Goal: Task Accomplishment & Management: Use online tool/utility

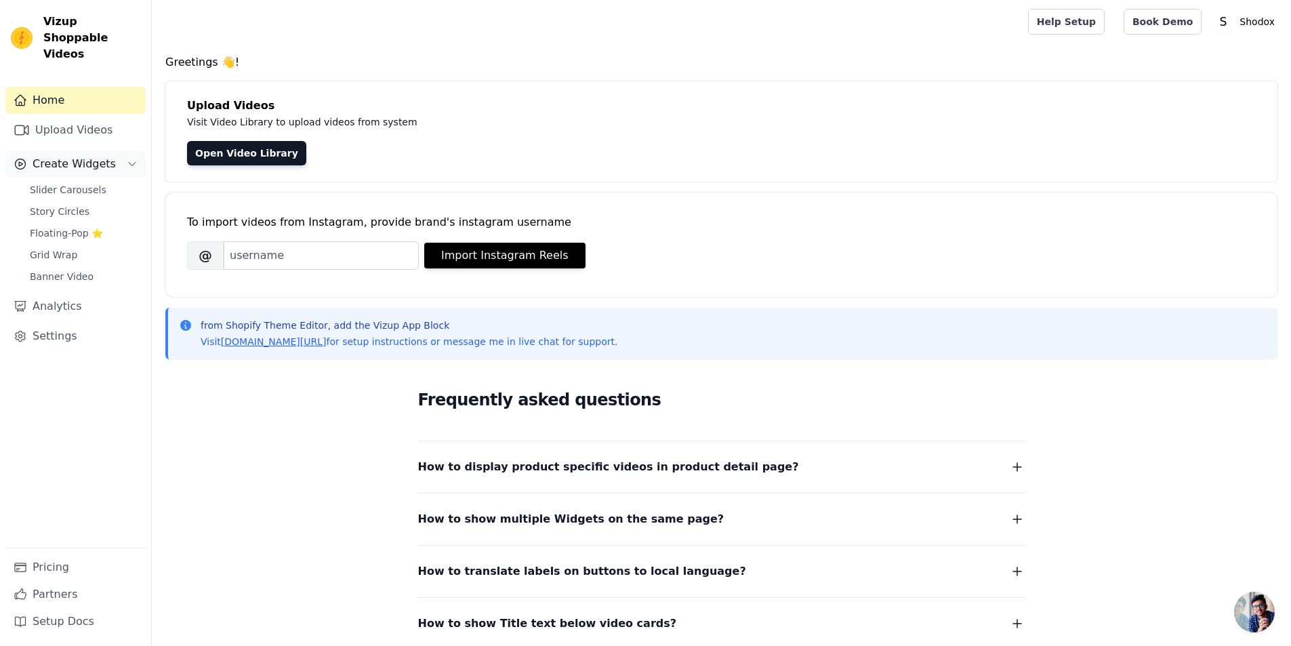
click at [63, 156] on span "Create Widgets" at bounding box center [74, 164] width 83 height 16
click at [64, 183] on span "Slider Carousels" at bounding box center [68, 190] width 77 height 14
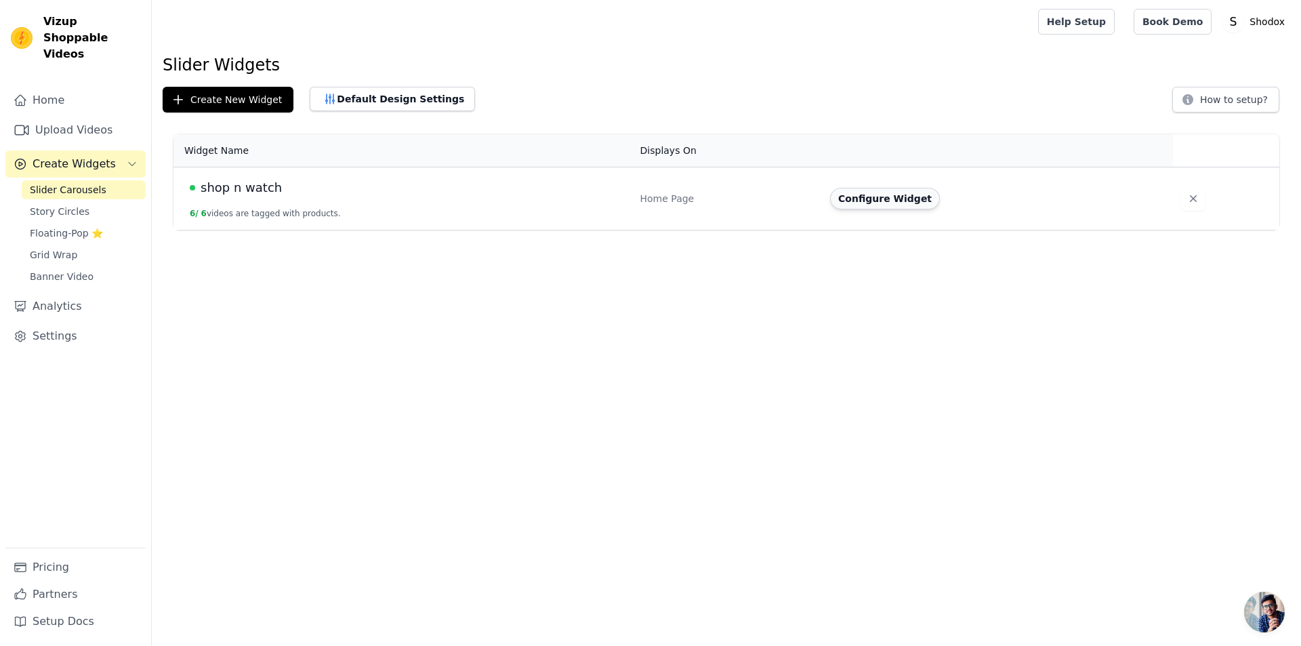
click at [888, 195] on button "Configure Widget" at bounding box center [885, 199] width 110 height 22
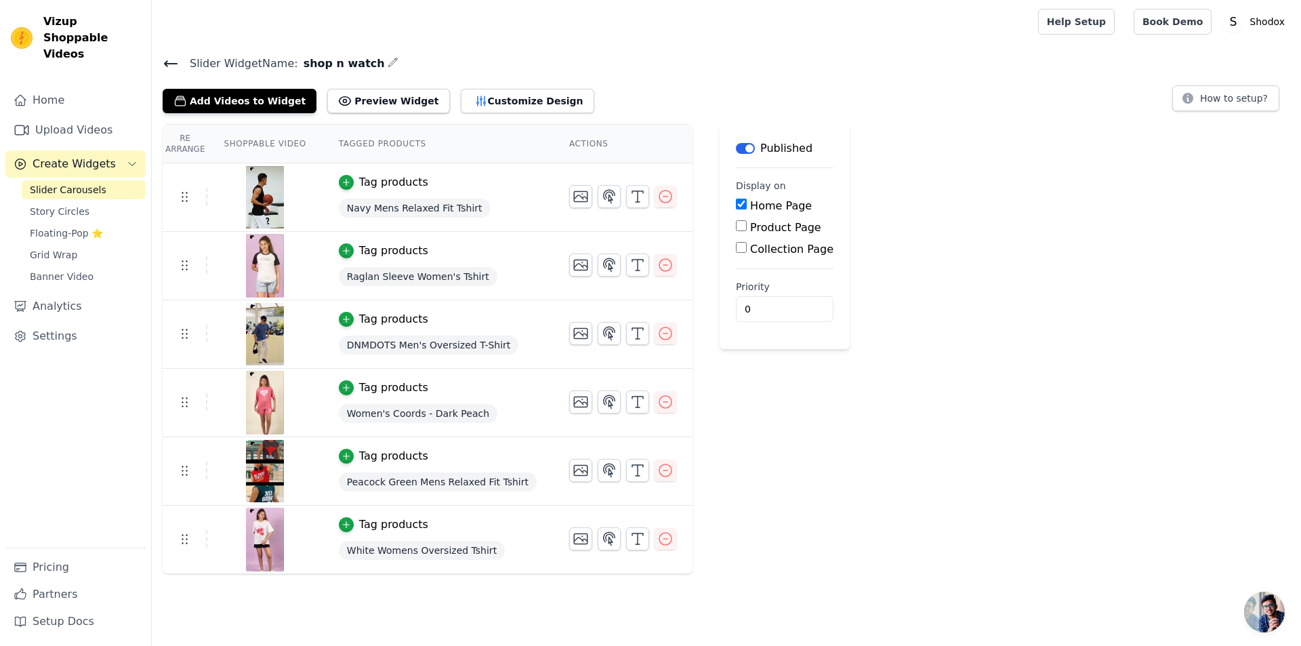
click at [364, 558] on span "White Womens Oversized Tshirt" at bounding box center [422, 550] width 166 height 19
click at [343, 524] on icon "button" at bounding box center [346, 525] width 6 height 6
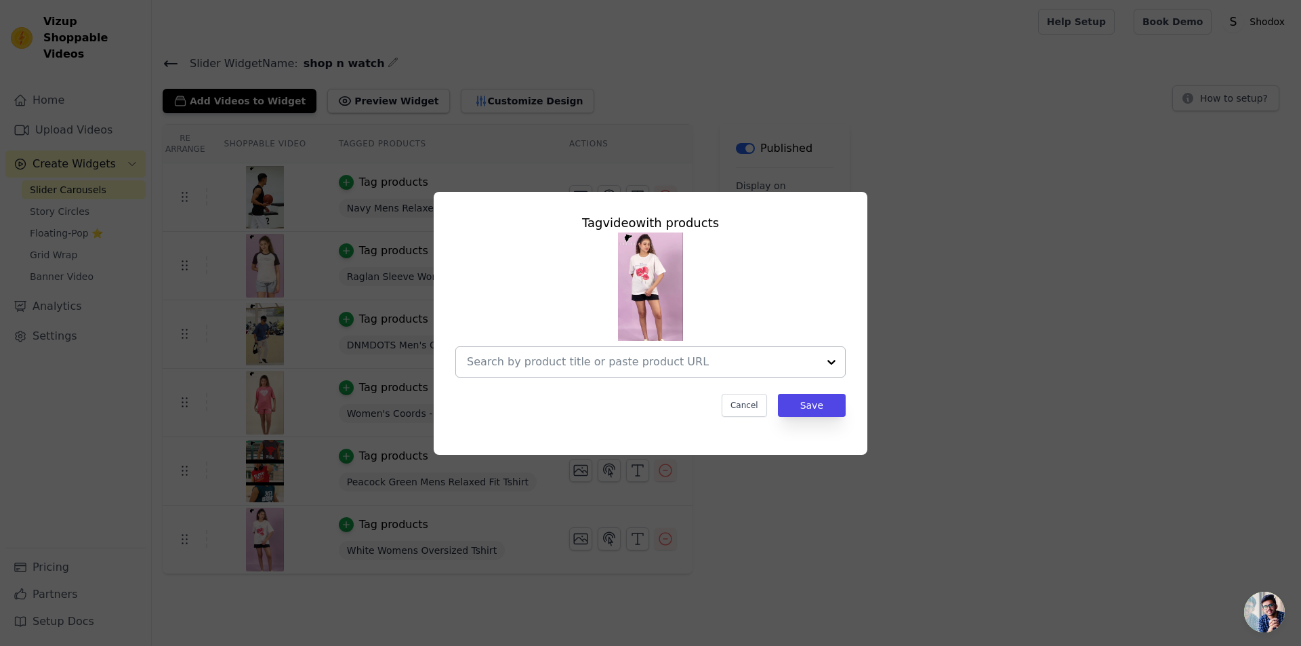
click at [627, 352] on div at bounding box center [642, 362] width 351 height 30
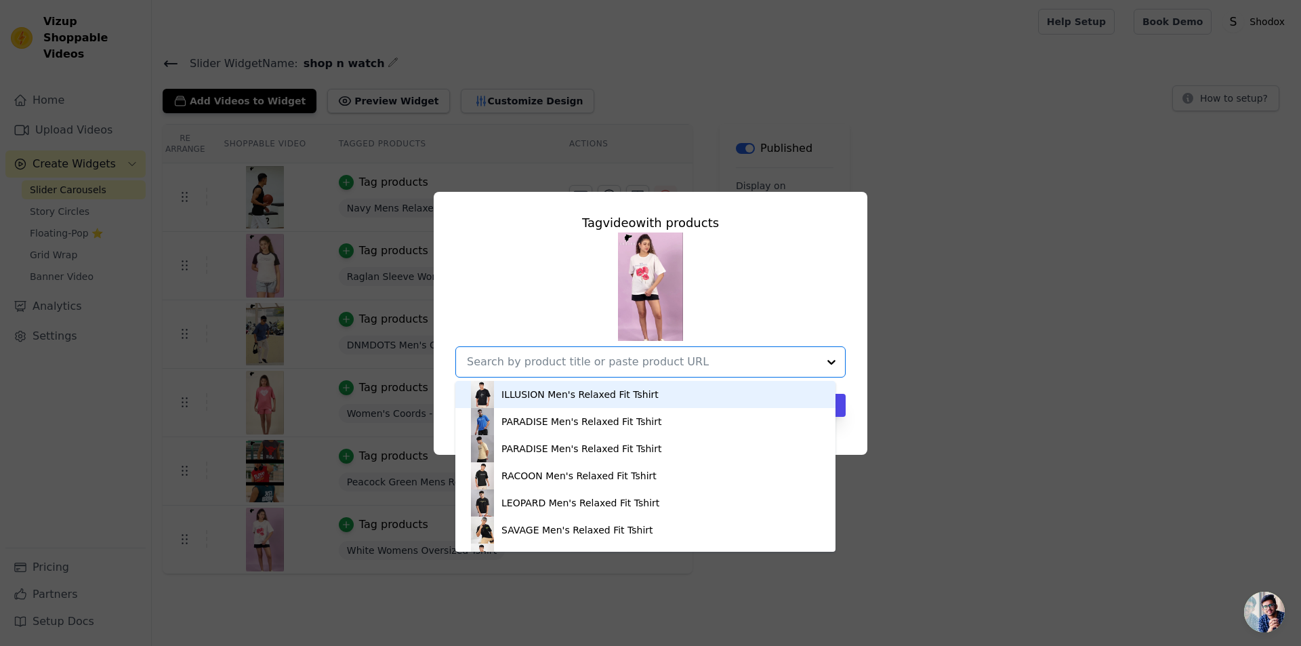
click at [662, 363] on input "text" at bounding box center [642, 362] width 351 height 16
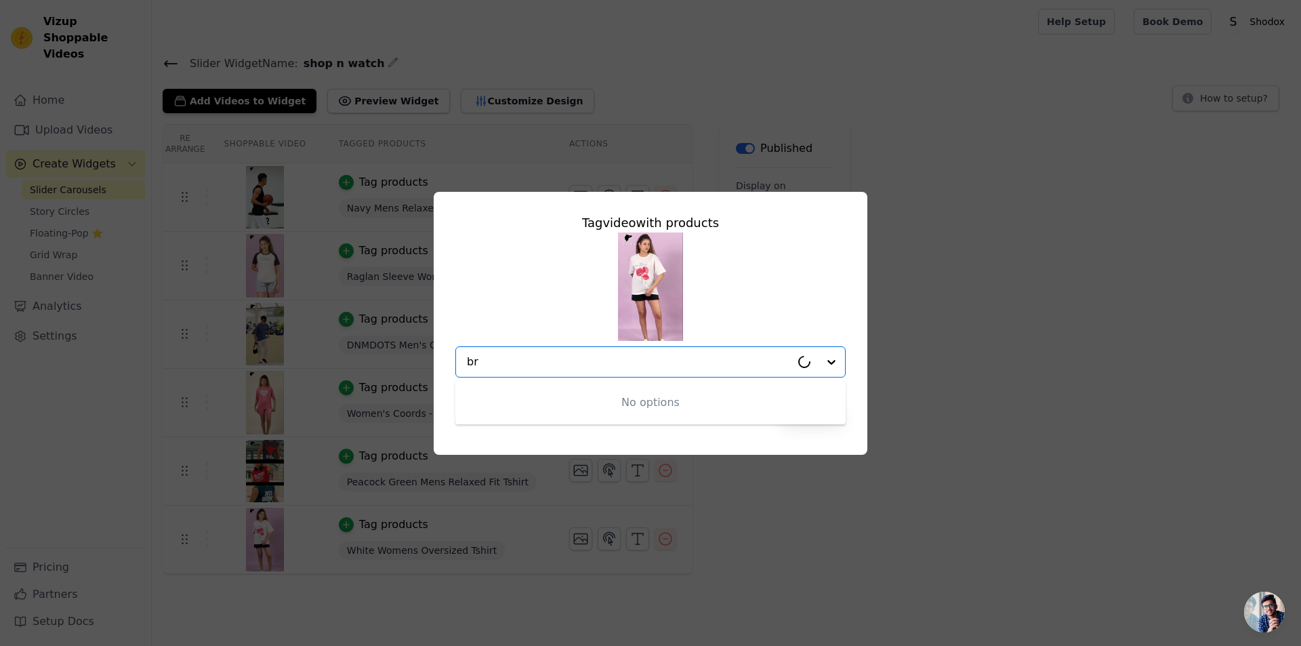
type input "b"
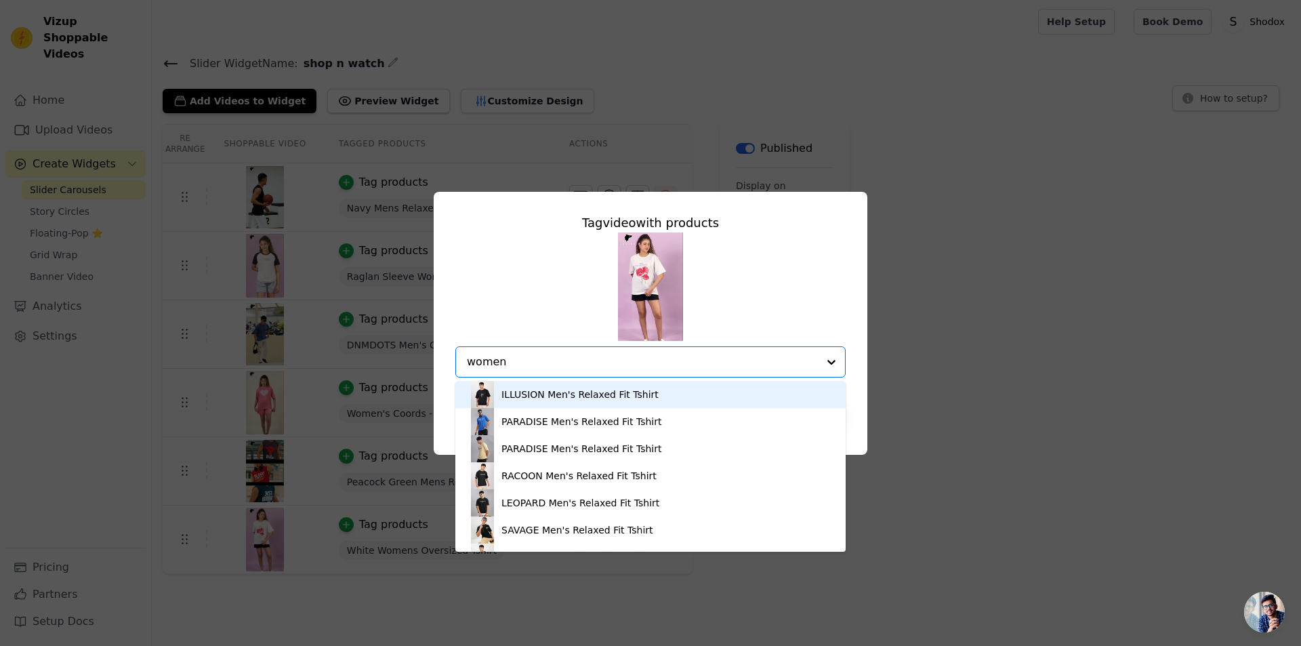
type input "womens"
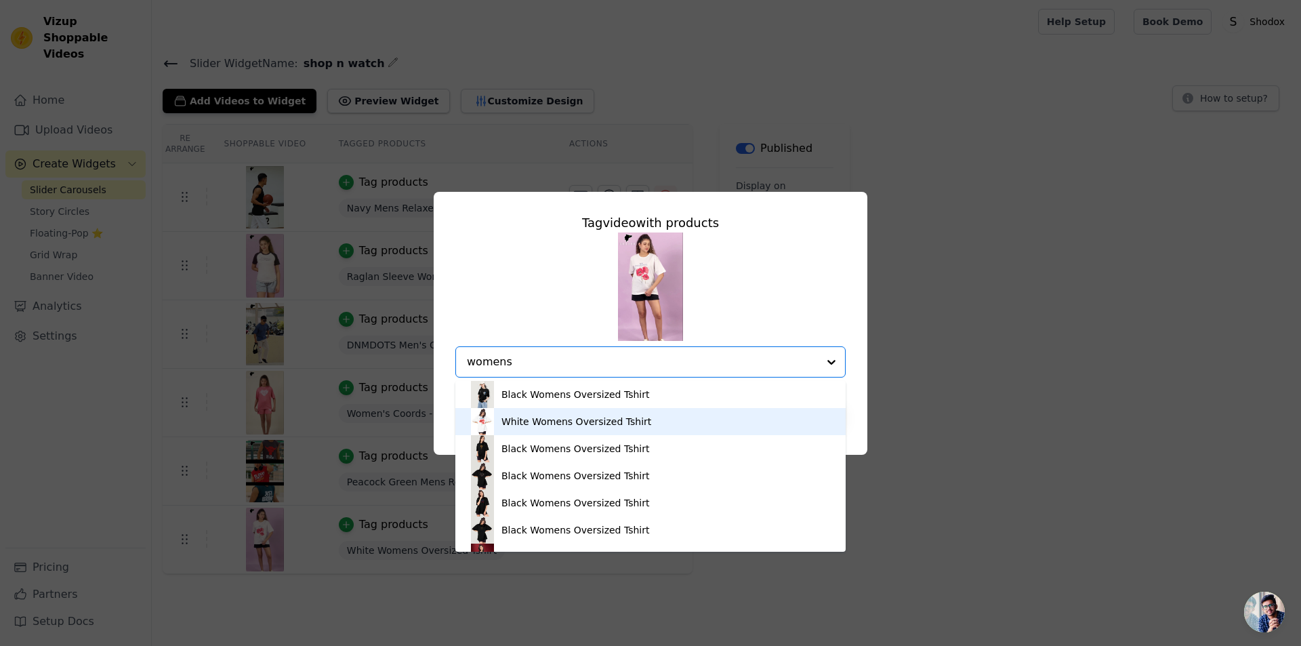
click at [586, 423] on div "White Womens Oversized Tshirt" at bounding box center [576, 422] width 150 height 14
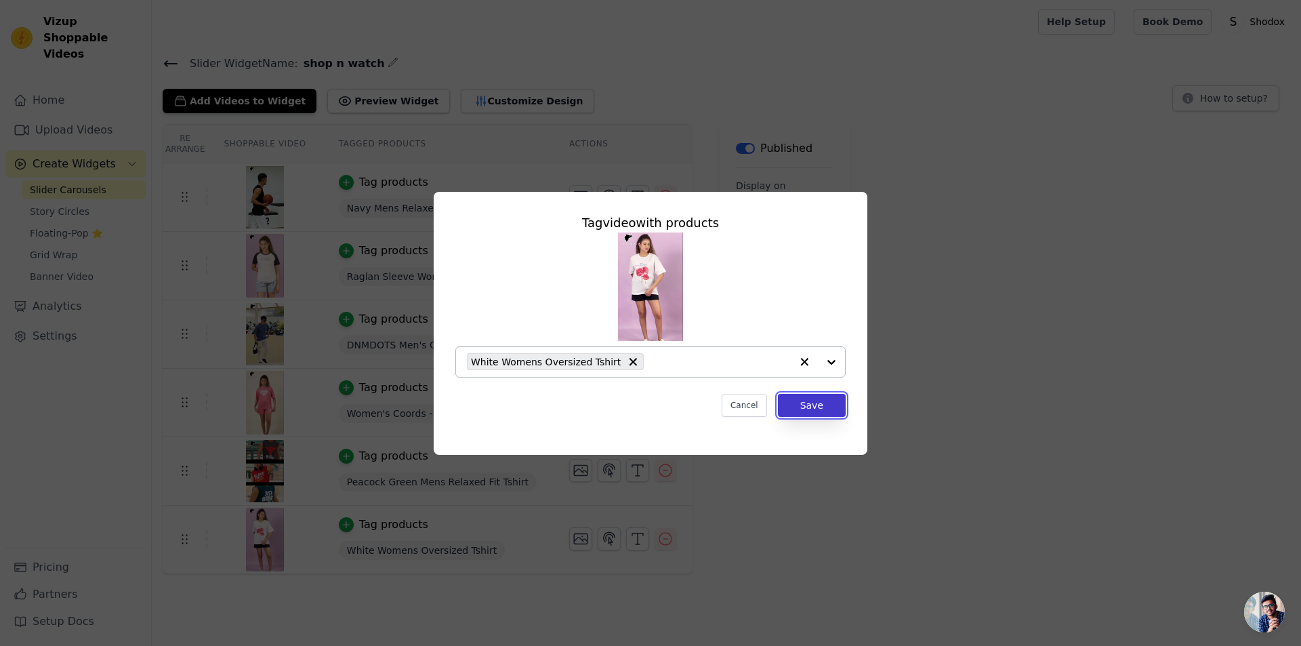
click at [795, 398] on button "Save" at bounding box center [812, 405] width 68 height 23
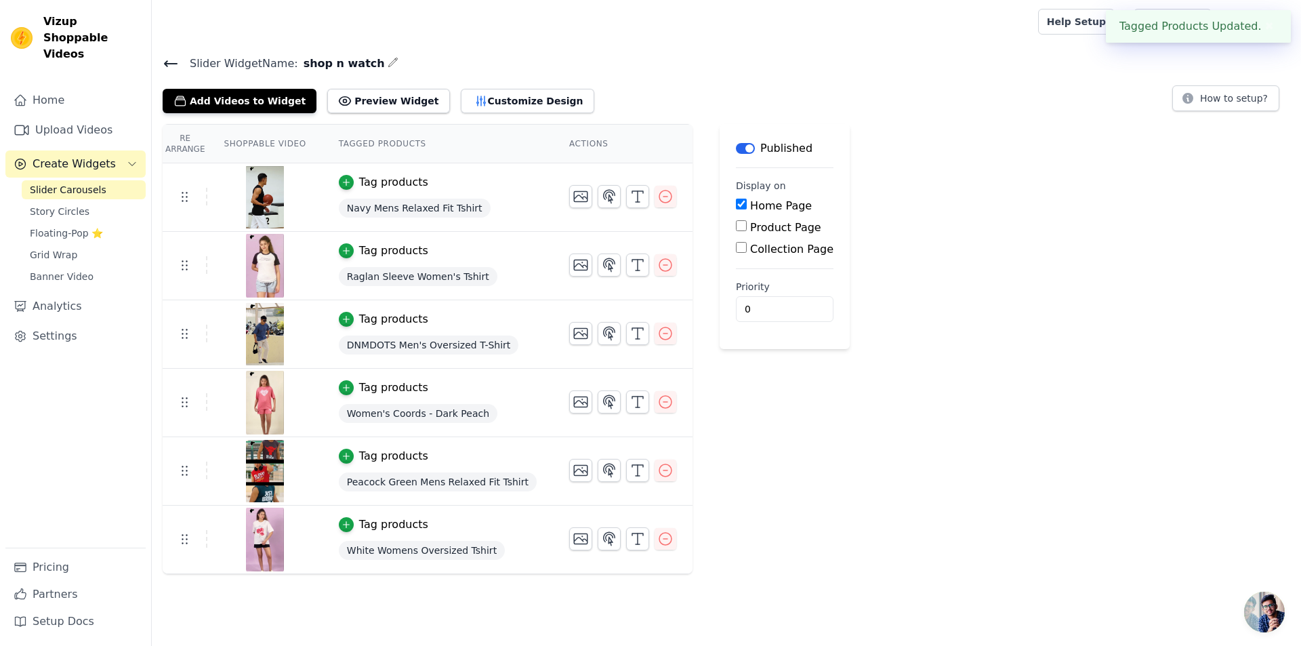
click at [750, 228] on label "Product Page" at bounding box center [785, 227] width 71 height 13
click at [737, 228] on input "Product Page" at bounding box center [741, 225] width 11 height 11
checkbox input "true"
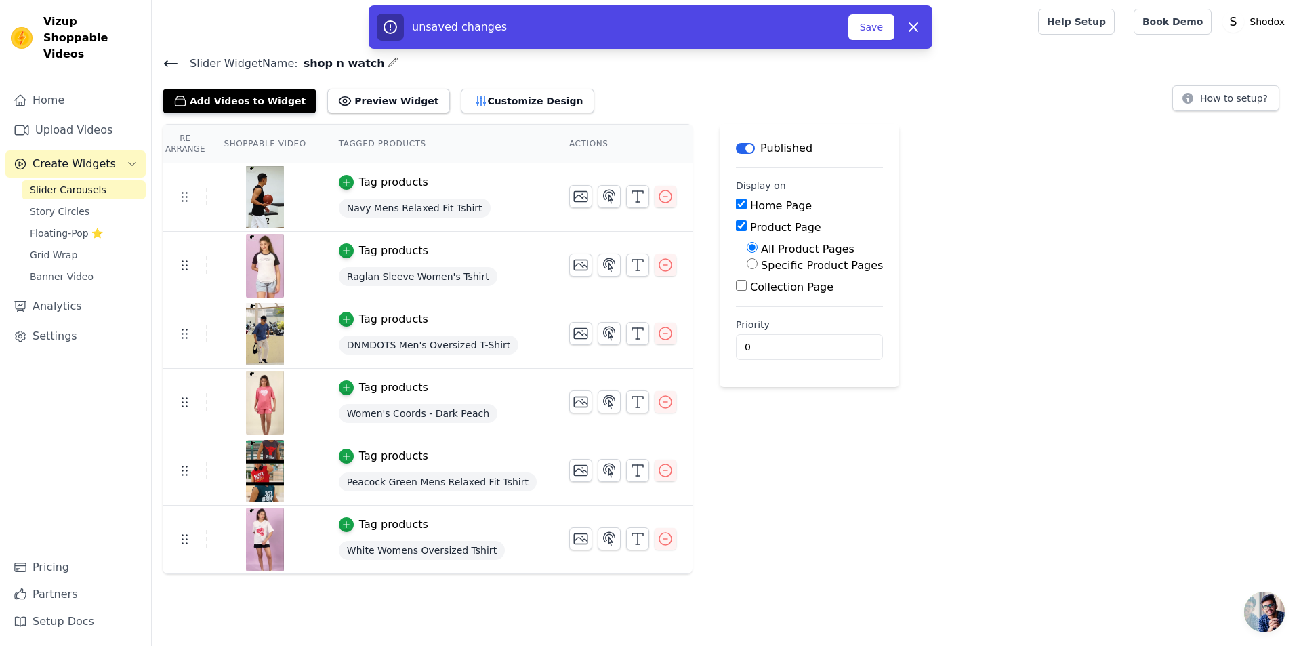
click at [761, 261] on label "Specific Product Pages" at bounding box center [822, 265] width 122 height 13
click at [747, 261] on input "Specific Product Pages" at bounding box center [752, 263] width 11 height 11
radio input "true"
click at [777, 294] on button "Select Products" at bounding box center [792, 296] width 91 height 23
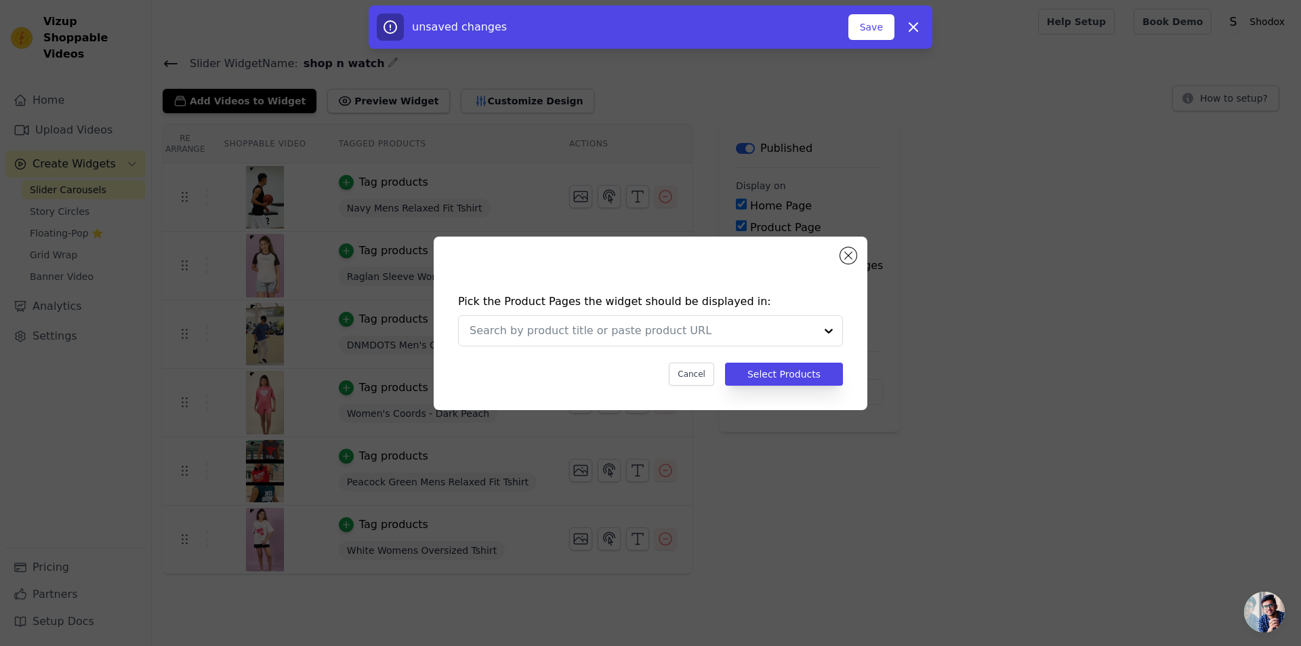
click at [856, 262] on div "Pick the Product Pages the widget should be displayed in: Cancel Select Products" at bounding box center [651, 322] width 434 height 173
click at [846, 251] on button "Close modal" at bounding box center [848, 255] width 16 height 16
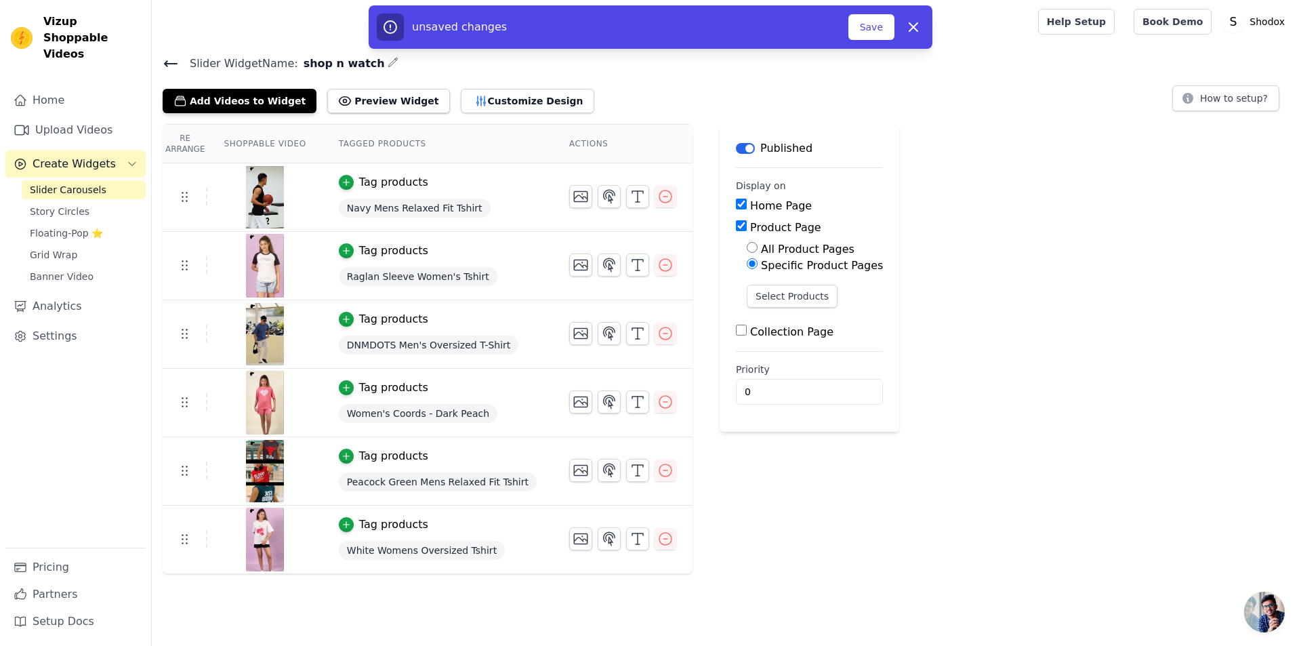
click at [873, 230] on div "Re Arrange Shoppable Video Tagged Products Actions Tag products Navy Mens Relax…" at bounding box center [726, 349] width 1149 height 450
click at [877, 31] on button "Save" at bounding box center [871, 27] width 46 height 26
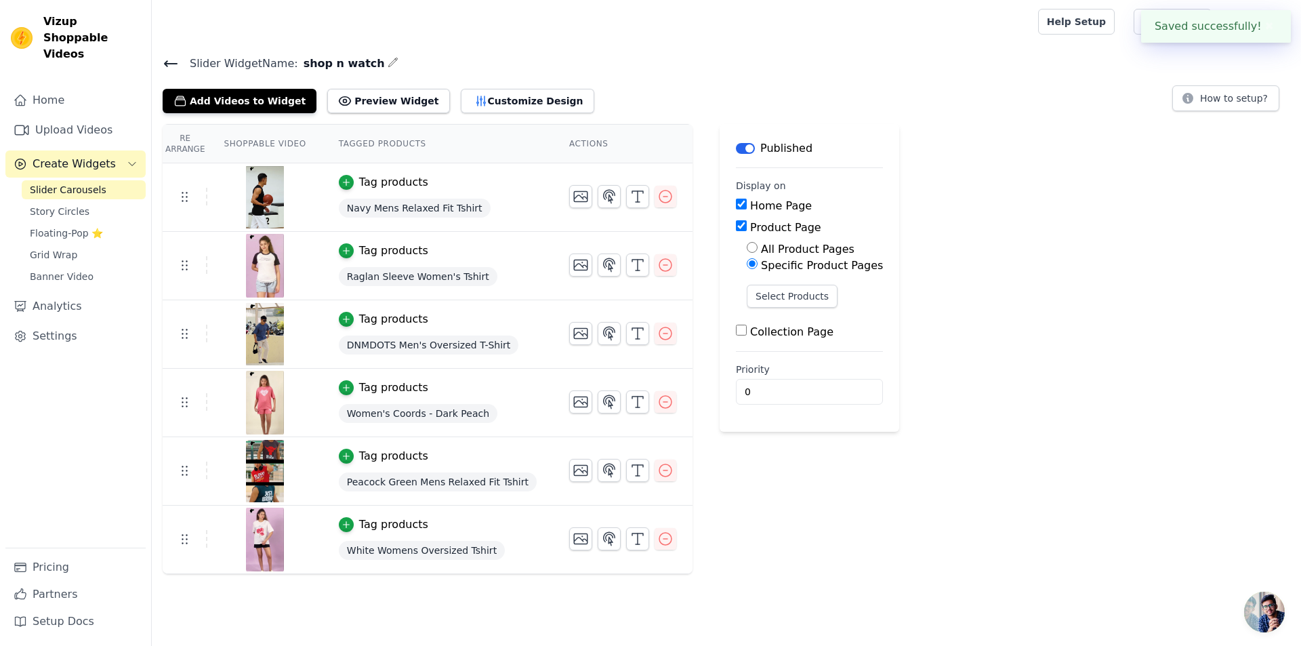
click at [495, 205] on div "Navy Mens Relaxed Fit Tshirt" at bounding box center [438, 208] width 198 height 24
click at [903, 178] on div "Re Arrange Shoppable Video Tagged Products Actions Tag products Navy Mens Relax…" at bounding box center [726, 349] width 1149 height 450
click at [291, 275] on div at bounding box center [264, 265] width 113 height 65
click at [379, 253] on div "Tag products" at bounding box center [393, 251] width 69 height 16
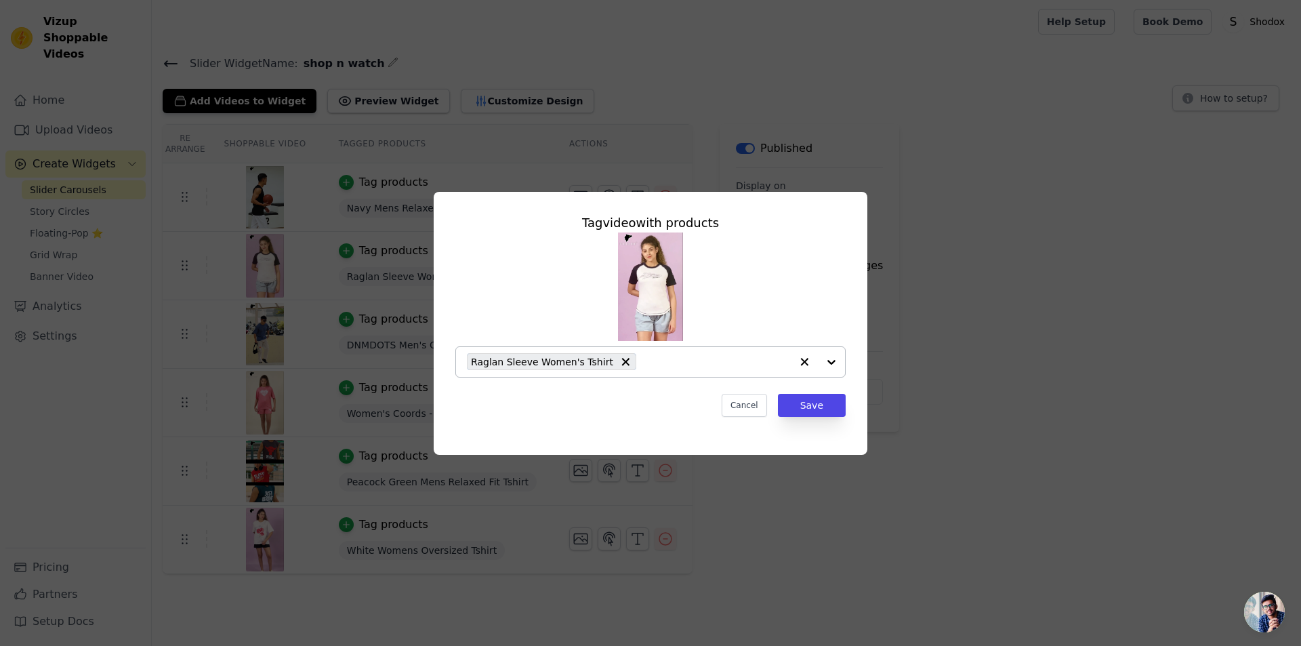
click at [717, 356] on input "text" at bounding box center [717, 362] width 148 height 16
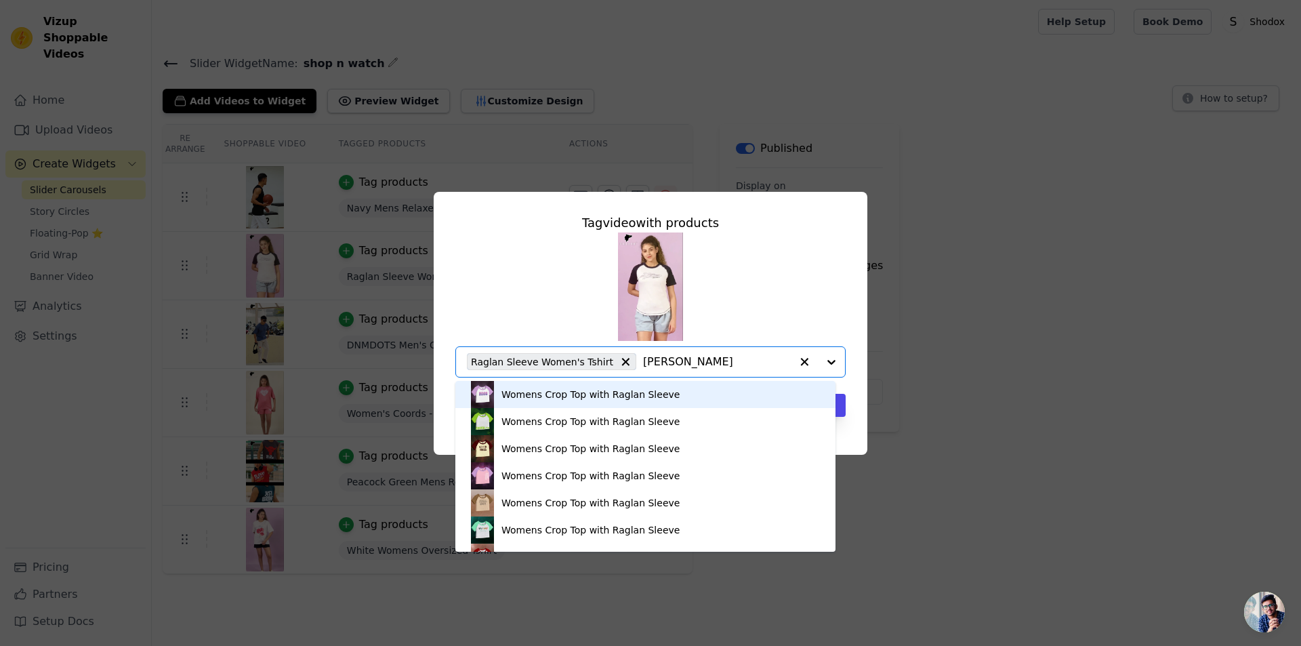
type input "raglan sleeve"
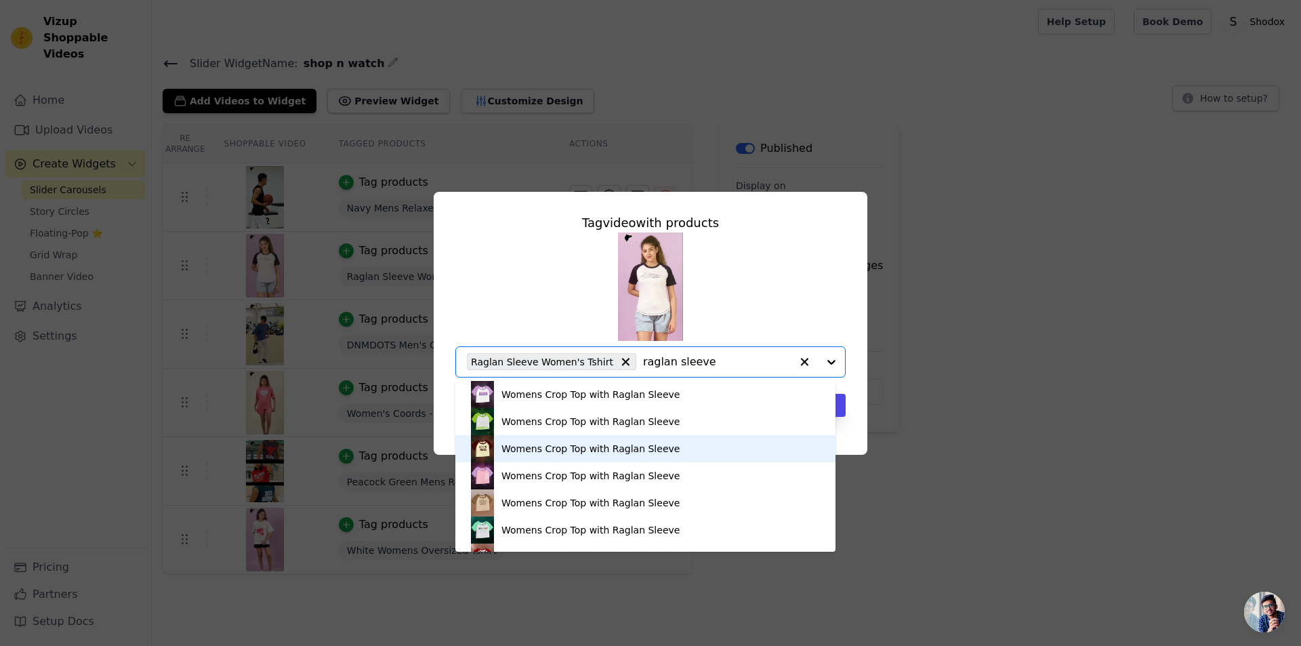
scroll to position [186, 0]
click at [642, 458] on div "Raglan Sleeve Women's Tshirt" at bounding box center [645, 452] width 353 height 27
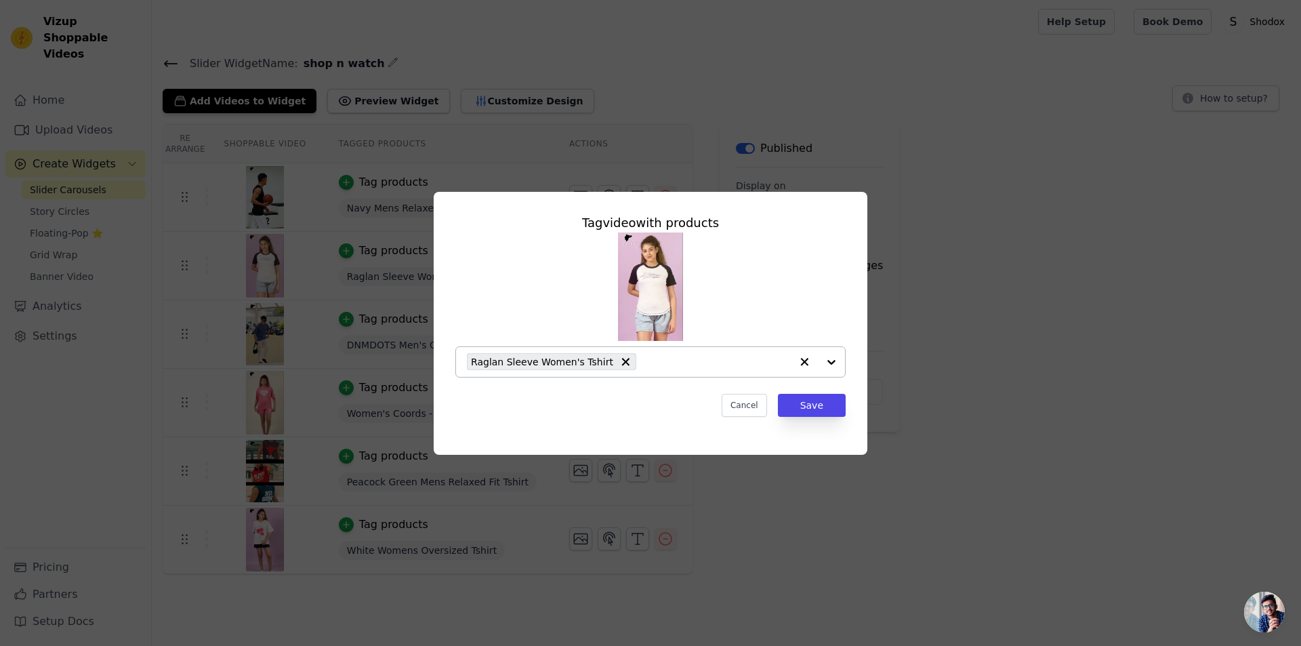
click at [837, 367] on div at bounding box center [818, 362] width 54 height 30
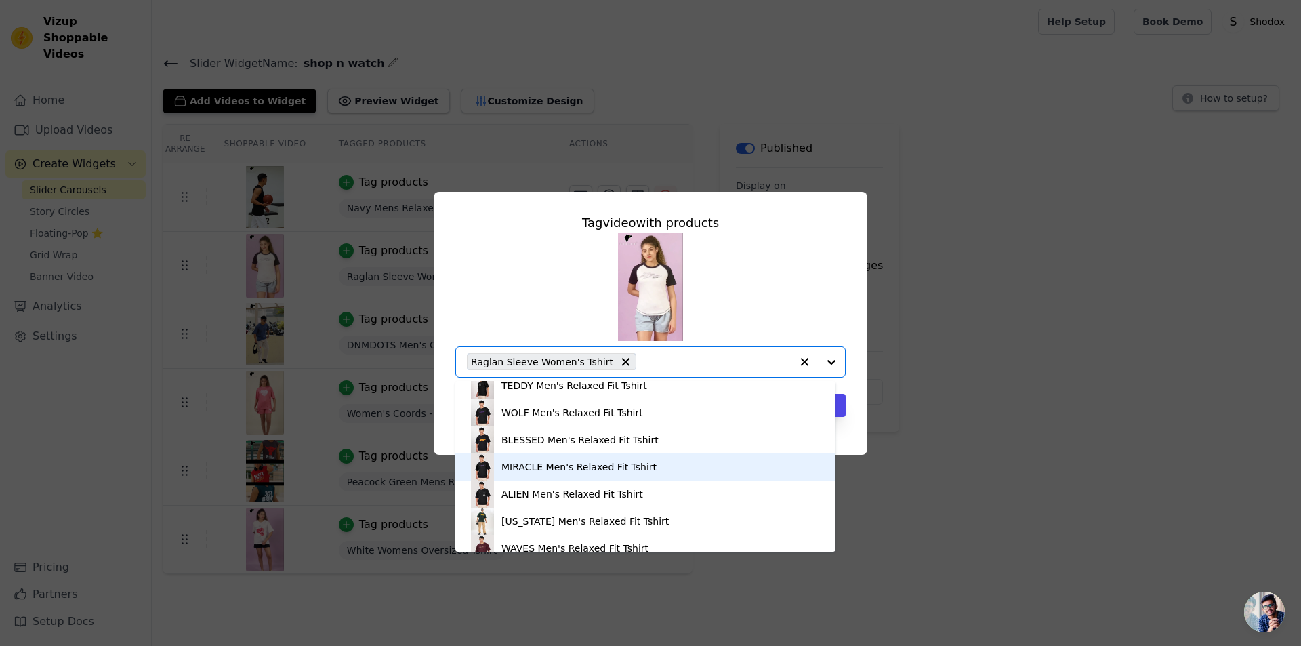
scroll to position [678, 0]
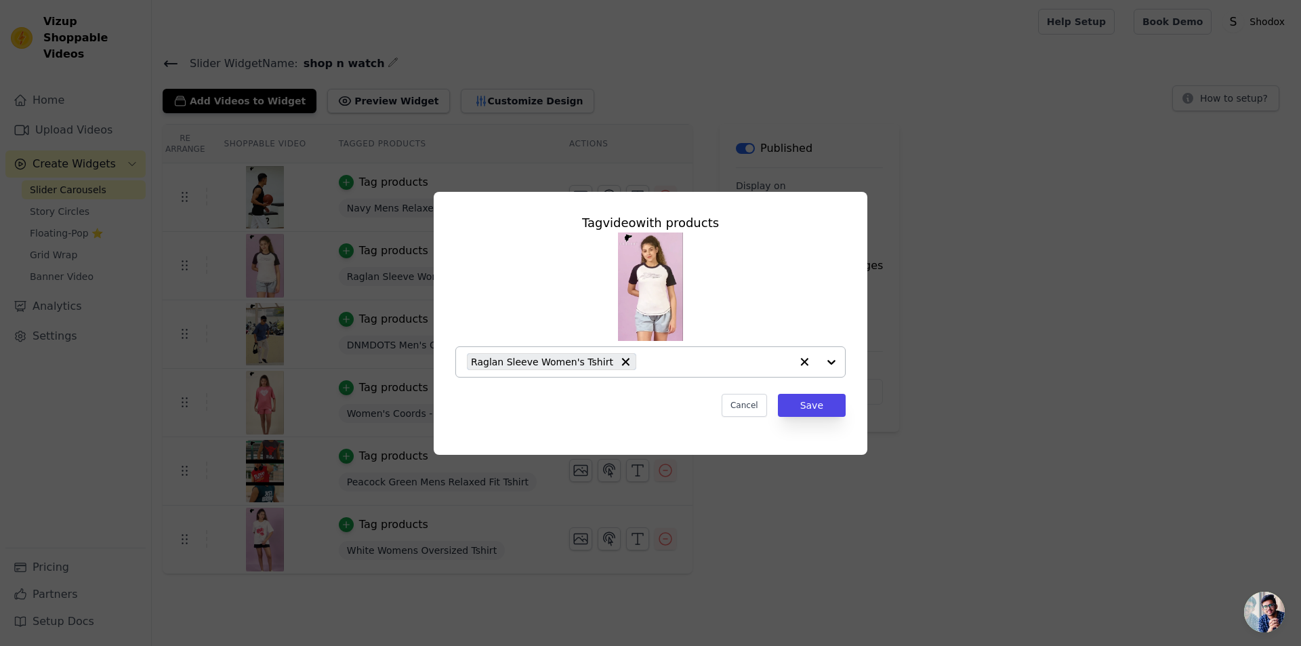
click at [1118, 282] on div "Tag video with products Raglan Sleeve Women's Tshirt Cancel Save" at bounding box center [650, 323] width 1257 height 306
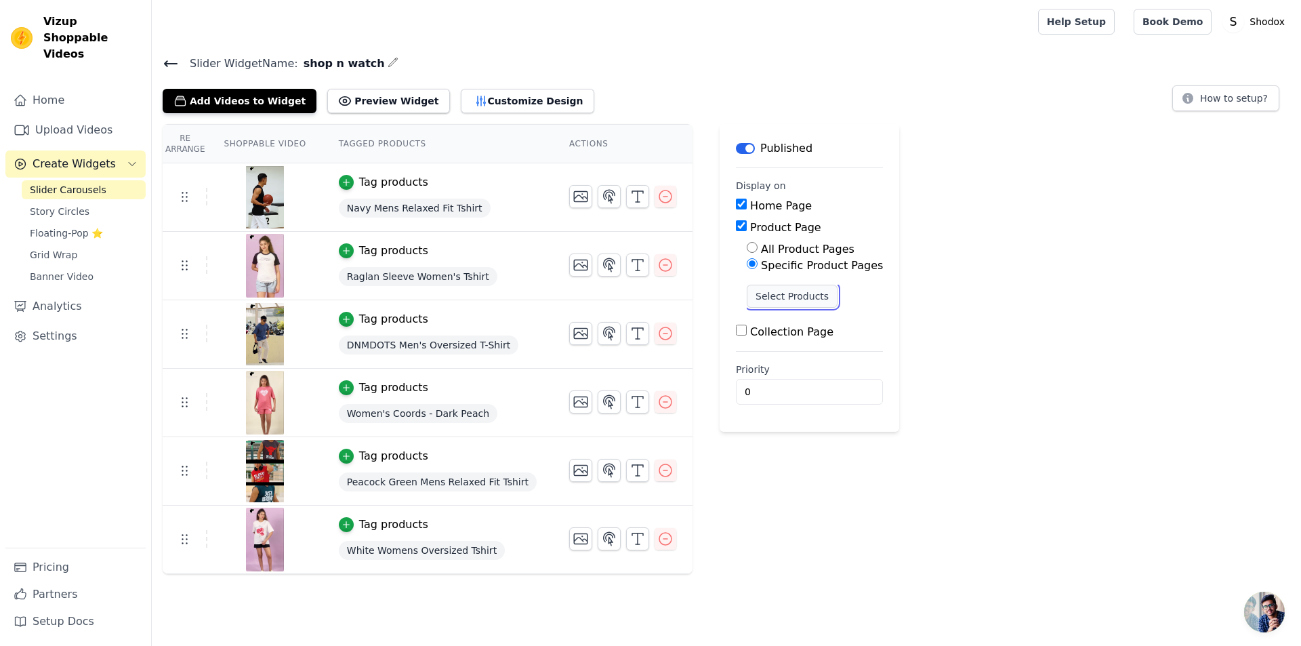
click at [758, 294] on button "Select Products" at bounding box center [792, 296] width 91 height 23
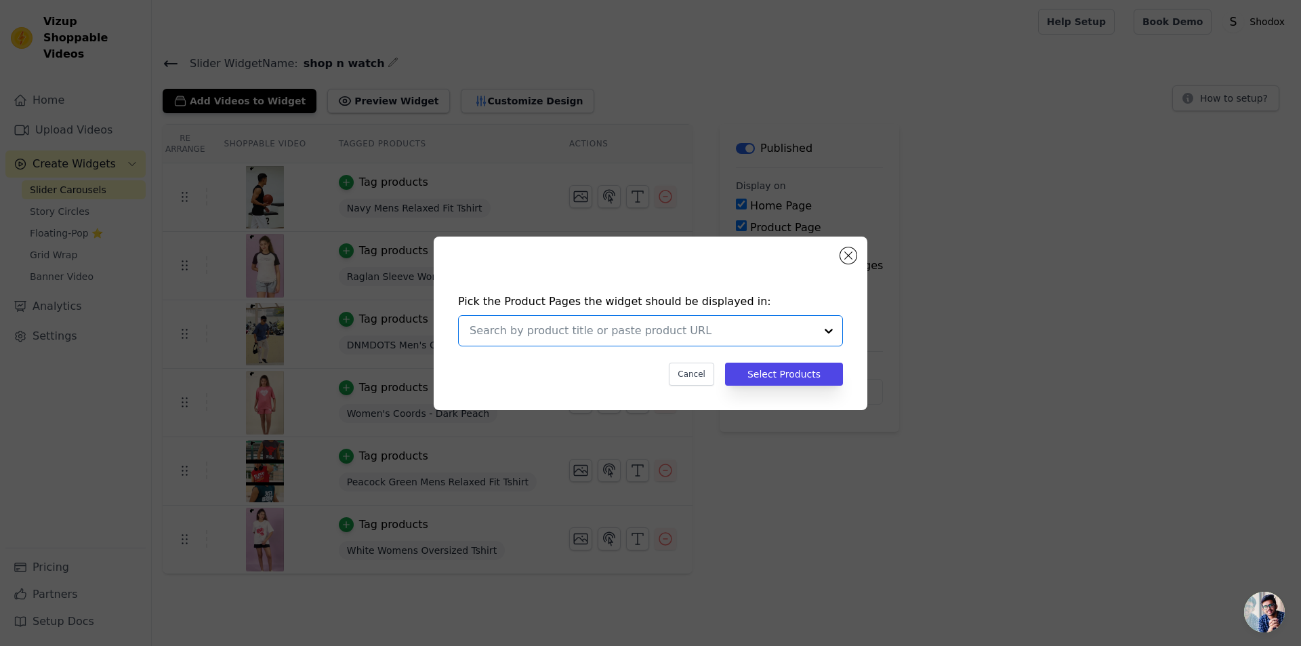
click at [711, 323] on input "text" at bounding box center [643, 330] width 346 height 16
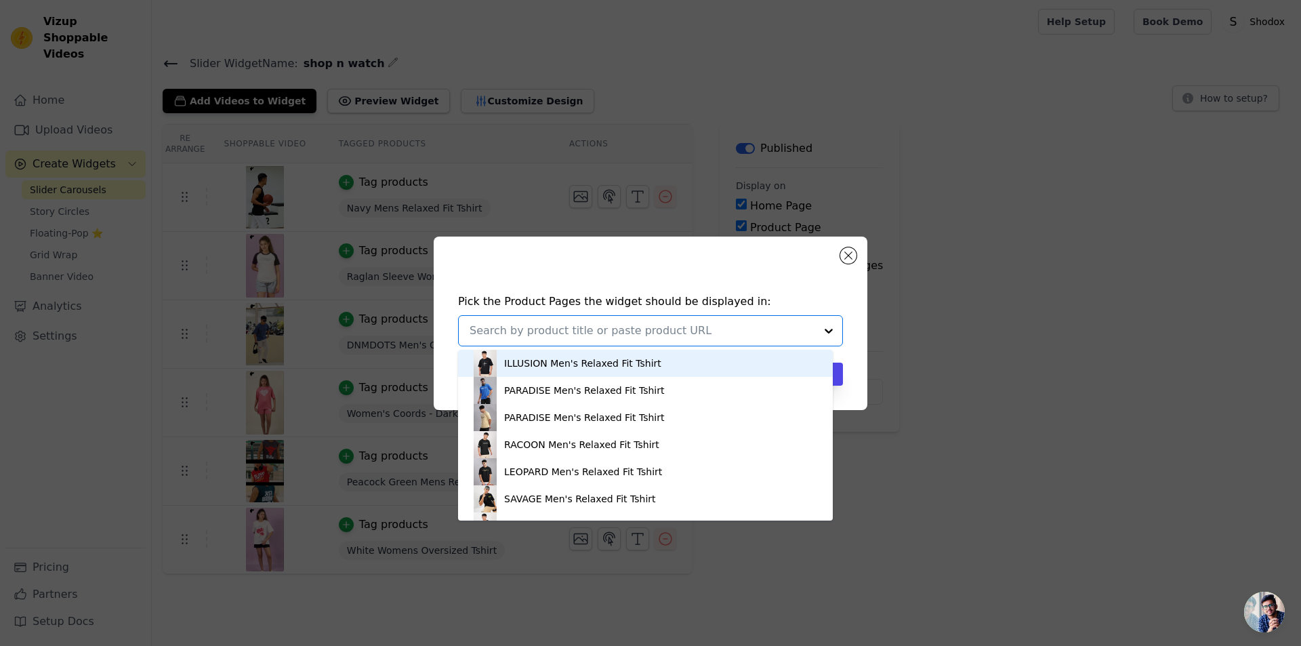
click at [646, 336] on input "text" at bounding box center [643, 330] width 346 height 16
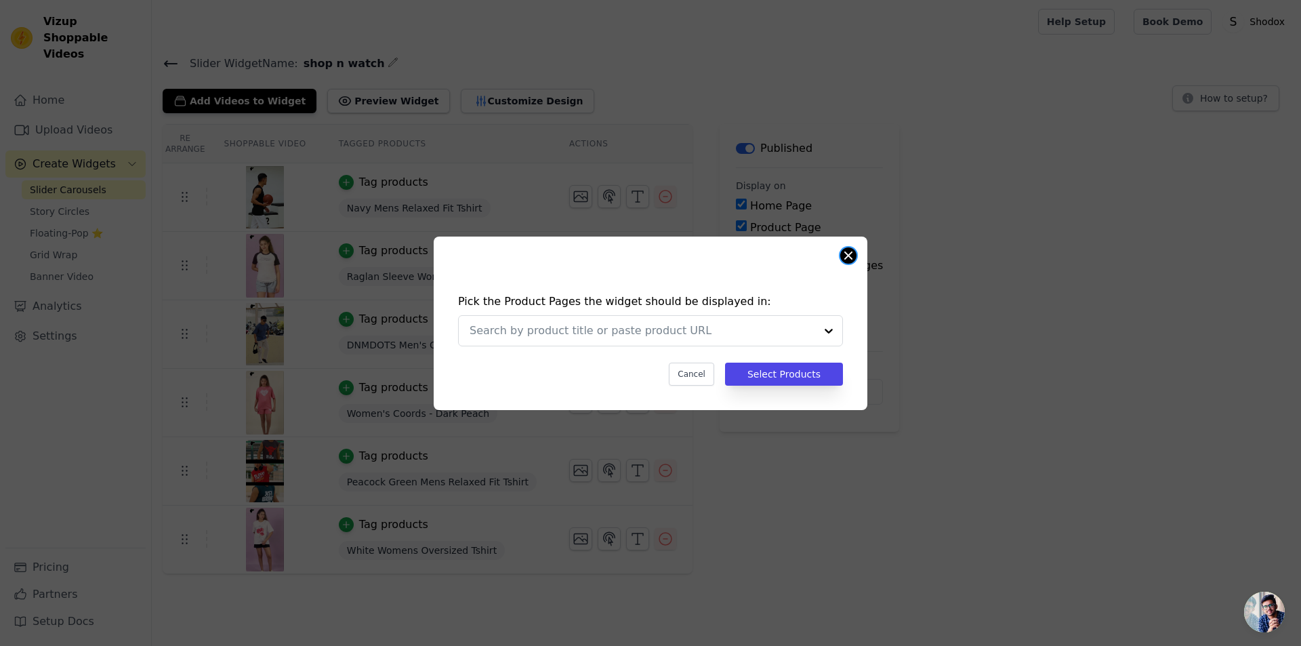
click at [853, 256] on button "Close modal" at bounding box center [848, 255] width 16 height 16
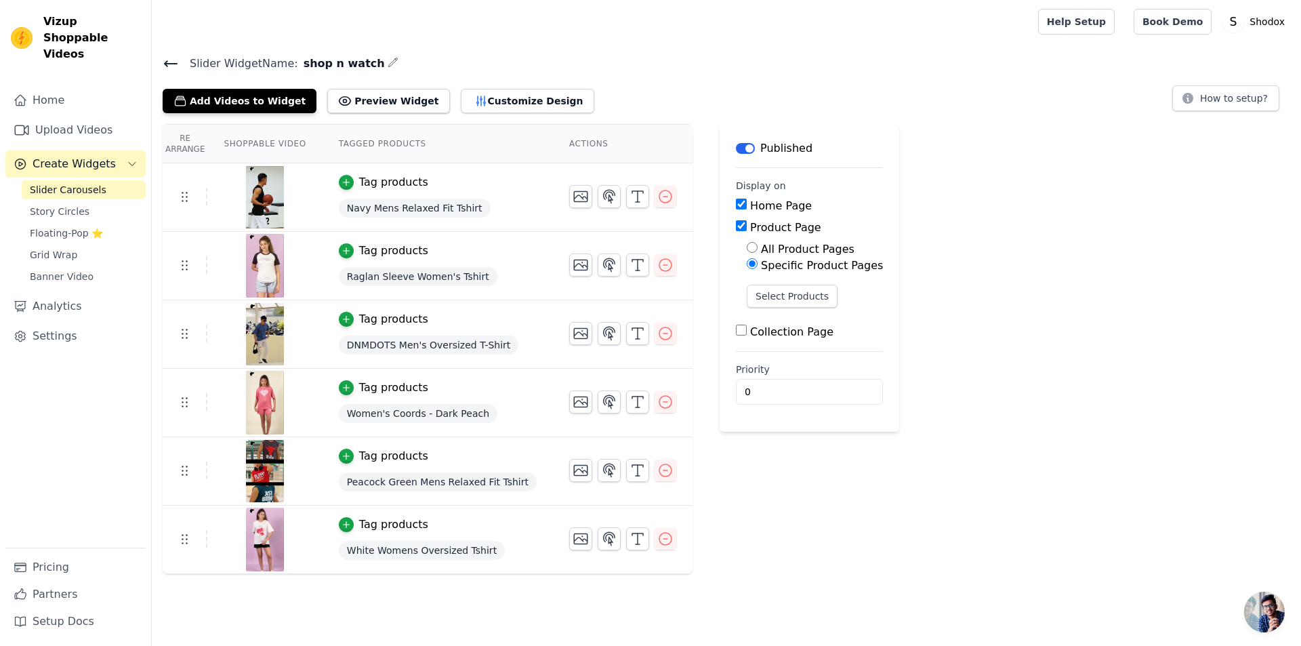
click at [961, 325] on div "Re Arrange Shoppable Video Tagged Products Actions Tag products Navy Mens Relax…" at bounding box center [726, 349] width 1149 height 450
click at [746, 509] on div "Label Published Display on Home Page Product Page All Product Pages Specific Pr…" at bounding box center [810, 349] width 180 height 450
click at [293, 214] on div at bounding box center [264, 197] width 113 height 65
click at [322, 537] on td "Tag products White Womens Oversized Tshirt" at bounding box center [437, 539] width 230 height 68
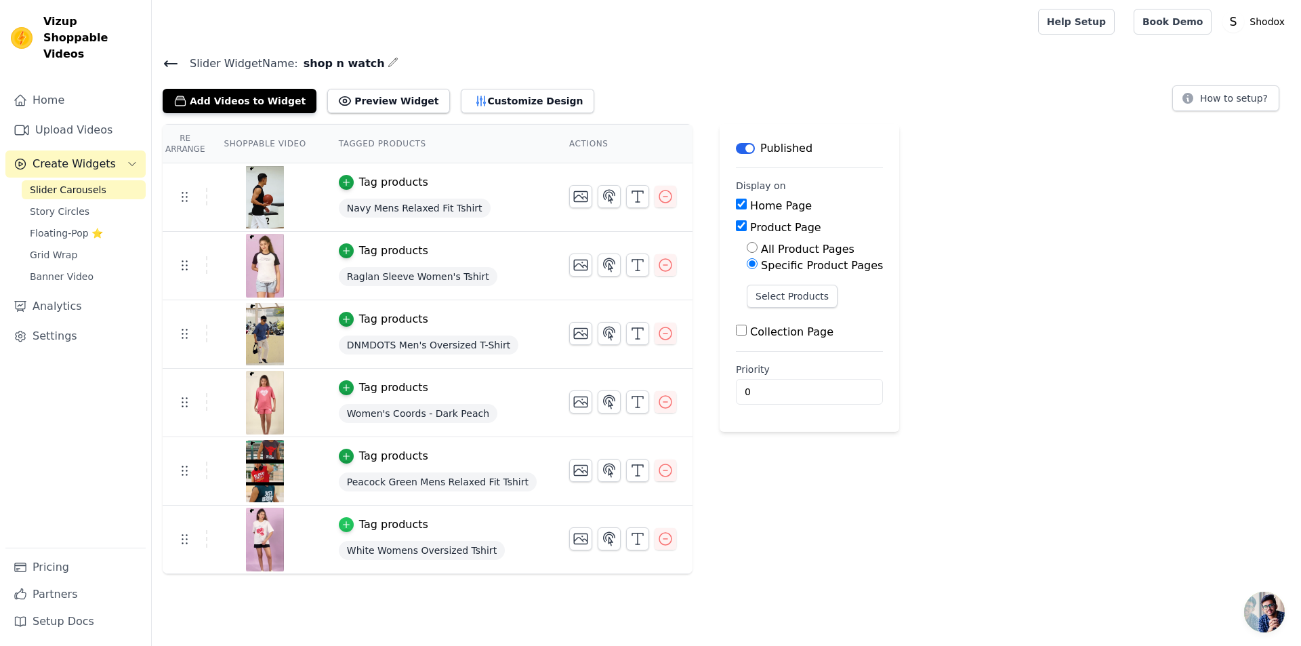
click at [341, 524] on icon "button" at bounding box center [345, 524] width 9 height 9
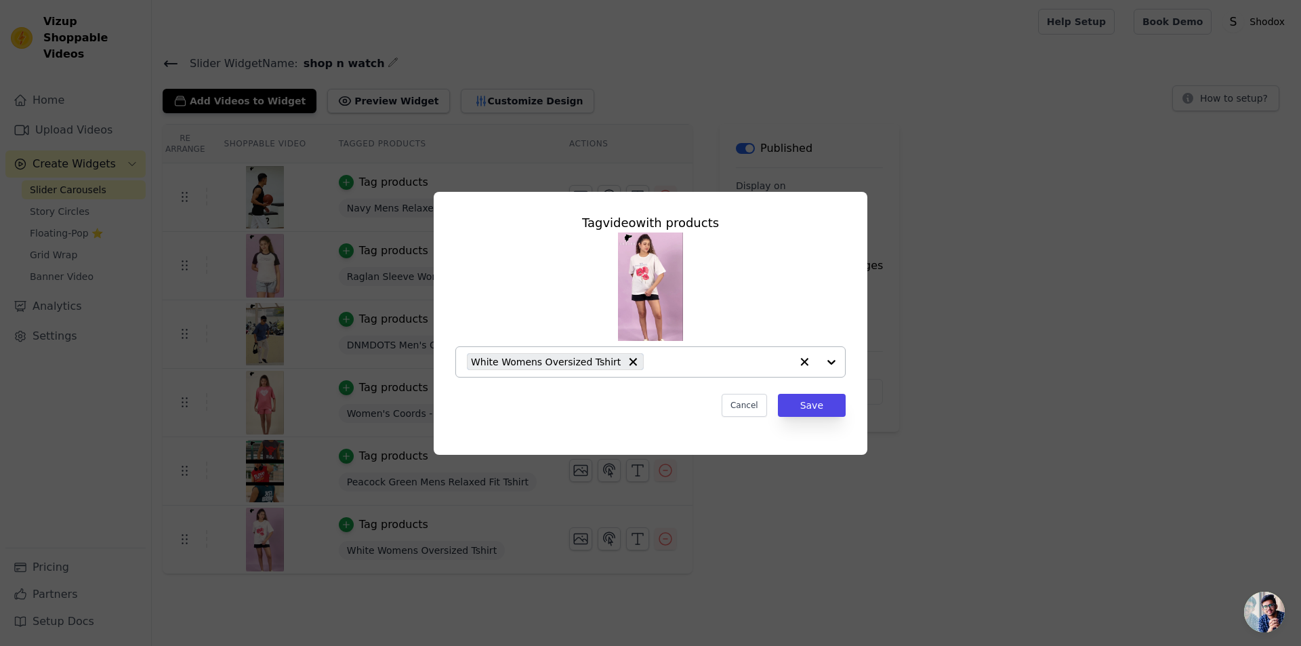
click at [825, 362] on div at bounding box center [818, 362] width 54 height 30
click at [964, 341] on div "Tag video with products White Womens Oversized Tshirt Cancel Save" at bounding box center [650, 323] width 1257 height 306
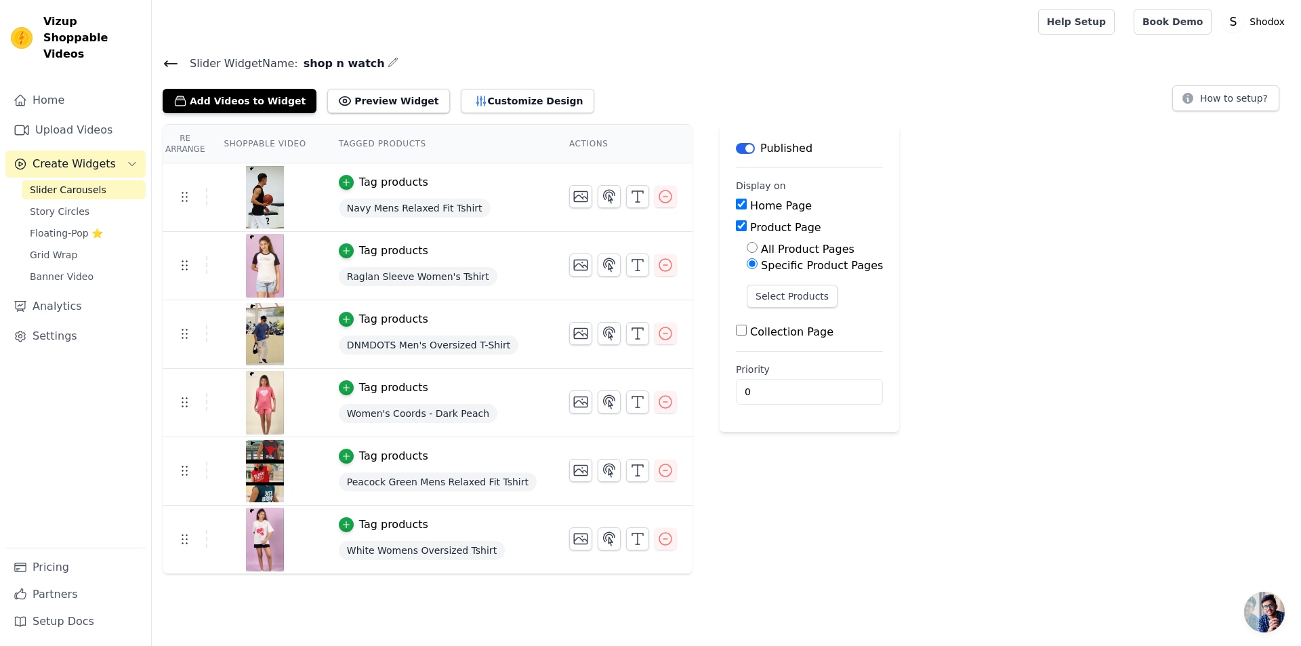
click at [761, 226] on label "Product Page" at bounding box center [785, 227] width 71 height 13
click at [747, 226] on input "Product Page" at bounding box center [741, 225] width 11 height 11
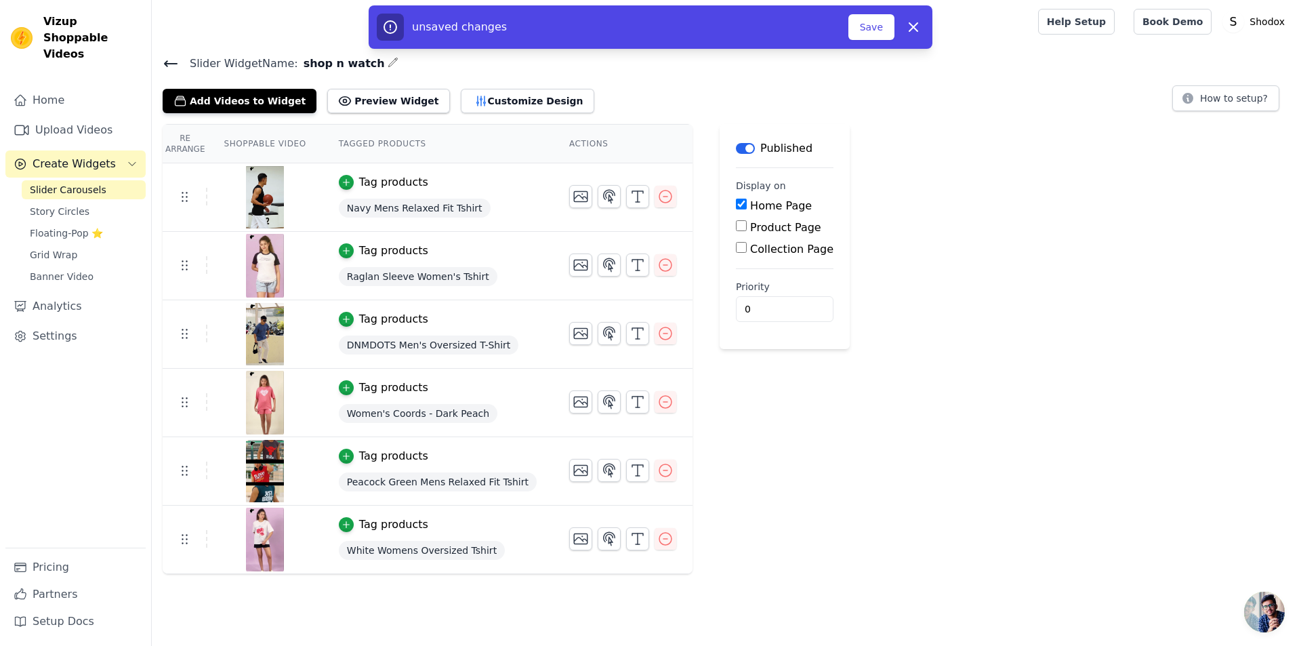
click at [761, 226] on label "Product Page" at bounding box center [785, 227] width 71 height 13
click at [747, 226] on input "Product Page" at bounding box center [741, 225] width 11 height 11
checkbox input "true"
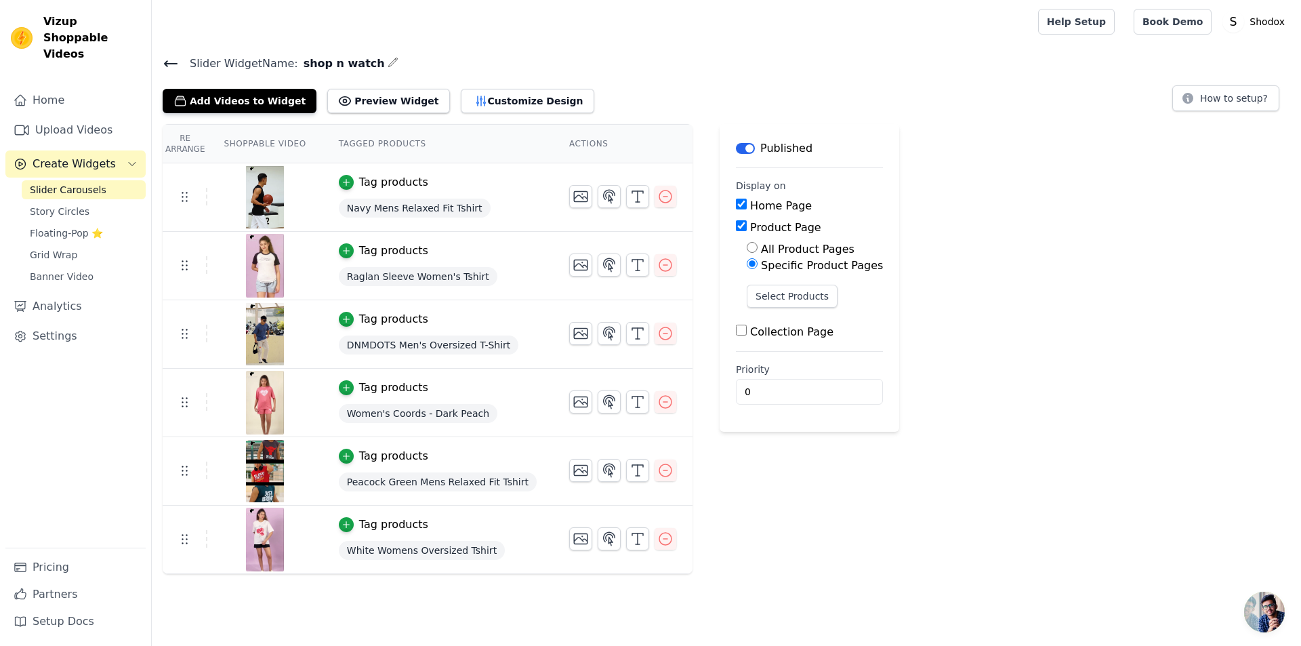
click at [784, 268] on label "Specific Product Pages" at bounding box center [822, 265] width 122 height 13
click at [757, 268] on input "Specific Product Pages" at bounding box center [752, 263] width 11 height 11
click at [232, 102] on button "Add Videos to Widget" at bounding box center [240, 101] width 154 height 24
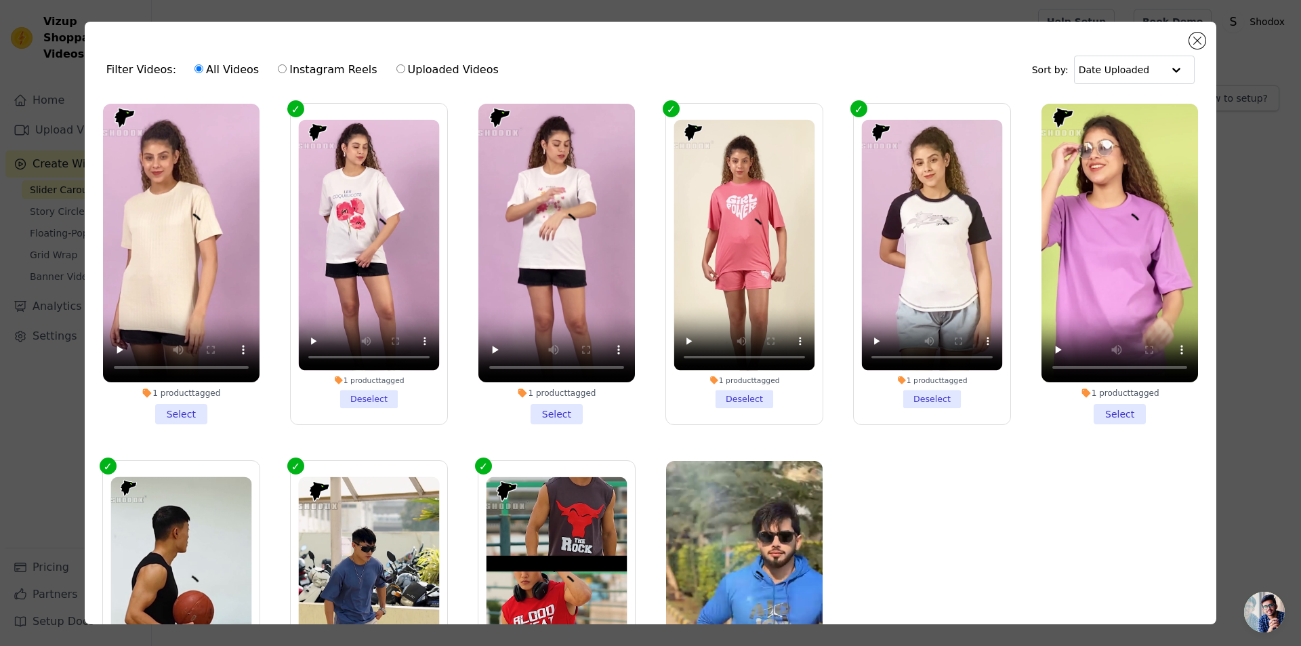
click at [167, 409] on li "1 product tagged Select" at bounding box center [181, 264] width 157 height 320
click at [0, 0] on input "1 product tagged Select" at bounding box center [0, 0] width 0 height 0
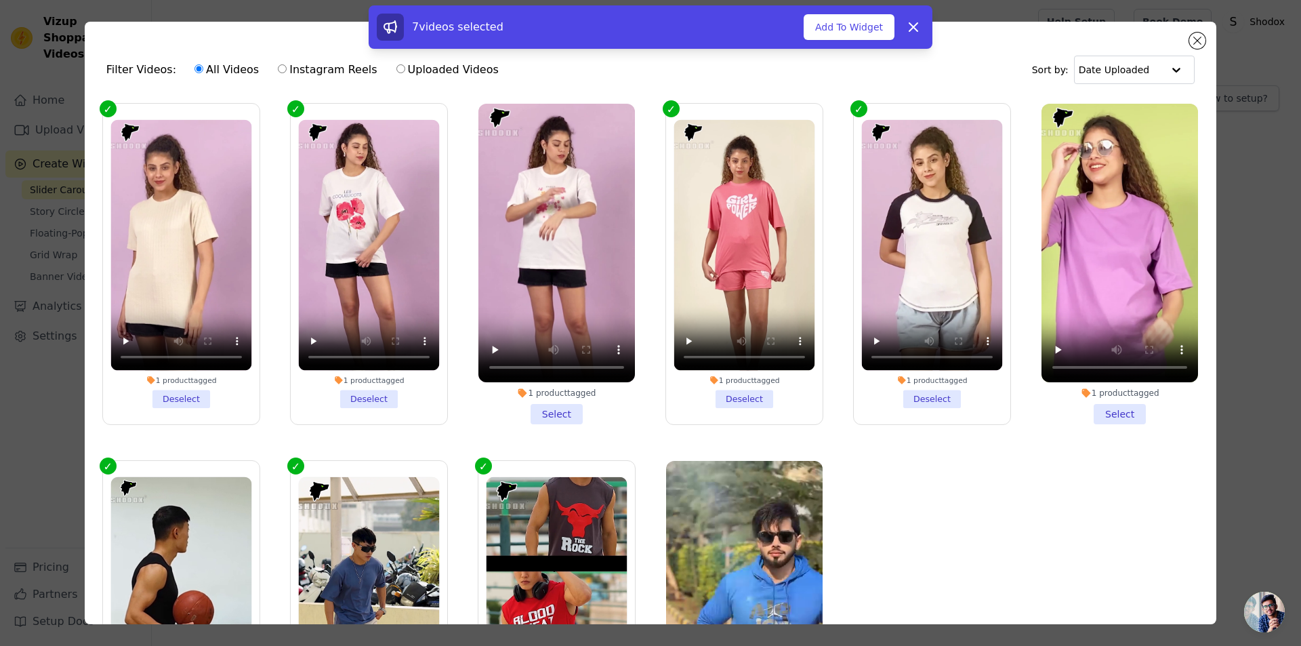
click at [558, 413] on li "1 product tagged Select" at bounding box center [556, 264] width 157 height 320
click at [0, 0] on input "1 product tagged Select" at bounding box center [0, 0] width 0 height 0
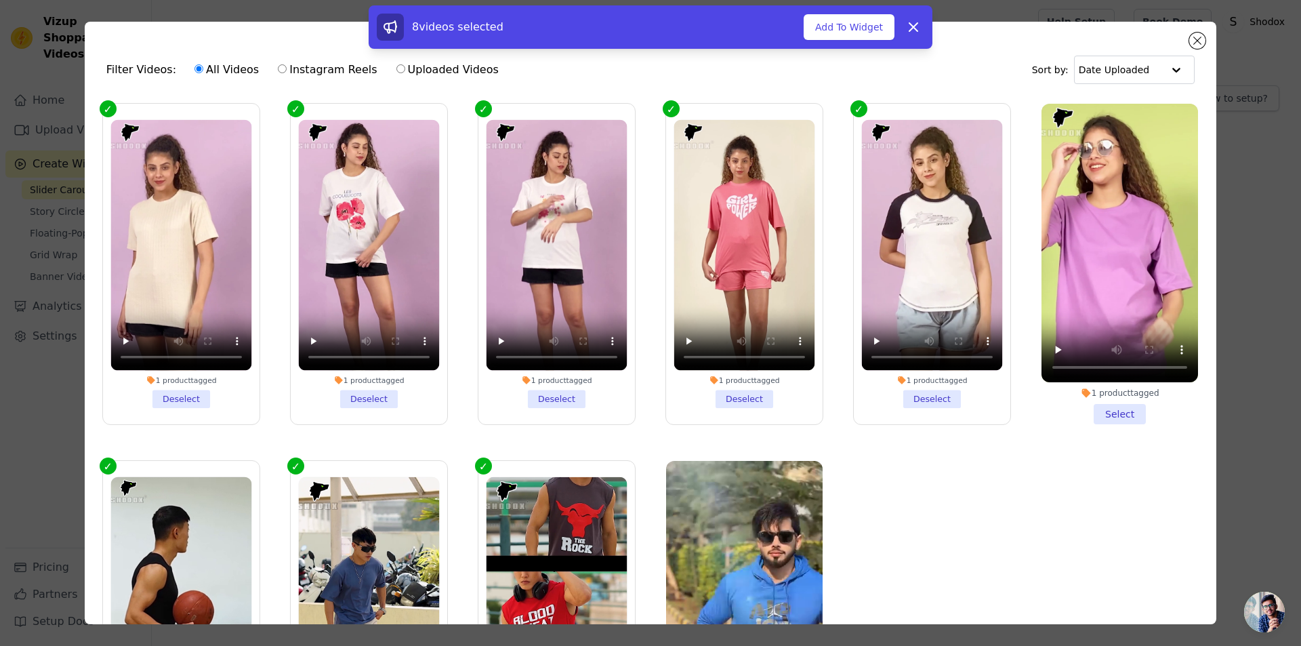
click at [1113, 413] on li "1 product tagged Select" at bounding box center [1119, 264] width 157 height 320
click at [0, 0] on input "1 product tagged Select" at bounding box center [0, 0] width 0 height 0
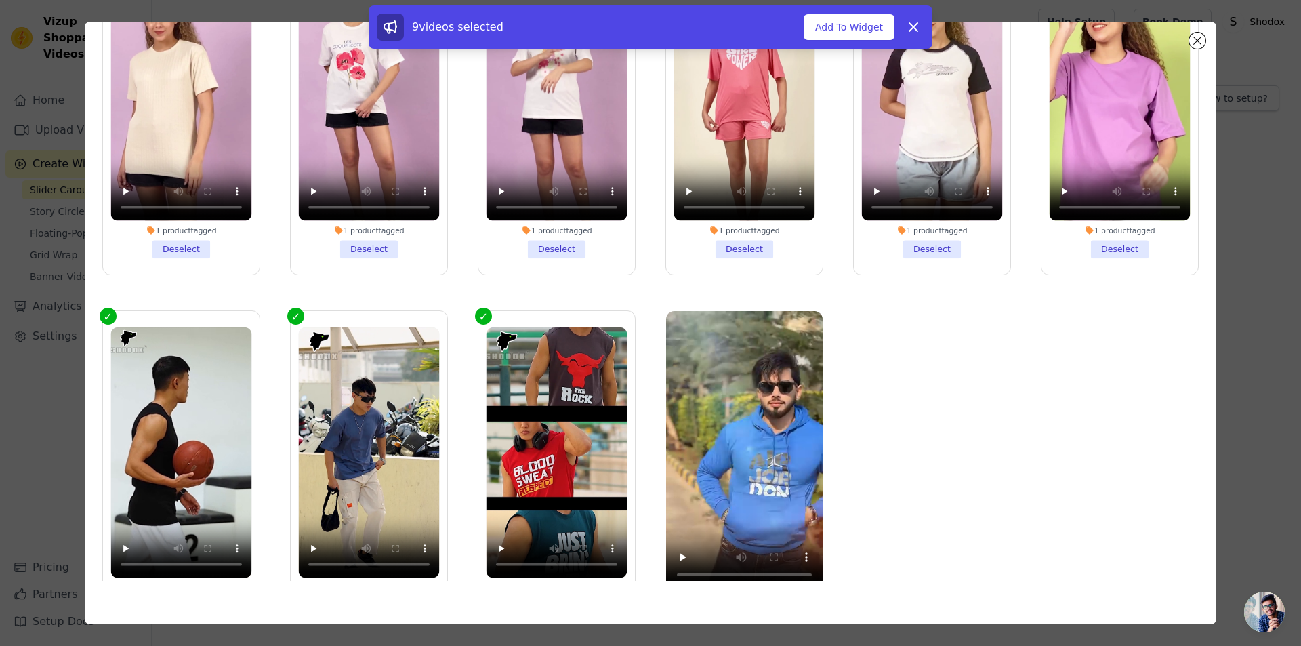
scroll to position [0, 0]
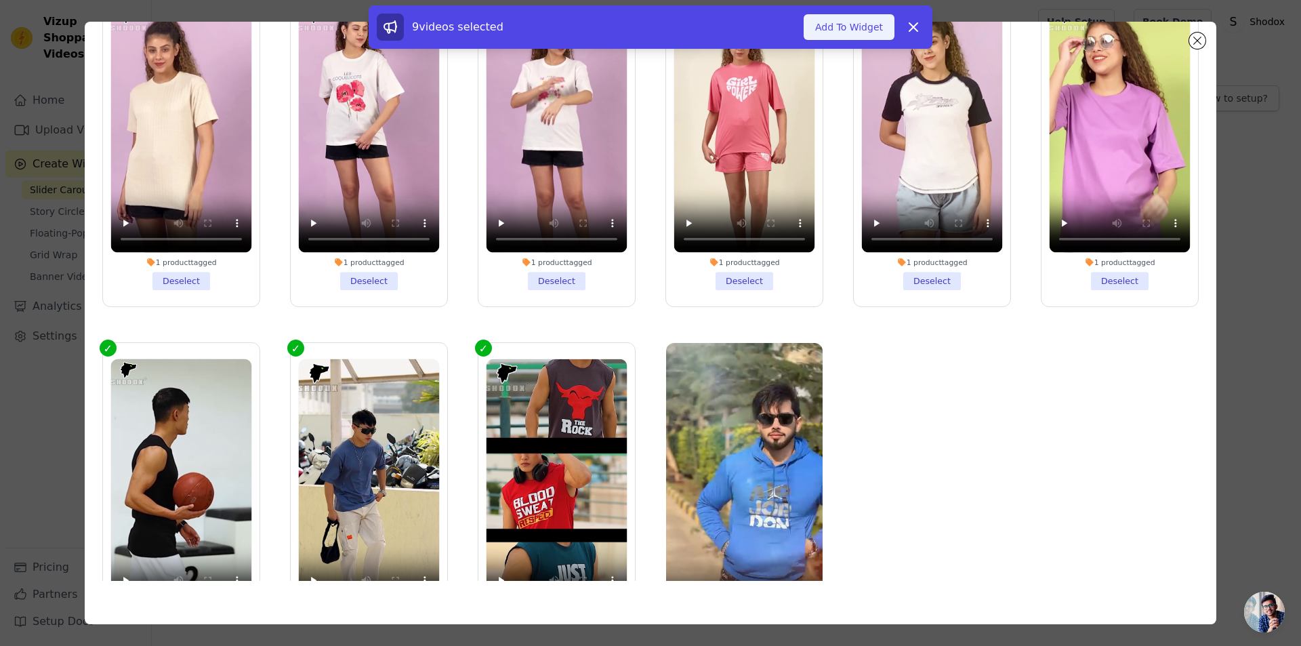
click at [846, 31] on button "Add To Widget" at bounding box center [849, 27] width 91 height 26
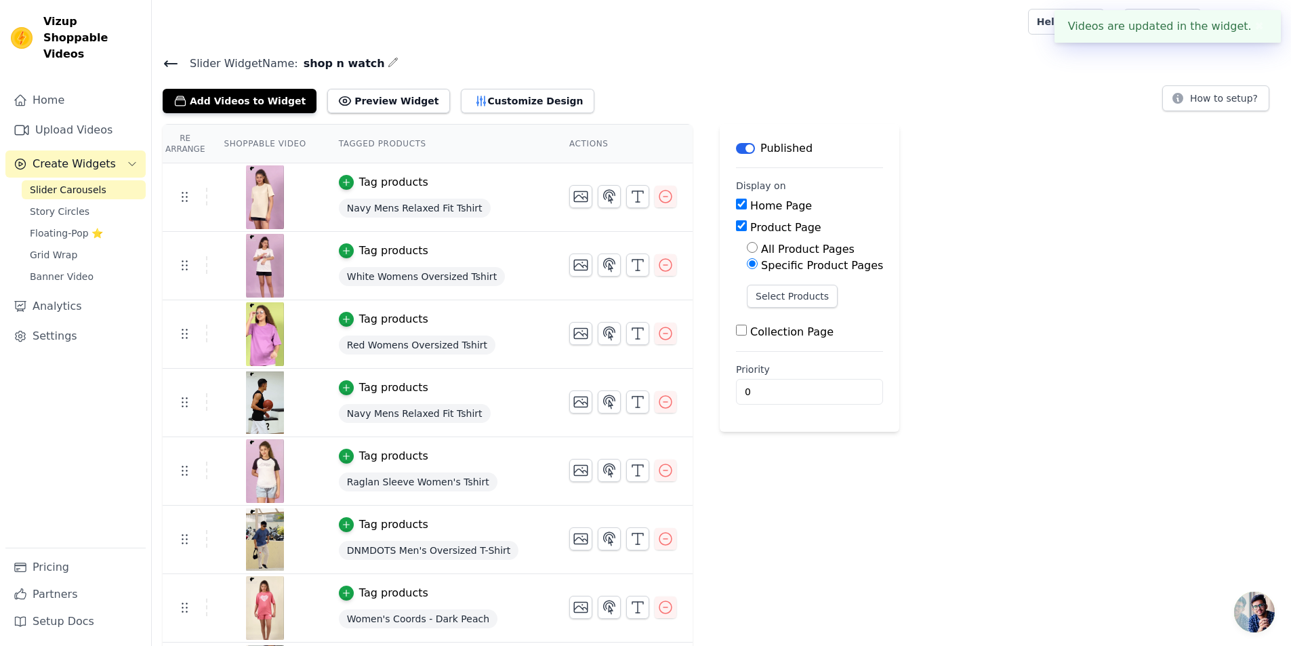
click at [894, 232] on div "Re Arrange Shoppable Video Tagged Products Actions Tag products Navy Mens Relax…" at bounding box center [721, 451] width 1139 height 655
click at [273, 146] on th "Shoppable Video" at bounding box center [264, 144] width 114 height 39
click at [305, 148] on th "Shoppable Video" at bounding box center [264, 144] width 114 height 39
click at [400, 146] on th "Tagged Products" at bounding box center [437, 144] width 230 height 39
click at [389, 209] on span "Navy Mens Relaxed Fit Tshirt" at bounding box center [415, 208] width 152 height 19
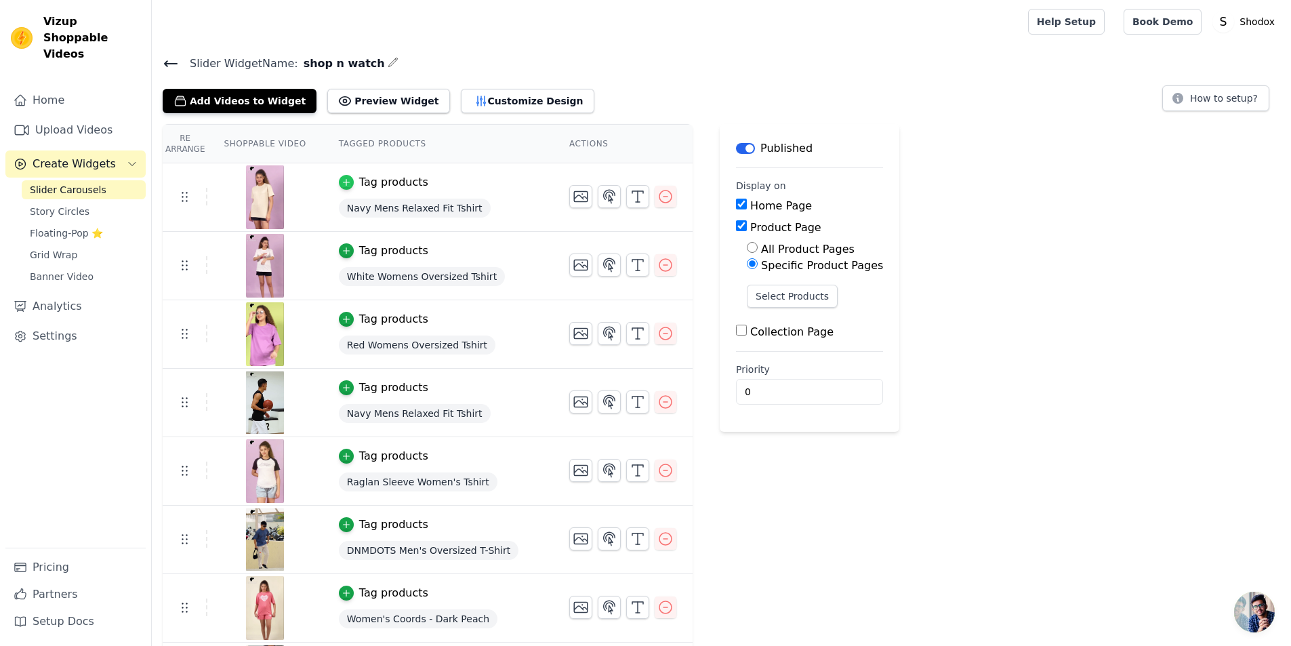
click at [342, 186] on icon "button" at bounding box center [345, 182] width 9 height 9
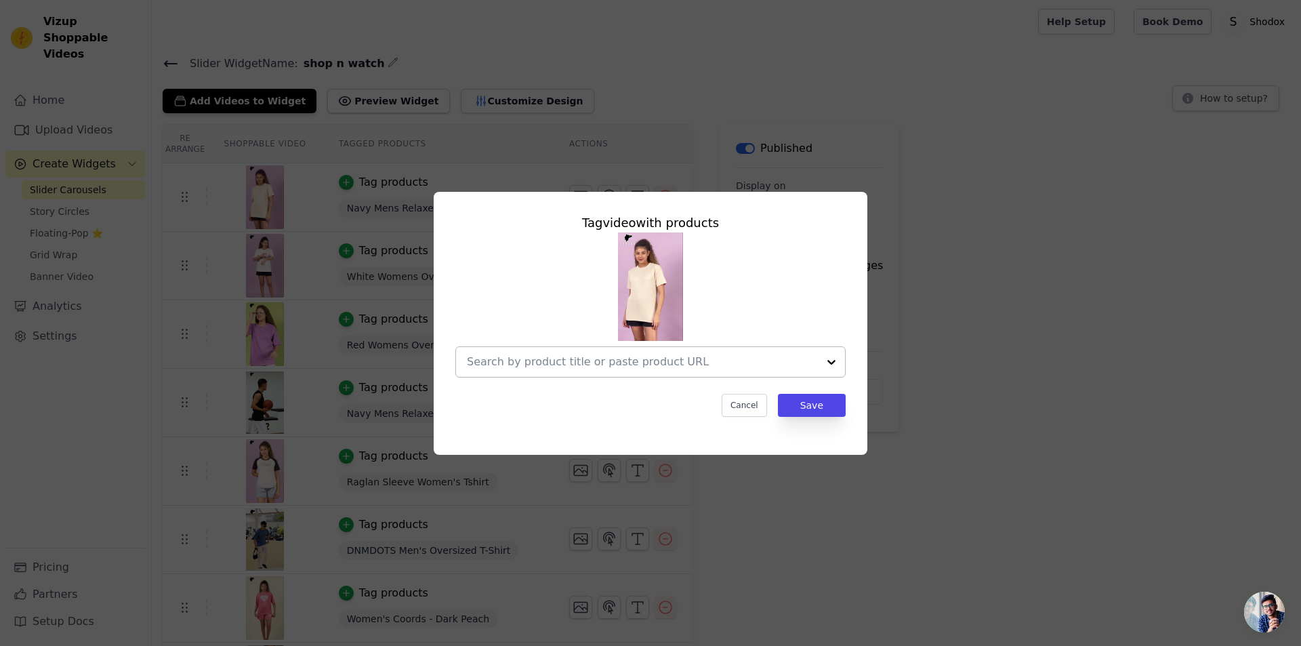
click at [629, 363] on input "text" at bounding box center [642, 362] width 351 height 16
type input "r"
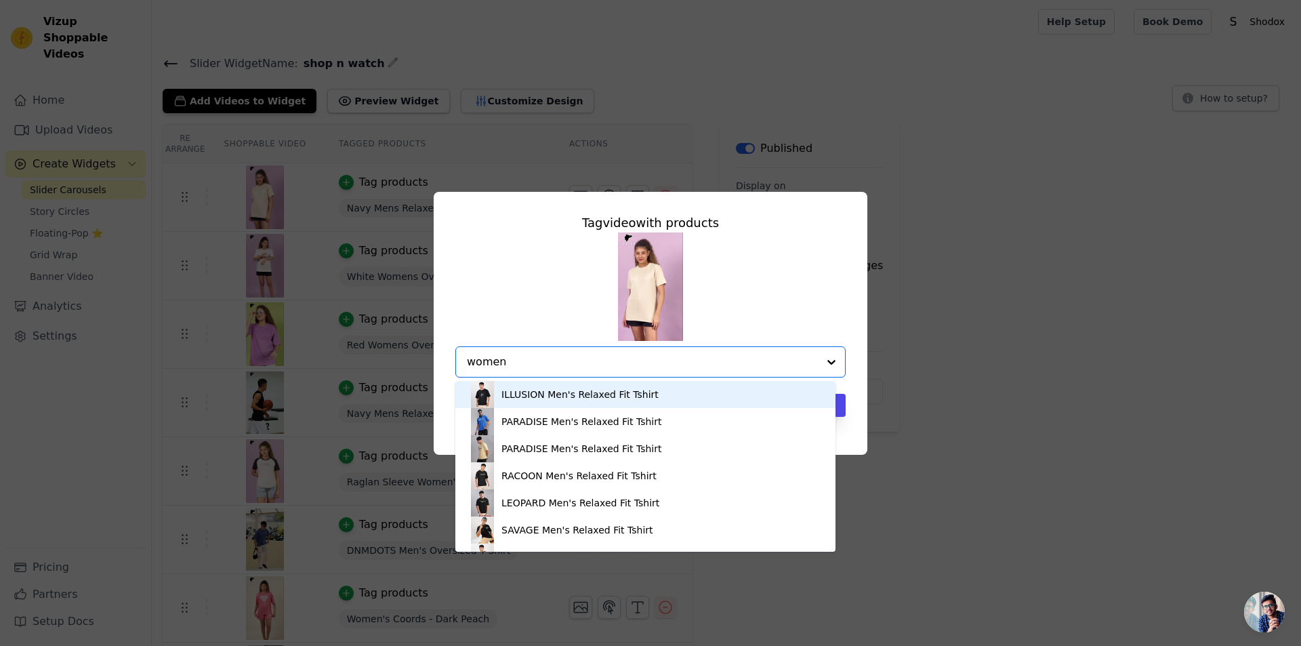
type input "womens"
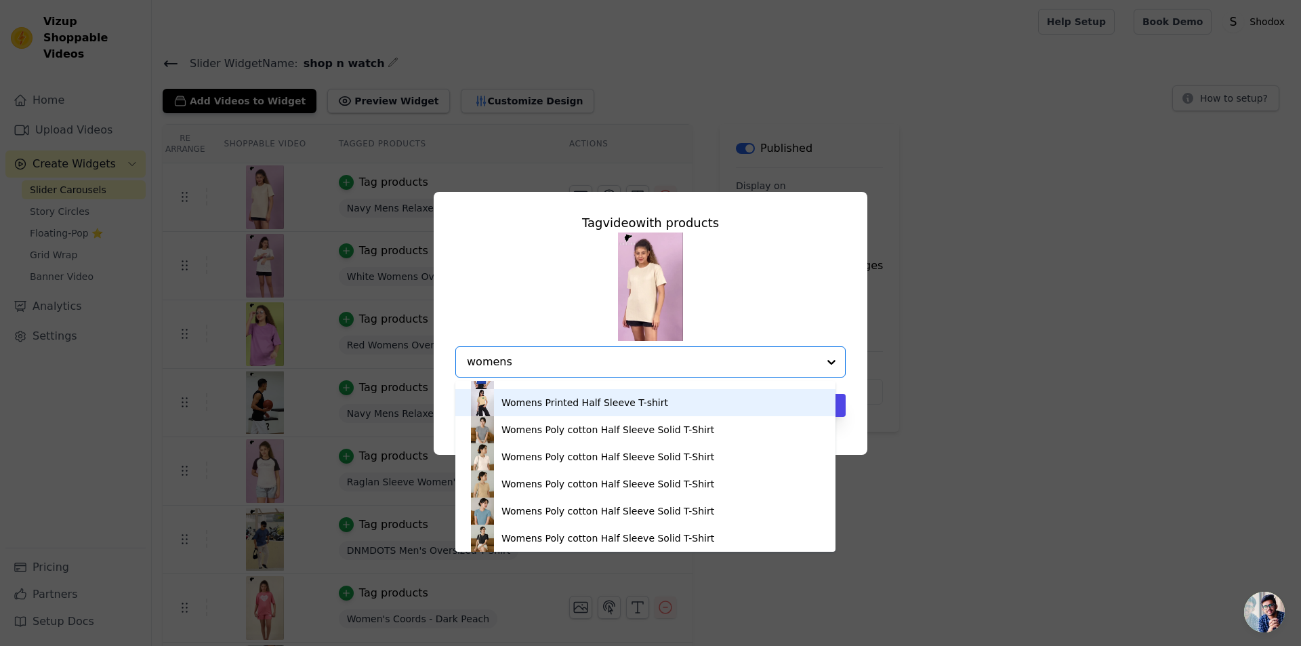
scroll to position [2249, 0]
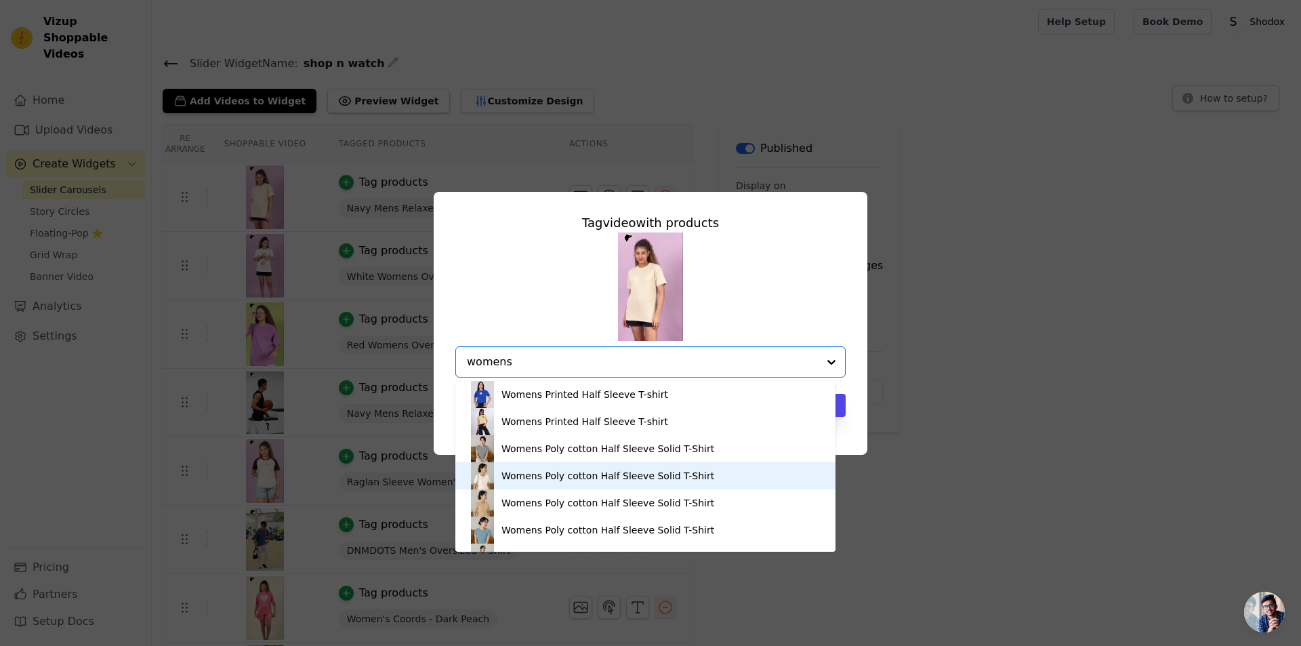
click at [515, 488] on div "Womens Poly cotton Half Sleeve Solid T-Shirt" at bounding box center [645, 475] width 353 height 27
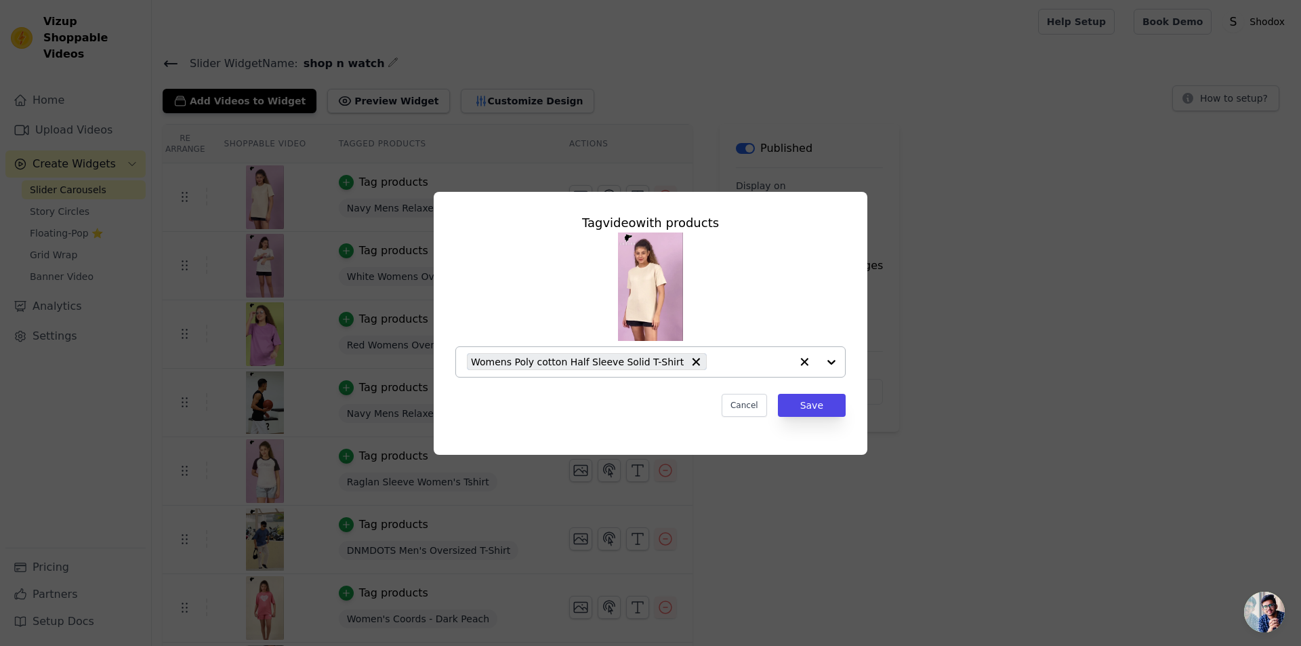
click at [623, 358] on span "Womens Poly cotton Half Sleeve Solid T-Shirt" at bounding box center [577, 362] width 213 height 16
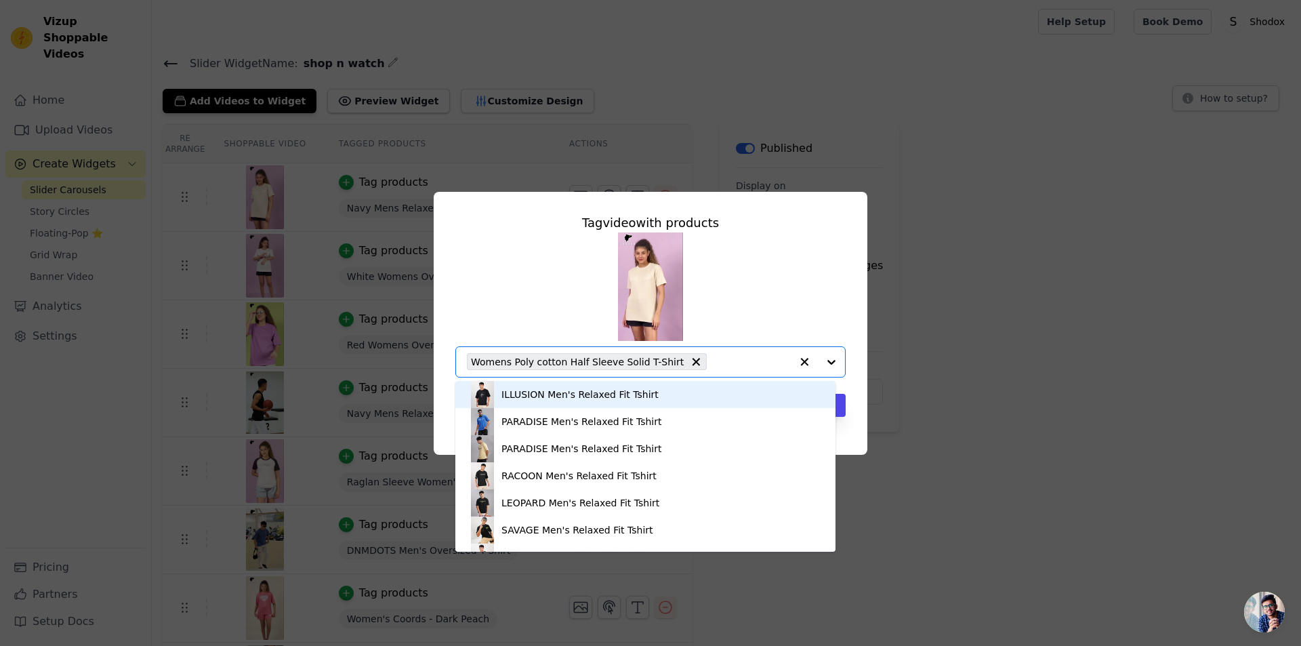
click at [789, 360] on input "text" at bounding box center [751, 362] width 77 height 16
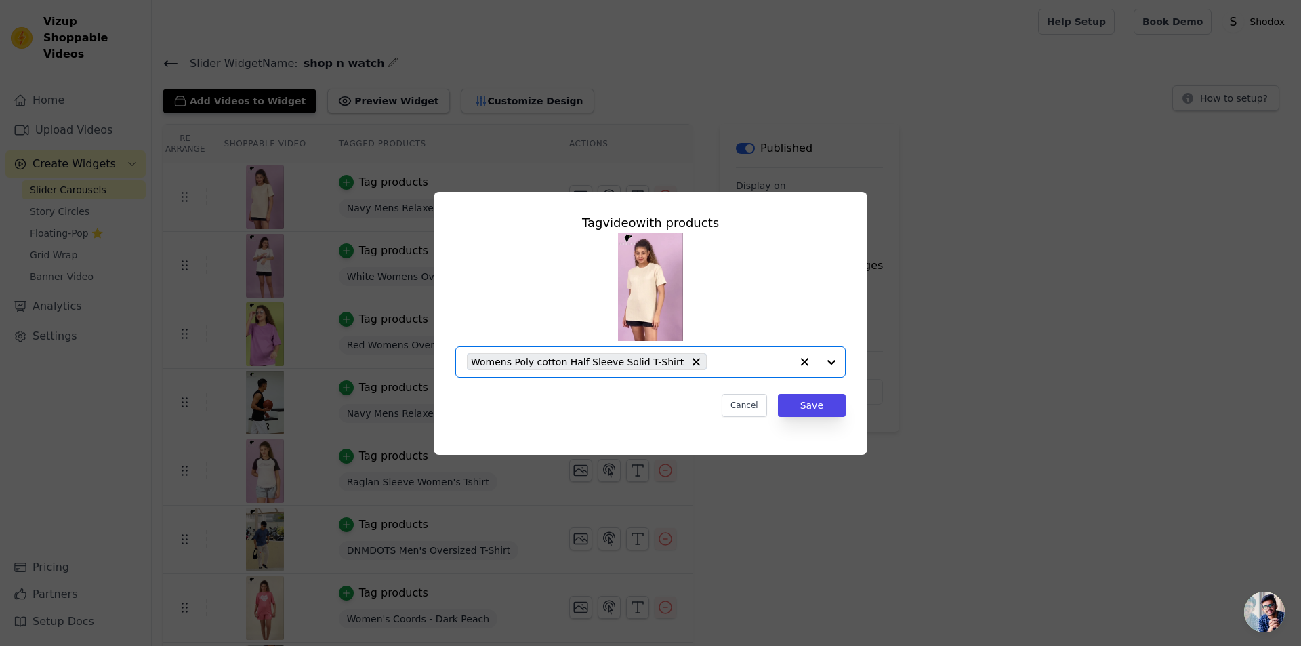
click at [830, 361] on div at bounding box center [818, 362] width 54 height 30
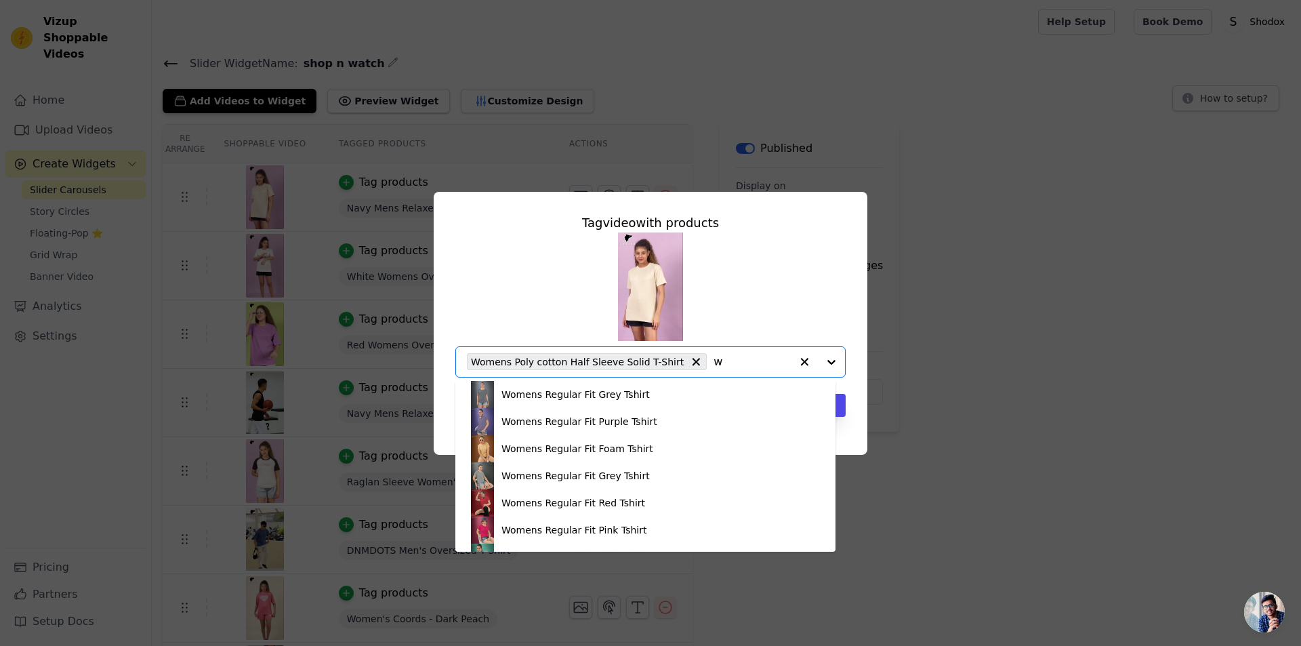
scroll to position [0, 0]
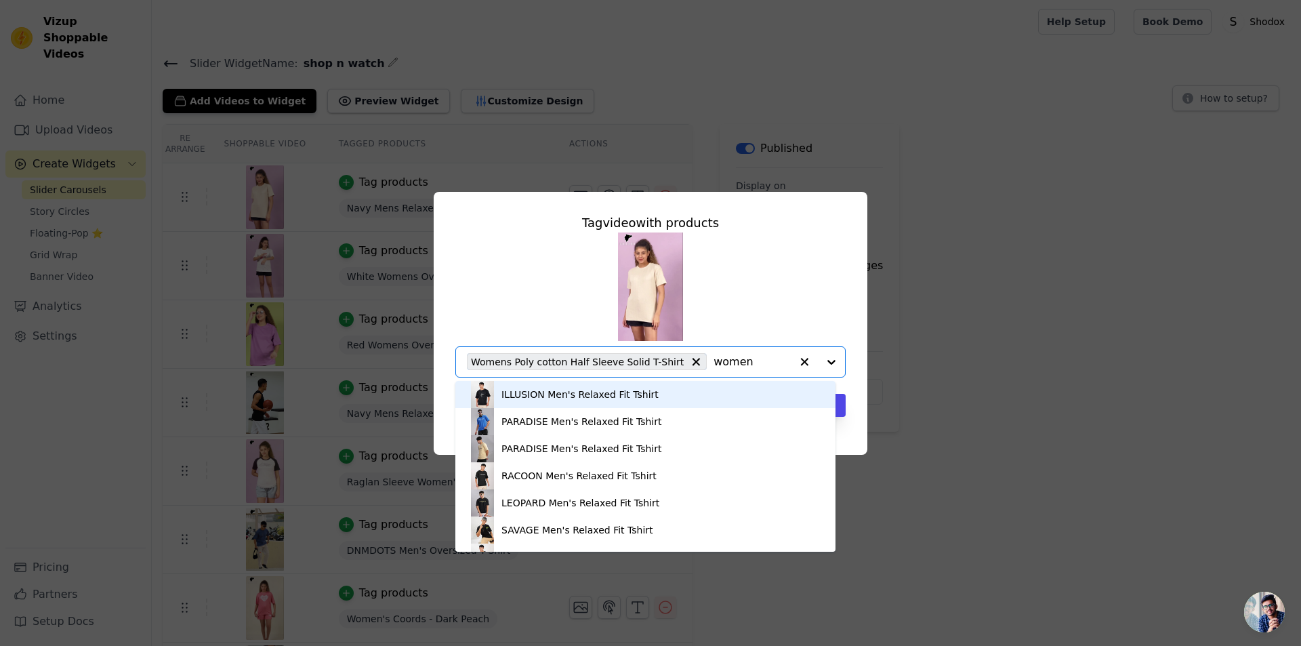
type input "womens"
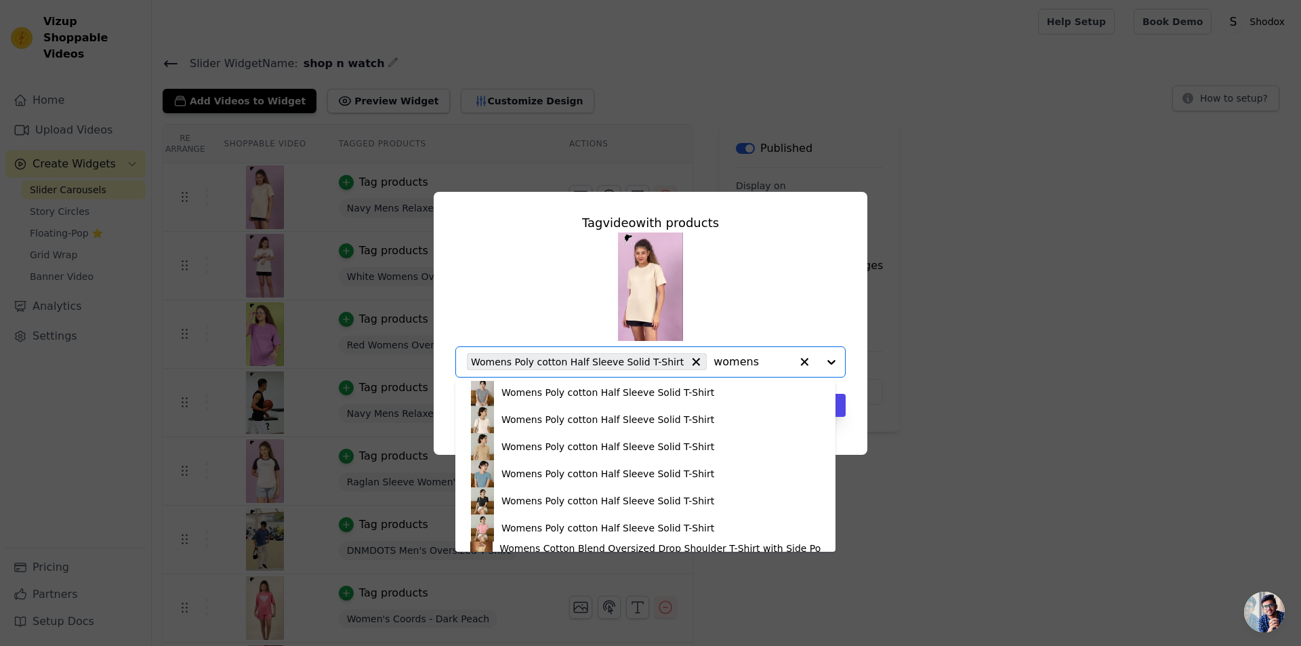
scroll to position [2318, 0]
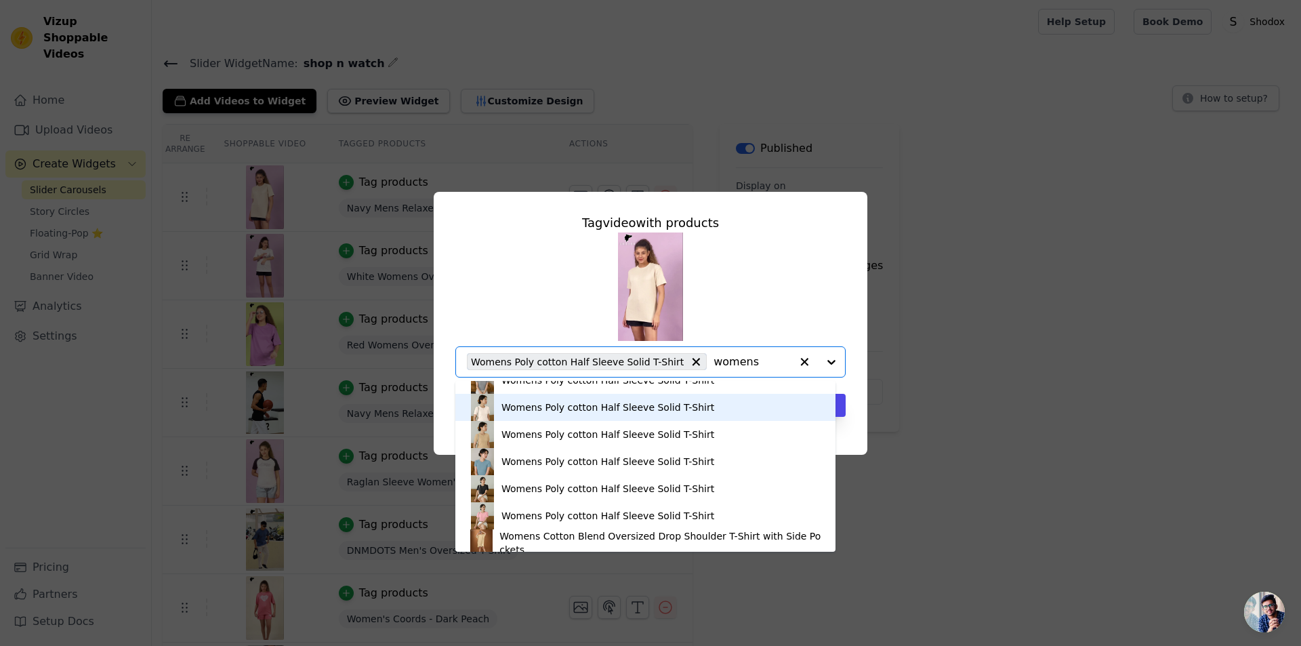
click at [513, 405] on div "Womens Poly cotton Half Sleeve Solid T-Shirt" at bounding box center [607, 407] width 213 height 14
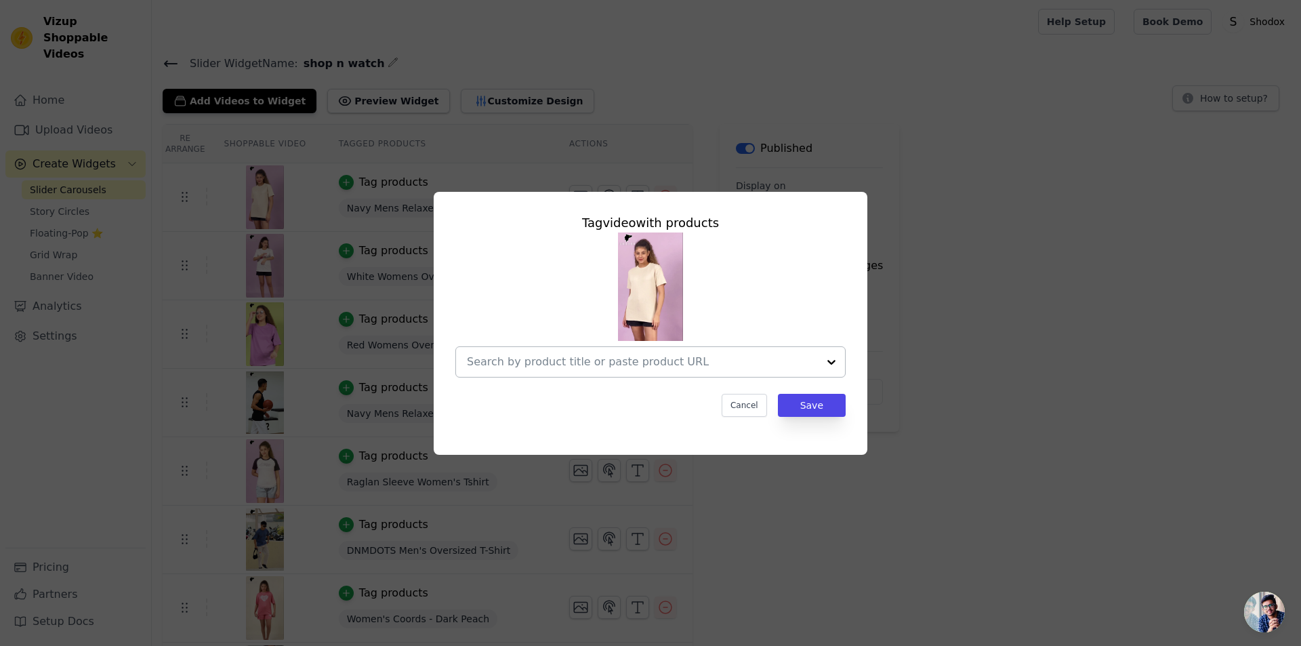
click at [673, 362] on input "text" at bounding box center [642, 362] width 351 height 16
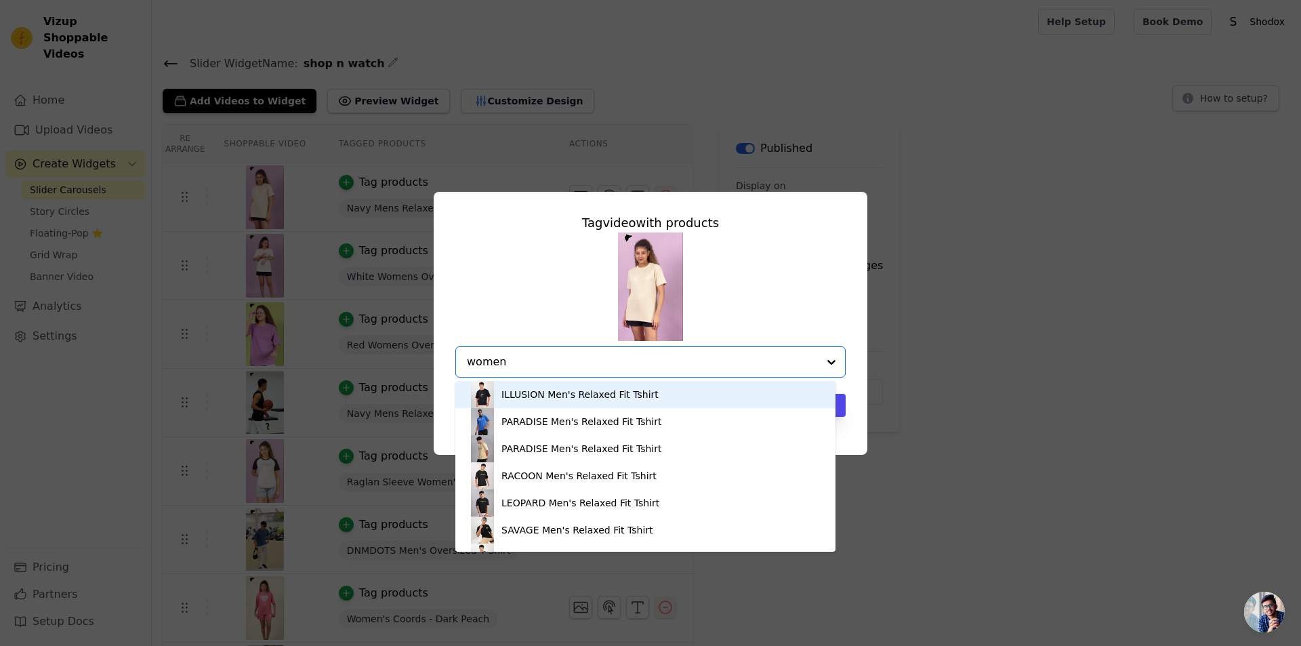
type input "womens"
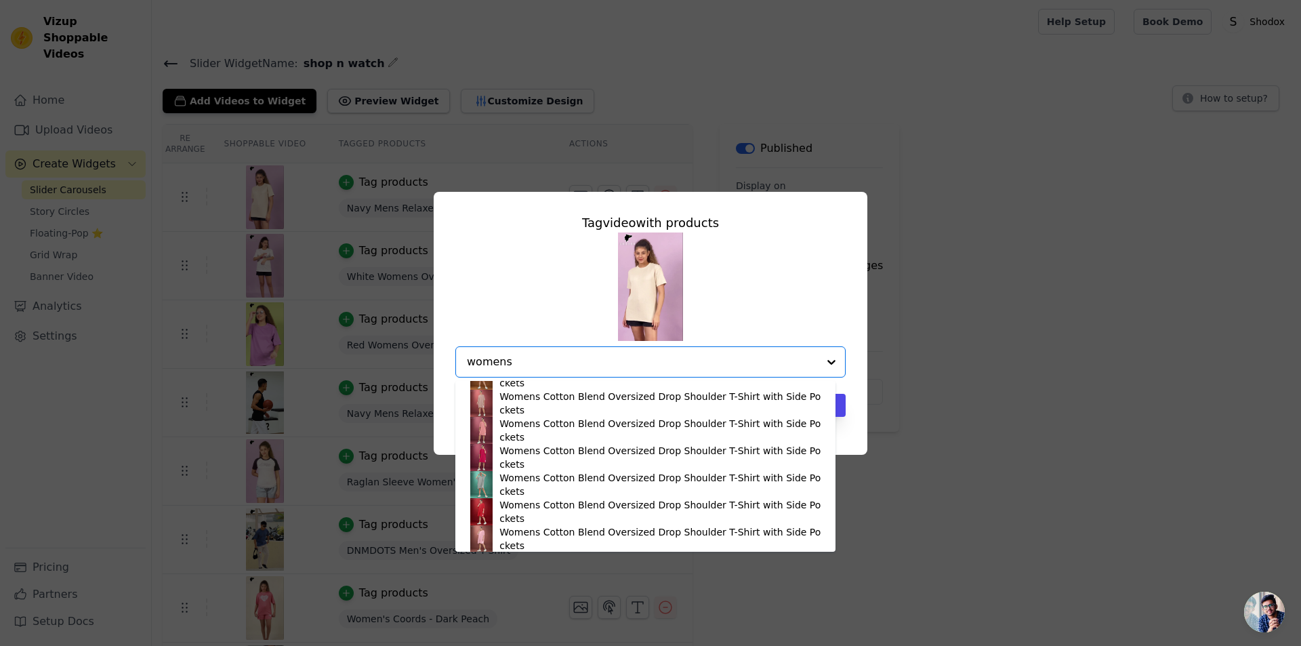
scroll to position [2258, 0]
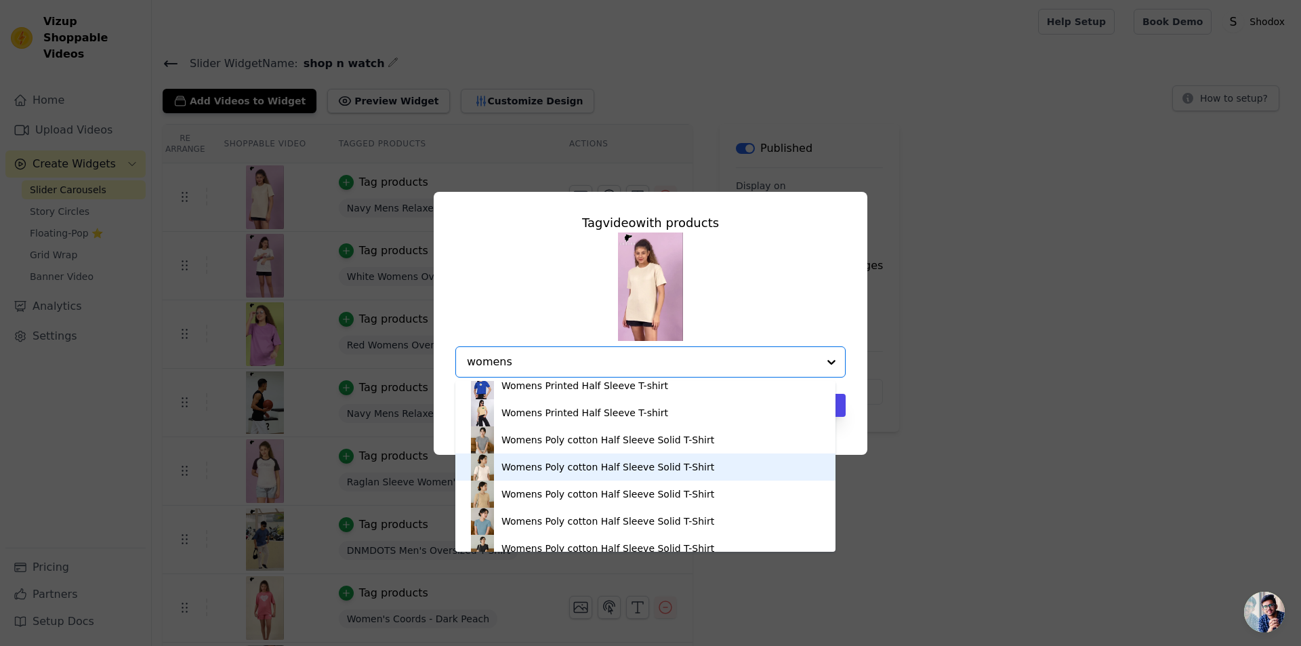
click at [509, 472] on div "Womens Poly cotton Half Sleeve Solid T-Shirt" at bounding box center [607, 467] width 213 height 14
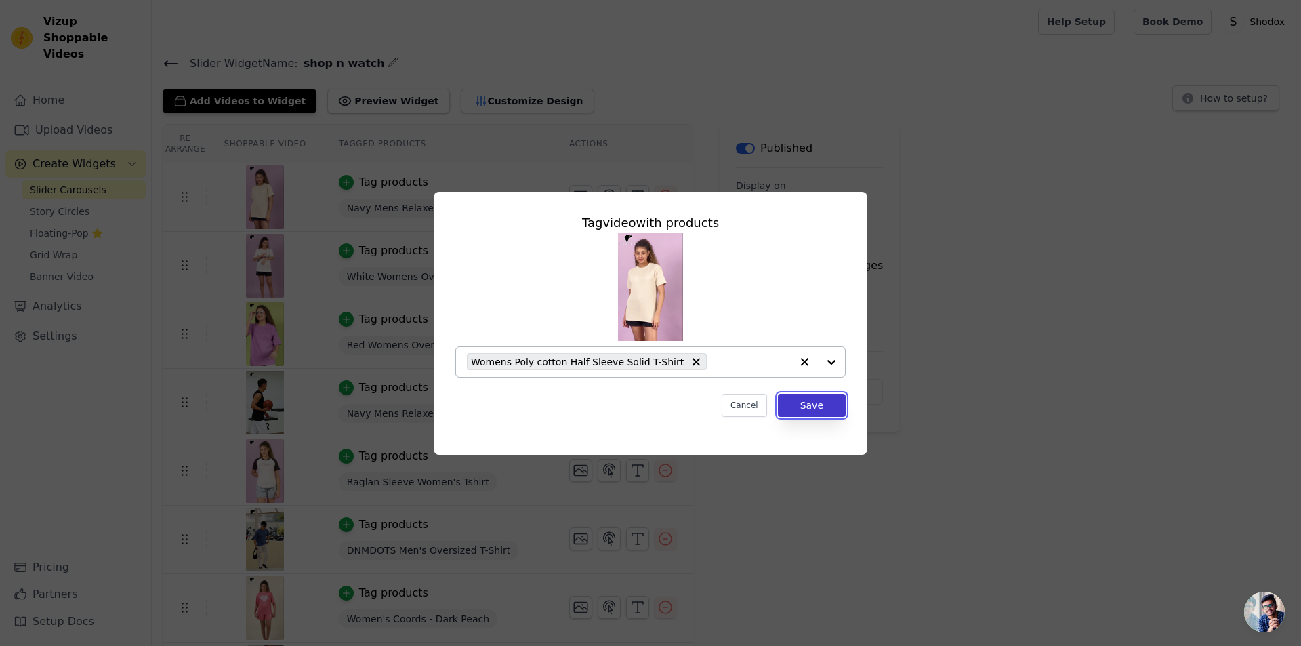
click at [816, 402] on button "Save" at bounding box center [812, 405] width 68 height 23
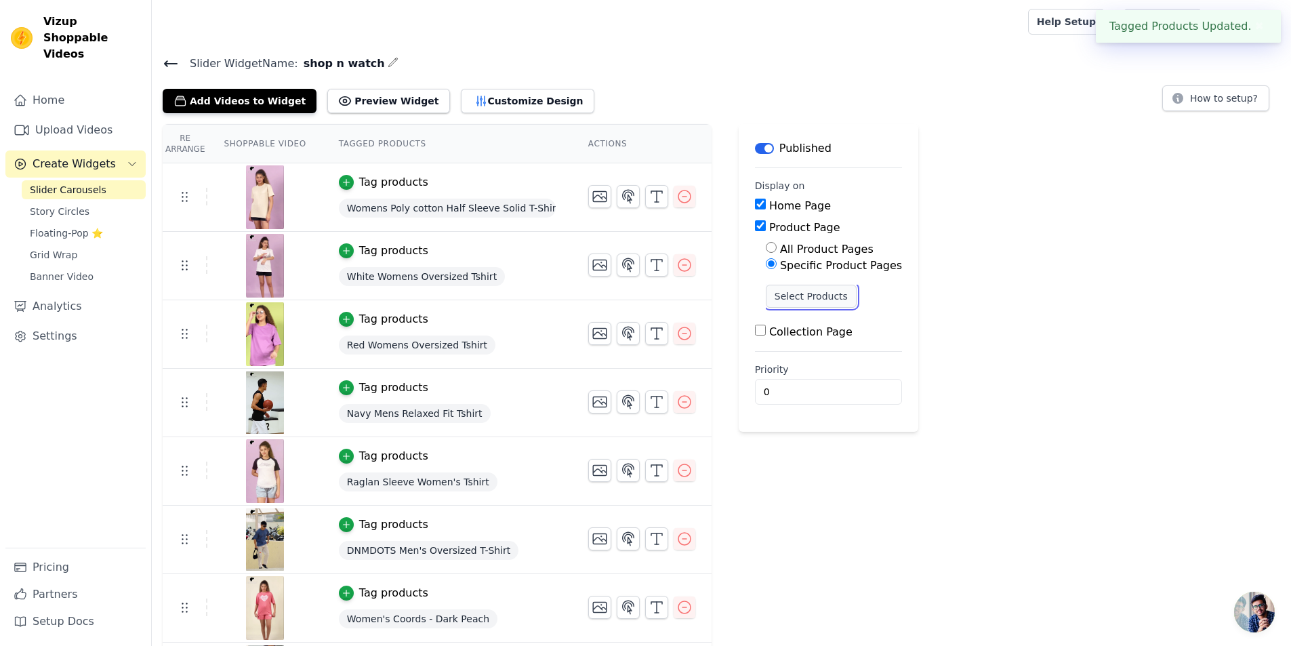
click at [793, 301] on button "Select Products" at bounding box center [811, 296] width 91 height 23
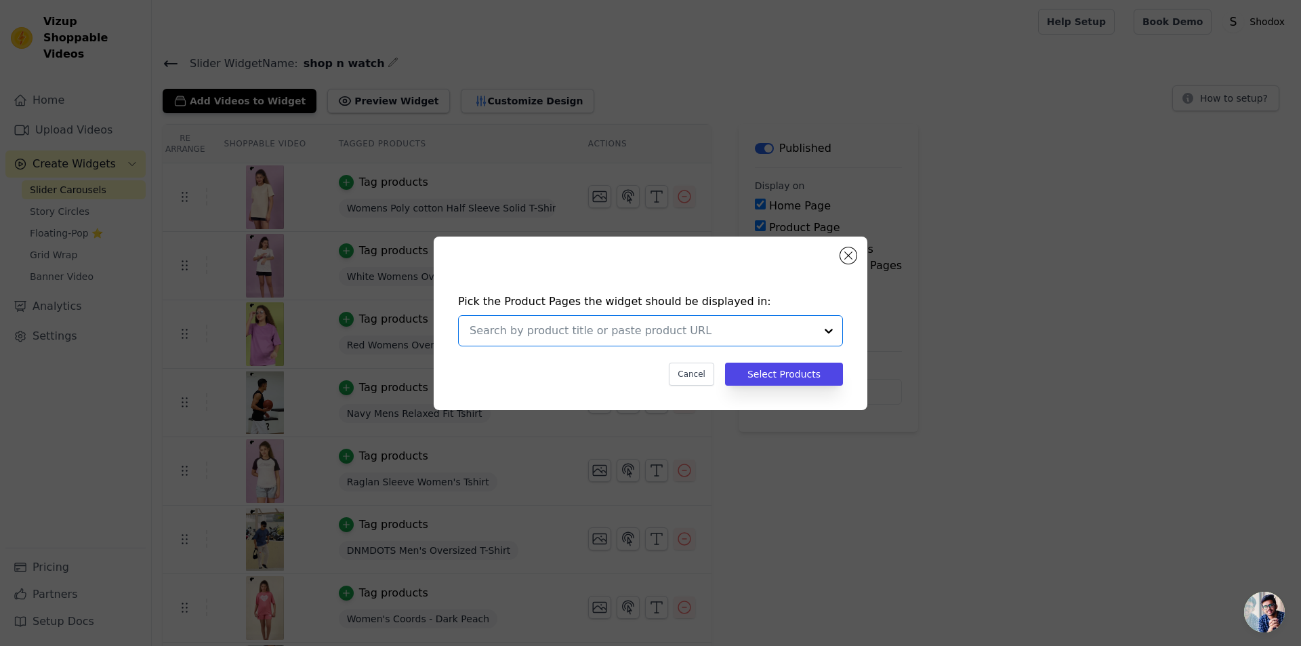
click at [656, 337] on input "text" at bounding box center [643, 330] width 346 height 16
click at [622, 265] on div "Pick the Product Pages the widget should be displayed in: Cancel Select Products" at bounding box center [651, 322] width 434 height 173
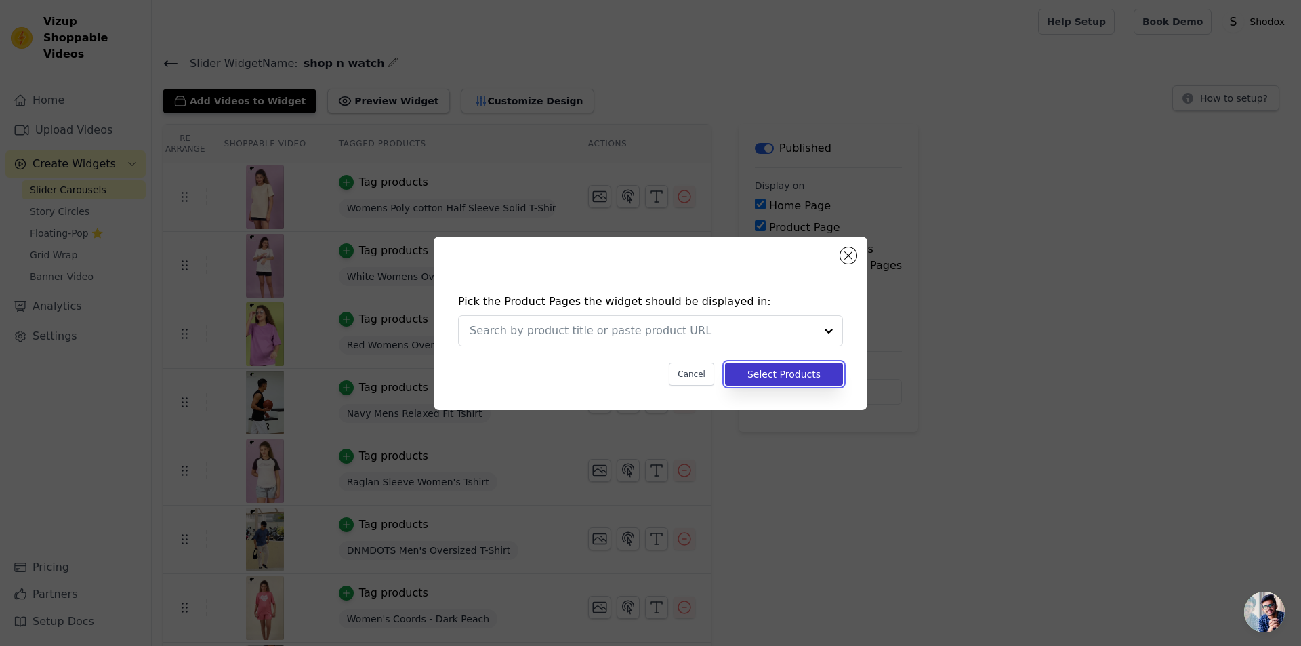
click at [755, 367] on button "Select Products" at bounding box center [784, 373] width 118 height 23
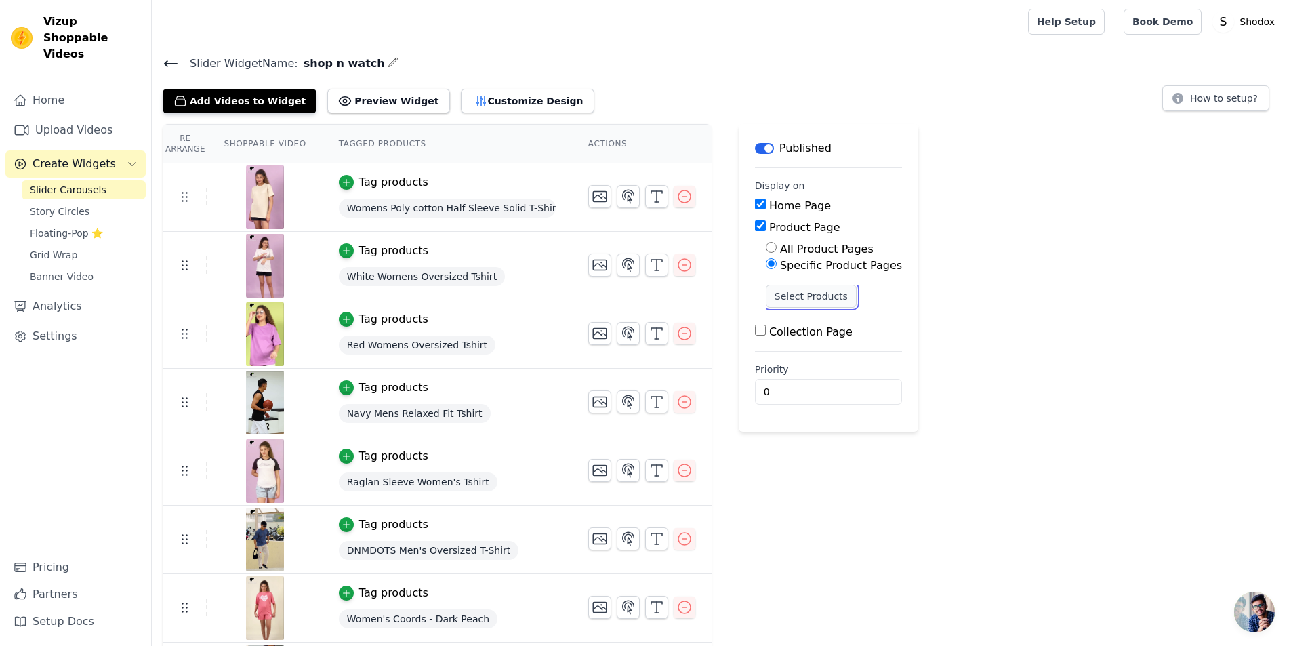
click at [797, 289] on button "Select Products" at bounding box center [811, 296] width 91 height 23
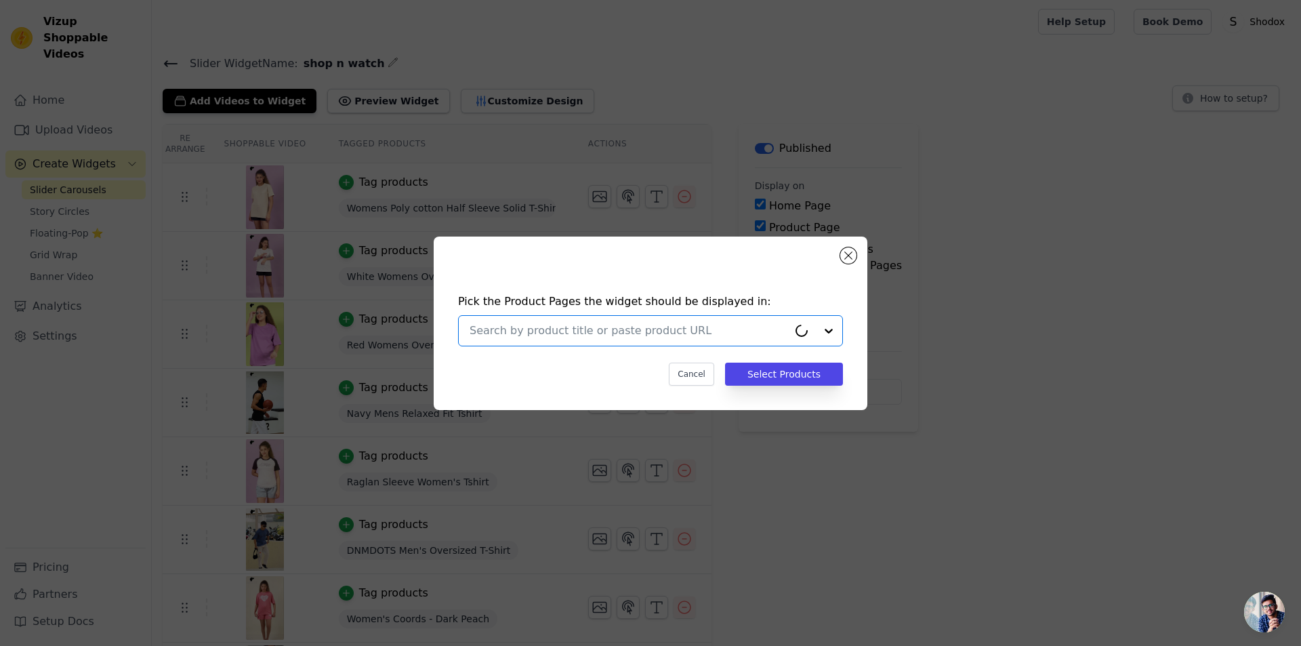
click at [666, 335] on input "text" at bounding box center [629, 330] width 318 height 16
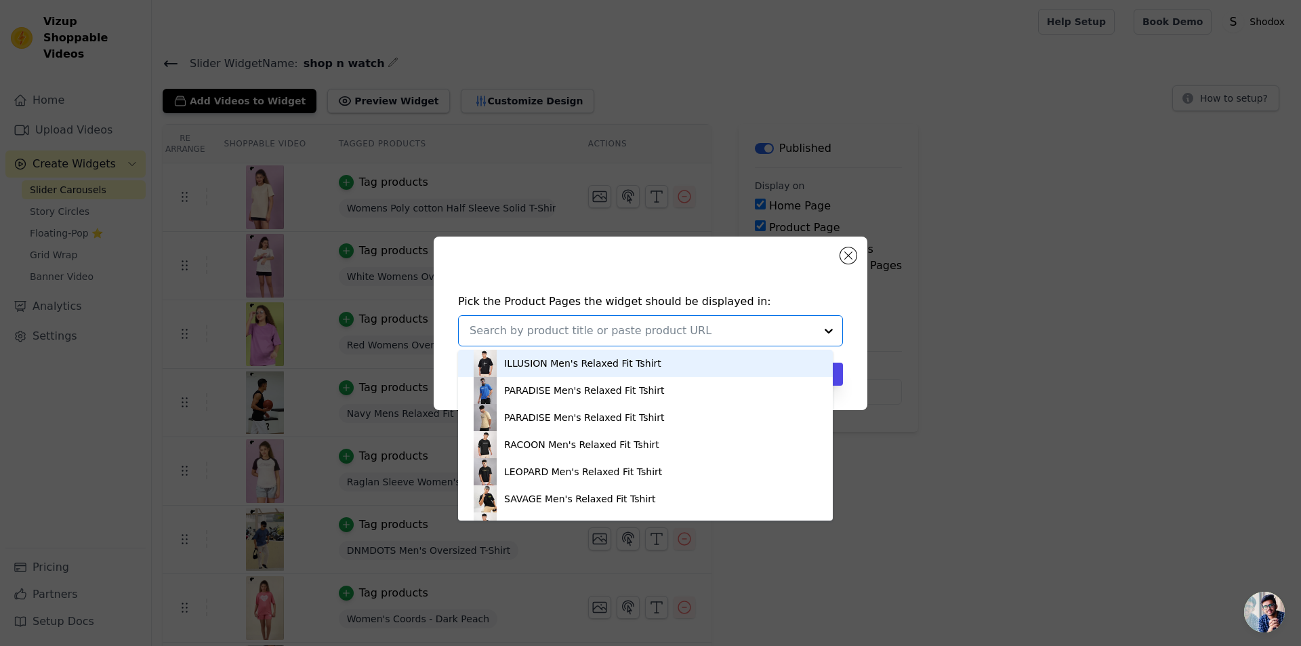
type input "s"
type input "womens"
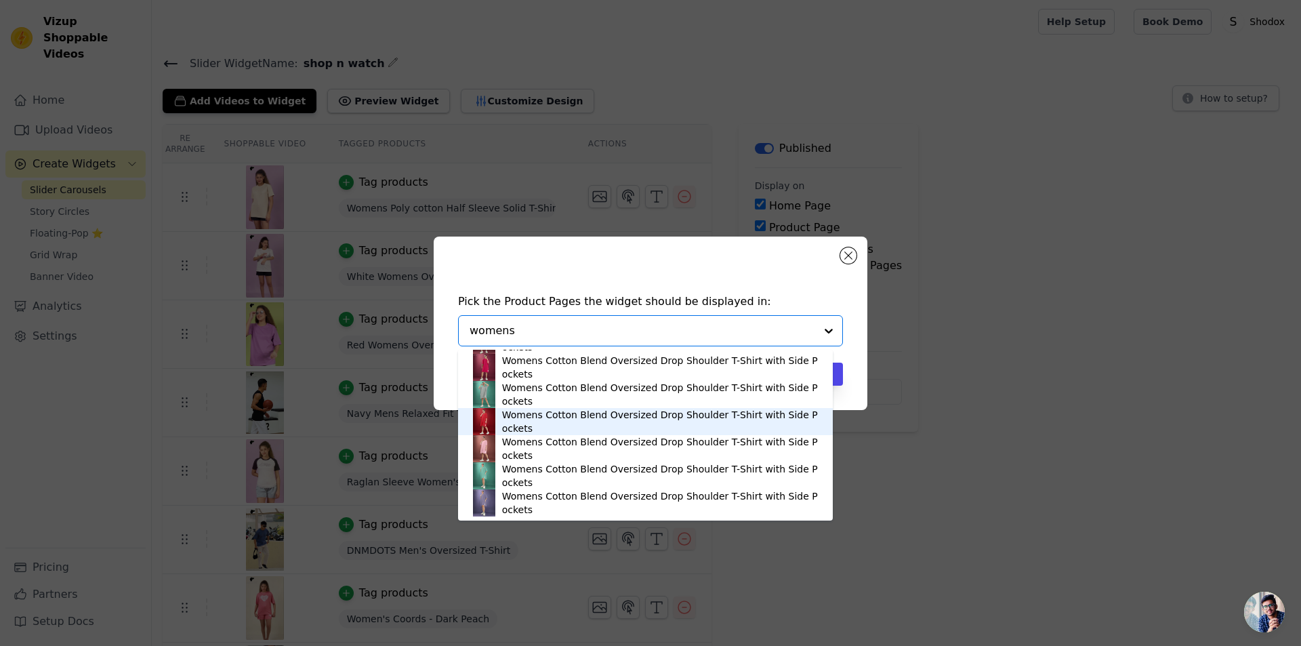
scroll to position [2318, 0]
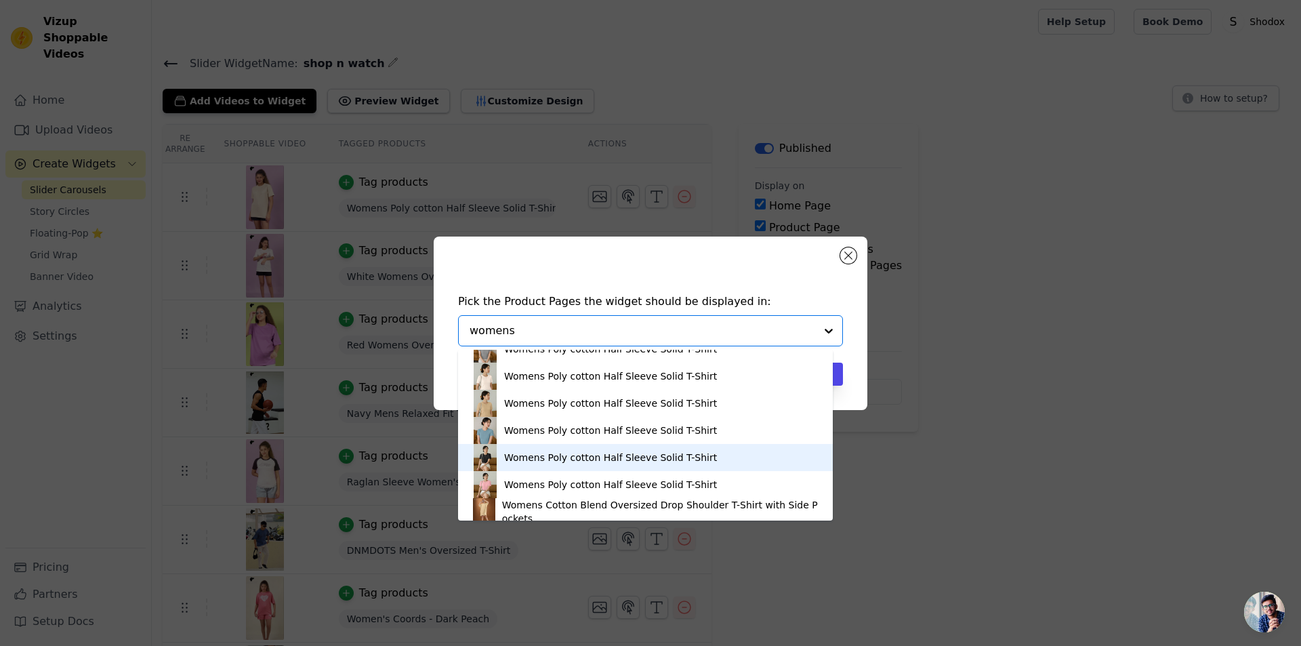
click at [516, 461] on div "Womens Poly cotton Half Sleeve Solid T-Shirt" at bounding box center [610, 458] width 213 height 14
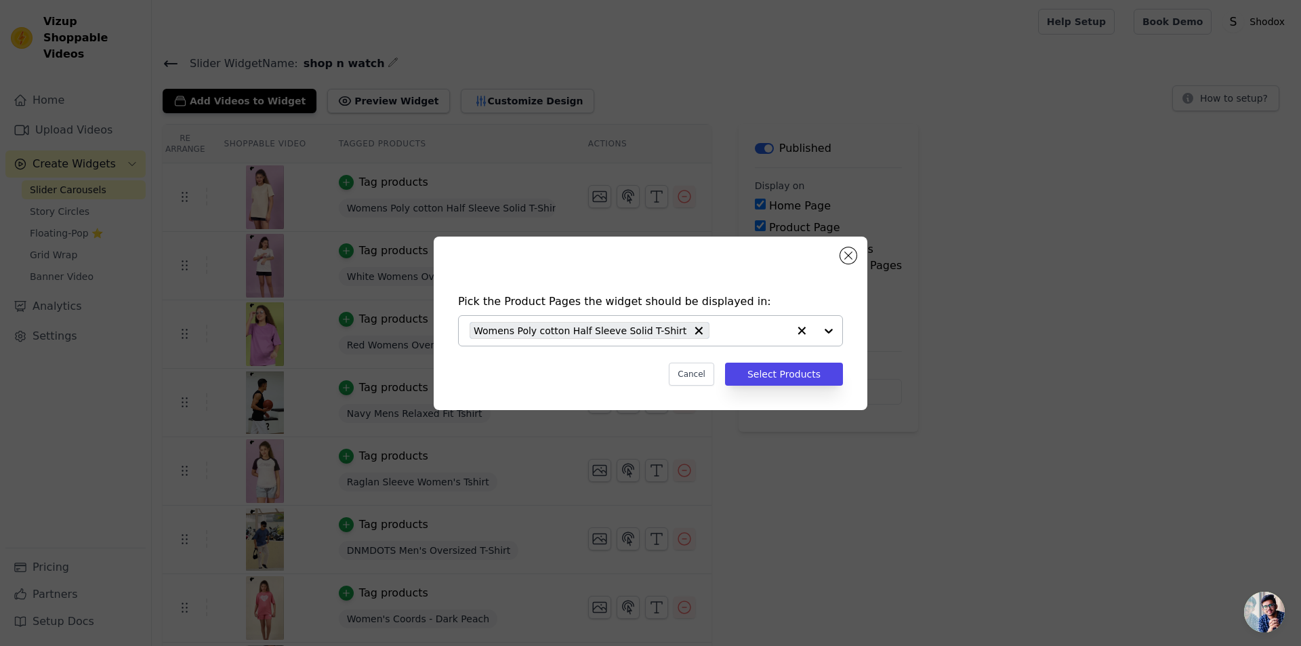
click at [757, 330] on input "text" at bounding box center [752, 330] width 72 height 16
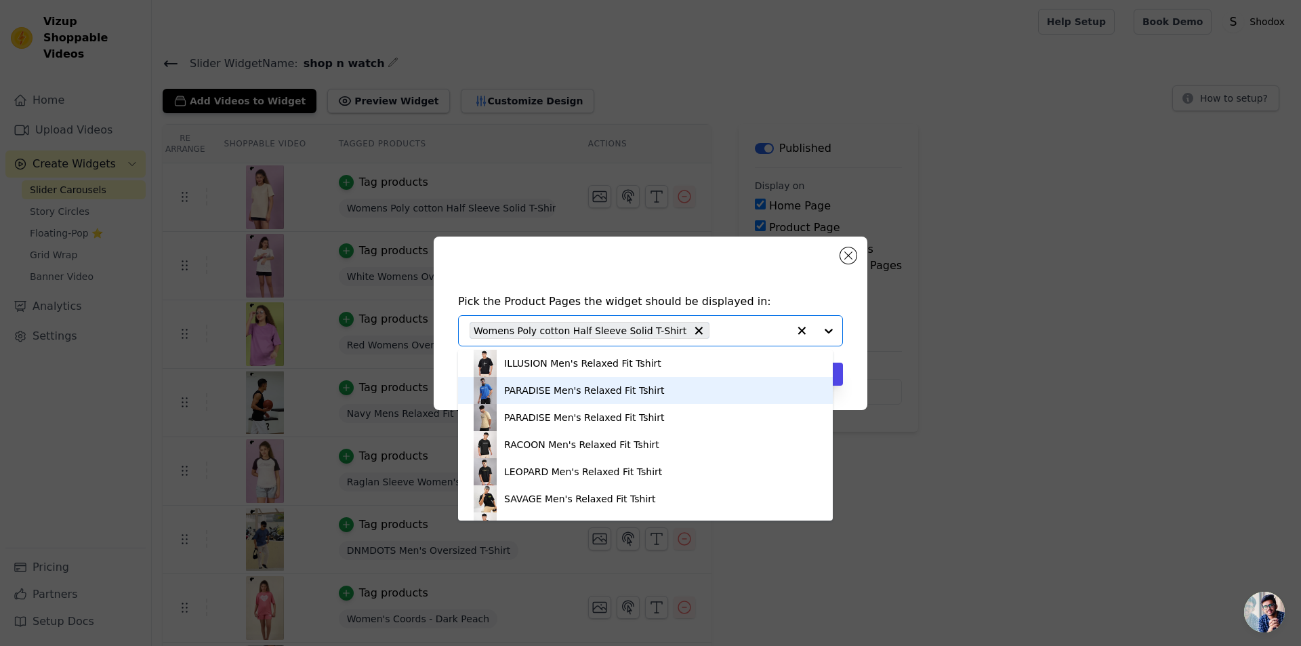
click at [594, 394] on div "PARADISE Men's Relaxed Fit Tshirt" at bounding box center [584, 390] width 161 height 14
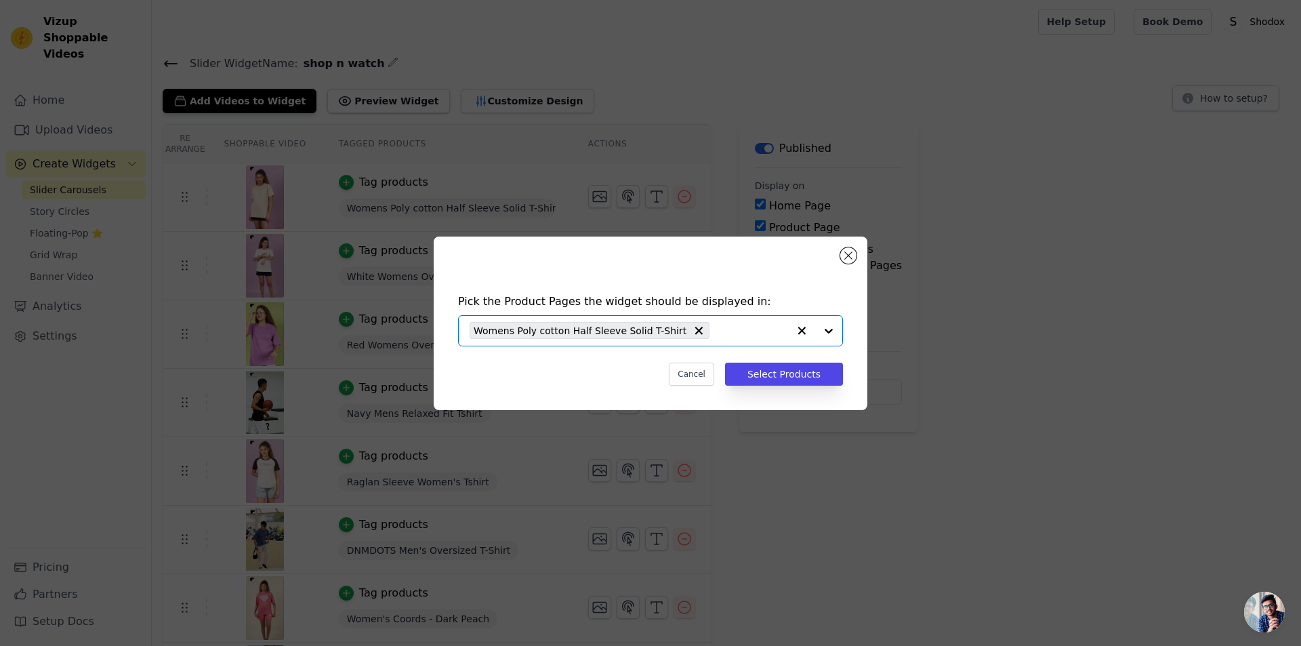
click at [770, 338] on input "text" at bounding box center [752, 330] width 72 height 16
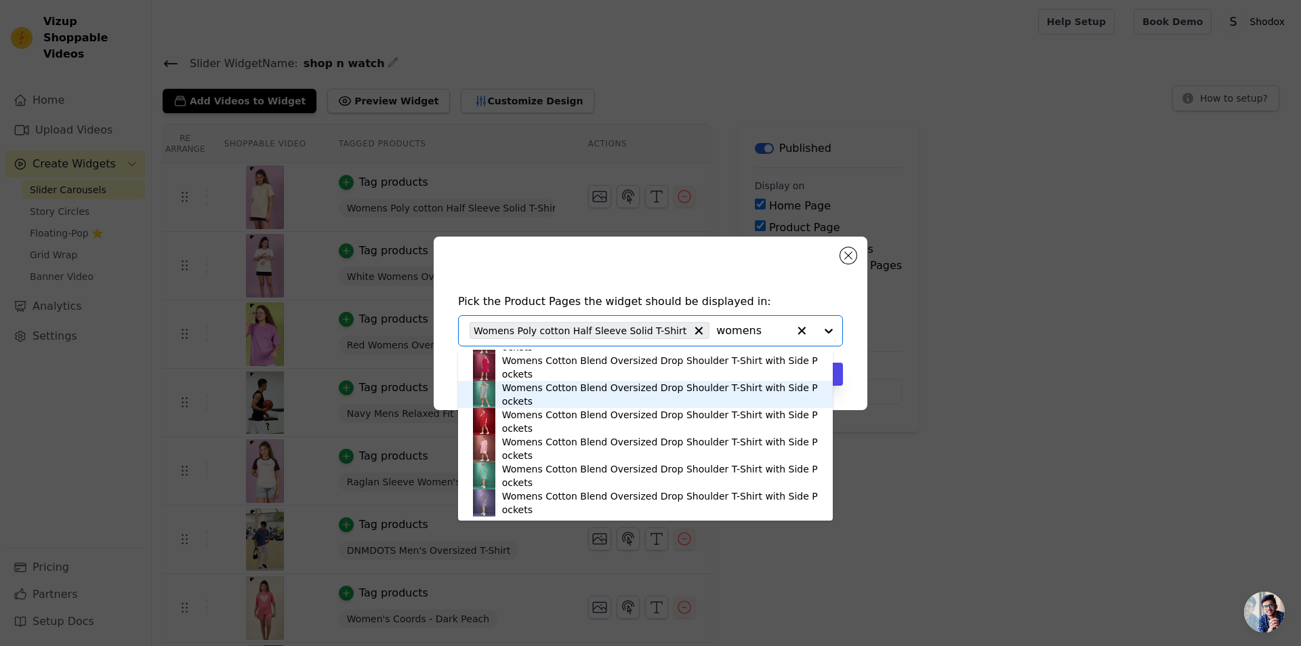
scroll to position [0, 0]
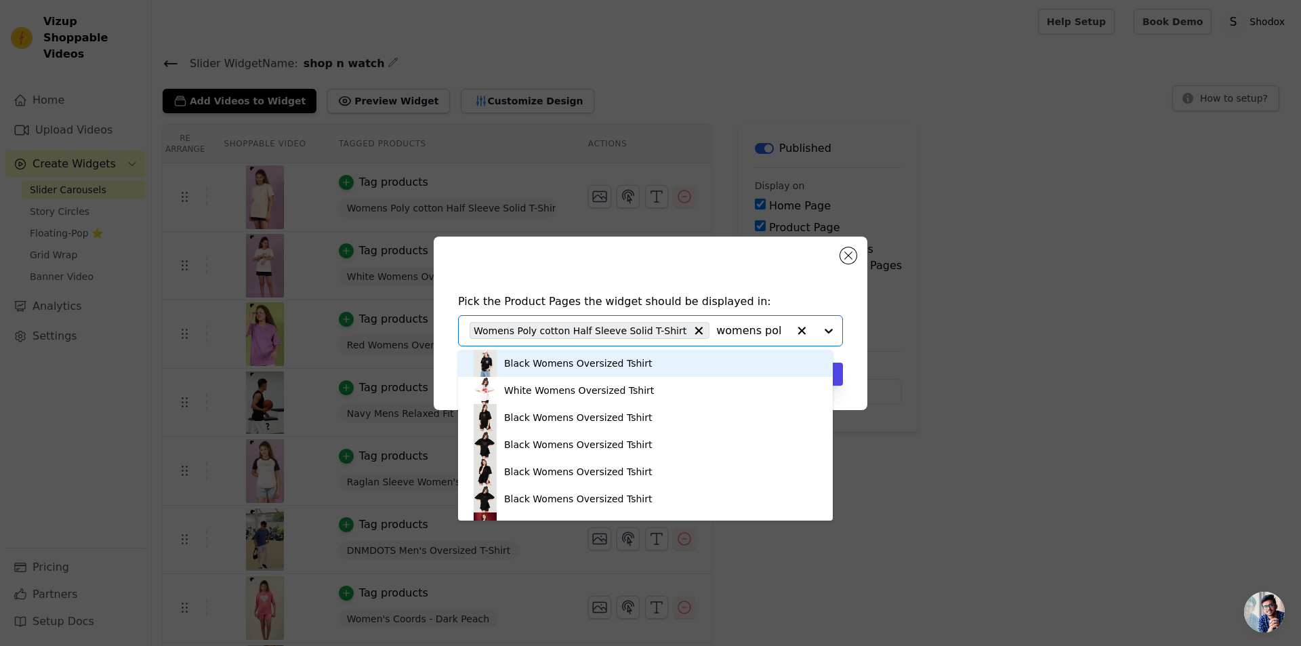
type input "womens poly"
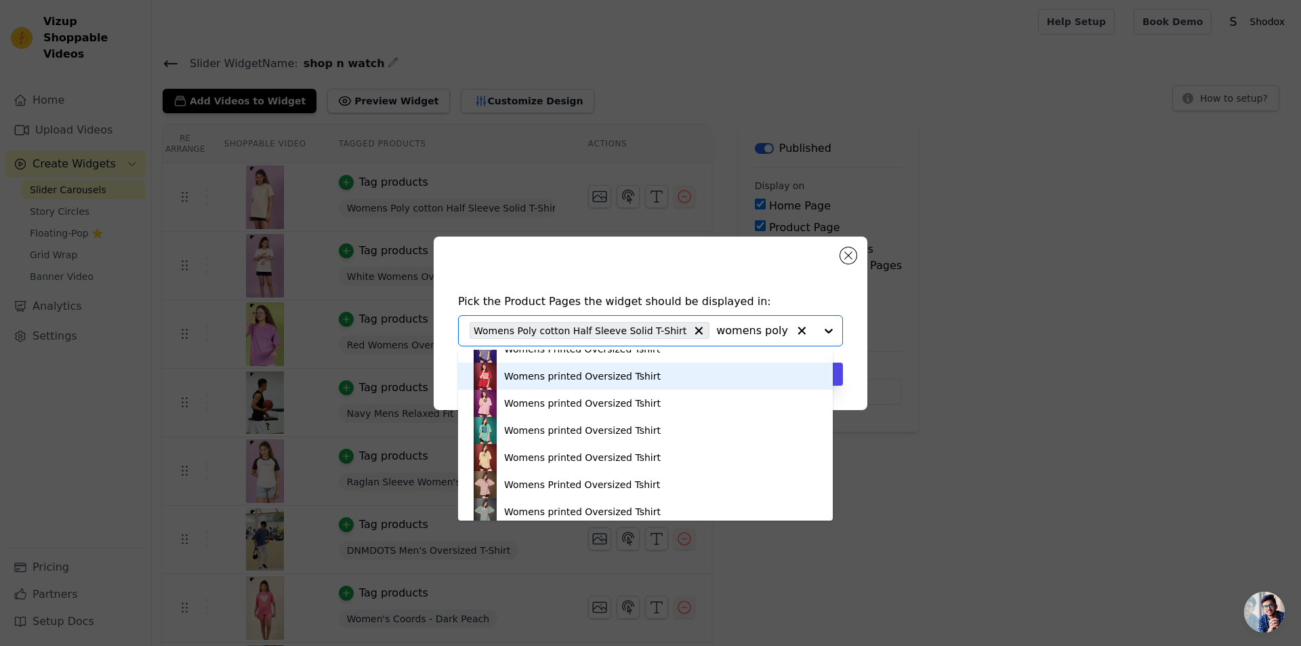
scroll to position [619, 0]
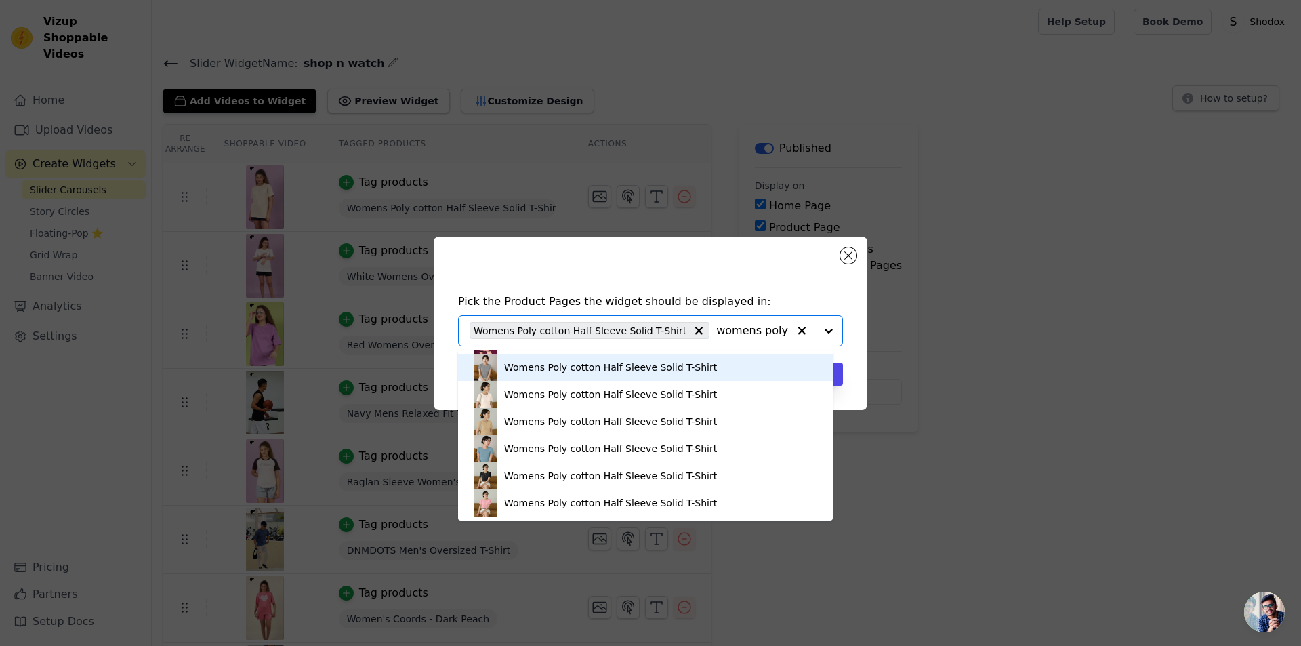
click at [597, 372] on div "Womens Poly cotton Half Sleeve Solid T-Shirt" at bounding box center [610, 367] width 213 height 14
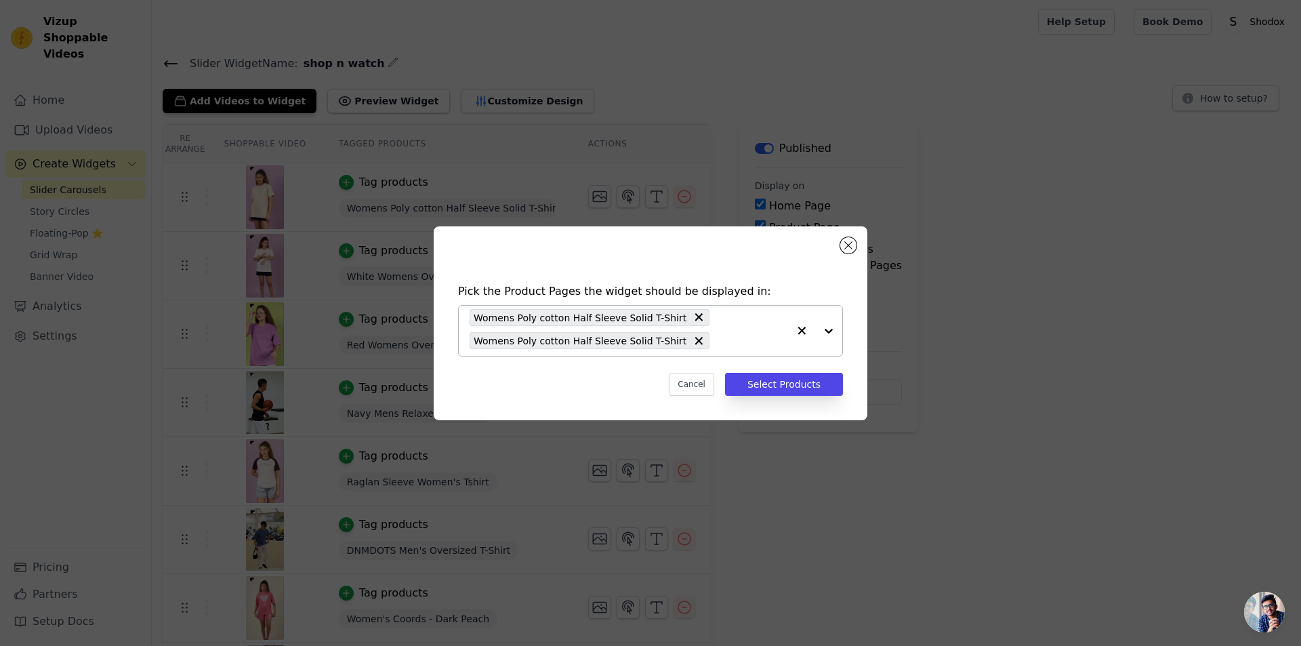
click at [749, 348] on input "text" at bounding box center [752, 341] width 72 height 16
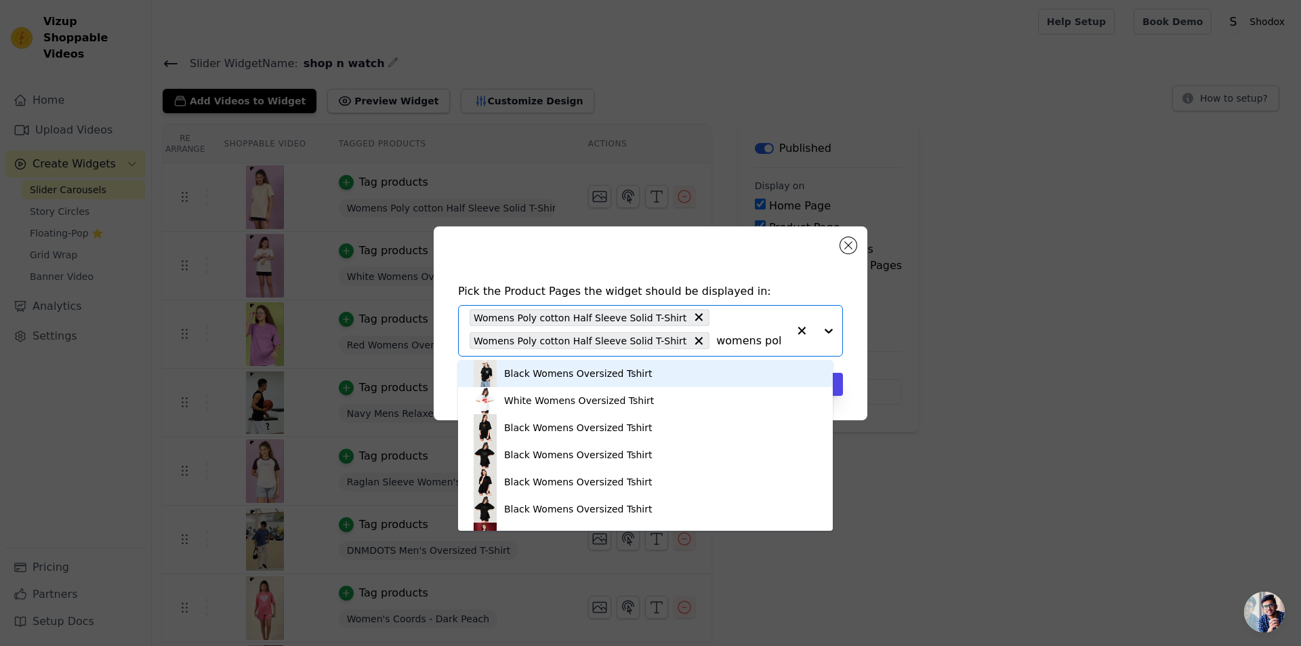
type input "womens poly"
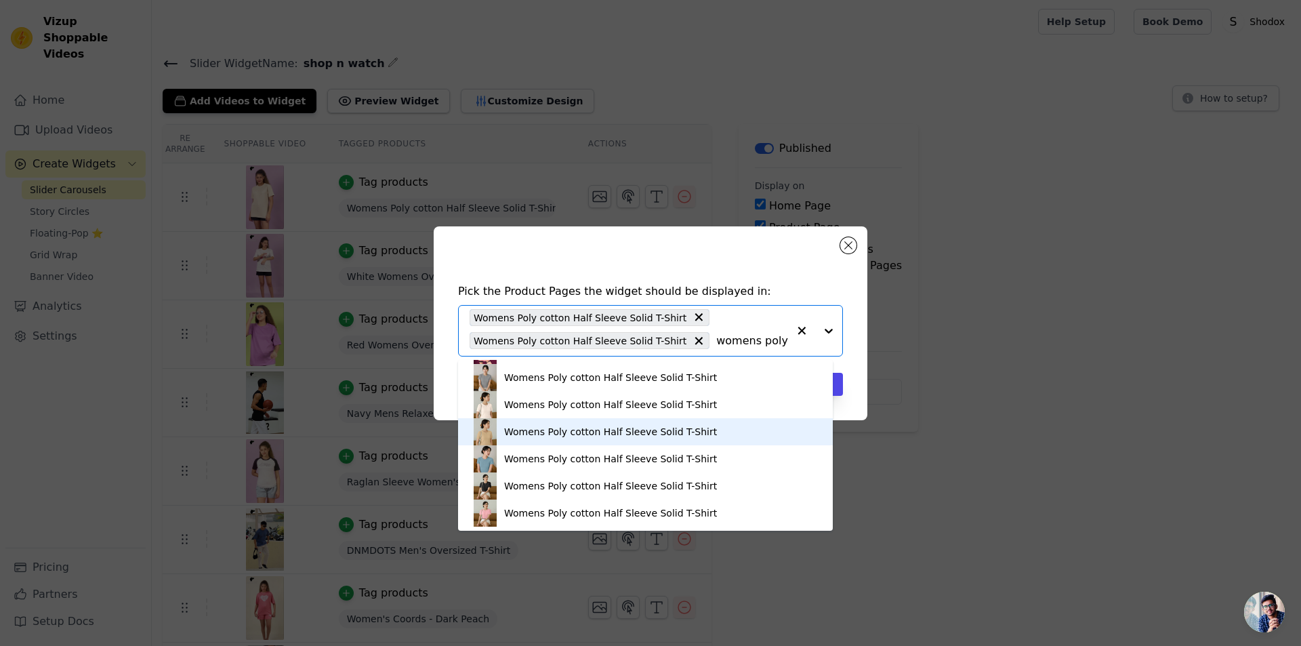
click at [531, 439] on div "Womens Poly cotton Half Sleeve Solid T-Shirt" at bounding box center [646, 431] width 348 height 27
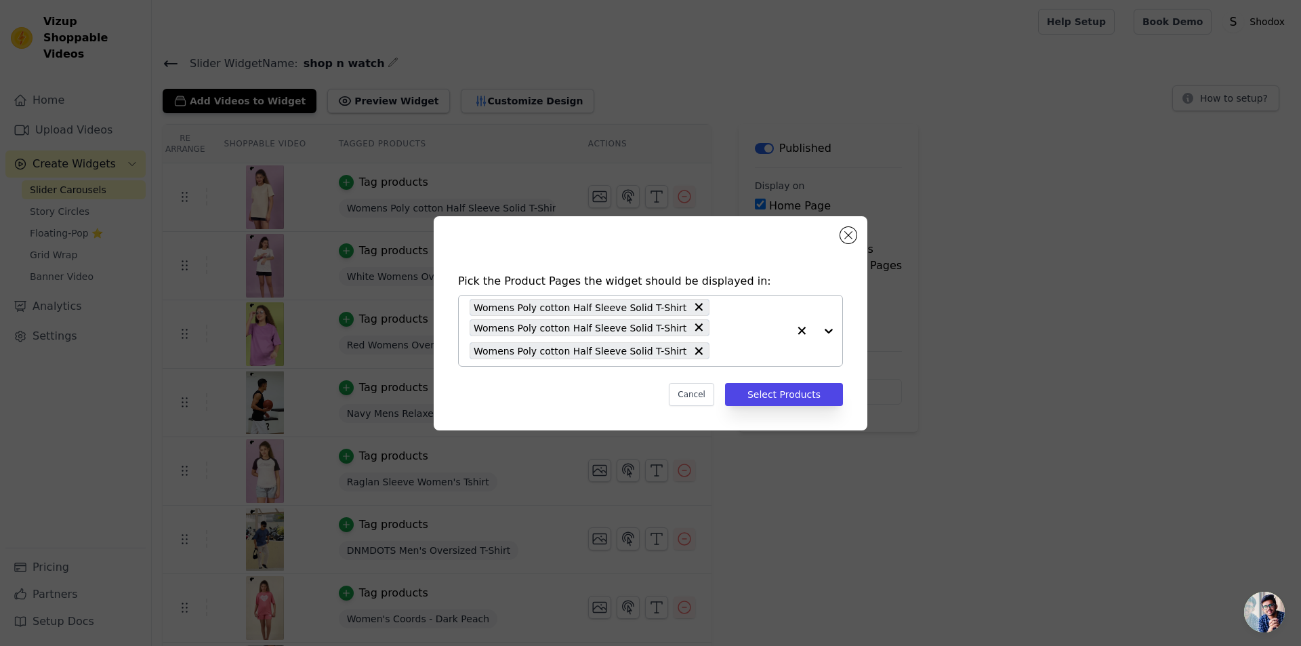
click at [739, 350] on input "text" at bounding box center [752, 351] width 72 height 16
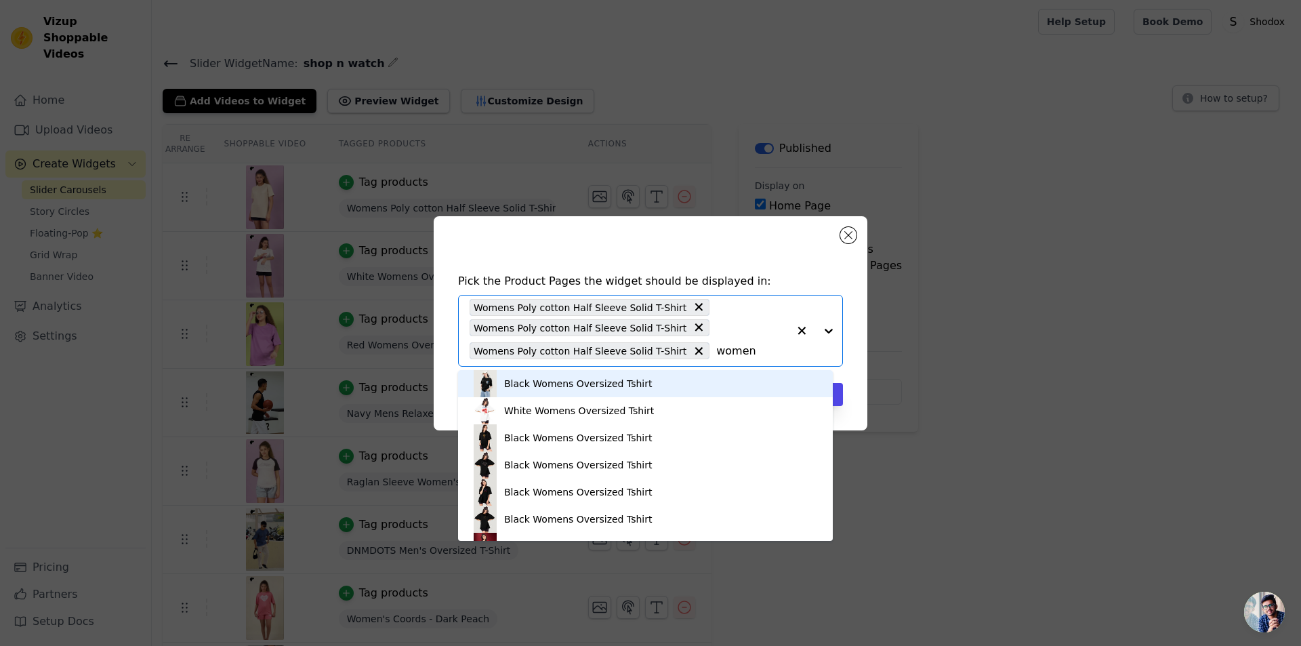
type input "womens"
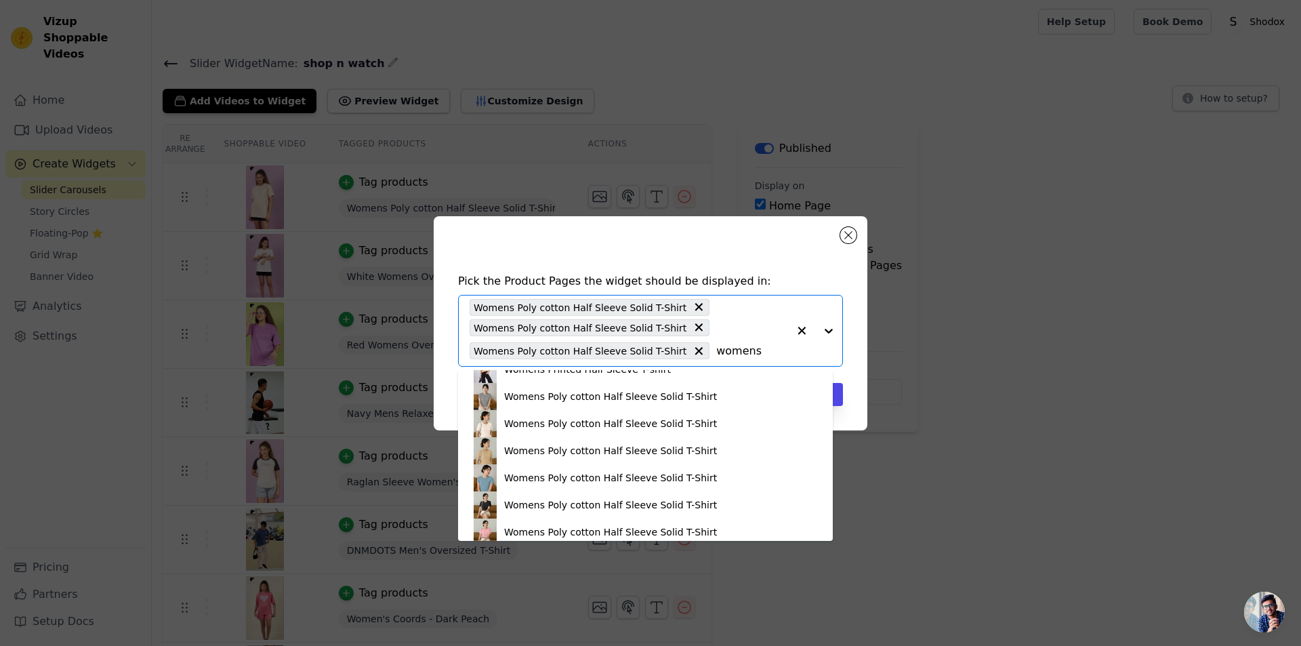
scroll to position [2258, 0]
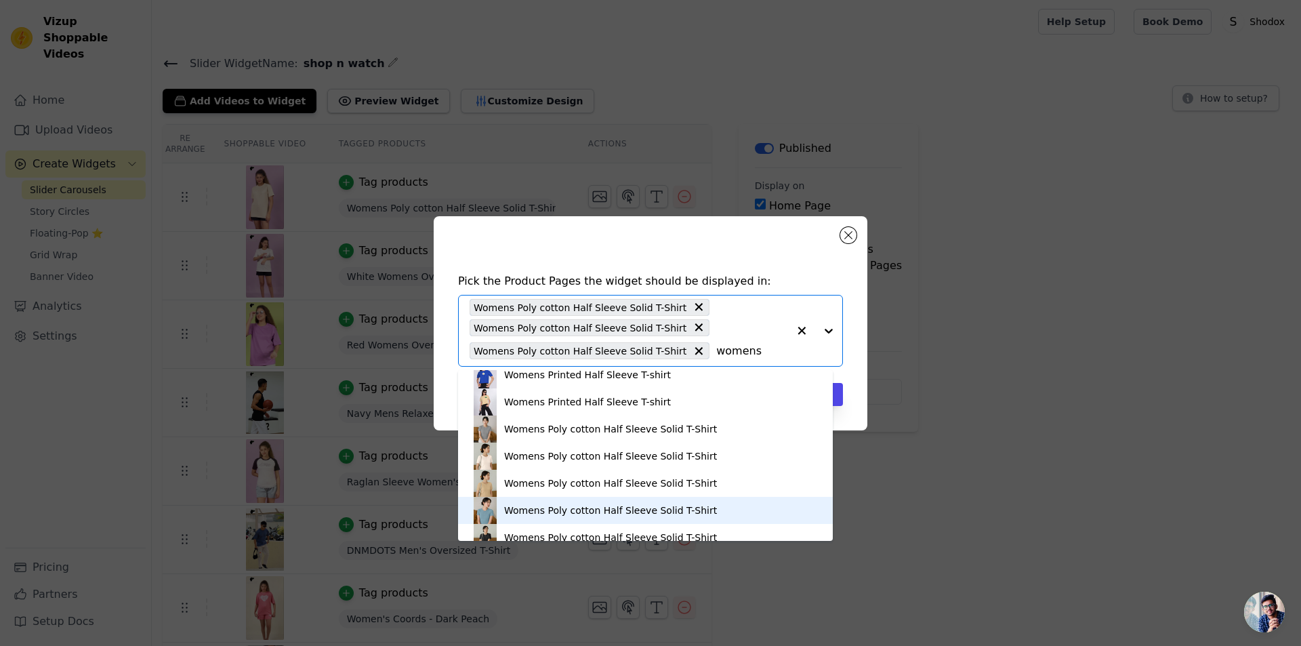
click at [509, 509] on div "Womens Poly cotton Half Sleeve Solid T-Shirt" at bounding box center [610, 510] width 213 height 14
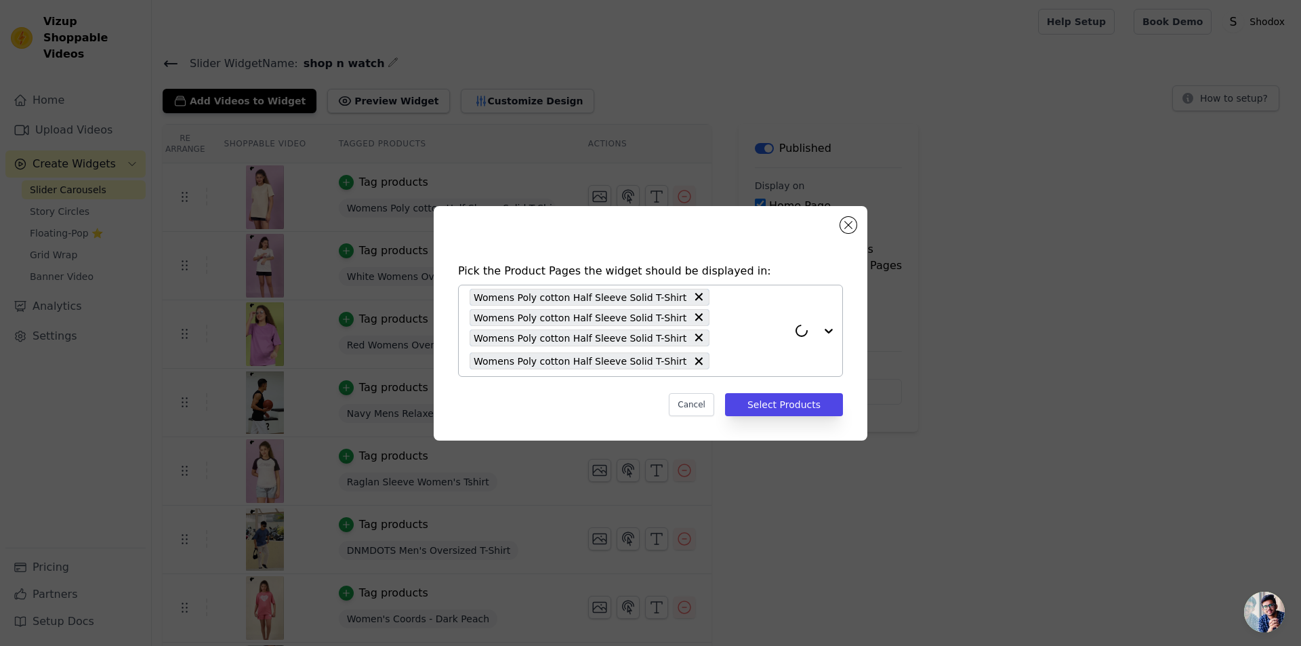
click at [767, 373] on div "Womens Poly cotton Half Sleeve Solid T-Shirt Womens Poly cotton Half Sleeve Sol…" at bounding box center [629, 330] width 318 height 91
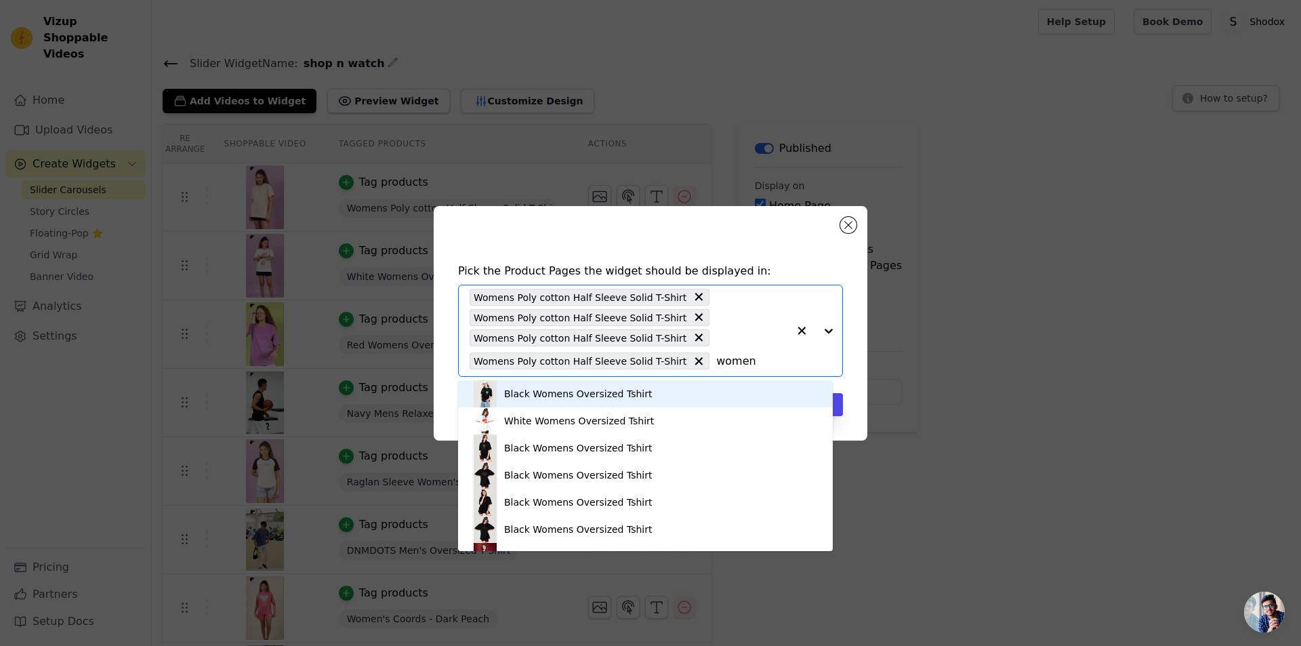
type input "womens"
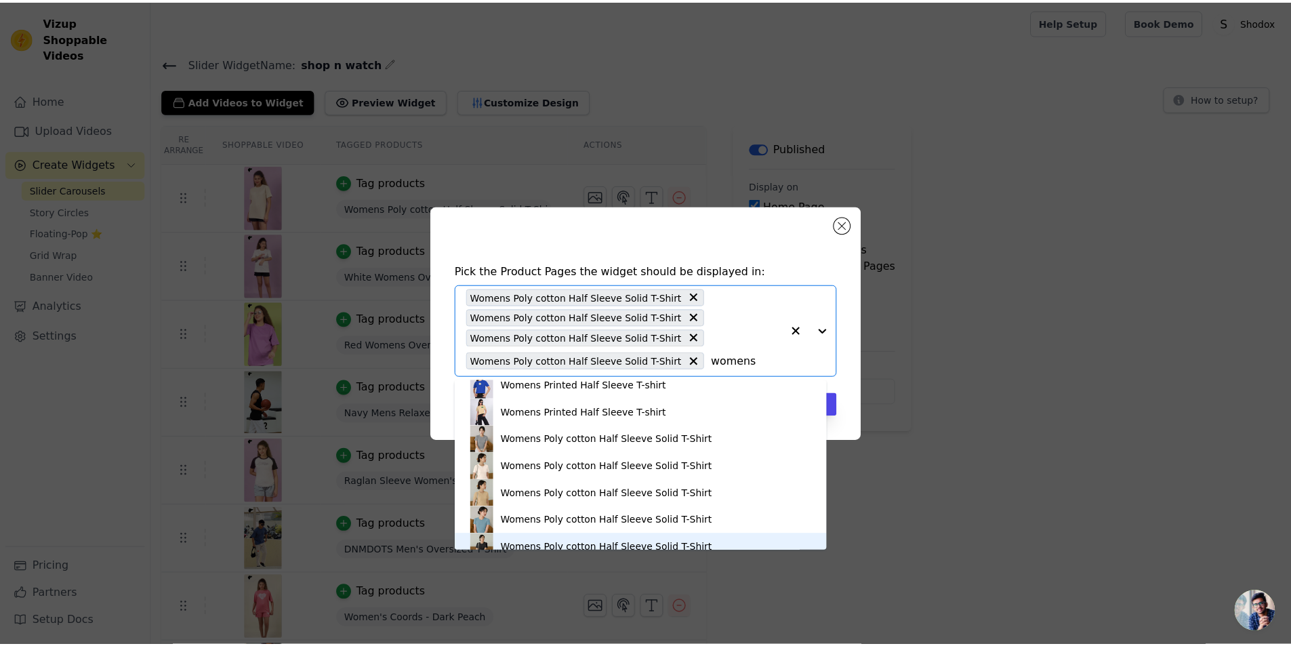
scroll to position [2268, 0]
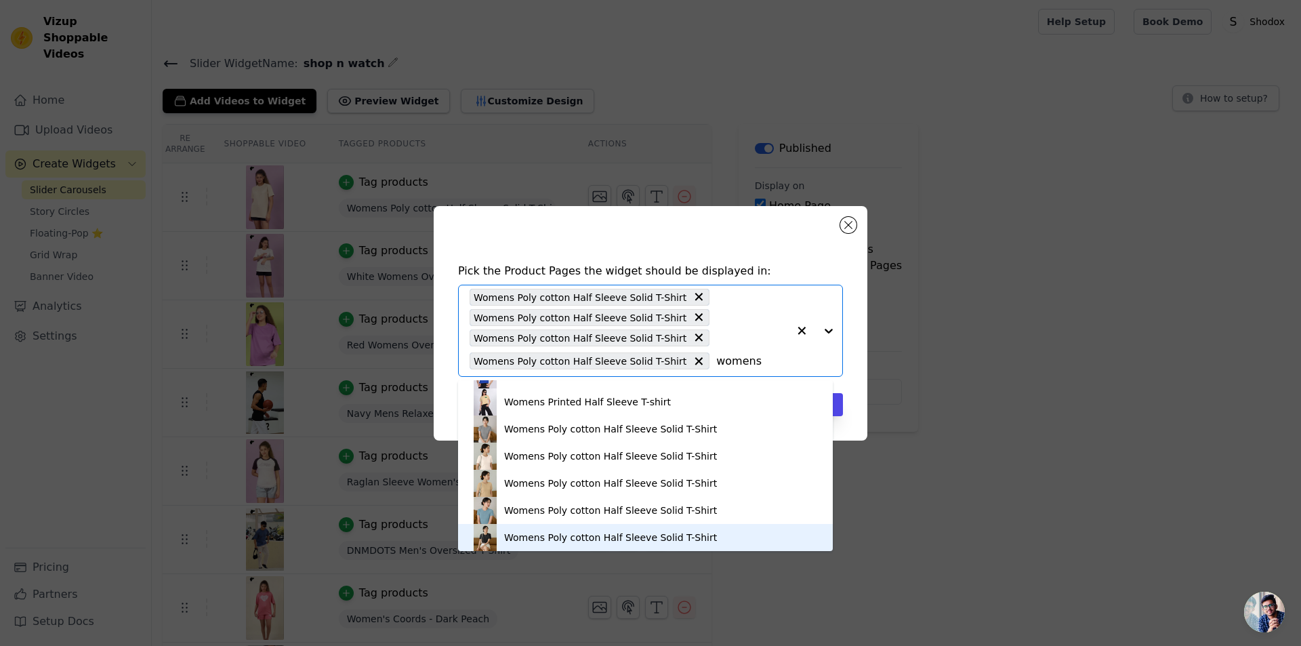
click at [526, 541] on div "Womens Poly cotton Half Sleeve Solid T-Shirt" at bounding box center [610, 537] width 213 height 14
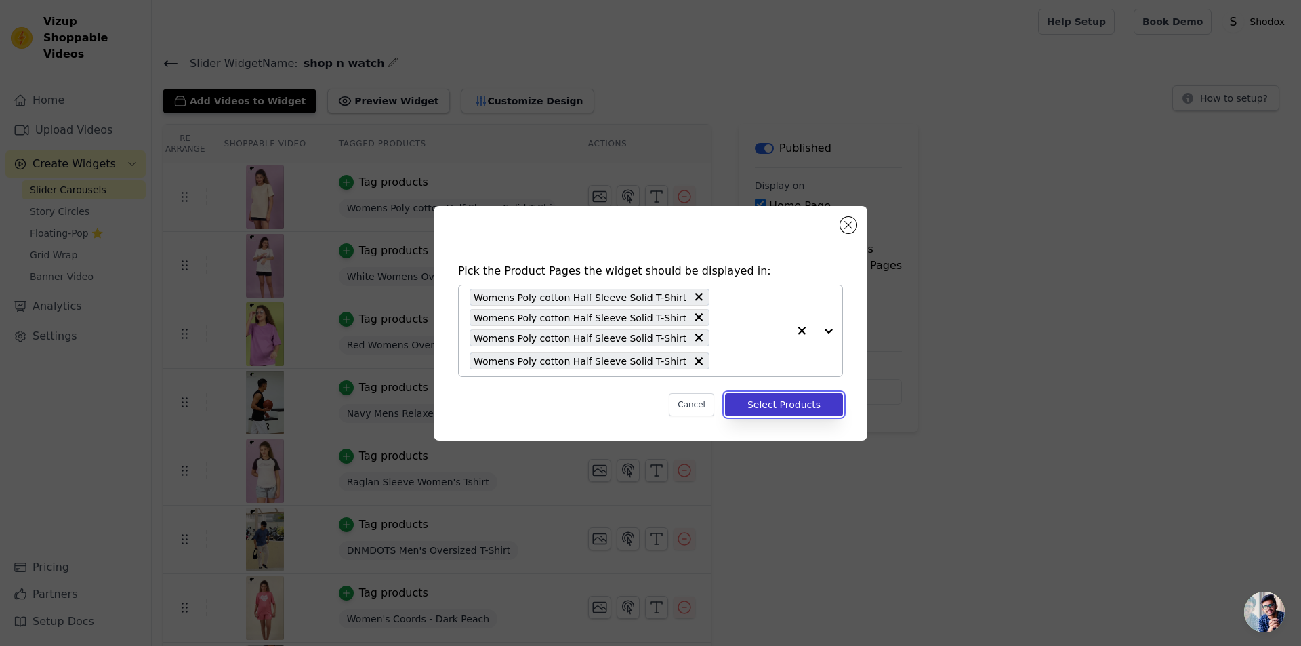
click at [774, 413] on button "Select Products" at bounding box center [784, 404] width 118 height 23
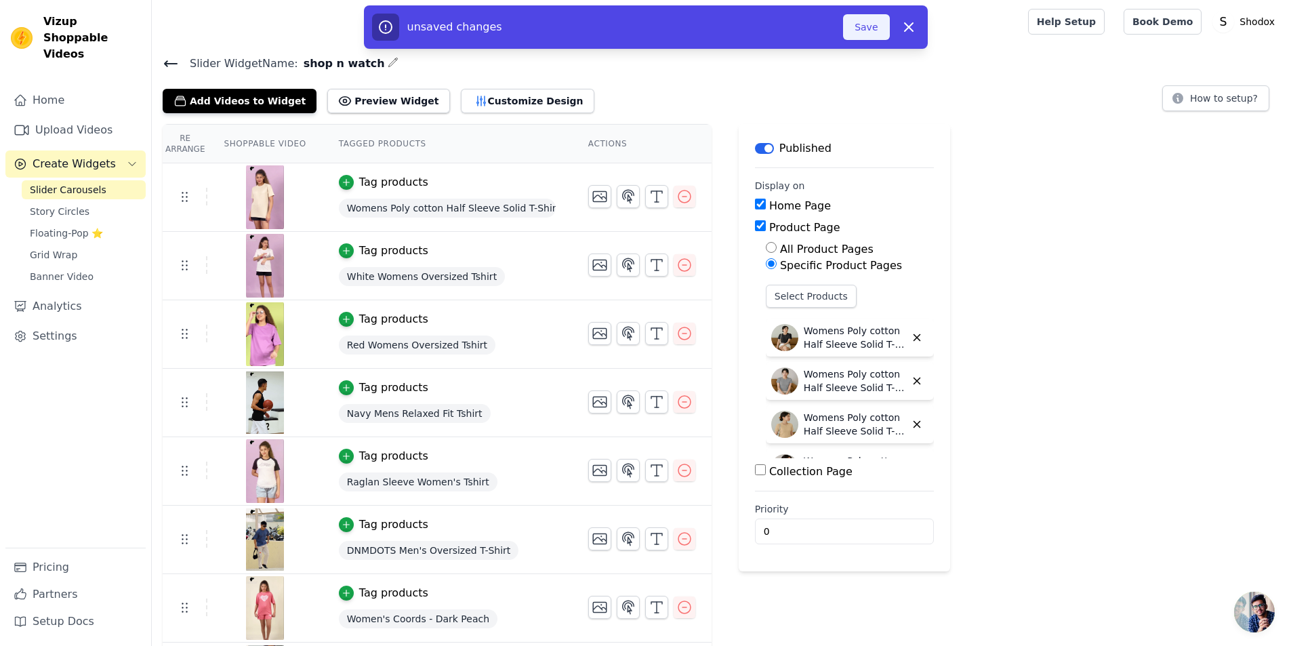
click at [863, 20] on button "Save" at bounding box center [866, 27] width 46 height 26
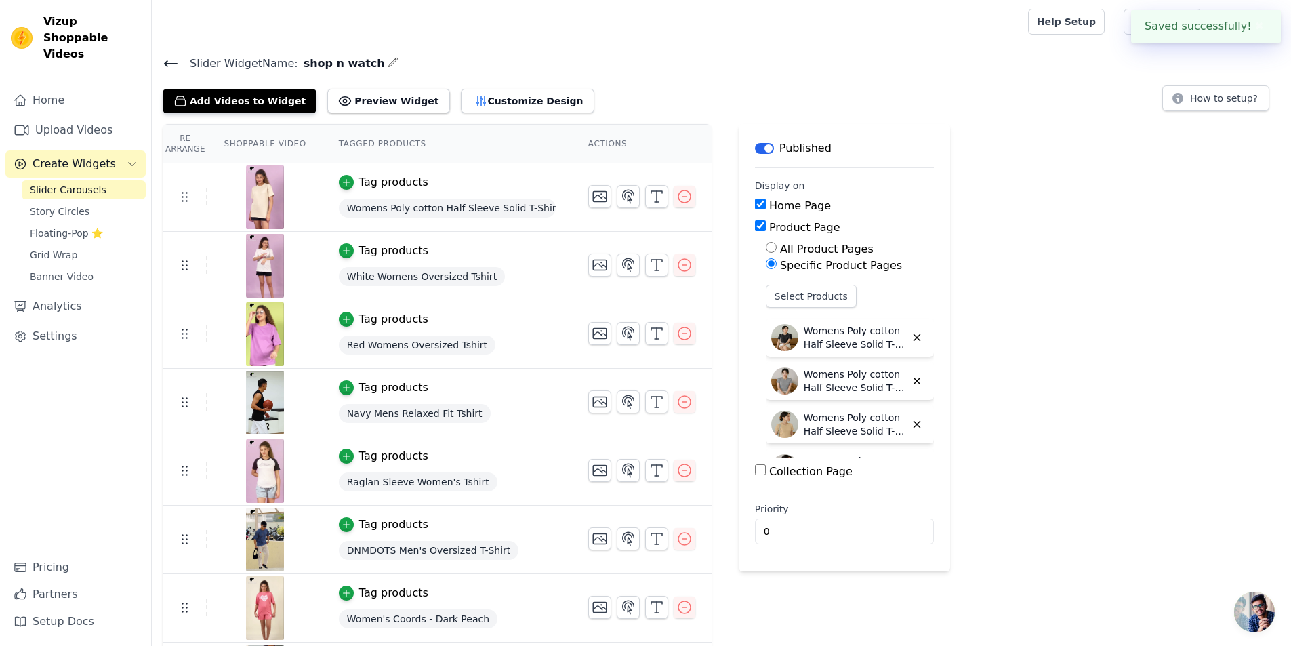
click at [755, 467] on input "Collection Page" at bounding box center [760, 469] width 11 height 11
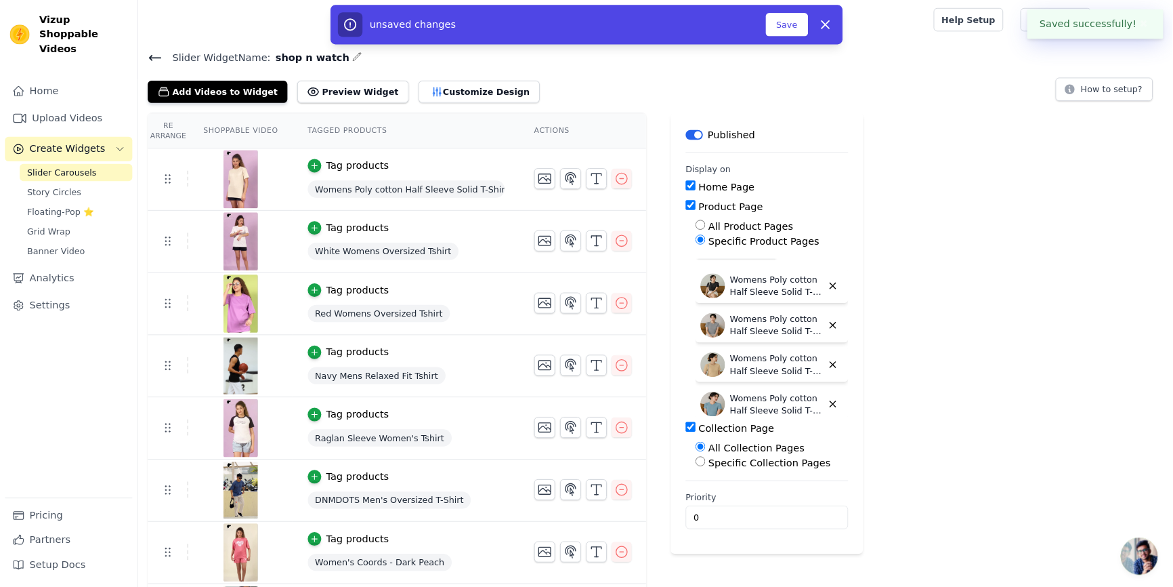
scroll to position [34, 0]
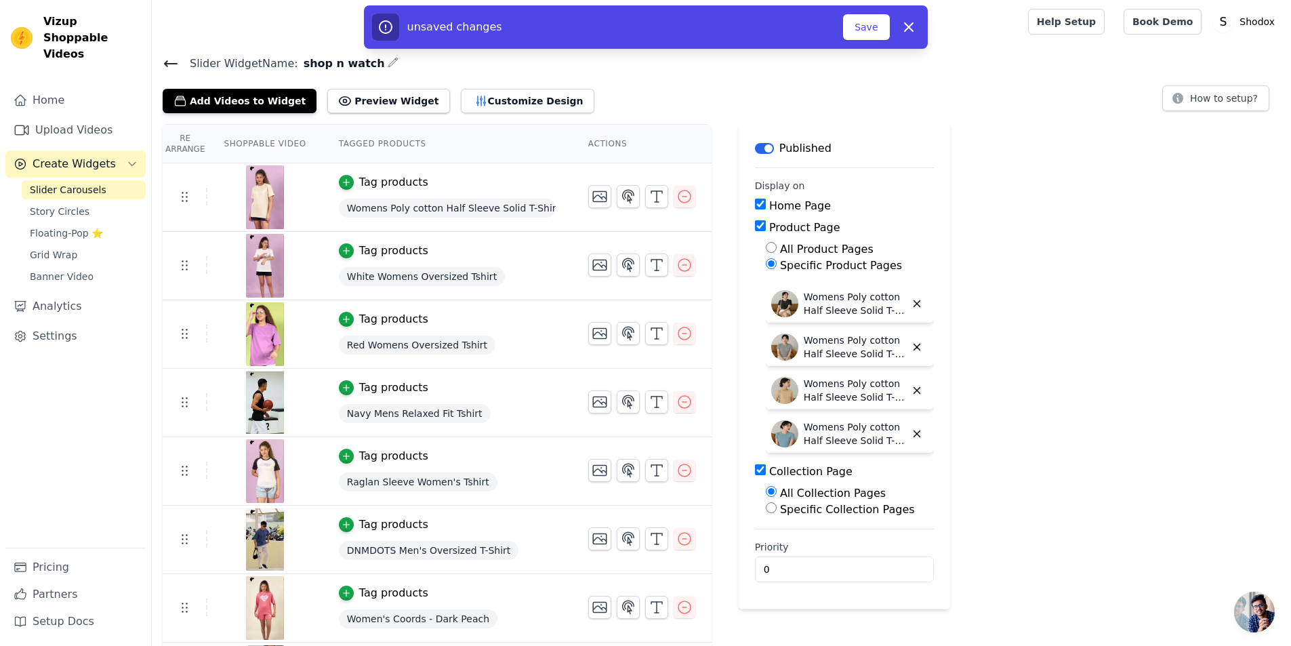
click at [1064, 291] on div "Re Arrange Shoppable Video Tagged Products Actions Tag products Womens Poly cot…" at bounding box center [721, 451] width 1139 height 655
click at [738, 471] on main "Label Published Display on Home Page Product Page All Product Pages Specific Pr…" at bounding box center [843, 366] width 211 height 485
click at [755, 470] on input "Collection Page" at bounding box center [760, 469] width 11 height 11
checkbox input "false"
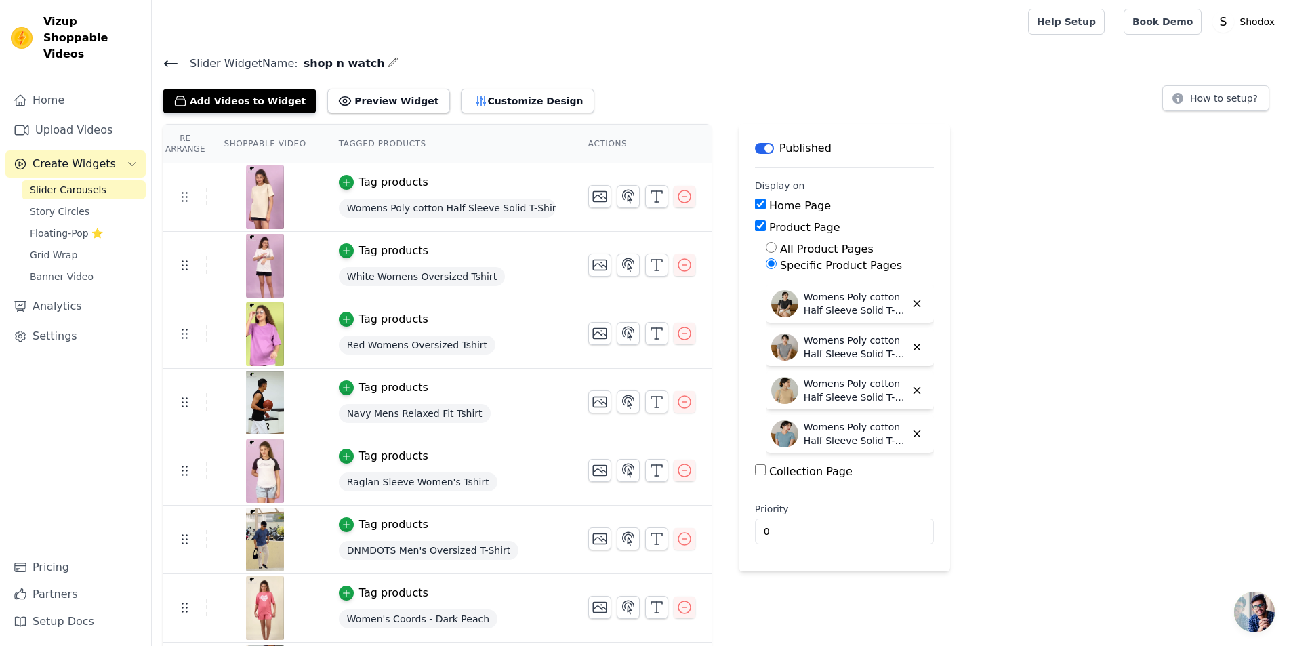
click at [657, 34] on div at bounding box center [587, 21] width 849 height 43
click at [246, 183] on img at bounding box center [265, 197] width 38 height 65
click at [264, 184] on img at bounding box center [265, 197] width 38 height 65
click at [257, 211] on img at bounding box center [265, 197] width 38 height 65
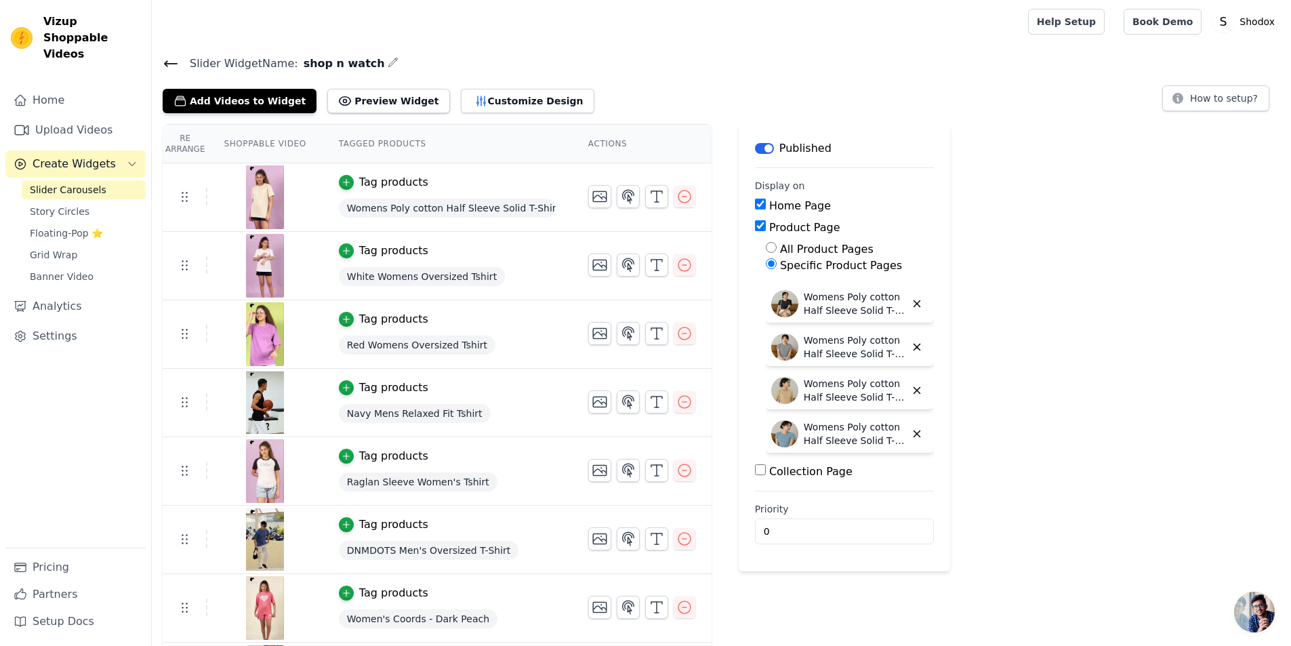
click at [371, 212] on span "Womens Poly cotton Half Sleeve Solid T-Shirt" at bounding box center [447, 208] width 217 height 19
click at [255, 203] on img at bounding box center [265, 197] width 38 height 65
click at [362, 105] on button "Preview Widget" at bounding box center [388, 101] width 122 height 24
click at [73, 117] on link "Upload Videos" at bounding box center [75, 130] width 140 height 27
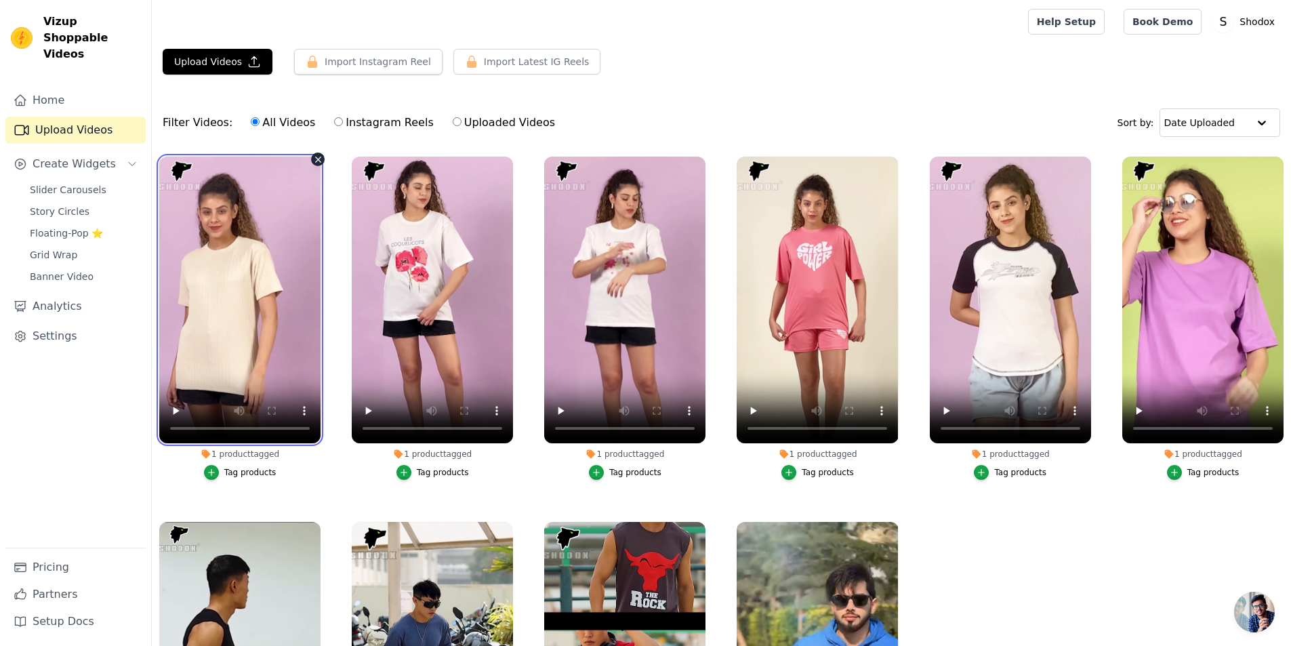
click at [228, 274] on video at bounding box center [239, 300] width 161 height 287
click at [220, 312] on video at bounding box center [239, 300] width 161 height 287
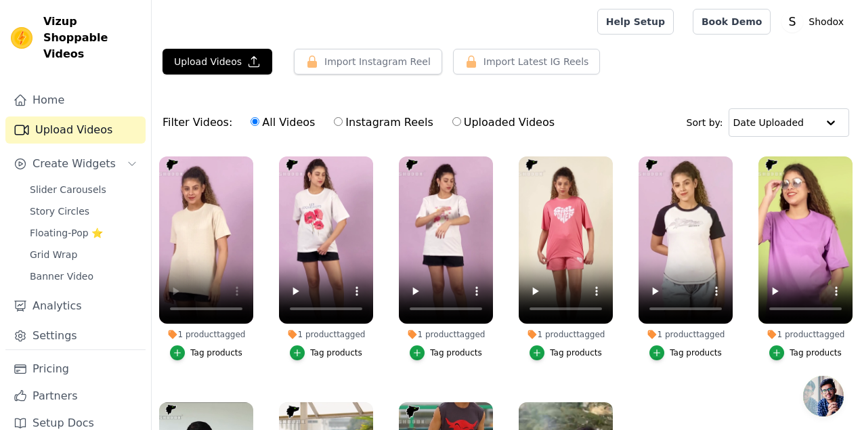
click at [305, 137] on div "Filter Videos: All Videos Instagram Reels Uploaded Videos Sort by: Date Uploaded" at bounding box center [506, 122] width 709 height 53
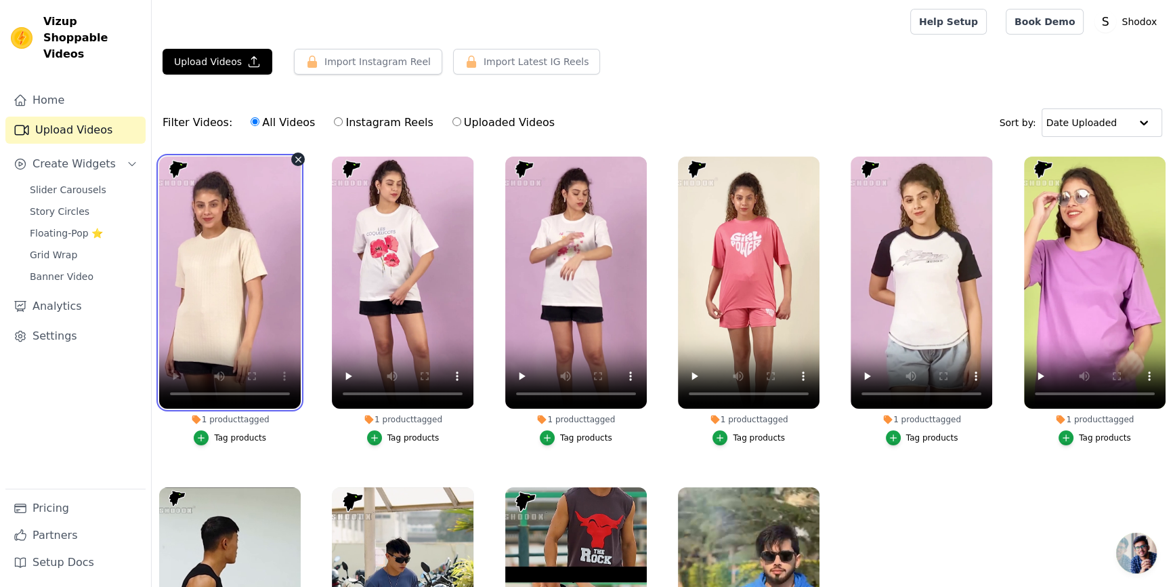
click at [205, 244] on video at bounding box center [230, 283] width 142 height 252
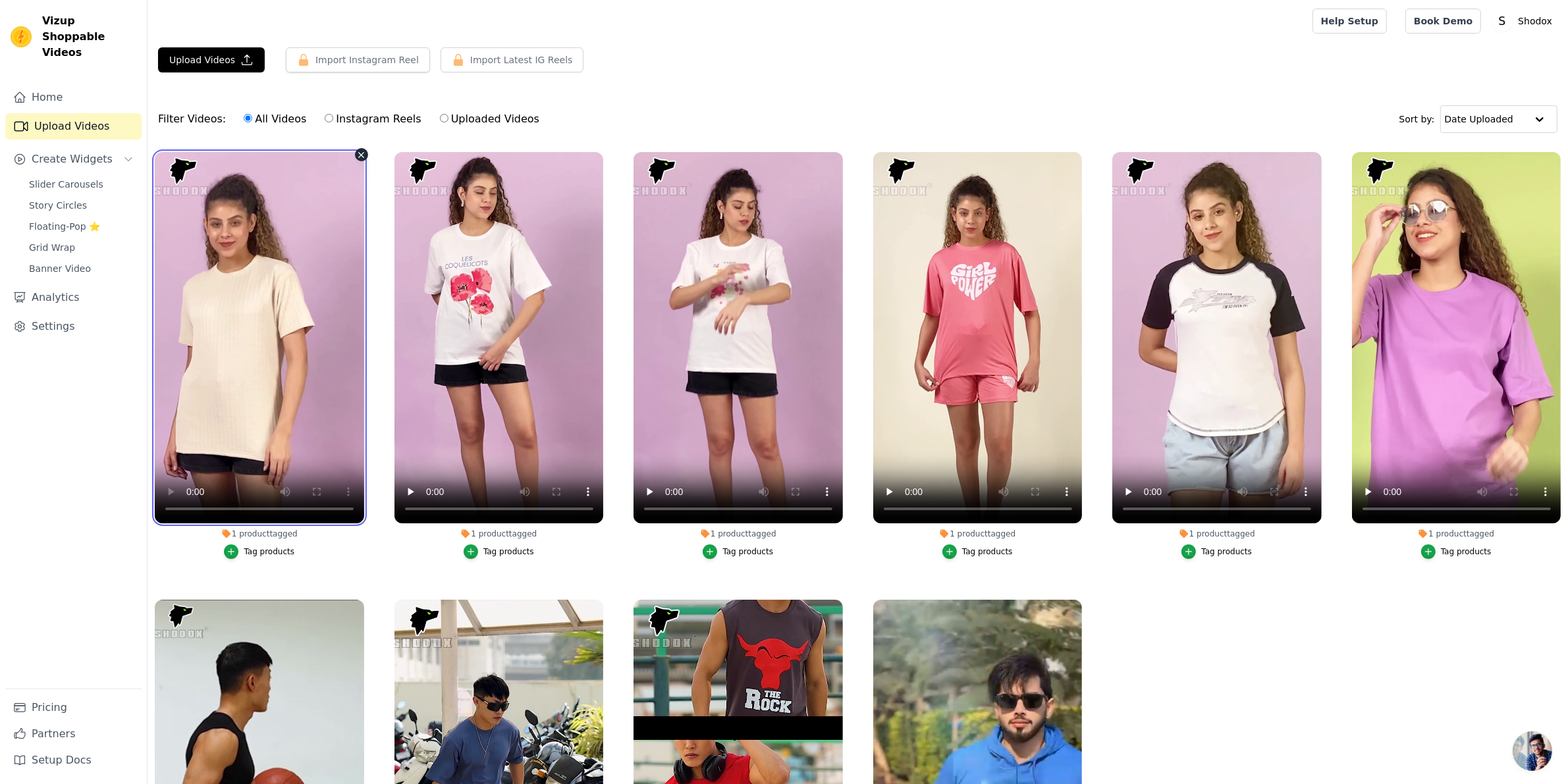
click at [241, 244] on video at bounding box center [259, 338] width 209 height 371
click at [255, 301] on video at bounding box center [259, 338] width 209 height 371
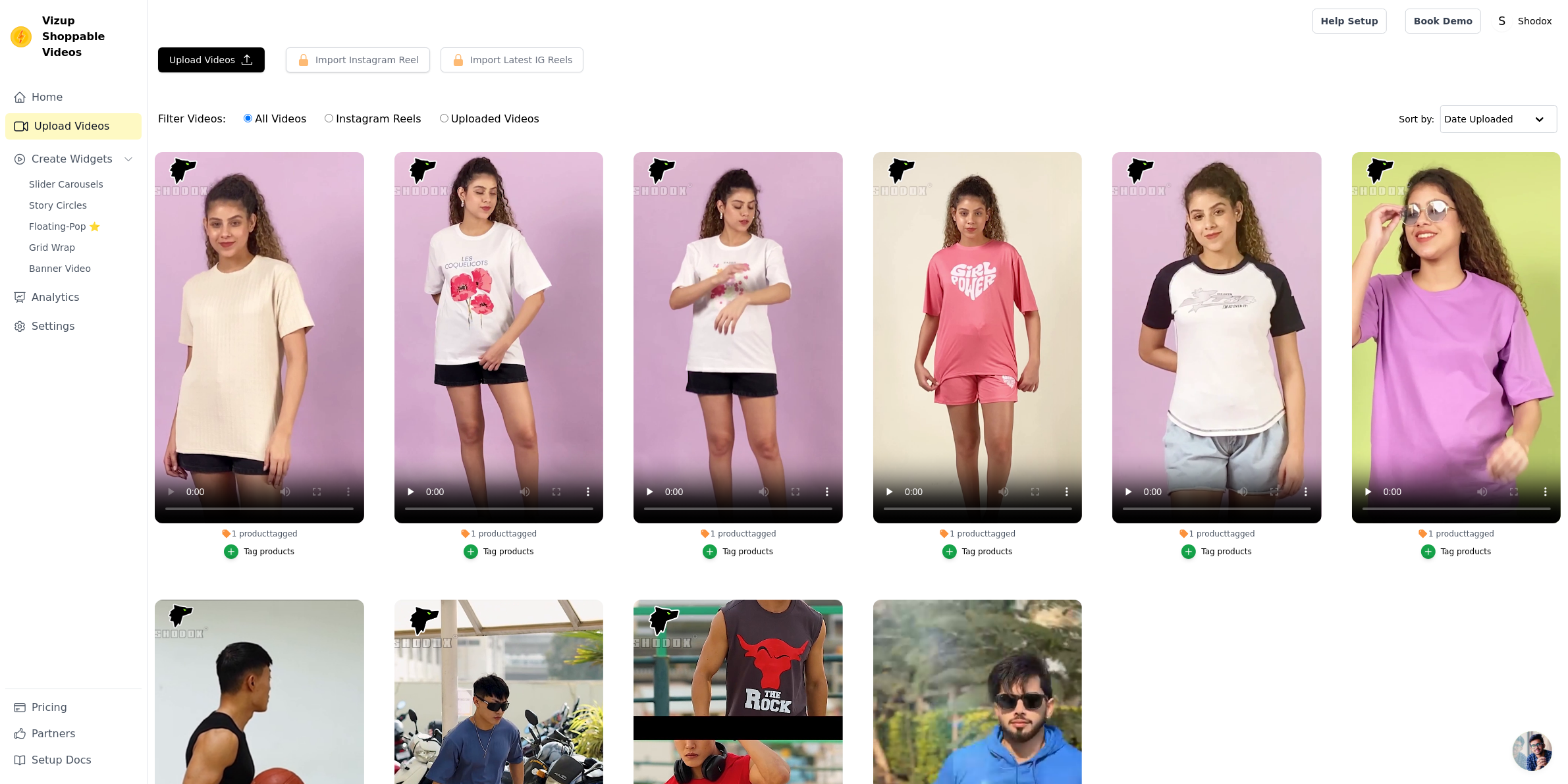
click at [726, 75] on div "Upload Videos Import Instagram Reel Set Instagram Username Import Latest IG Ree…" at bounding box center [857, 65] width 1420 height 36
click at [54, 152] on span "Create Widgets" at bounding box center [72, 159] width 81 height 16
click at [66, 152] on span "Create Widgets" at bounding box center [72, 159] width 81 height 16
click at [62, 178] on span "Slider Carousels" at bounding box center [66, 185] width 75 height 14
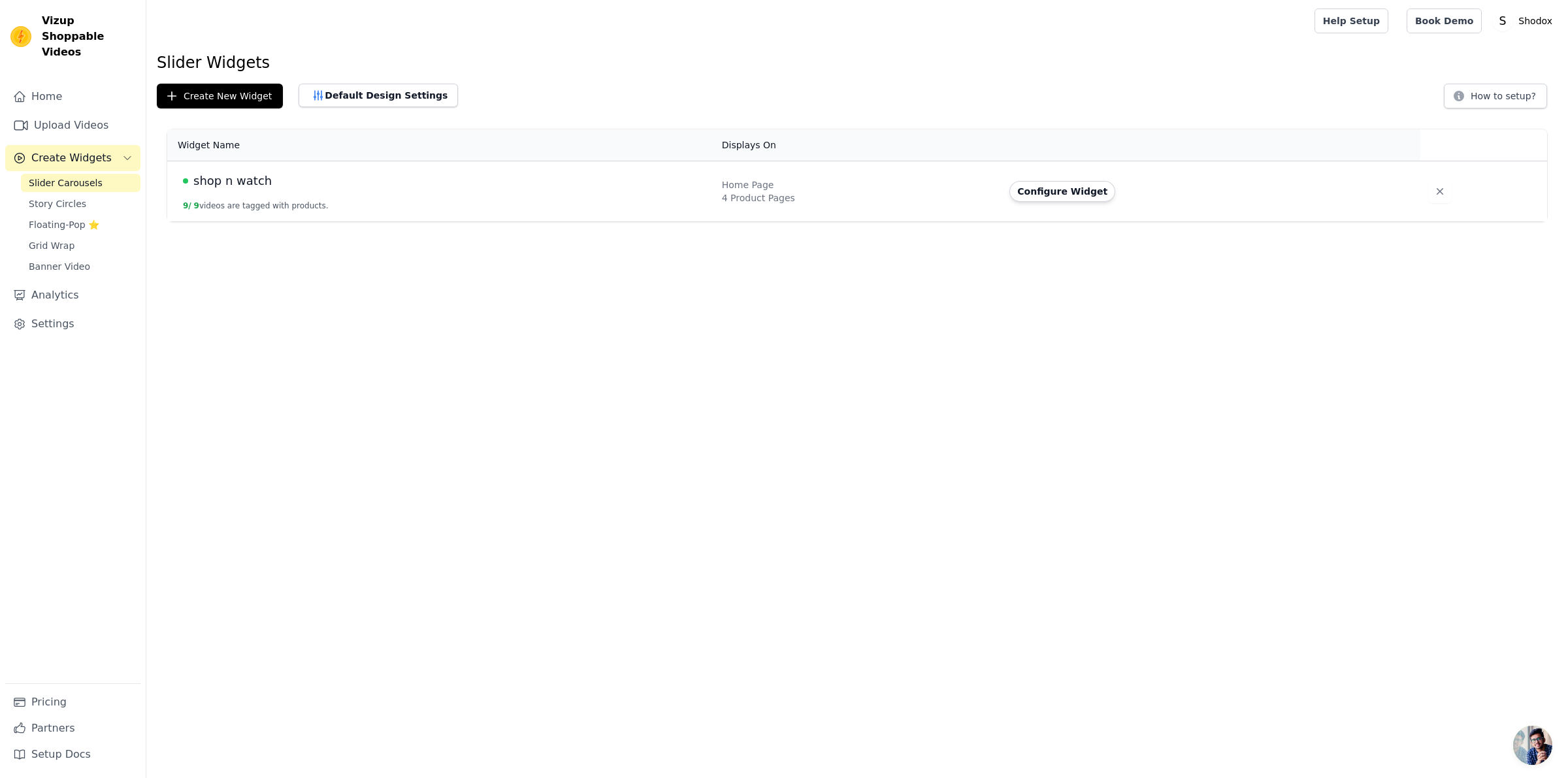
click at [459, 207] on td "shop n watch 9 / 9 videos are tagged with products." at bounding box center [440, 191] width 547 height 61
click at [577, 194] on td "shop n watch 9 / 9 videos are tagged with products." at bounding box center [440, 191] width 547 height 61
click at [1082, 193] on button "Configure Widget" at bounding box center [1063, 192] width 106 height 21
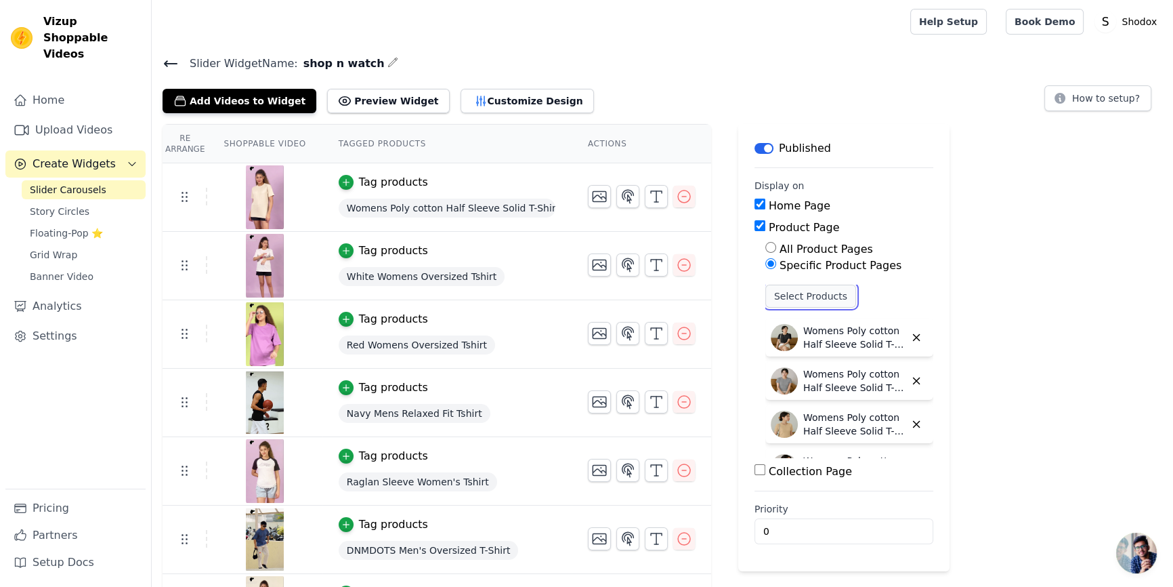
click at [795, 297] on button "Select Products" at bounding box center [811, 296] width 91 height 23
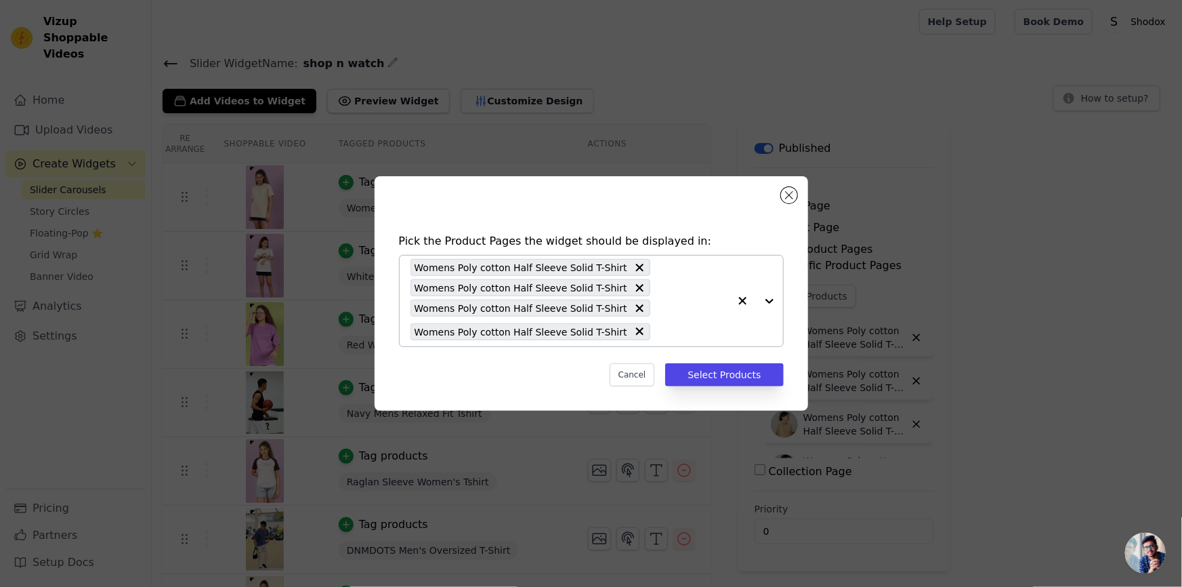
click at [693, 290] on div "Womens Poly cotton Half Sleeve Solid T-Shirt Womens Poly cotton Half Sleeve Sol…" at bounding box center [570, 300] width 318 height 91
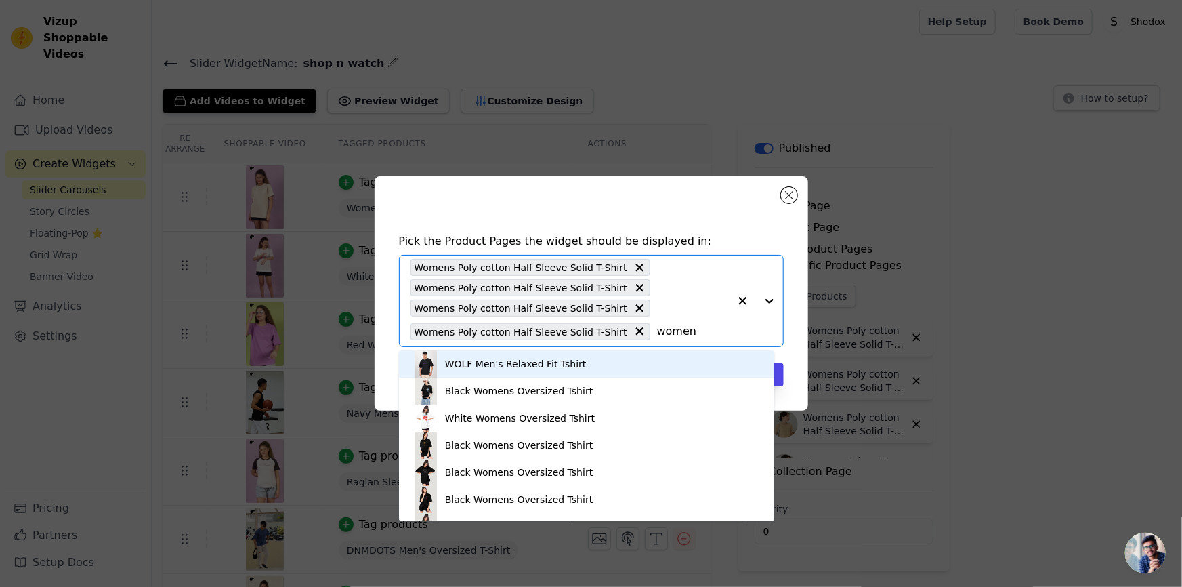
type input "womens"
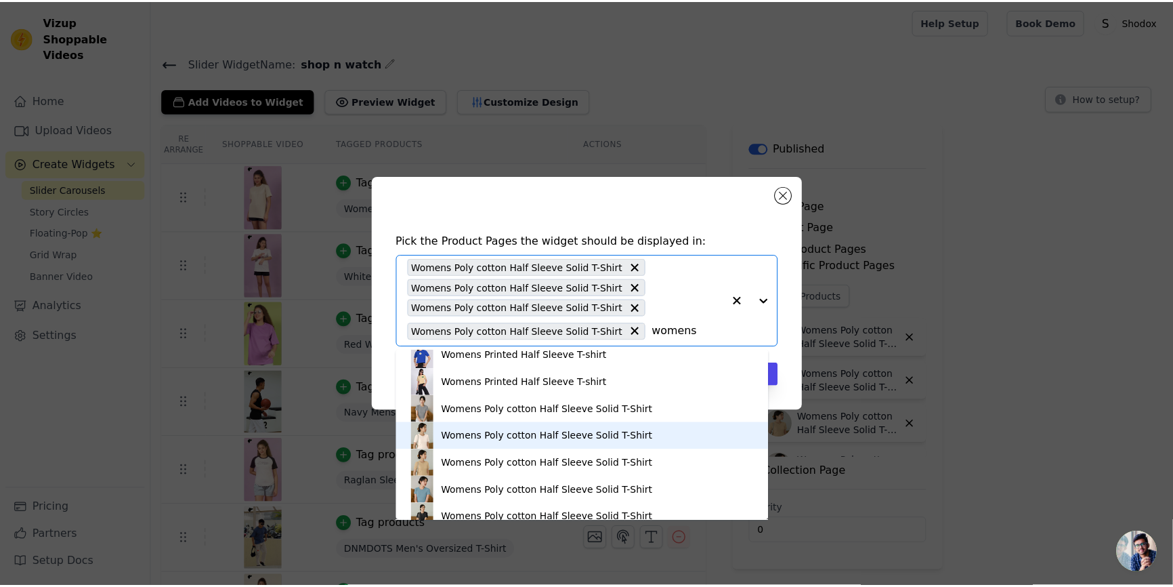
scroll to position [2463, 0]
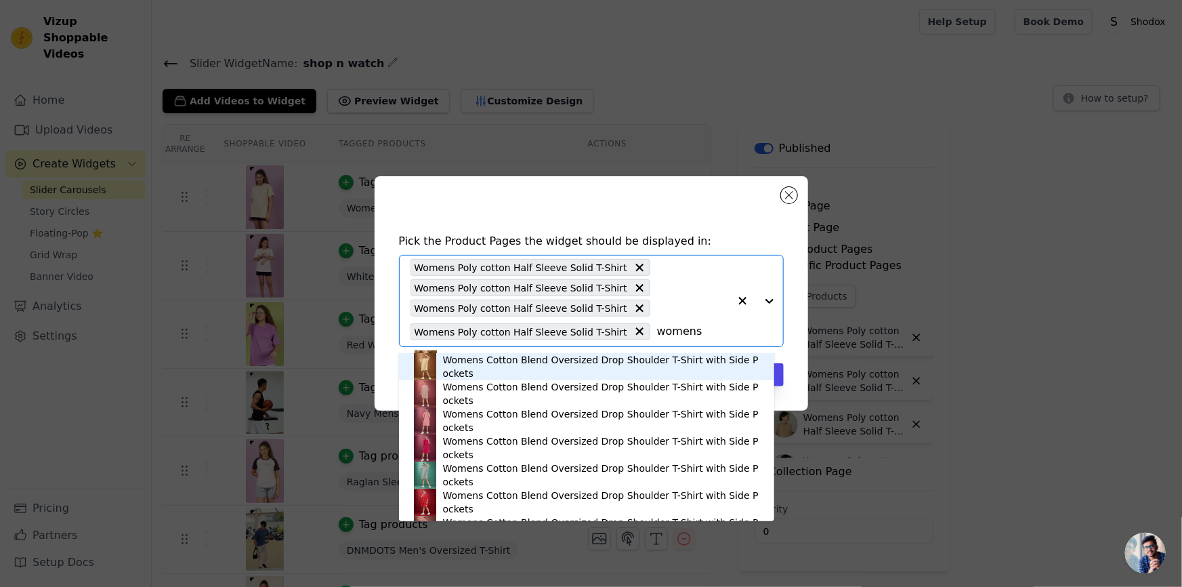
click at [681, 330] on input "womens" at bounding box center [693, 331] width 72 height 16
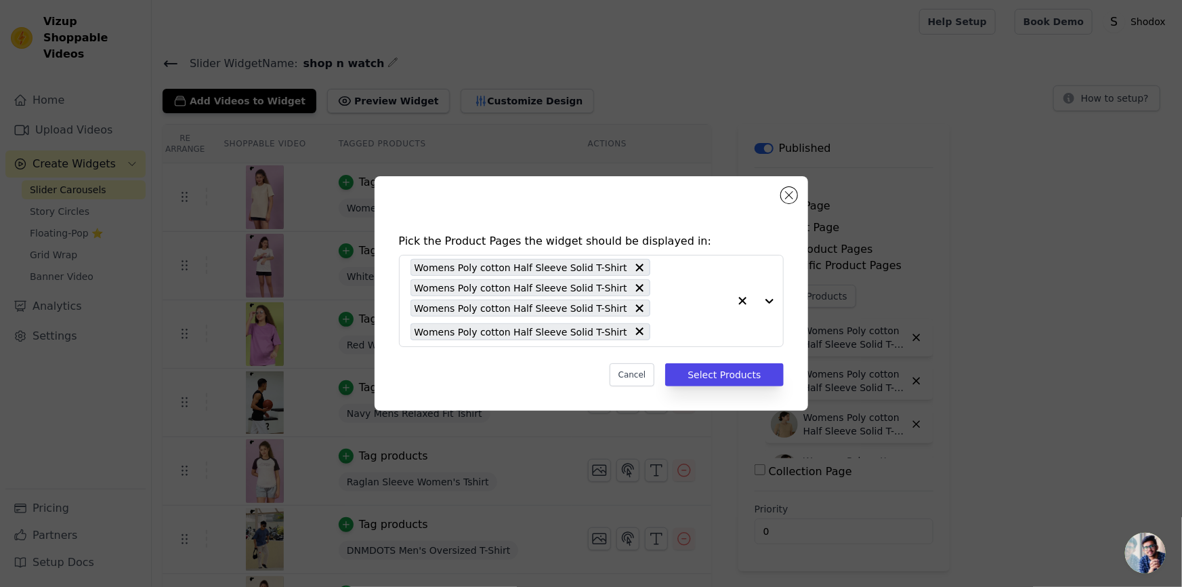
click at [789, 343] on div "Pick the Product Pages the widget should be displayed in: Womens Poly cotton Ha…" at bounding box center [592, 310] width 412 height 180
click at [702, 373] on button "Select Products" at bounding box center [724, 374] width 118 height 23
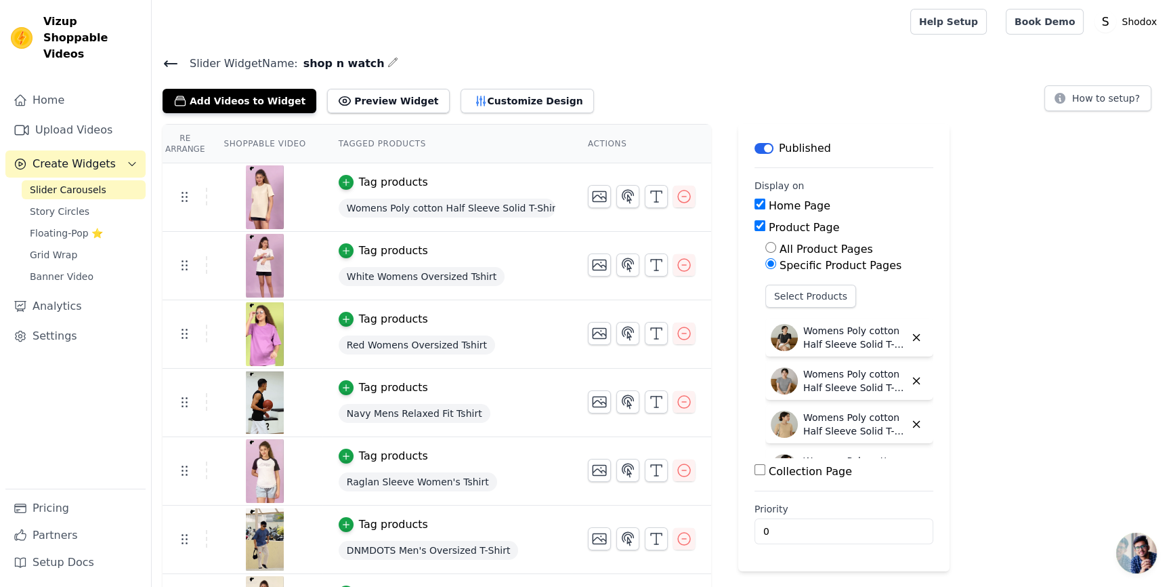
click at [787, 208] on label "Home Page" at bounding box center [800, 205] width 62 height 13
click at [766, 208] on input "Home Page" at bounding box center [760, 204] width 11 height 11
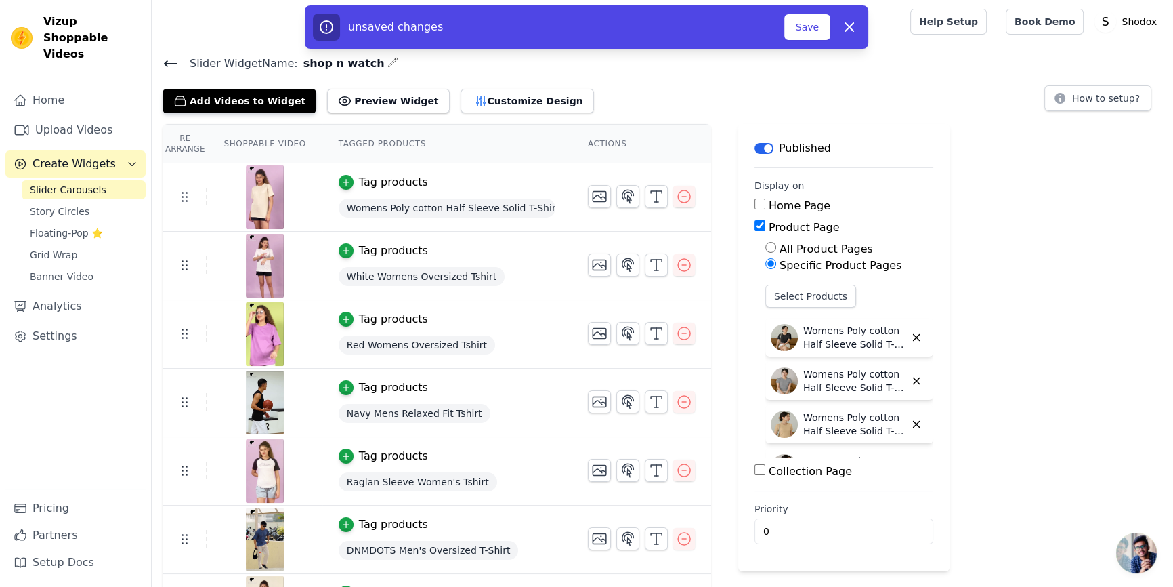
click at [787, 208] on label "Home Page" at bounding box center [800, 205] width 62 height 13
click at [766, 208] on input "Home Page" at bounding box center [760, 204] width 11 height 11
checkbox input "true"
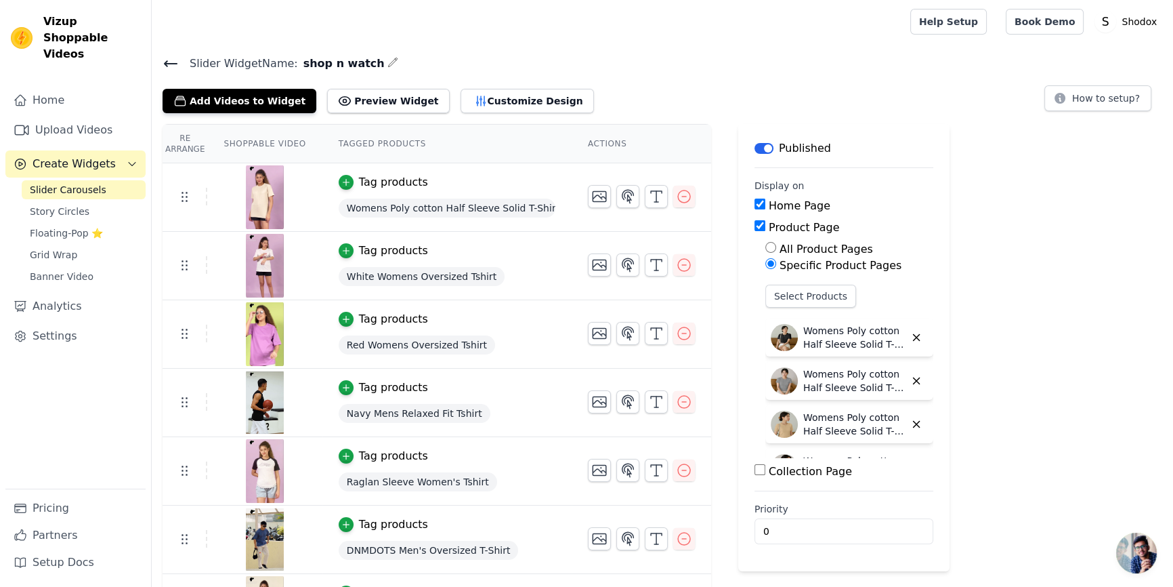
click at [824, 217] on div "Home Page Product Page All Product Pages Specific Product Pages Select Products…" at bounding box center [844, 339] width 179 height 282
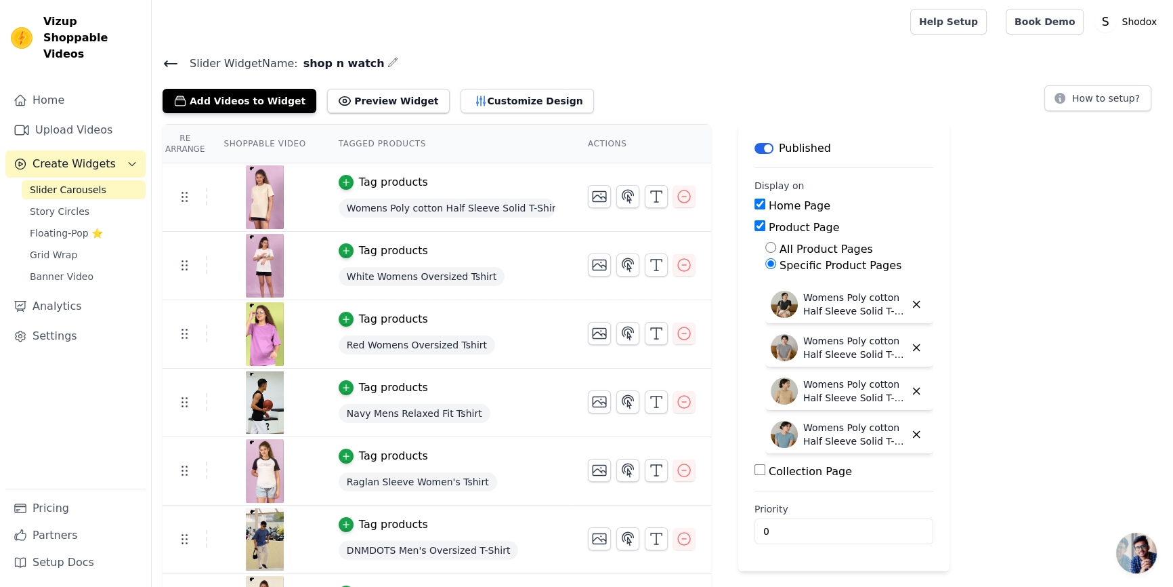
click at [808, 474] on label "Collection Page" at bounding box center [810, 471] width 83 height 13
click at [766, 474] on input "Collection Page" at bounding box center [760, 469] width 11 height 11
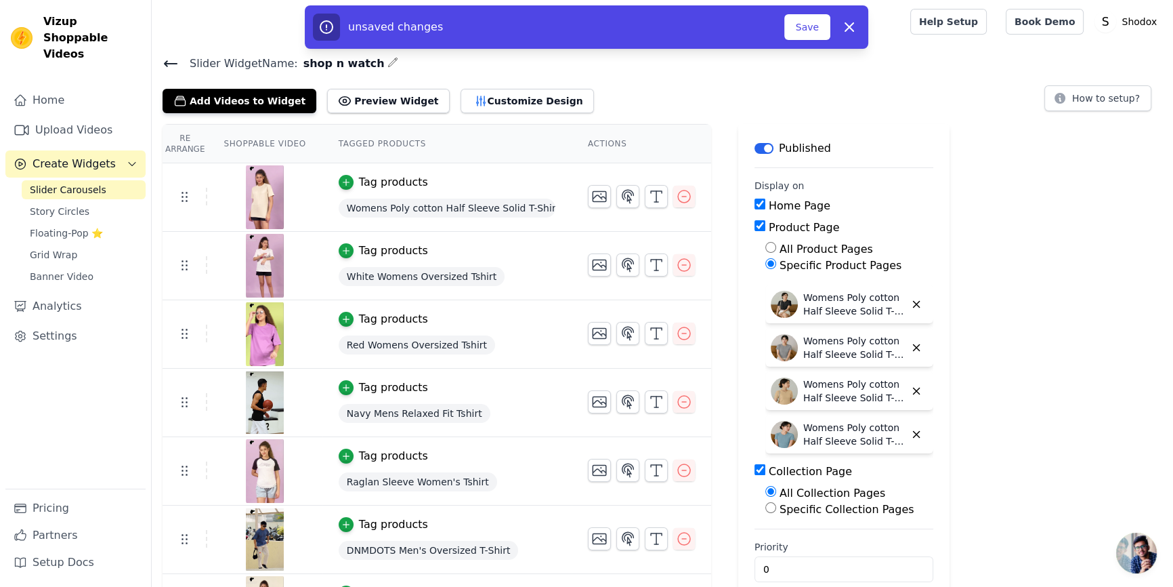
click at [808, 474] on label "Collection Page" at bounding box center [810, 471] width 83 height 13
click at [766, 474] on input "Collection Page" at bounding box center [760, 469] width 11 height 11
click at [808, 474] on label "Collection Page" at bounding box center [810, 471] width 83 height 13
click at [766, 474] on input "Collection Page" at bounding box center [760, 469] width 11 height 11
click at [755, 474] on input "Collection Page" at bounding box center [760, 469] width 11 height 11
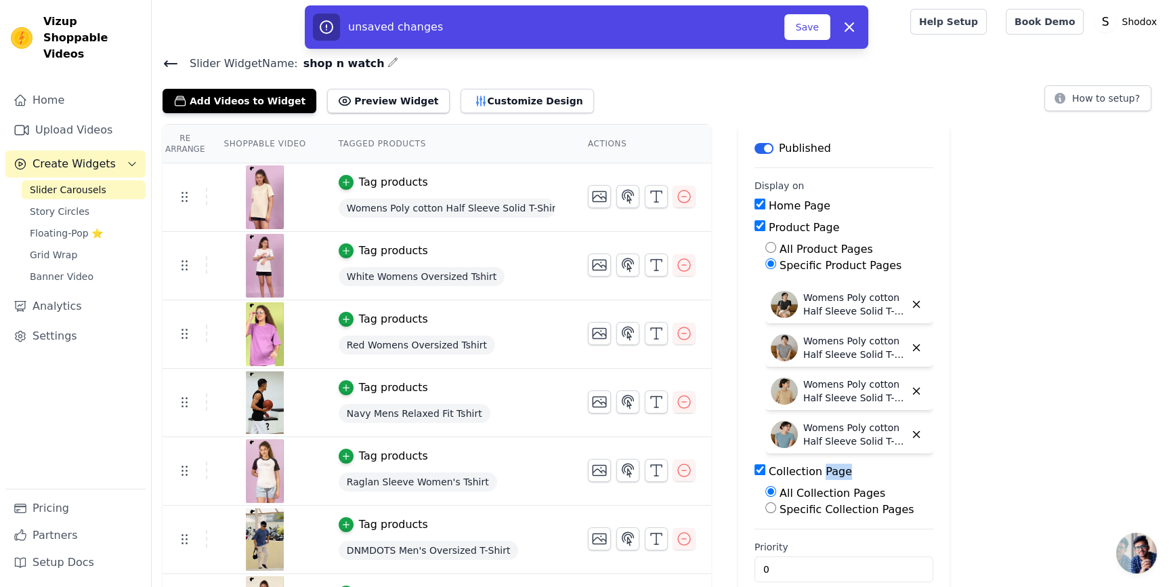
checkbox input "false"
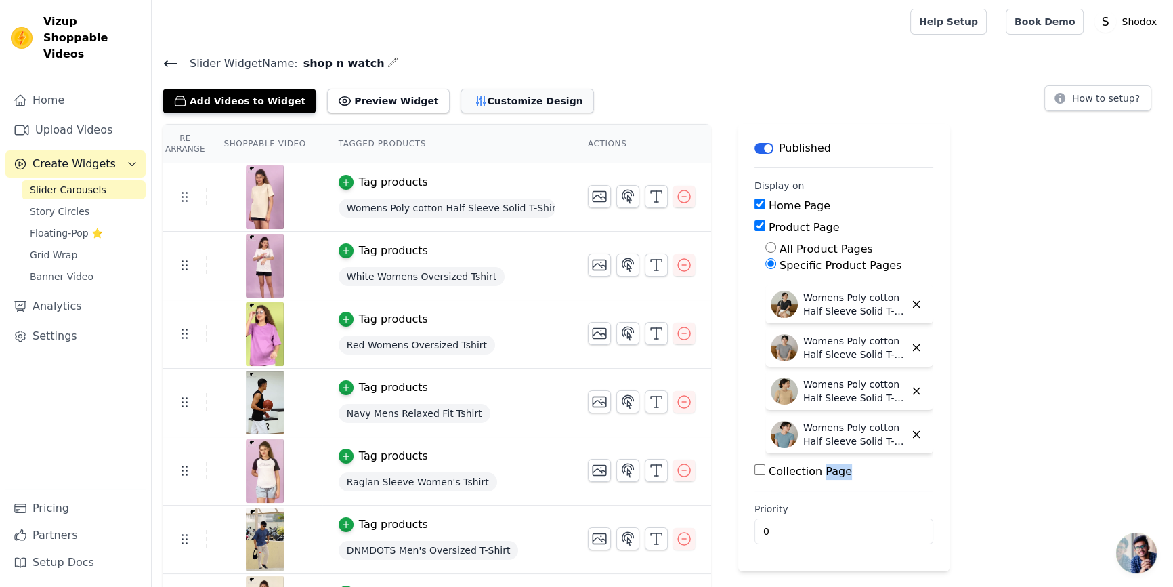
click at [481, 96] on button "Customize Design" at bounding box center [527, 101] width 133 height 24
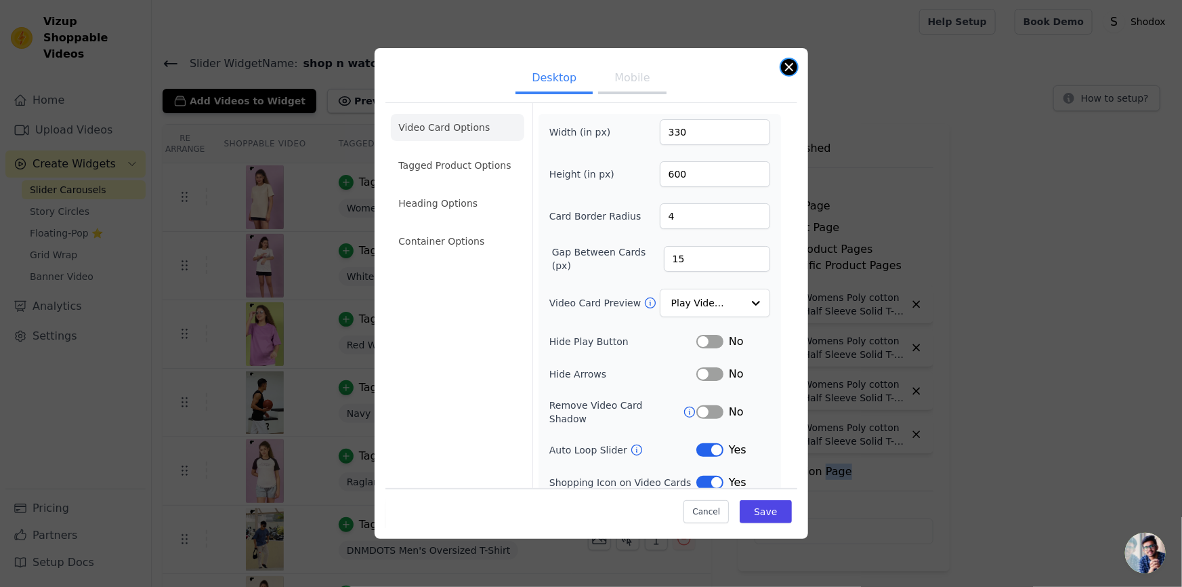
click at [787, 72] on button "Close modal" at bounding box center [789, 67] width 16 height 16
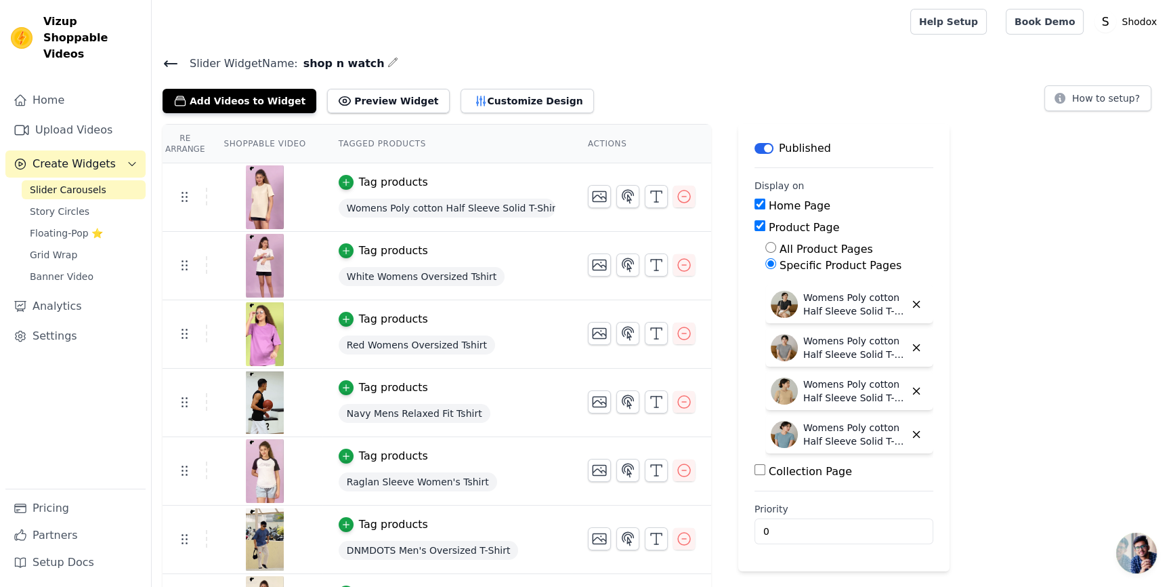
click at [1016, 257] on div "Re Arrange Shoppable Video Tagged Products Actions Tag products Womens Poly cot…" at bounding box center [663, 451] width 1022 height 655
click at [1101, 87] on button "How to setup?" at bounding box center [1098, 98] width 107 height 26
click at [1056, 259] on div "Re Arrange Shoppable Video Tagged Products Actions Tag products Womens Poly cot…" at bounding box center [663, 451] width 1022 height 655
click at [619, 81] on div "Slider Widget Name: shop n watch Add Videos to Widget Preview Widget Customize …" at bounding box center [663, 83] width 1022 height 59
click at [68, 183] on span "Slider Carousels" at bounding box center [68, 190] width 77 height 14
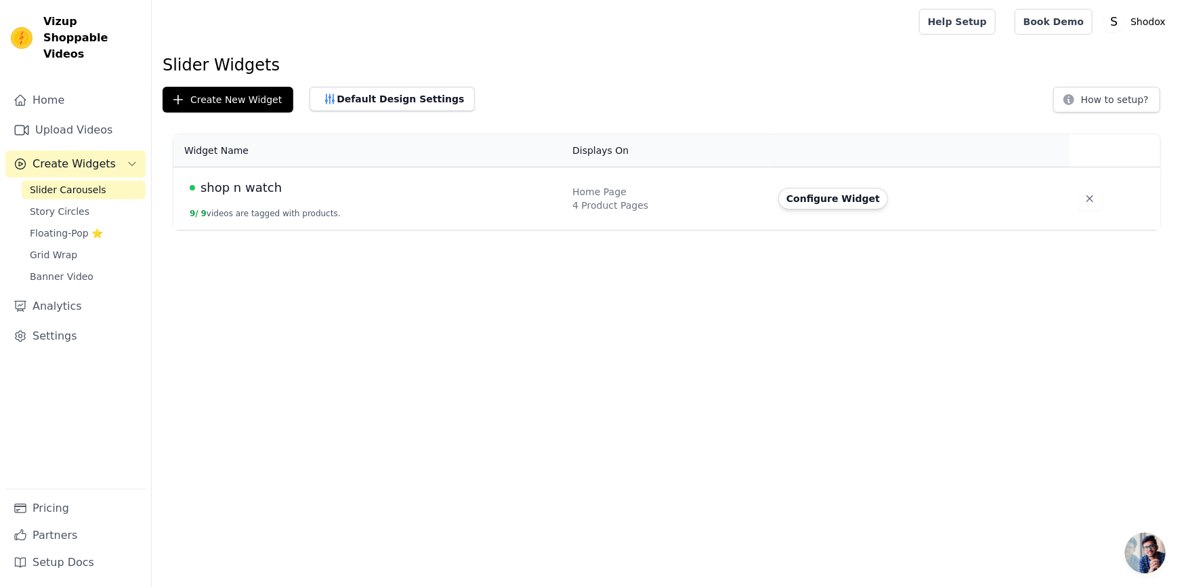
click at [68, 183] on span "Slider Carousels" at bounding box center [68, 190] width 77 height 14
click at [324, 194] on div "shop n watch" at bounding box center [373, 187] width 367 height 19
click at [543, 201] on td "shop n watch 9 / 9 videos are tagged with products." at bounding box center [368, 198] width 391 height 63
click at [854, 205] on button "Configure Widget" at bounding box center [833, 199] width 110 height 22
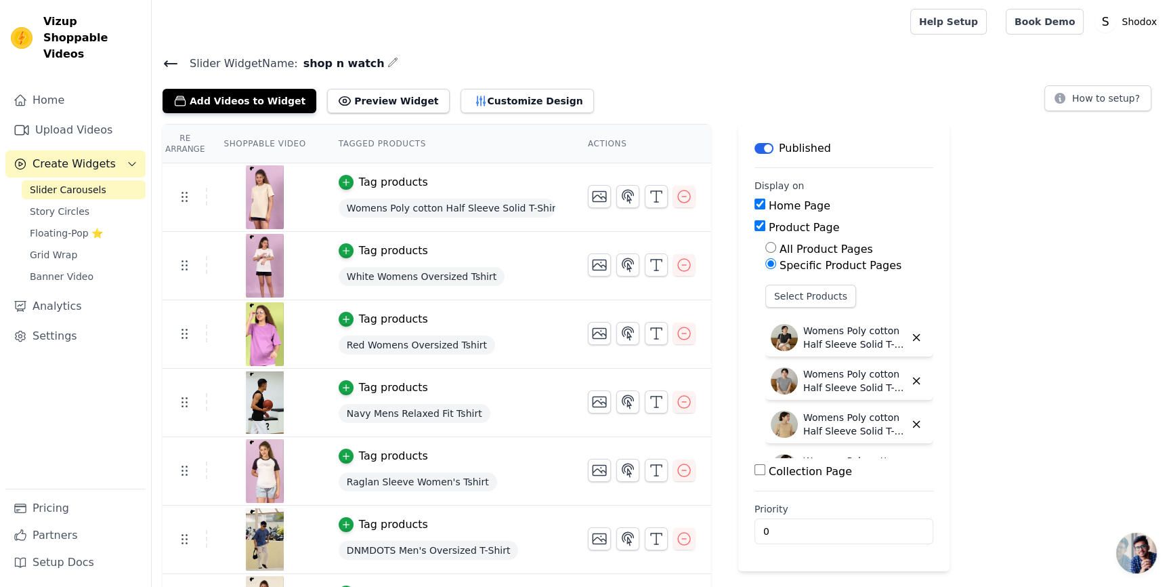
click at [755, 226] on input "Product Page" at bounding box center [760, 225] width 11 height 11
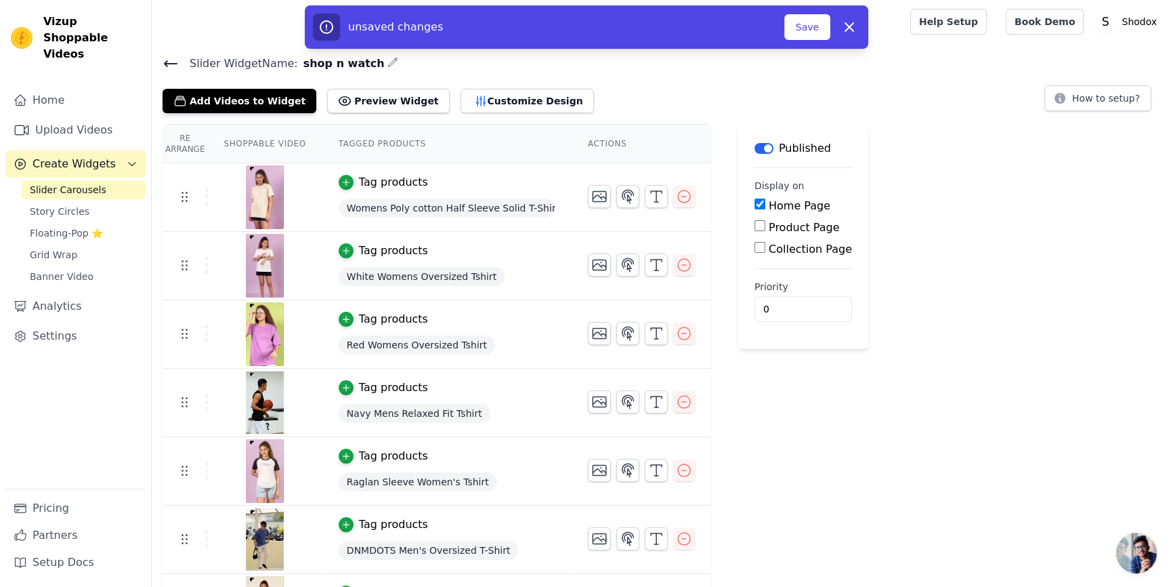
click at [820, 215] on div "Home Page Product Page Collection Page" at bounding box center [804, 228] width 98 height 60
click at [769, 230] on label "Product Page" at bounding box center [804, 227] width 71 height 13
click at [766, 230] on input "Product Page" at bounding box center [760, 225] width 11 height 11
checkbox input "true"
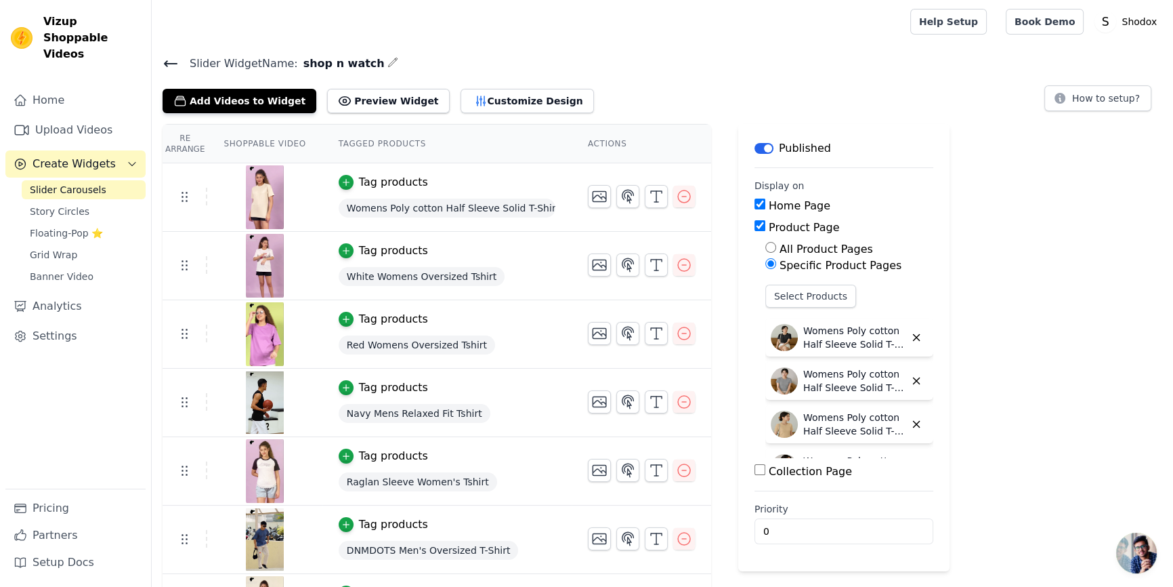
click at [444, 45] on main "Slider Widget Name: shop n watch Add Videos to Widget Preview Widget Customize …" at bounding box center [663, 411] width 1022 height 736
click at [53, 226] on span "Floating-Pop ⭐" at bounding box center [66, 233] width 73 height 14
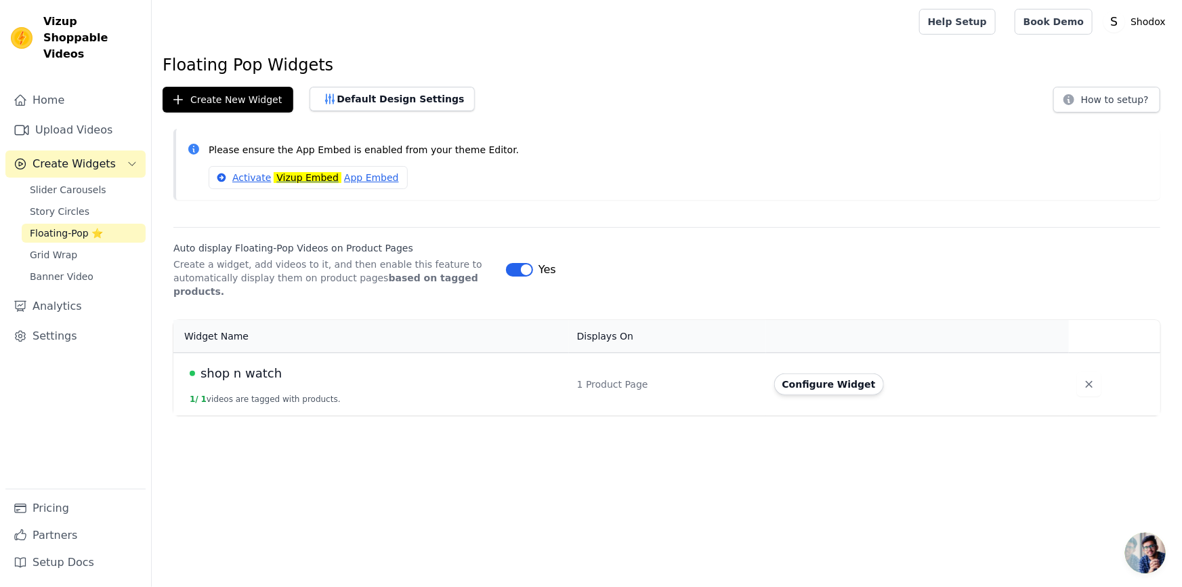
click at [554, 415] on html "Vizup Shoppable Videos Home Upload Videos Create Widgets Slider Carousels Story…" at bounding box center [591, 207] width 1182 height 415
click at [340, 364] on div "shop n watch" at bounding box center [375, 373] width 371 height 19
click at [793, 373] on button "Configure Widget" at bounding box center [829, 384] width 110 height 22
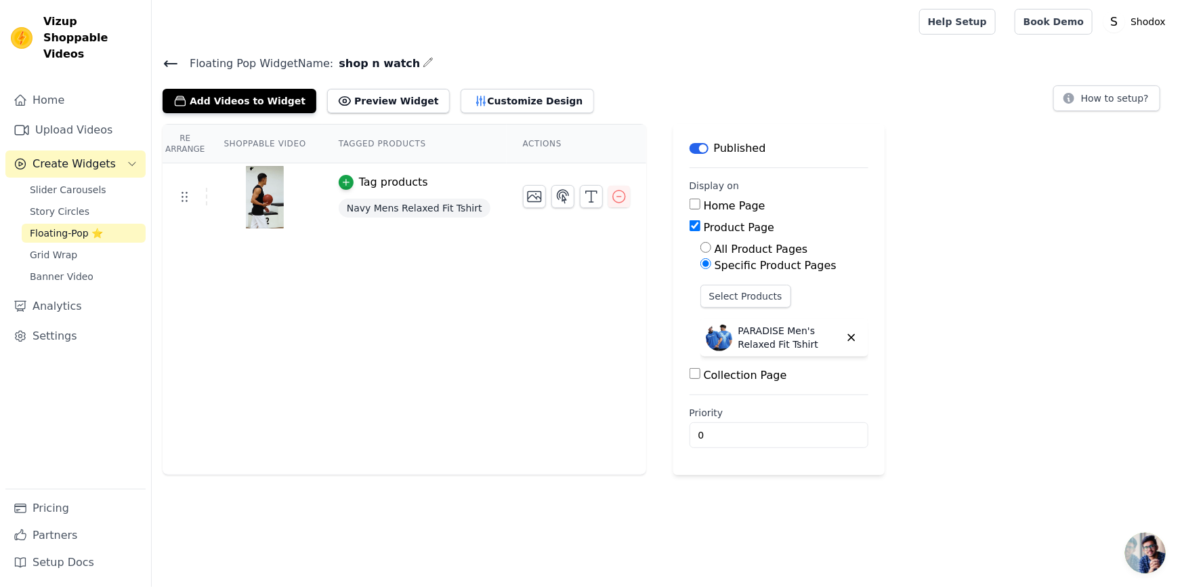
click at [431, 345] on div "Re Arrange Shoppable Video Tagged Products Actions Tag products Navy Mens Relax…" at bounding box center [405, 299] width 484 height 351
click at [890, 237] on div "Re Arrange Shoppable Video Tagged Products Actions Tag products Navy Mens Relax…" at bounding box center [667, 299] width 1030 height 351
click at [392, 211] on span "Navy Mens Relaxed Fit Tshirt" at bounding box center [415, 208] width 152 height 19
click at [846, 333] on icon "button" at bounding box center [852, 337] width 12 height 12
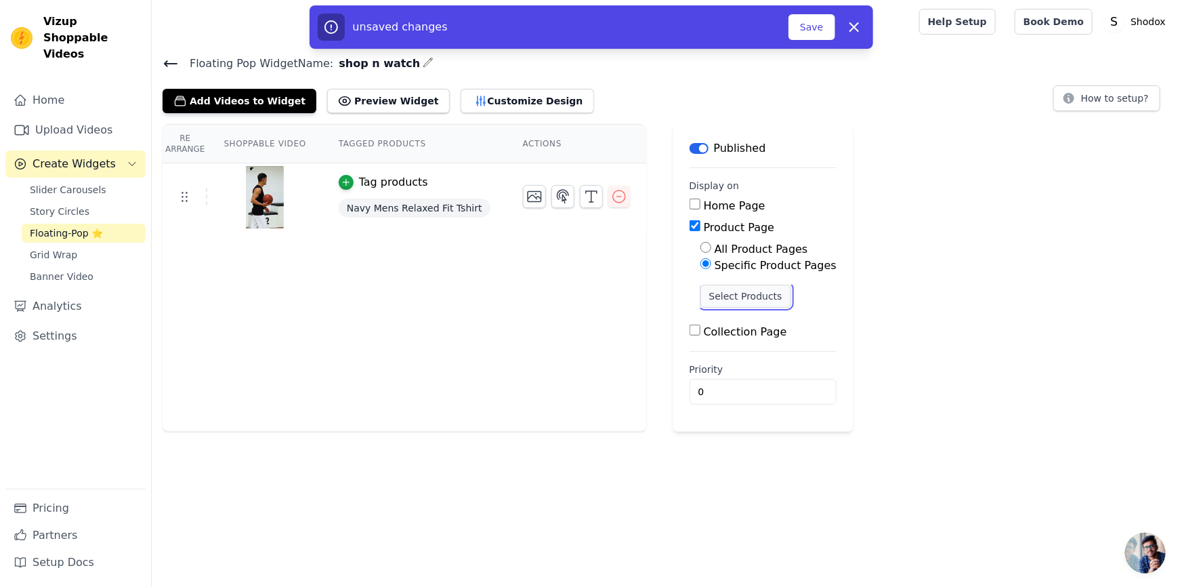
click at [718, 293] on button "Select Products" at bounding box center [746, 296] width 91 height 23
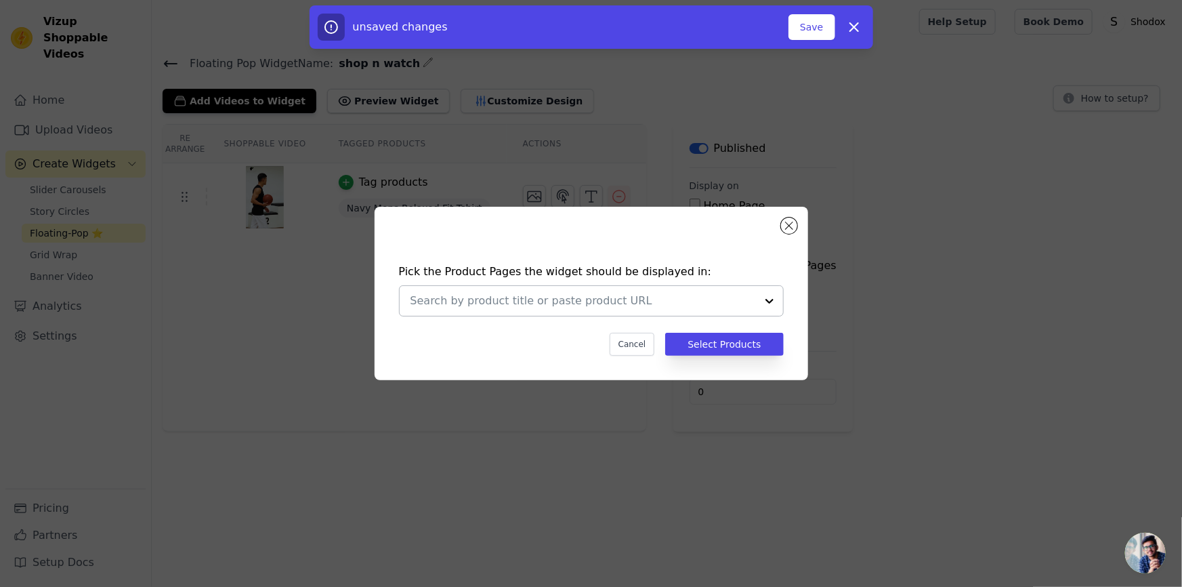
click at [639, 305] on input "text" at bounding box center [584, 301] width 346 height 16
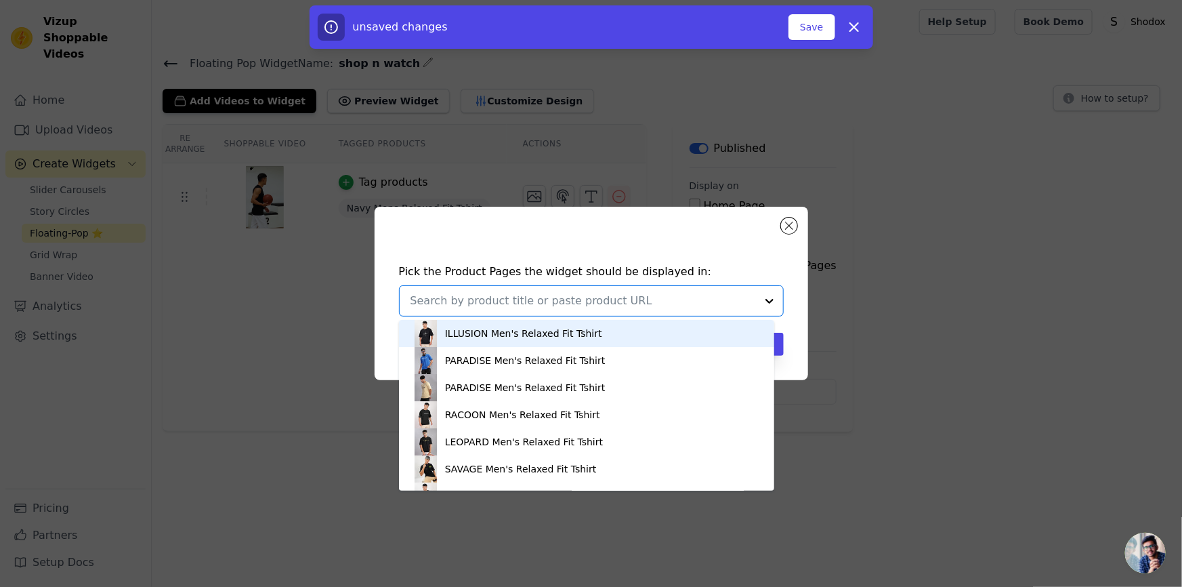
click at [513, 304] on input "text" at bounding box center [584, 301] width 346 height 16
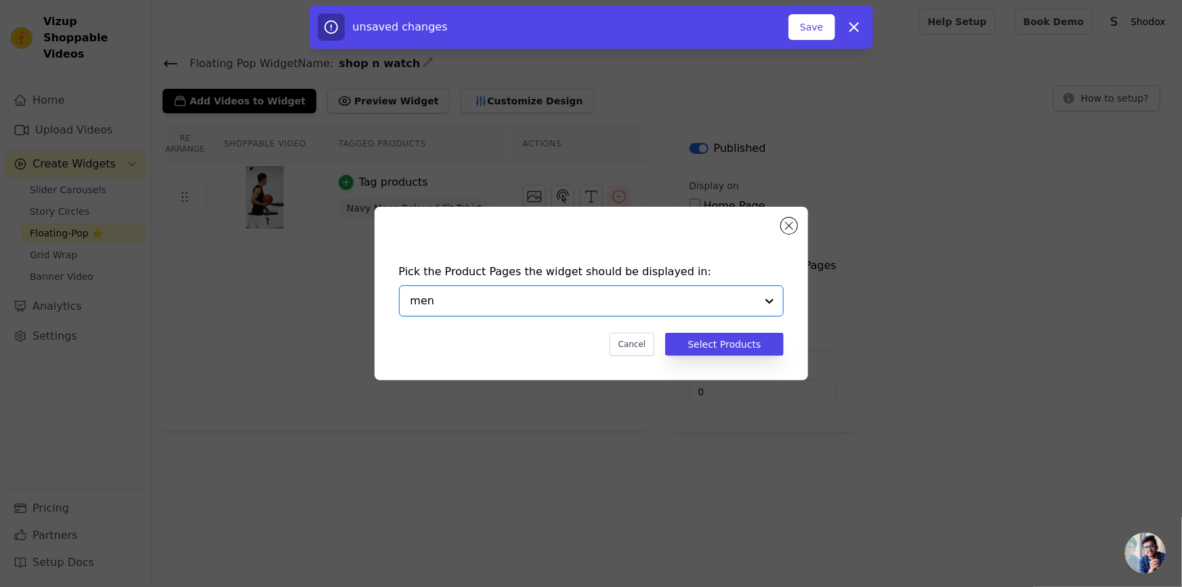
type input "mens"
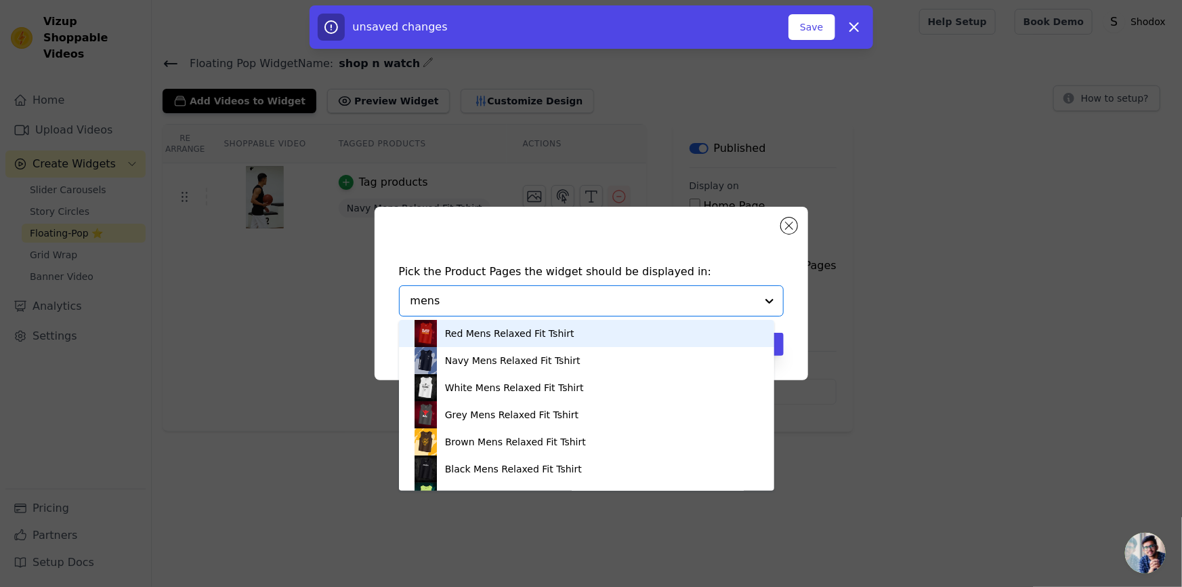
click at [518, 338] on div "Red Mens Relaxed Fit Tshirt" at bounding box center [509, 334] width 129 height 14
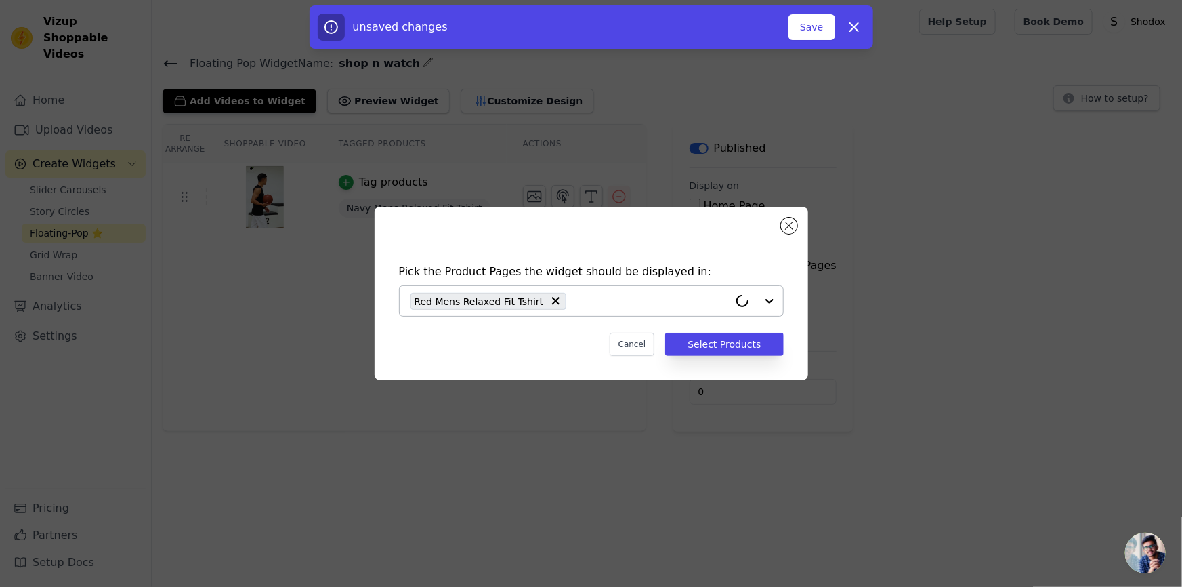
click at [678, 320] on div "Pick the Product Pages the widget should be displayed in: Red Mens Relaxed Fit …" at bounding box center [592, 309] width 412 height 119
click at [707, 304] on input "text" at bounding box center [650, 301] width 155 height 16
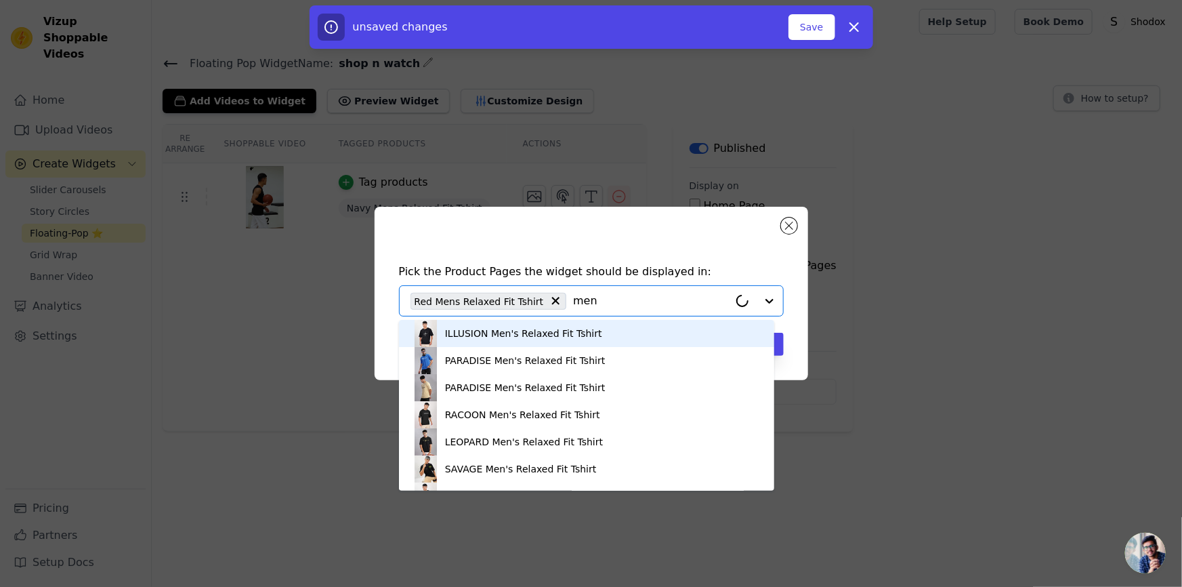
type input "mens"
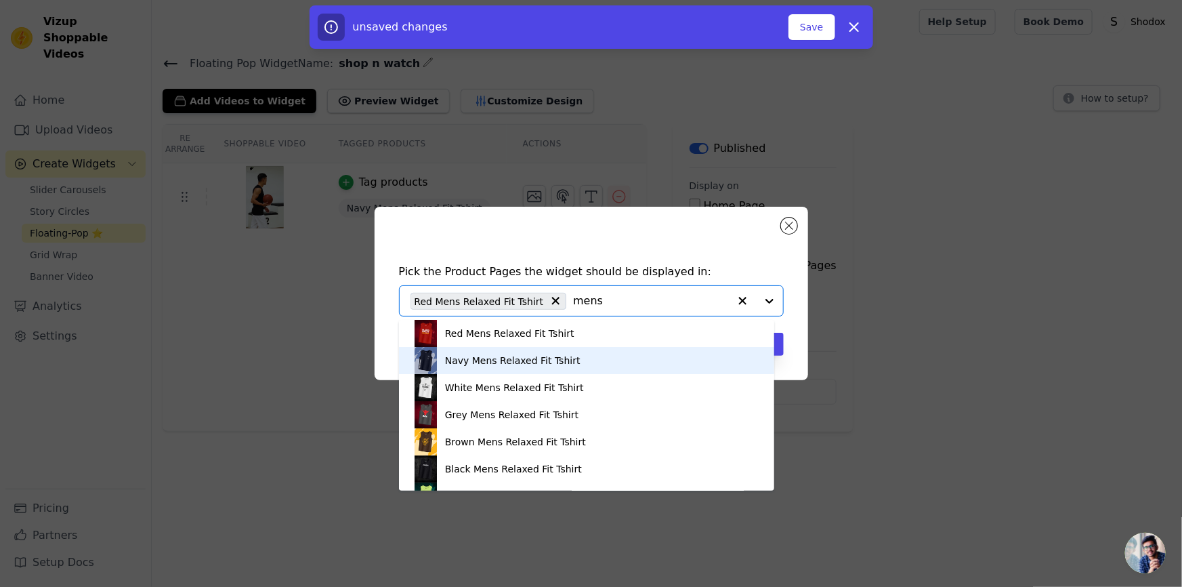
click at [451, 366] on div "Navy Mens Relaxed Fit Tshirt" at bounding box center [513, 361] width 136 height 14
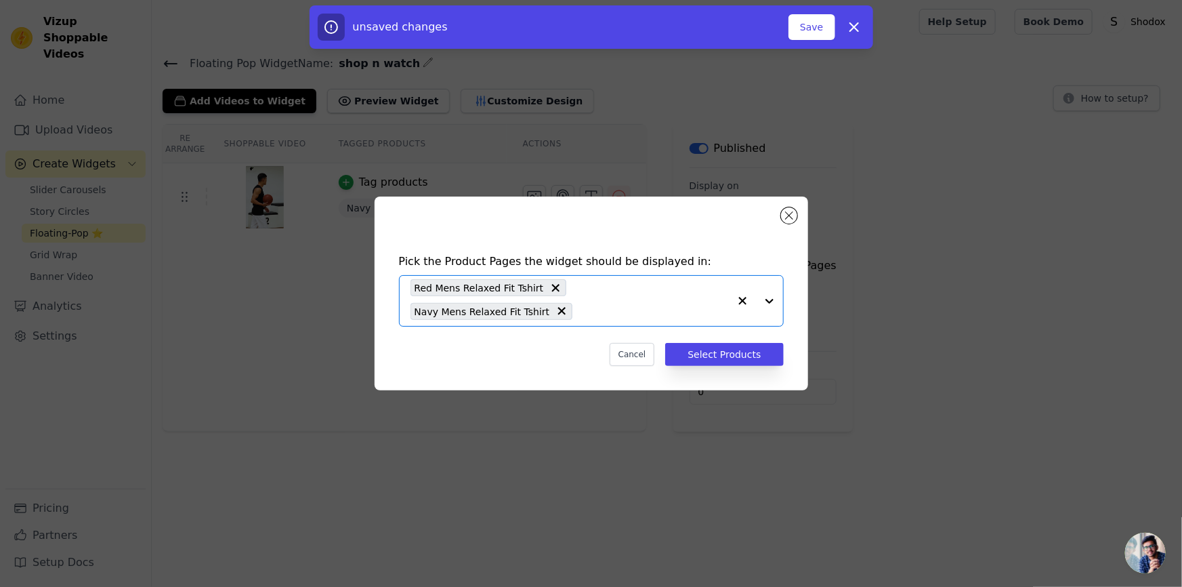
click at [228, 209] on div "Pick the Product Pages the widget should be displayed in: Option Red Mens Relax…" at bounding box center [591, 293] width 1139 height 237
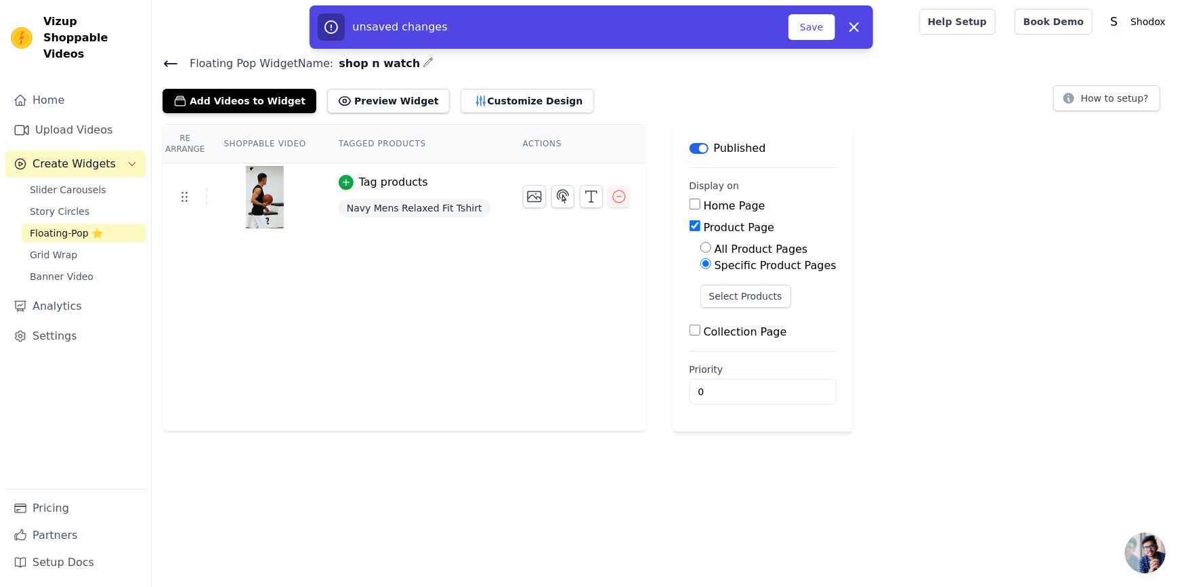
click at [259, 189] on img at bounding box center [265, 197] width 38 height 65
click at [705, 300] on button "Select Products" at bounding box center [746, 296] width 91 height 23
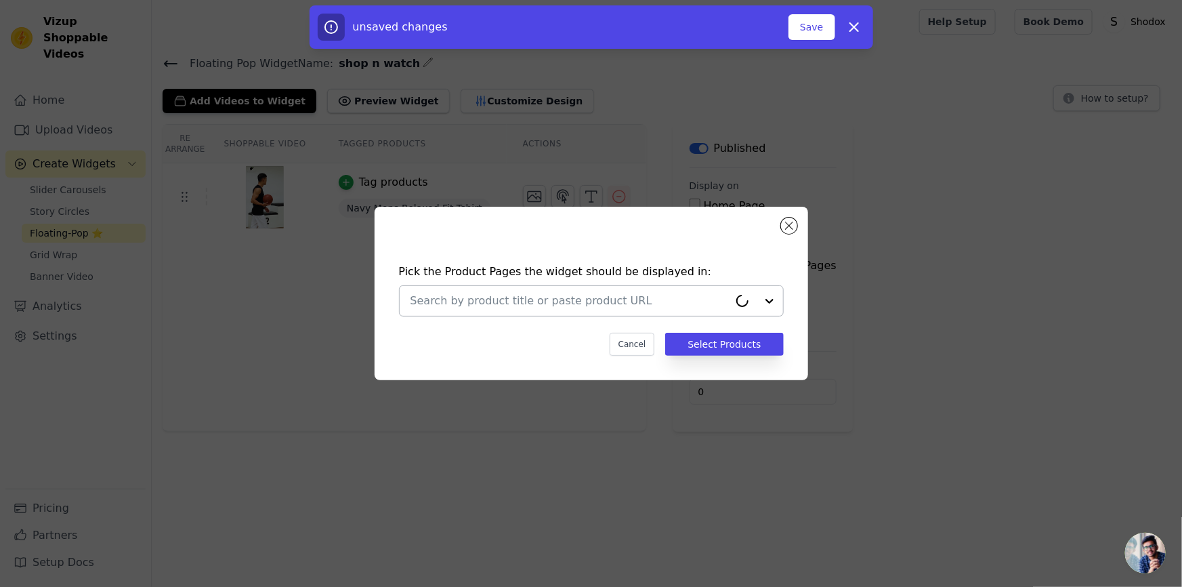
click at [598, 287] on div at bounding box center [570, 301] width 318 height 30
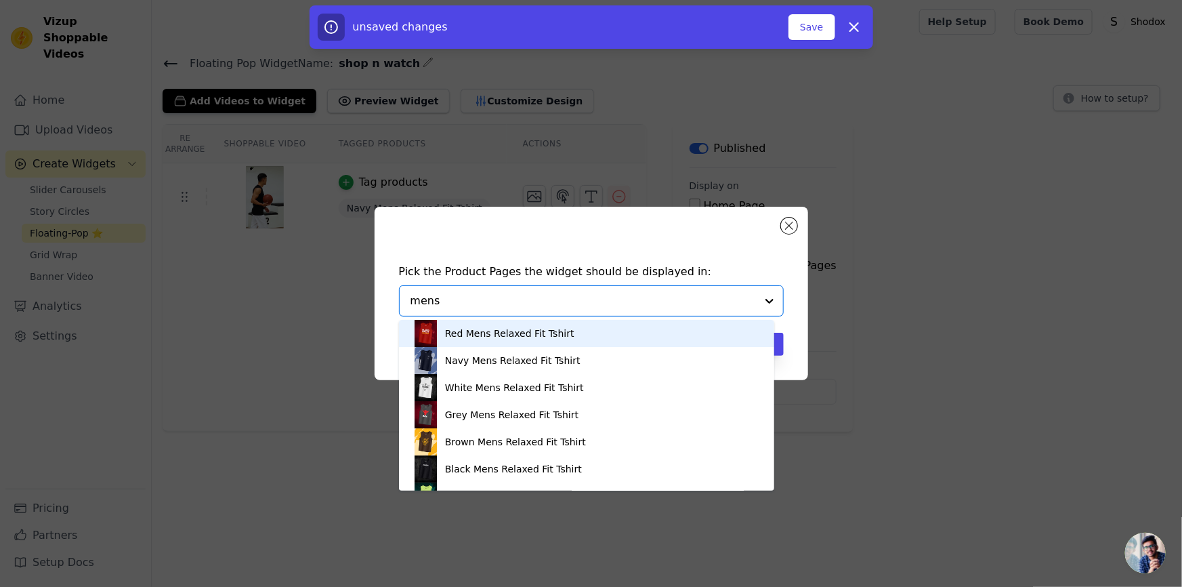
type input "mens"
click at [796, 233] on div "Pick the Product Pages the widget should be displayed in: Red Mens Relaxed Fit …" at bounding box center [592, 293] width 434 height 173
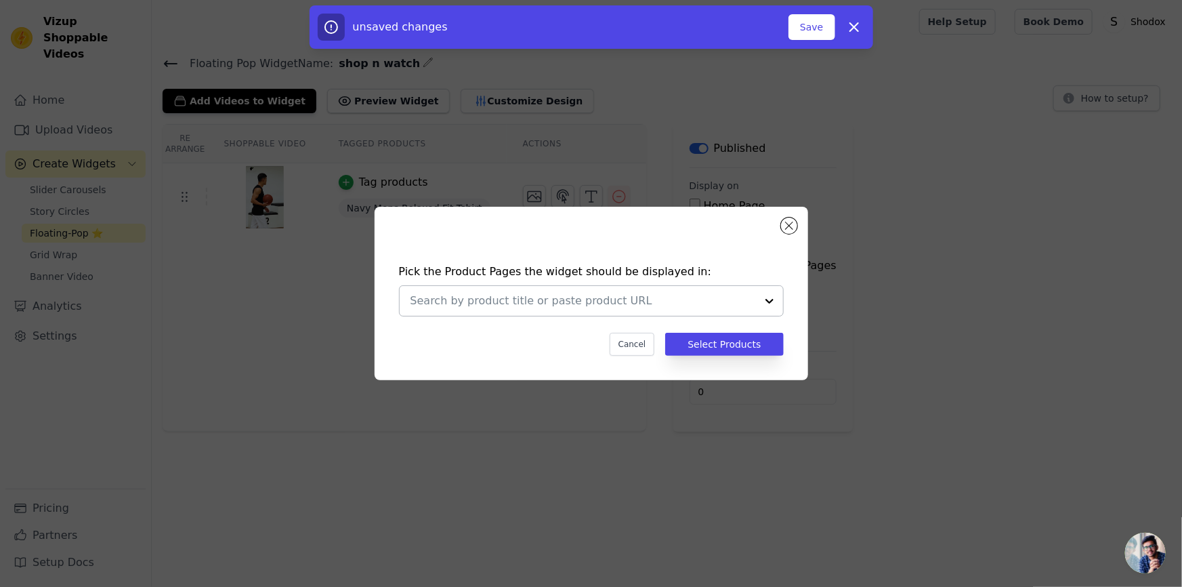
click at [706, 304] on input "text" at bounding box center [584, 301] width 346 height 16
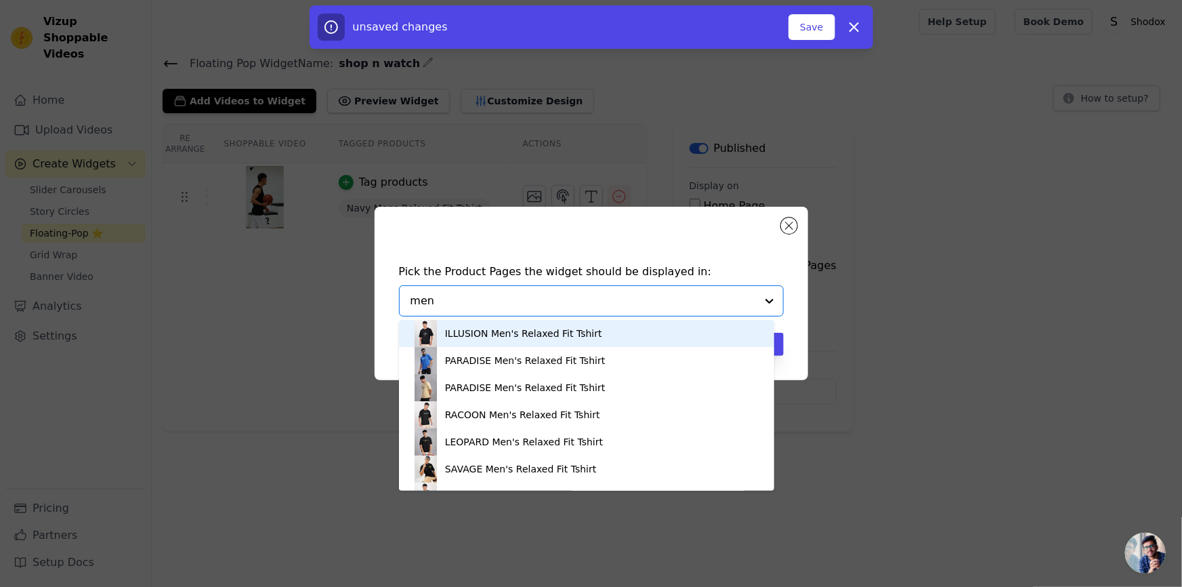
type input "mens"
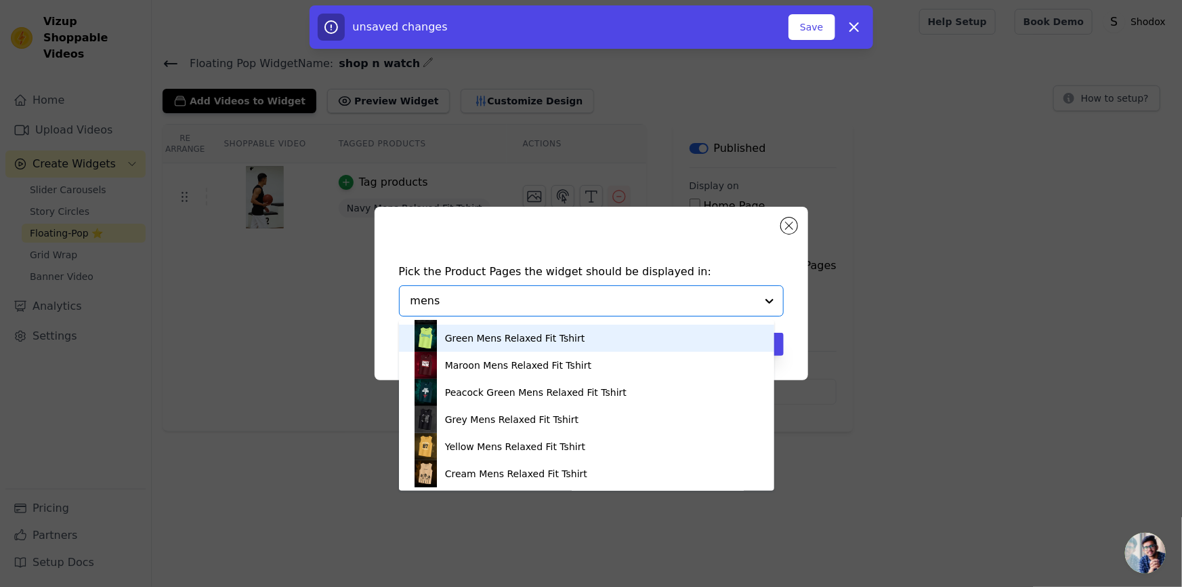
scroll to position [136, 0]
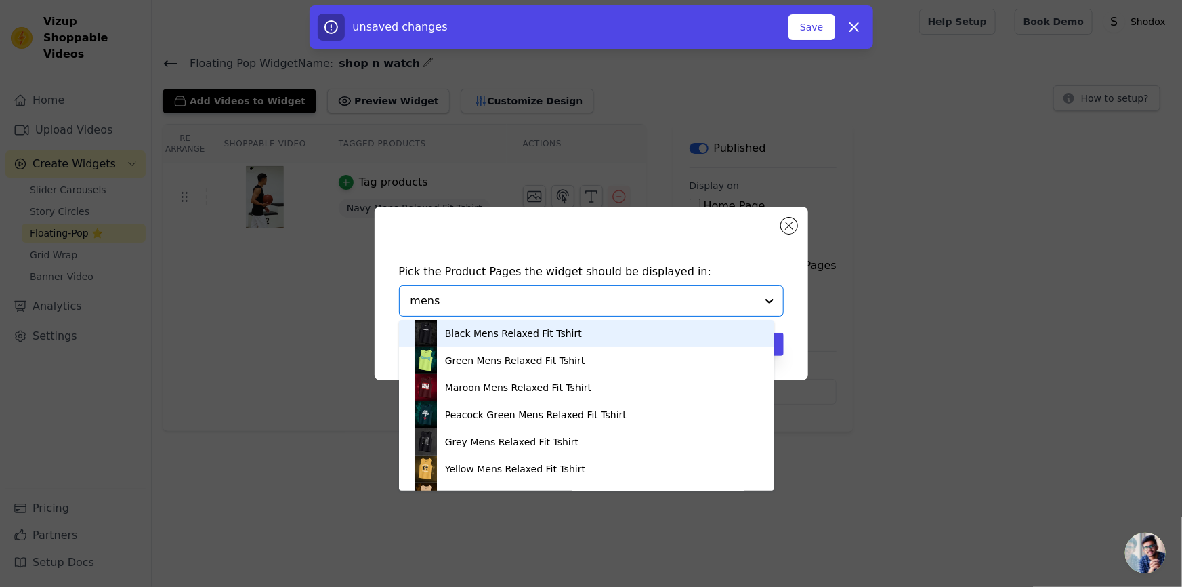
click at [665, 297] on input "mens" at bounding box center [584, 301] width 346 height 16
type input "vest"
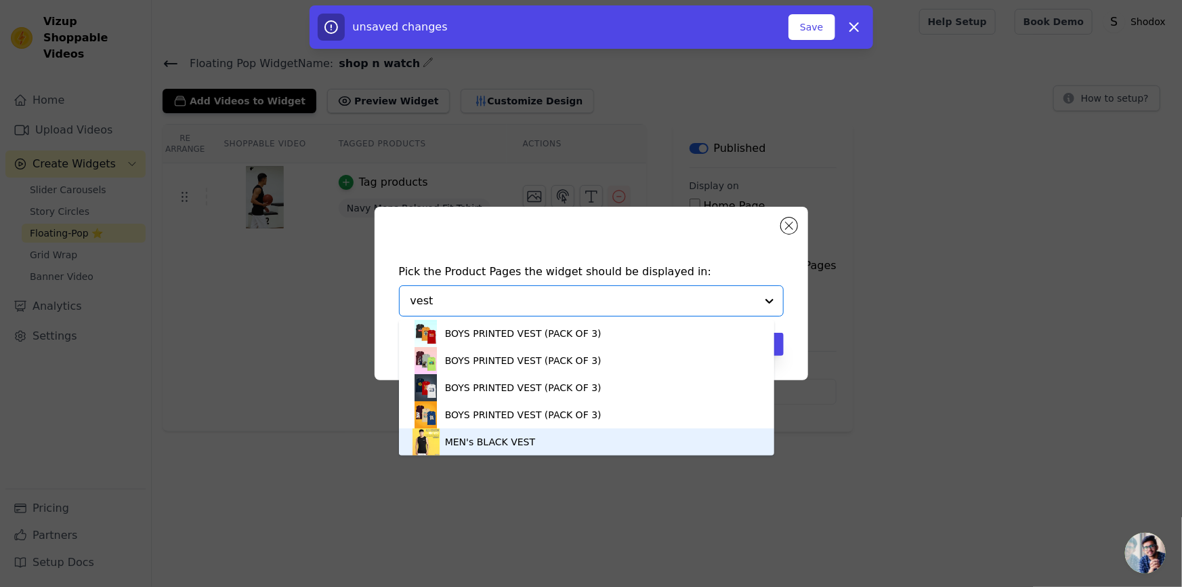
click at [515, 438] on div "MEN's BLACK VEST" at bounding box center [490, 442] width 90 height 14
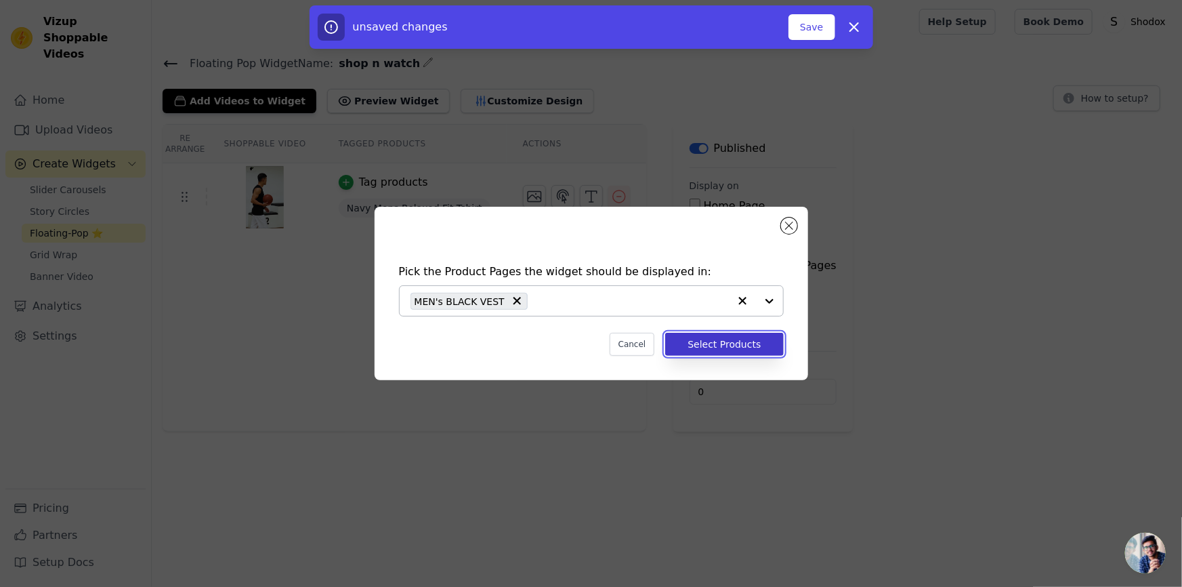
click at [746, 348] on button "Select Products" at bounding box center [724, 344] width 118 height 23
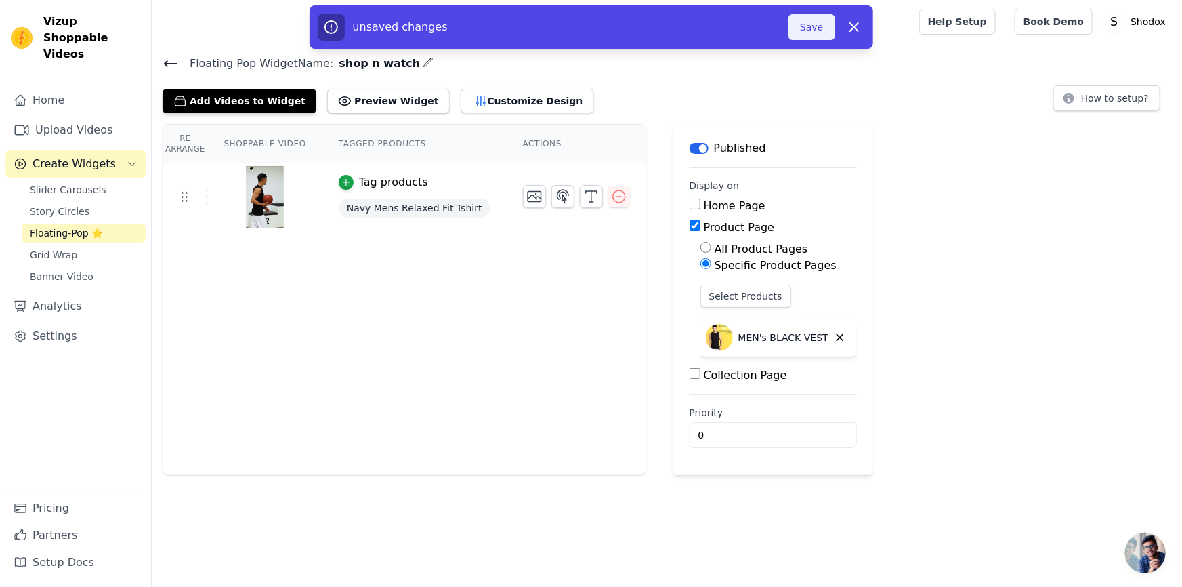
click at [809, 34] on button "Save" at bounding box center [812, 27] width 46 height 26
click at [820, 18] on button "Save" at bounding box center [812, 27] width 46 height 26
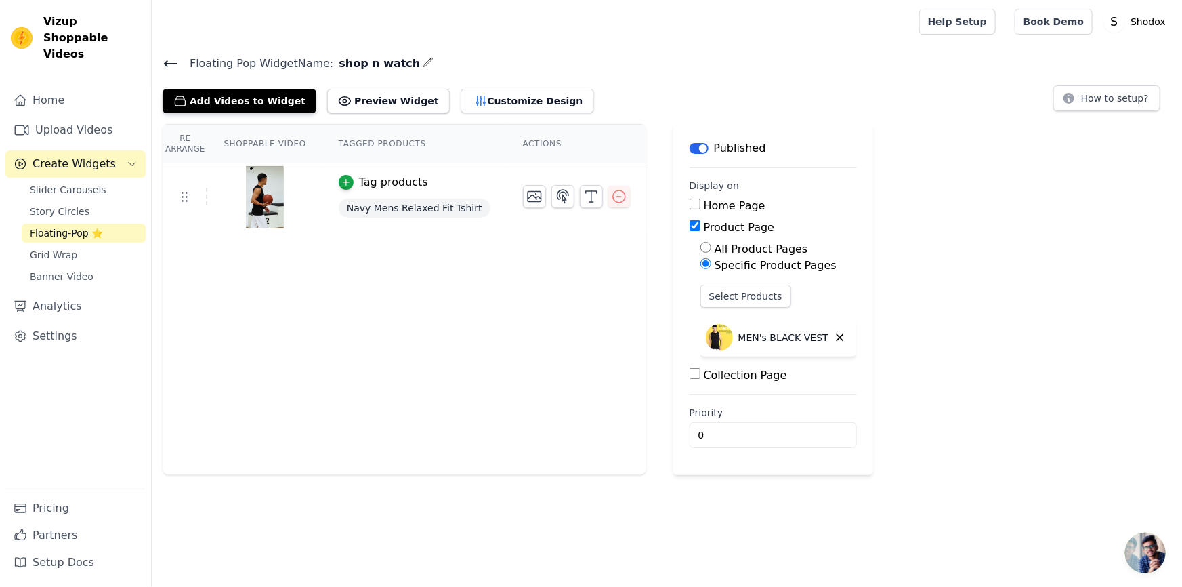
click at [935, 339] on div "Re Arrange Shoppable Video Tagged Products Actions Tag products Navy Mens Relax…" at bounding box center [667, 299] width 1030 height 351
click at [258, 96] on button "Add Videos to Widget" at bounding box center [240, 101] width 154 height 24
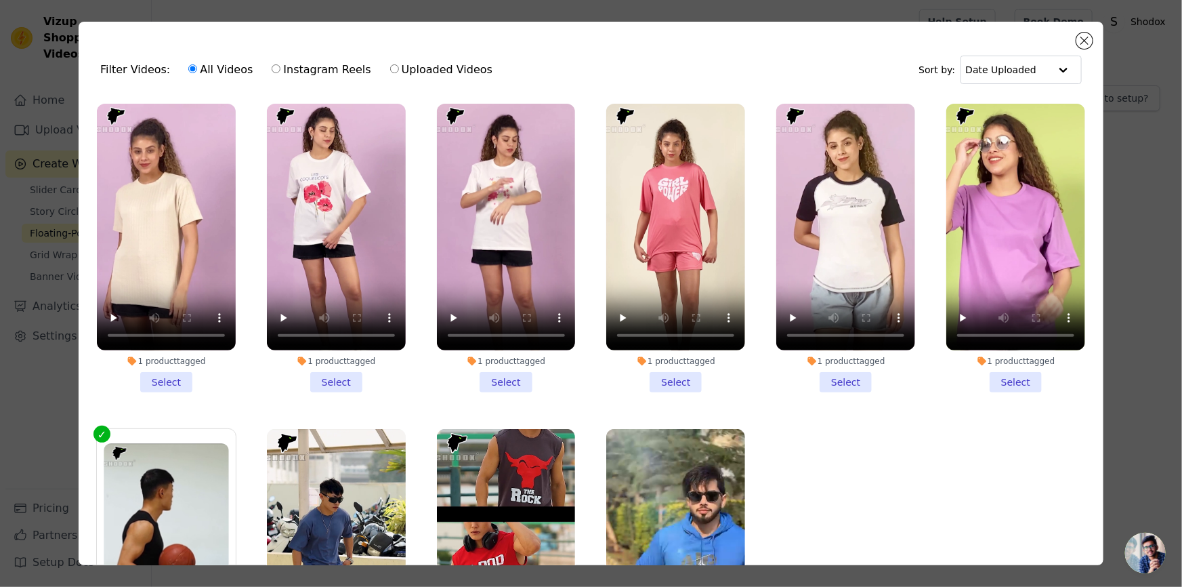
drag, startPoint x: 171, startPoint y: 382, endPoint x: 221, endPoint y: 391, distance: 50.9
click at [176, 386] on li "1 product tagged Select" at bounding box center [166, 248] width 139 height 289
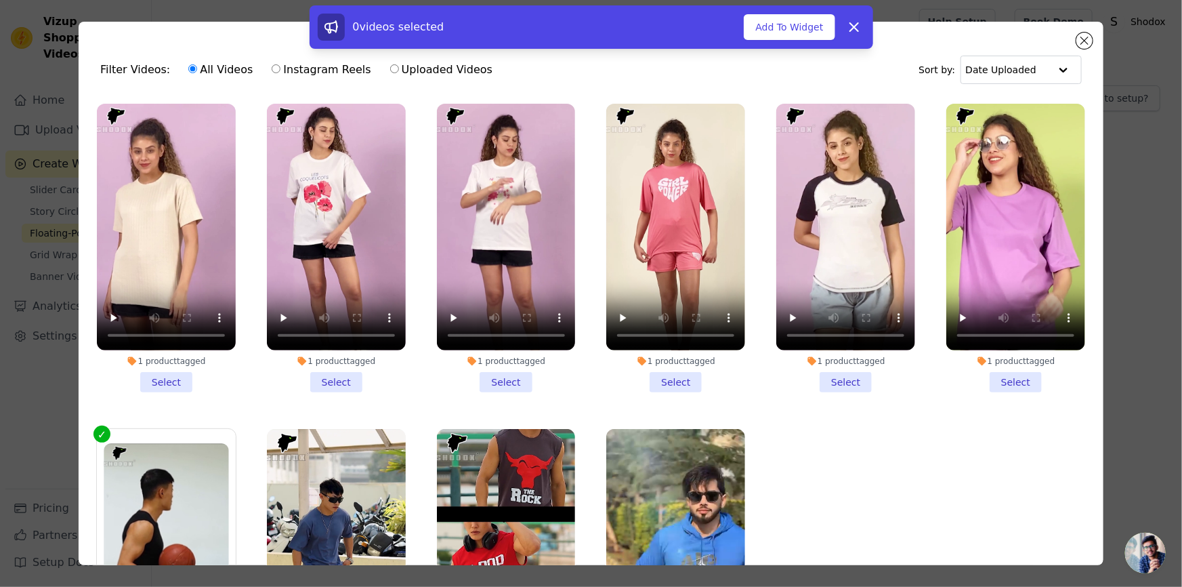
click at [285, 375] on li "1 product tagged Select" at bounding box center [336, 248] width 139 height 289
click at [0, 0] on input "1 product tagged Select" at bounding box center [0, 0] width 0 height 0
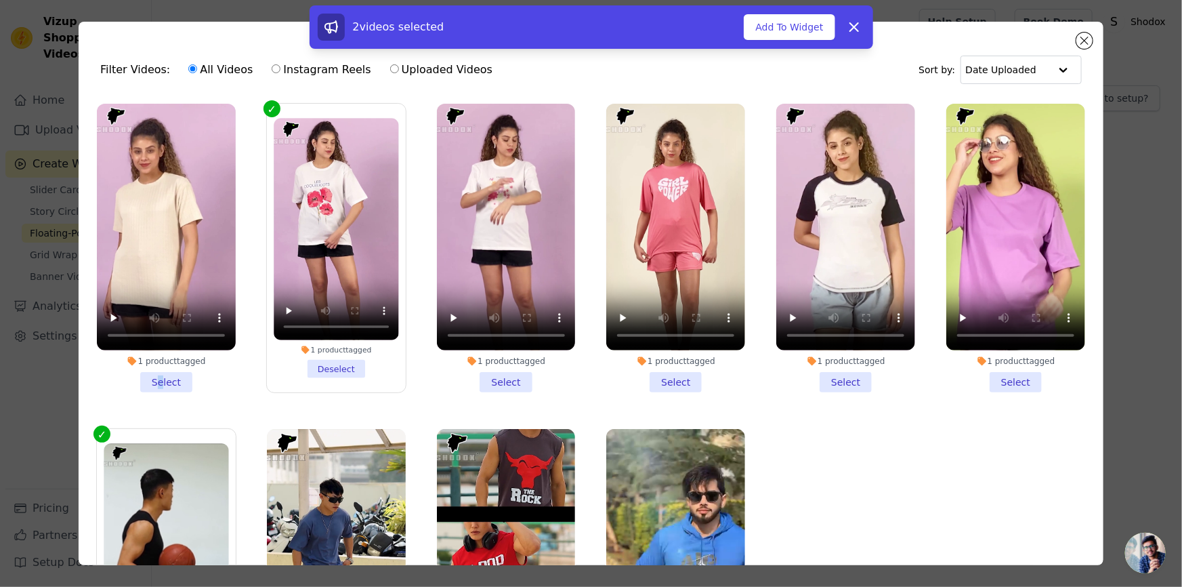
click at [163, 375] on li "1 product tagged Select" at bounding box center [166, 248] width 139 height 289
click at [175, 373] on li "1 product tagged Select" at bounding box center [166, 248] width 139 height 289
click at [0, 0] on input "1 product tagged Select" at bounding box center [0, 0] width 0 height 0
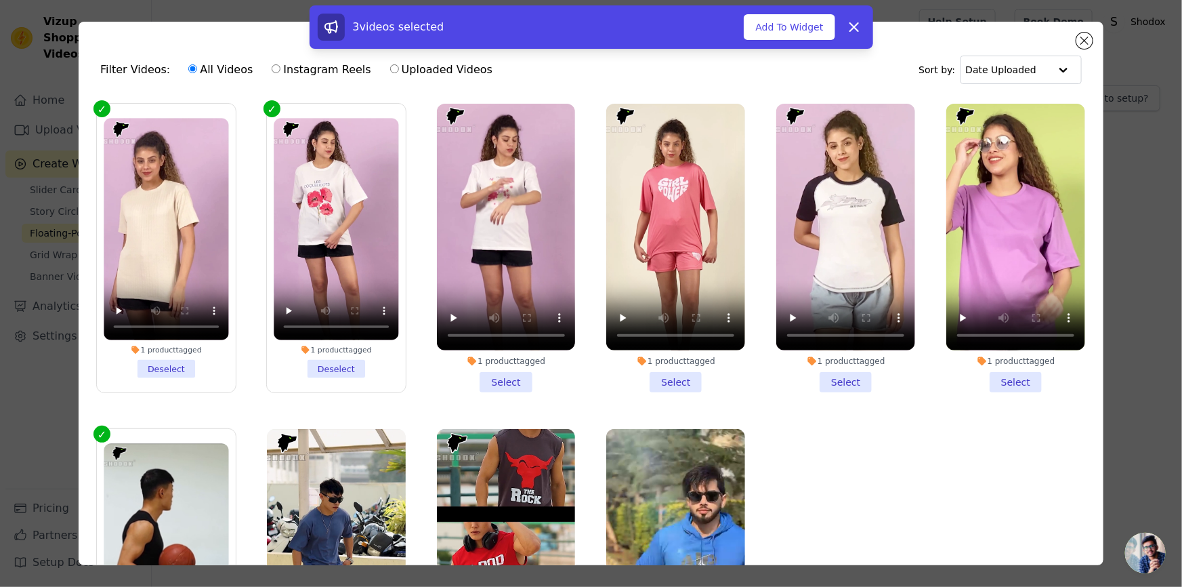
drag, startPoint x: 492, startPoint y: 376, endPoint x: 551, endPoint y: 386, distance: 60.5
click at [493, 376] on li "1 product tagged Select" at bounding box center [506, 248] width 139 height 289
click at [0, 0] on input "1 product tagged Select" at bounding box center [0, 0] width 0 height 0
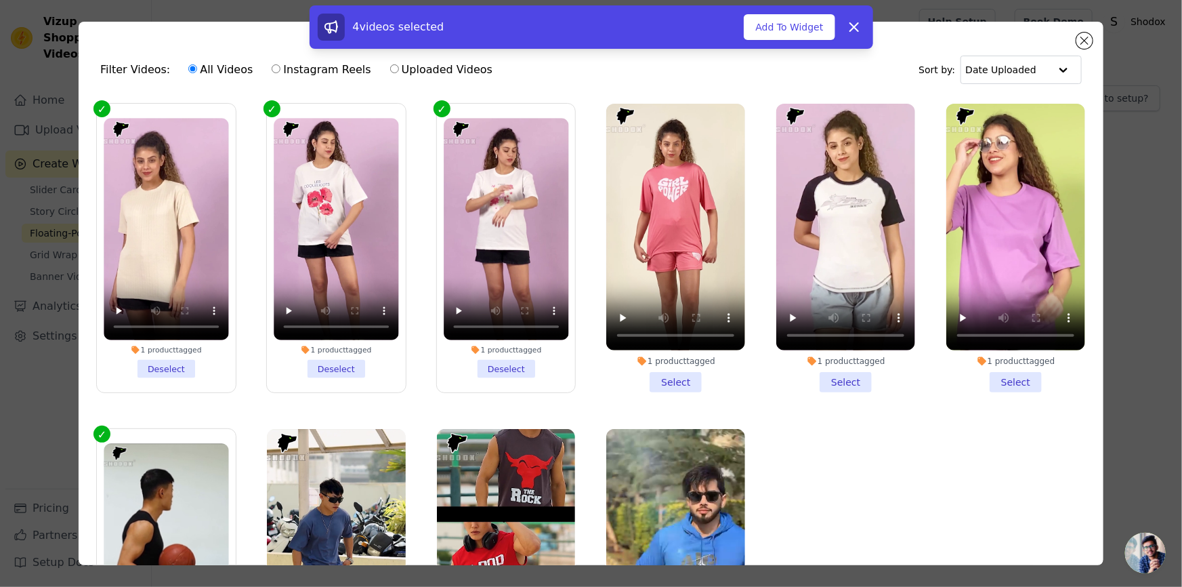
drag, startPoint x: 672, startPoint y: 380, endPoint x: 749, endPoint y: 387, distance: 76.9
click at [675, 382] on li "1 product tagged Select" at bounding box center [675, 248] width 139 height 289
click at [665, 383] on li "1 product tagged Select" at bounding box center [675, 248] width 139 height 289
click at [0, 0] on input "1 product tagged Select" at bounding box center [0, 0] width 0 height 0
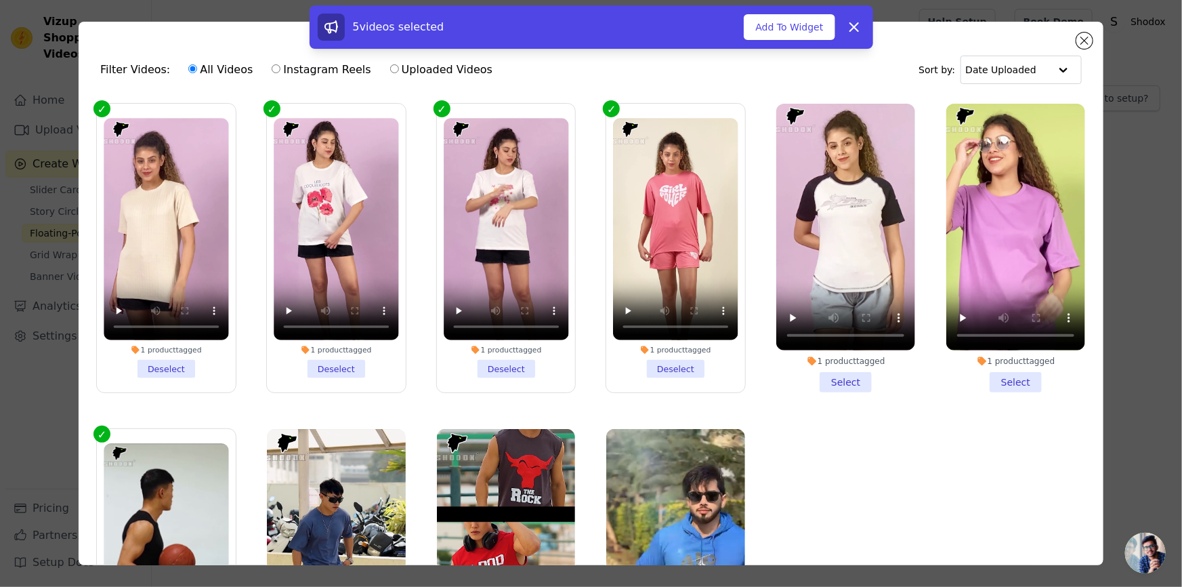
click at [840, 374] on li "1 product tagged Select" at bounding box center [845, 248] width 139 height 289
click at [0, 0] on input "1 product tagged Select" at bounding box center [0, 0] width 0 height 0
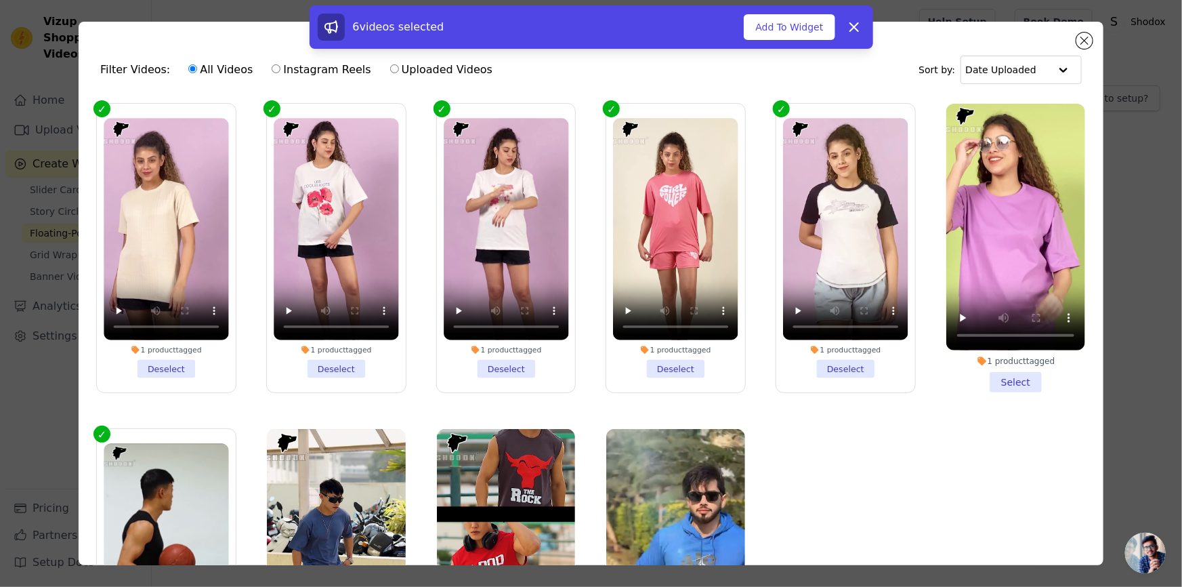
click at [1000, 378] on li "1 product tagged Select" at bounding box center [1015, 248] width 139 height 289
click at [0, 0] on input "1 product tagged Select" at bounding box center [0, 0] width 0 height 0
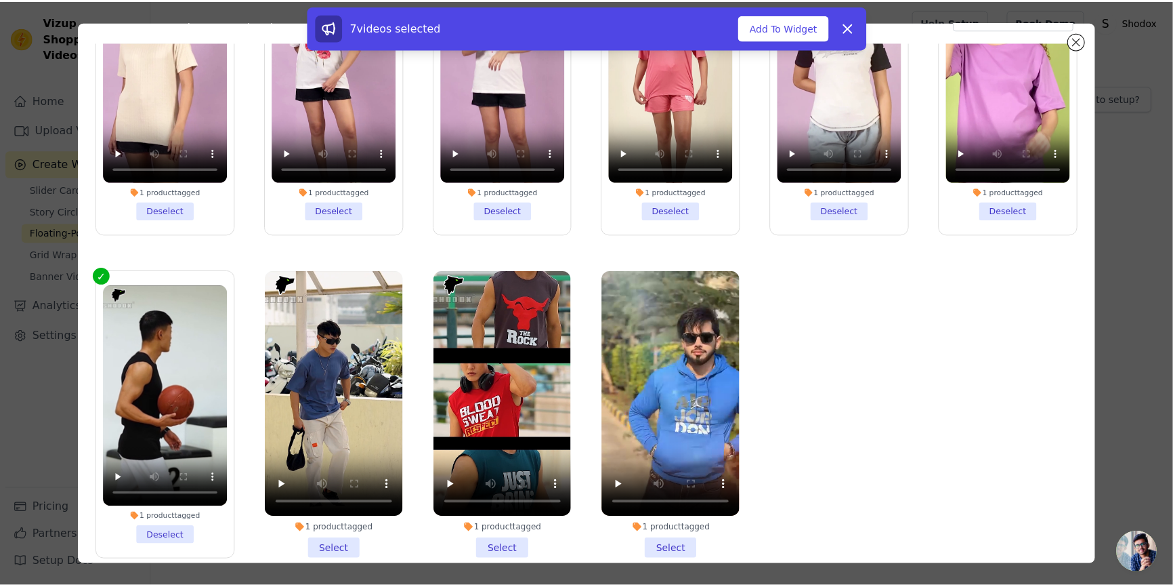
scroll to position [117, 0]
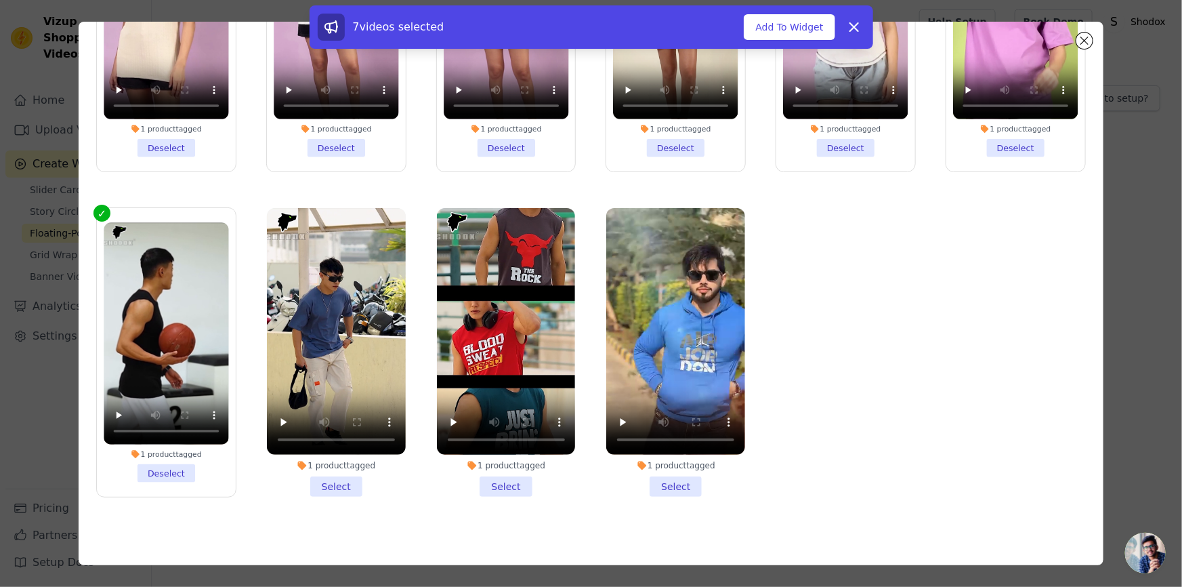
click at [508, 474] on li "1 product tagged Select" at bounding box center [506, 352] width 139 height 289
click at [0, 0] on input "1 product tagged Select" at bounding box center [0, 0] width 0 height 0
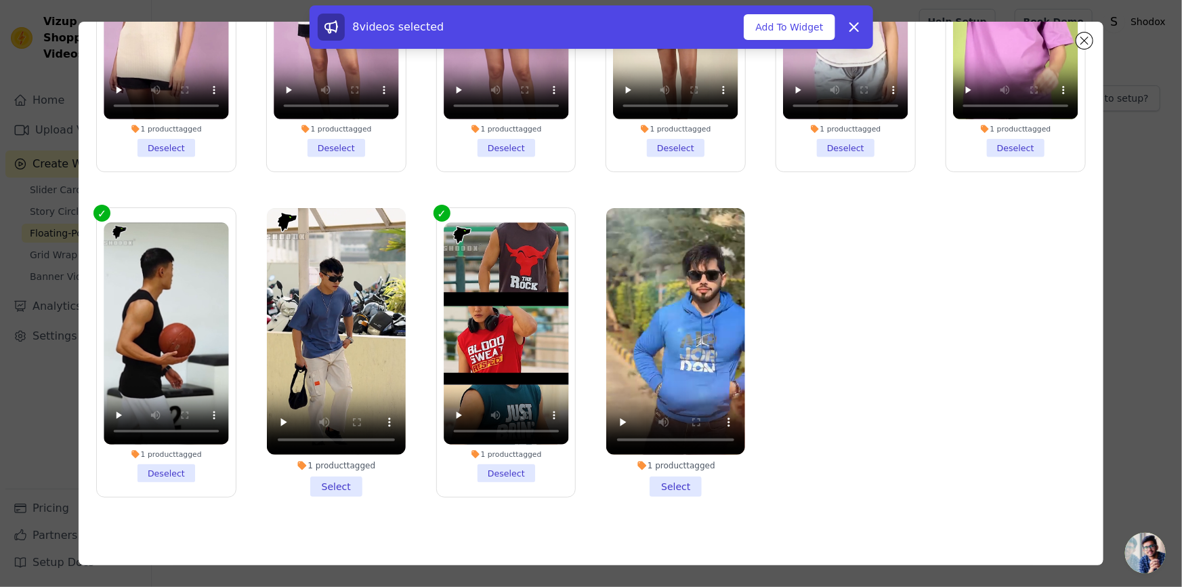
click at [333, 476] on li "1 product tagged Select" at bounding box center [336, 352] width 139 height 289
click at [0, 0] on input "1 product tagged Select" at bounding box center [0, 0] width 0 height 0
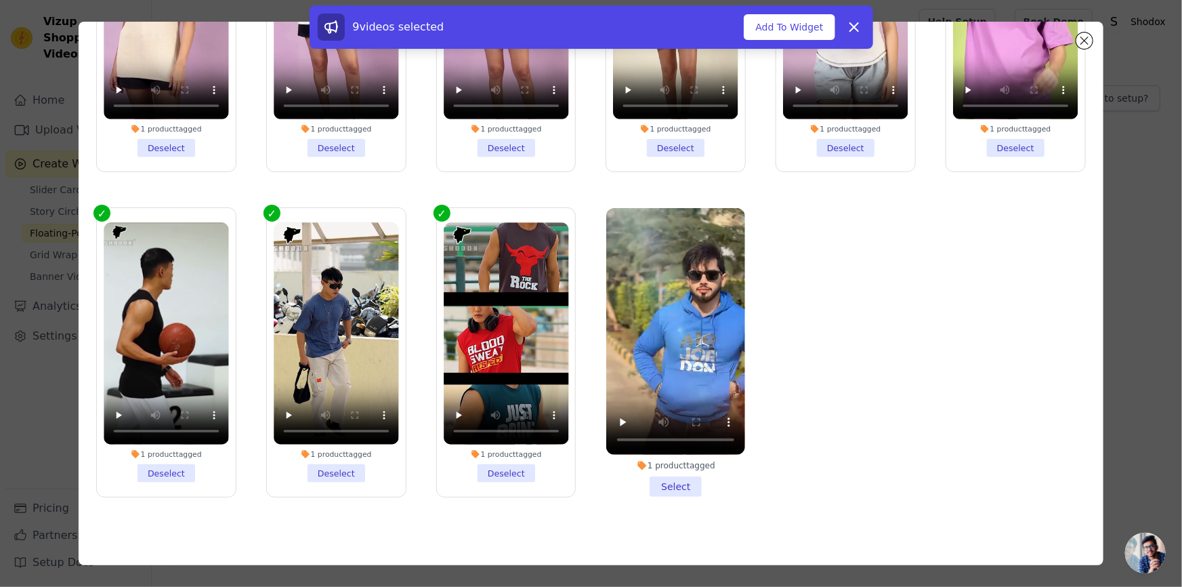
click at [163, 465] on li "1 product tagged Deselect" at bounding box center [166, 351] width 125 height 259
click at [0, 0] on input "1 product tagged Deselect" at bounding box center [0, 0] width 0 height 0
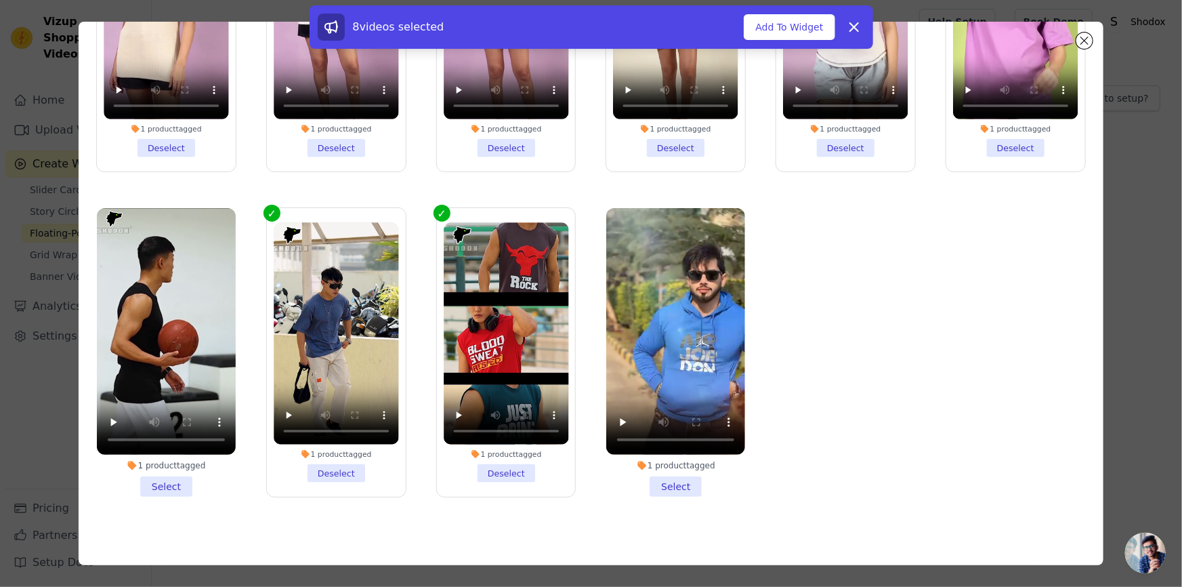
click at [159, 471] on li "1 product tagged Select" at bounding box center [166, 352] width 139 height 289
click at [0, 0] on input "1 product tagged Select" at bounding box center [0, 0] width 0 height 0
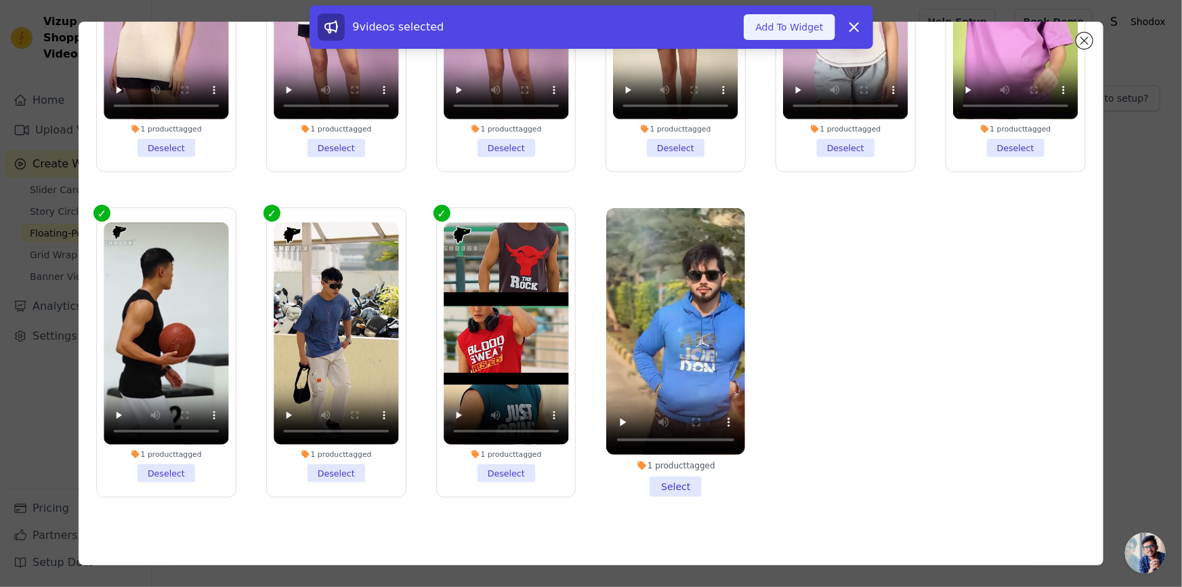
click at [795, 28] on button "Add To Widget" at bounding box center [789, 27] width 91 height 26
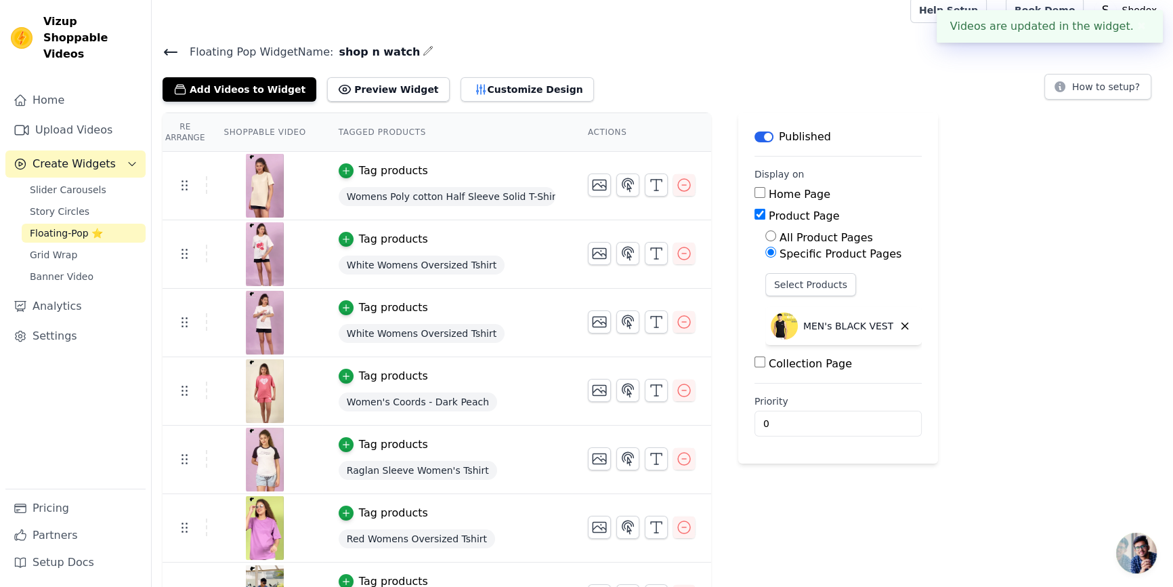
scroll to position [0, 0]
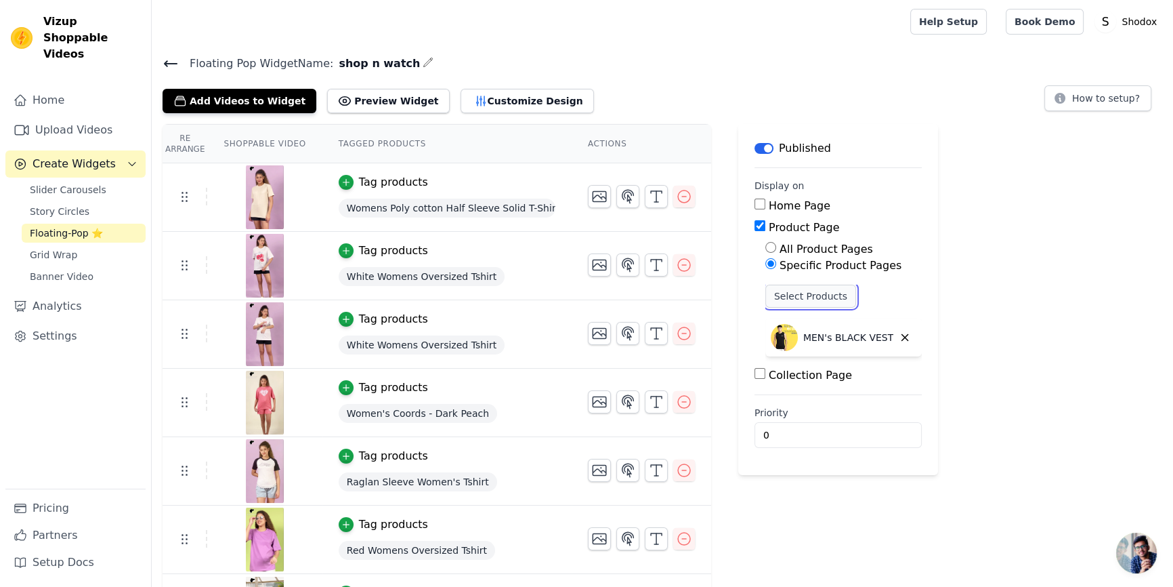
click at [766, 297] on button "Select Products" at bounding box center [811, 296] width 91 height 23
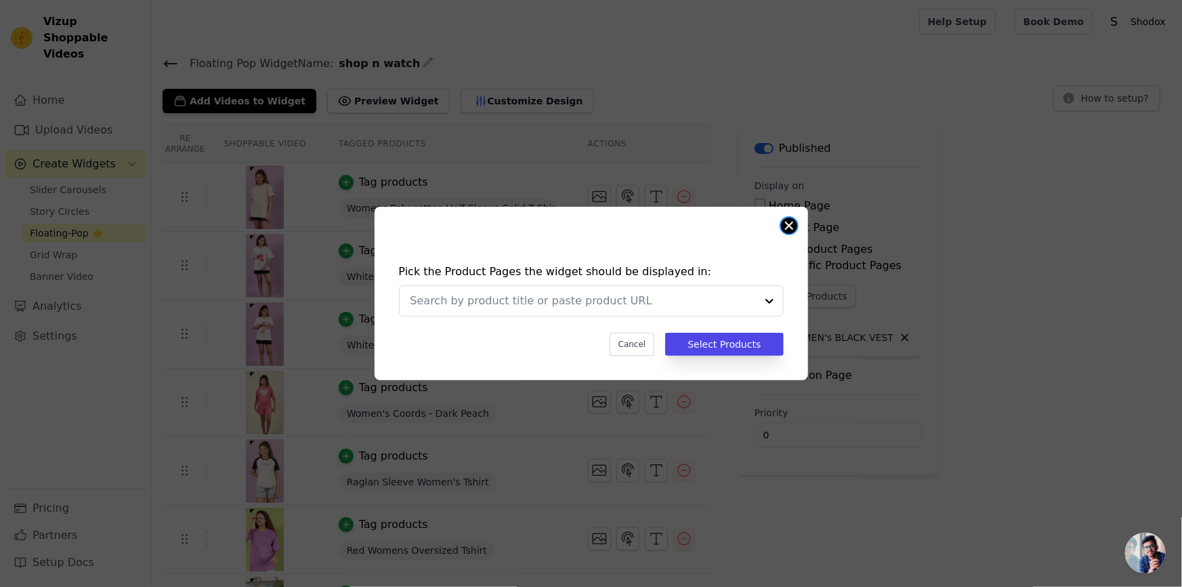
click at [788, 225] on button "Close modal" at bounding box center [789, 225] width 16 height 16
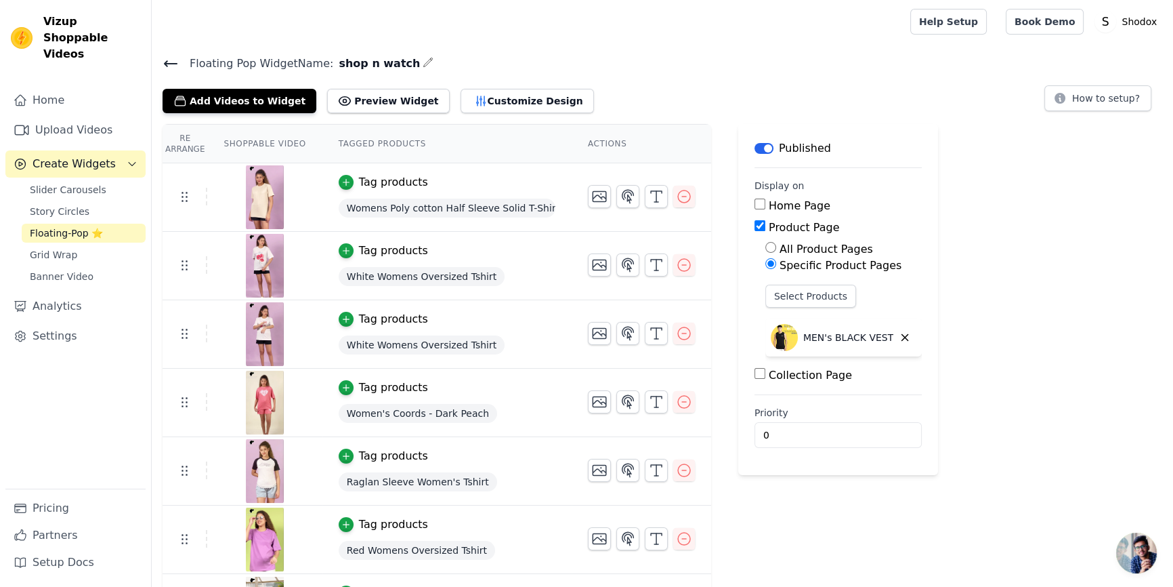
click at [985, 308] on div "Re Arrange Shoppable Video Tagged Products Actions Tag products Womens Poly cot…" at bounding box center [663, 451] width 1022 height 655
click at [999, 331] on div "Re Arrange Shoppable Video Tagged Products Actions Tag products Womens Poly cot…" at bounding box center [663, 451] width 1022 height 655
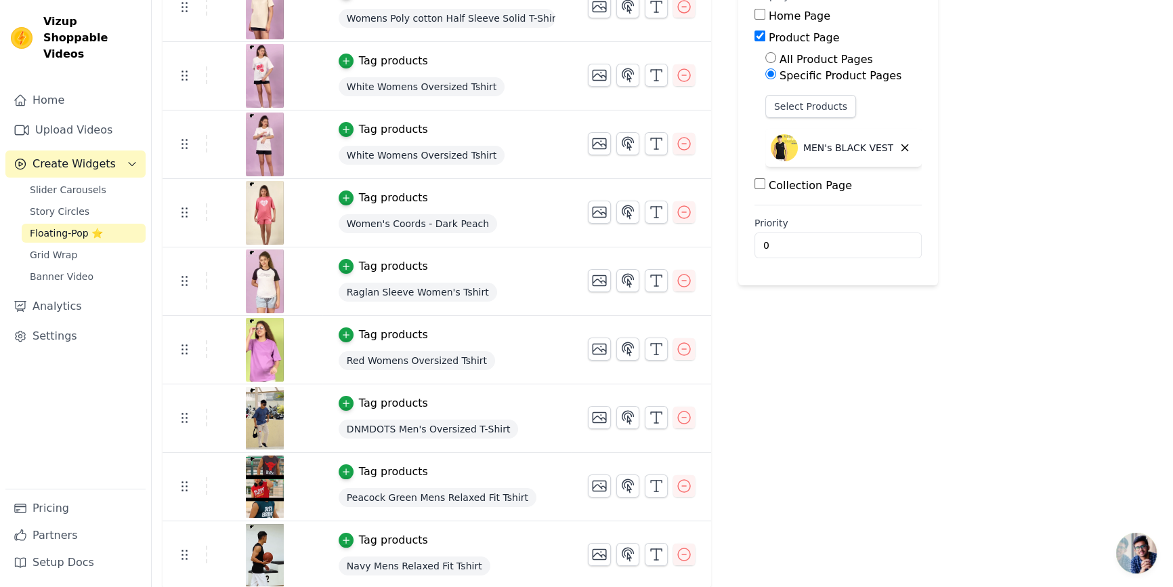
click at [476, 554] on div "Navy Mens Relaxed Fit Tshirt" at bounding box center [447, 566] width 217 height 24
click at [341, 535] on icon "button" at bounding box center [345, 539] width 9 height 9
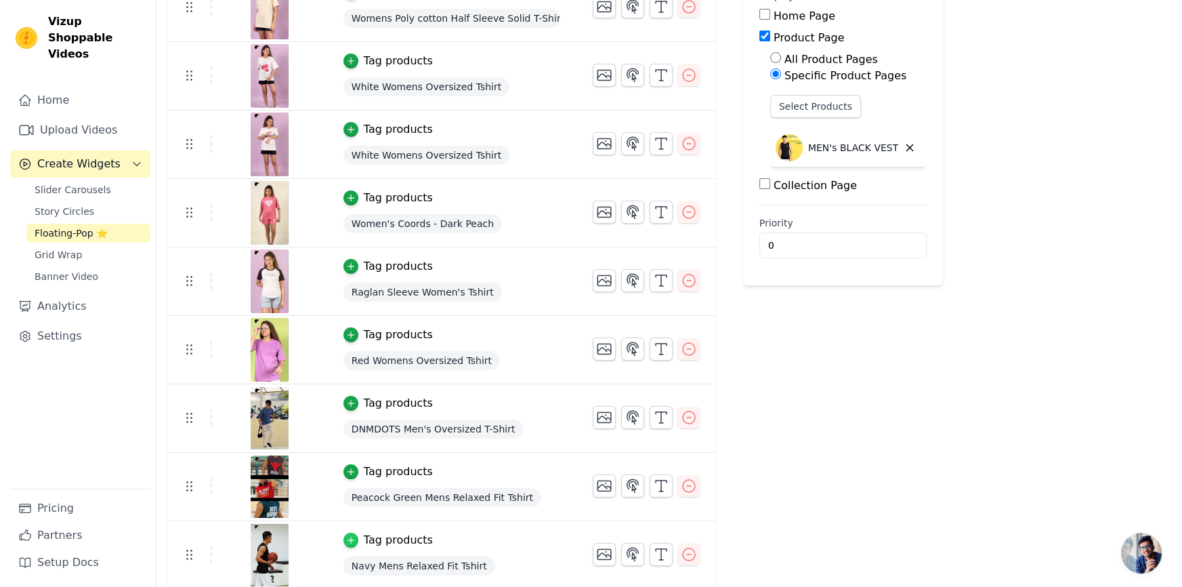
scroll to position [0, 0]
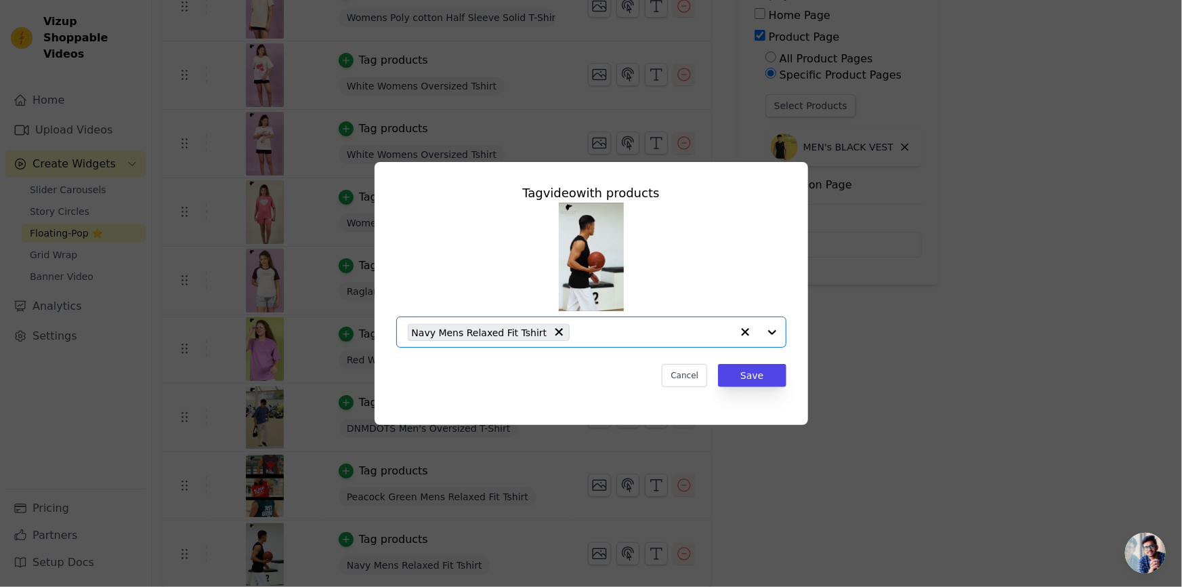
click at [646, 337] on input "text" at bounding box center [654, 332] width 154 height 16
click at [604, 327] on input "text" at bounding box center [583, 332] width 351 height 16
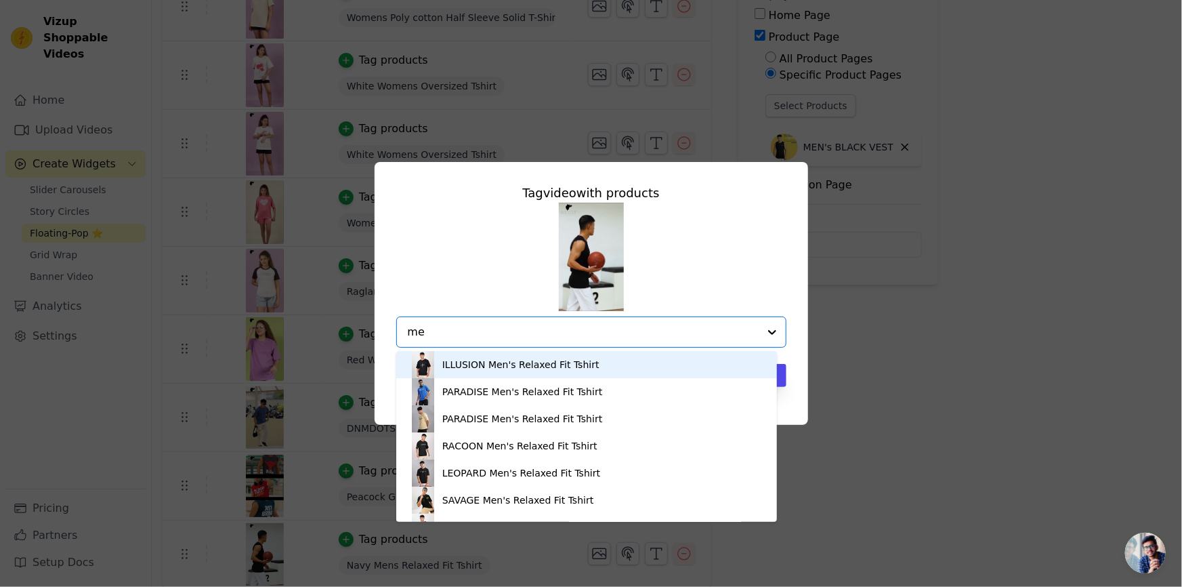
type input "m"
type input "vest"
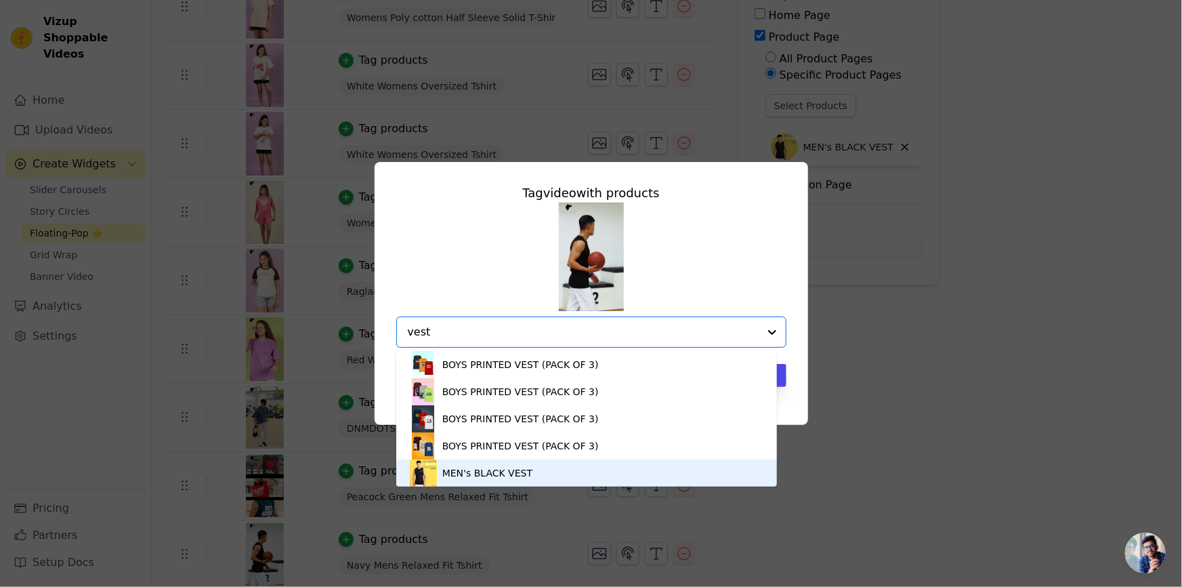
click at [512, 479] on div "MEN's BLACK VEST" at bounding box center [487, 473] width 90 height 14
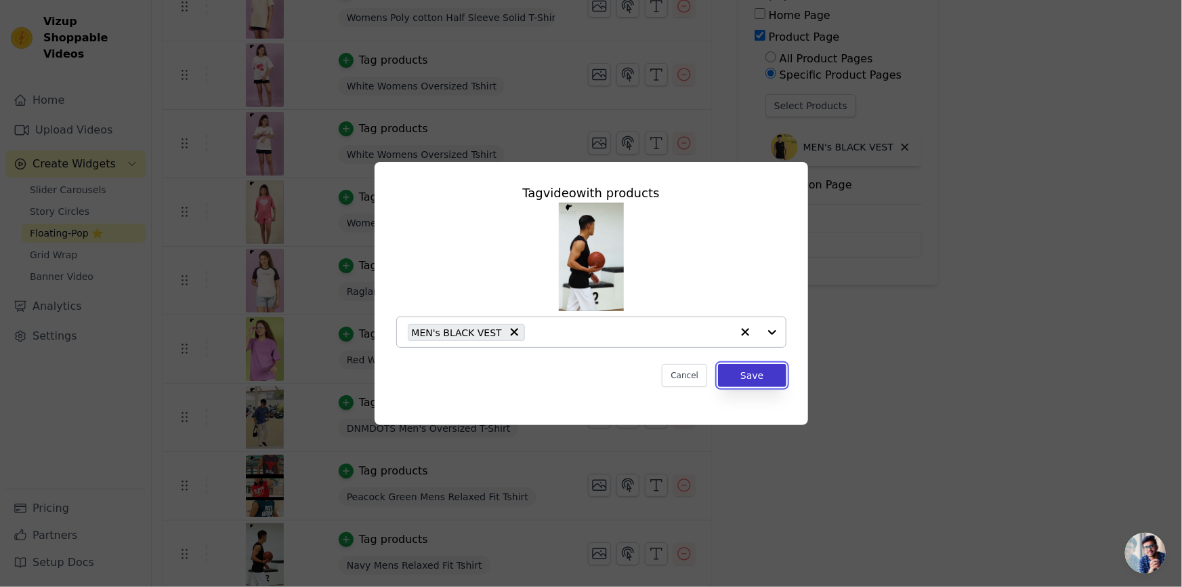
click at [768, 381] on button "Save" at bounding box center [752, 375] width 68 height 23
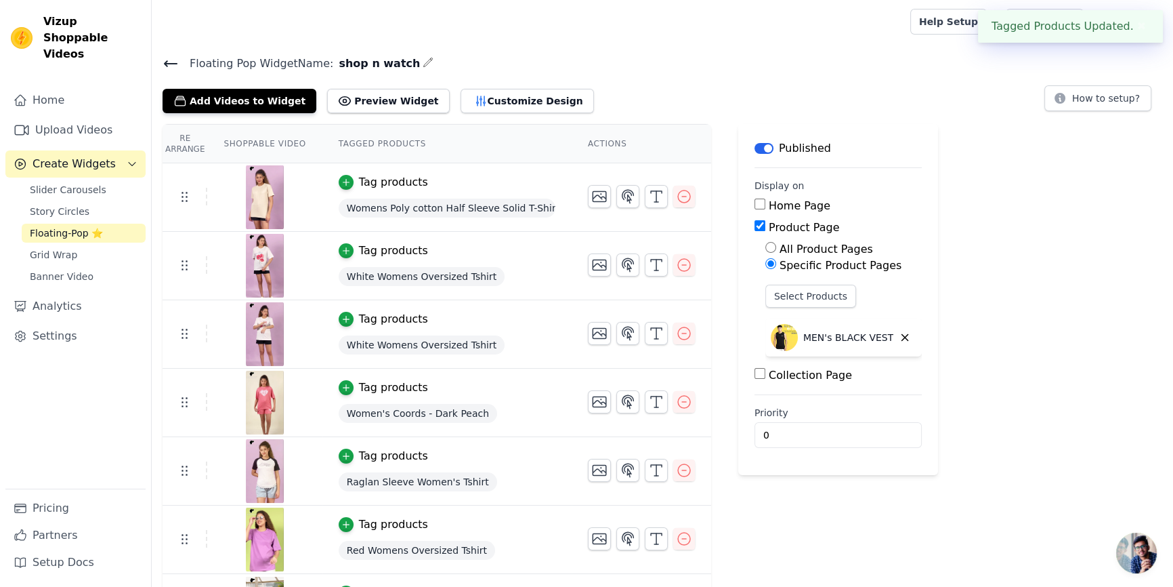
click at [1047, 346] on div "Re Arrange Shoppable Video Tagged Products Actions Tag products Womens Poly cot…" at bounding box center [663, 451] width 1022 height 655
click at [341, 183] on icon "button" at bounding box center [345, 182] width 9 height 9
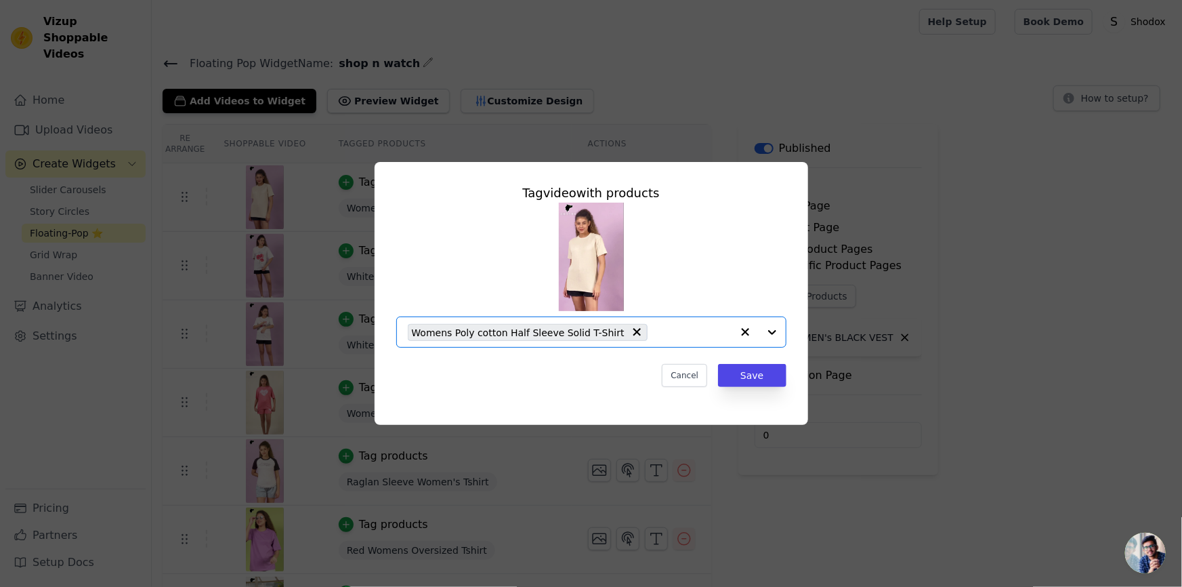
click at [682, 332] on input "text" at bounding box center [692, 332] width 77 height 16
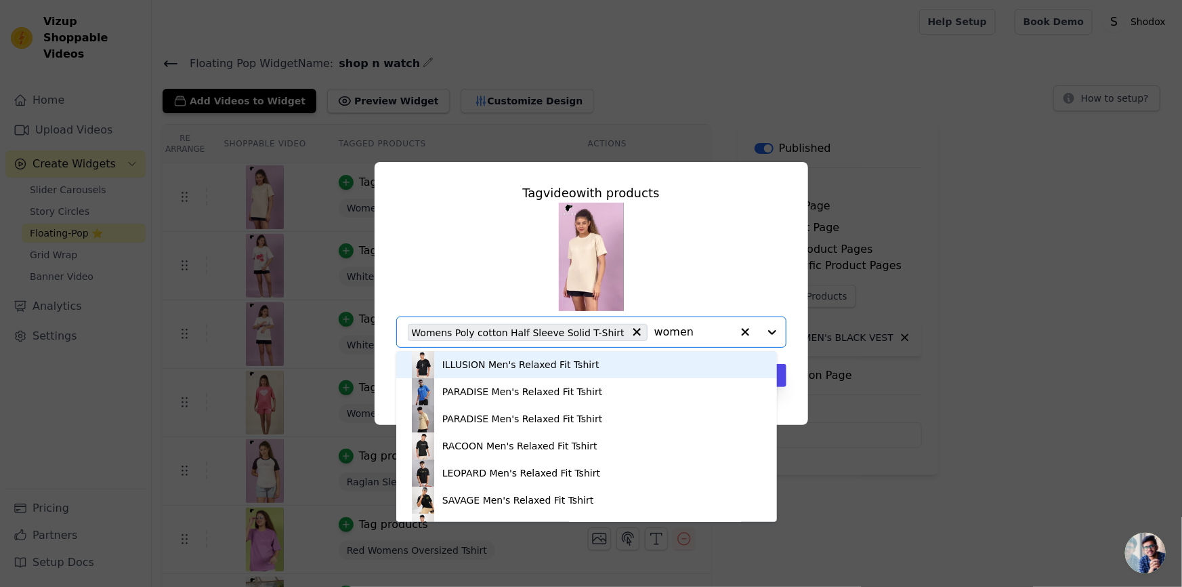
type input "womens"
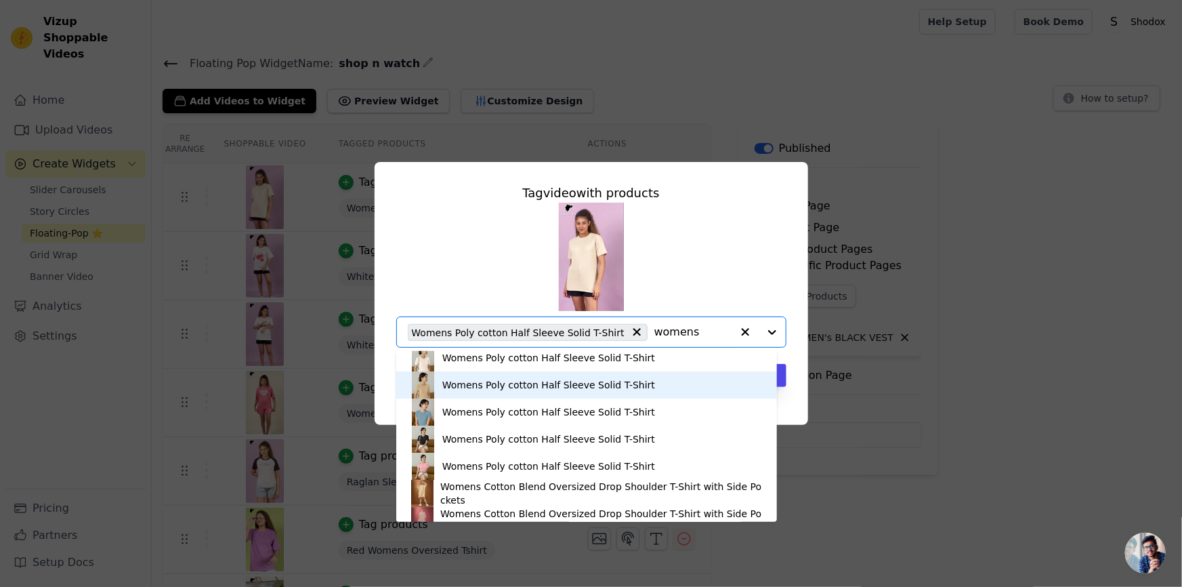
scroll to position [2331, 0]
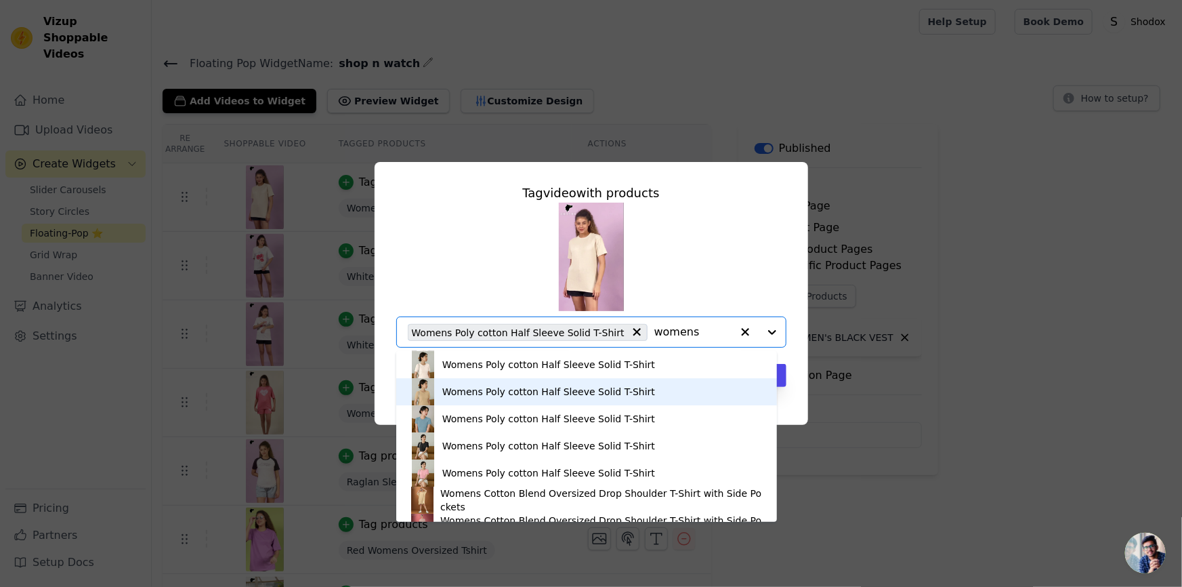
click at [436, 388] on img at bounding box center [423, 391] width 27 height 27
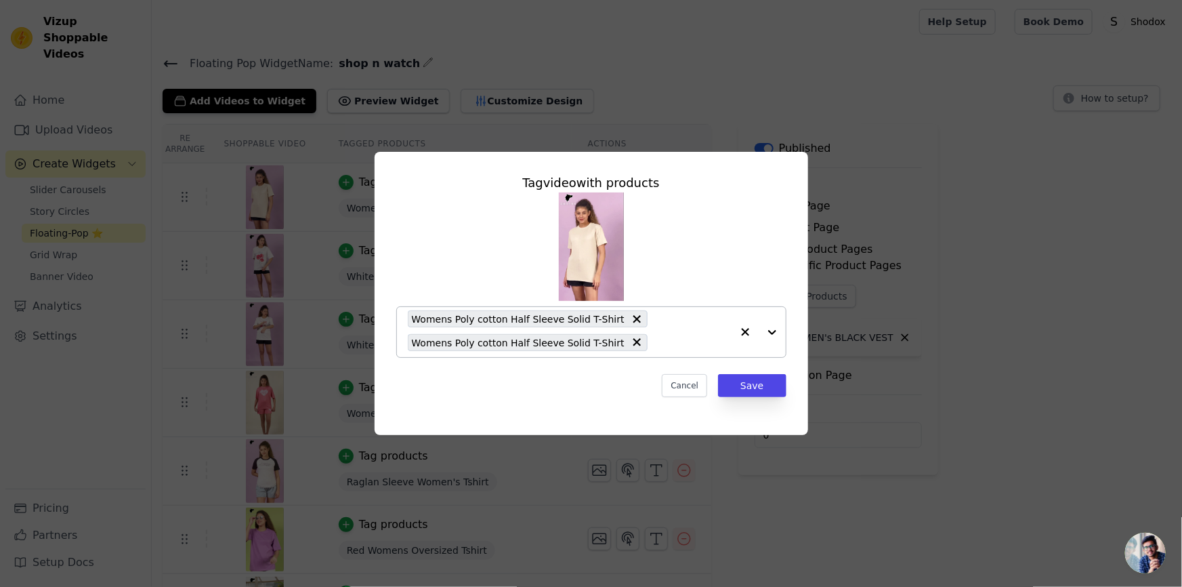
click at [766, 337] on div at bounding box center [759, 332] width 54 height 50
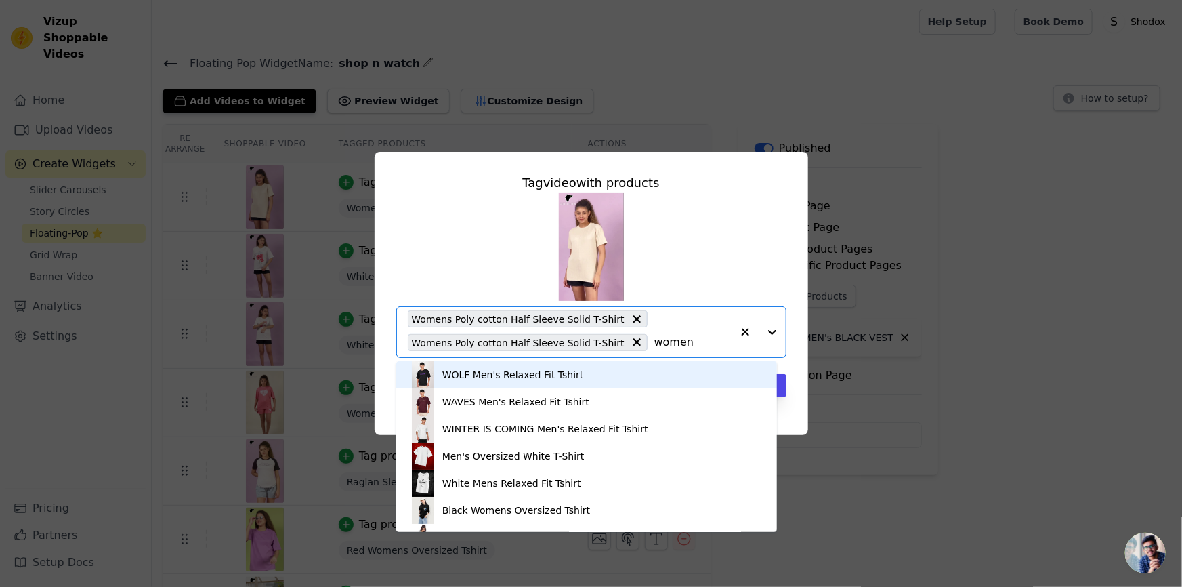
type input "womens"
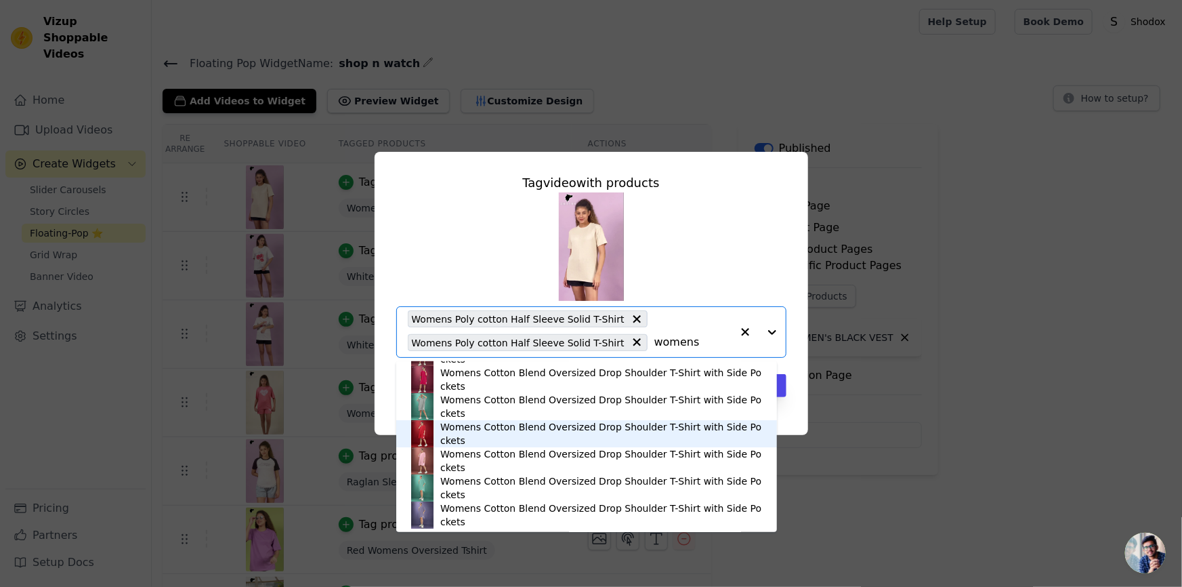
scroll to position [2337, 0]
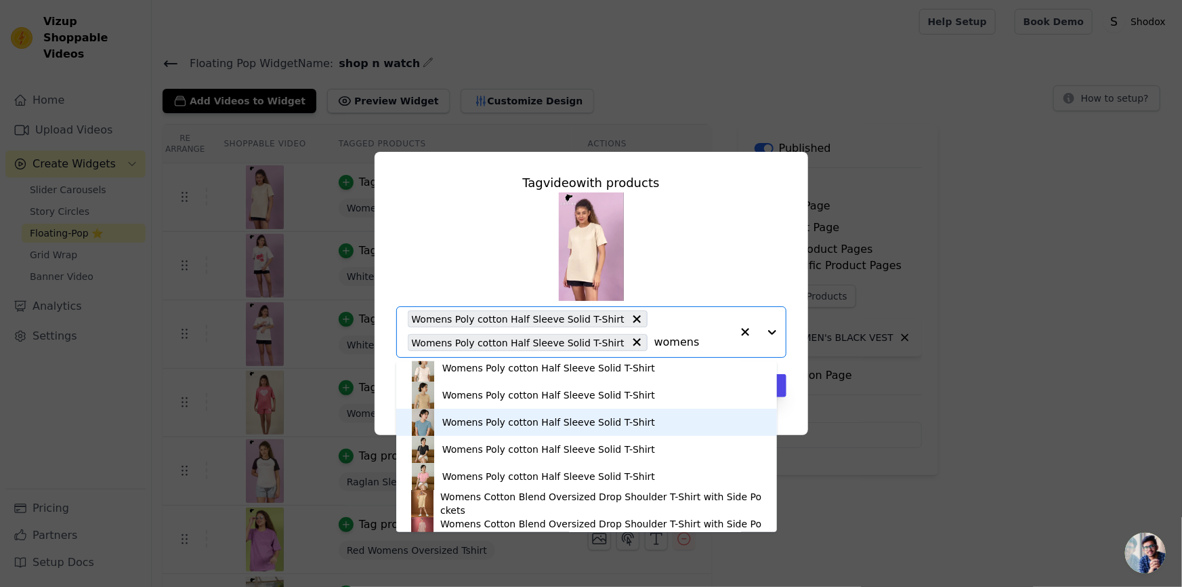
click at [428, 422] on img at bounding box center [423, 422] width 27 height 27
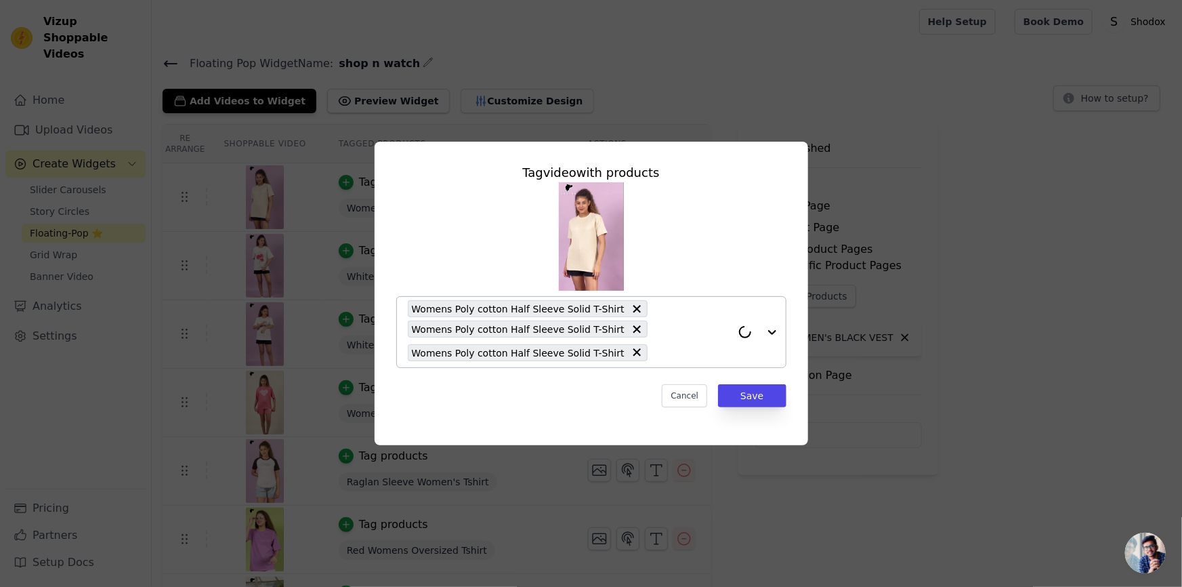
click at [653, 340] on div "Womens Poly cotton Half Sleeve Solid T-Shirt Womens Poly cotton Half Sleeve Sol…" at bounding box center [570, 332] width 324 height 70
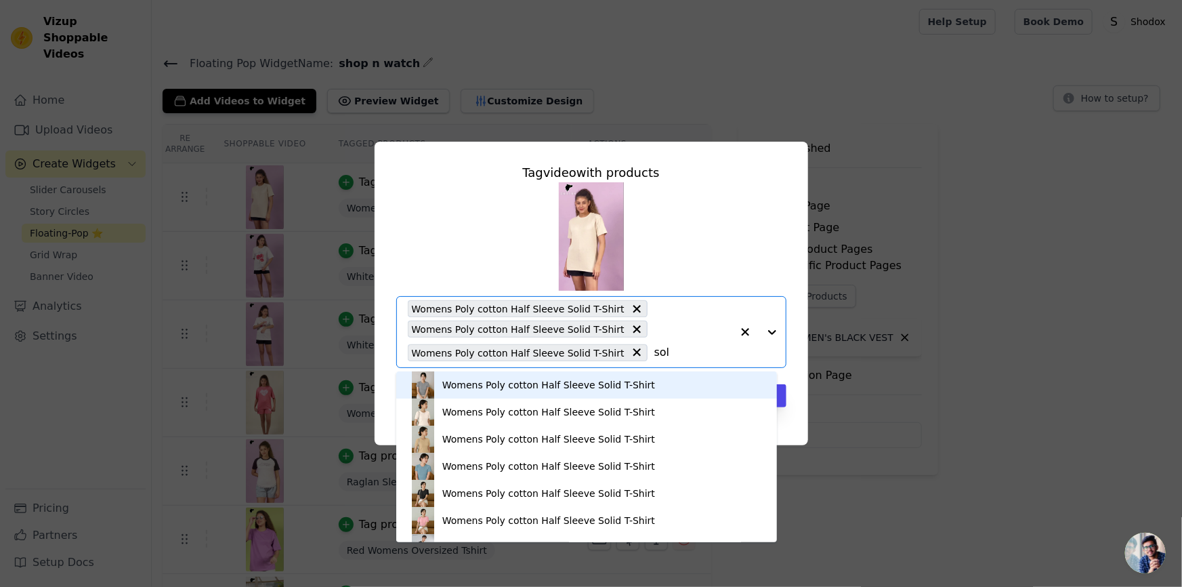
type input "so"
click at [529, 394] on div "Womens Poly cotton Half Sleeve Solid T-Shirt" at bounding box center [587, 384] width 354 height 27
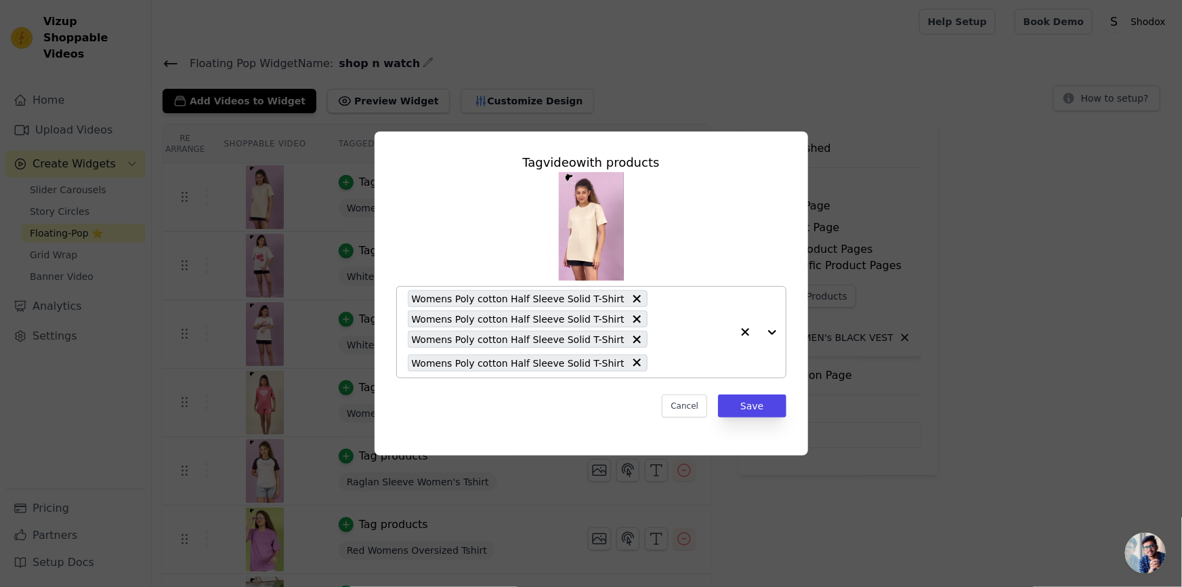
click at [584, 230] on img at bounding box center [591, 226] width 65 height 108
click at [675, 330] on div "Womens Poly cotton Half Sleeve Solid T-Shirt Womens Poly cotton Half Sleeve Sol…" at bounding box center [570, 332] width 324 height 91
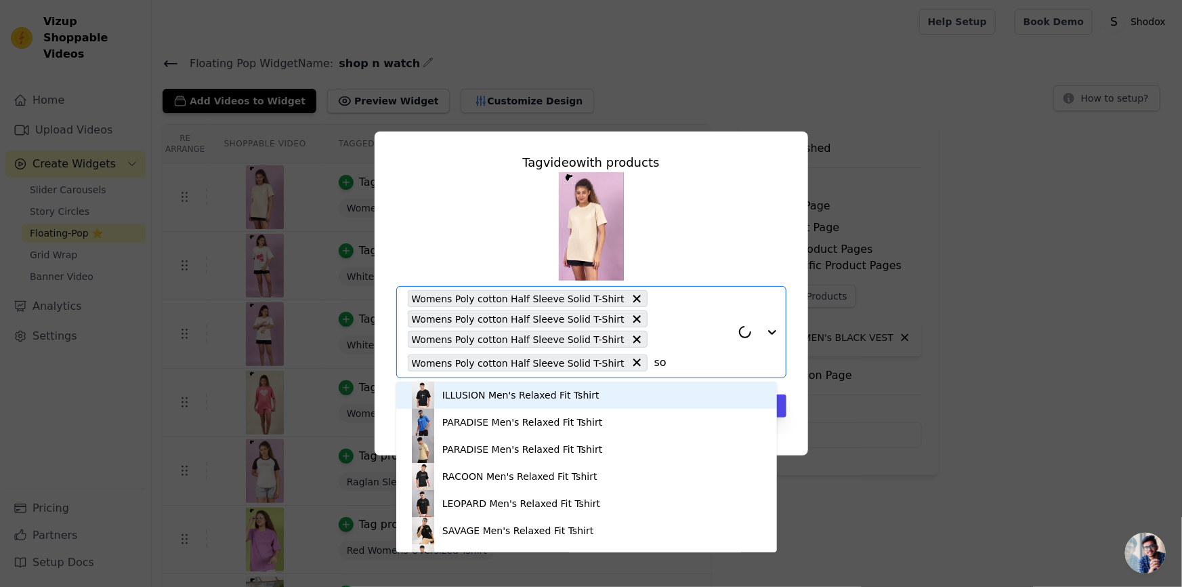
type input "sol"
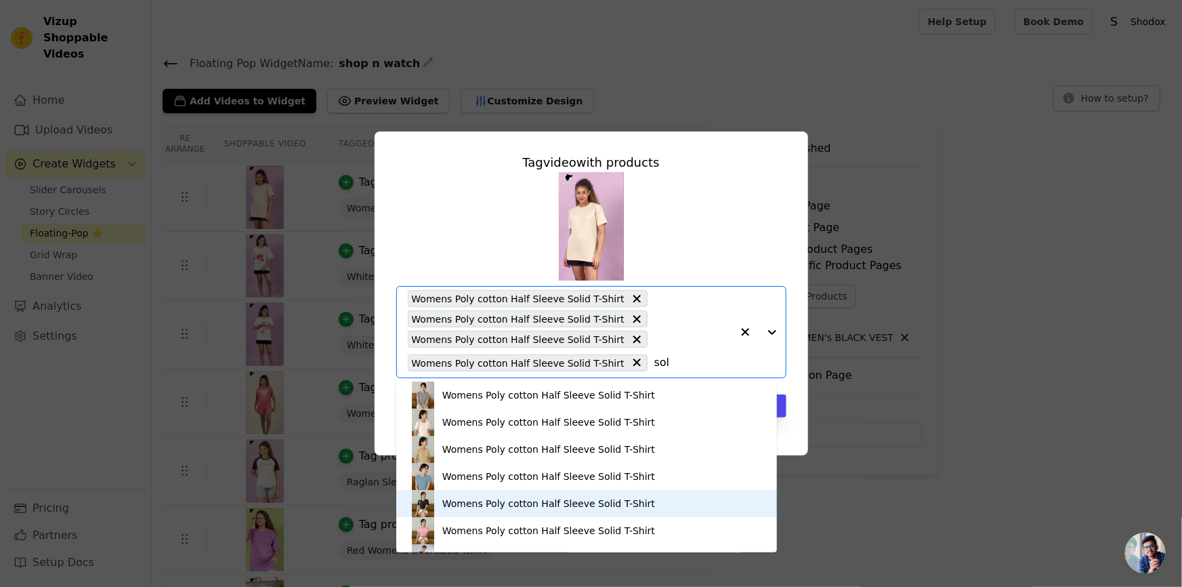
click at [495, 499] on div "Womens Poly cotton Half Sleeve Solid T-Shirt" at bounding box center [548, 504] width 213 height 14
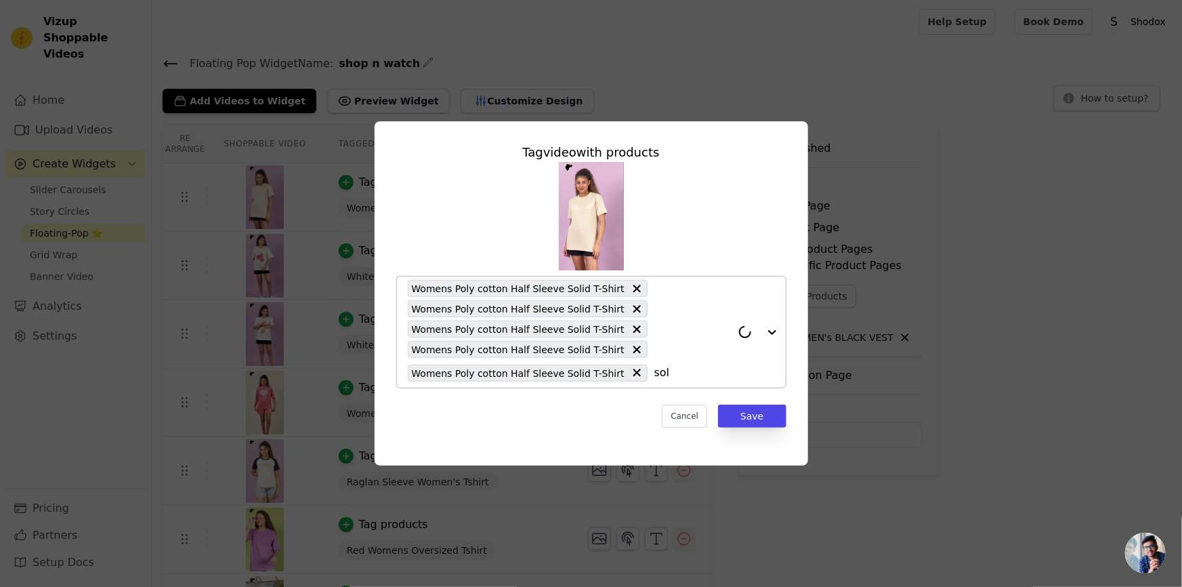
type input "soli"
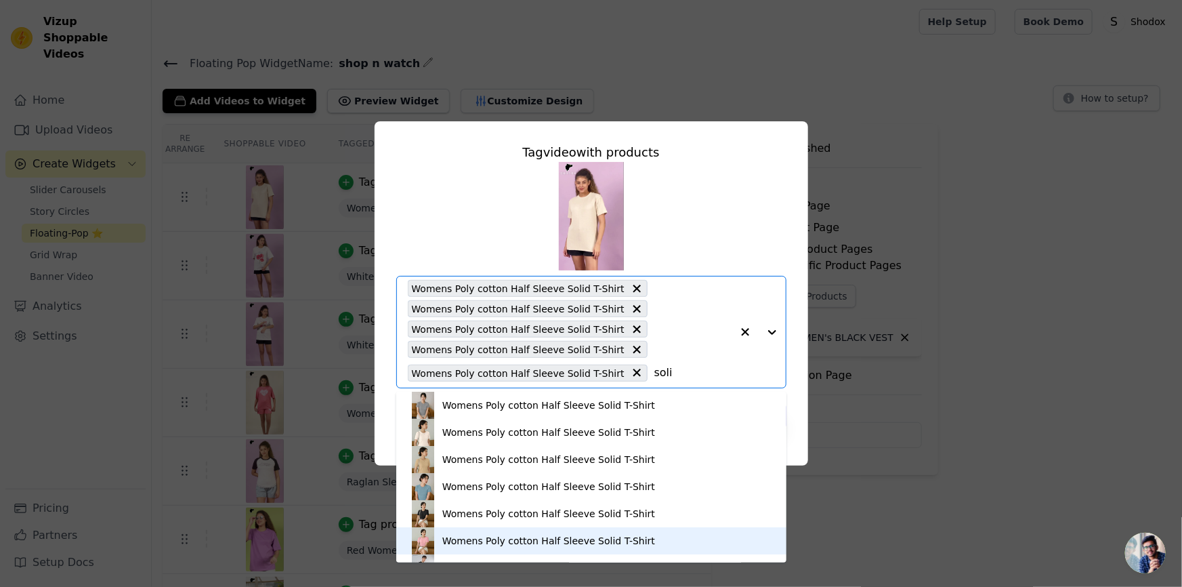
click at [442, 542] on div "Womens Poly cotton Half Sleeve Solid T-Shirt" at bounding box center [548, 541] width 213 height 14
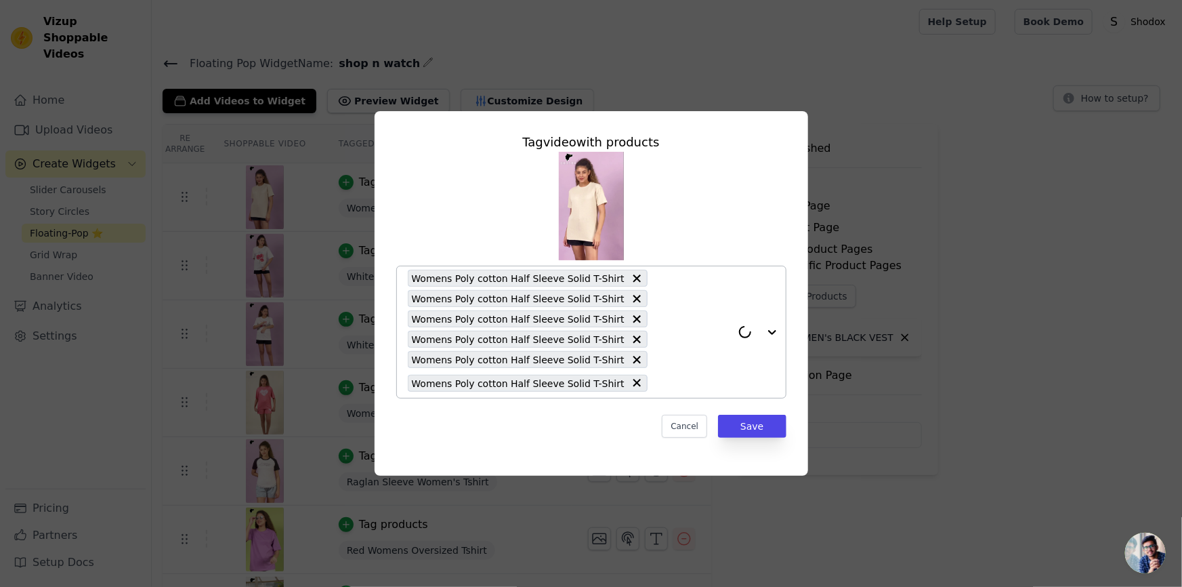
click at [663, 371] on div "Womens Poly cotton Half Sleeve Solid T-Shirt Womens Poly cotton Half Sleeve Sol…" at bounding box center [570, 331] width 324 height 131
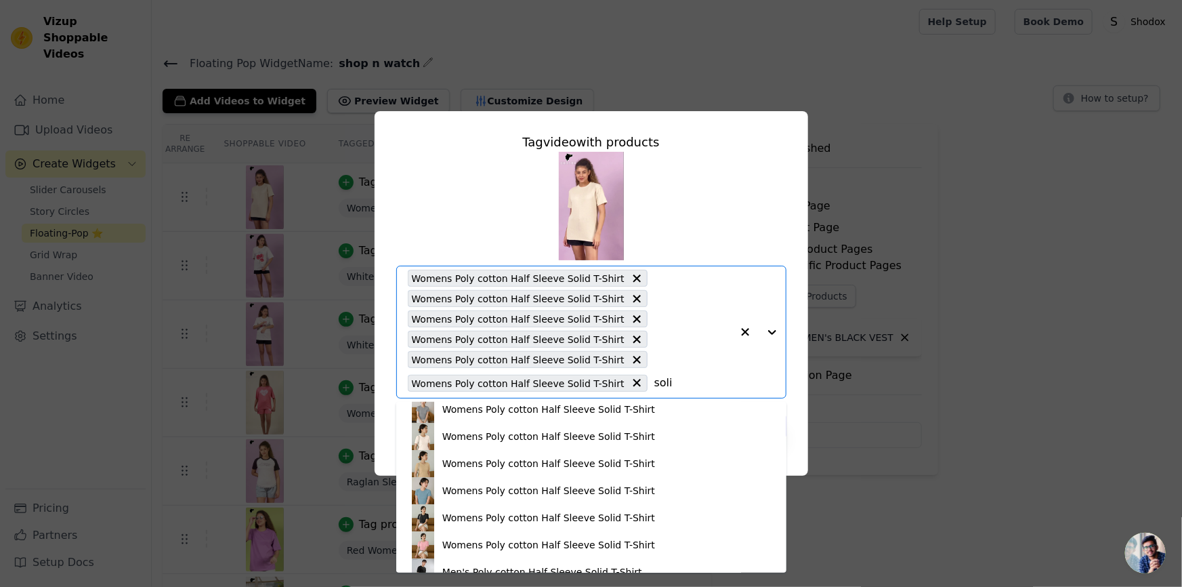
scroll to position [0, 0]
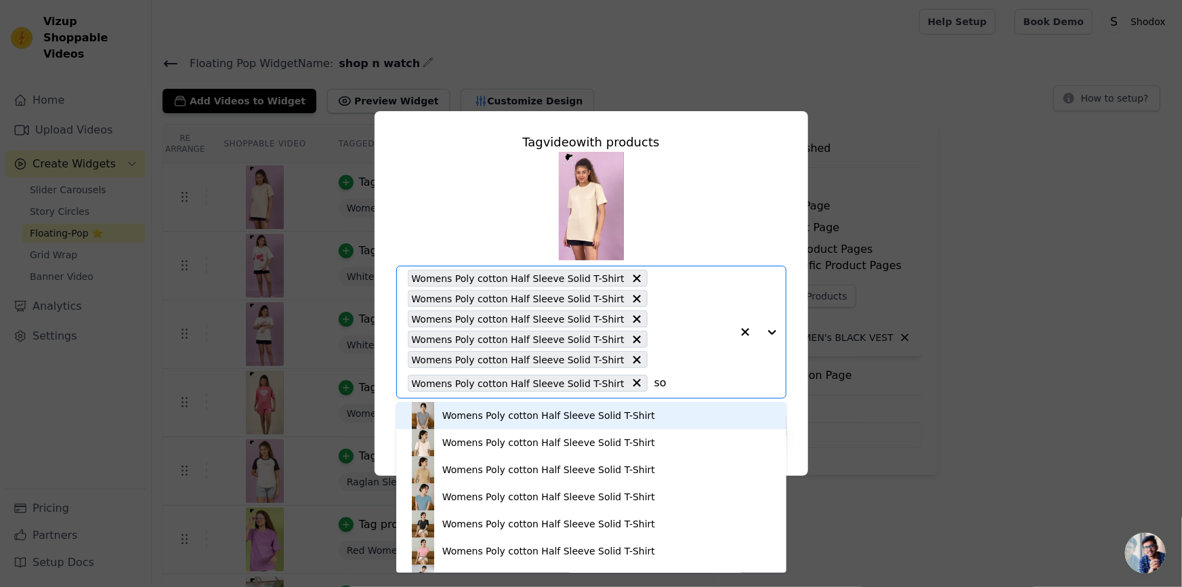
type input "s"
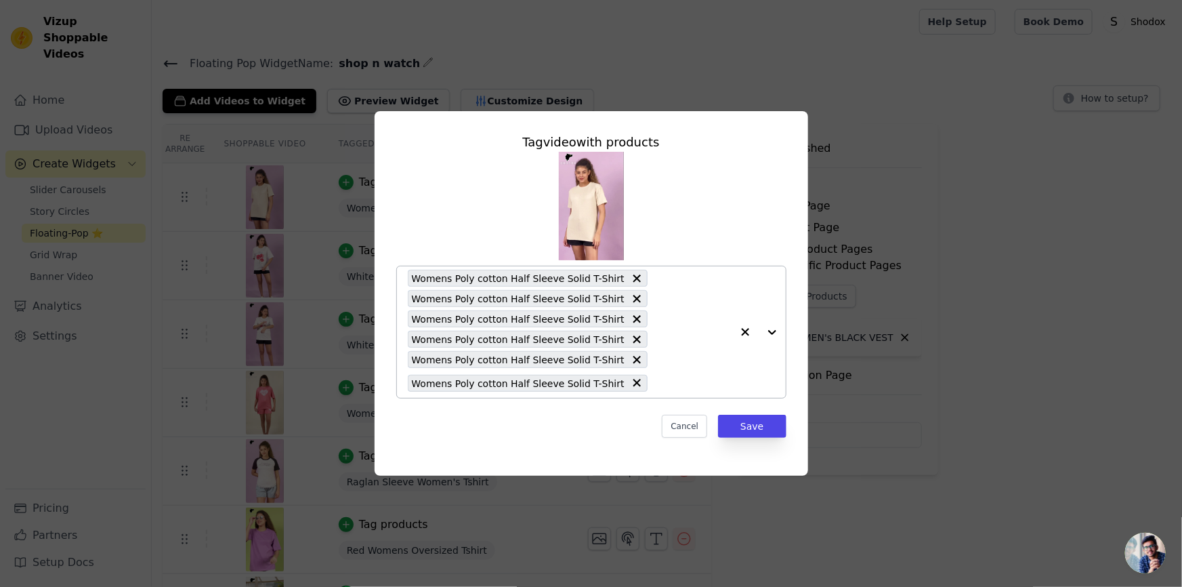
click at [741, 331] on icon "button" at bounding box center [745, 332] width 14 height 14
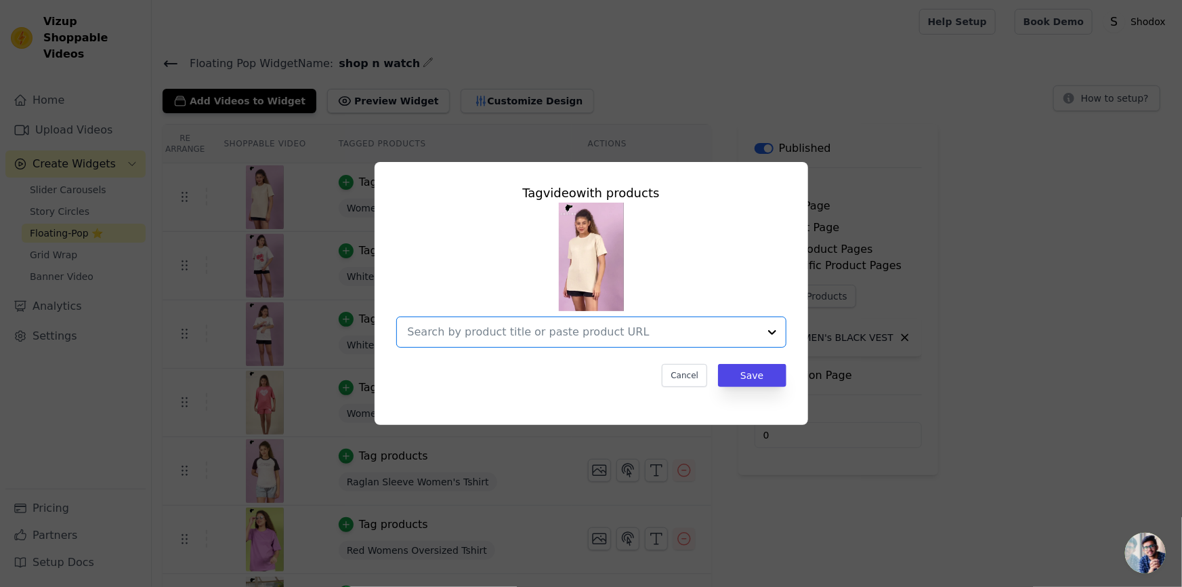
click at [696, 334] on input "text" at bounding box center [583, 332] width 351 height 16
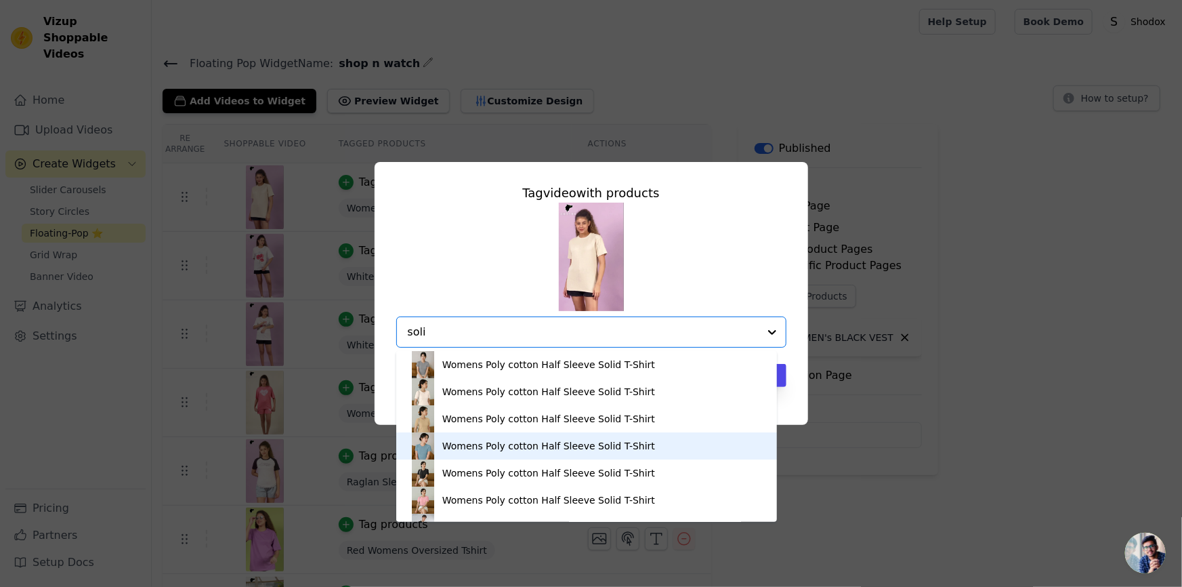
type input "soli"
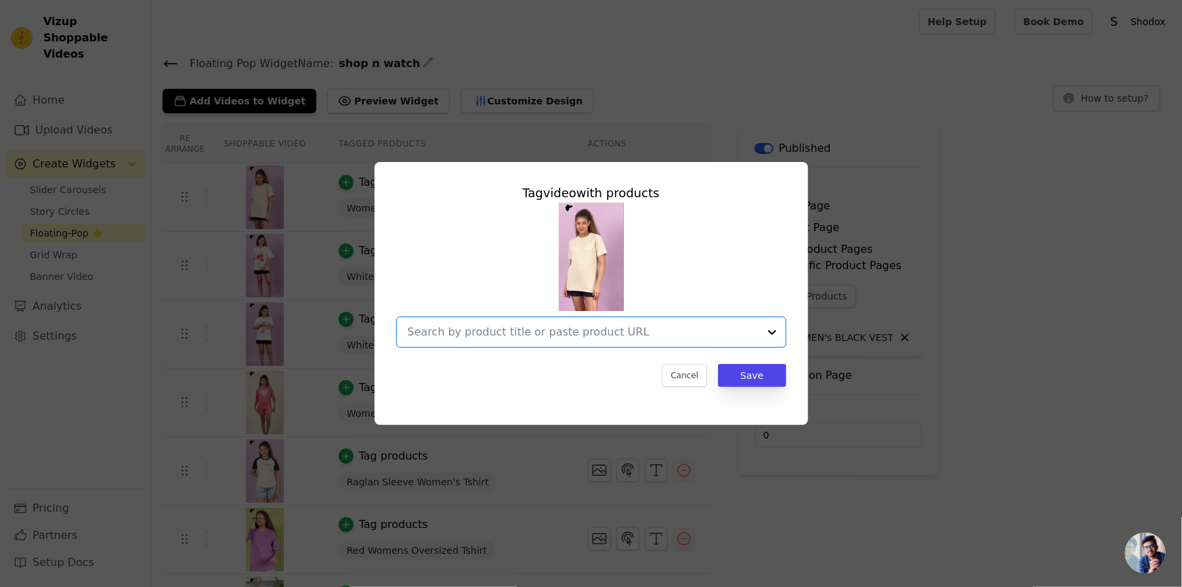
click at [572, 338] on input "text" at bounding box center [583, 332] width 351 height 16
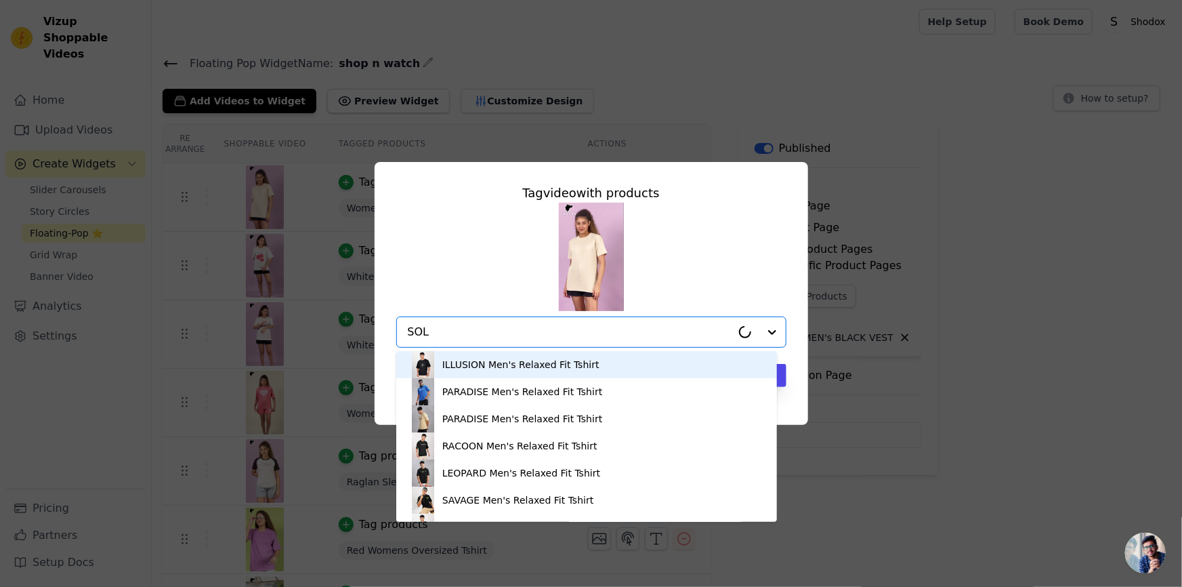
type input "SOLI"
click at [467, 335] on input "SOLI" at bounding box center [570, 332] width 324 height 16
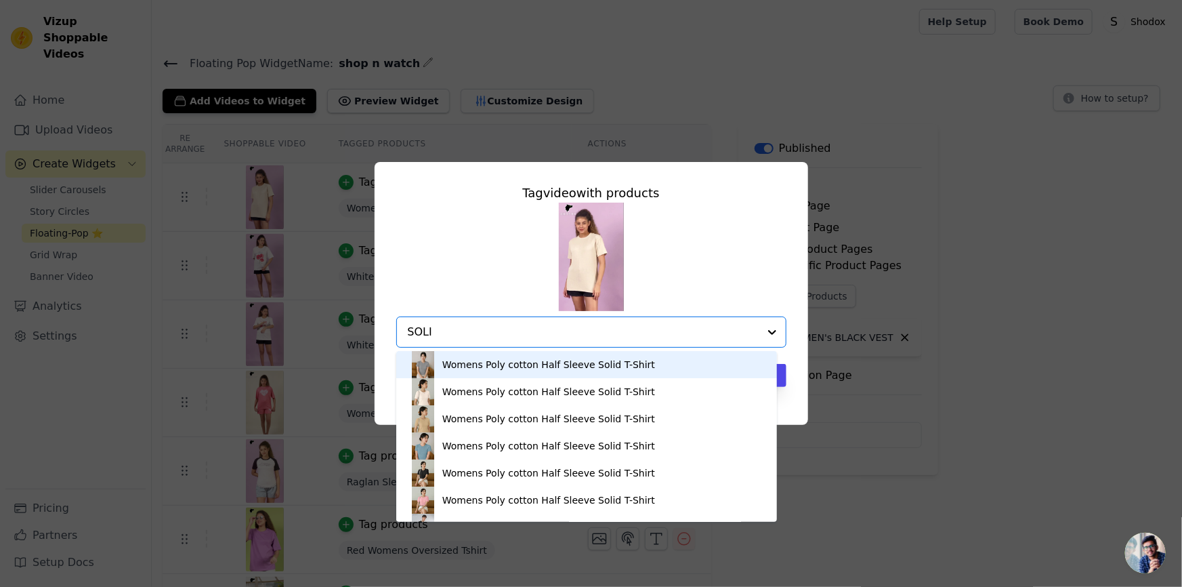
click at [467, 335] on input "SOLI" at bounding box center [583, 332] width 351 height 16
drag, startPoint x: 553, startPoint y: 367, endPoint x: 550, endPoint y: 352, distance: 15.1
click at [553, 360] on div "Womens Poly cotton Half Sleeve Solid T-Shirt" at bounding box center [548, 365] width 213 height 14
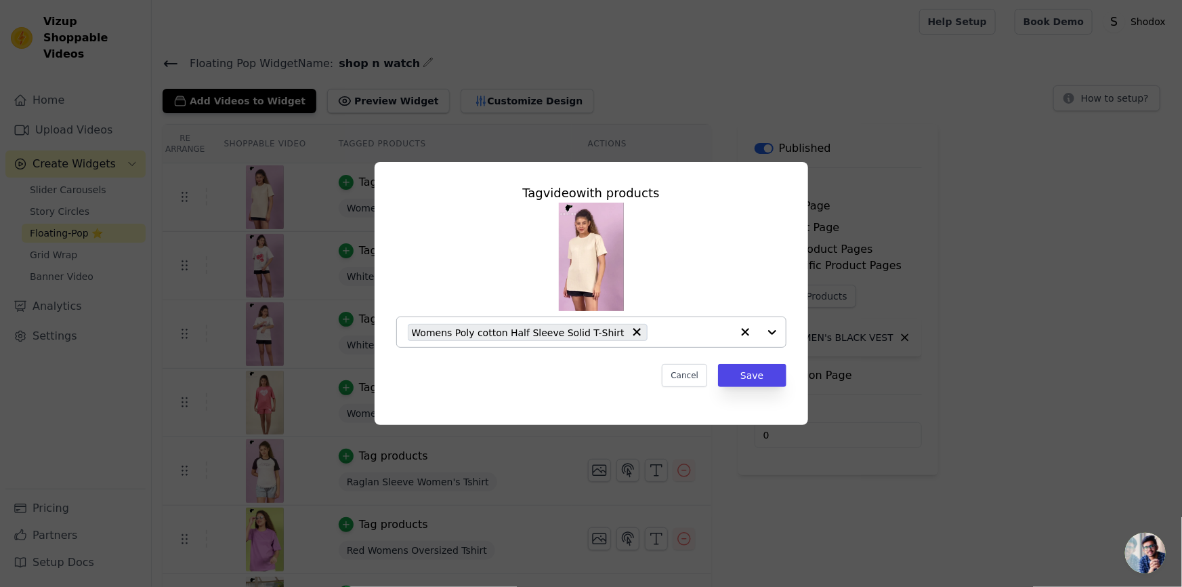
paste input "SOLI"
type input "SOLI"
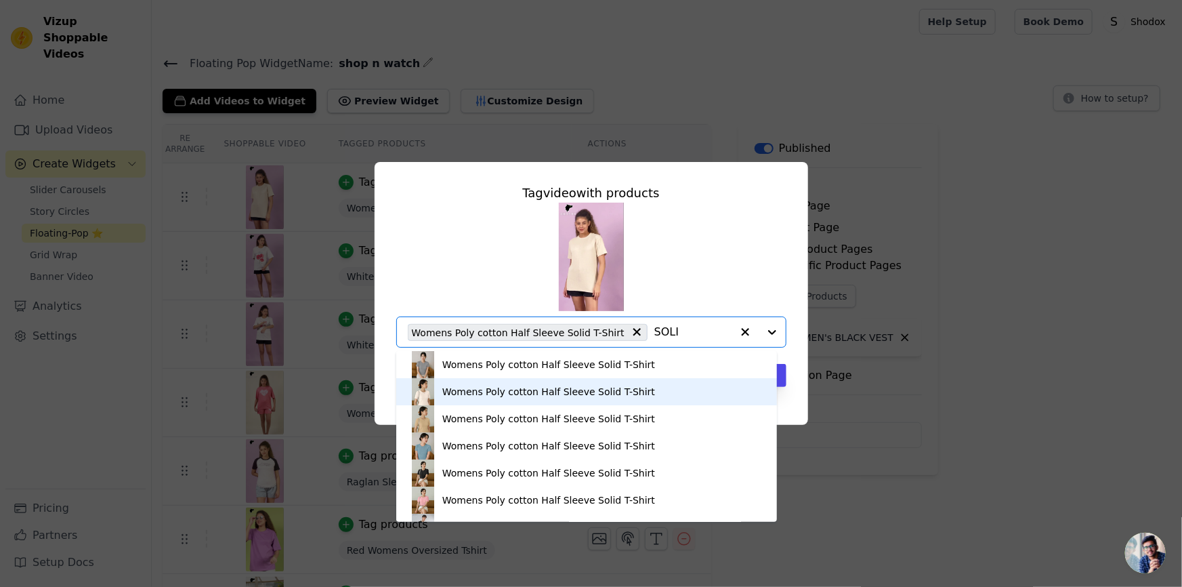
click at [522, 389] on div "Womens Poly cotton Half Sleeve Solid T-Shirt" at bounding box center [548, 392] width 213 height 14
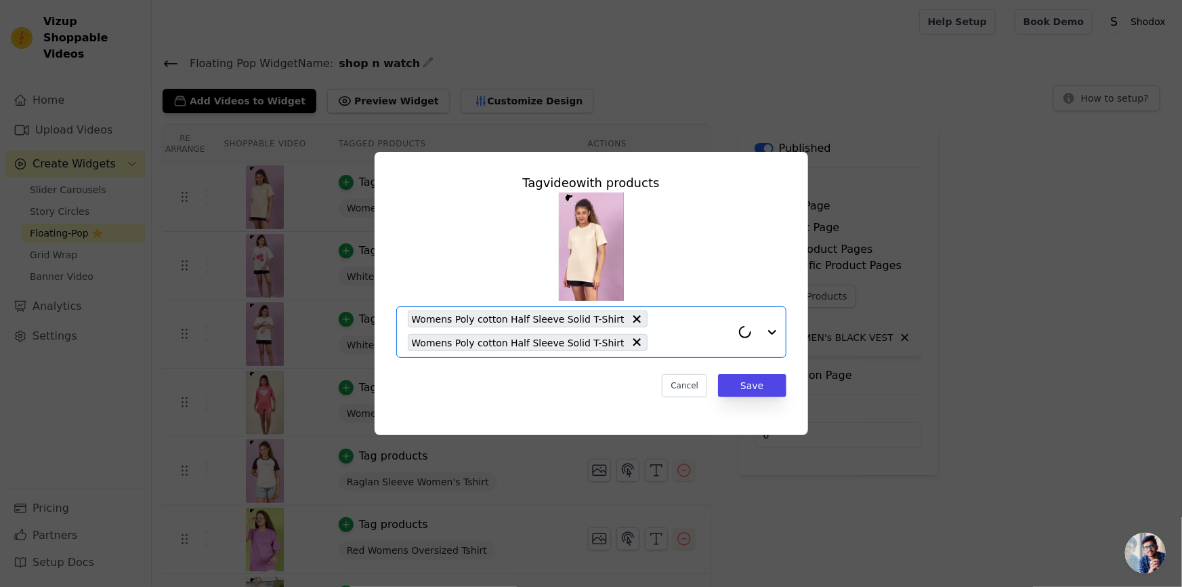
paste input "SOLI"
type input "SOLI"
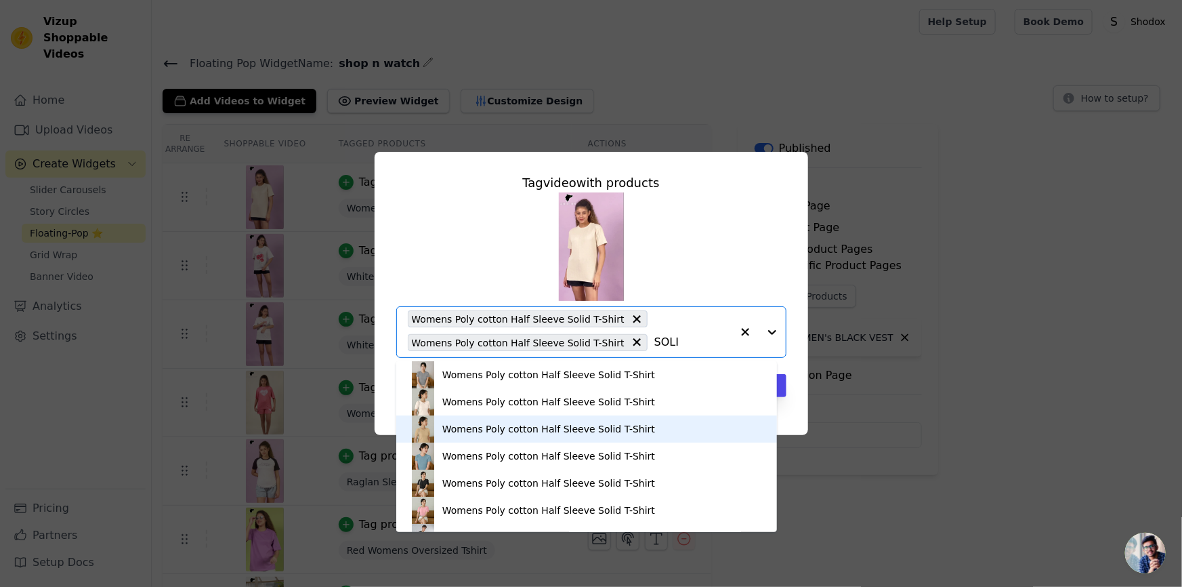
click at [482, 431] on div "Womens Poly cotton Half Sleeve Solid T-Shirt" at bounding box center [548, 429] width 213 height 14
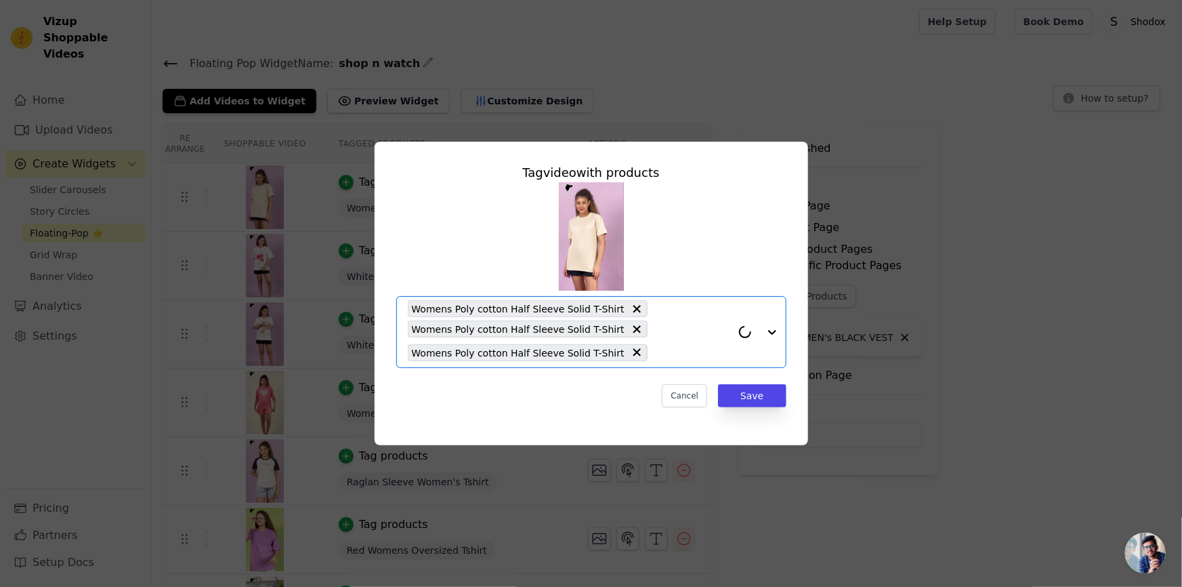
paste input "SOLI"
type input "SOLI"
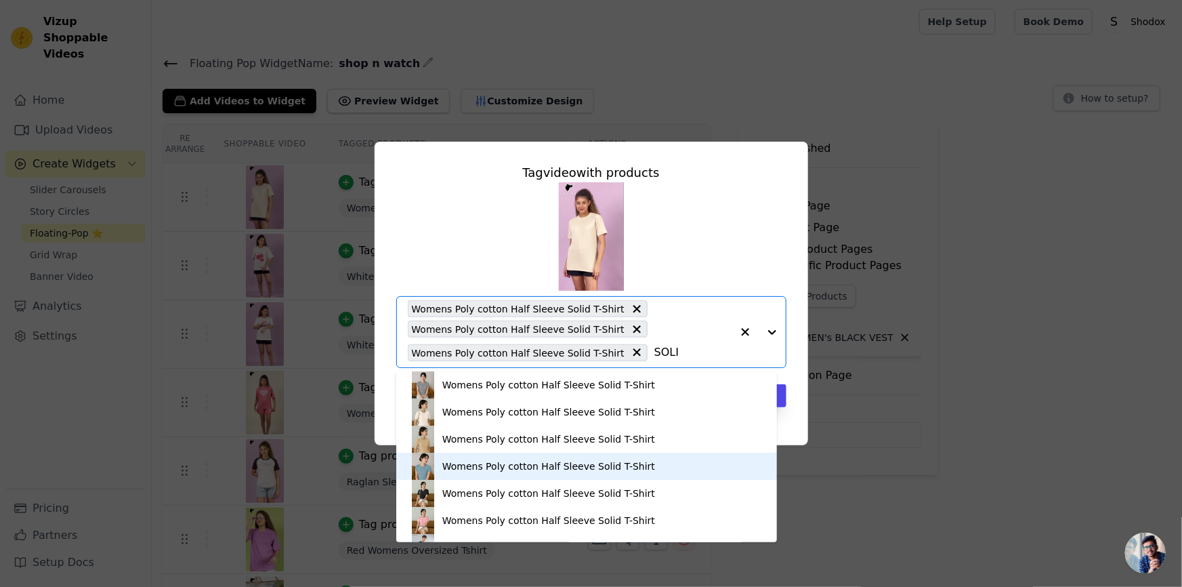
click at [475, 469] on div "Womens Poly cotton Half Sleeve Solid T-Shirt" at bounding box center [548, 466] width 213 height 14
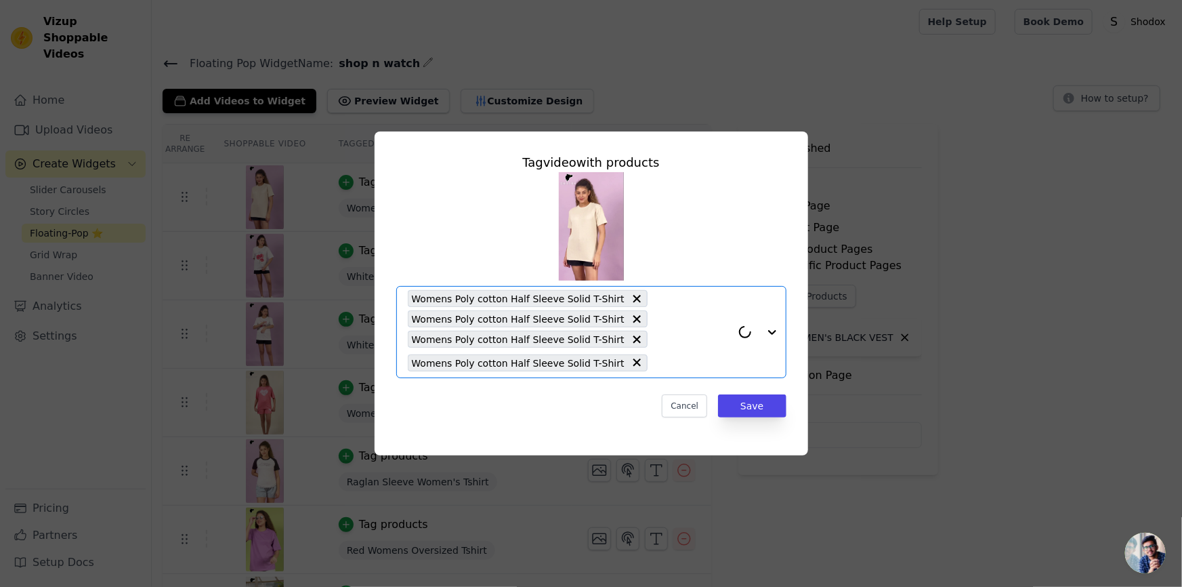
paste input "SOLI"
type input "SOLI"
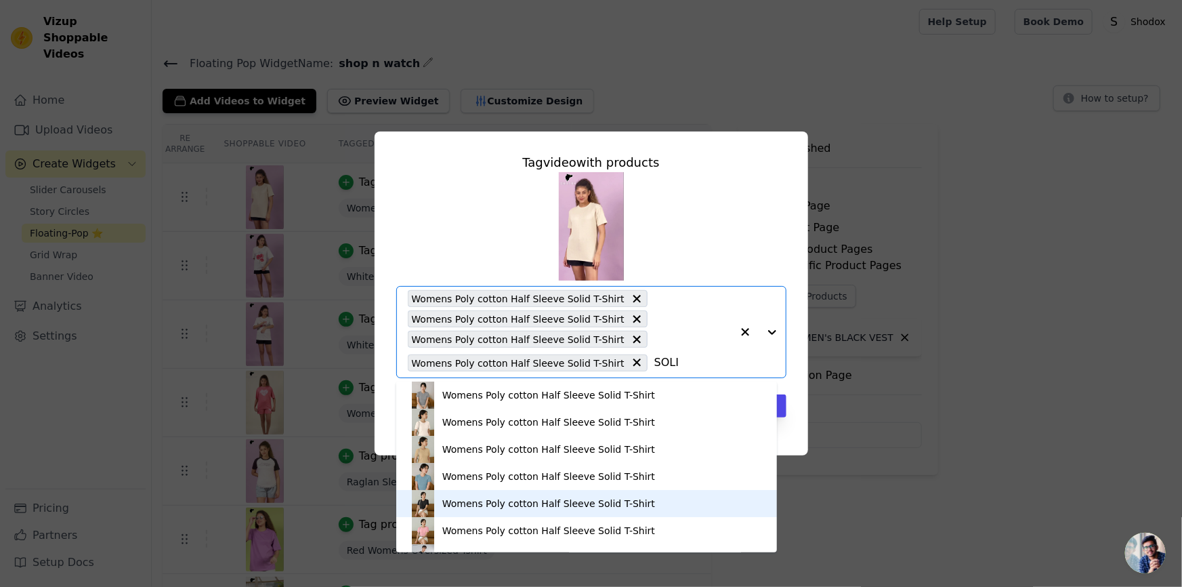
click at [480, 503] on div "Womens Poly cotton Half Sleeve Solid T-Shirt" at bounding box center [548, 504] width 213 height 14
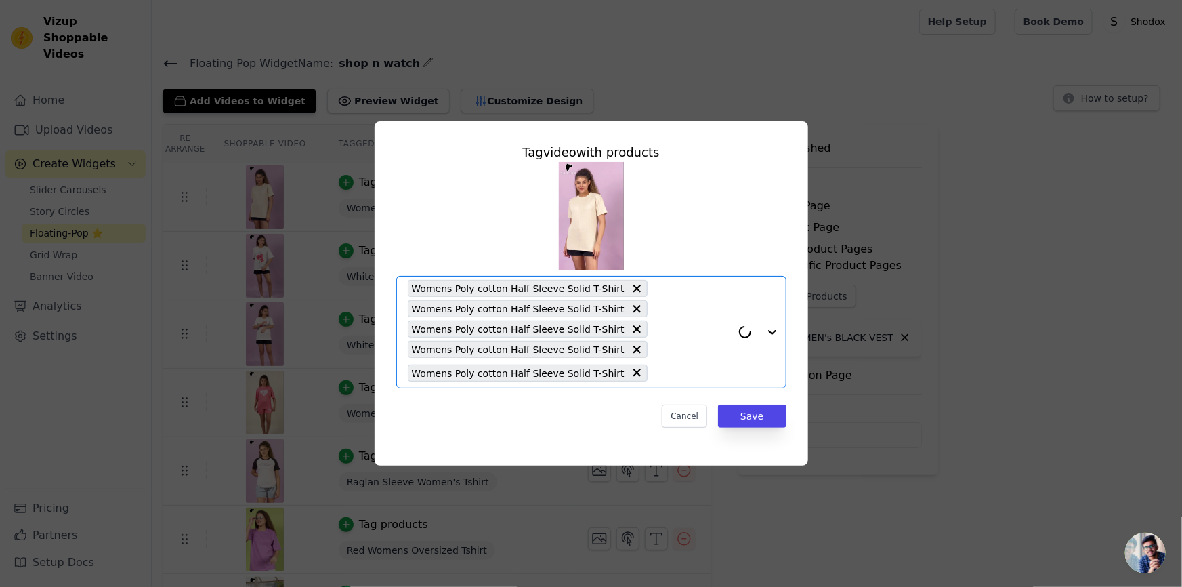
paste input "SOLI"
type input "SOLI"
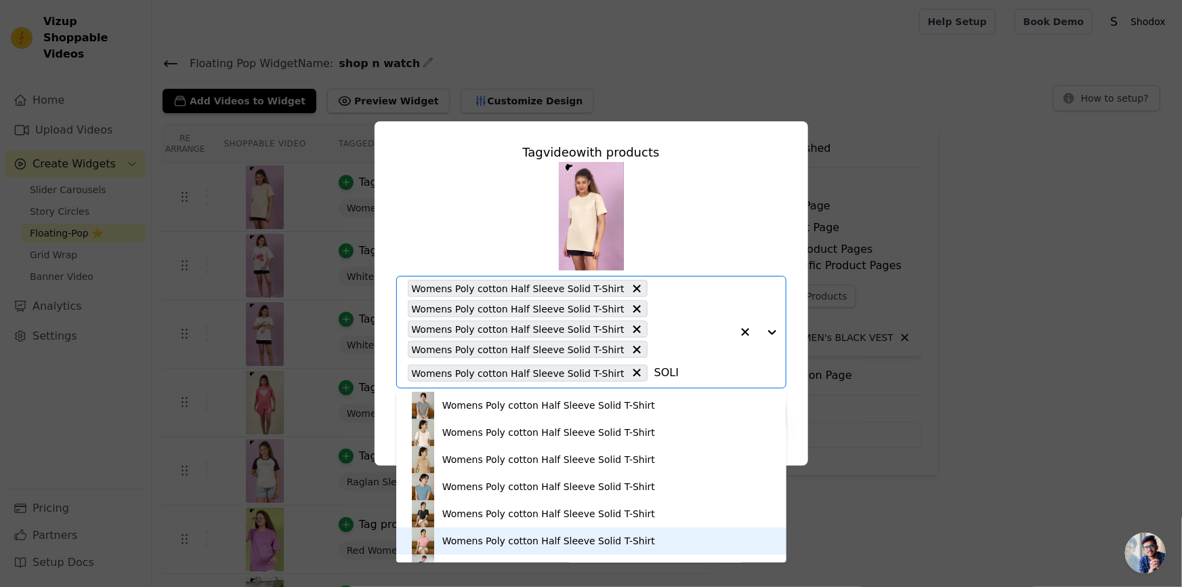
click at [464, 537] on div "Womens Poly cotton Half Sleeve Solid T-Shirt" at bounding box center [548, 541] width 213 height 14
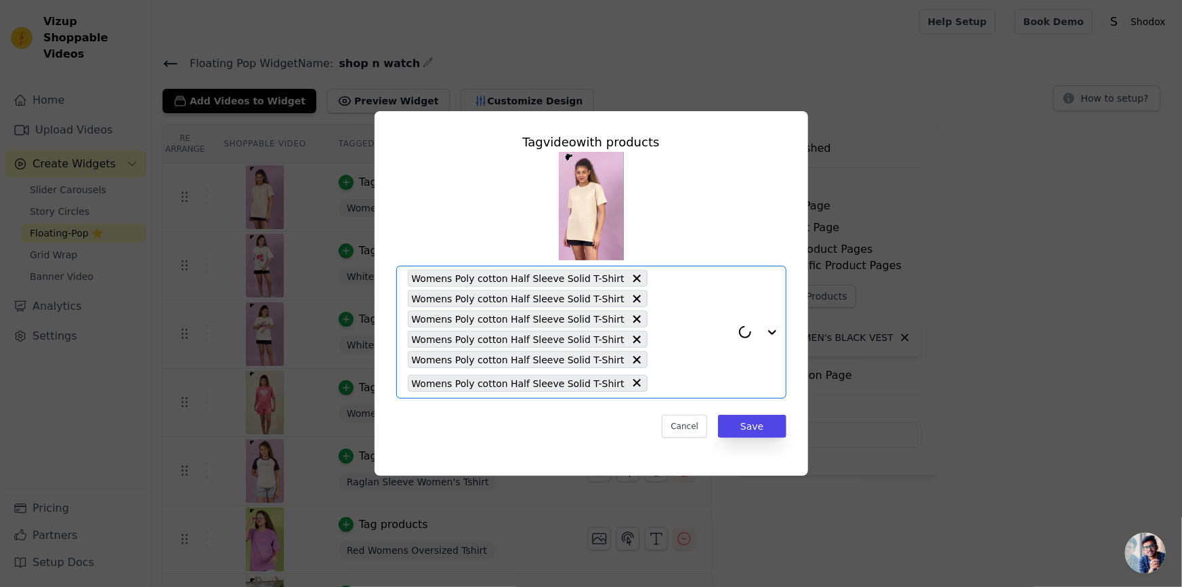
paste input "SOLI"
type input "SOLI"
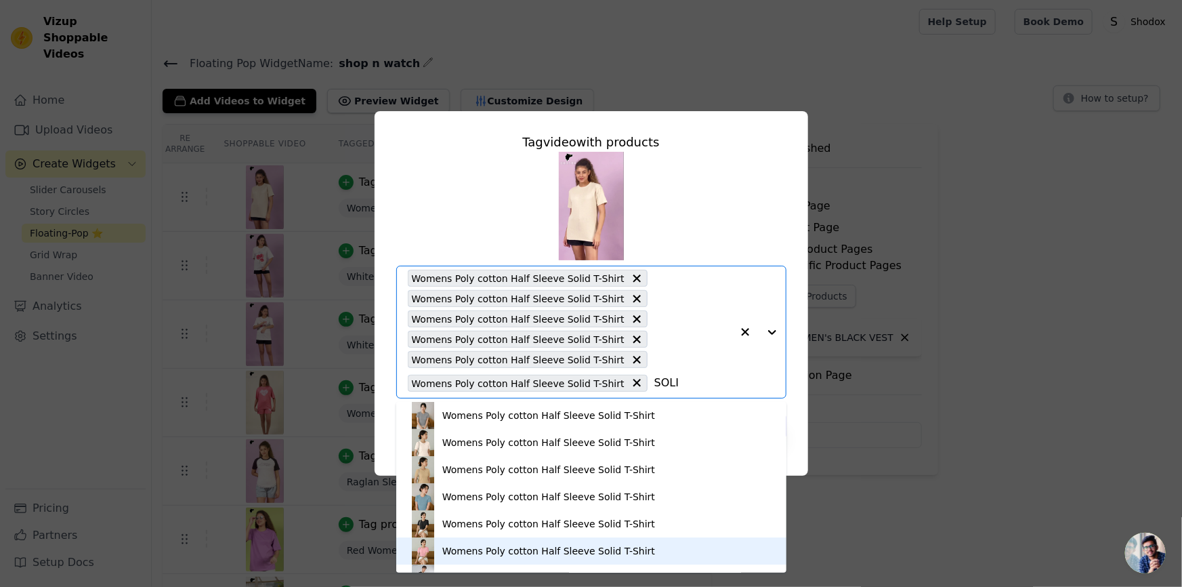
click at [453, 548] on div "Womens Poly cotton Half Sleeve Solid T-Shirt" at bounding box center [548, 551] width 213 height 14
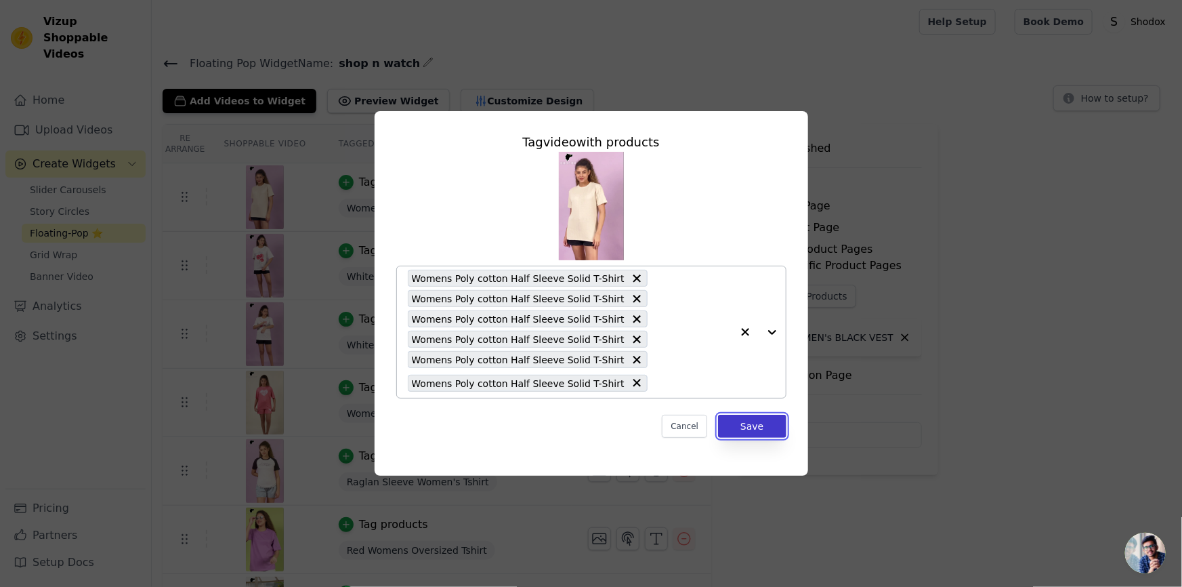
click at [743, 429] on button "Save" at bounding box center [752, 426] width 68 height 23
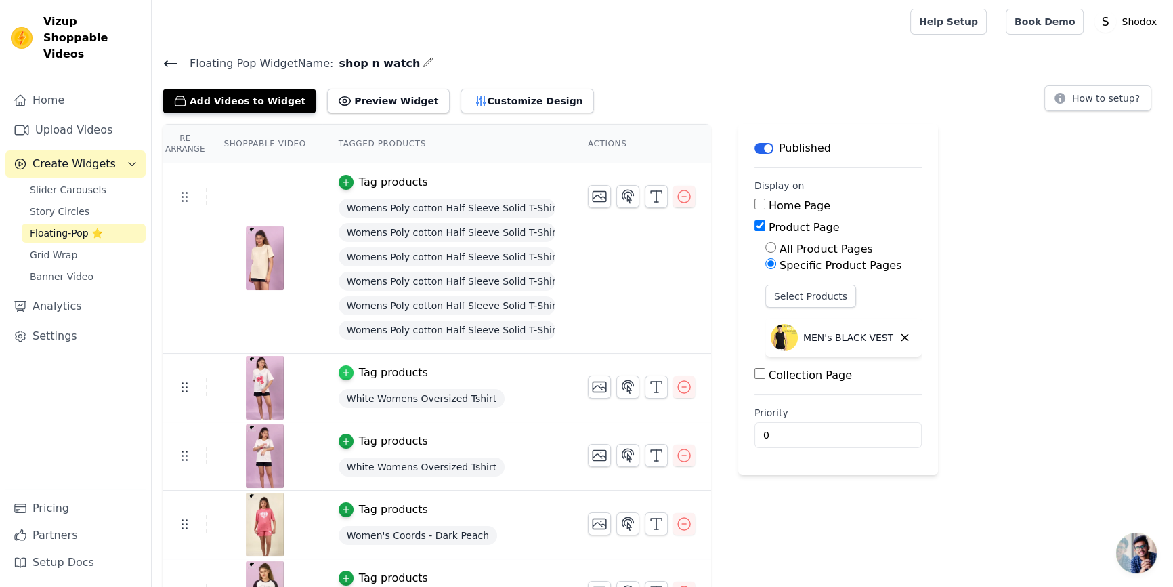
click at [341, 373] on icon "button" at bounding box center [345, 372] width 9 height 9
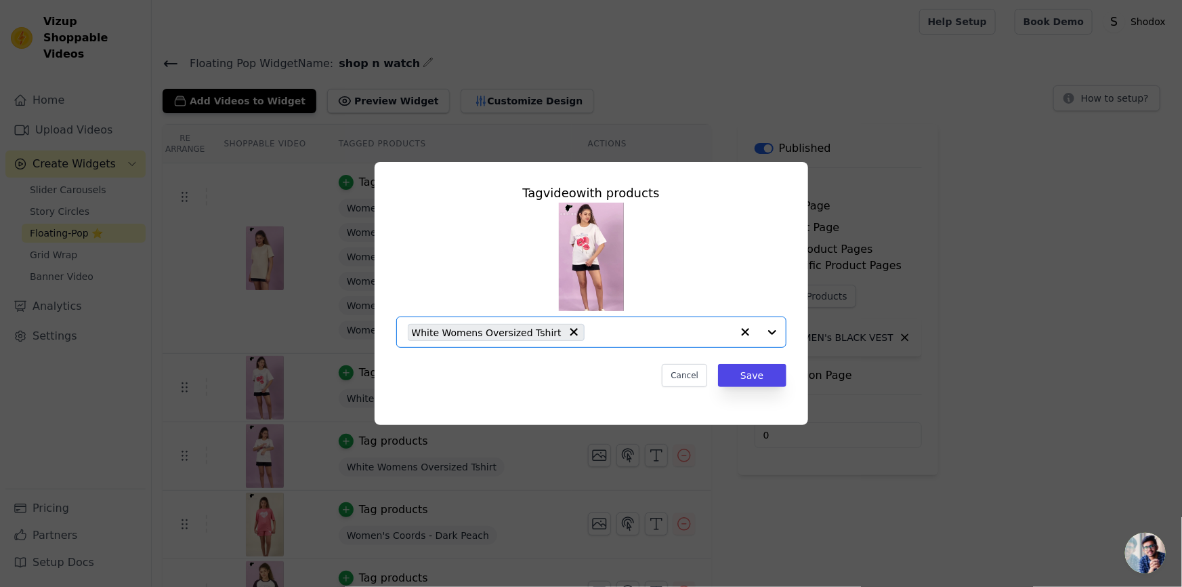
click at [614, 332] on input "text" at bounding box center [661, 332] width 140 height 16
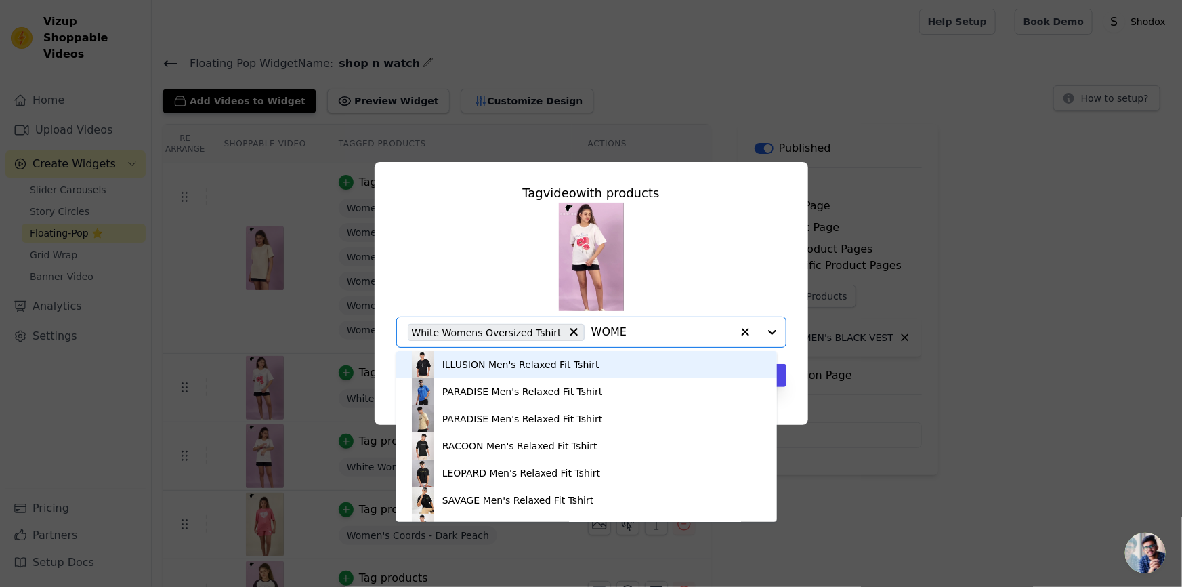
type input "WOMEN"
click at [497, 360] on div "Black Womens Oversized Tshirt" at bounding box center [516, 365] width 148 height 14
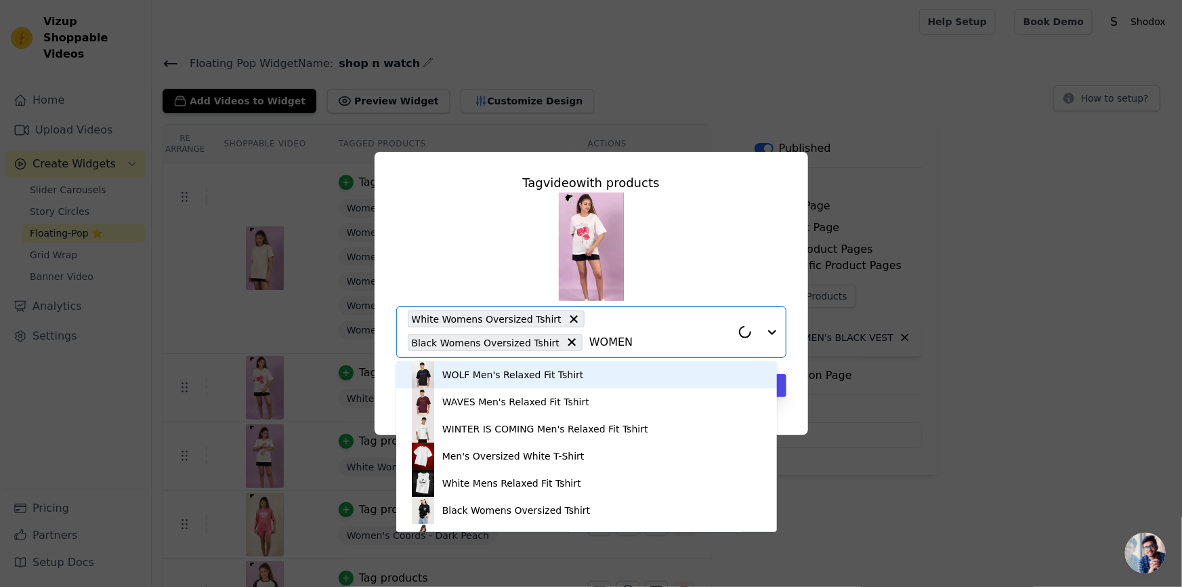
type input "WOMENS"
click at [589, 341] on input "WOMENS" at bounding box center [660, 342] width 142 height 16
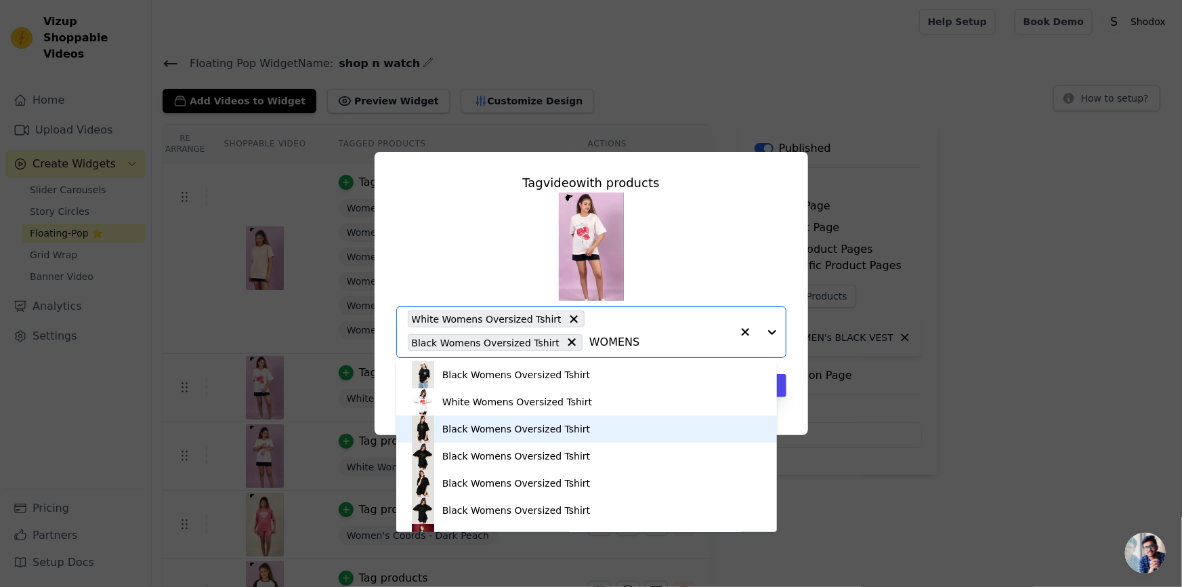
click at [454, 431] on div "Black Womens Oversized Tshirt" at bounding box center [516, 429] width 148 height 14
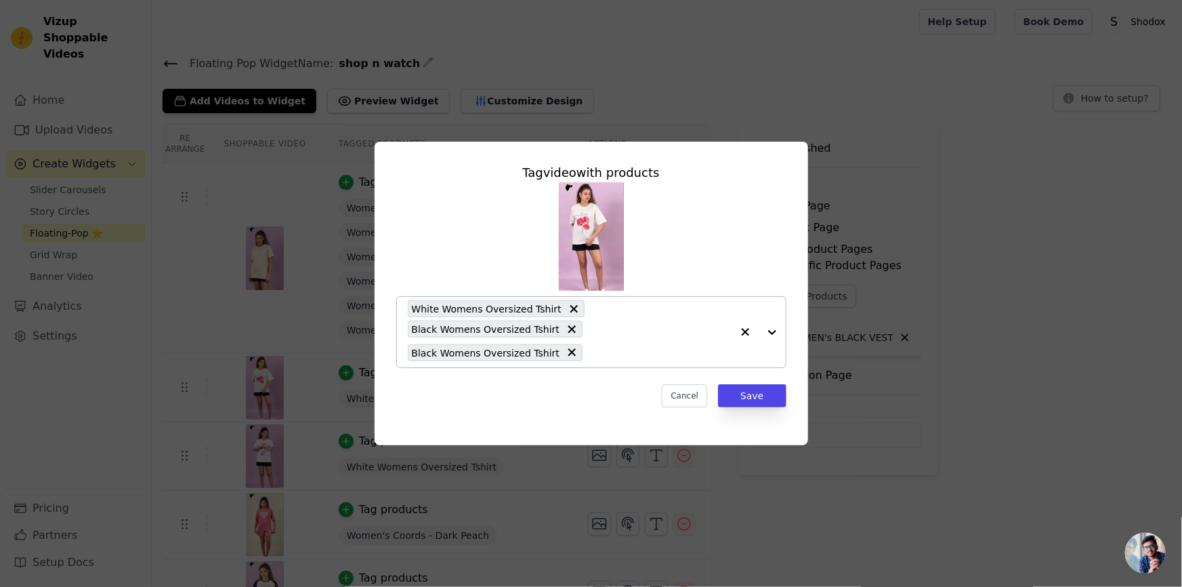
paste input "WOMENS"
type input "WOMENS"
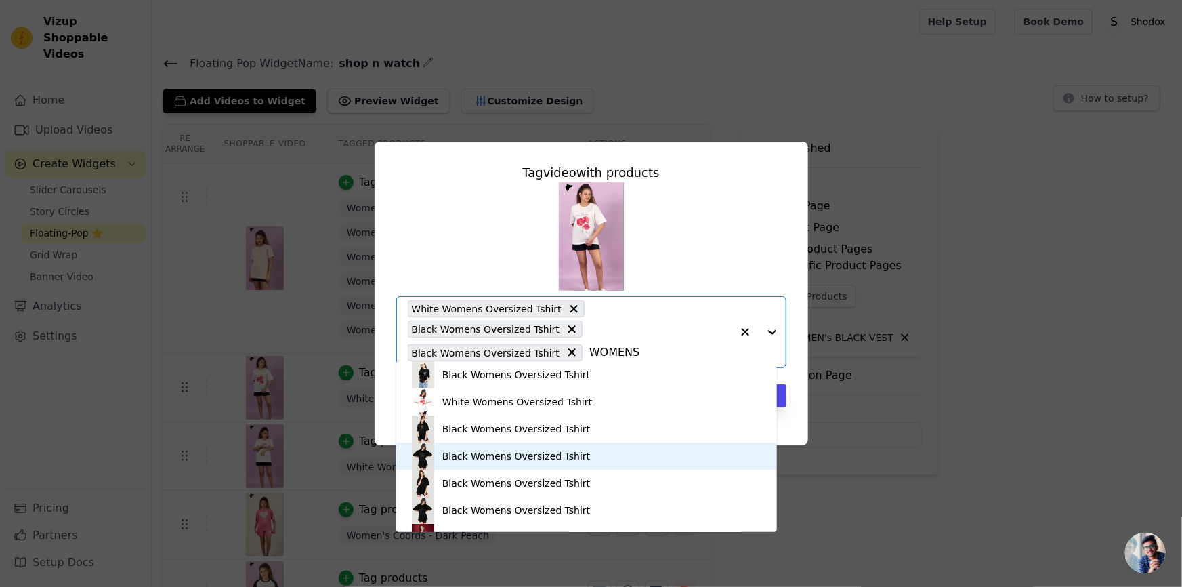
click at [439, 457] on div "Black Womens Oversized Tshirt" at bounding box center [587, 455] width 354 height 27
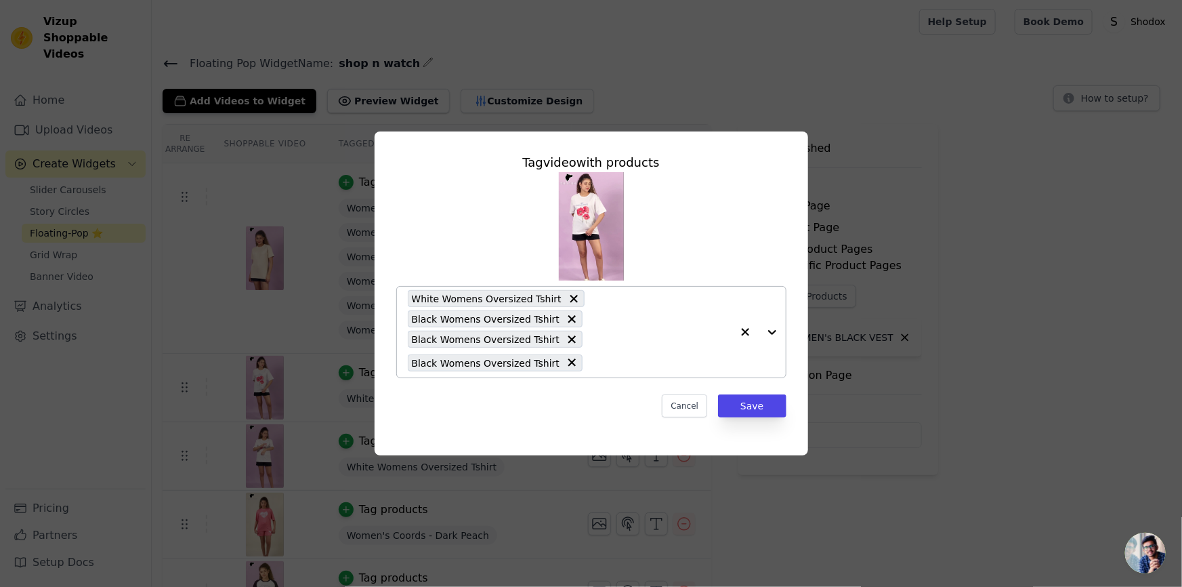
paste input "WOMENS"
type input "WOMENS"
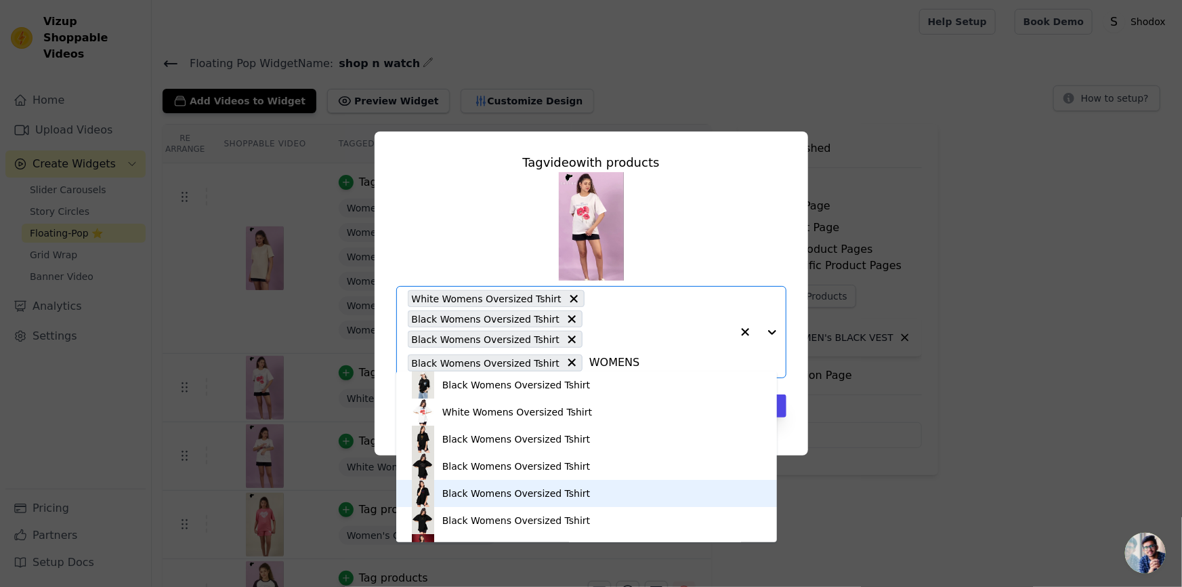
click at [464, 494] on div "Black Womens Oversized Tshirt" at bounding box center [516, 493] width 148 height 14
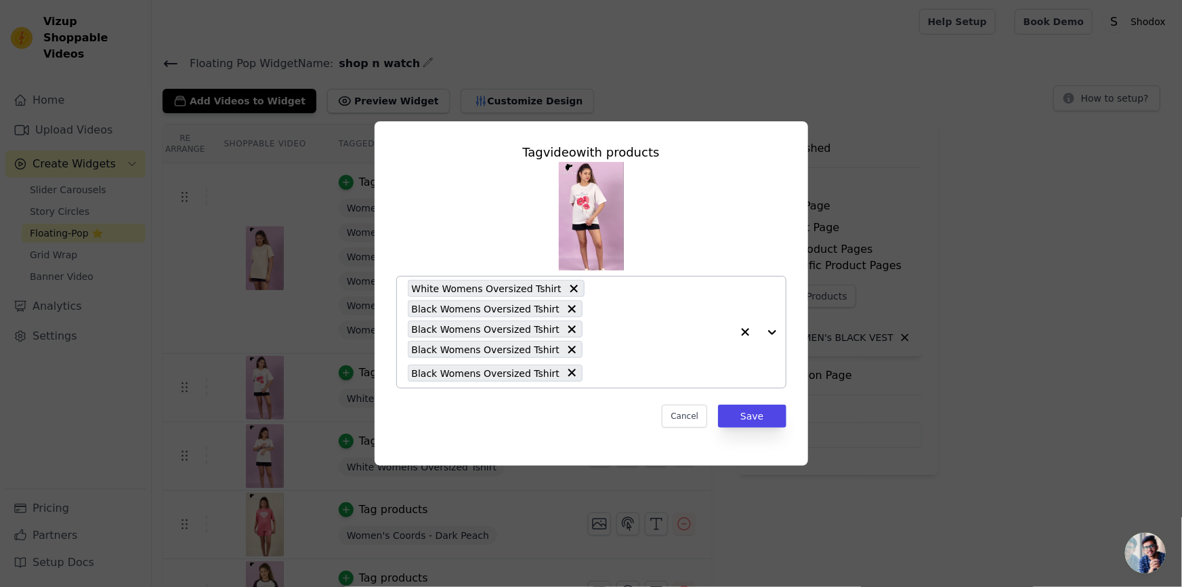
paste input "WOMENS"
type input "WOMENS"
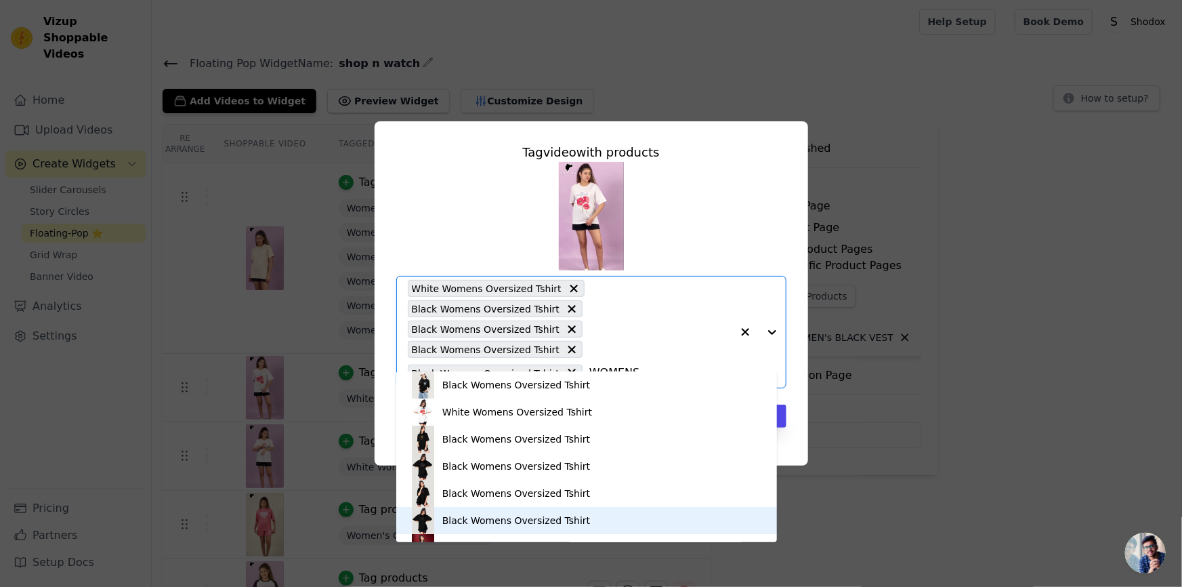
click at [471, 515] on div "Black Womens Oversized Tshirt" at bounding box center [516, 521] width 148 height 14
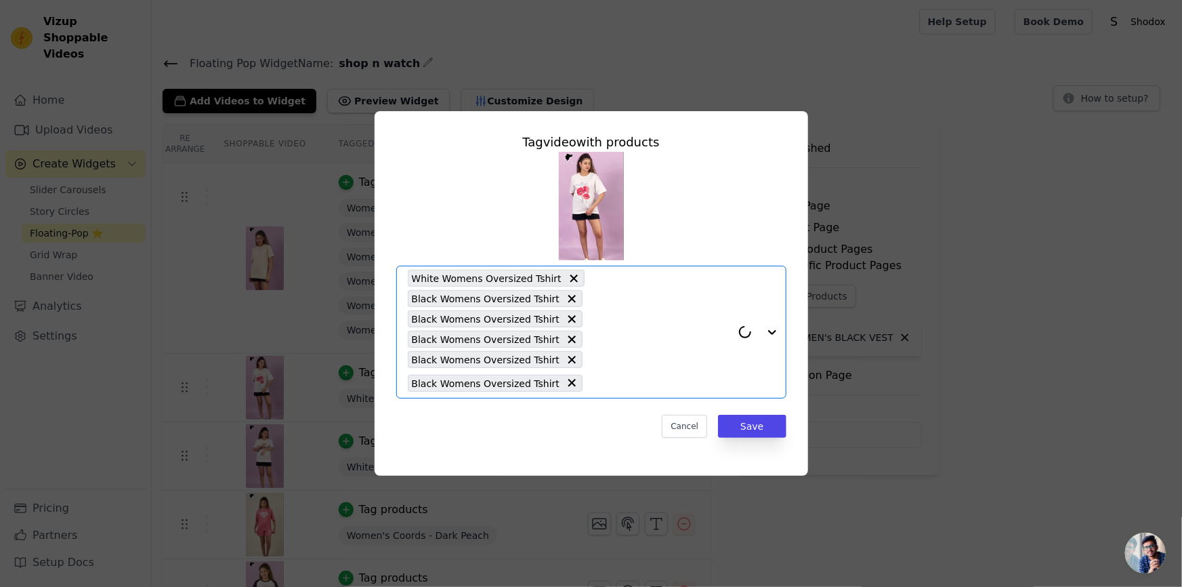
paste input "WOMENS"
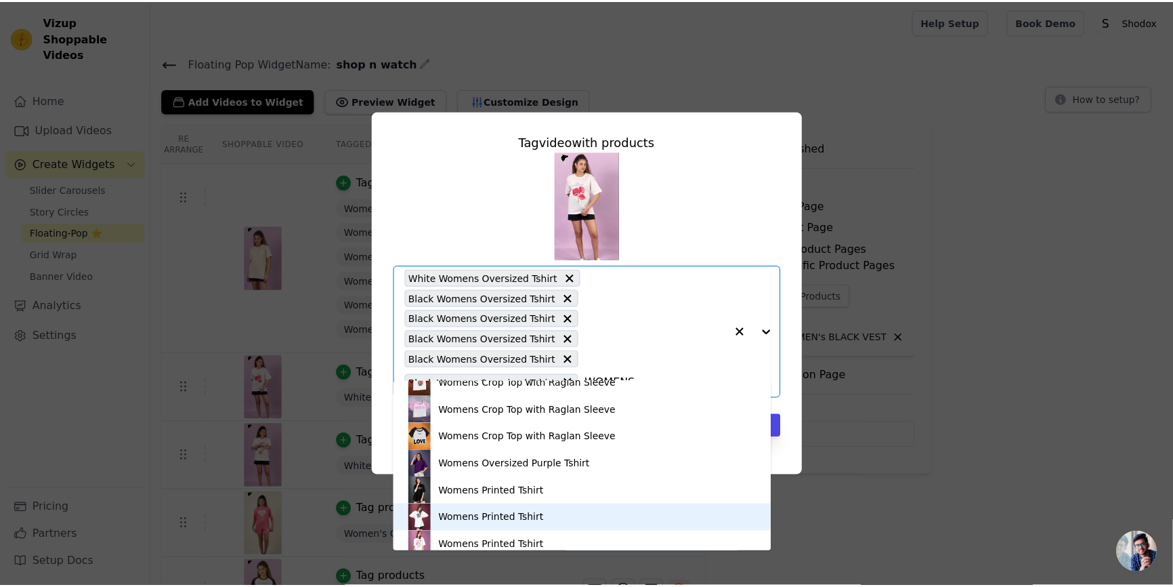
scroll to position [1642, 0]
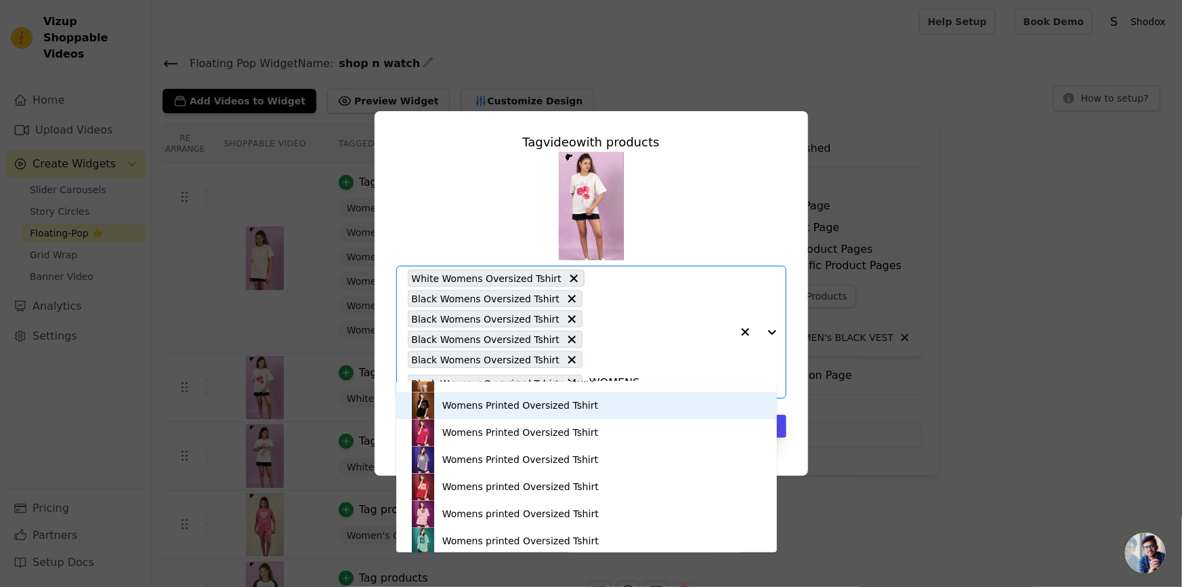
type input "WOMENS"
click at [831, 407] on div "Tag video with products Black Womens Oversized Tshirt White Womens Oversized Ts…" at bounding box center [591, 293] width 1139 height 408
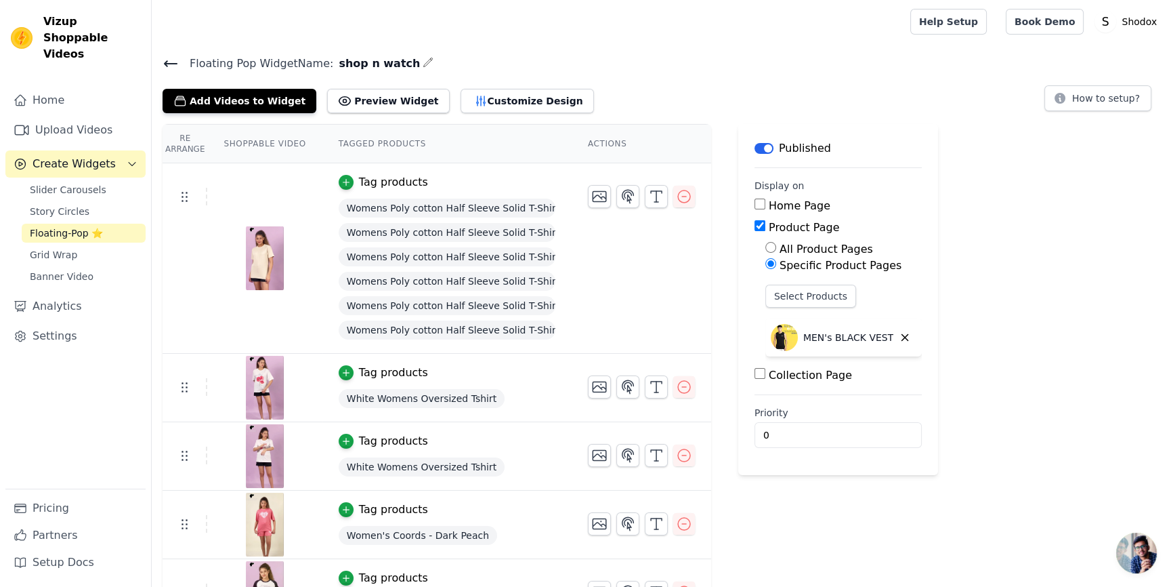
click at [322, 371] on td "Tag products White Womens Oversized Tshirt" at bounding box center [446, 388] width 249 height 68
click at [341, 373] on icon "button" at bounding box center [345, 372] width 9 height 9
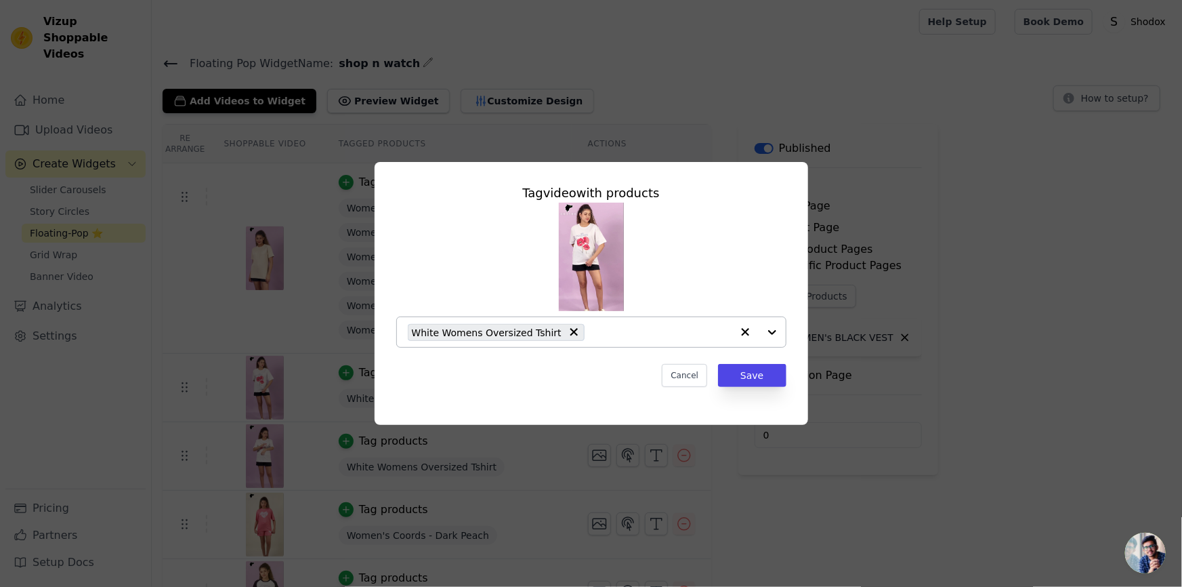
click at [606, 343] on div "White Womens Oversized Tshirt" at bounding box center [570, 332] width 324 height 30
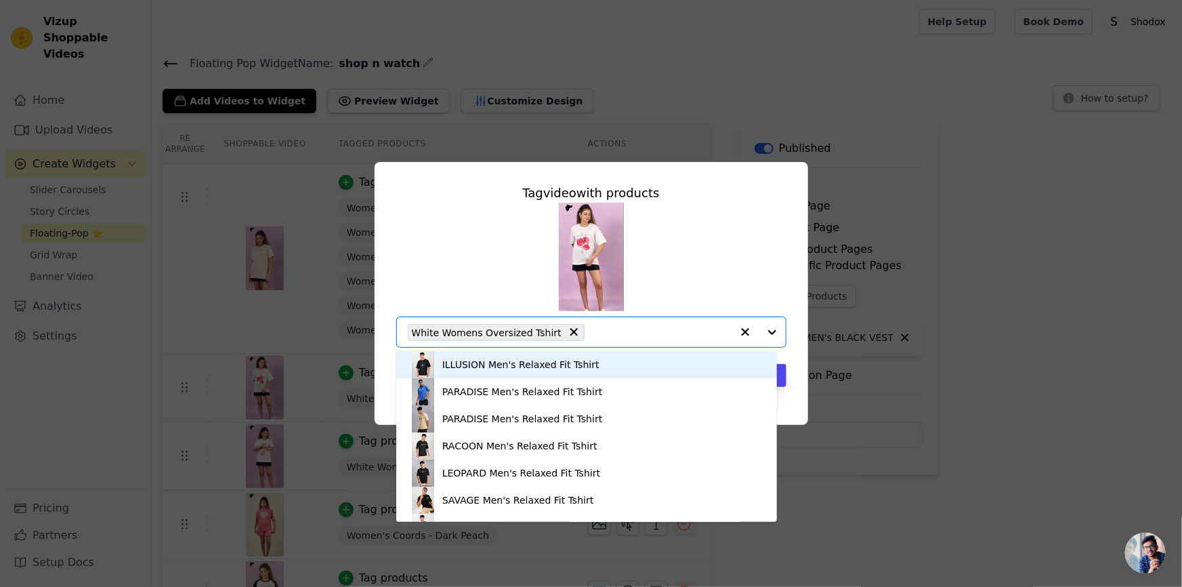
paste input "WOMENS"
type input "WOMENS"
click at [432, 364] on img at bounding box center [423, 364] width 27 height 27
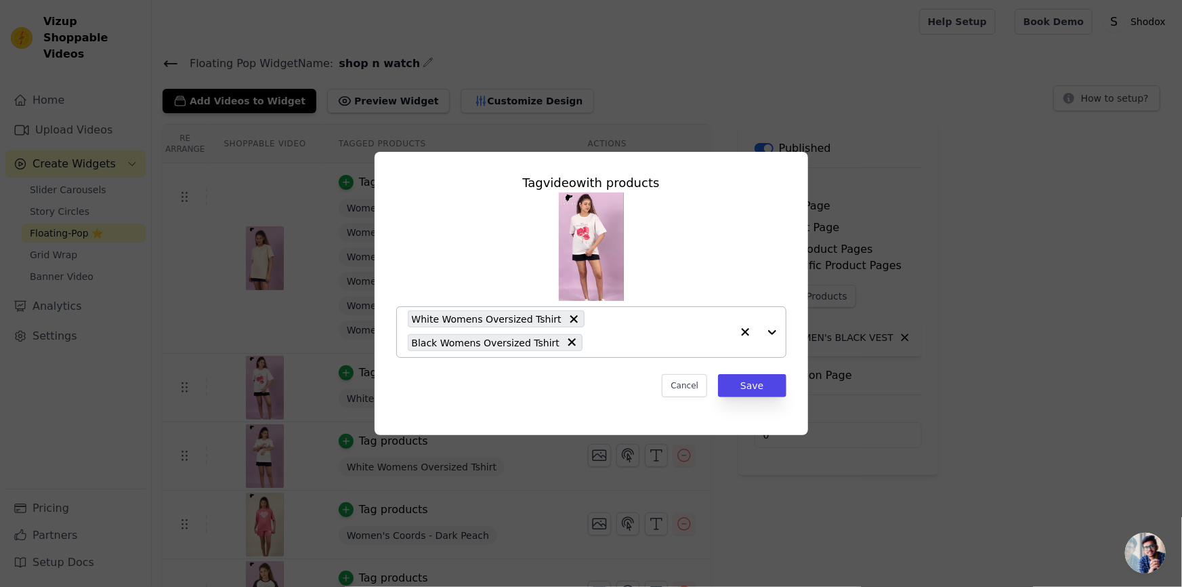
paste input "WOMENS"
type input "WOMENS"
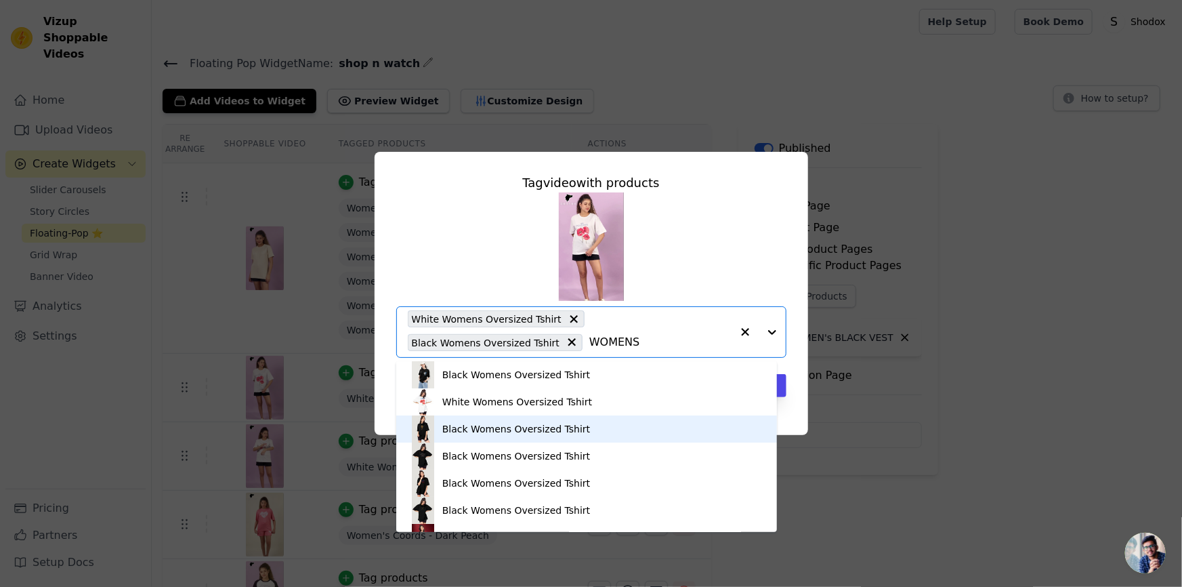
click at [428, 424] on img at bounding box center [423, 428] width 27 height 27
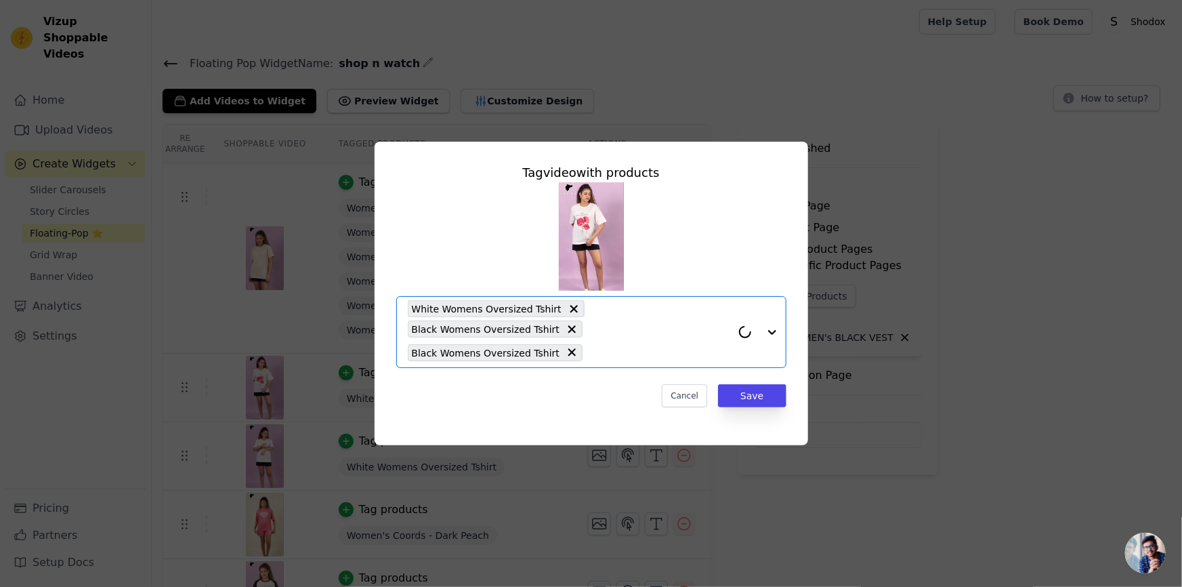
paste input "WOMENS"
type input "WOMENS"
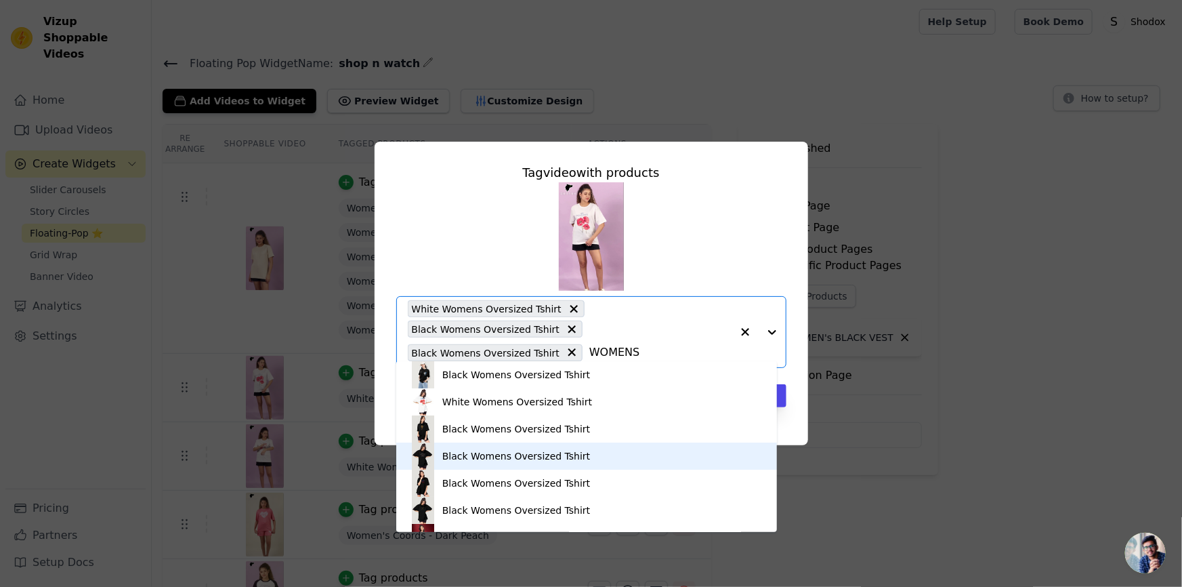
click at [460, 459] on div "Black Womens Oversized Tshirt" at bounding box center [516, 456] width 148 height 14
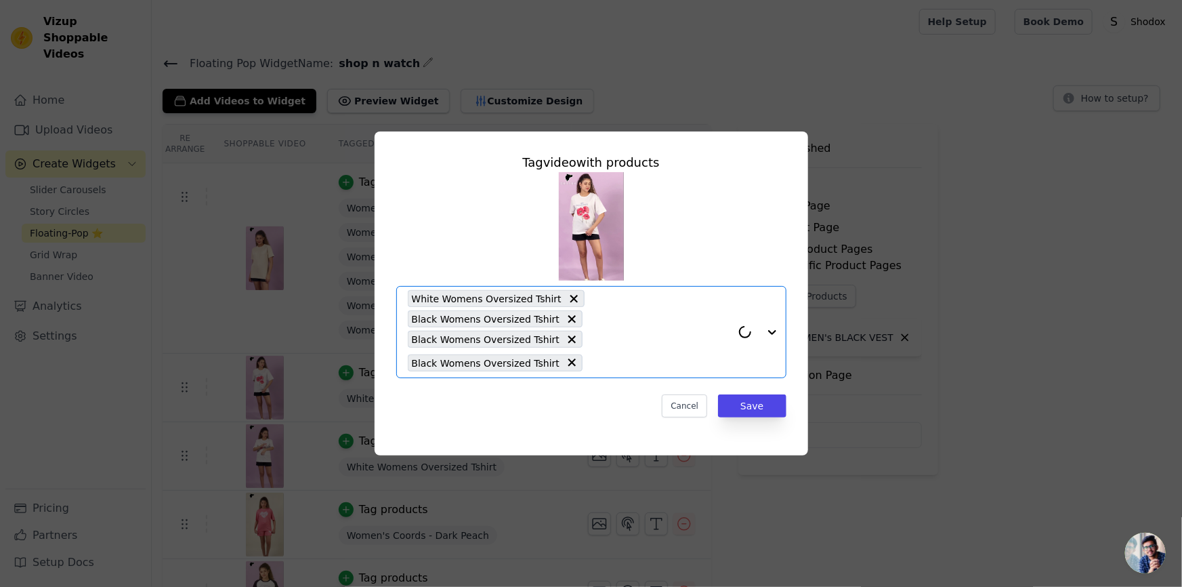
paste input "WOMENS"
type input "WOMENS"
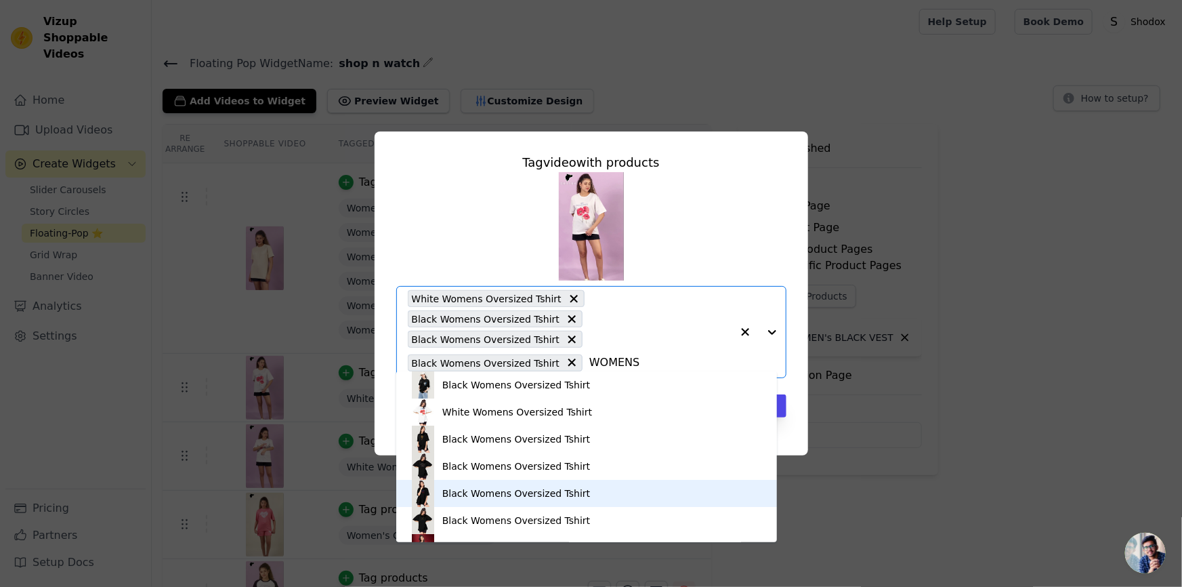
click at [440, 492] on div "Black Womens Oversized Tshirt" at bounding box center [587, 493] width 354 height 27
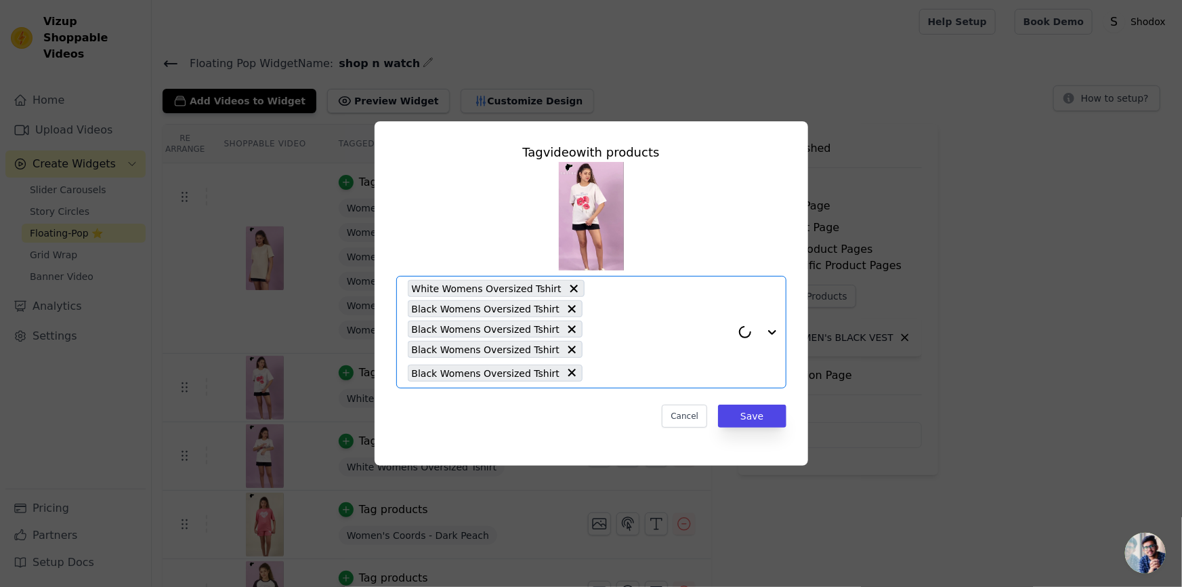
paste input "WOMENS"
type input "WOMENS"
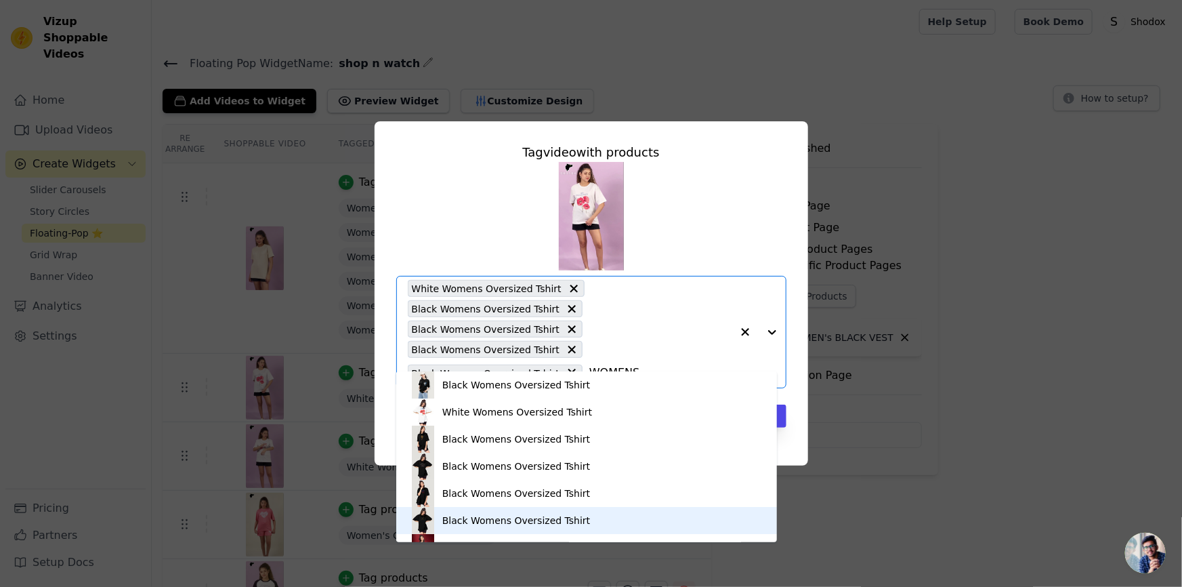
click at [463, 509] on div "Black Womens Oversized Tshirt" at bounding box center [587, 520] width 354 height 27
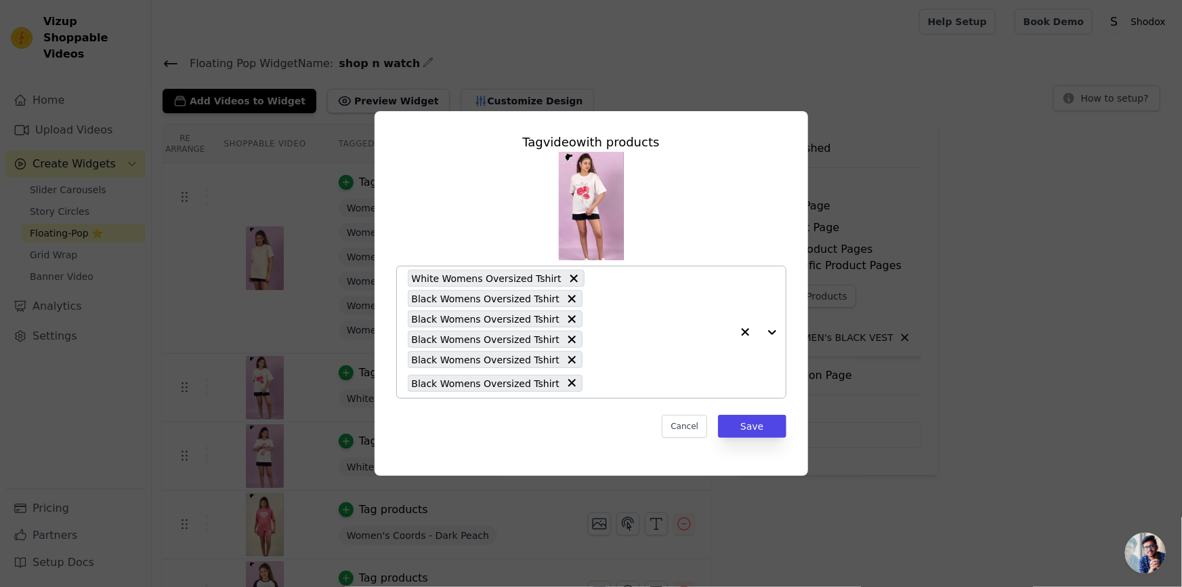
paste input "WOMENS"
type input "WOMENS"
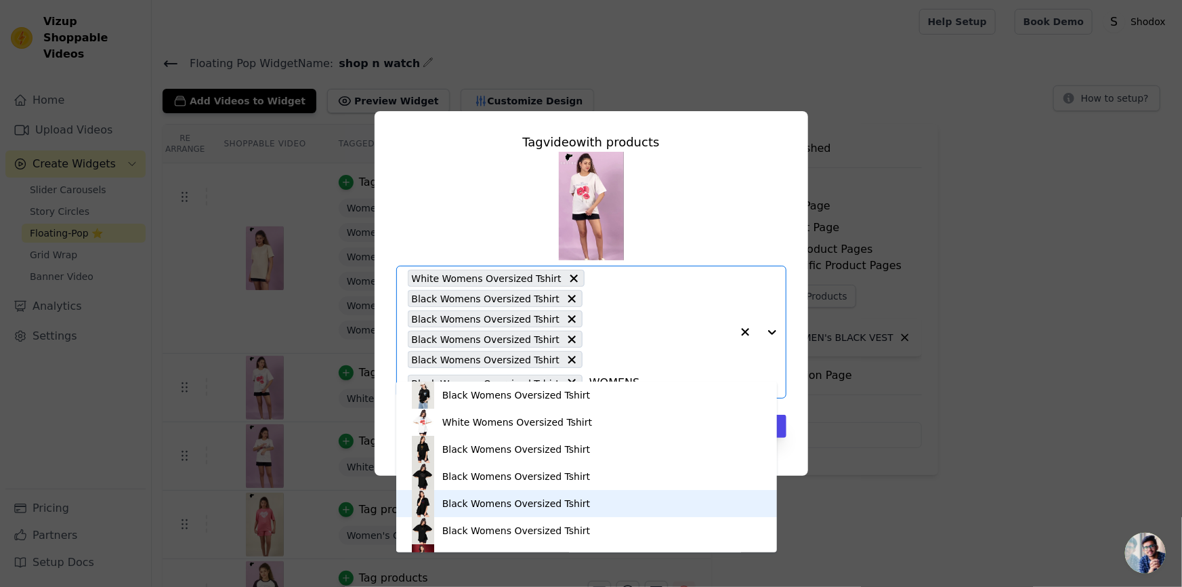
click at [486, 507] on div "Black Womens Oversized Tshirt" at bounding box center [516, 504] width 148 height 14
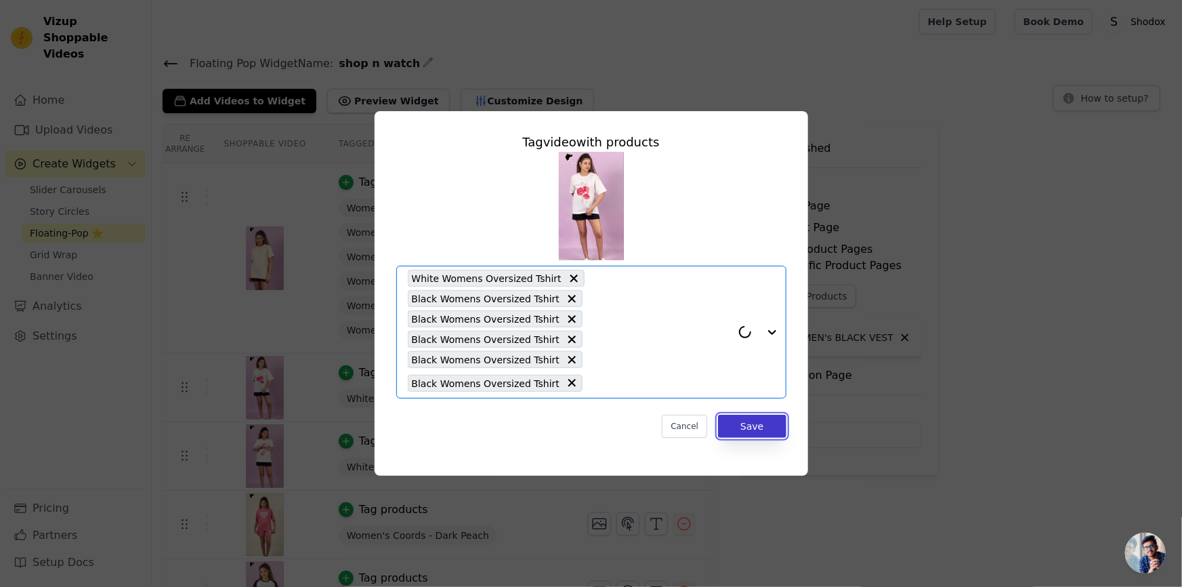
click at [751, 415] on button "Save" at bounding box center [752, 426] width 68 height 23
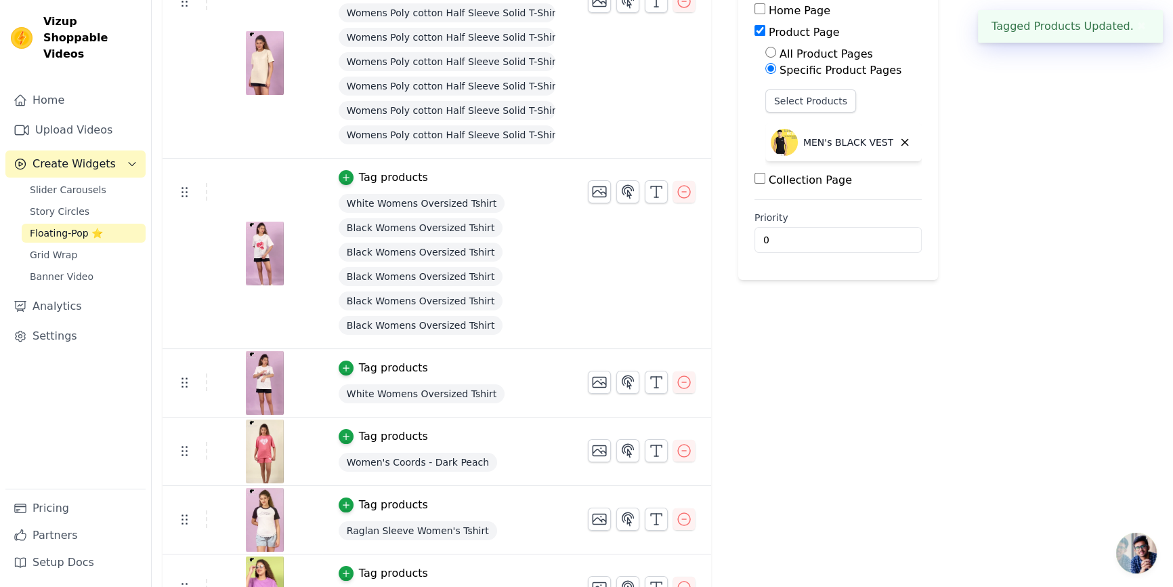
scroll to position [205, 0]
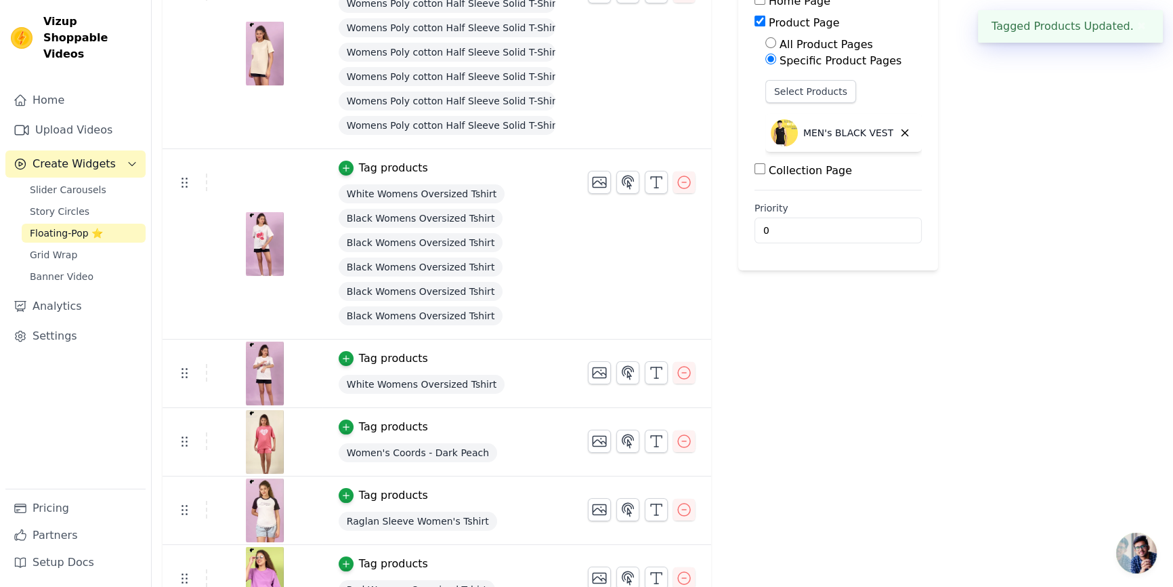
click at [261, 366] on img at bounding box center [265, 373] width 38 height 65
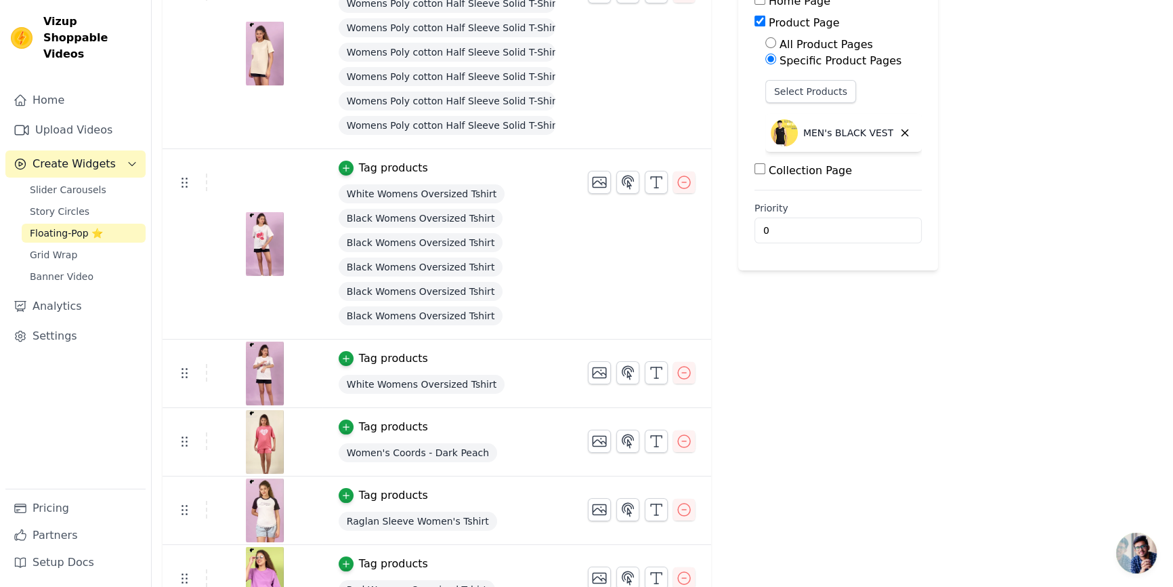
click at [246, 373] on img at bounding box center [265, 373] width 38 height 65
click at [266, 366] on img at bounding box center [265, 373] width 38 height 65
click at [446, 388] on span "White Womens Oversized Tshirt" at bounding box center [422, 384] width 166 height 19
click at [266, 384] on img at bounding box center [265, 373] width 38 height 65
click at [180, 373] on icon at bounding box center [184, 372] width 16 height 16
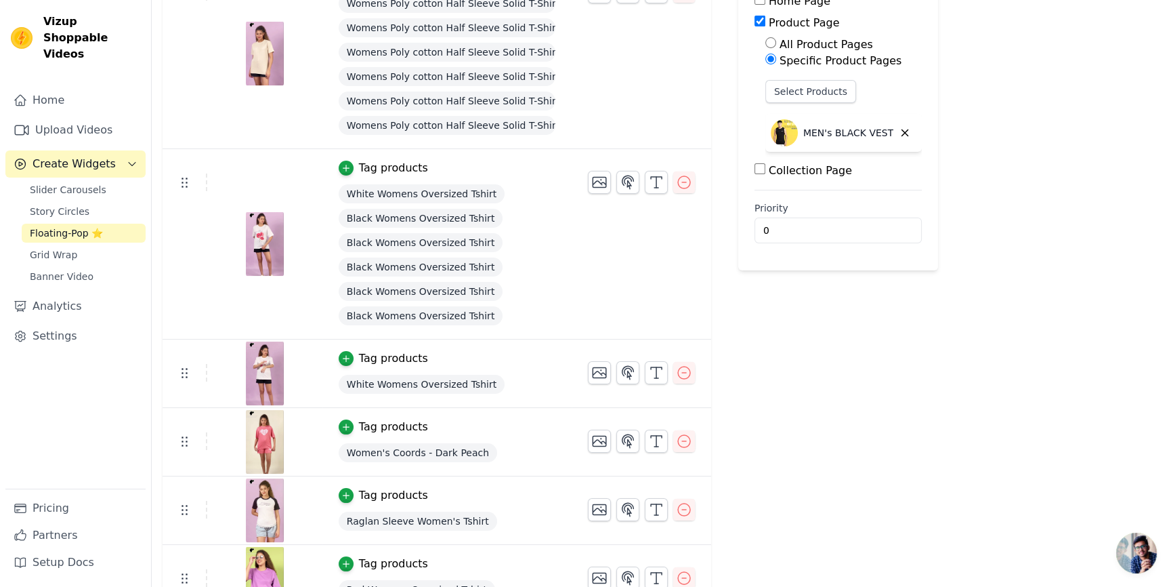
scroll to position [0, 0]
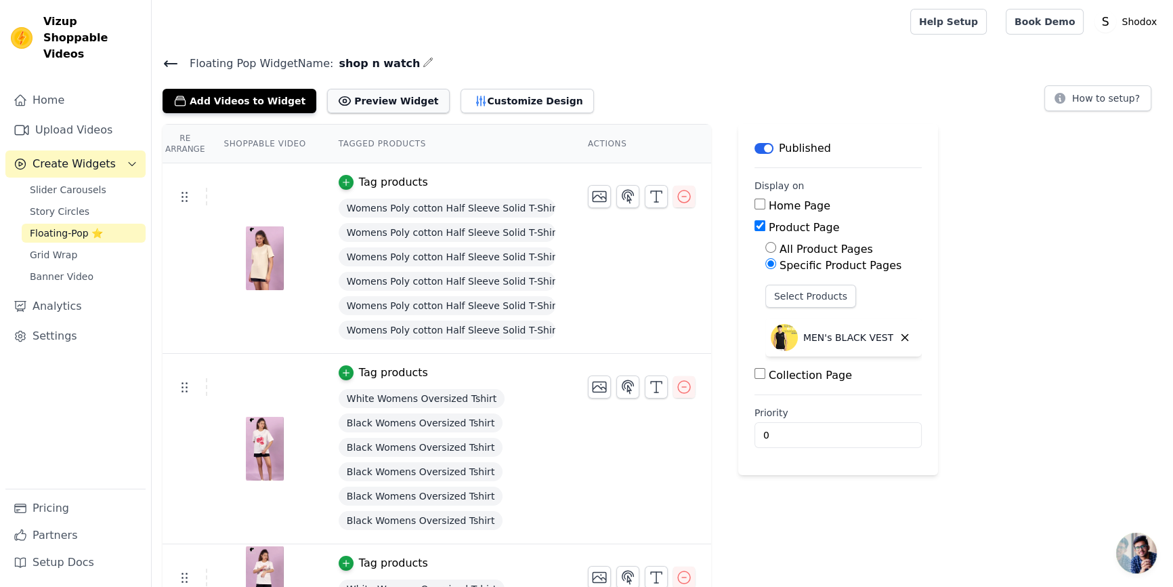
click at [352, 105] on button "Preview Widget" at bounding box center [388, 101] width 122 height 24
click at [899, 337] on icon "button" at bounding box center [905, 337] width 12 height 12
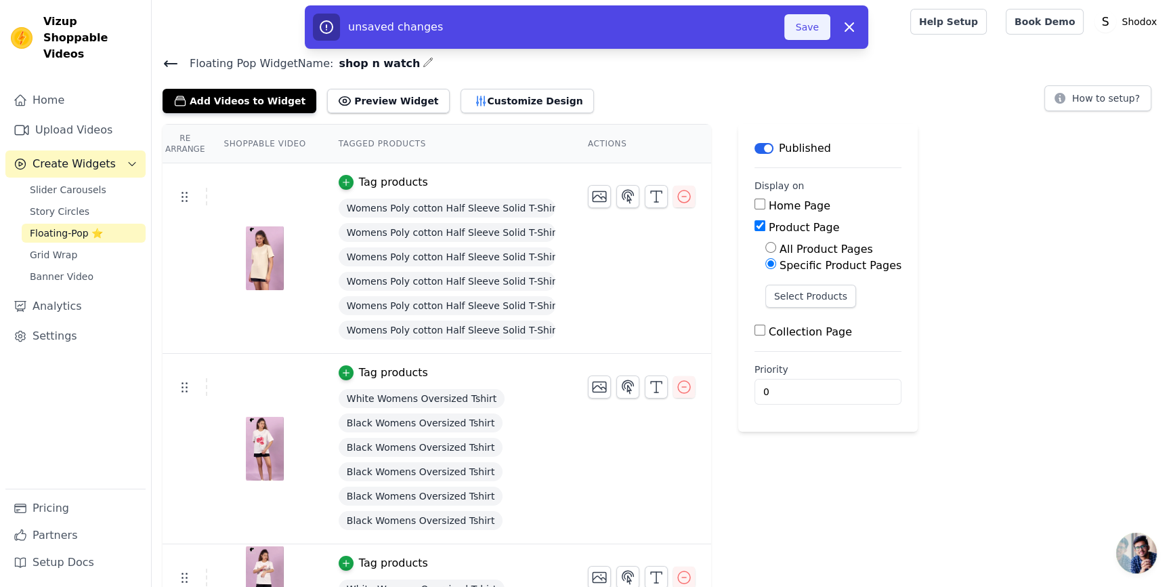
click at [814, 29] on button "Save" at bounding box center [808, 27] width 46 height 26
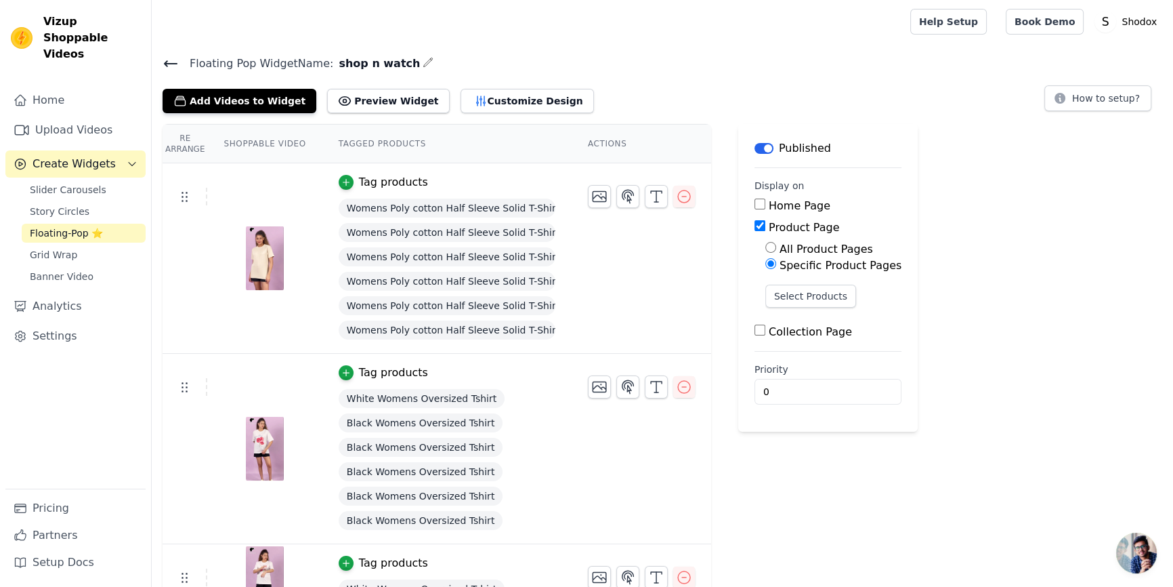
click at [115, 224] on link "Floating-Pop ⭐" at bounding box center [84, 233] width 124 height 19
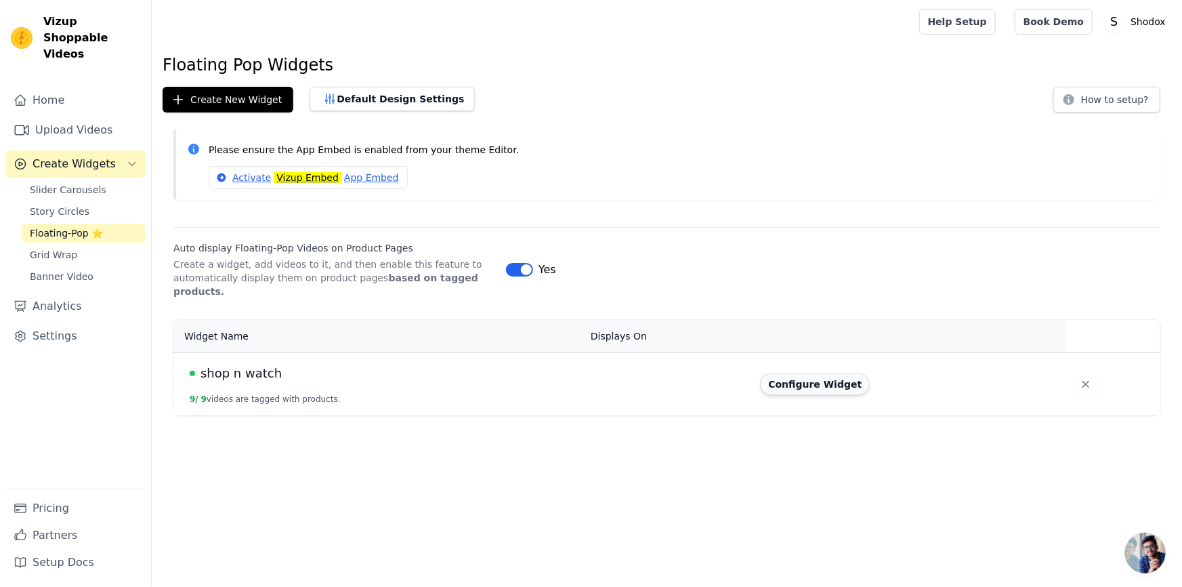
click at [795, 373] on button "Configure Widget" at bounding box center [815, 384] width 110 height 22
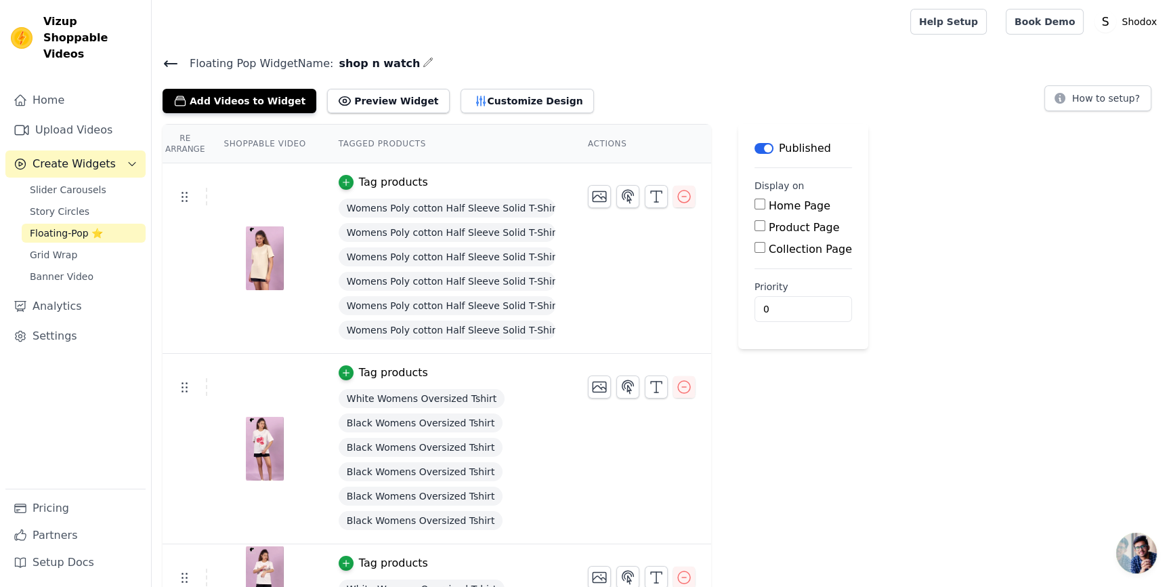
click at [761, 233] on div "Product Page" at bounding box center [804, 228] width 98 height 16
click at [769, 222] on label "Product Page" at bounding box center [804, 227] width 71 height 13
click at [766, 222] on input "Product Page" at bounding box center [760, 225] width 11 height 11
checkbox input "true"
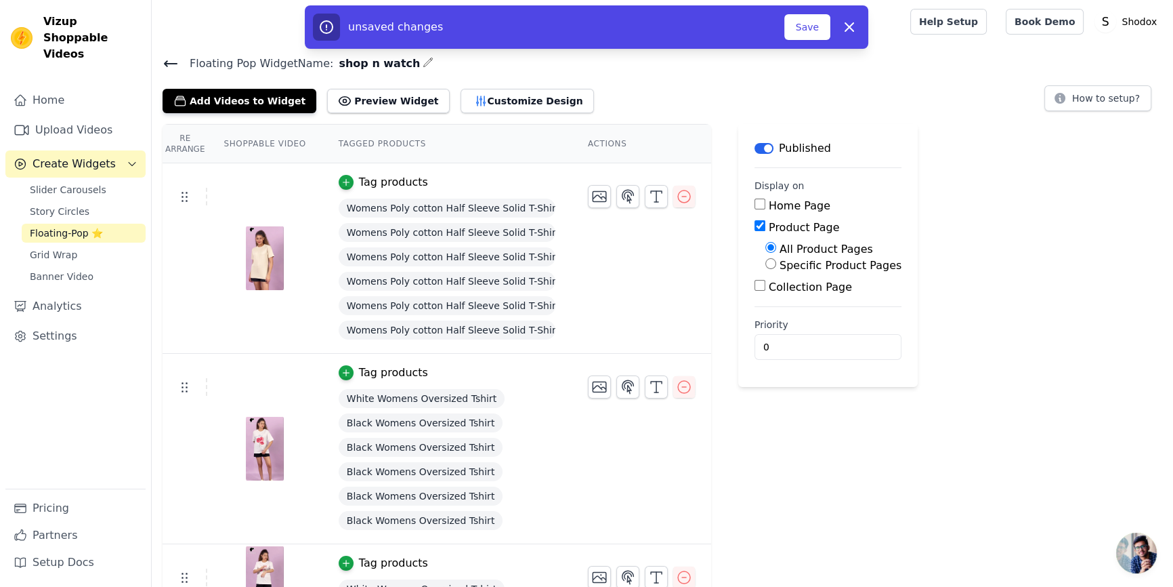
click at [769, 211] on label "Home Page" at bounding box center [800, 205] width 62 height 13
click at [761, 209] on input "Home Page" at bounding box center [760, 204] width 11 height 11
checkbox input "true"
click at [768, 274] on div "Home Page Product Page All Product Pages Specific Product Pages Collection Page" at bounding box center [828, 247] width 147 height 98
click at [780, 269] on label "Specific Product Pages" at bounding box center [841, 265] width 122 height 13
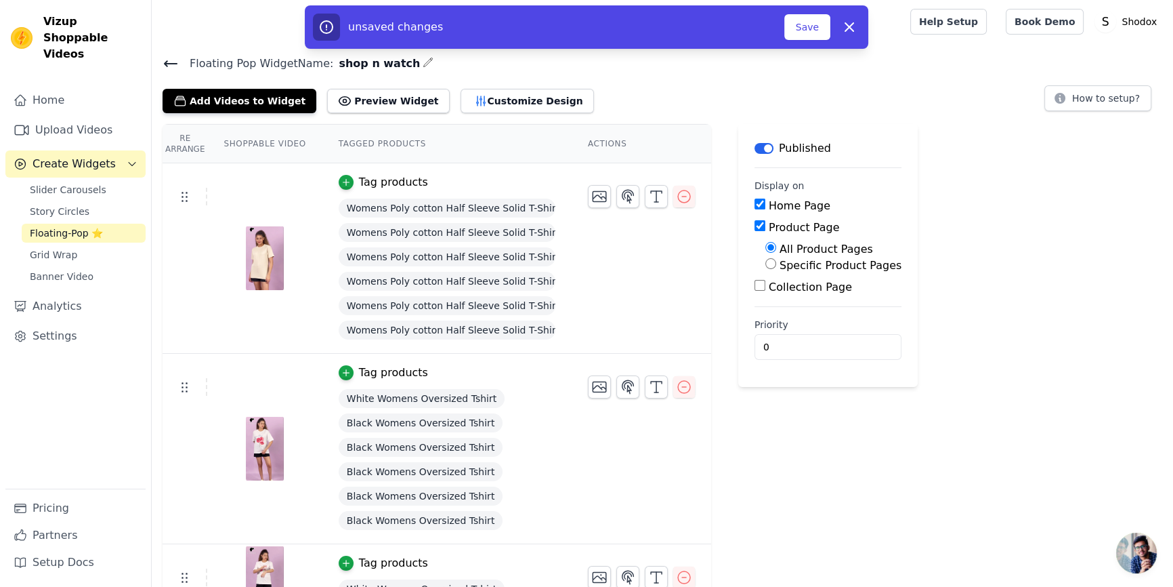
click at [768, 269] on input "Specific Product Pages" at bounding box center [771, 263] width 11 height 11
radio input "true"
click at [959, 292] on div "Re Arrange Shoppable Video Tagged Products Actions Tag products Womens Poly cot…" at bounding box center [663, 573] width 1022 height 899
click at [799, 30] on button "Save" at bounding box center [808, 27] width 46 height 26
click at [797, 28] on button "Save" at bounding box center [808, 27] width 46 height 26
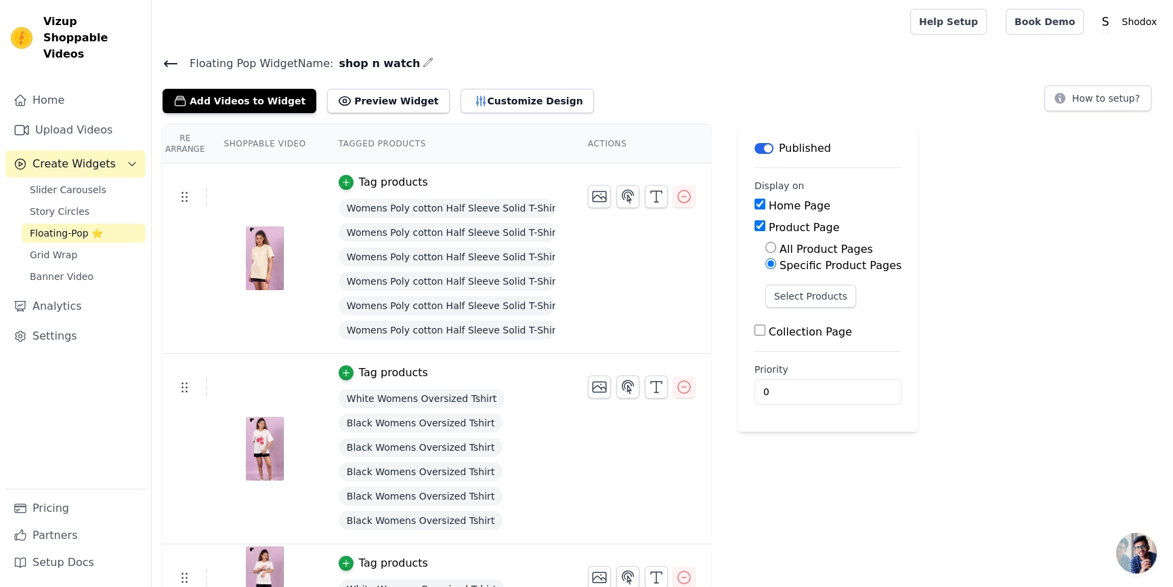
click at [723, 88] on div "Add Videos to Widget Preview Widget Customize Design How to setup?" at bounding box center [663, 98] width 1000 height 30
click at [640, 451] on tr "Tag products White Womens Oversized Tshirt Black Womens Oversized Tshirt Black …" at bounding box center [437, 449] width 549 height 190
click at [71, 156] on span "Create Widgets" at bounding box center [74, 164] width 83 height 16
click at [64, 183] on span "Slider Carousels" at bounding box center [68, 190] width 77 height 14
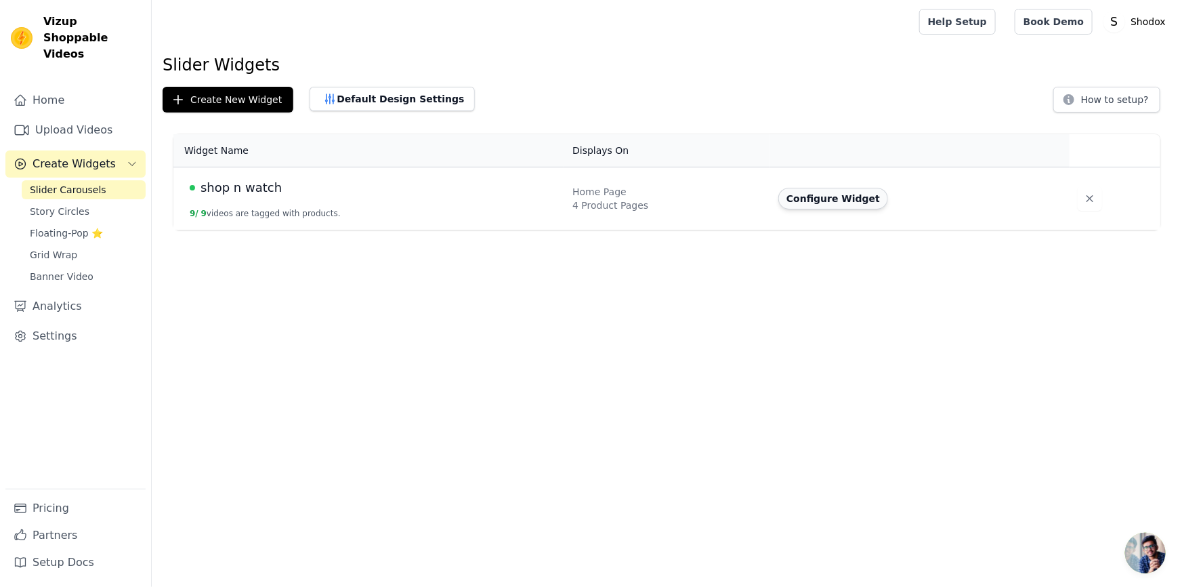
click at [822, 194] on button "Configure Widget" at bounding box center [833, 199] width 110 height 22
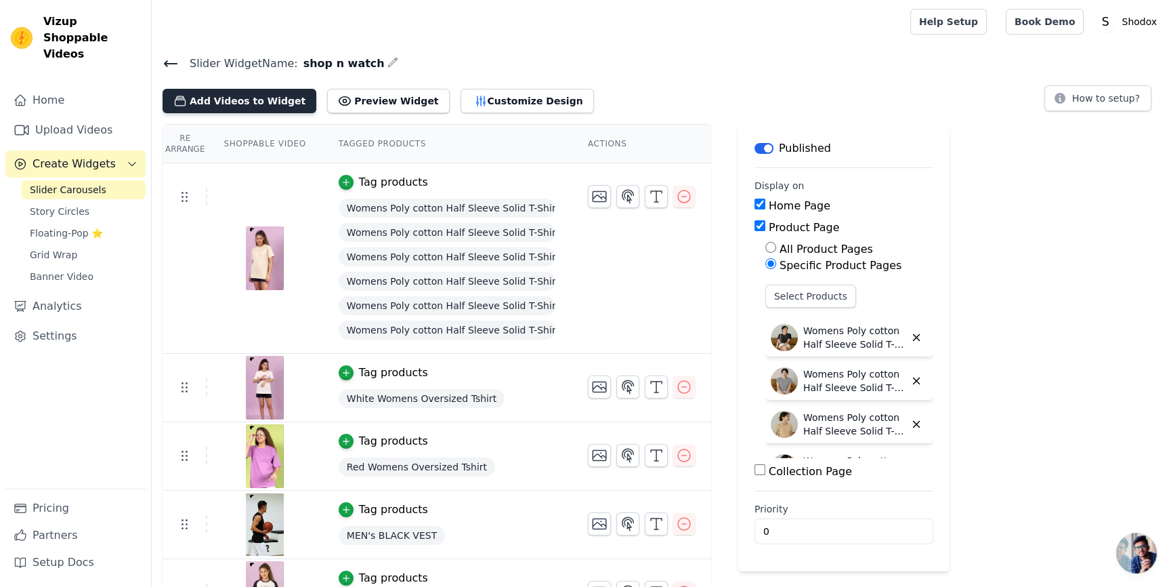
click at [275, 106] on button "Add Videos to Widget" at bounding box center [240, 101] width 154 height 24
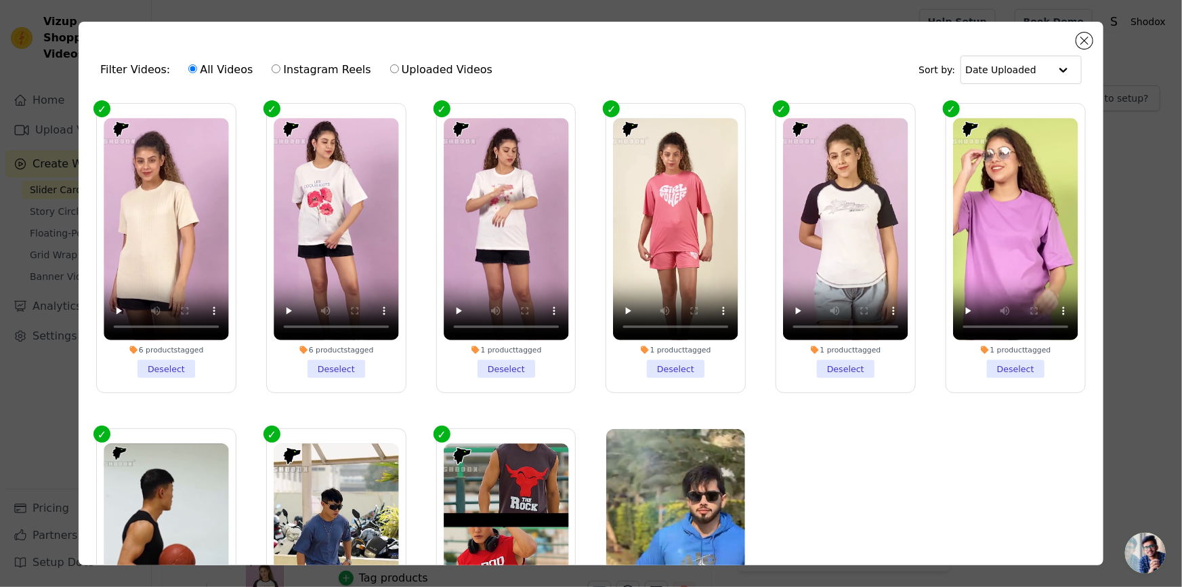
click at [1079, 47] on div "Filter Videos: All Videos Instagram Reels Uploaded Videos Sort by: Date Uploaded" at bounding box center [590, 69] width 1003 height 53
click at [1089, 38] on button "Close modal" at bounding box center [1085, 41] width 16 height 16
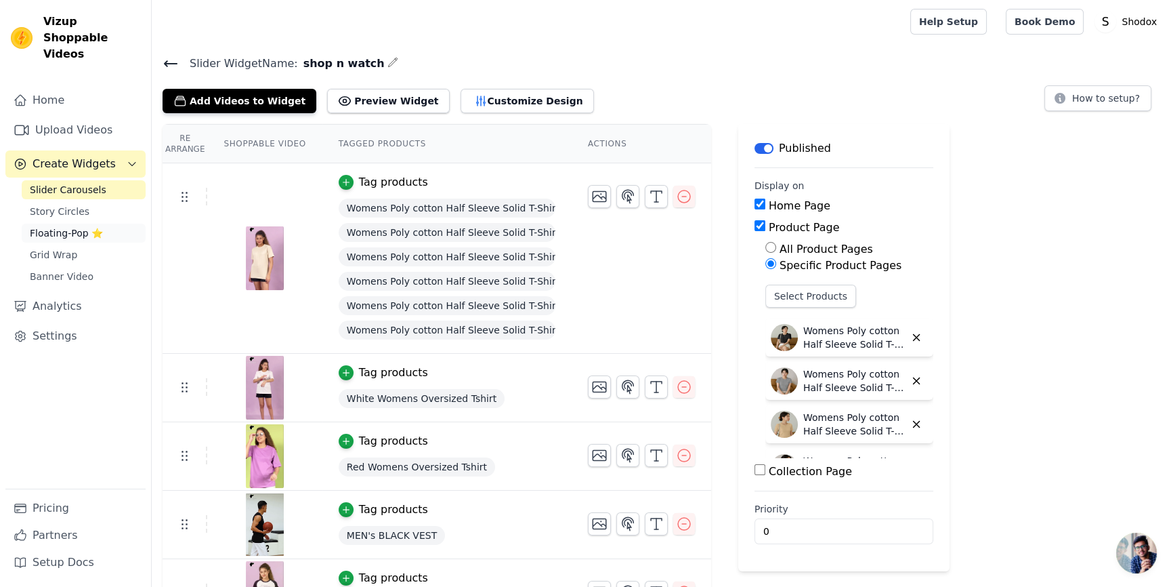
click at [37, 226] on span "Floating-Pop ⭐" at bounding box center [66, 233] width 73 height 14
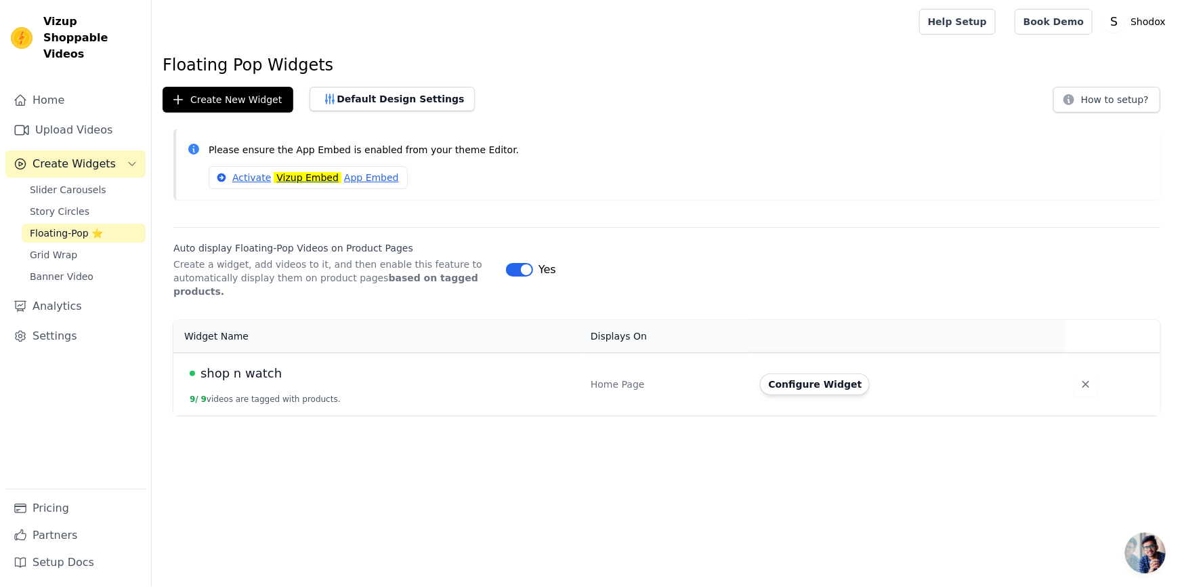
click at [192, 153] on icon at bounding box center [193, 149] width 11 height 11
click at [646, 211] on div "Floating Pop Widgets Create New Widget Default Design Settings How to setup? Pl…" at bounding box center [667, 237] width 1030 height 367
click at [833, 373] on button "Configure Widget" at bounding box center [815, 384] width 110 height 22
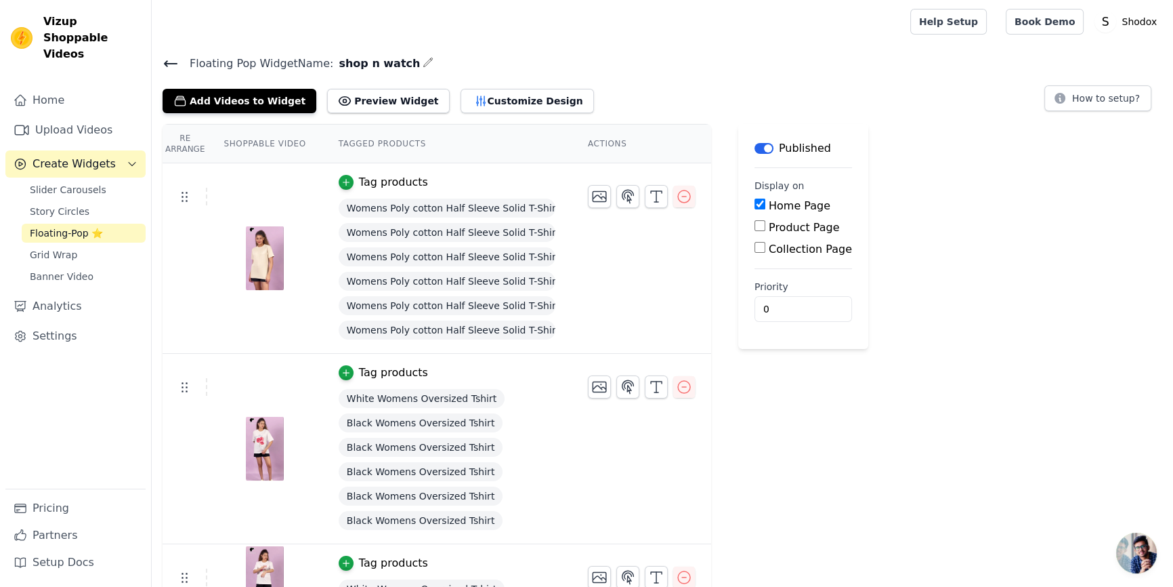
click at [769, 235] on div "Home Page Product Page Collection Page" at bounding box center [804, 228] width 98 height 60
click at [738, 230] on main "Label Published Display on Home Page Product Page Collection Page Priority 0" at bounding box center [803, 236] width 130 height 225
click at [755, 228] on input "Product Page" at bounding box center [760, 225] width 11 height 11
checkbox input "true"
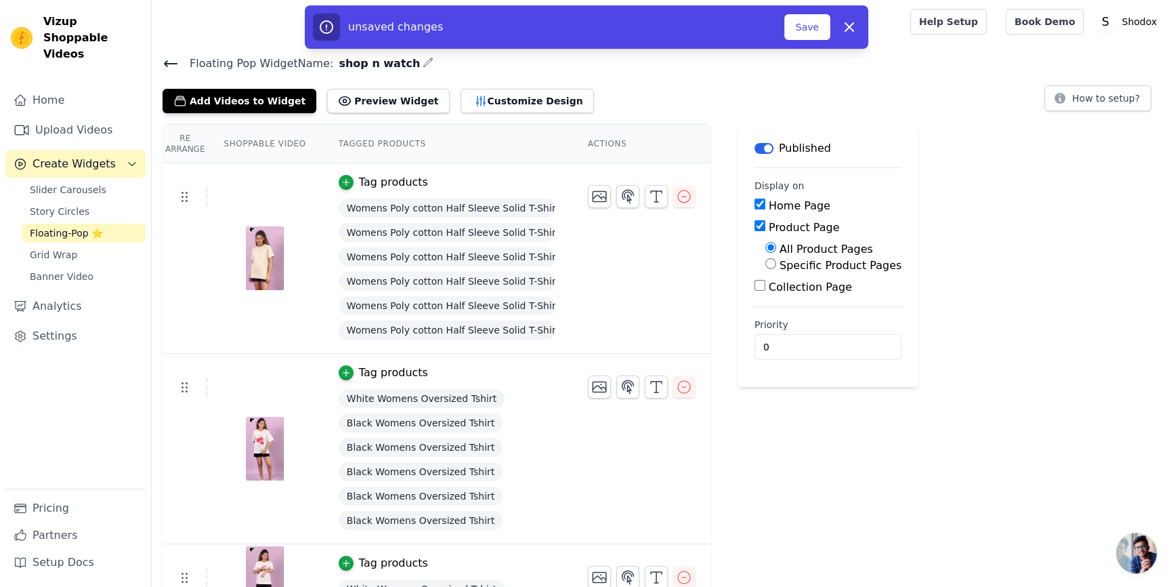
click at [766, 265] on input "Specific Product Pages" at bounding box center [771, 263] width 11 height 11
radio input "true"
click at [601, 298] on tr "Tag products Womens Poly cotton Half Sleeve Solid T-Shirt Womens Poly cotton Ha…" at bounding box center [437, 258] width 549 height 190
click at [755, 221] on input "Product Page" at bounding box center [760, 225] width 11 height 11
click at [881, 248] on div "Re Arrange Shoppable Video Tagged Products Actions Tag products Womens Poly cot…" at bounding box center [663, 573] width 1022 height 899
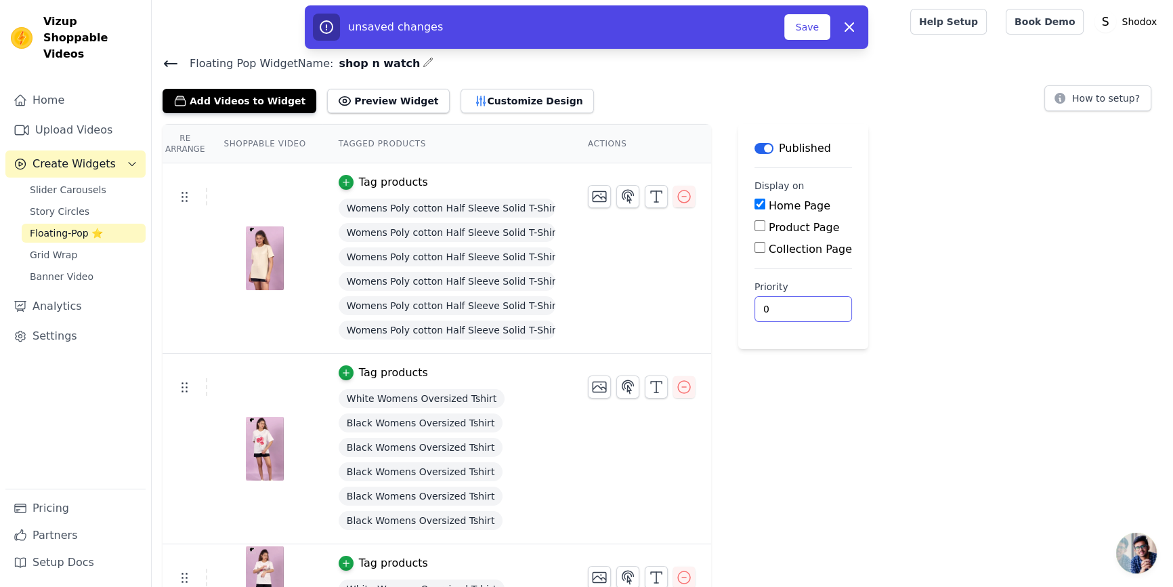
drag, startPoint x: 780, startPoint y: 306, endPoint x: 700, endPoint y: 316, distance: 80.5
click at [700, 316] on div "Re Arrange Shoppable Video Tagged Products Actions Tag products Womens Poly cot…" at bounding box center [663, 573] width 1022 height 899
click at [906, 310] on div "Re Arrange Shoppable Video Tagged Products Actions Tag products Womens Poly cot…" at bounding box center [663, 573] width 1022 height 899
click at [211, 285] on div at bounding box center [264, 258] width 113 height 65
click at [571, 291] on tr "Tag products Womens Poly cotton Half Sleeve Solid T-Shirt Womens Poly cotton Ha…" at bounding box center [437, 258] width 549 height 190
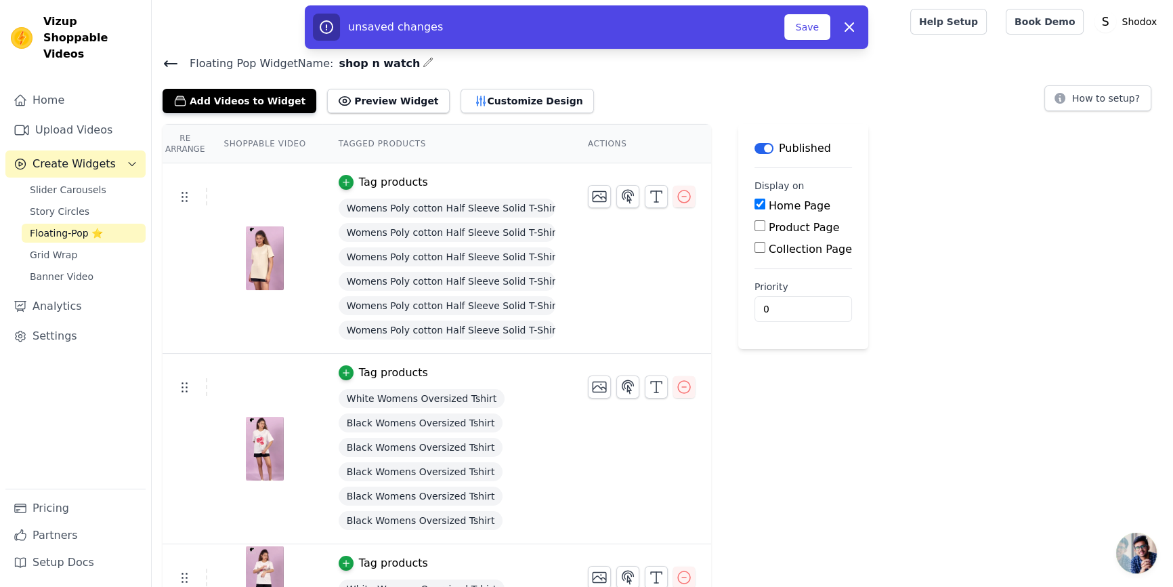
click at [776, 224] on label "Product Page" at bounding box center [804, 227] width 71 height 13
click at [766, 224] on input "Product Page" at bounding box center [760, 225] width 11 height 11
click at [648, 328] on tr "Tag products Womens Poly cotton Half Sleeve Solid T-Shirt Womens Poly cotton Ha…" at bounding box center [437, 258] width 549 height 190
click at [755, 230] on div "Product Page" at bounding box center [828, 228] width 147 height 16
click at [755, 230] on input "Product Page" at bounding box center [760, 225] width 11 height 11
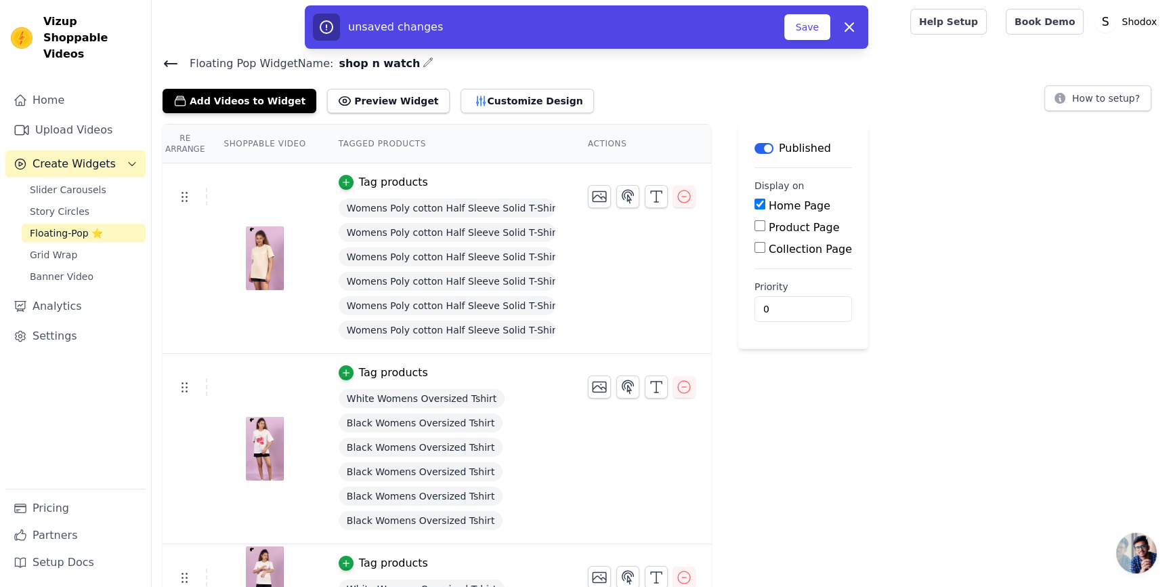
click at [755, 230] on input "Product Page" at bounding box center [760, 225] width 11 height 11
click at [755, 226] on input "Product Page" at bounding box center [760, 225] width 11 height 11
checkbox input "false"
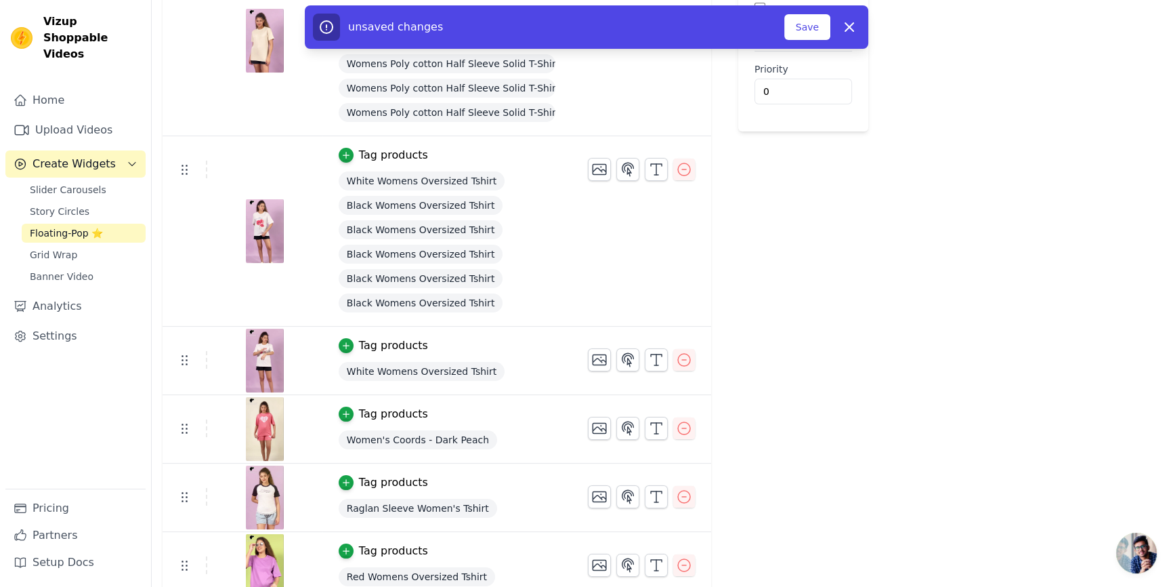
scroll to position [229, 0]
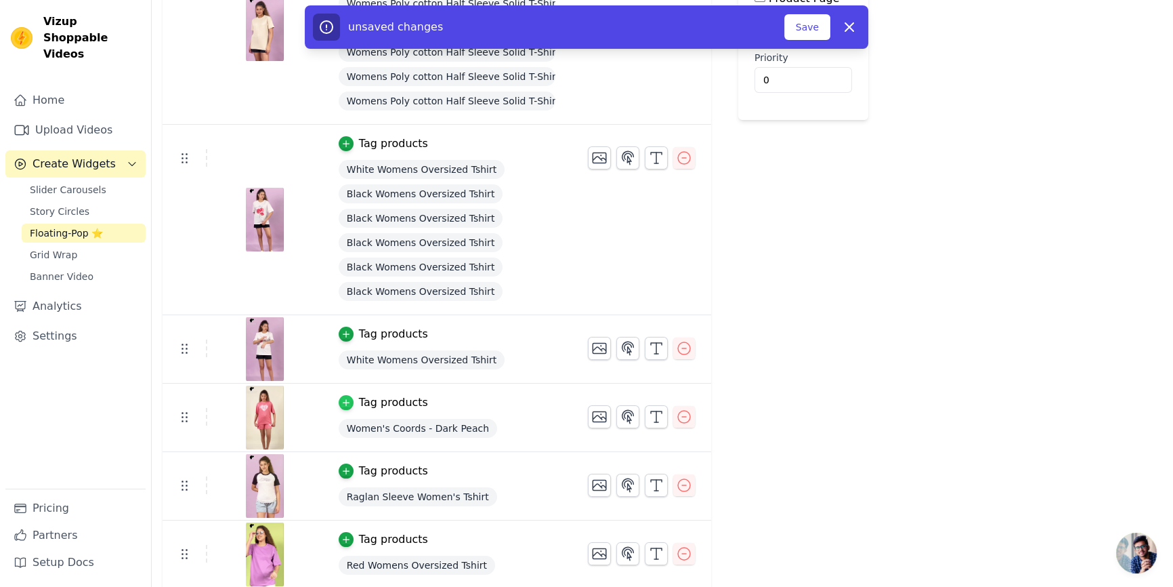
click at [343, 402] on icon "button" at bounding box center [346, 403] width 6 height 6
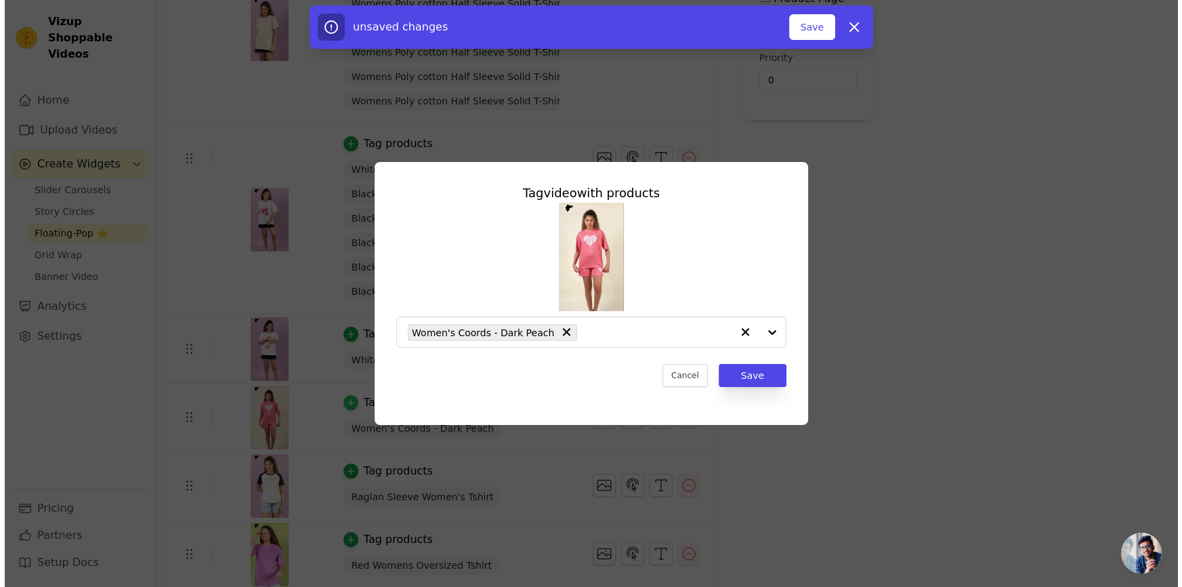
scroll to position [0, 0]
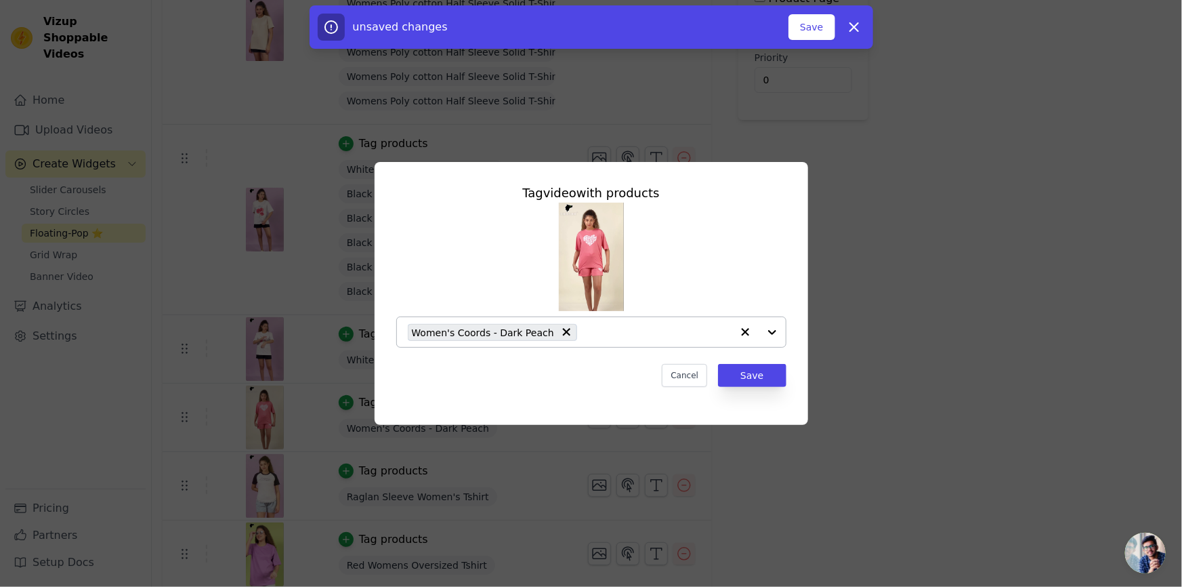
click at [636, 339] on input "text" at bounding box center [658, 332] width 148 height 16
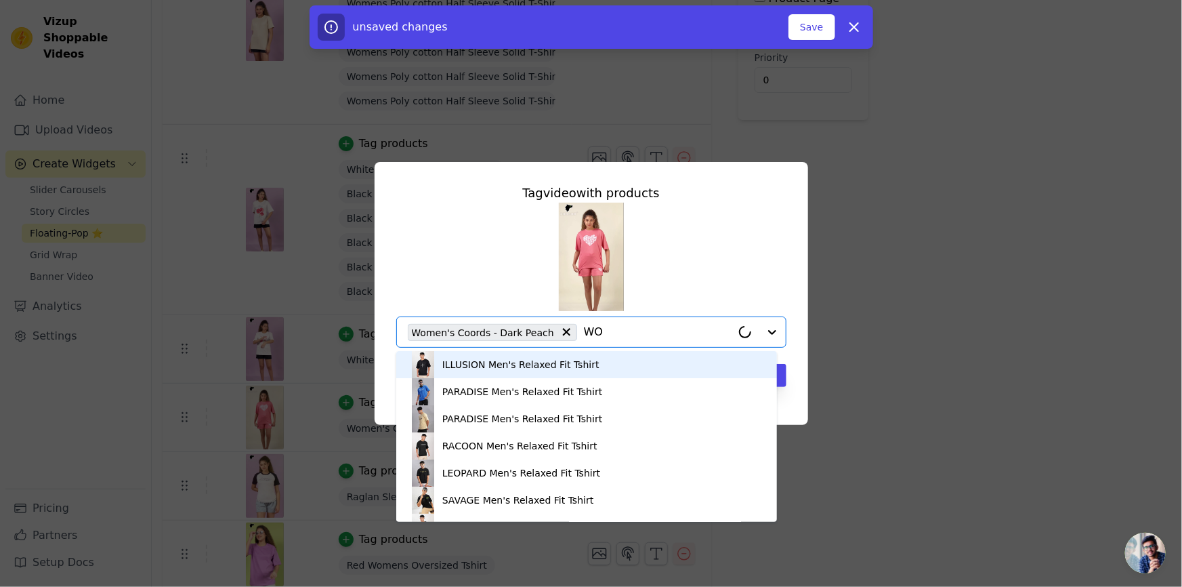
type input "W"
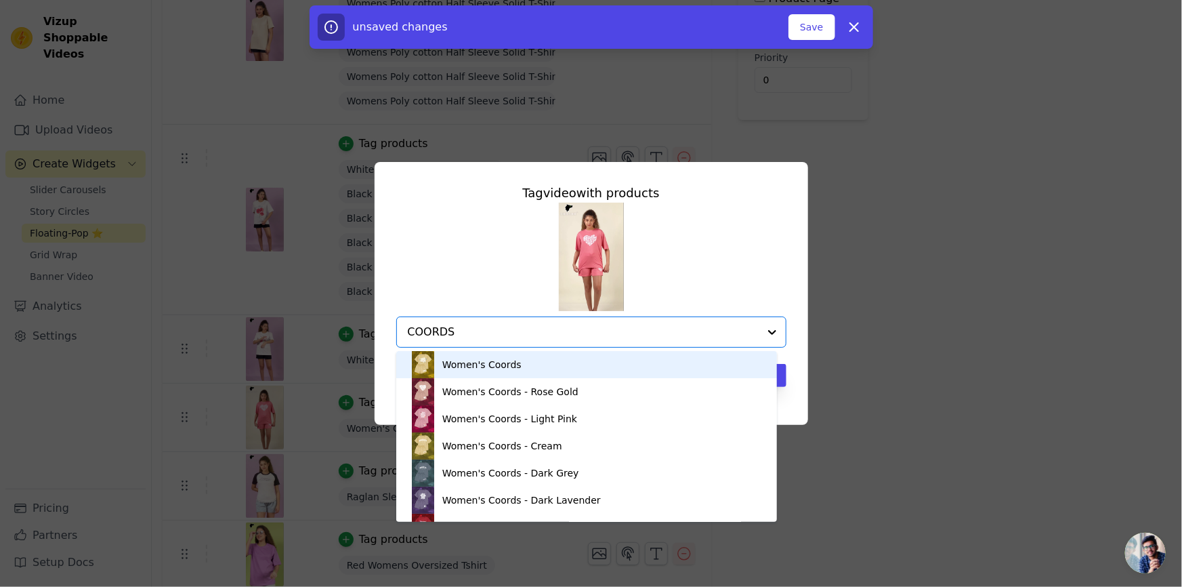
type input "COORDS"
click at [554, 322] on div at bounding box center [583, 332] width 351 height 30
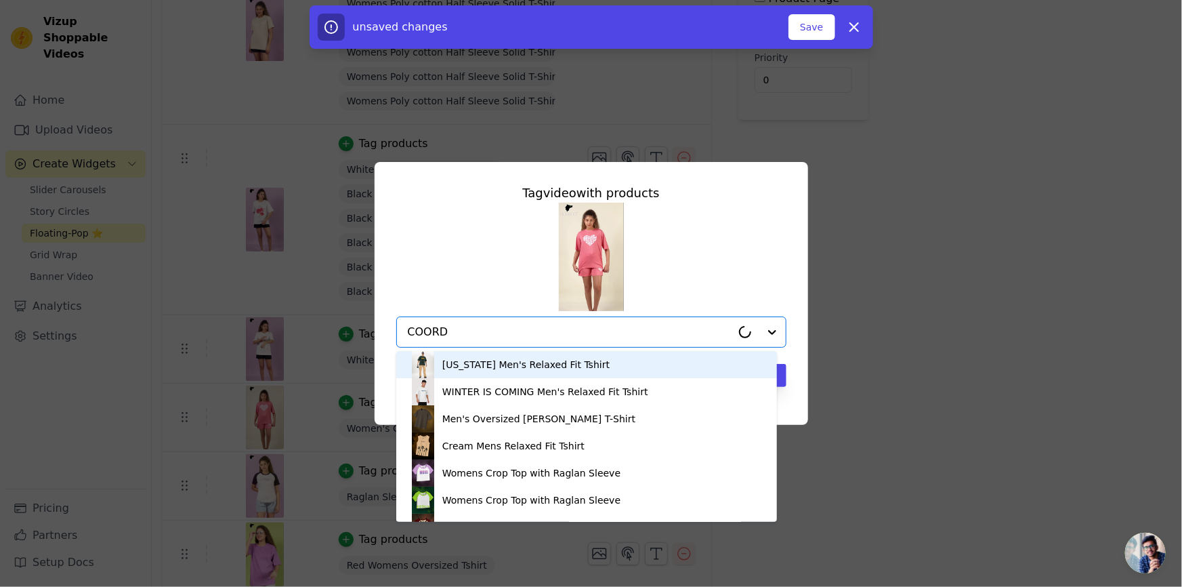
type input "COORDS"
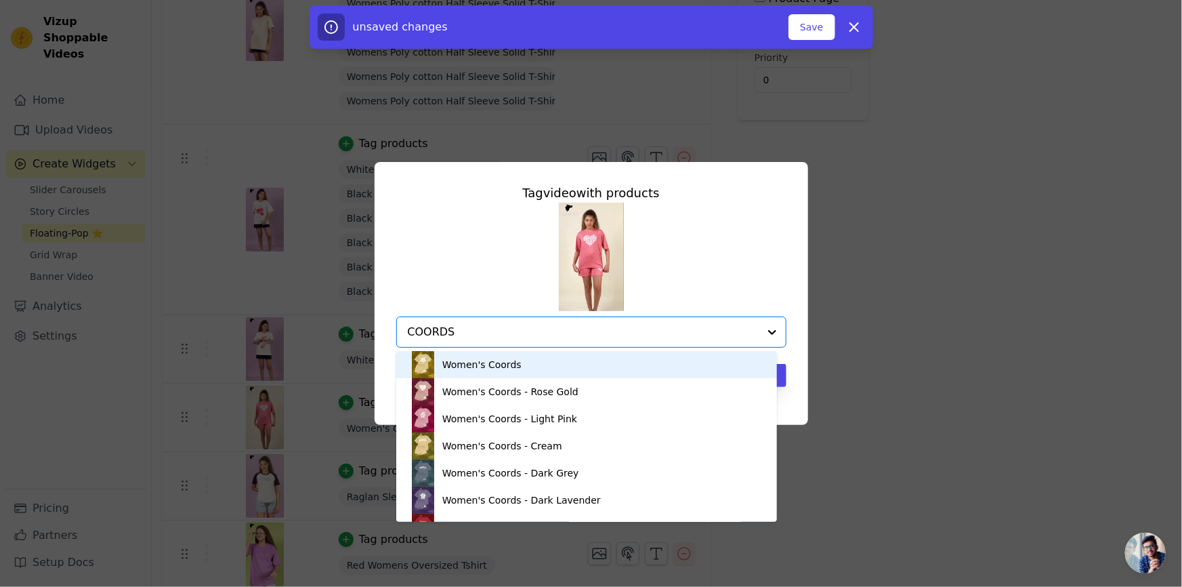
click at [524, 337] on input "COORDS" at bounding box center [583, 332] width 351 height 16
click at [526, 369] on div "Women's Coords" at bounding box center [587, 364] width 354 height 27
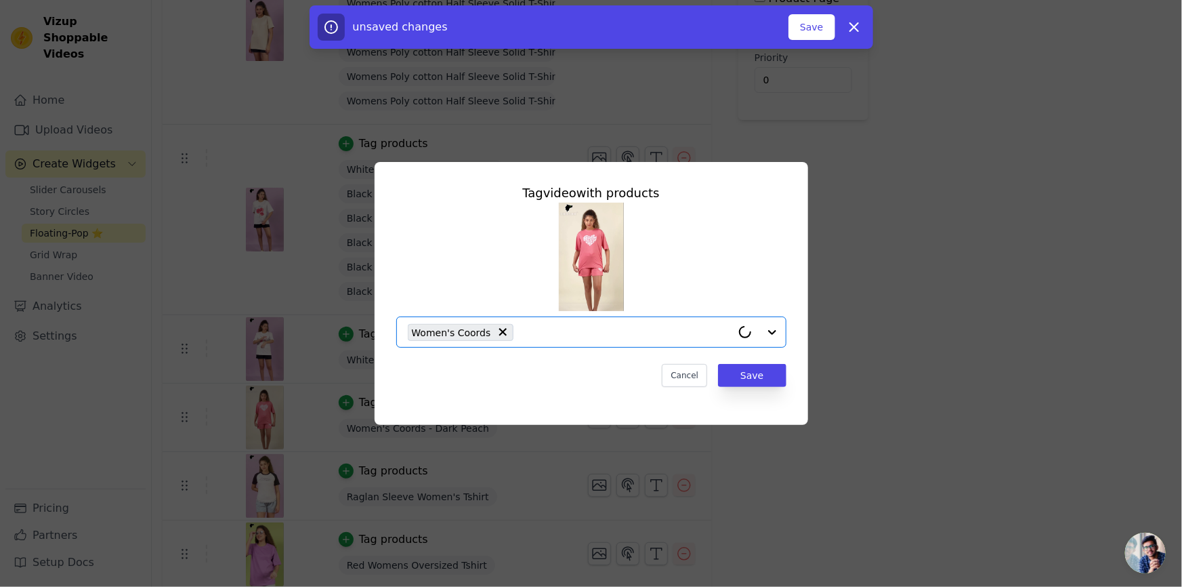
click at [547, 335] on input "text" at bounding box center [625, 332] width 211 height 16
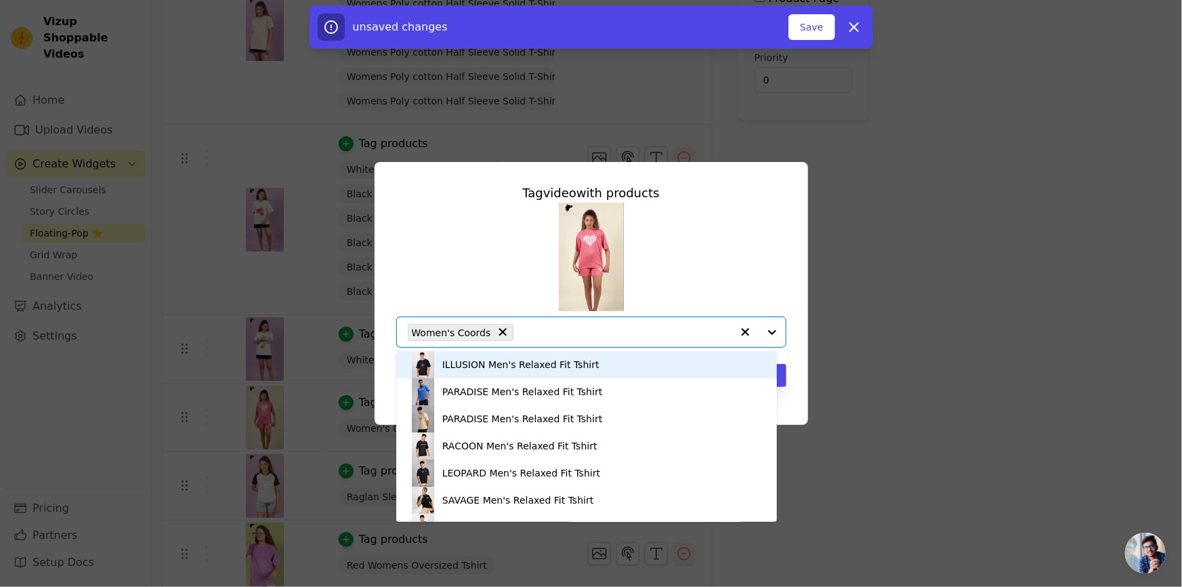
paste input "COORDS"
type input "COORDS"
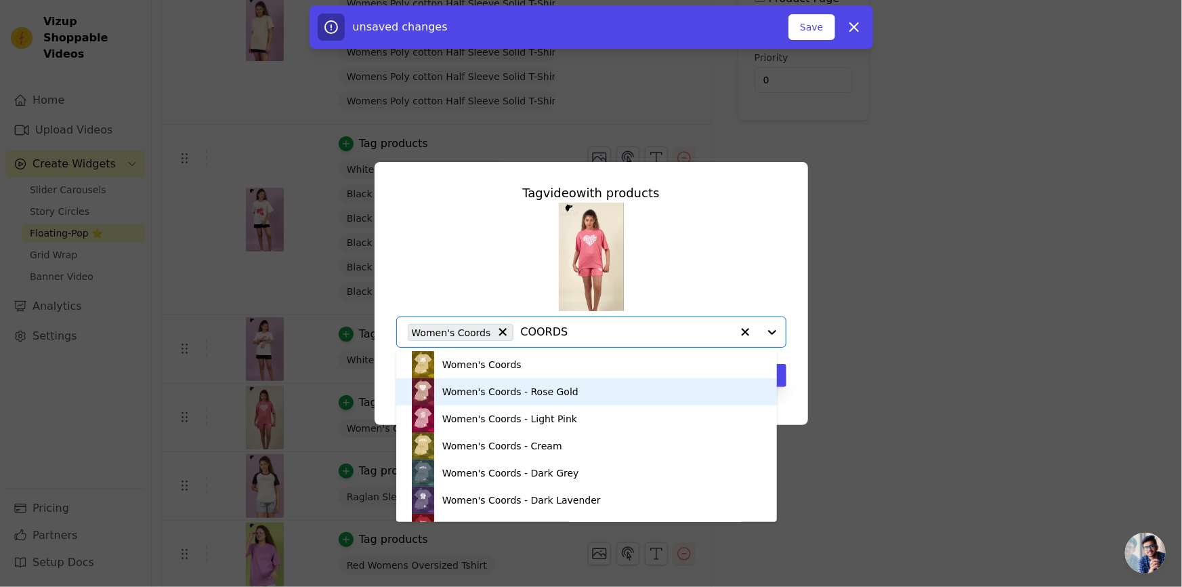
click at [524, 388] on div "Women's Coords - Rose Gold" at bounding box center [510, 392] width 136 height 14
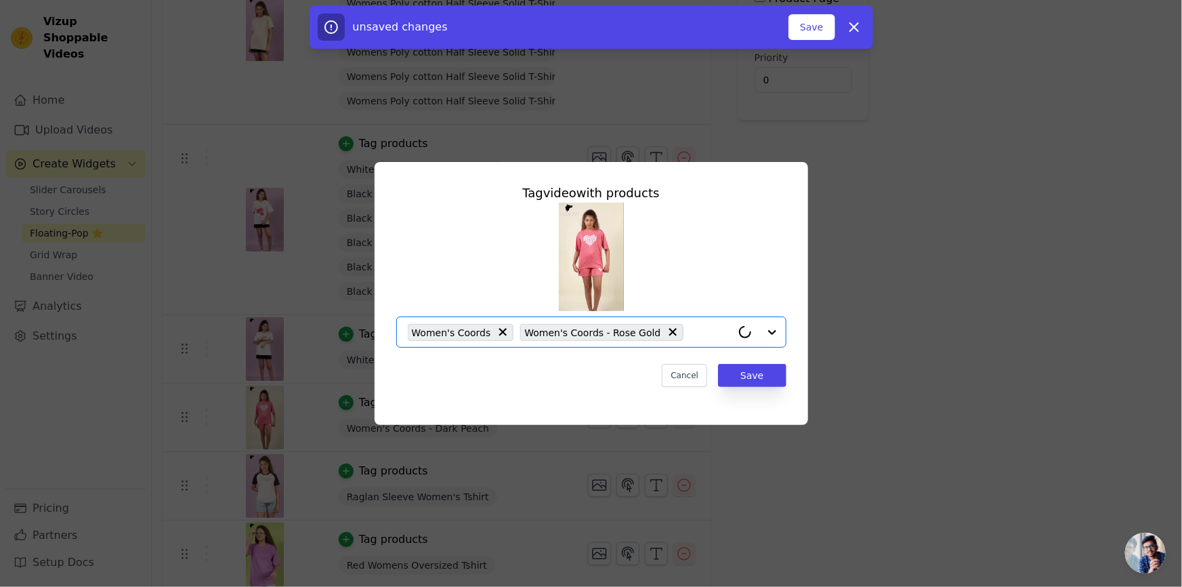
paste input "COORDS"
type input "COORDS"
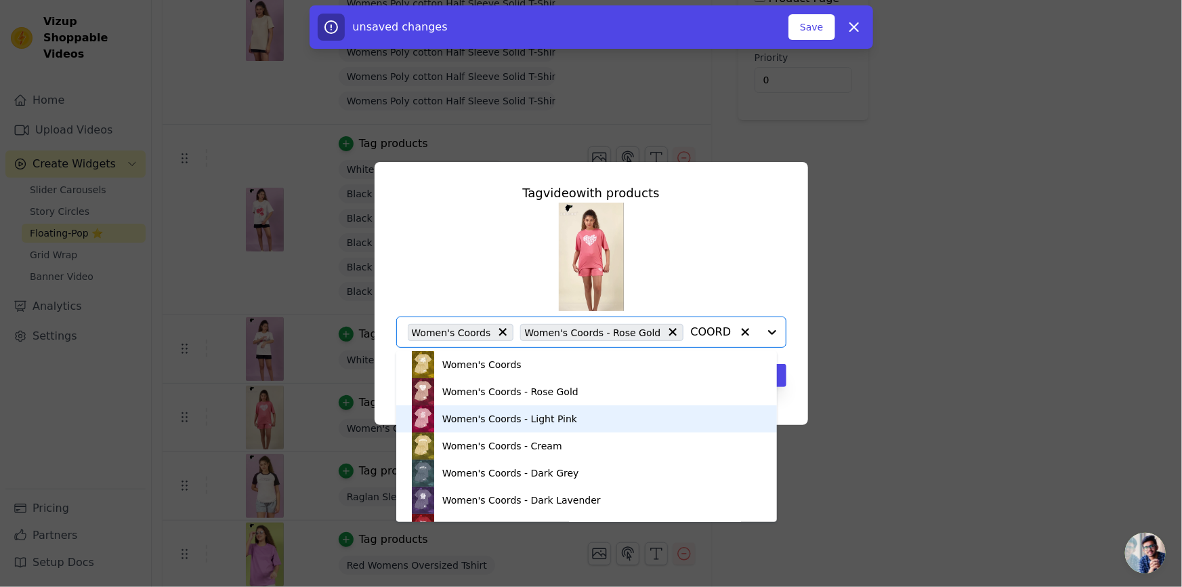
click at [447, 420] on div "Women's Coords - Light Pink" at bounding box center [509, 419] width 135 height 14
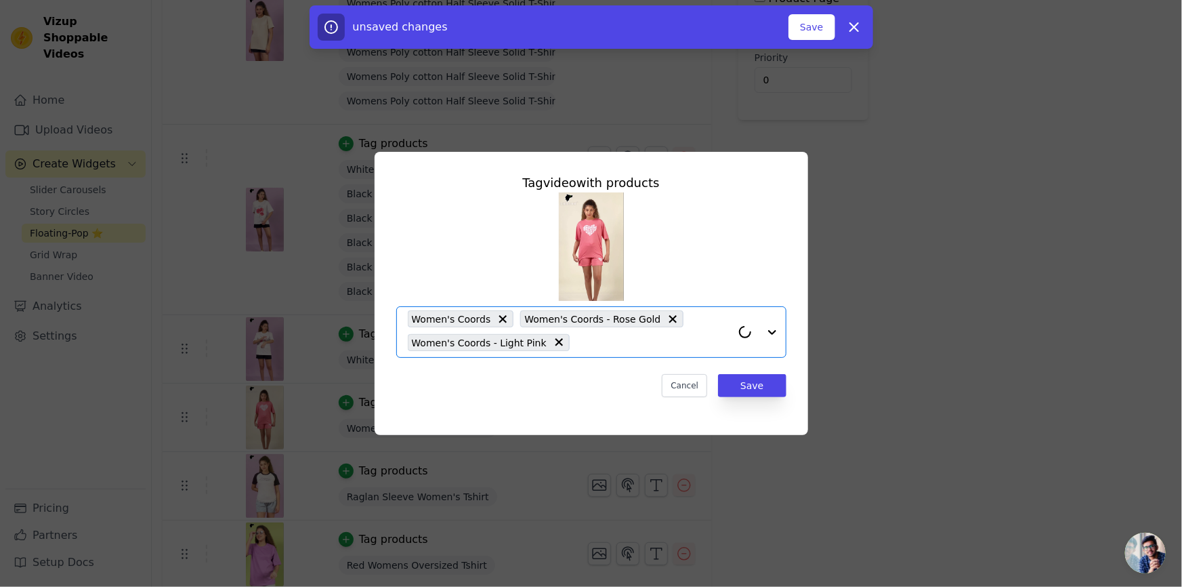
paste input "COORDS"
type input "COORDS"
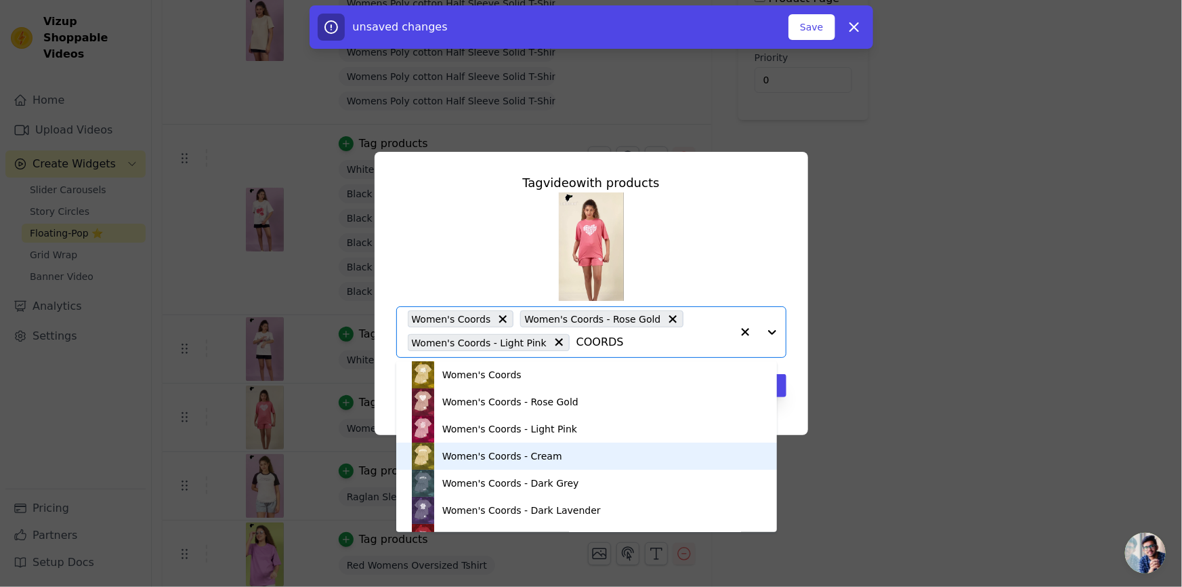
click at [452, 457] on div "Women's Coords - Cream" at bounding box center [502, 456] width 120 height 14
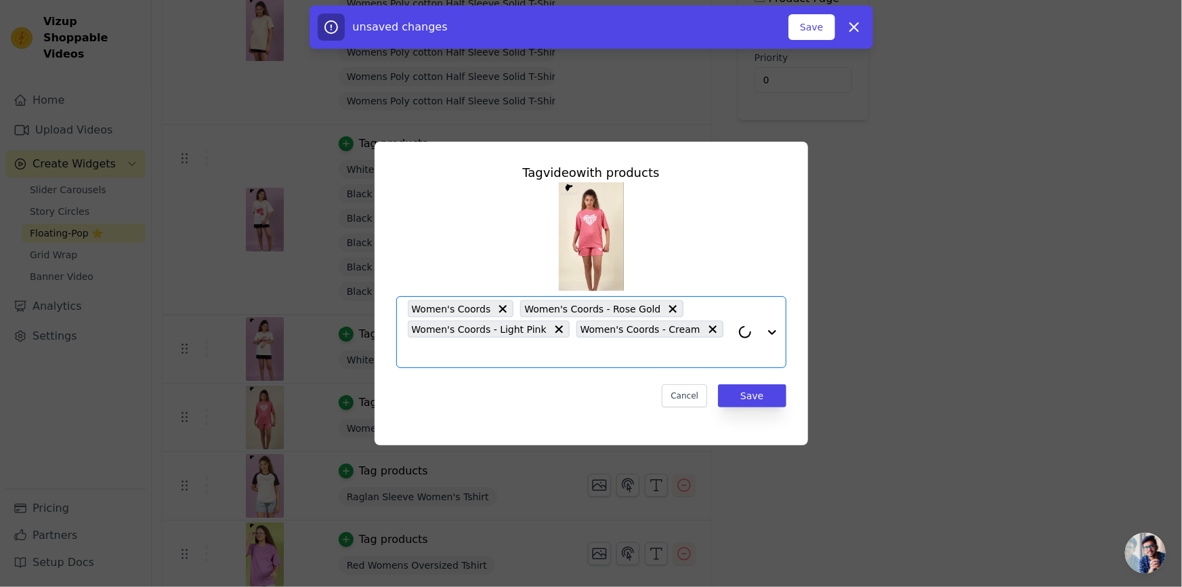
paste input "COORDS"
type input "COORDS"
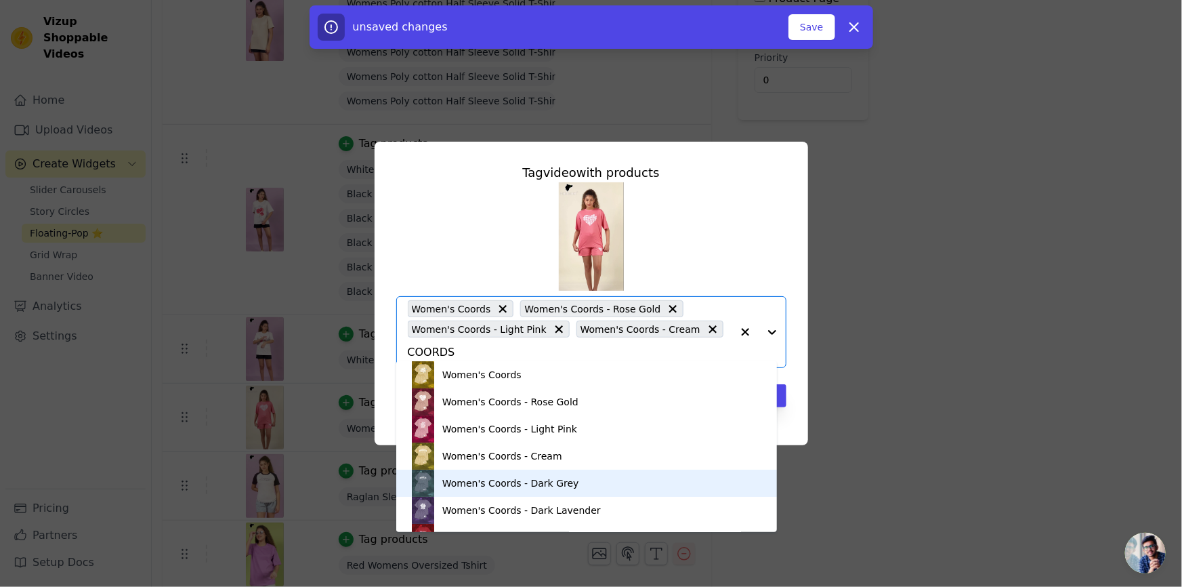
click at [495, 477] on div "Women's Coords - Dark Grey" at bounding box center [510, 483] width 137 height 14
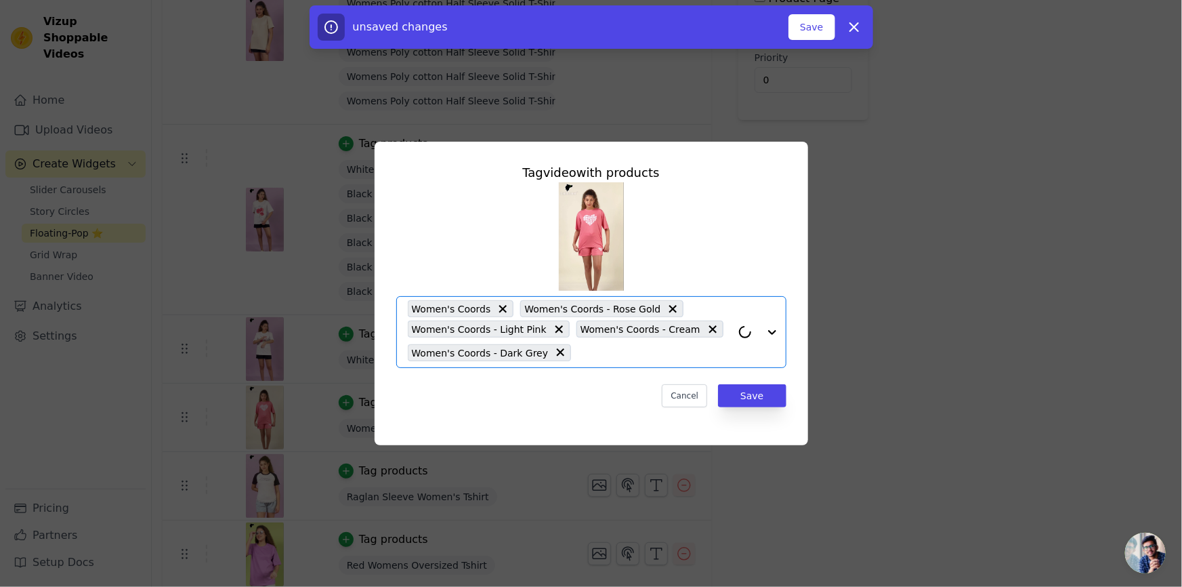
paste input "COORDS"
type input "COORDS"
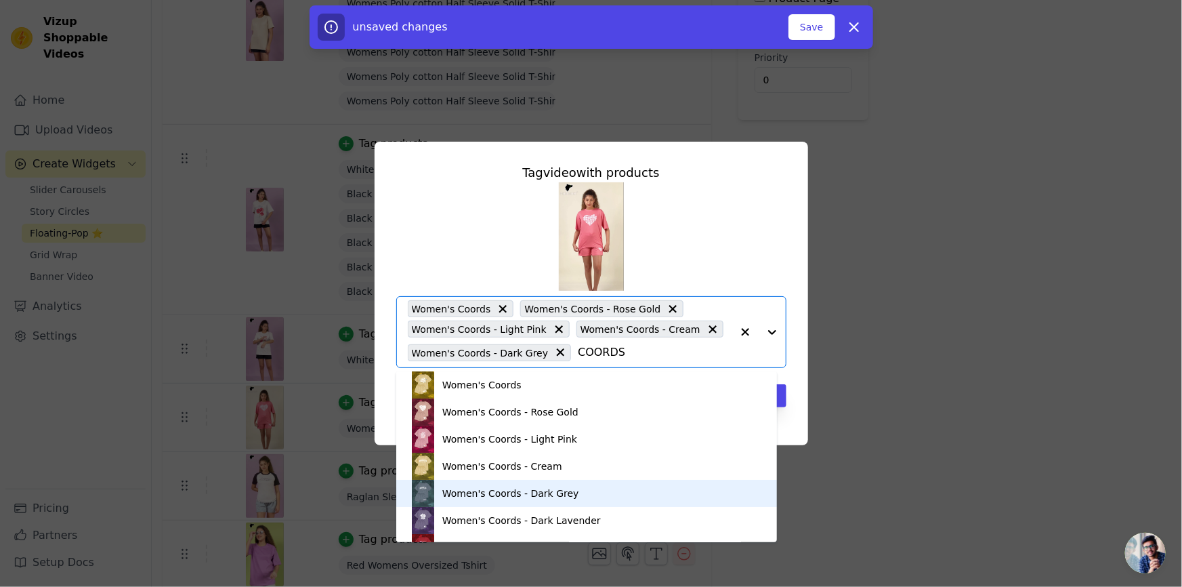
click at [474, 503] on div "Women's Coords - Dark Grey" at bounding box center [587, 493] width 354 height 27
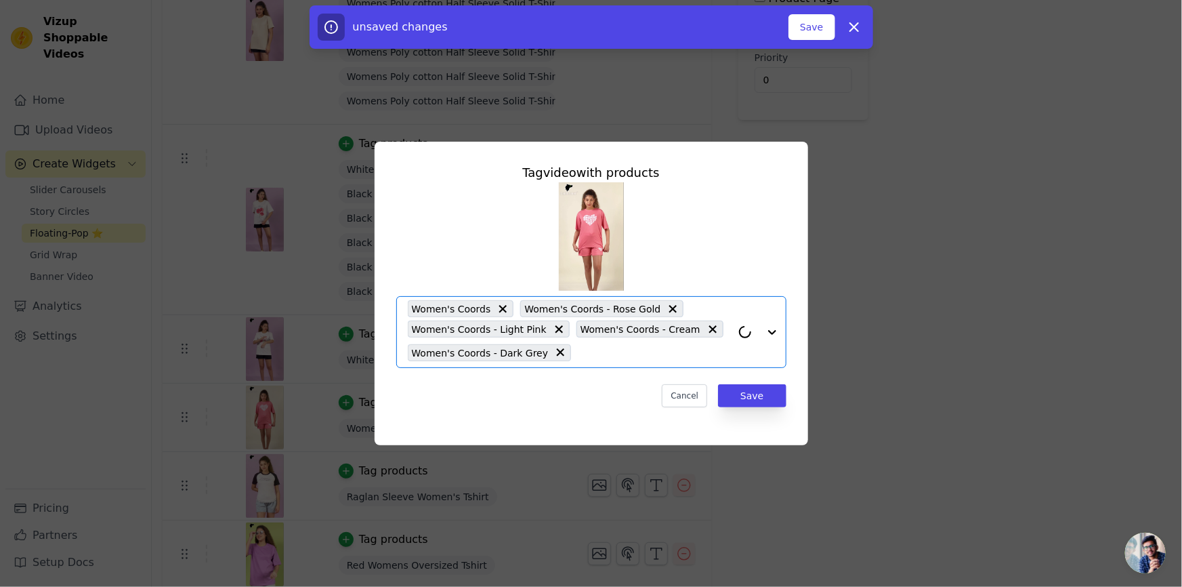
paste input "COORDS"
type input "COORDS"
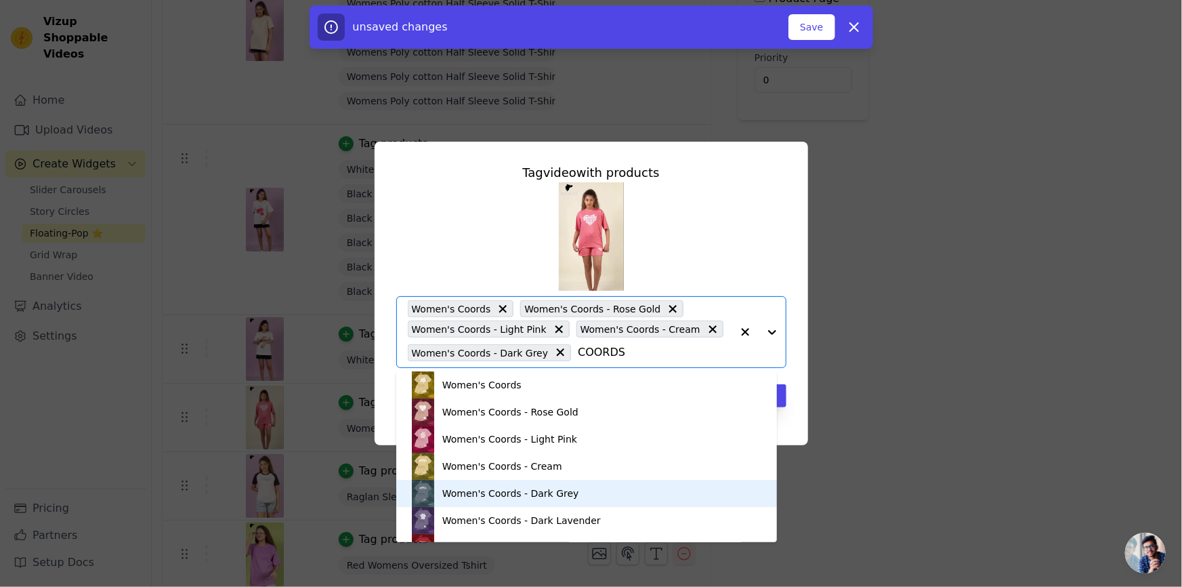
click at [480, 495] on div "Women's Coords - Dark Grey" at bounding box center [510, 493] width 137 height 14
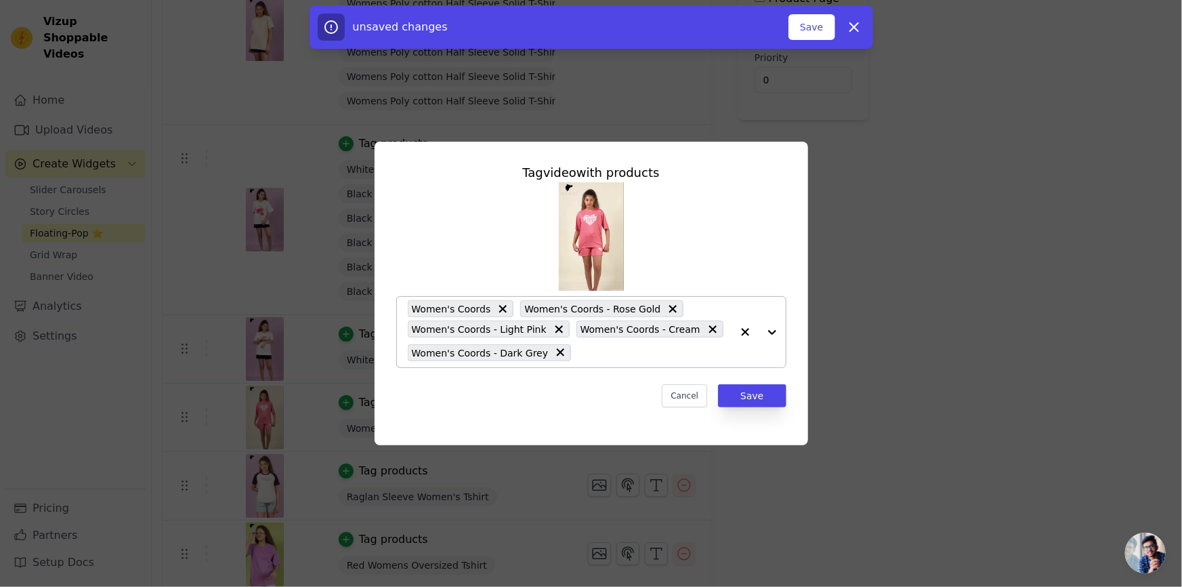
paste input "COORDS"
type input "COORDS"
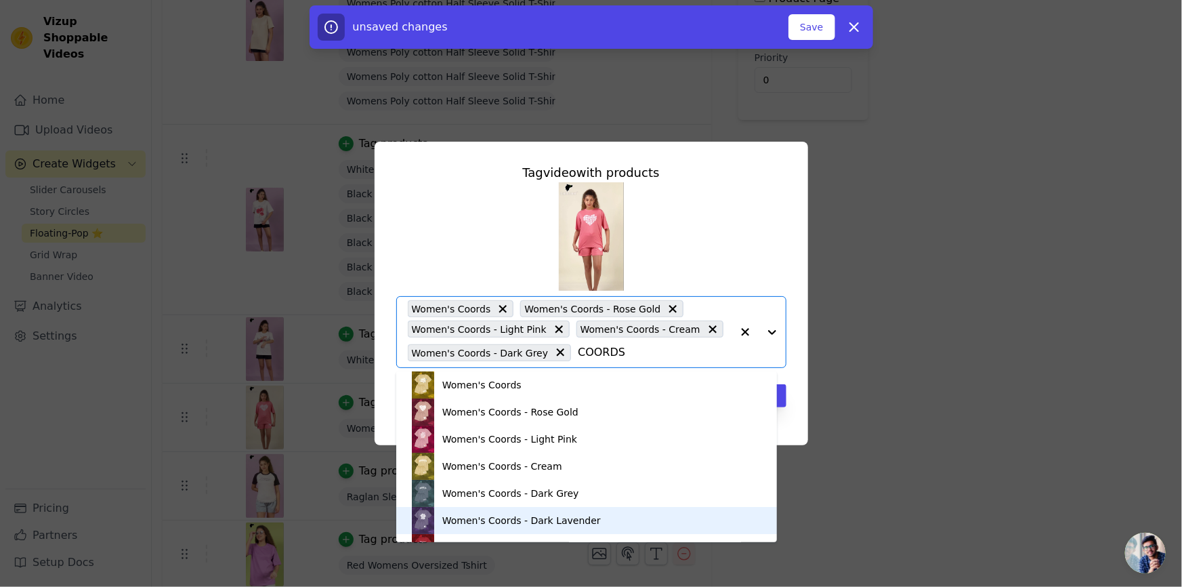
click at [514, 516] on div "Women's Coords - Dark Lavender" at bounding box center [521, 521] width 159 height 14
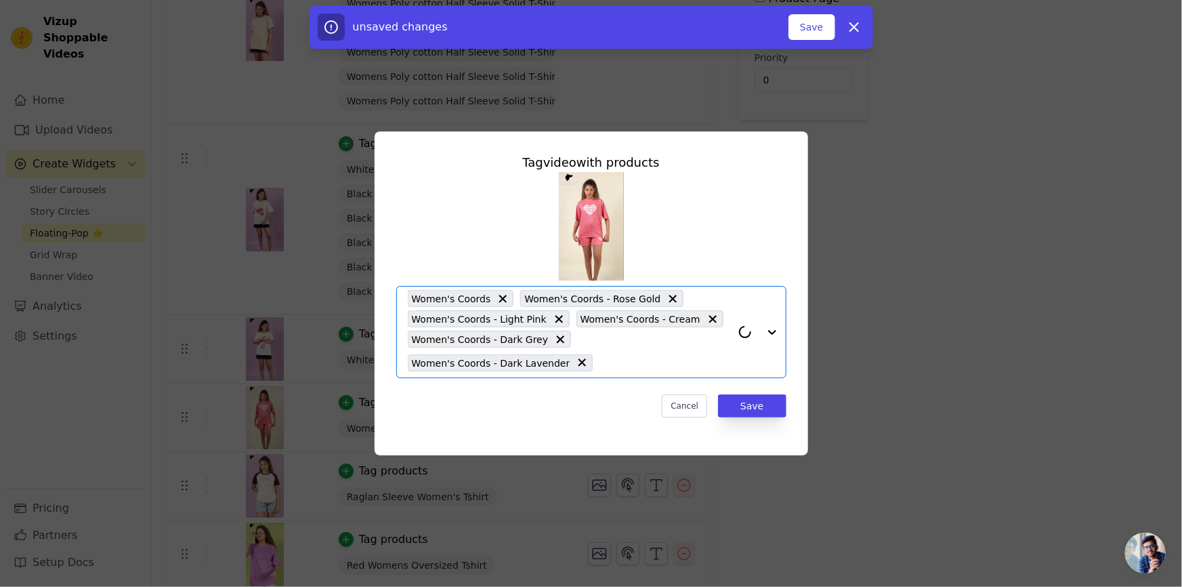
paste input "COORDS"
type input "COORDS"
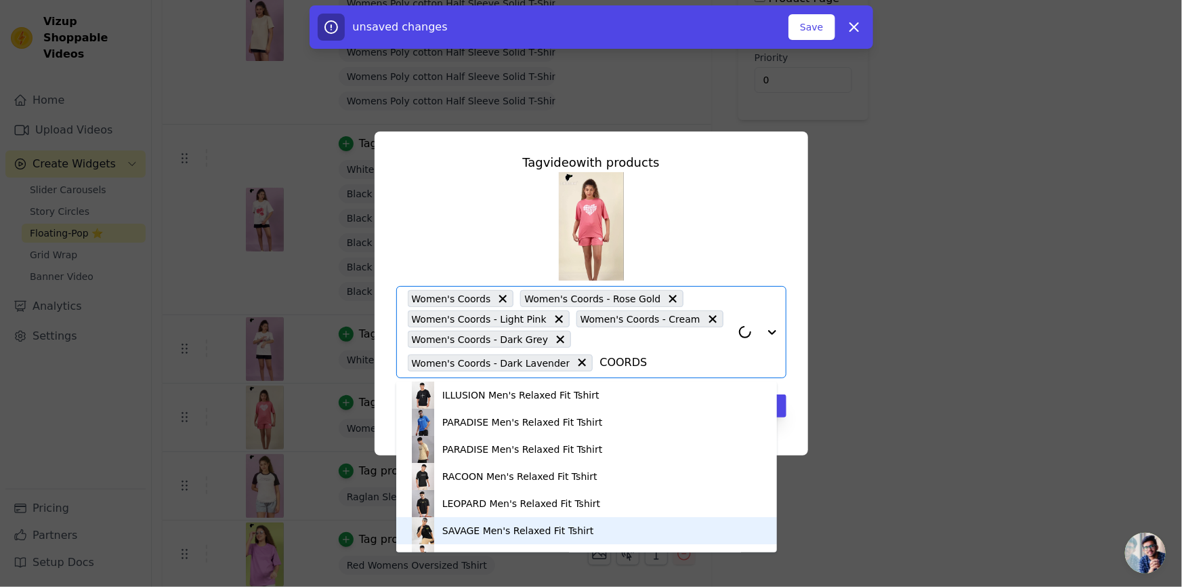
scroll to position [19, 0]
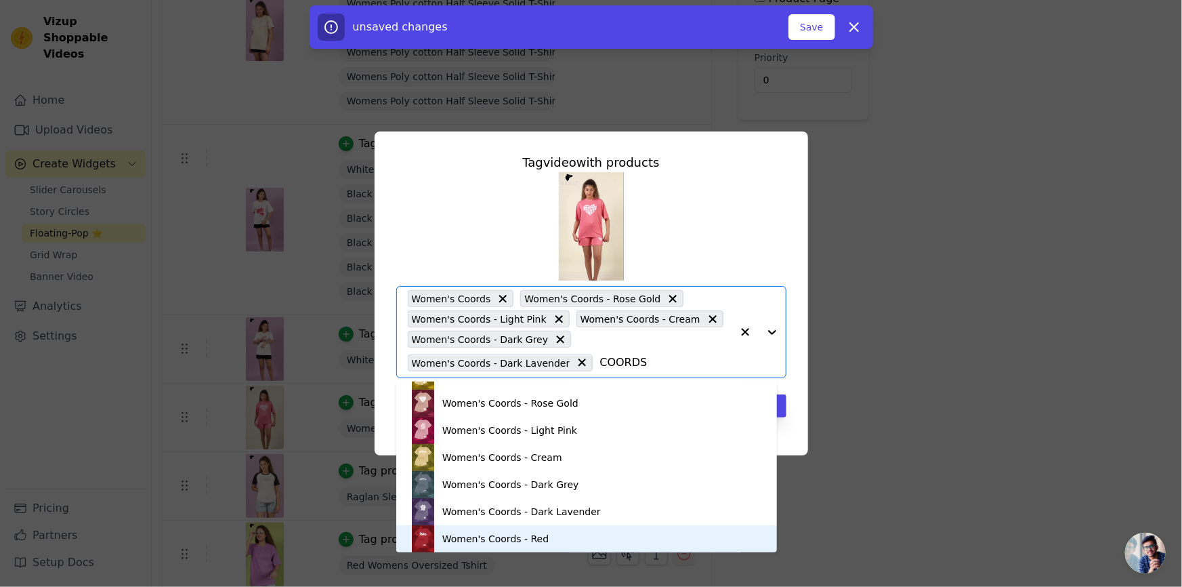
click at [528, 535] on div "Women's Coords - Red" at bounding box center [495, 539] width 106 height 14
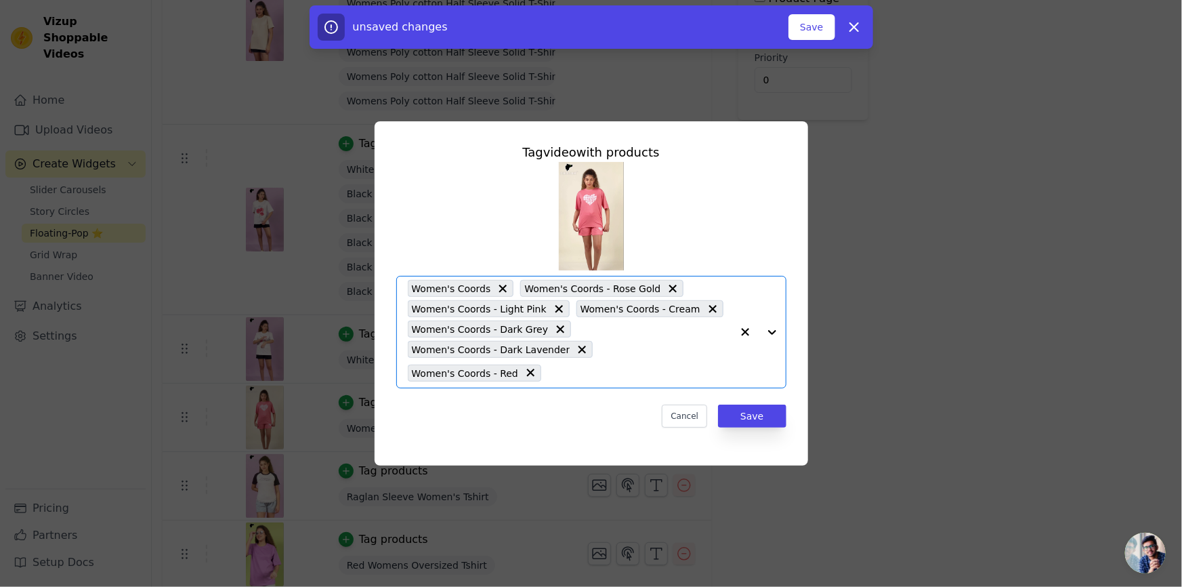
paste input "COORDS"
type input "COORDS"
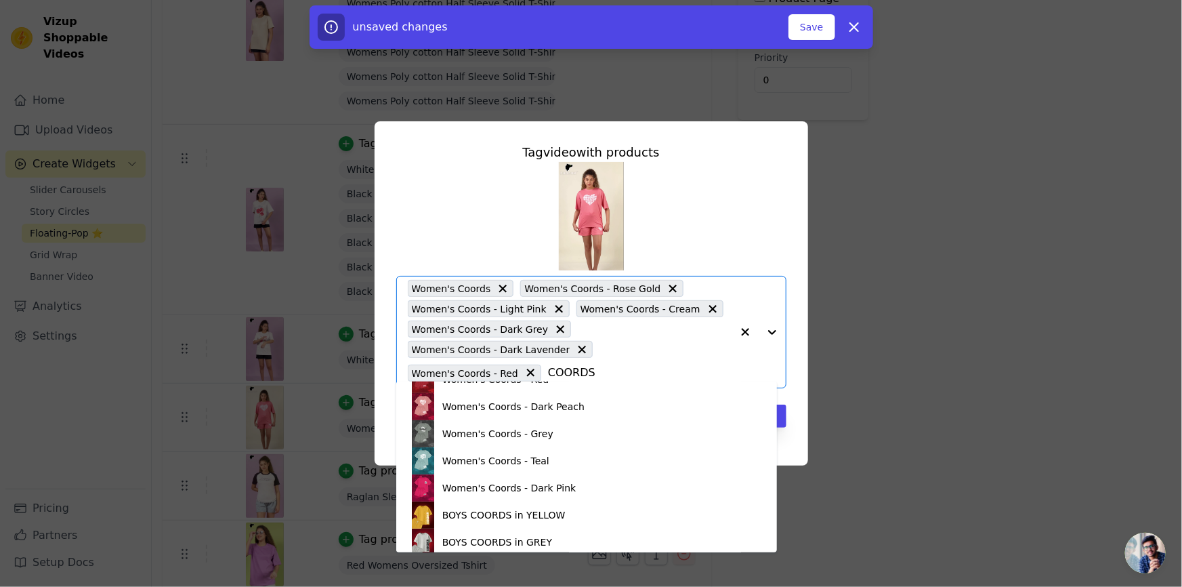
scroll to position [205, 0]
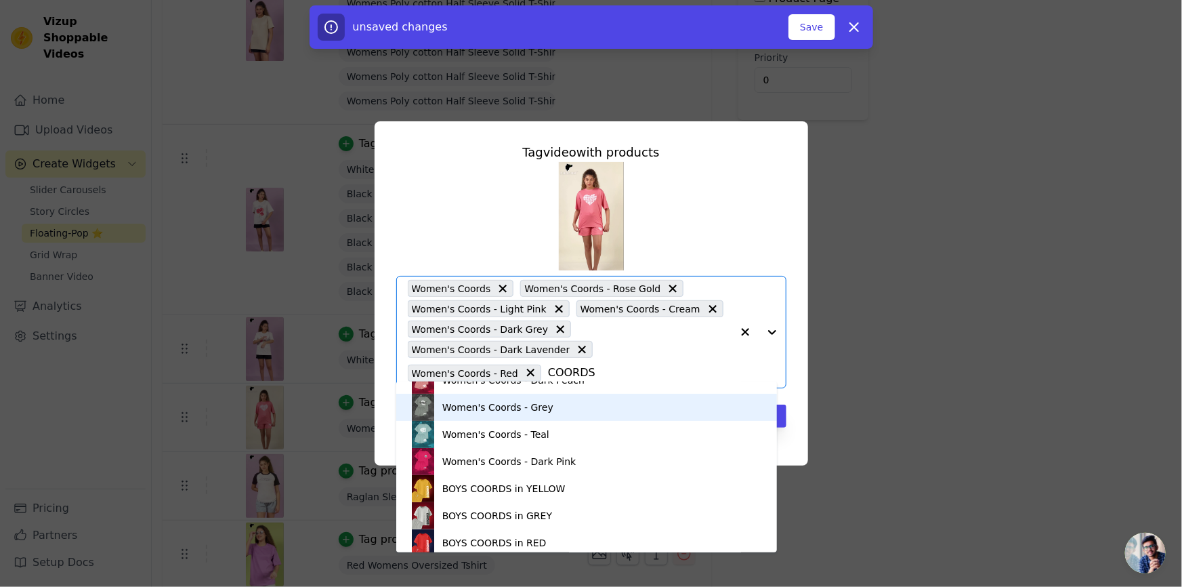
click at [544, 412] on div "Women's Coords - Grey" at bounding box center [587, 407] width 354 height 27
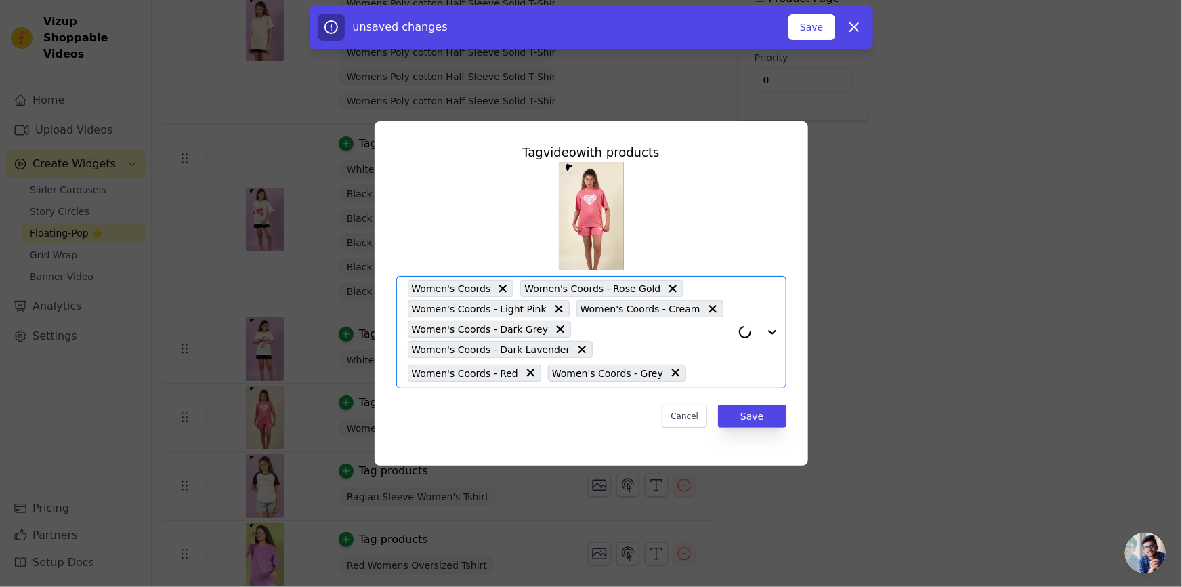
paste input "COORDS"
type input "COORDS"
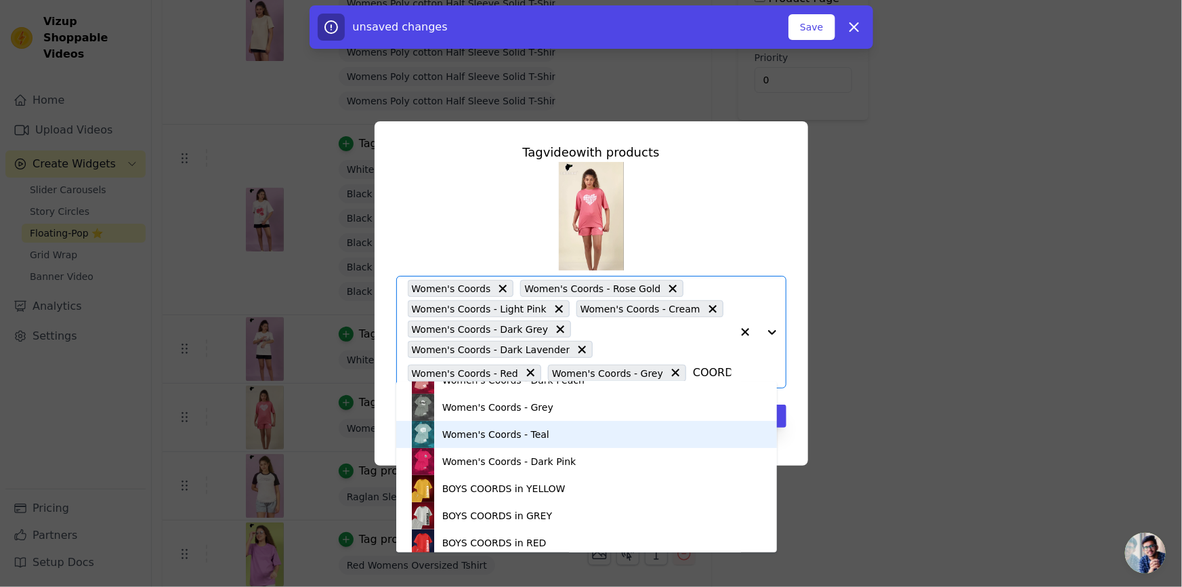
click at [511, 428] on div "Women's Coords - Teal" at bounding box center [495, 435] width 107 height 14
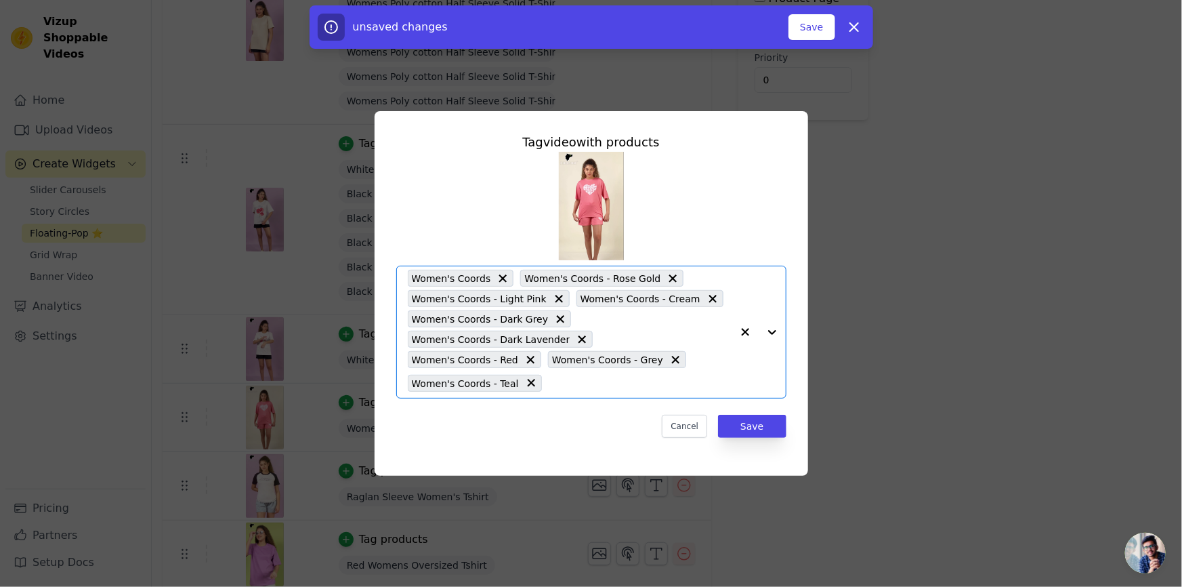
paste input "COORDS"
type input "COORDS"
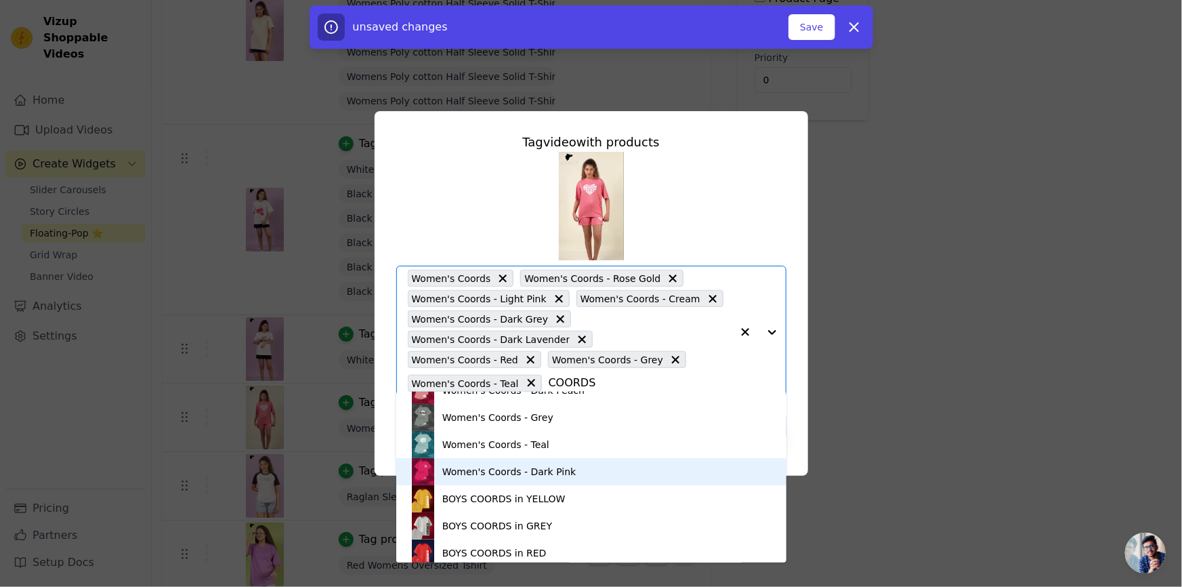
click at [530, 465] on div "Women's Coords - Dark Pink" at bounding box center [509, 472] width 134 height 14
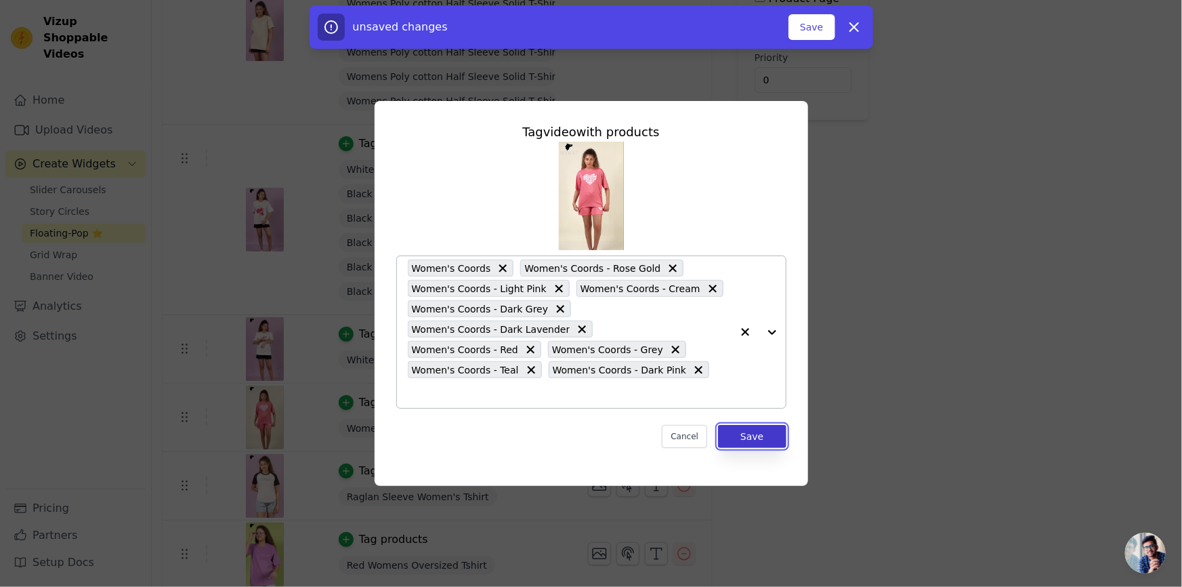
click at [735, 425] on button "Save" at bounding box center [752, 436] width 68 height 23
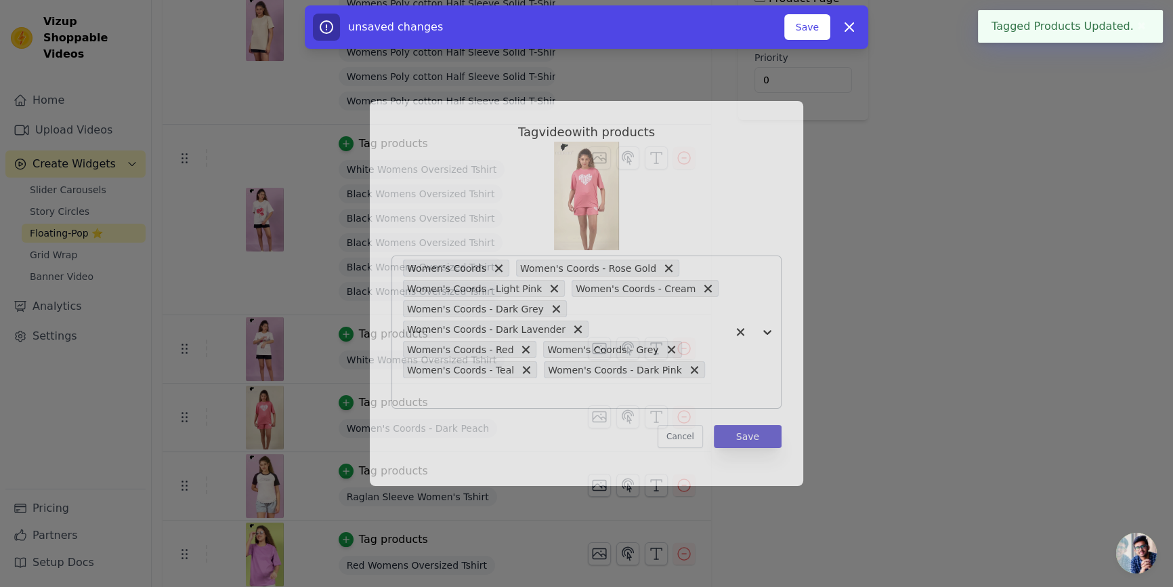
scroll to position [0, 0]
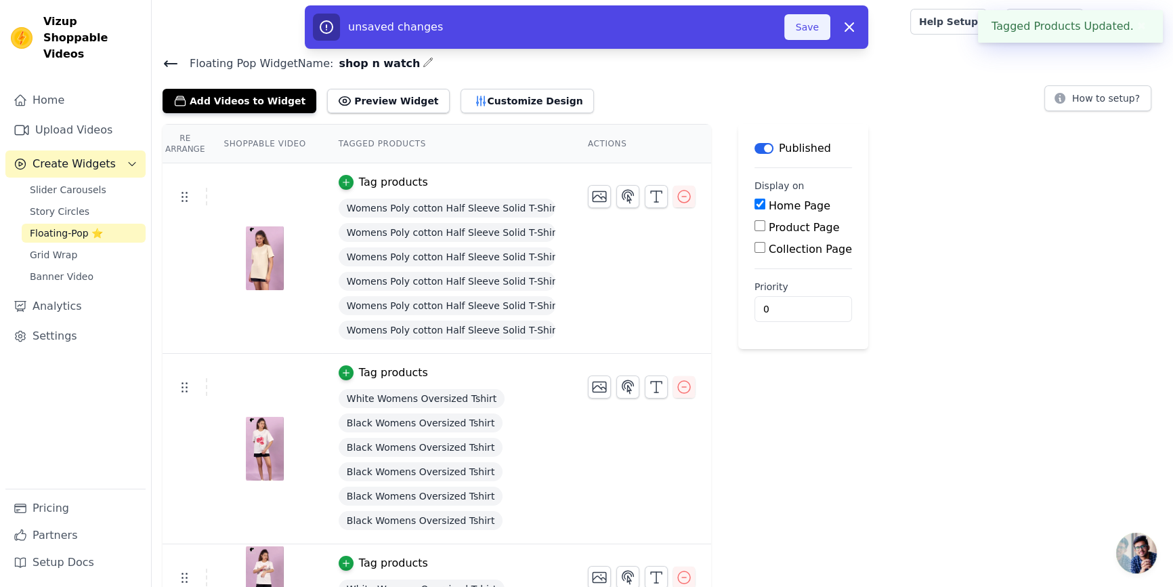
click at [806, 27] on button "Save" at bounding box center [808, 27] width 46 height 26
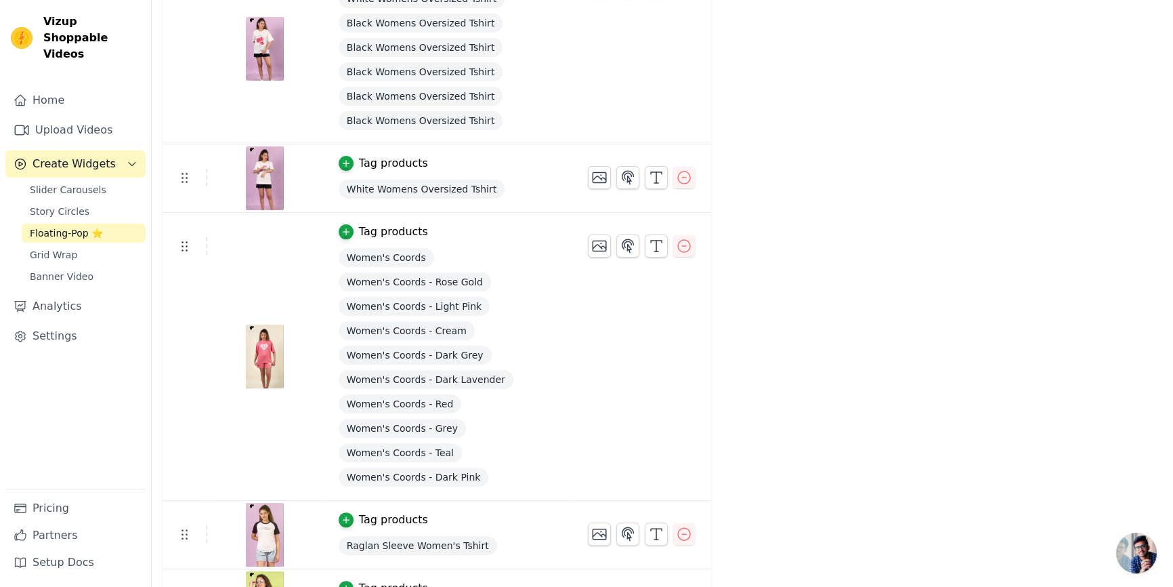
scroll to position [411, 0]
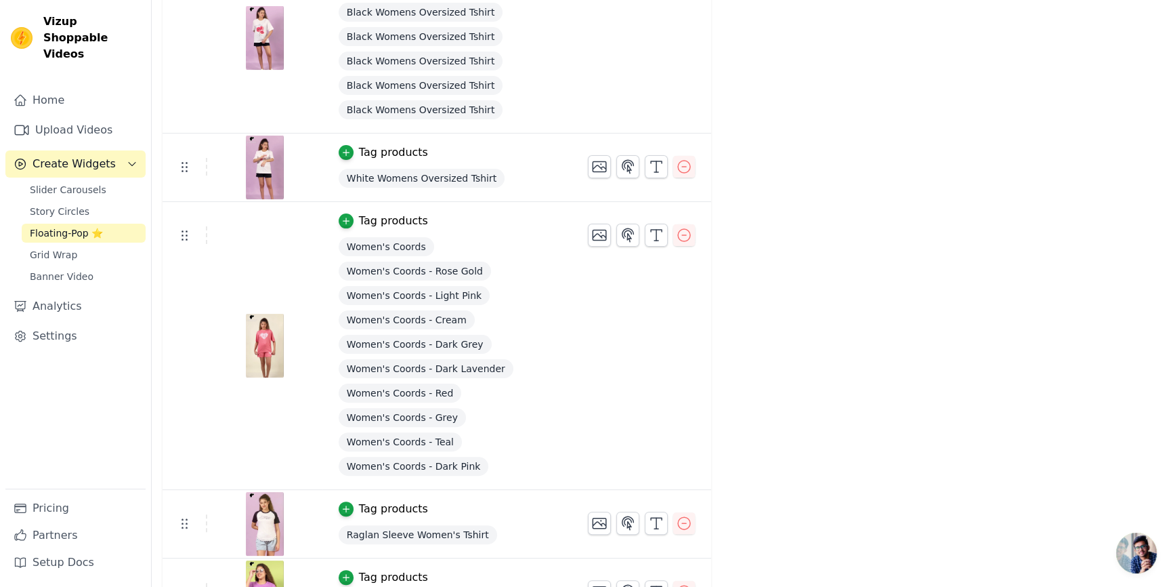
click at [257, 168] on img at bounding box center [265, 167] width 38 height 65
click at [88, 156] on span "Create Widgets" at bounding box center [74, 164] width 83 height 16
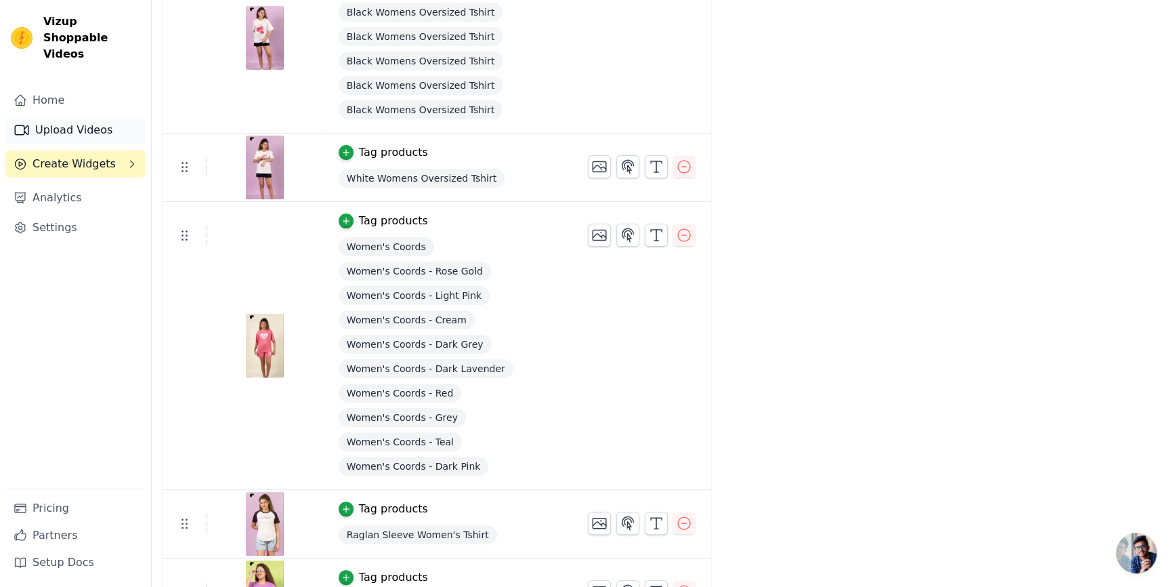
click at [85, 117] on link "Upload Videos" at bounding box center [75, 130] width 140 height 27
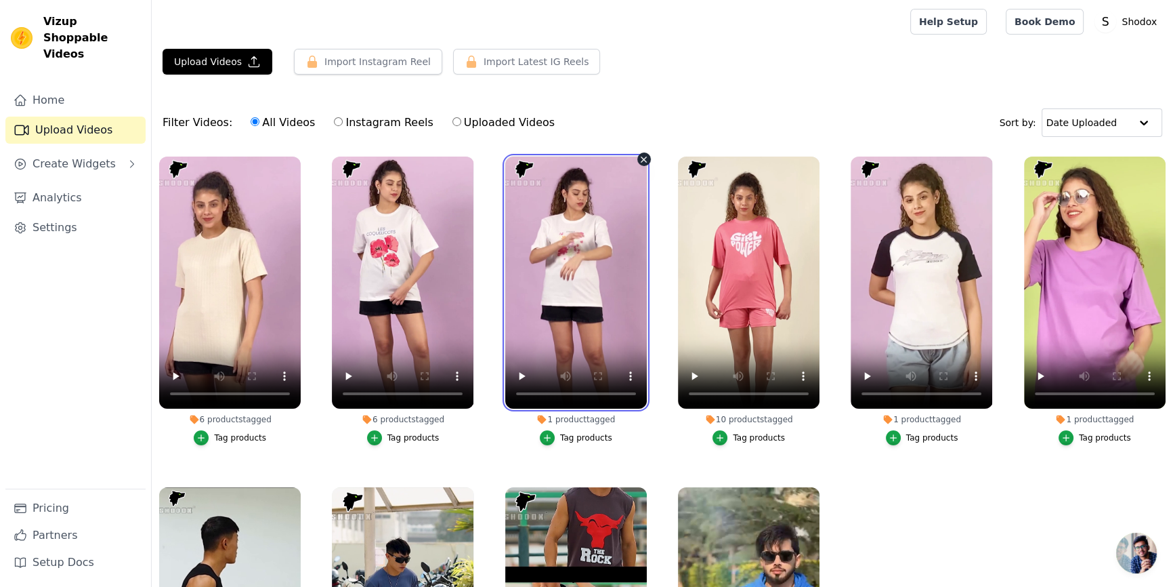
click at [579, 268] on video at bounding box center [576, 283] width 142 height 252
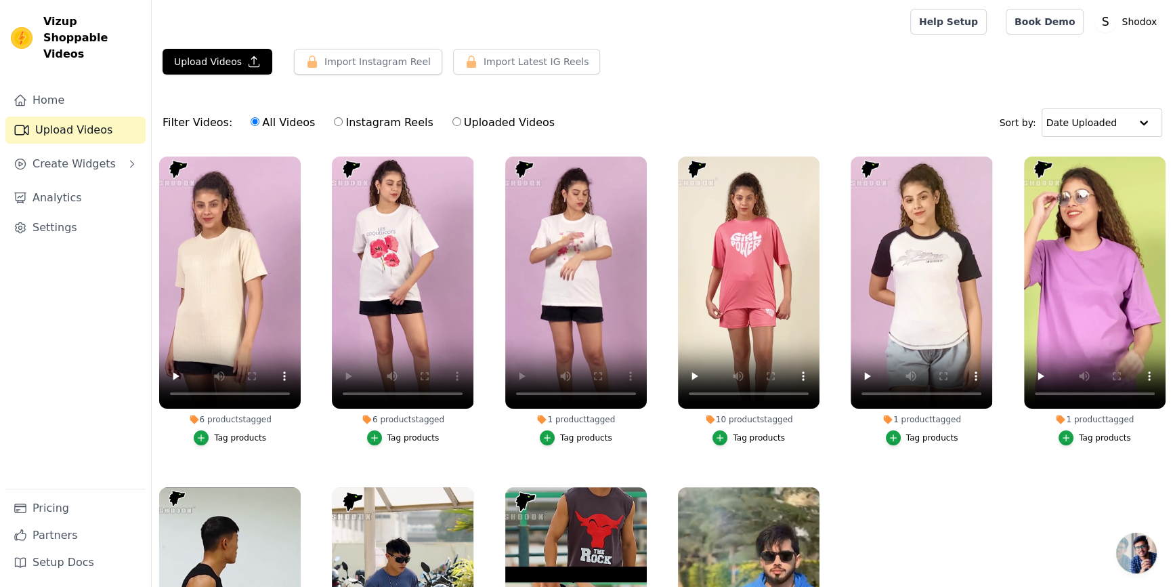
click at [647, 112] on div "Filter Videos: All Videos Instagram Reels Uploaded Videos Sort by: Date Uploaded" at bounding box center [663, 122] width 1022 height 53
click at [70, 159] on button "Create Widgets" at bounding box center [75, 163] width 140 height 27
click at [40, 226] on span "Floating-Pop ⭐" at bounding box center [66, 233] width 73 height 14
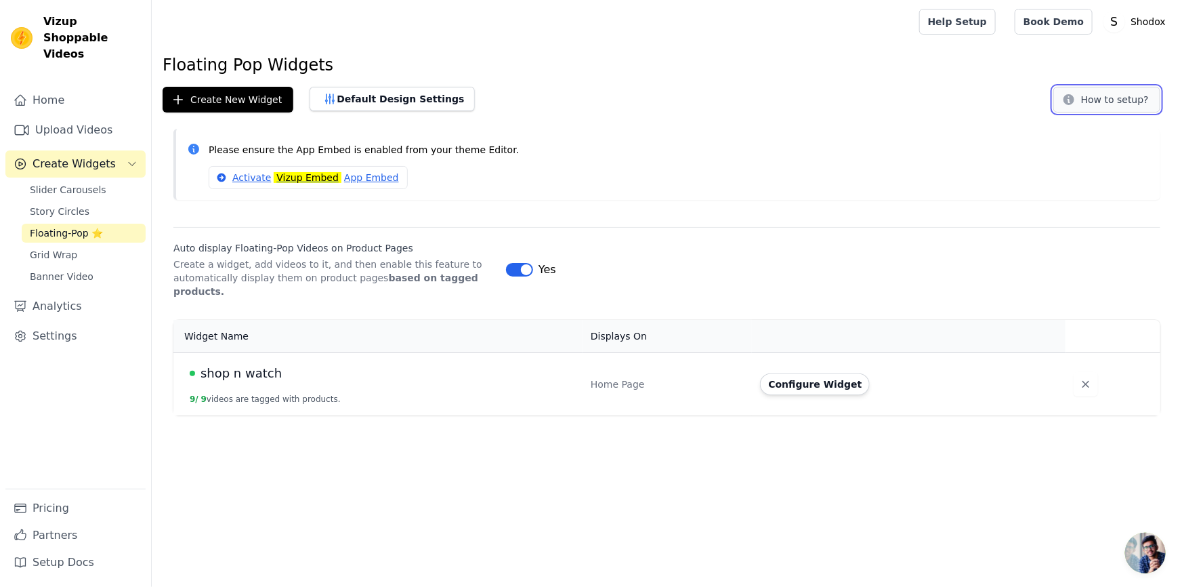
click at [1104, 102] on button "How to setup?" at bounding box center [1107, 100] width 107 height 26
click at [734, 185] on div "Activate Vizup Embed App Embed" at bounding box center [679, 177] width 941 height 23
click at [764, 378] on div "Configure Widget" at bounding box center [904, 384] width 289 height 22
click at [423, 364] on div "shop n watch" at bounding box center [382, 373] width 385 height 19
click at [408, 369] on td "shop n watch 9 / 9 videos are tagged with products." at bounding box center [377, 383] width 409 height 63
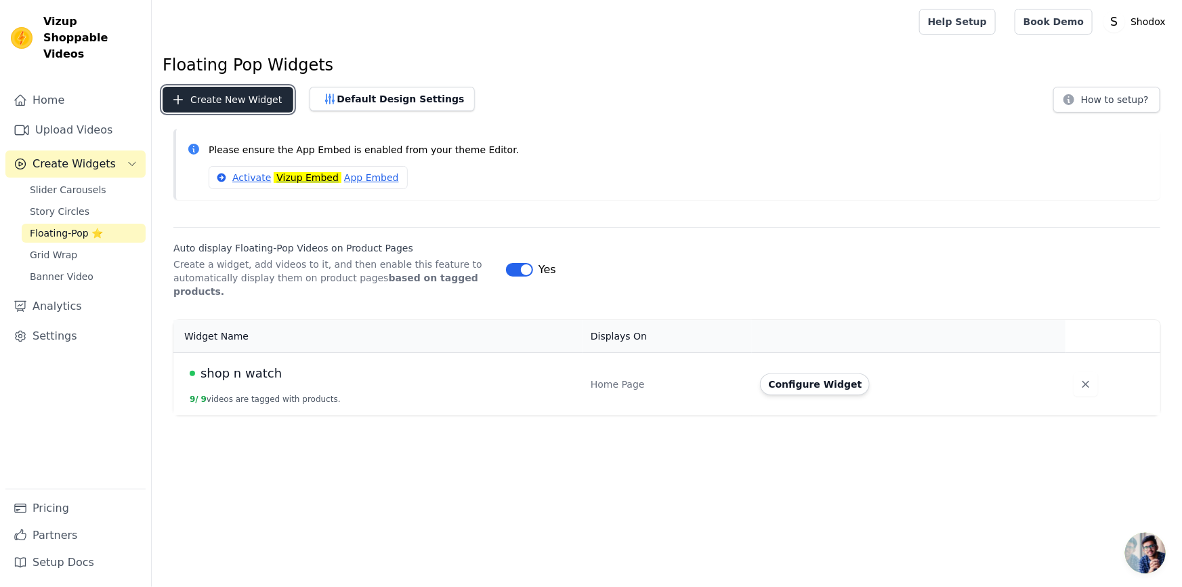
click at [256, 98] on button "Create New Widget" at bounding box center [228, 100] width 131 height 26
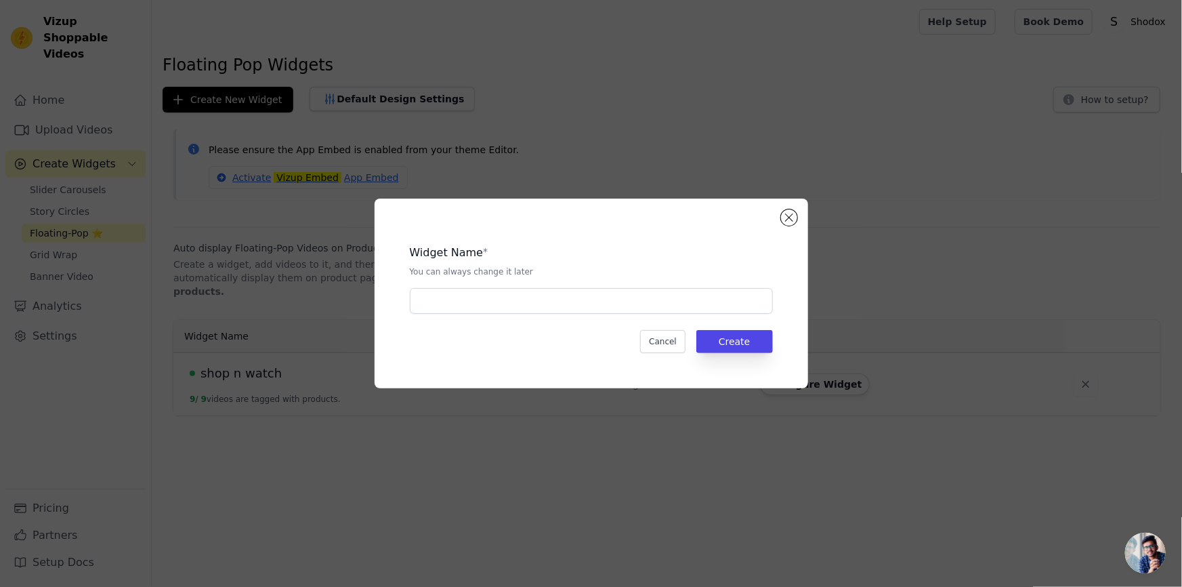
click at [505, 318] on div "Widget Name * You can always change it later Cancel Create" at bounding box center [591, 293] width 390 height 146
click at [500, 303] on input "text" at bounding box center [591, 301] width 363 height 26
click at [423, 304] on input "fLOATING POP" at bounding box center [591, 301] width 363 height 26
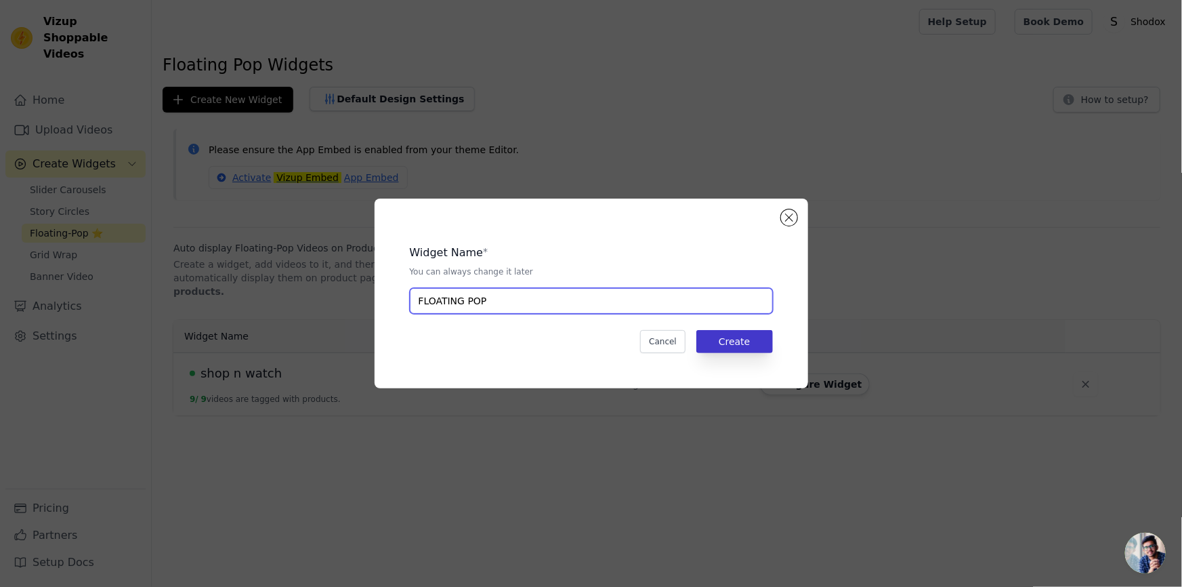
type input "FLOATING POP"
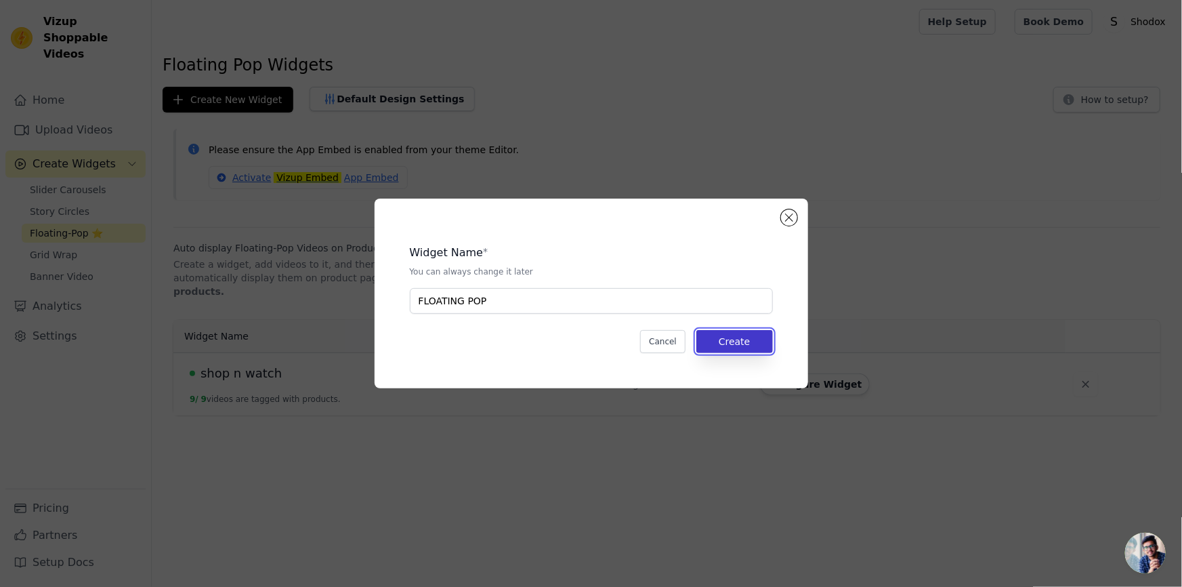
click at [751, 335] on button "Create" at bounding box center [734, 341] width 77 height 23
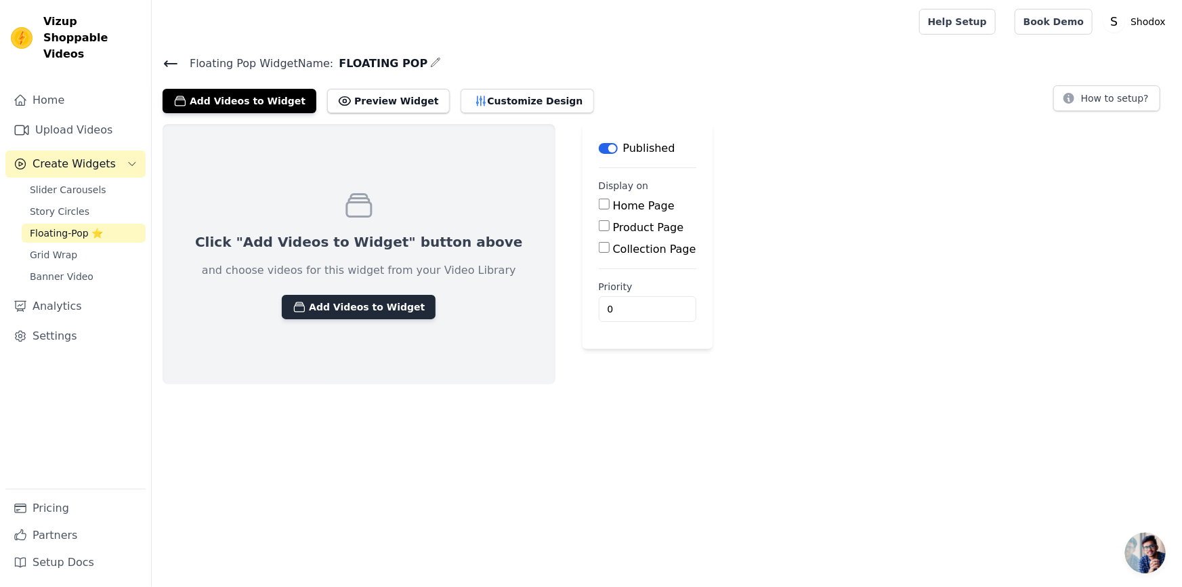
click at [350, 307] on button "Add Videos to Widget" at bounding box center [359, 307] width 154 height 24
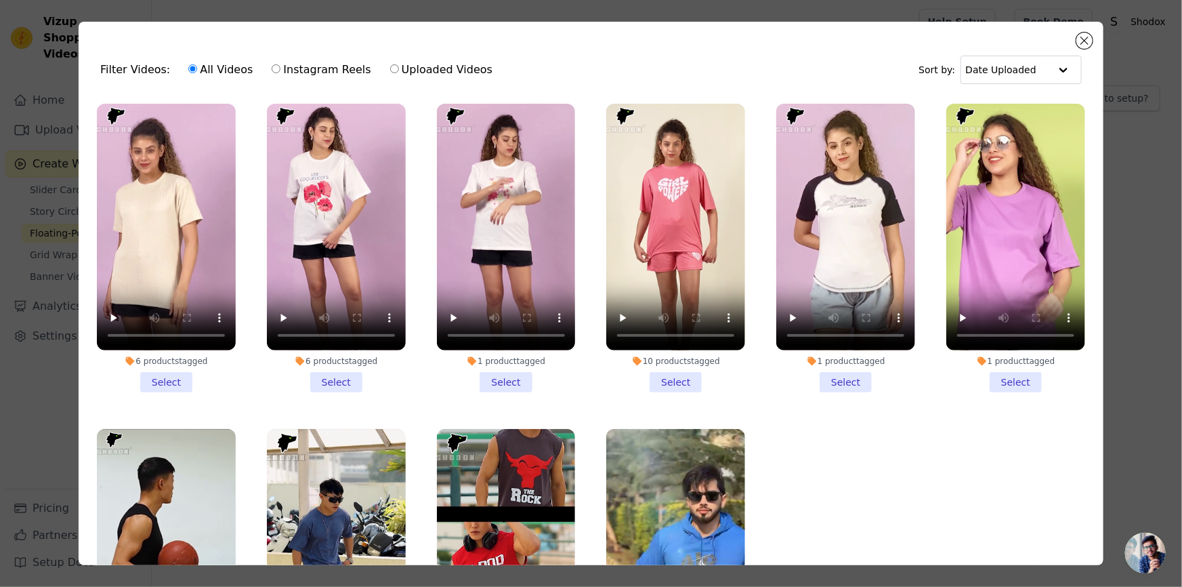
click at [169, 382] on li "6 products tagged Select" at bounding box center [166, 248] width 139 height 289
click at [0, 0] on input "6 products tagged Select" at bounding box center [0, 0] width 0 height 0
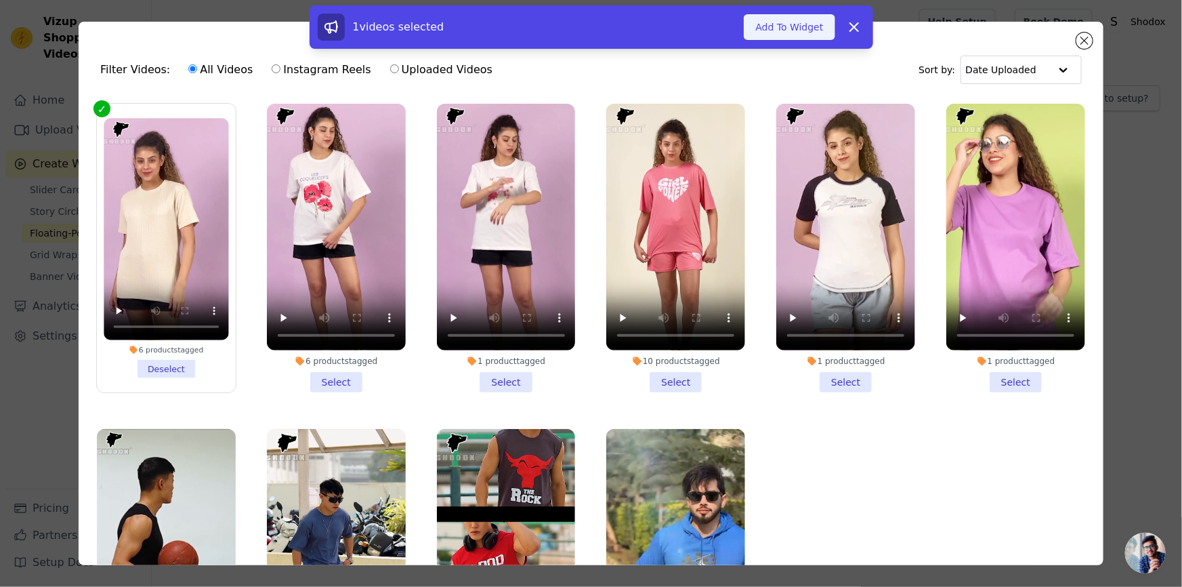
click at [773, 33] on button "Add To Widget" at bounding box center [789, 27] width 91 height 26
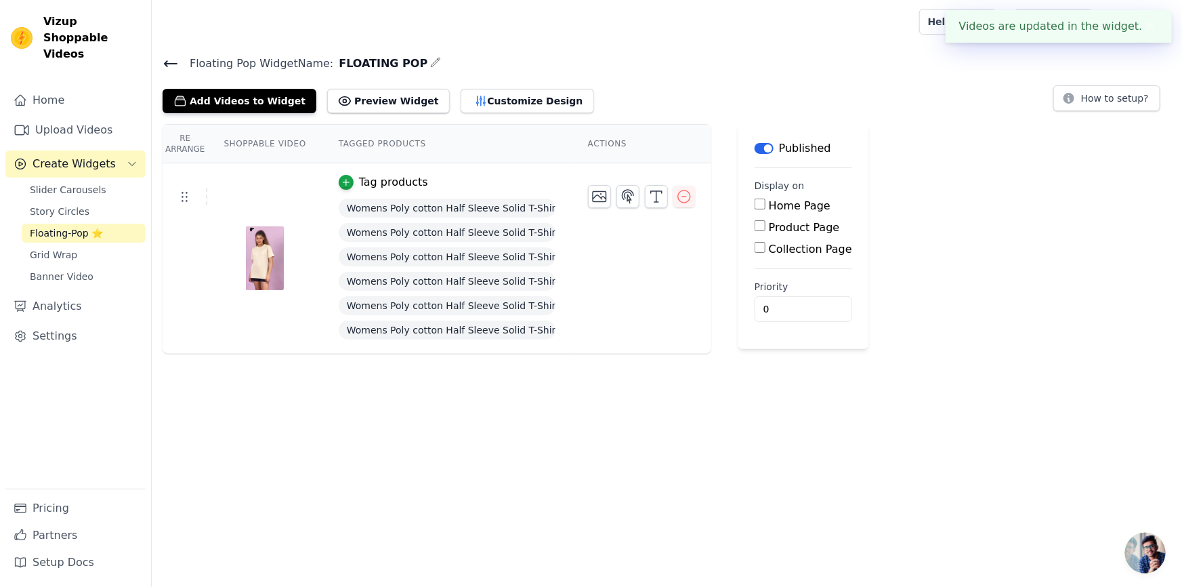
click at [755, 224] on input "Product Page" at bounding box center [760, 225] width 11 height 11
checkbox input "true"
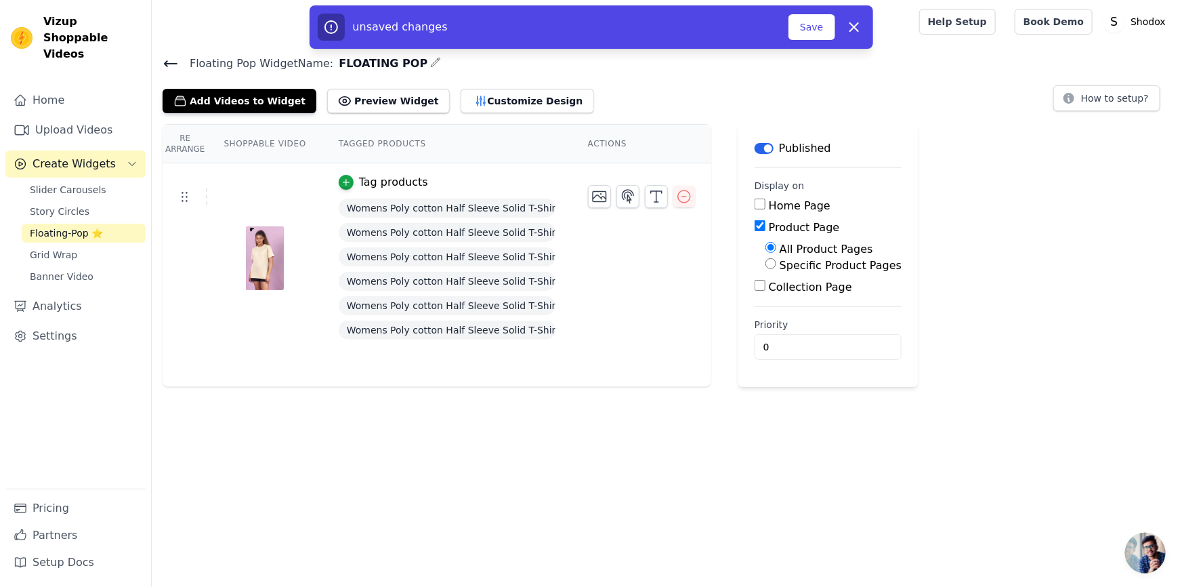
click at [766, 262] on input "Specific Product Pages" at bounding box center [771, 263] width 11 height 11
radio input "true"
click at [755, 207] on input "Home Page" at bounding box center [760, 204] width 11 height 11
checkbox input "true"
click at [787, 301] on button "Select Products" at bounding box center [811, 296] width 91 height 23
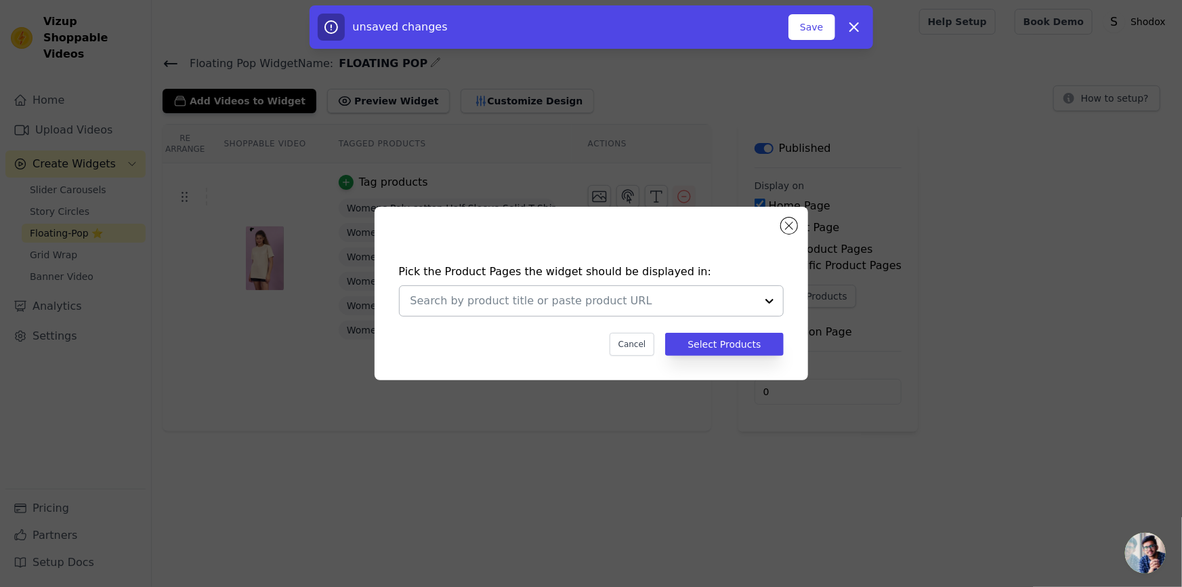
click at [737, 314] on div at bounding box center [584, 301] width 346 height 30
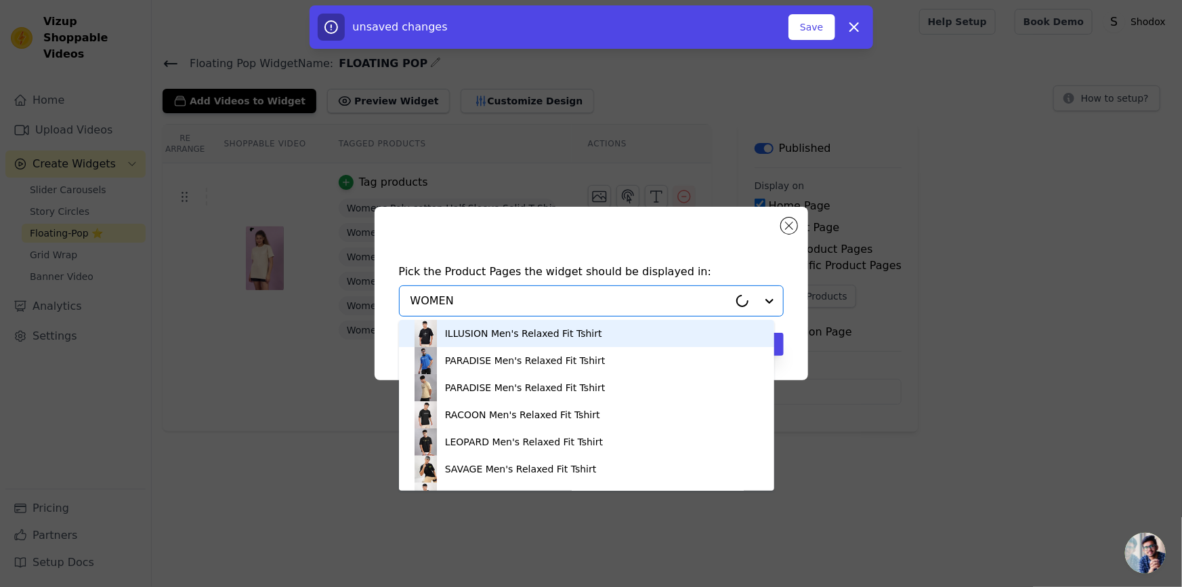
type input "WOMENS"
click at [681, 308] on input "WOMENS" at bounding box center [584, 301] width 346 height 16
type input "SOLID"
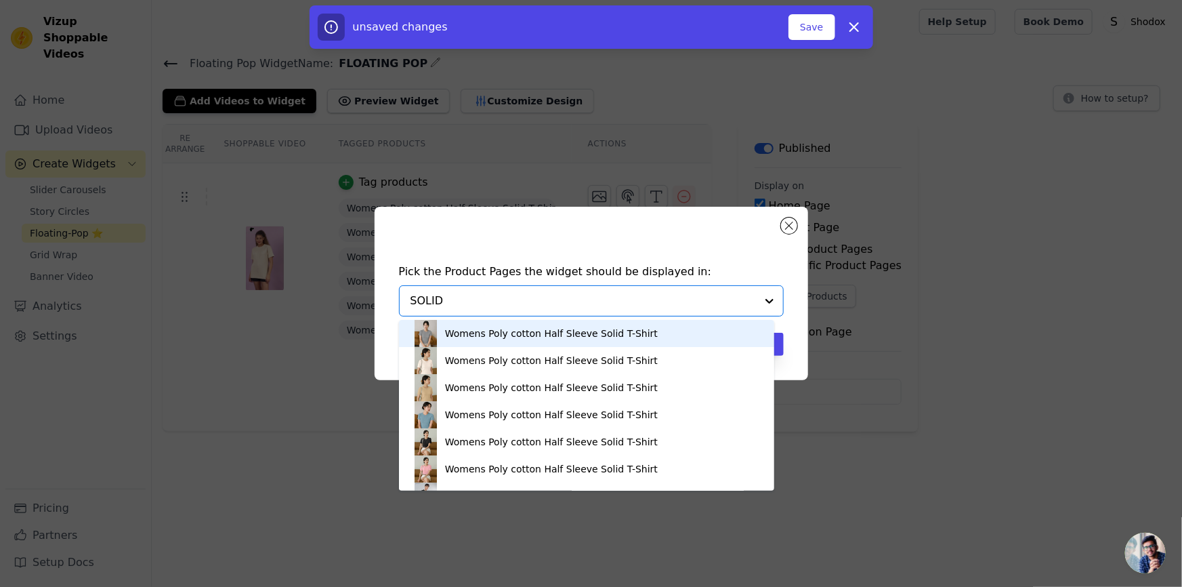
click at [677, 297] on input "SOLID" at bounding box center [584, 301] width 346 height 16
click at [629, 320] on div "Womens Poly cotton Half Sleeve Solid T-Shirt" at bounding box center [587, 333] width 348 height 27
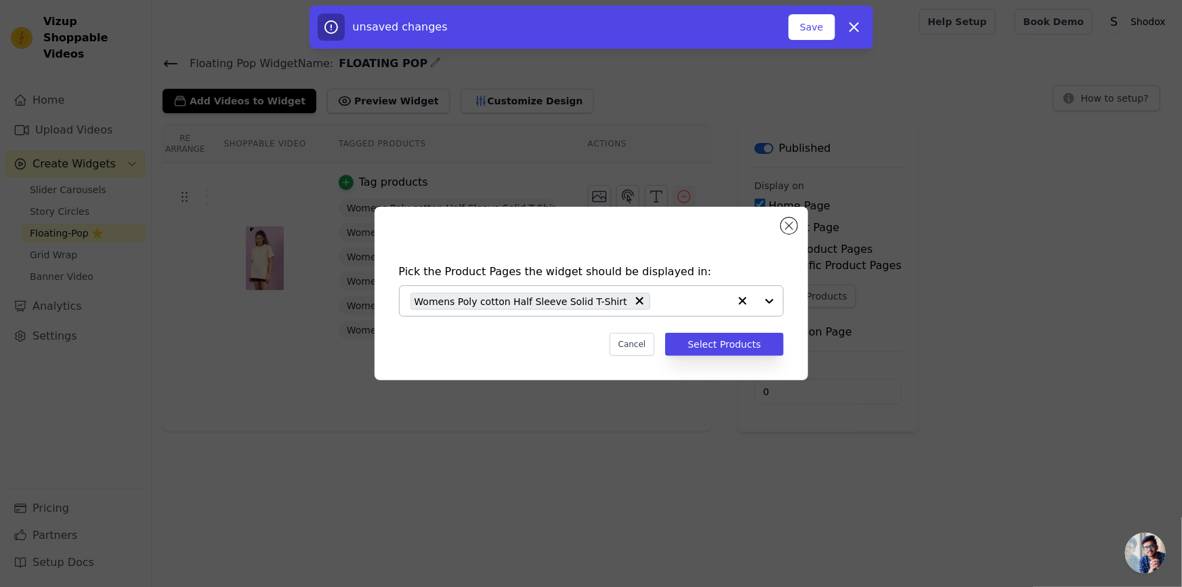
paste input "SOLID"
type input "SOLID"
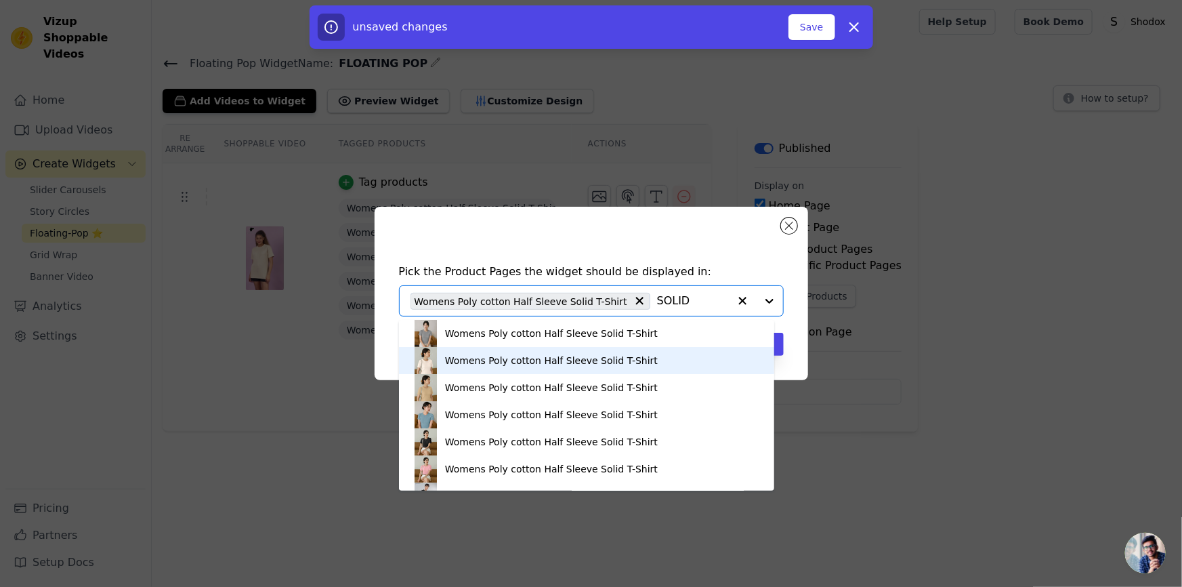
click at [543, 356] on div "Womens Poly cotton Half Sleeve Solid T-Shirt" at bounding box center [551, 361] width 213 height 14
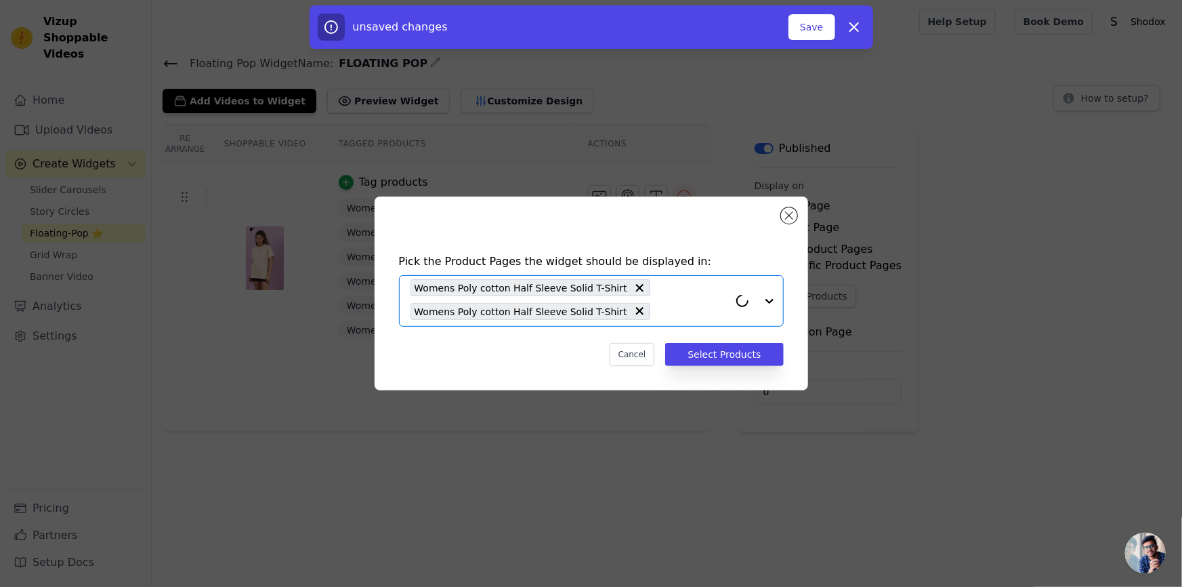
paste input "SOLID"
type input "SOLID"
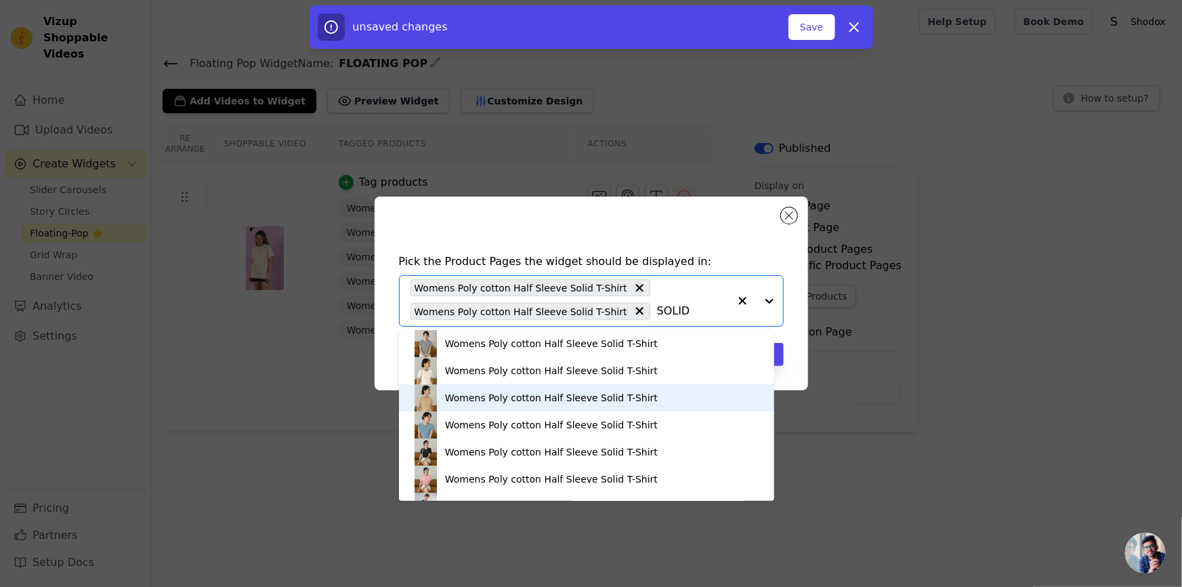
click at [523, 396] on div "Womens Poly cotton Half Sleeve Solid T-Shirt" at bounding box center [551, 398] width 213 height 14
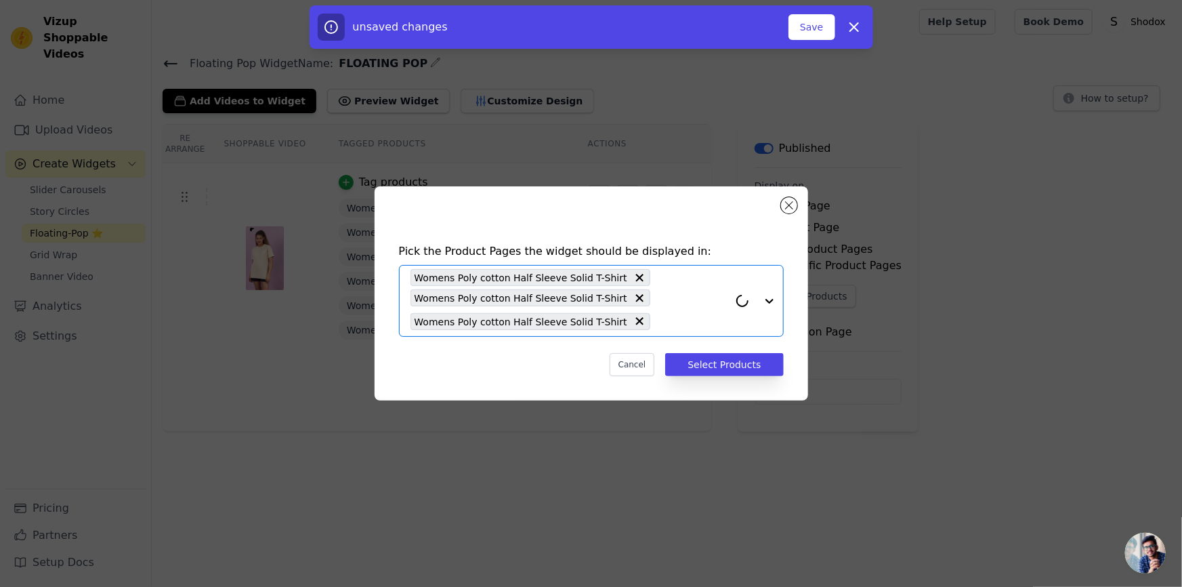
paste input "SOLID"
type input "SOLID"
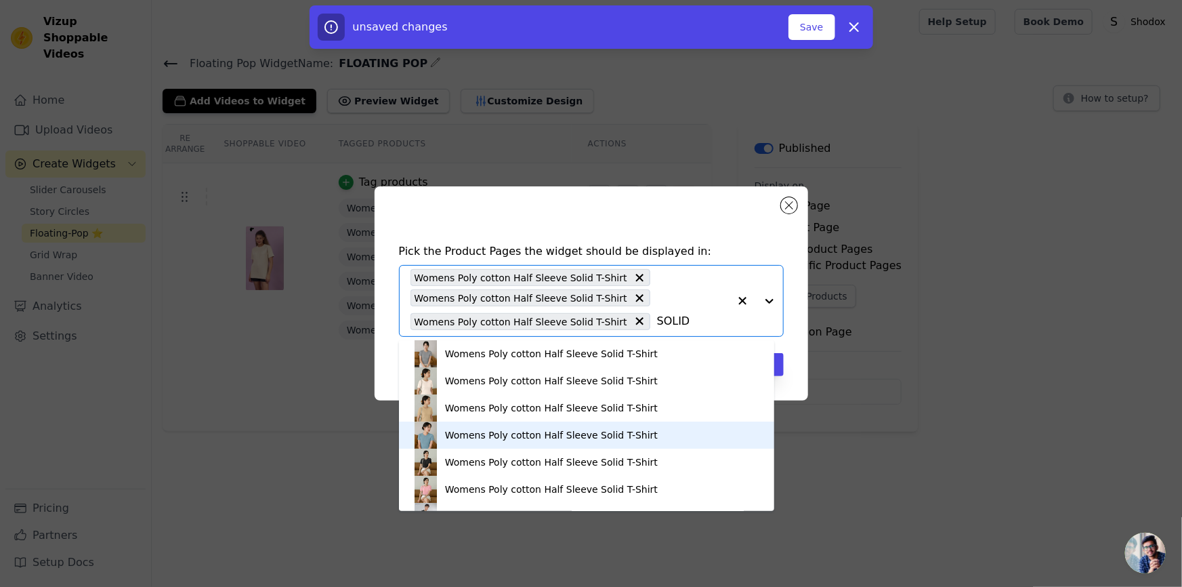
click at [515, 434] on div "Womens Poly cotton Half Sleeve Solid T-Shirt" at bounding box center [551, 435] width 213 height 14
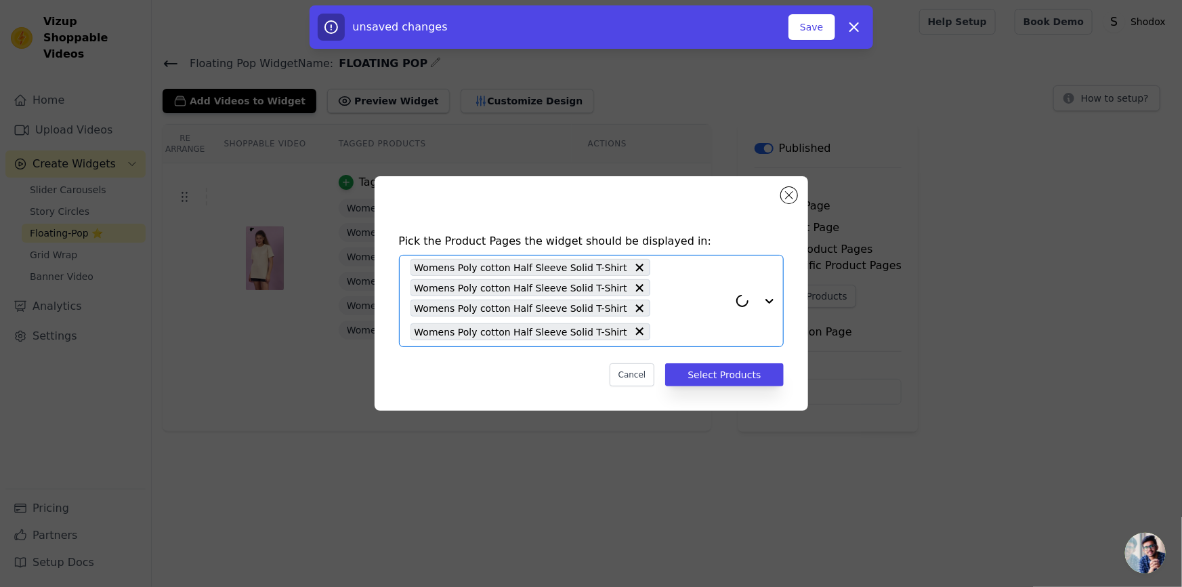
paste input "SOLID"
type input "SOLID"
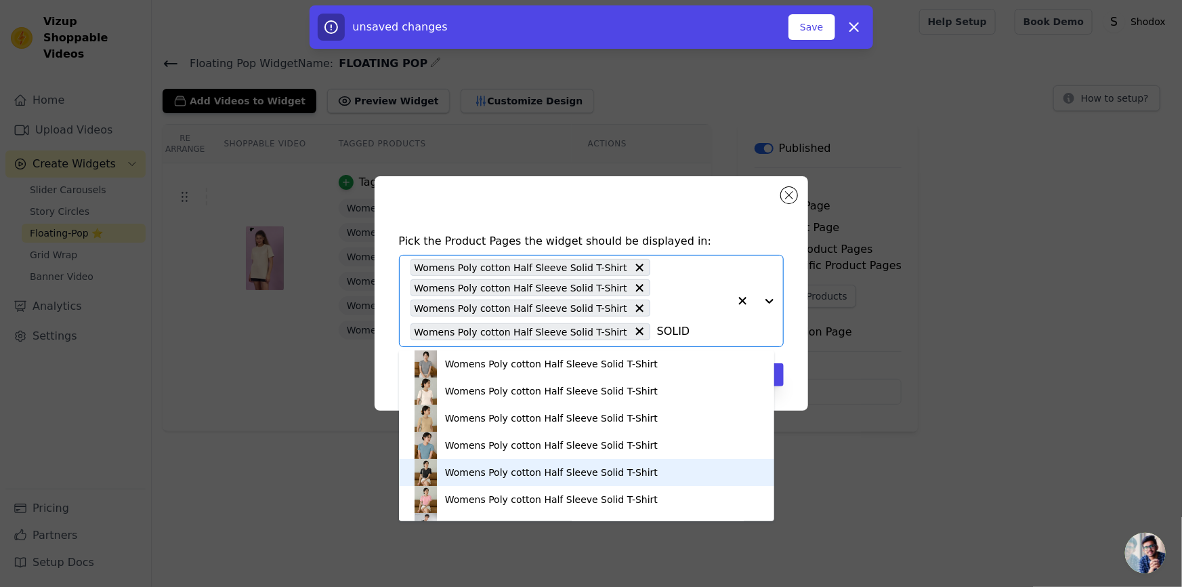
click at [514, 474] on div "Womens Poly cotton Half Sleeve Solid T-Shirt" at bounding box center [551, 472] width 213 height 14
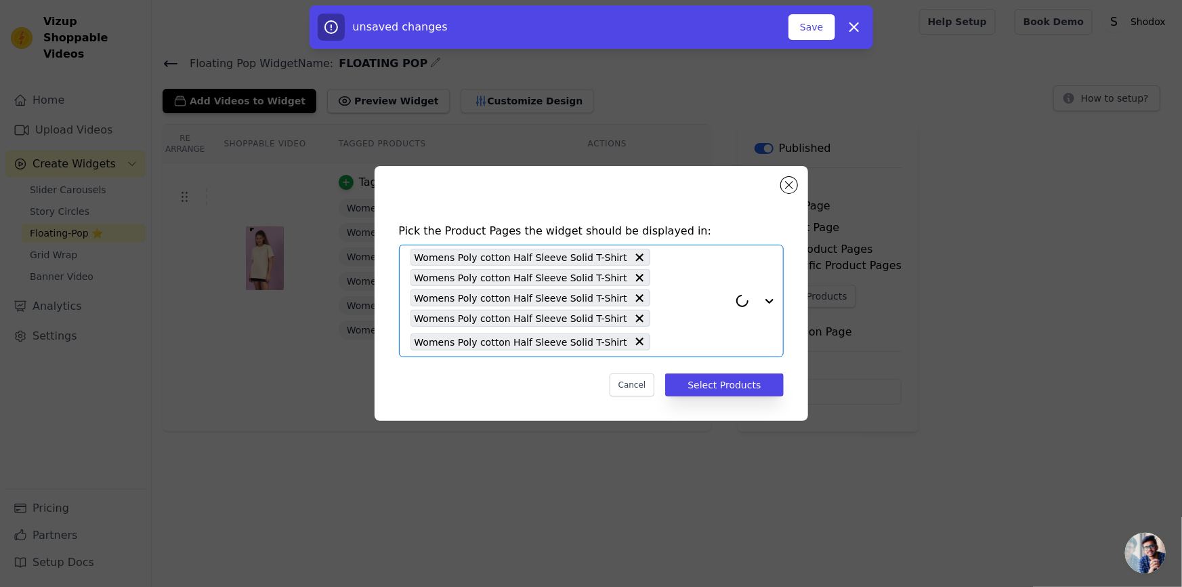
paste input "SOLID"
type input "SOLID"
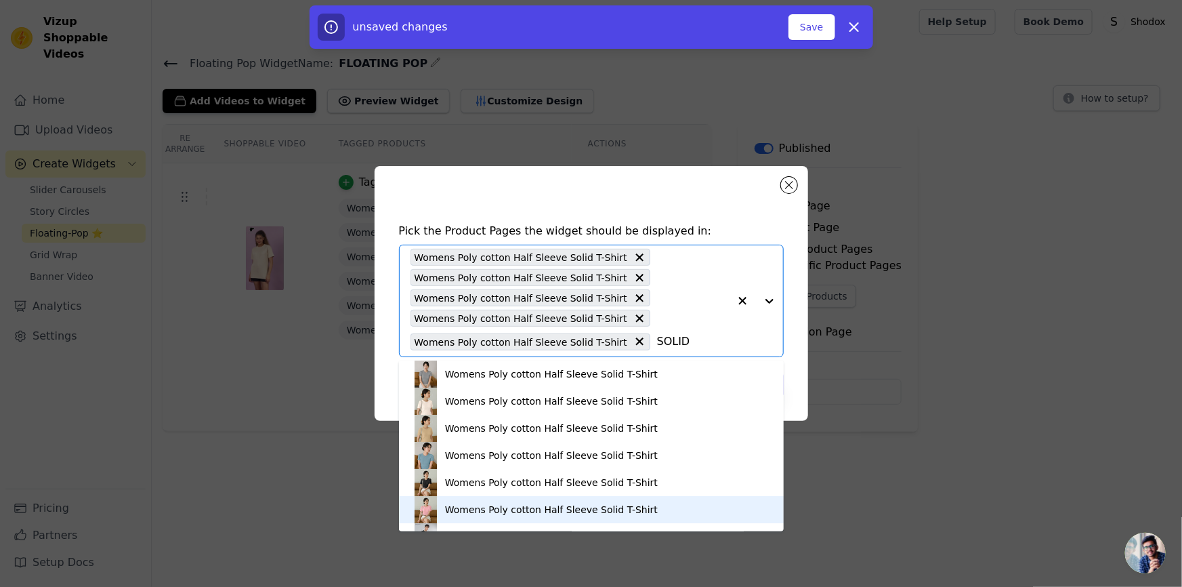
click at [530, 503] on div "Womens Poly cotton Half Sleeve Solid T-Shirt" at bounding box center [551, 510] width 213 height 14
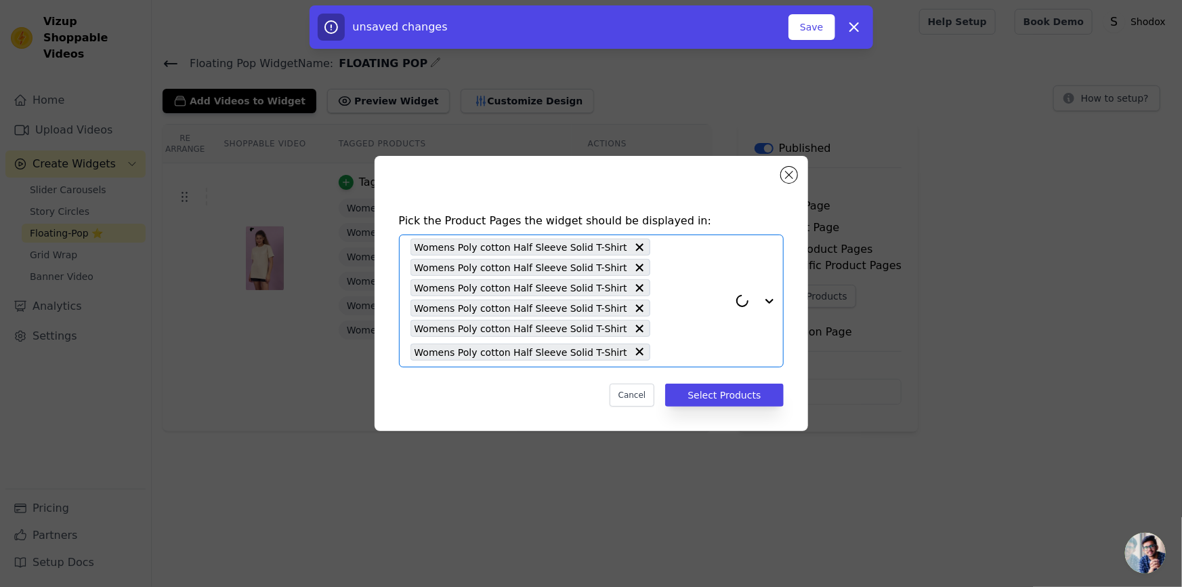
paste input "SOLID"
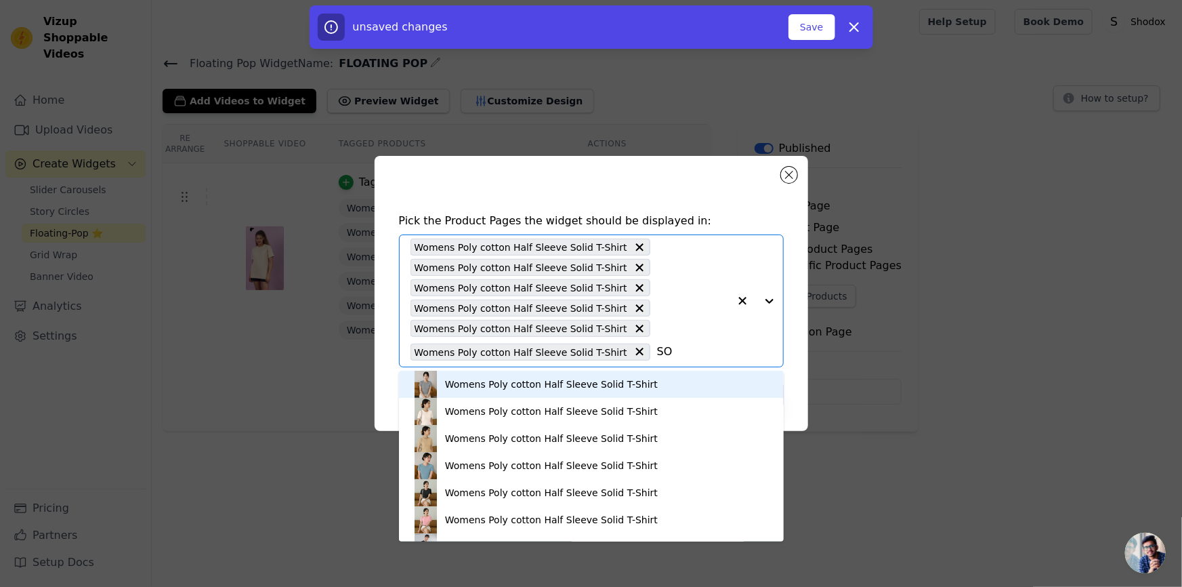
type input "S"
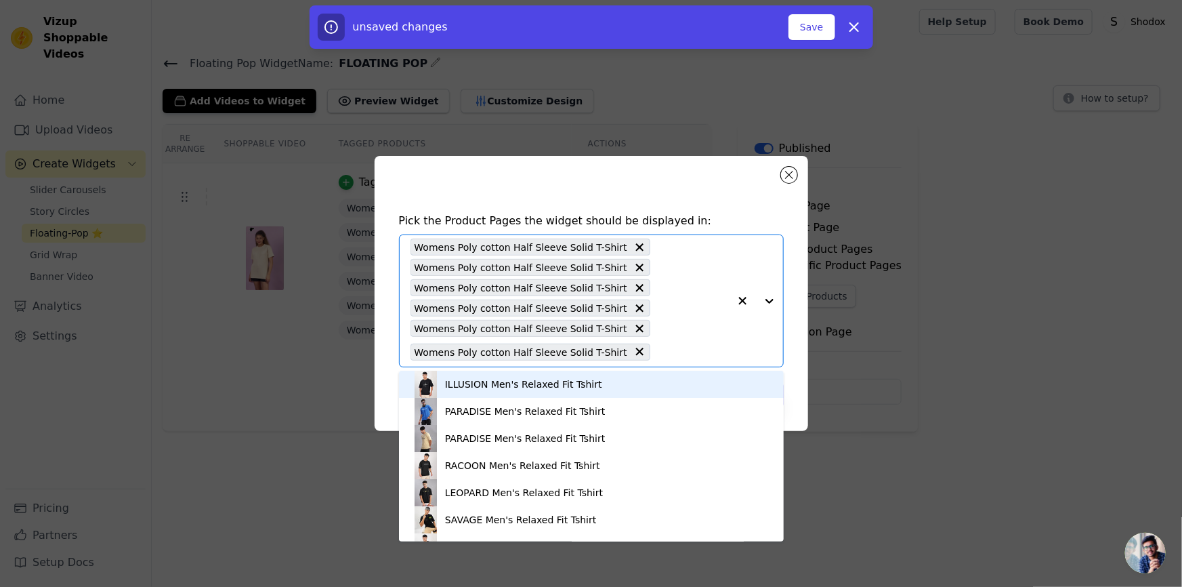
click at [884, 386] on div "Pick the Product Pages the widget should be displayed in: ILLUSION Men's Relaxe…" at bounding box center [591, 293] width 1139 height 318
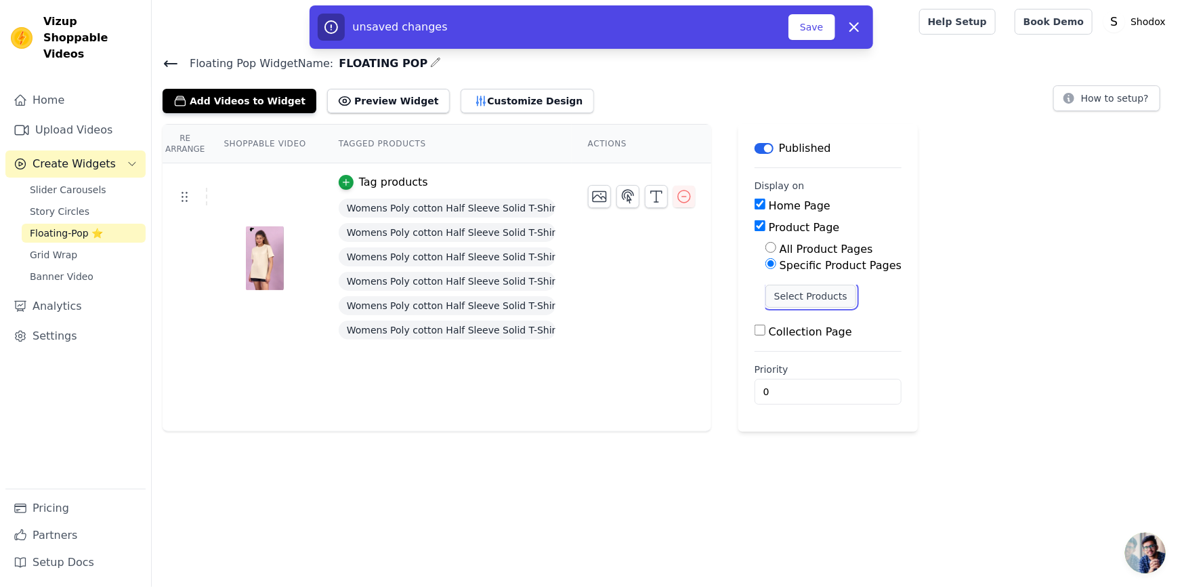
click at [805, 304] on button "Select Products" at bounding box center [811, 296] width 91 height 23
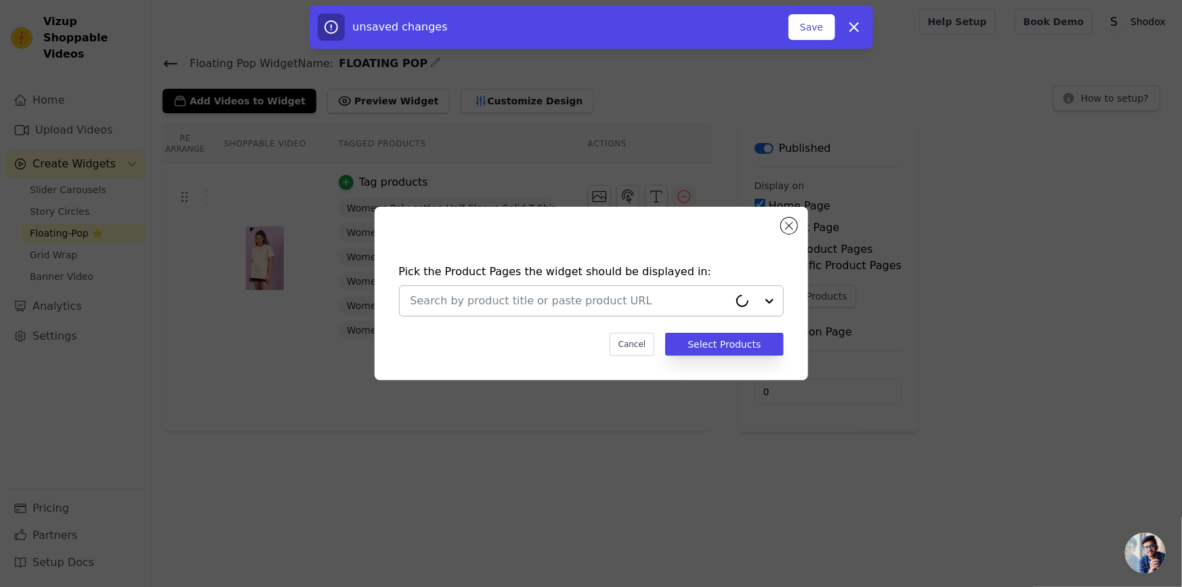
click at [646, 310] on div at bounding box center [570, 301] width 318 height 30
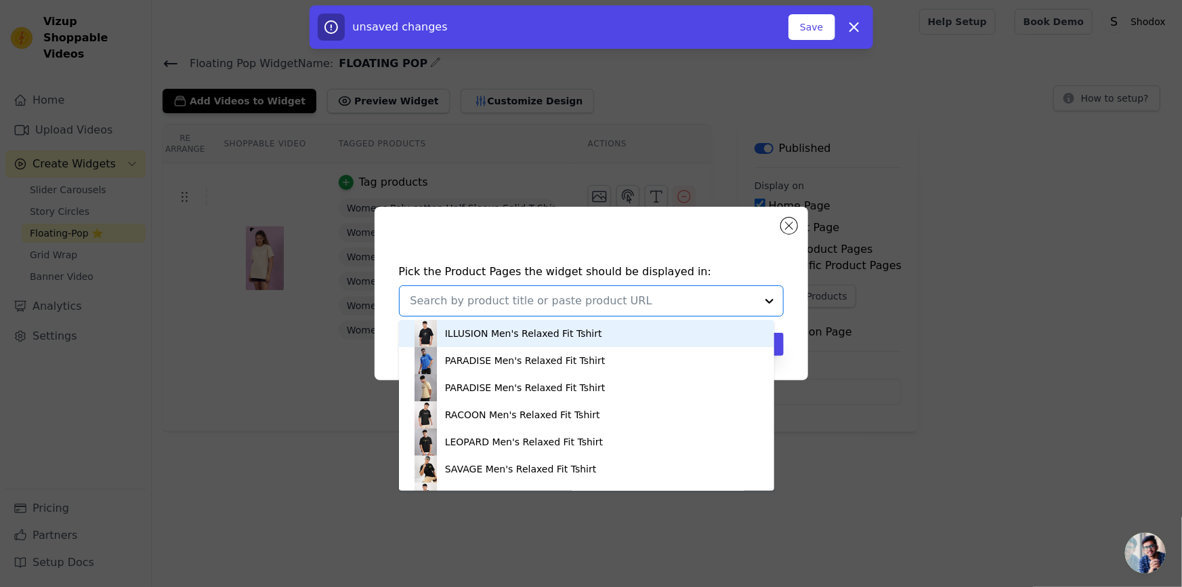
paste input "SOLID"
type input "SOLID"
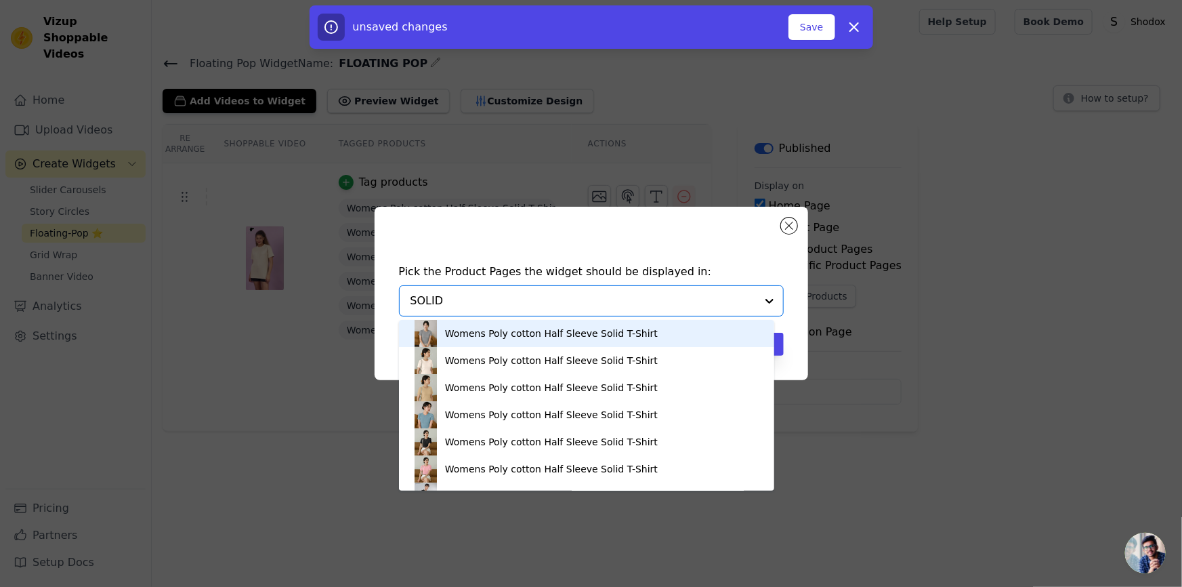
click at [619, 339] on div "Womens Poly cotton Half Sleeve Solid T-Shirt" at bounding box center [551, 334] width 213 height 14
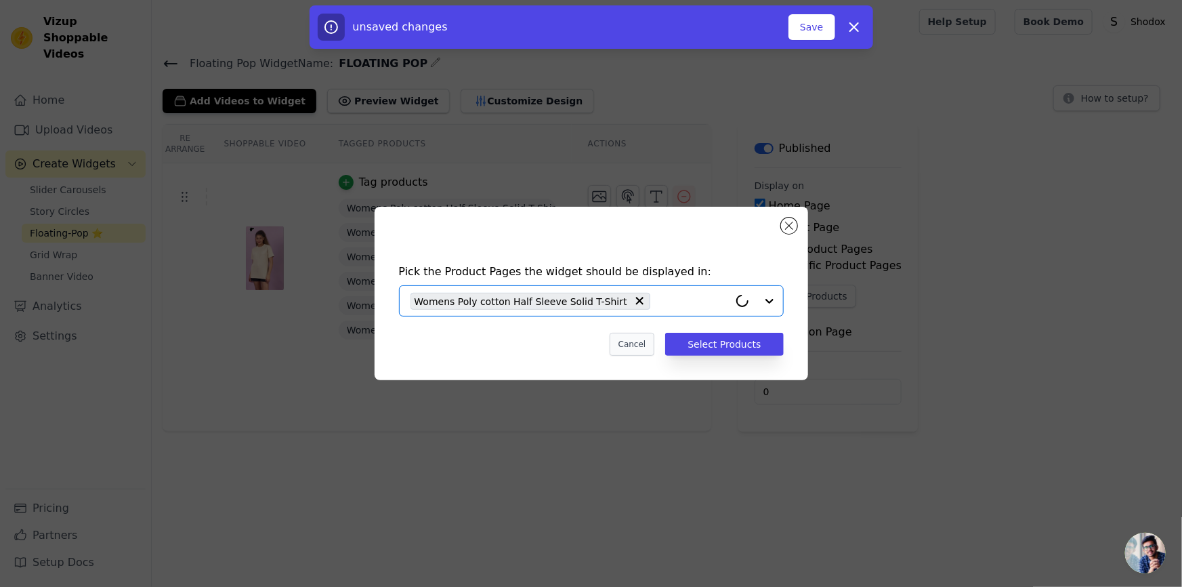
paste input "SOLID"
type input "SOLID"
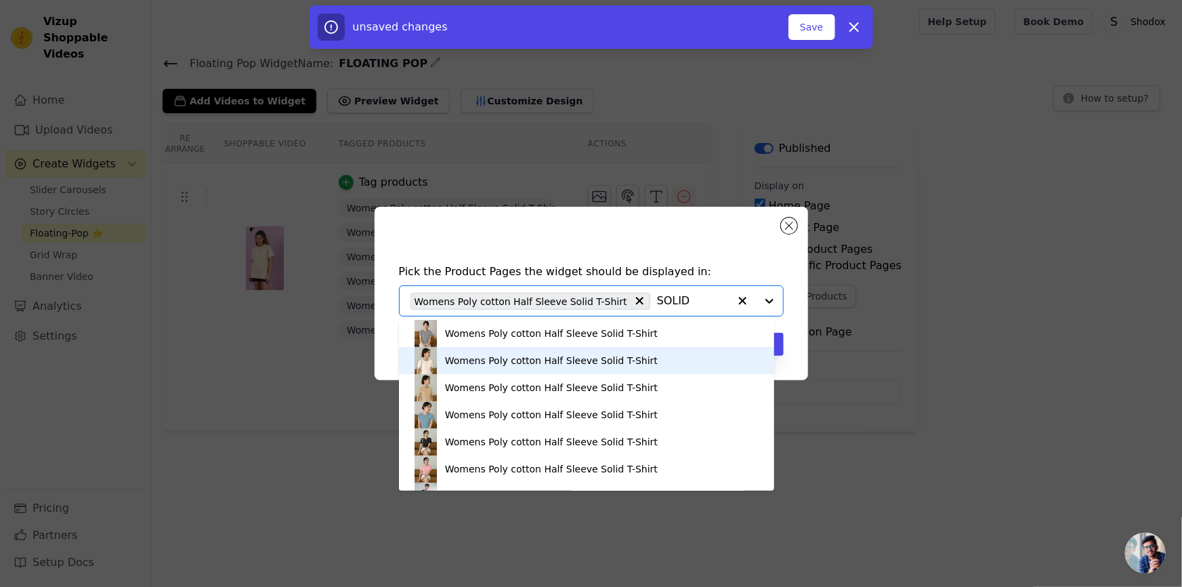
click at [615, 360] on div "Womens Poly cotton Half Sleeve Solid T-Shirt" at bounding box center [551, 361] width 213 height 14
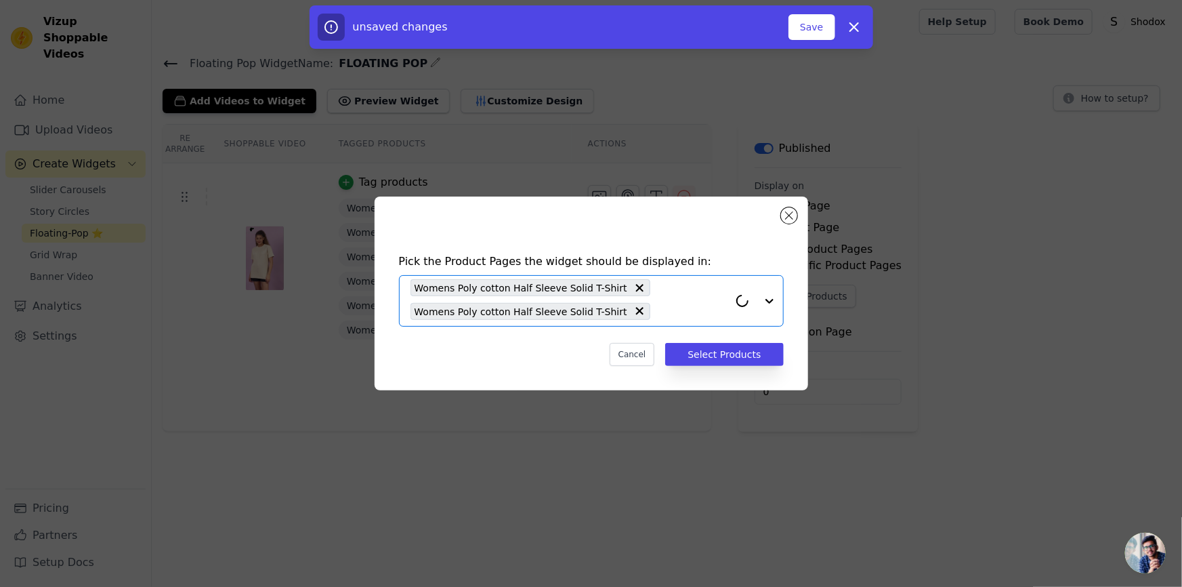
paste input "SOLID"
type input "SOLID"
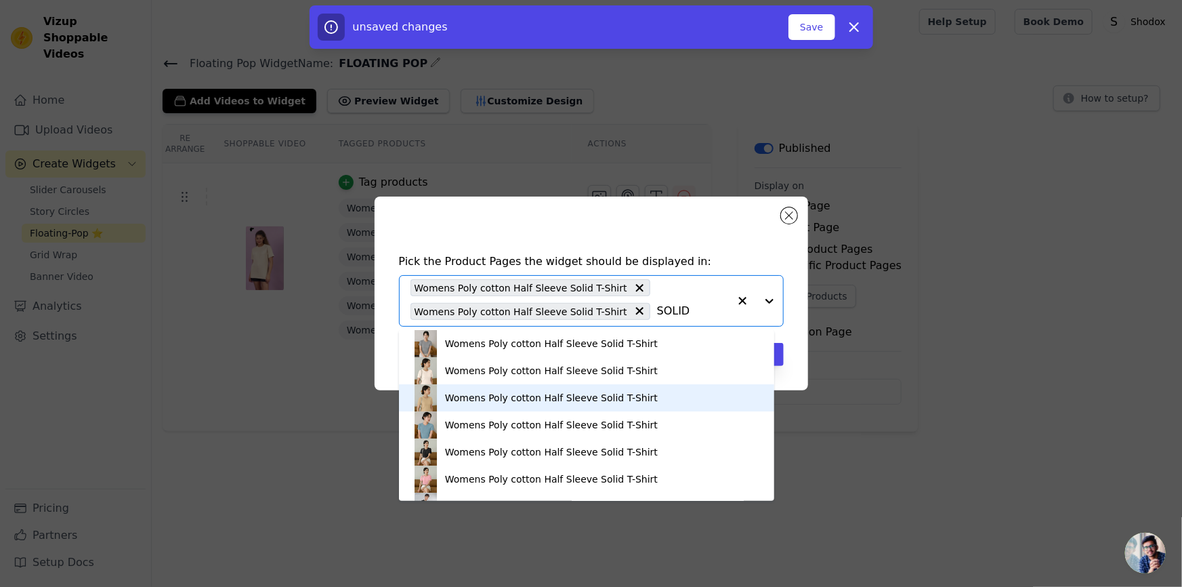
click at [595, 400] on div "Womens Poly cotton Half Sleeve Solid T-Shirt" at bounding box center [551, 398] width 213 height 14
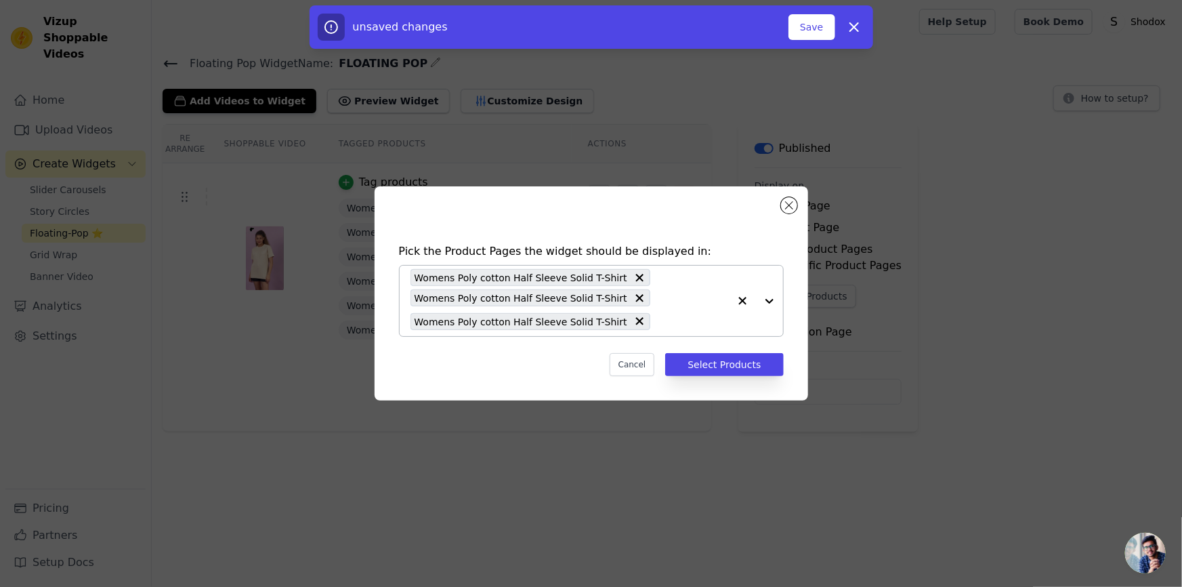
paste input "SOLID"
type input "SOLID"
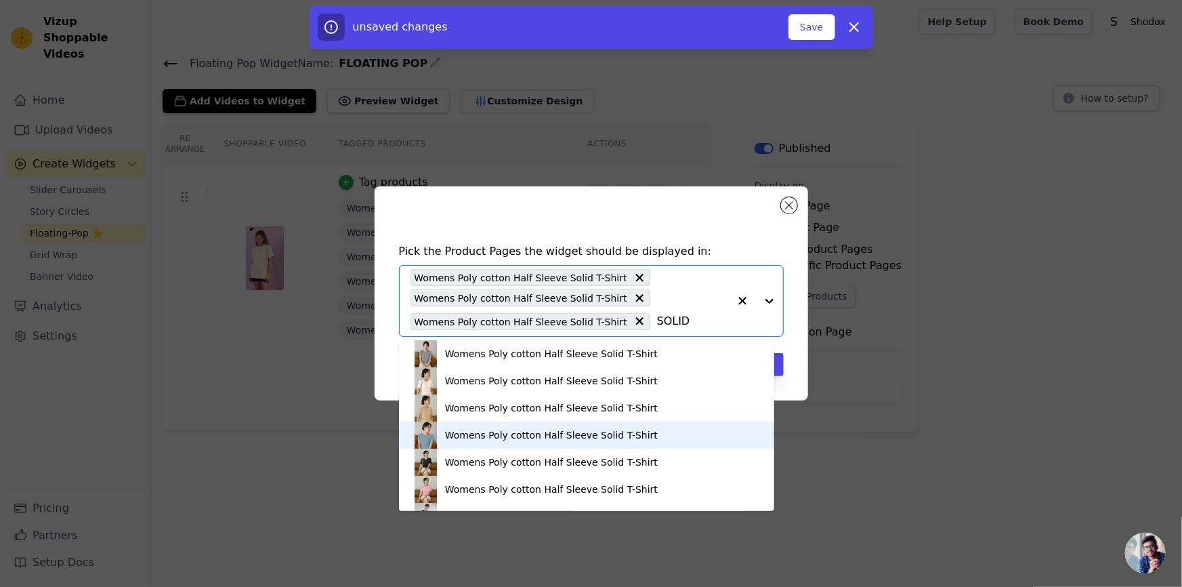
click at [575, 432] on div "Womens Poly cotton Half Sleeve Solid T-Shirt" at bounding box center [551, 435] width 213 height 14
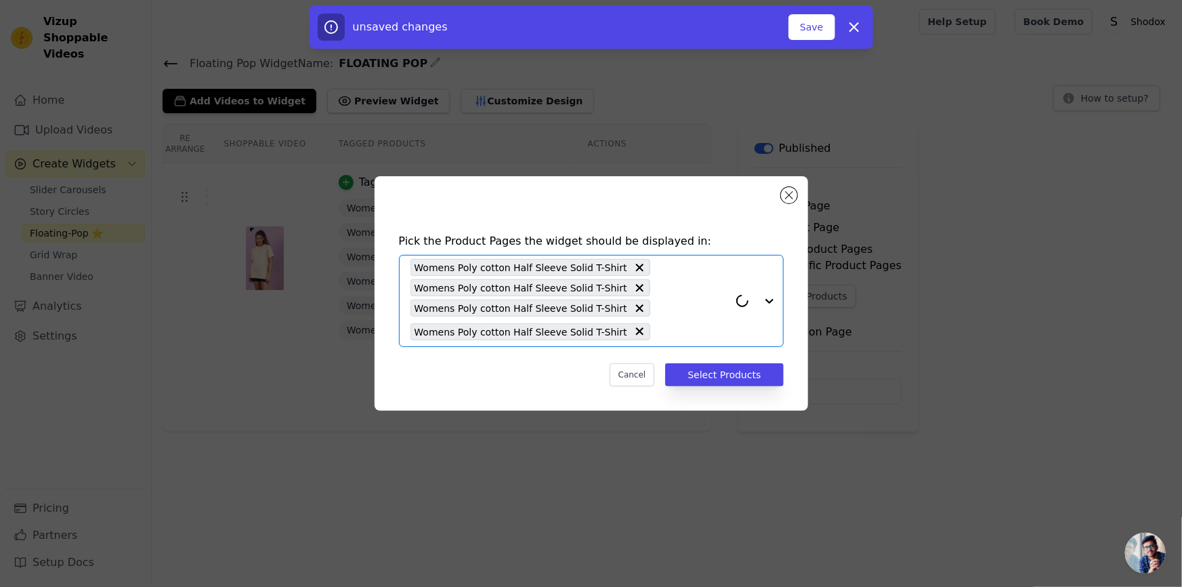
paste input "SOLID"
type input "SOLID"
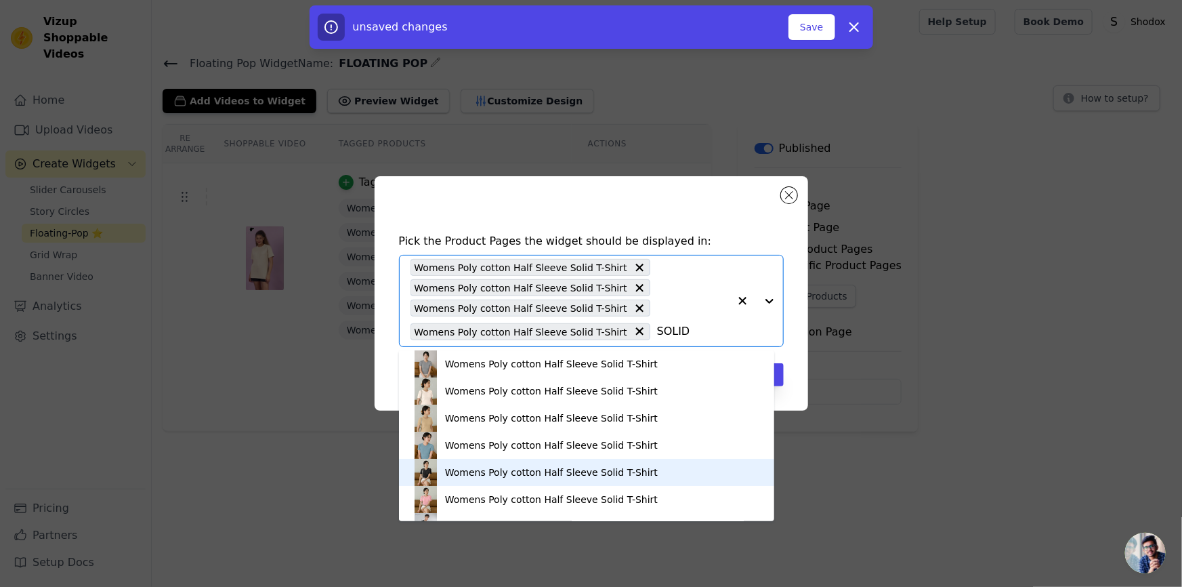
click at [585, 478] on div "Womens Poly cotton Half Sleeve Solid T-Shirt" at bounding box center [551, 472] width 213 height 14
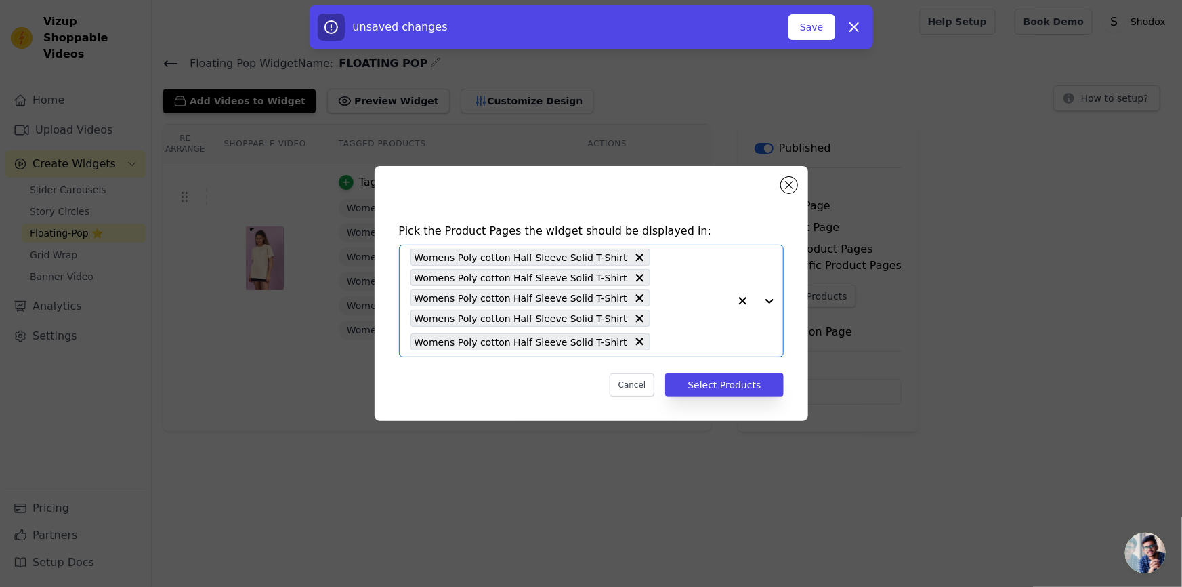
paste input "SOLID"
type input "SOLID"
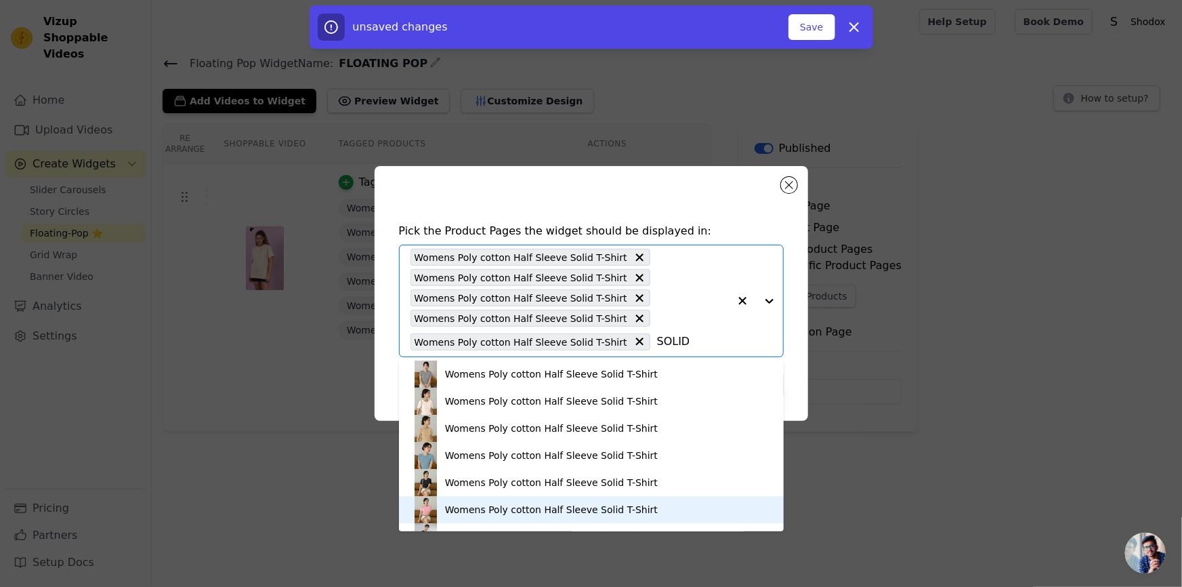
click at [593, 515] on div "Womens Poly cotton Half Sleeve Solid T-Shirt" at bounding box center [551, 510] width 213 height 14
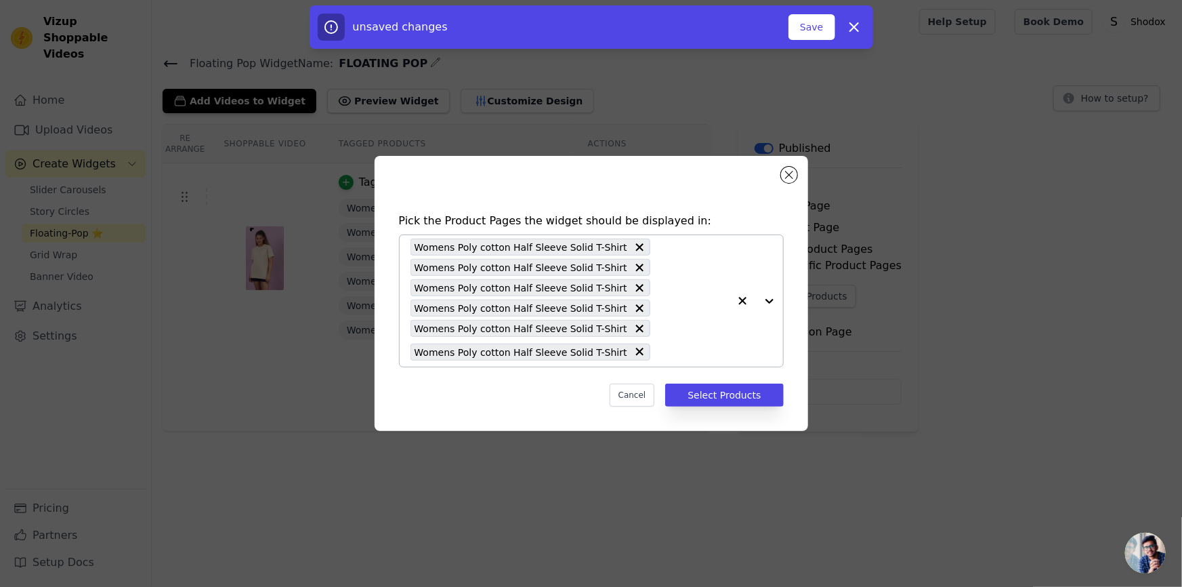
paste input "SOLID"
type input "SOLID"
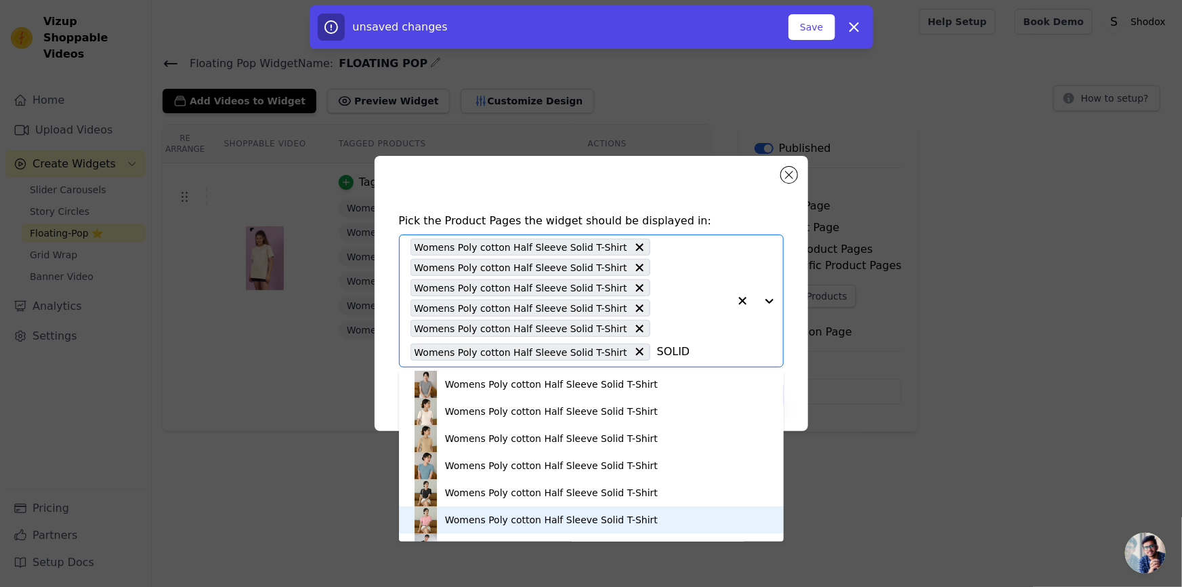
click at [572, 519] on div "Womens Poly cotton Half Sleeve Solid T-Shirt" at bounding box center [551, 520] width 213 height 14
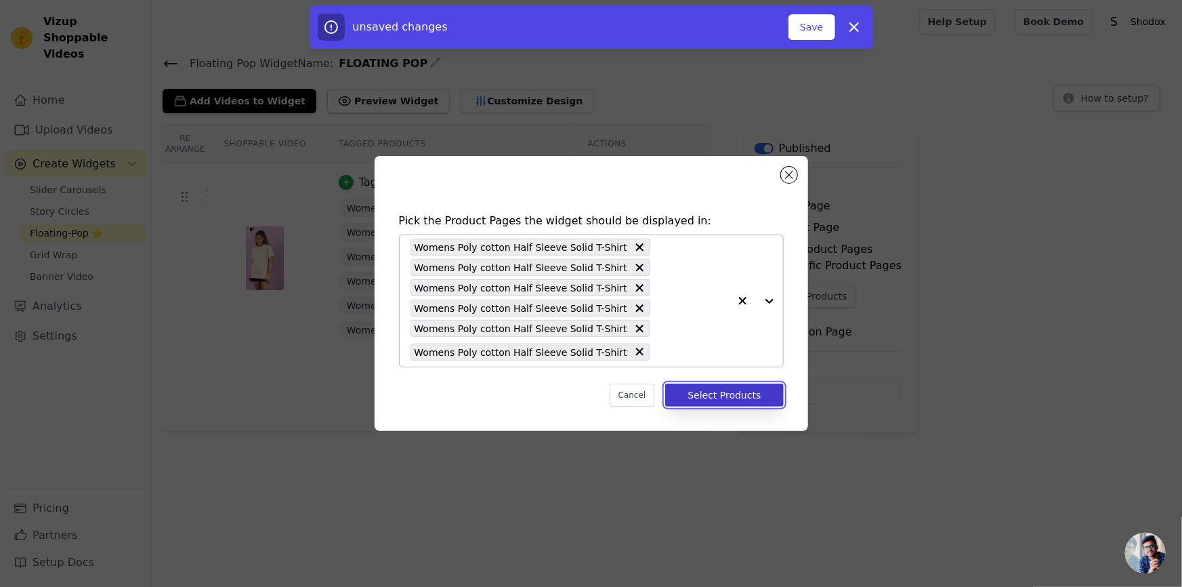
click at [736, 400] on button "Select Products" at bounding box center [724, 394] width 118 height 23
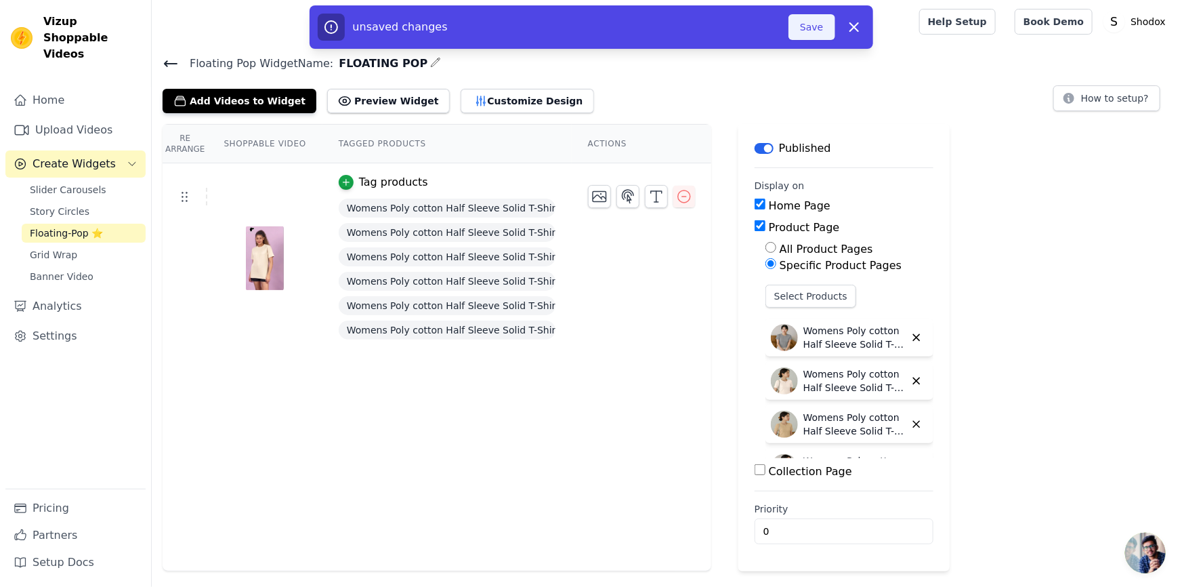
click at [810, 26] on button "Save" at bounding box center [812, 27] width 46 height 26
click at [808, 22] on div at bounding box center [533, 21] width 741 height 43
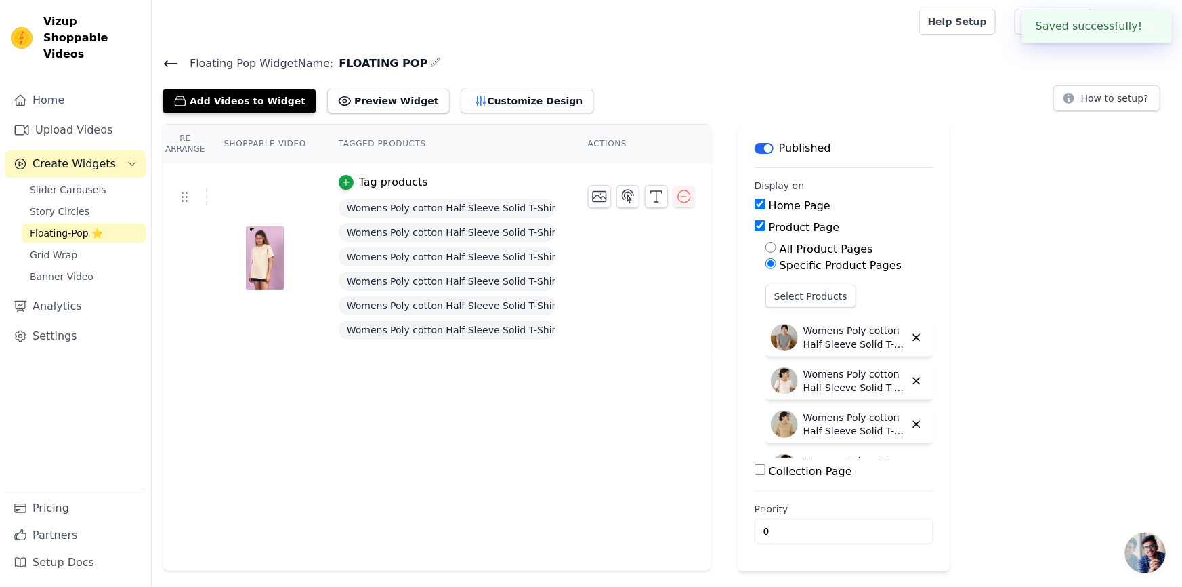
click at [654, 79] on div "Floating Pop Widget Name: FLOATING POP Add Videos to Widget Preview Widget Cust…" at bounding box center [667, 83] width 1030 height 59
click at [467, 95] on button "Customize Design" at bounding box center [527, 101] width 133 height 24
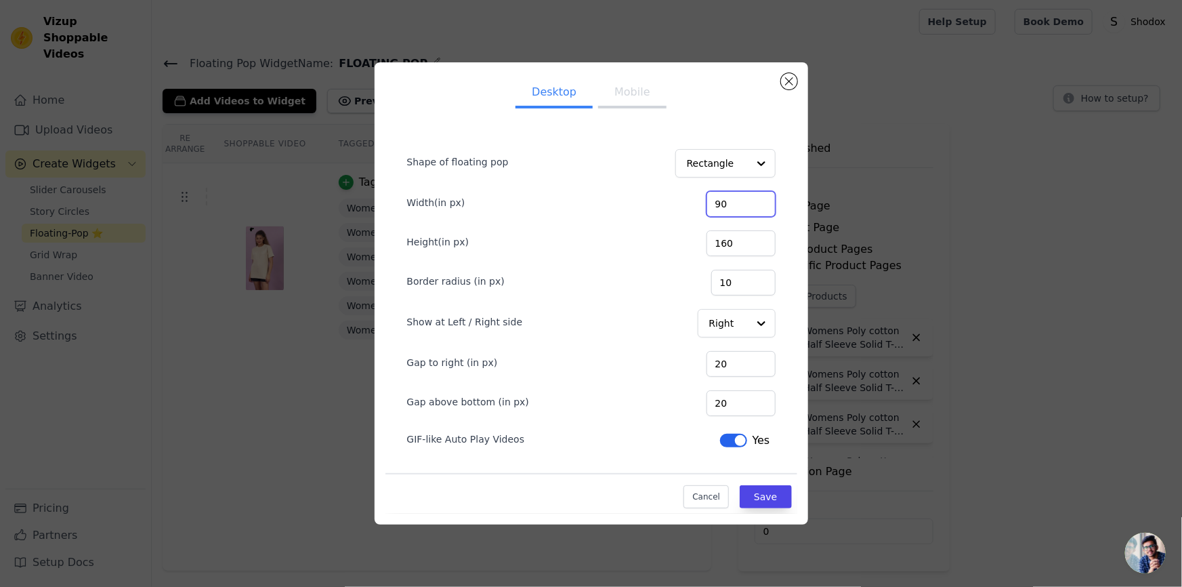
drag, startPoint x: 732, startPoint y: 197, endPoint x: 664, endPoint y: 193, distance: 67.9
click at [664, 193] on div "Width(in px) 90" at bounding box center [591, 202] width 369 height 28
drag, startPoint x: 734, startPoint y: 194, endPoint x: 685, endPoint y: 178, distance: 52.1
click at [685, 178] on form "Shape of floating pop Rectangle Width(in px) 300 Height(in px) 160 Border radiu…" at bounding box center [591, 293] width 390 height 337
type input "200"
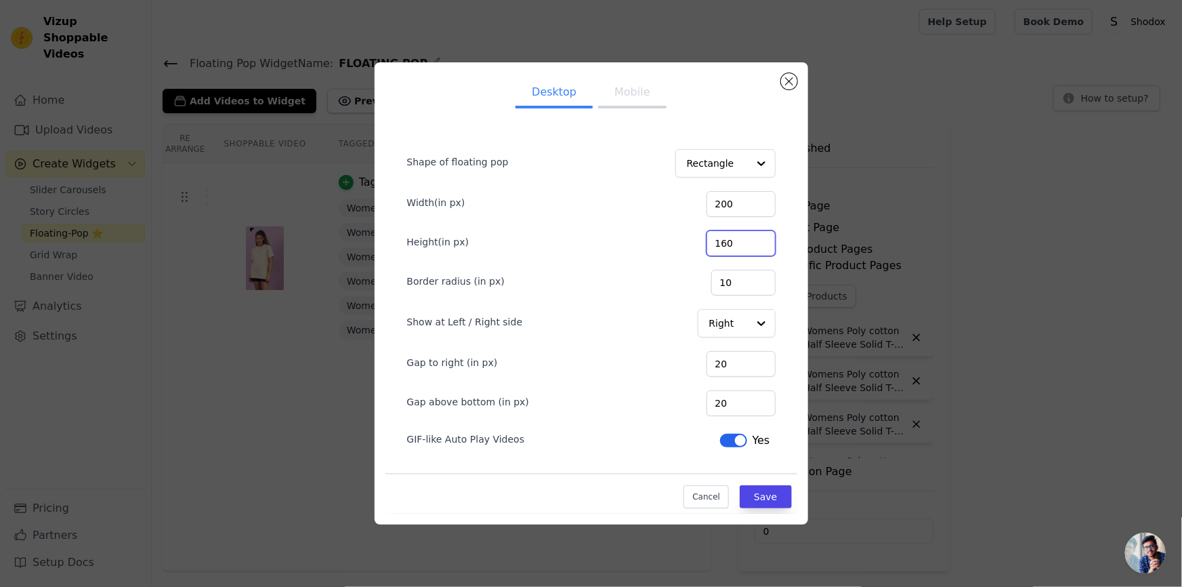
drag, startPoint x: 751, startPoint y: 239, endPoint x: 673, endPoint y: 240, distance: 77.9
click at [673, 240] on div "Height(in px) 160" at bounding box center [591, 242] width 369 height 28
type input "600"
click at [754, 498] on button "Save" at bounding box center [765, 496] width 51 height 23
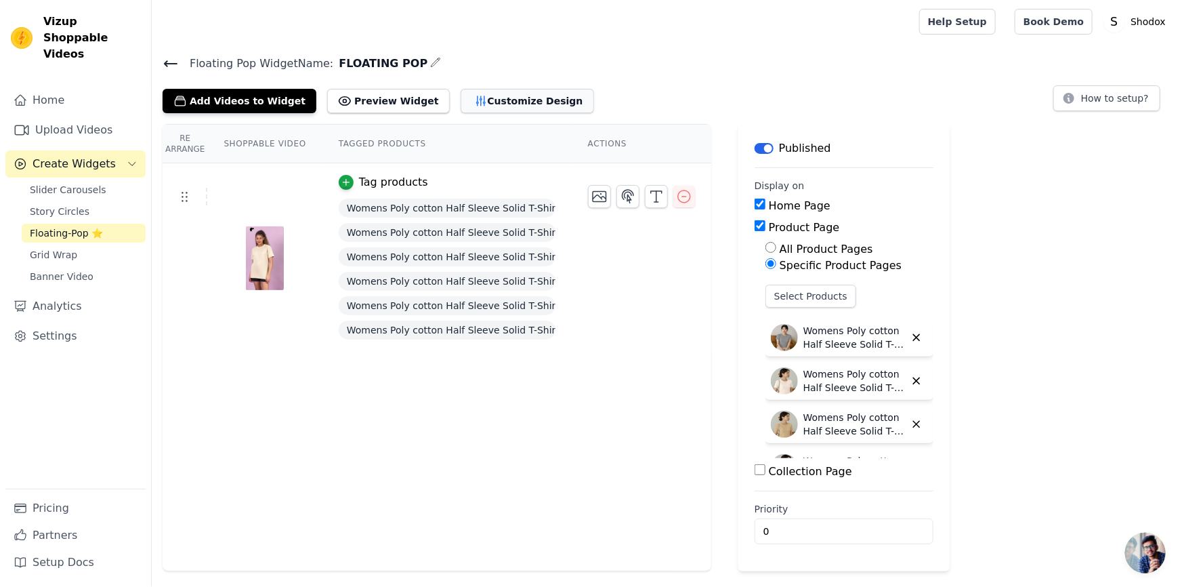
click at [496, 89] on button "Customize Design" at bounding box center [527, 101] width 133 height 24
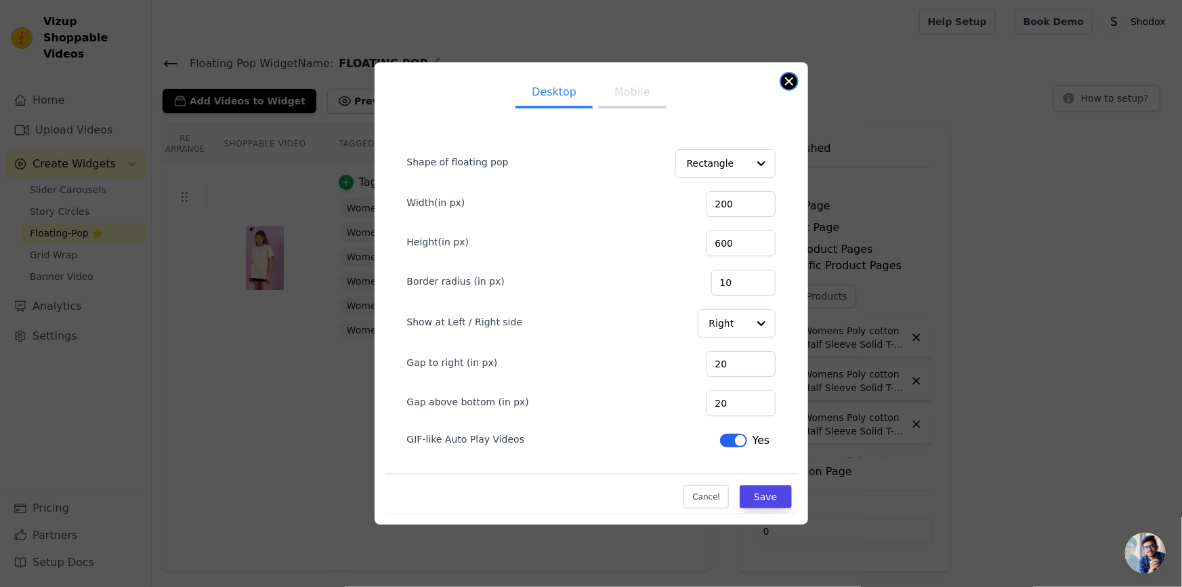
click at [786, 81] on button "Close modal" at bounding box center [789, 81] width 16 height 16
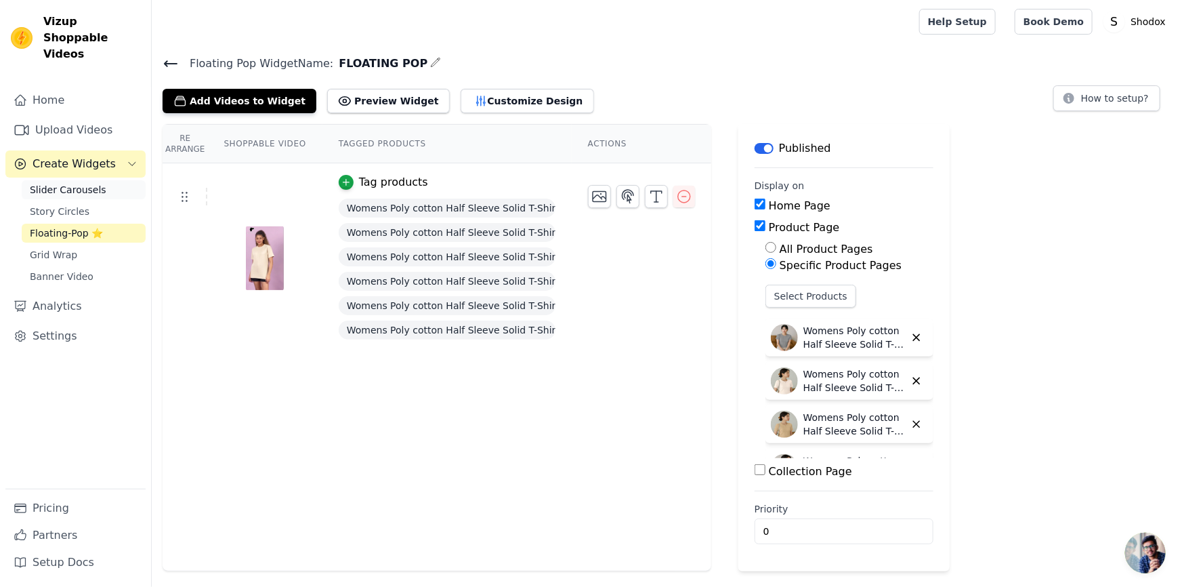
click at [47, 183] on span "Slider Carousels" at bounding box center [68, 190] width 77 height 14
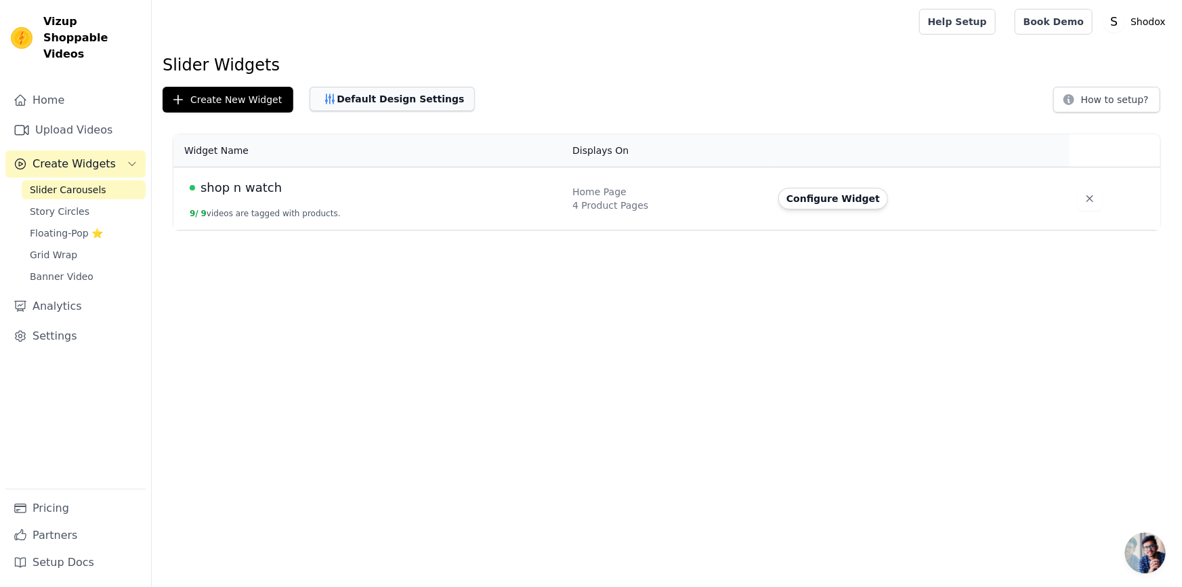
click at [383, 104] on button "Default Design Settings" at bounding box center [392, 99] width 165 height 24
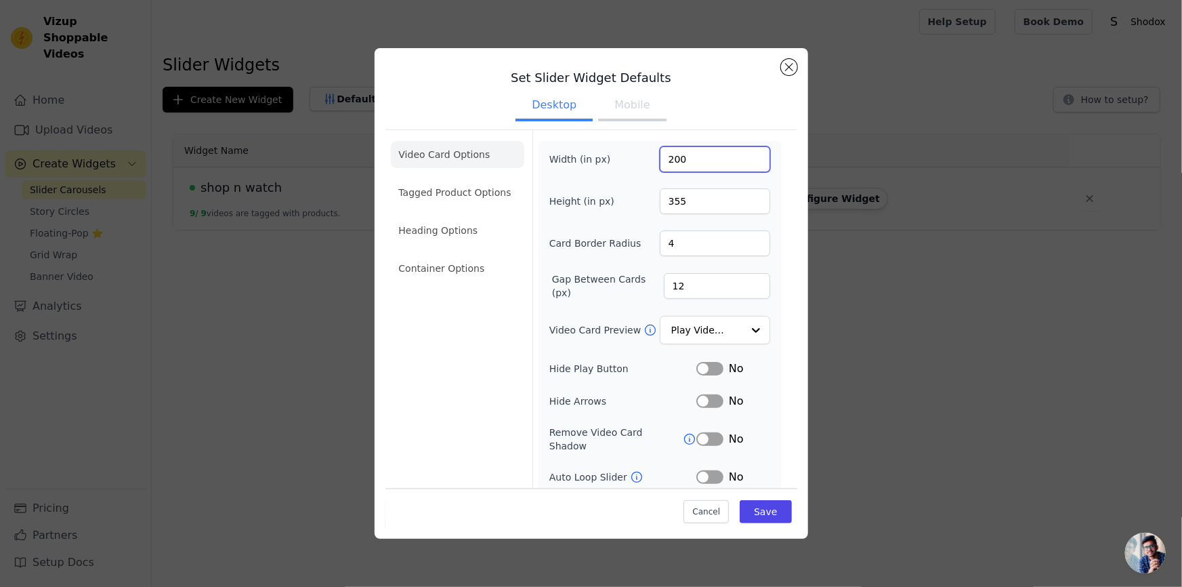
drag, startPoint x: 688, startPoint y: 160, endPoint x: 602, endPoint y: 161, distance: 85.4
click at [602, 161] on div "Width (in px) 200" at bounding box center [659, 159] width 221 height 26
drag, startPoint x: 680, startPoint y: 202, endPoint x: 594, endPoint y: 197, distance: 86.2
click at [594, 197] on div "Height (in px) 355" at bounding box center [659, 201] width 221 height 26
click at [797, 68] on div "Set Slider Widget Defaults Desktop Mobile Video Card Options Tagged Product Opt…" at bounding box center [592, 293] width 434 height 491
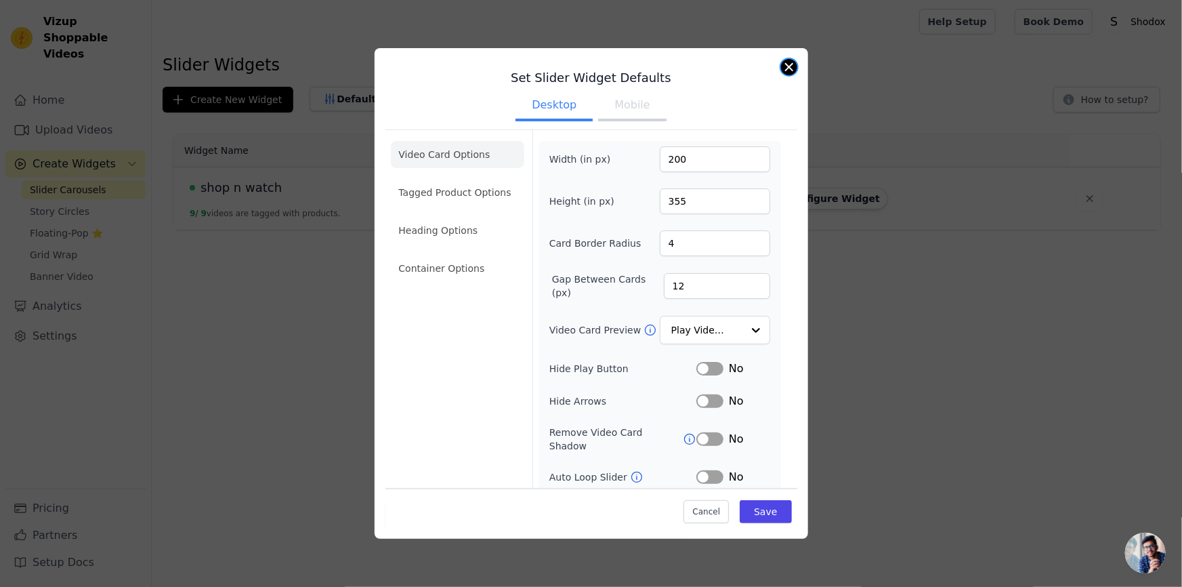
click at [790, 63] on button "Close modal" at bounding box center [789, 67] width 16 height 16
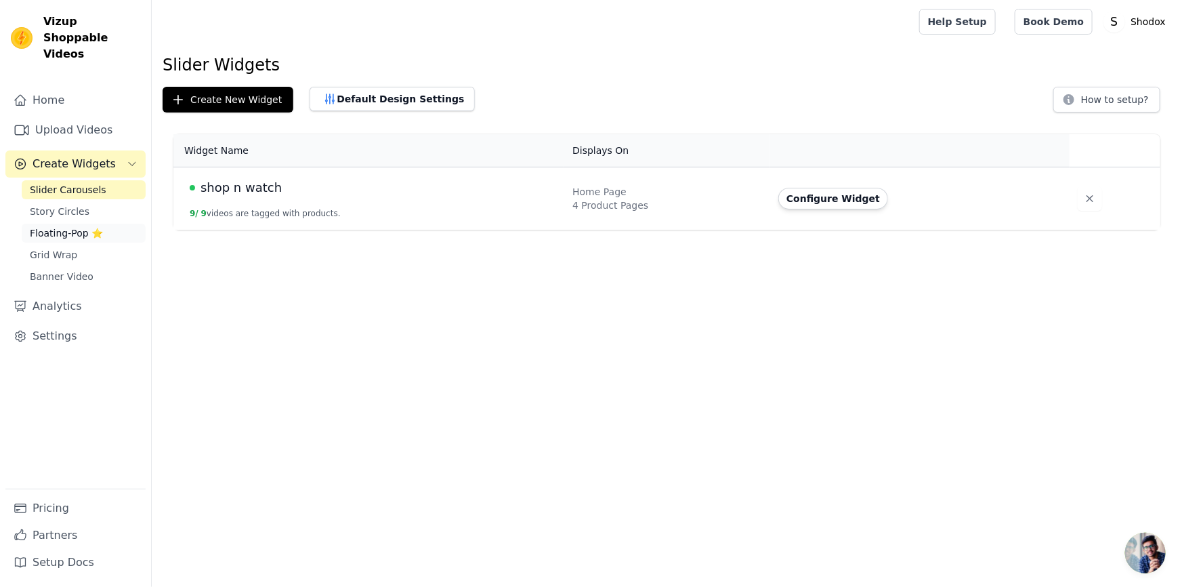
click at [50, 224] on link "Floating-Pop ⭐" at bounding box center [84, 233] width 124 height 19
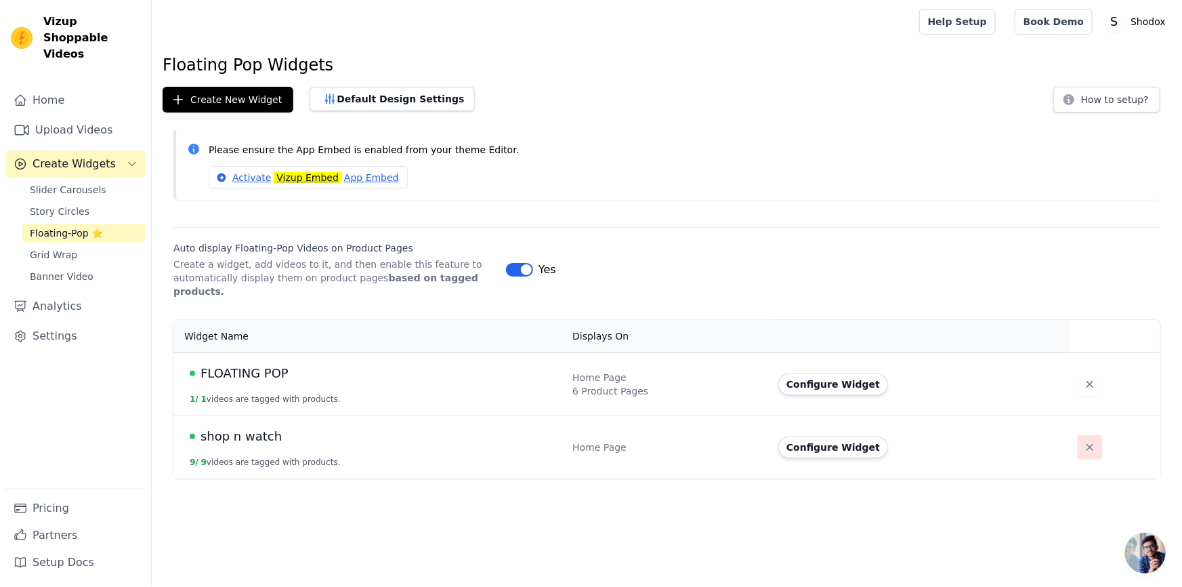
click at [1087, 440] on icon "button" at bounding box center [1090, 447] width 14 height 14
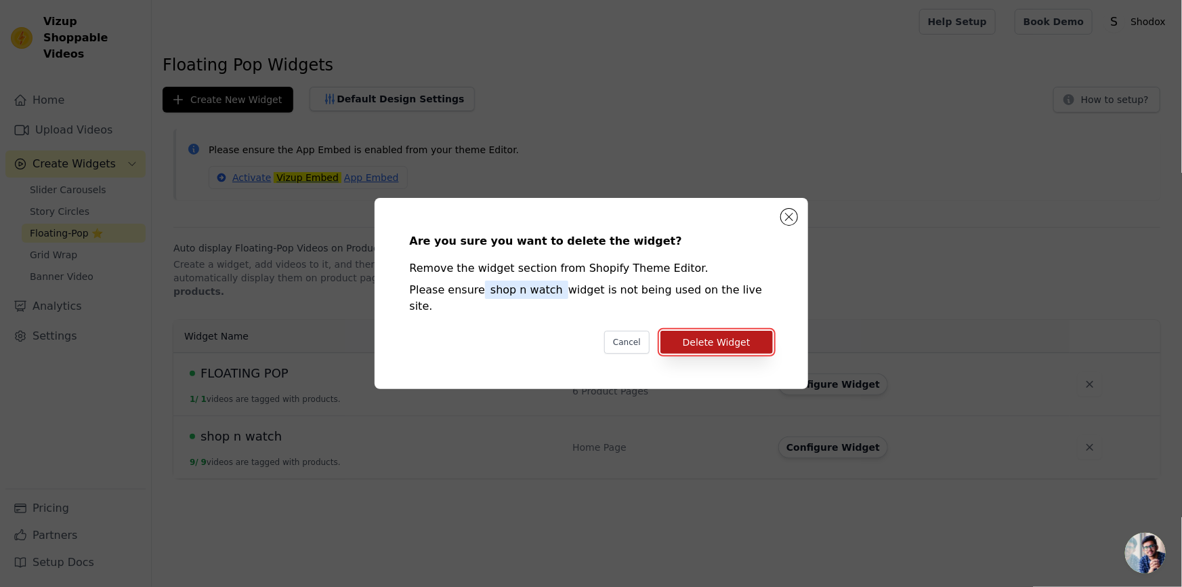
click at [713, 334] on button "Delete Widget" at bounding box center [717, 342] width 112 height 23
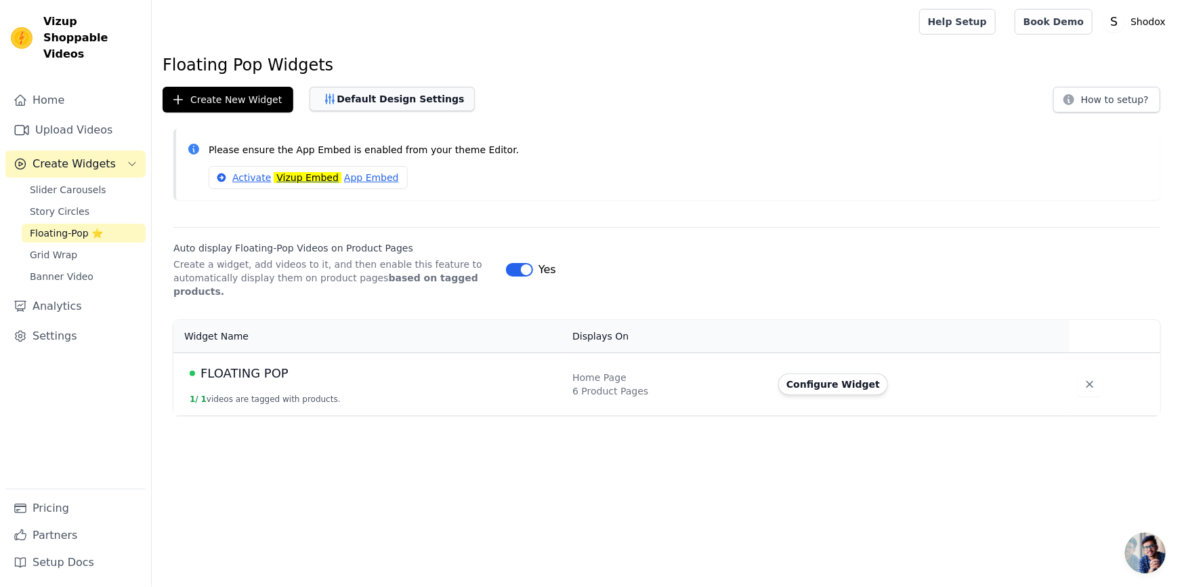
click at [396, 107] on button "Default Design Settings" at bounding box center [392, 99] width 165 height 24
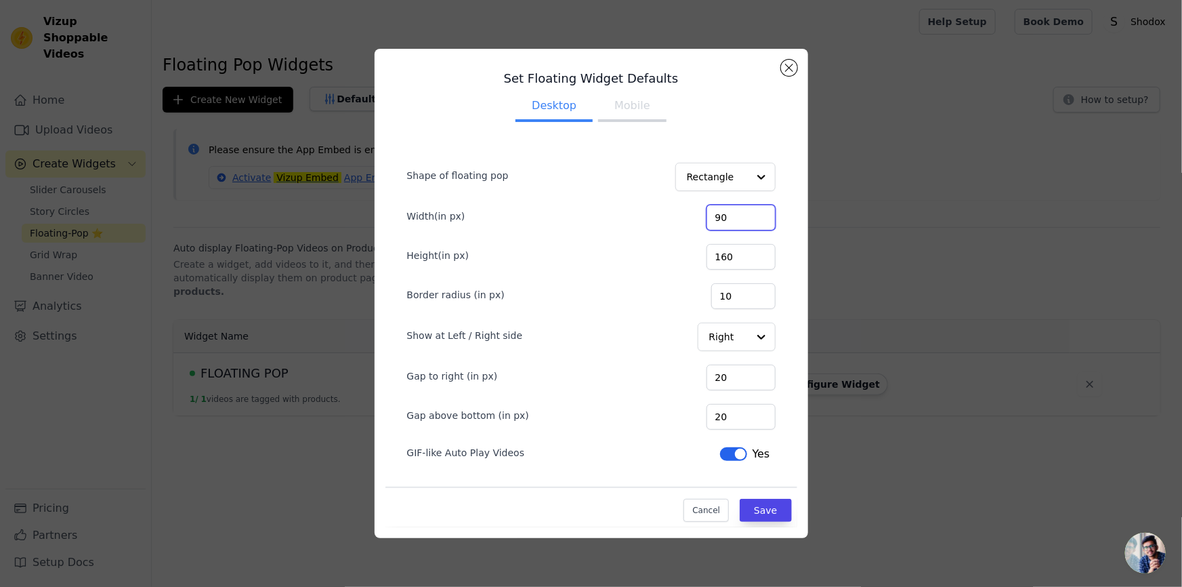
drag, startPoint x: 732, startPoint y: 217, endPoint x: 618, endPoint y: 209, distance: 114.1
click at [619, 209] on div "Width(in px) 90" at bounding box center [591, 216] width 369 height 28
drag, startPoint x: 740, startPoint y: 259, endPoint x: 686, endPoint y: 251, distance: 54.2
click at [686, 251] on div "Height(in px) 160" at bounding box center [591, 255] width 369 height 28
paste input "355"
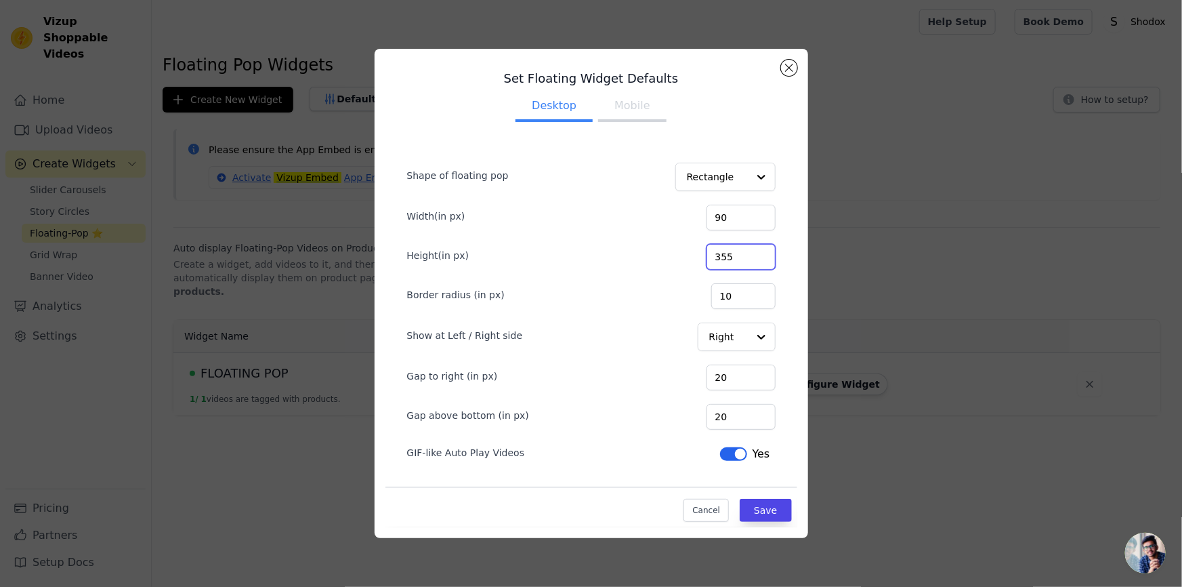
type input "355"
drag, startPoint x: 730, startPoint y: 224, endPoint x: 700, endPoint y: 215, distance: 31.1
click at [700, 215] on div "Width(in px) 90" at bounding box center [591, 216] width 369 height 28
type input "200"
click at [767, 516] on button "Save" at bounding box center [765, 510] width 51 height 23
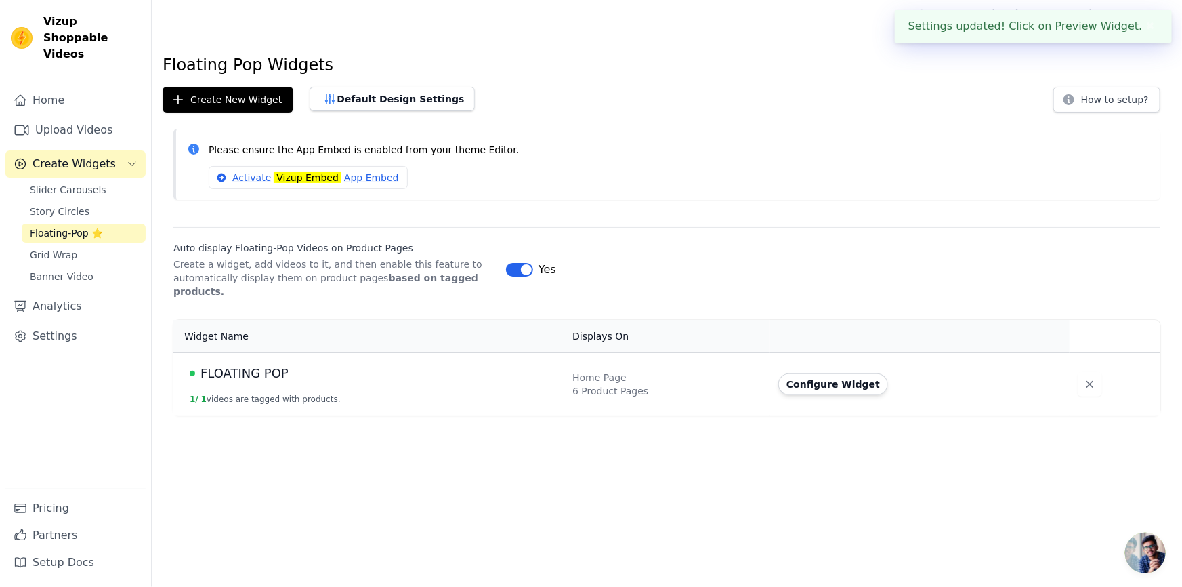
click at [304, 415] on html "Settings updated! Click on Preview Widget. ✖ Vizup Shoppable Videos Home Upload…" at bounding box center [591, 207] width 1182 height 415
click at [724, 384] on div "6 Product Pages" at bounding box center [667, 391] width 190 height 14
click at [850, 383] on td "Configure Widget" at bounding box center [919, 383] width 299 height 63
click at [845, 373] on button "Configure Widget" at bounding box center [833, 384] width 110 height 22
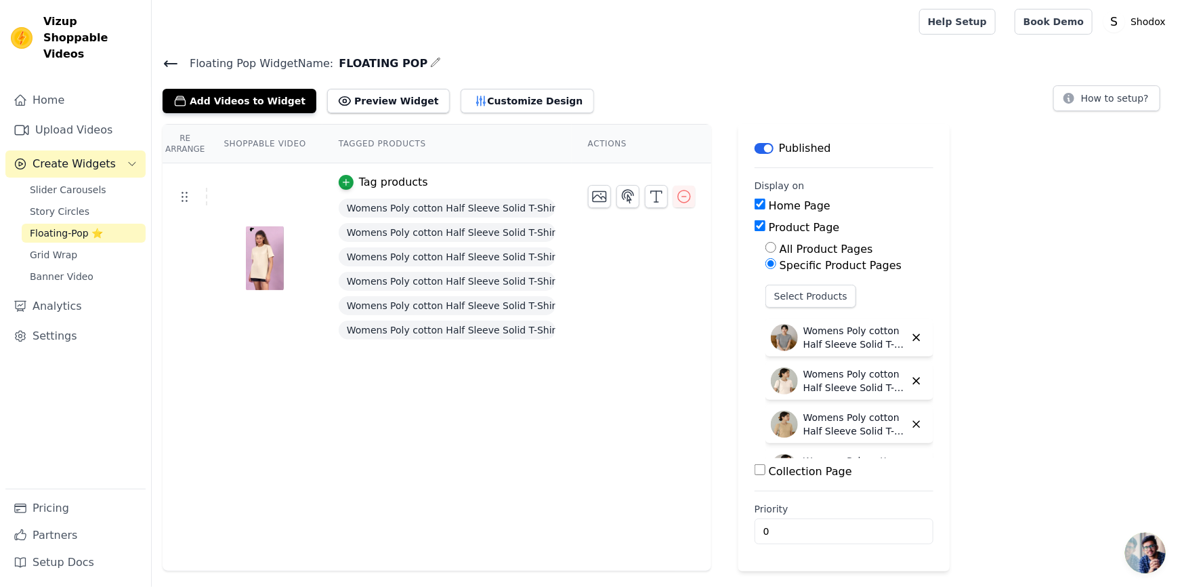
click at [413, 53] on main "Floating Pop Widget Name: FLOATING POP Add Videos to Widget Preview Widget Cust…" at bounding box center [667, 307] width 1030 height 528
click at [430, 63] on icon "button" at bounding box center [435, 62] width 11 height 11
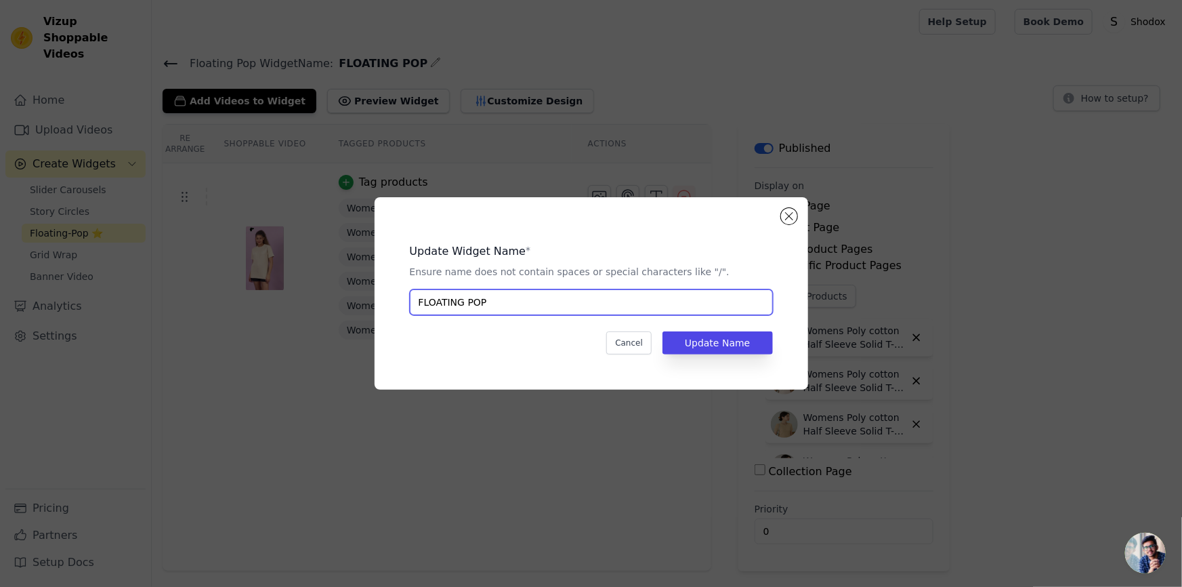
drag, startPoint x: 522, startPoint y: 301, endPoint x: 280, endPoint y: 285, distance: 242.4
click at [280, 285] on div "Update Widget Name * Ensure name does not contain spaces or special characters …" at bounding box center [591, 293] width 1139 height 236
click at [420, 302] on input "rJACK WOMENS" at bounding box center [591, 302] width 363 height 26
click at [427, 303] on input "rJACK WOMENS" at bounding box center [591, 302] width 363 height 26
type input "RJACK WOMENS"
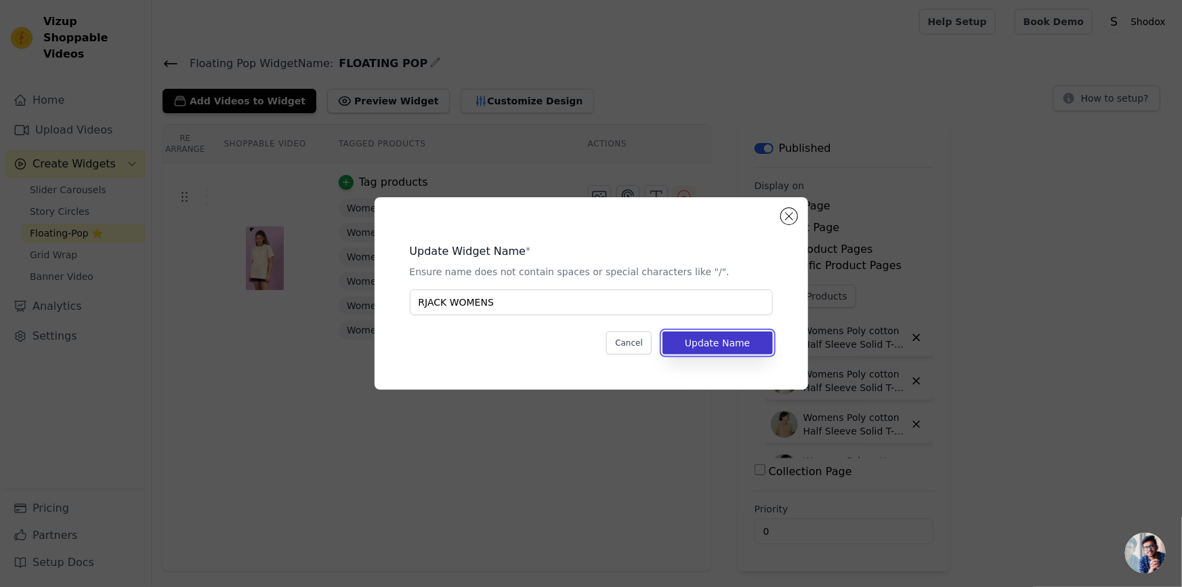
click at [706, 350] on button "Update Name" at bounding box center [718, 342] width 110 height 23
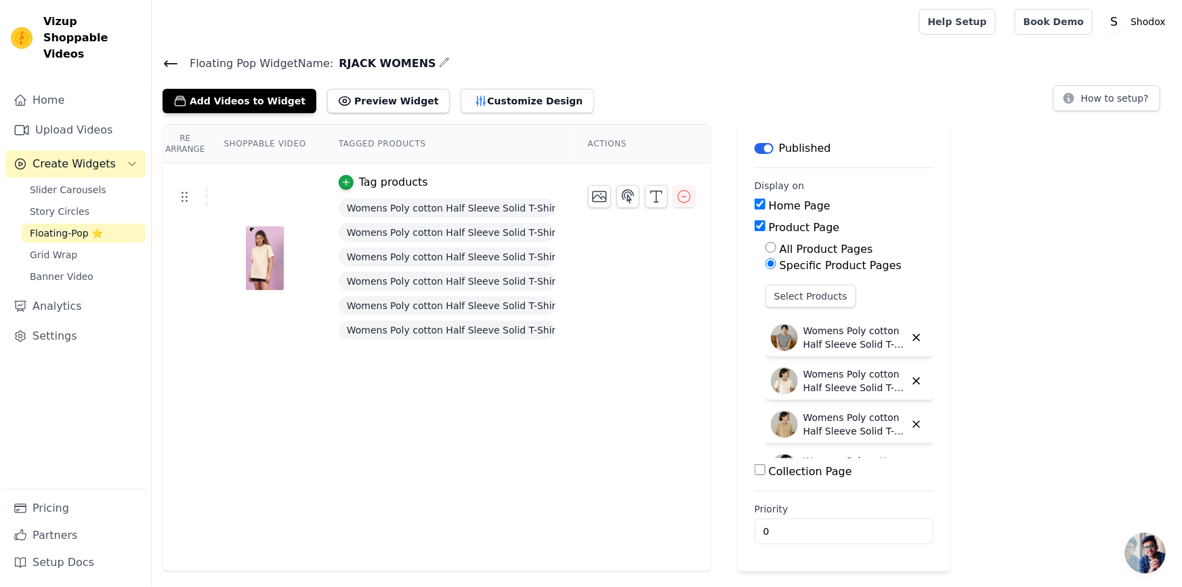
click at [717, 338] on div "Re Arrange Shoppable Video Tagged Products Actions Tag products Womens Poly cot…" at bounding box center [667, 347] width 1030 height 447
click at [654, 358] on div "Re Arrange Shoppable Video Tagged Products Actions Tag products Womens Poly cot…" at bounding box center [437, 347] width 549 height 447
click at [476, 100] on icon "button" at bounding box center [480, 100] width 9 height 9
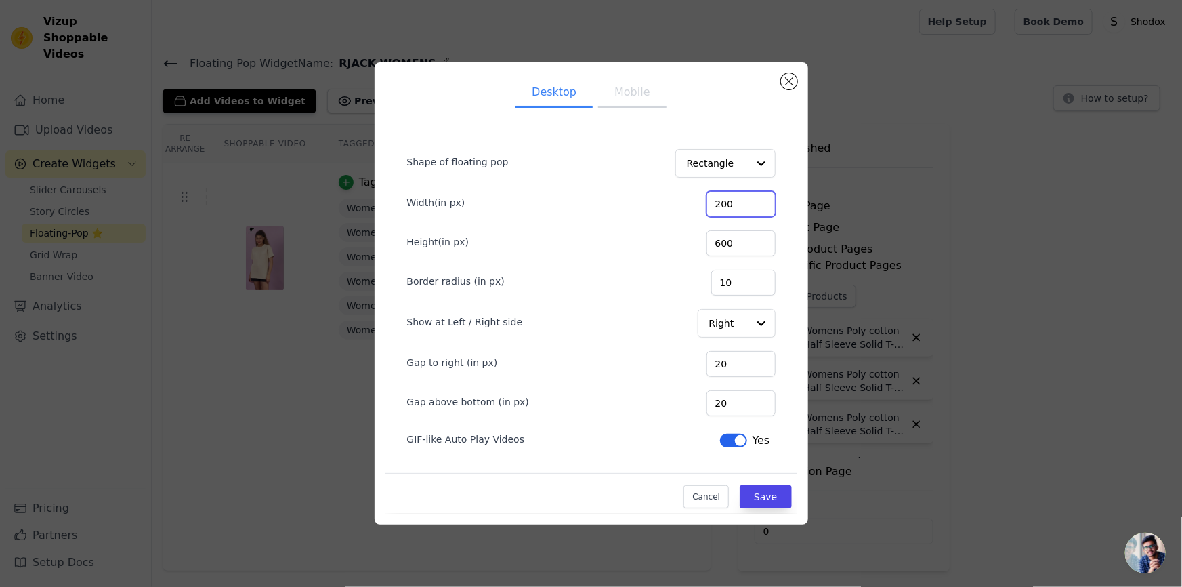
drag, startPoint x: 745, startPoint y: 207, endPoint x: 673, endPoint y: 207, distance: 72.5
click at [673, 207] on div "Width(in px) 200" at bounding box center [591, 202] width 369 height 28
drag, startPoint x: 736, startPoint y: 247, endPoint x: 675, endPoint y: 251, distance: 61.1
click at [675, 251] on div "Height(in px) 600" at bounding box center [591, 242] width 369 height 28
type input "355"
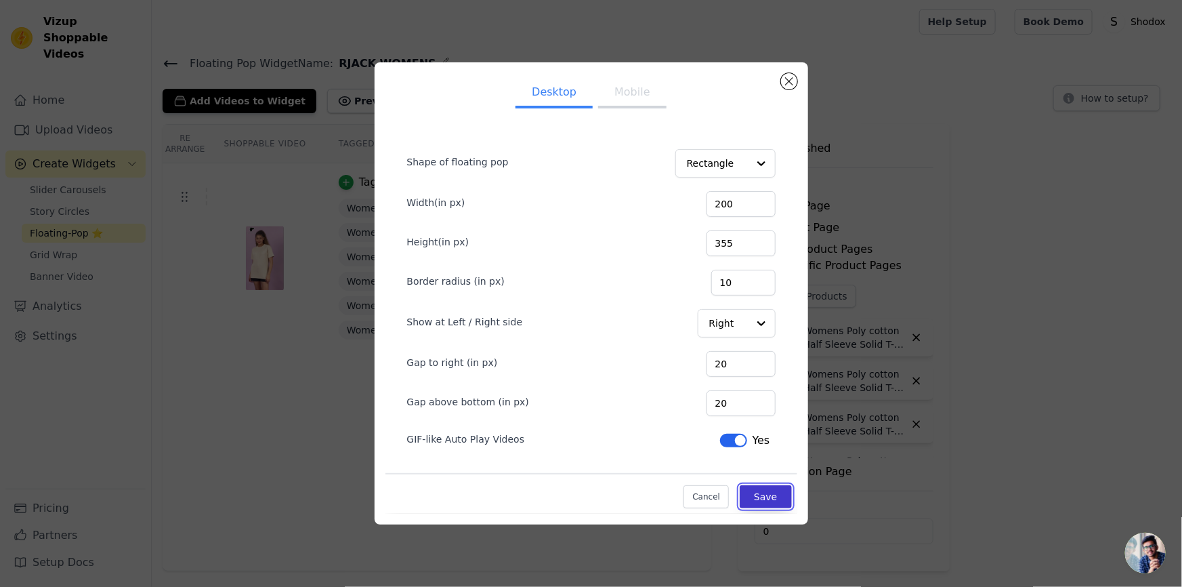
click at [751, 497] on button "Save" at bounding box center [765, 496] width 51 height 23
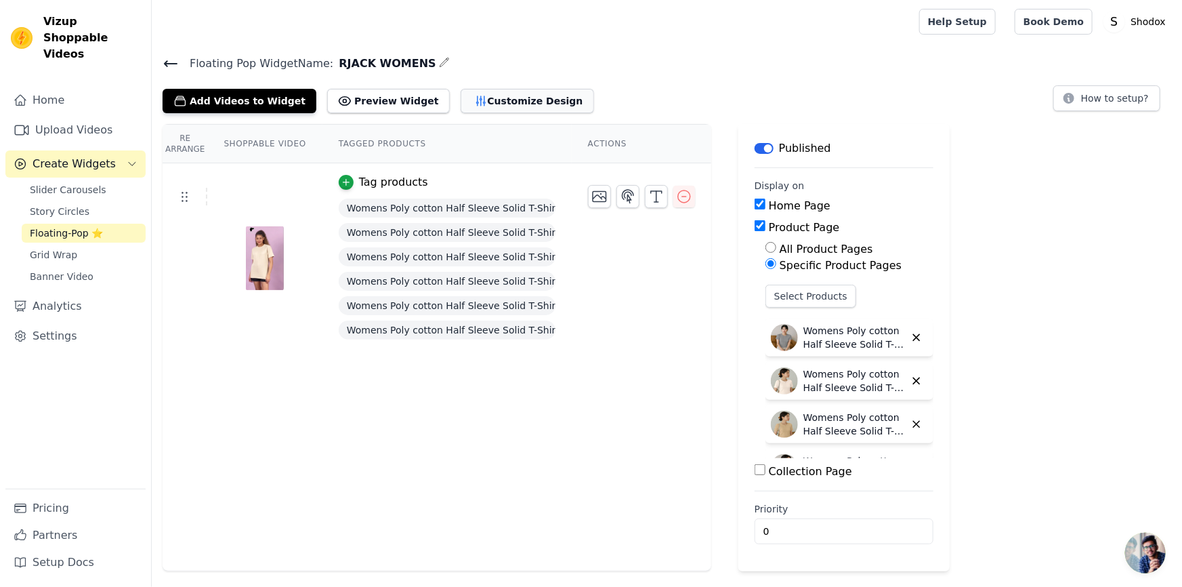
click at [472, 97] on button "Customize Design" at bounding box center [527, 101] width 133 height 24
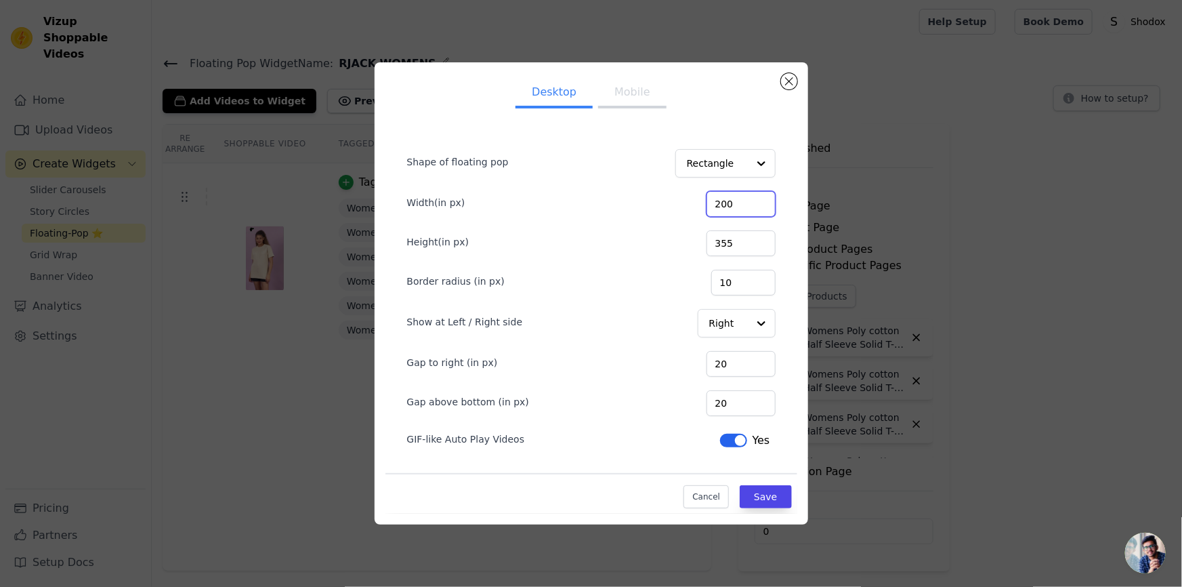
click at [746, 204] on input "200" at bounding box center [741, 204] width 69 height 26
click at [787, 83] on button "Close modal" at bounding box center [789, 81] width 16 height 16
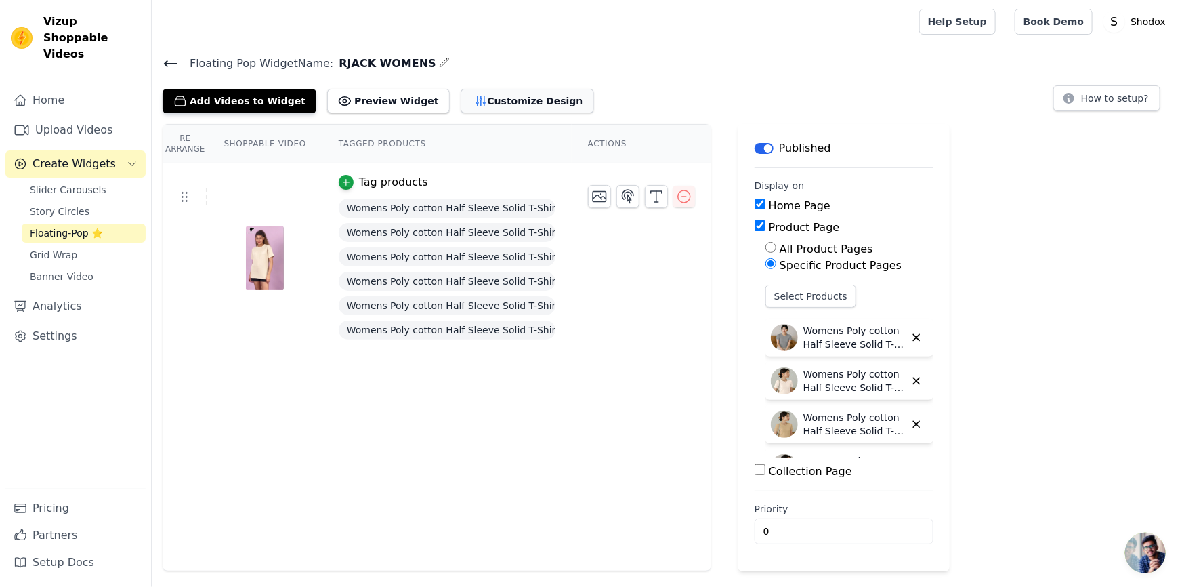
click at [461, 103] on button "Customize Design" at bounding box center [527, 101] width 133 height 24
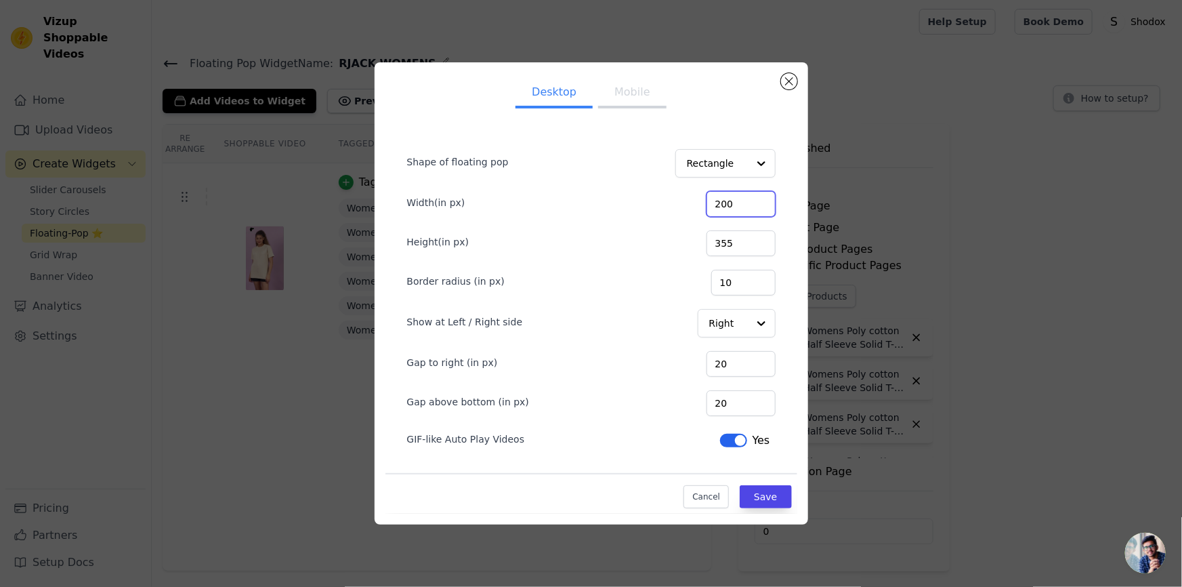
click at [741, 199] on input "200" at bounding box center [741, 204] width 69 height 26
type input "220"
click at [772, 495] on button "Save" at bounding box center [765, 496] width 51 height 23
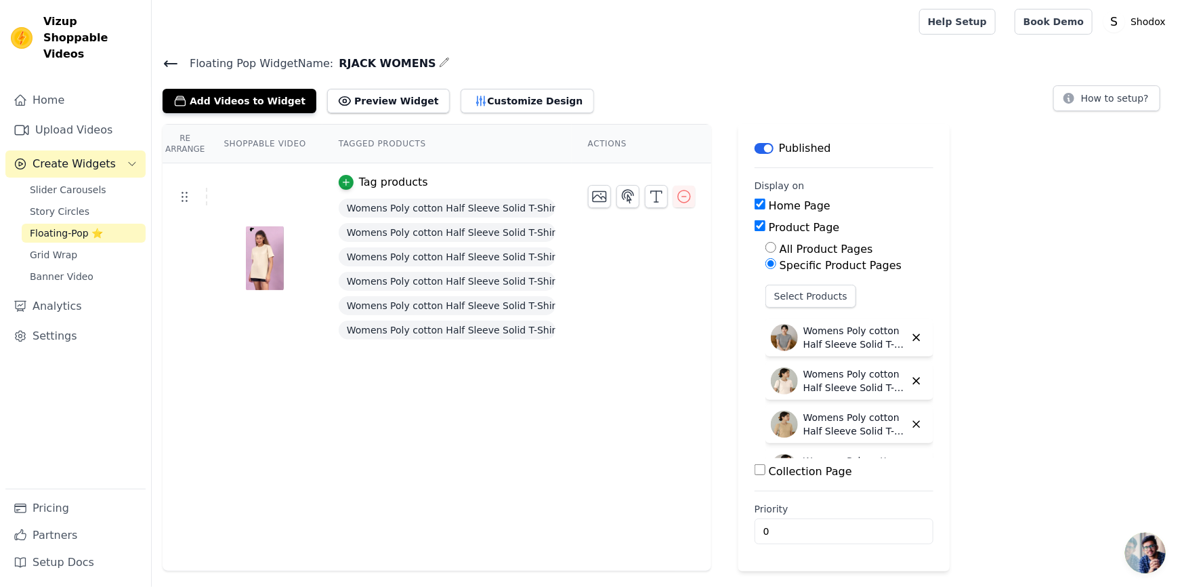
click at [172, 61] on icon at bounding box center [171, 64] width 16 height 16
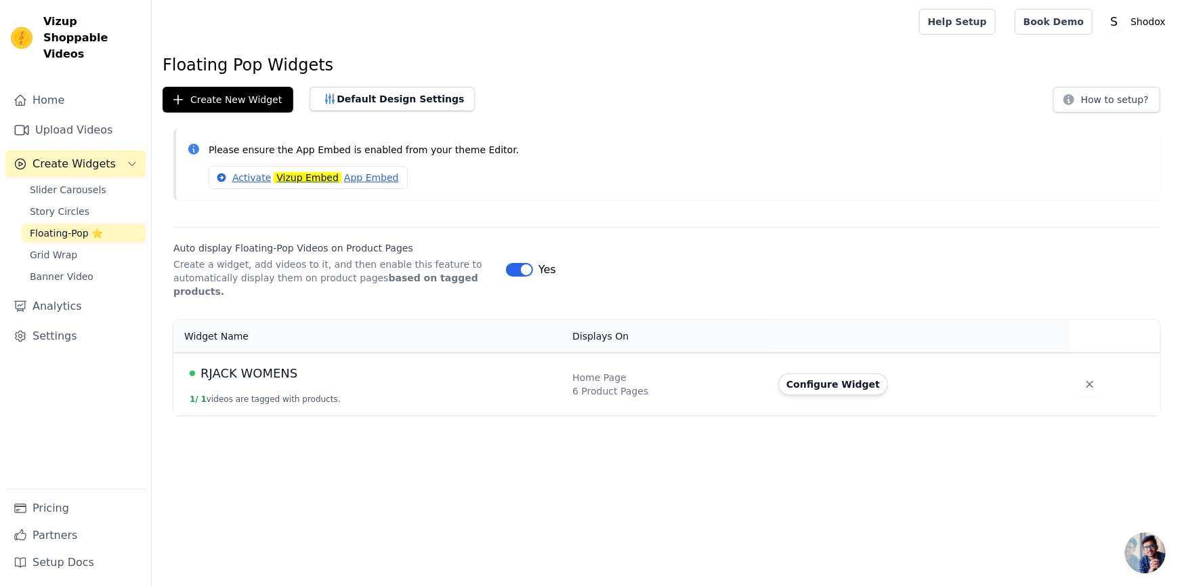
click at [334, 415] on html "Vizup Shoppable Videos Home Upload Videos Create Widgets Slider Carousels Story…" at bounding box center [591, 207] width 1182 height 415
click at [238, 95] on button "Create New Widget" at bounding box center [228, 100] width 131 height 26
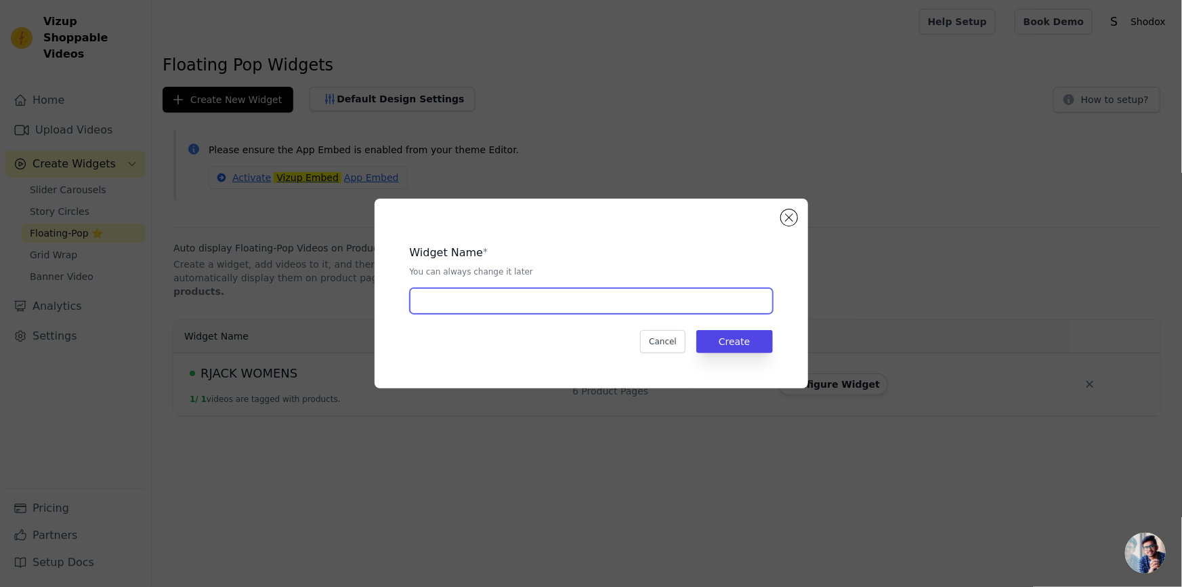
click at [473, 304] on input "text" at bounding box center [591, 301] width 363 height 26
type input "FLOATING POP"
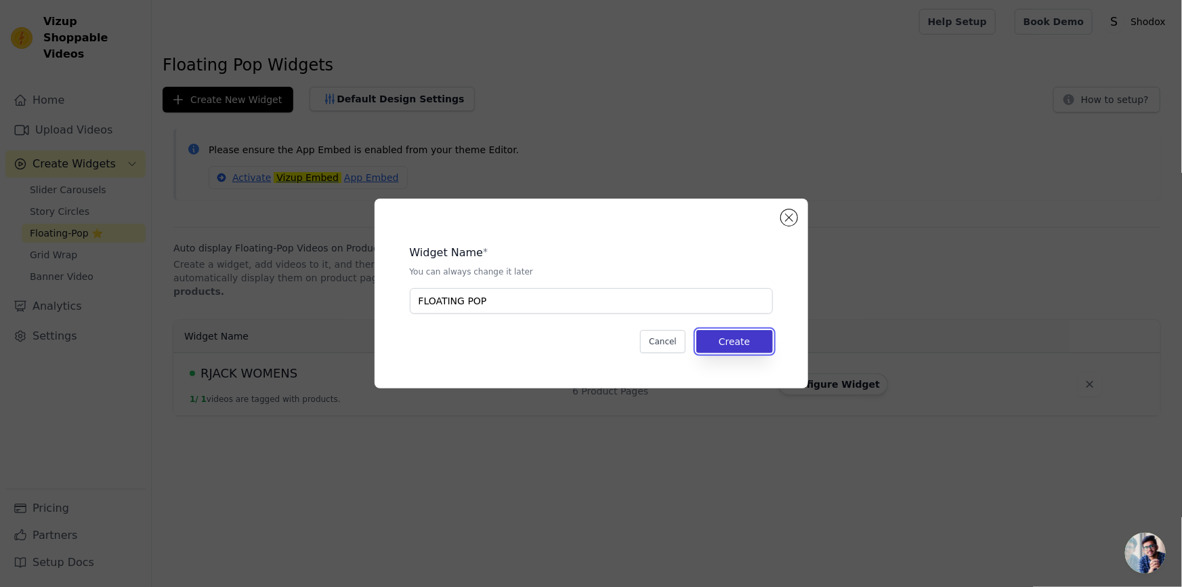
click at [705, 341] on button "Create" at bounding box center [734, 341] width 77 height 23
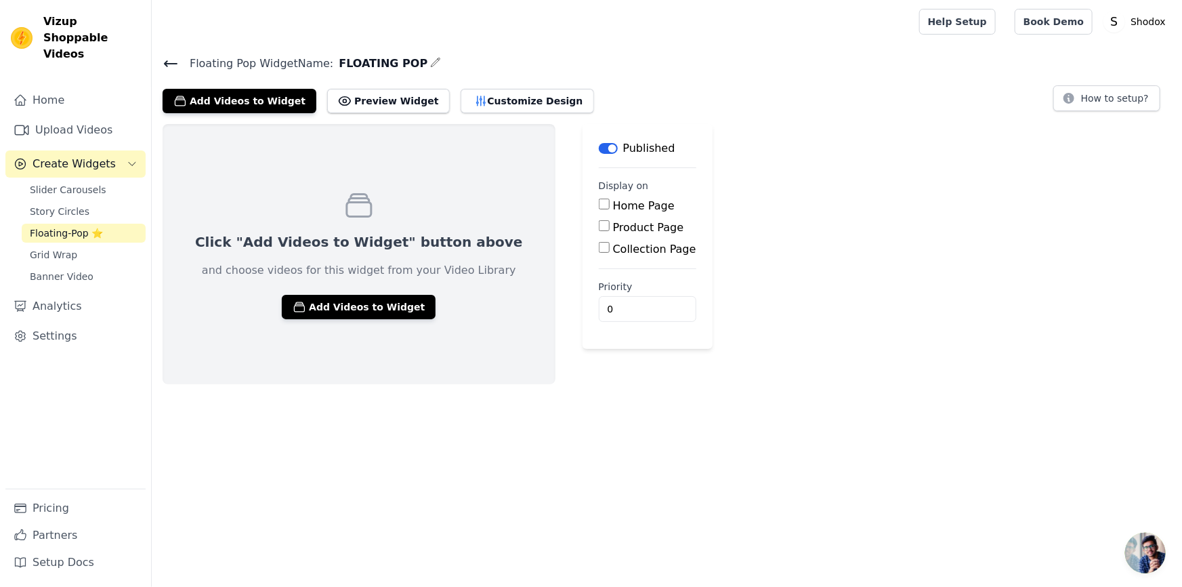
drag, startPoint x: 293, startPoint y: 308, endPoint x: 299, endPoint y: 291, distance: 18.9
click at [299, 291] on div "Click "Add Videos to Widget" button above and choose videos for this widget fro…" at bounding box center [359, 254] width 393 height 260
click at [295, 308] on icon "button" at bounding box center [300, 306] width 10 height 9
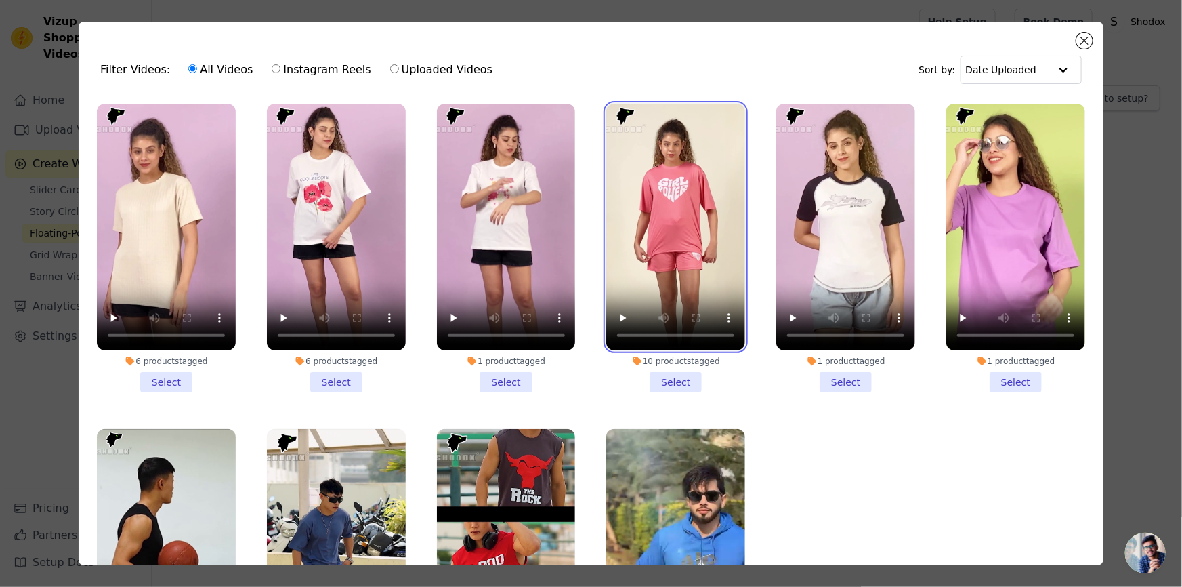
click at [678, 250] on video at bounding box center [675, 227] width 139 height 247
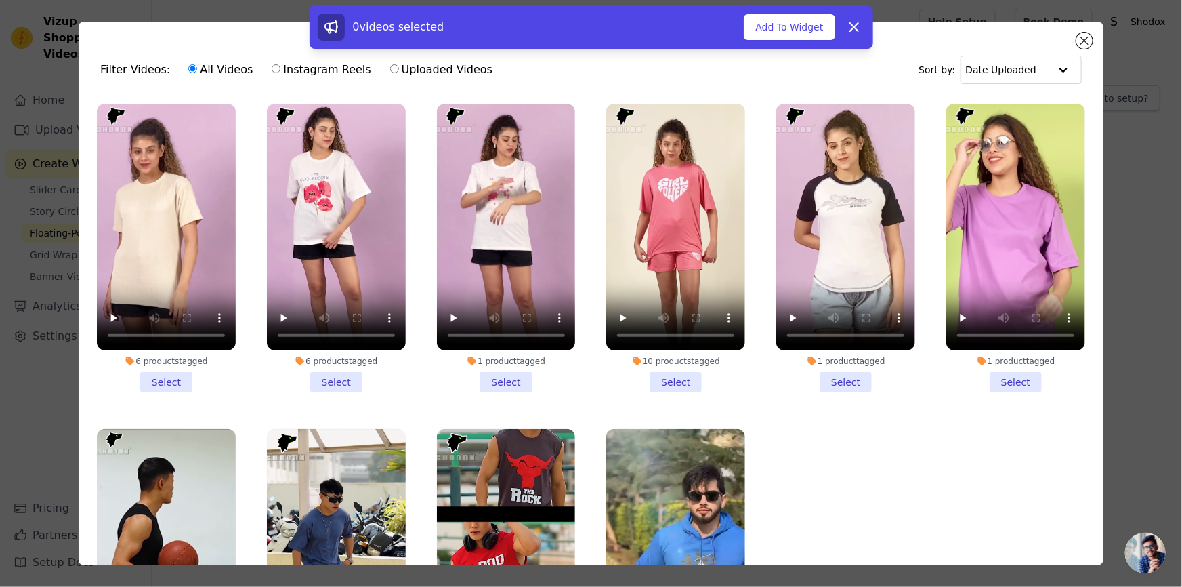
click at [669, 379] on li "10 products tagged Select" at bounding box center [675, 248] width 139 height 289
click at [0, 0] on input "10 products tagged Select" at bounding box center [0, 0] width 0 height 0
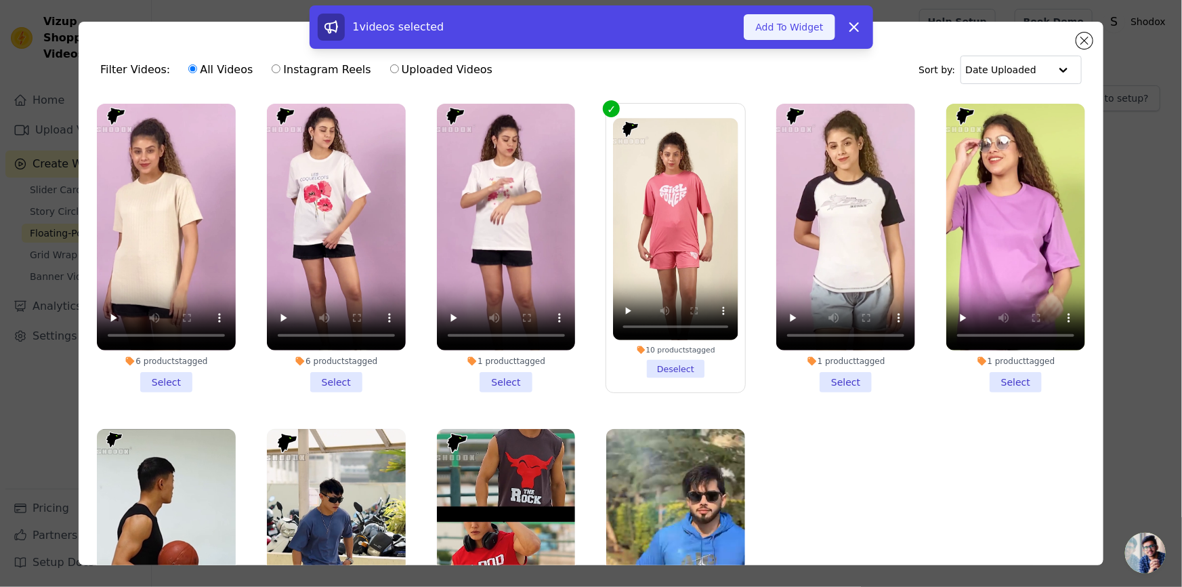
click at [792, 37] on button "Add To Widget" at bounding box center [789, 27] width 91 height 26
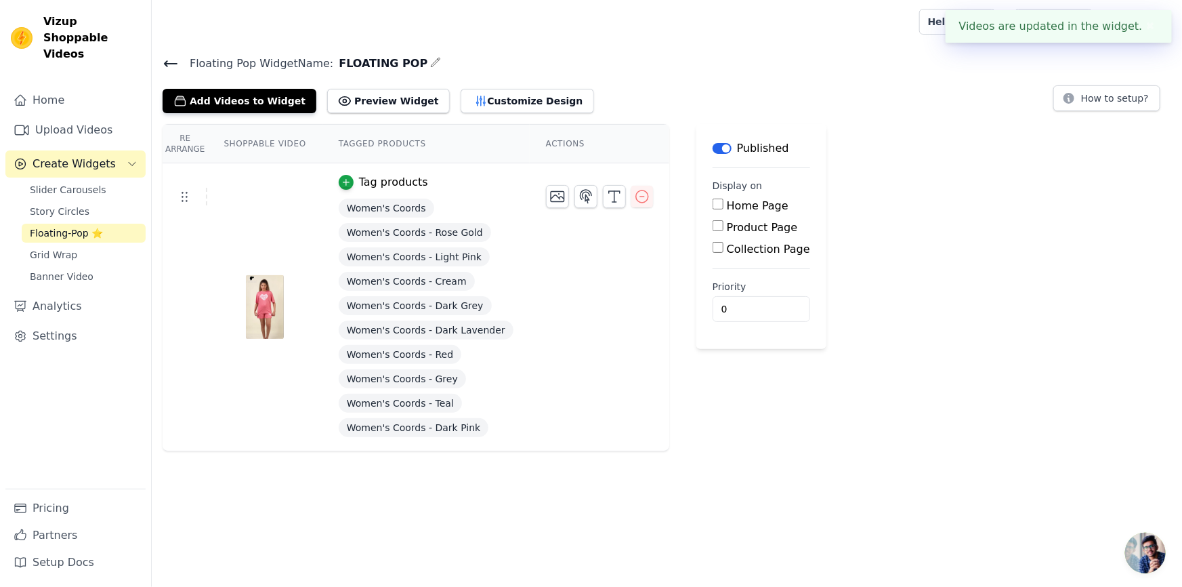
click at [430, 70] on div at bounding box center [435, 63] width 11 height 18
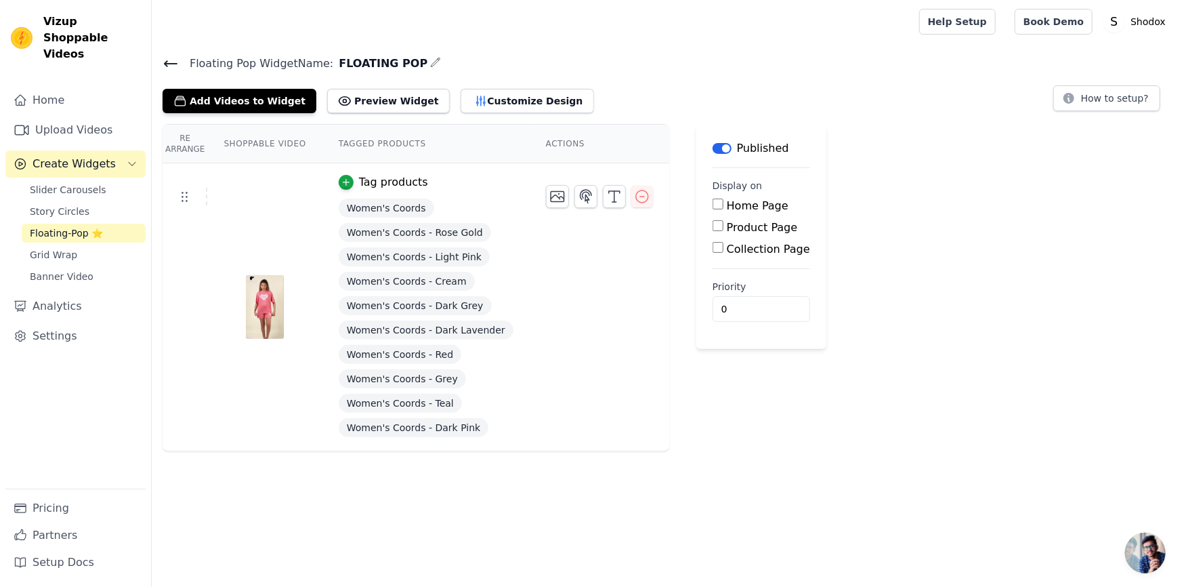
click at [430, 64] on icon "button" at bounding box center [435, 62] width 11 height 11
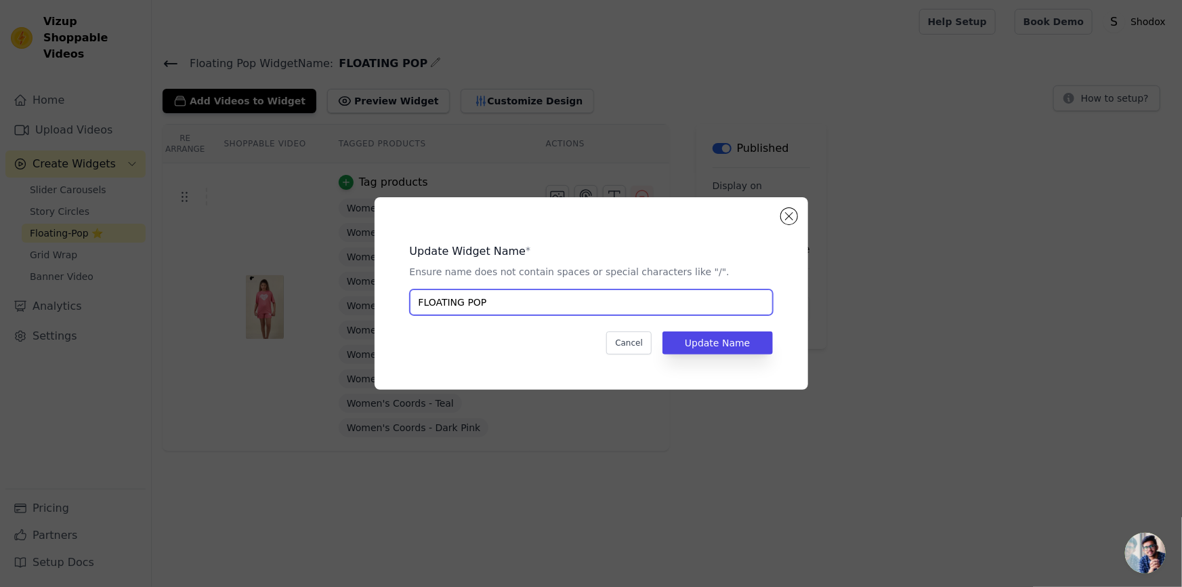
drag, startPoint x: 501, startPoint y: 309, endPoint x: 315, endPoint y: 308, distance: 186.3
click at [315, 308] on div "Update Widget Name * Ensure name does not contain spaces or special characters …" at bounding box center [591, 293] width 1139 height 236
click at [423, 302] on input "wOMENS COORDS SET" at bounding box center [591, 302] width 363 height 26
type input "WOMENS COORDS SET"
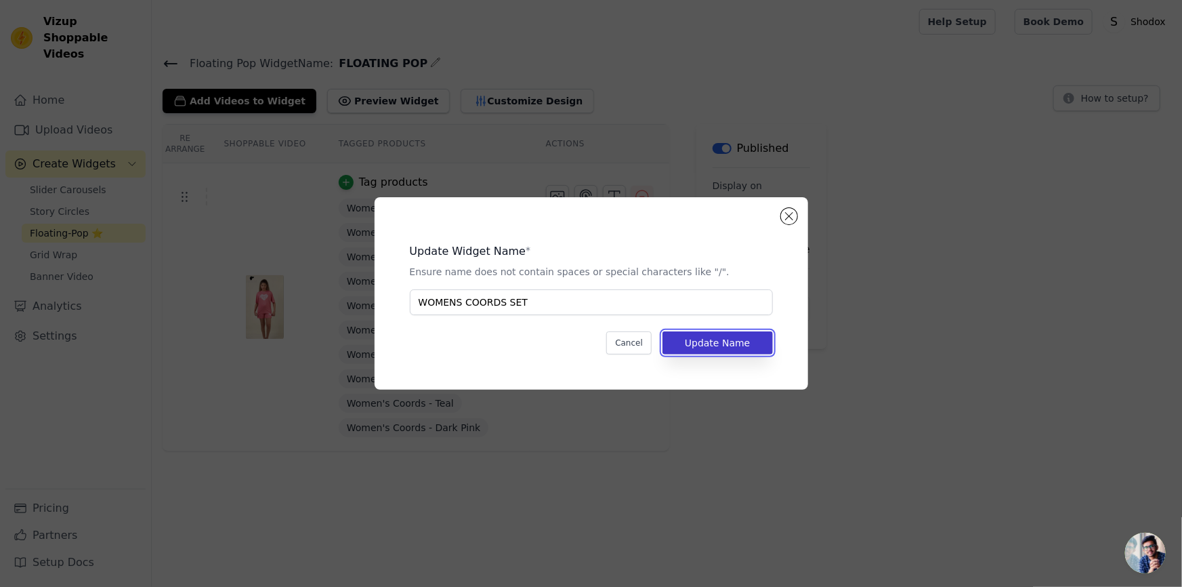
click at [726, 343] on button "Update Name" at bounding box center [718, 342] width 110 height 23
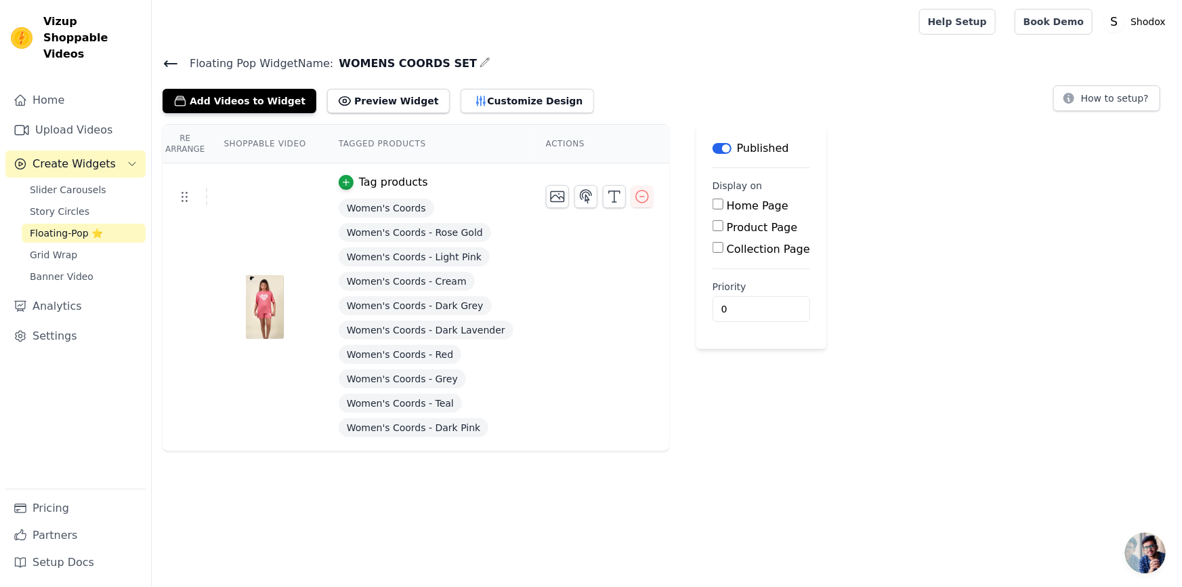
click at [696, 434] on div "Label Published Display on Home Page Product Page Collection Page Priority 0" at bounding box center [761, 287] width 130 height 327
click at [713, 225] on div "Product Page" at bounding box center [762, 228] width 98 height 16
click at [727, 230] on label "Product Page" at bounding box center [762, 227] width 71 height 13
click at [713, 230] on input "Product Page" at bounding box center [718, 225] width 11 height 11
checkbox input "true"
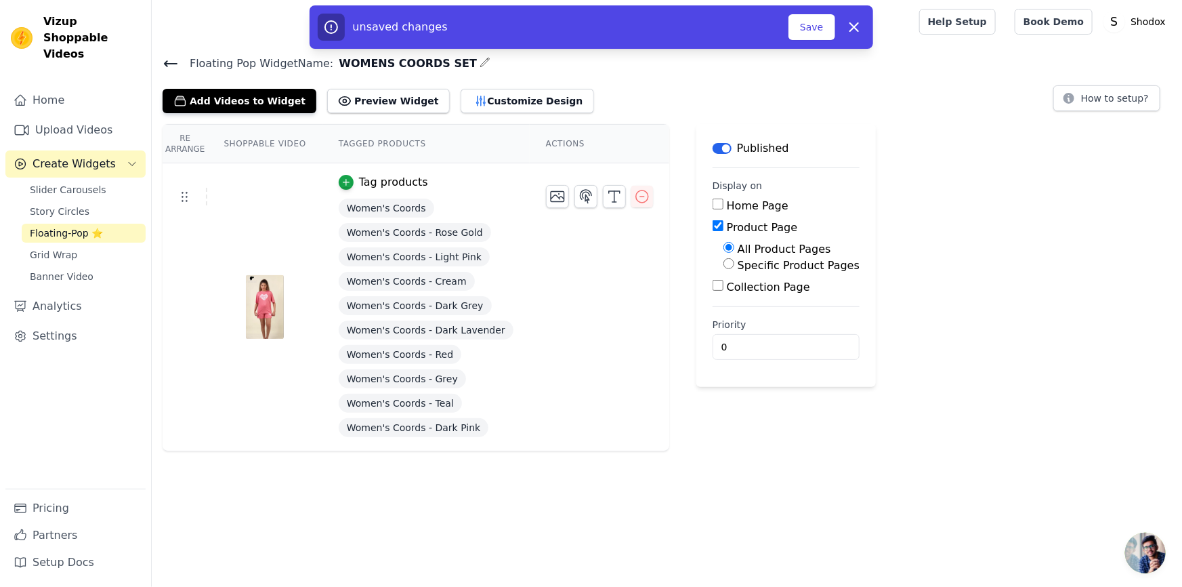
drag, startPoint x: 698, startPoint y: 207, endPoint x: 702, endPoint y: 216, distance: 10.3
click at [713, 207] on div "Home Page" at bounding box center [786, 206] width 147 height 16
click at [713, 203] on input "Home Page" at bounding box center [718, 204] width 11 height 11
checkbox input "true"
click at [724, 268] on div "Specific Product Pages" at bounding box center [792, 265] width 136 height 16
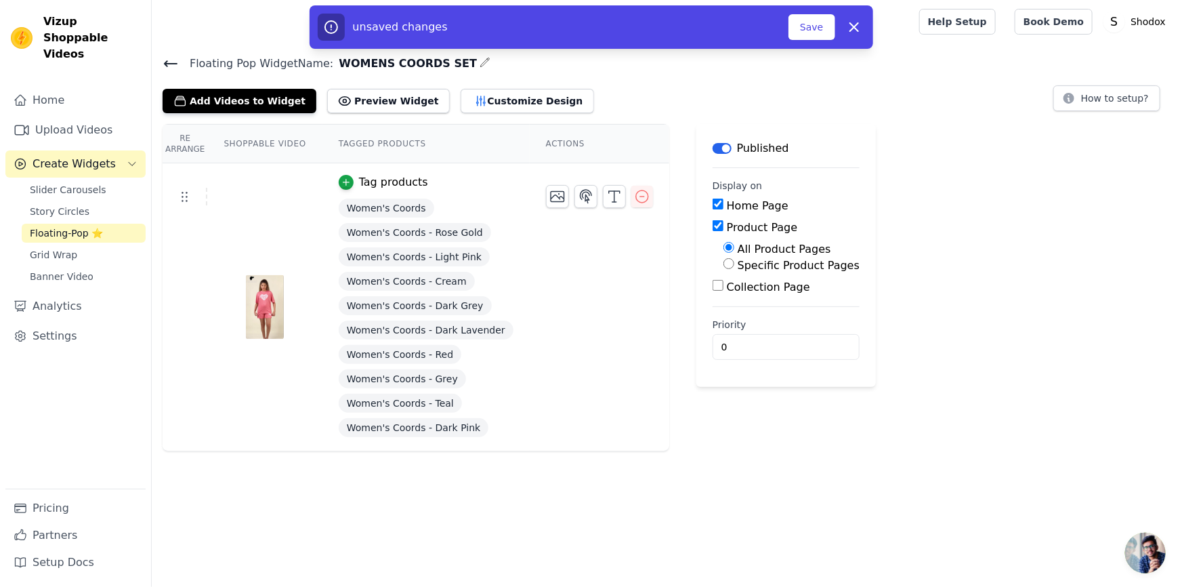
click at [724, 268] on input "Specific Product Pages" at bounding box center [729, 263] width 11 height 11
radio input "true"
click at [863, 297] on div "Re Arrange Shoppable Video Tagged Products Actions Tag products Women's Coords …" at bounding box center [667, 287] width 1030 height 327
click at [816, 23] on button "Save" at bounding box center [812, 27] width 46 height 26
click at [821, 34] on button "Save" at bounding box center [812, 27] width 46 height 26
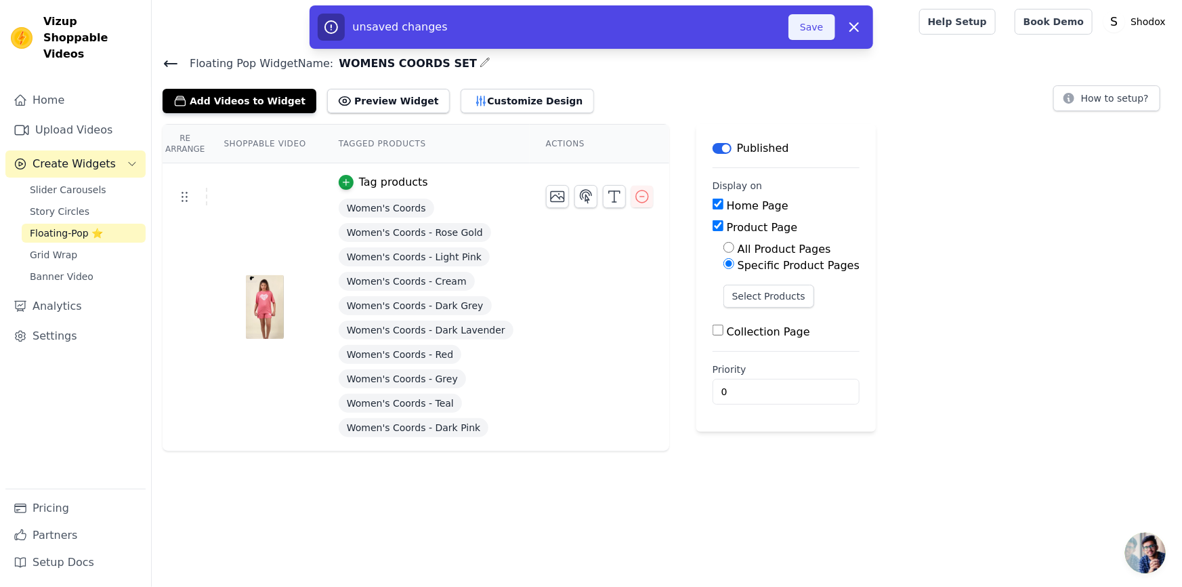
click at [819, 32] on button "Save" at bounding box center [812, 27] width 46 height 26
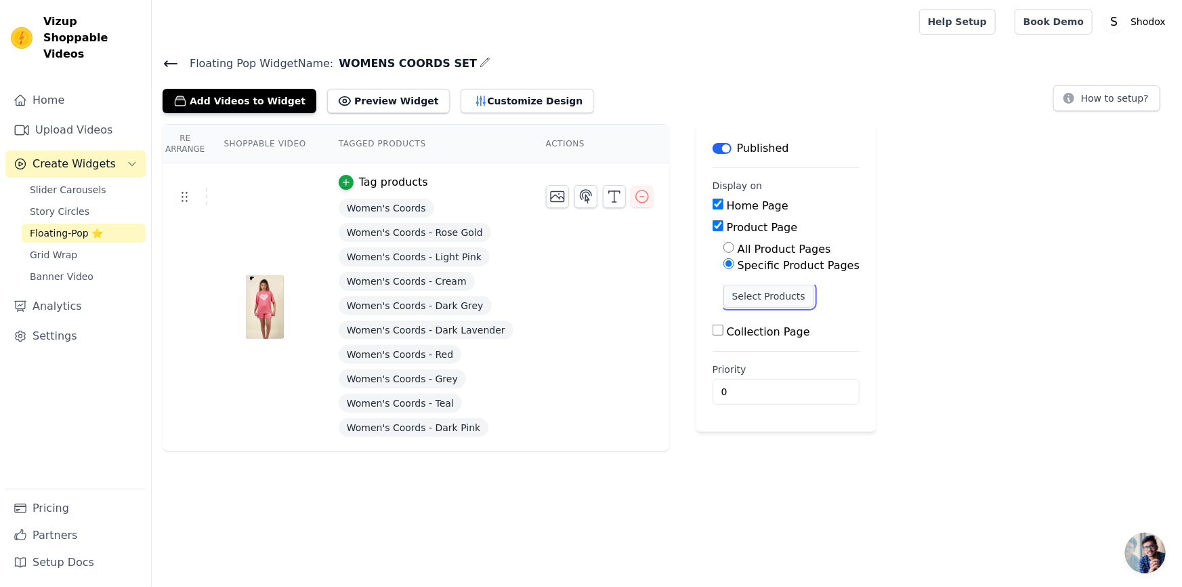
click at [745, 295] on button "Select Products" at bounding box center [769, 296] width 91 height 23
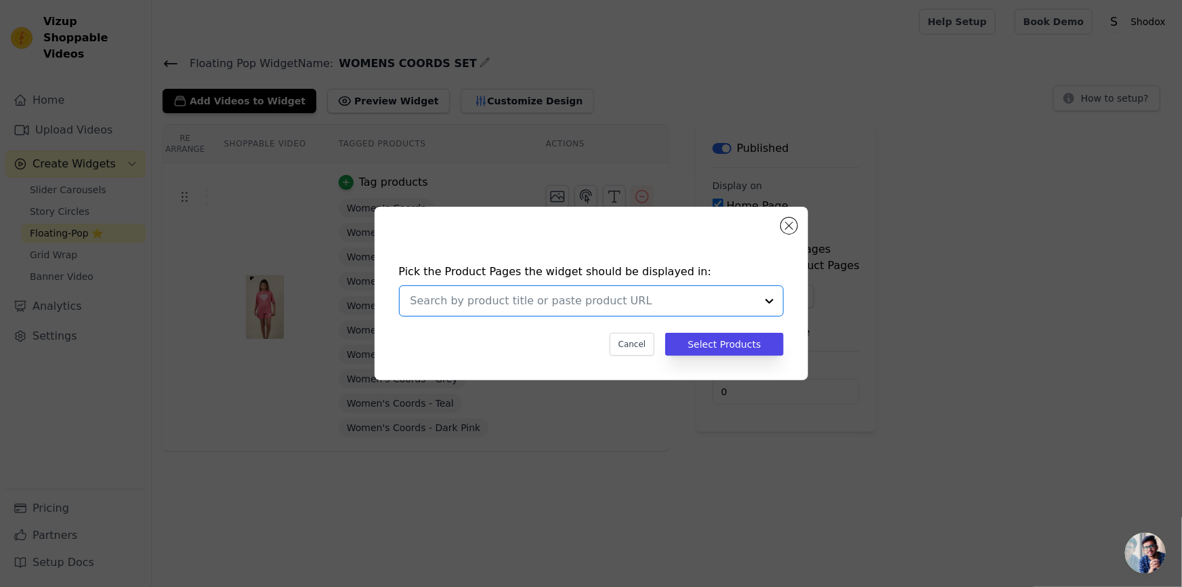
click at [659, 308] on input "text" at bounding box center [584, 301] width 346 height 16
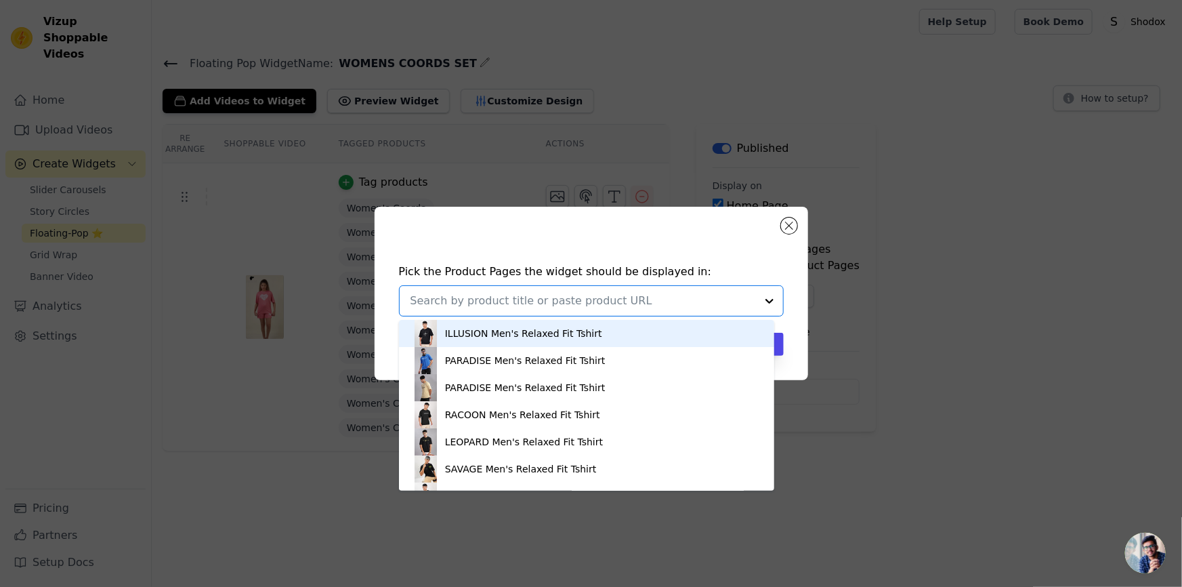
click at [620, 298] on input "text" at bounding box center [584, 301] width 346 height 16
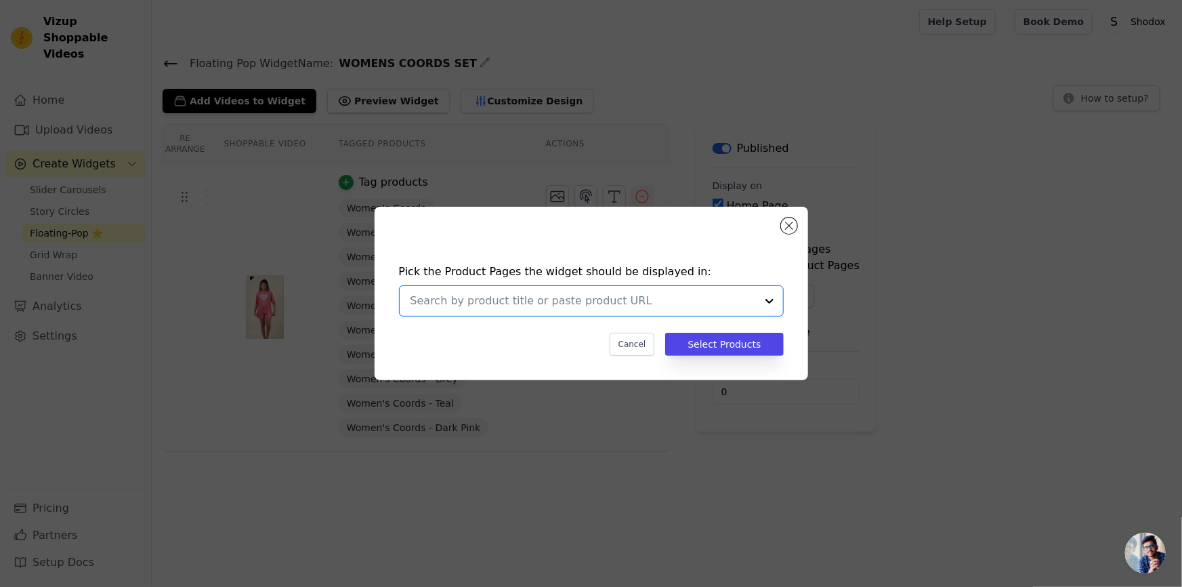
click at [620, 298] on input "text" at bounding box center [584, 301] width 346 height 16
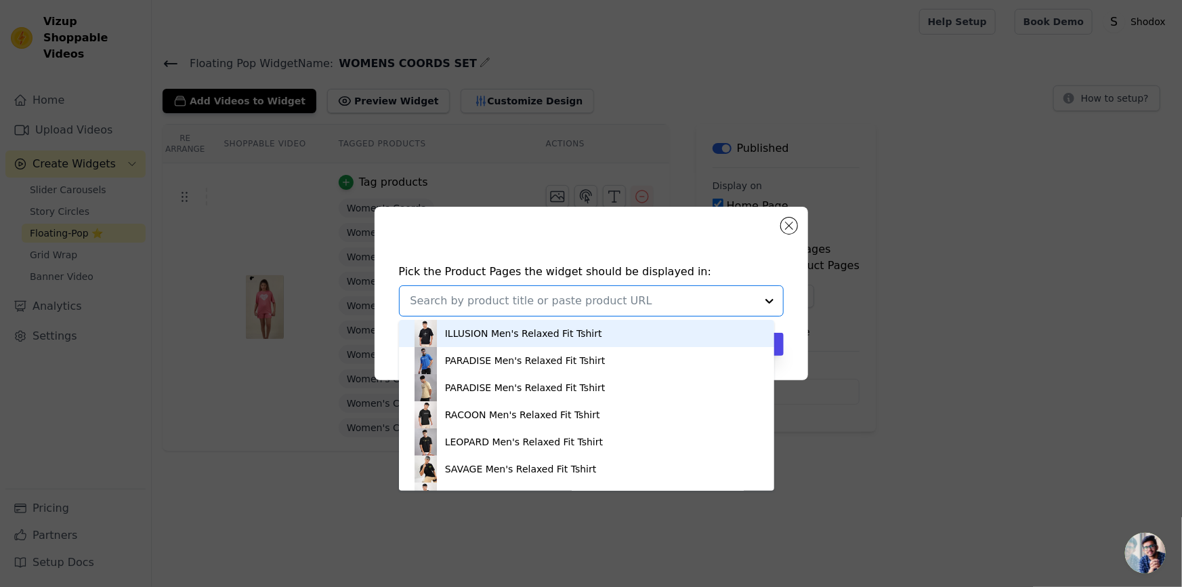
click at [949, 330] on div "Pick the Product Pages the widget should be displayed in: ILLUSION Men's Relaxe…" at bounding box center [591, 293] width 1139 height 217
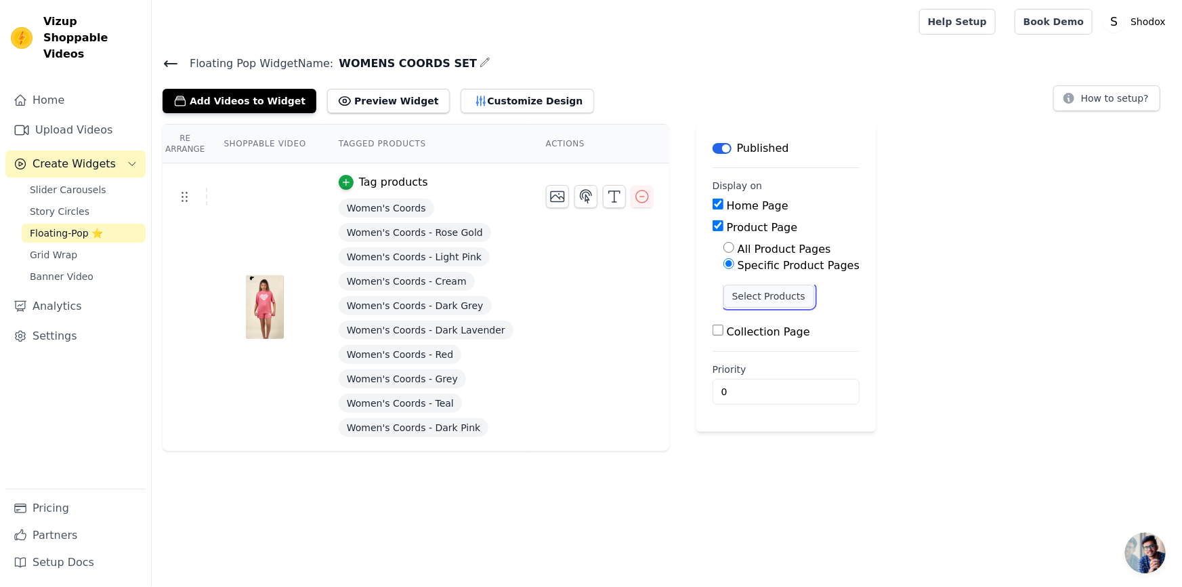
click at [741, 293] on button "Select Products" at bounding box center [769, 296] width 91 height 23
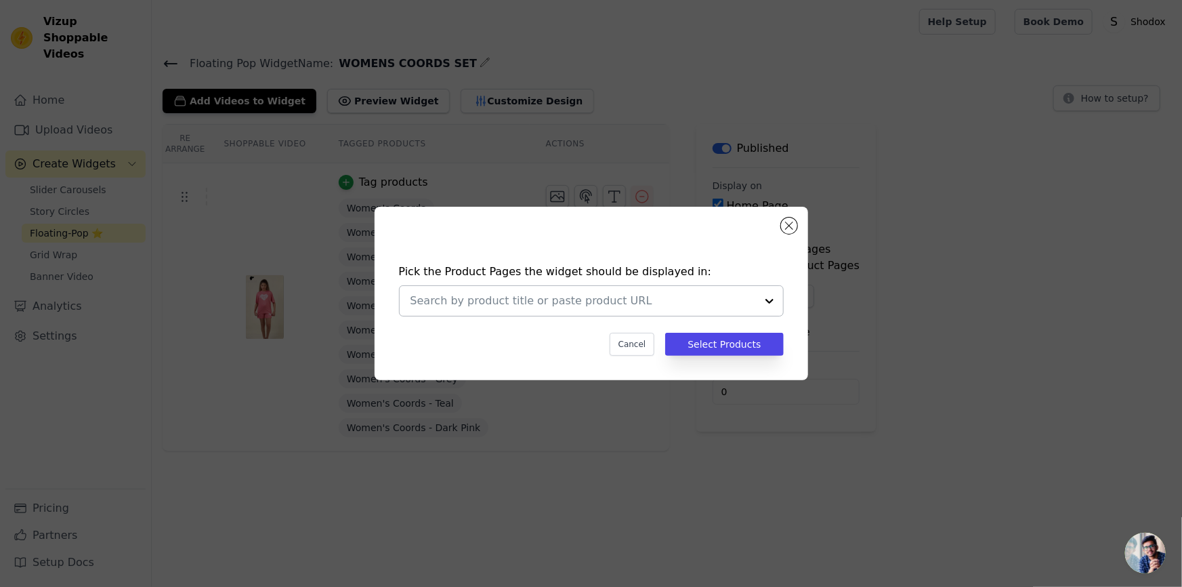
click at [671, 301] on input "text" at bounding box center [584, 301] width 346 height 16
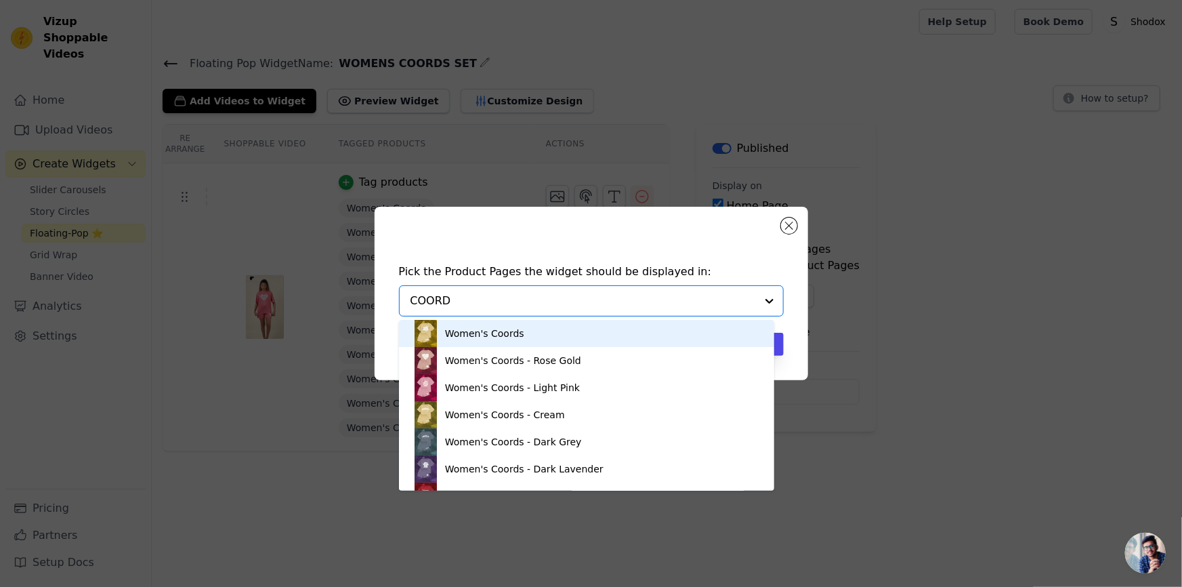
type input "COORDS"
click at [640, 304] on input "COORDS" at bounding box center [570, 301] width 318 height 16
click at [640, 304] on input "COORDS" at bounding box center [584, 301] width 346 height 16
click at [581, 327] on div "Women's Coords" at bounding box center [587, 333] width 348 height 27
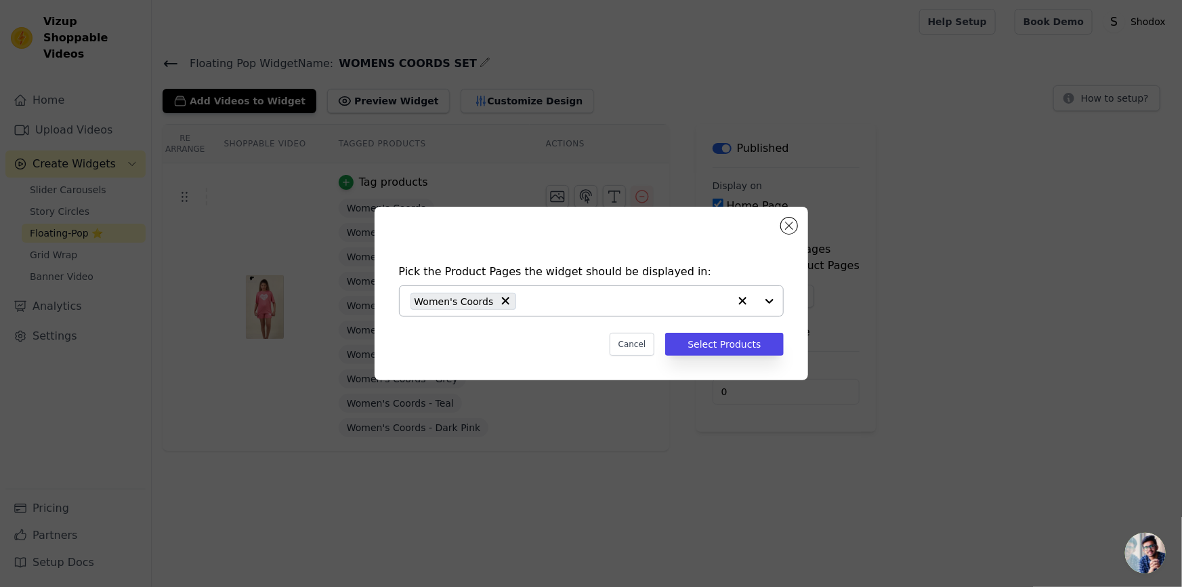
paste input "COORDS"
type input "COORDS"
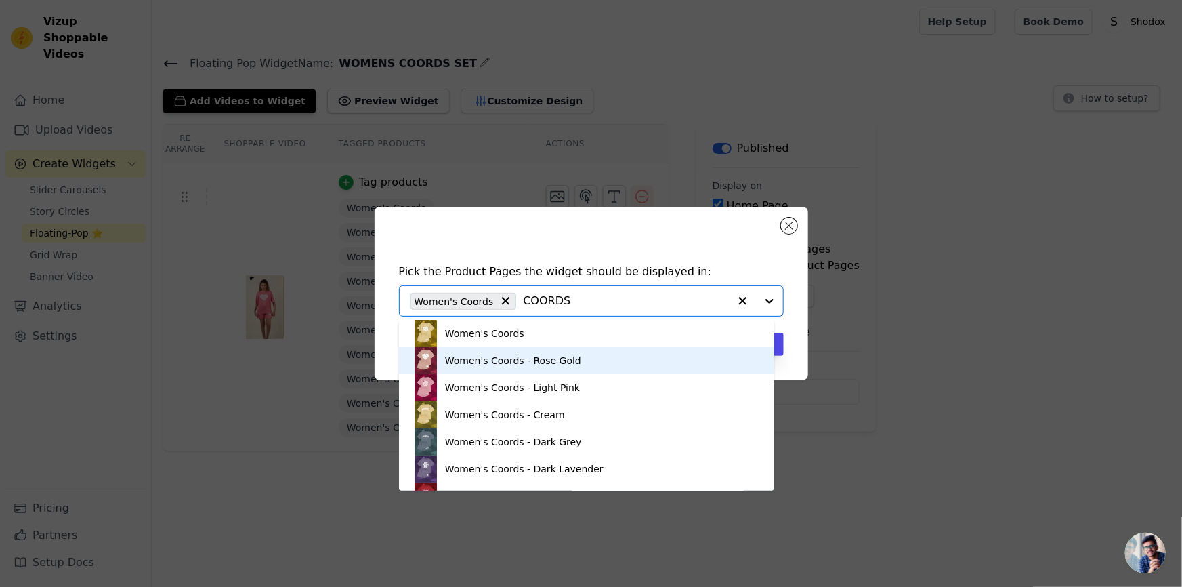
click at [538, 359] on div "Women's Coords - Rose Gold" at bounding box center [513, 361] width 136 height 14
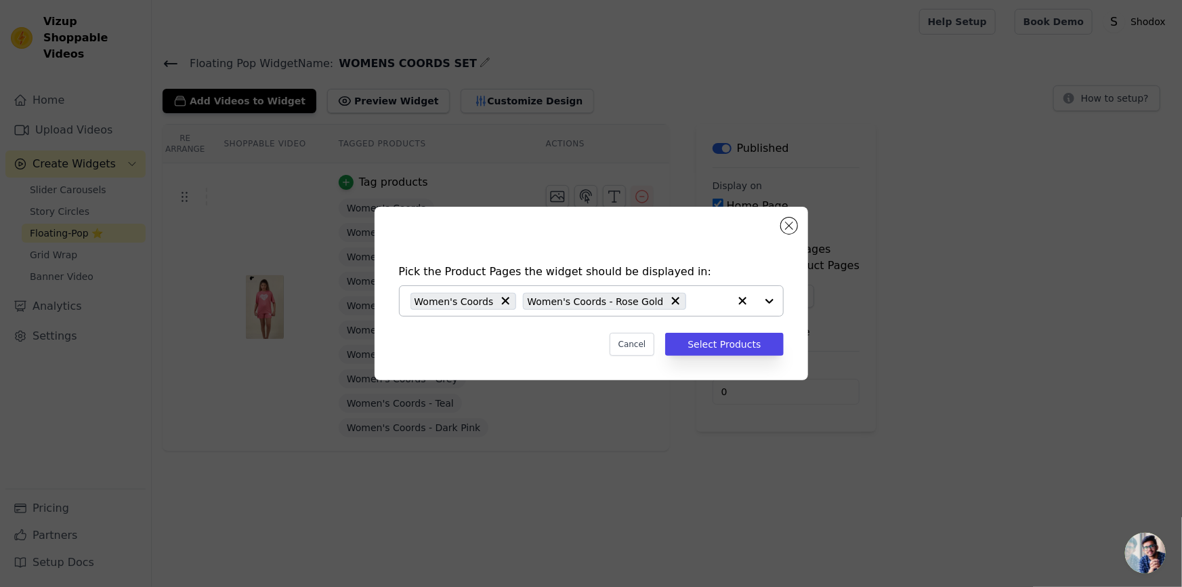
paste input "COORDS"
type input "COORDS"
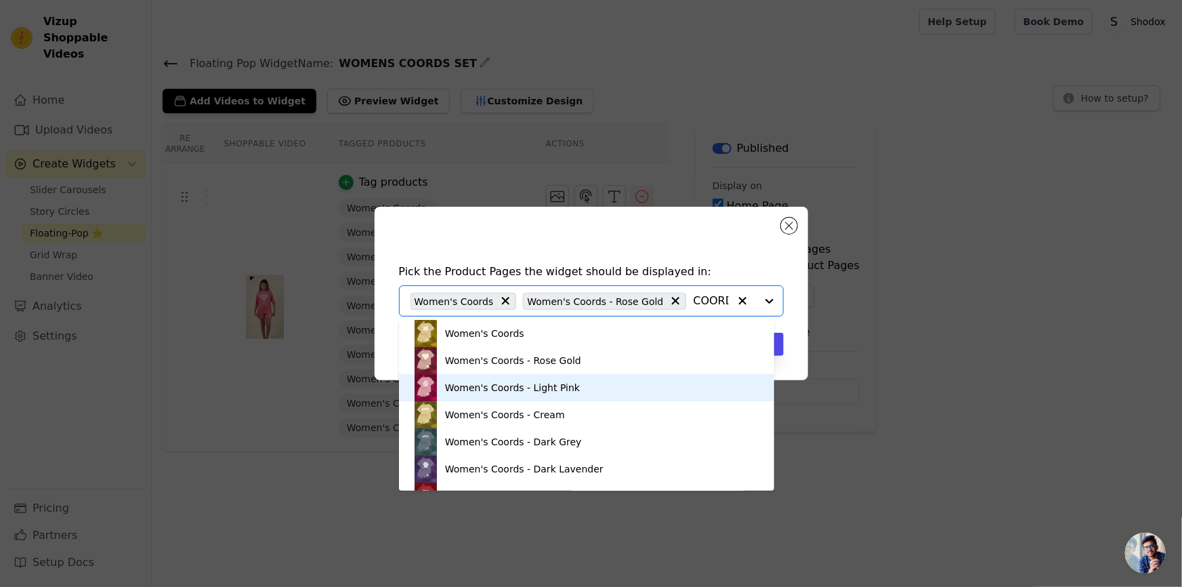
click at [535, 381] on div "Women's Coords - Light Pink" at bounding box center [512, 388] width 135 height 14
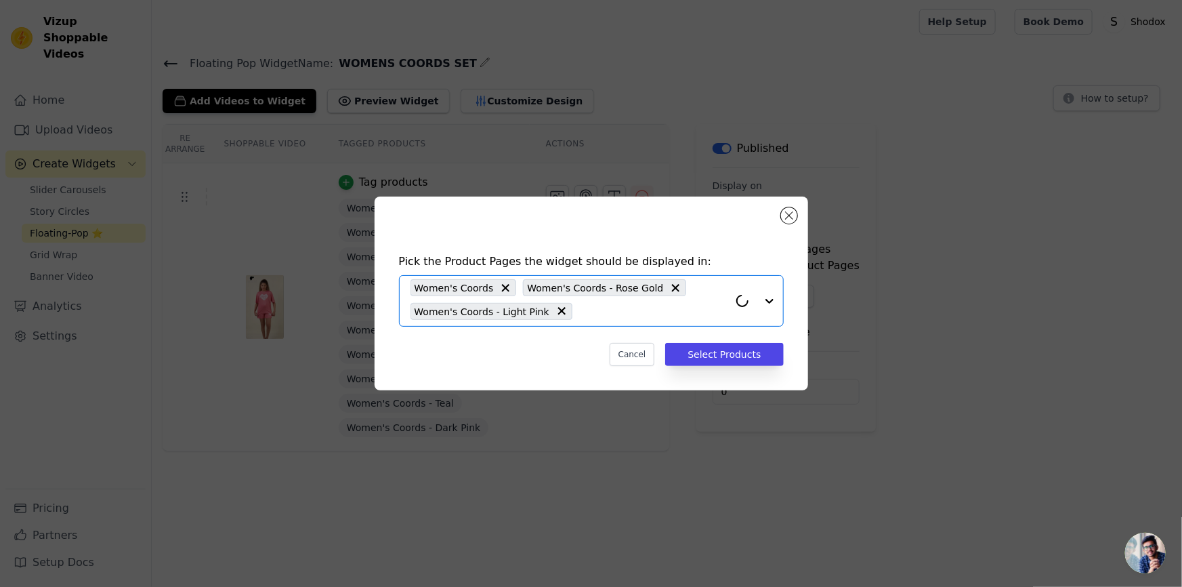
paste input "COORDS"
type input "COORDS"
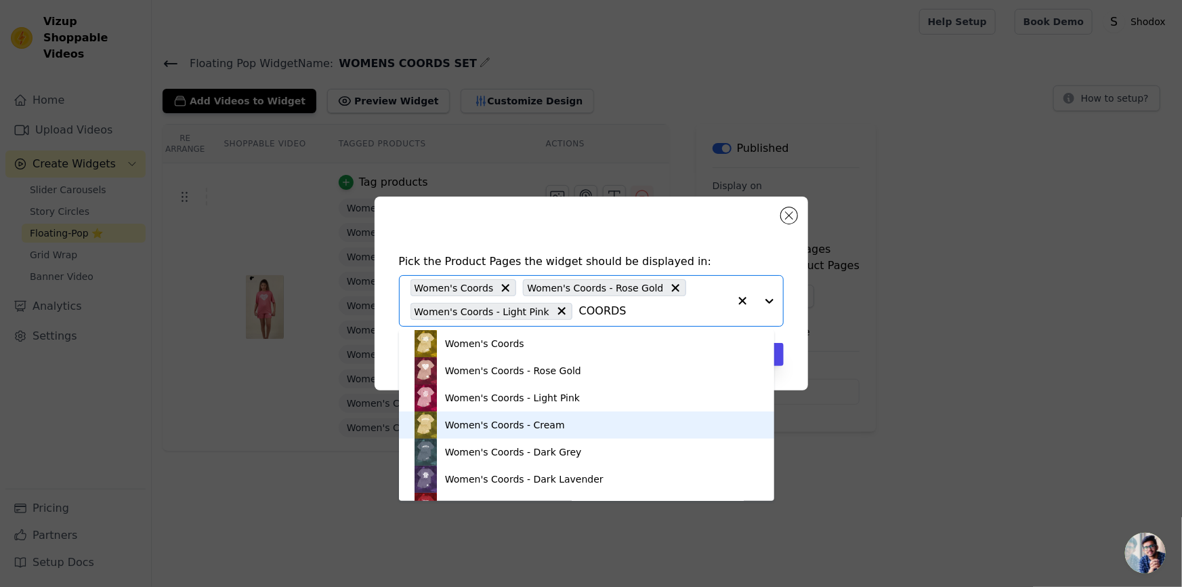
click at [561, 419] on div "Women's Coords - Cream" at bounding box center [587, 424] width 348 height 27
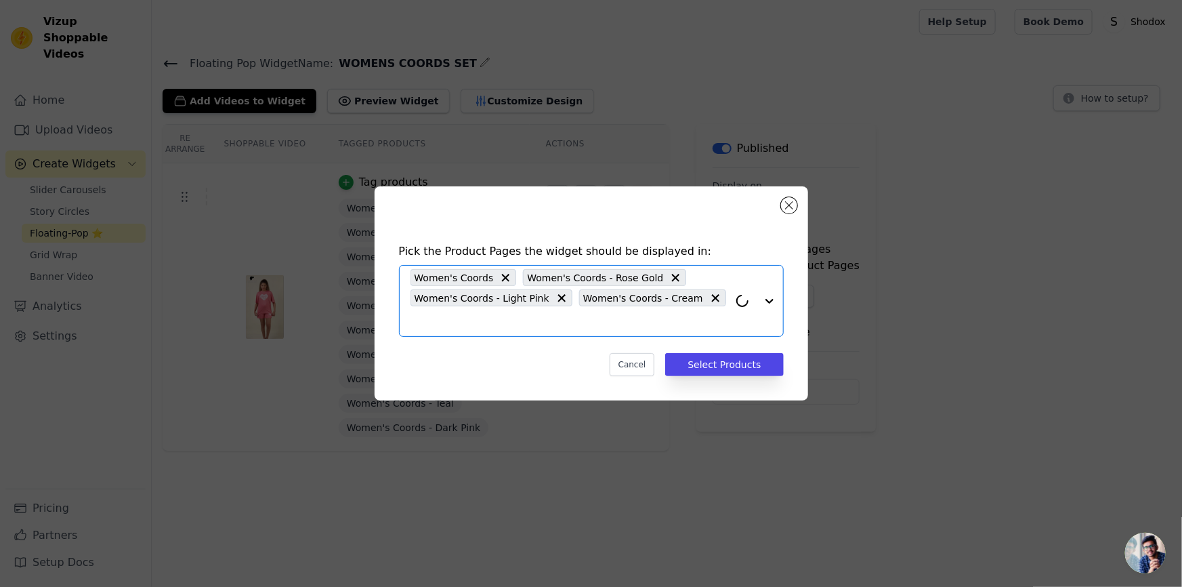
paste input "COORDS"
type input "COORDS"
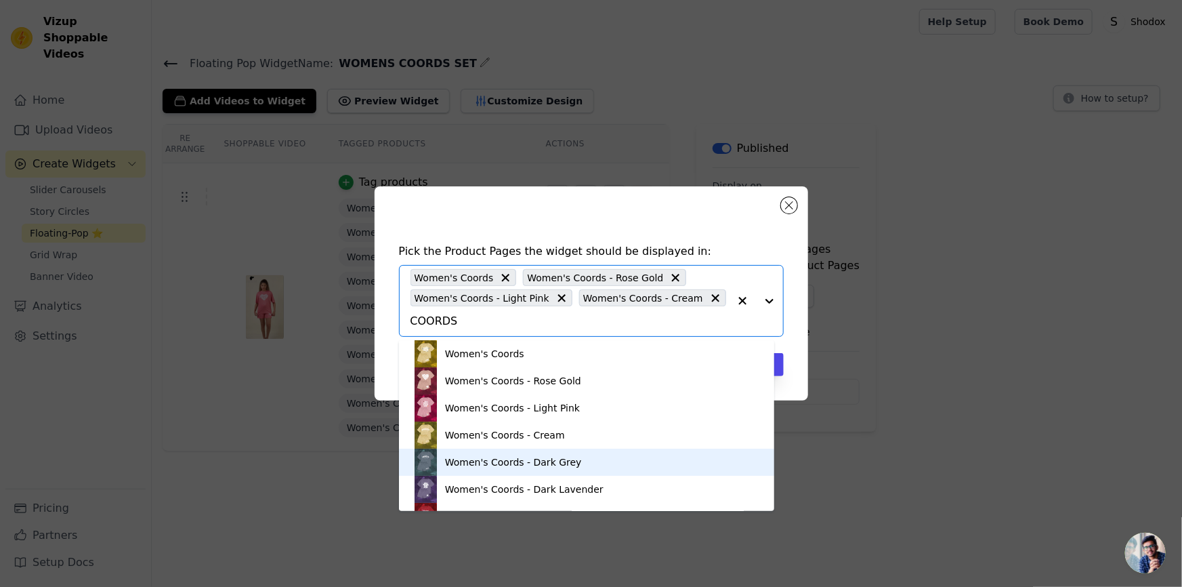
click at [552, 457] on div "Women's Coords - Dark Grey" at bounding box center [513, 462] width 137 height 14
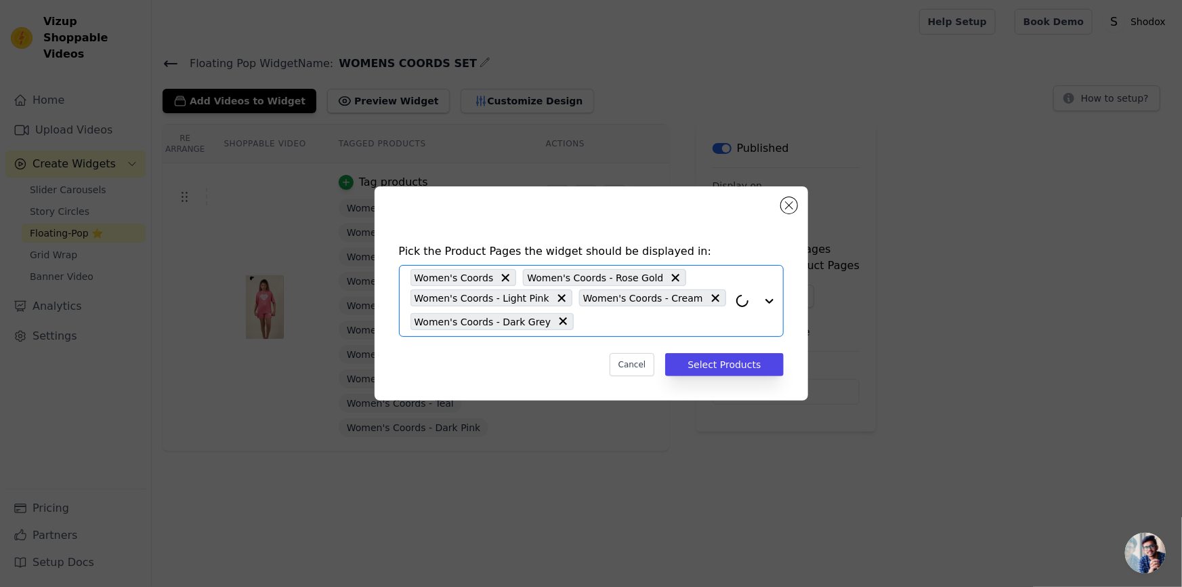
paste input "COORDS"
type input "COORDS"
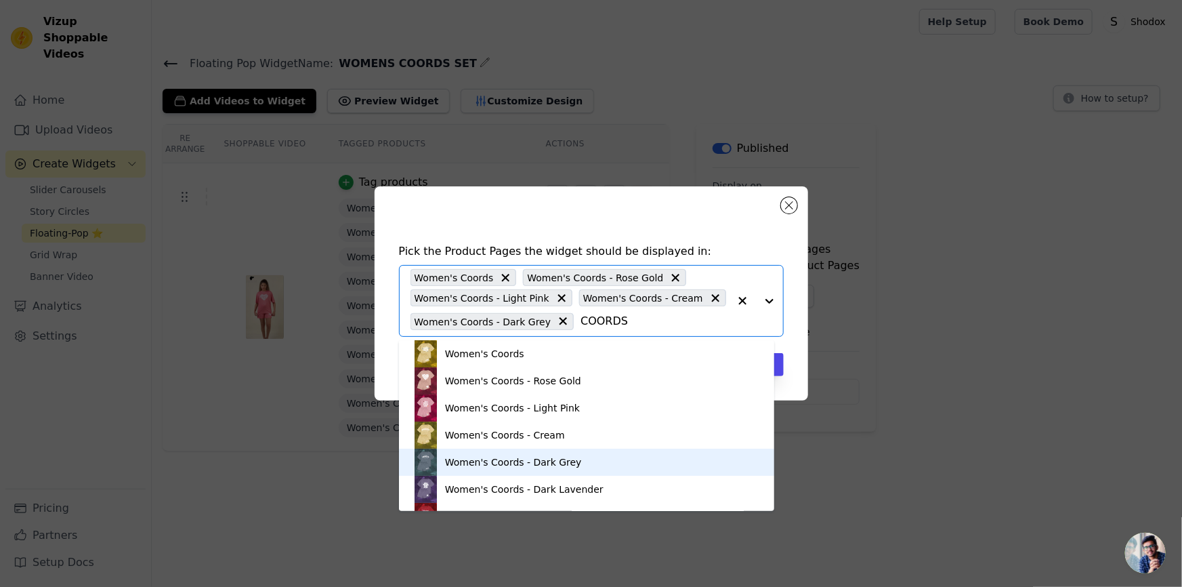
click at [579, 458] on div "Women's Coords - Dark Grey" at bounding box center [587, 462] width 348 height 27
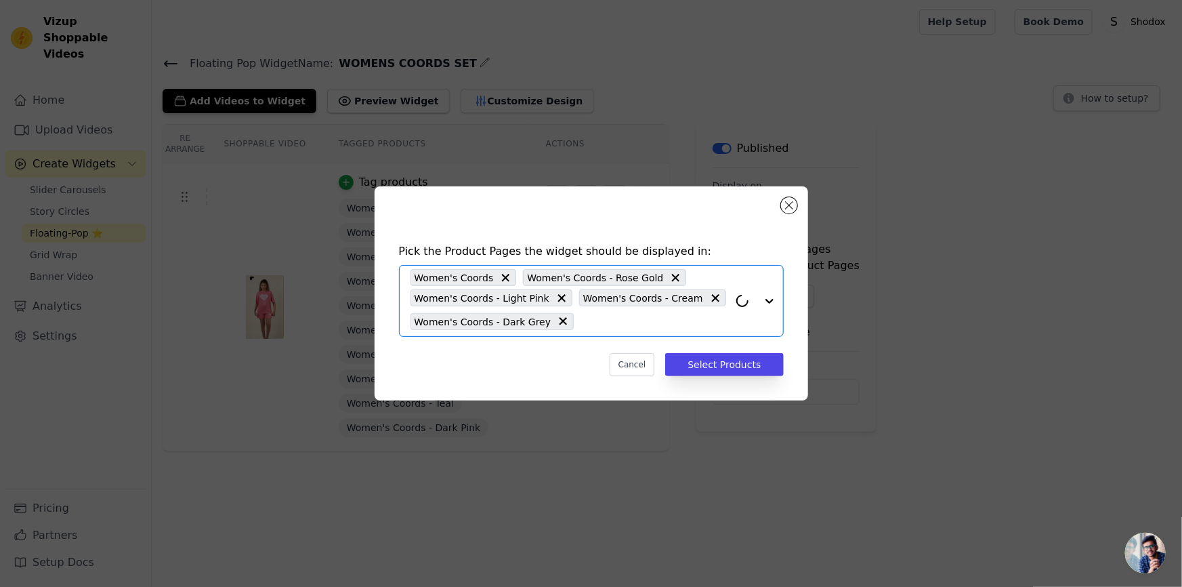
paste input "COORDS"
type input "COORDS"
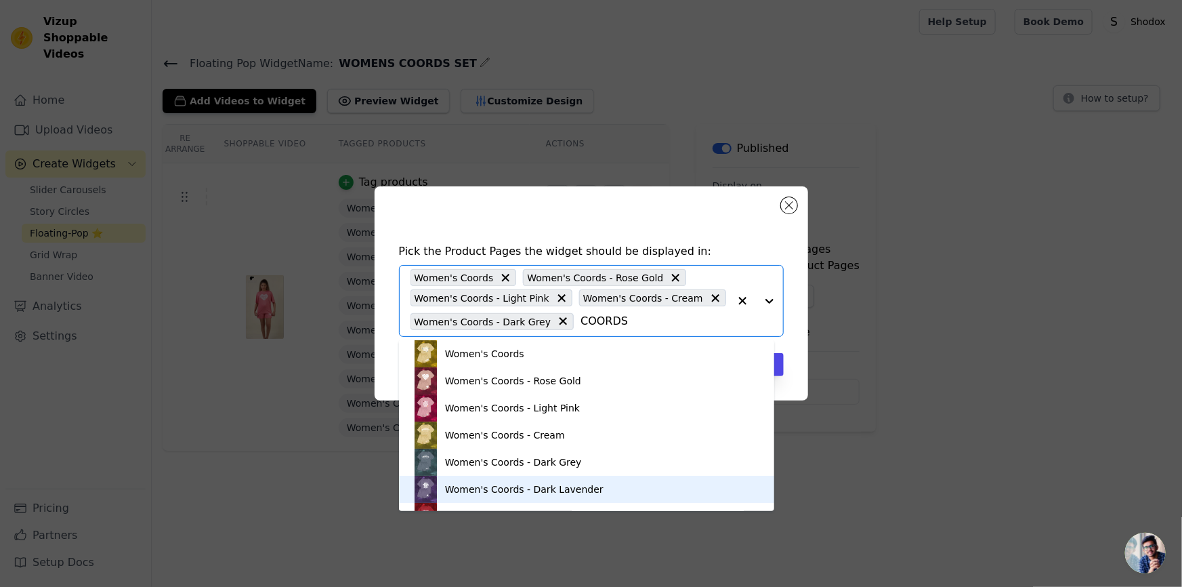
click at [586, 482] on div "Women's Coords - Dark Lavender" at bounding box center [587, 489] width 348 height 27
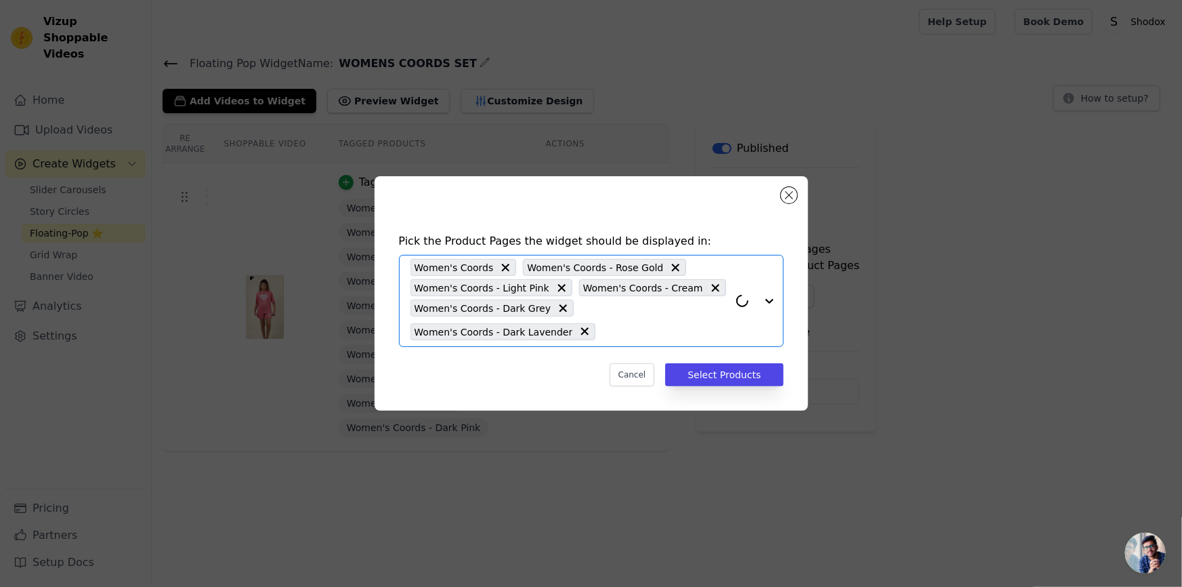
paste input "COORDS"
type input "COORDS"
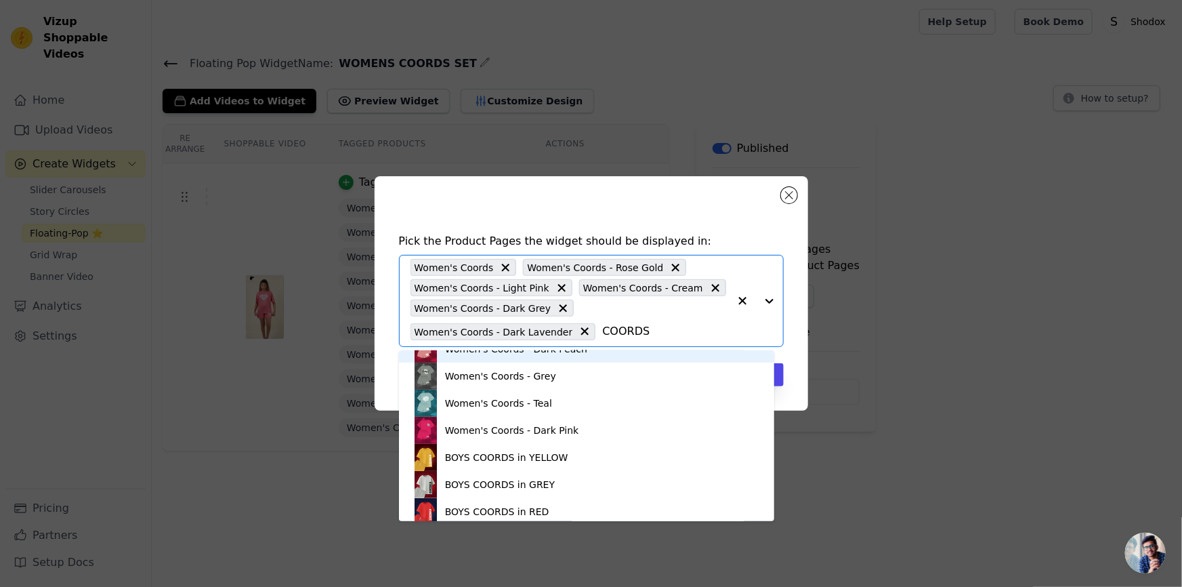
scroll to position [190, 0]
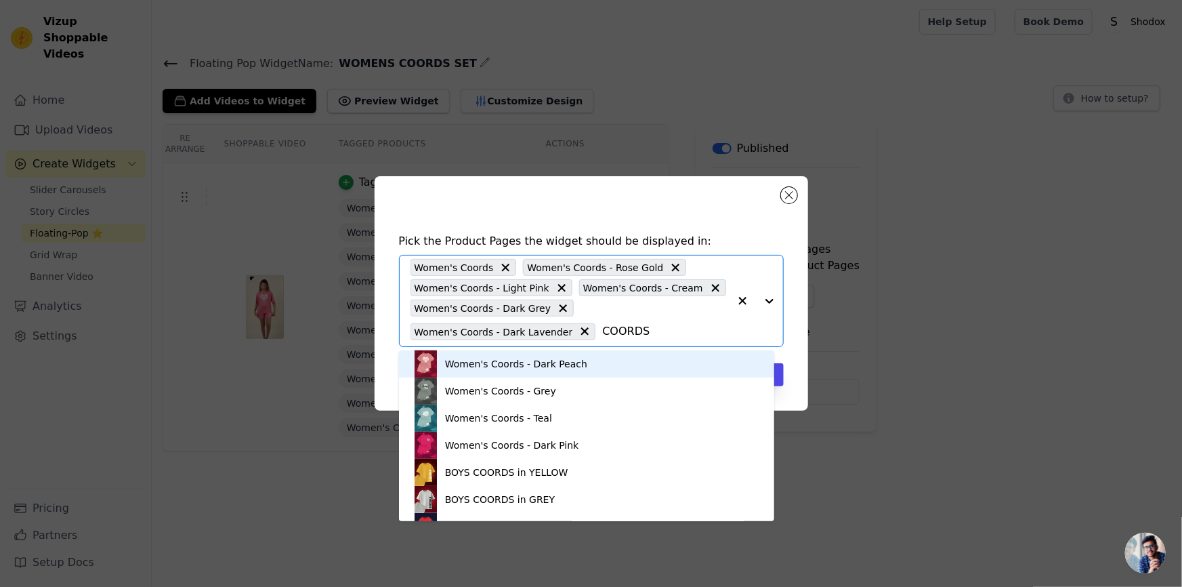
click at [577, 361] on div "Women's Coords - Dark Peach" at bounding box center [587, 363] width 348 height 27
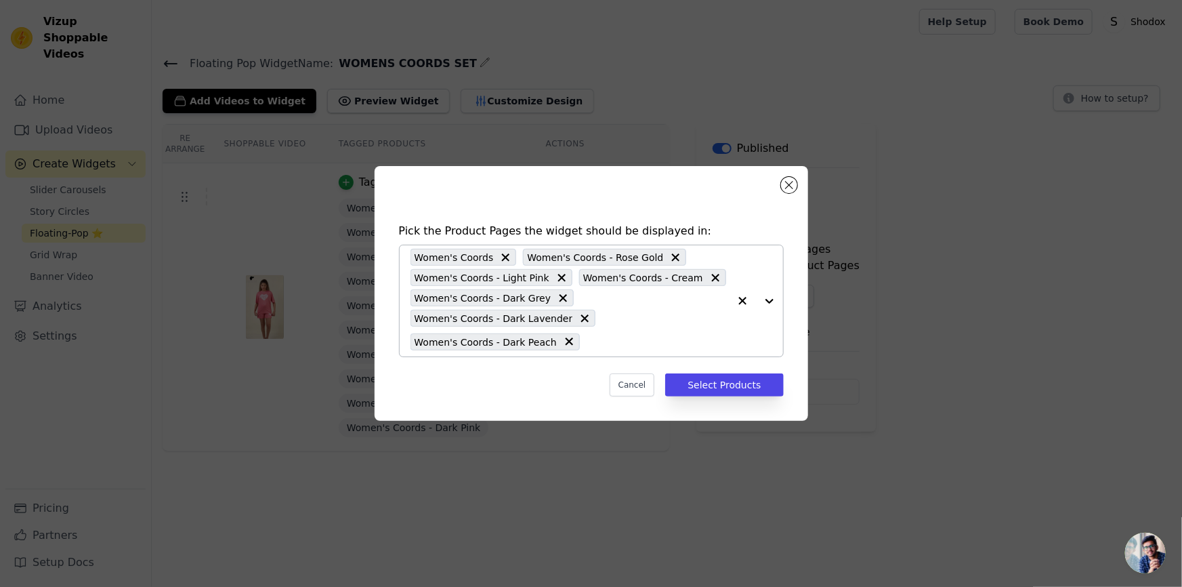
paste input "COORDS"
type input "COORDS"
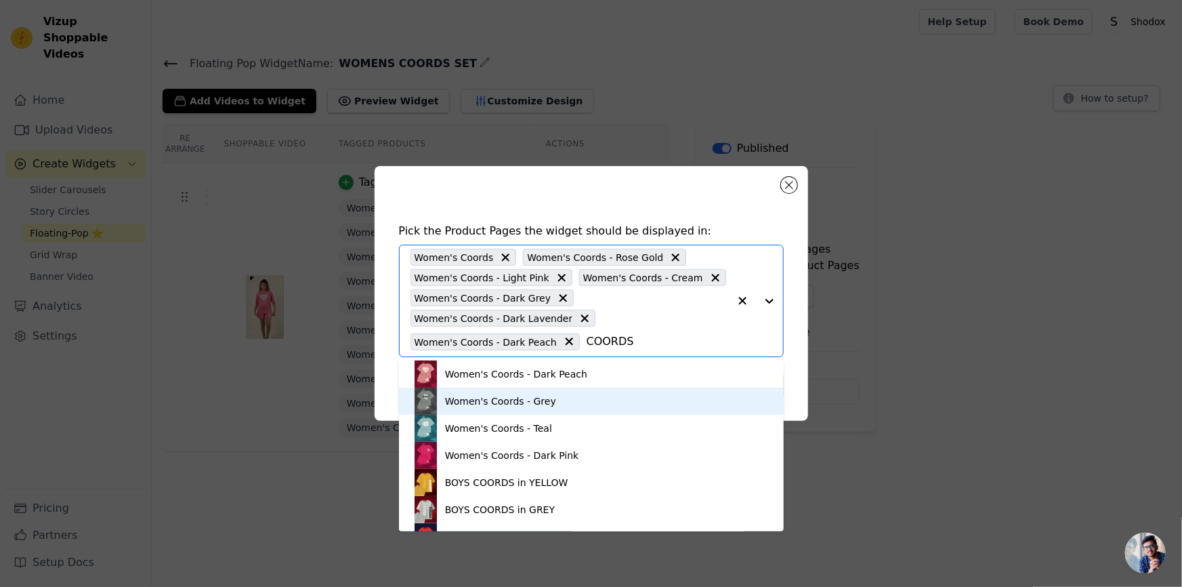
click at [553, 404] on div "Women's Coords - Grey" at bounding box center [592, 401] width 358 height 27
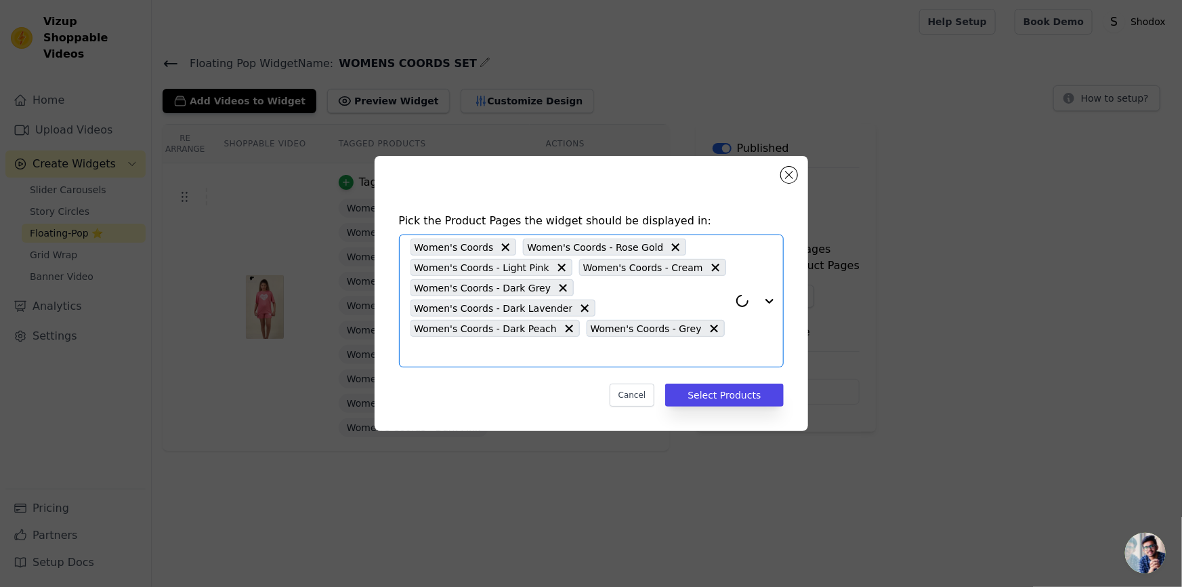
paste input "COORDS"
type input "COORDS"
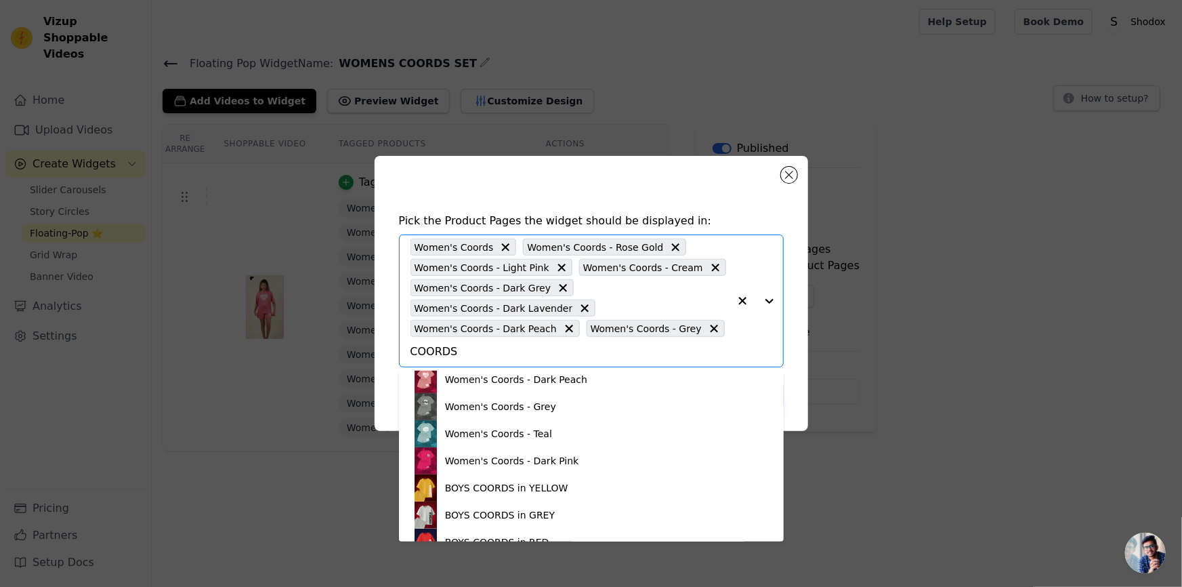
scroll to position [205, 0]
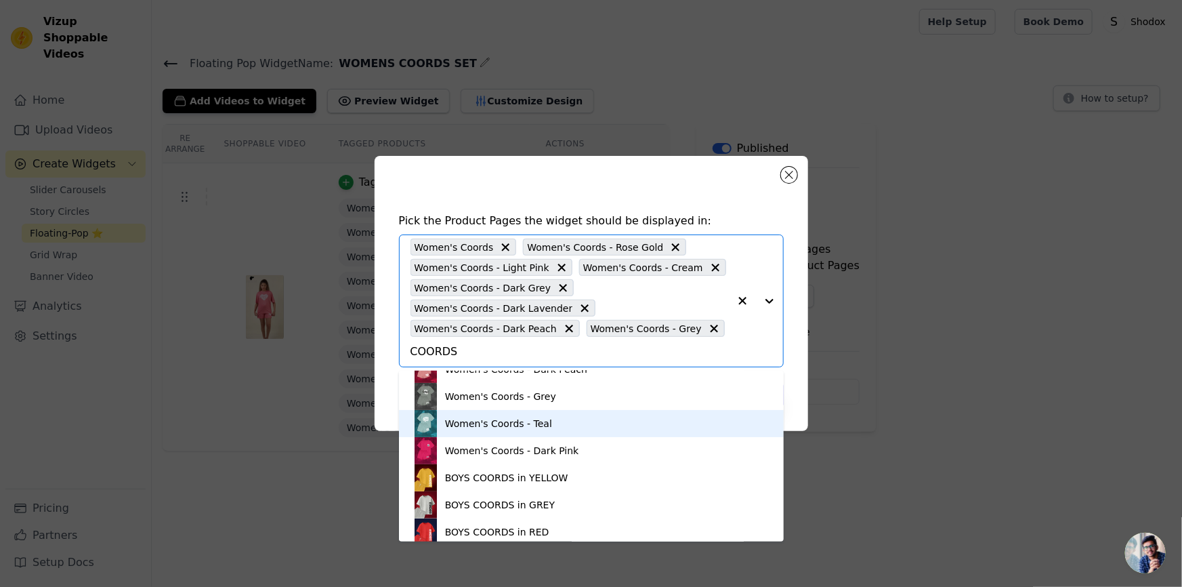
click at [541, 434] on div "Women's Coords - Teal" at bounding box center [592, 423] width 358 height 27
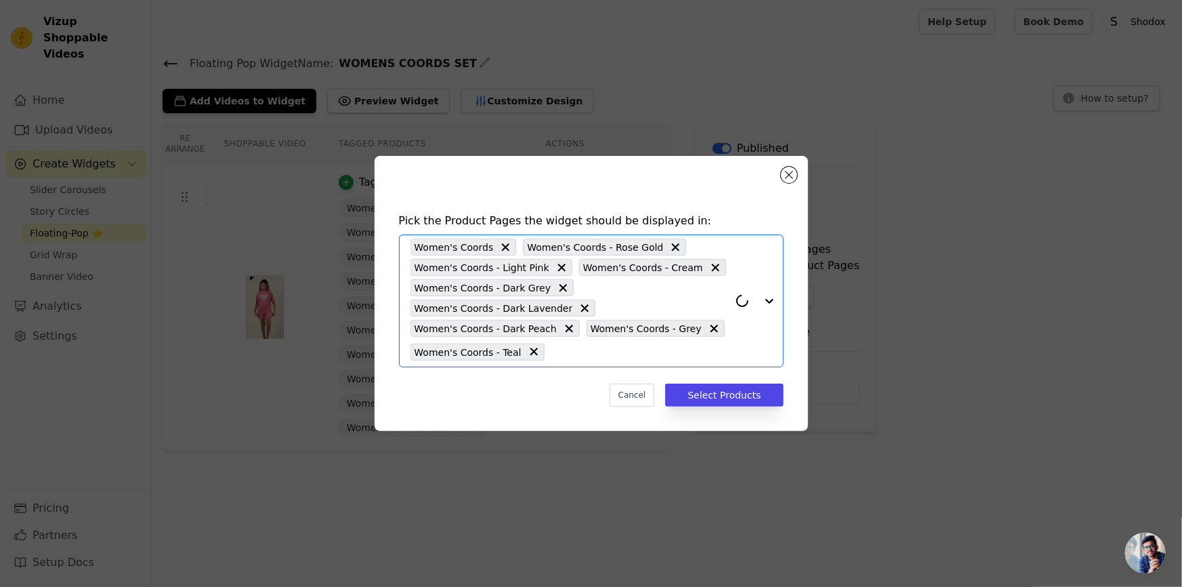
paste input "COORDS"
type input "COORDS"
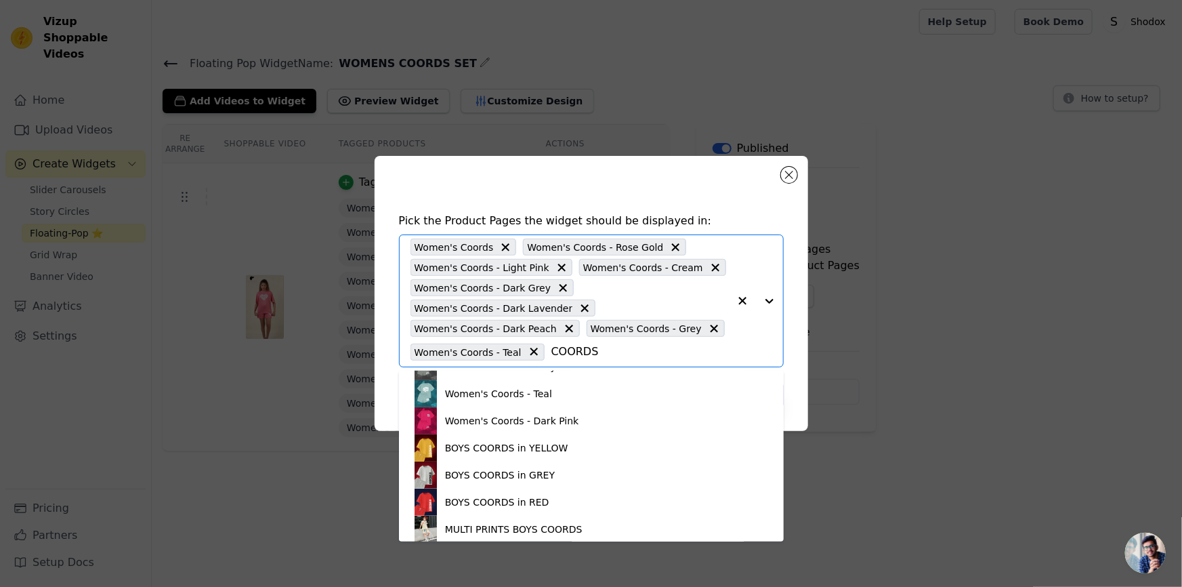
scroll to position [239, 0]
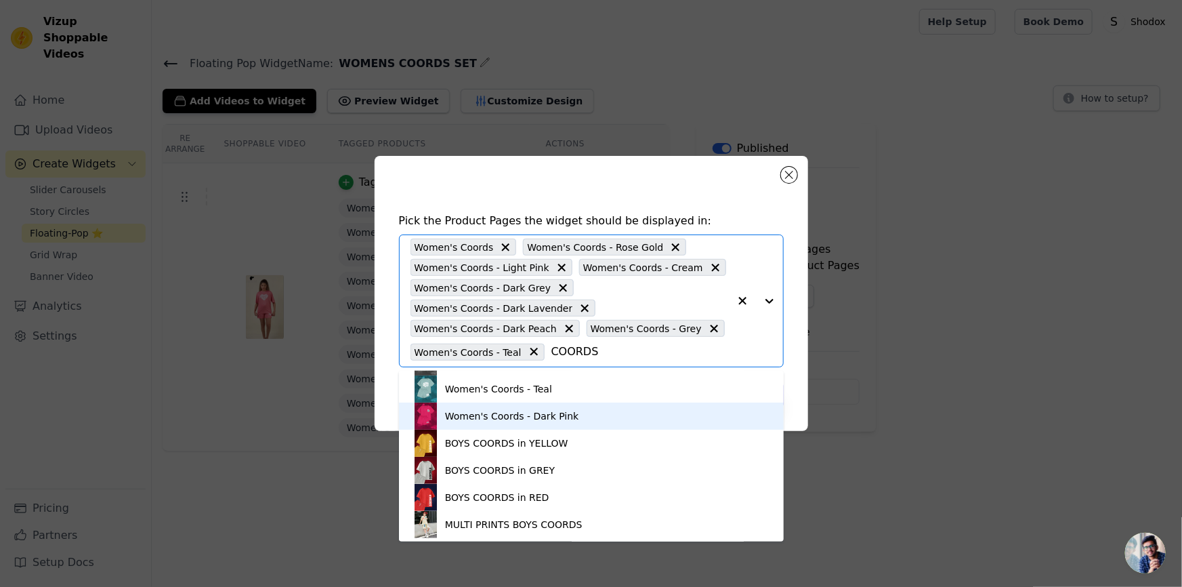
click at [557, 427] on div "Women's Coords - Dark Pink" at bounding box center [592, 415] width 358 height 27
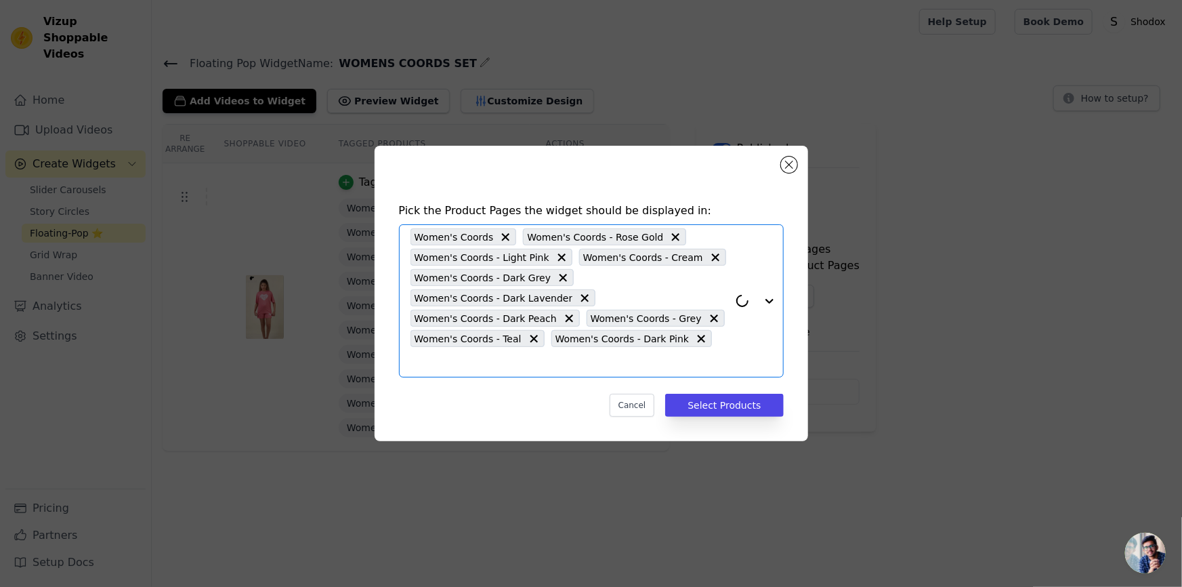
paste input "COORDS"
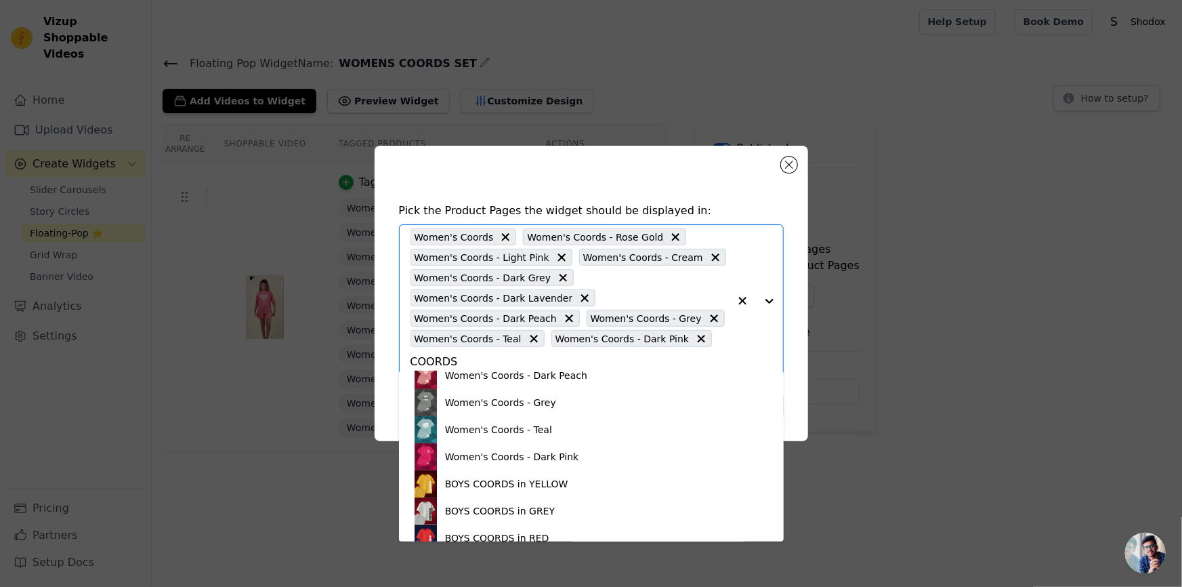
scroll to position [205, 0]
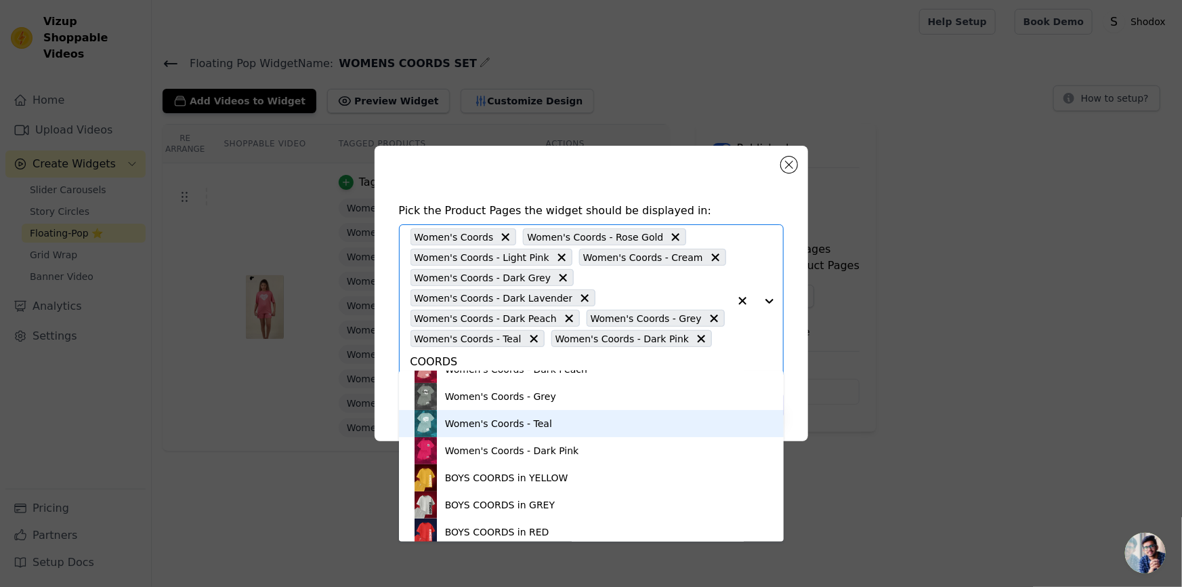
type input "COORDS"
click at [736, 350] on button "button" at bounding box center [742, 301] width 27 height 152
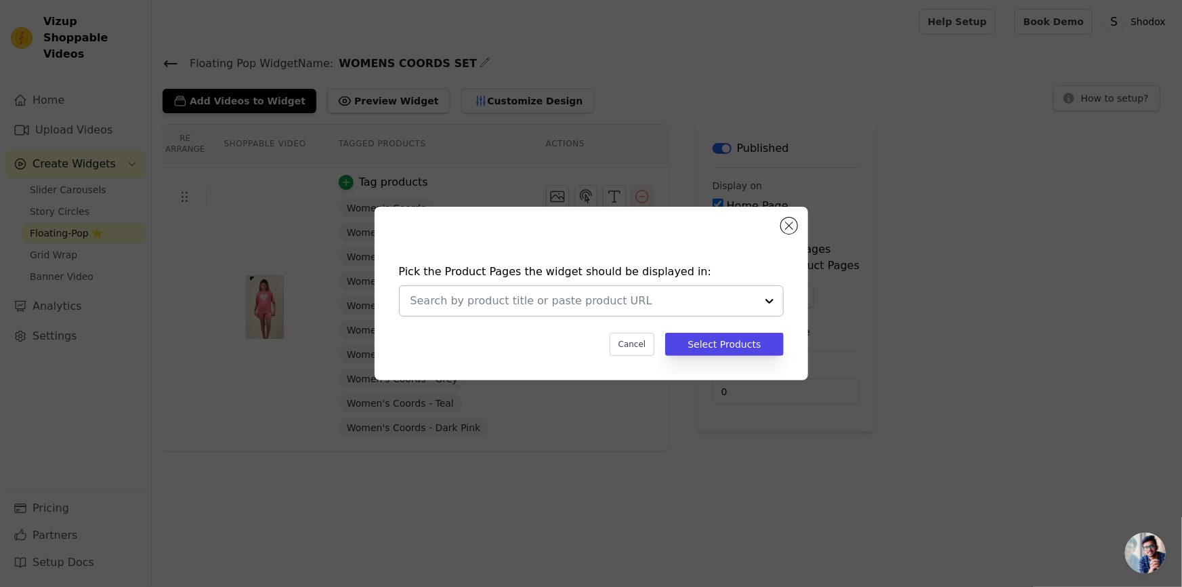
click at [703, 297] on input "text" at bounding box center [584, 301] width 346 height 16
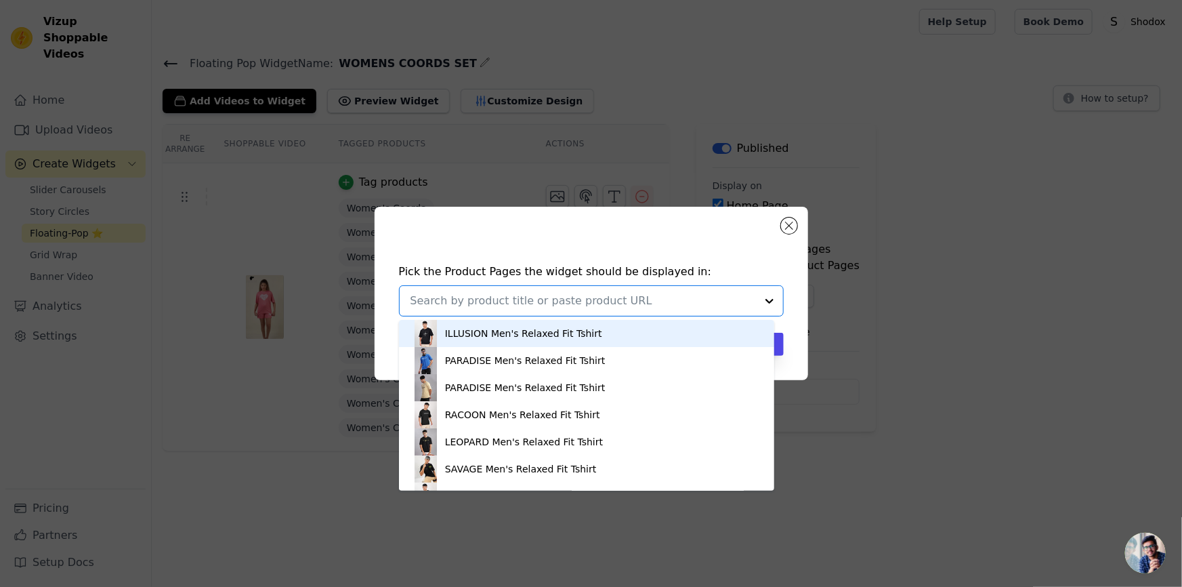
click at [703, 297] on input "text" at bounding box center [584, 301] width 346 height 16
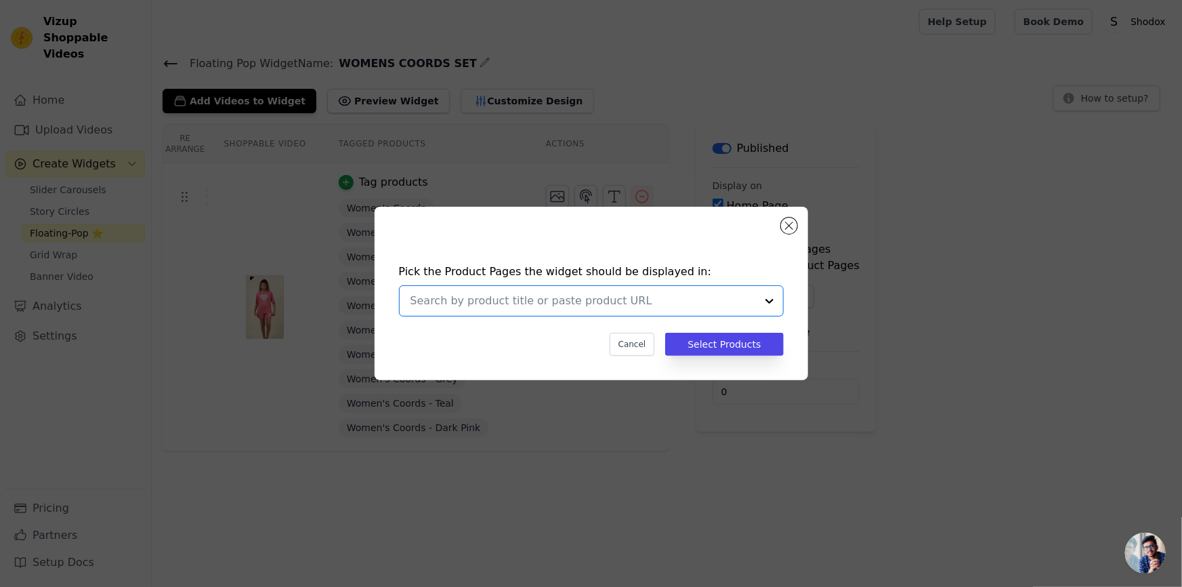
paste input "COORDS"
type input "COORDS"
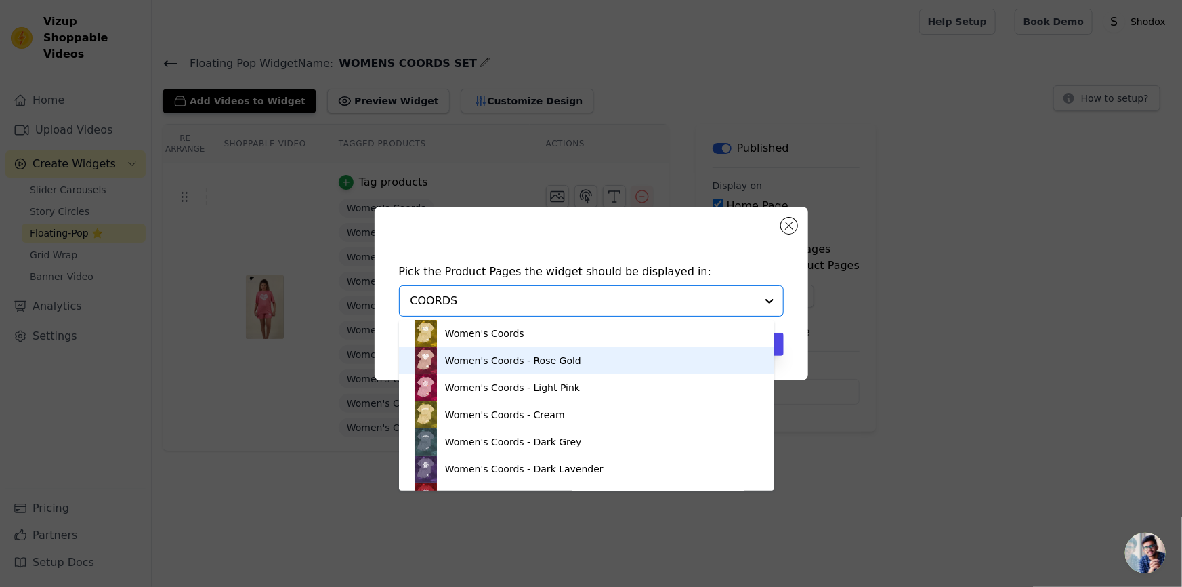
click at [549, 348] on div "Women's Coords - Rose Gold" at bounding box center [587, 360] width 348 height 27
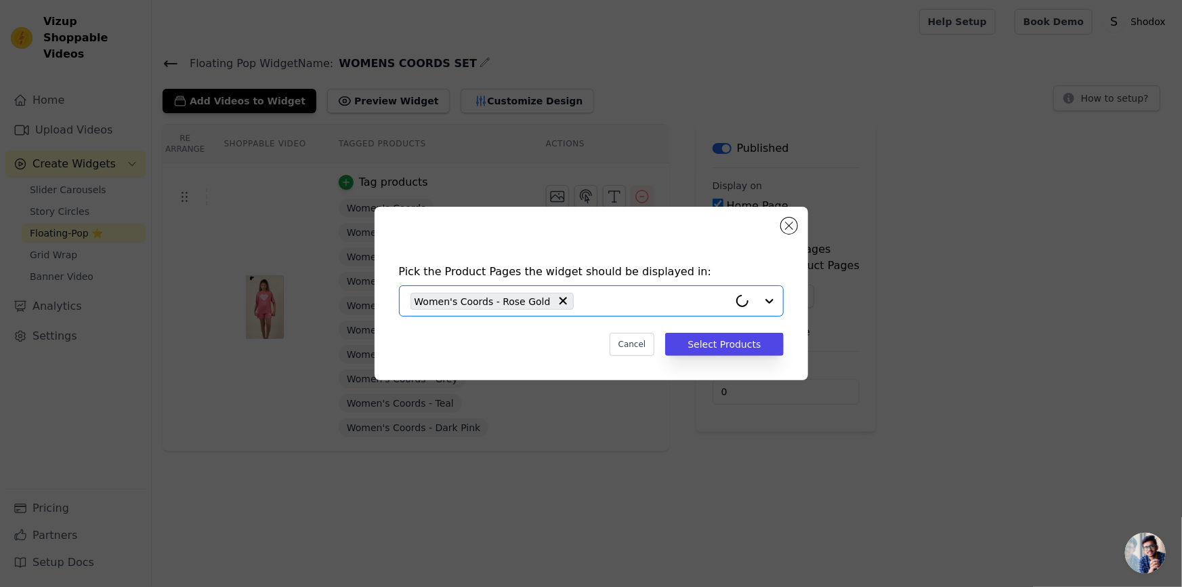
paste input "COORDS"
type input "COORDS"
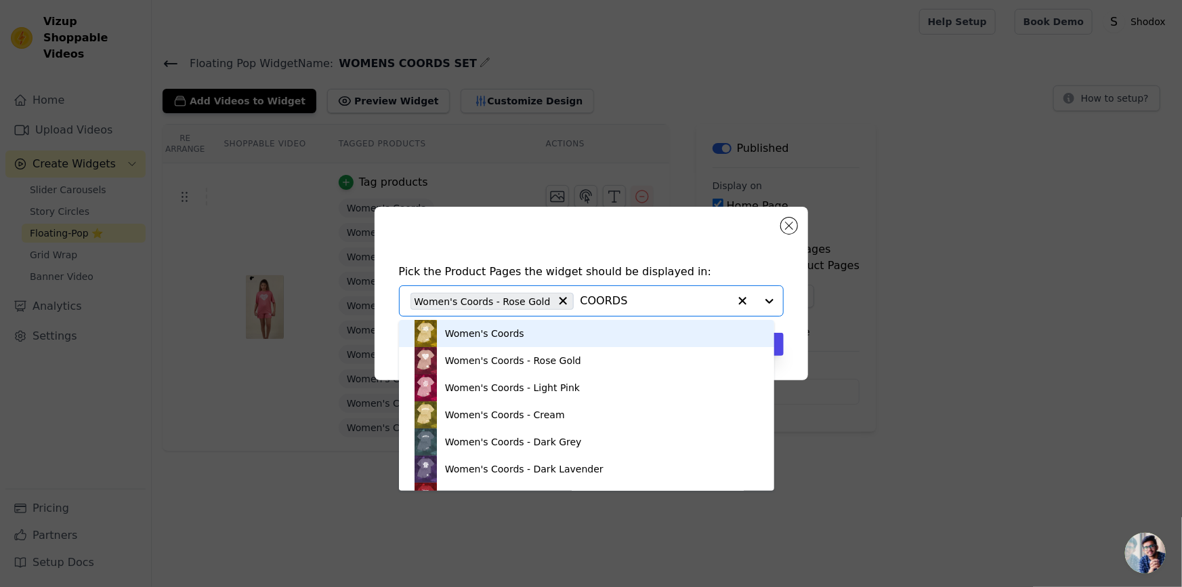
click at [579, 326] on div "Women's Coords" at bounding box center [587, 333] width 348 height 27
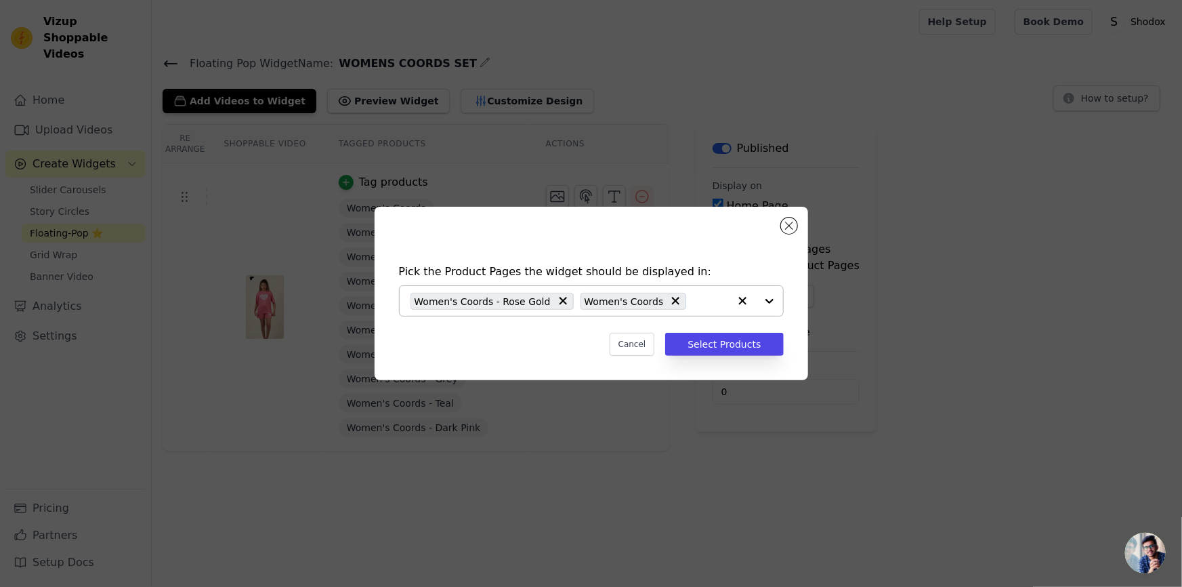
paste input "COORDS"
type input "COORDS"
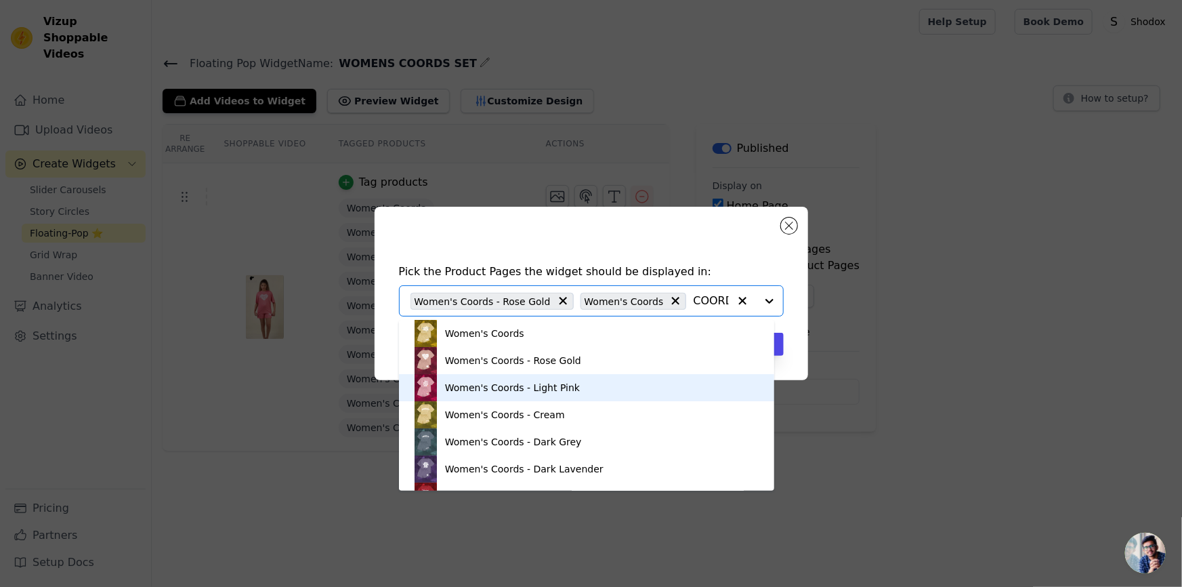
click at [530, 391] on div "Women's Coords - Light Pink" at bounding box center [512, 388] width 135 height 14
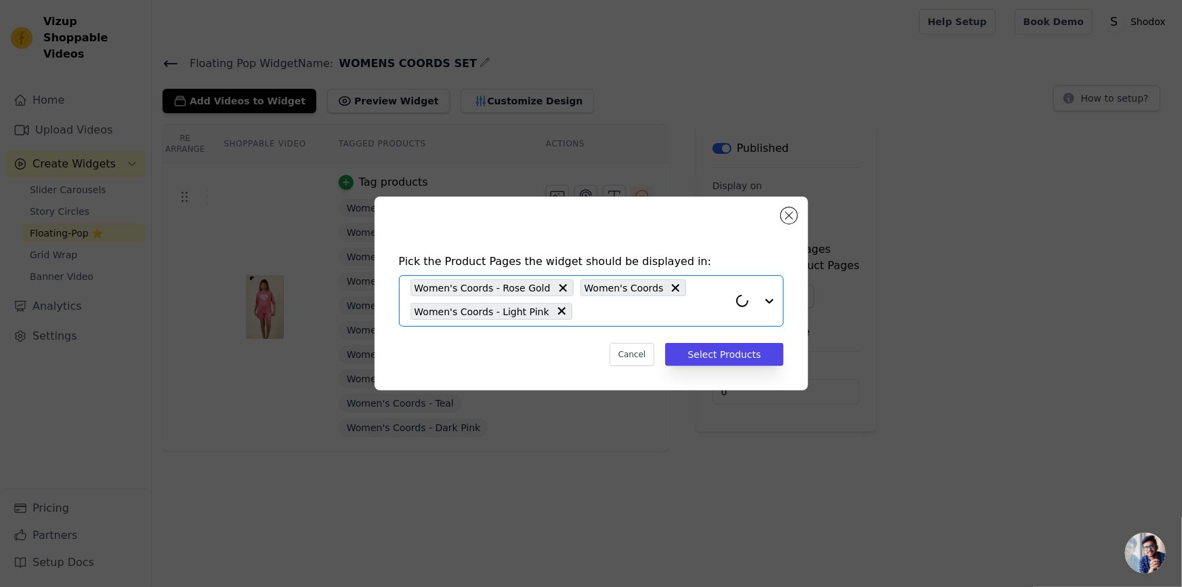
paste input "COORDS"
type input "COORDS"
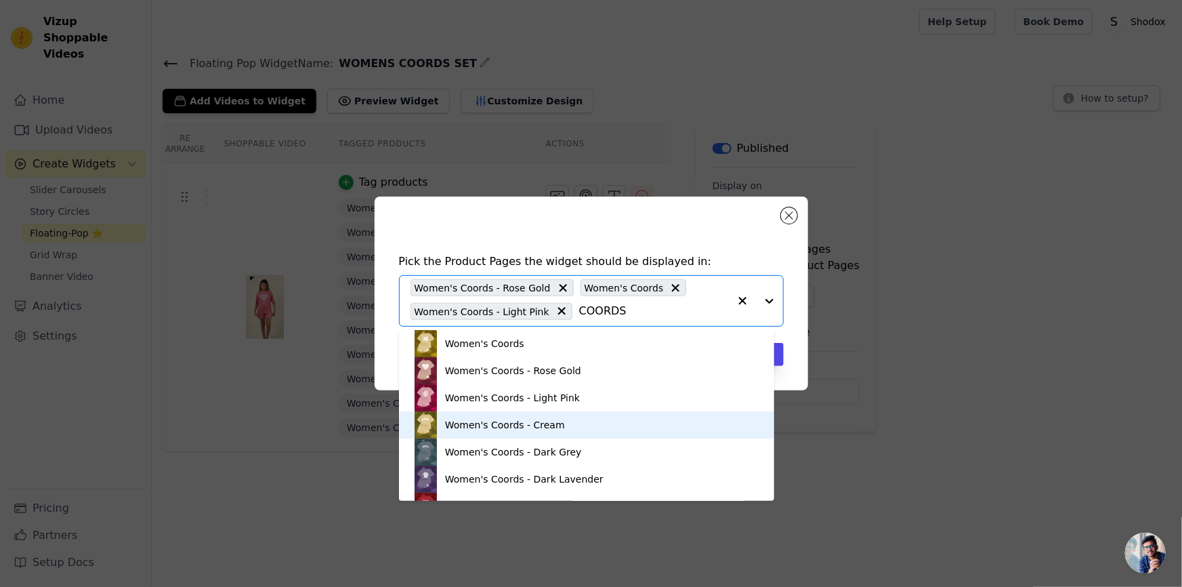
click at [530, 415] on div "Women's Coords - Cream" at bounding box center [587, 424] width 348 height 27
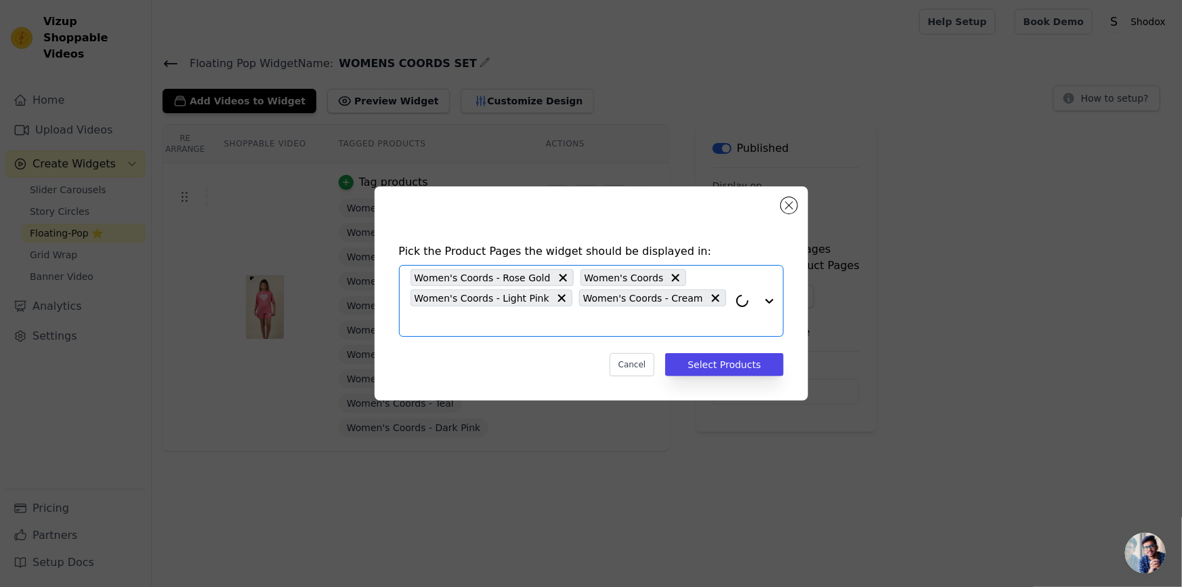
paste input "COORDS"
type input "COORDS"
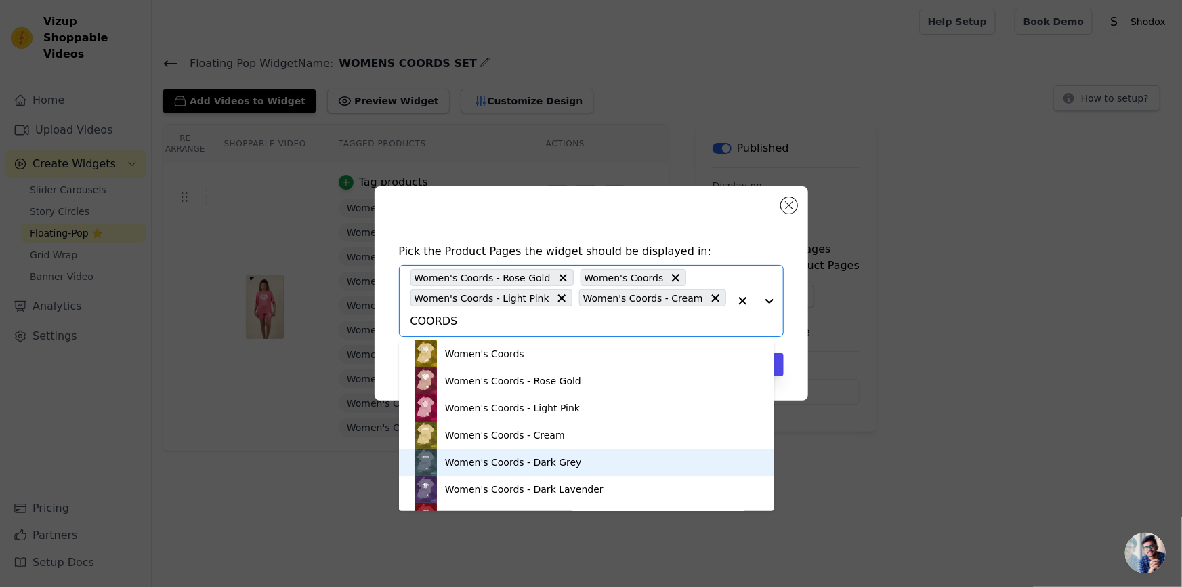
click at [540, 459] on div "Women's Coords - Dark Grey" at bounding box center [513, 462] width 137 height 14
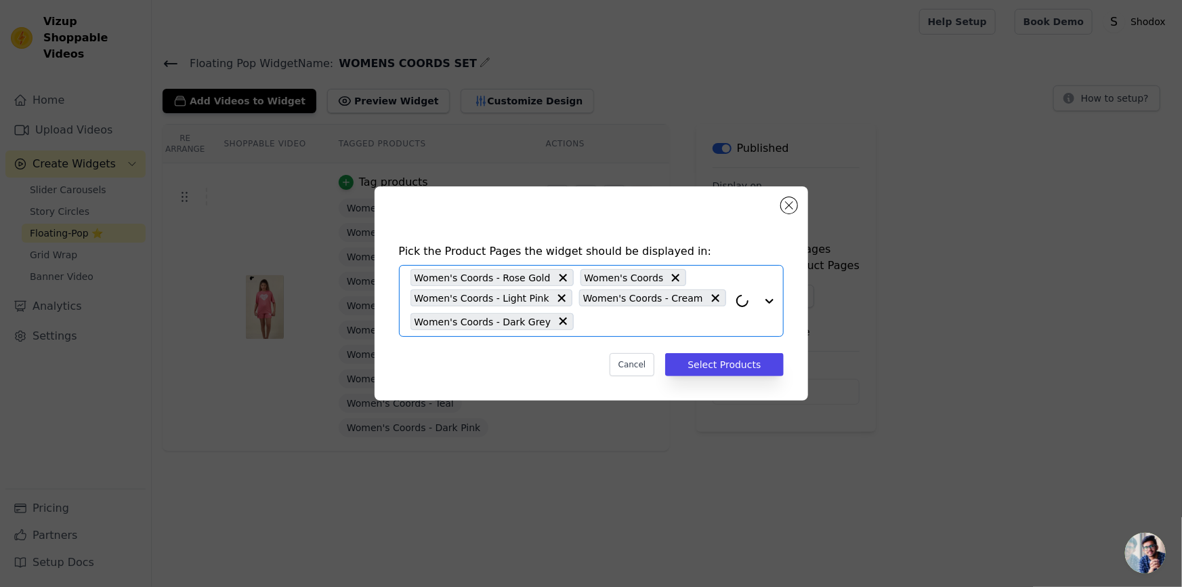
paste input "COORDS"
type input "COORDS"
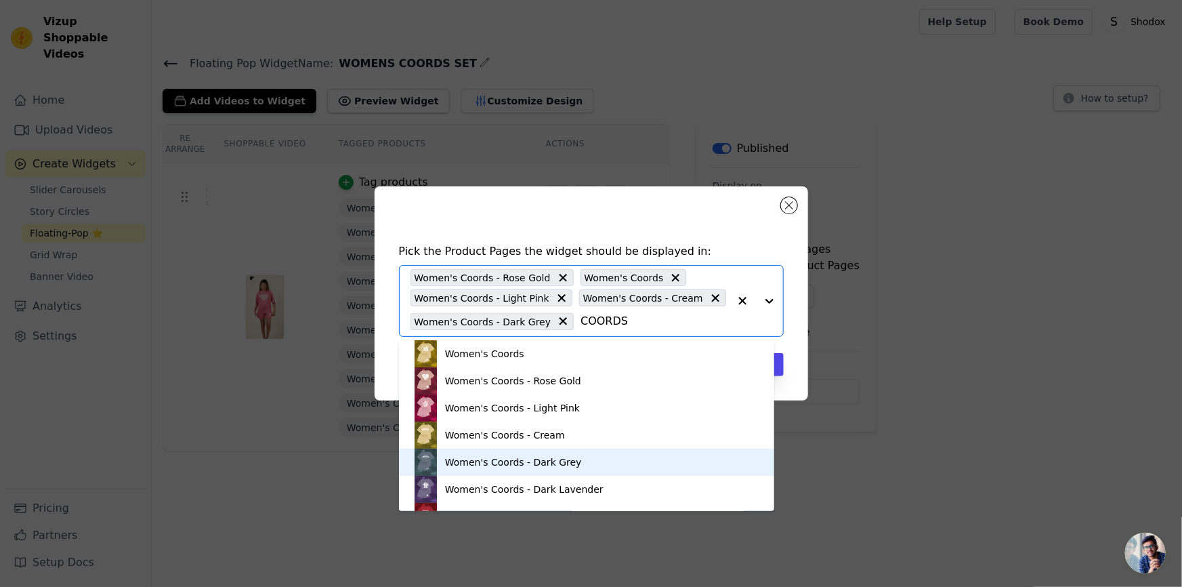
click at [575, 465] on div "Women's Coords - Dark Grey" at bounding box center [587, 462] width 348 height 27
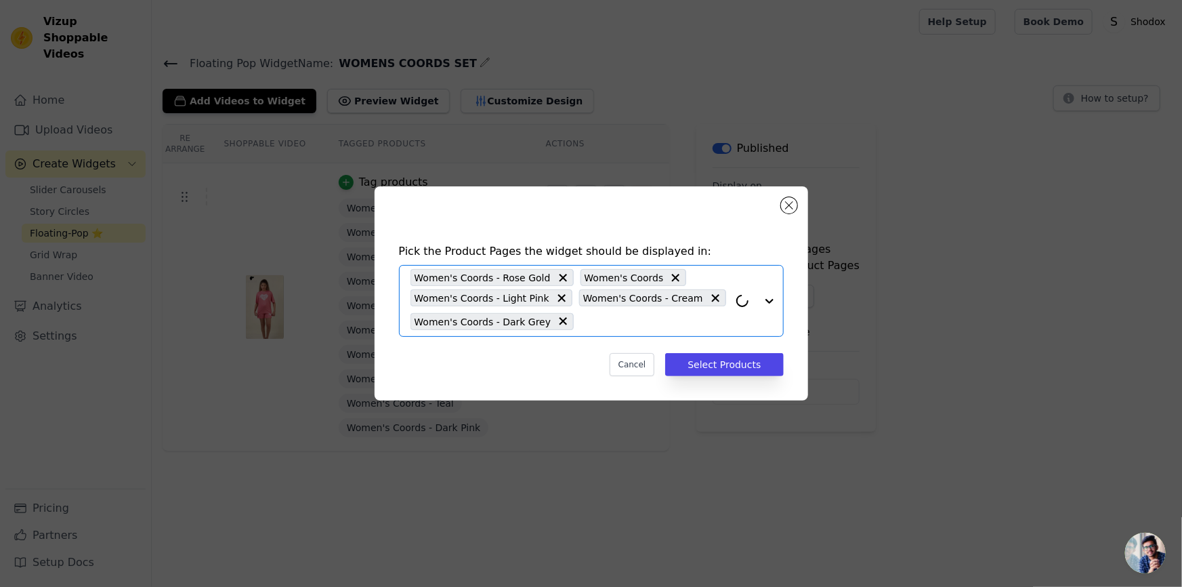
paste input "COORDS"
type input "COORDS"
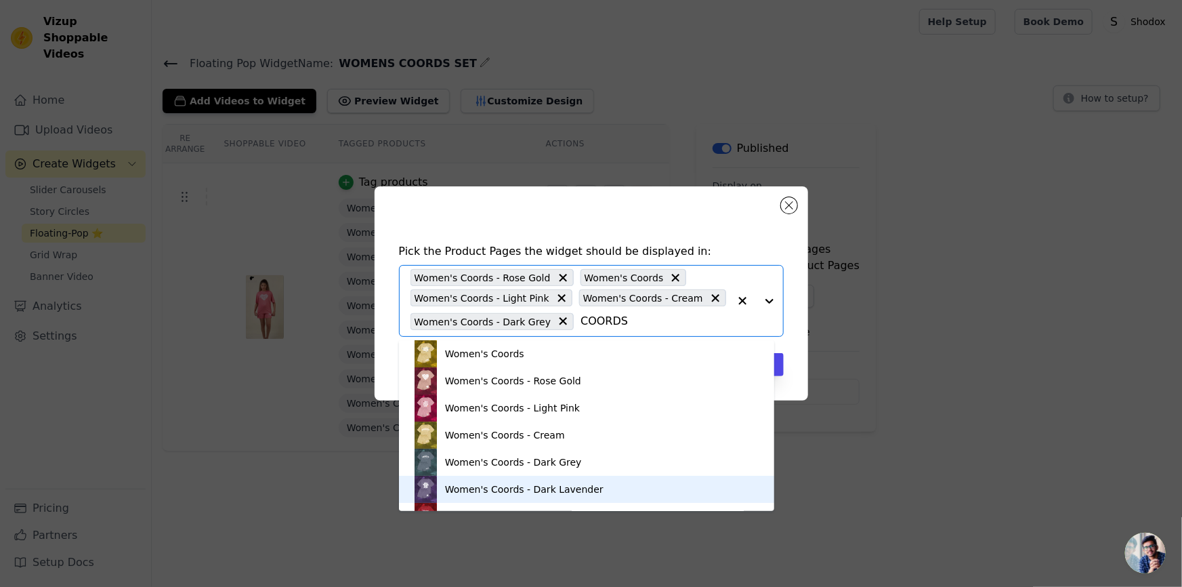
click at [581, 485] on div "Women's Coords - Dark Lavender" at bounding box center [524, 489] width 159 height 14
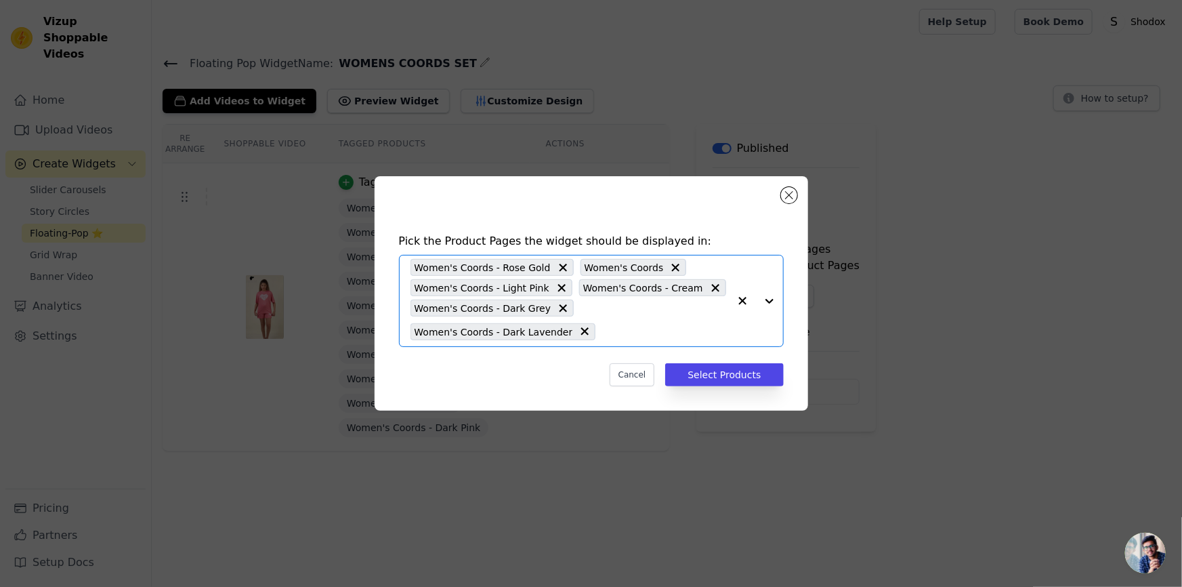
paste input "COORDS"
type input "COORDS"
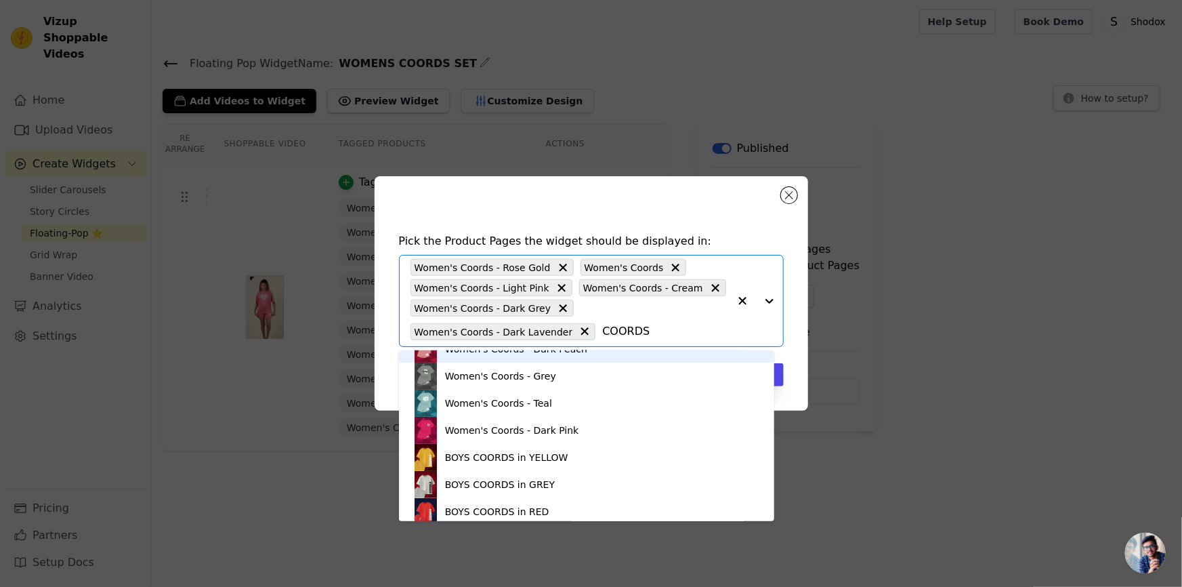
scroll to position [190, 0]
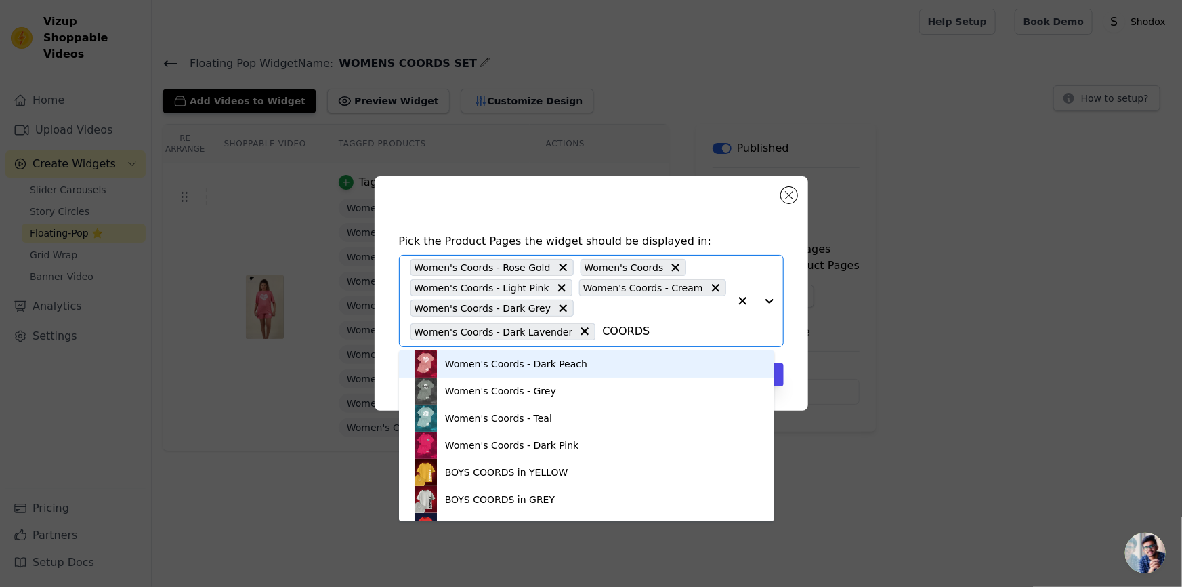
click at [577, 353] on div "Women's Coords - Dark Peach" at bounding box center [587, 363] width 348 height 27
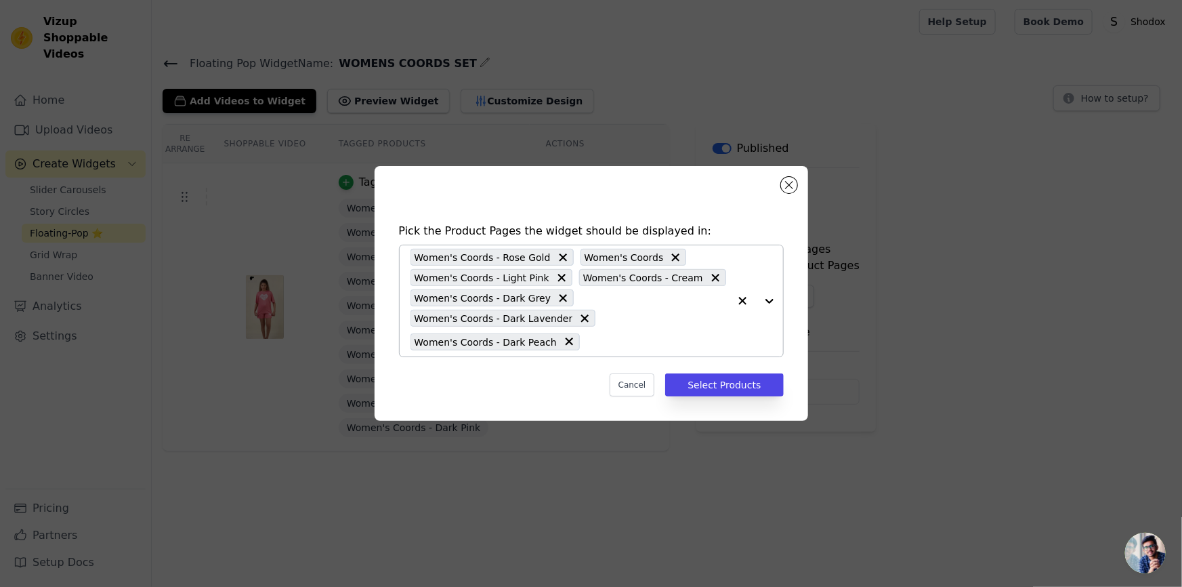
paste input "COORDS"
type input "COORDS"
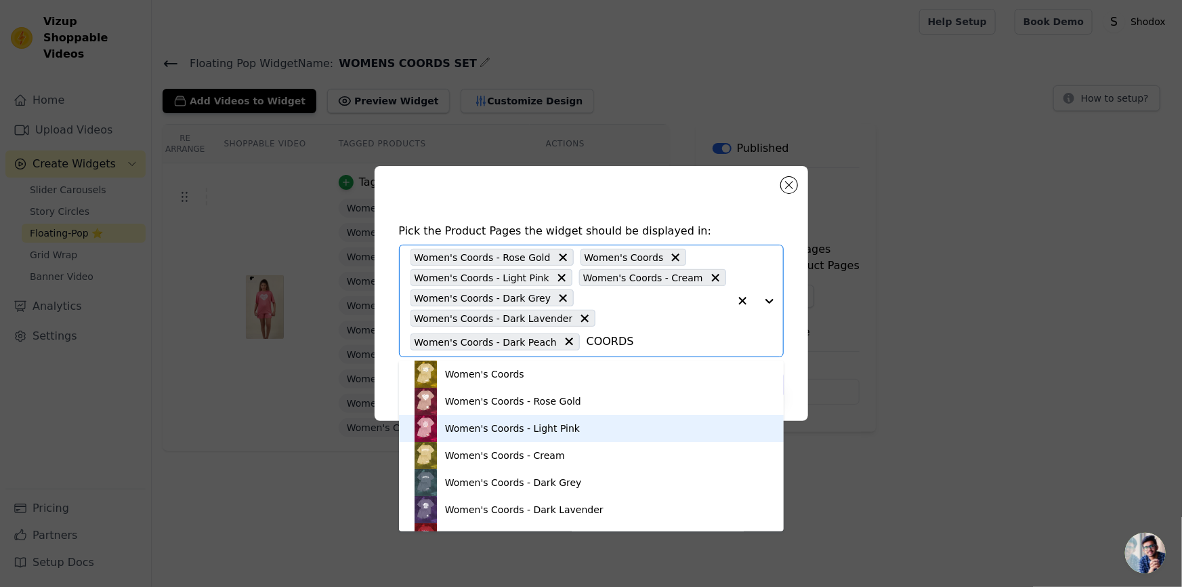
scroll to position [205, 0]
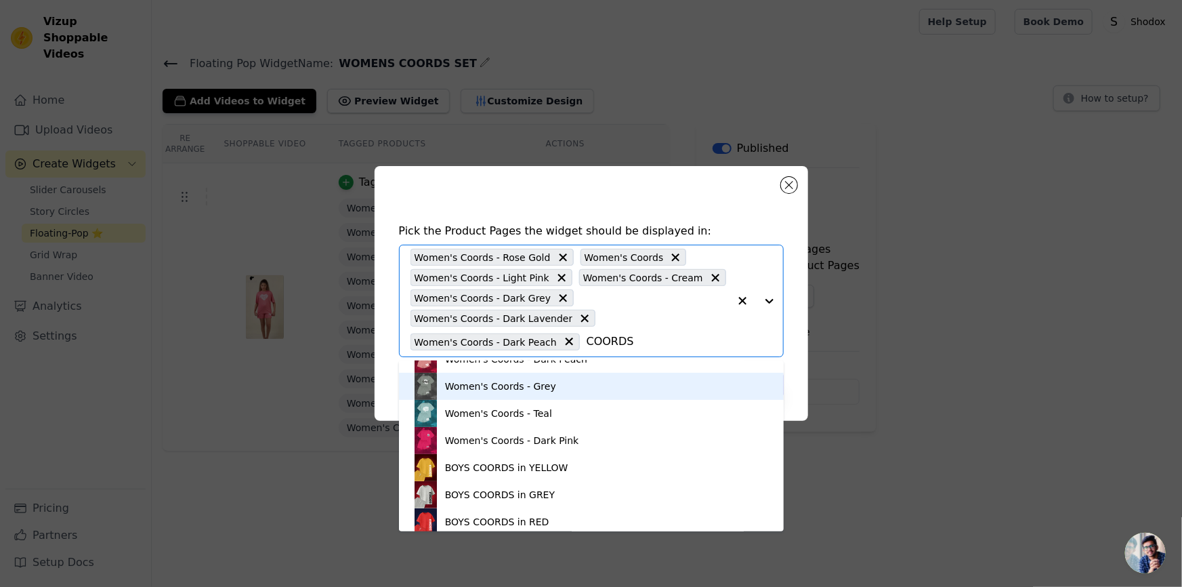
click at [560, 396] on div "Women's Coords - Grey" at bounding box center [592, 386] width 358 height 27
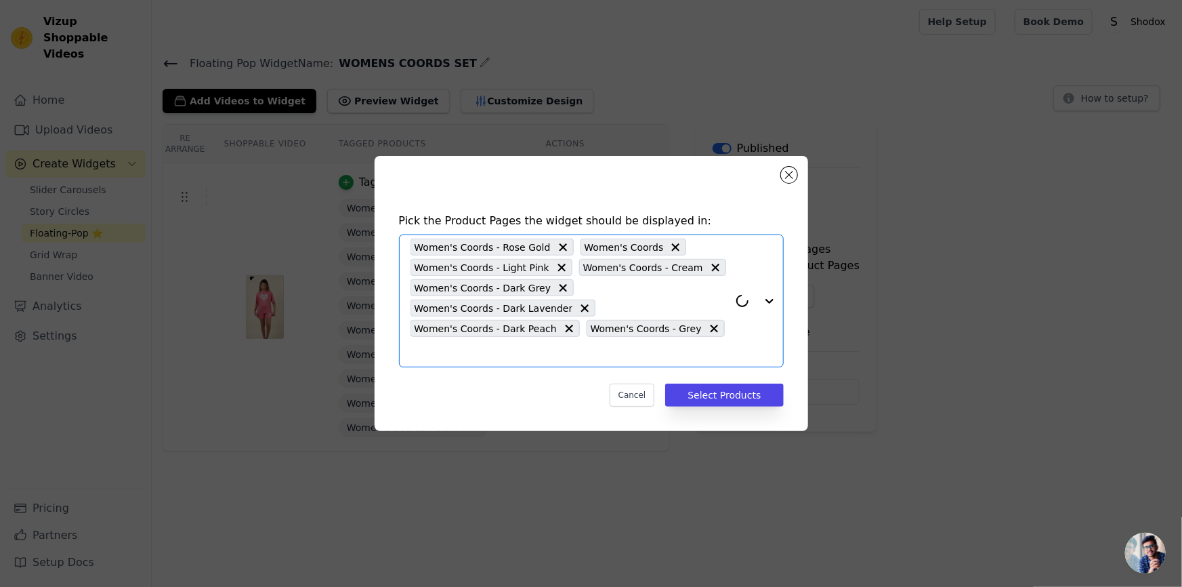
paste input "COORDS"
type input "COORDS"
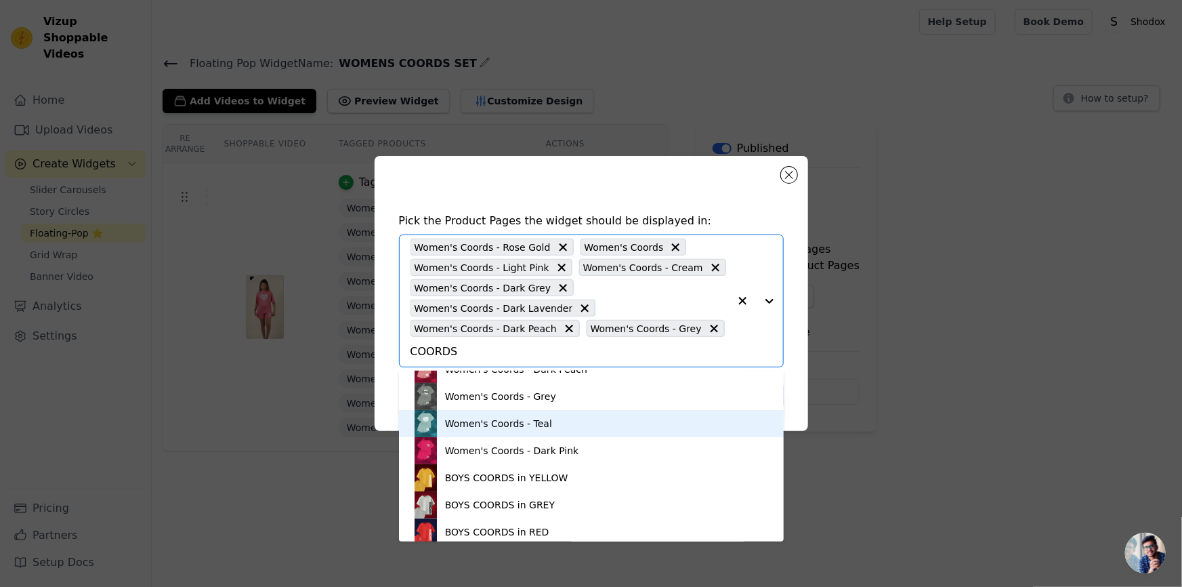
click at [553, 431] on div "Women's Coords - Teal" at bounding box center [592, 423] width 358 height 27
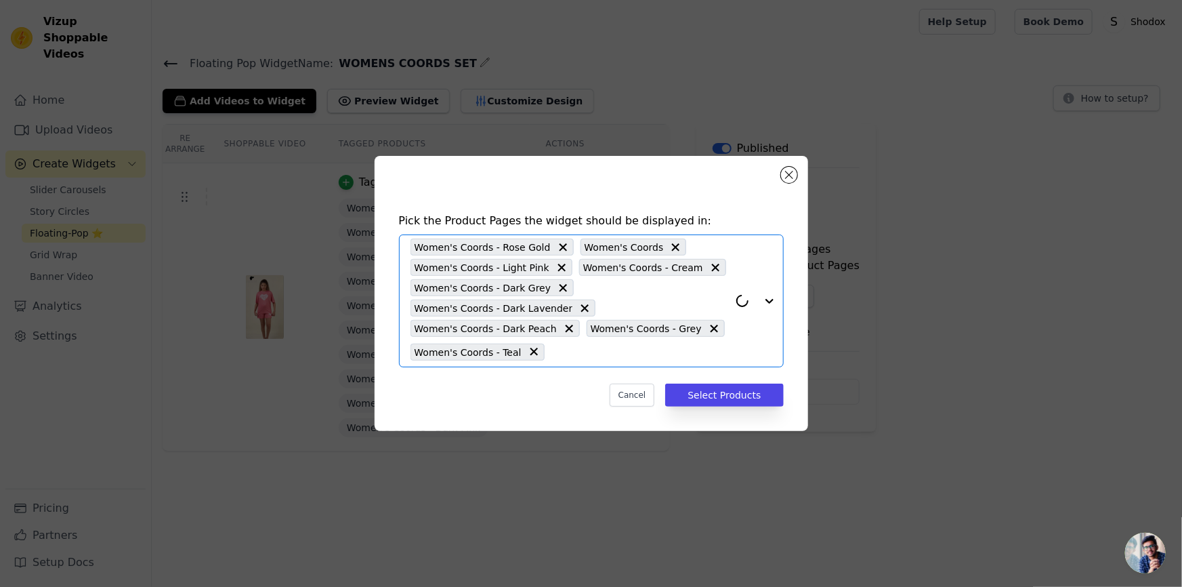
paste input "COORDS"
type input "COORDS"
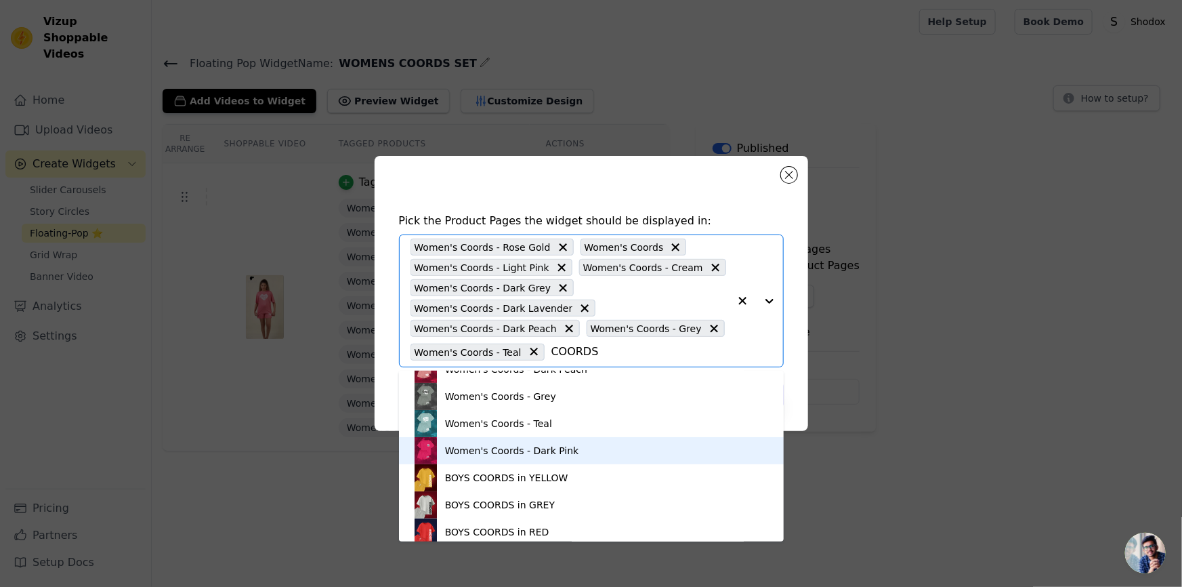
click at [557, 449] on div "Women's Coords - Dark Pink" at bounding box center [512, 451] width 134 height 14
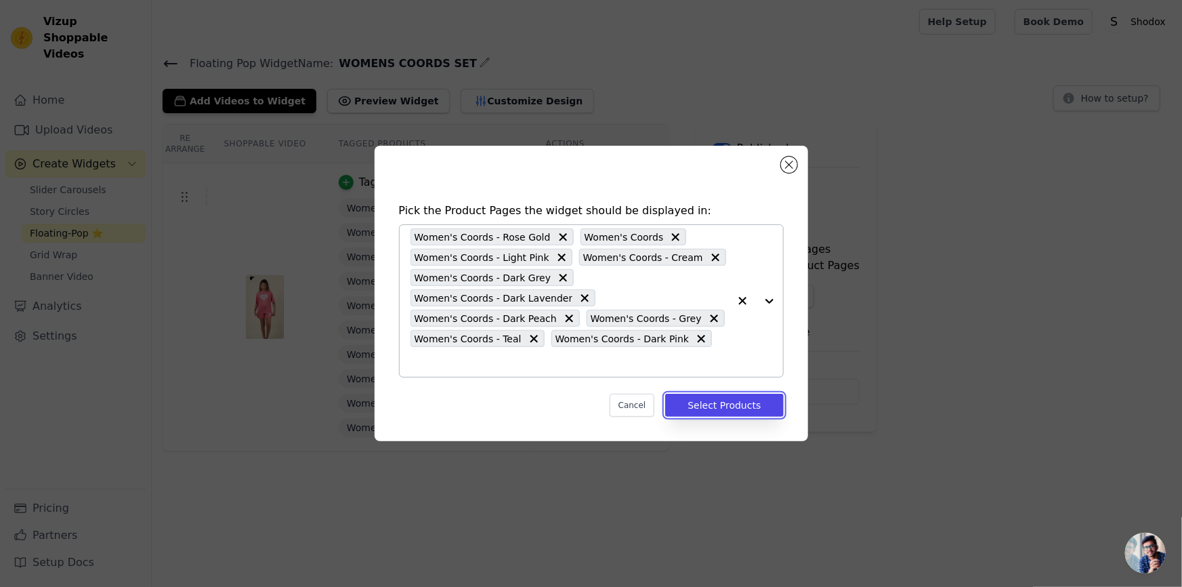
drag, startPoint x: 705, startPoint y: 391, endPoint x: 698, endPoint y: 389, distance: 7.1
click at [703, 394] on button "Select Products" at bounding box center [724, 405] width 118 height 23
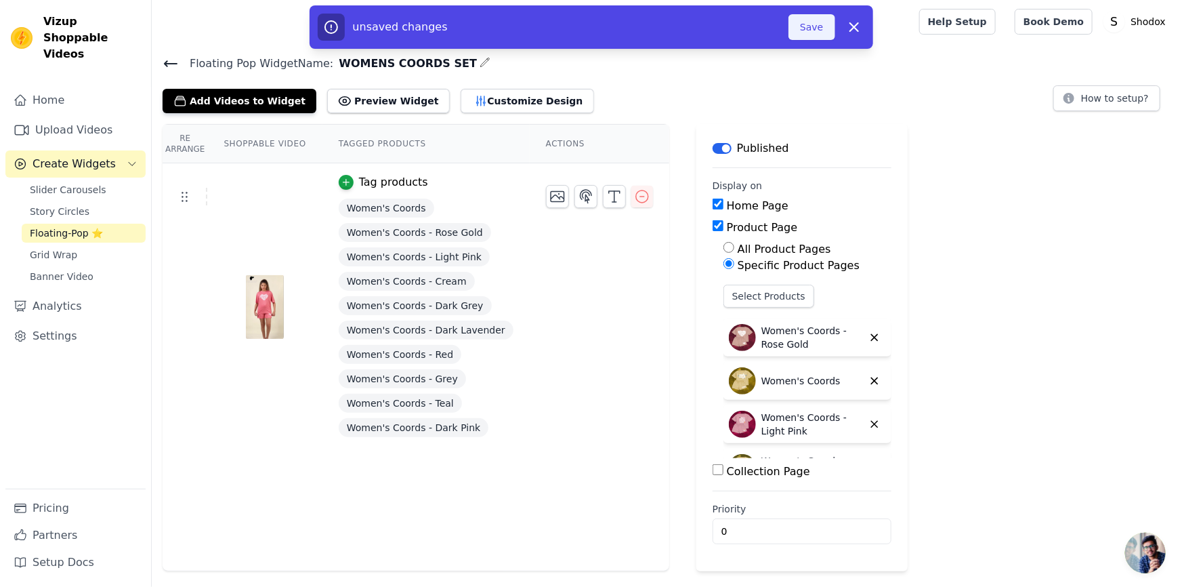
drag, startPoint x: 811, startPoint y: 28, endPoint x: 808, endPoint y: 35, distance: 7.6
click at [811, 30] on button "Save" at bounding box center [812, 27] width 46 height 26
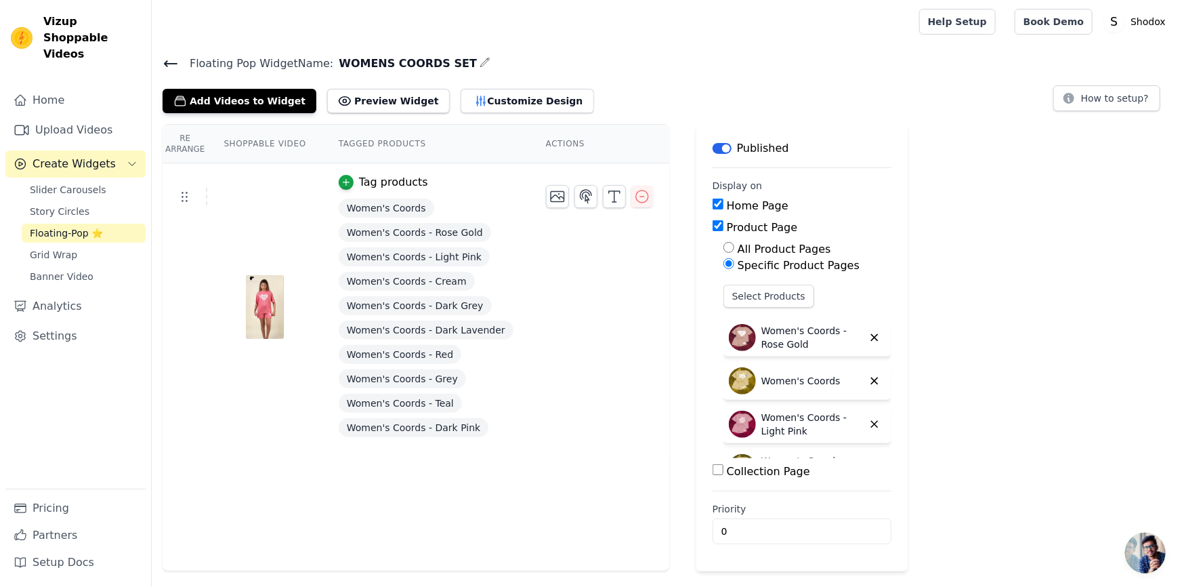
click at [169, 68] on icon at bounding box center [171, 64] width 16 height 16
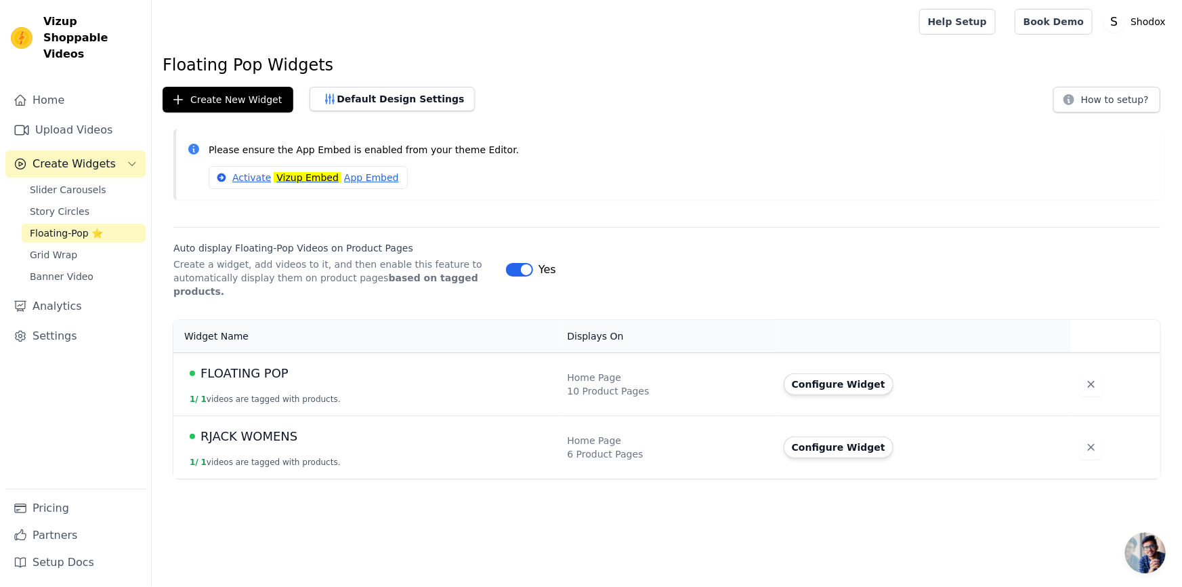
click at [403, 478] on html "Vizup Shoppable Videos Home Upload Videos Create Widgets Slider Carousels Story…" at bounding box center [591, 239] width 1182 height 478
click at [259, 102] on button "Create New Widget" at bounding box center [228, 100] width 131 height 26
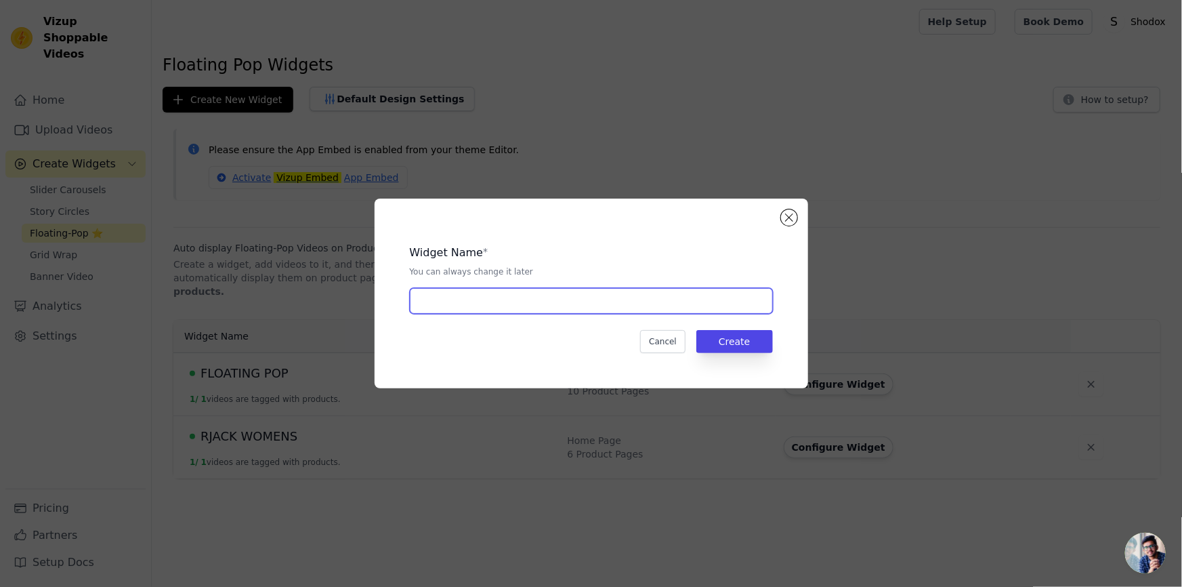
click at [483, 312] on input "text" at bounding box center [591, 301] width 363 height 26
type input "V"
type input "MENS VEST"
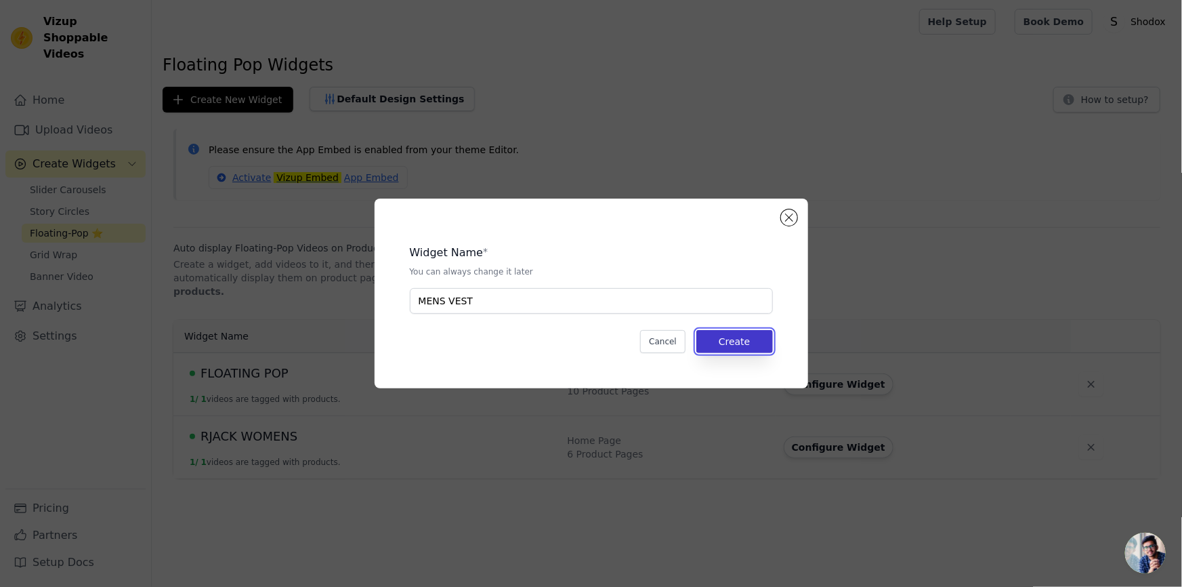
click at [741, 343] on button "Create" at bounding box center [734, 341] width 77 height 23
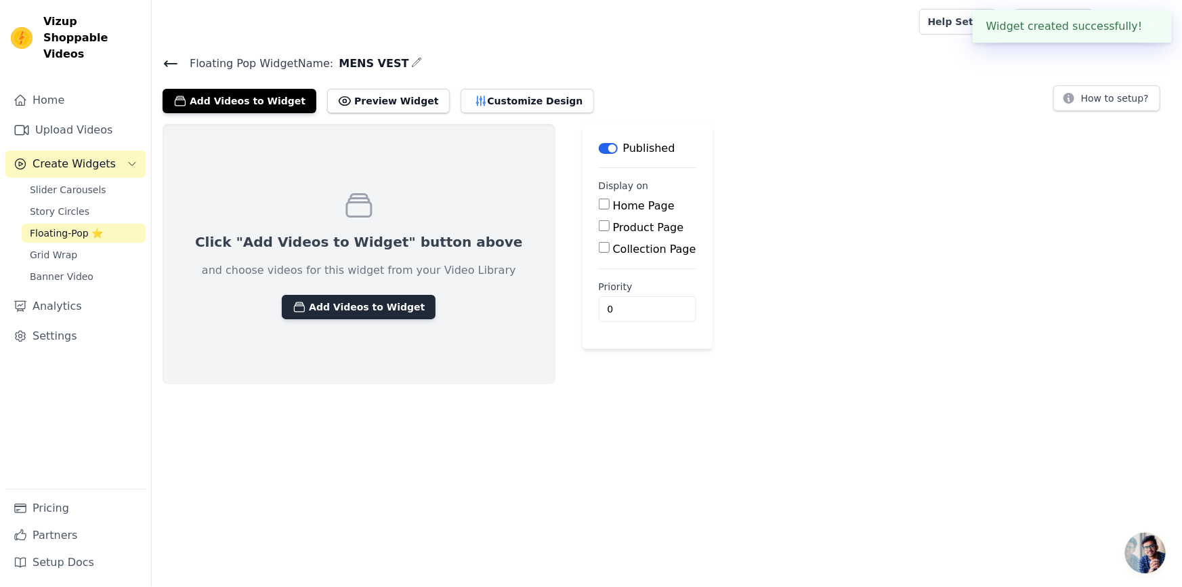
click at [353, 307] on button "Add Videos to Widget" at bounding box center [359, 307] width 154 height 24
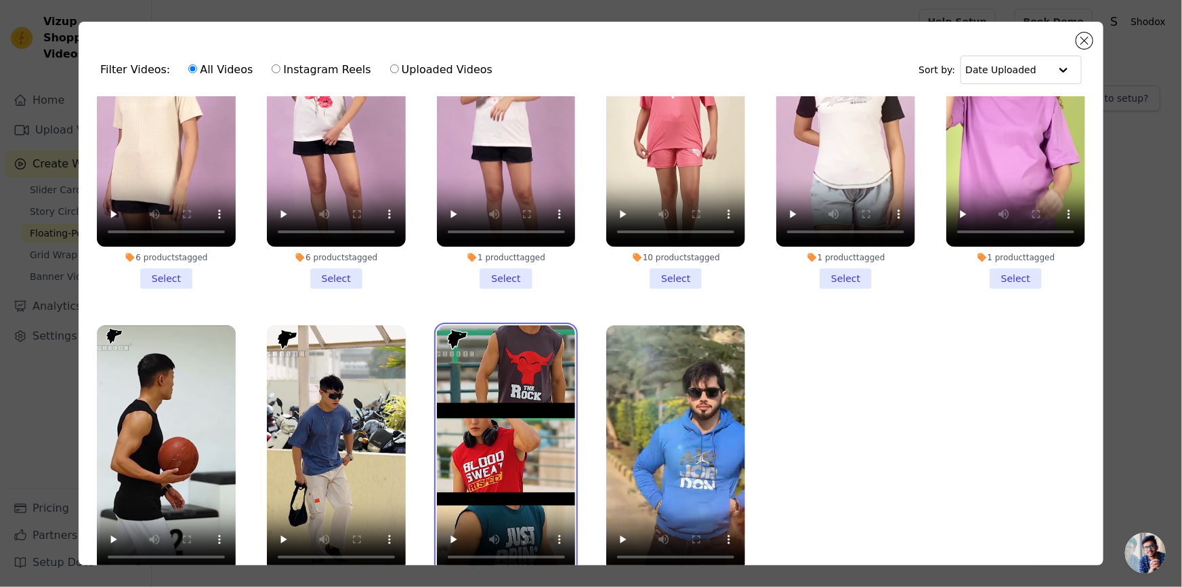
scroll to position [117, 0]
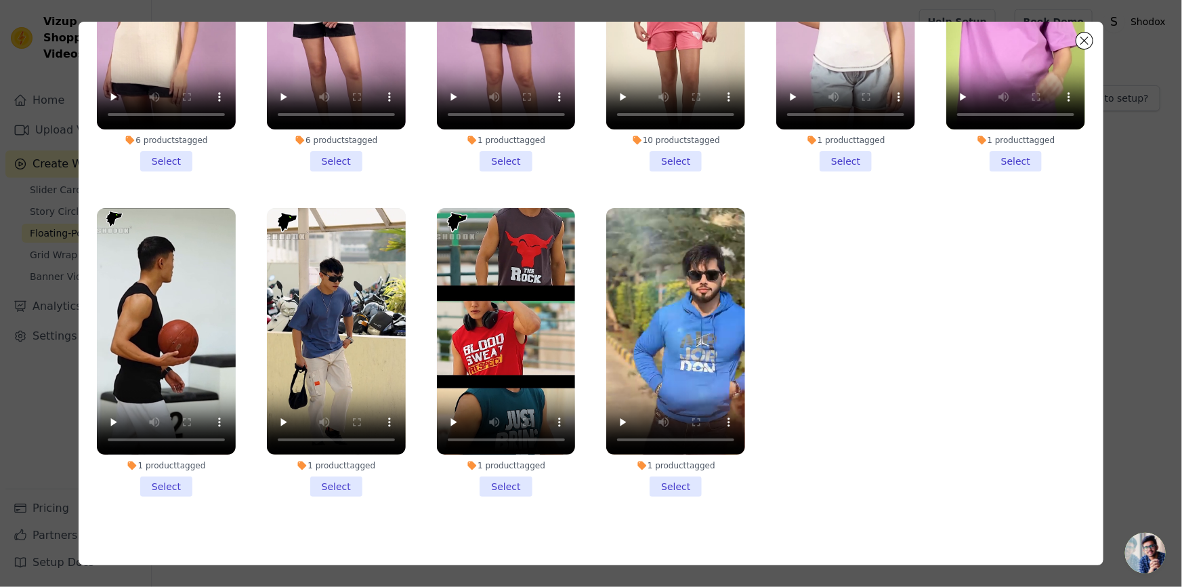
click at [488, 474] on li "1 product tagged Select" at bounding box center [506, 352] width 139 height 289
click at [0, 0] on input "1 product tagged Select" at bounding box center [0, 0] width 0 height 0
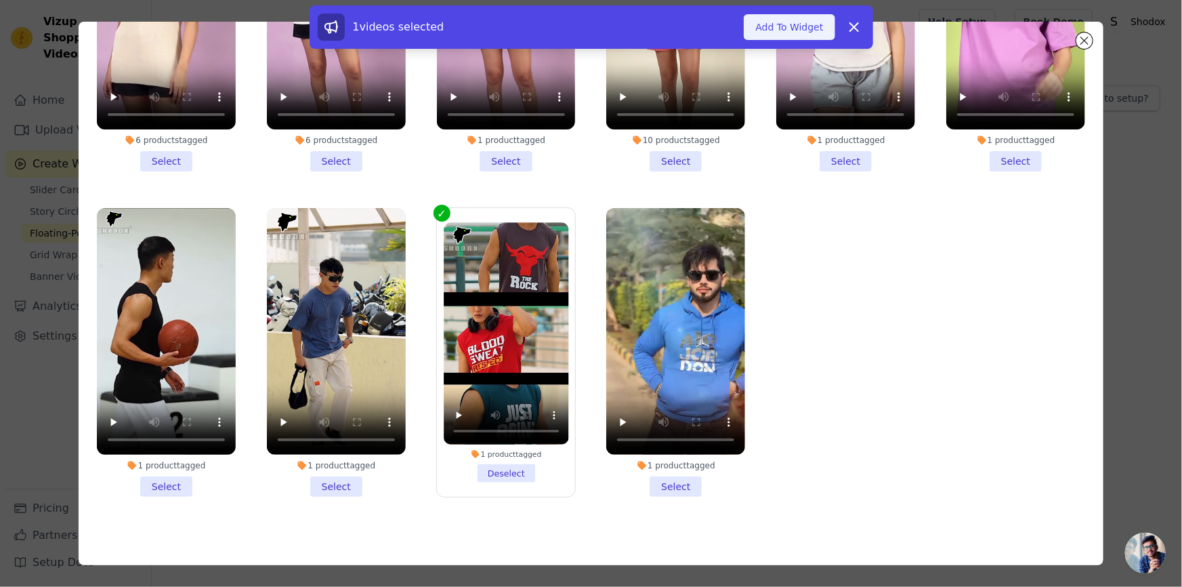
click at [774, 34] on button "Add To Widget" at bounding box center [789, 27] width 91 height 26
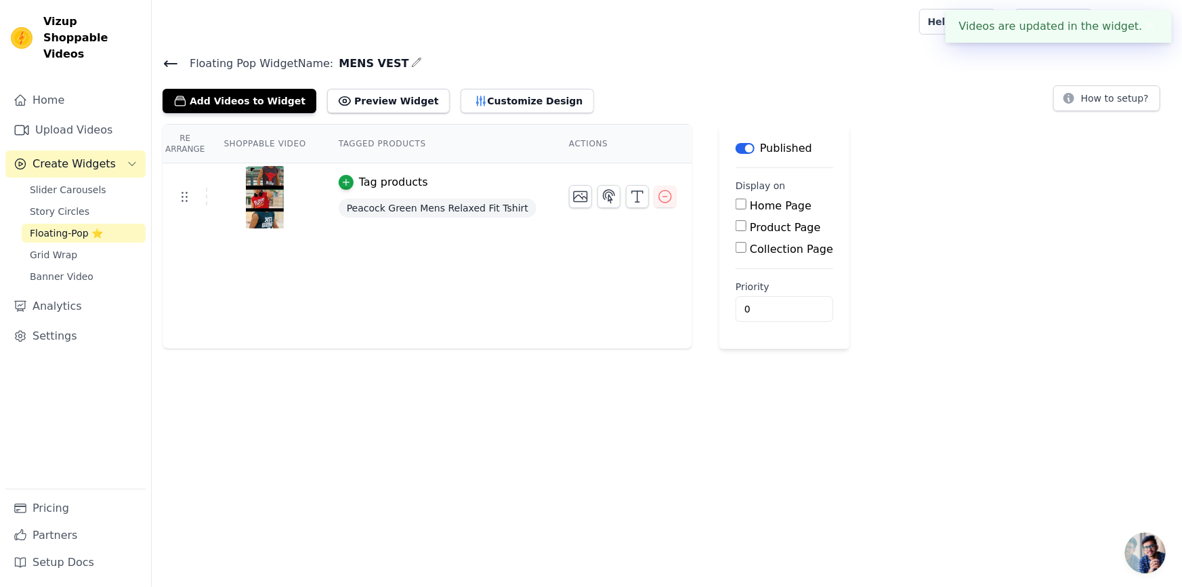
click at [736, 213] on div "Home Page Product Page Collection Page" at bounding box center [785, 228] width 98 height 60
click at [736, 220] on div "Product Page" at bounding box center [785, 228] width 98 height 16
click at [736, 215] on div "Home Page Product Page Collection Page" at bounding box center [785, 228] width 98 height 60
click at [736, 209] on div "Home Page" at bounding box center [785, 206] width 98 height 16
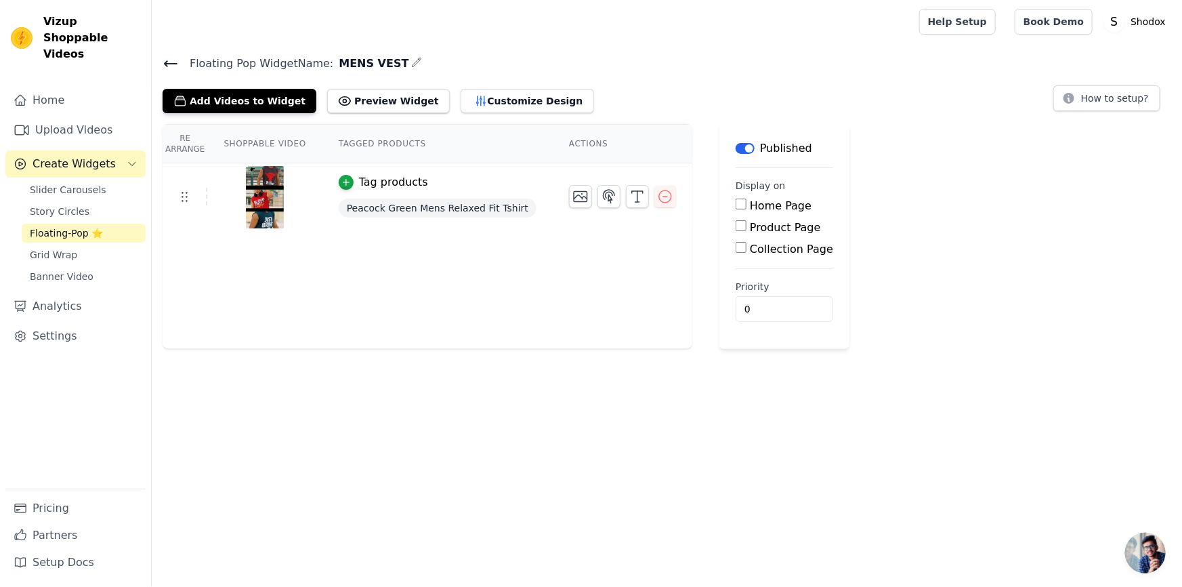
click at [736, 199] on input "Home Page" at bounding box center [741, 204] width 11 height 11
checkbox input "true"
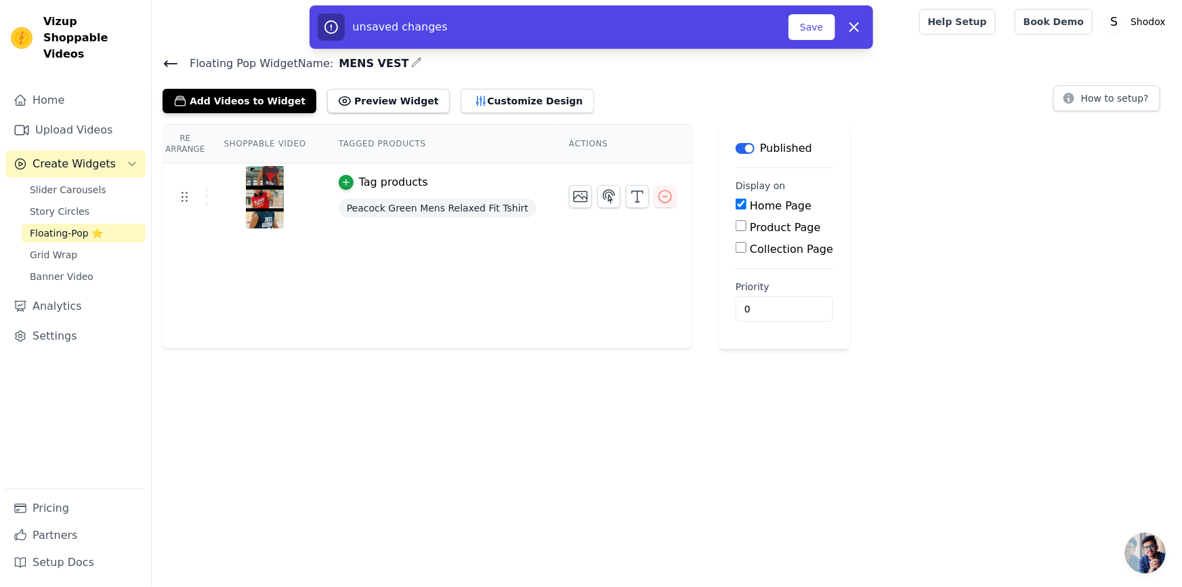
click at [736, 217] on div "Home Page Product Page Collection Page" at bounding box center [785, 228] width 98 height 60
click at [736, 225] on input "Product Page" at bounding box center [741, 225] width 11 height 11
checkbox input "true"
click at [747, 259] on input "Specific Product Pages" at bounding box center [752, 263] width 11 height 11
radio input "true"
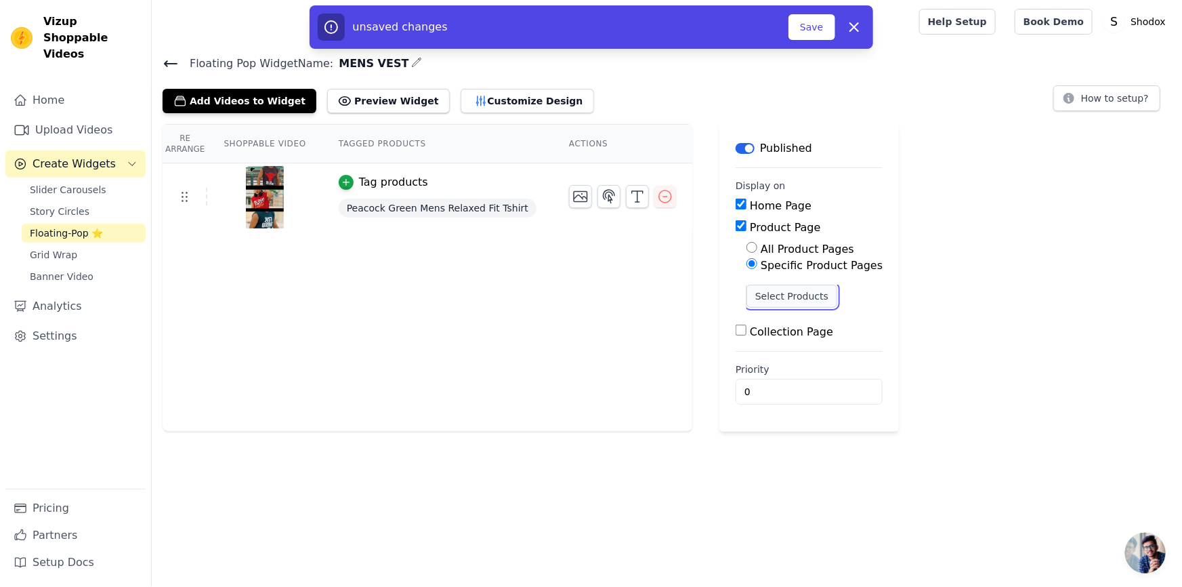
click at [752, 290] on button "Select Products" at bounding box center [792, 296] width 91 height 23
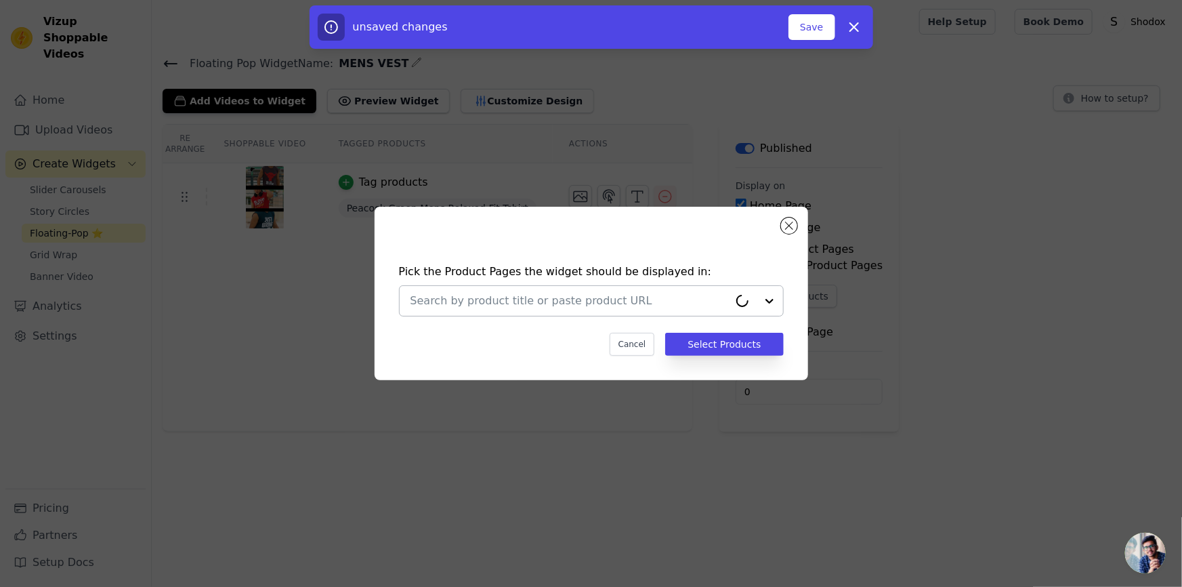
click at [616, 291] on div at bounding box center [570, 301] width 318 height 30
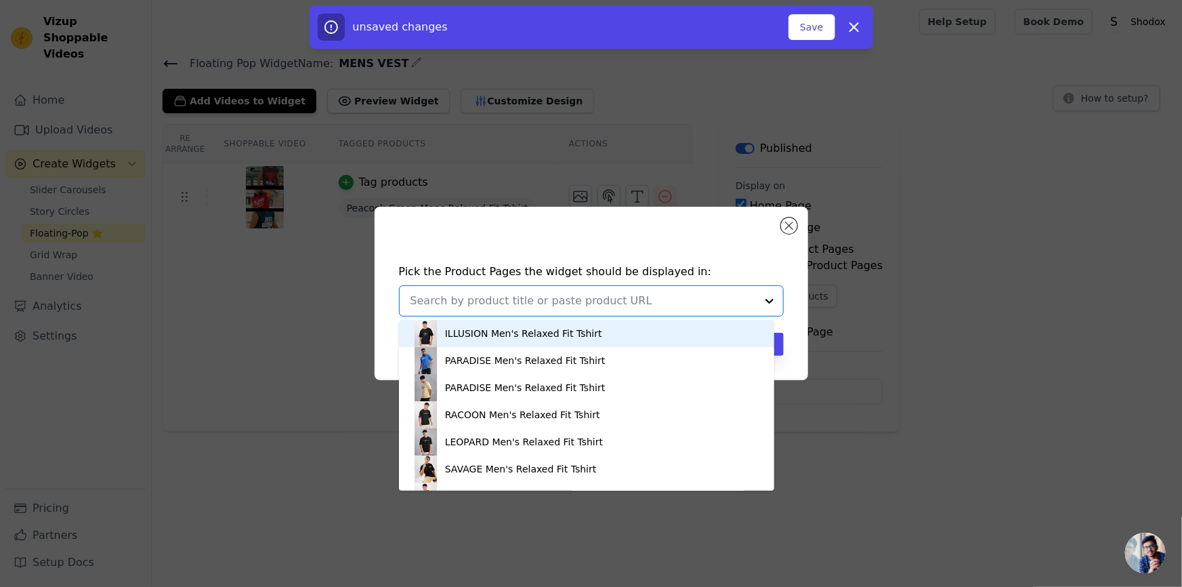
click at [601, 305] on input "text" at bounding box center [584, 301] width 346 height 16
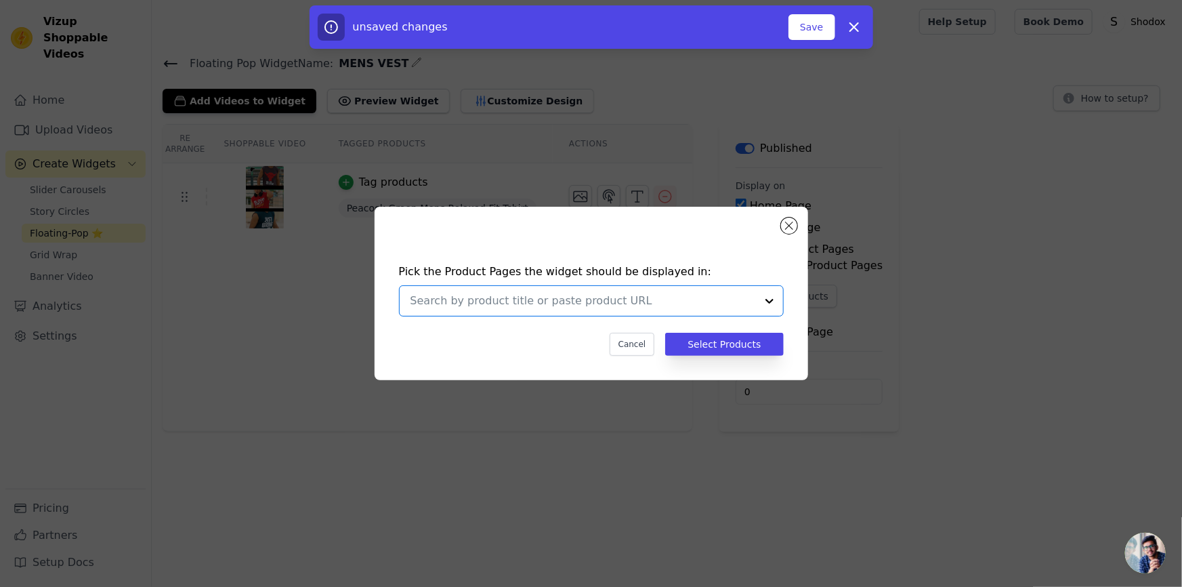
click at [591, 295] on input "text" at bounding box center [584, 301] width 346 height 16
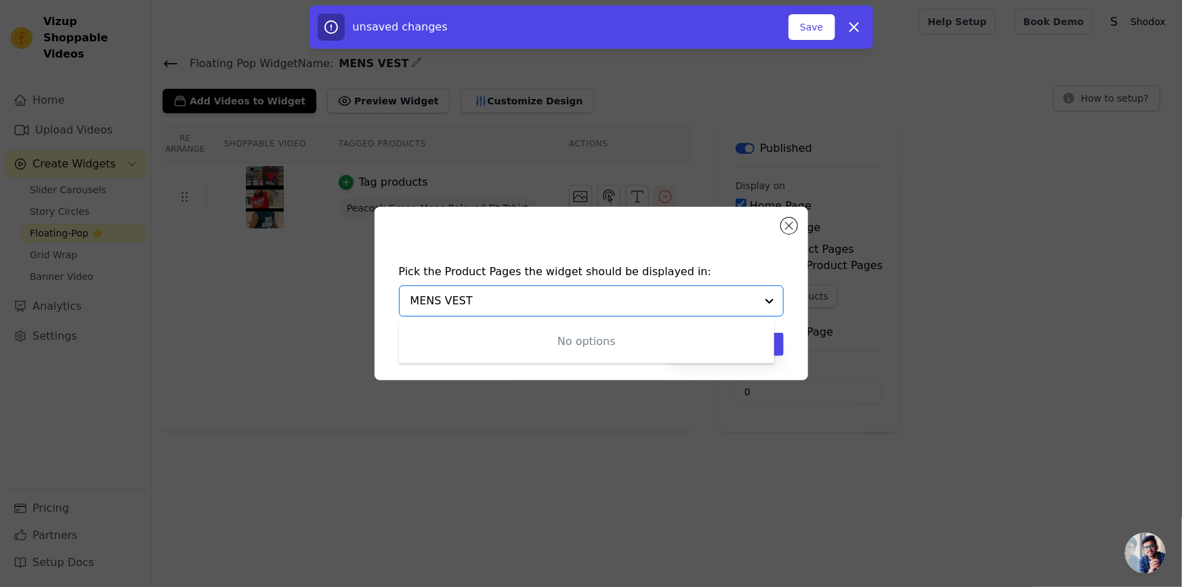
drag, startPoint x: 591, startPoint y: 295, endPoint x: 575, endPoint y: 295, distance: 16.3
click at [577, 295] on input "MENS VEST" at bounding box center [584, 301] width 346 height 16
type input "MENS VE"
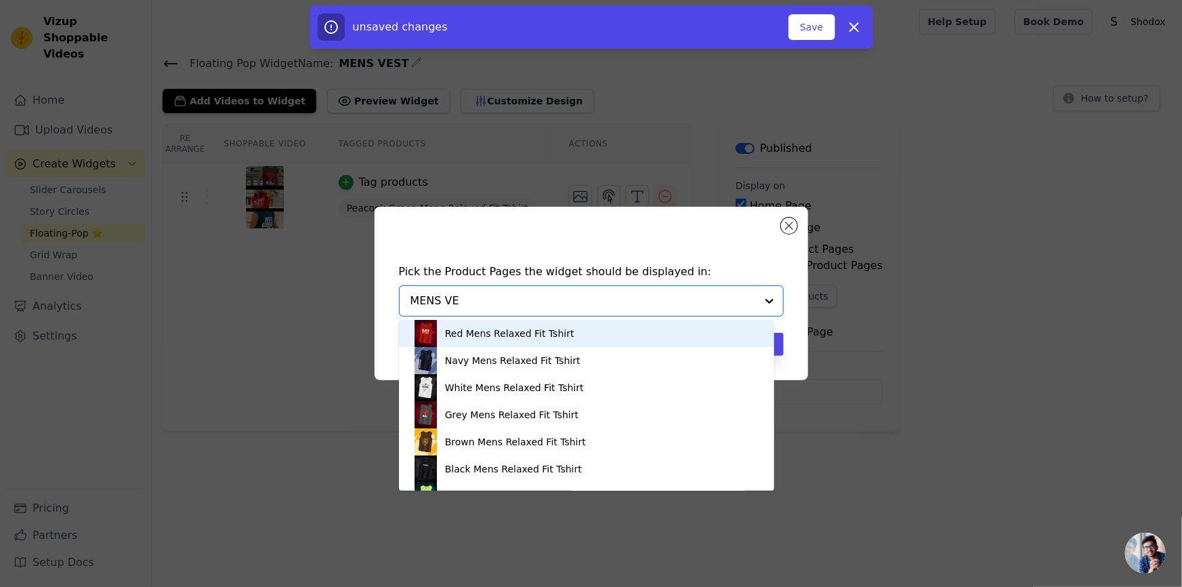
drag, startPoint x: 492, startPoint y: 304, endPoint x: 339, endPoint y: 299, distance: 153.2
click at [339, 299] on div "Pick the Product Pages the widget should be displayed in: Red Mens Relaxed Fit …" at bounding box center [591, 293] width 1139 height 217
click at [422, 341] on img at bounding box center [426, 333] width 27 height 27
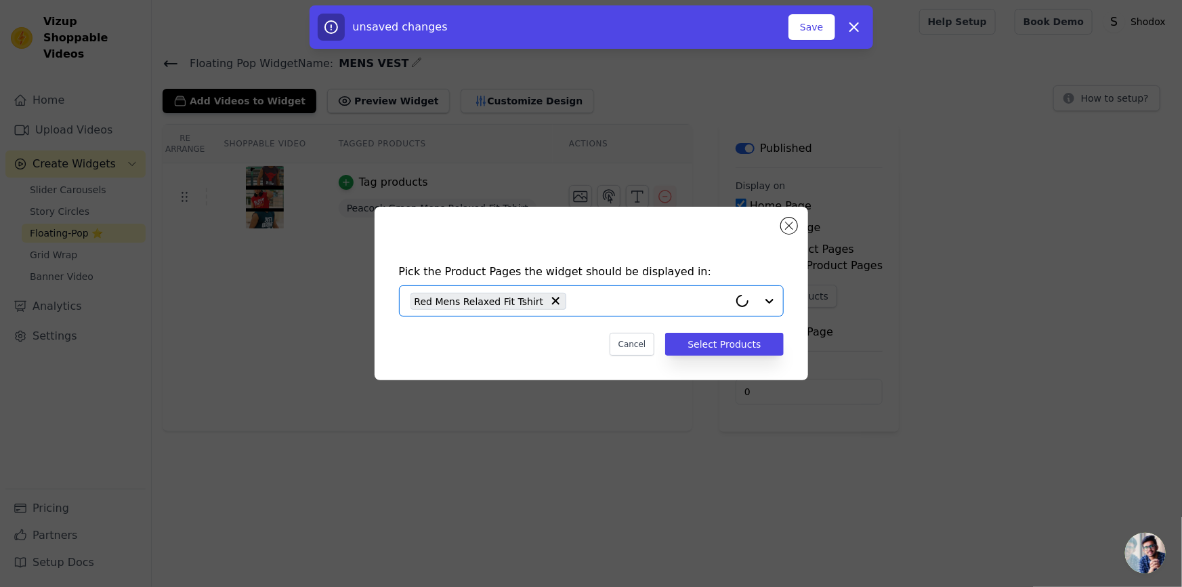
paste input "MENS VE"
type input "MENS VE"
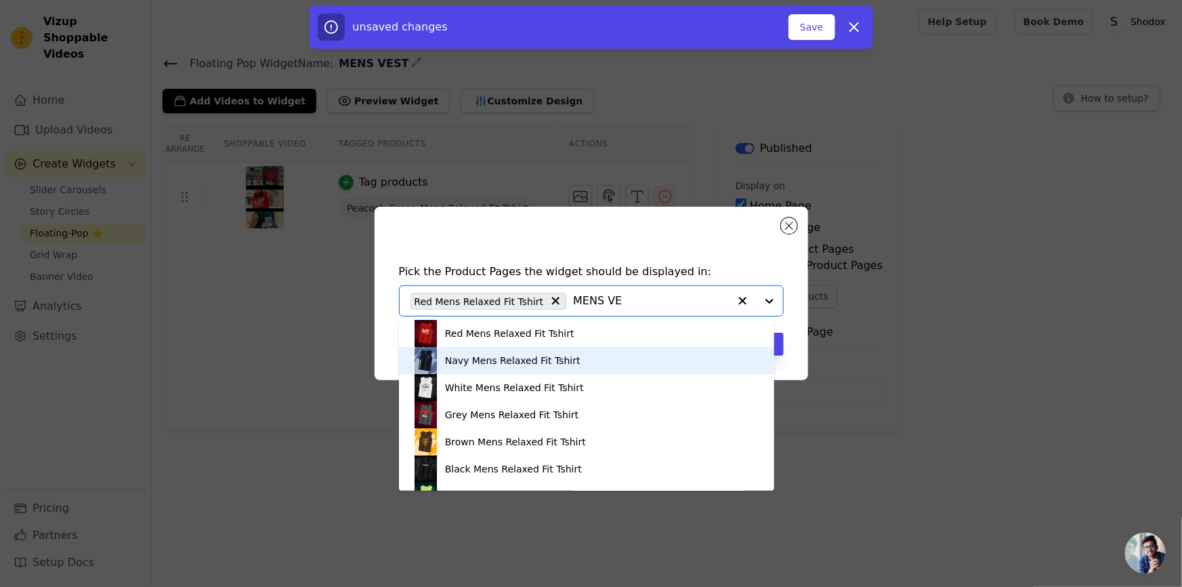
click at [530, 368] on div "Navy Mens Relaxed Fit Tshirt" at bounding box center [587, 360] width 348 height 27
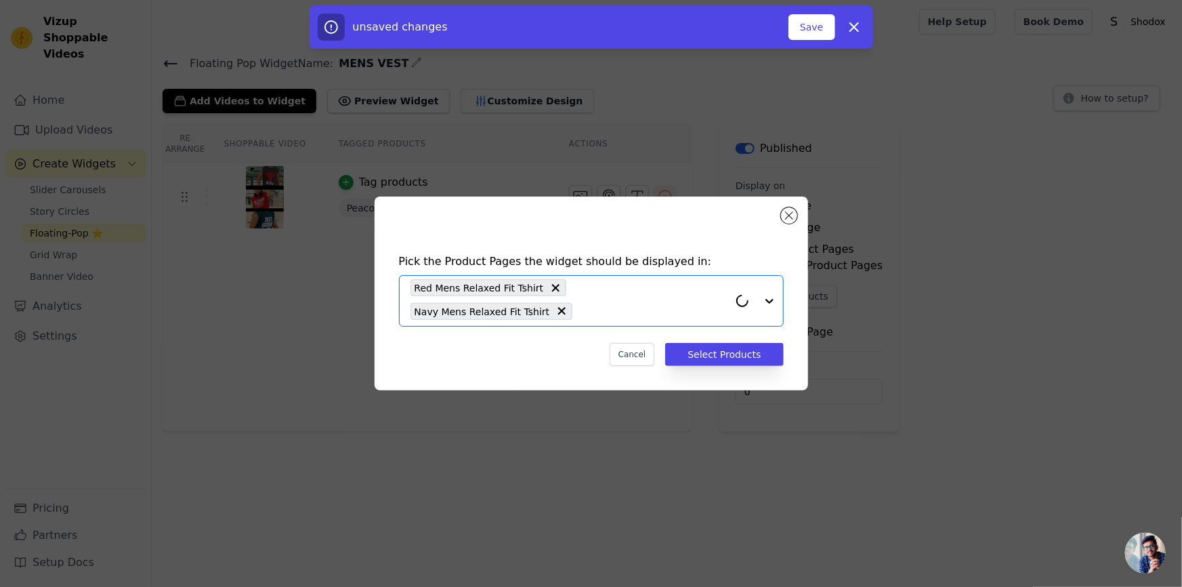
paste input "MENS VE"
type input "MENS VE"
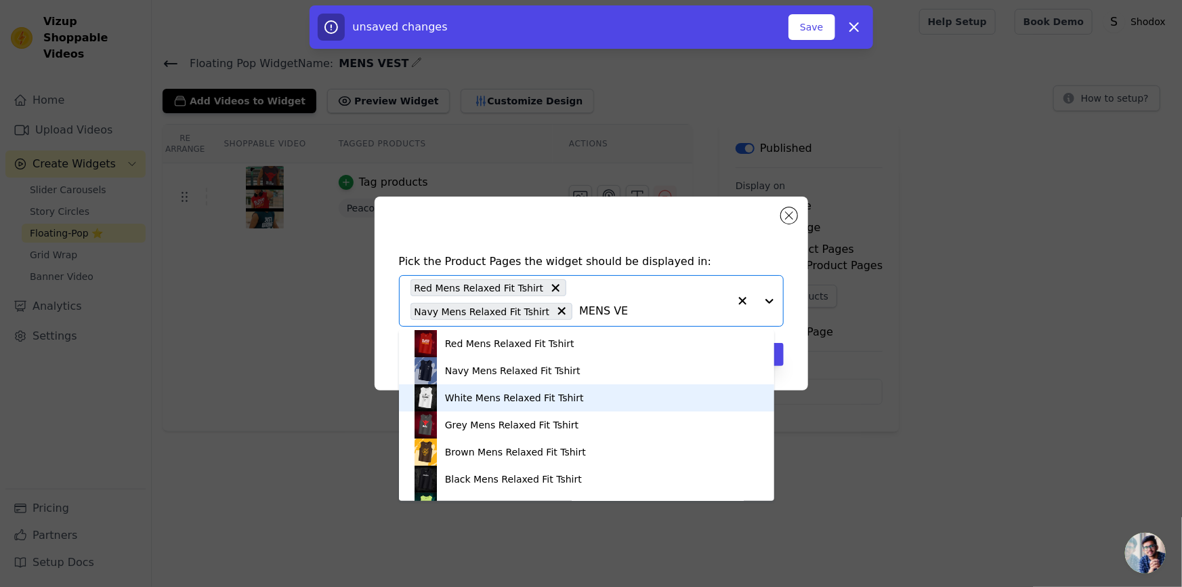
click at [478, 395] on div "White Mens Relaxed Fit Tshirt" at bounding box center [514, 398] width 139 height 14
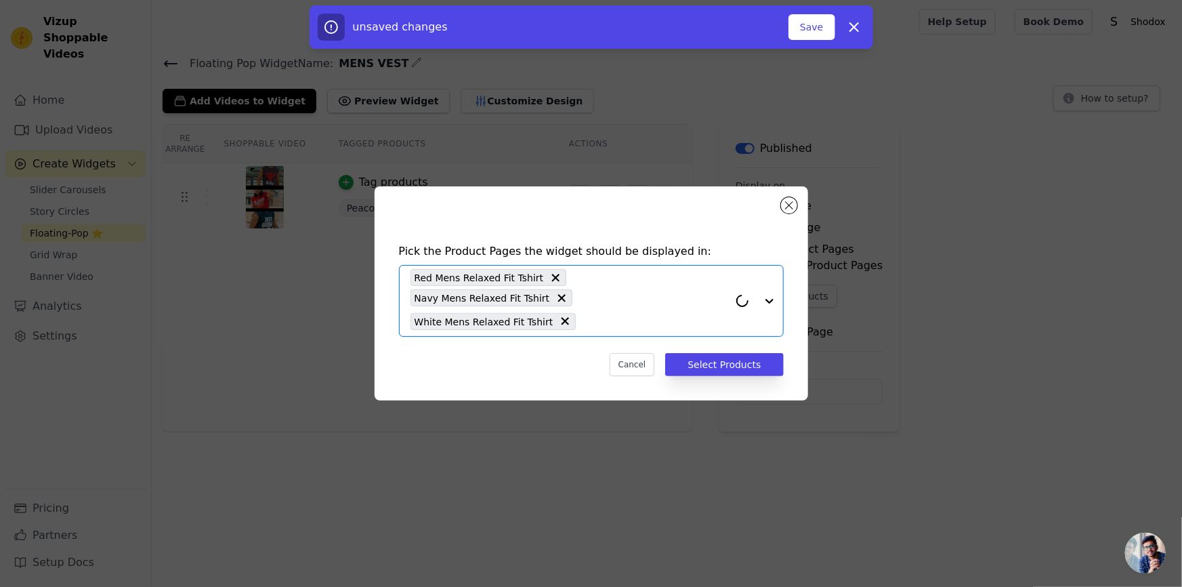
paste input "MENS VE"
type input "MENS VE"
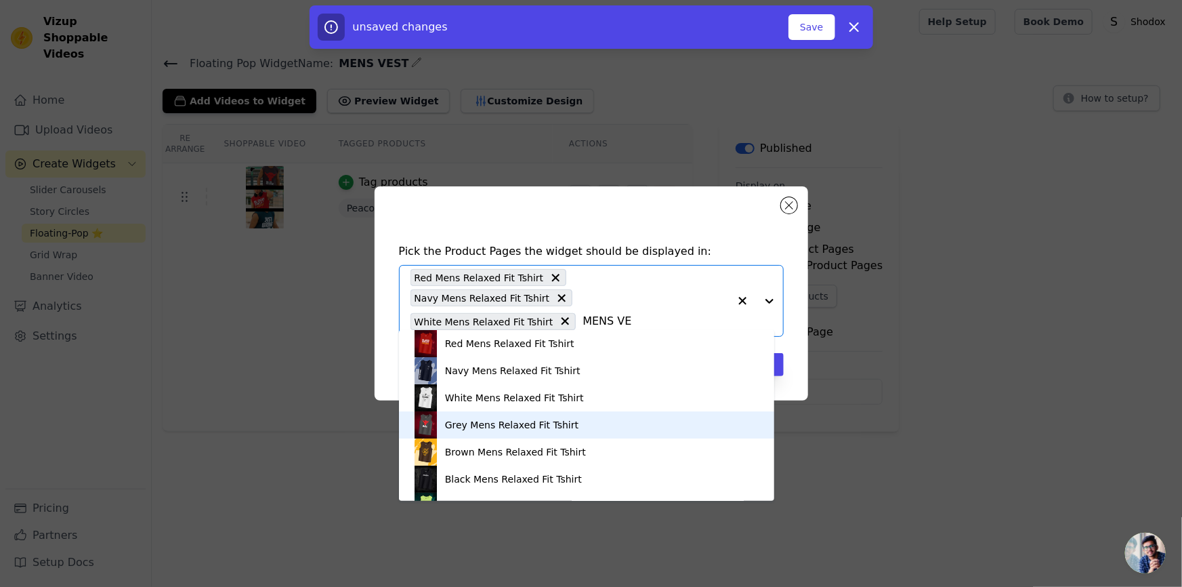
click at [531, 428] on div "Grey Mens Relaxed Fit Tshirt" at bounding box center [511, 425] width 133 height 14
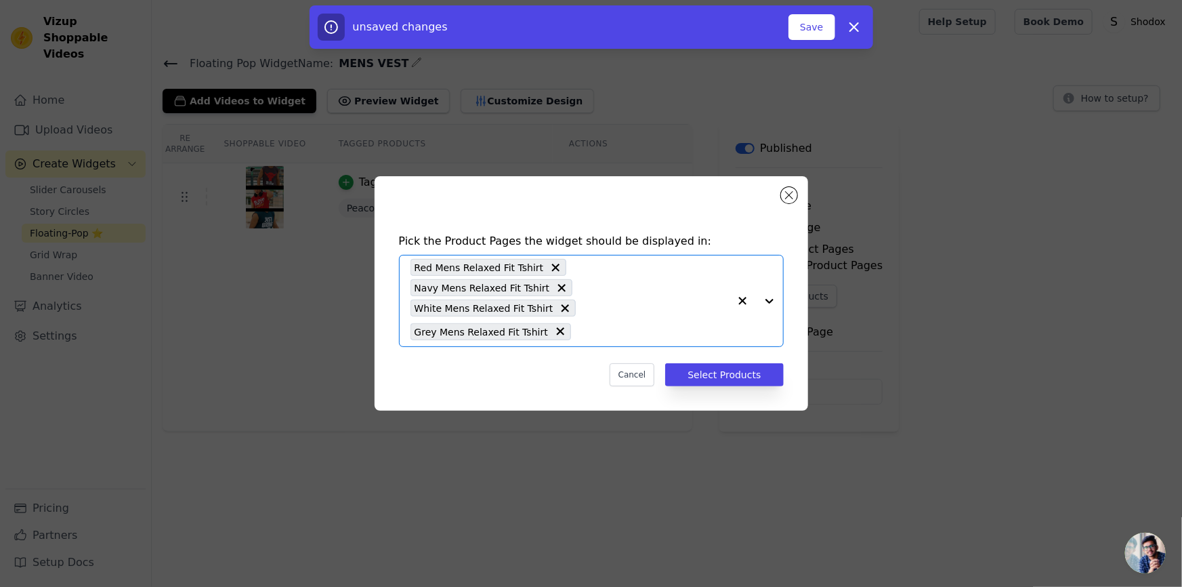
paste input "MENS VE"
type input "MENS VE"
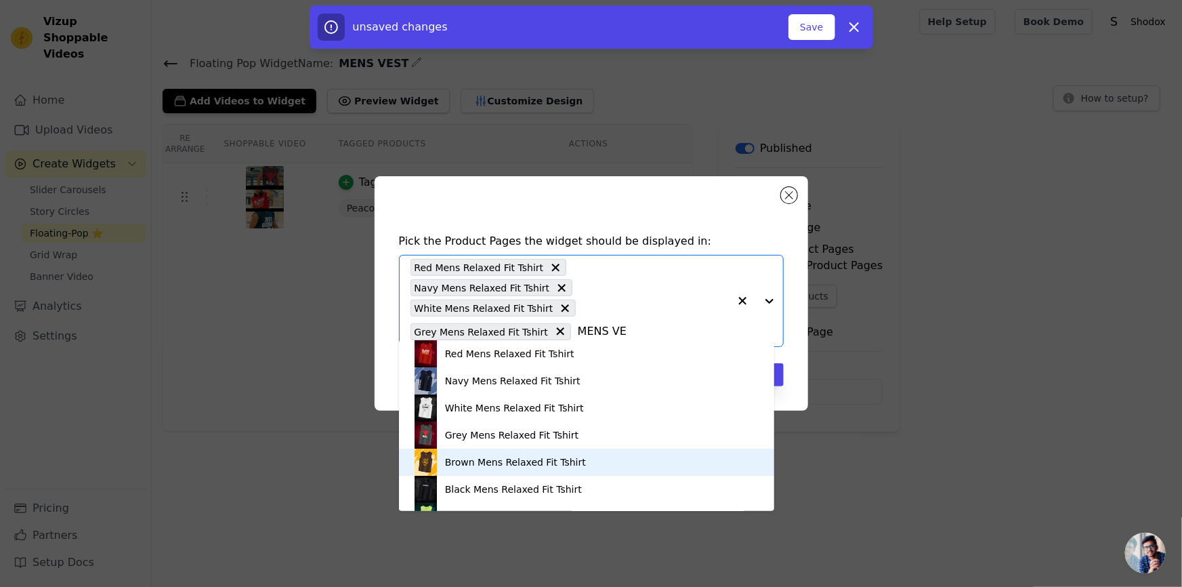
click at [476, 465] on div "Brown Mens Relaxed Fit Tshirt" at bounding box center [515, 462] width 141 height 14
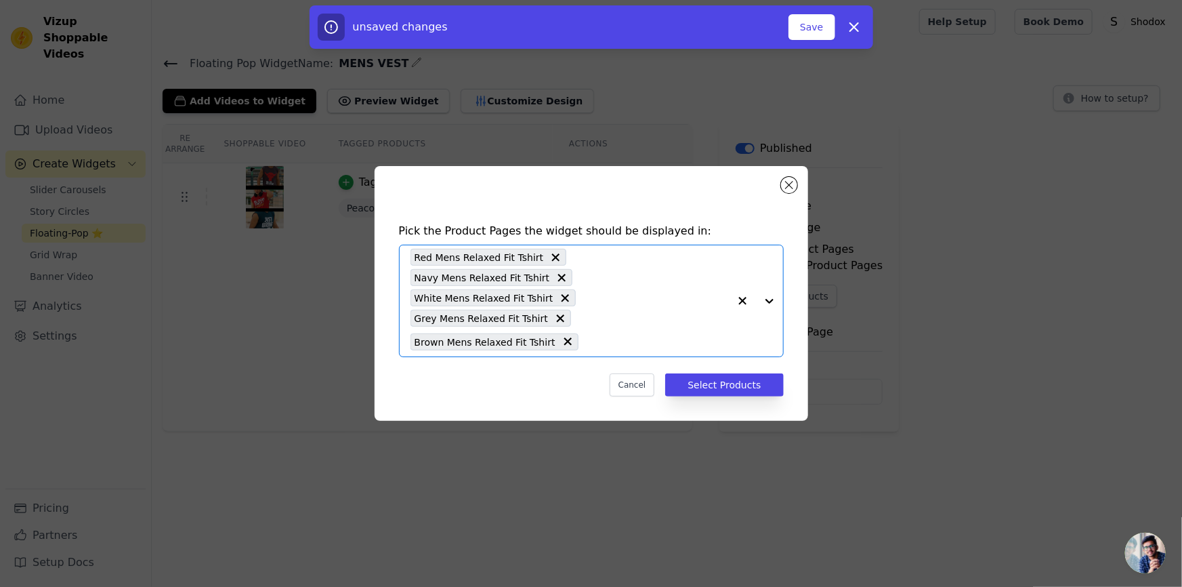
paste input "MENS VE"
type input "MENS VE"
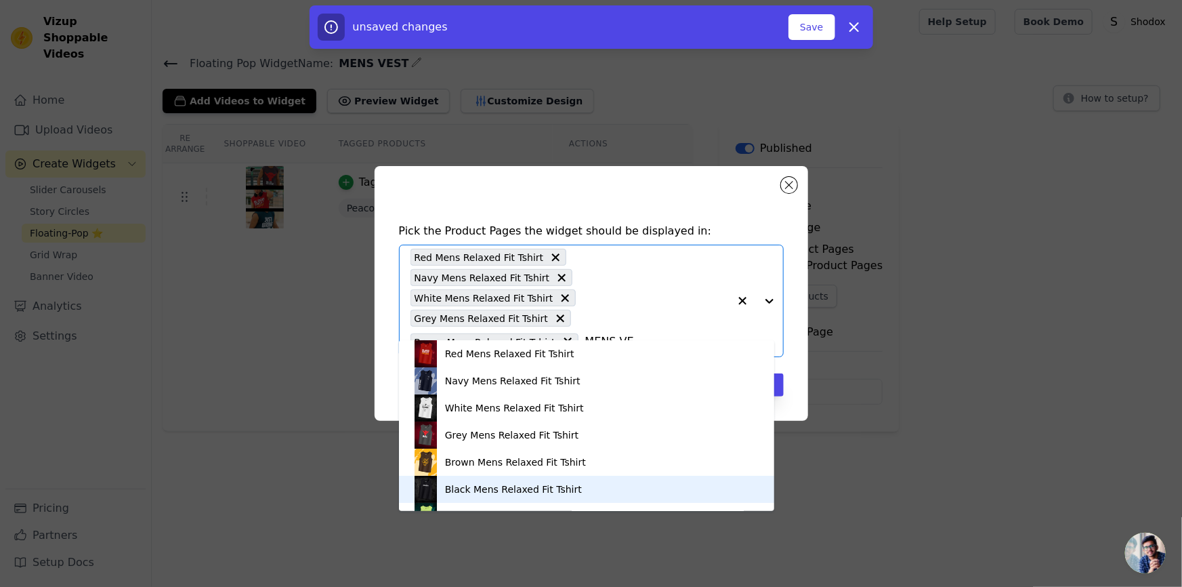
click at [501, 488] on div "Black Mens Relaxed Fit Tshirt" at bounding box center [513, 489] width 137 height 14
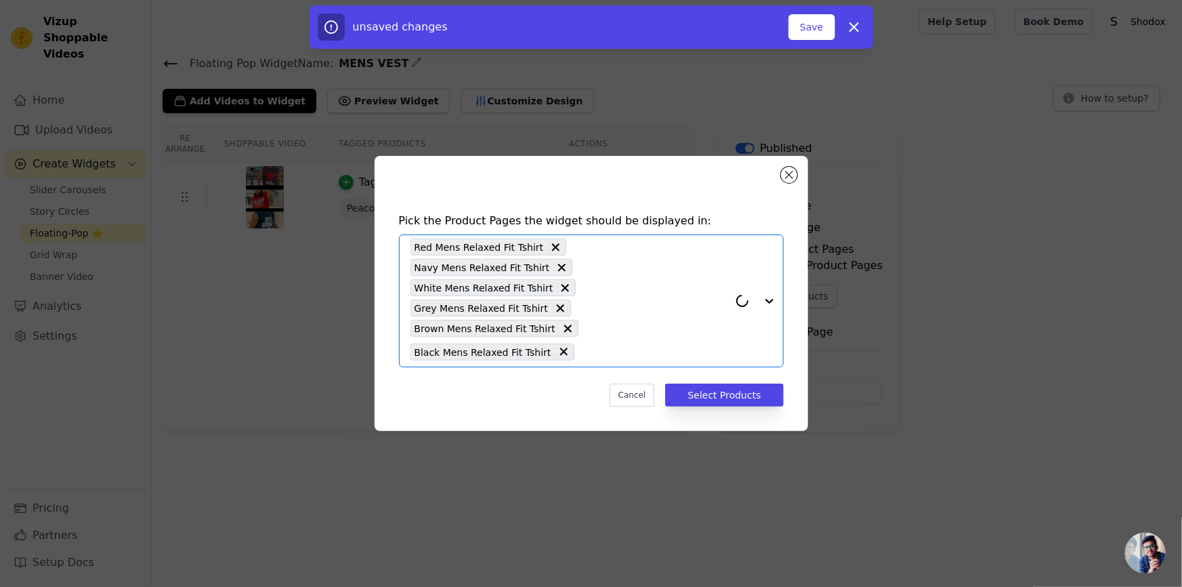
paste input "MENS VE"
type input "MENS VE"
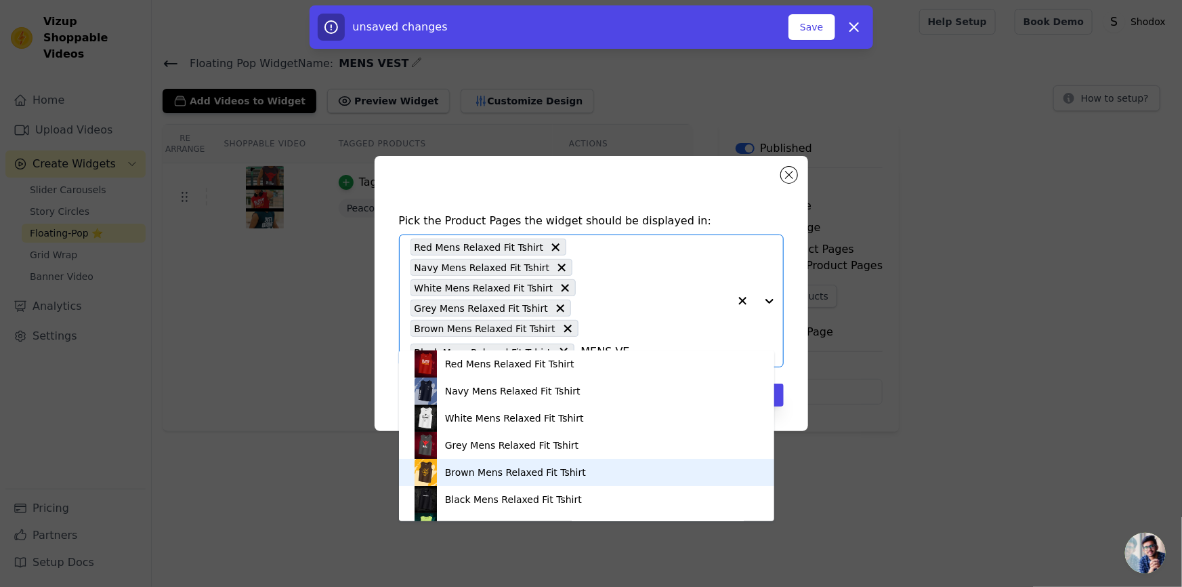
scroll to position [158, 0]
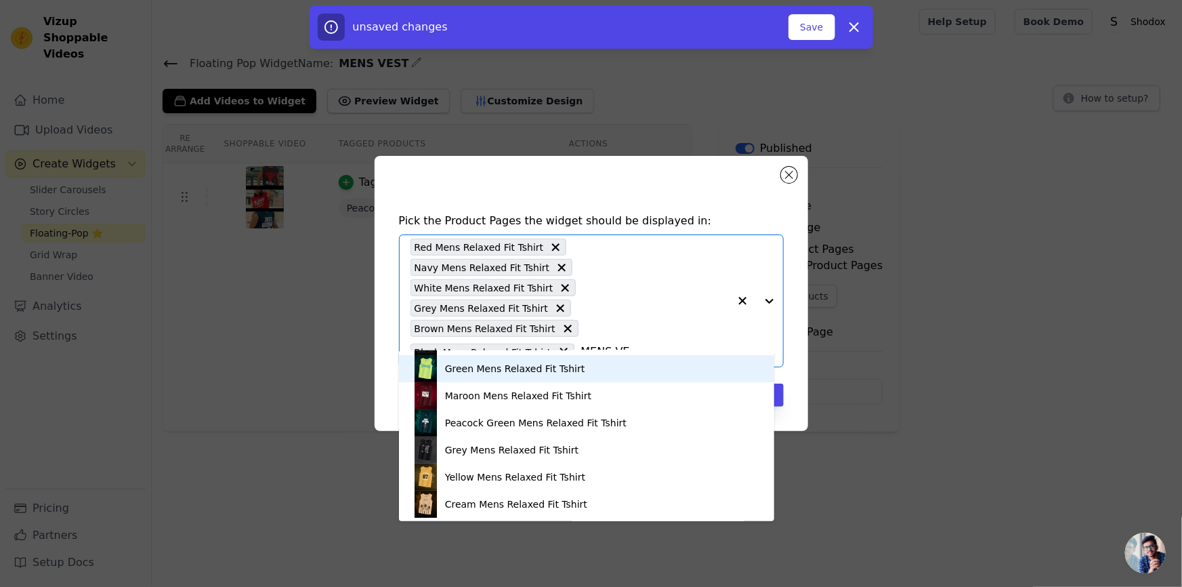
click at [528, 365] on div "Green Mens Relaxed Fit Tshirt" at bounding box center [515, 369] width 140 height 14
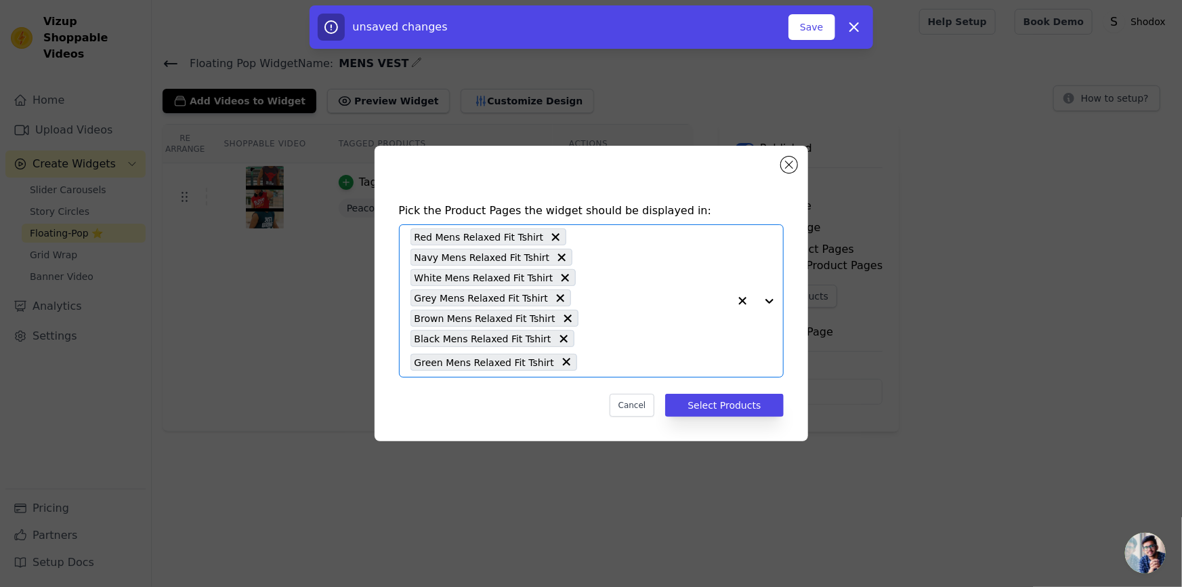
paste input "MENS VE"
type input "MENS VE"
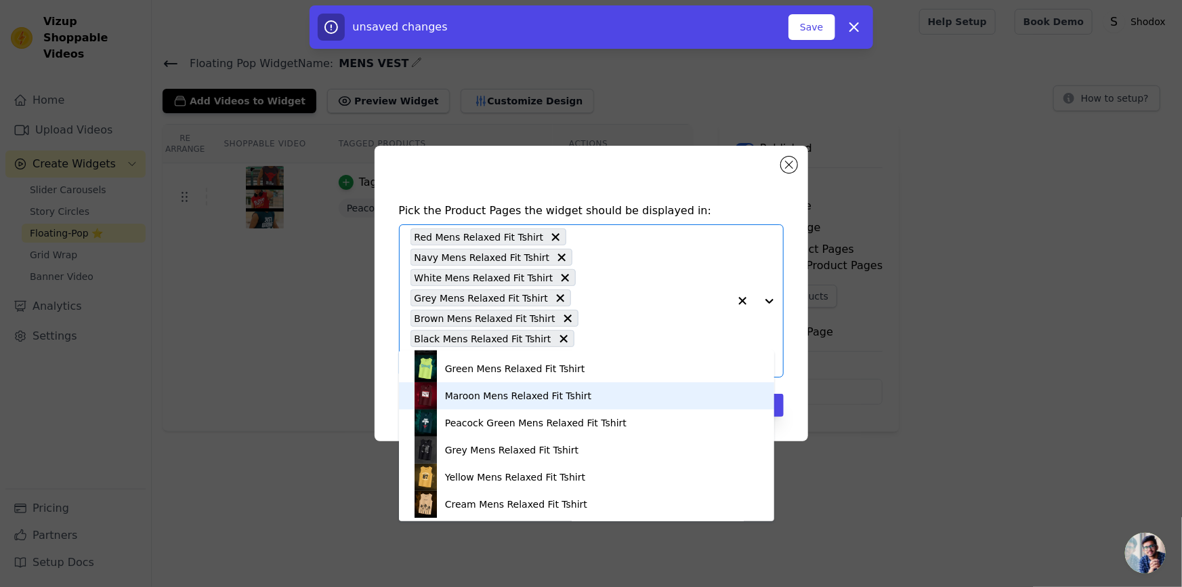
click at [513, 392] on div "Maroon Mens Relaxed Fit Tshirt" at bounding box center [518, 396] width 146 height 14
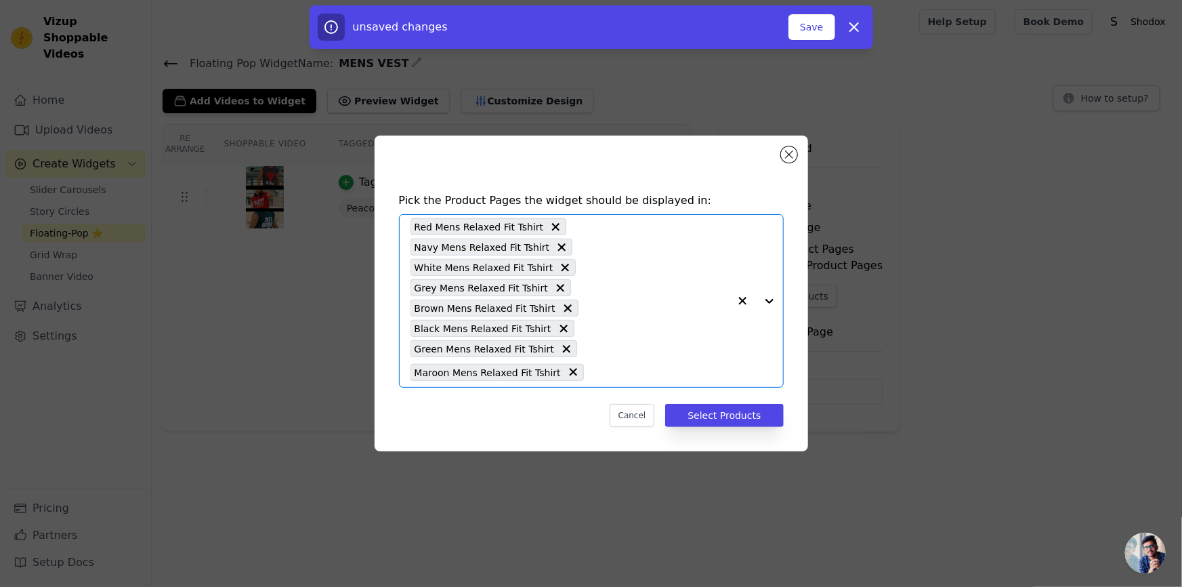
paste input "MENS VE"
type input "MENS VE"
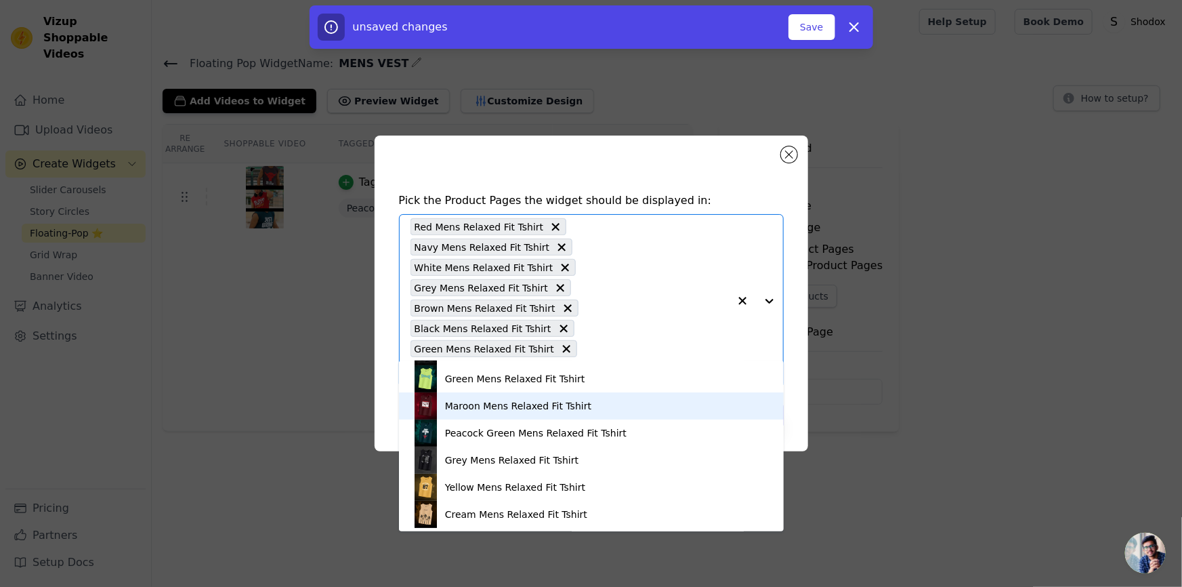
click at [499, 410] on div "Maroon Mens Relaxed Fit Tshirt" at bounding box center [518, 406] width 146 height 14
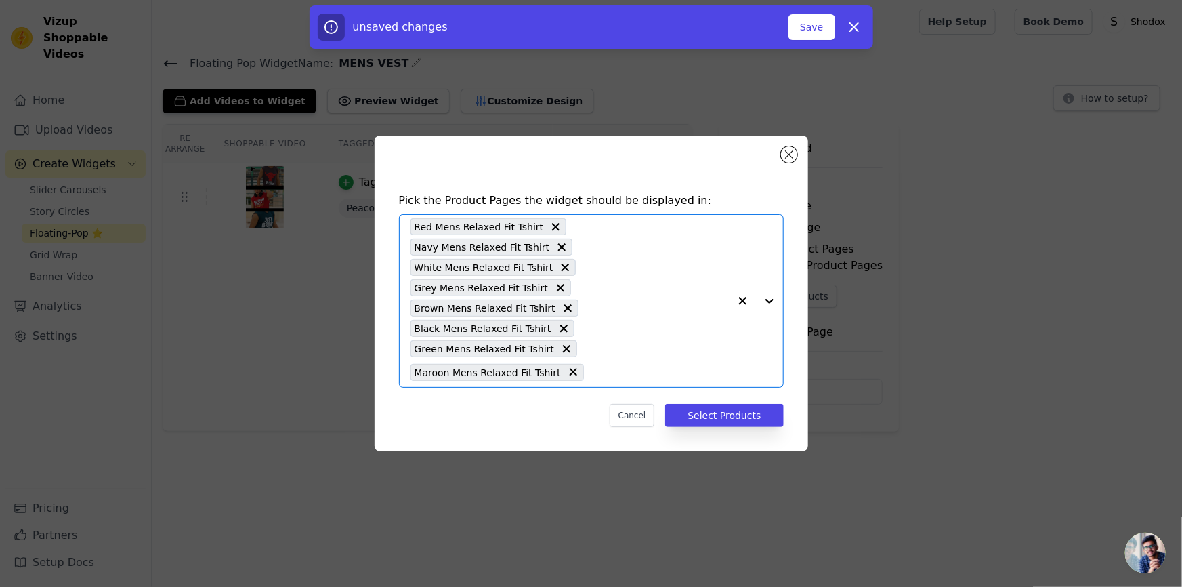
paste input "MENS VE"
type input "MENS VE"
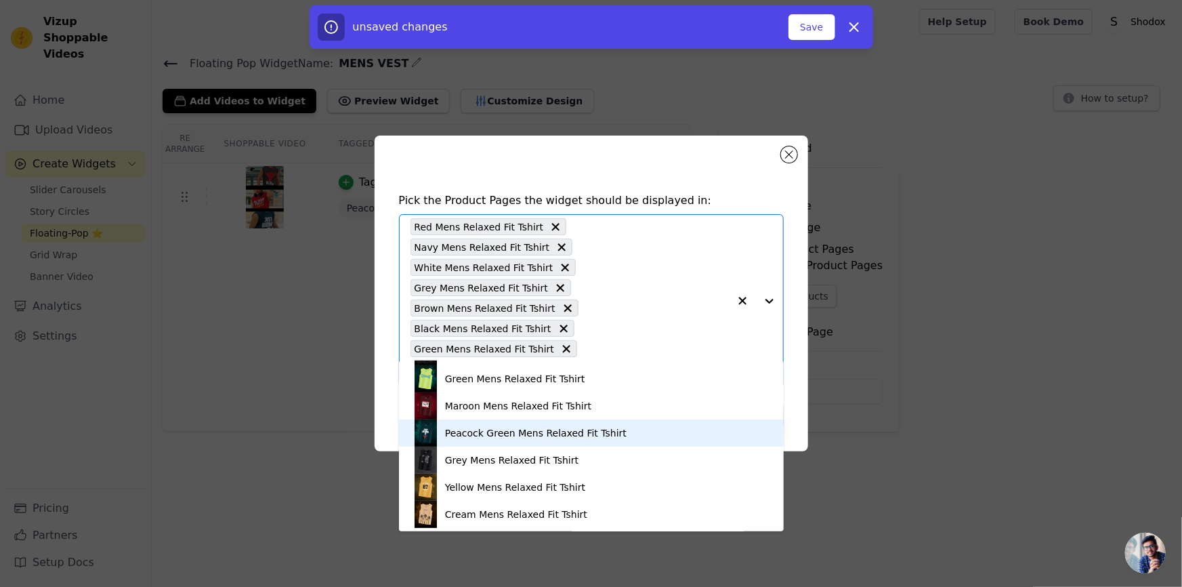
click at [487, 442] on div "Peacock Green Mens Relaxed Fit Tshirt" at bounding box center [592, 432] width 358 height 27
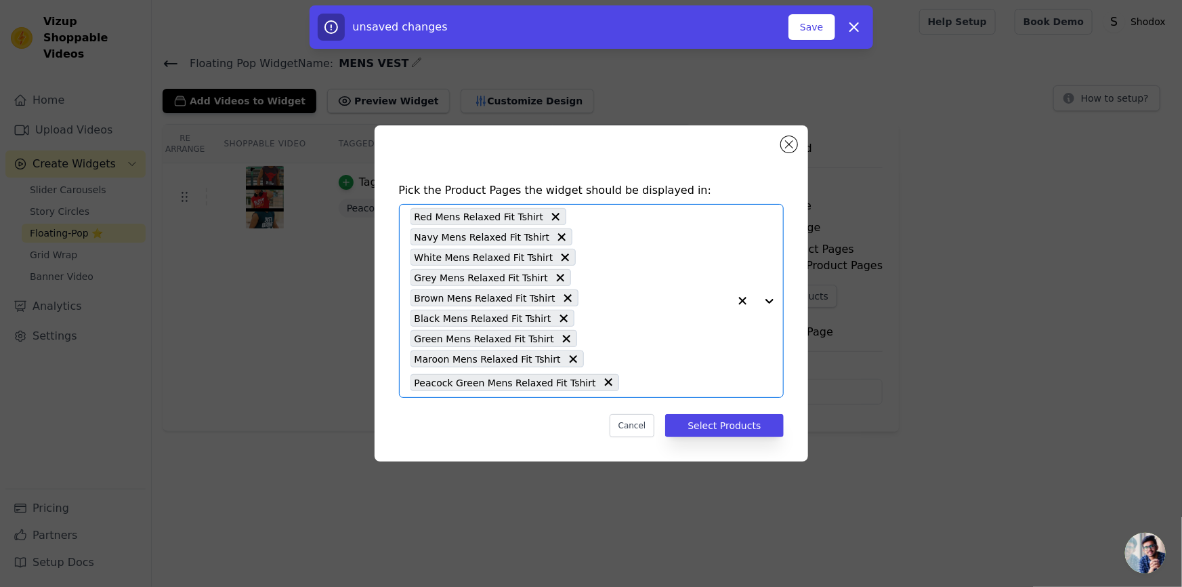
paste input "MENS VE"
type input "MENS VE"
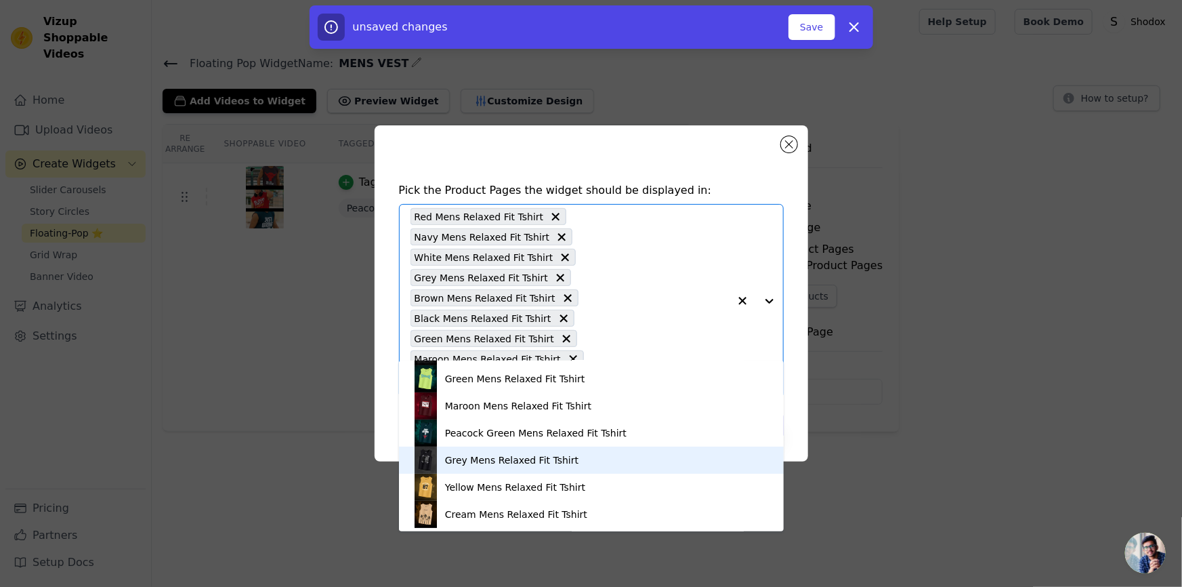
click at [476, 459] on div "Grey Mens Relaxed Fit Tshirt" at bounding box center [511, 460] width 133 height 14
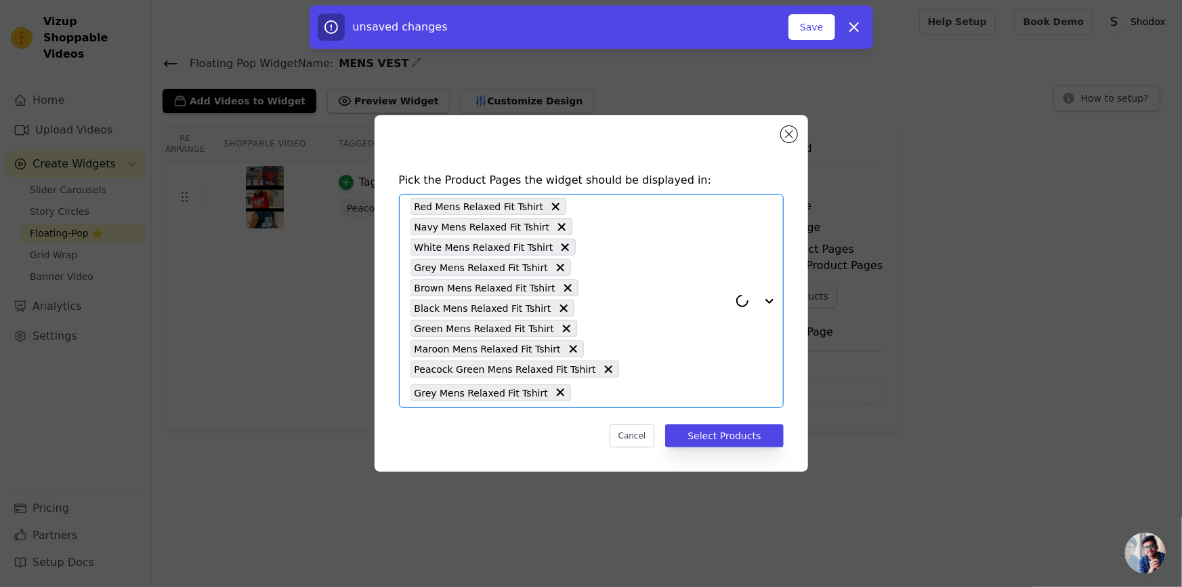
paste input "MENS VE"
type input "MENS VE"
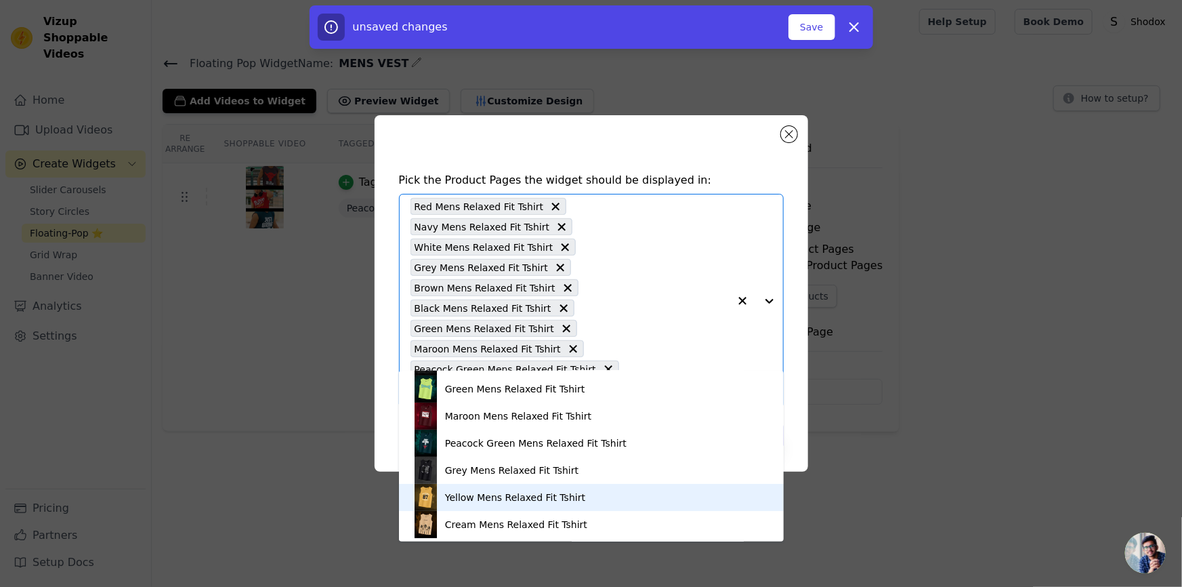
click at [467, 498] on div "Yellow Mens Relaxed Fit Tshirt" at bounding box center [515, 498] width 140 height 14
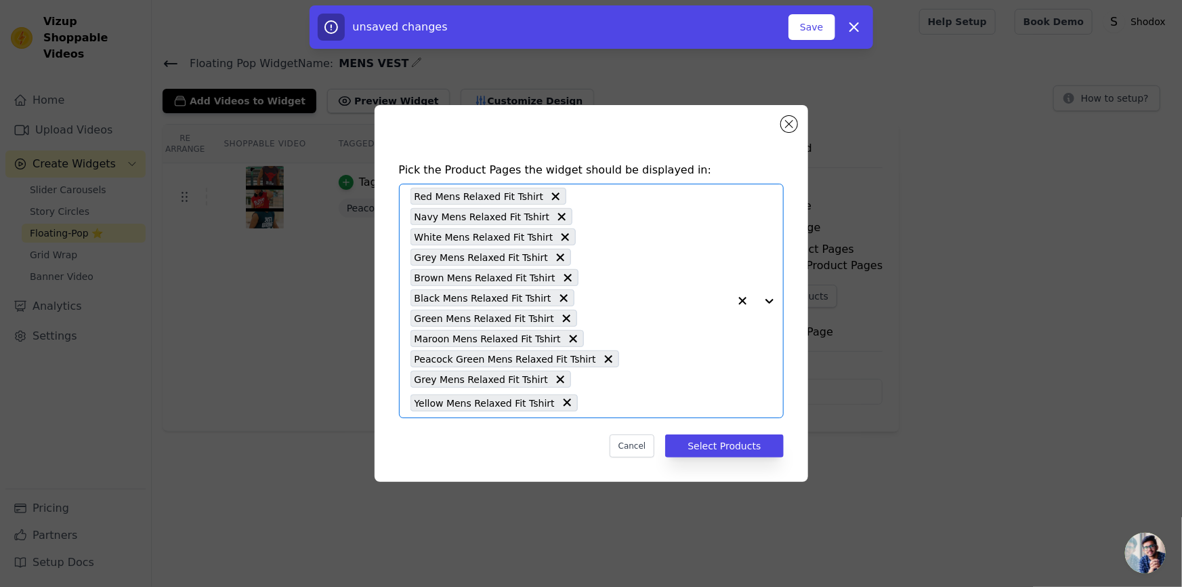
paste input "MENS VE"
type input "MENS VE"
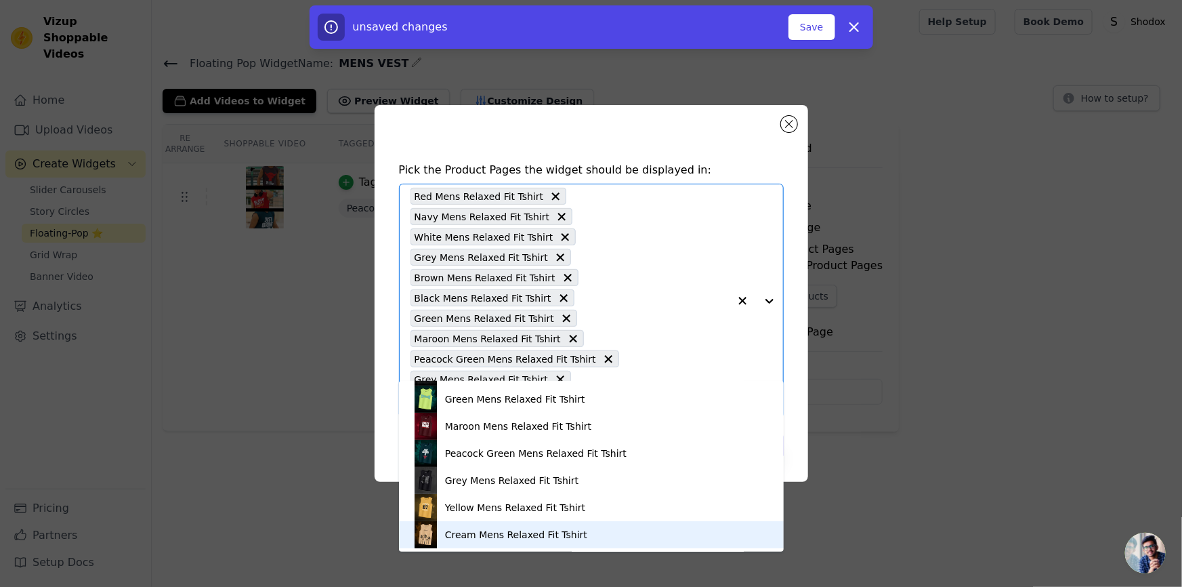
click at [454, 533] on div "Cream Mens Relaxed Fit Tshirt" at bounding box center [516, 535] width 142 height 14
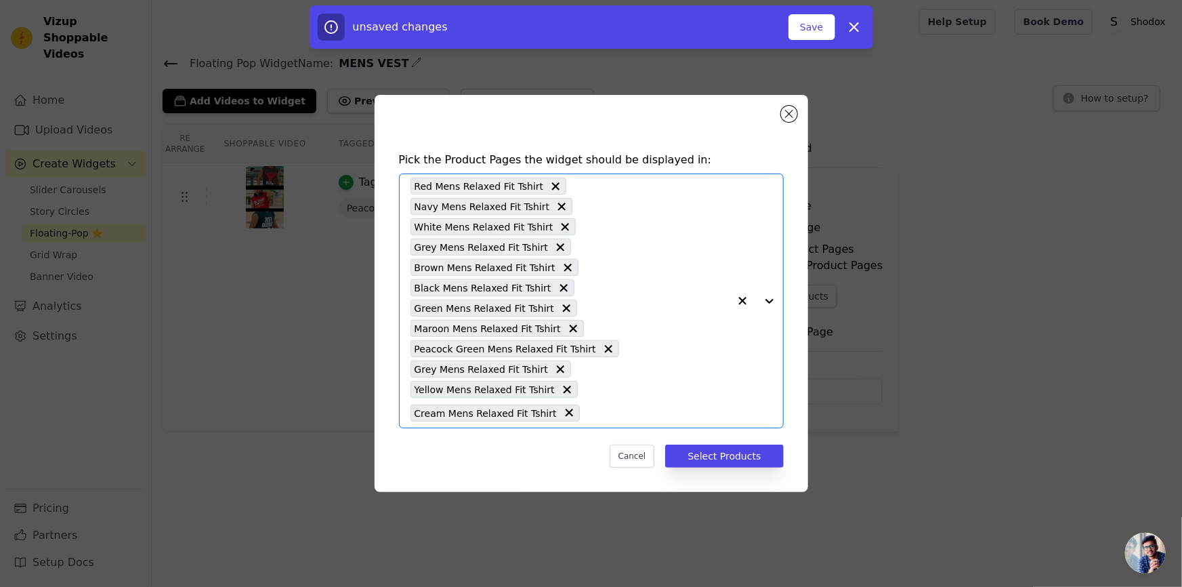
paste input "MENS VE"
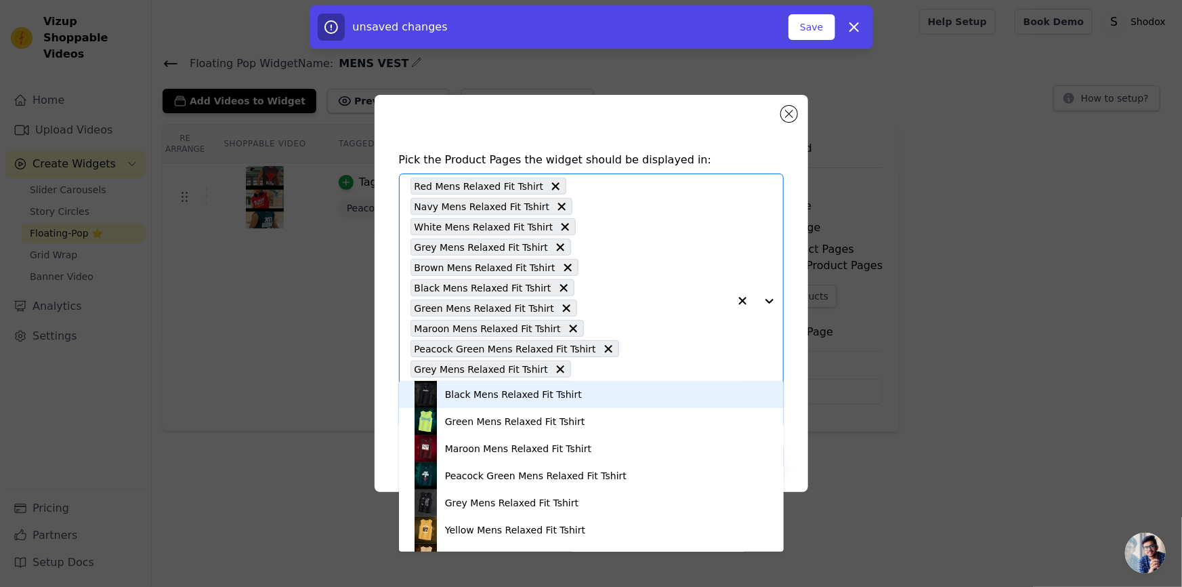
scroll to position [0, 0]
type input "M"
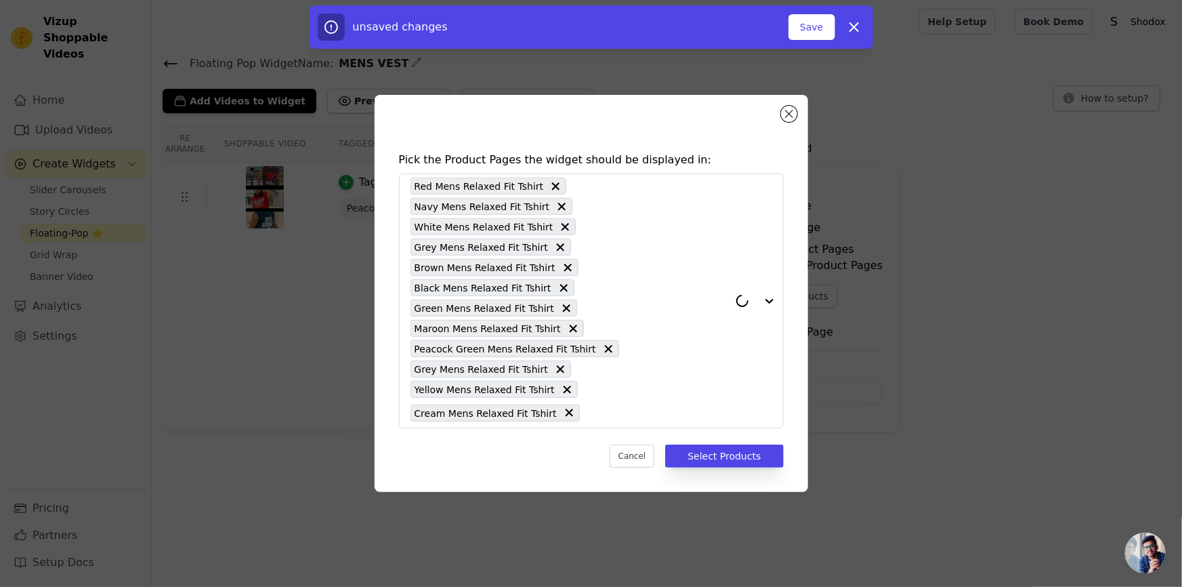
click at [864, 360] on div "Pick the Product Pages the widget should be displayed in: Red Mens Relaxed Fit …" at bounding box center [591, 293] width 1139 height 440
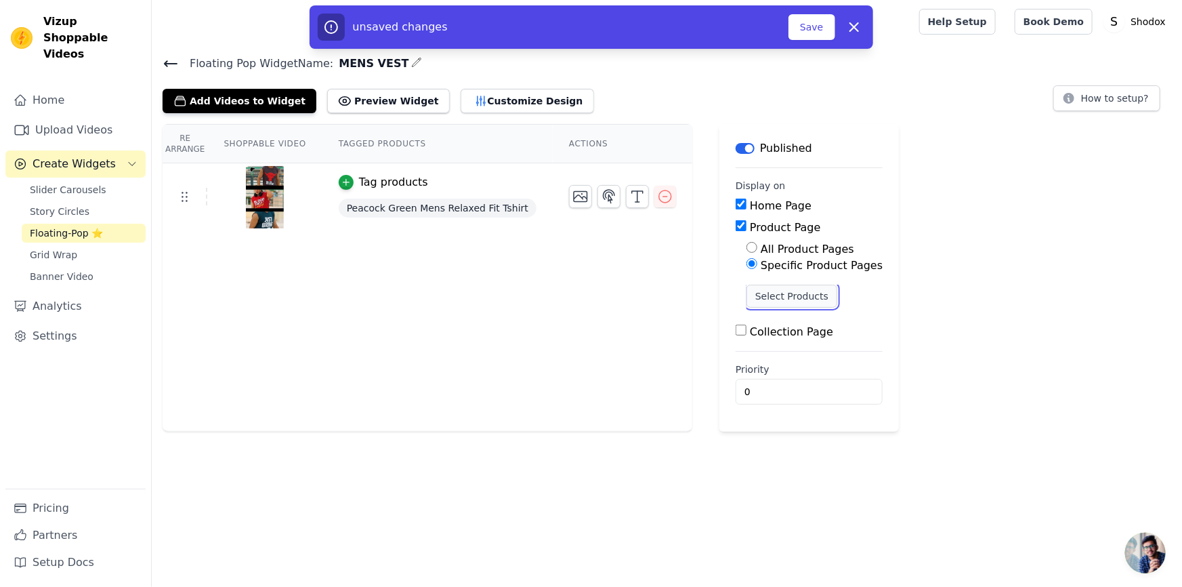
click at [762, 298] on button "Select Products" at bounding box center [792, 296] width 91 height 23
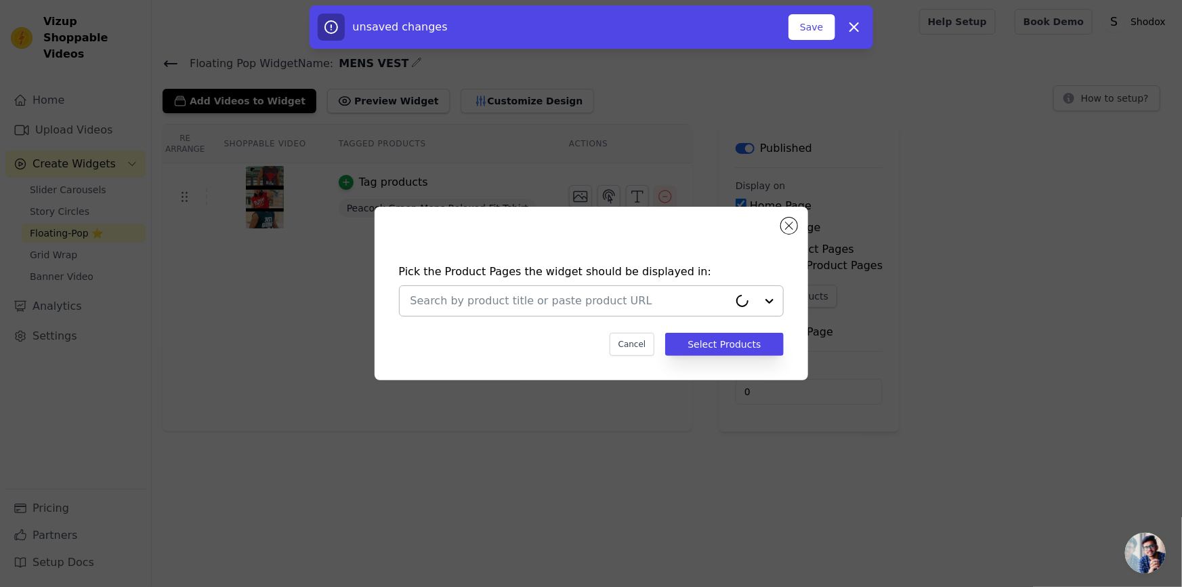
click at [529, 301] on input "text" at bounding box center [570, 301] width 318 height 16
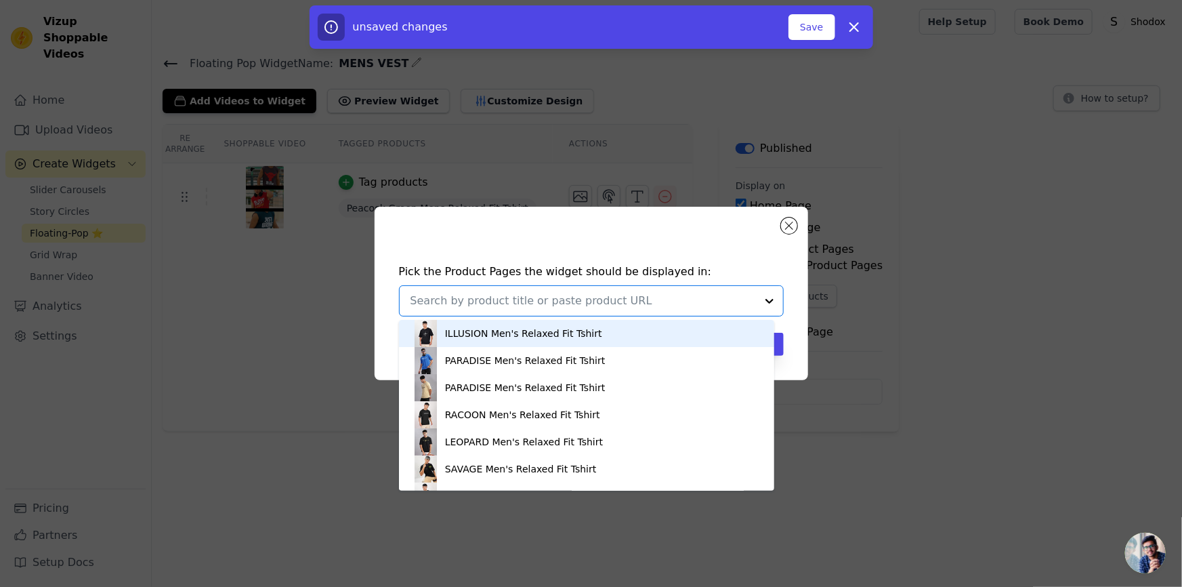
paste input "MENS VE"
type input "MENS VE"
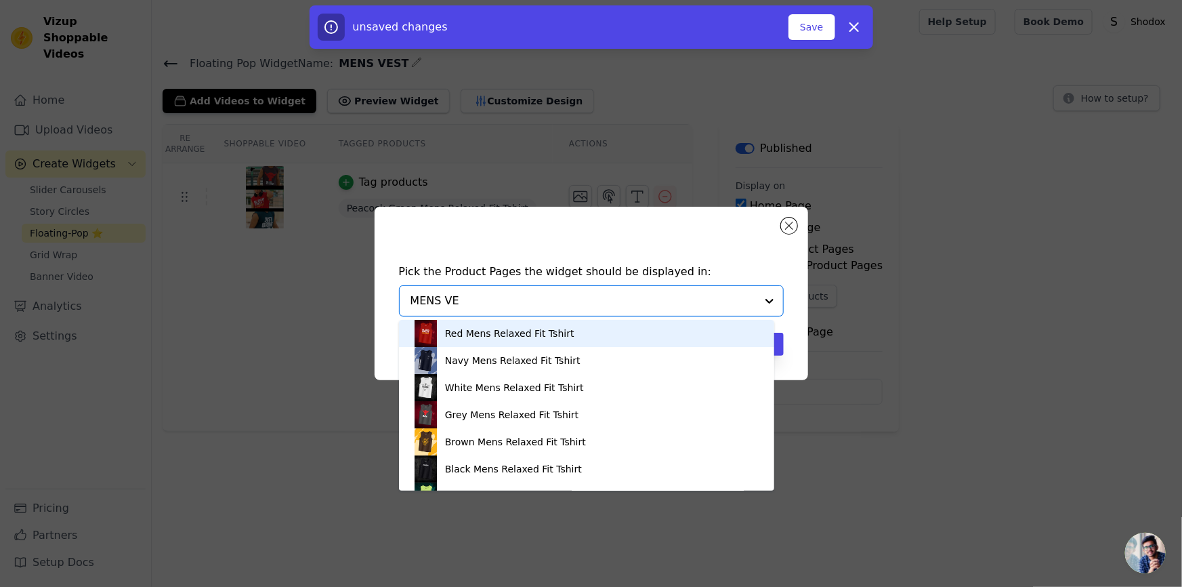
click at [516, 327] on div "Red Mens Relaxed Fit Tshirt" at bounding box center [509, 334] width 129 height 14
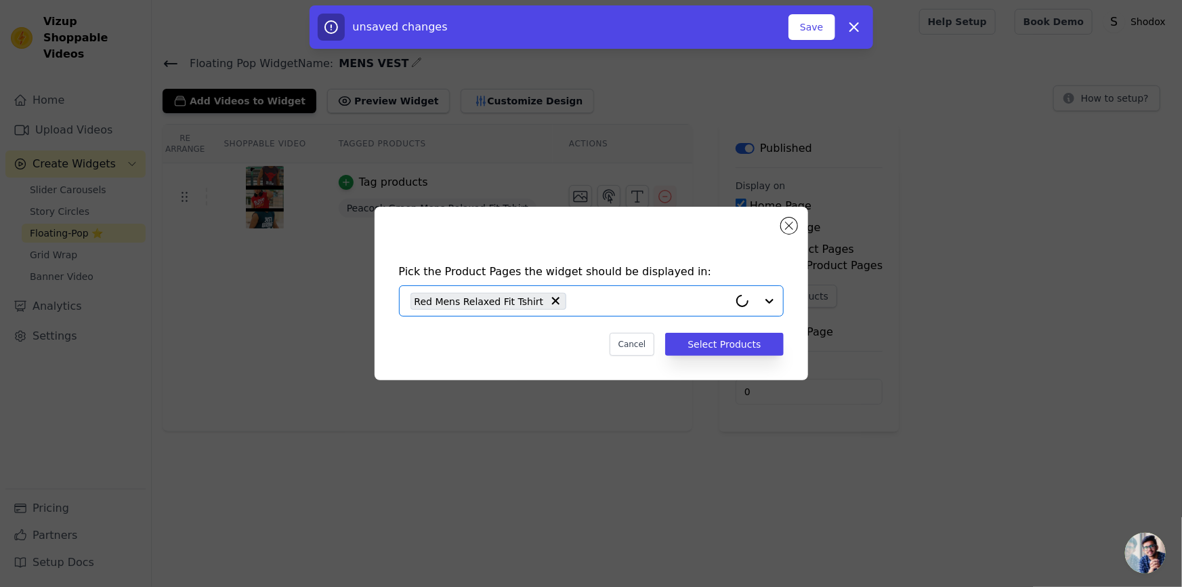
paste input "MENS VE"
type input "MENS VE"
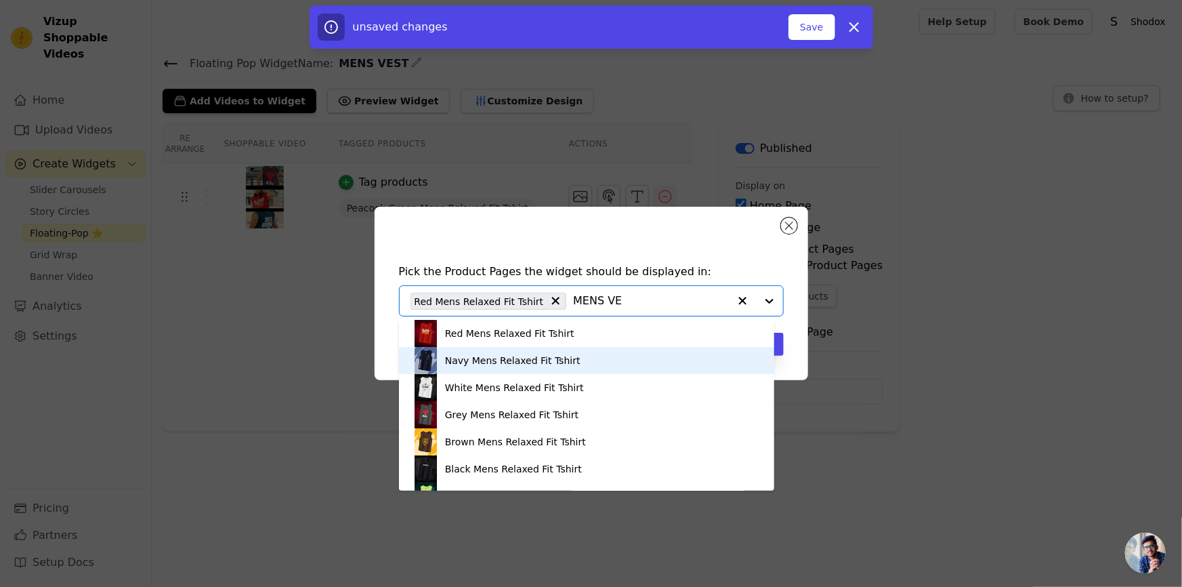
click at [514, 362] on div "Navy Mens Relaxed Fit Tshirt" at bounding box center [513, 361] width 136 height 14
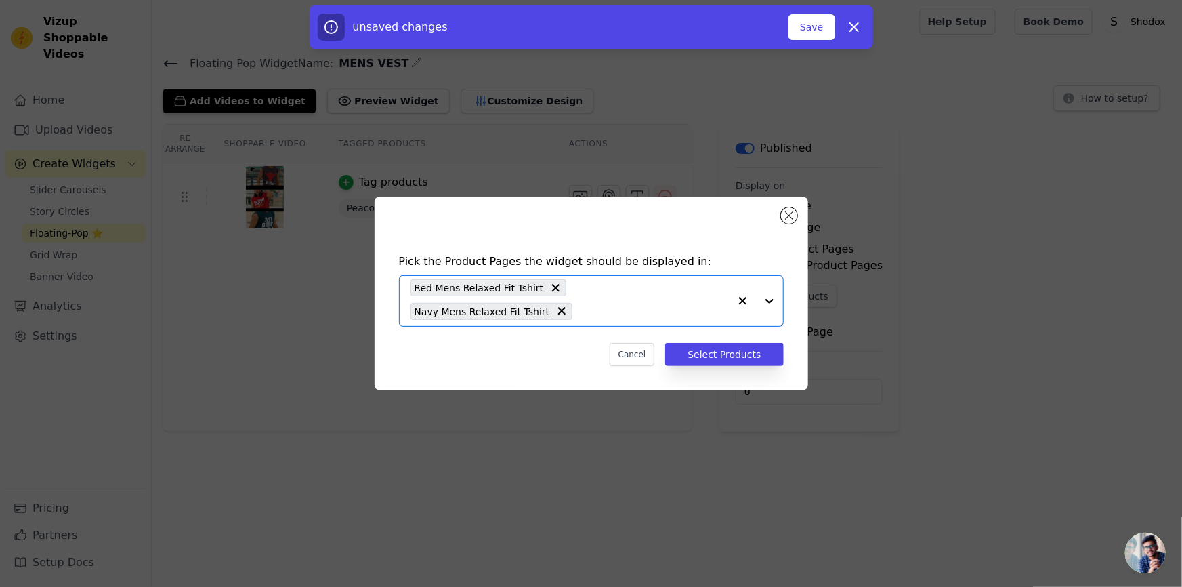
paste input "MENS VE"
type input "MENS VE"
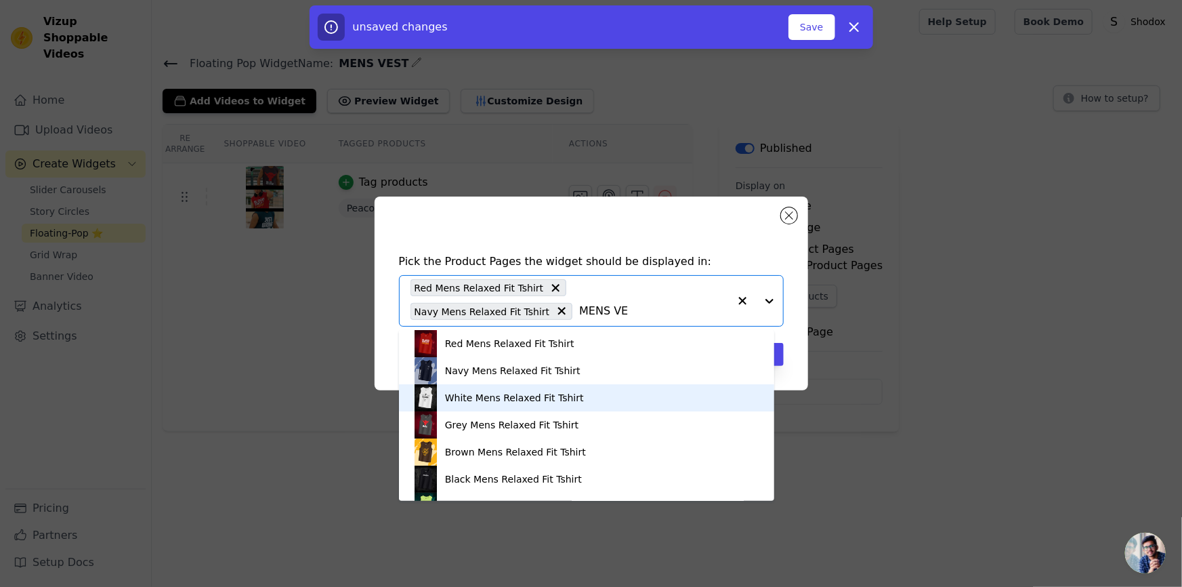
click at [514, 384] on div "White Mens Relaxed Fit Tshirt" at bounding box center [587, 397] width 348 height 27
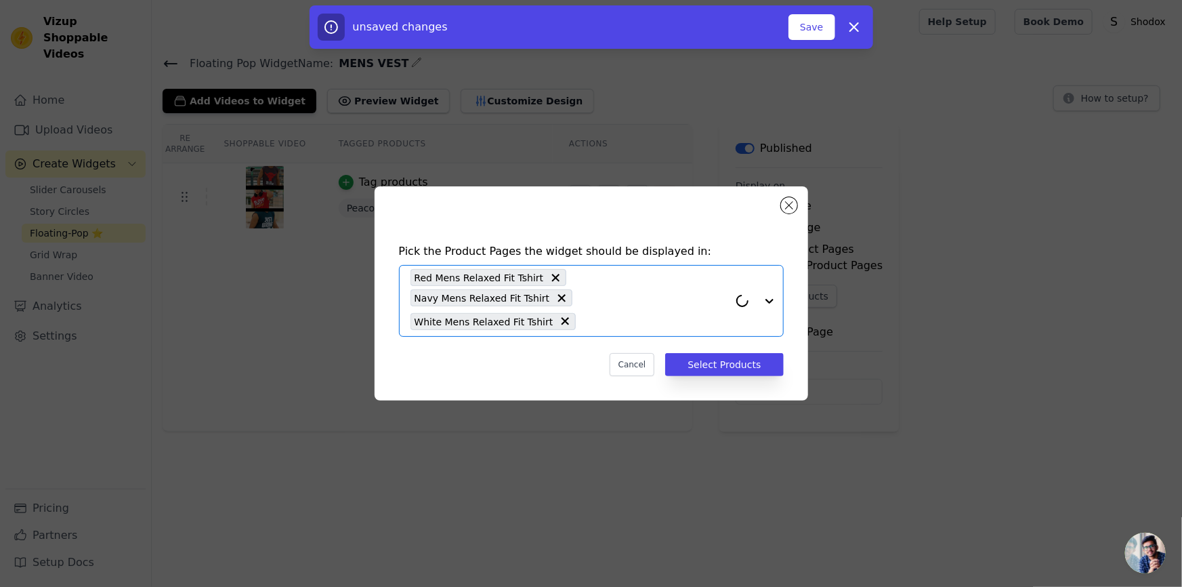
paste input "MENS VE"
type input "MENS VE"
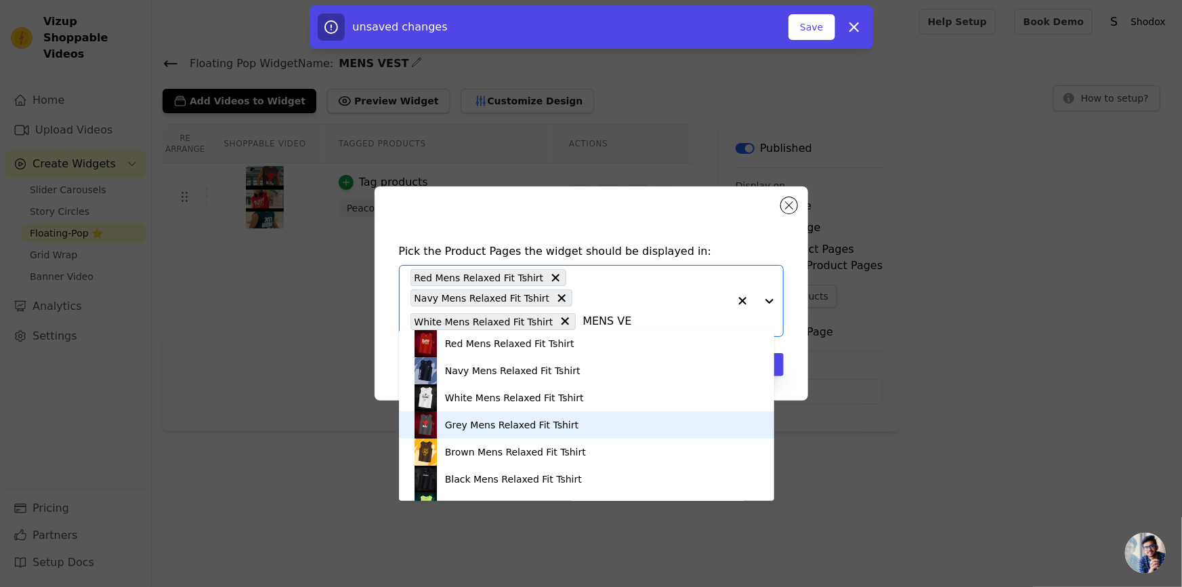
click at [514, 415] on div "Grey Mens Relaxed Fit Tshirt" at bounding box center [587, 424] width 348 height 27
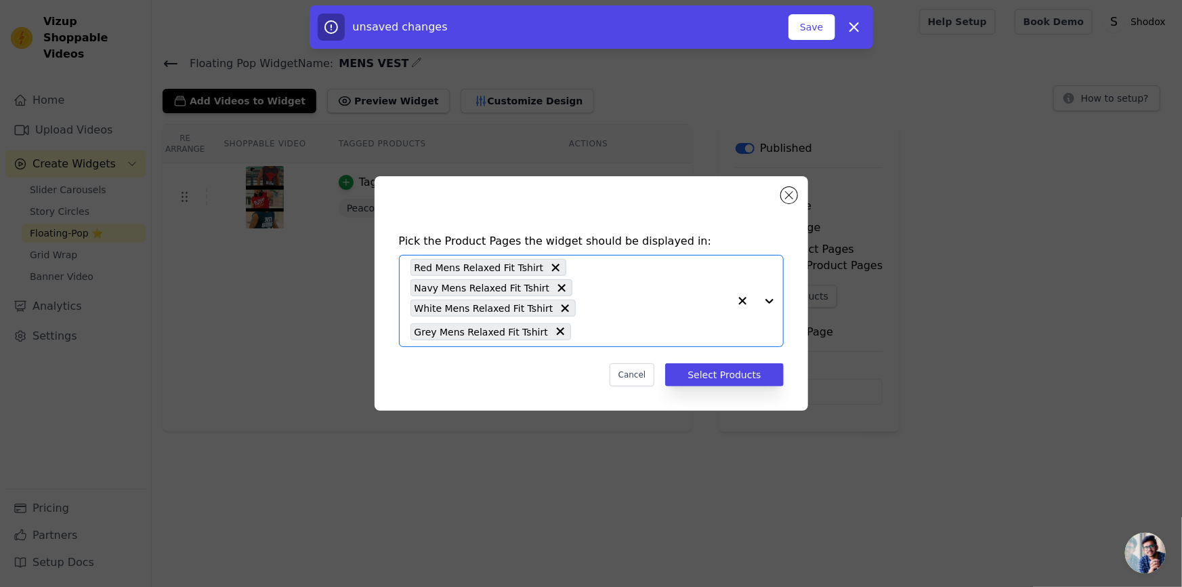
paste input "MENS VE"
type input "MENS VE"
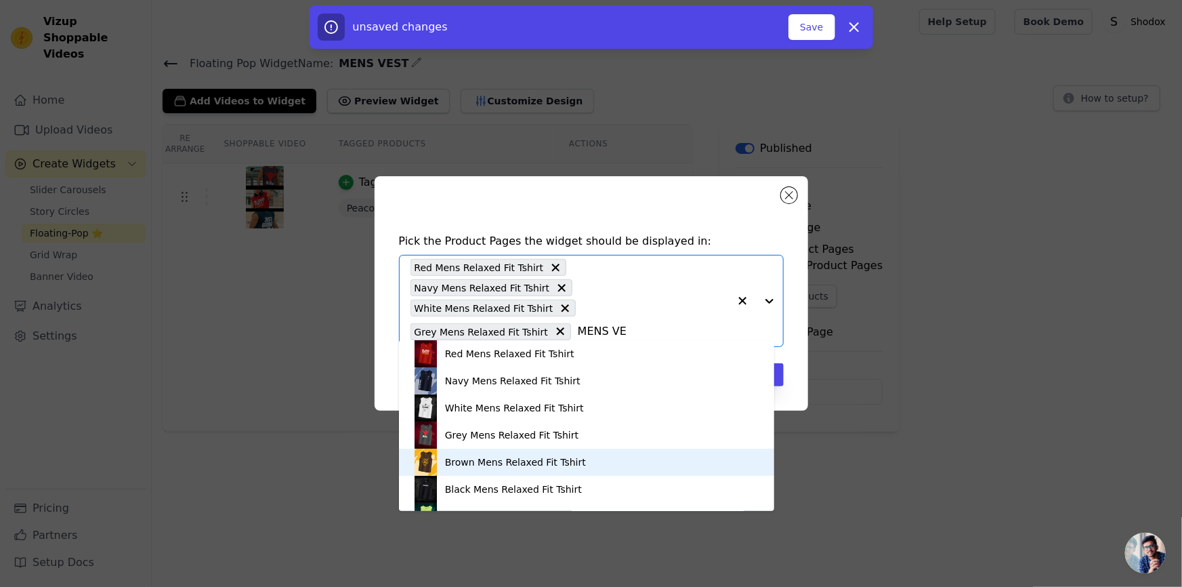
click at [509, 465] on div "Brown Mens Relaxed Fit Tshirt" at bounding box center [515, 462] width 141 height 14
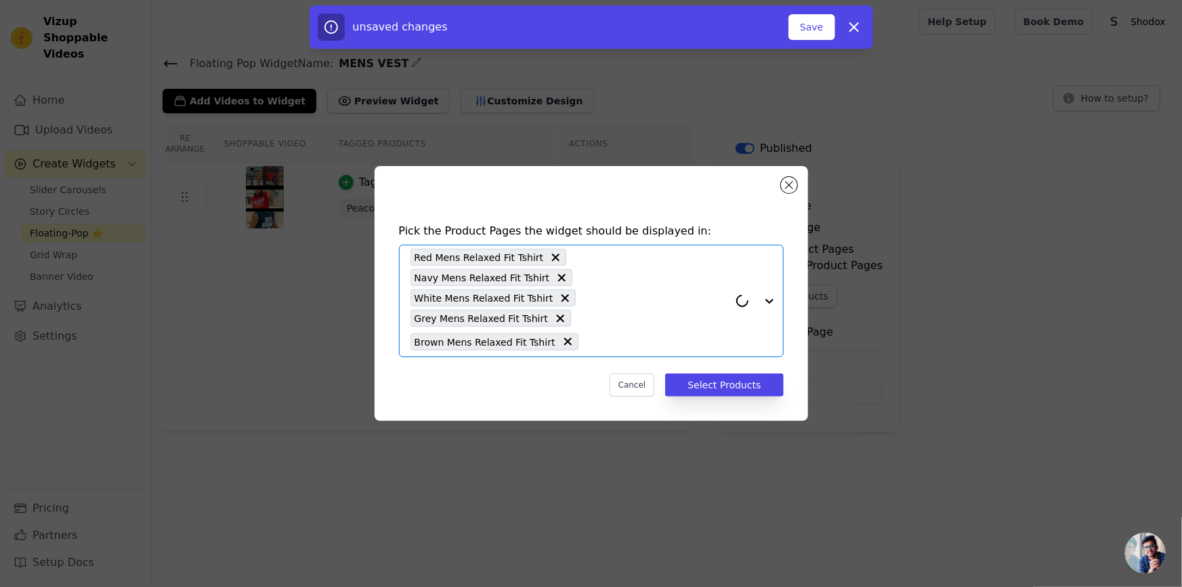
paste input "MENS VE"
type input "MENS VE"
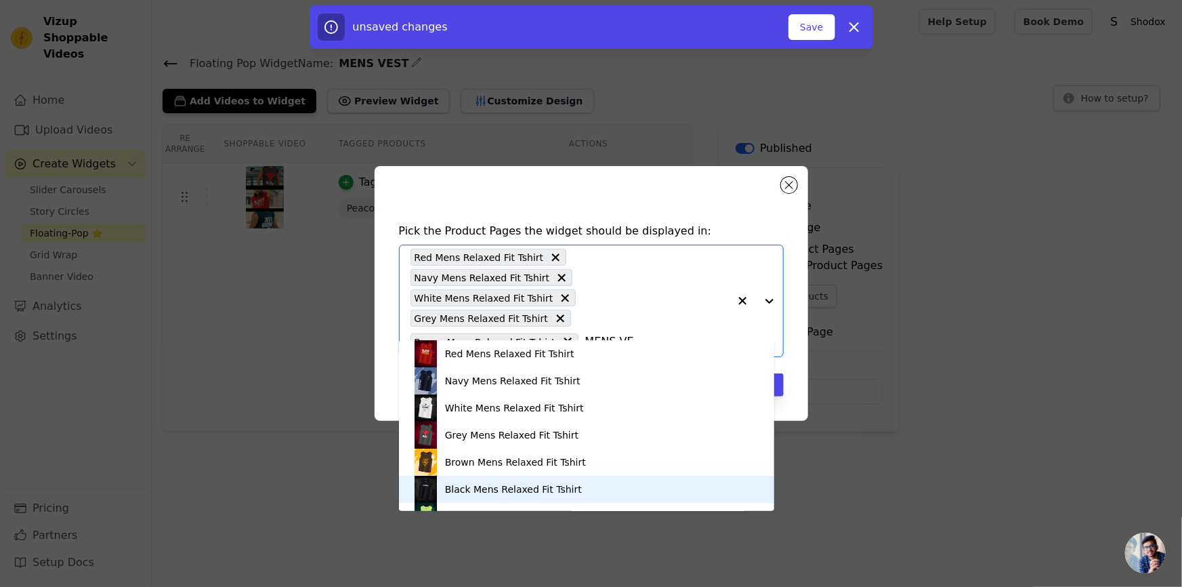
click at [506, 485] on div "Black Mens Relaxed Fit Tshirt" at bounding box center [513, 489] width 137 height 14
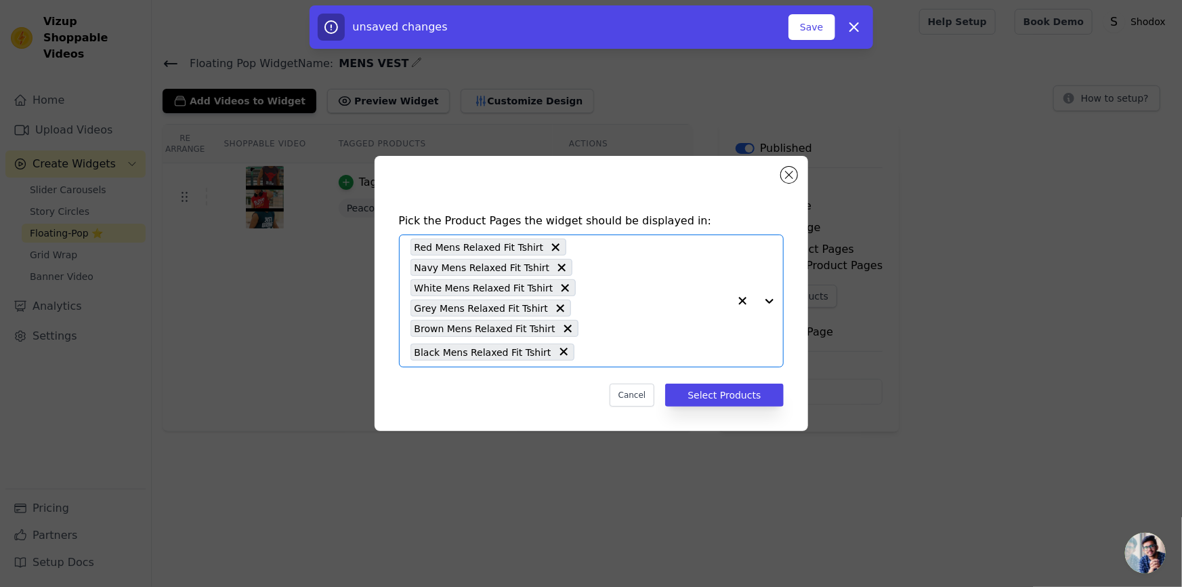
paste input "MENS VE"
type input "MENS VE"
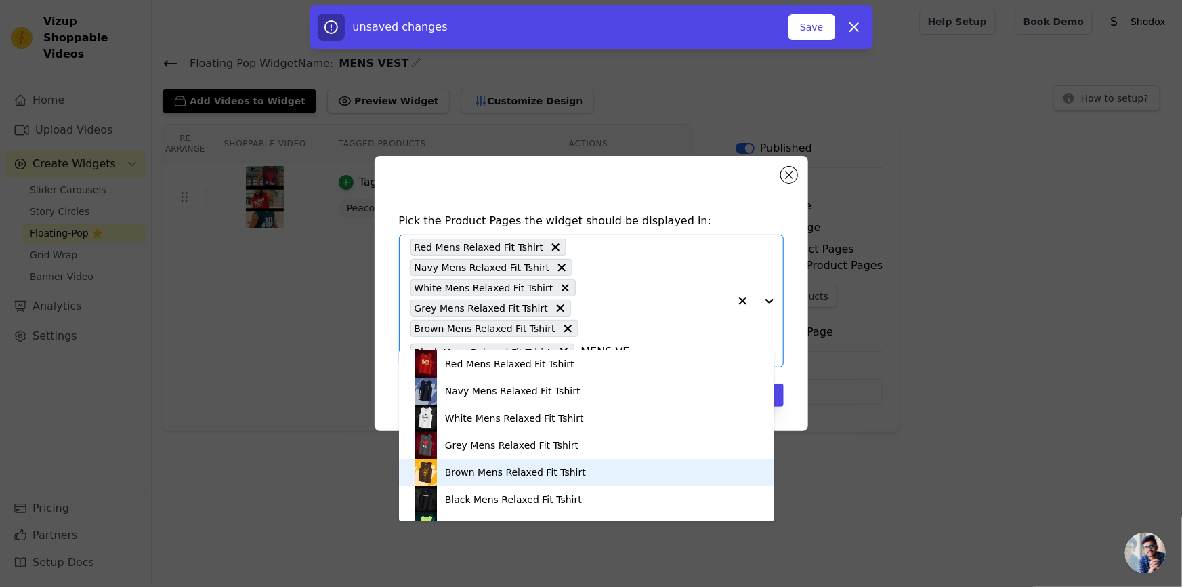
scroll to position [158, 0]
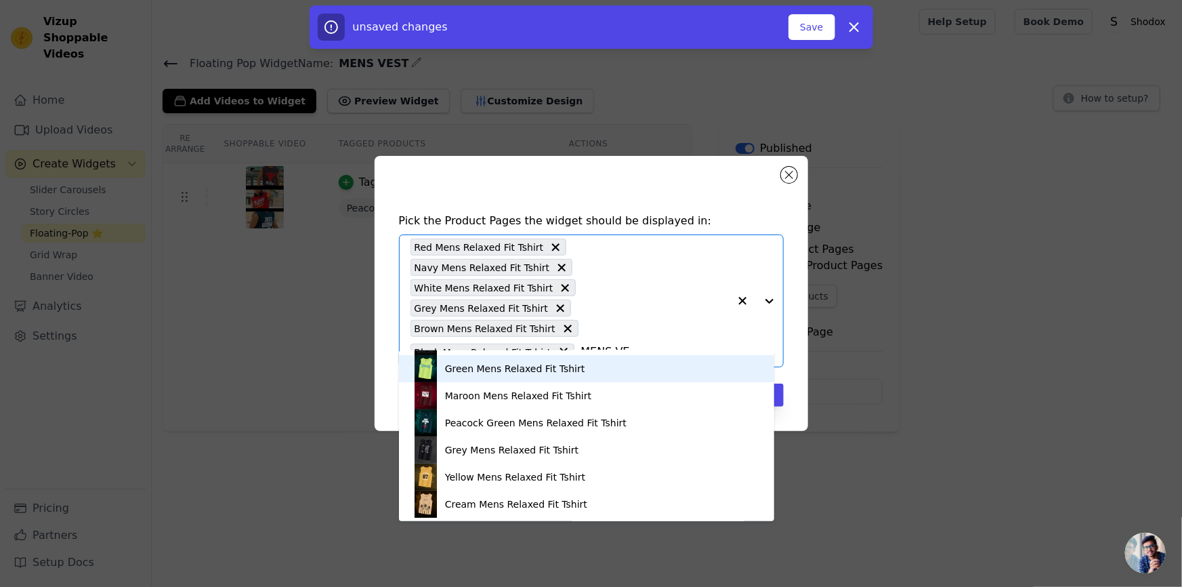
click at [501, 376] on div "Green Mens Relaxed Fit Tshirt" at bounding box center [587, 368] width 348 height 27
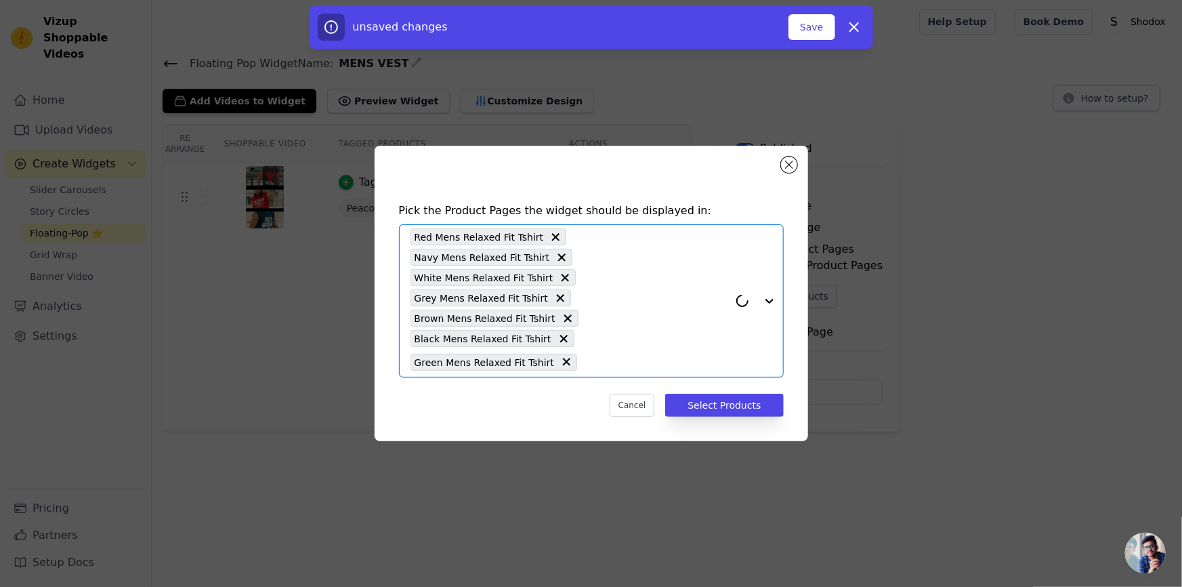
paste input "MENS VE"
type input "MENS VE"
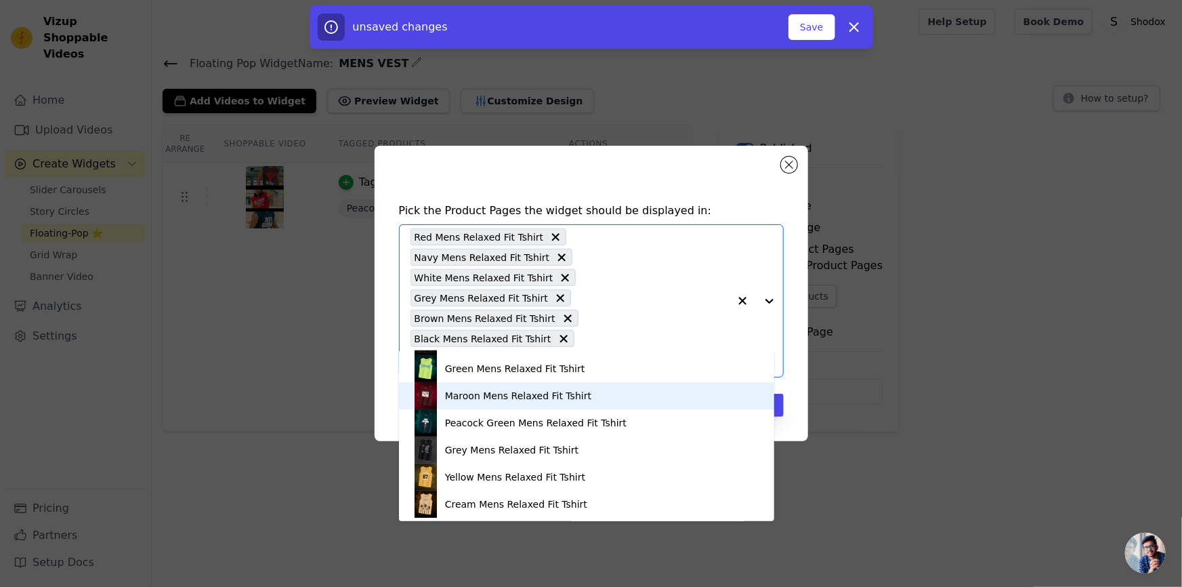
click at [495, 390] on div "Maroon Mens Relaxed Fit Tshirt" at bounding box center [518, 396] width 146 height 14
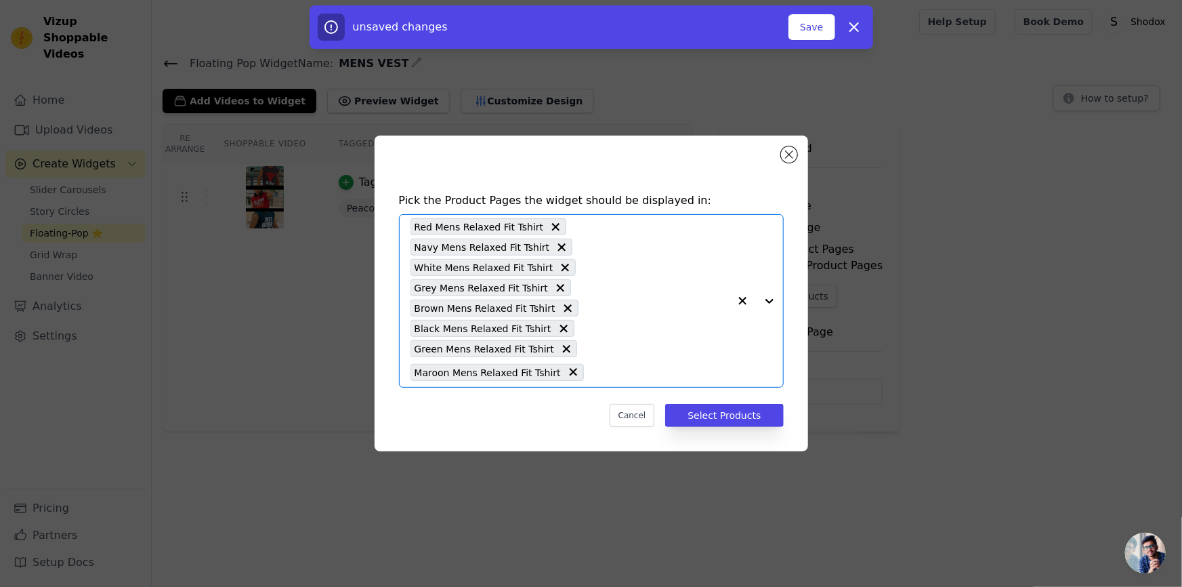
paste input "MENS VE"
type input "MENS VE"
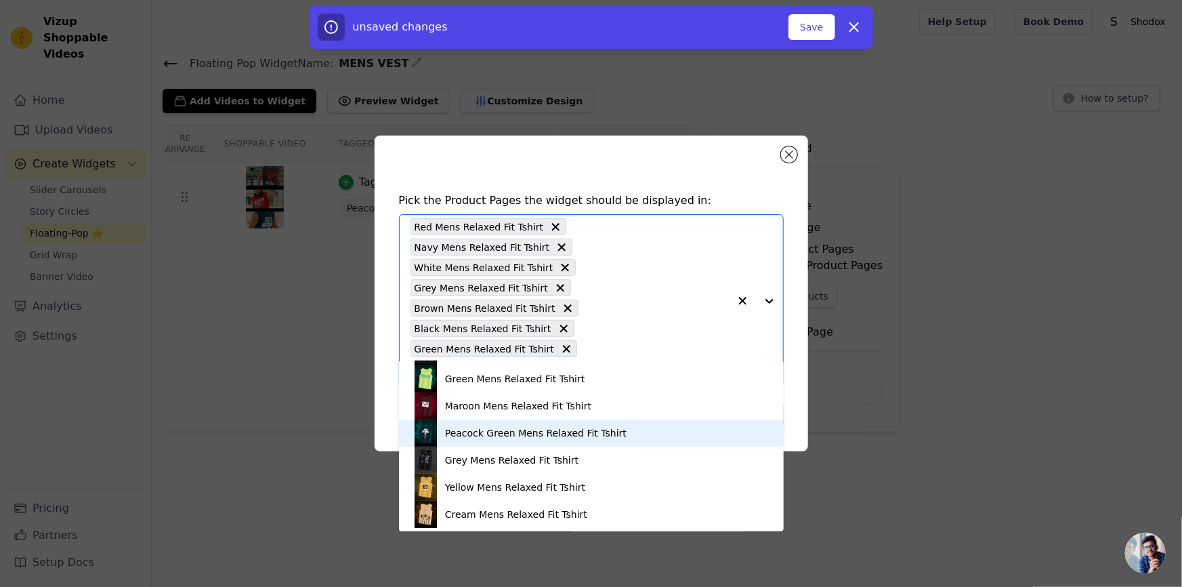
click at [501, 440] on div "Peacock Green Mens Relaxed Fit Tshirt" at bounding box center [592, 432] width 358 height 27
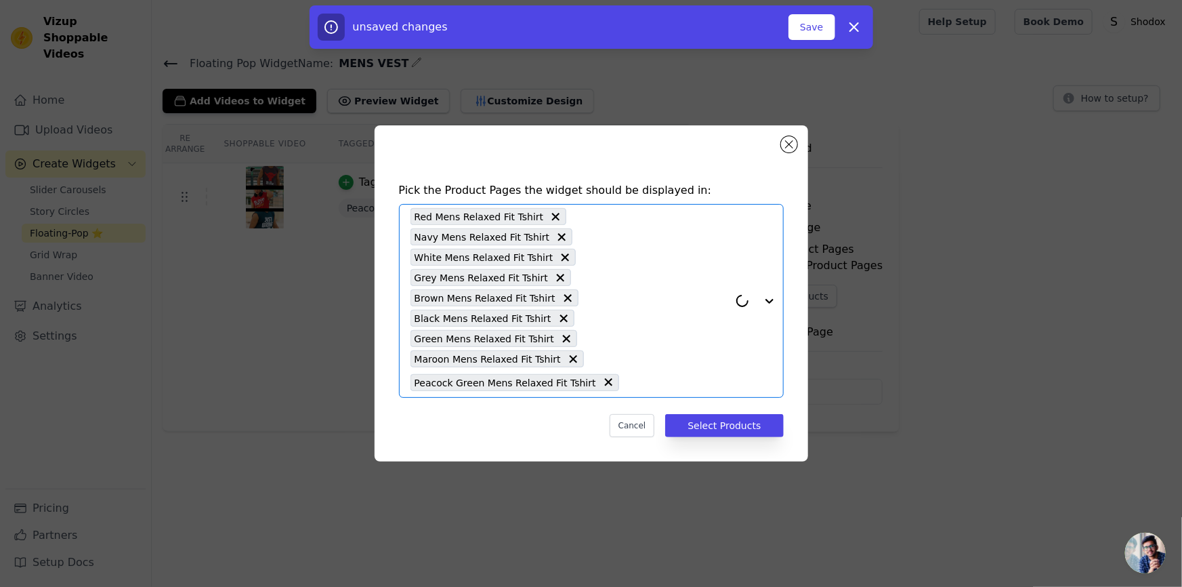
paste input "MENS VE"
type input "MENS VE"
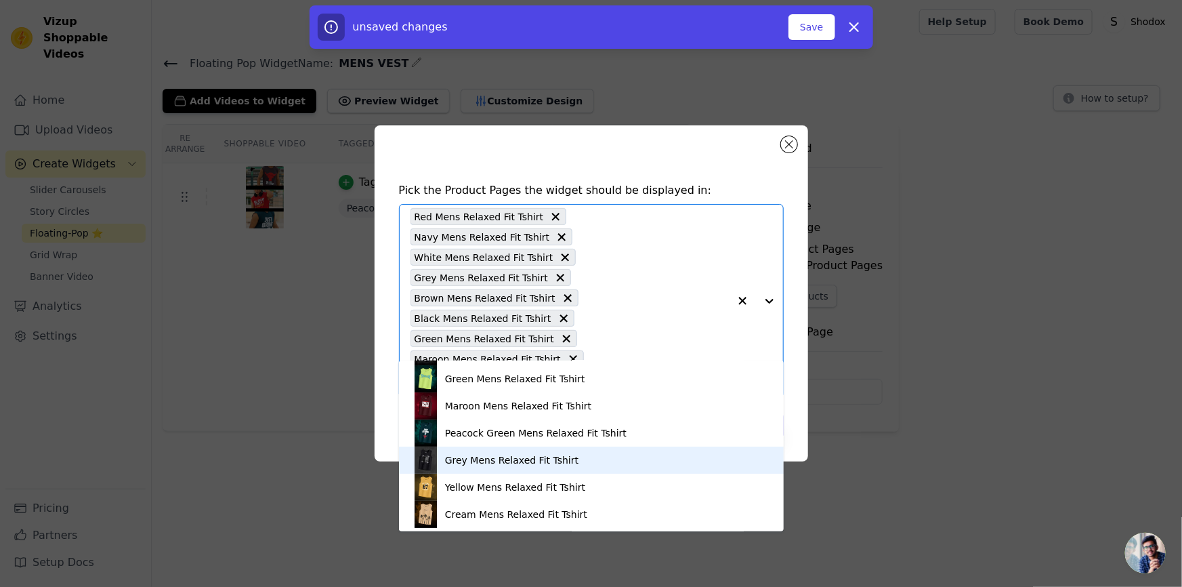
click at [460, 462] on div "Grey Mens Relaxed Fit Tshirt" at bounding box center [511, 460] width 133 height 14
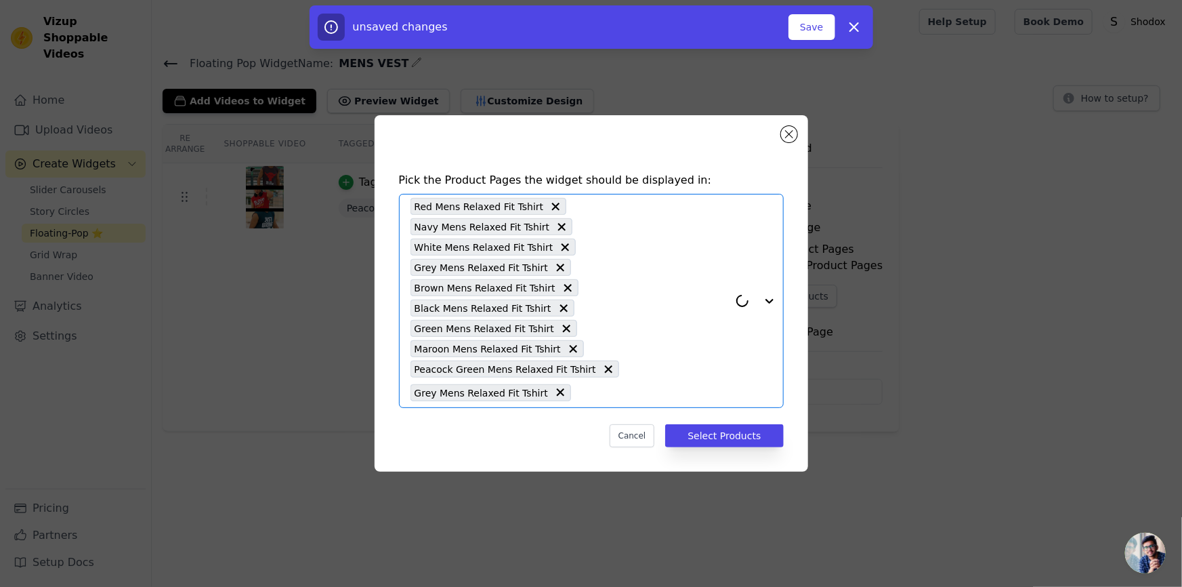
paste input "MENS VE"
type input "MENS VE"
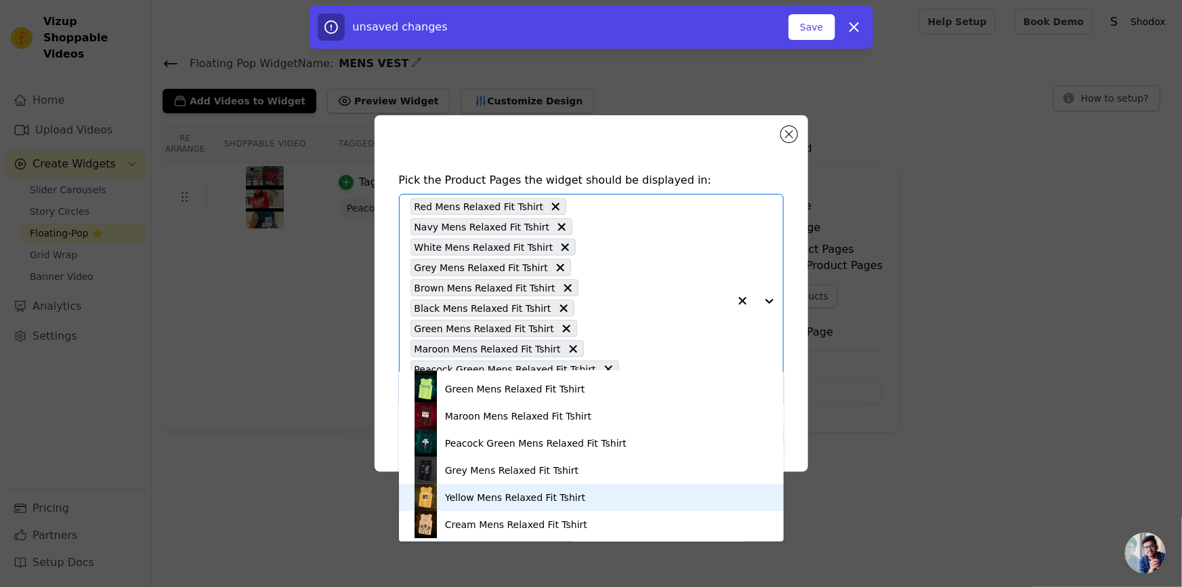
click at [463, 499] on div "Yellow Mens Relaxed Fit Tshirt" at bounding box center [515, 498] width 140 height 14
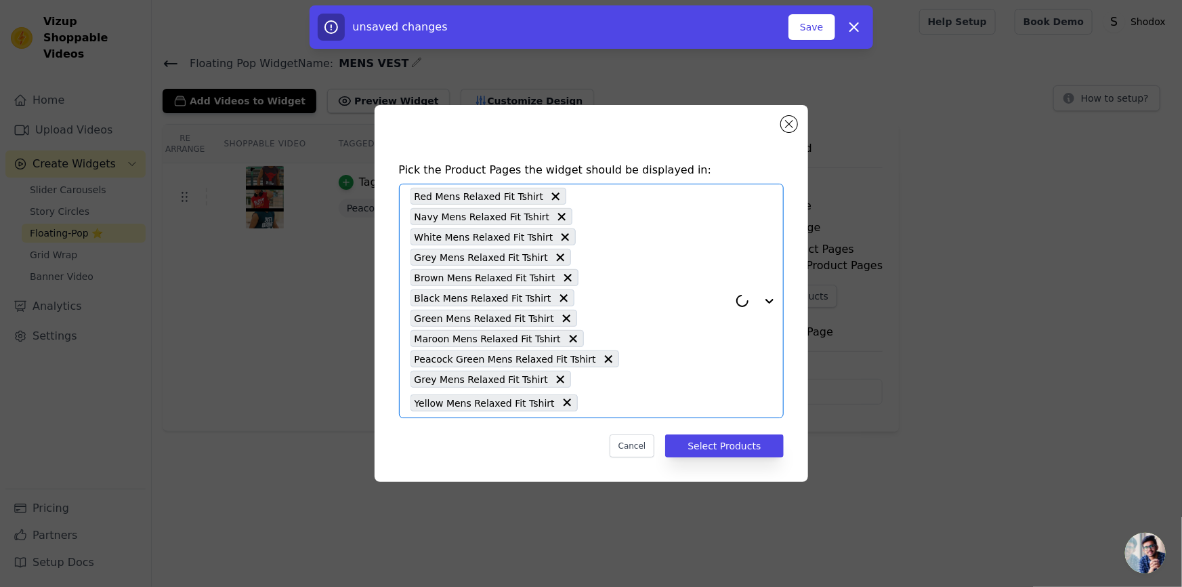
paste input "MENS VE"
type input "MENS VE"
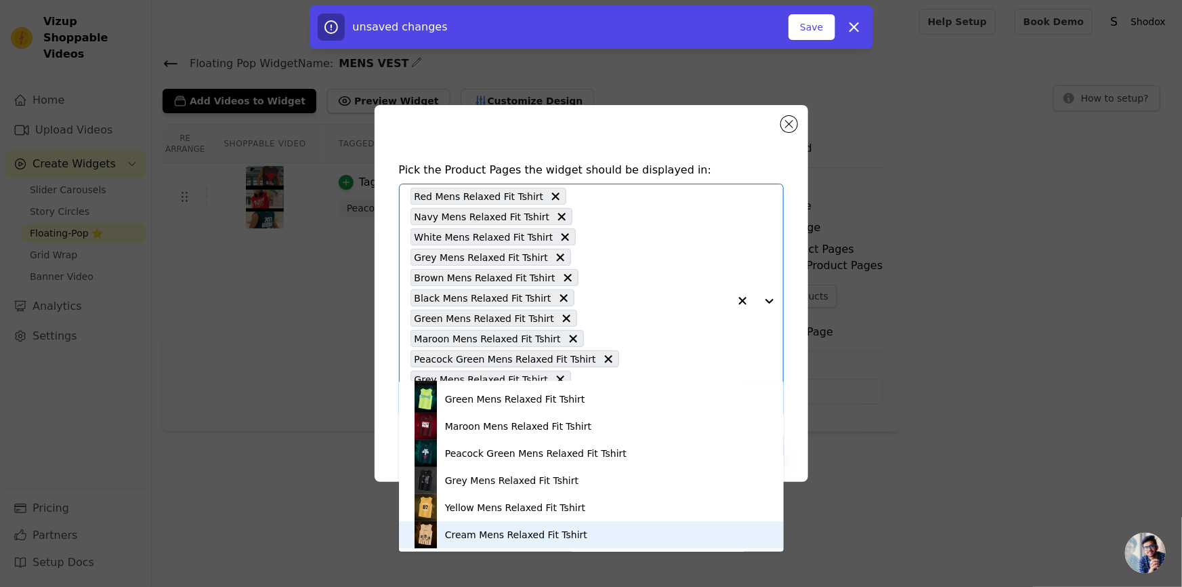
click at [470, 529] on div "Cream Mens Relaxed Fit Tshirt" at bounding box center [516, 535] width 142 height 14
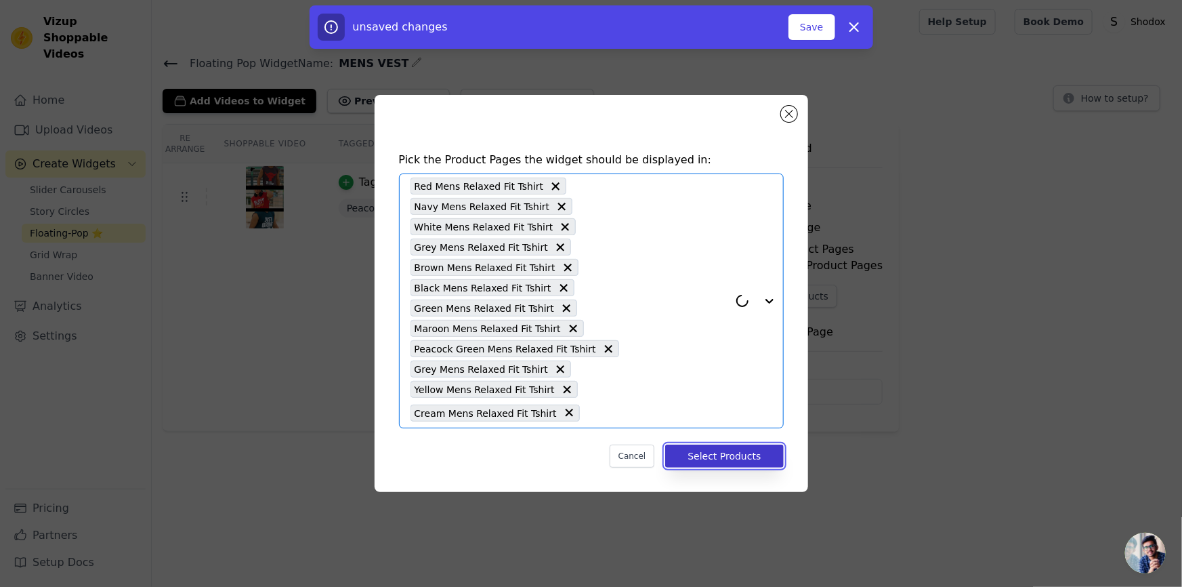
click at [749, 444] on button "Select Products" at bounding box center [724, 455] width 118 height 23
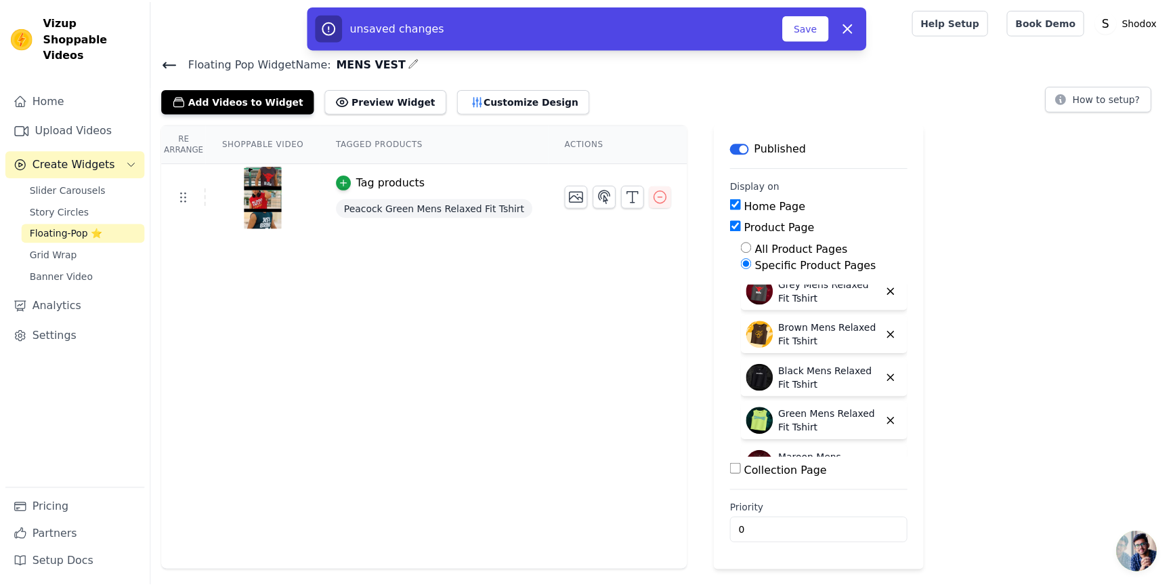
scroll to position [379, 0]
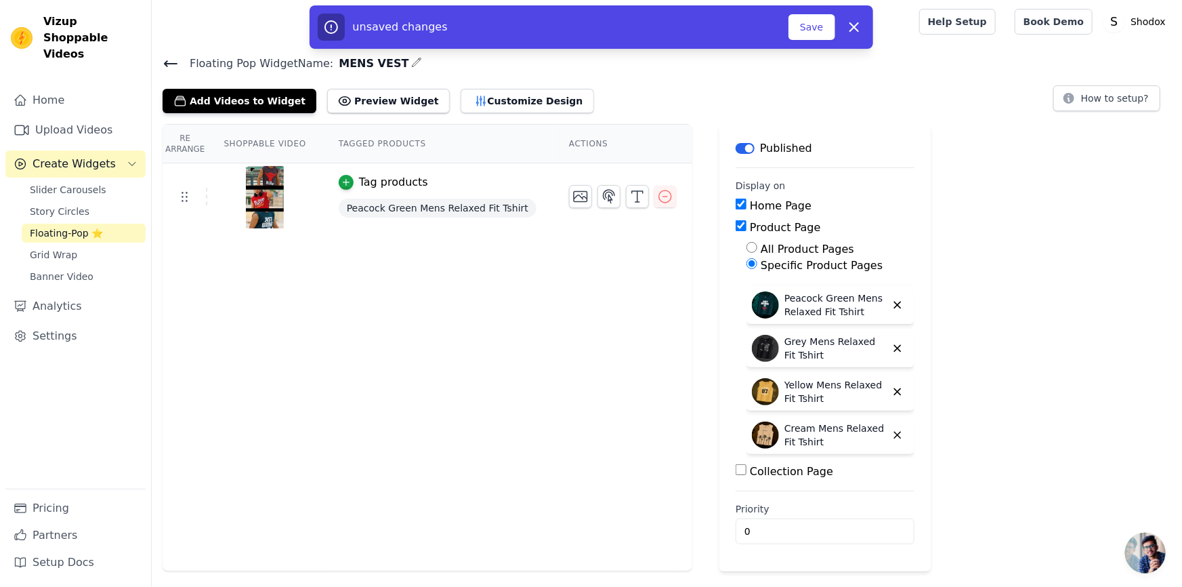
click at [736, 468] on input "Collection Page" at bounding box center [741, 469] width 11 height 11
checkbox input "true"
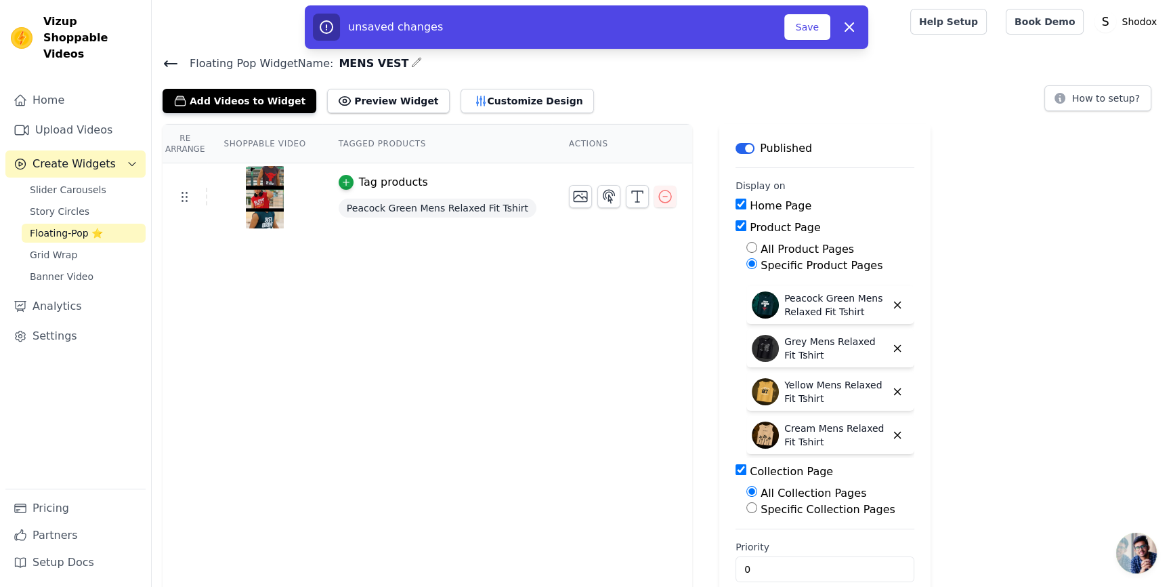
click at [770, 507] on label "Specific Collection Pages" at bounding box center [828, 509] width 135 height 13
click at [757, 507] on input "Specific Collection Pages" at bounding box center [752, 507] width 11 height 11
radio input "true"
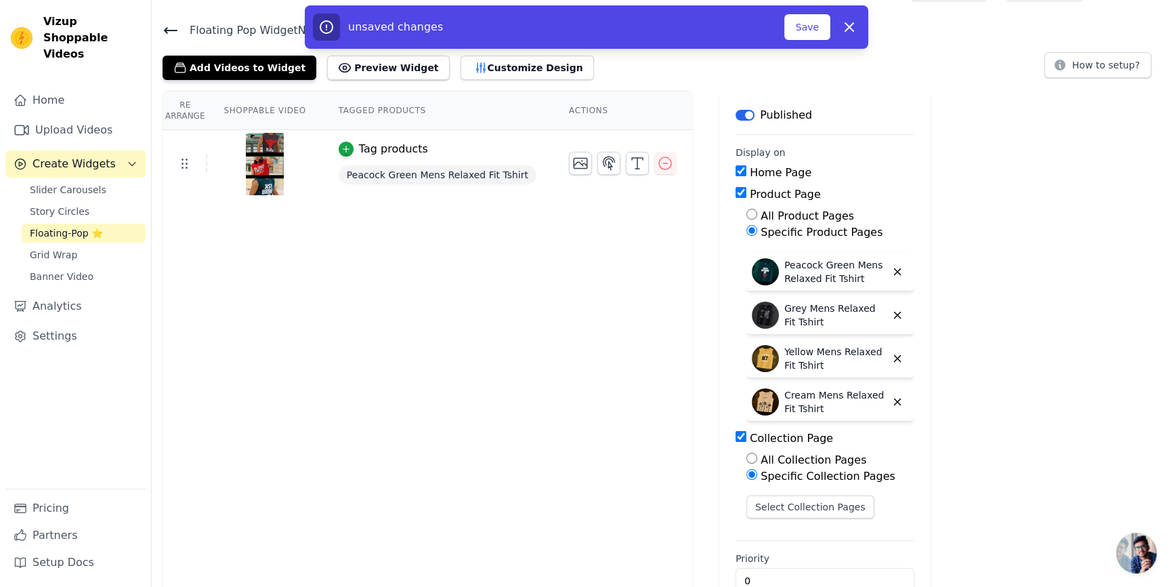
scroll to position [65, 0]
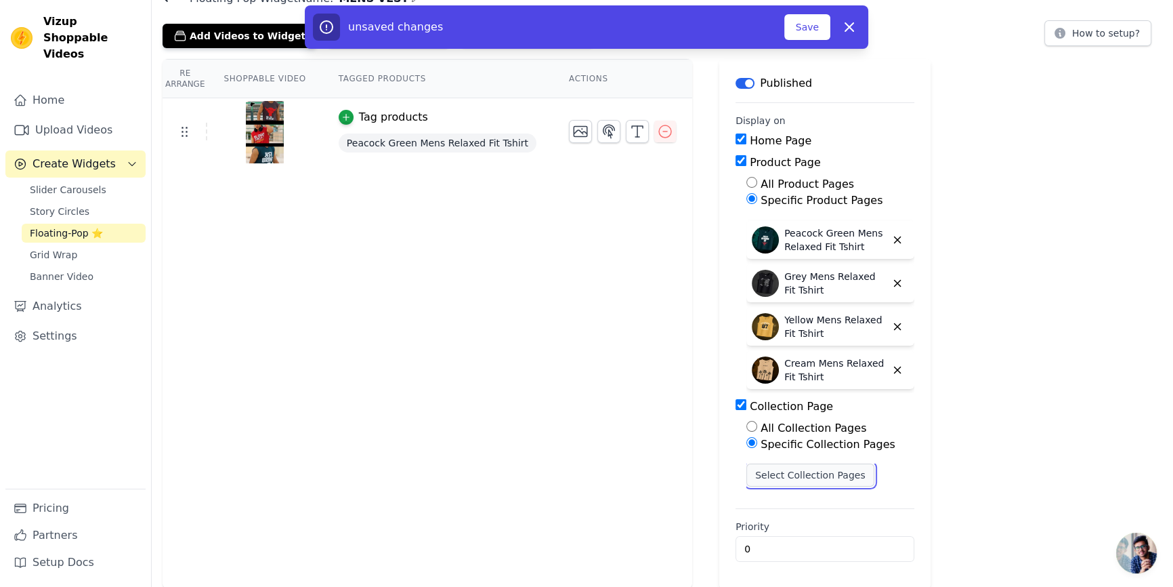
click at [757, 464] on button "Select Collection Pages" at bounding box center [811, 474] width 128 height 23
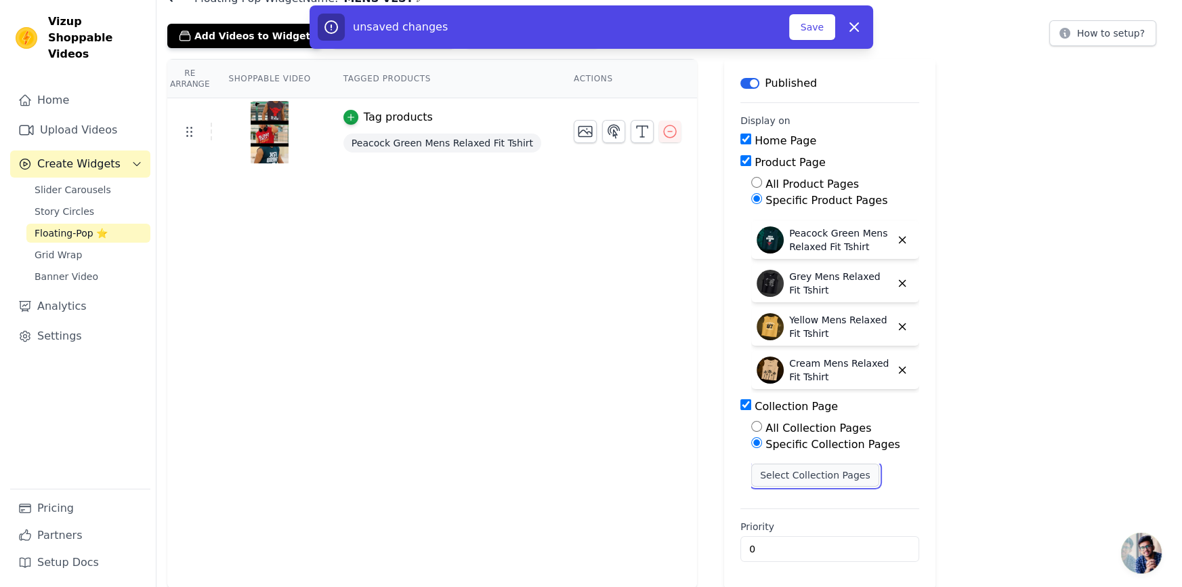
scroll to position [0, 0]
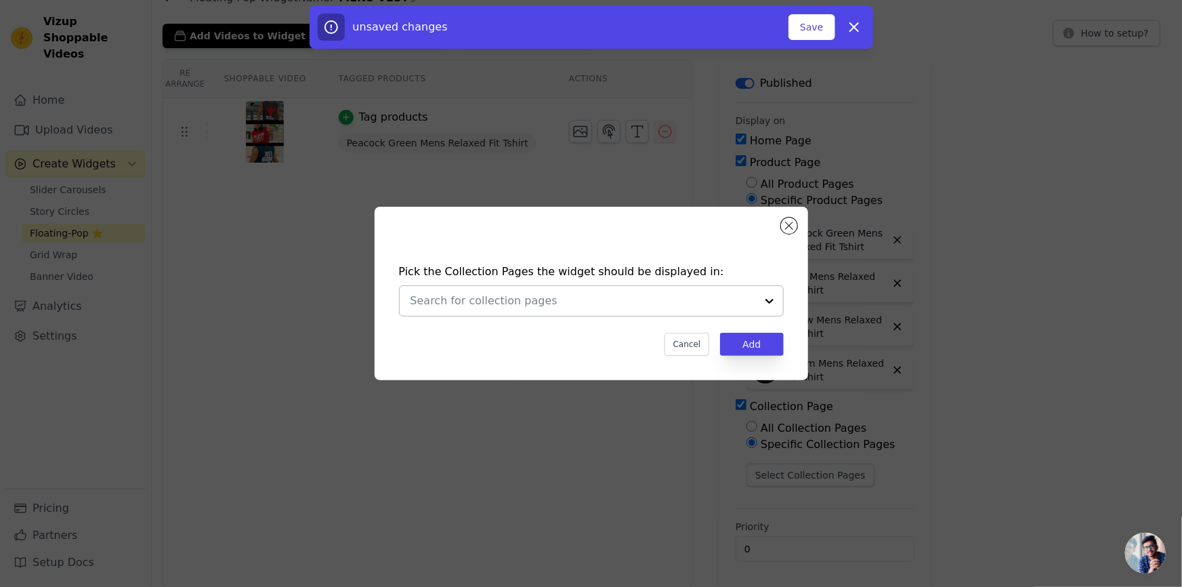
click at [579, 308] on input "text" at bounding box center [584, 301] width 346 height 16
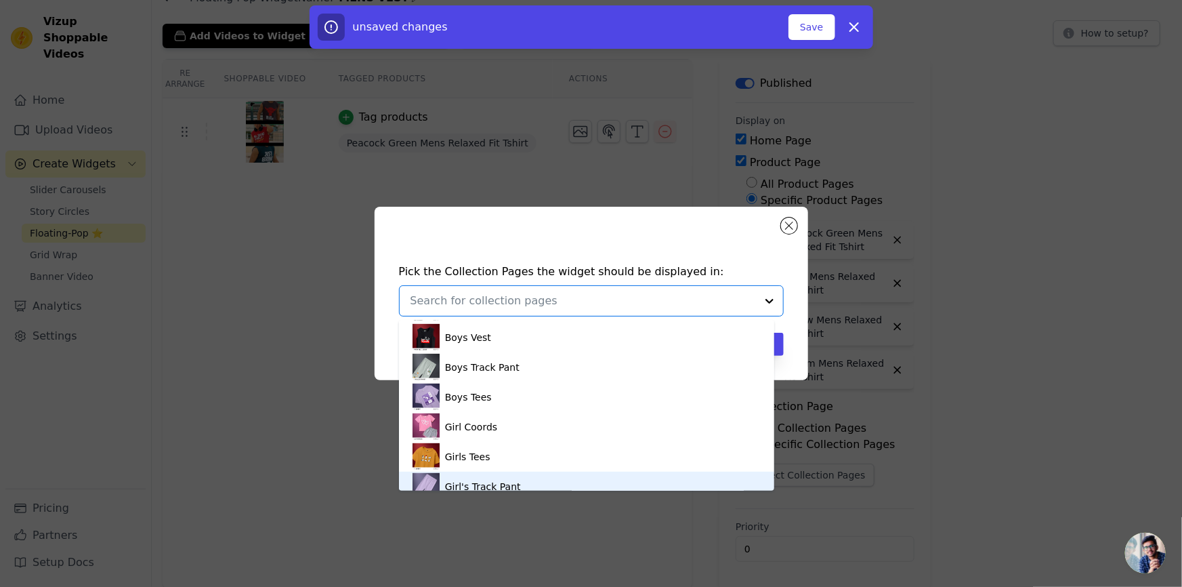
scroll to position [411, 0]
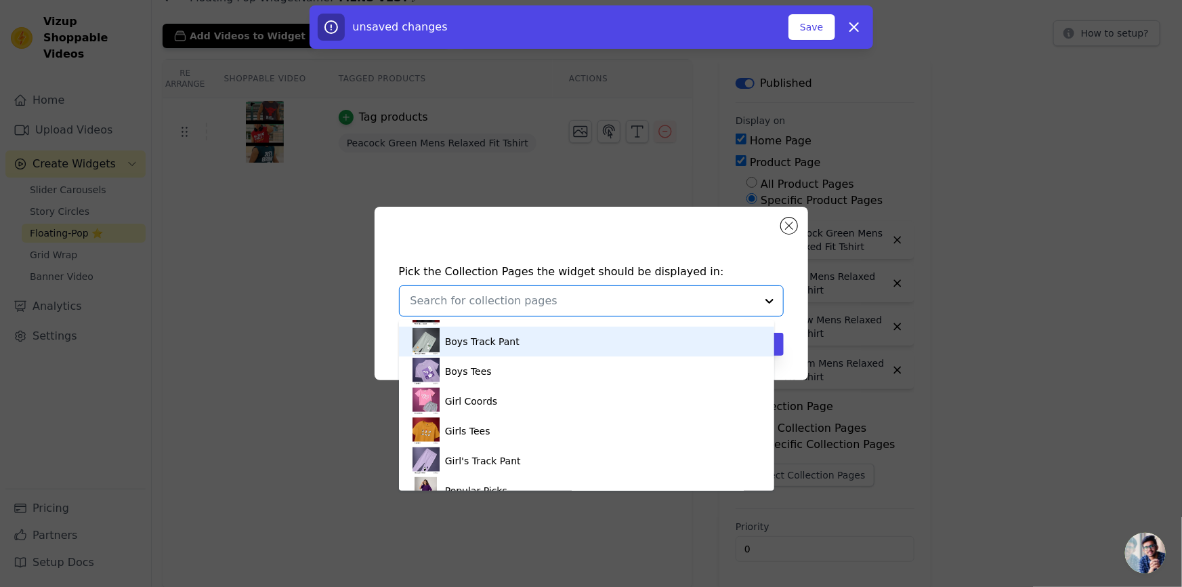
click at [541, 307] on input "text" at bounding box center [584, 301] width 346 height 16
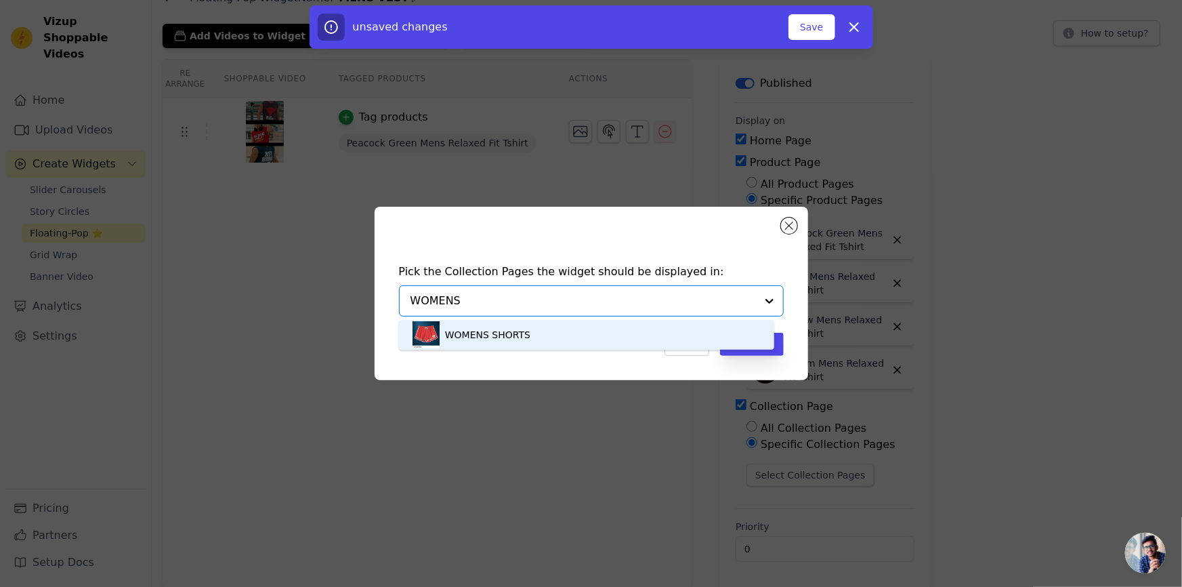
type input "WOMEN"
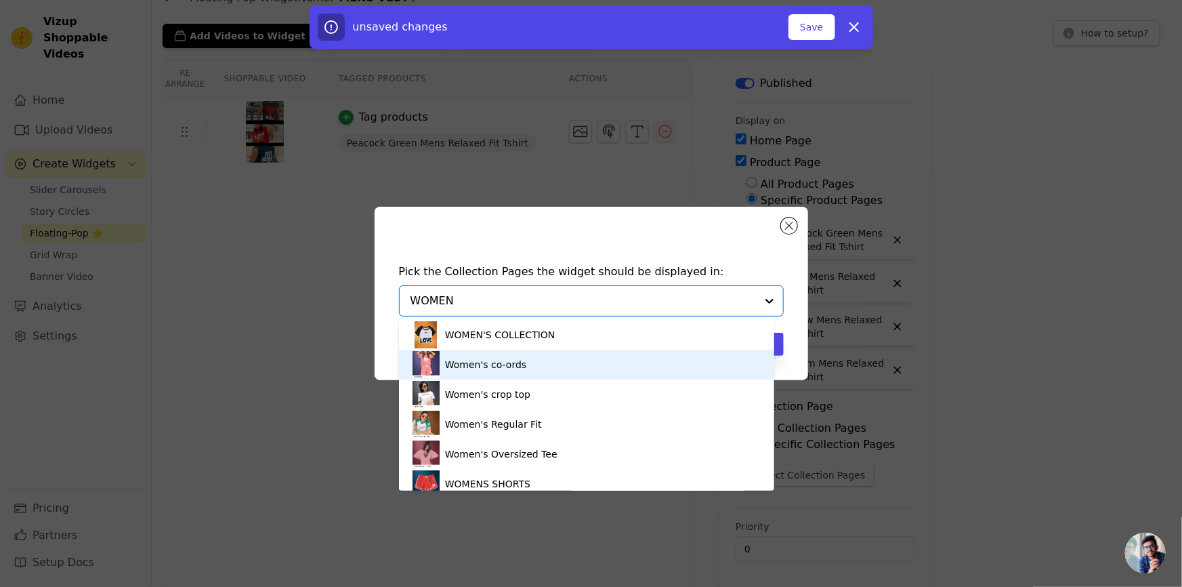
click at [479, 374] on div "Women's co-ords" at bounding box center [485, 365] width 81 height 30
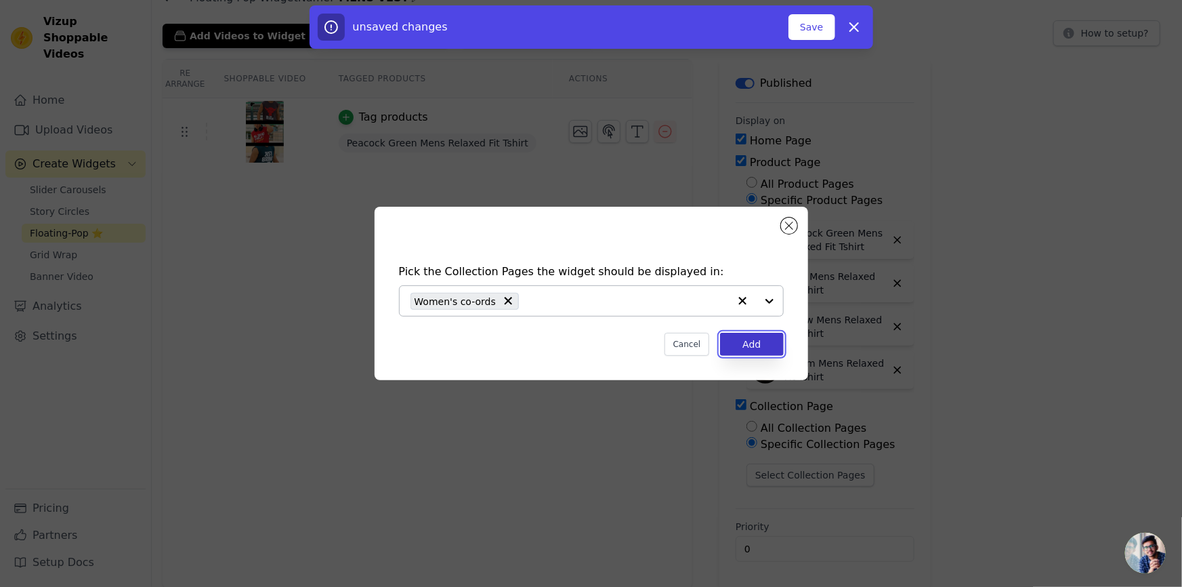
click at [753, 347] on button "Add" at bounding box center [751, 344] width 63 height 23
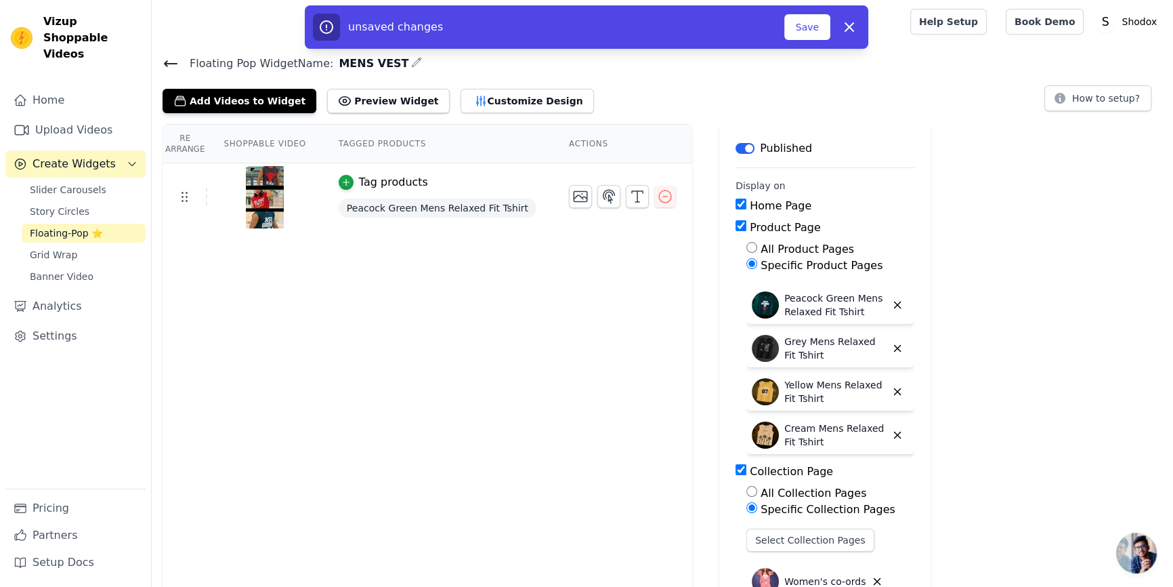
scroll to position [108, 0]
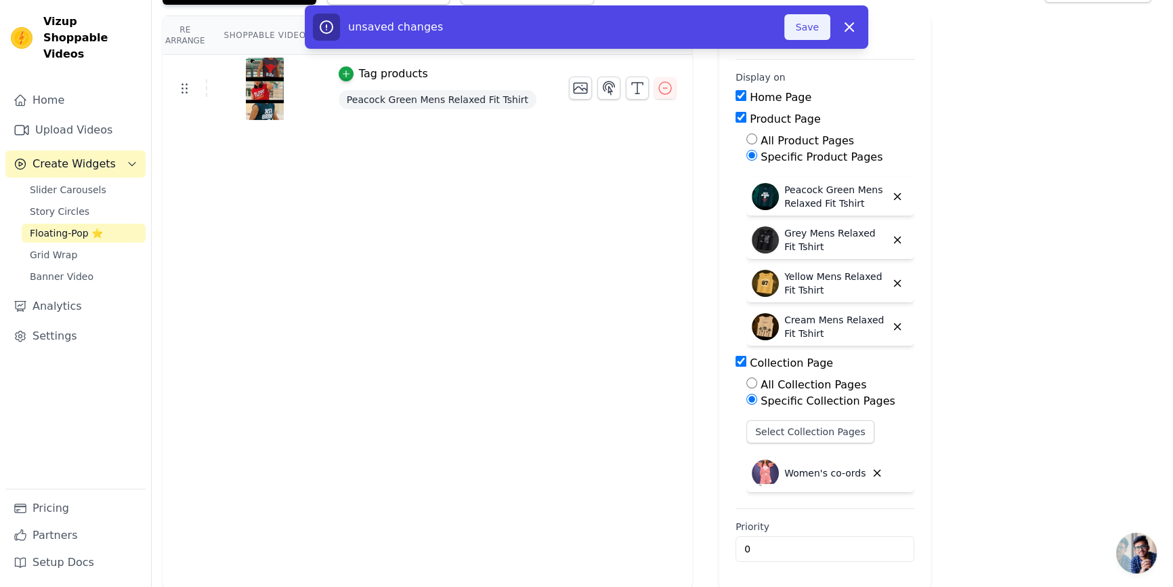
click at [814, 34] on button "Save" at bounding box center [808, 27] width 46 height 26
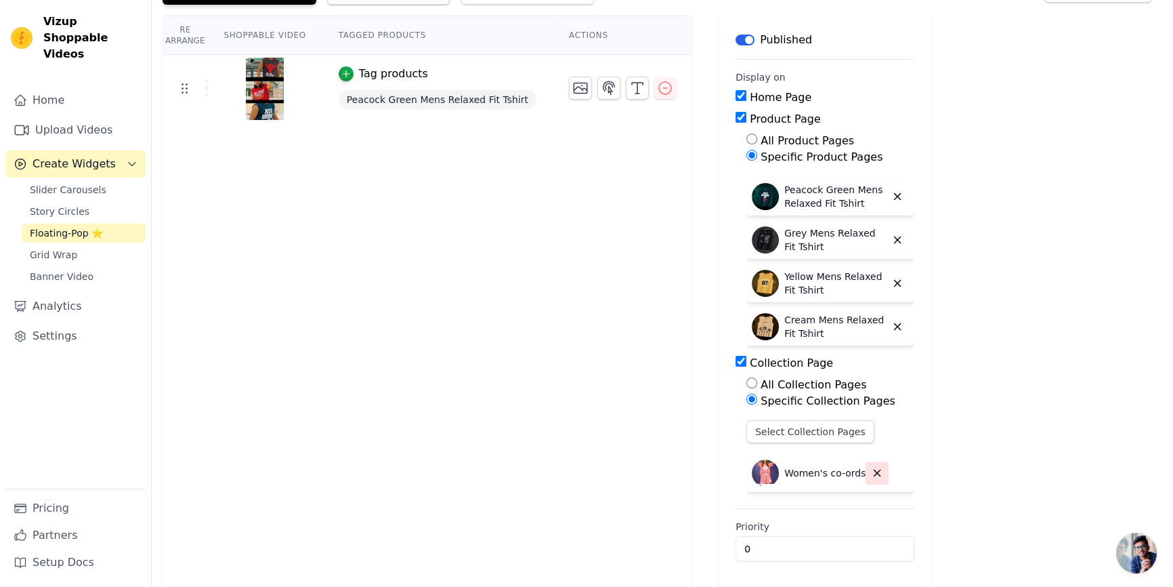
click at [871, 468] on icon "button" at bounding box center [877, 473] width 12 height 12
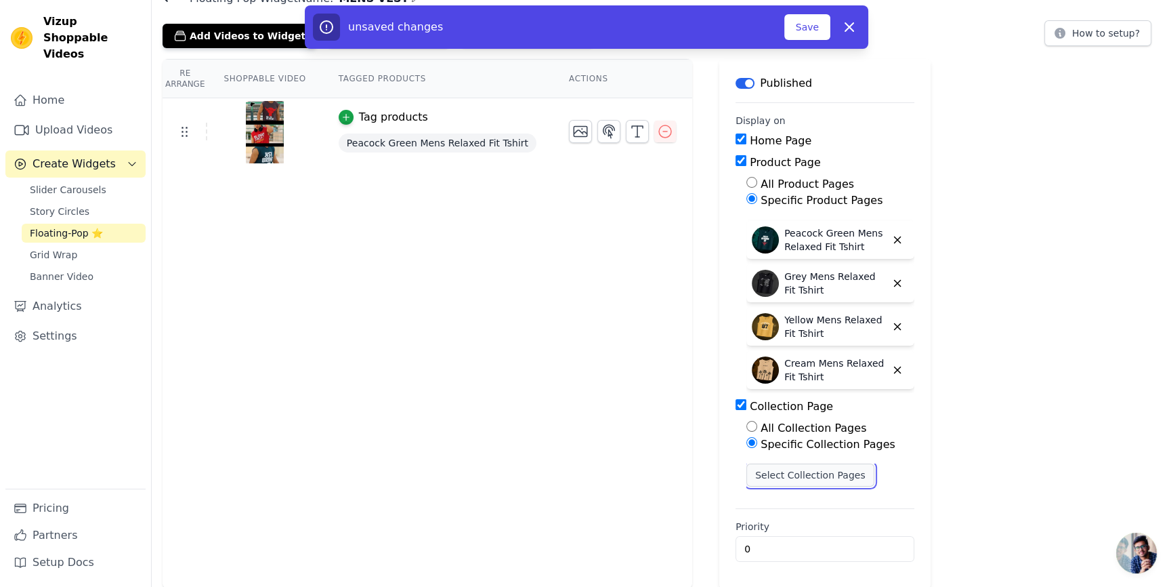
click at [769, 476] on button "Select Collection Pages" at bounding box center [811, 474] width 128 height 23
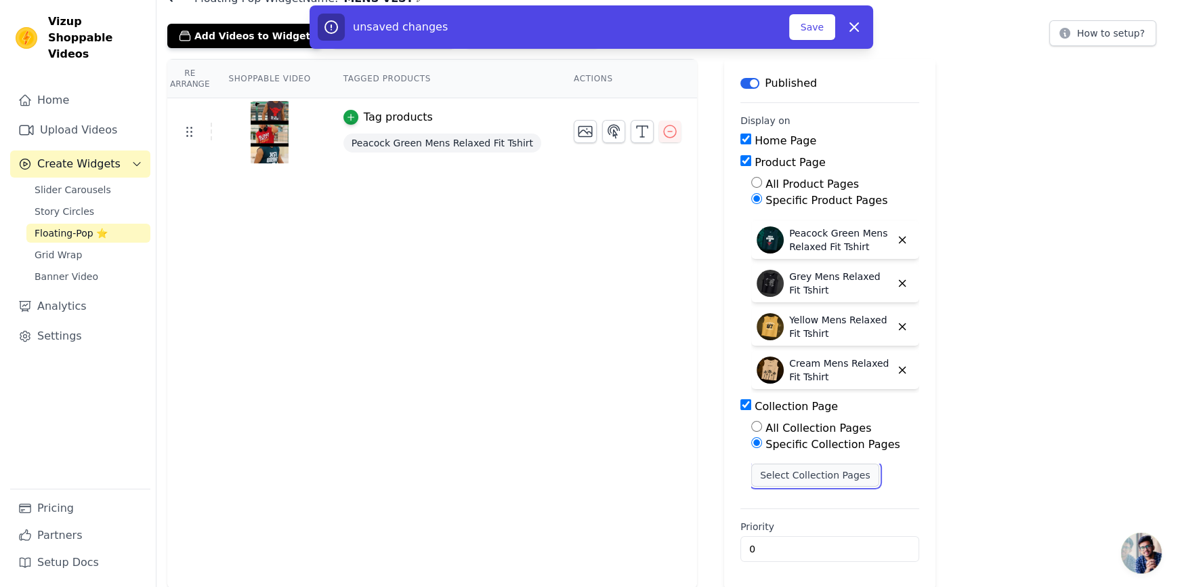
scroll to position [0, 0]
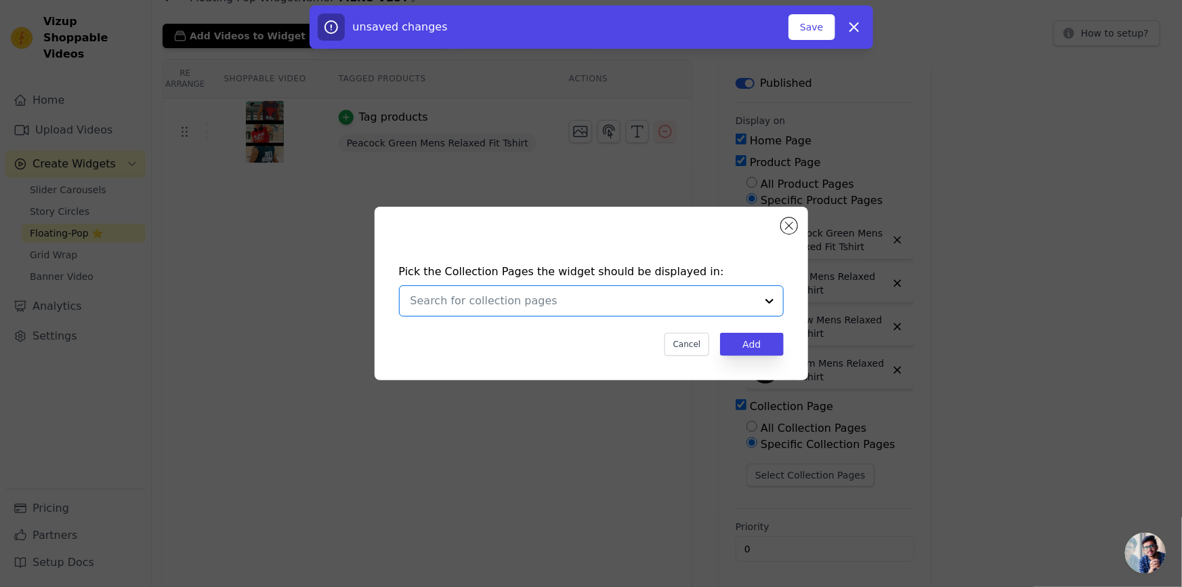
click at [428, 304] on input "text" at bounding box center [584, 301] width 346 height 16
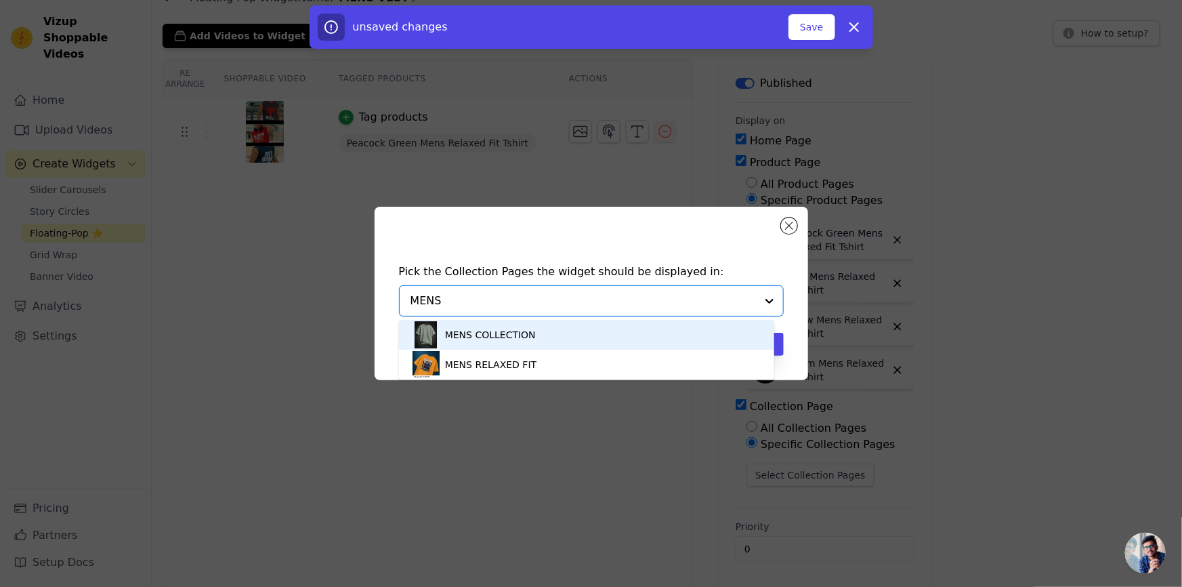
type input "MEN"
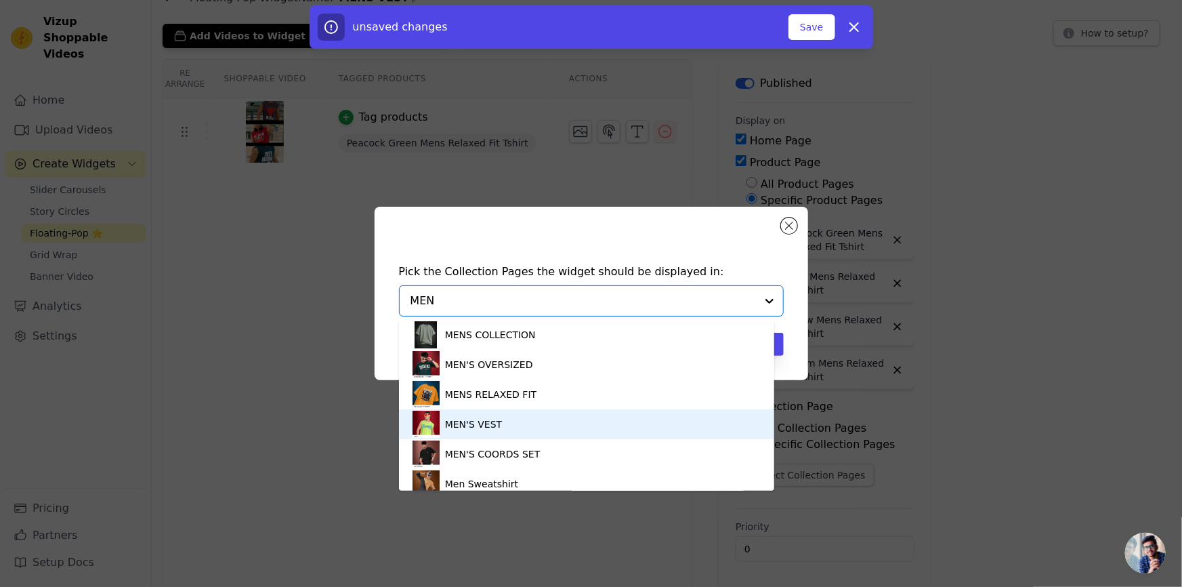
click at [493, 426] on div "MEN'S VEST" at bounding box center [473, 424] width 57 height 30
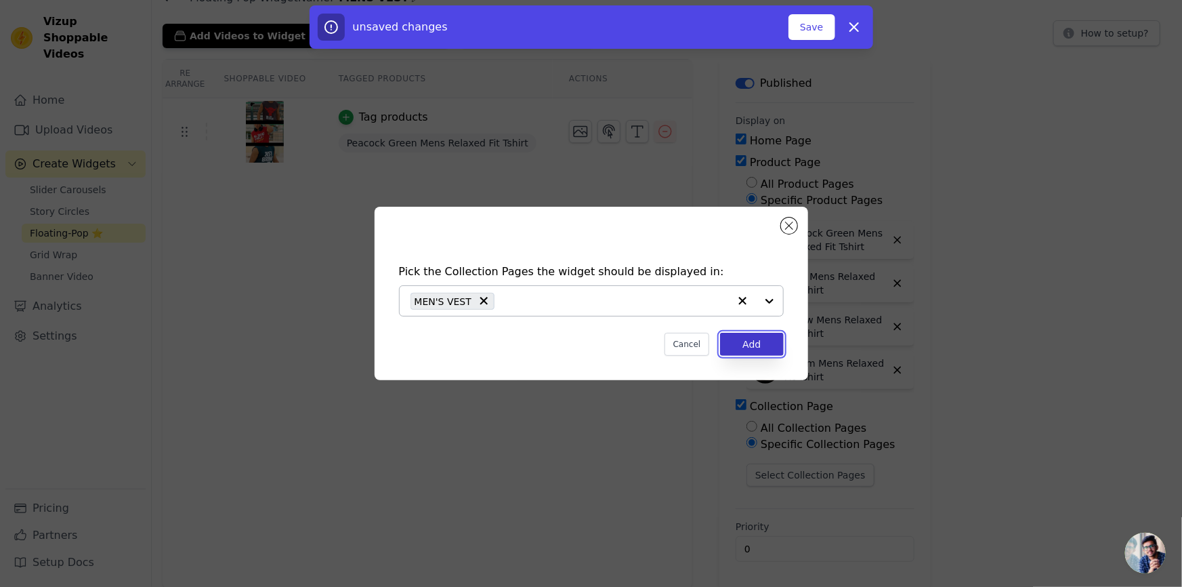
click at [753, 345] on button "Add" at bounding box center [751, 344] width 63 height 23
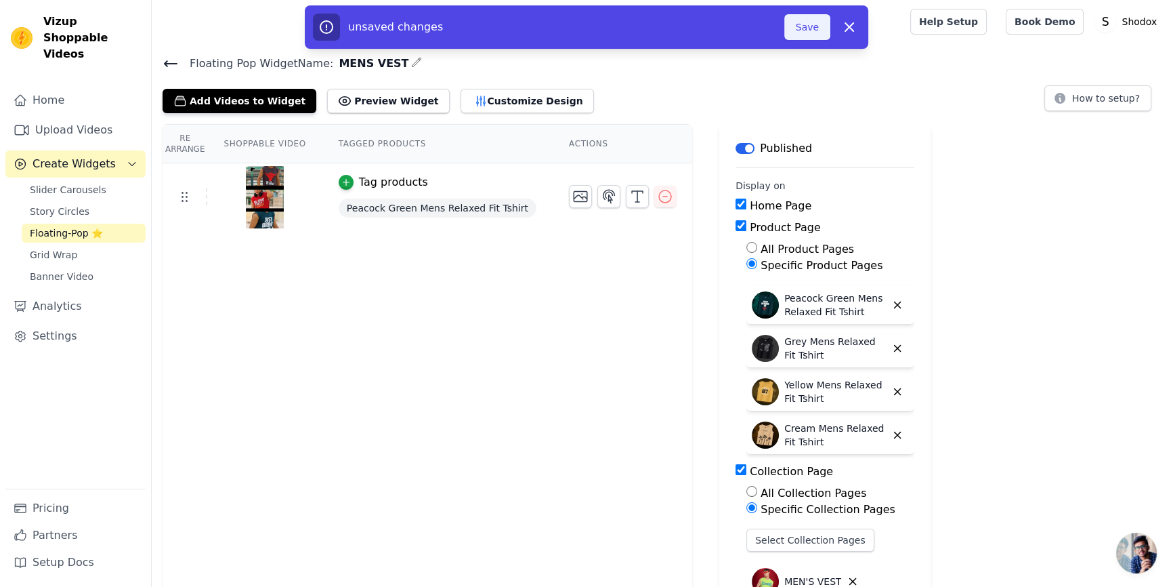
click at [805, 24] on button "Save" at bounding box center [808, 27] width 46 height 26
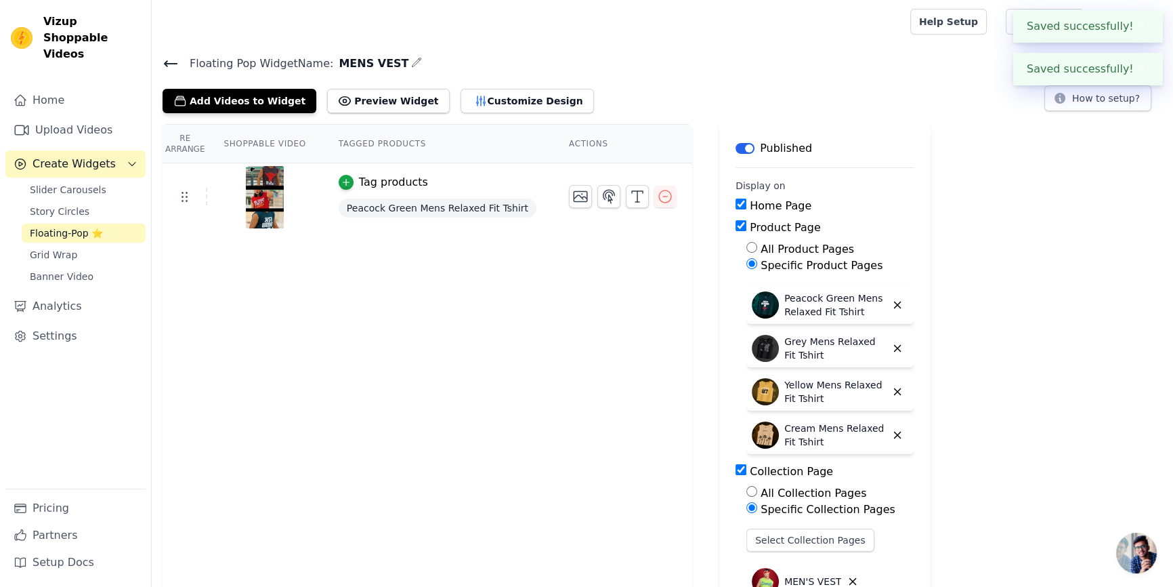
click at [174, 60] on icon at bounding box center [171, 64] width 16 height 16
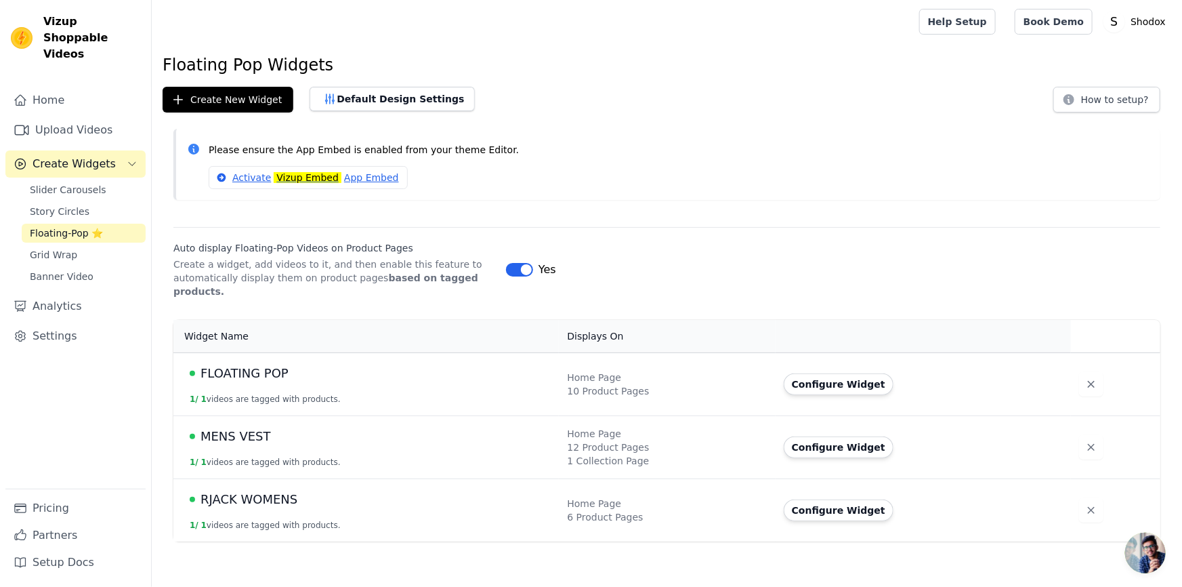
click at [677, 384] on div "10 Product Pages" at bounding box center [667, 391] width 200 height 14
click at [810, 377] on button "Configure Widget" at bounding box center [839, 384] width 110 height 22
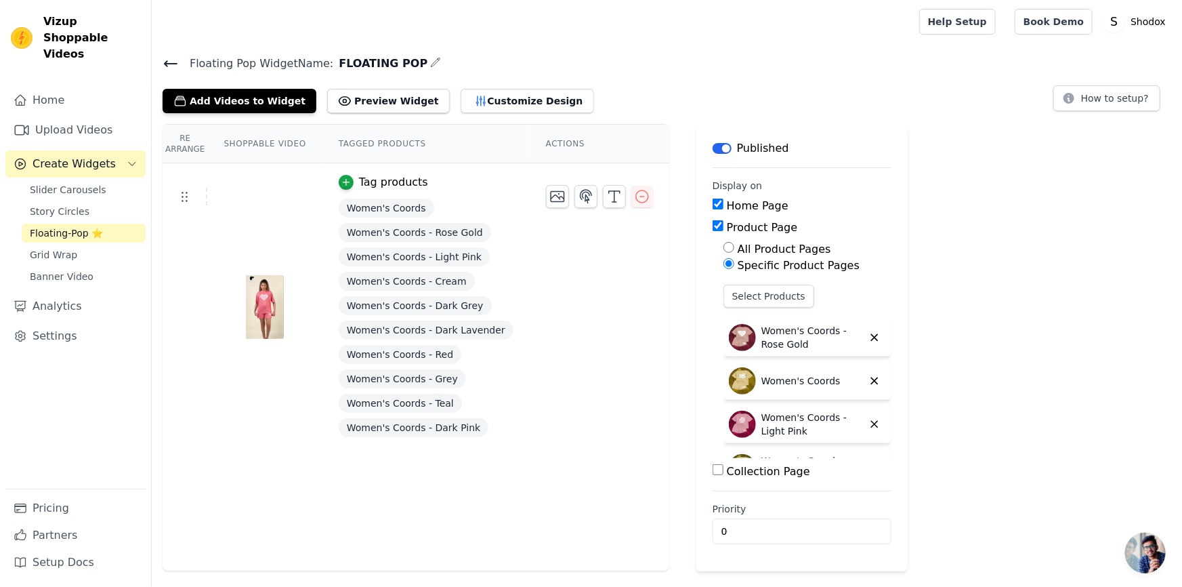
click at [414, 57] on h4 "Floating Pop Widget Name: FLOATING POP" at bounding box center [667, 63] width 1009 height 18
click at [432, 61] on icon "button" at bounding box center [436, 62] width 9 height 9
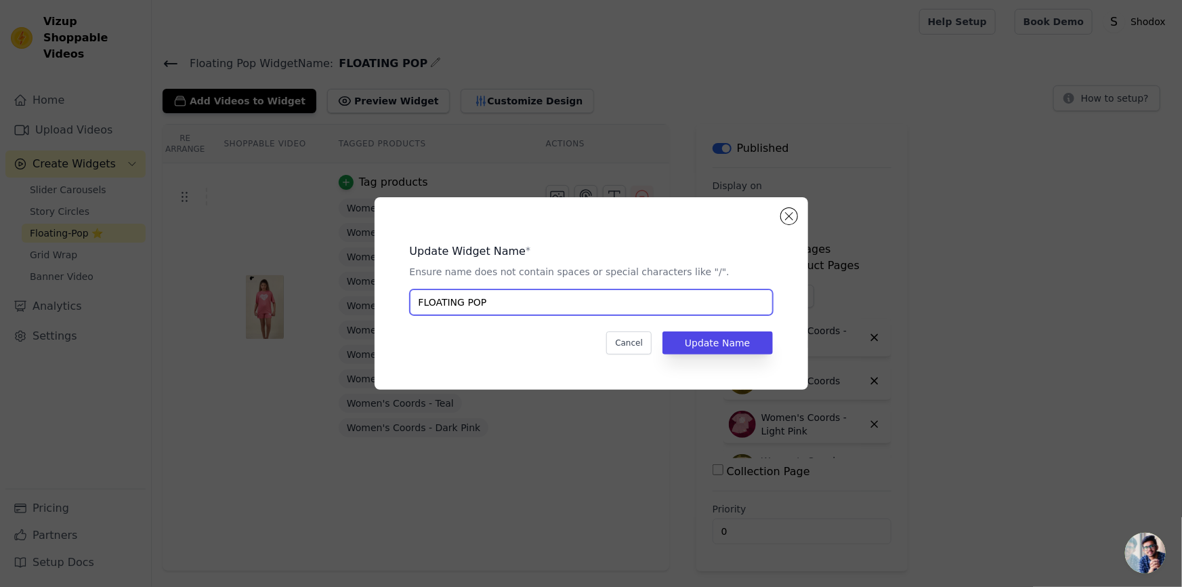
drag, startPoint x: 488, startPoint y: 299, endPoint x: 146, endPoint y: 293, distance: 342.2
click at [146, 293] on div "Update Widget Name * Ensure name does not contain spaces or special characters …" at bounding box center [591, 293] width 1139 height 236
type input "WOMENS COORDS"
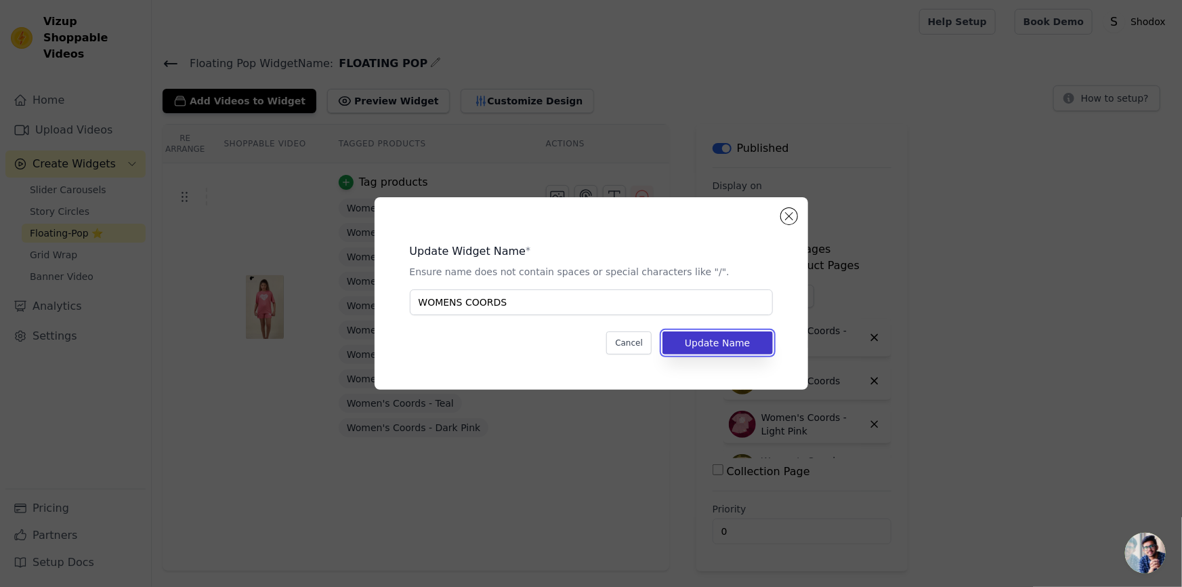
click at [713, 338] on button "Update Name" at bounding box center [718, 342] width 110 height 23
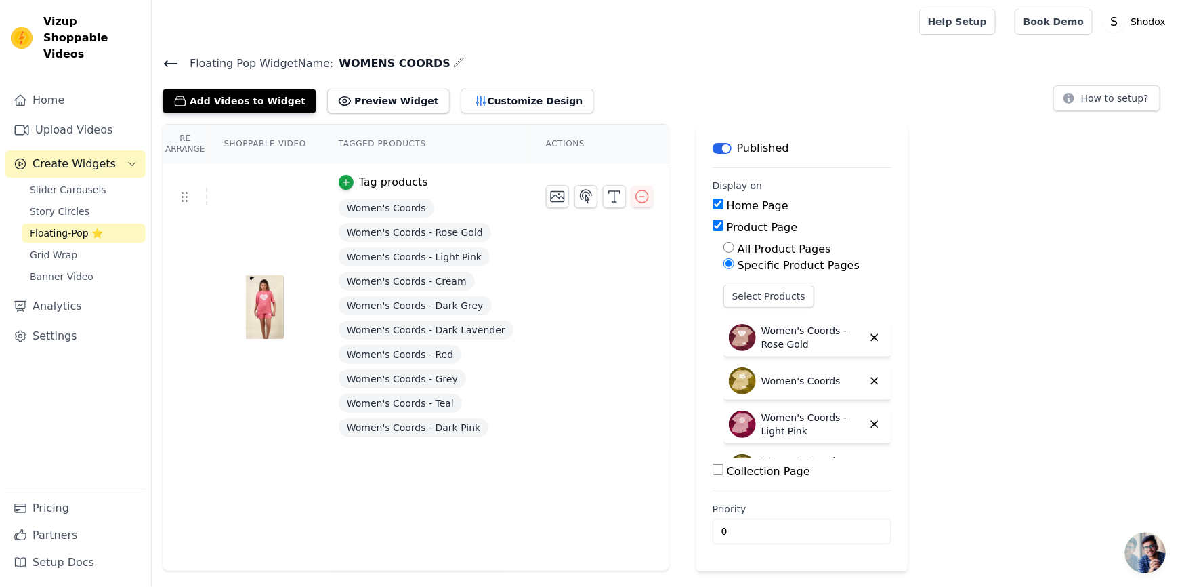
click at [163, 62] on icon at bounding box center [171, 64] width 16 height 16
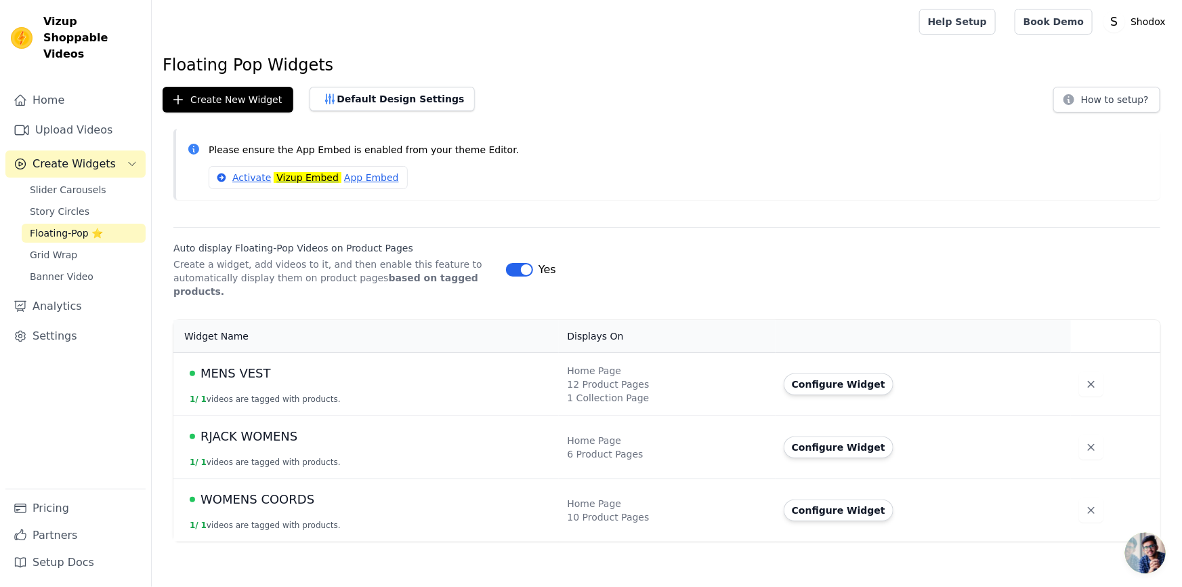
click at [589, 447] on div "6 Product Pages" at bounding box center [667, 454] width 200 height 14
click at [829, 499] on button "Configure Widget" at bounding box center [839, 510] width 110 height 22
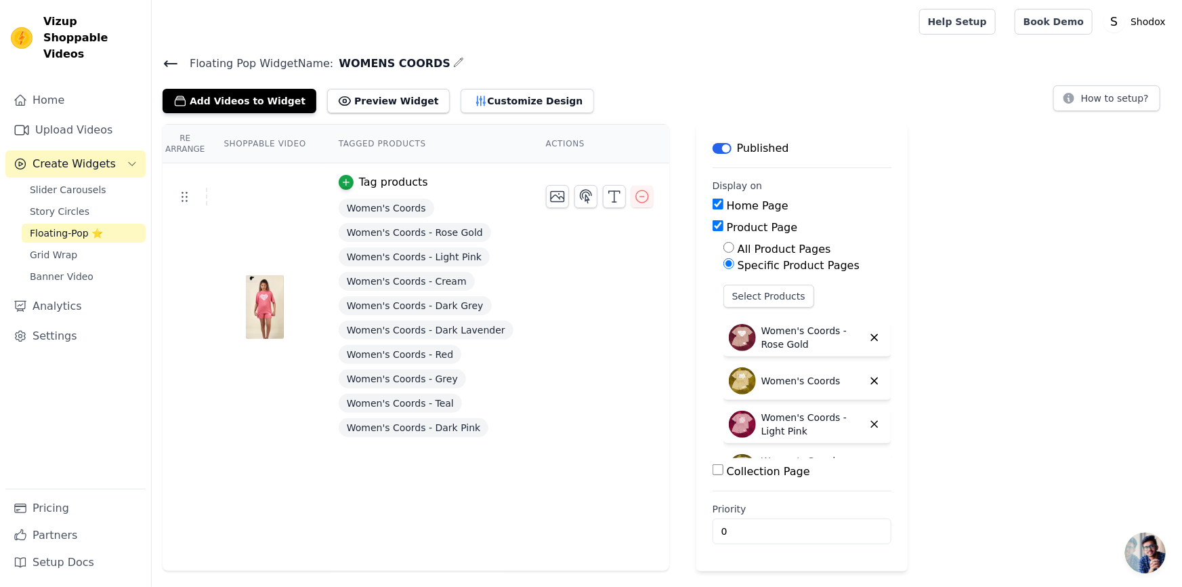
click at [713, 472] on div "Collection Page" at bounding box center [802, 471] width 179 height 16
click at [713, 469] on input "Collection Page" at bounding box center [718, 469] width 11 height 11
checkbox input "true"
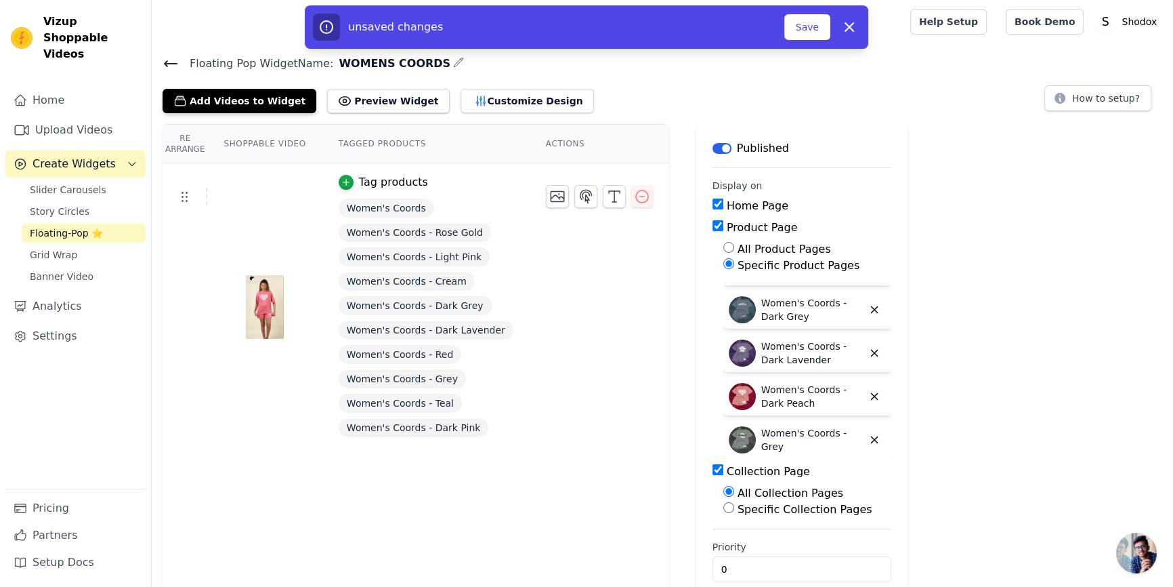
scroll to position [205, 0]
click at [738, 513] on label "Specific Collection Pages" at bounding box center [805, 509] width 135 height 13
click at [724, 513] on input "Specific Collection Pages" at bounding box center [729, 507] width 11 height 11
radio input "true"
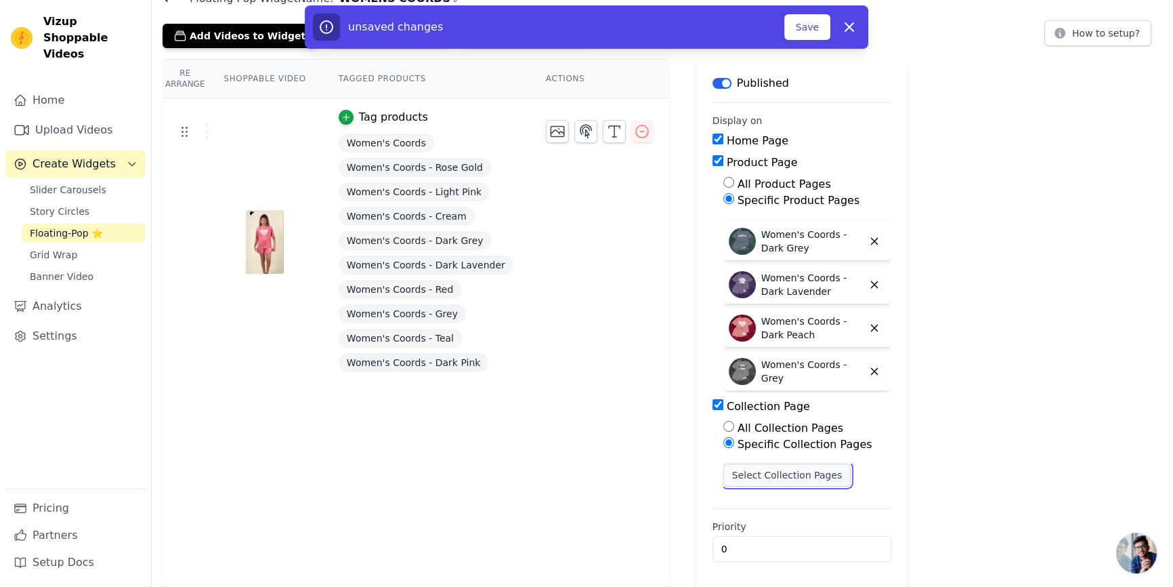
click at [730, 478] on button "Select Collection Pages" at bounding box center [788, 474] width 128 height 23
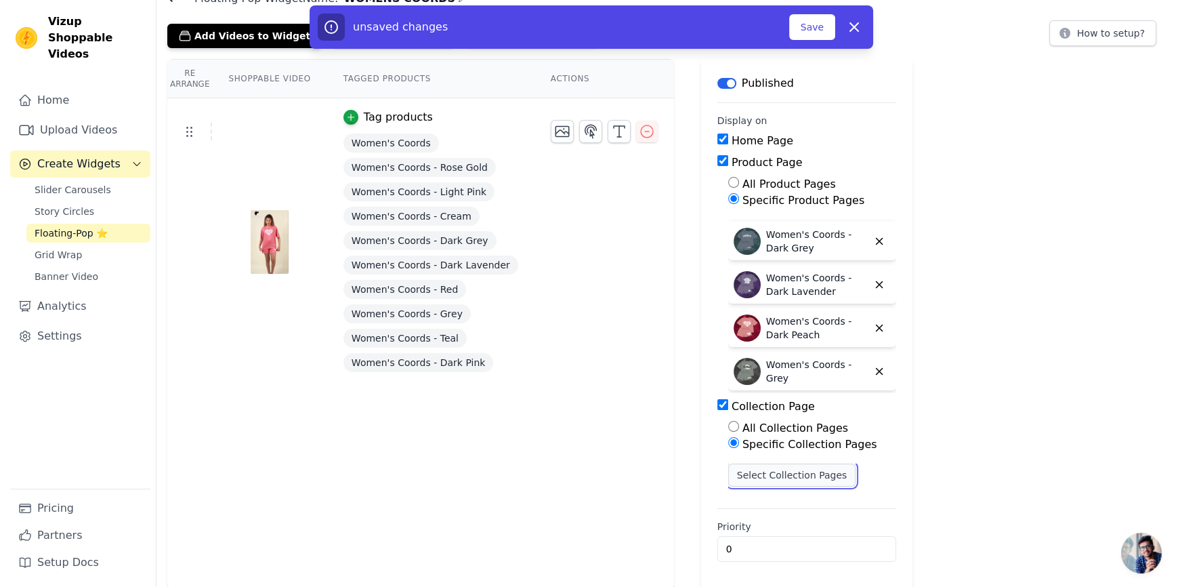
scroll to position [0, 0]
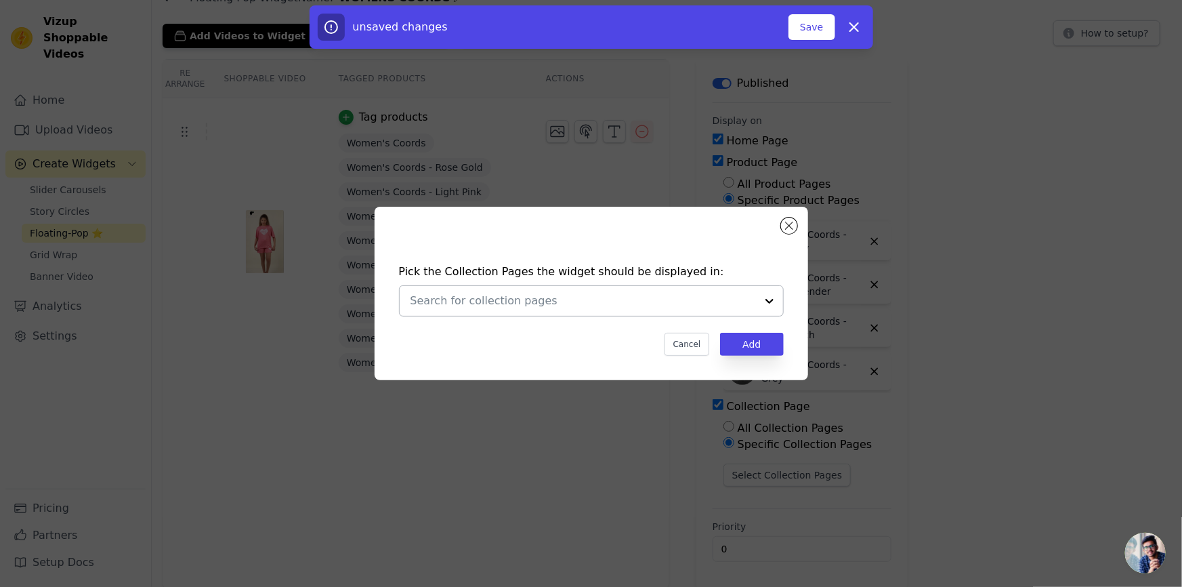
click at [591, 311] on div at bounding box center [584, 301] width 346 height 30
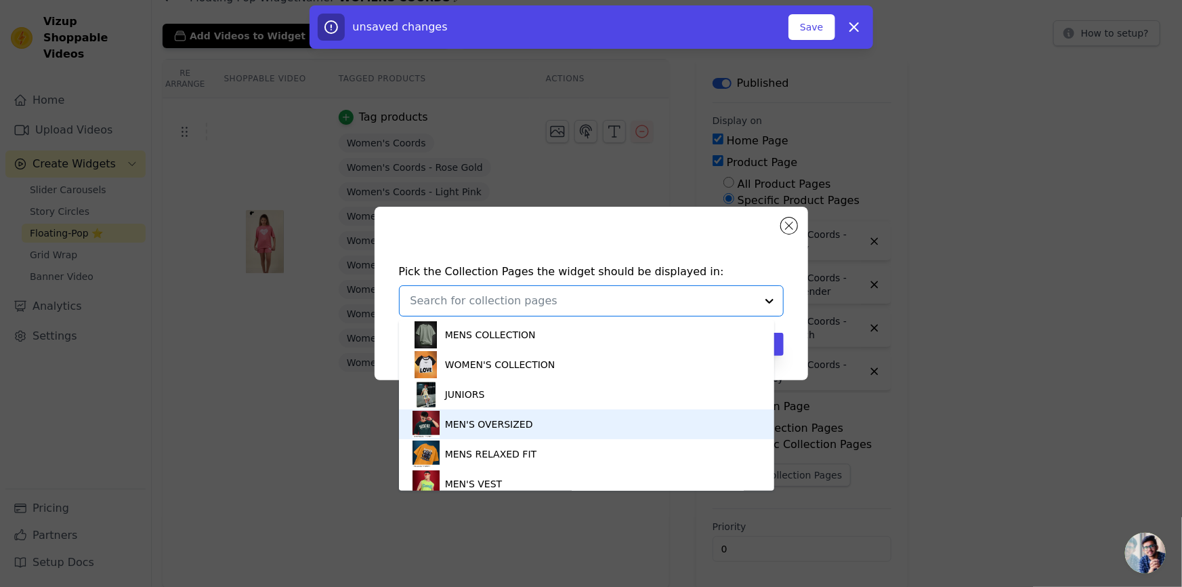
scroll to position [205, 0]
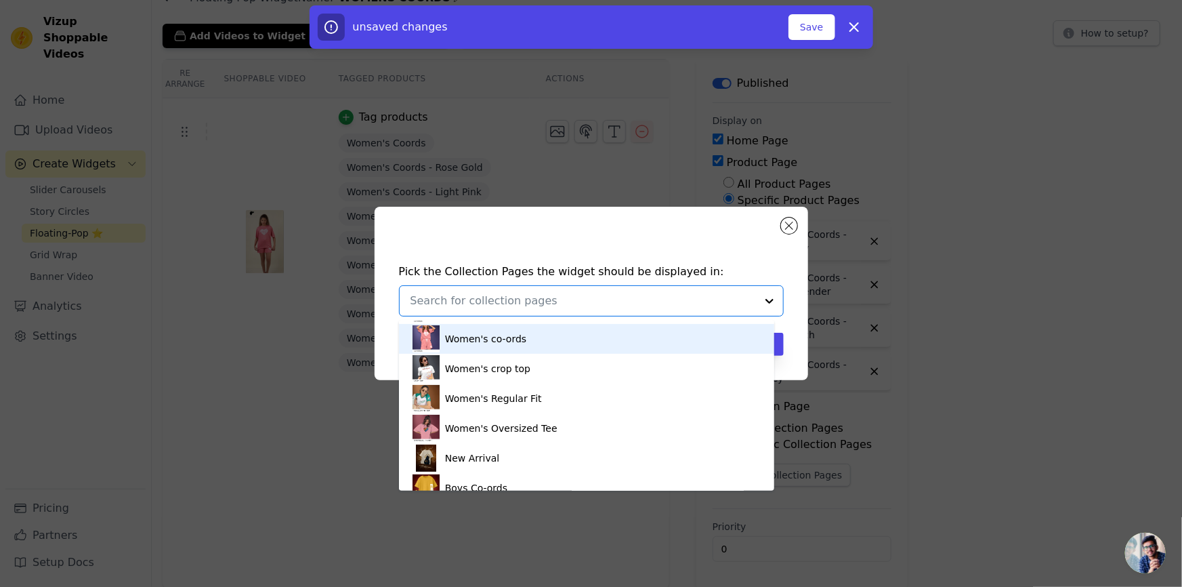
click at [484, 336] on div "Women's co-ords" at bounding box center [485, 339] width 81 height 30
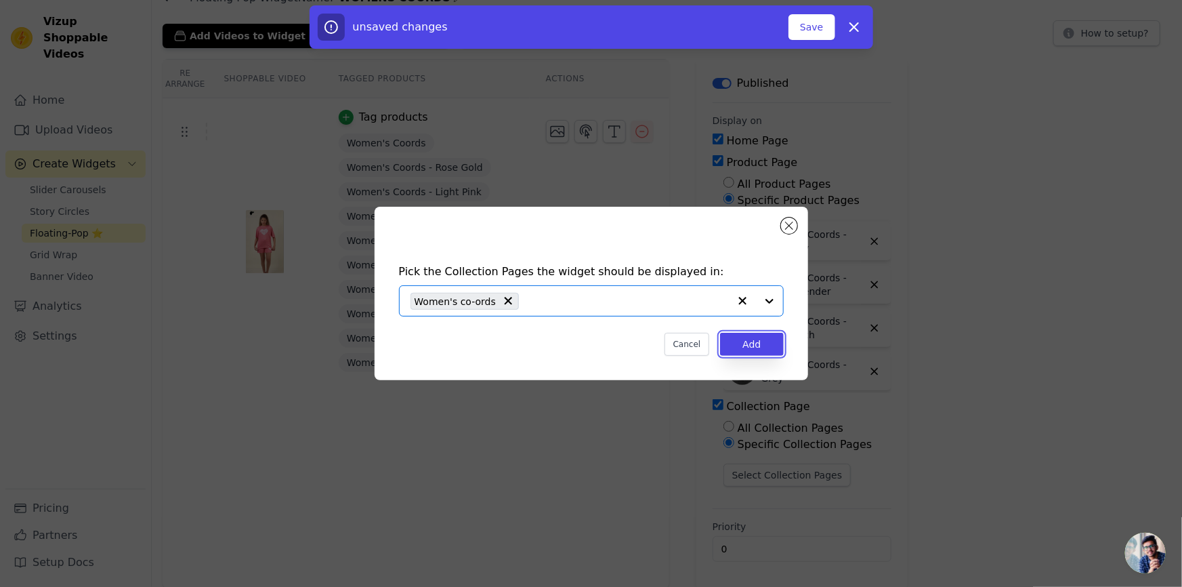
click at [732, 350] on button "Add" at bounding box center [751, 344] width 63 height 23
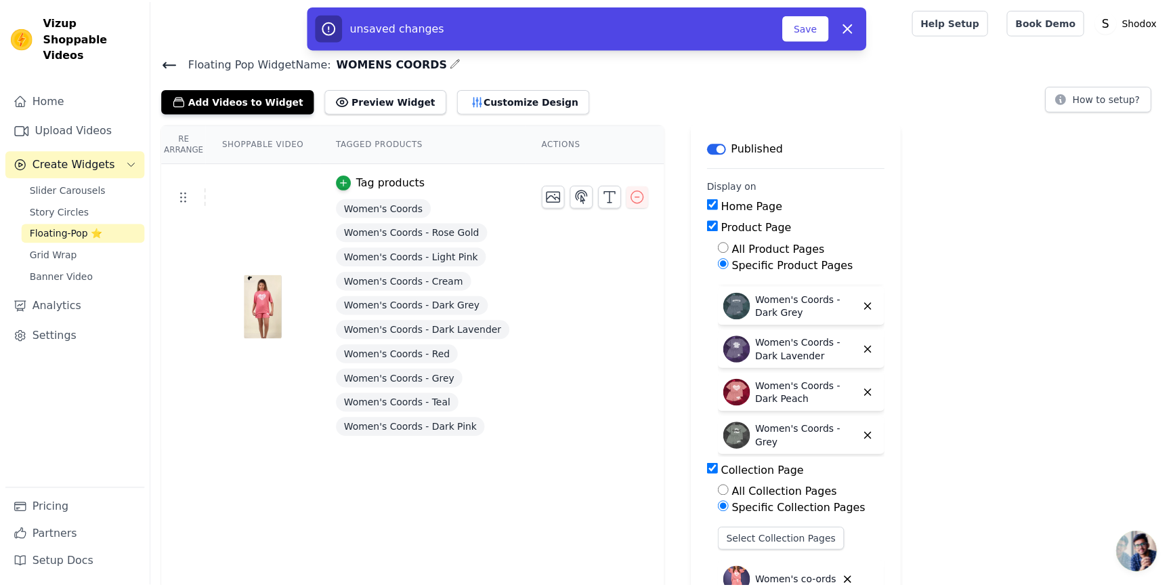
scroll to position [65, 0]
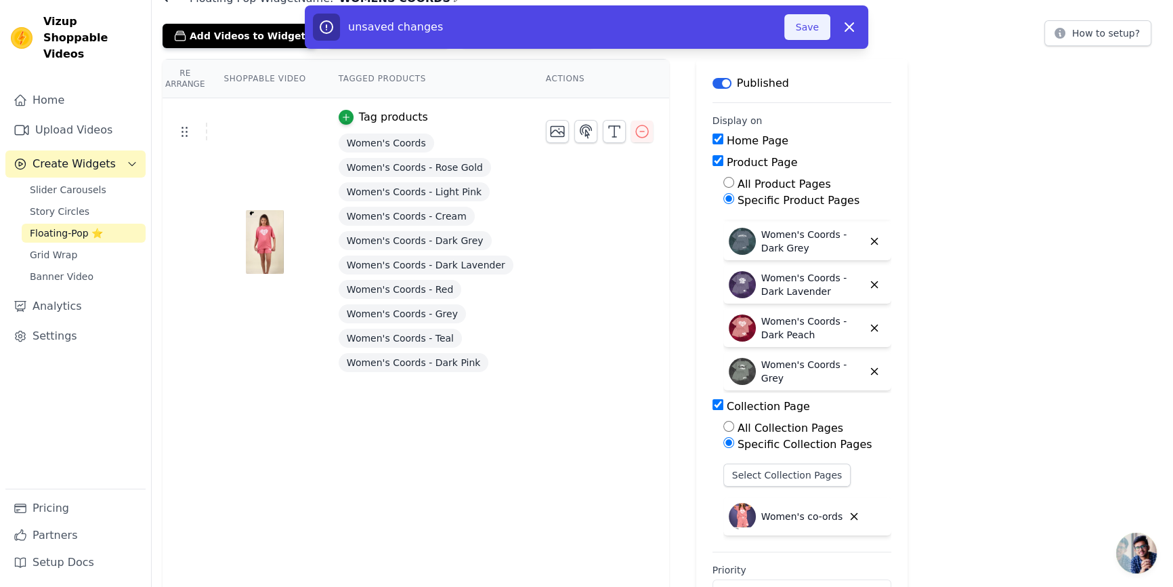
click at [803, 17] on button "Save" at bounding box center [808, 27] width 46 height 26
click at [802, 21] on button "Save" at bounding box center [808, 27] width 46 height 26
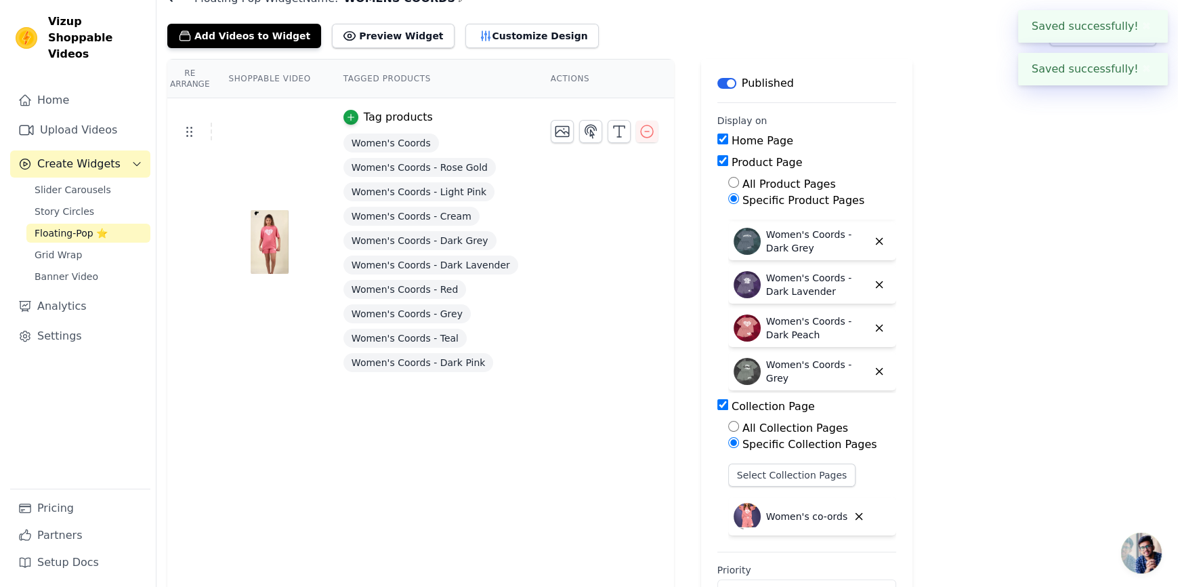
scroll to position [0, 0]
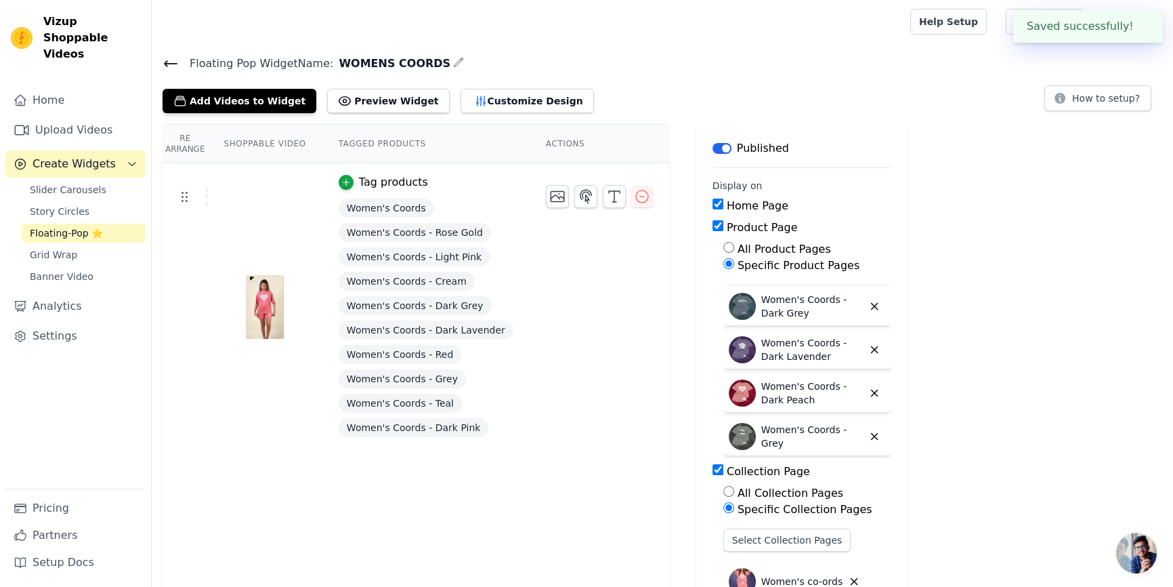
click at [169, 67] on icon at bounding box center [171, 64] width 16 height 16
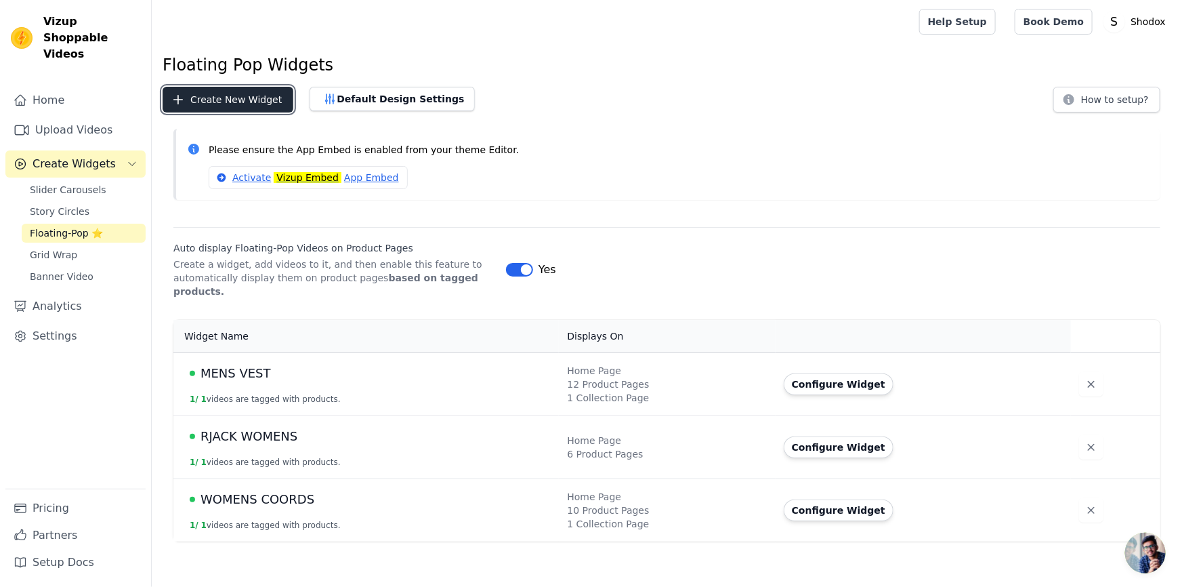
click at [251, 100] on button "Create New Widget" at bounding box center [228, 100] width 131 height 26
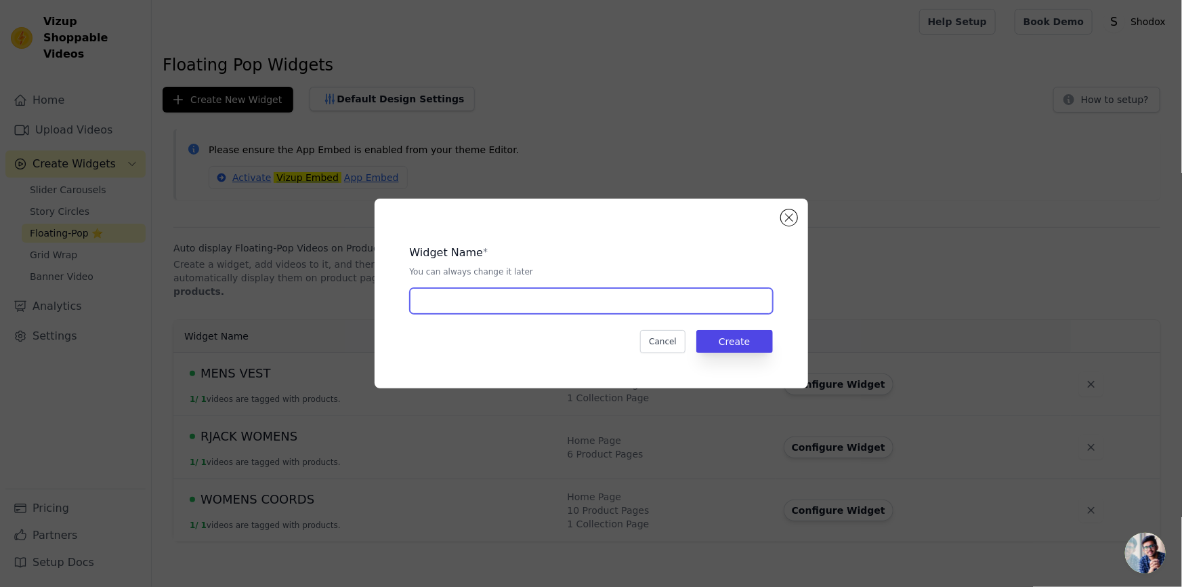
click at [531, 297] on input "text" at bounding box center [591, 301] width 363 height 26
click at [793, 215] on button "Close modal" at bounding box center [789, 217] width 16 height 16
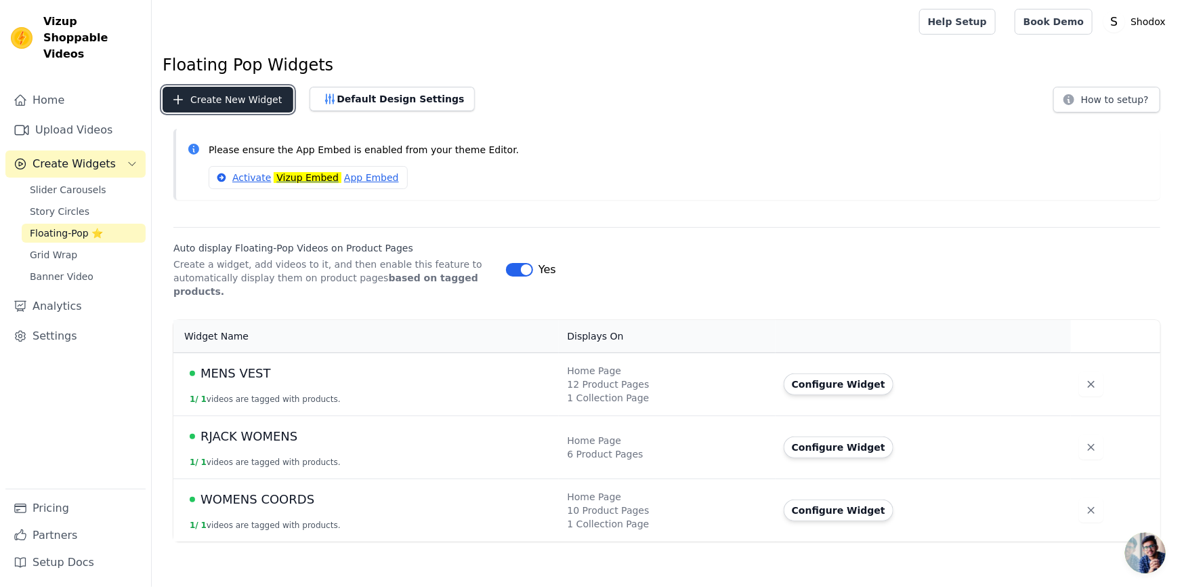
click at [264, 108] on button "Create New Widget" at bounding box center [228, 100] width 131 height 26
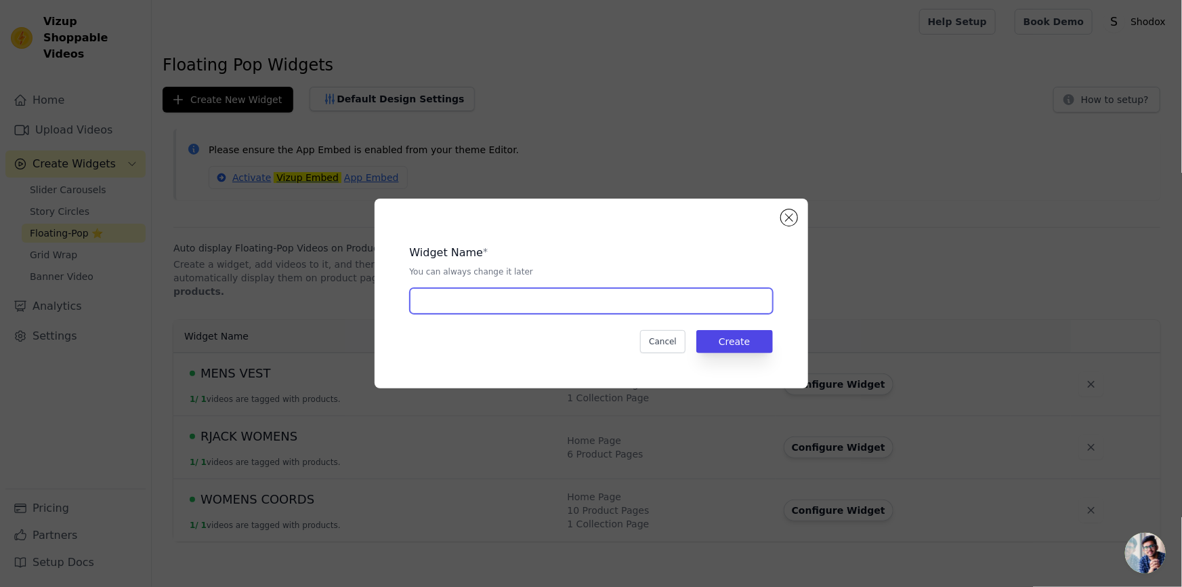
click at [589, 310] on input "text" at bounding box center [591, 301] width 363 height 26
type input "FLOATING POP"
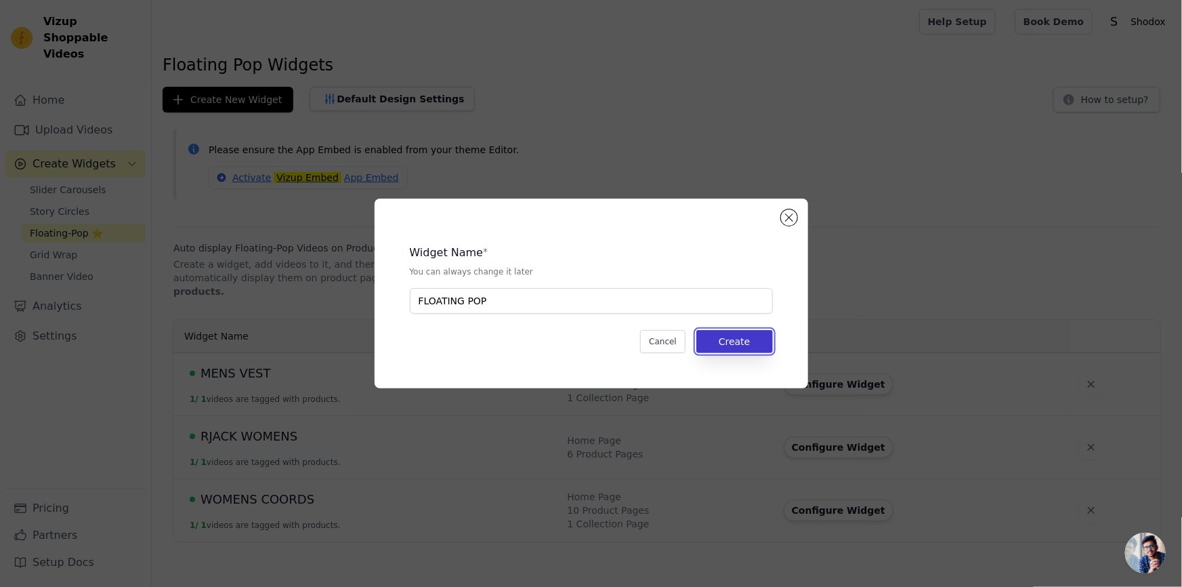
click at [725, 341] on button "Create" at bounding box center [734, 341] width 77 height 23
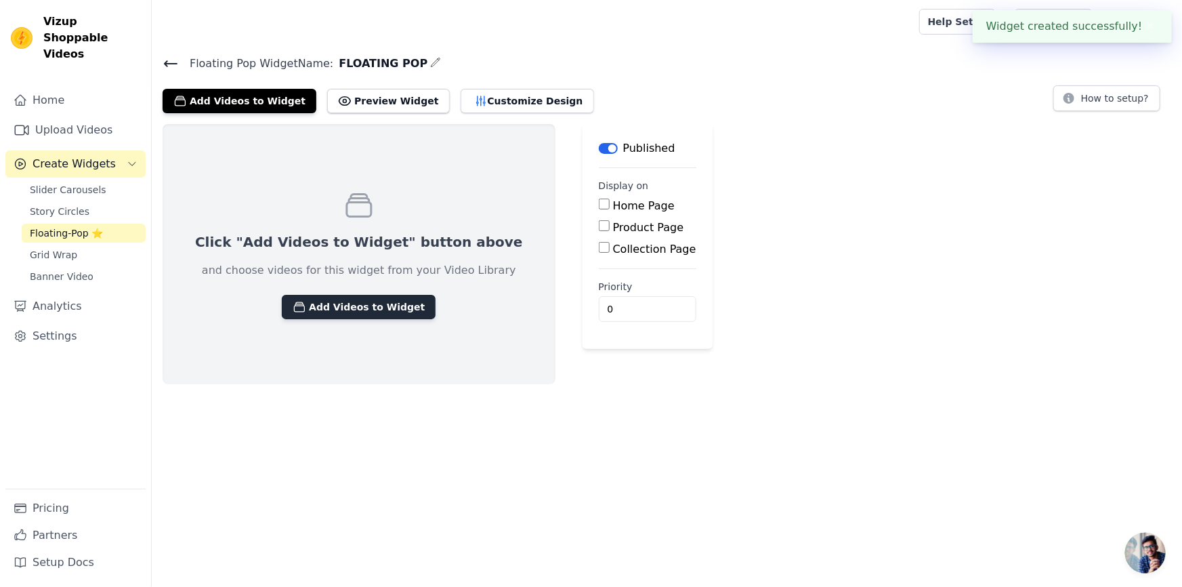
click at [341, 301] on button "Add Videos to Widget" at bounding box center [359, 307] width 154 height 24
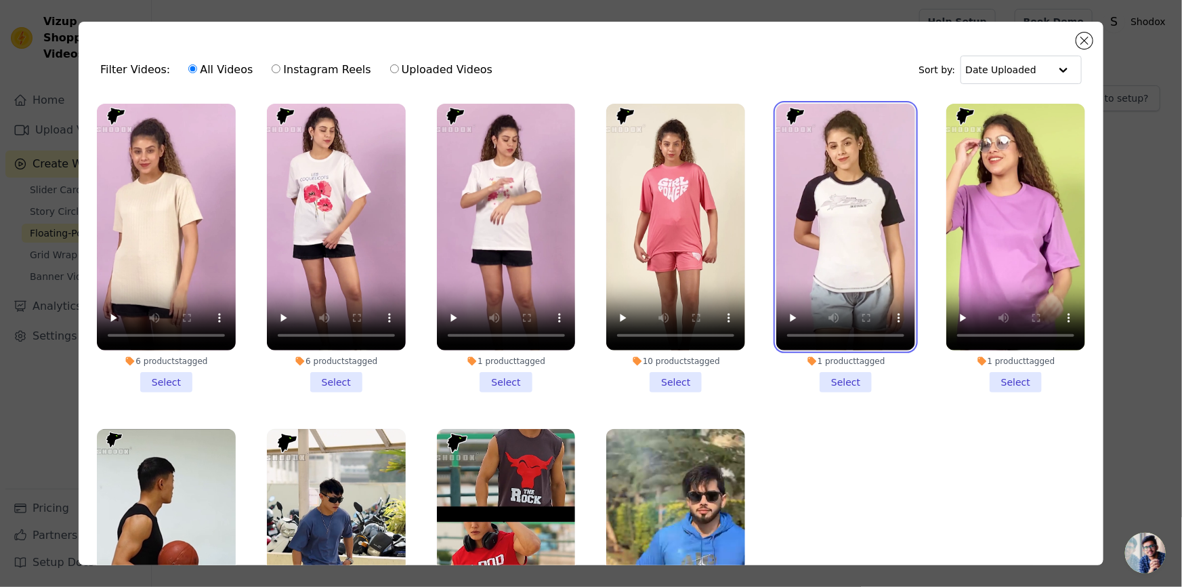
click at [837, 282] on video at bounding box center [845, 227] width 139 height 247
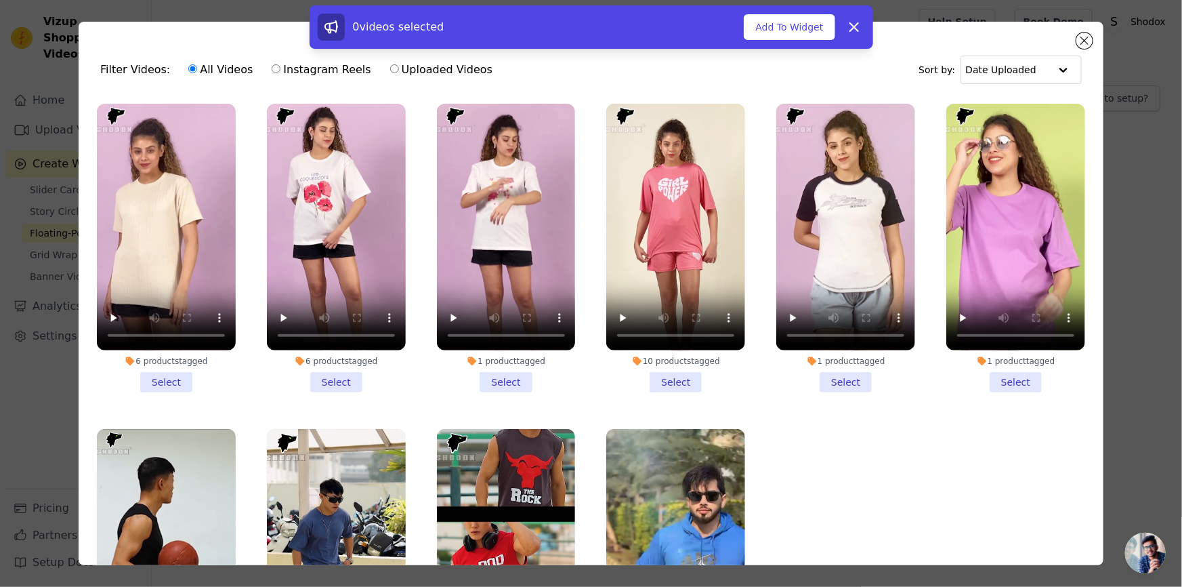
click at [822, 381] on li "1 product tagged Select" at bounding box center [845, 248] width 139 height 289
click at [0, 0] on input "1 product tagged Select" at bounding box center [0, 0] width 0 height 0
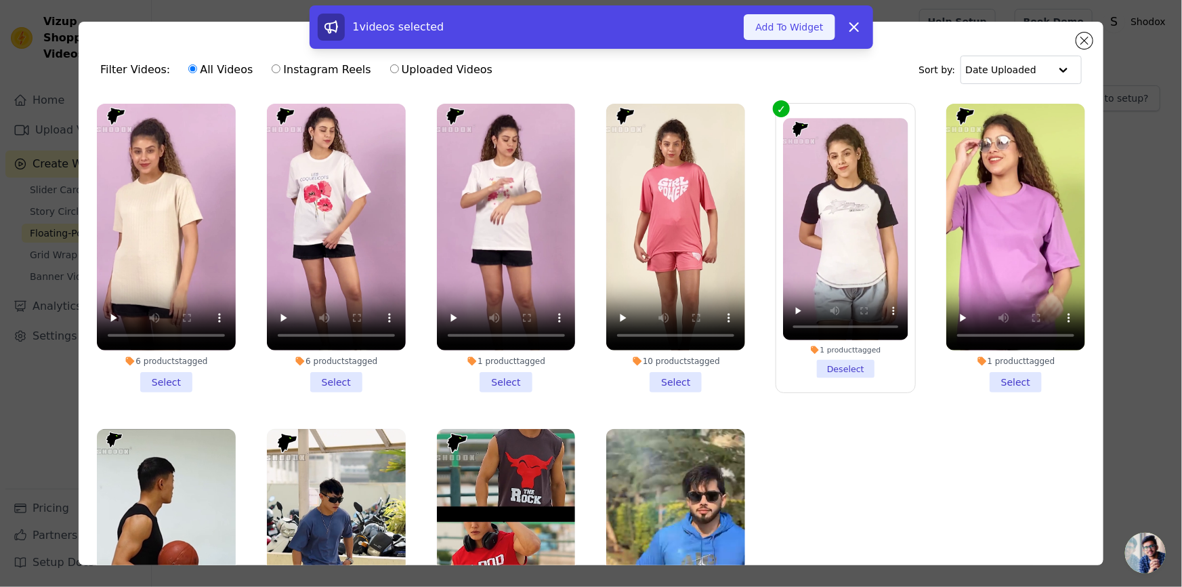
click at [820, 27] on button "Add To Widget" at bounding box center [789, 27] width 91 height 26
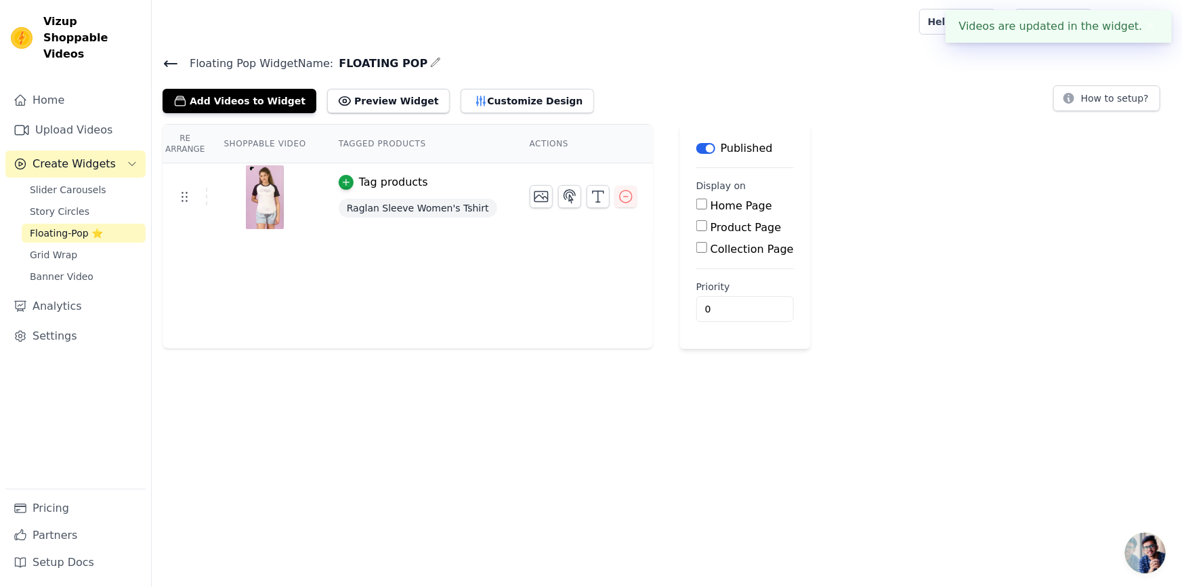
click at [720, 210] on label "Home Page" at bounding box center [742, 205] width 62 height 13
click at [707, 209] on input "Home Page" at bounding box center [701, 204] width 11 height 11
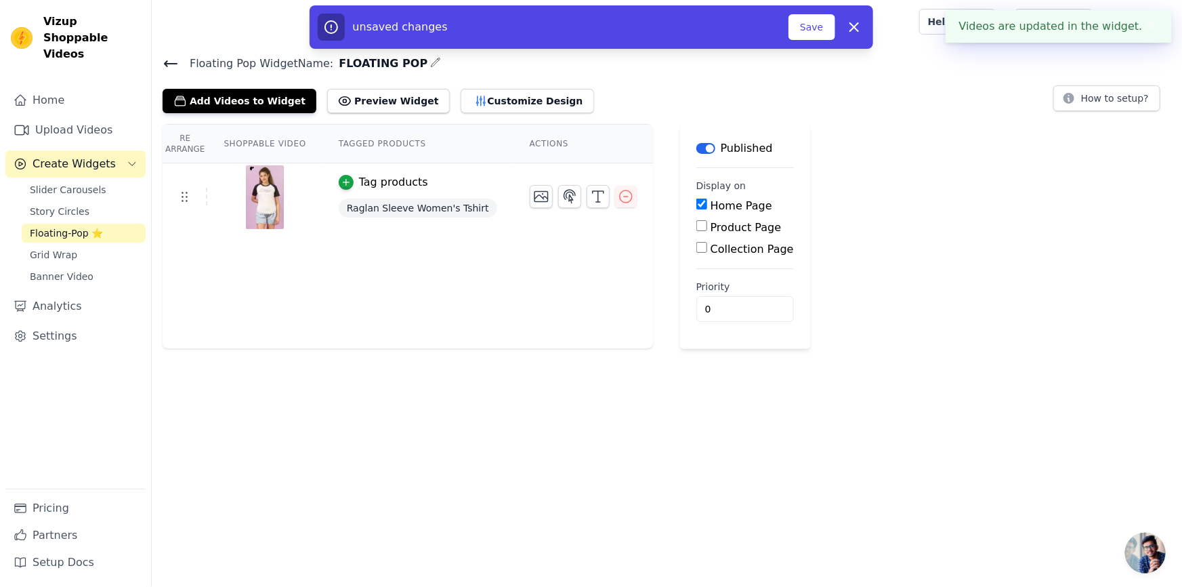
click at [720, 210] on label "Home Page" at bounding box center [742, 205] width 62 height 13
click at [707, 209] on input "Home Page" at bounding box center [701, 204] width 11 height 11
checkbox input "false"
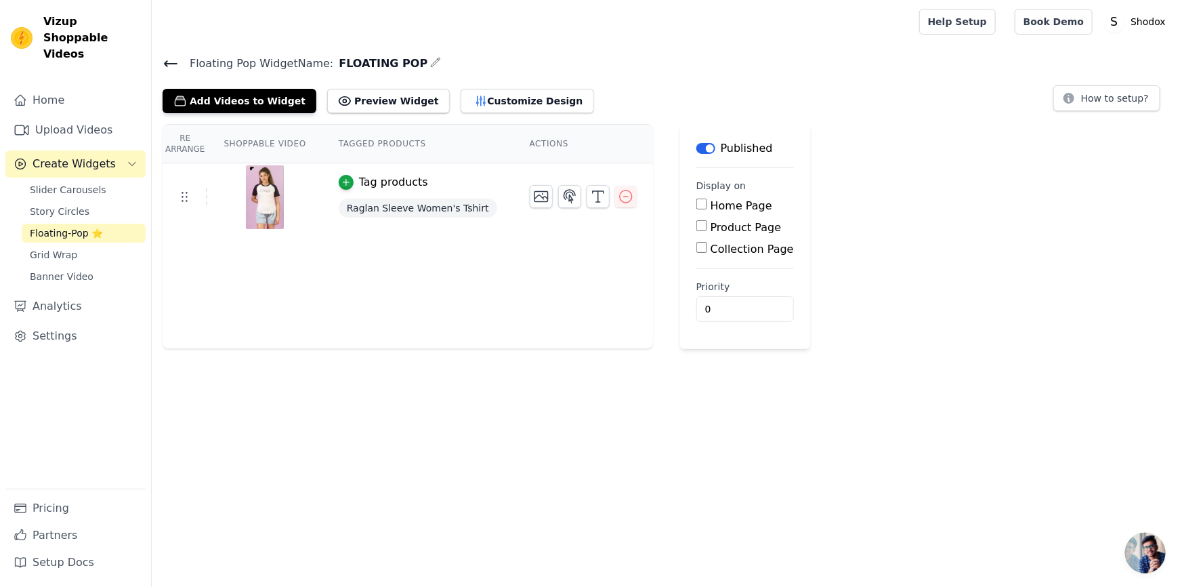
click at [714, 222] on label "Product Page" at bounding box center [746, 227] width 71 height 13
click at [707, 222] on input "Product Page" at bounding box center [701, 225] width 11 height 11
checkbox input "true"
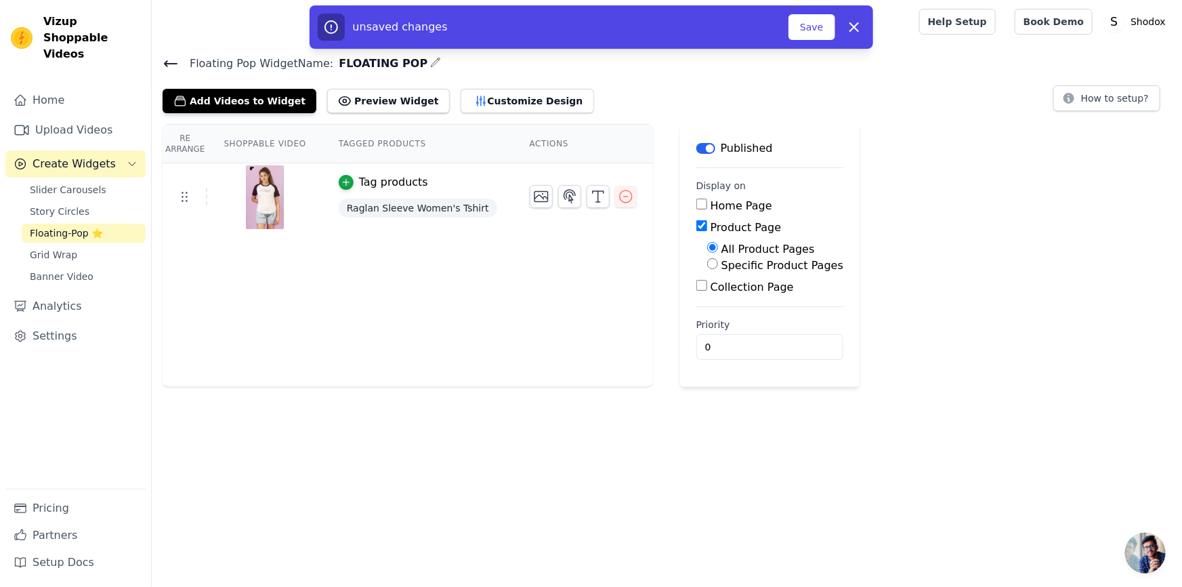
click at [711, 275] on div "Home Page Product Page All Product Pages Specific Product Pages Collection Page" at bounding box center [769, 247] width 147 height 98
click at [722, 264] on label "Specific Product Pages" at bounding box center [783, 265] width 122 height 13
click at [707, 264] on input "Specific Product Pages" at bounding box center [712, 263] width 11 height 11
radio input "true"
click at [707, 286] on button "Select Products" at bounding box center [752, 296] width 91 height 23
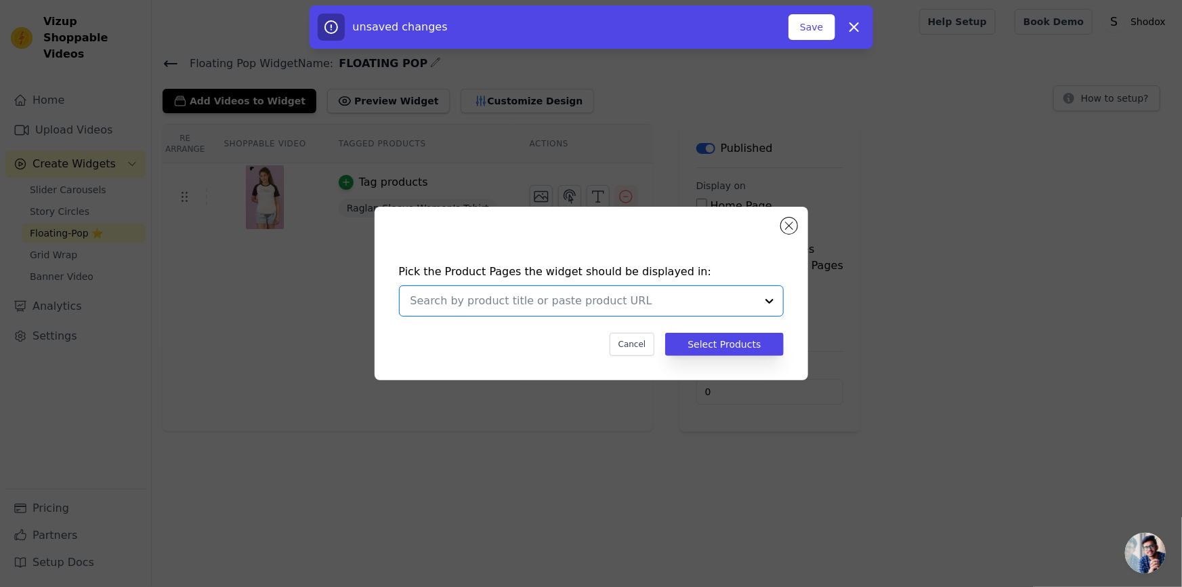
click at [587, 298] on input "text" at bounding box center [584, 301] width 346 height 16
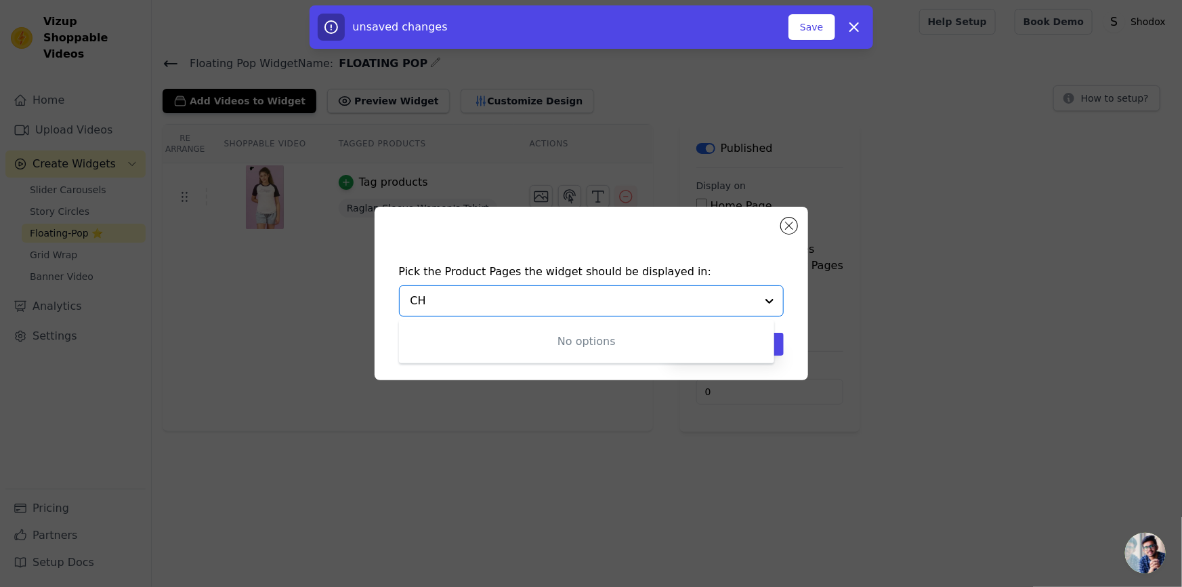
type input "C"
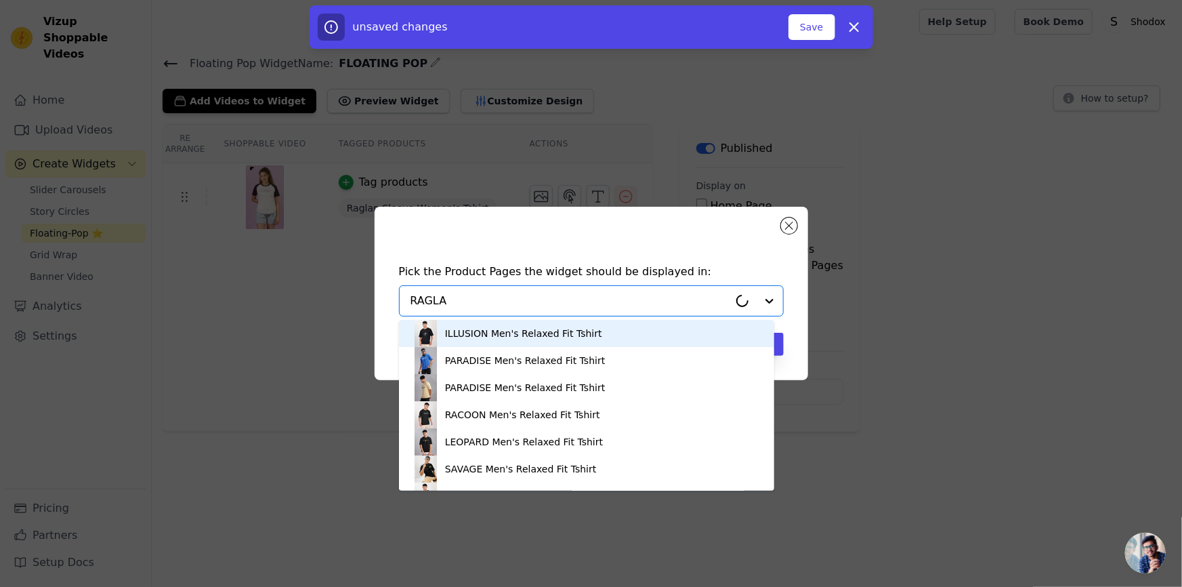
type input "RAGLAN"
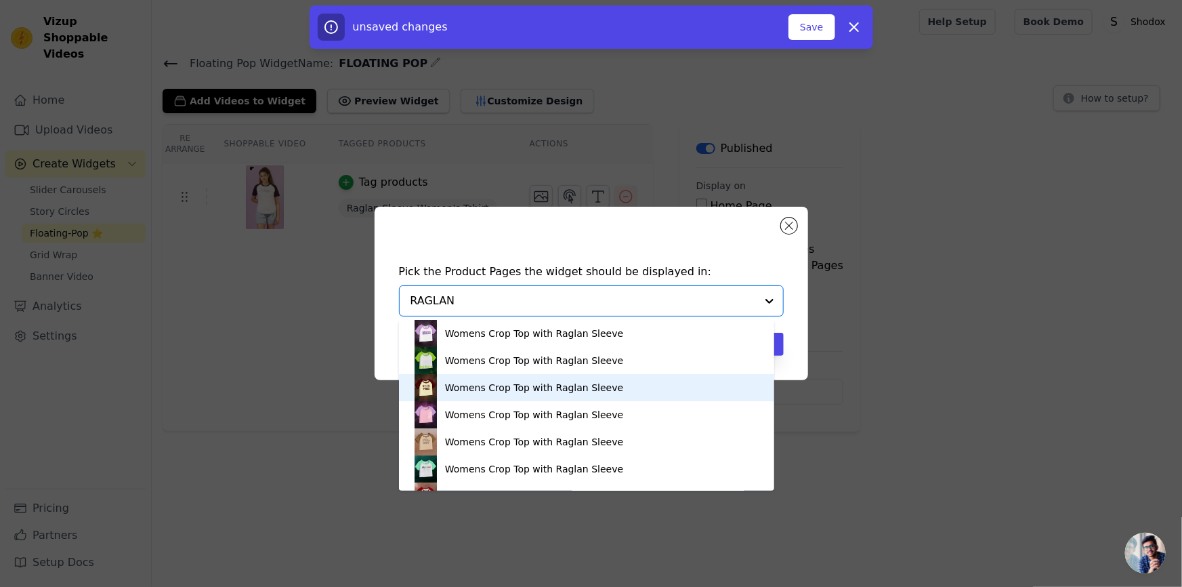
scroll to position [185, 0]
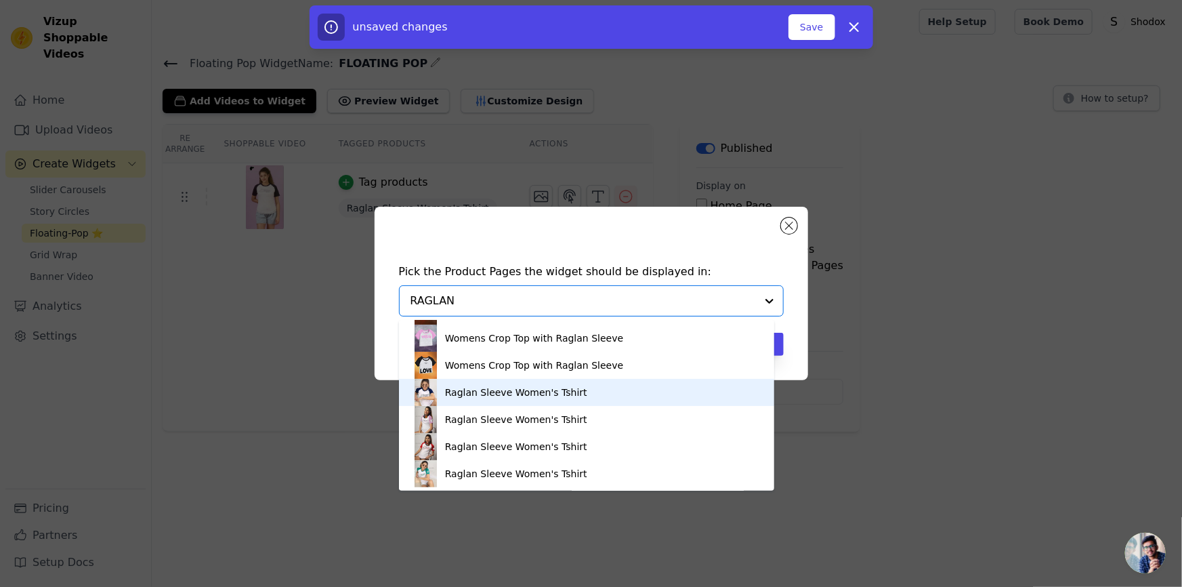
click at [650, 396] on div "Raglan Sleeve Women's Tshirt" at bounding box center [587, 392] width 348 height 27
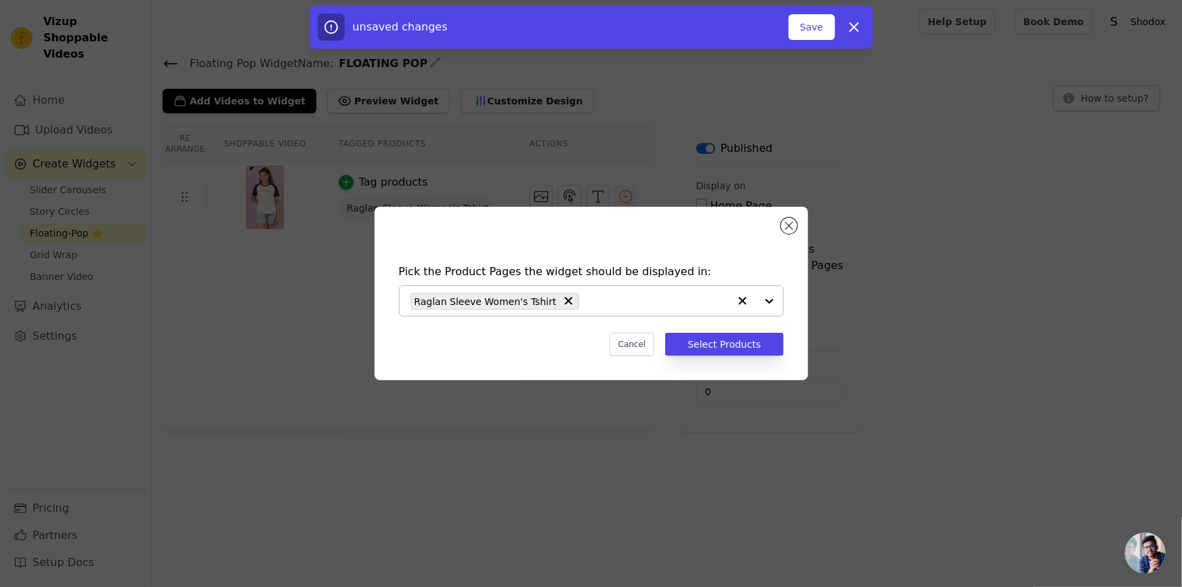
click at [614, 300] on input "text" at bounding box center [657, 301] width 142 height 16
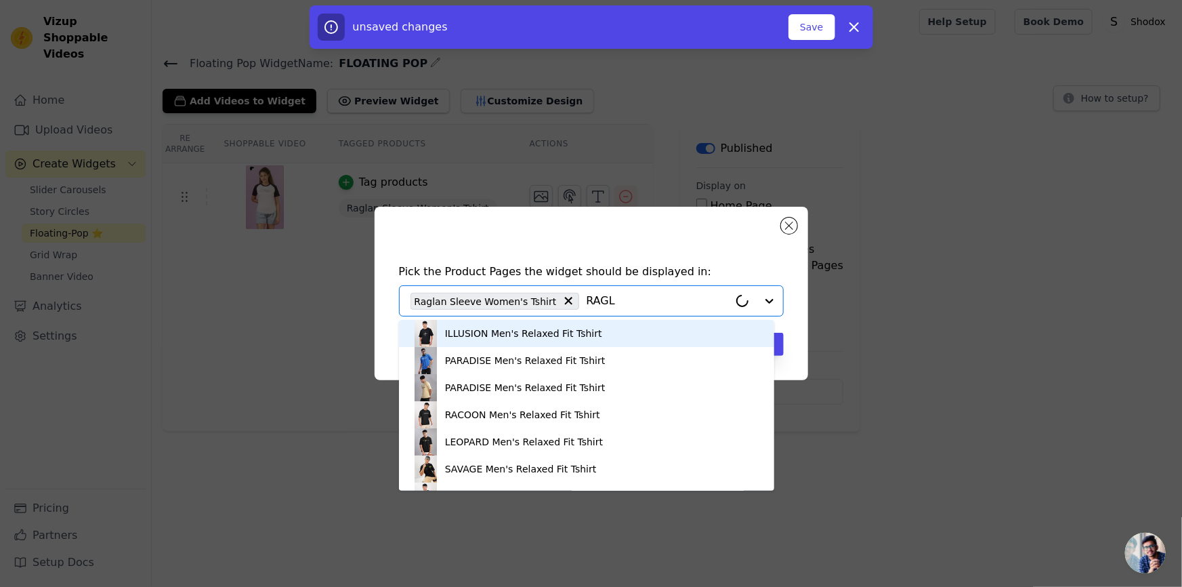
type input "RAGLA"
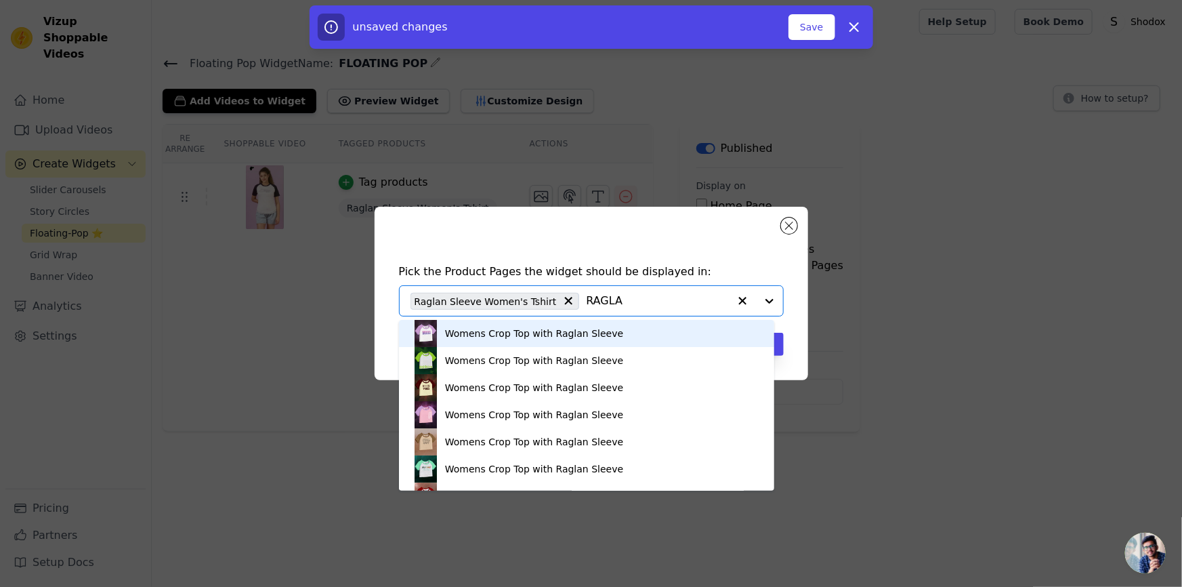
click at [610, 302] on input "RAGLA" at bounding box center [657, 301] width 142 height 16
click at [595, 300] on input "RAGLA" at bounding box center [657, 301] width 142 height 16
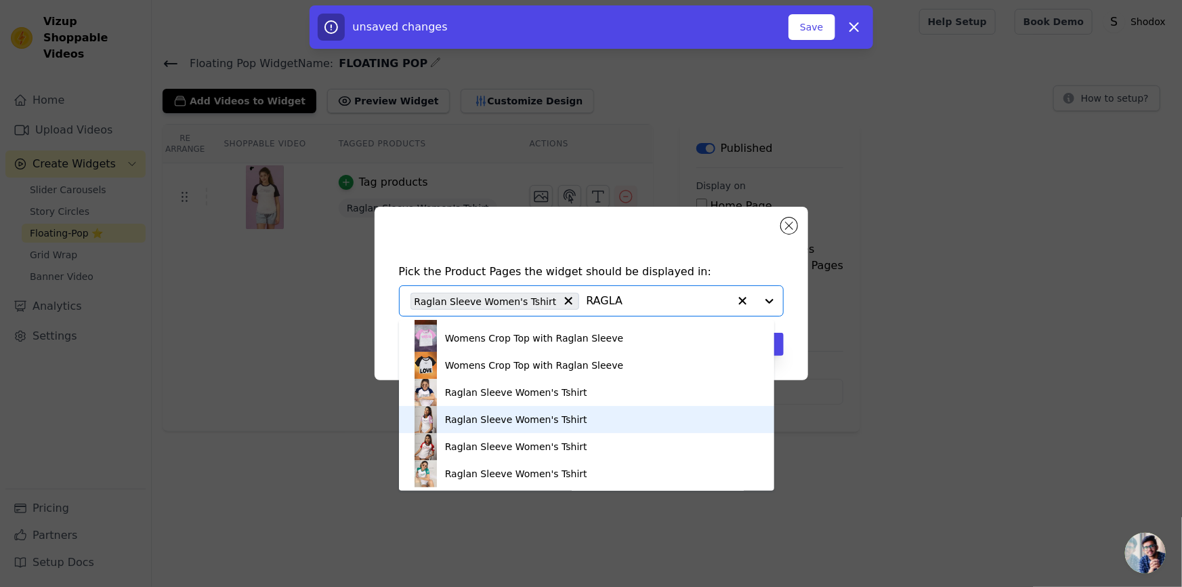
click at [575, 422] on div "Raglan Sleeve Women's Tshirt" at bounding box center [587, 419] width 348 height 27
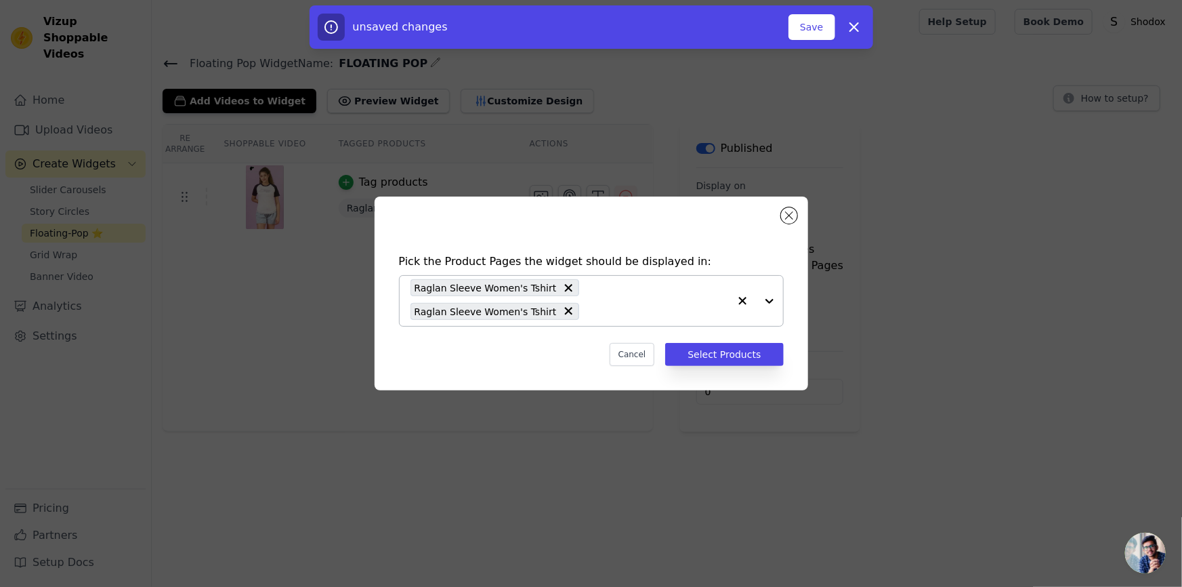
paste input "RAGLA"
type input "RAGLA"
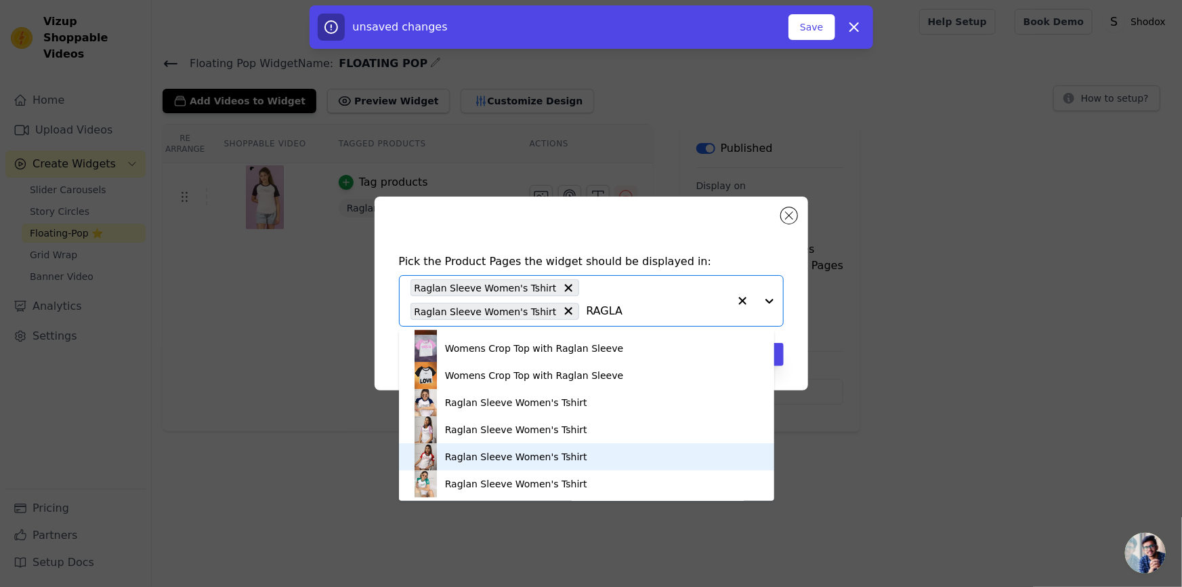
click at [590, 460] on div "Raglan Sleeve Women's Tshirt" at bounding box center [587, 456] width 348 height 27
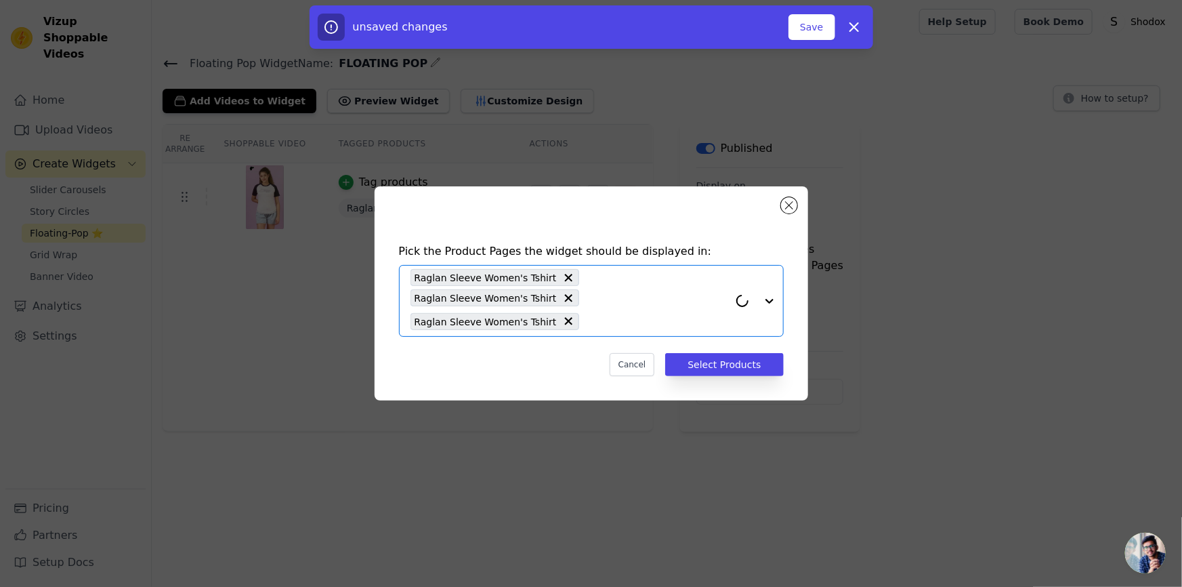
paste input "RAGLA"
type input "RAGLA"
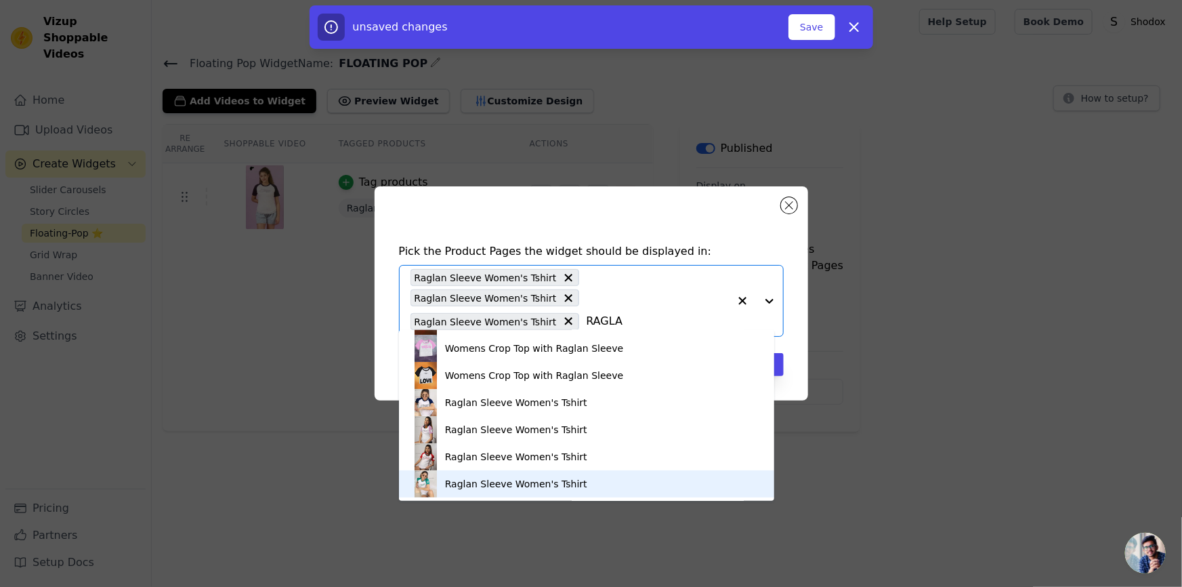
click at [591, 482] on div "Raglan Sleeve Women's Tshirt" at bounding box center [587, 483] width 348 height 27
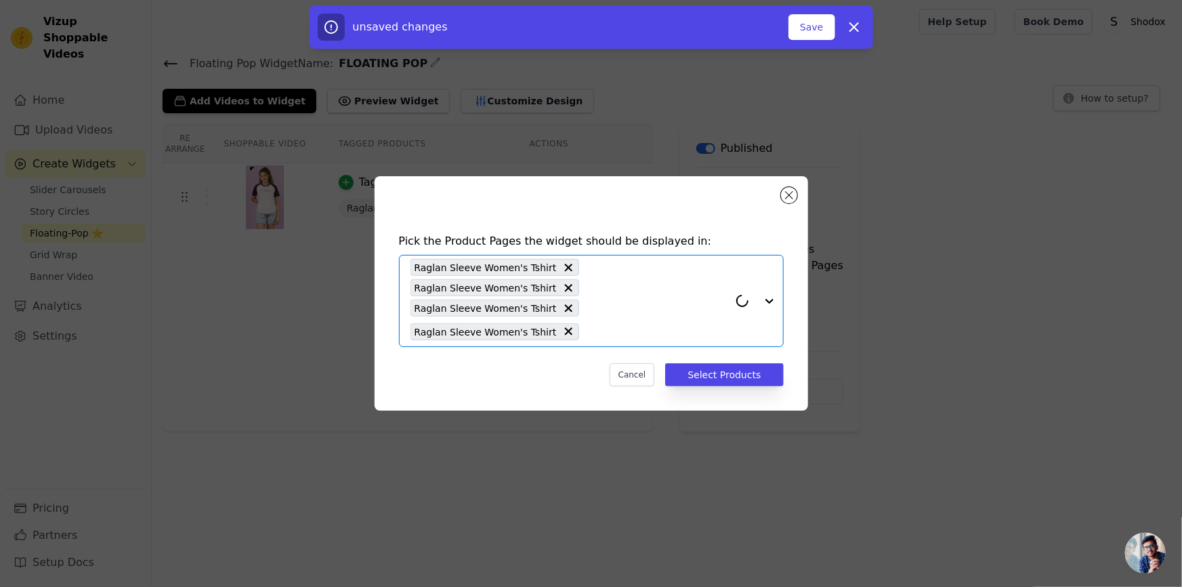
paste input "RAGLA"
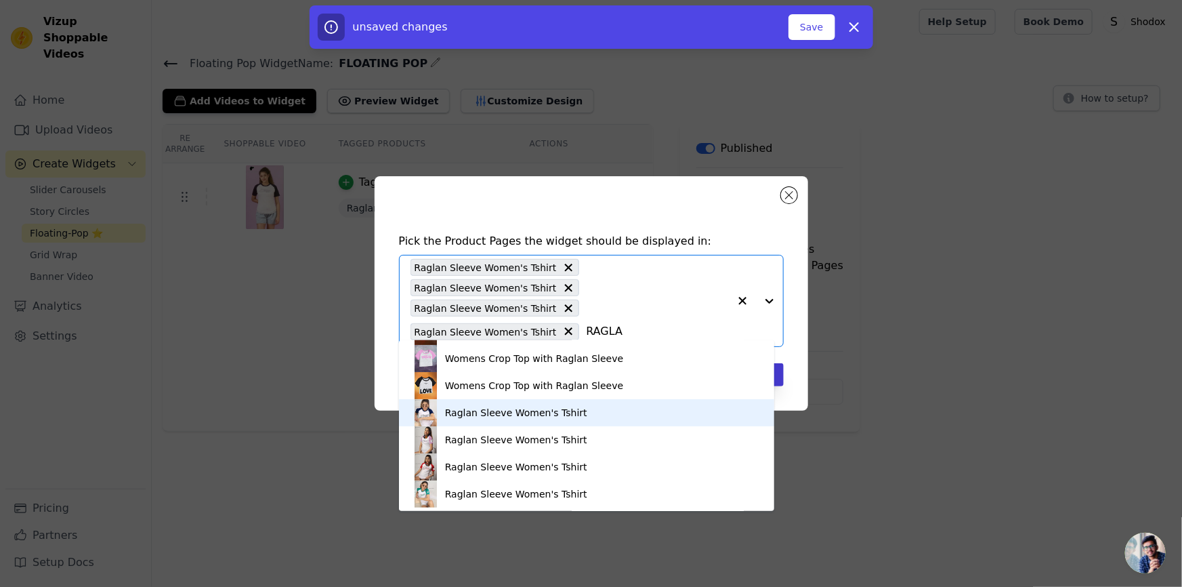
type input "RAGLA"
click at [780, 364] on button "Select Products" at bounding box center [724, 374] width 118 height 23
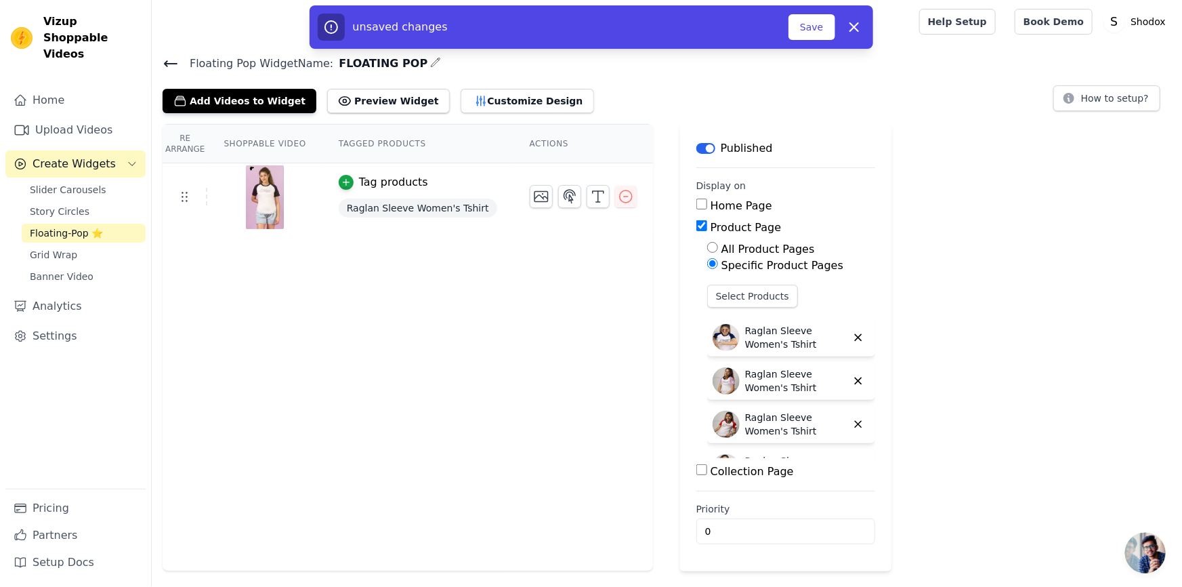
click at [696, 467] on input "Collection Page" at bounding box center [701, 469] width 11 height 11
checkbox input "true"
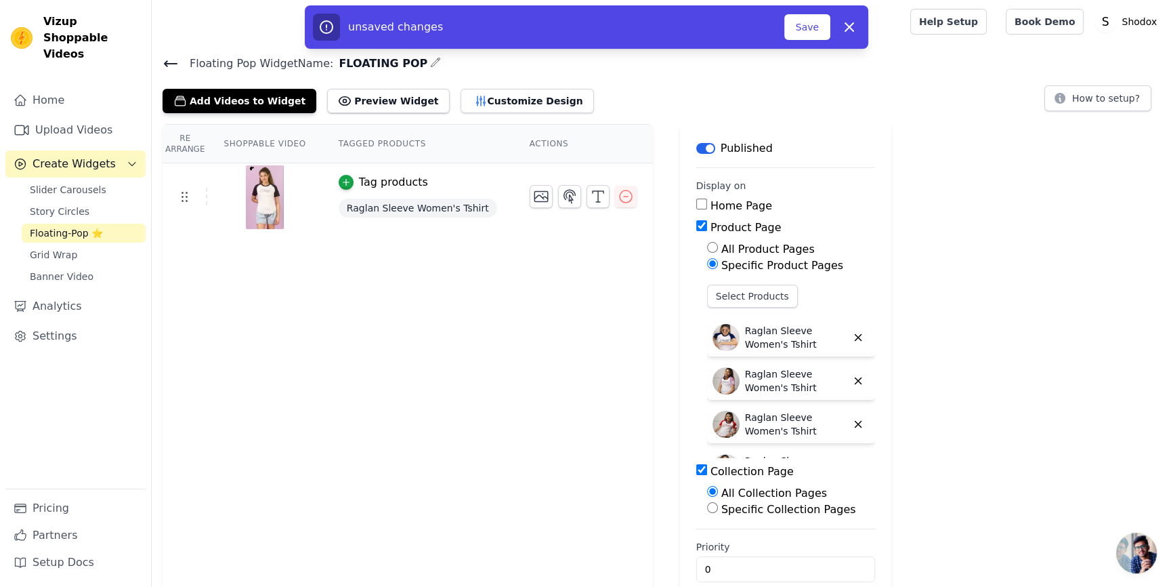
click at [722, 508] on label "Specific Collection Pages" at bounding box center [789, 509] width 135 height 13
click at [716, 508] on input "Specific Collection Pages" at bounding box center [712, 507] width 11 height 11
radio input "true"
click at [713, 532] on button "Select Collection Pages" at bounding box center [771, 539] width 128 height 23
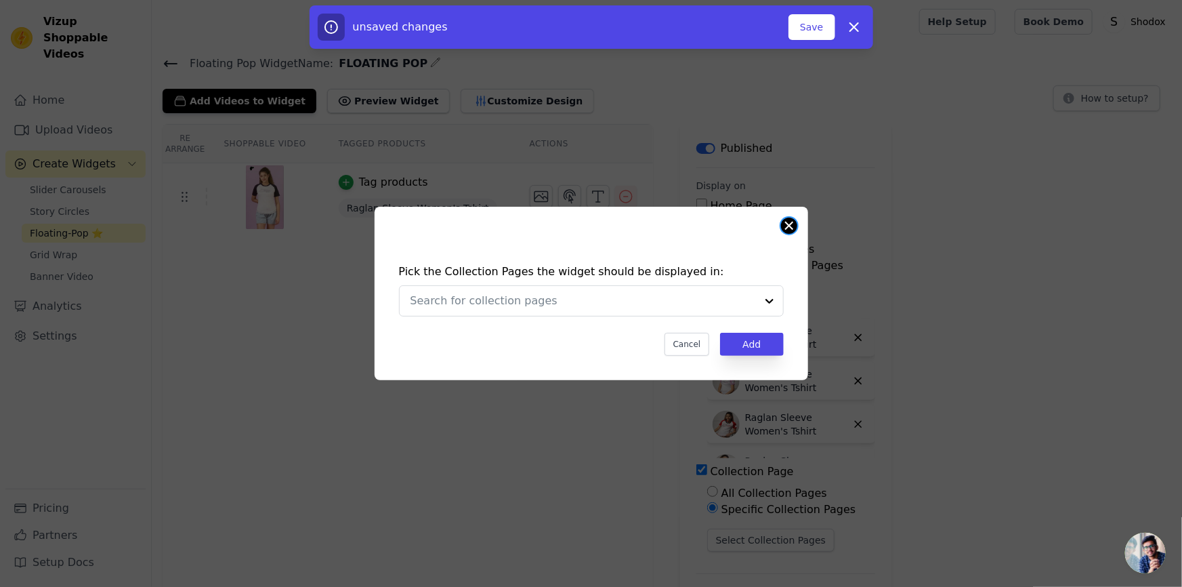
click at [791, 230] on button "Close modal" at bounding box center [789, 225] width 16 height 16
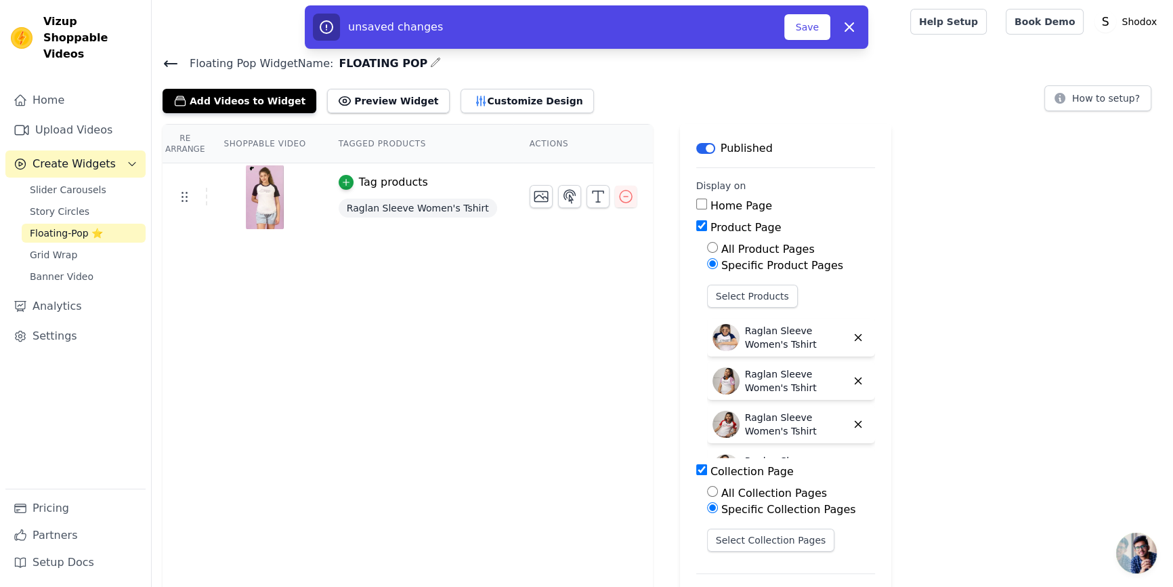
click at [696, 465] on input "Collection Page" at bounding box center [701, 469] width 11 height 11
checkbox input "false"
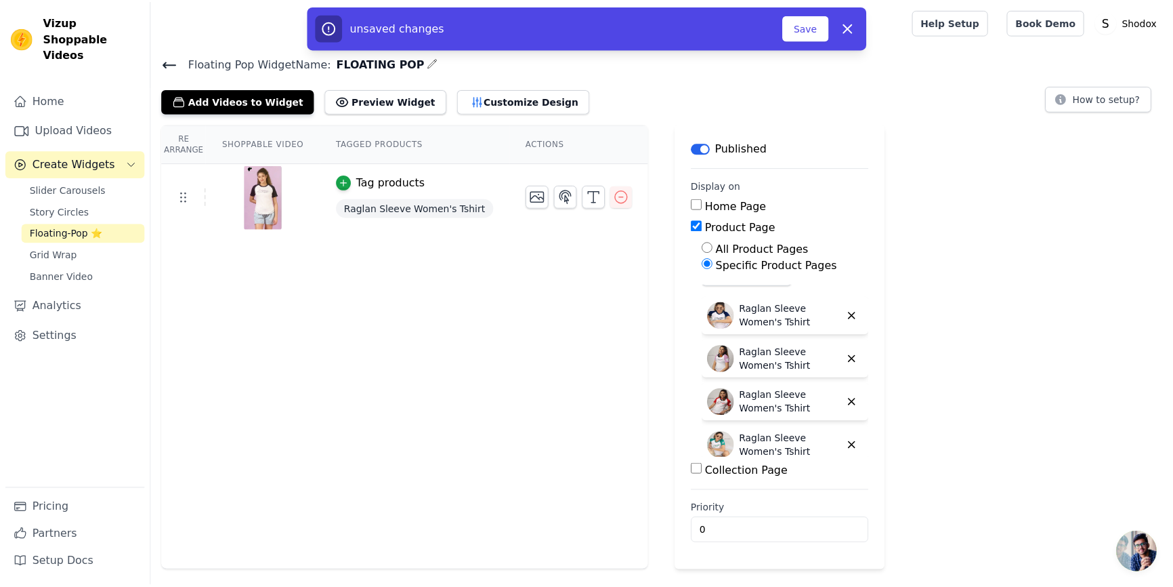
scroll to position [33, 0]
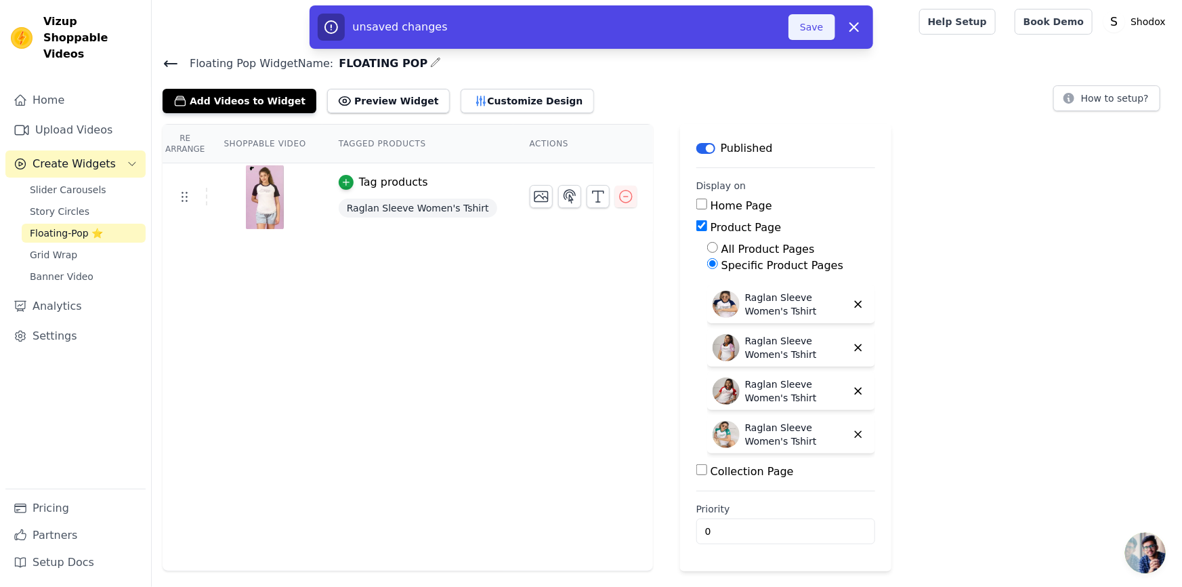
click at [806, 26] on button "Save" at bounding box center [812, 27] width 46 height 26
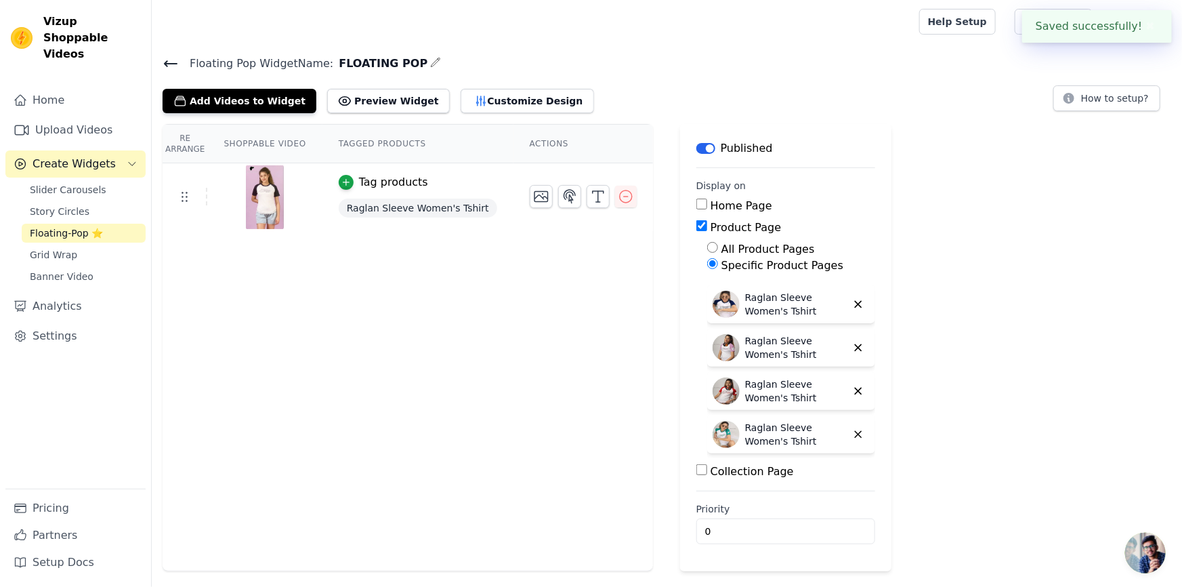
click at [430, 63] on icon "button" at bounding box center [435, 62] width 11 height 11
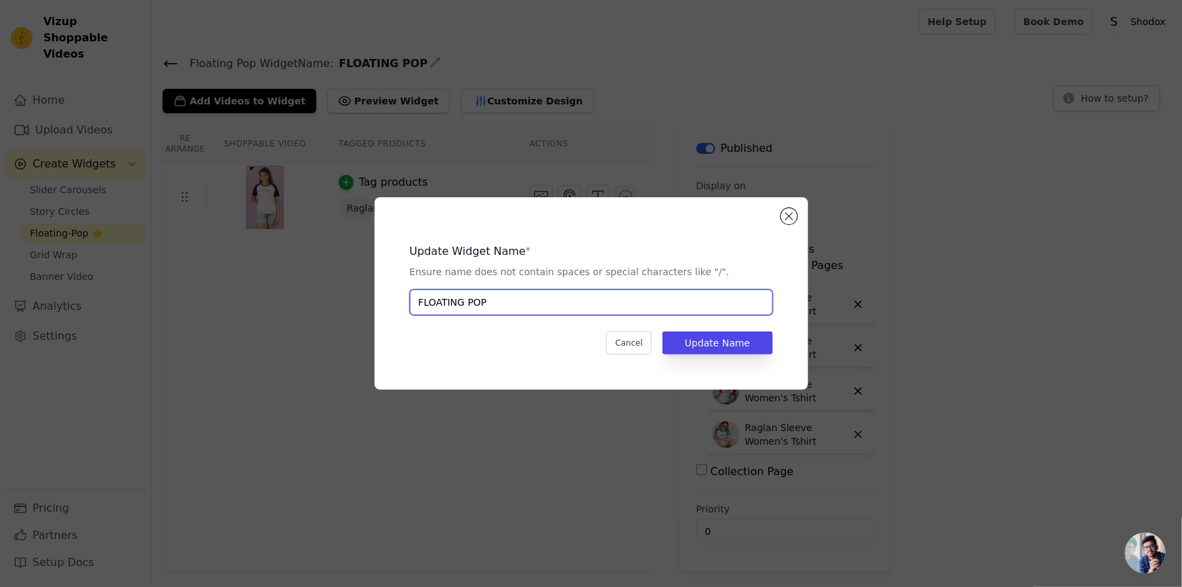
drag, startPoint x: 496, startPoint y: 308, endPoint x: 237, endPoint y: 279, distance: 260.4
click at [237, 279] on div "Update Widget Name * Ensure name does not contain spaces or special characters …" at bounding box center [591, 293] width 1139 height 236
type input "W"
type input "CHERRY TOP"
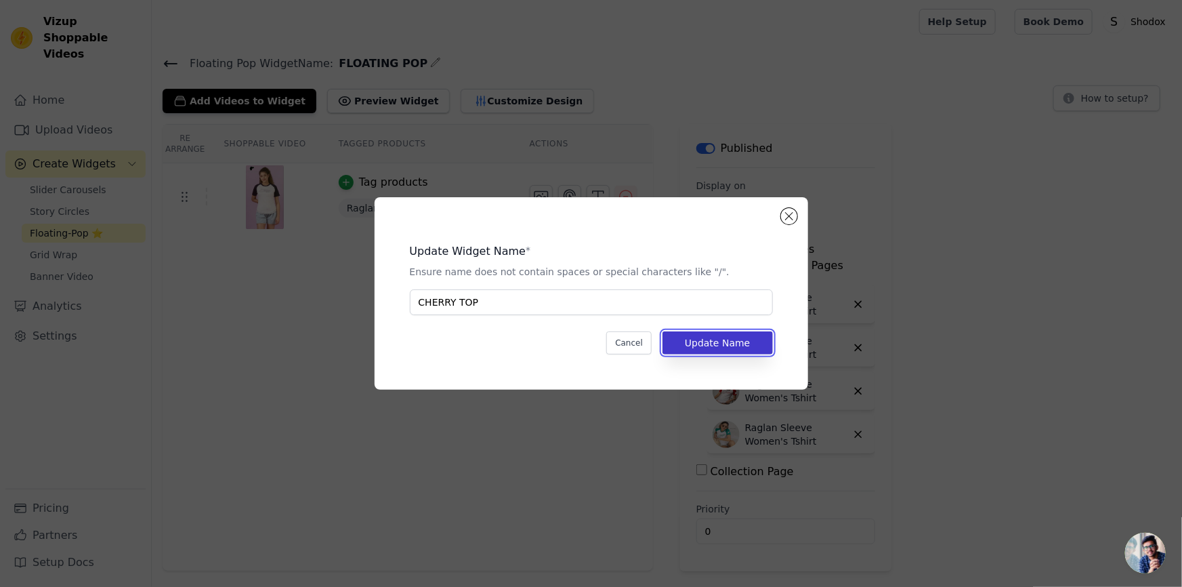
click at [721, 350] on button "Update Name" at bounding box center [718, 342] width 110 height 23
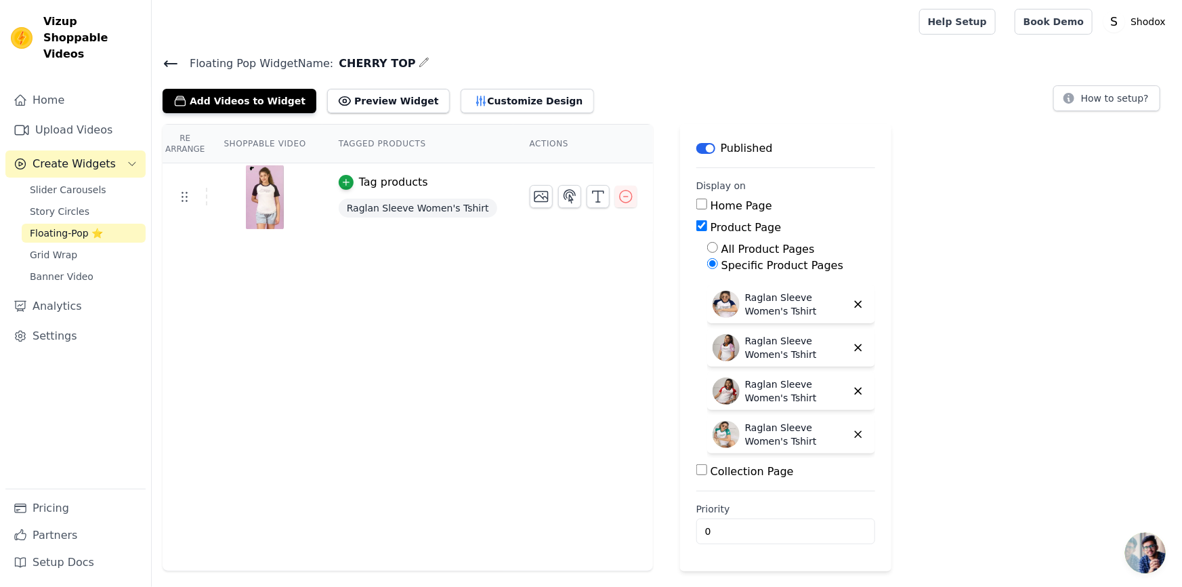
click at [171, 66] on icon at bounding box center [171, 64] width 16 height 16
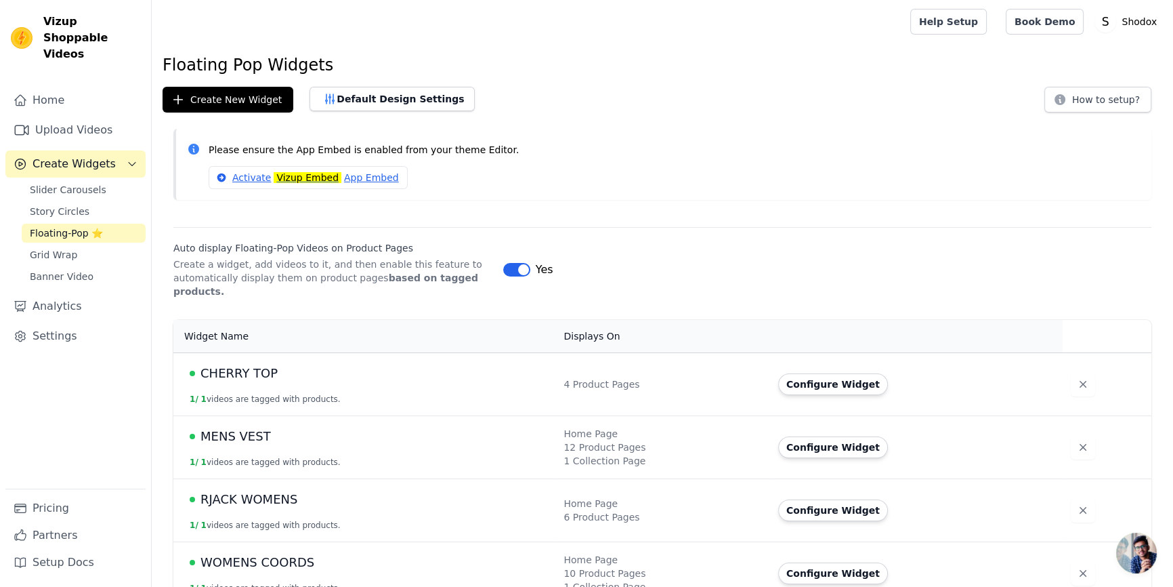
scroll to position [8, 0]
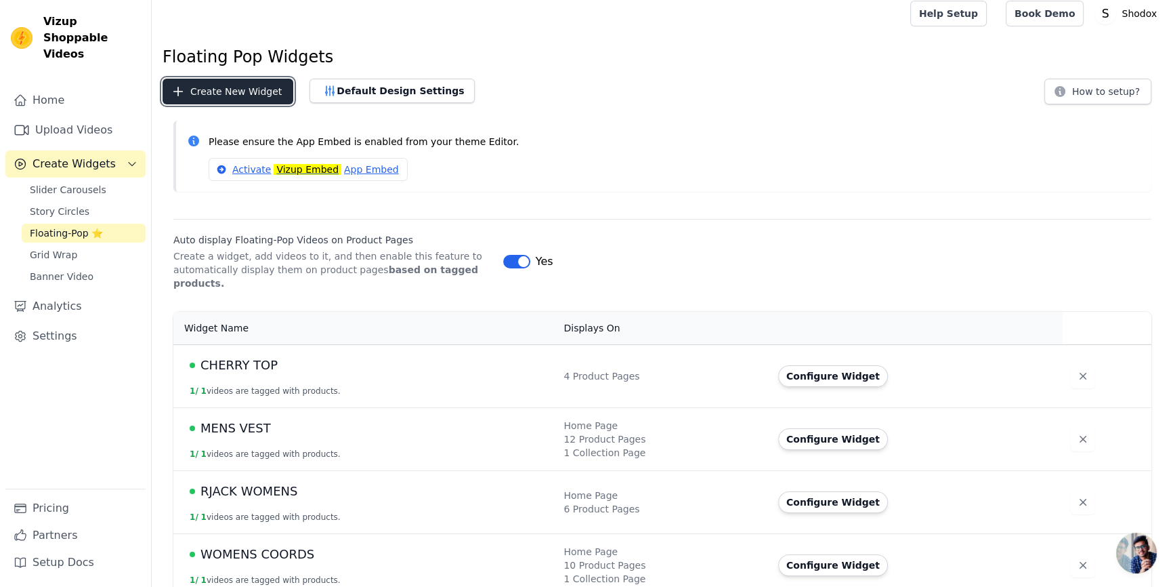
click at [257, 93] on button "Create New Widget" at bounding box center [228, 92] width 131 height 26
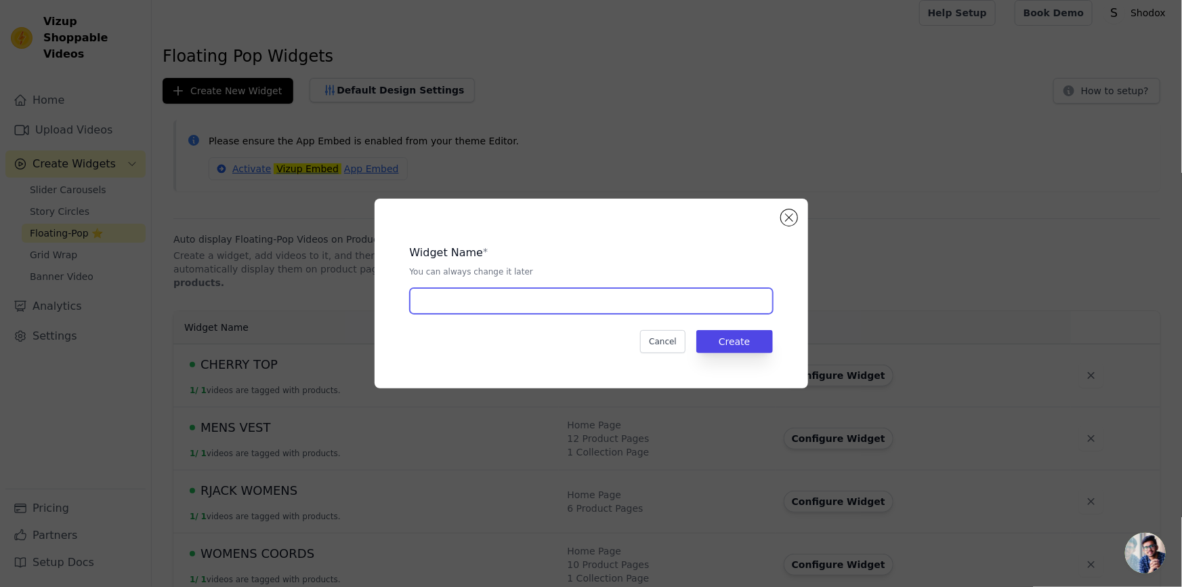
click at [566, 302] on input "text" at bounding box center [591, 301] width 363 height 26
type input "FLOATING POP"
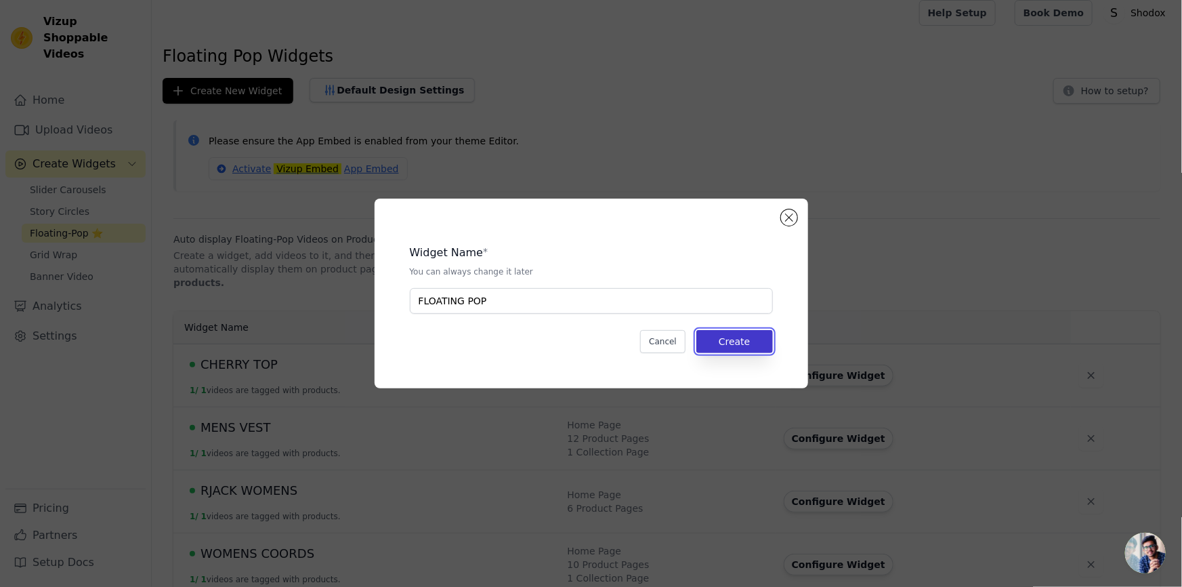
click at [756, 349] on button "Create" at bounding box center [734, 341] width 77 height 23
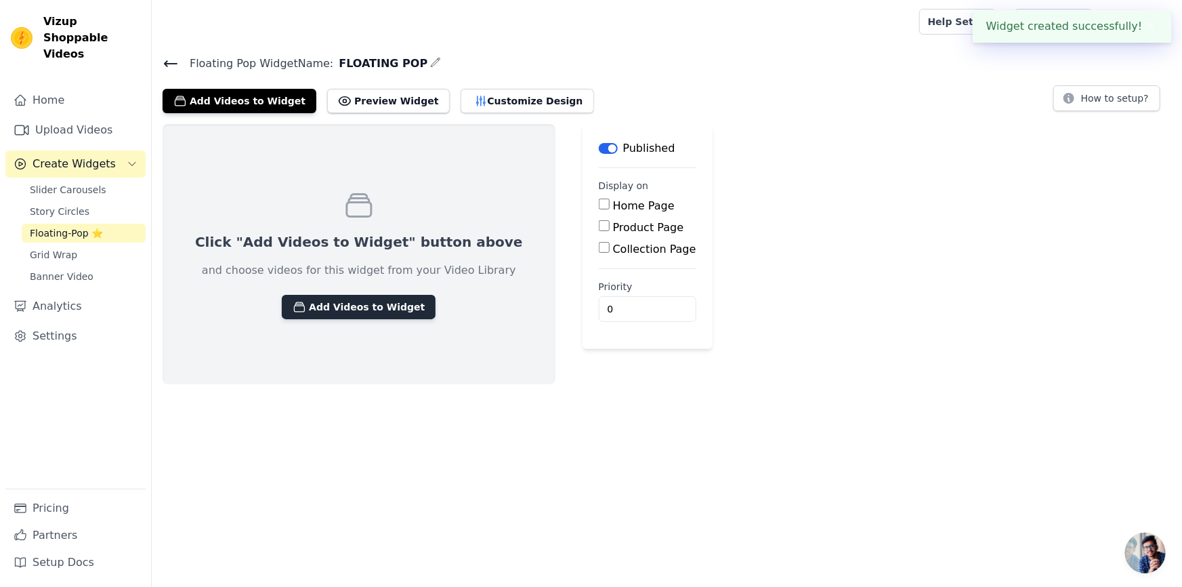
click at [282, 297] on button "Add Videos to Widget" at bounding box center [359, 307] width 154 height 24
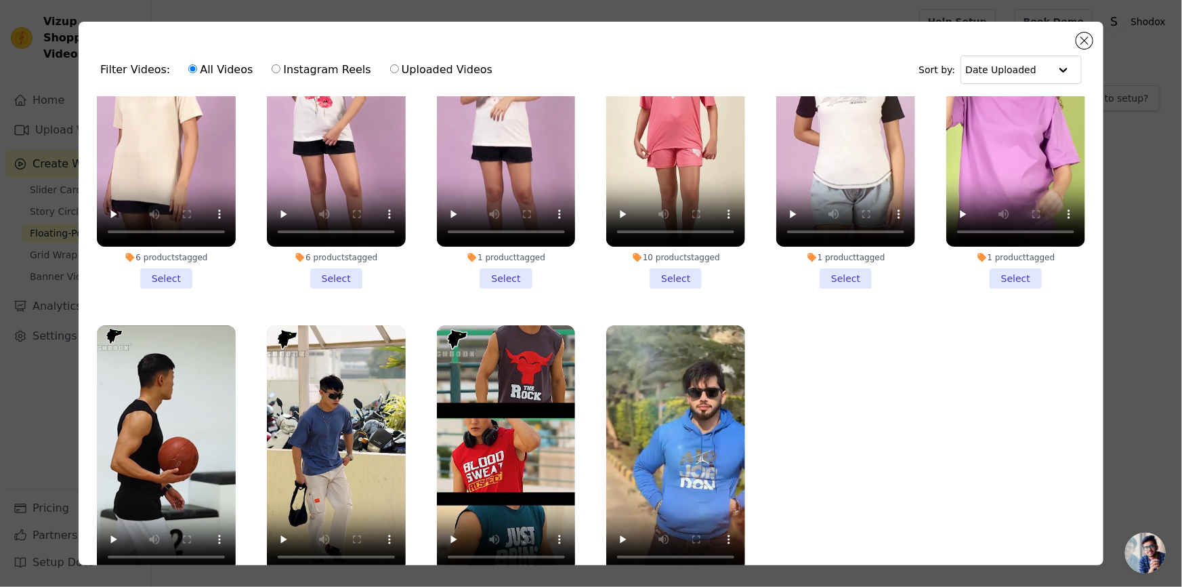
scroll to position [117, 0]
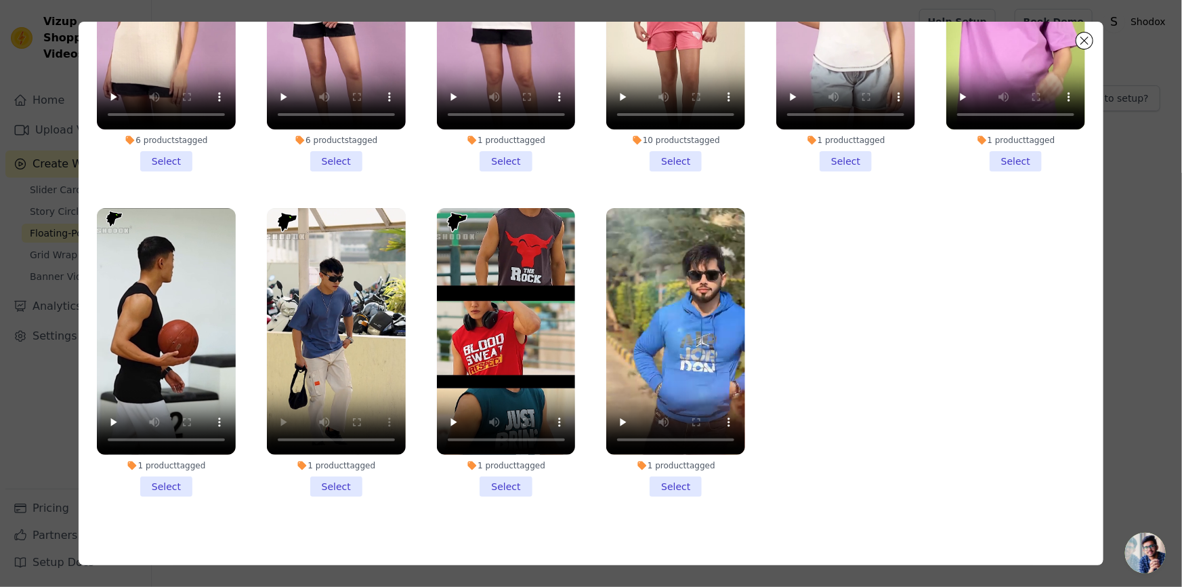
click at [999, 152] on li "1 product tagged Select" at bounding box center [1015, 27] width 139 height 289
click at [0, 0] on input "1 product tagged Select" at bounding box center [0, 0] width 0 height 0
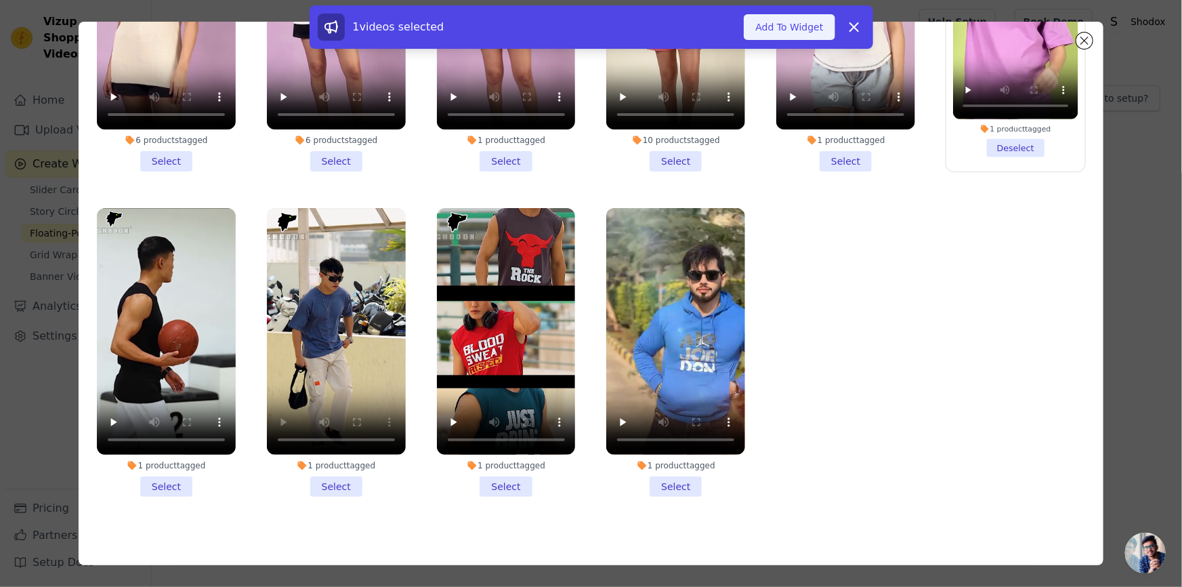
click at [779, 24] on button "Add To Widget" at bounding box center [789, 27] width 91 height 26
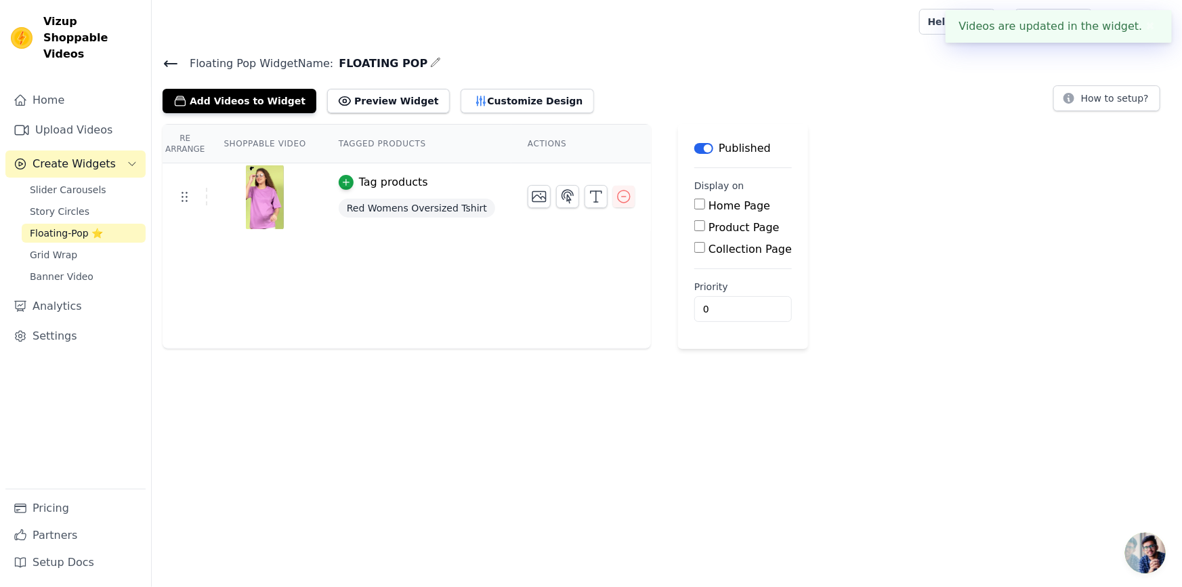
click at [709, 224] on label "Product Page" at bounding box center [744, 227] width 71 height 13
click at [694, 224] on input "Product Page" at bounding box center [699, 225] width 11 height 11
checkbox input "true"
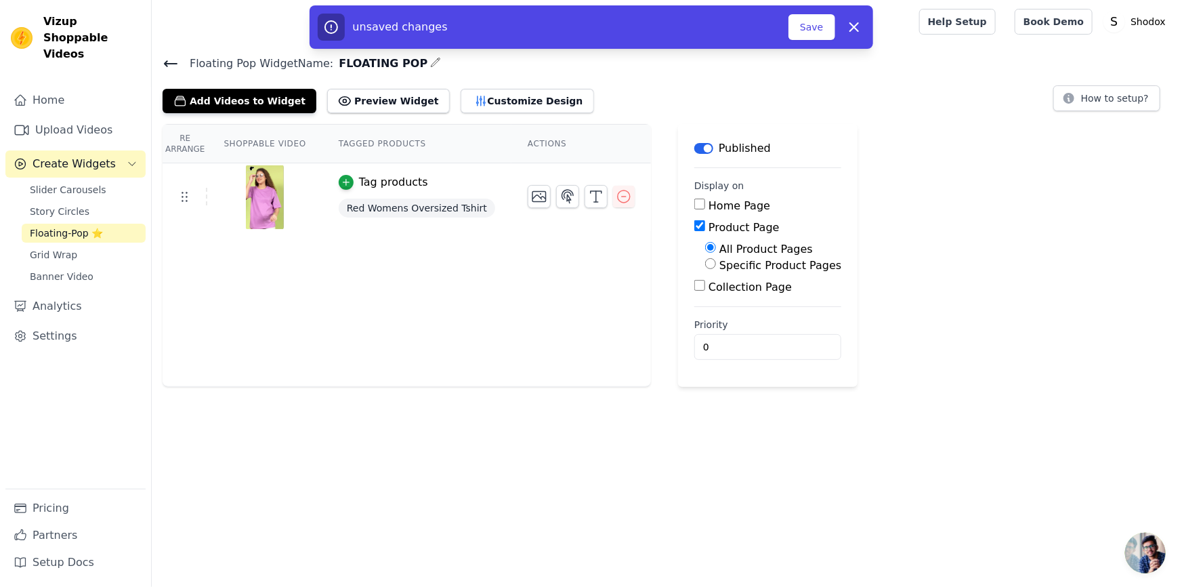
click at [705, 269] on div "Specific Product Pages" at bounding box center [773, 265] width 136 height 16
click at [705, 264] on input "Specific Product Pages" at bounding box center [710, 263] width 11 height 11
radio input "true"
click at [705, 306] on div "Select Products" at bounding box center [773, 302] width 136 height 34
click at [705, 298] on button "Select Products" at bounding box center [750, 296] width 91 height 23
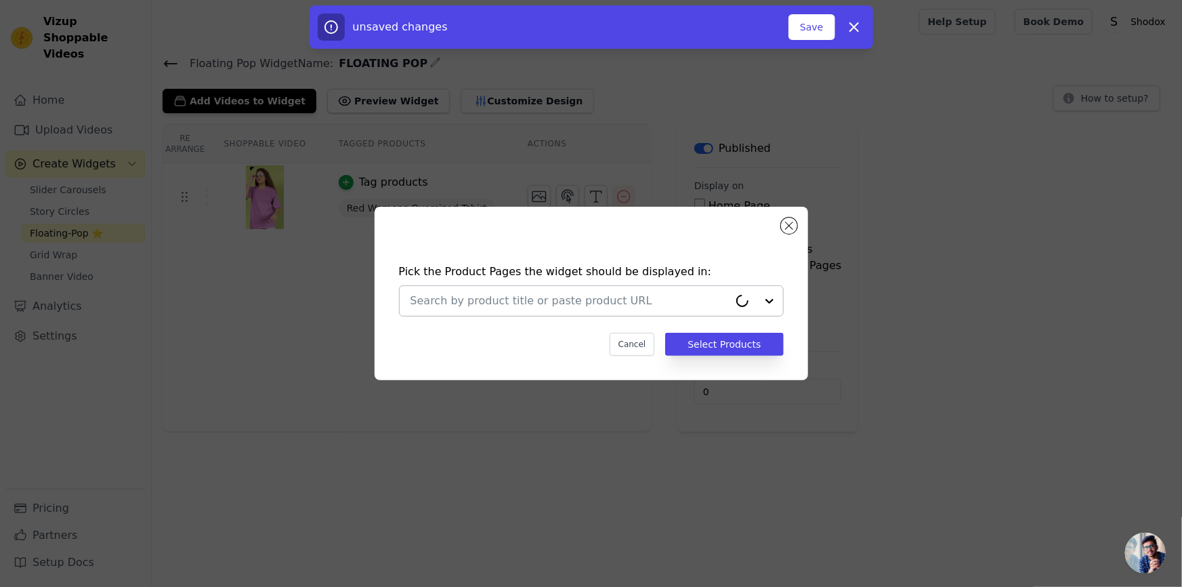
click at [681, 301] on input "text" at bounding box center [570, 301] width 318 height 16
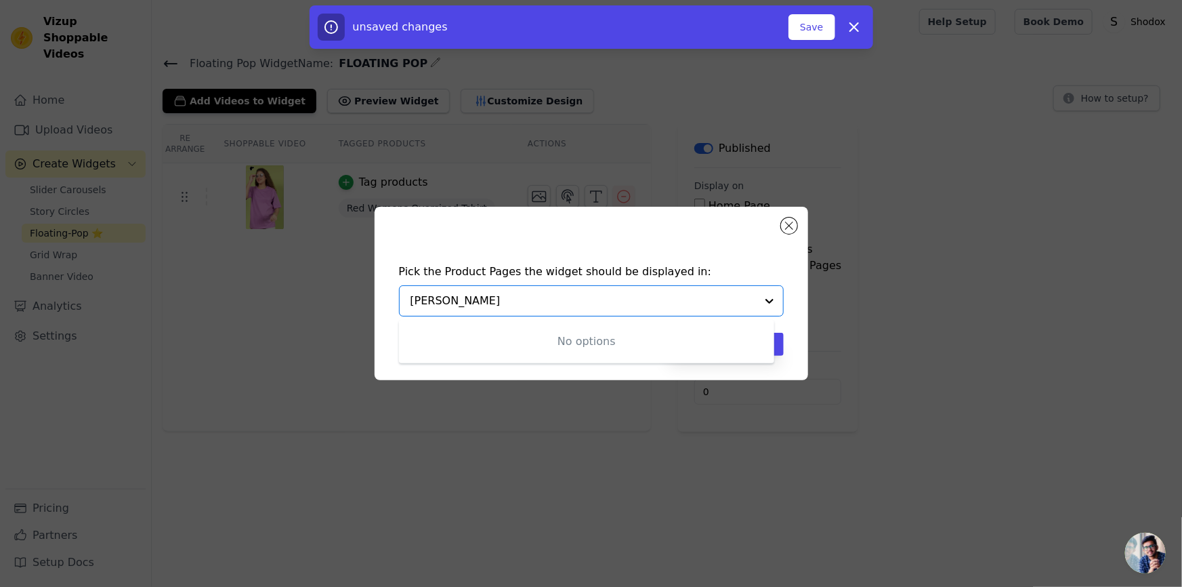
click at [681, 301] on input "[PERSON_NAME]" at bounding box center [584, 301] width 346 height 16
type input "S"
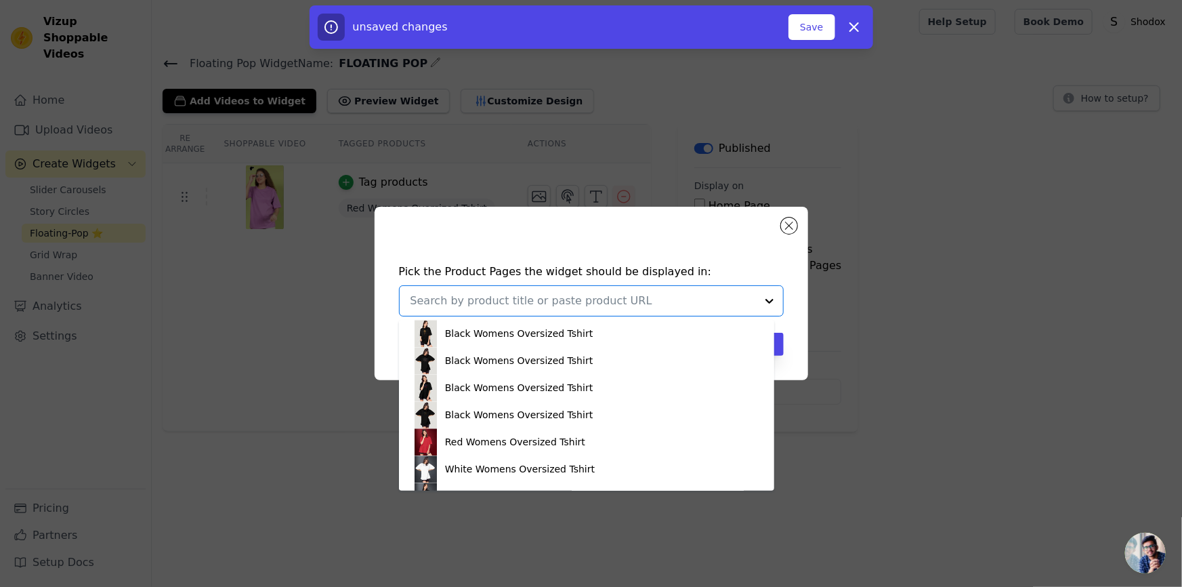
scroll to position [1516, 0]
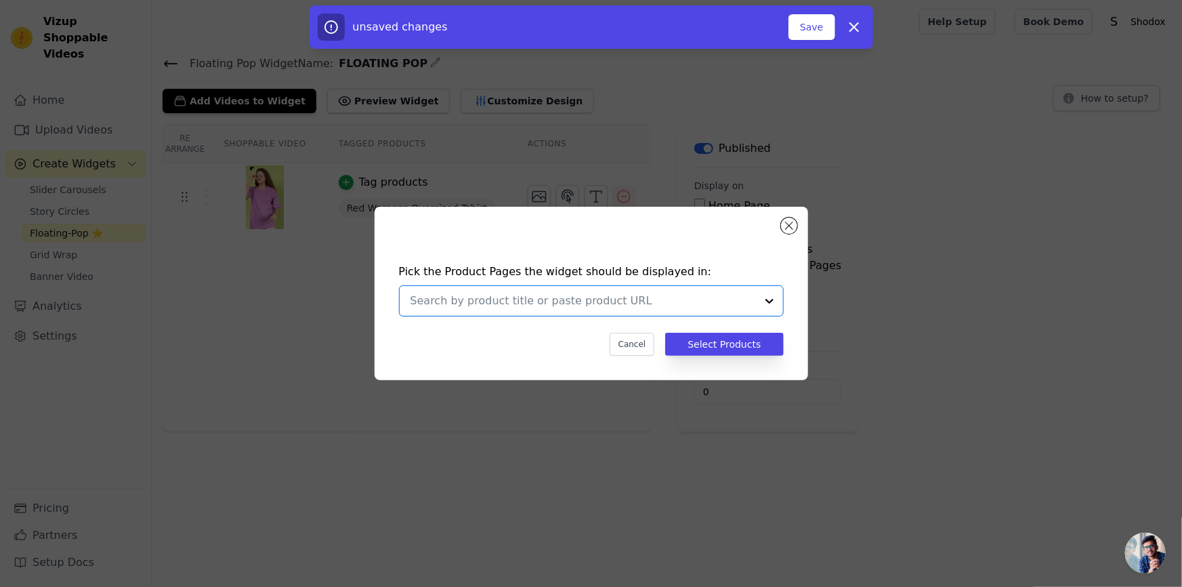
click at [595, 307] on input "text" at bounding box center [584, 301] width 346 height 16
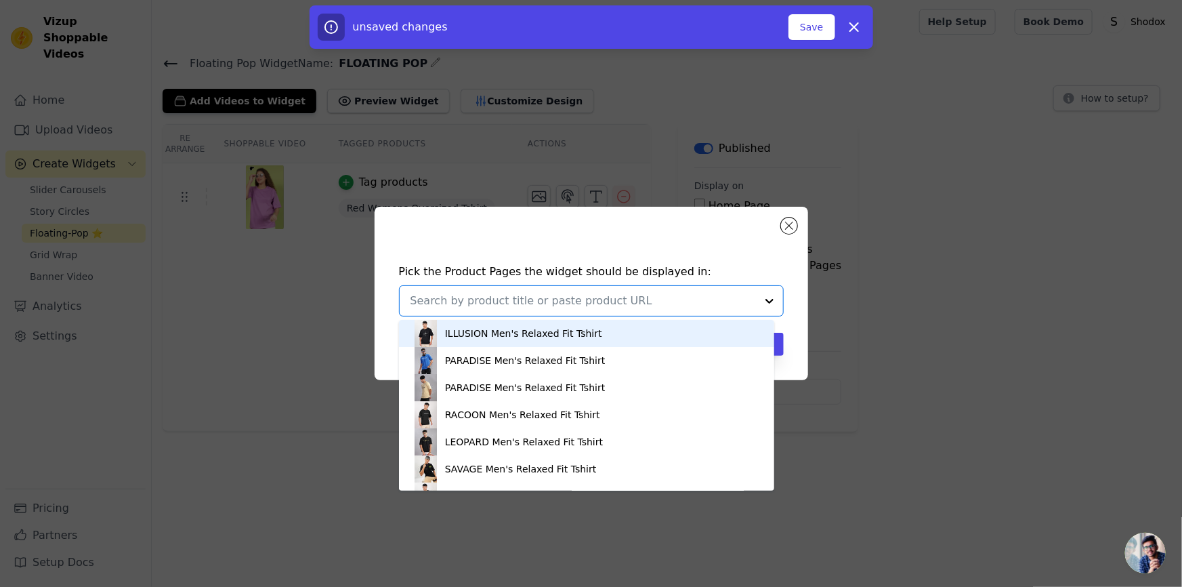
paste input "Womens Oversized"
type input "Womens Oversized"
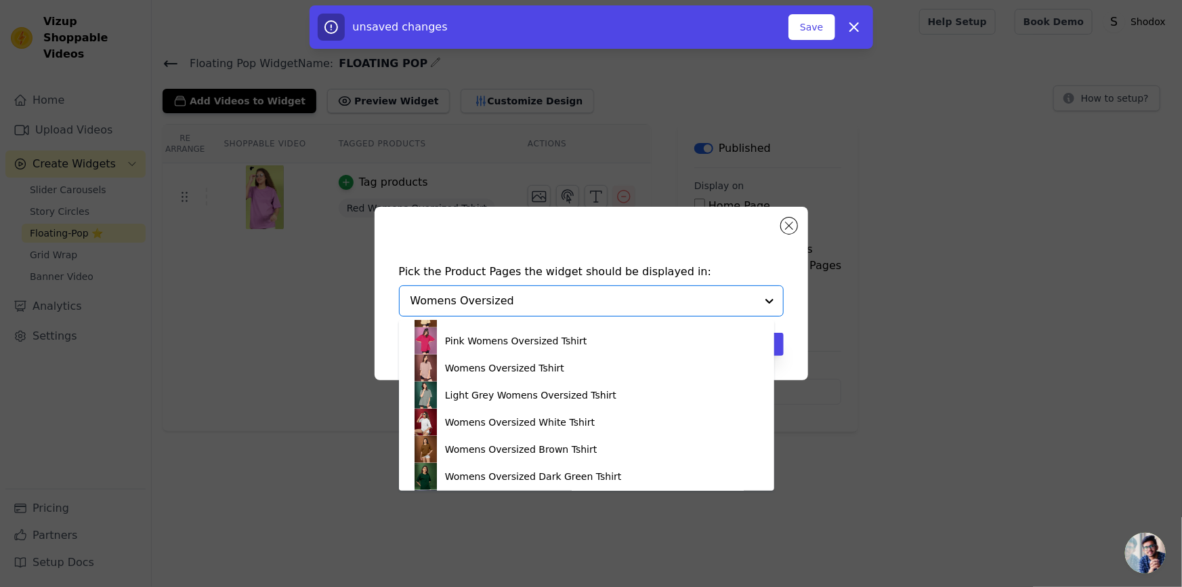
scroll to position [411, 0]
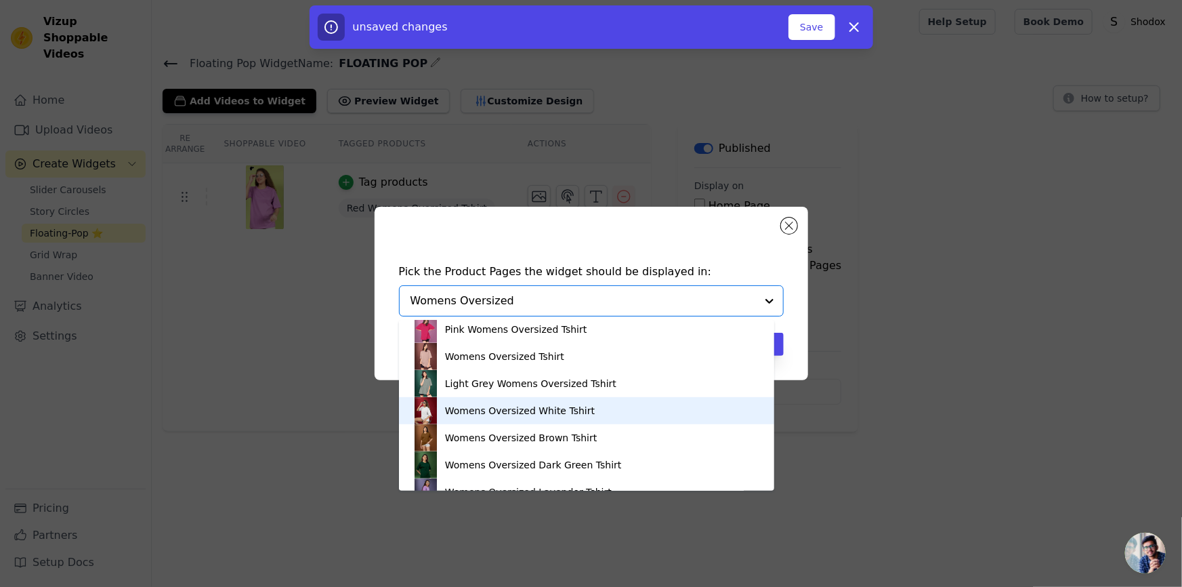
click at [477, 407] on div "Womens Oversized White Tshirt" at bounding box center [520, 411] width 150 height 14
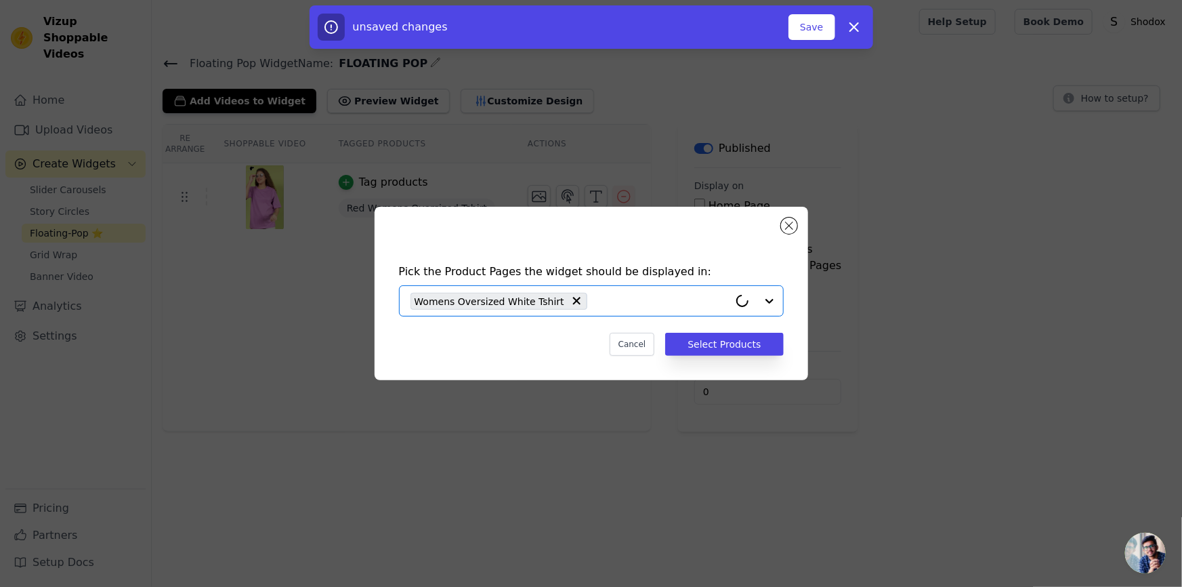
paste input "Womens Oversized"
type input "Womens Oversized"
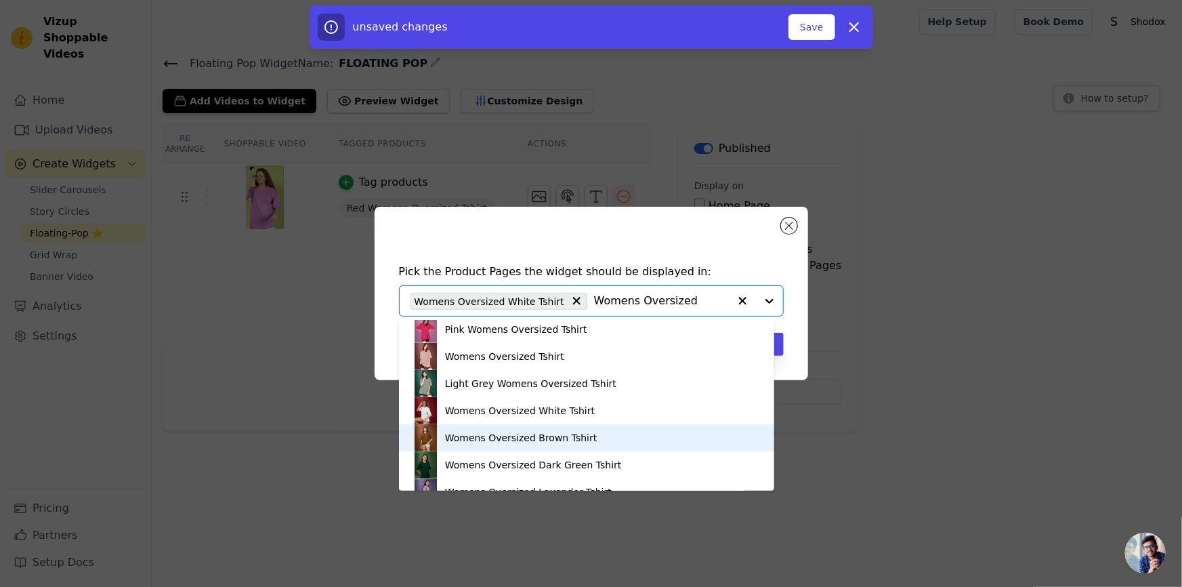
click at [472, 436] on div "Womens Oversized Brown Tshirt" at bounding box center [521, 438] width 152 height 14
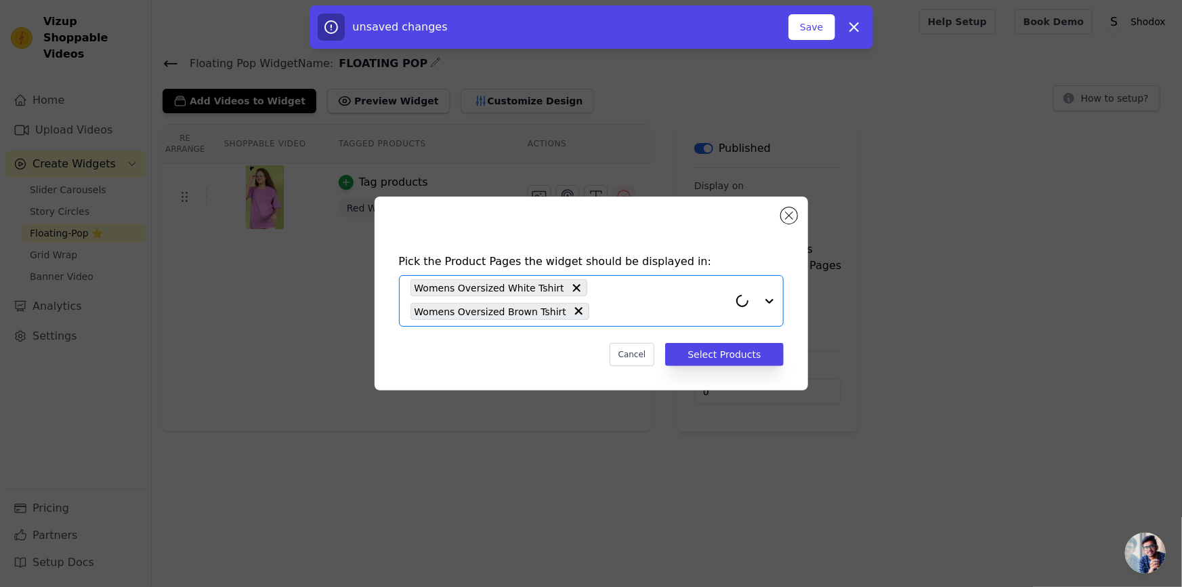
paste input "Womens Oversized"
type input "Womens Oversized"
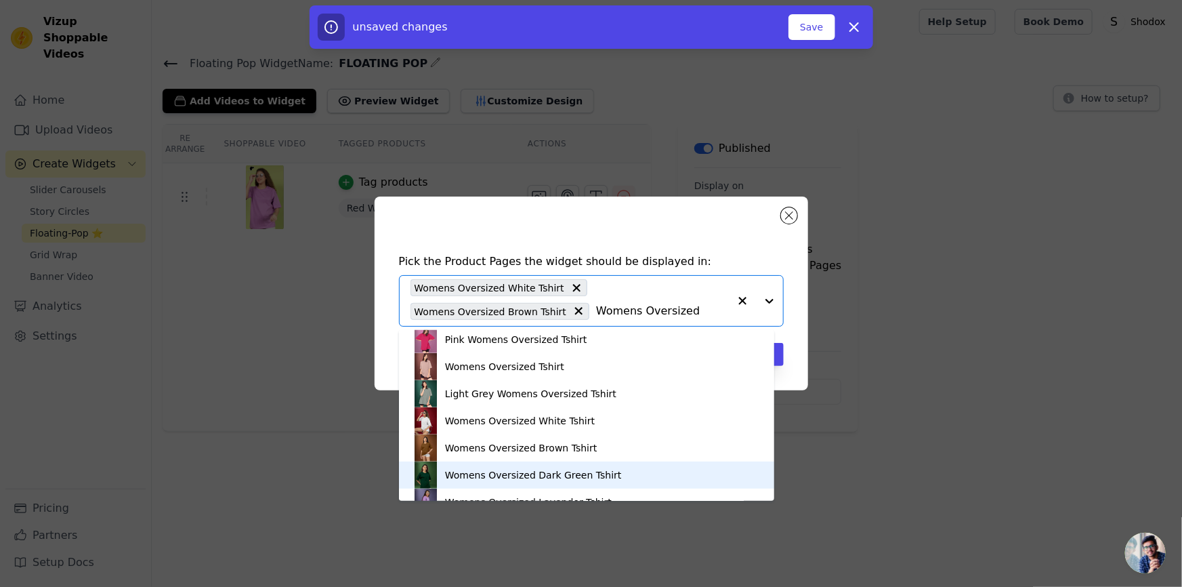
click at [449, 472] on div "Womens Oversized Dark Green Tshirt" at bounding box center [533, 475] width 177 height 14
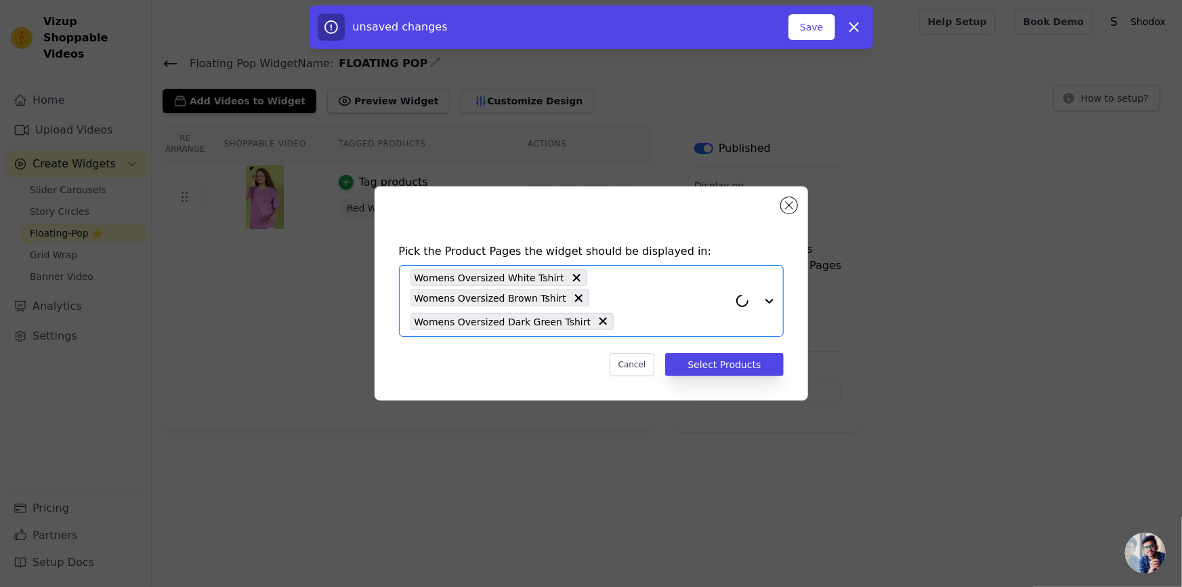
paste input "Womens Oversized"
type input "Womens Oversized"
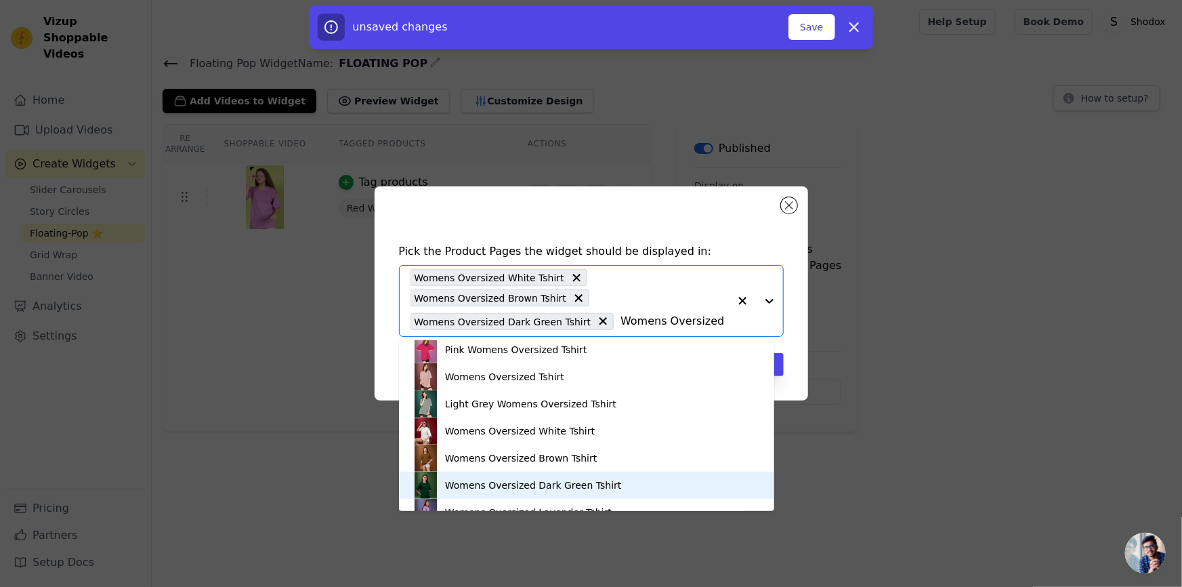
scroll to position [425, 0]
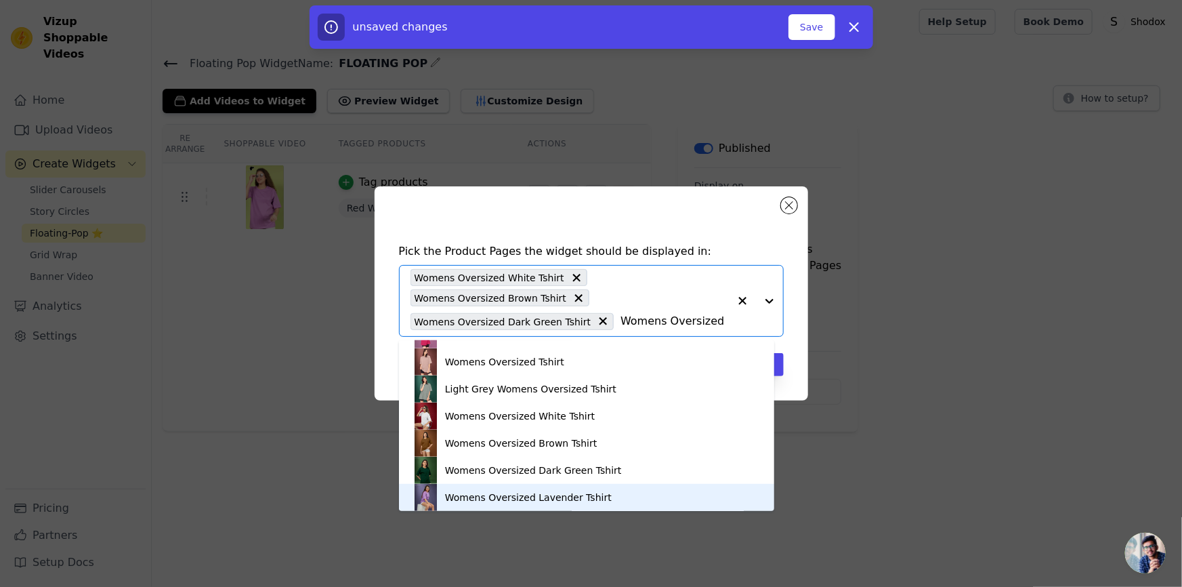
click at [448, 505] on div "Womens Oversized Lavender Tshirt" at bounding box center [587, 497] width 348 height 27
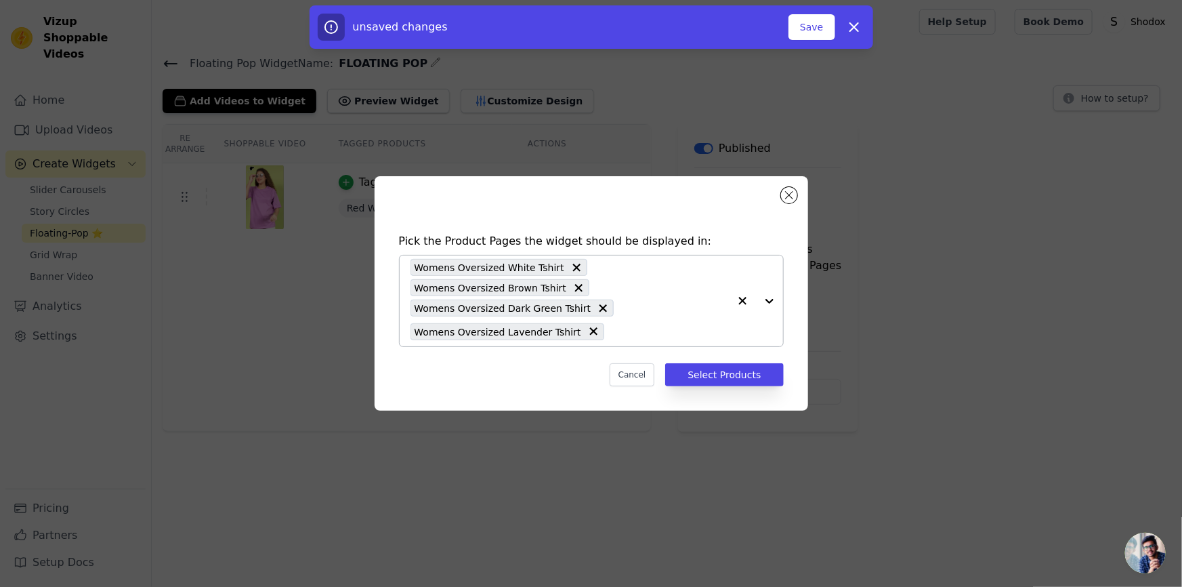
type input "V"
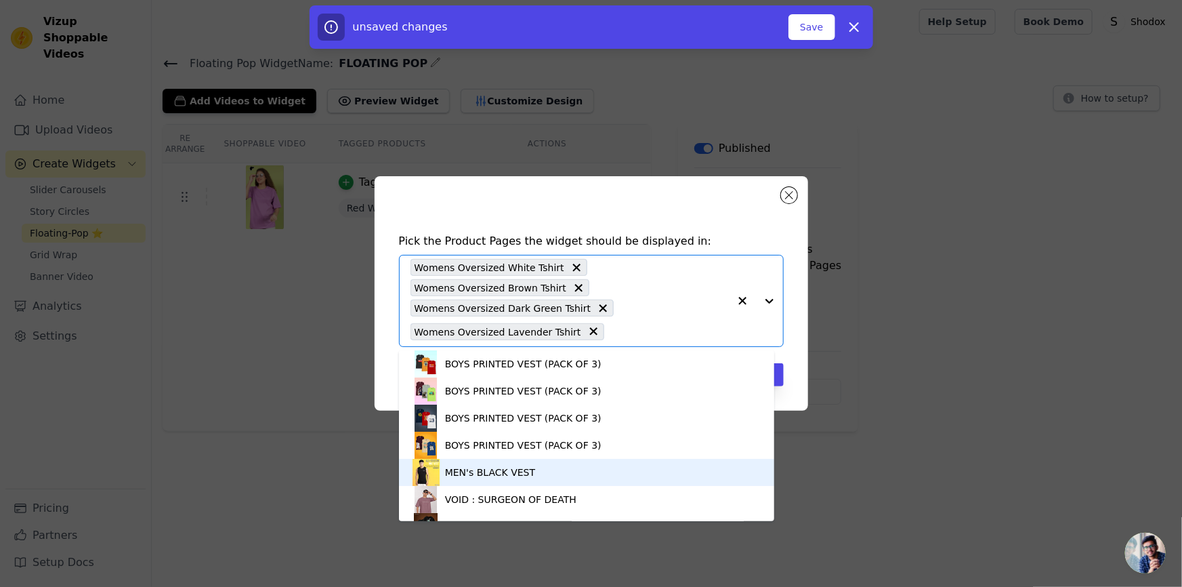
paste input "Womens Oversized"
type input "Womens Oversized"
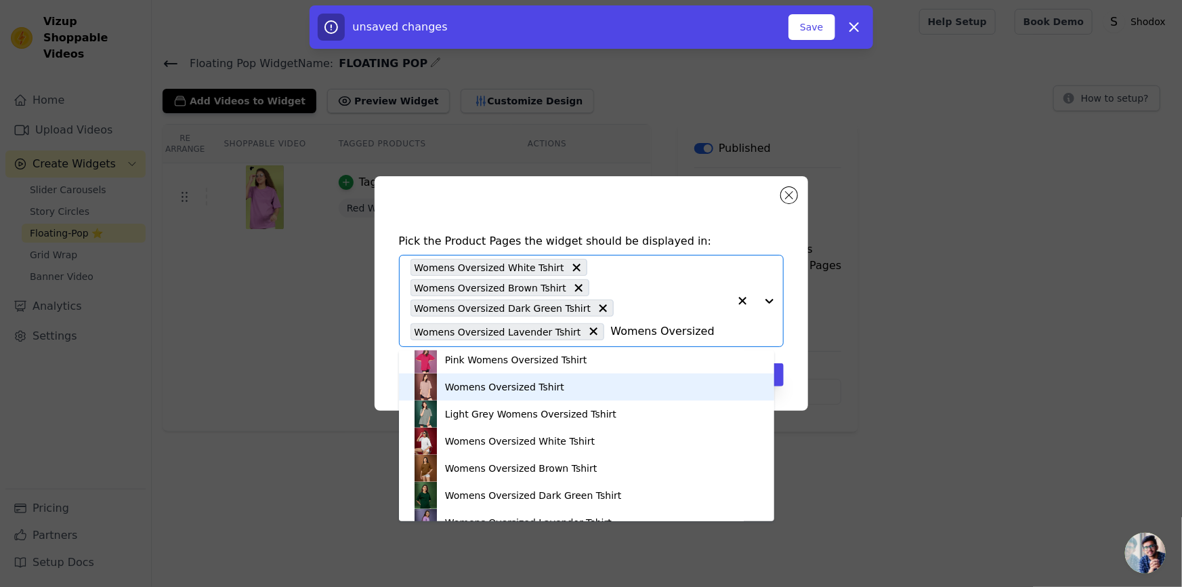
scroll to position [616, 0]
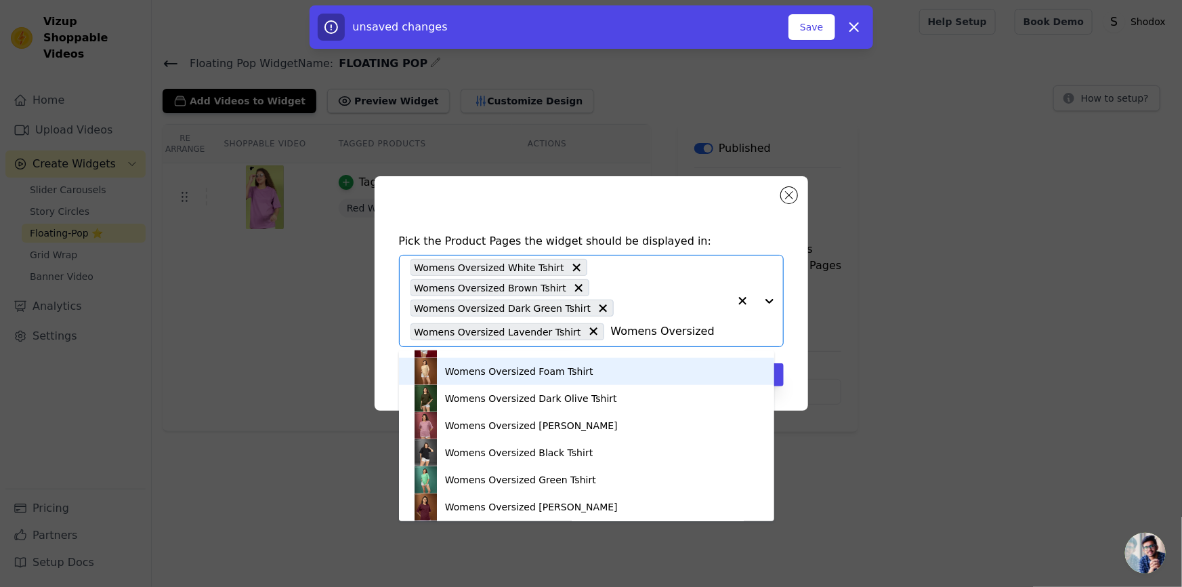
click at [486, 379] on div "Womens Oversized Foam Tshirt" at bounding box center [587, 371] width 348 height 27
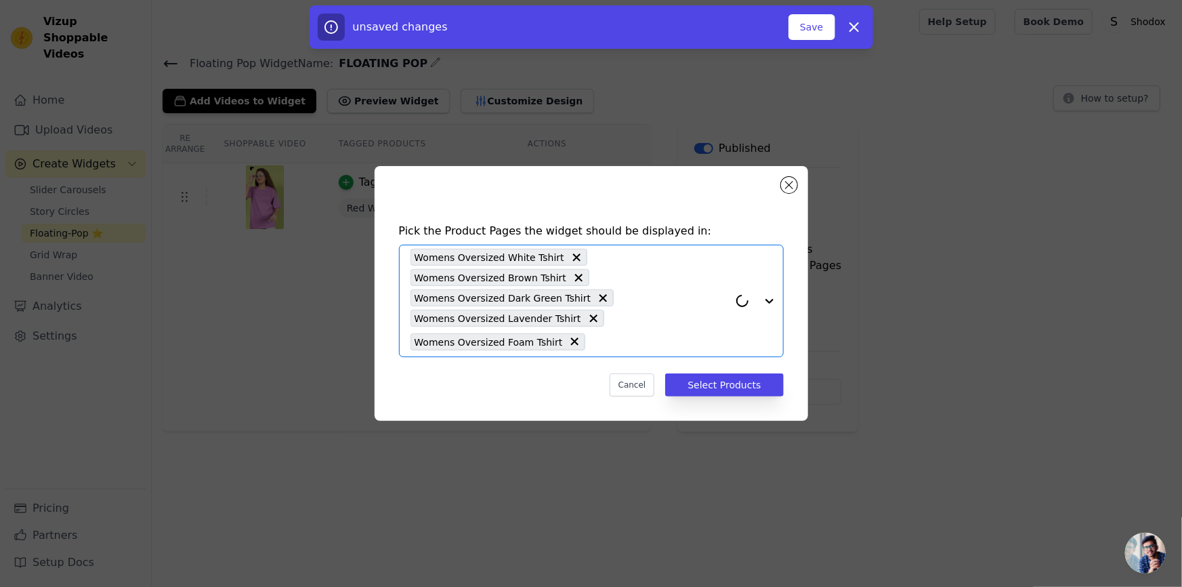
paste input "Womens Oversized"
type input "Womens Oversized"
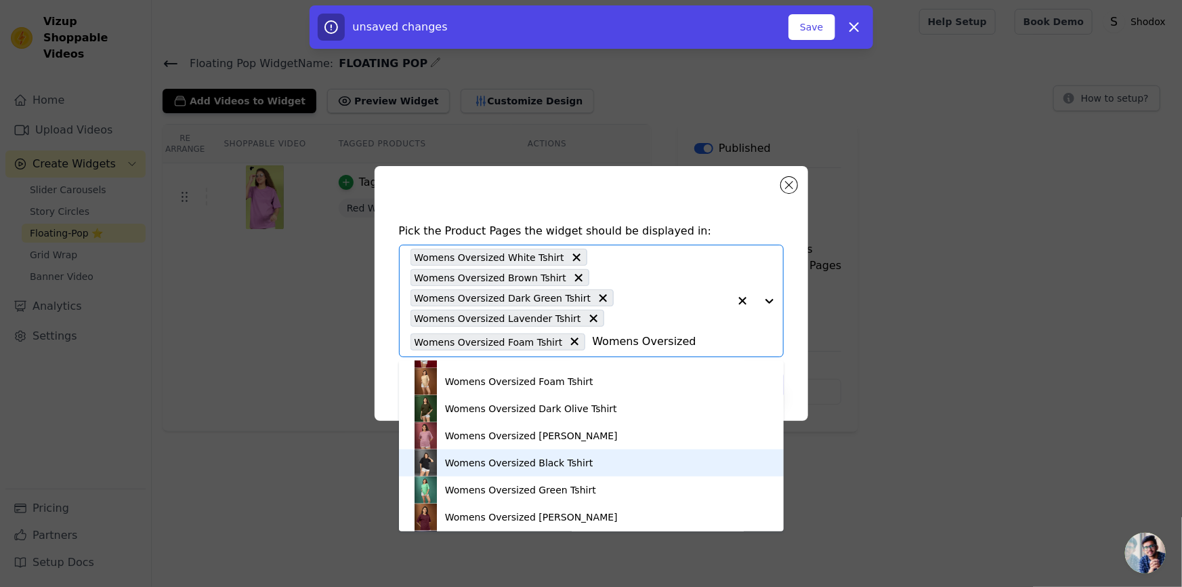
click at [501, 467] on div "Womens Oversized Black Tshirt" at bounding box center [519, 463] width 148 height 14
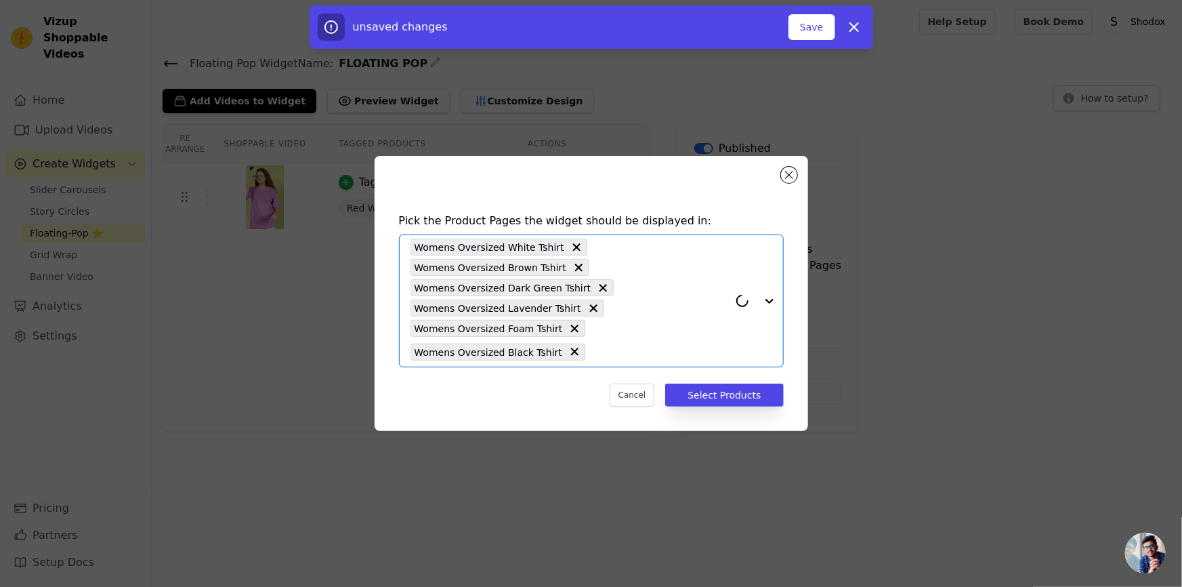
paste input "Womens Oversized"
type input "Womens Oversized"
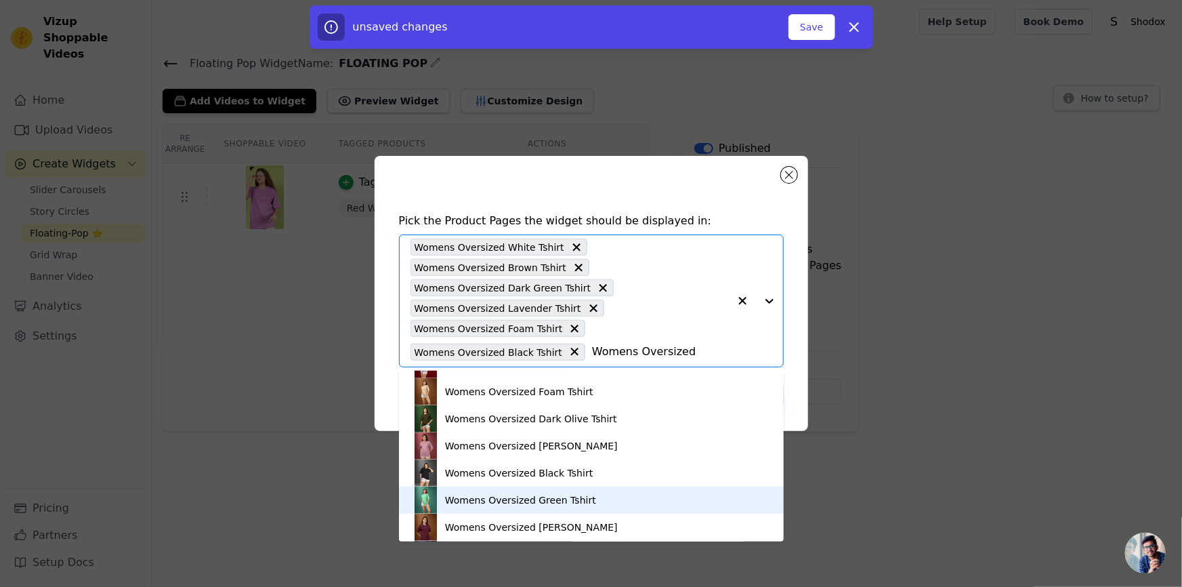
click at [502, 498] on div "Womens Oversized Green Tshirt" at bounding box center [520, 500] width 151 height 14
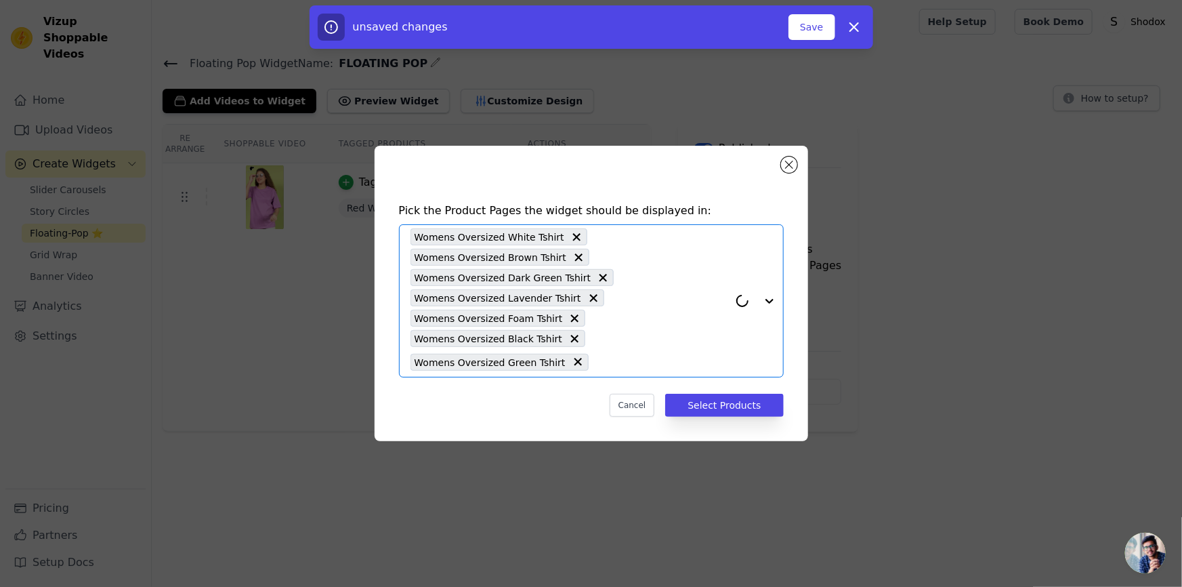
paste input "Womens Oversized"
type input "Womens Oversized"
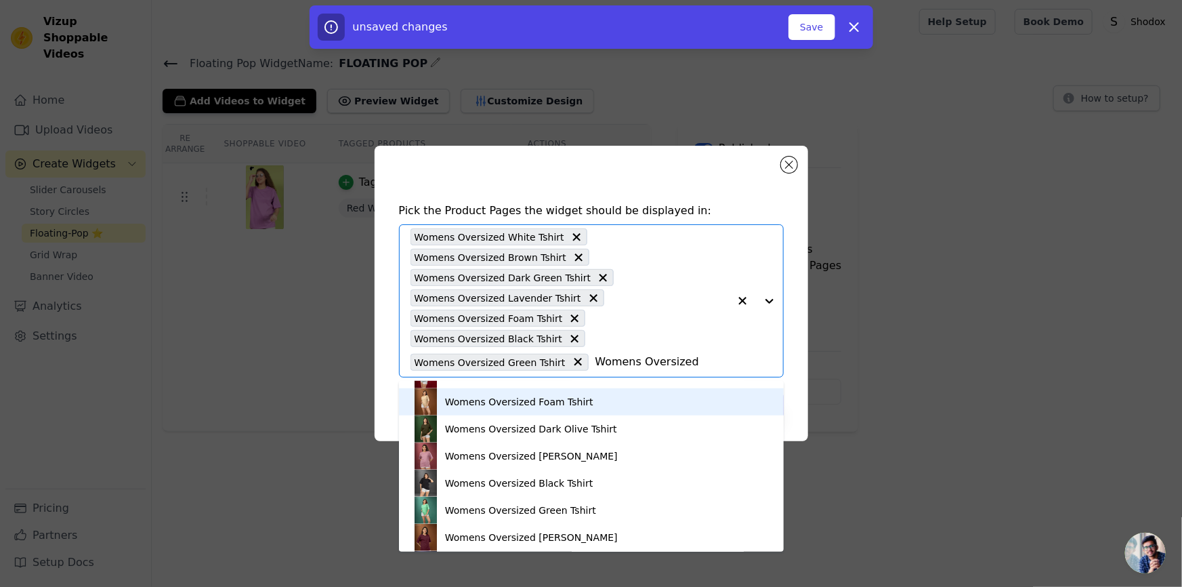
click at [521, 404] on div "Womens Oversized Foam Tshirt" at bounding box center [519, 402] width 148 height 14
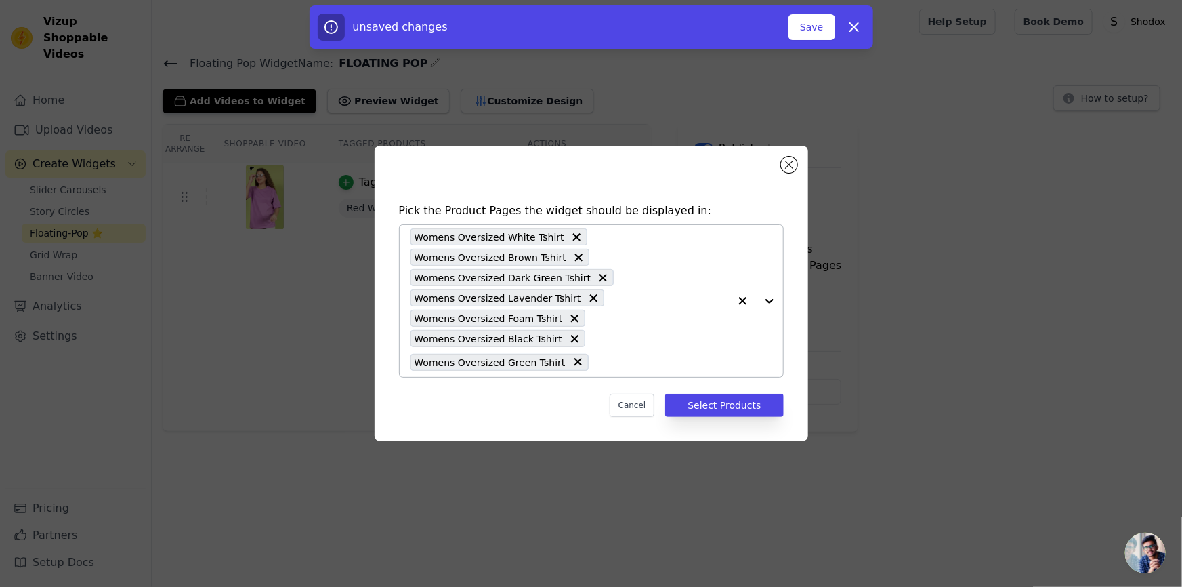
click at [598, 359] on input "text" at bounding box center [662, 362] width 133 height 16
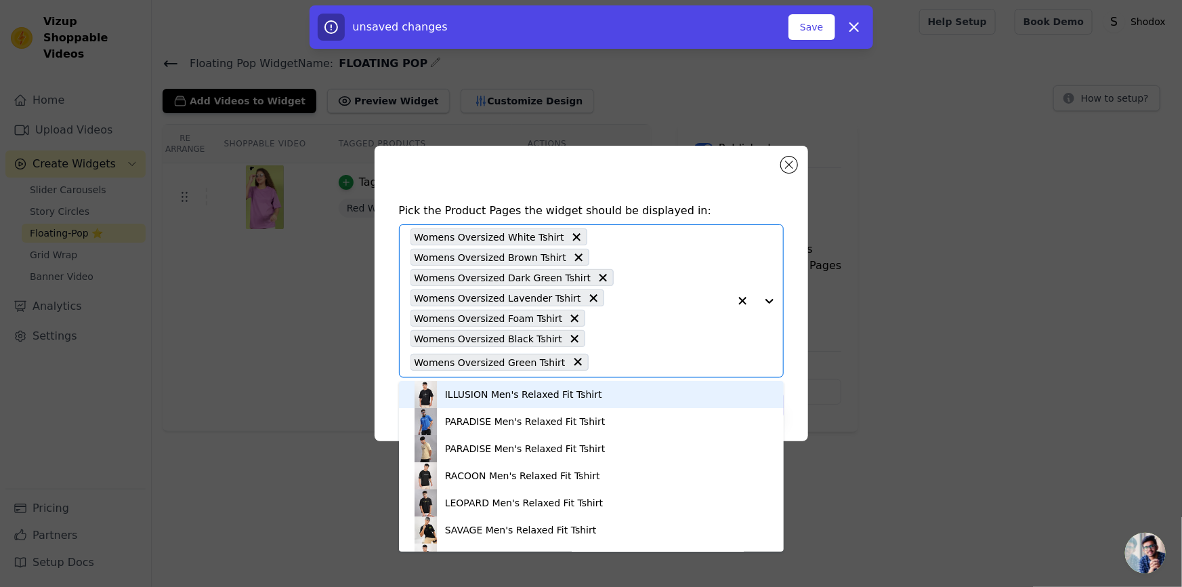
paste input "Womens Oversized"
type input "Womens Oversized"
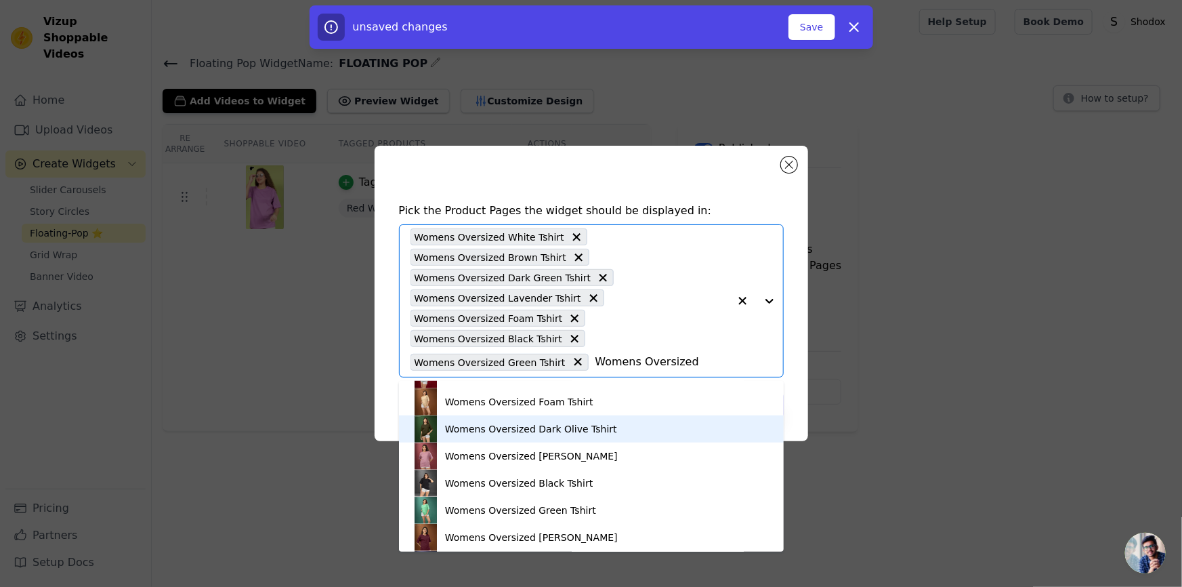
click at [558, 431] on div "Womens Oversized Dark Olive Tshirt" at bounding box center [531, 429] width 172 height 14
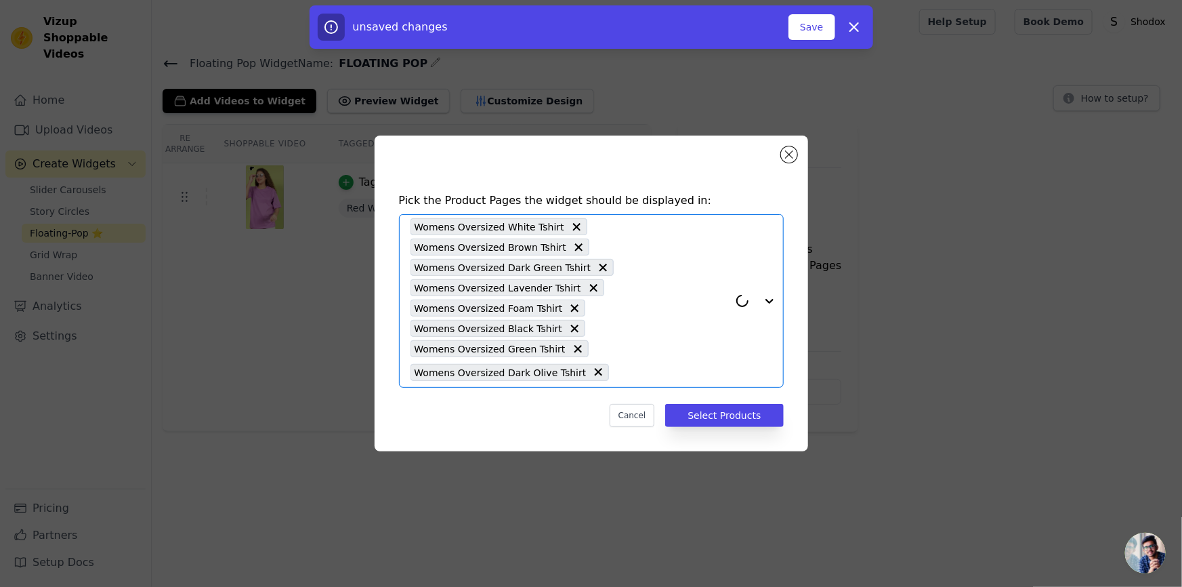
paste input "Womens Oversized"
type input "Womens Oversized"
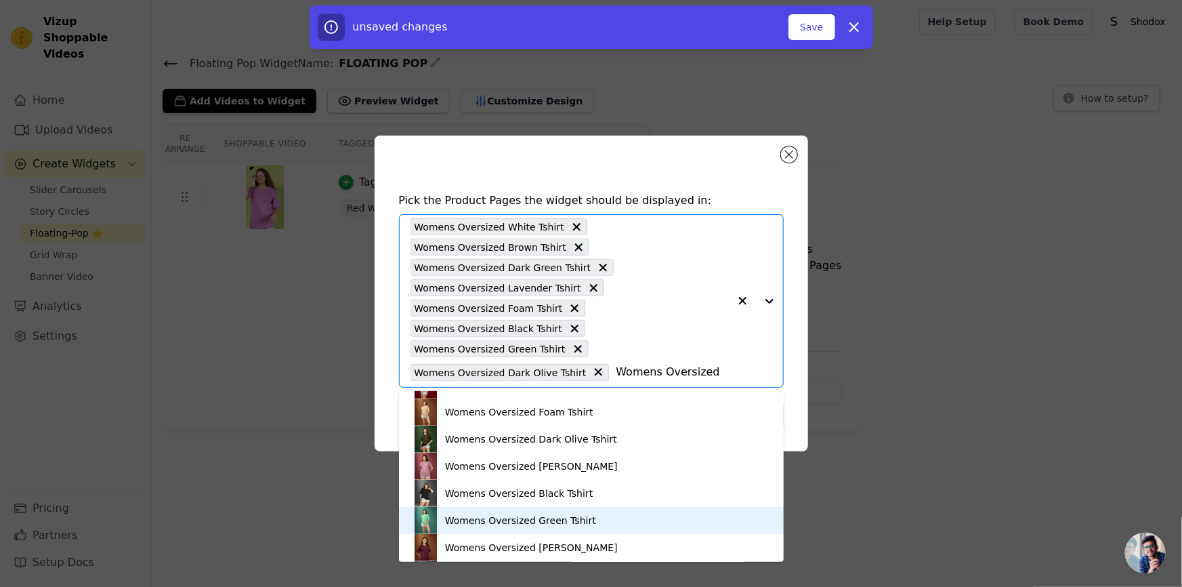
click at [524, 518] on div "Womens Oversized Green Tshirt" at bounding box center [520, 521] width 151 height 14
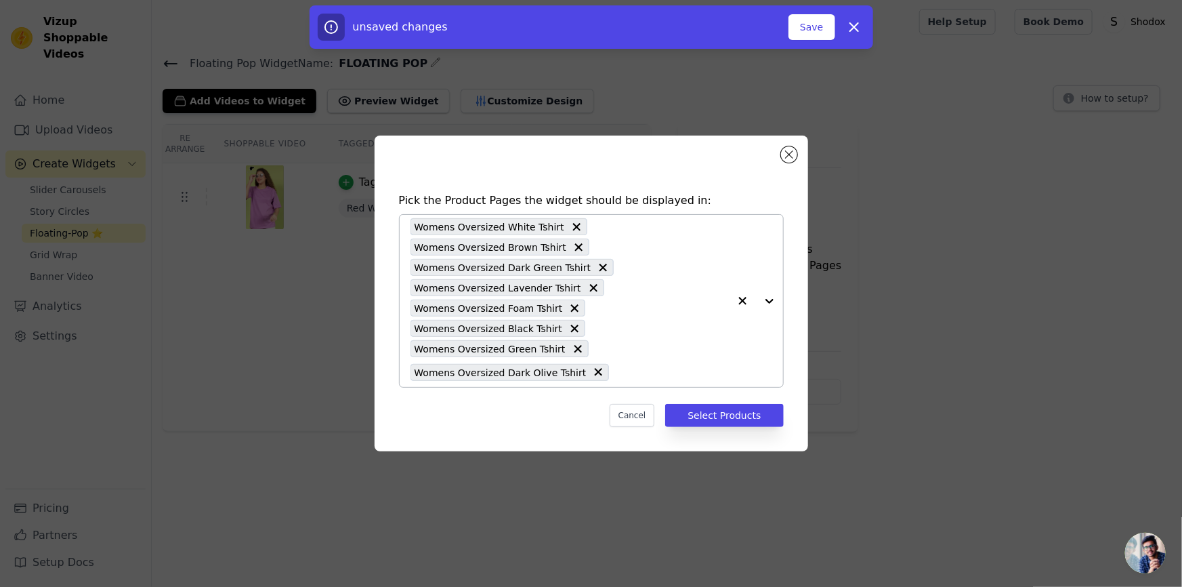
paste input "Womens Oversized"
type input "Womens Oversized"
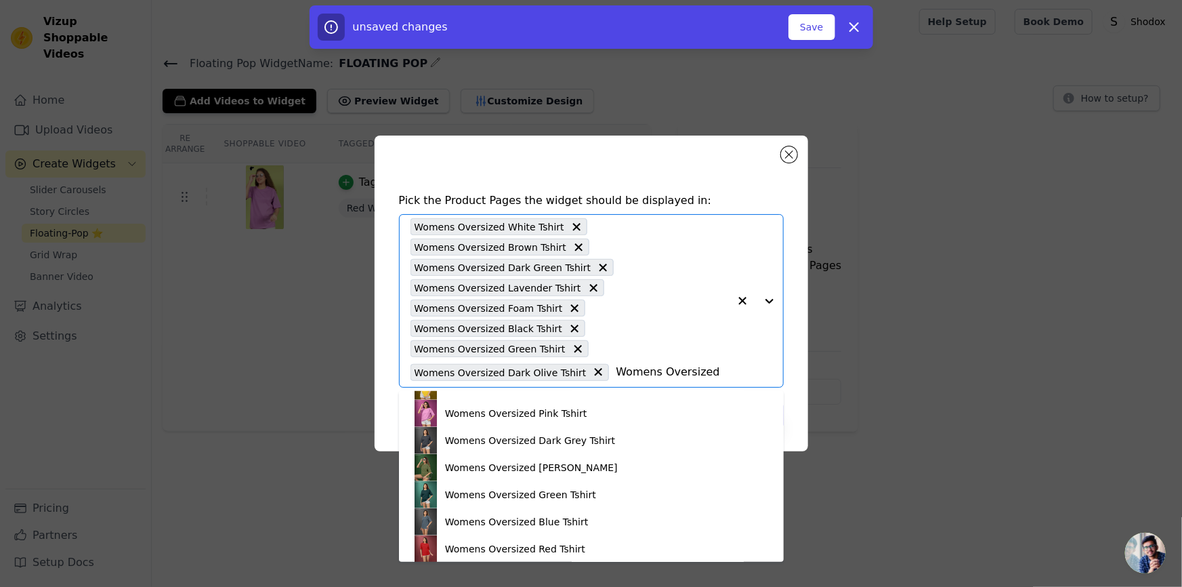
scroll to position [820, 0]
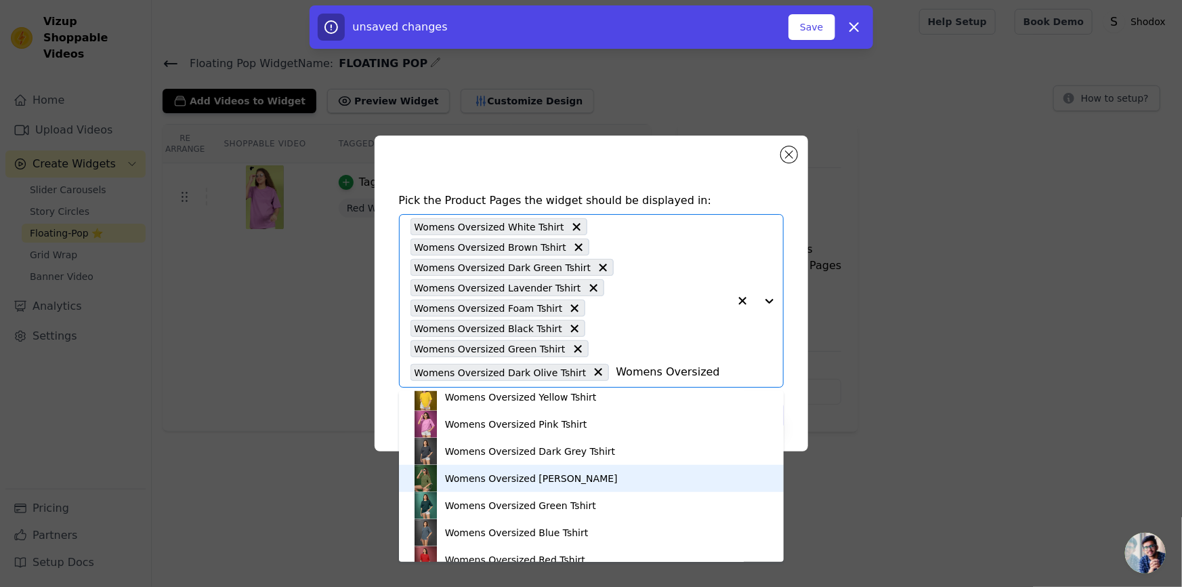
click at [572, 468] on div "Womens Oversized [PERSON_NAME]" at bounding box center [592, 478] width 358 height 27
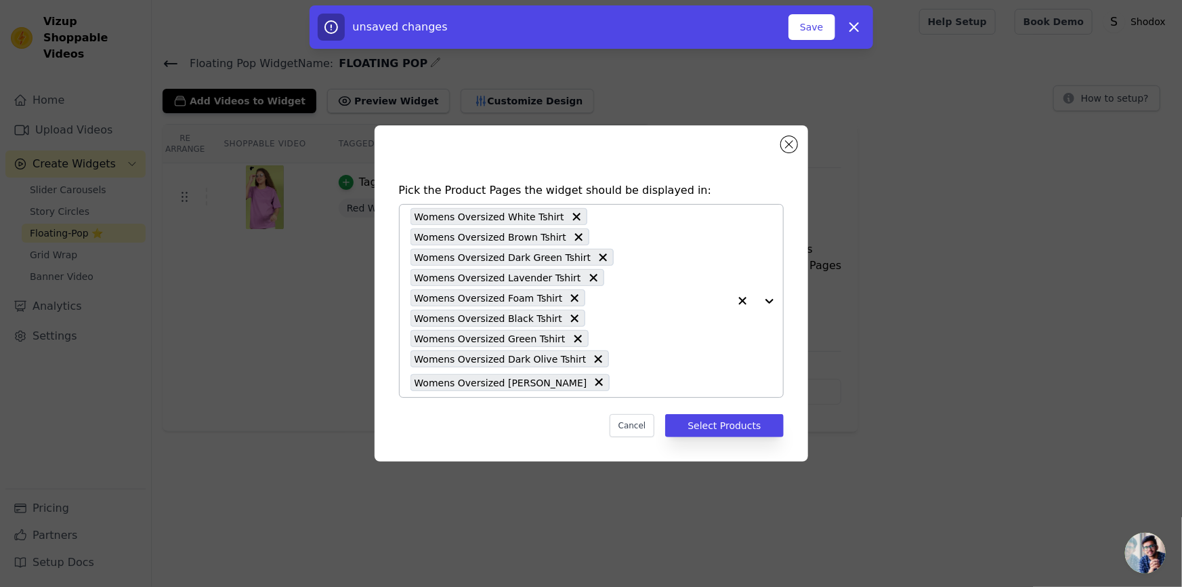
paste input "Womens Oversized"
type input "Womens Oversized"
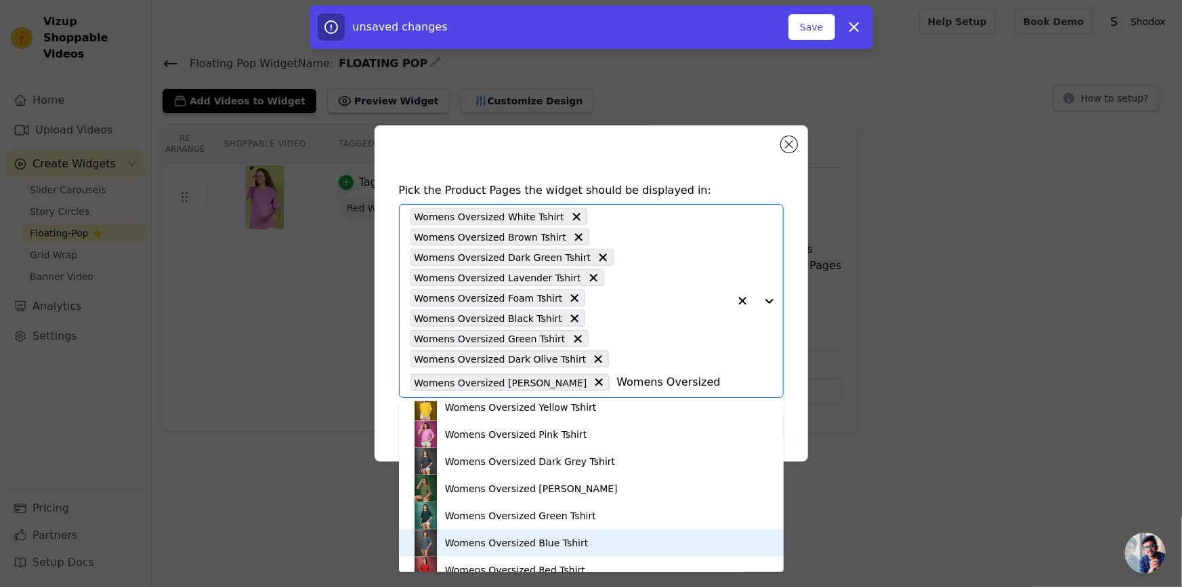
click at [515, 540] on div "Womens Oversized Blue Tshirt" at bounding box center [517, 543] width 144 height 14
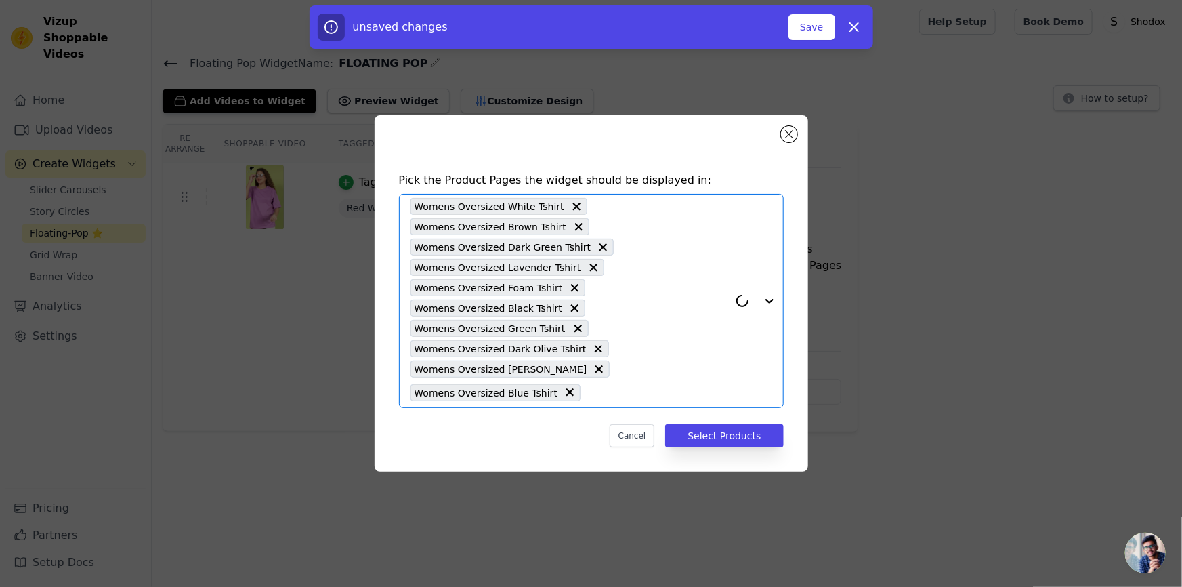
paste input "Womens Oversized"
type input "Womens Oversized"
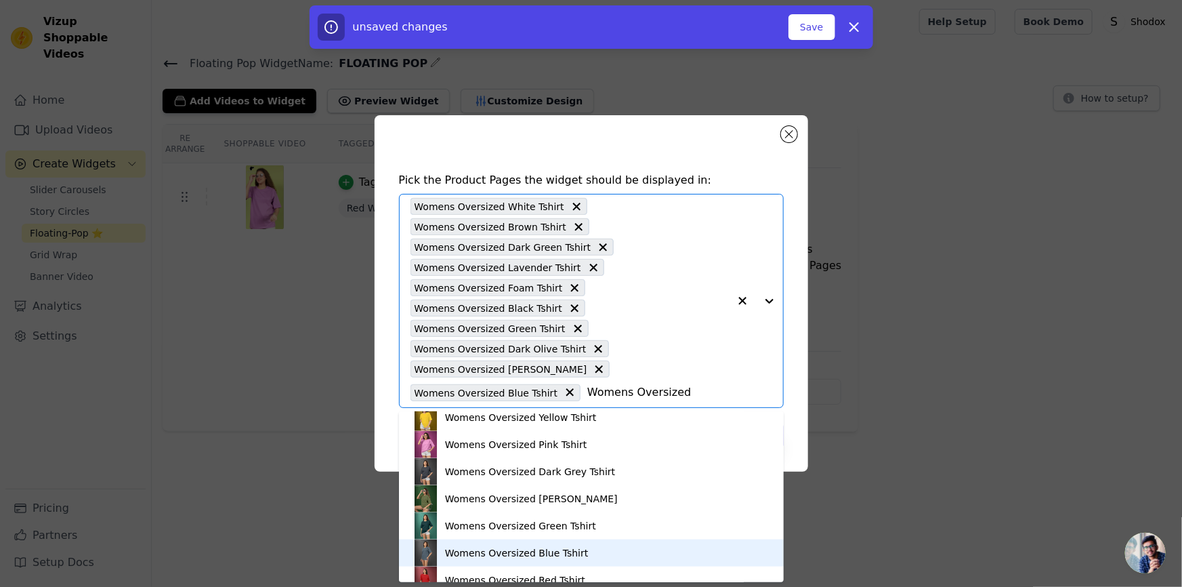
scroll to position [832, 0]
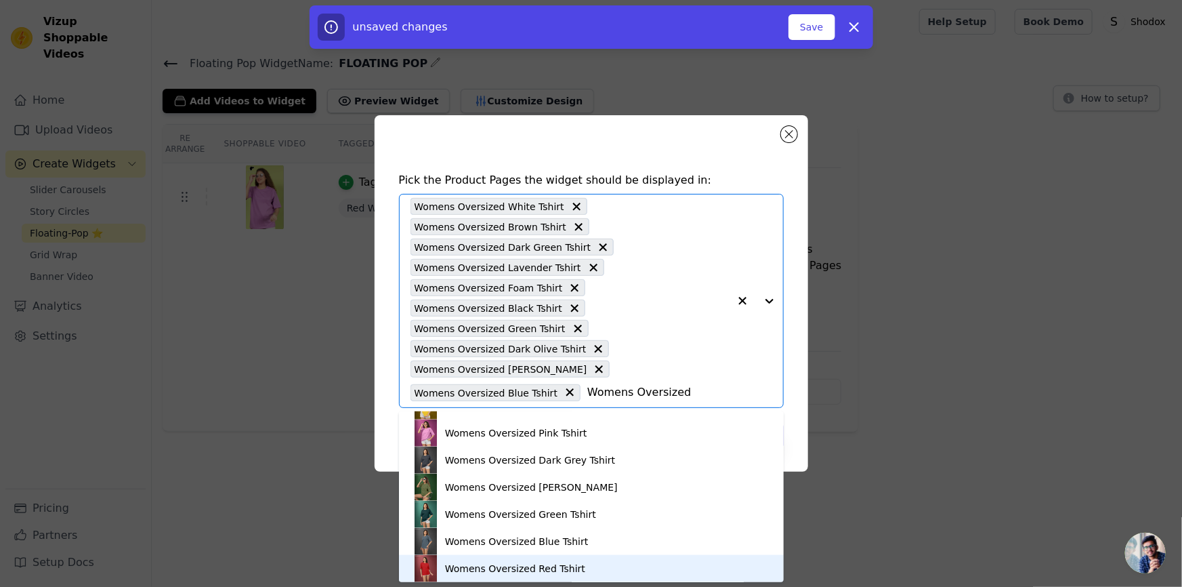
click at [542, 571] on div "Womens Oversized Red Tshirt" at bounding box center [515, 569] width 140 height 14
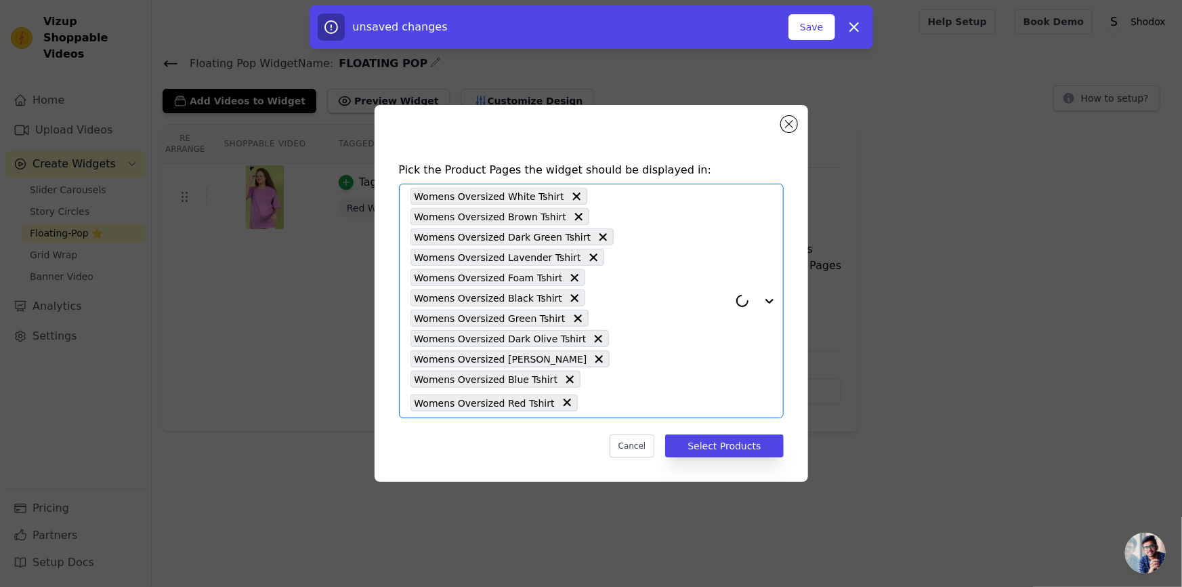
paste input "Womens Oversized"
type input "Womens Oversized"
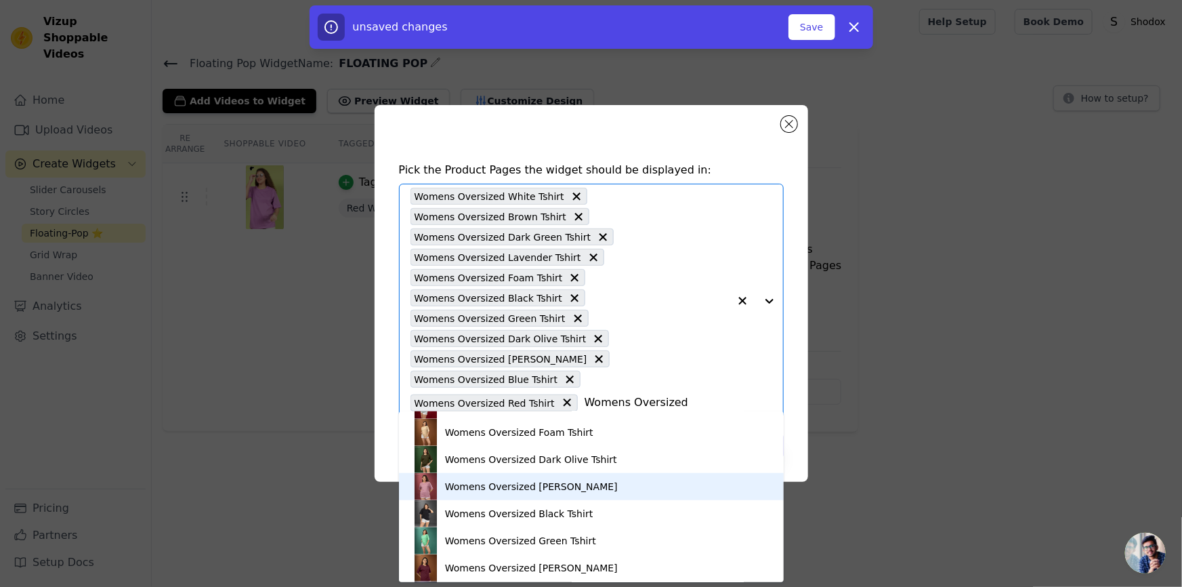
scroll to position [596, 0]
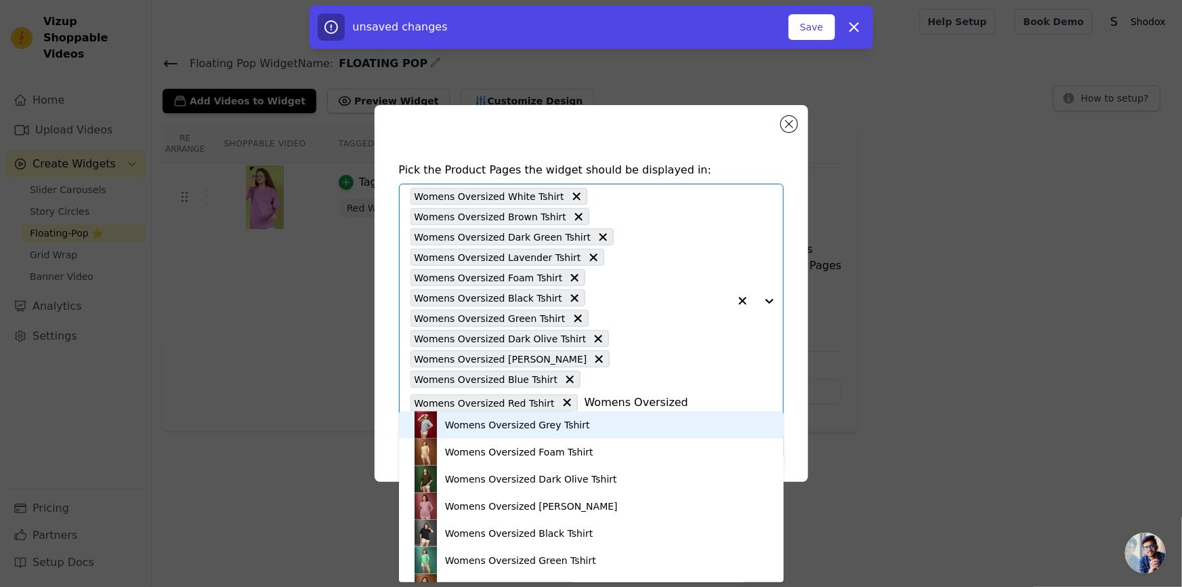
click at [564, 421] on div "Womens Oversized Grey Tshirt" at bounding box center [517, 425] width 145 height 14
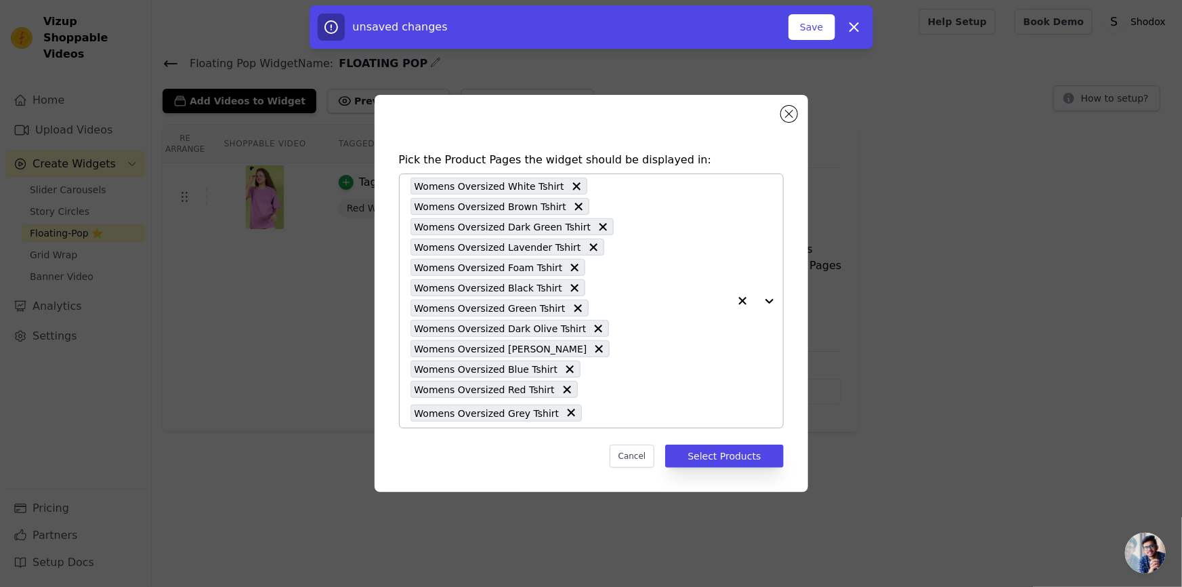
click at [734, 400] on button "button" at bounding box center [742, 300] width 27 height 253
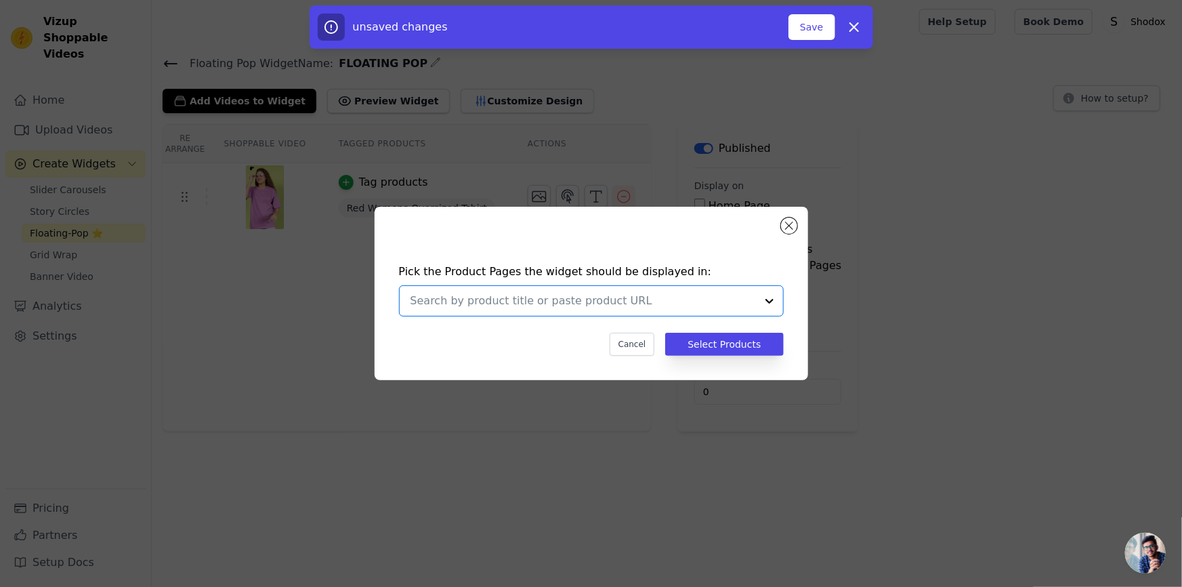
click at [730, 297] on input "text" at bounding box center [584, 301] width 346 height 16
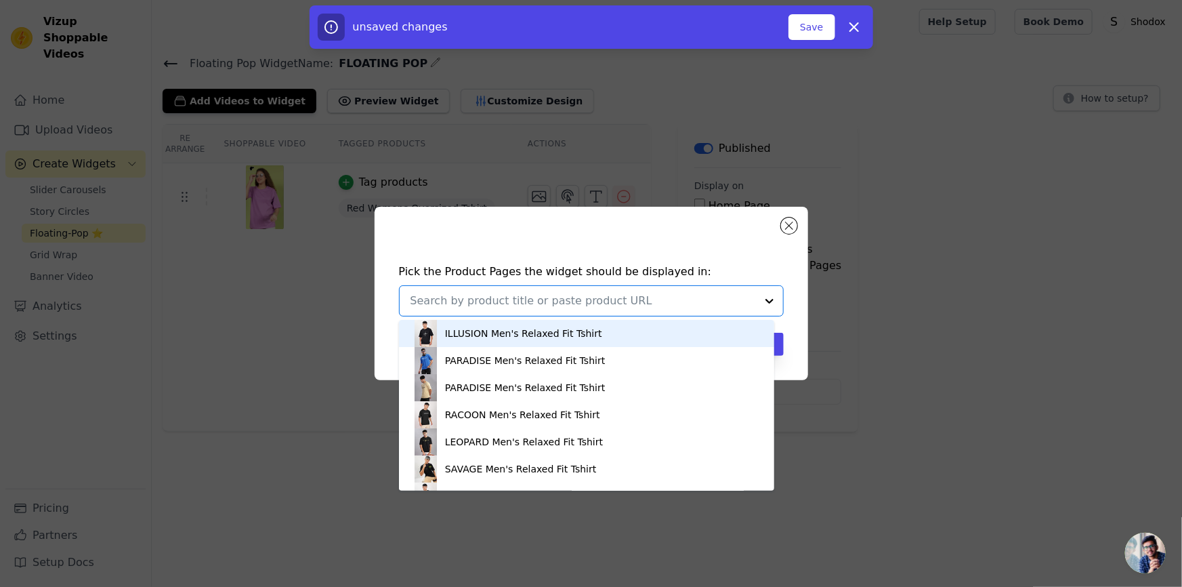
paste input "Womens Oversized"
type input "Womens Oversized"
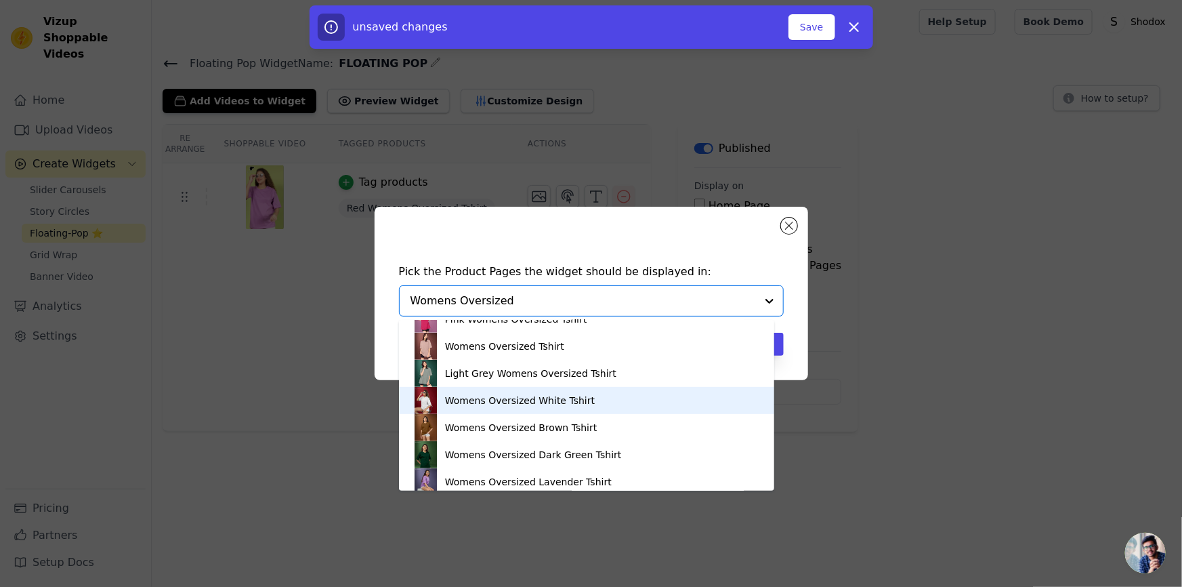
scroll to position [411, 0]
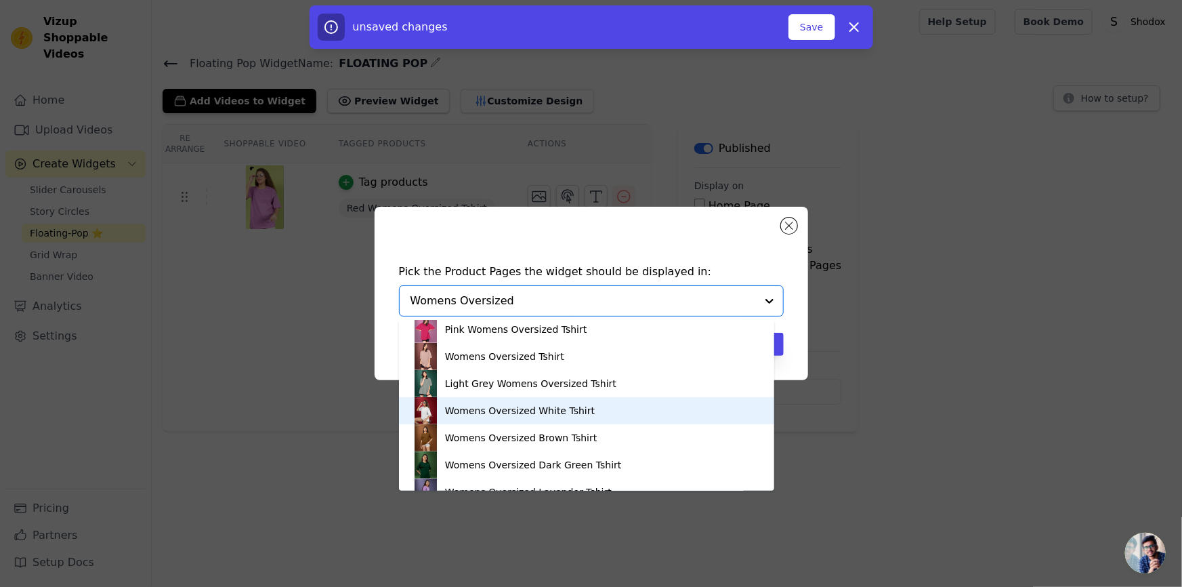
click at [497, 411] on div "Womens Oversized White Tshirt" at bounding box center [520, 411] width 150 height 14
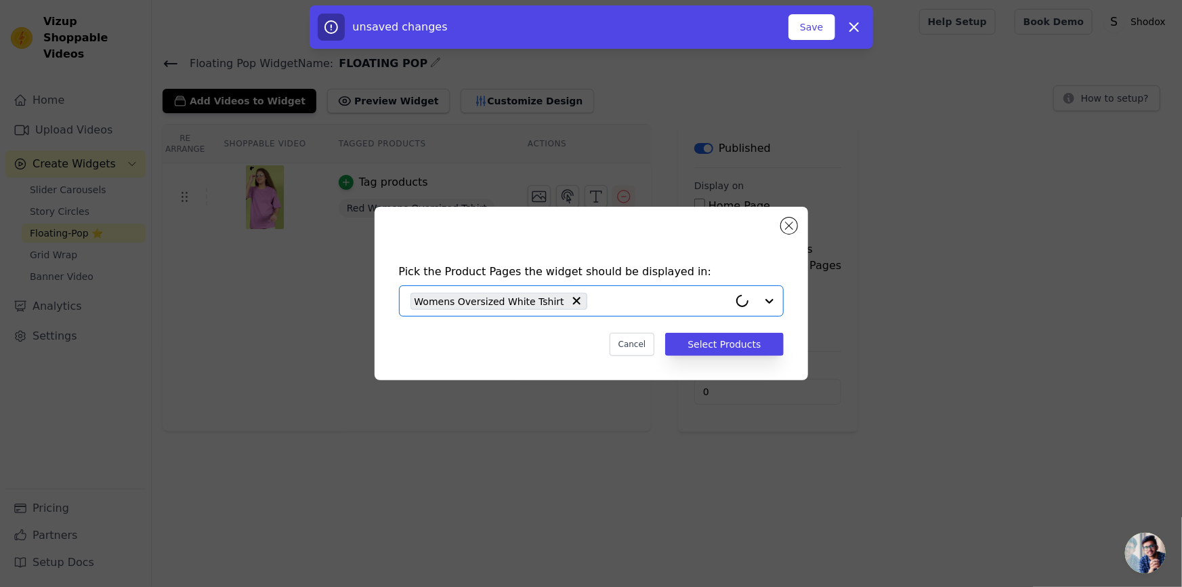
paste input "Womens Oversized"
type input "Womens Oversized"
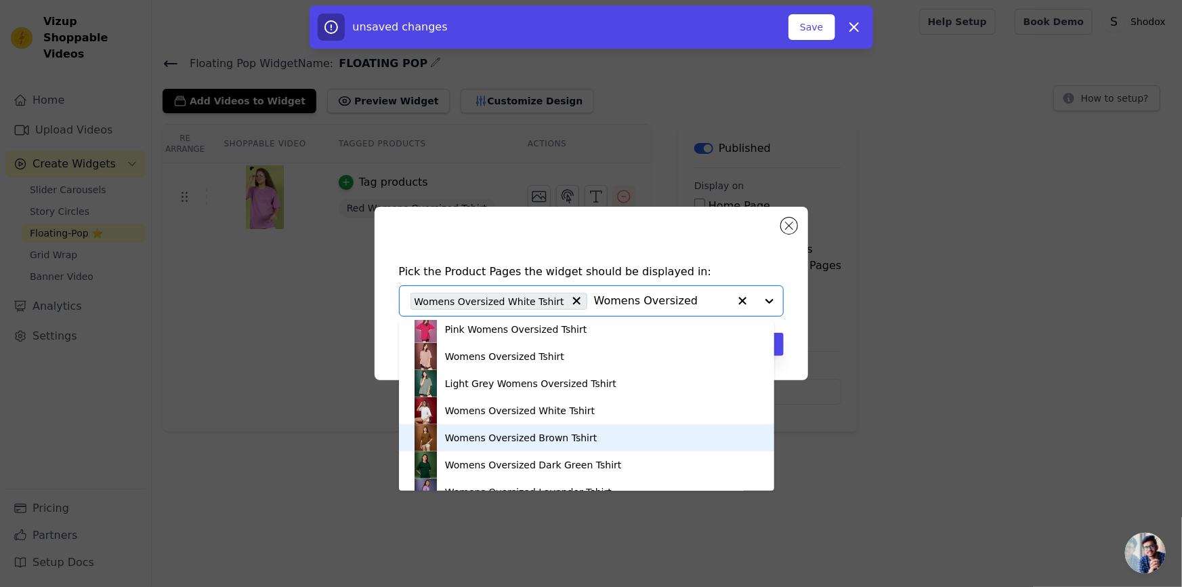
click at [497, 431] on div "Womens Oversized Brown Tshirt" at bounding box center [521, 438] width 152 height 14
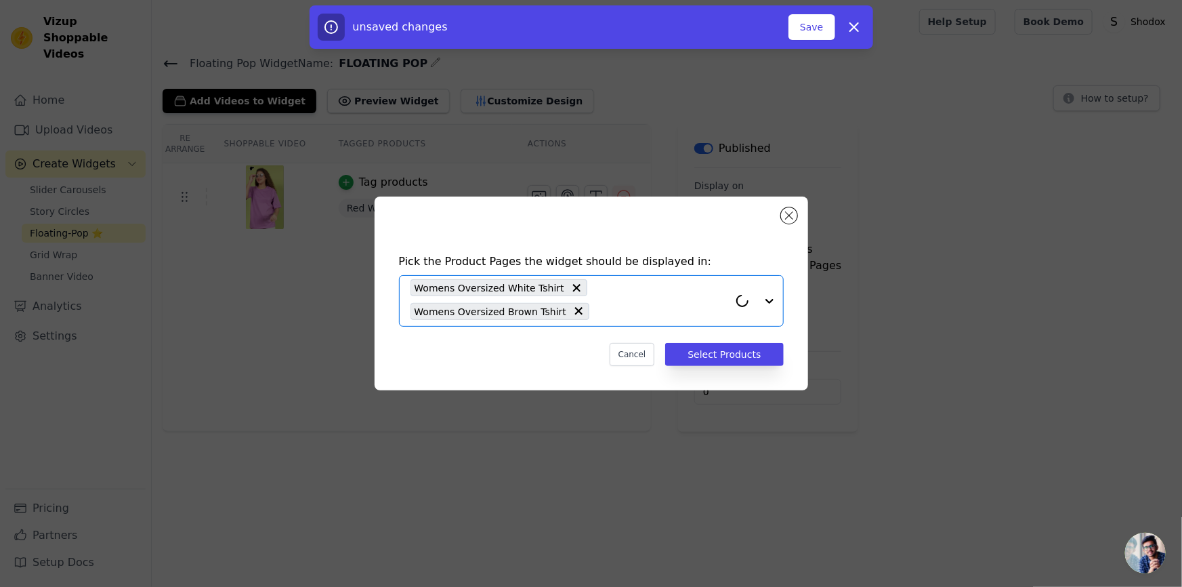
paste input "Womens Oversized"
type input "Womens Oversized"
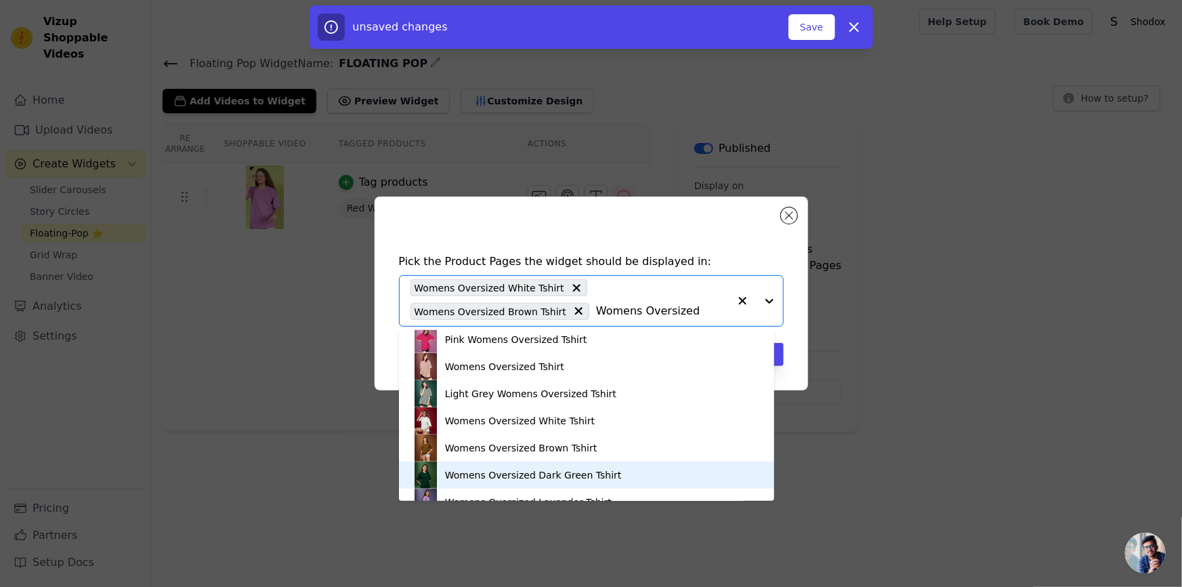
click at [499, 475] on div "Womens Oversized Dark Green Tshirt" at bounding box center [533, 475] width 177 height 14
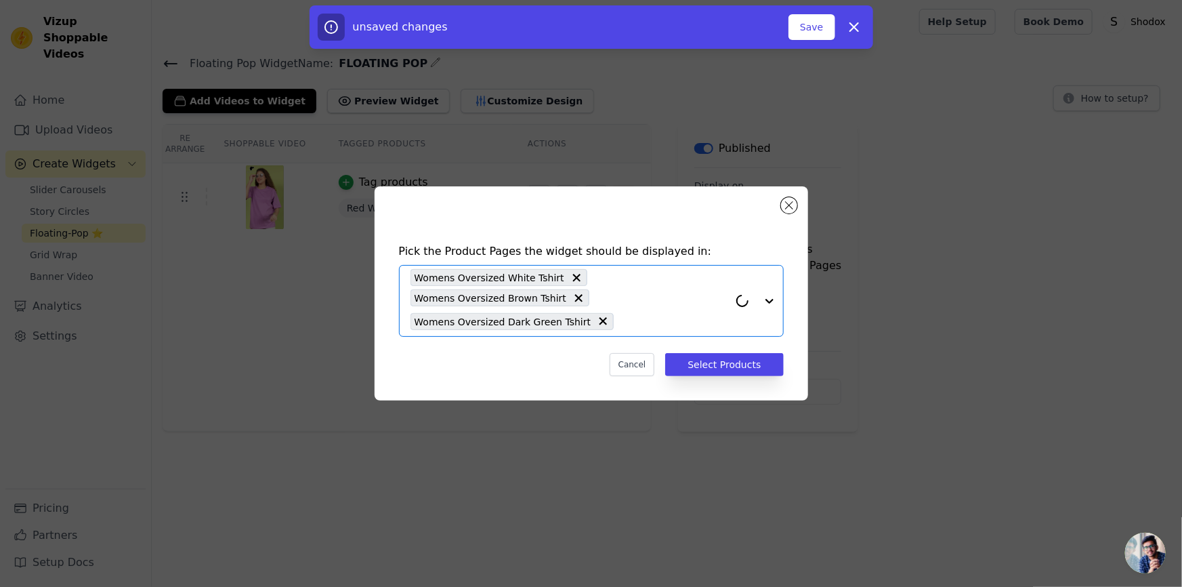
paste input "Womens Oversized"
type input "Womens Oversized"
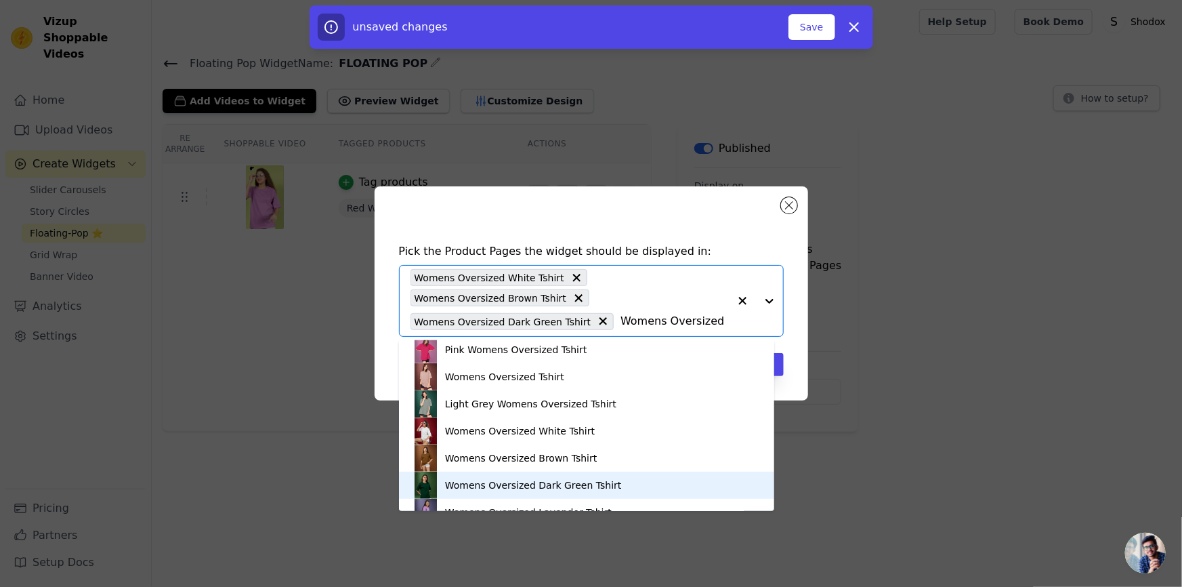
scroll to position [425, 0]
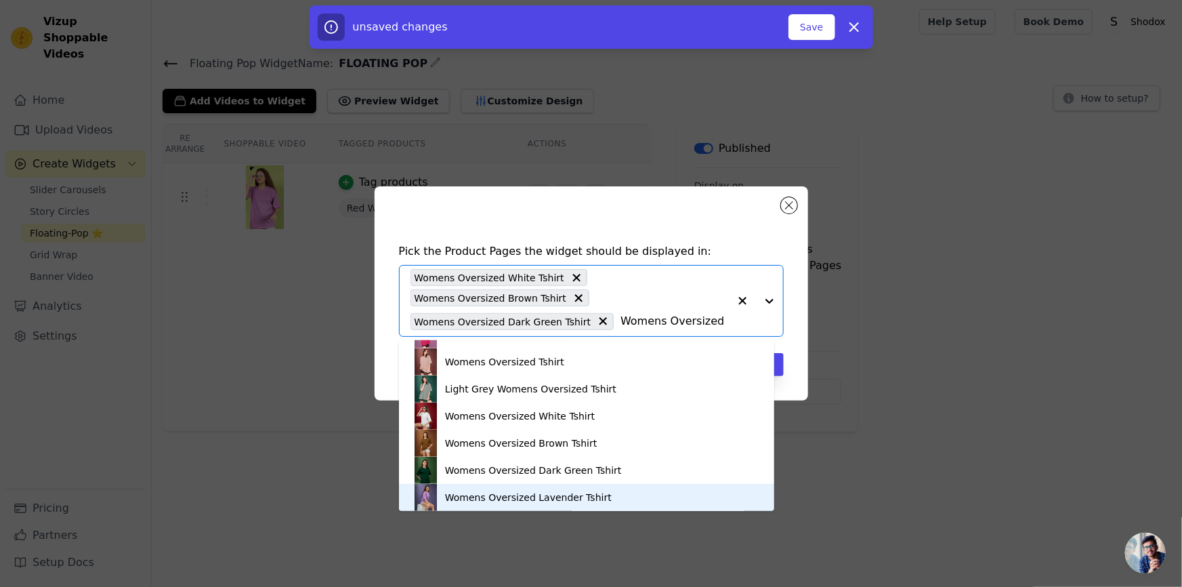
click at [491, 496] on div "Womens Oversized Lavender Tshirt" at bounding box center [528, 498] width 167 height 14
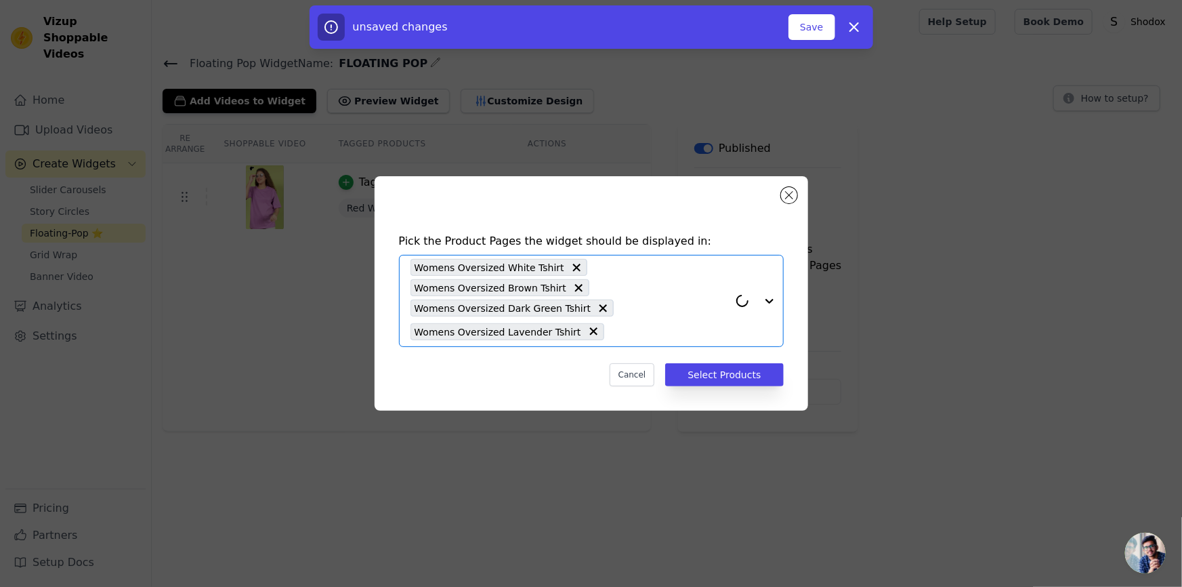
paste input "Womens Oversized"
type input "Womens Oversized"
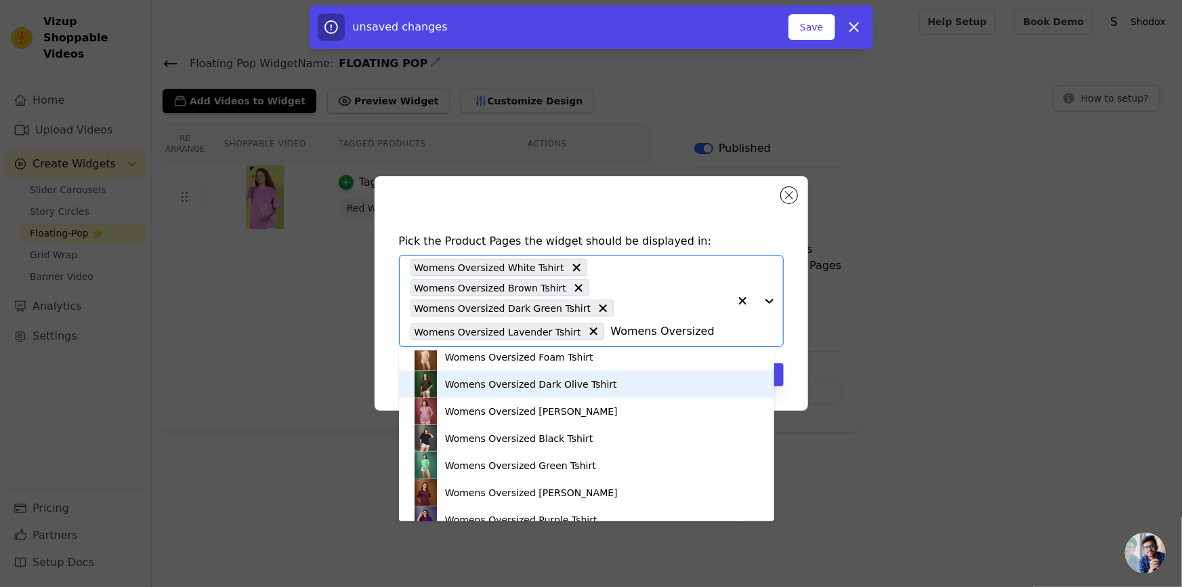
scroll to position [623, 0]
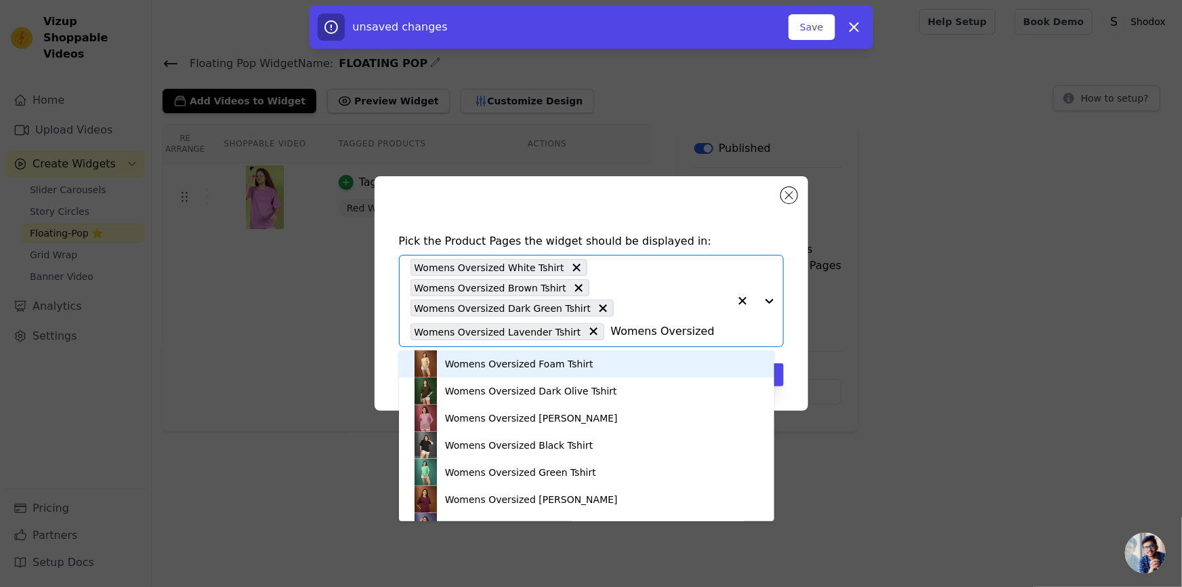
click at [553, 360] on div "Womens Oversized Foam Tshirt" at bounding box center [519, 364] width 148 height 14
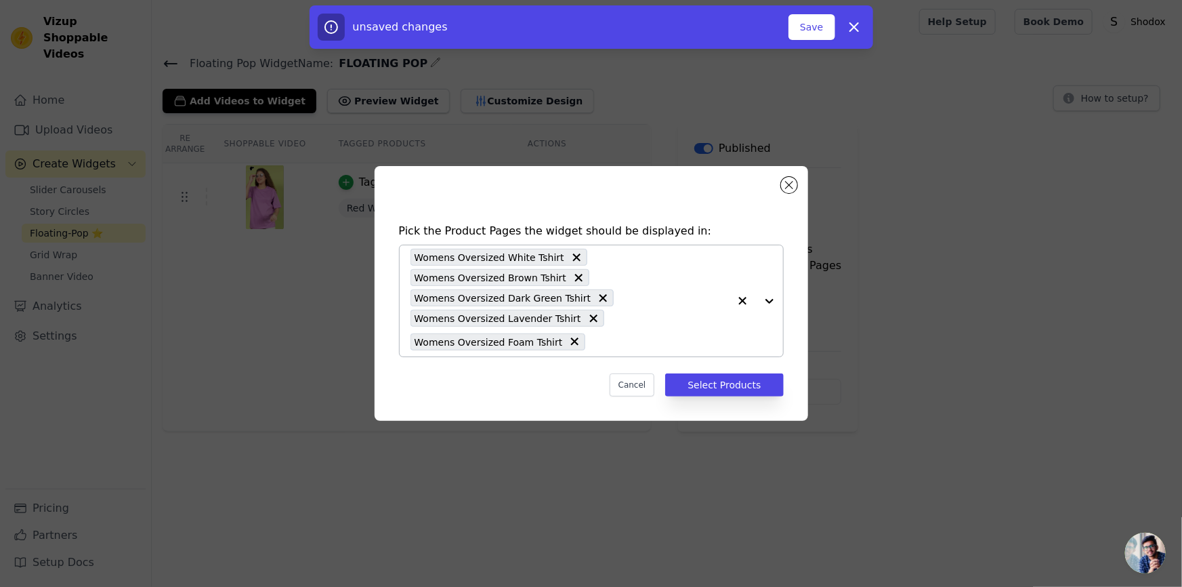
paste input "Womens Oversized"
type input "Womens Oversized"
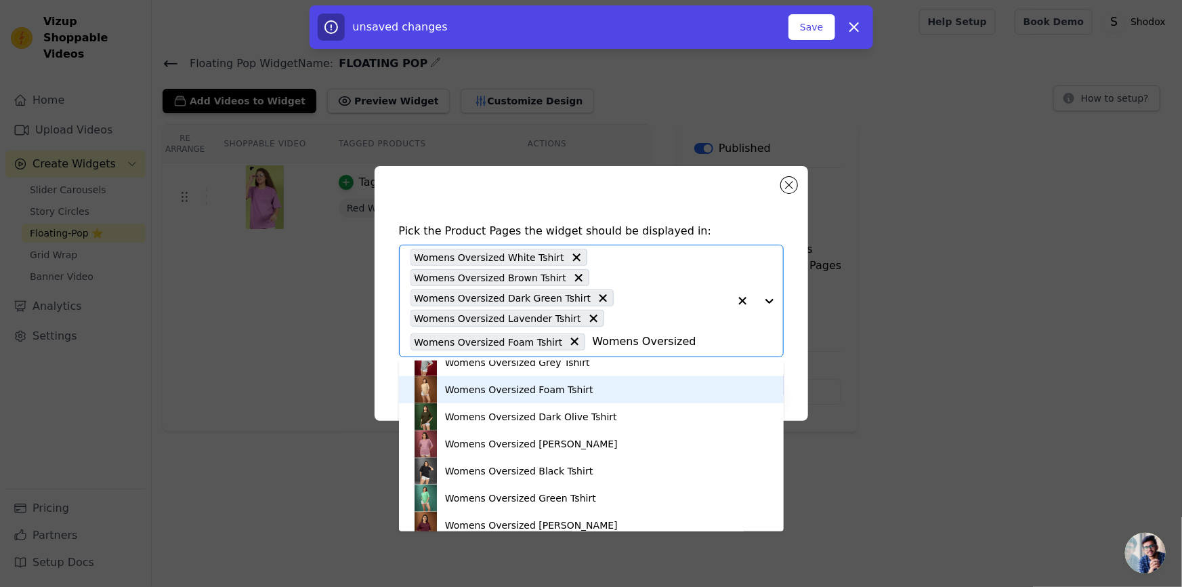
scroll to position [596, 0]
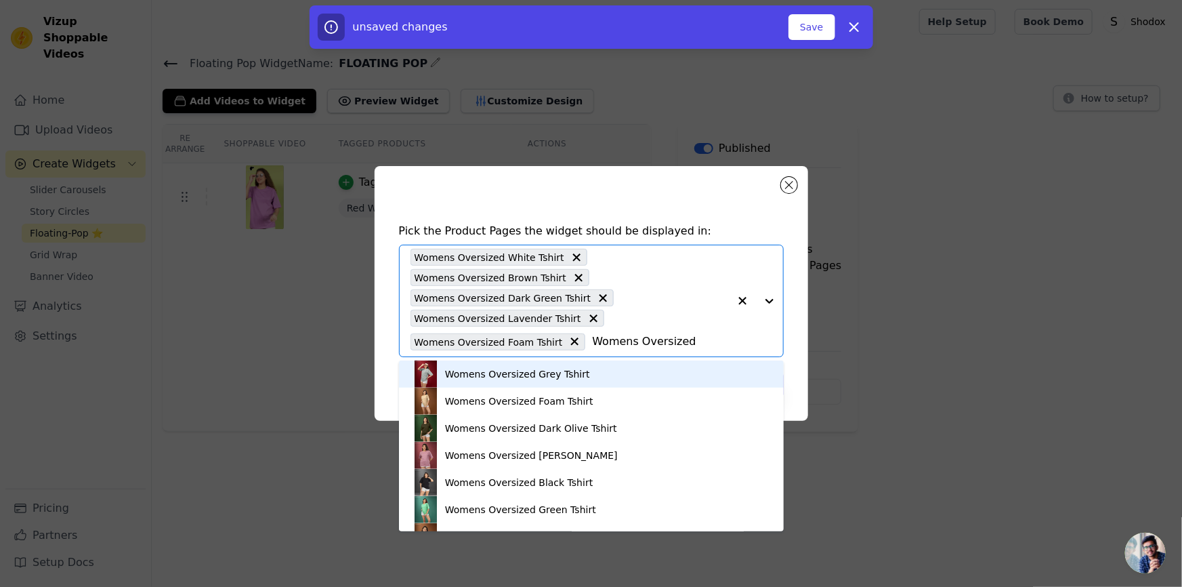
click at [536, 367] on div "Womens Oversized Grey Tshirt" at bounding box center [517, 374] width 145 height 14
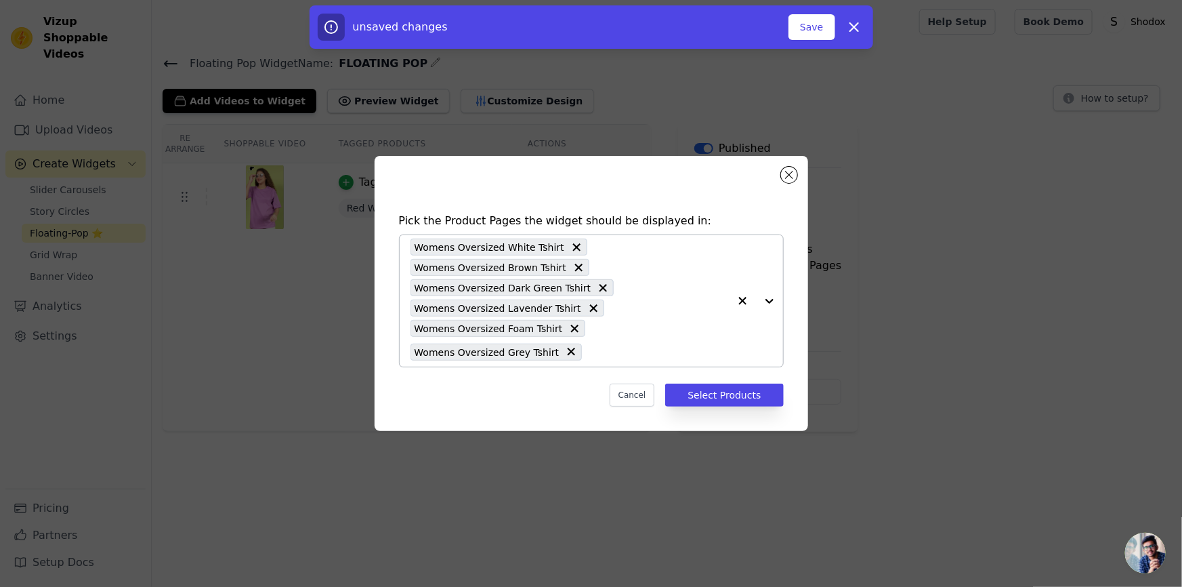
paste input "Womens Oversized"
type input "Womens Oversized"
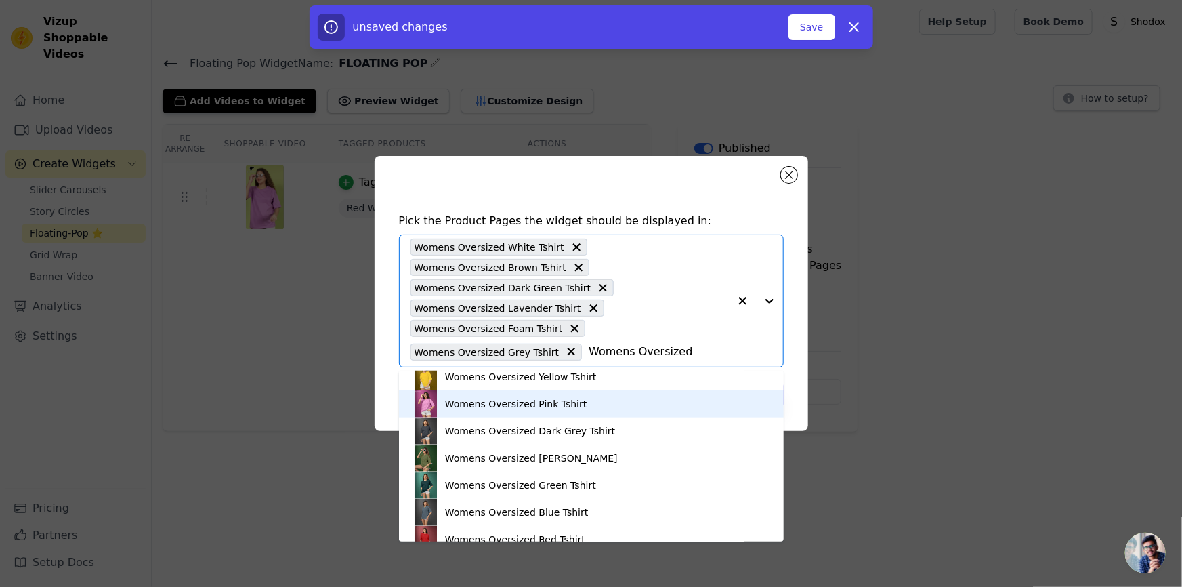
scroll to position [616, 0]
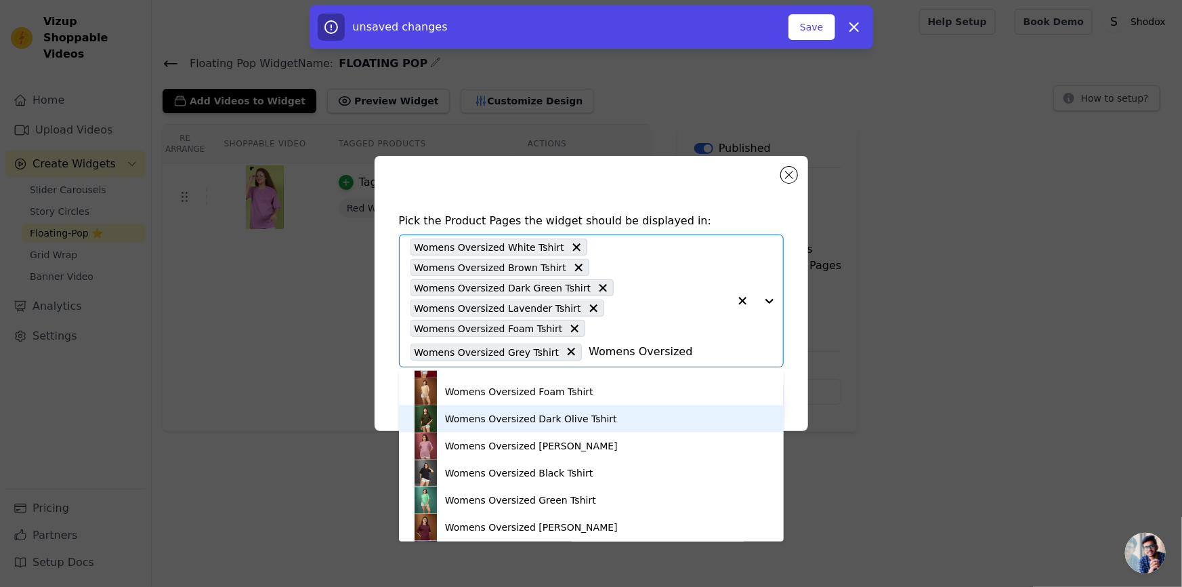
click at [547, 428] on div "Womens Oversized Dark Olive Tshirt" at bounding box center [592, 418] width 358 height 27
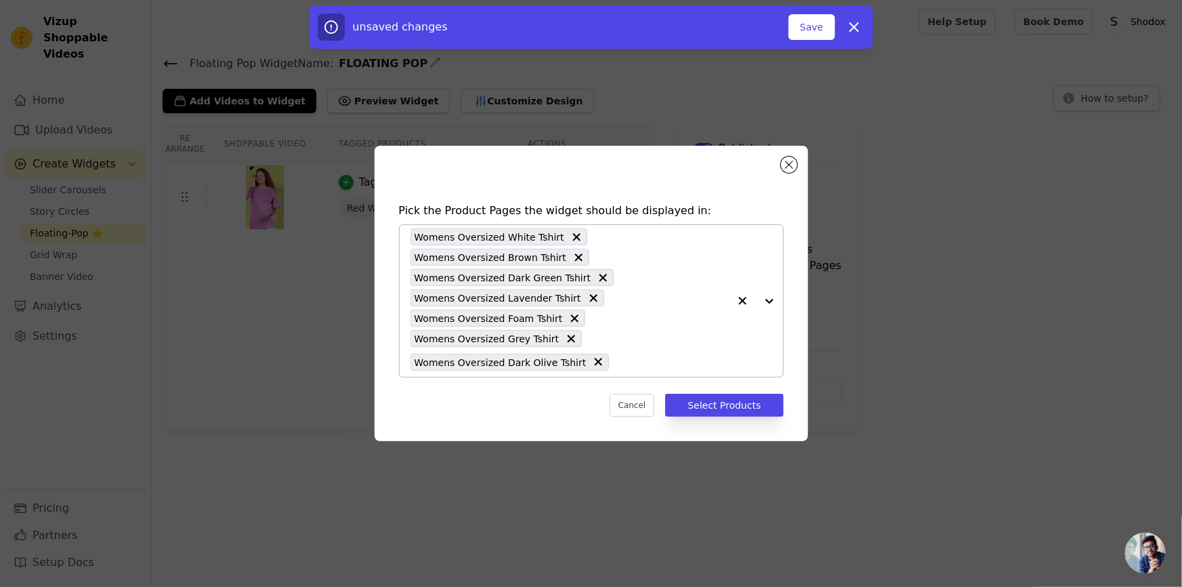
paste input "Womens Oversized"
type input "Womens Oversized"
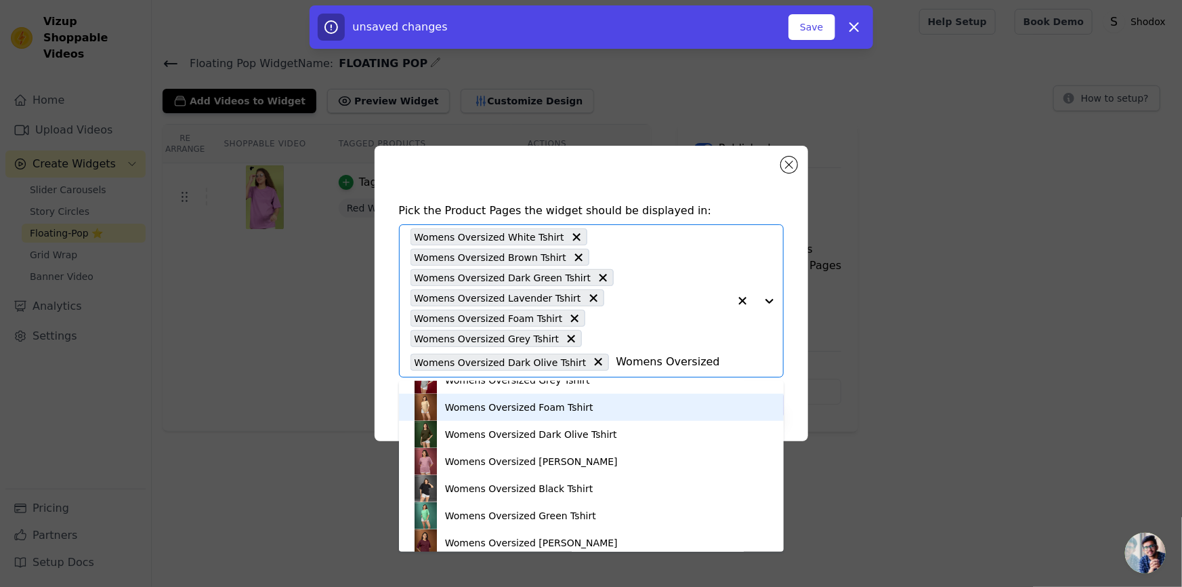
scroll to position [596, 0]
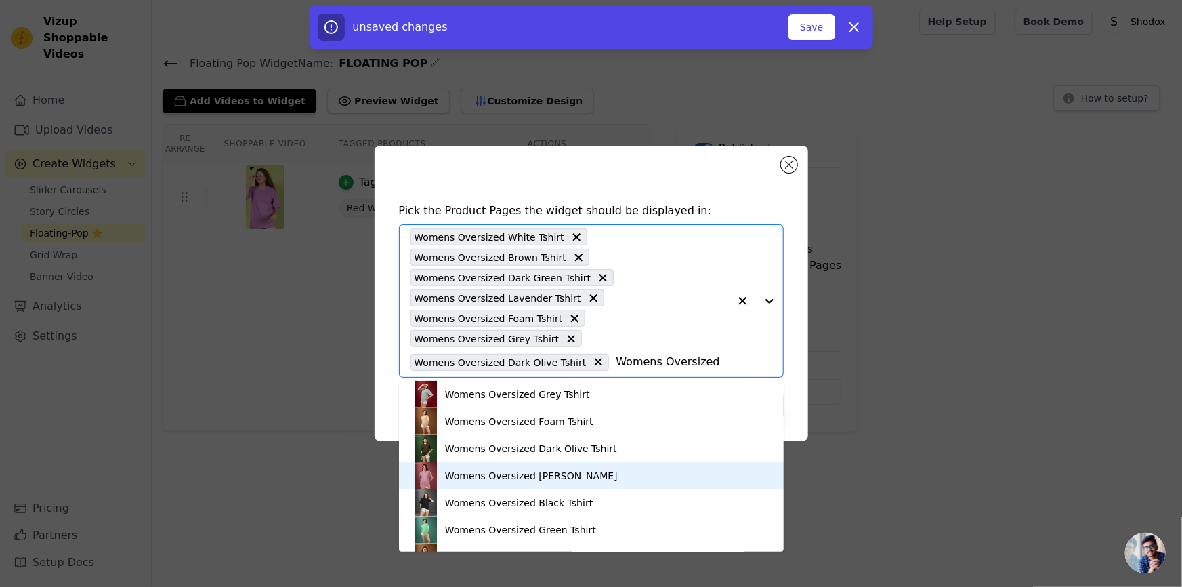
click at [558, 470] on div "Womens Oversized [PERSON_NAME]" at bounding box center [531, 476] width 173 height 14
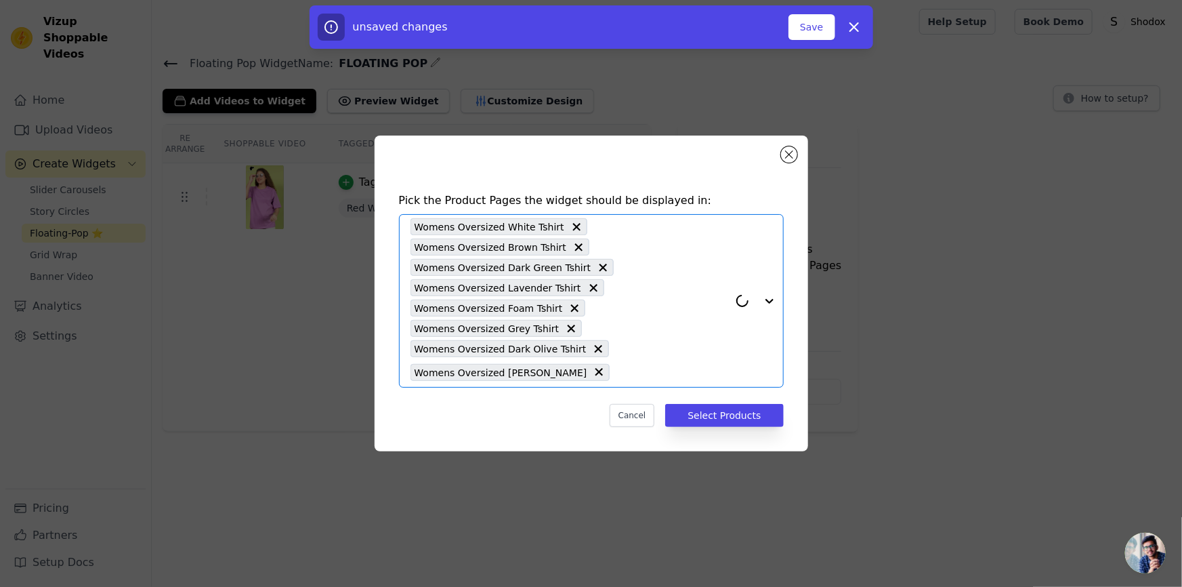
paste input "Womens Oversized"
type input "Womens Oversized"
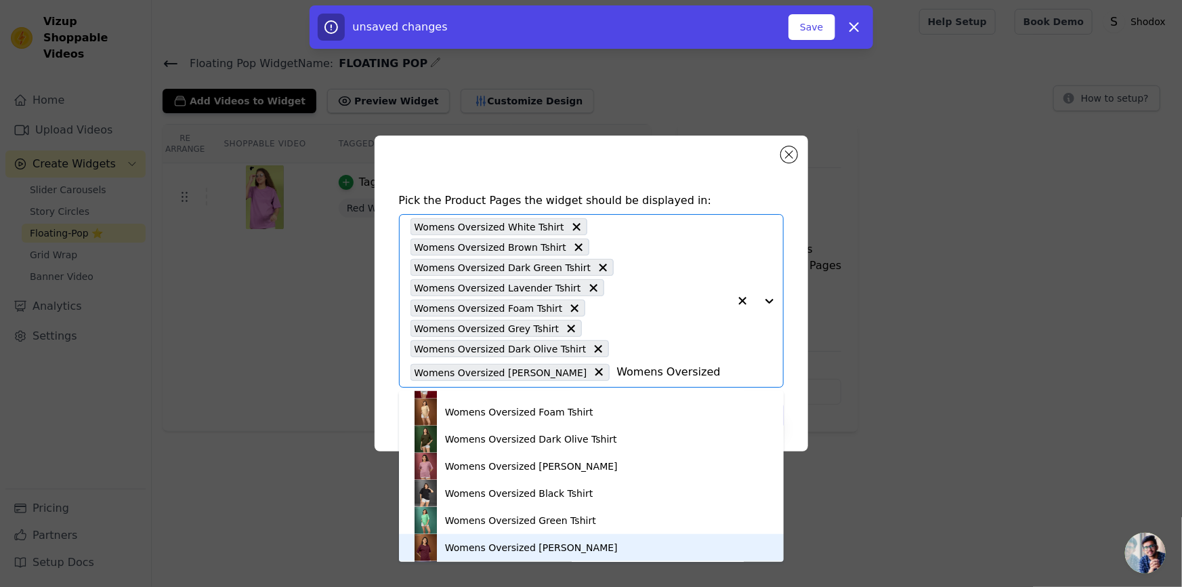
scroll to position [696, 0]
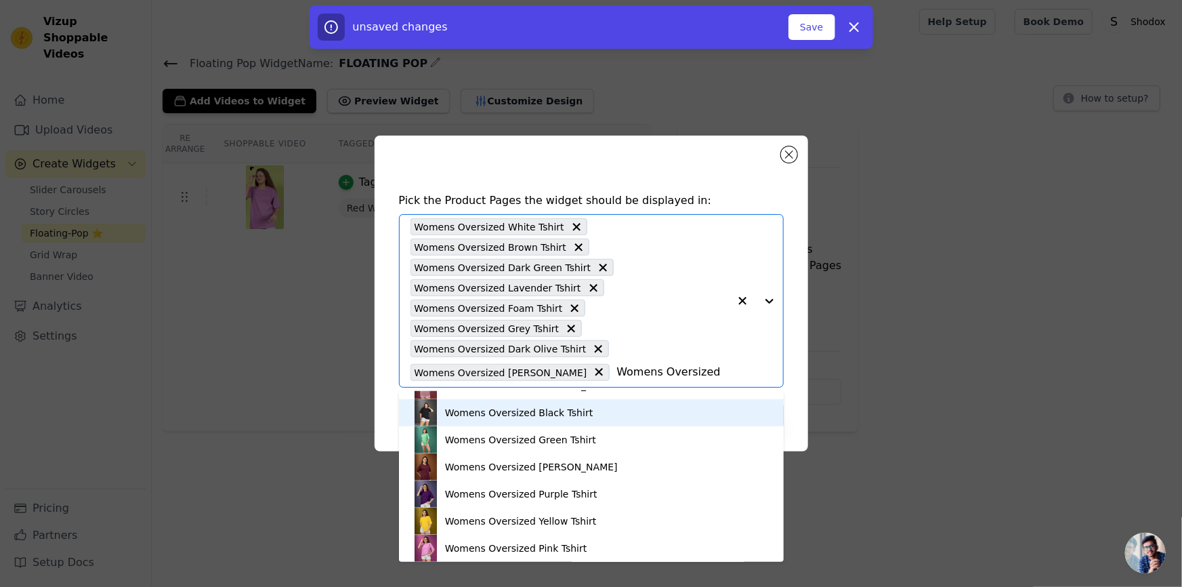
click at [566, 412] on div "Womens Oversized Black Tshirt" at bounding box center [519, 413] width 148 height 14
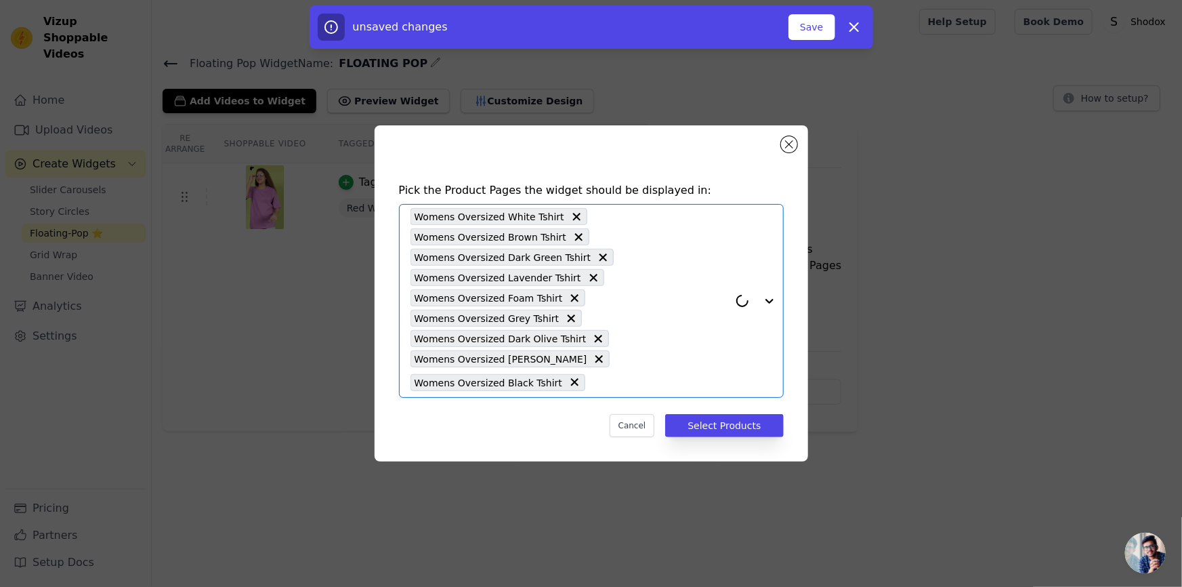
paste input "Womens Oversized"
type input "Womens Oversized"
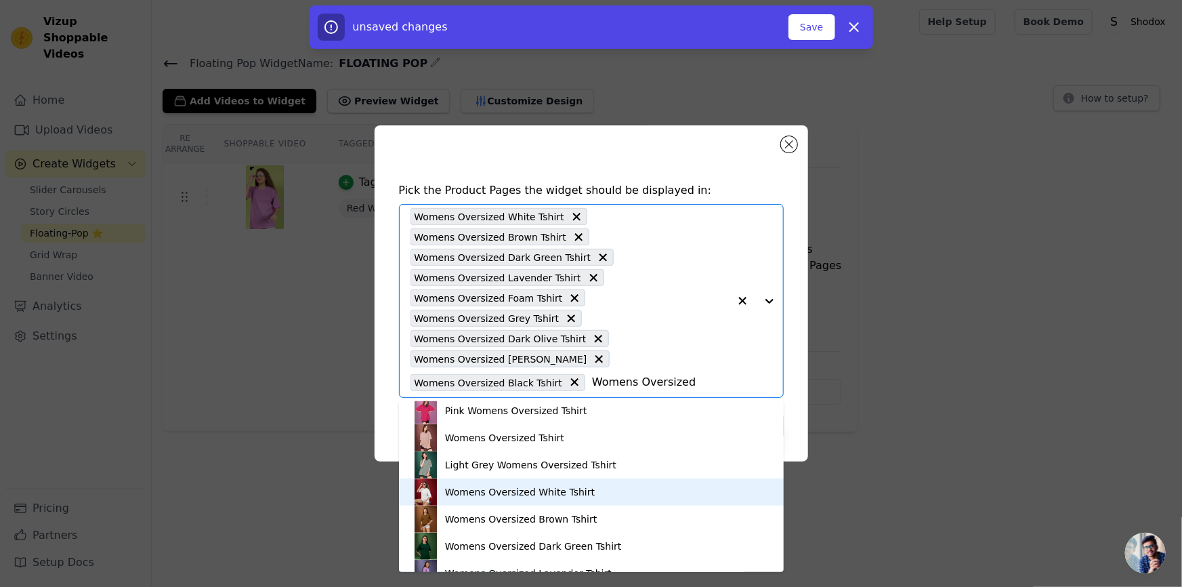
scroll to position [616, 0]
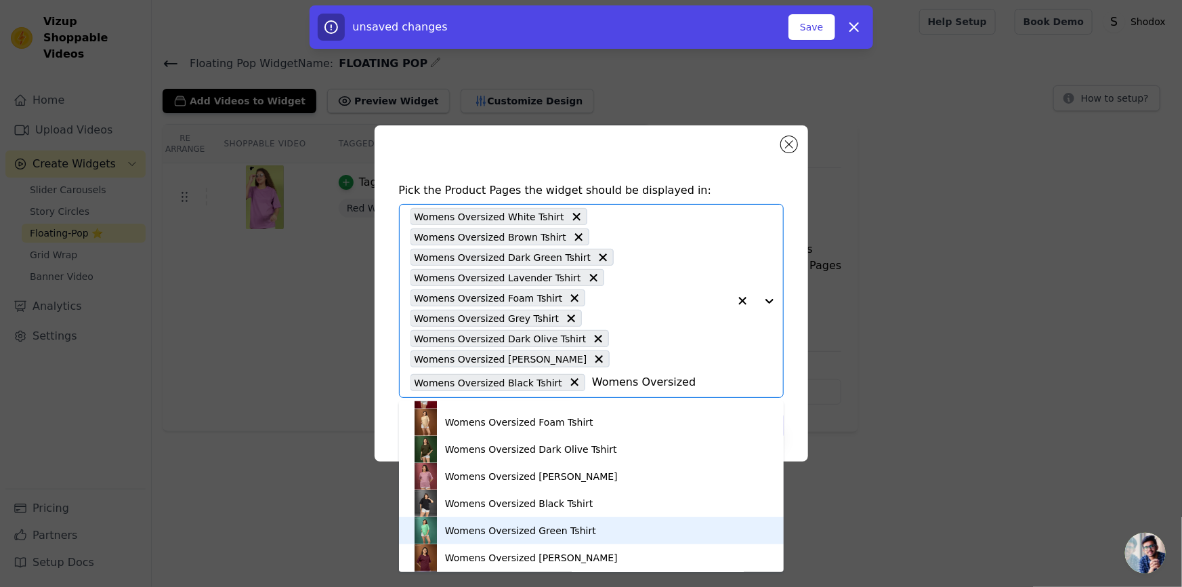
click at [510, 535] on div "Womens Oversized Green Tshirt" at bounding box center [520, 531] width 151 height 14
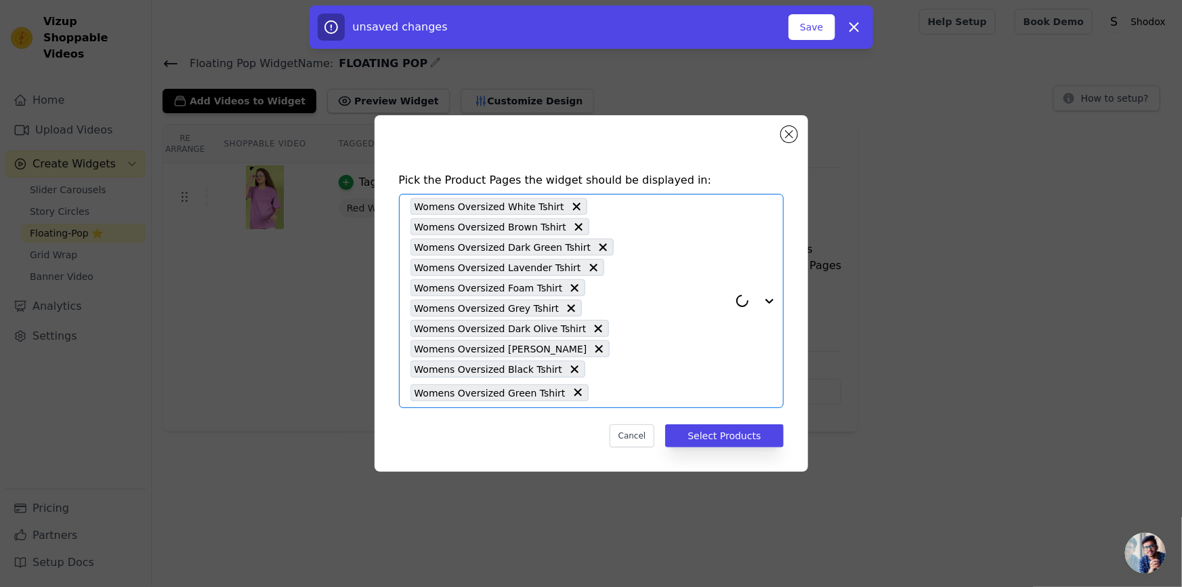
paste input "Womens Oversized"
type input "Womens Oversized"
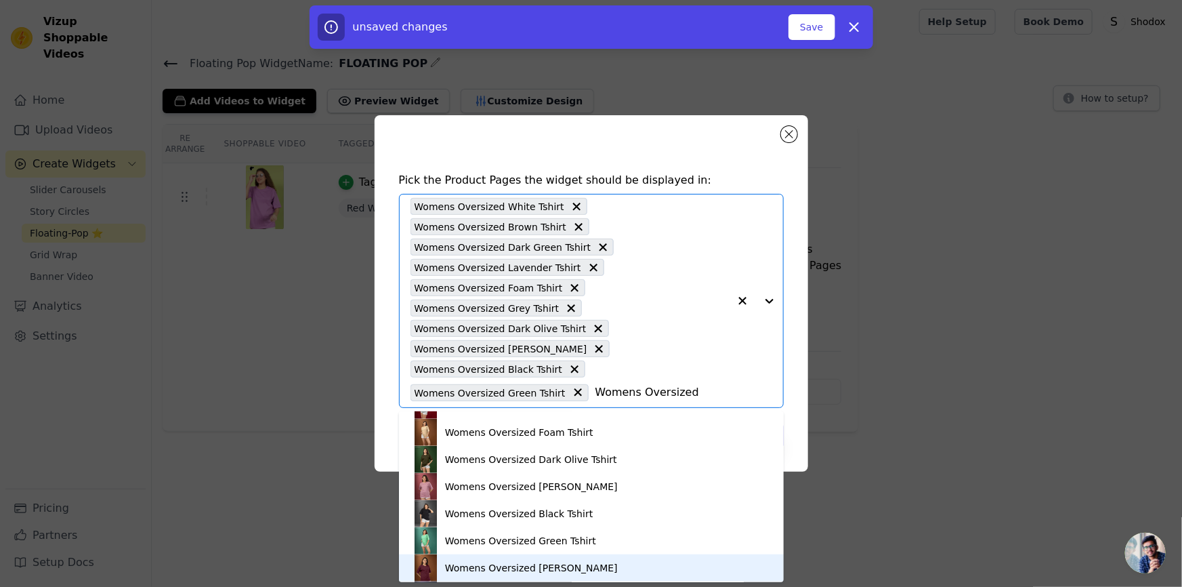
click at [508, 577] on div "Womens Oversized [PERSON_NAME]" at bounding box center [592, 567] width 358 height 27
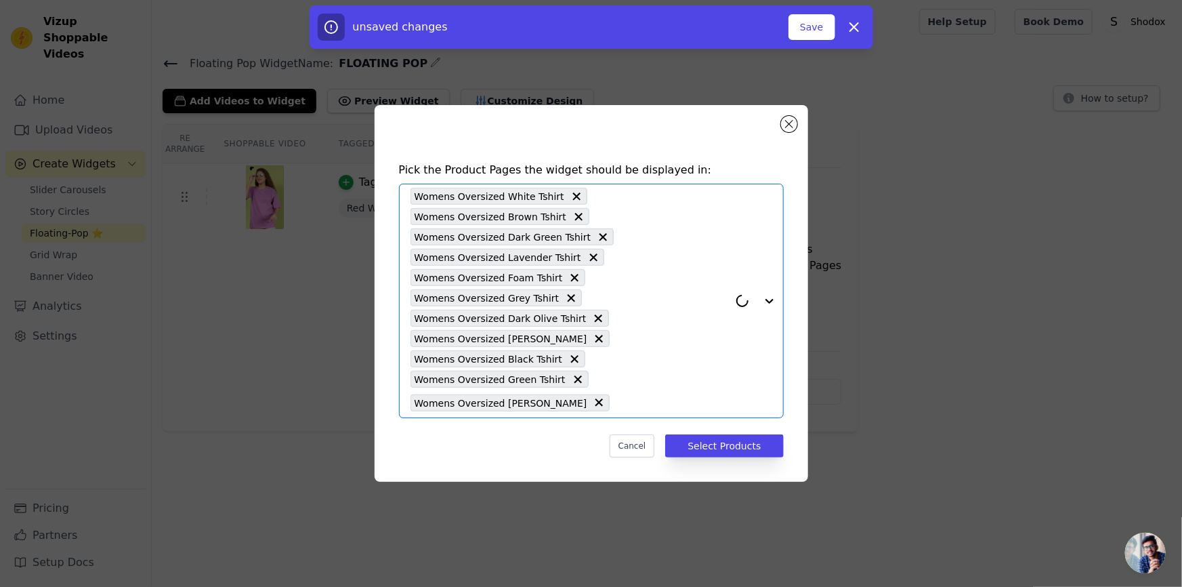
paste input "Womens Oversized"
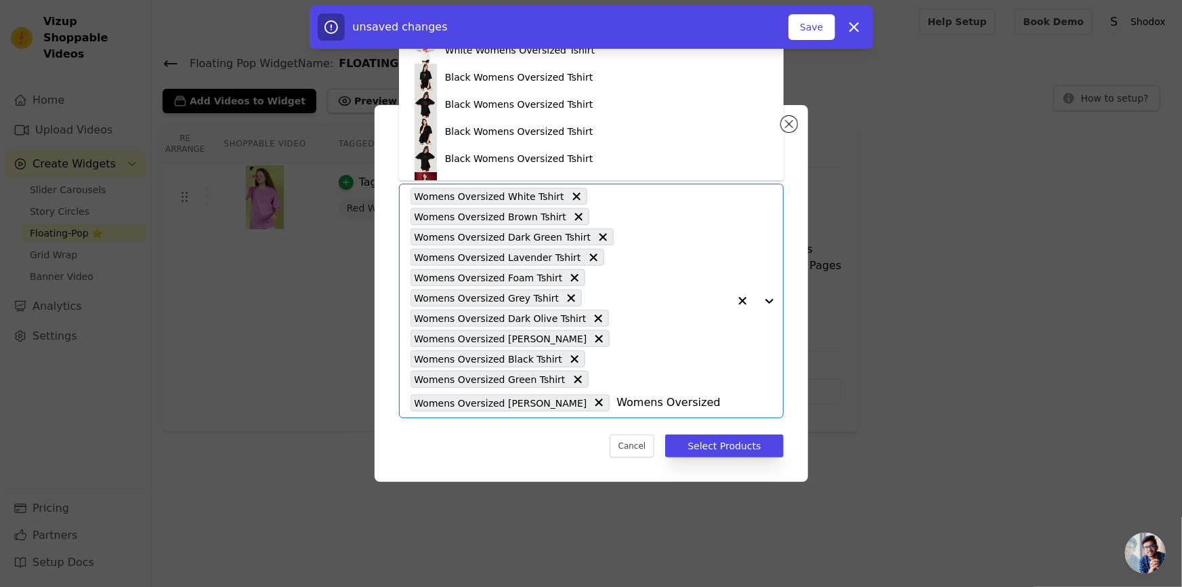
click at [698, 401] on input "Womens Oversized" at bounding box center [673, 402] width 112 height 16
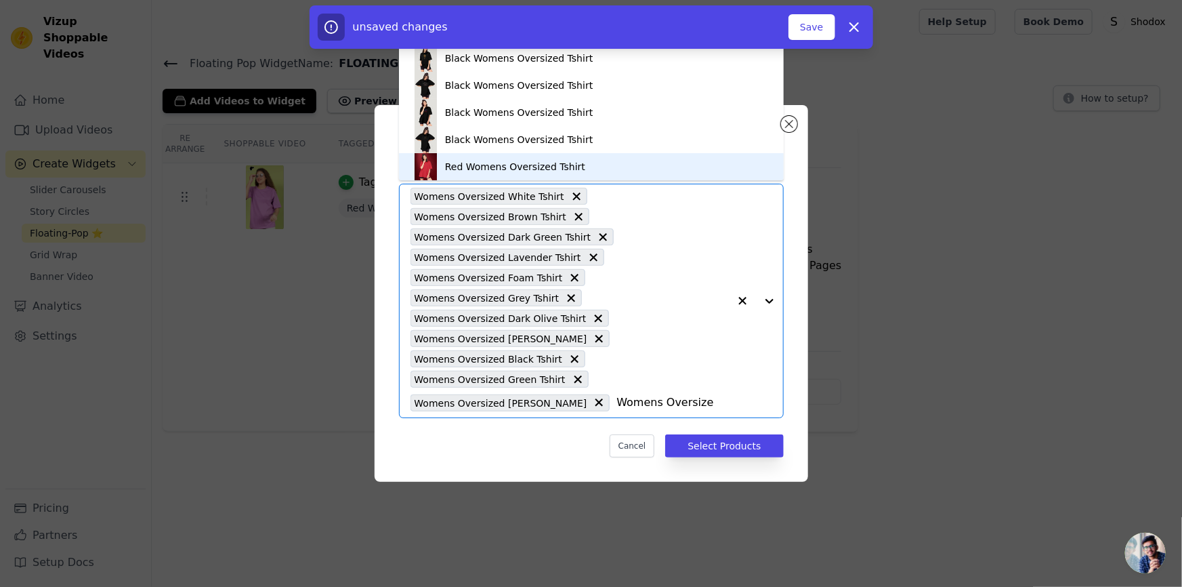
scroll to position [0, 0]
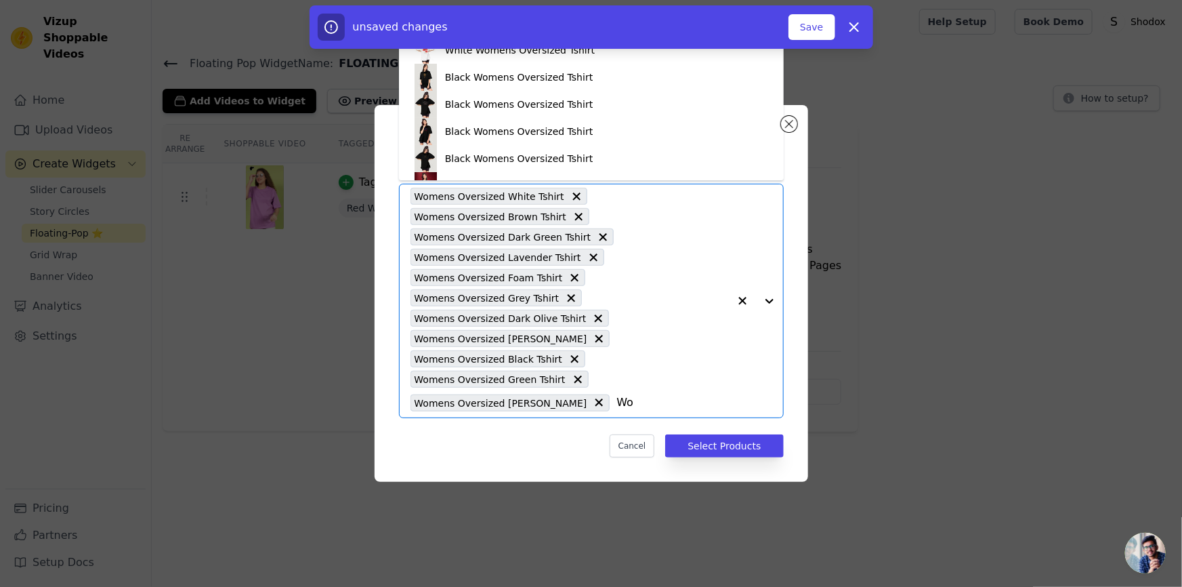
type input "W"
click at [617, 397] on input "text" at bounding box center [673, 402] width 112 height 16
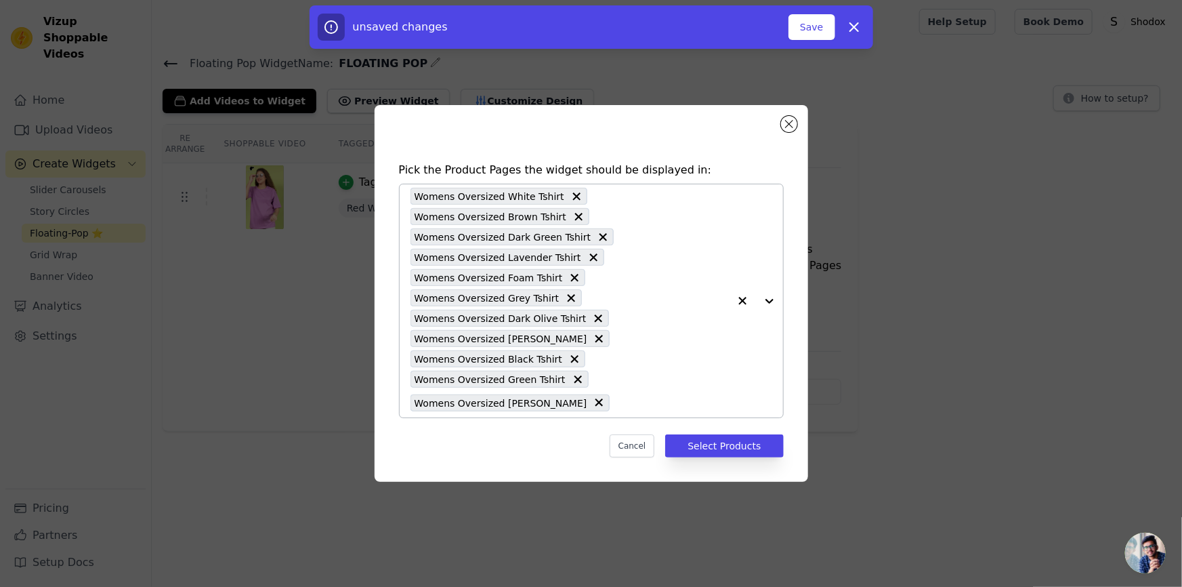
paste input "Womens Oversized"
type input "Womens Oversized"
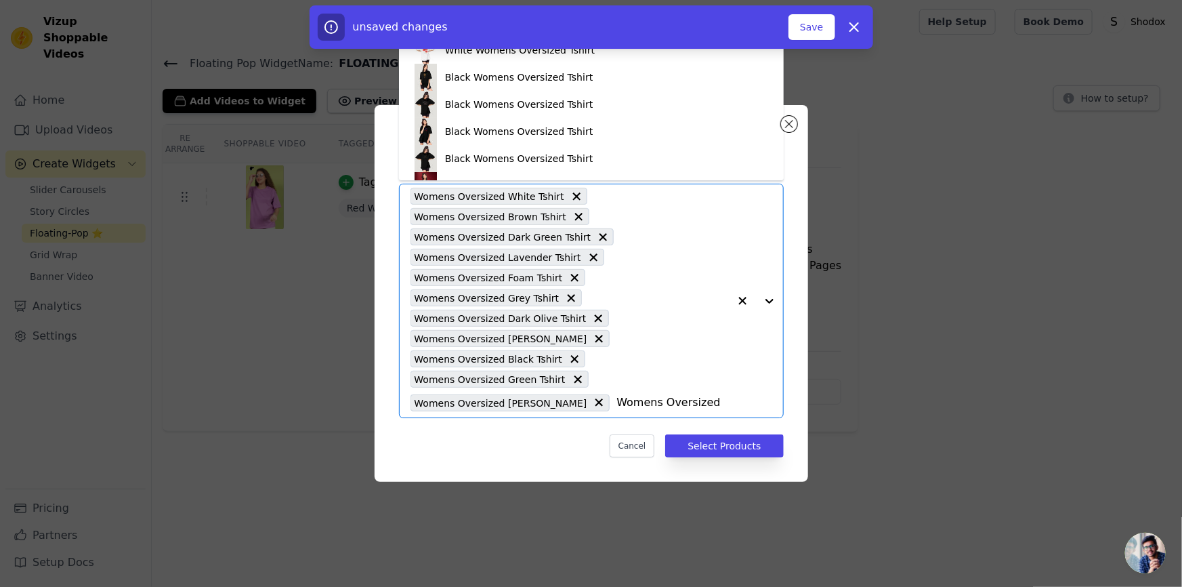
drag, startPoint x: 681, startPoint y: 400, endPoint x: 582, endPoint y: 387, distance: 99.8
click at [582, 387] on div "Womens Oversized White Tshirt Womens Oversized Brown Tshirt Womens Oversized Da…" at bounding box center [570, 300] width 318 height 233
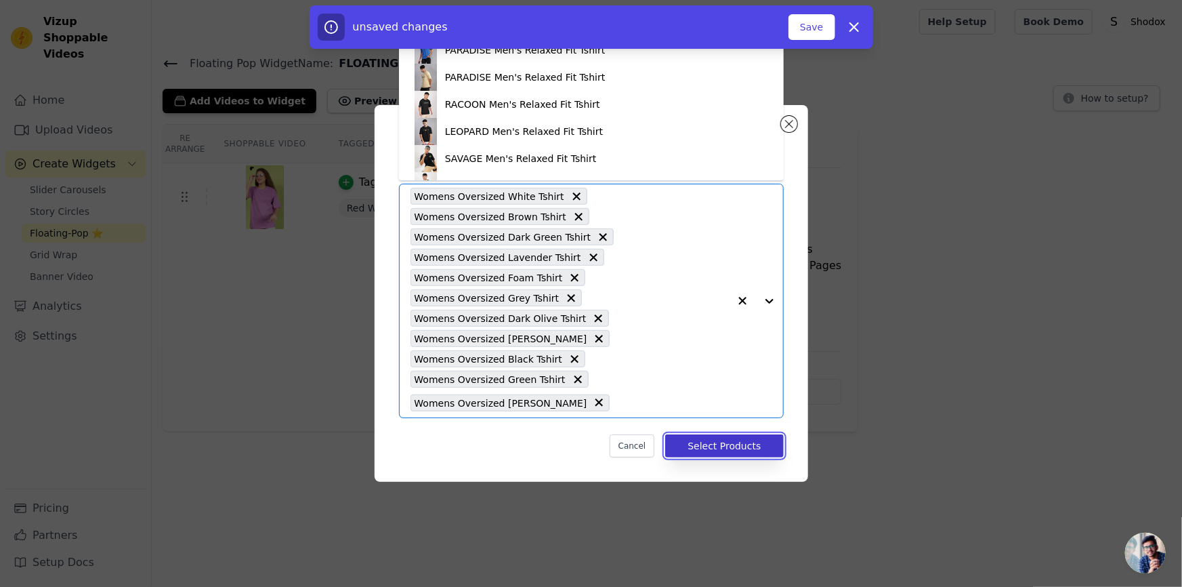
click at [715, 438] on button "Select Products" at bounding box center [724, 445] width 118 height 23
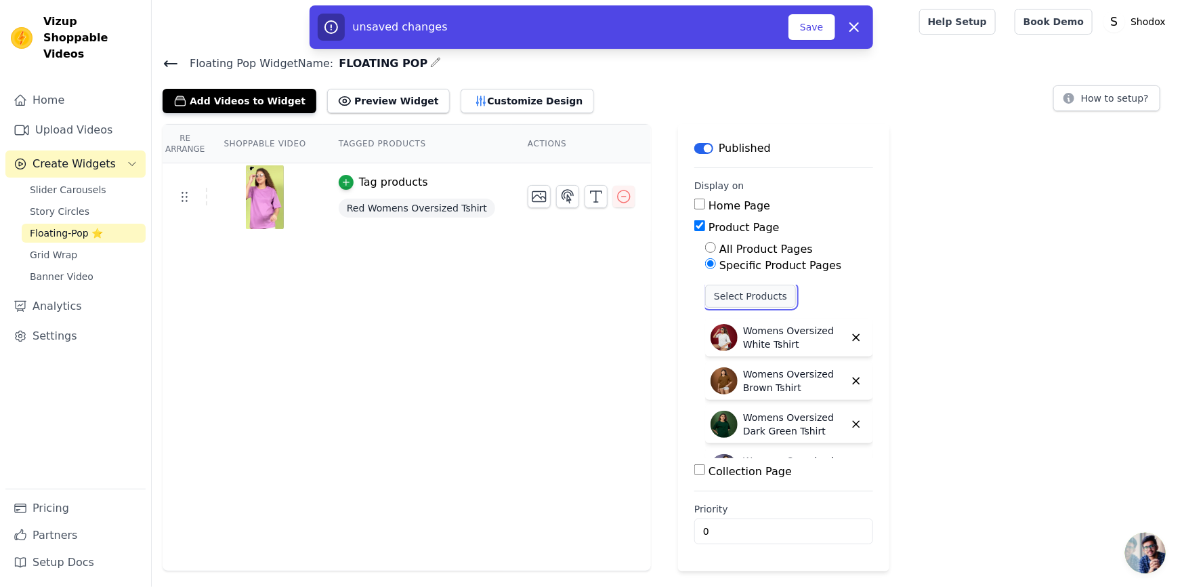
click at [712, 285] on button "Select Products" at bounding box center [750, 296] width 91 height 23
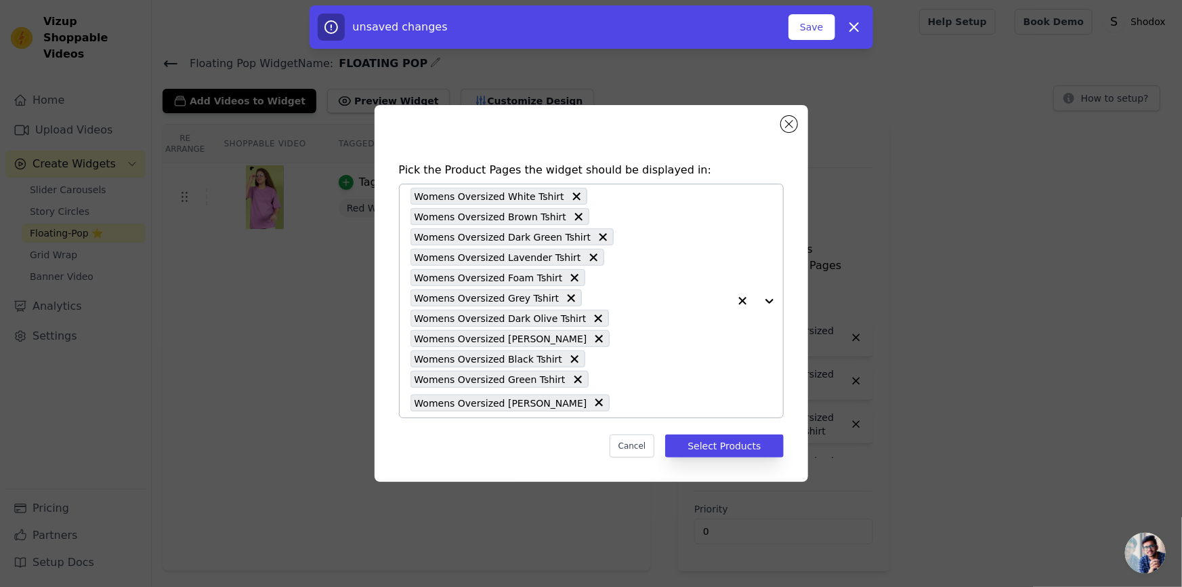
click at [677, 314] on div "Womens Oversized White Tshirt Womens Oversized Brown Tshirt Womens Oversized Da…" at bounding box center [570, 300] width 318 height 233
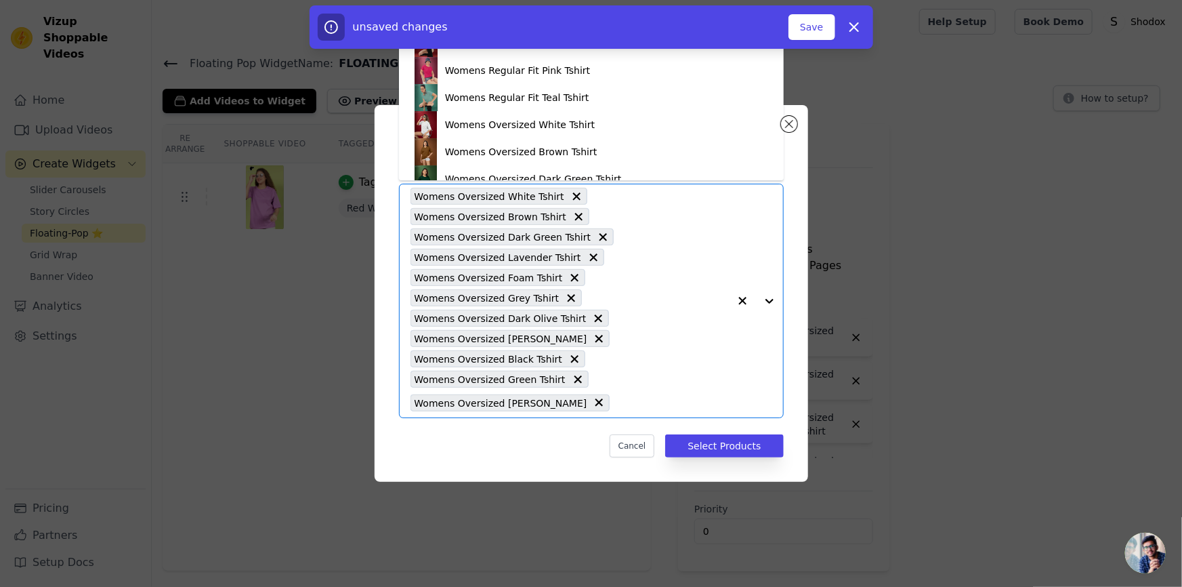
scroll to position [2543, 0]
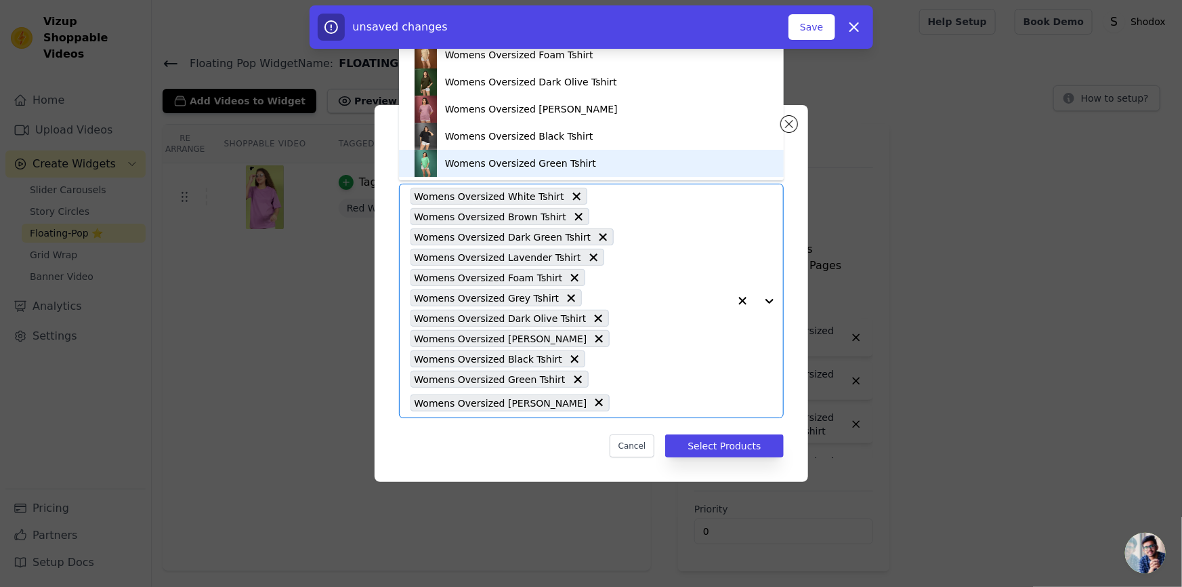
click at [768, 305] on div at bounding box center [756, 300] width 54 height 233
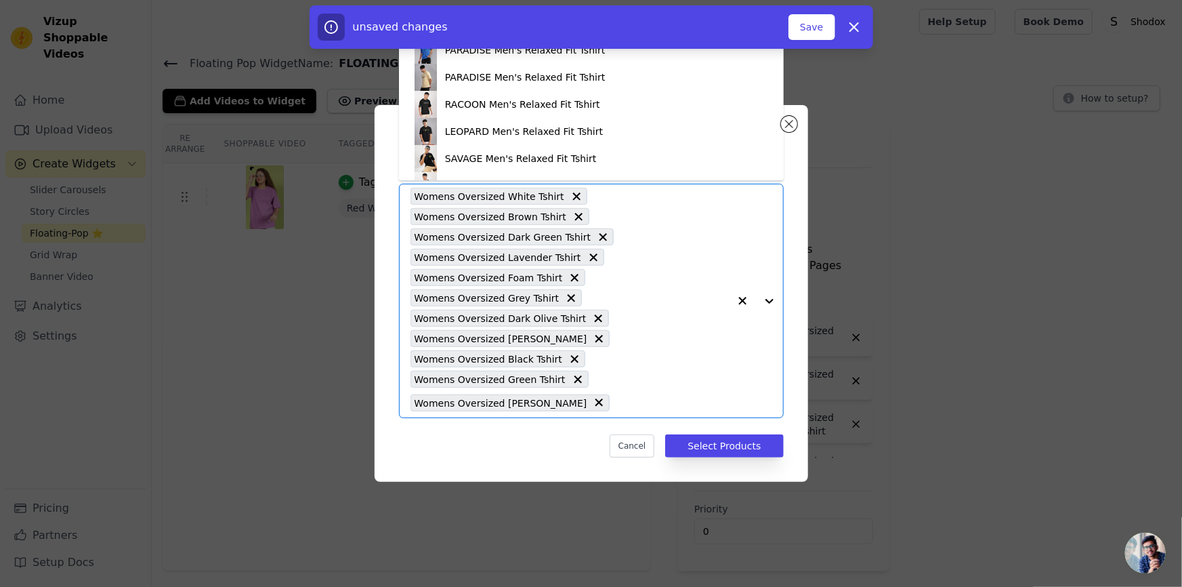
click at [768, 305] on div at bounding box center [756, 300] width 54 height 233
click at [662, 360] on div "Womens Oversized White Tshirt Womens Oversized Brown Tshirt Womens Oversized Da…" at bounding box center [570, 300] width 318 height 233
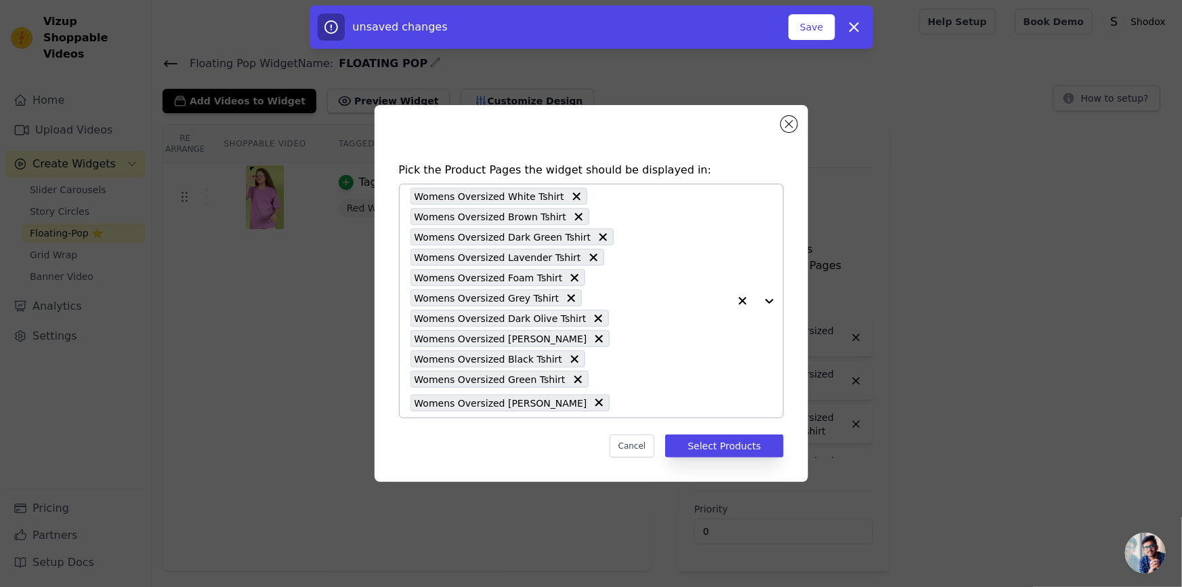
click at [670, 386] on div "Womens Oversized White Tshirt Womens Oversized Brown Tshirt Womens Oversized Da…" at bounding box center [570, 300] width 318 height 233
click at [725, 446] on button "Select Products" at bounding box center [724, 445] width 118 height 23
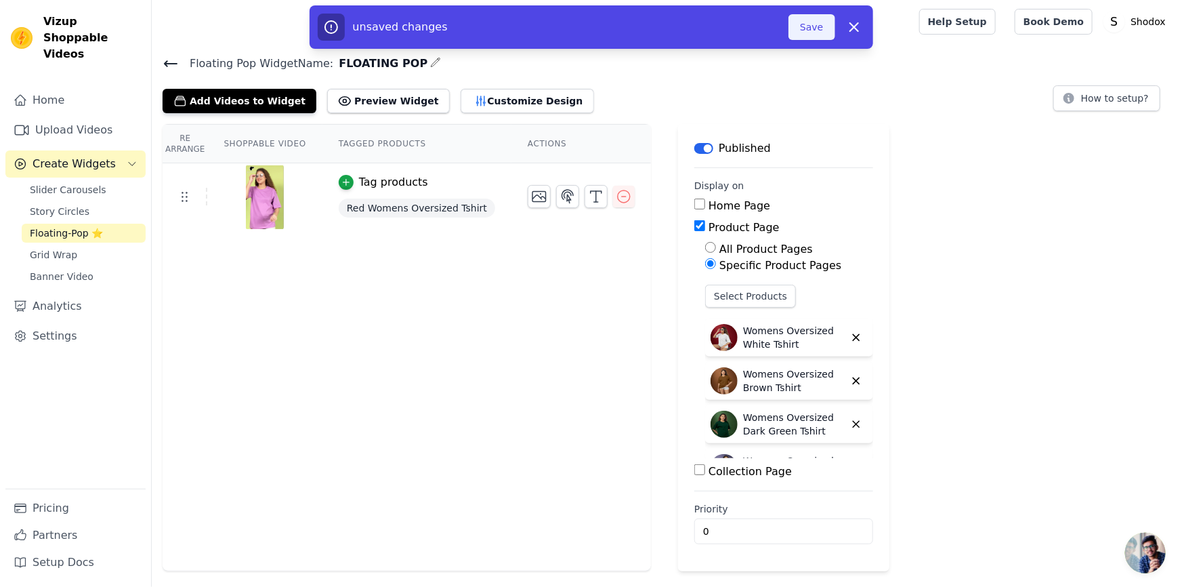
click at [814, 21] on button "Save" at bounding box center [812, 27] width 46 height 26
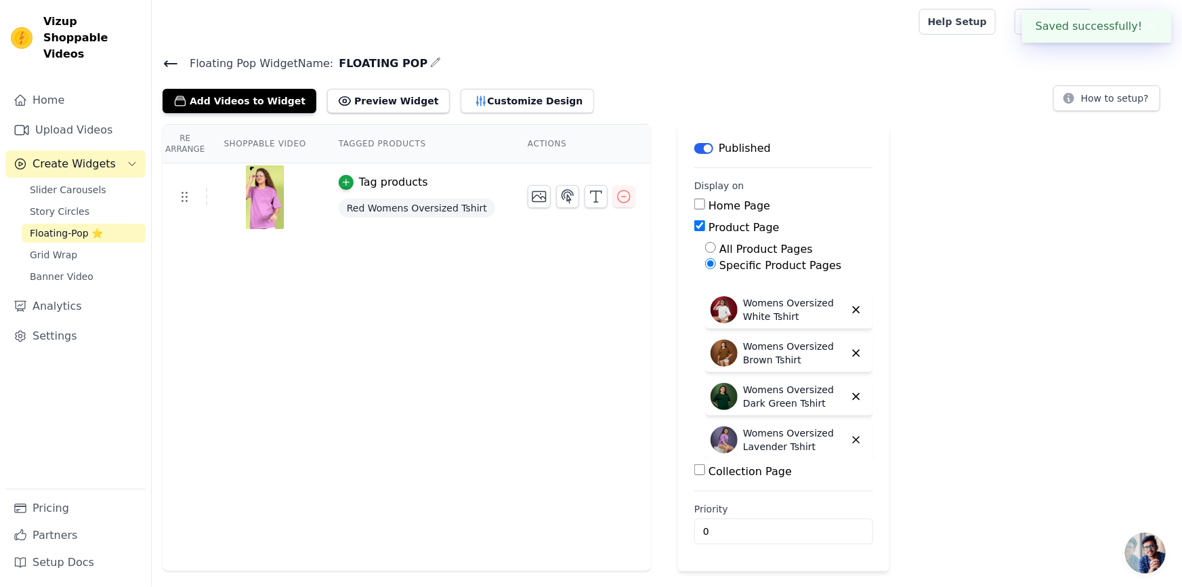
scroll to position [0, 0]
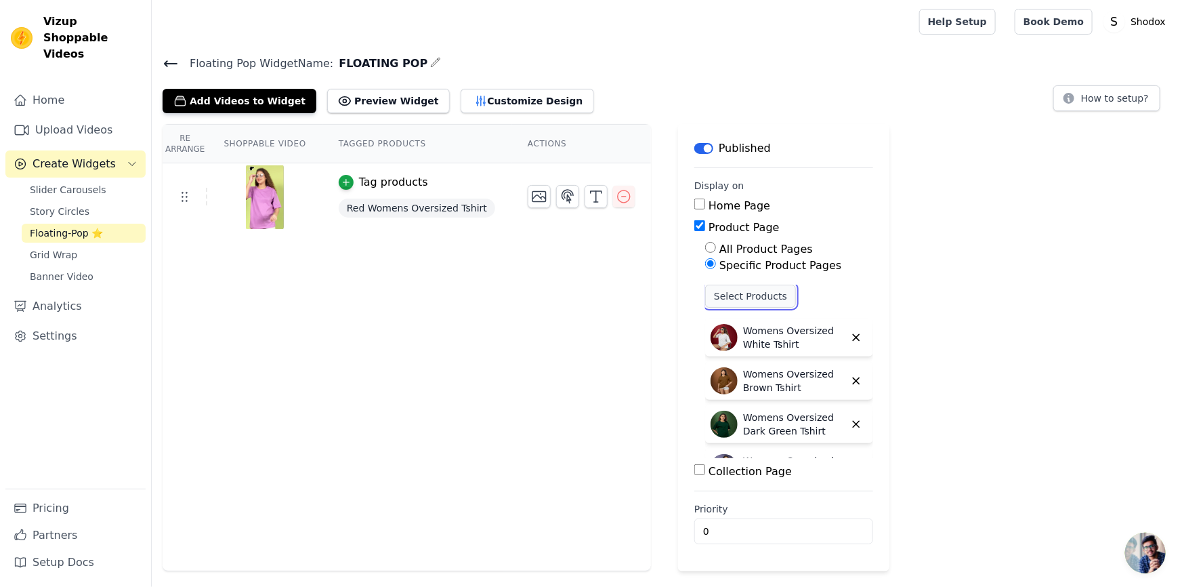
click at [741, 304] on button "Select Products" at bounding box center [750, 296] width 91 height 23
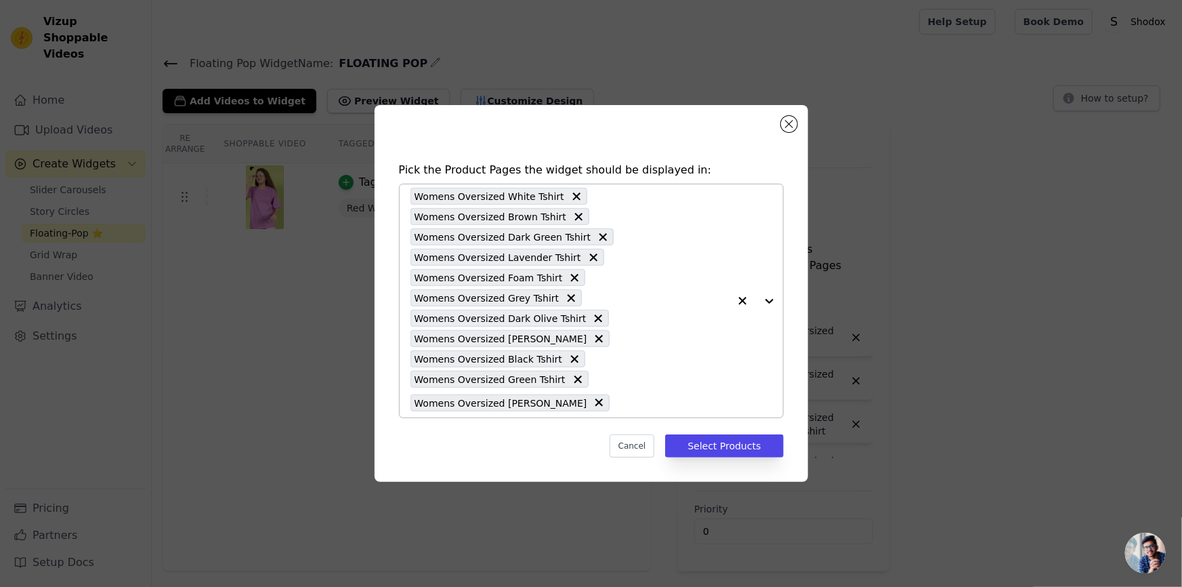
click at [636, 333] on div "Womens Oversized White Tshirt Womens Oversized Brown Tshirt Womens Oversized Da…" at bounding box center [570, 300] width 318 height 233
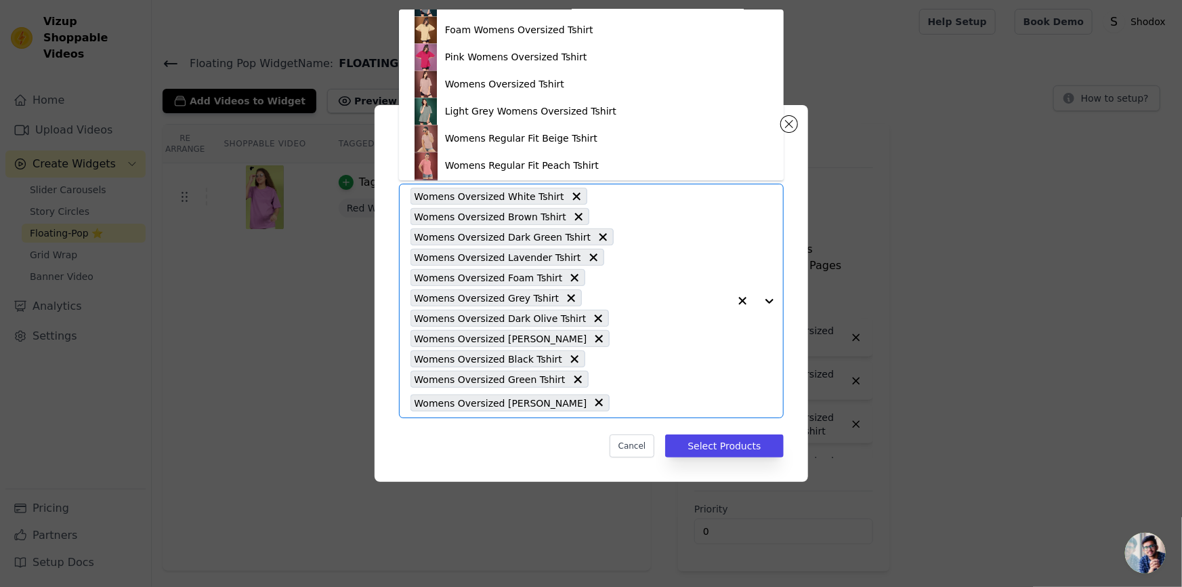
scroll to position [2543, 0]
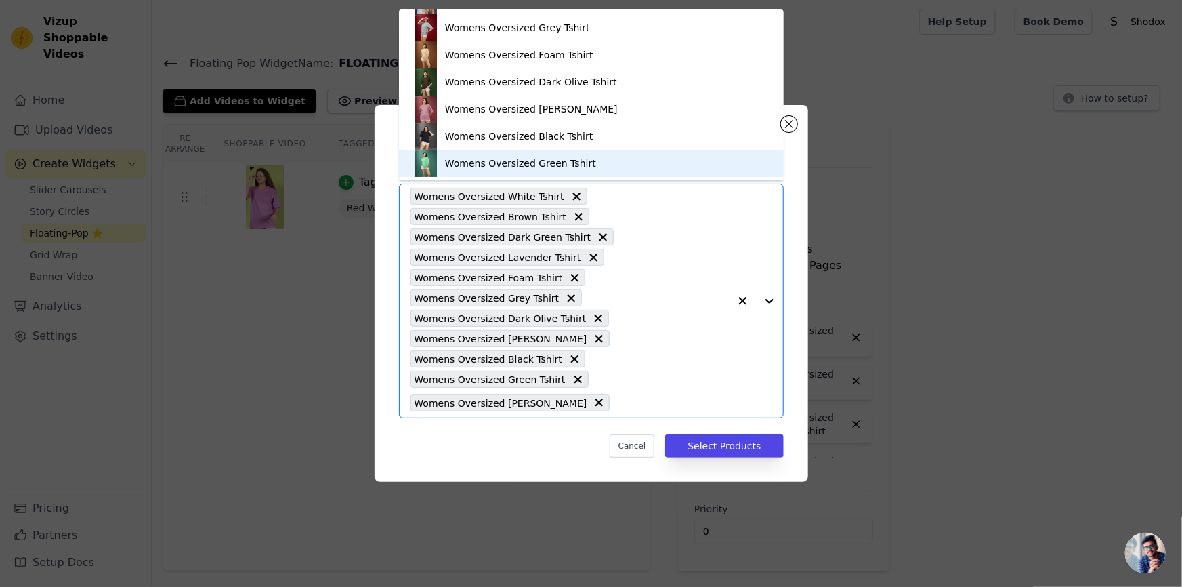
click at [689, 341] on div "Womens Oversized White Tshirt Womens Oversized Brown Tshirt Womens Oversized Da…" at bounding box center [570, 300] width 318 height 233
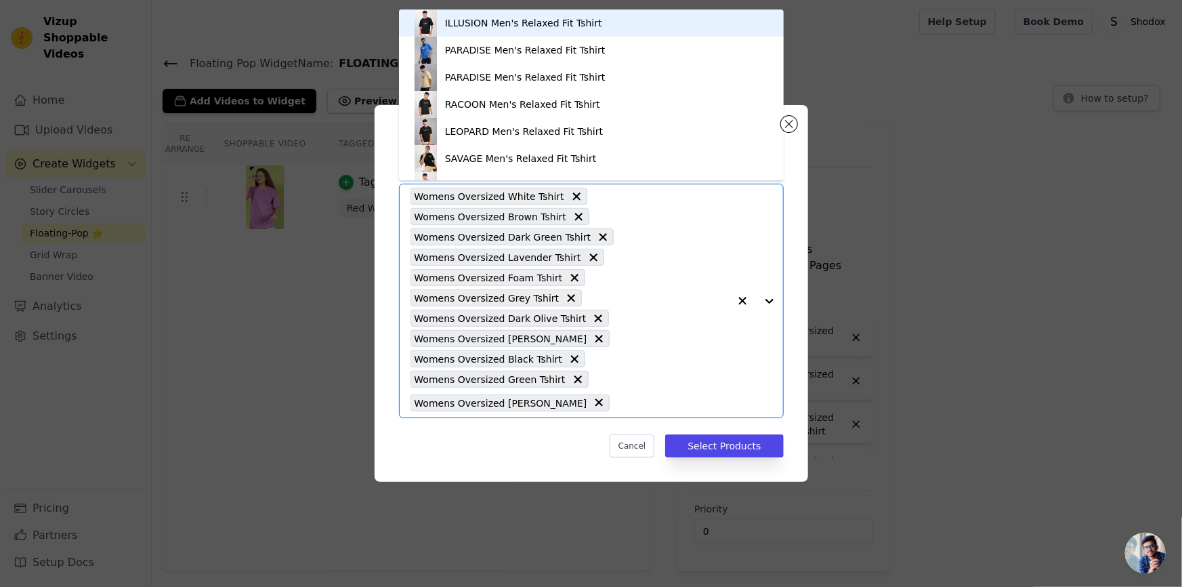
click at [631, 384] on div "Womens Oversized White Tshirt Womens Oversized Brown Tshirt Womens Oversized Da…" at bounding box center [570, 300] width 318 height 233
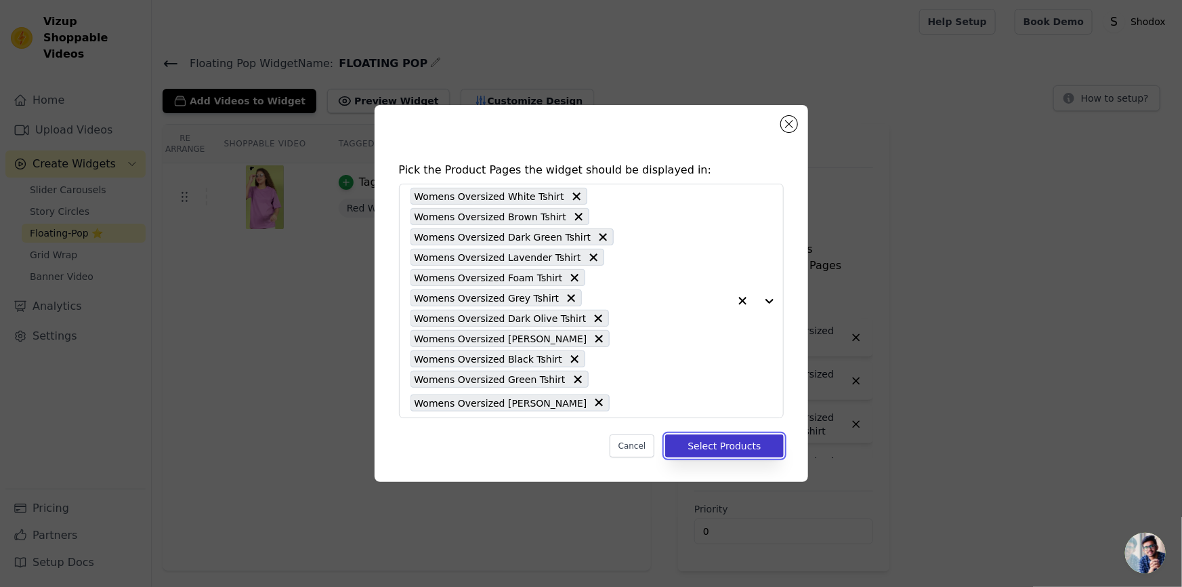
click at [710, 447] on button "Select Products" at bounding box center [724, 445] width 118 height 23
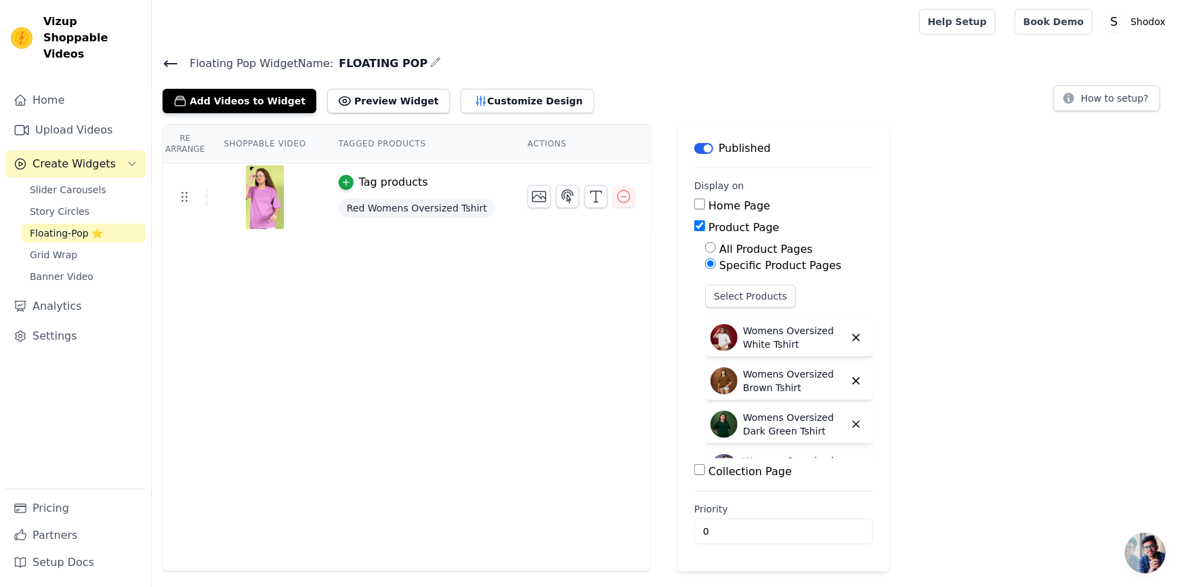
click at [415, 57] on h4 "Floating Pop Widget Name: FLOATING POP" at bounding box center [667, 63] width 1009 height 18
click at [430, 64] on icon "button" at bounding box center [435, 62] width 11 height 11
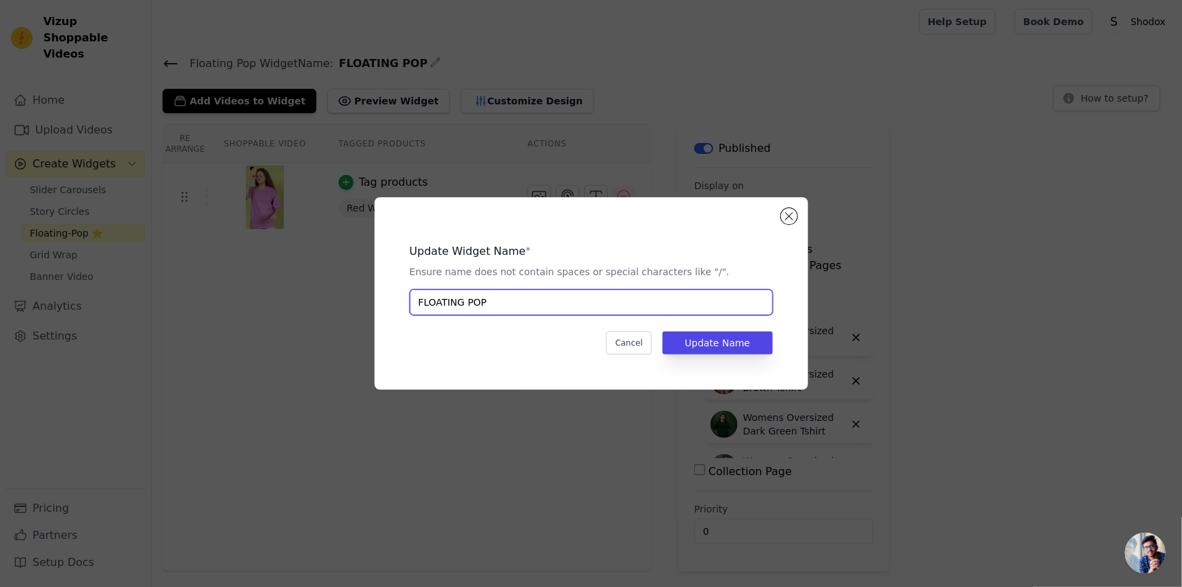
drag, startPoint x: 491, startPoint y: 292, endPoint x: 343, endPoint y: 316, distance: 149.6
click at [343, 316] on div "Update Widget Name * Ensure name does not contain spaces or special characters …" at bounding box center [591, 293] width 1139 height 236
type input "WOMENS [PERSON_NAME]"
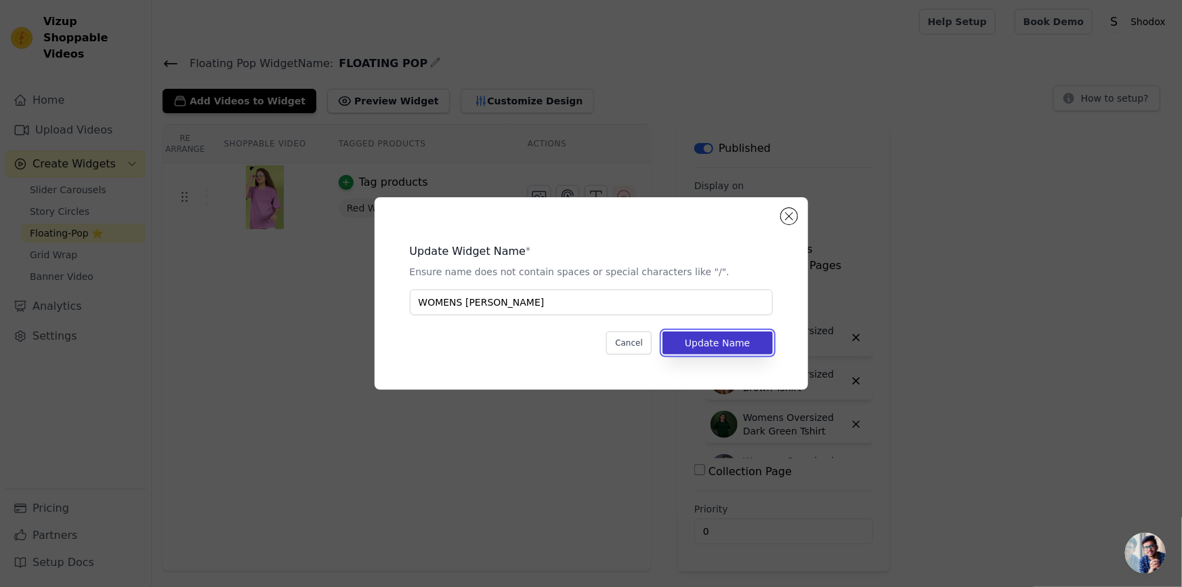
click at [725, 346] on button "Update Name" at bounding box center [718, 342] width 110 height 23
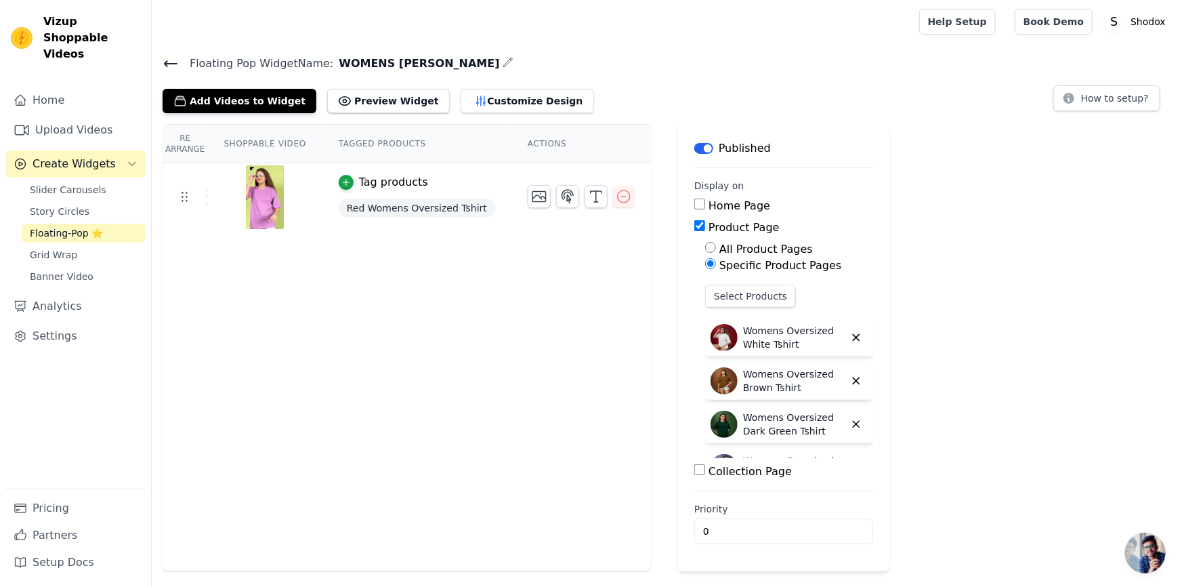
click at [173, 58] on icon at bounding box center [171, 64] width 16 height 16
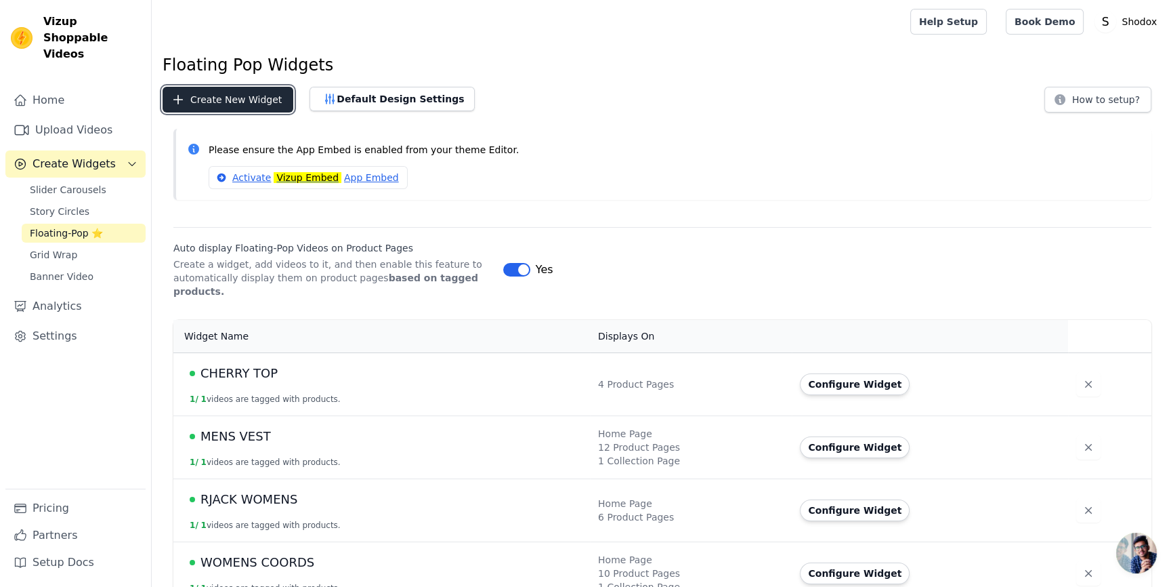
click at [236, 99] on button "Create New Widget" at bounding box center [228, 100] width 131 height 26
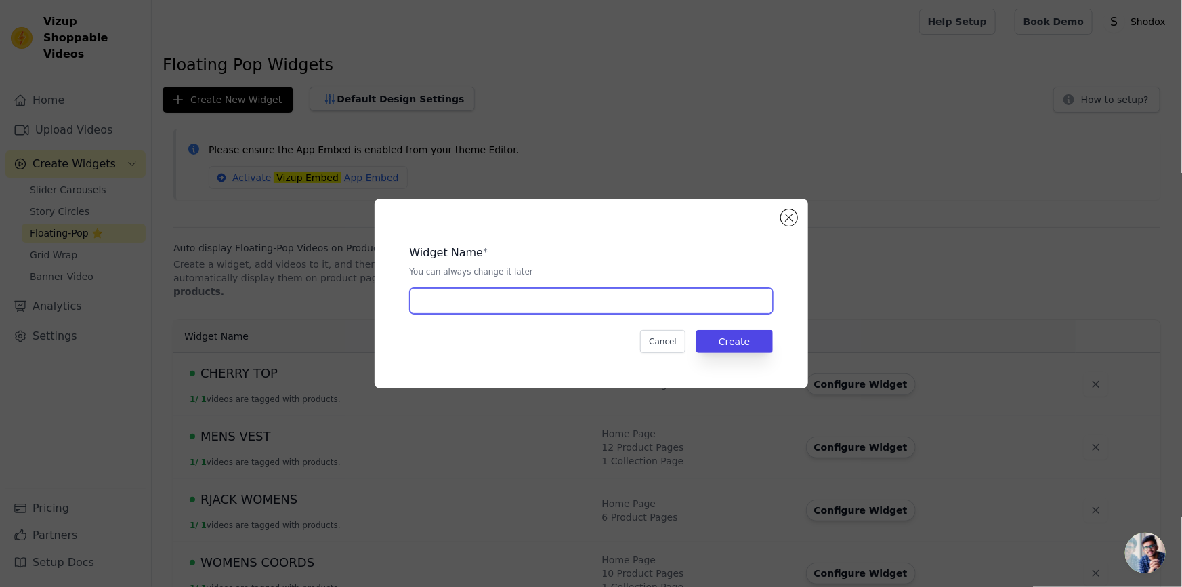
click at [486, 309] on input "text" at bounding box center [591, 301] width 363 height 26
type input "FLOATING POP"
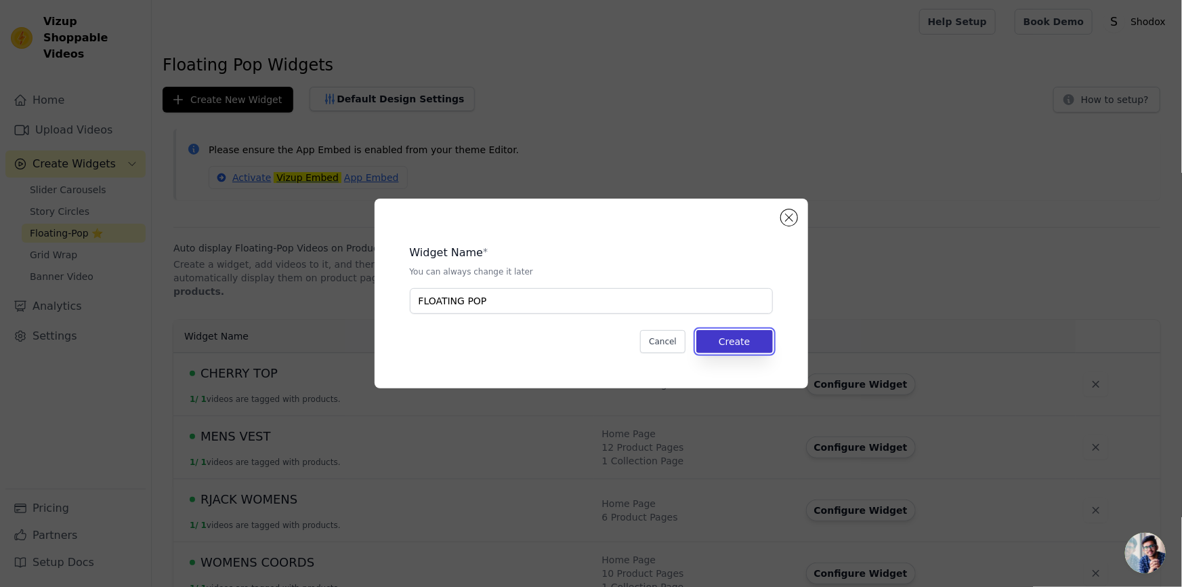
click at [770, 351] on button "Create" at bounding box center [734, 341] width 77 height 23
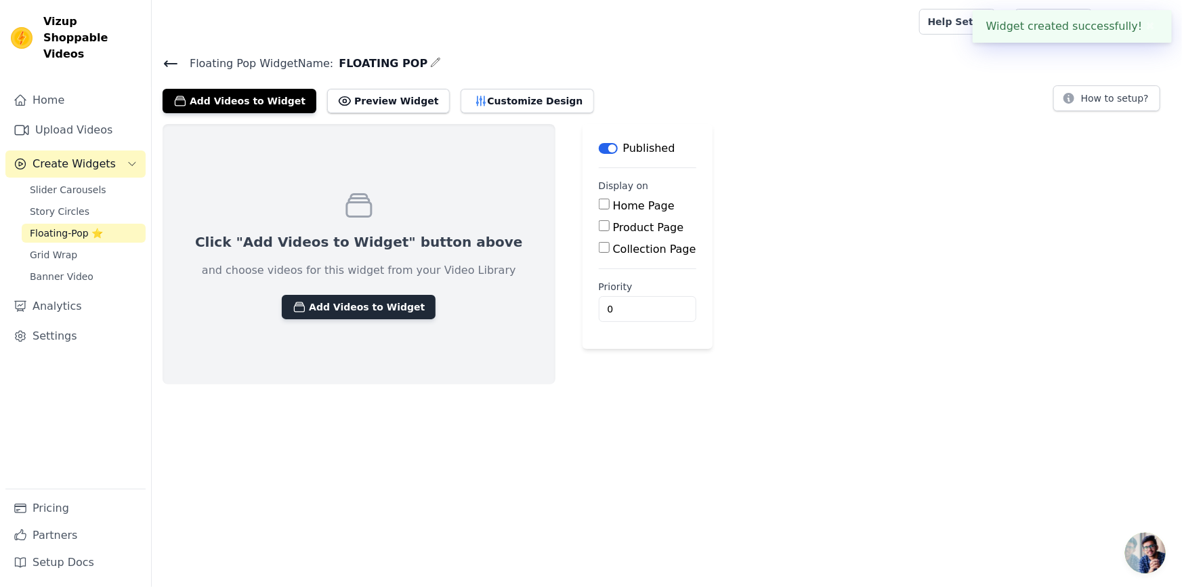
click at [313, 295] on button "Add Videos to Widget" at bounding box center [359, 307] width 154 height 24
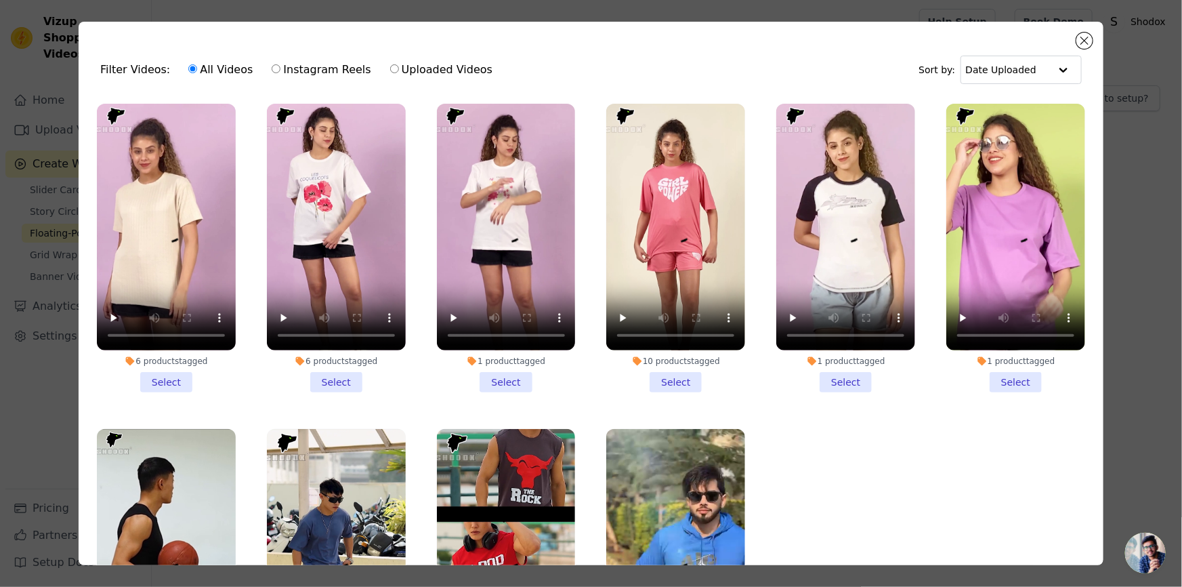
scroll to position [104, 0]
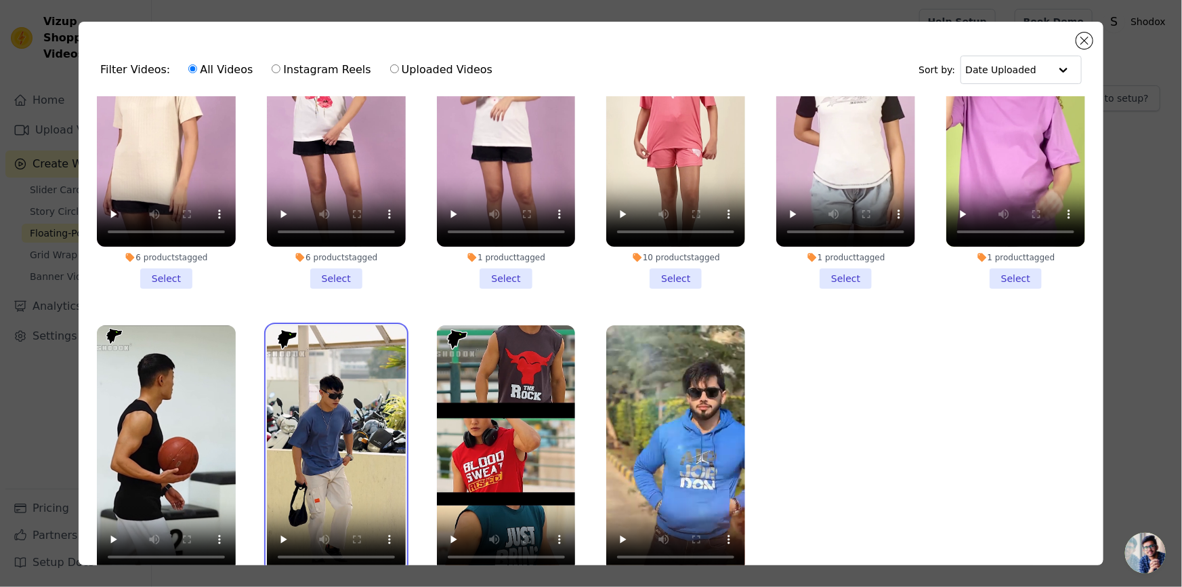
click at [327, 450] on video at bounding box center [336, 448] width 139 height 247
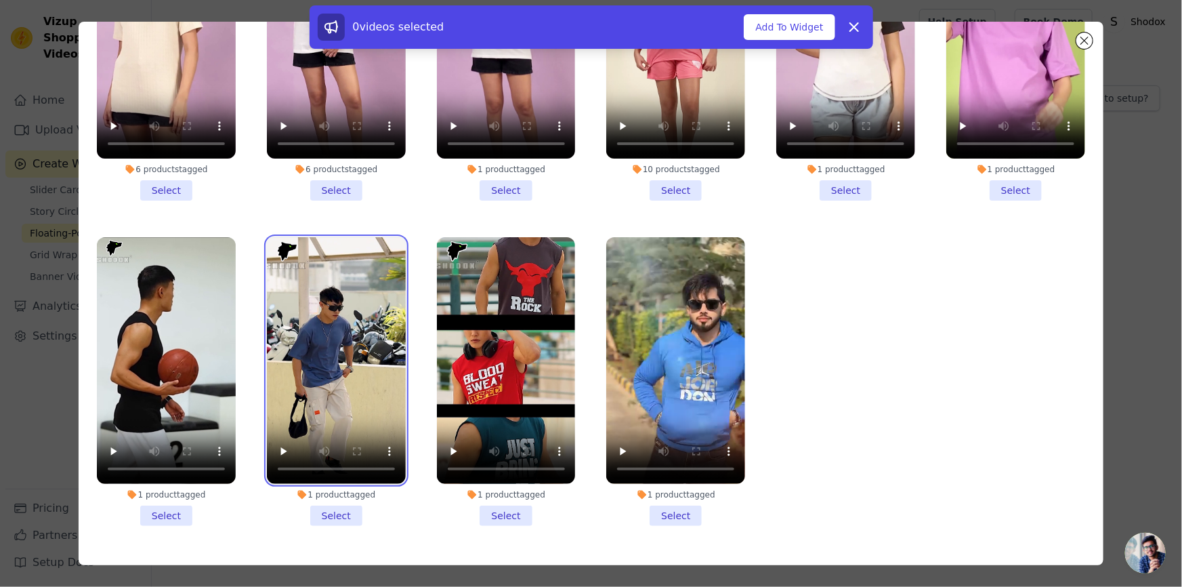
scroll to position [117, 0]
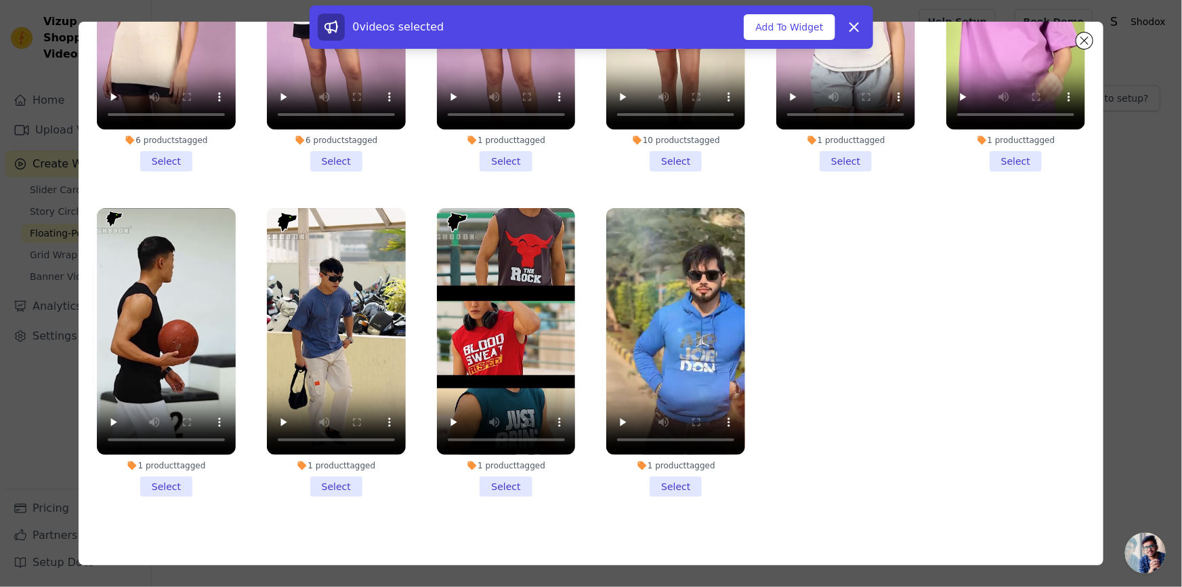
click at [333, 474] on li "1 product tagged Select" at bounding box center [336, 352] width 139 height 289
click at [0, 0] on input "1 product tagged Select" at bounding box center [0, 0] width 0 height 0
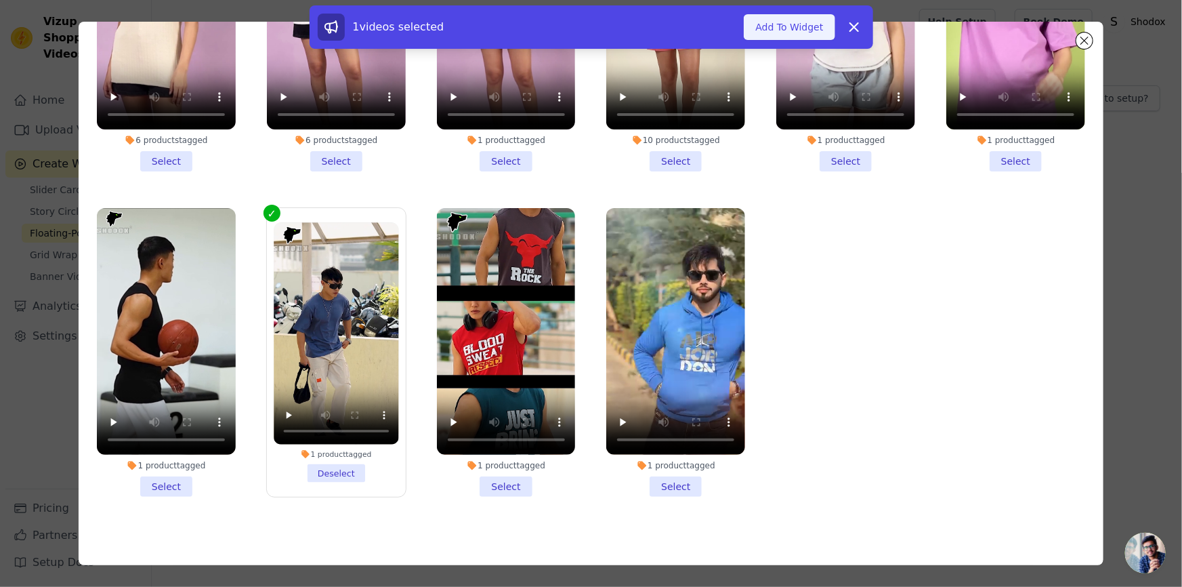
click at [791, 35] on button "Add To Widget" at bounding box center [789, 27] width 91 height 26
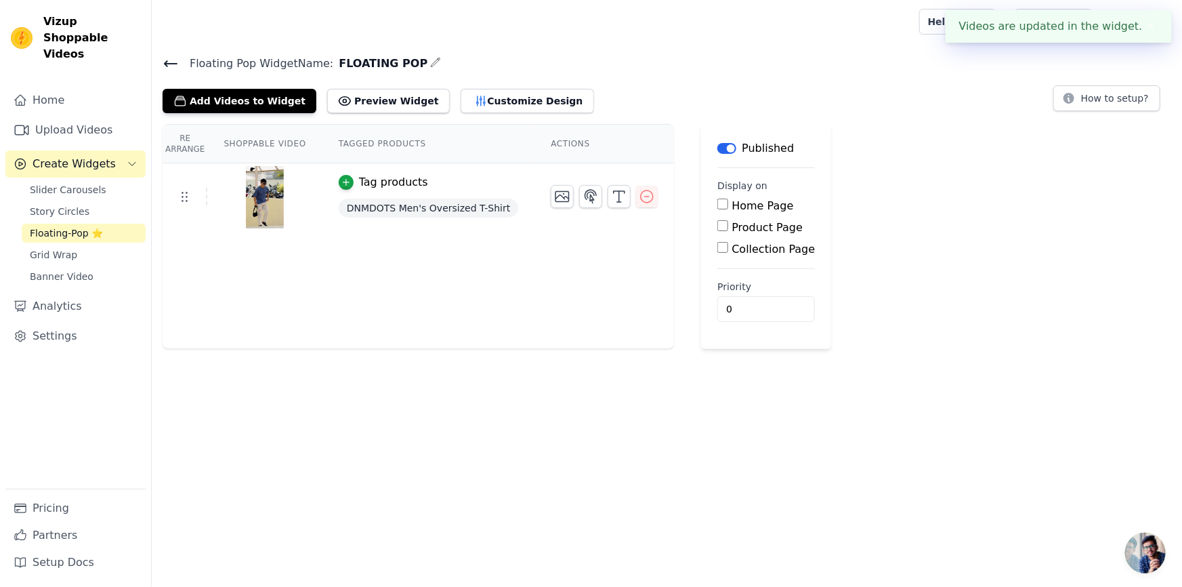
click at [251, 201] on img at bounding box center [265, 197] width 38 height 65
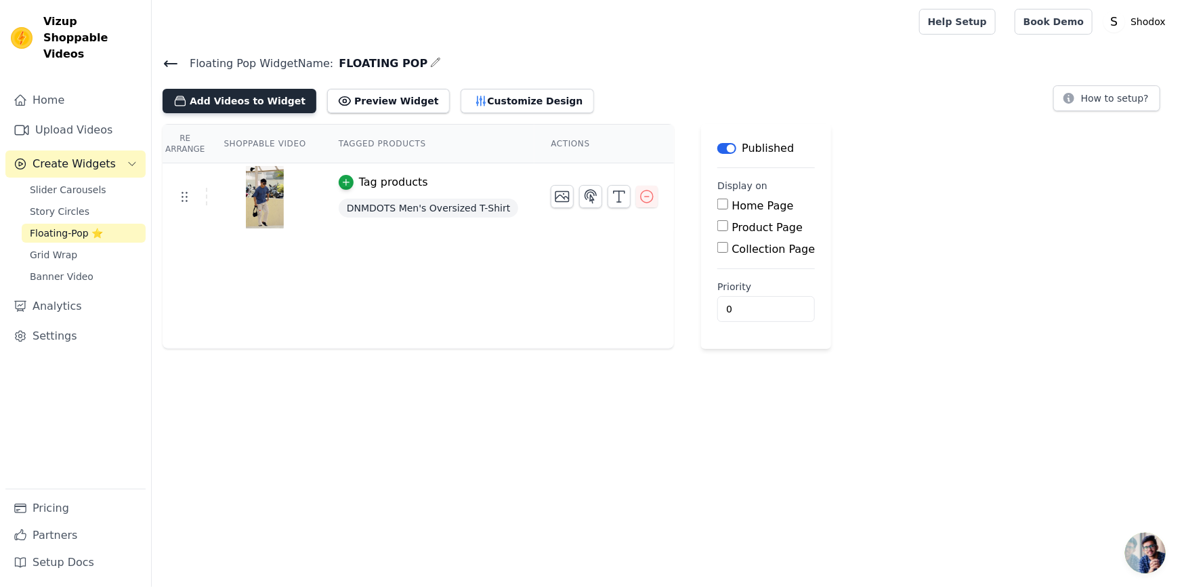
click at [263, 100] on button "Add Videos to Widget" at bounding box center [240, 101] width 154 height 24
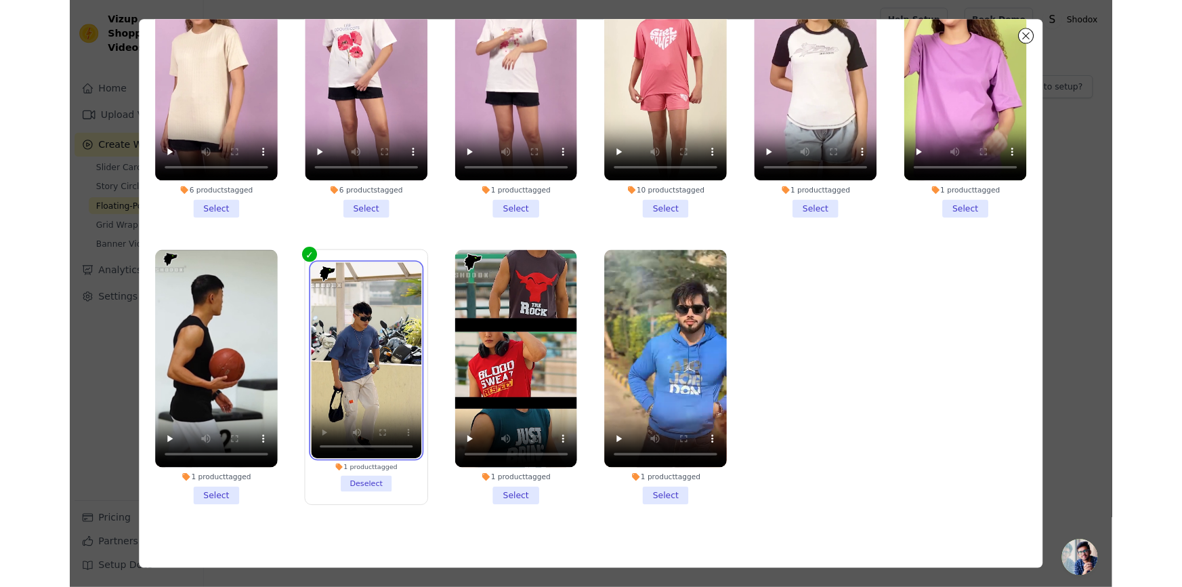
scroll to position [26, 0]
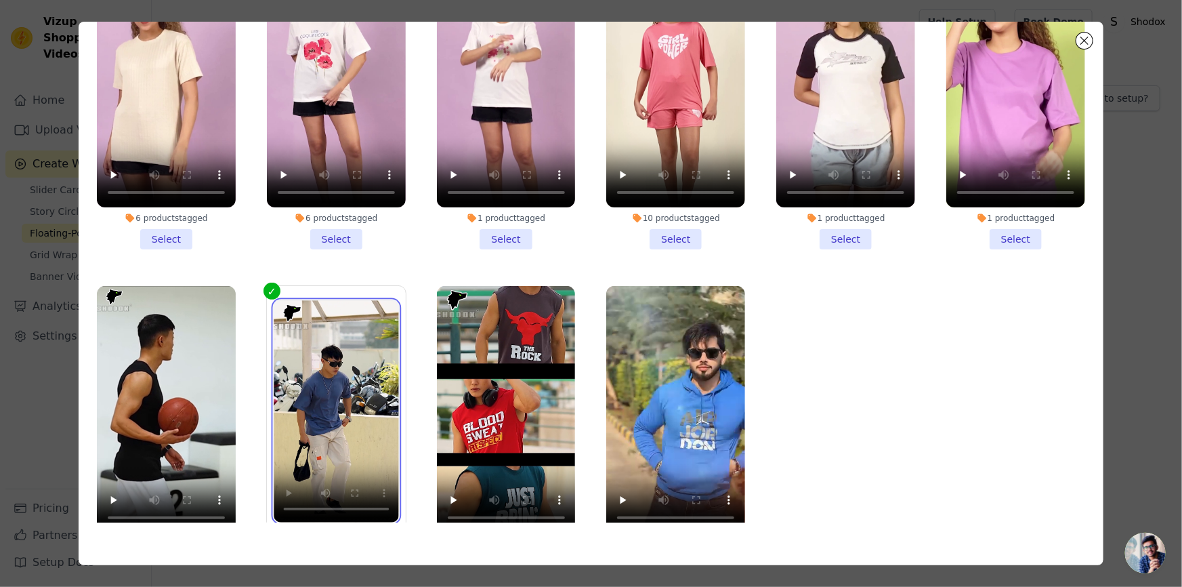
click at [337, 330] on video at bounding box center [336, 411] width 125 height 222
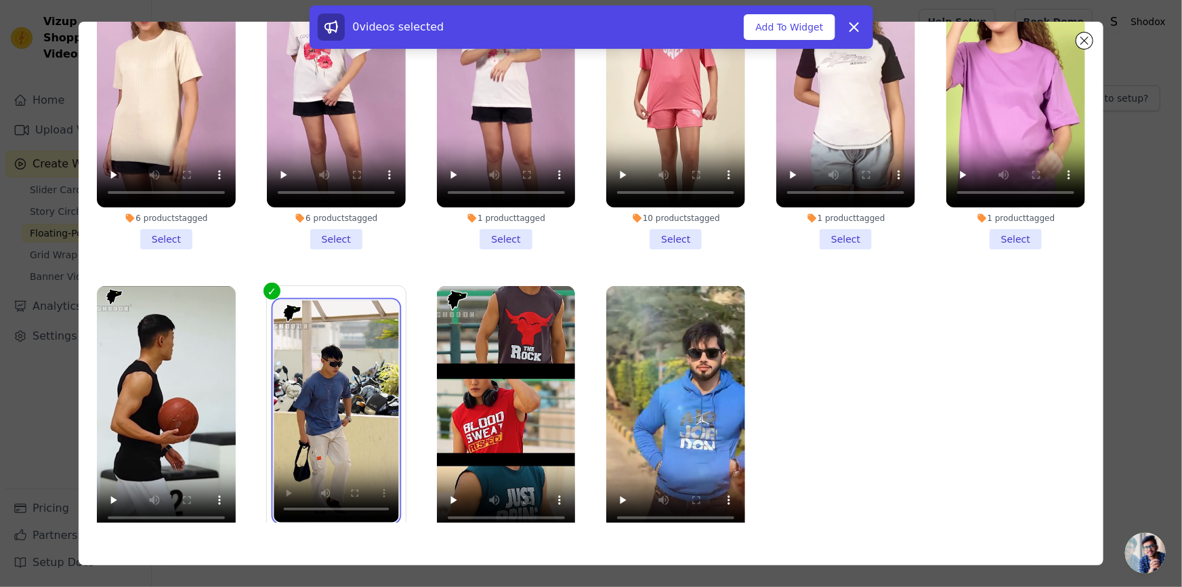
click at [339, 350] on video at bounding box center [336, 411] width 125 height 222
click at [854, 30] on icon at bounding box center [854, 27] width 16 height 16
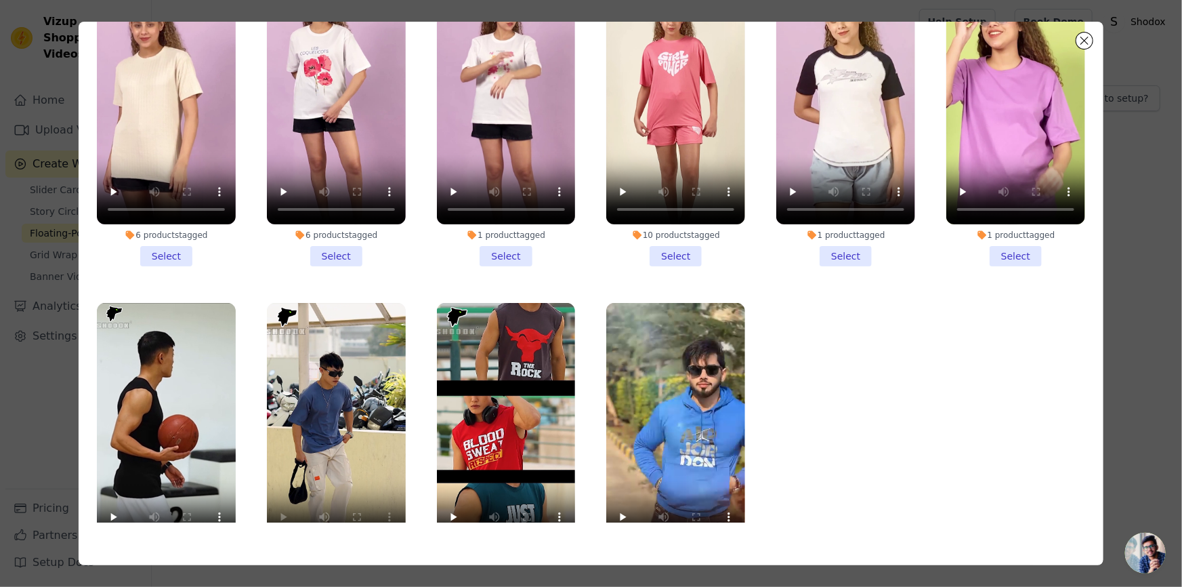
scroll to position [0, 0]
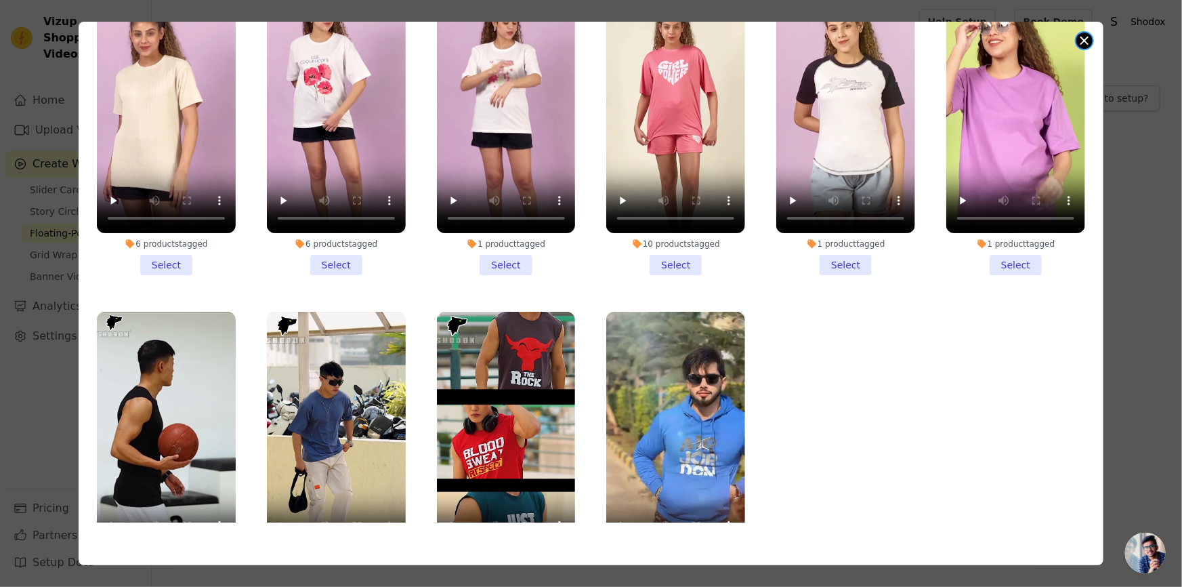
click at [1086, 38] on button "Close modal" at bounding box center [1085, 41] width 16 height 16
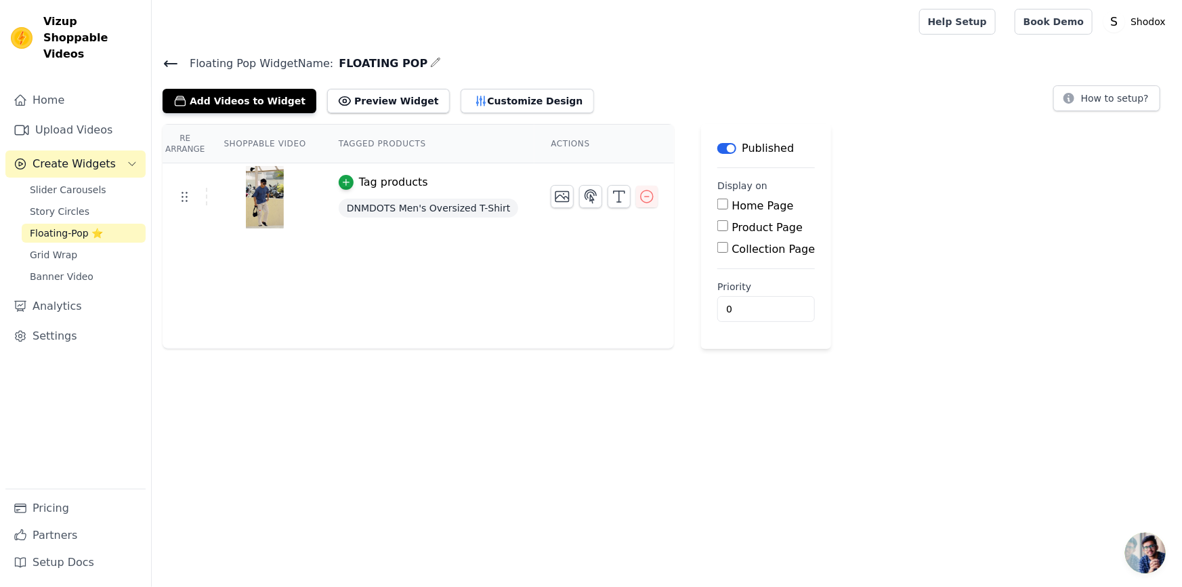
click at [482, 205] on span "DNMDOTS Men's Oversized T-Shirt" at bounding box center [429, 208] width 180 height 19
click at [341, 180] on icon "button" at bounding box center [345, 182] width 9 height 9
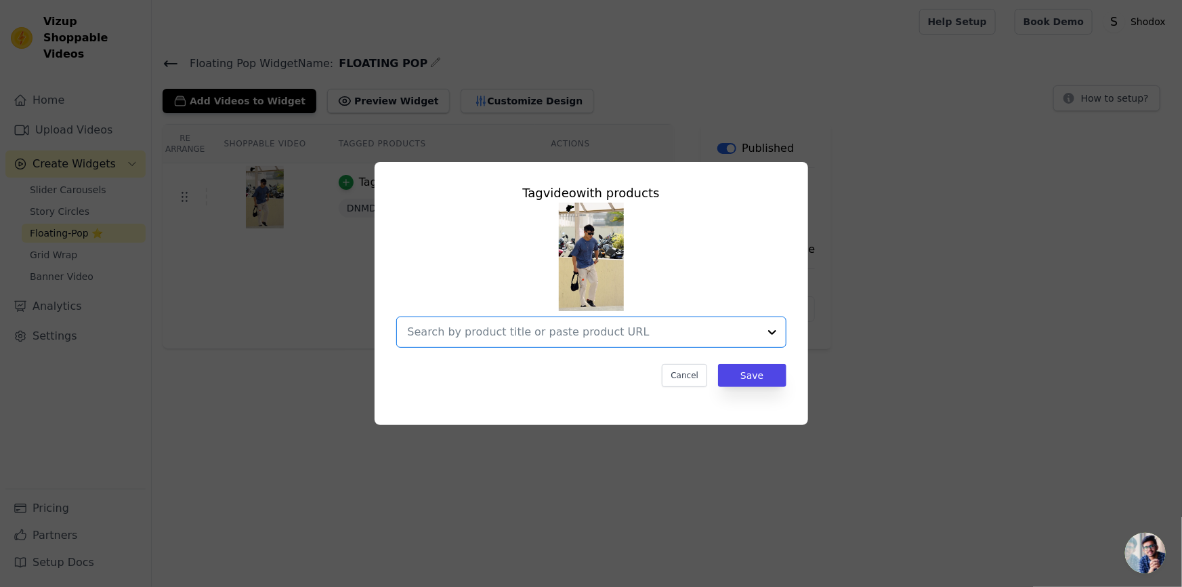
click at [565, 333] on input "text" at bounding box center [583, 332] width 351 height 16
type input "S"
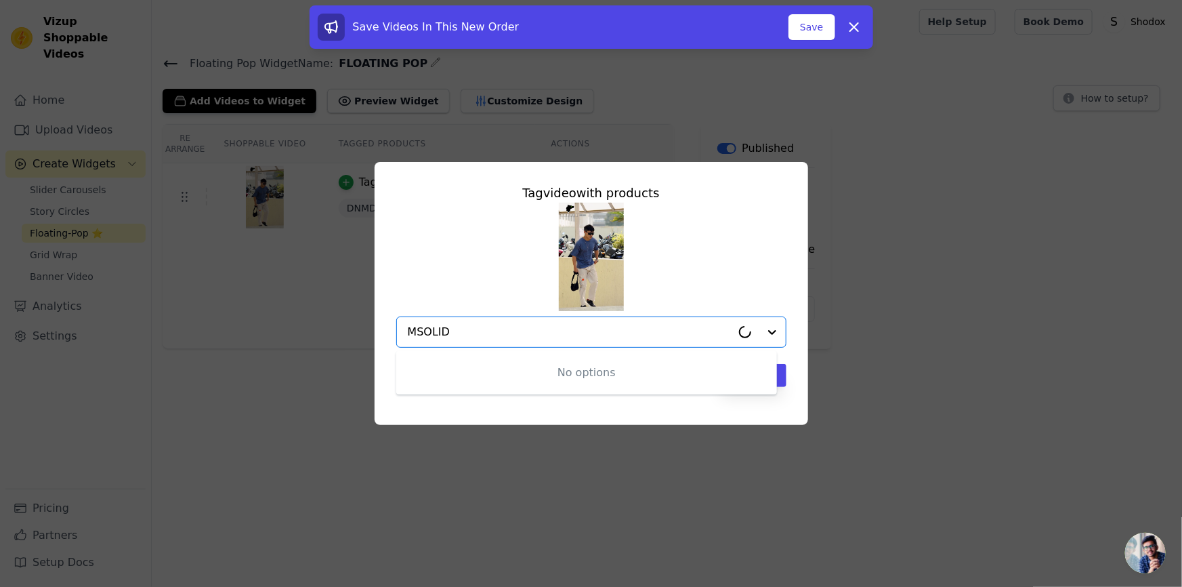
type input "SOLID"
click at [451, 331] on input "SOLID" at bounding box center [570, 332] width 324 height 16
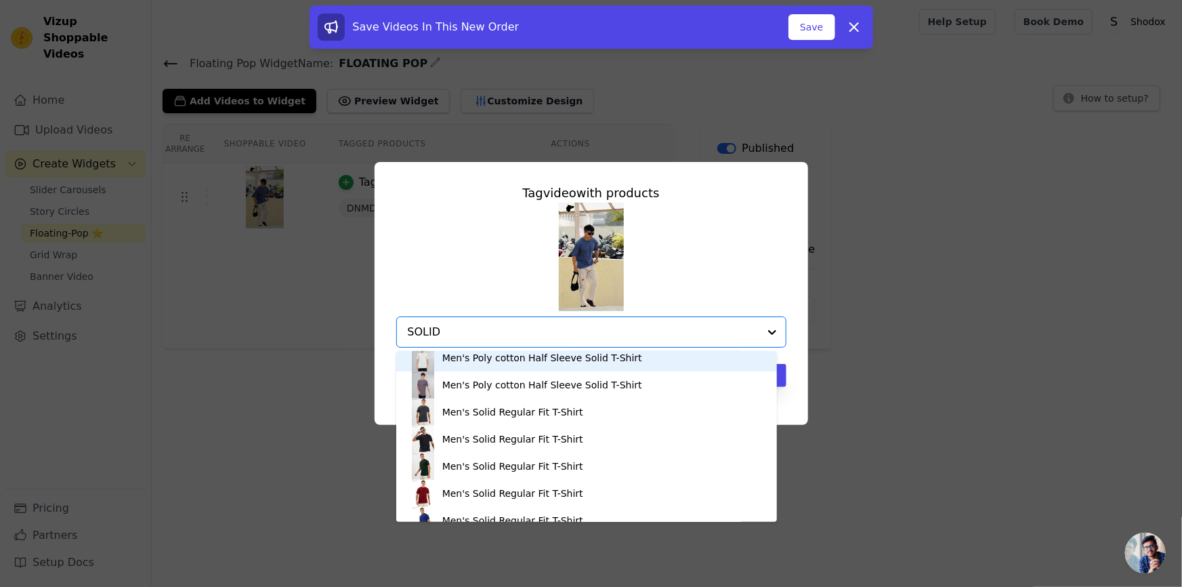
scroll to position [271, 0]
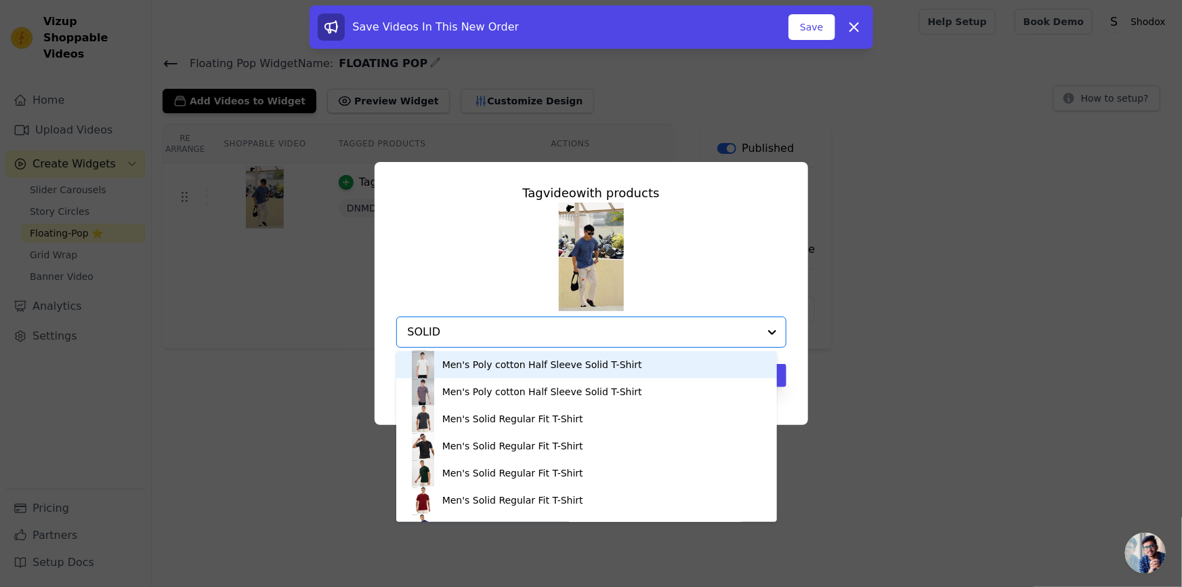
click at [680, 335] on input "SOLID" at bounding box center [583, 332] width 351 height 16
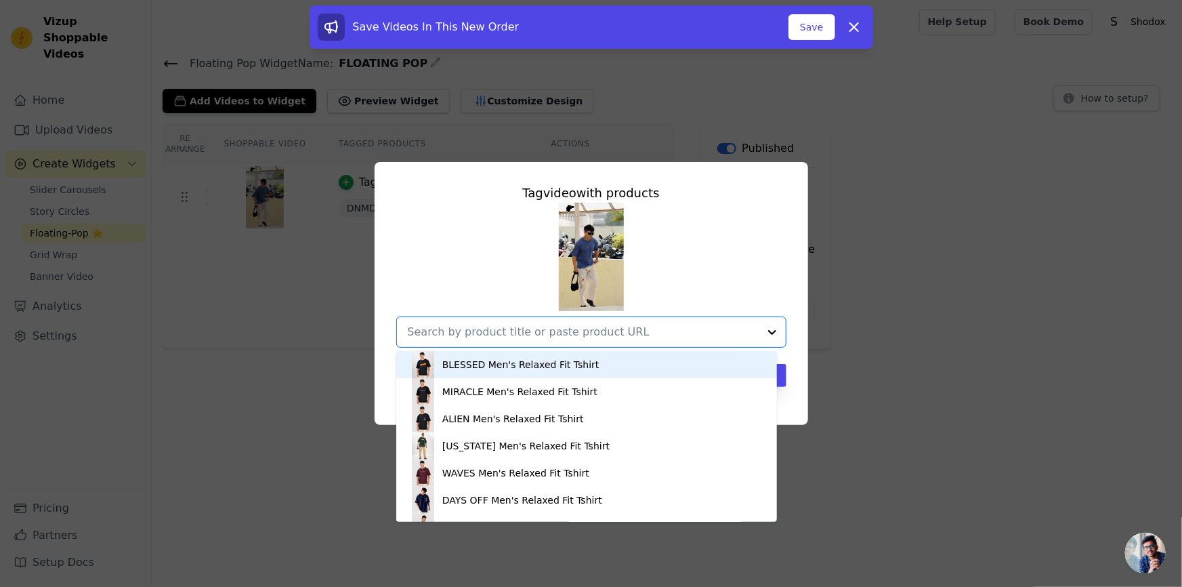
click at [825, 337] on div "Tag video with products ILLUSION Men's Relaxed Fit Tshirt PARADISE Men's Relaxe…" at bounding box center [591, 293] width 1139 height 306
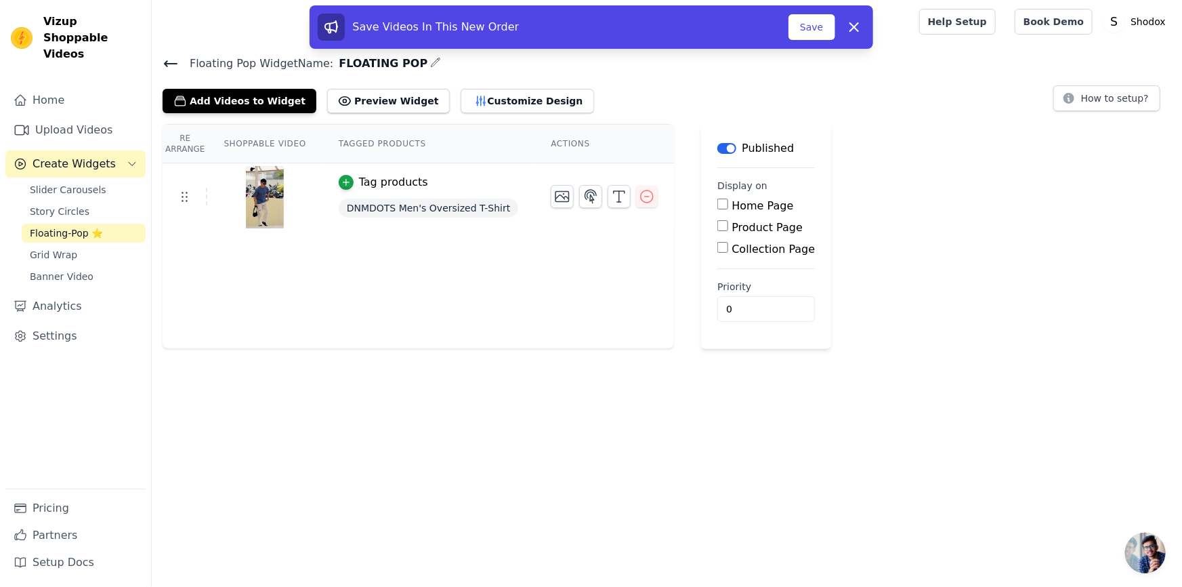
click at [438, 215] on span "DNMDOTS Men's Oversized T-Shirt" at bounding box center [429, 208] width 180 height 19
click at [341, 182] on icon "button" at bounding box center [345, 182] width 9 height 9
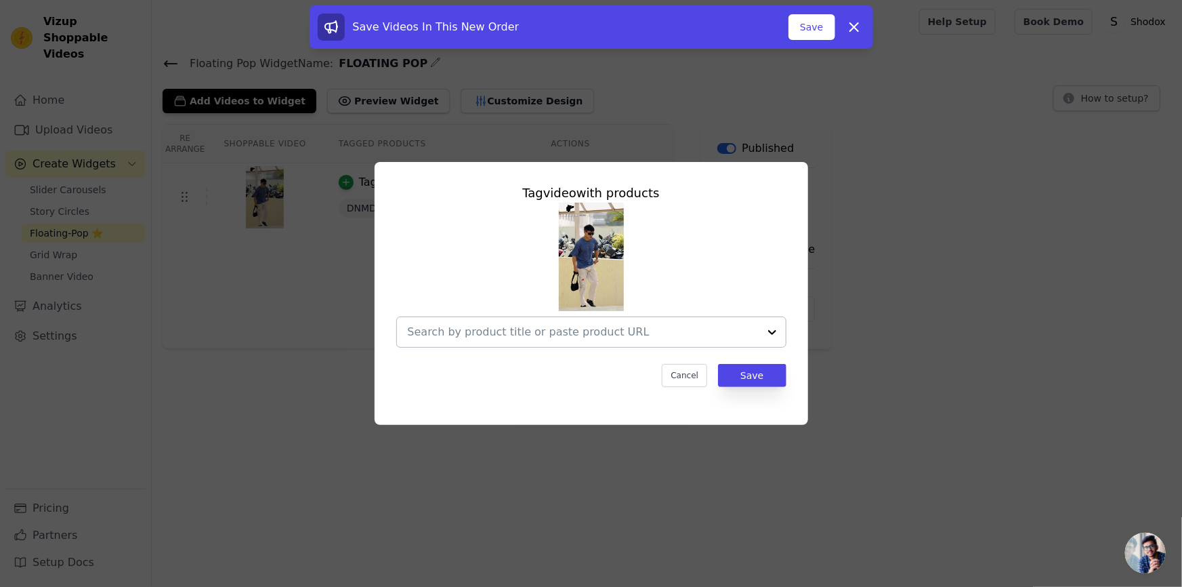
click at [581, 331] on input "text" at bounding box center [583, 332] width 351 height 16
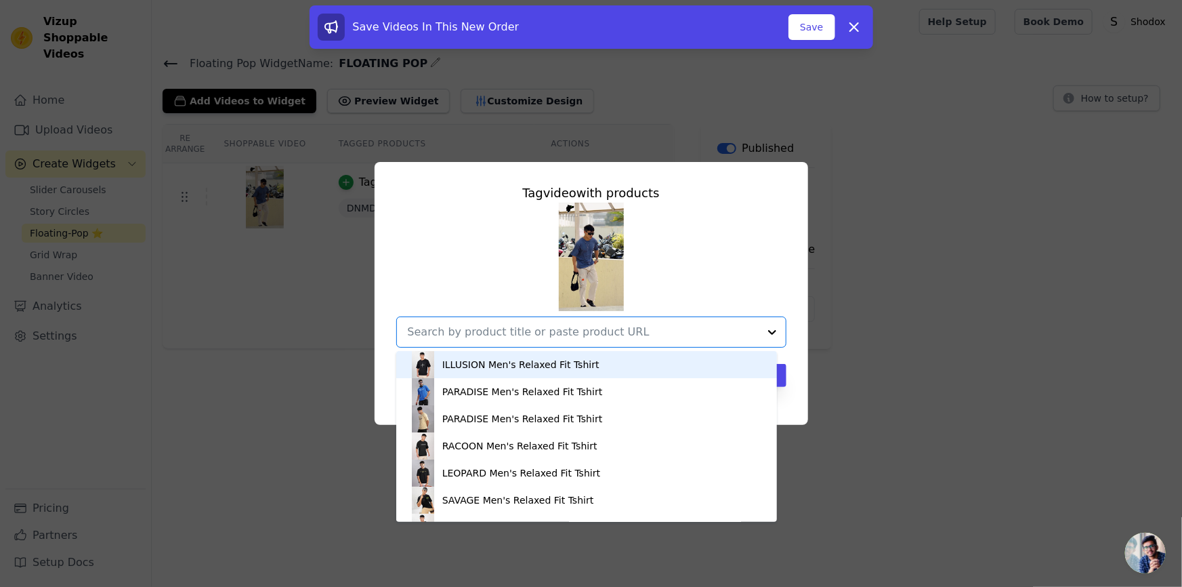
paste input "Men's Relaxed Fit"
type input "Men's Relaxed Fit"
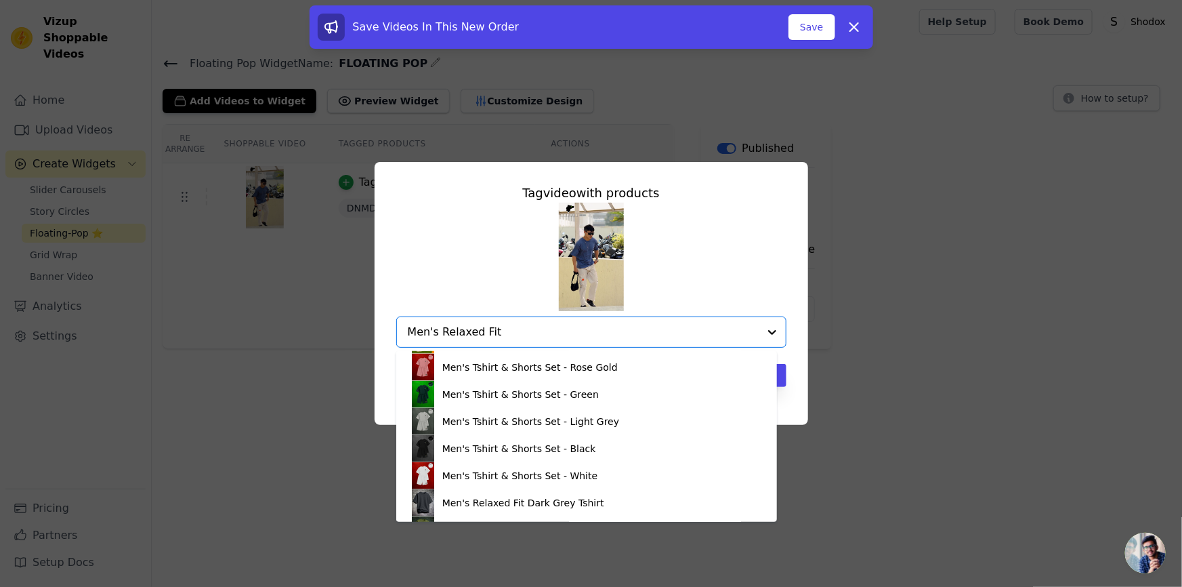
scroll to position [1026, 0]
click at [447, 504] on div "Men's Relaxed Fit Dark Grey Tshirt" at bounding box center [523, 504] width 162 height 14
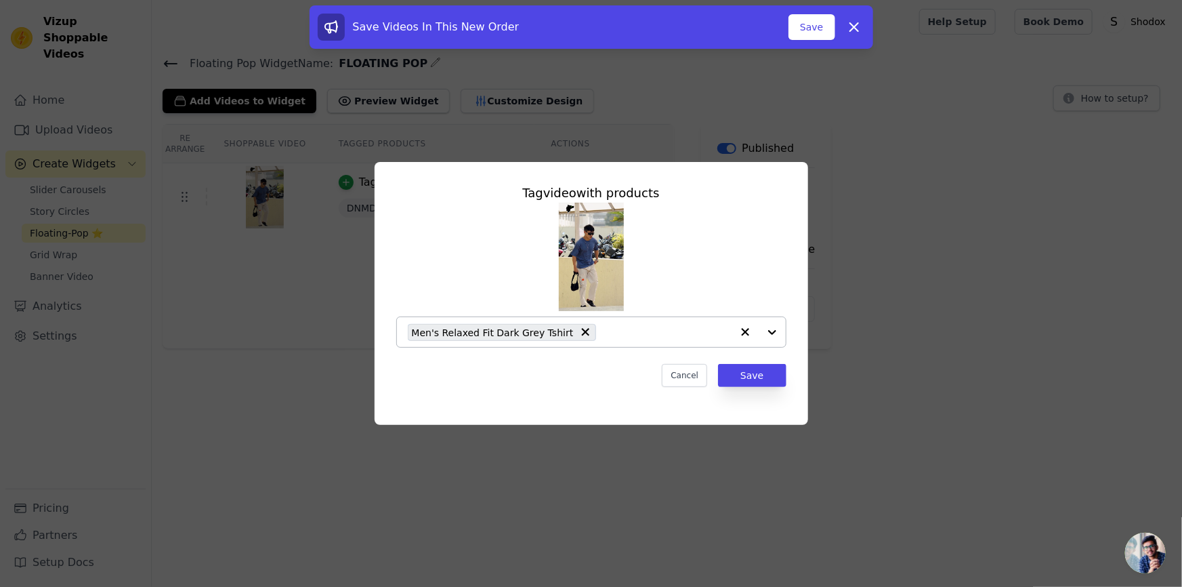
click at [603, 329] on input "text" at bounding box center [667, 332] width 128 height 16
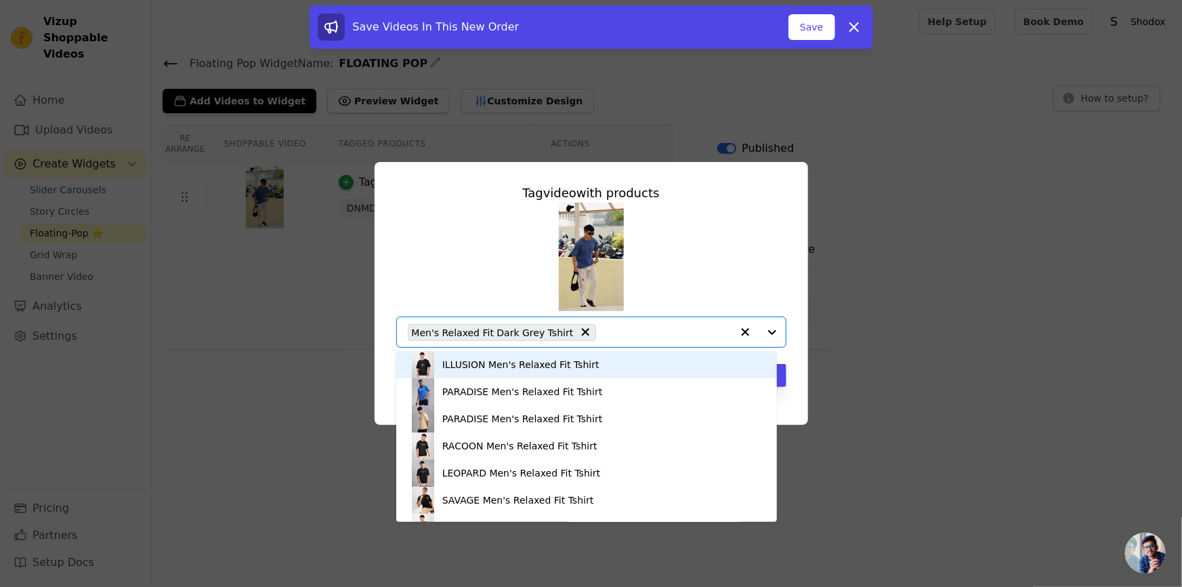
paste input "Men's Relaxed Fit"
type input "Men's Relaxed Fit"
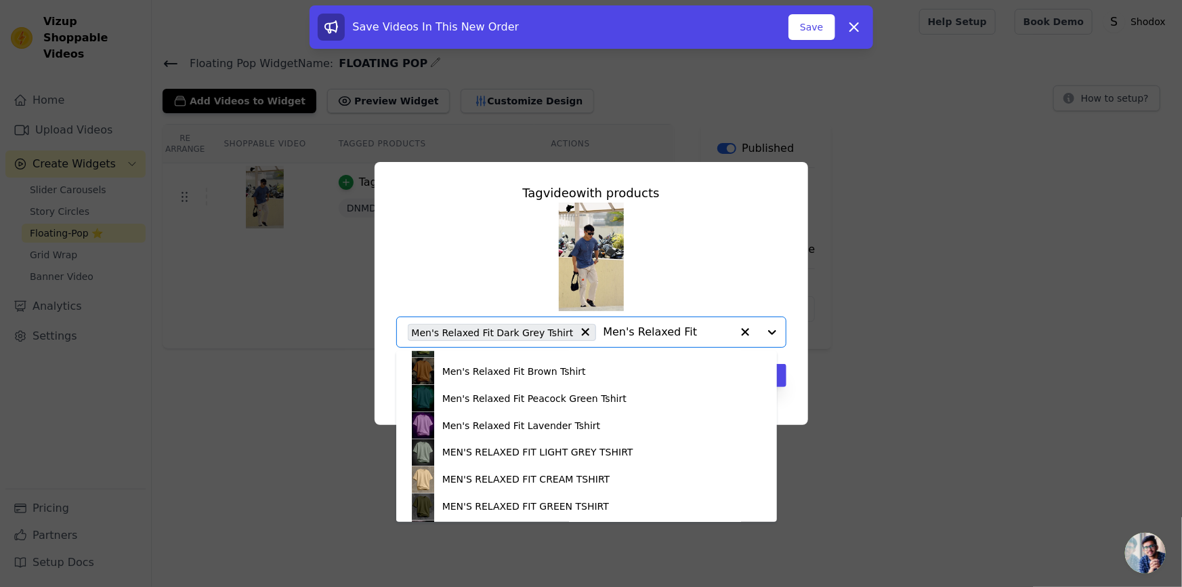
scroll to position [1220, 0]
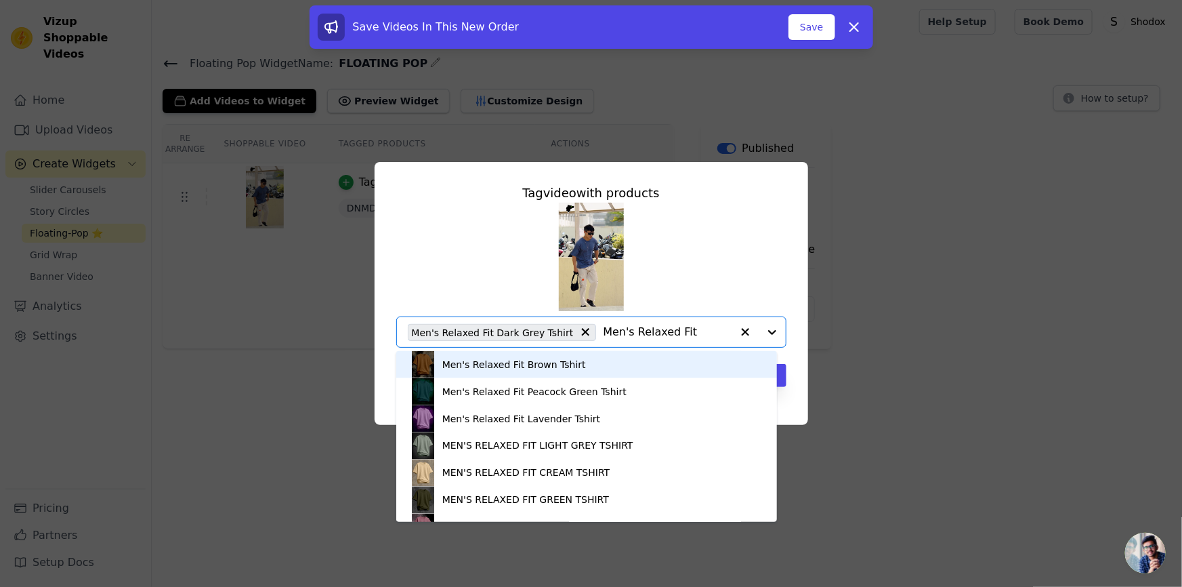
click at [504, 365] on div "Men's Relaxed Fit Brown Tshirt" at bounding box center [514, 365] width 144 height 14
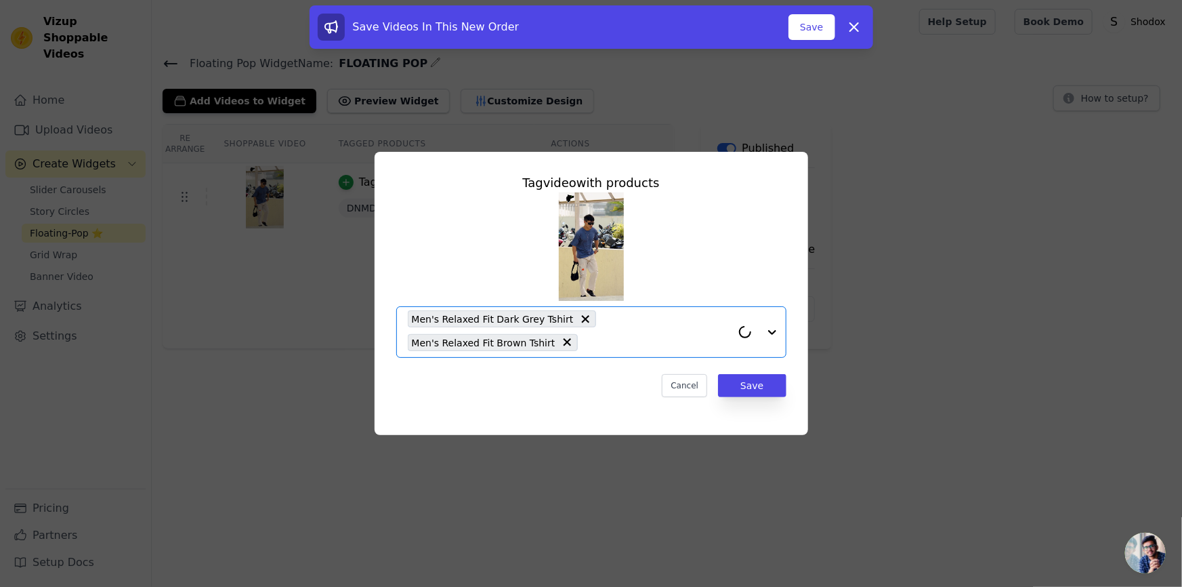
paste input "Men's Relaxed Fit"
type input "Men's Relaxed Fit"
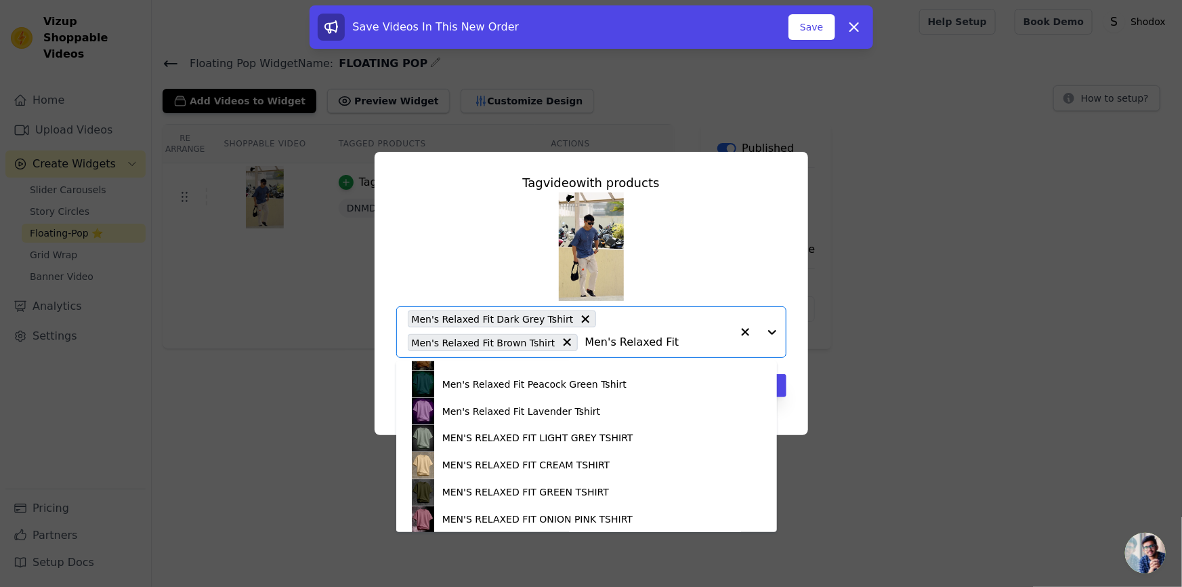
scroll to position [1232, 0]
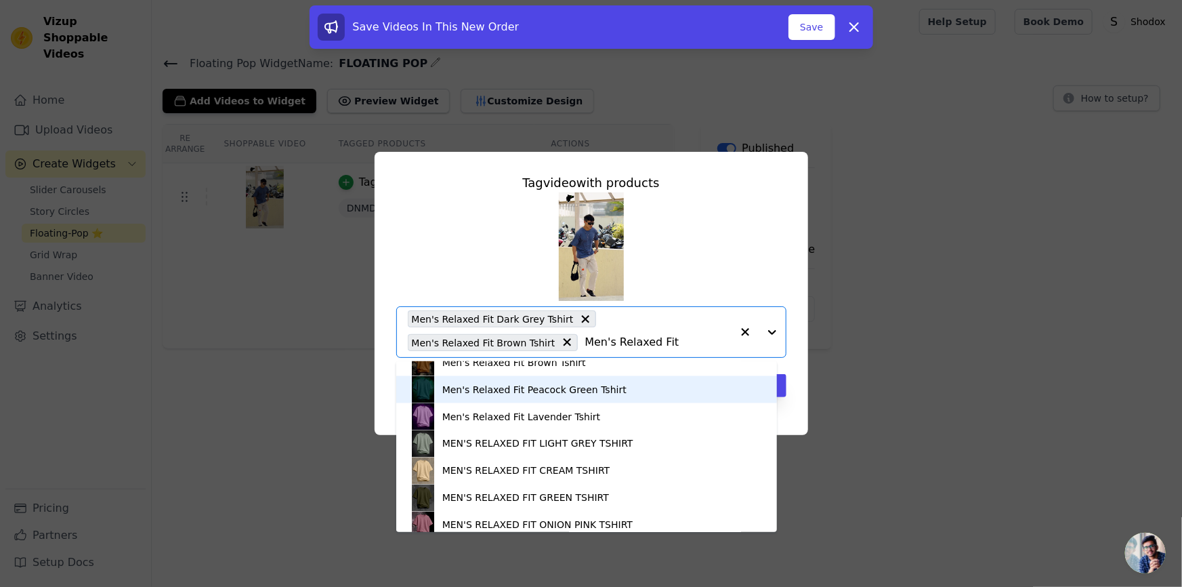
click at [512, 391] on div "Men's Relaxed Fit Peacock Green Tshirt" at bounding box center [534, 390] width 184 height 14
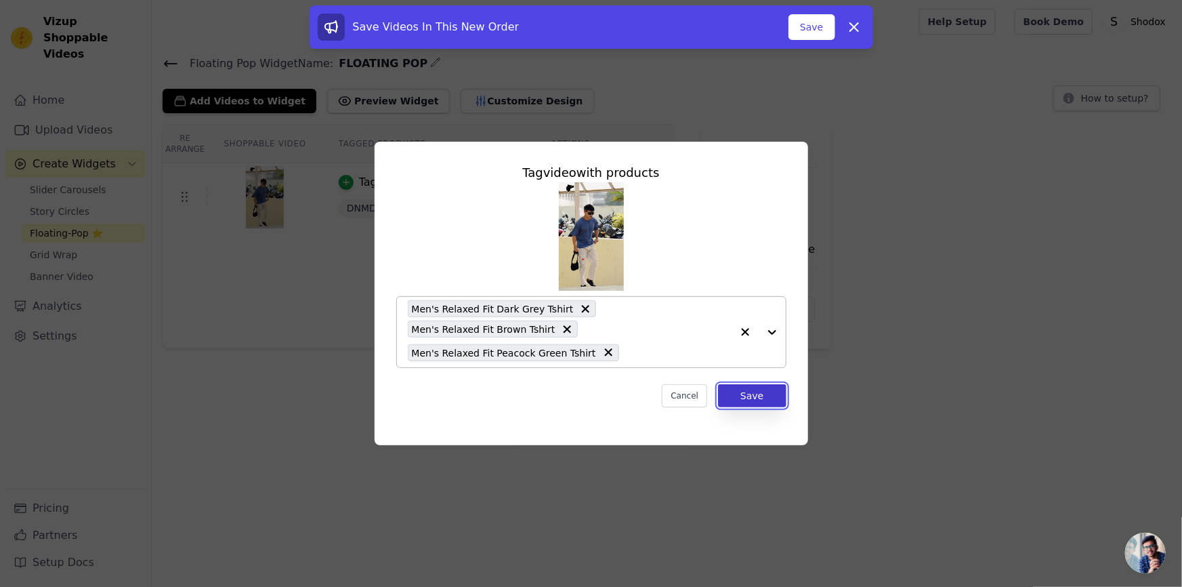
click at [741, 385] on button "Save" at bounding box center [752, 395] width 68 height 23
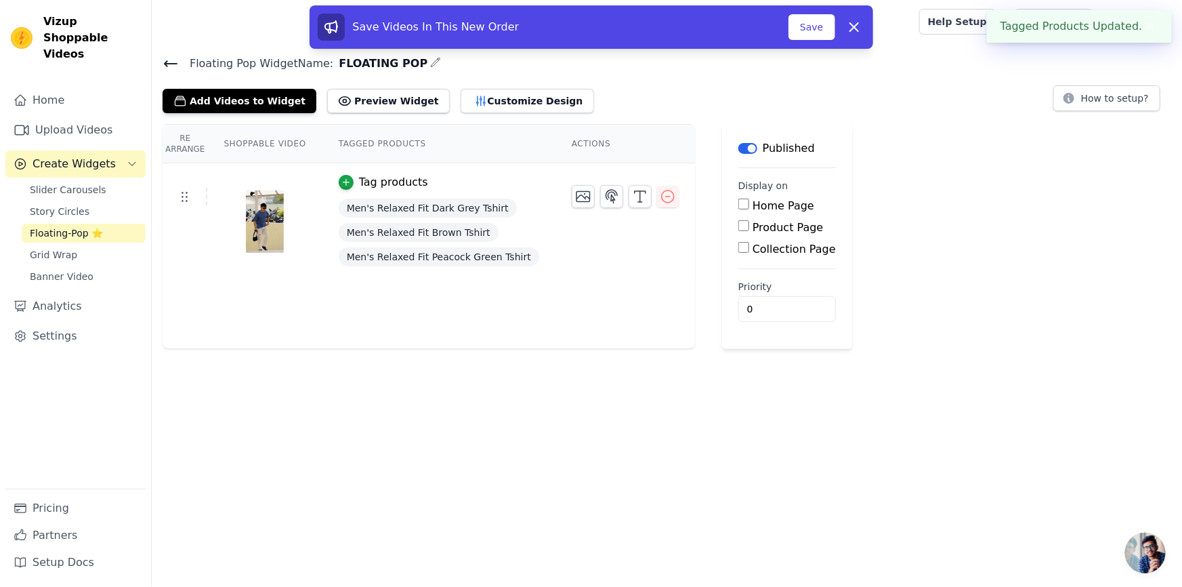
click at [738, 224] on div "Product Page" at bounding box center [787, 228] width 98 height 16
click at [738, 230] on input "Product Page" at bounding box center [743, 225] width 11 height 11
checkbox input "true"
click at [749, 258] on input "Specific Product Pages" at bounding box center [754, 263] width 11 height 11
radio input "true"
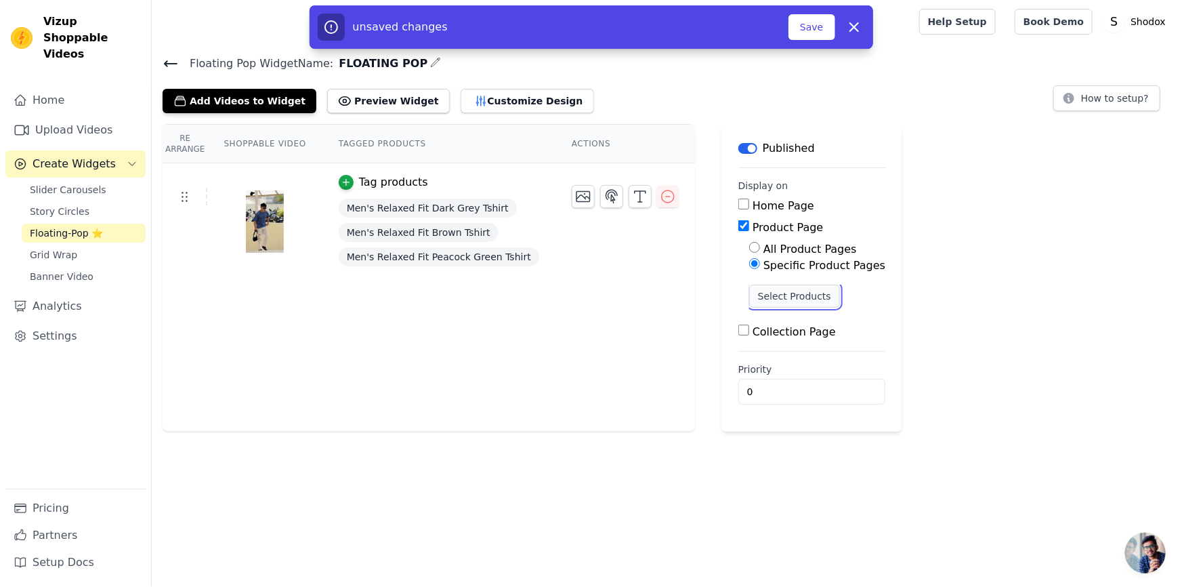
click at [749, 291] on button "Select Products" at bounding box center [794, 296] width 91 height 23
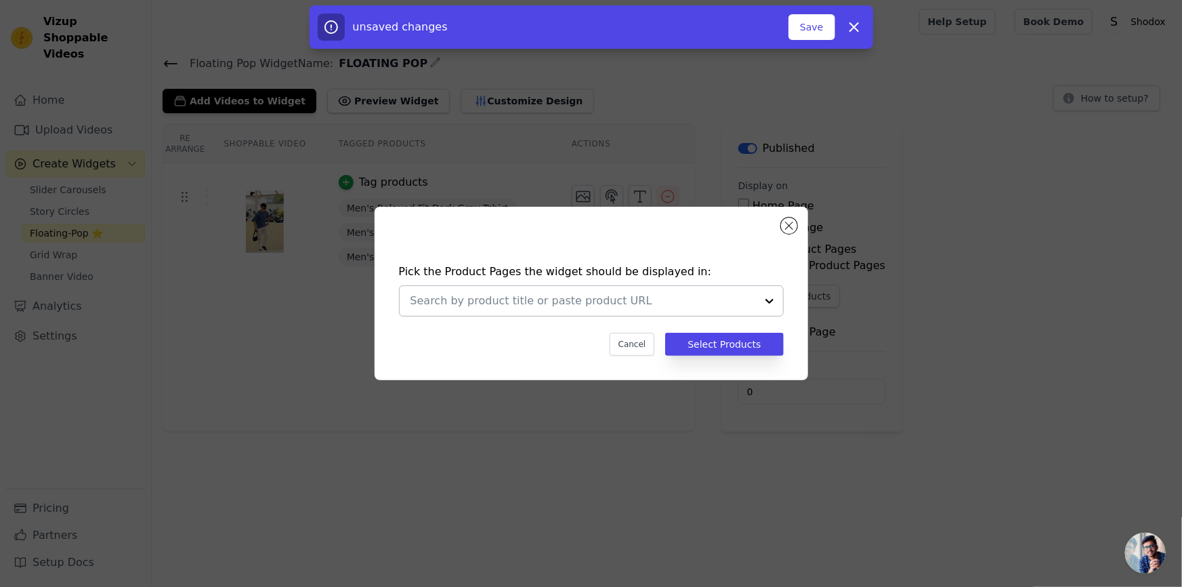
click at [684, 306] on input "text" at bounding box center [584, 301] width 346 height 16
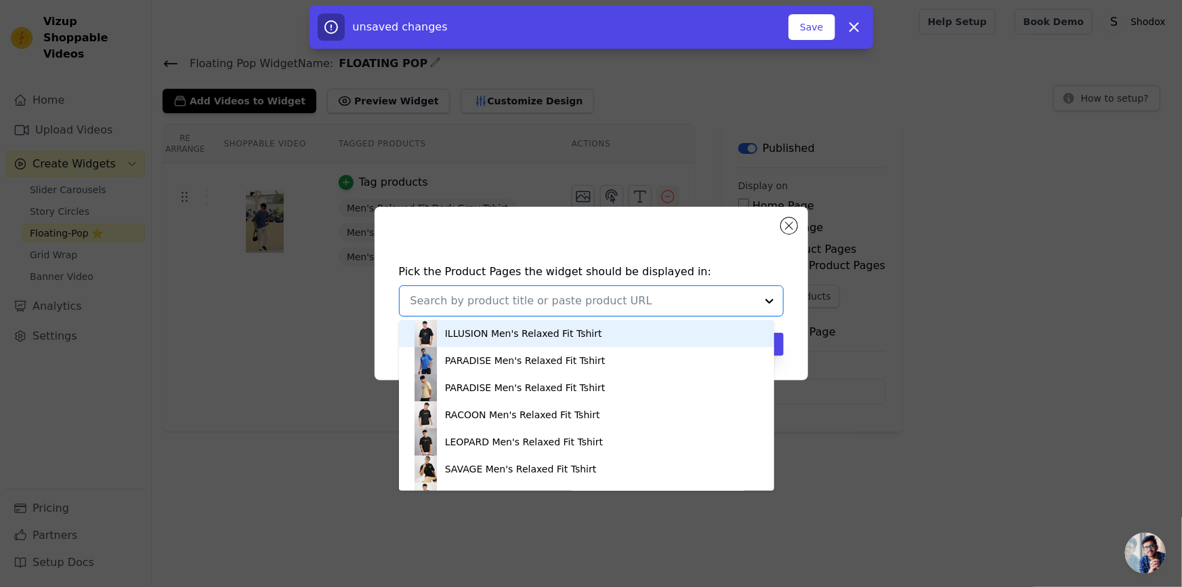
click at [565, 304] on input "text" at bounding box center [584, 301] width 346 height 16
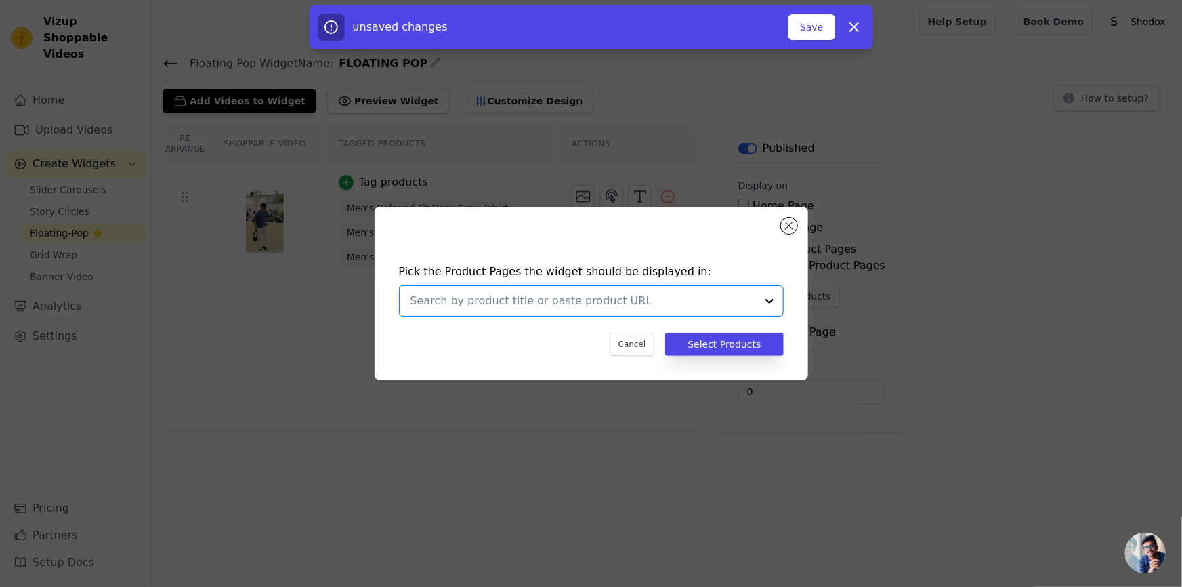
click at [565, 304] on input "text" at bounding box center [584, 301] width 346 height 16
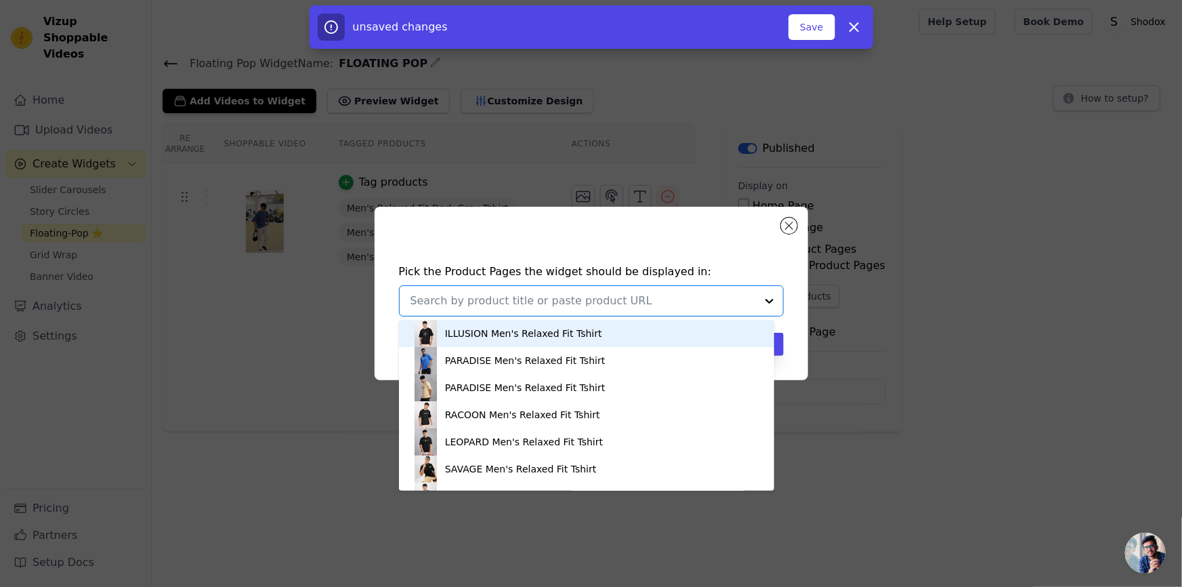
paste input "Men's Relaxed Fit"
type input "Men's Relaxed Fit"
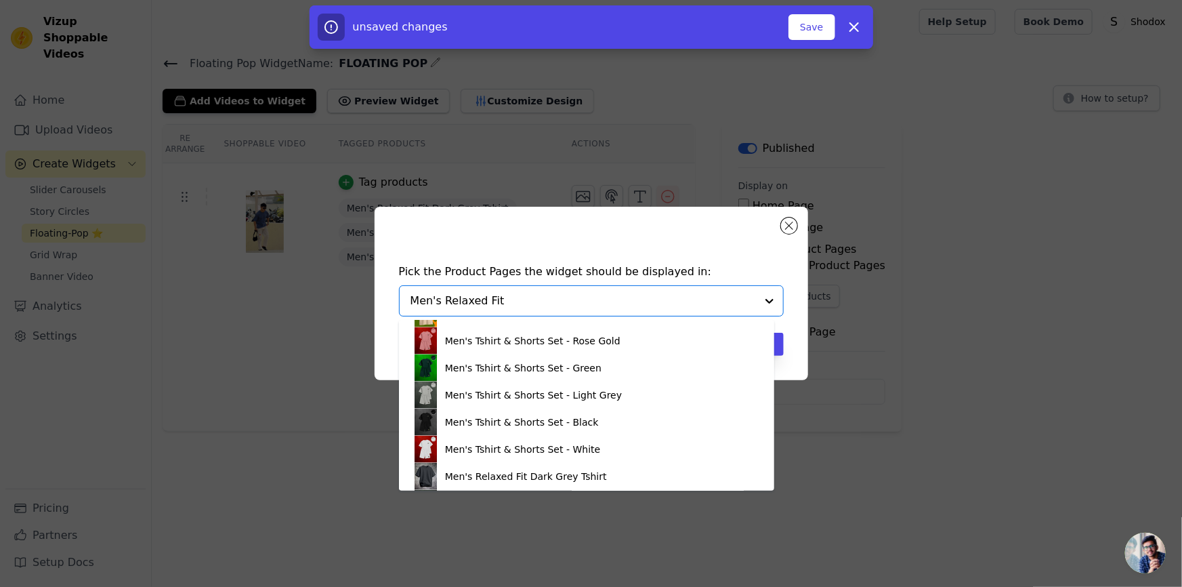
scroll to position [1026, 0]
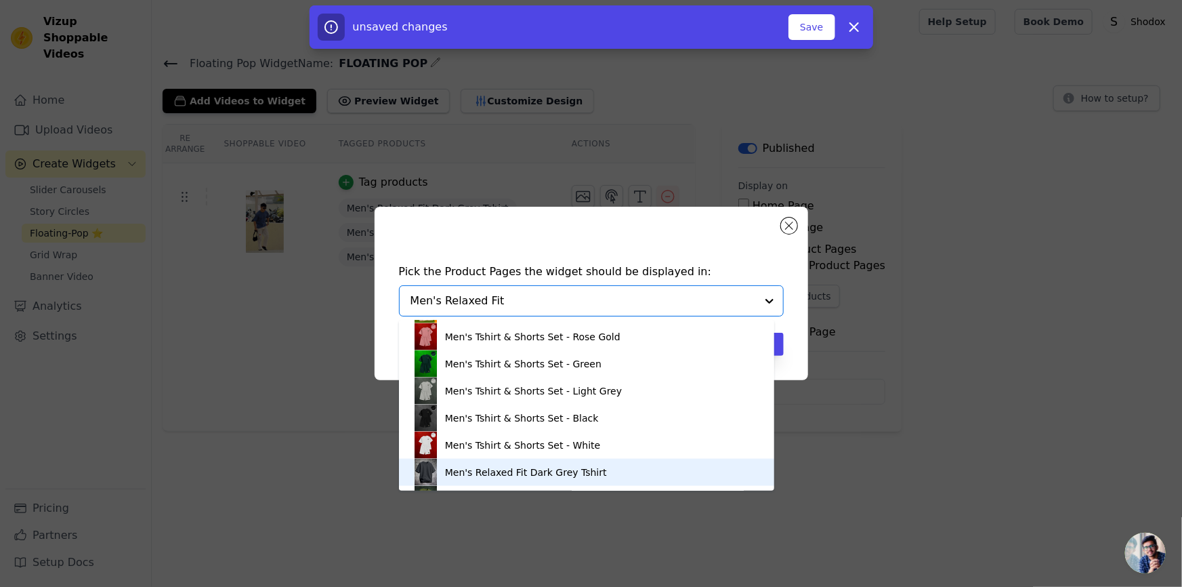
click at [439, 470] on img at bounding box center [426, 472] width 27 height 27
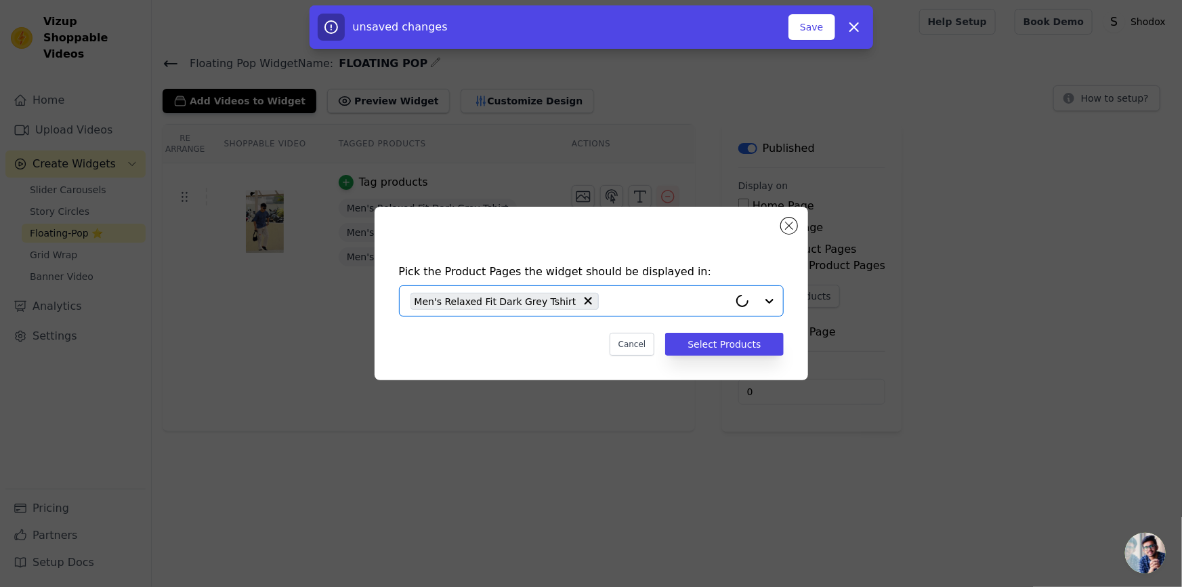
paste input "Men's Relaxed Fit"
type input "Men's Relaxed Fit"
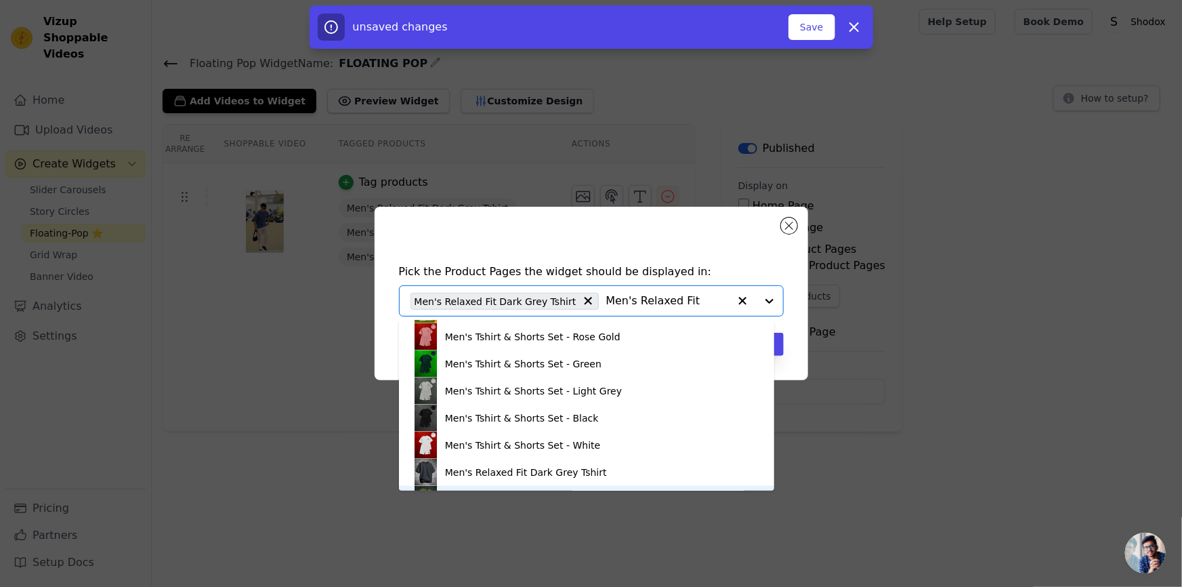
scroll to position [1049, 0]
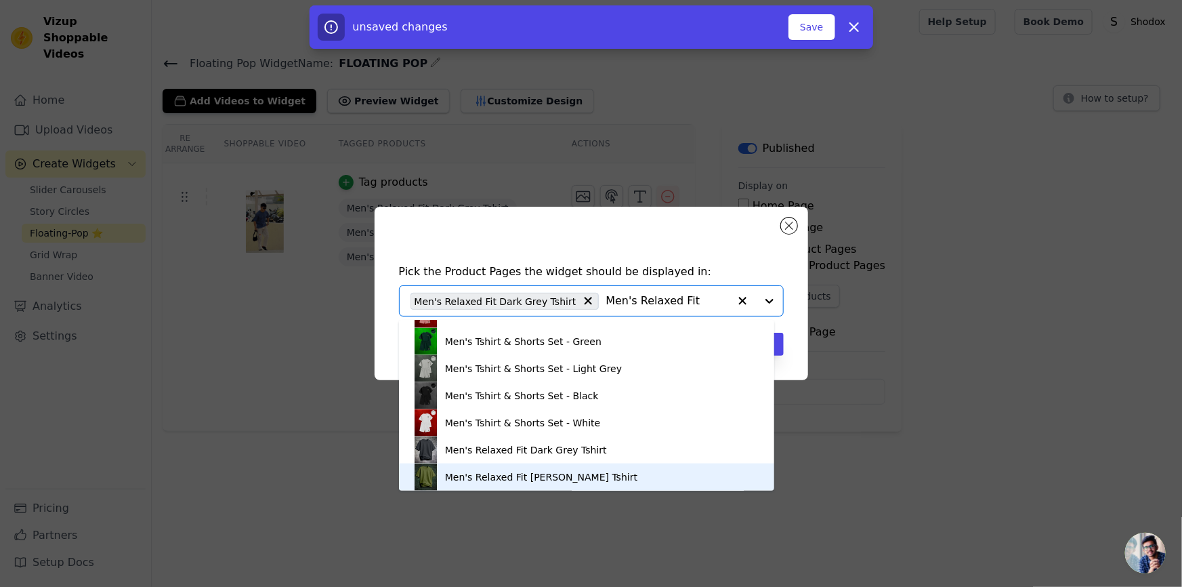
click at [447, 480] on div "Men's Relaxed Fit [PERSON_NAME] Tshirt" at bounding box center [541, 477] width 192 height 14
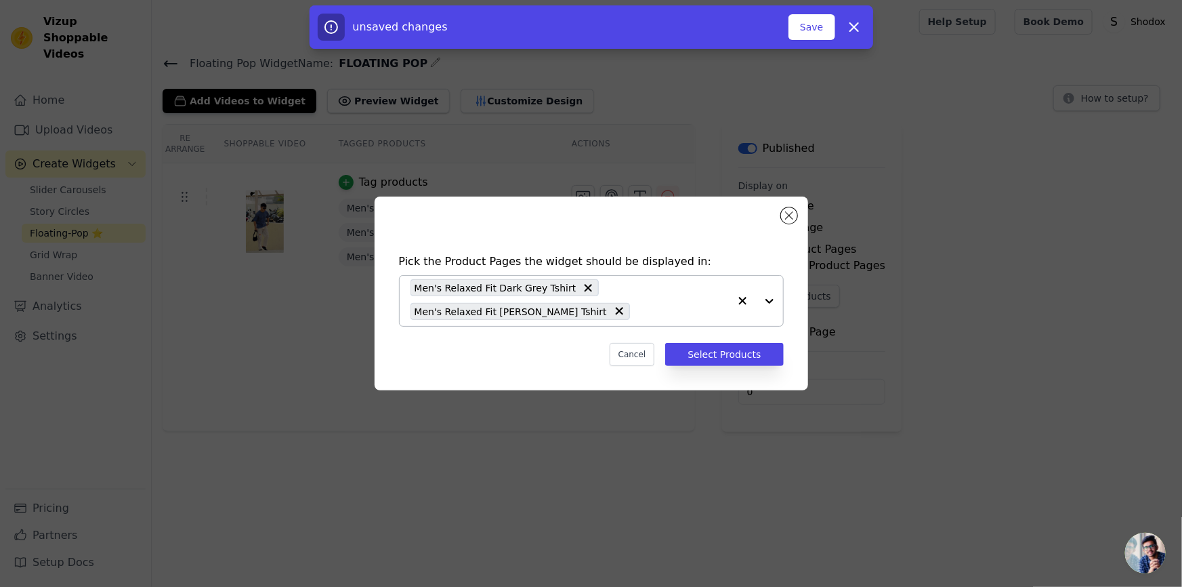
paste input "Men's Relaxed Fit"
type input "Men's Relaxed Fit"
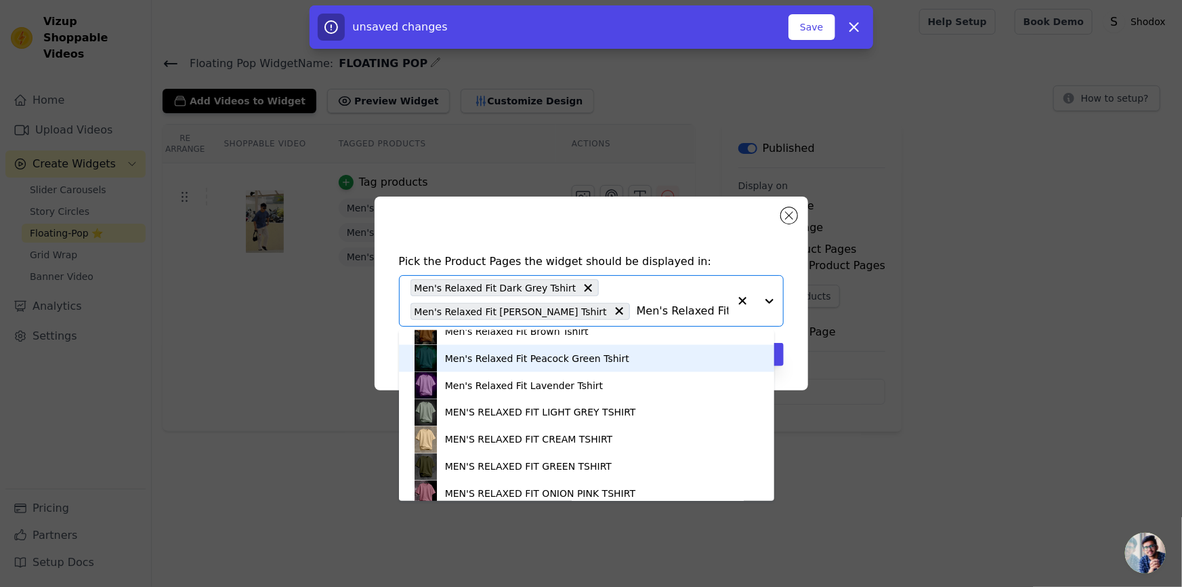
scroll to position [1220, 0]
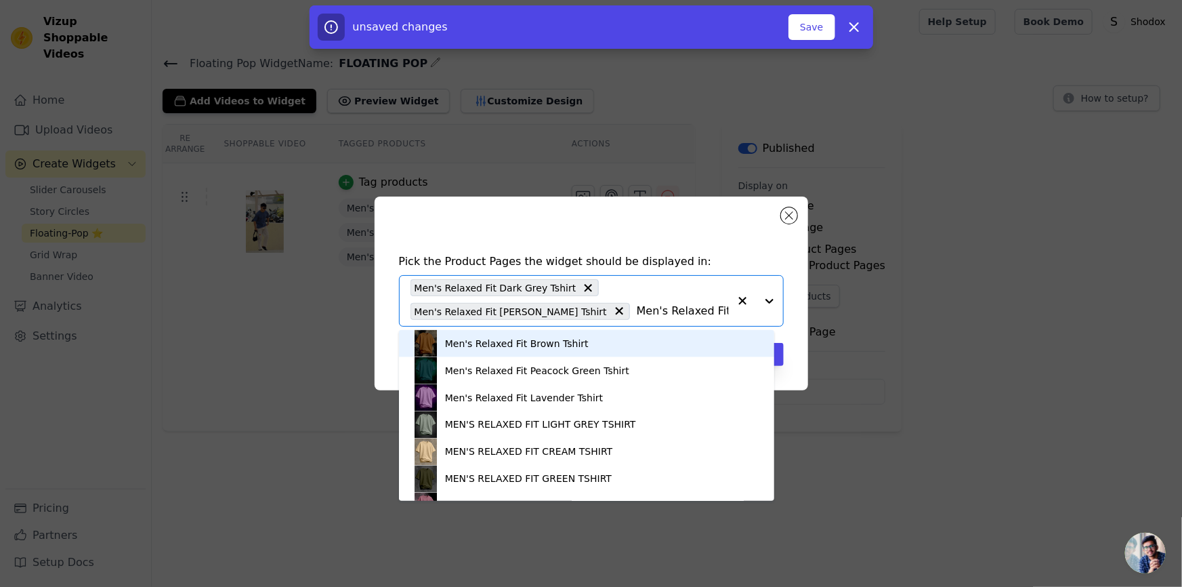
click at [522, 334] on div "Men's Relaxed Fit Brown Tshirt" at bounding box center [587, 343] width 348 height 27
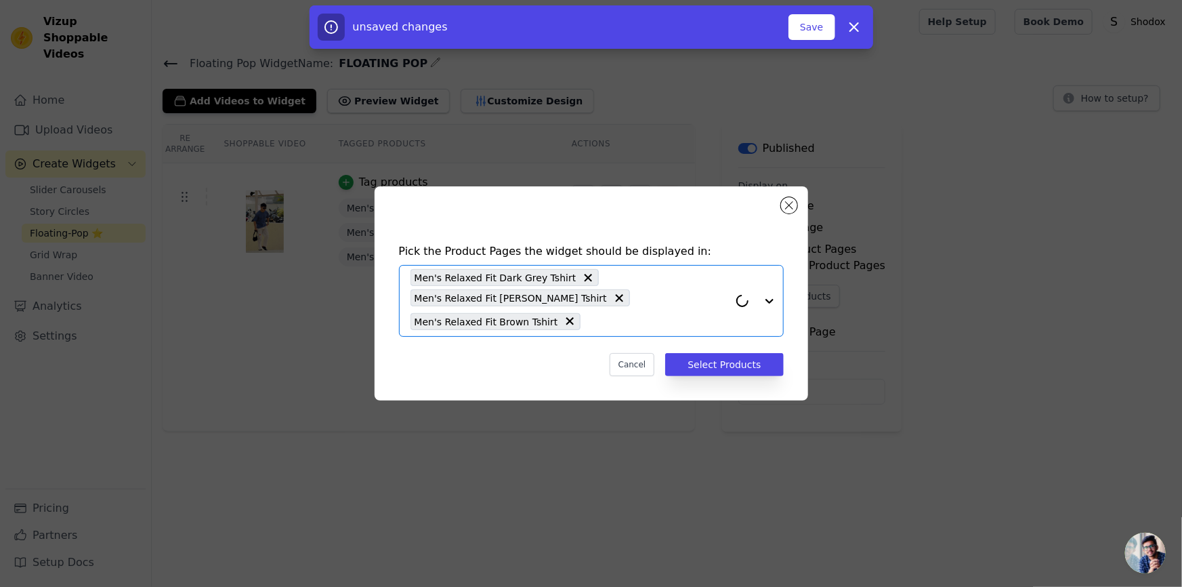
paste input "Men's Relaxed Fit"
type input "Men's Relaxed Fit"
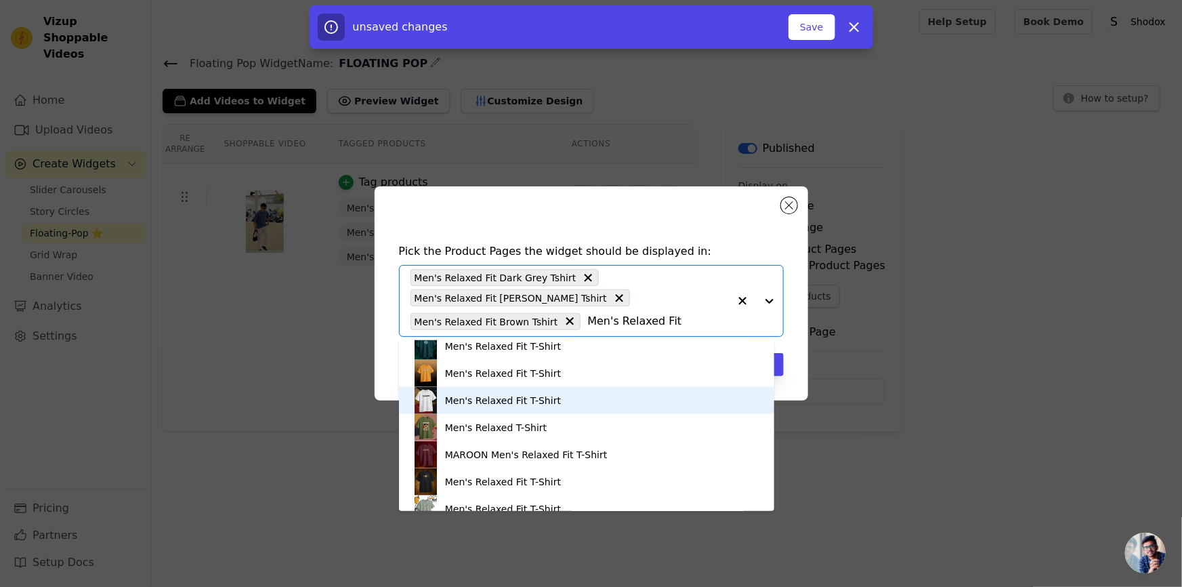
scroll to position [1232, 0]
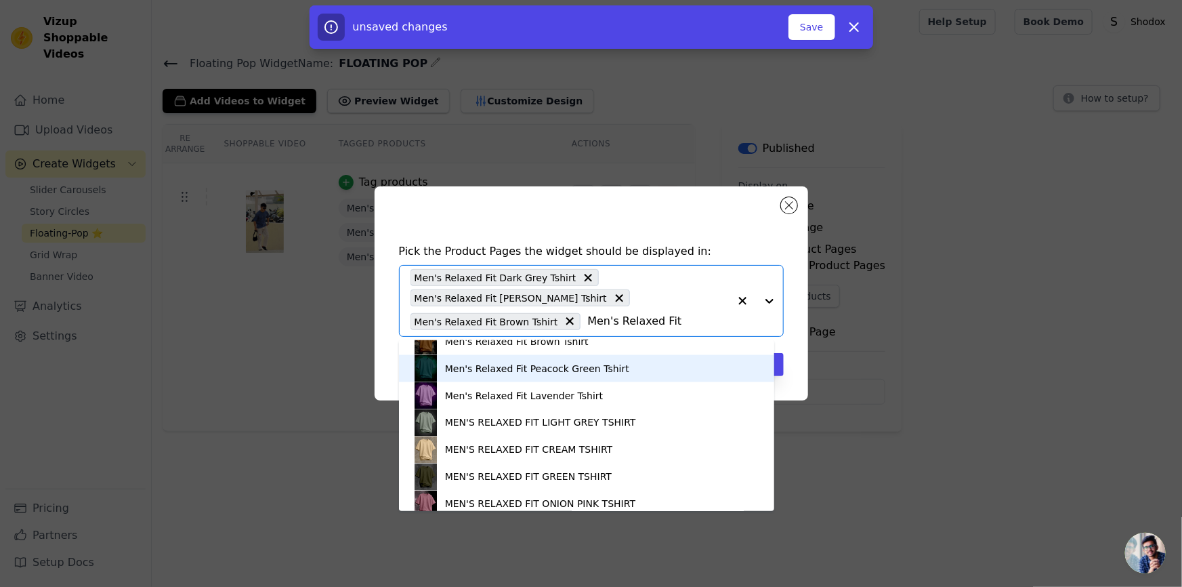
click at [501, 373] on div "Men's Relaxed Fit Peacock Green Tshirt" at bounding box center [537, 369] width 184 height 14
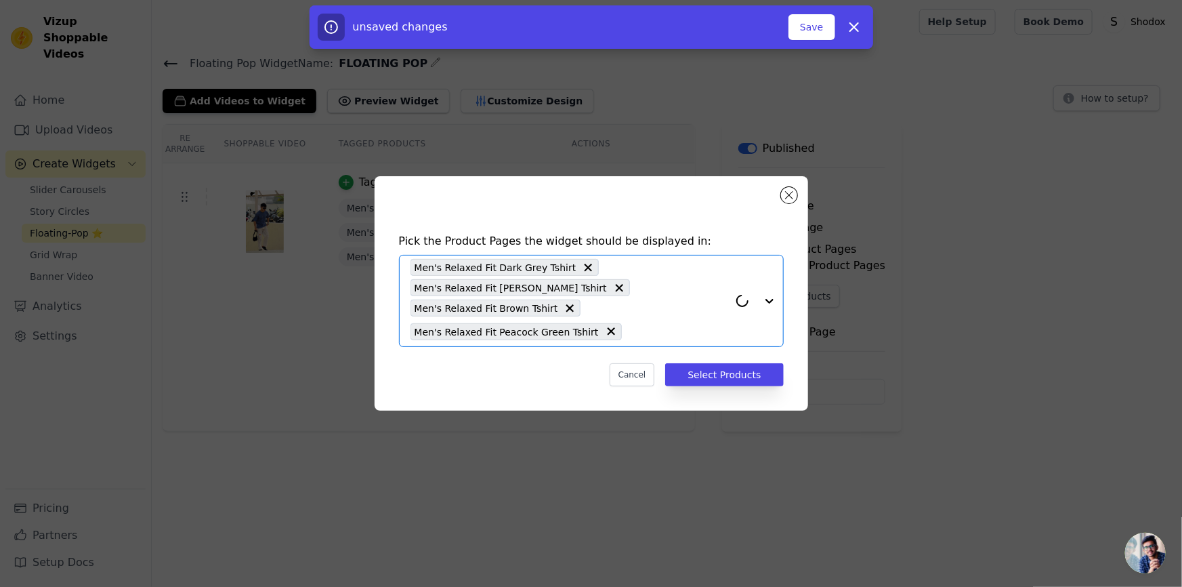
paste input "Men's Relaxed Fit"
type input "Men's Relaxed Fit"
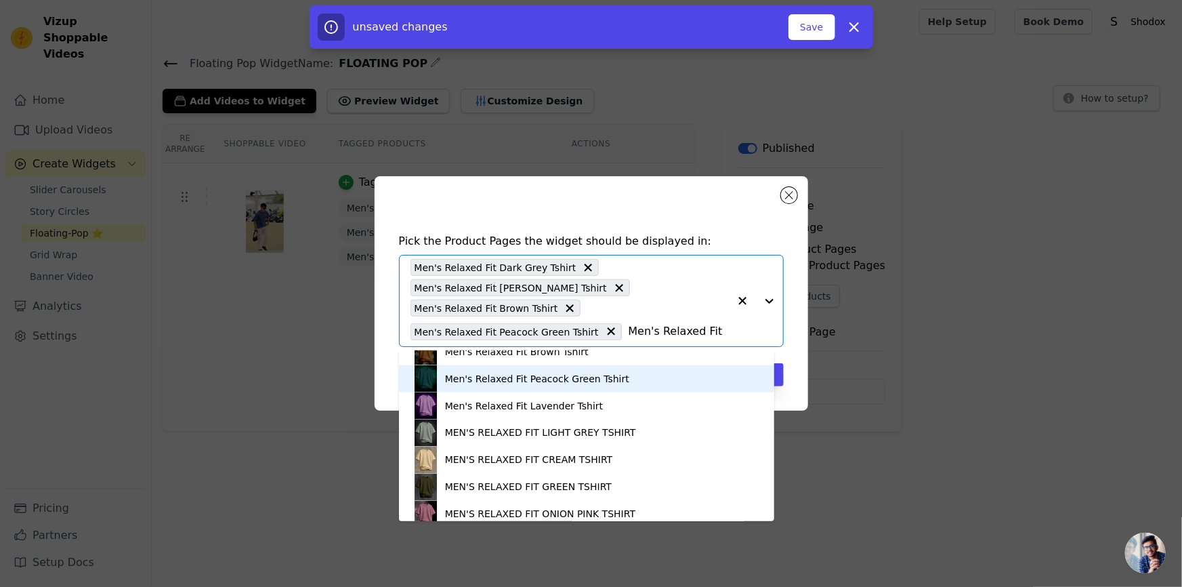
click at [512, 377] on div "Men's Relaxed Fit Peacock Green Tshirt" at bounding box center [537, 379] width 184 height 14
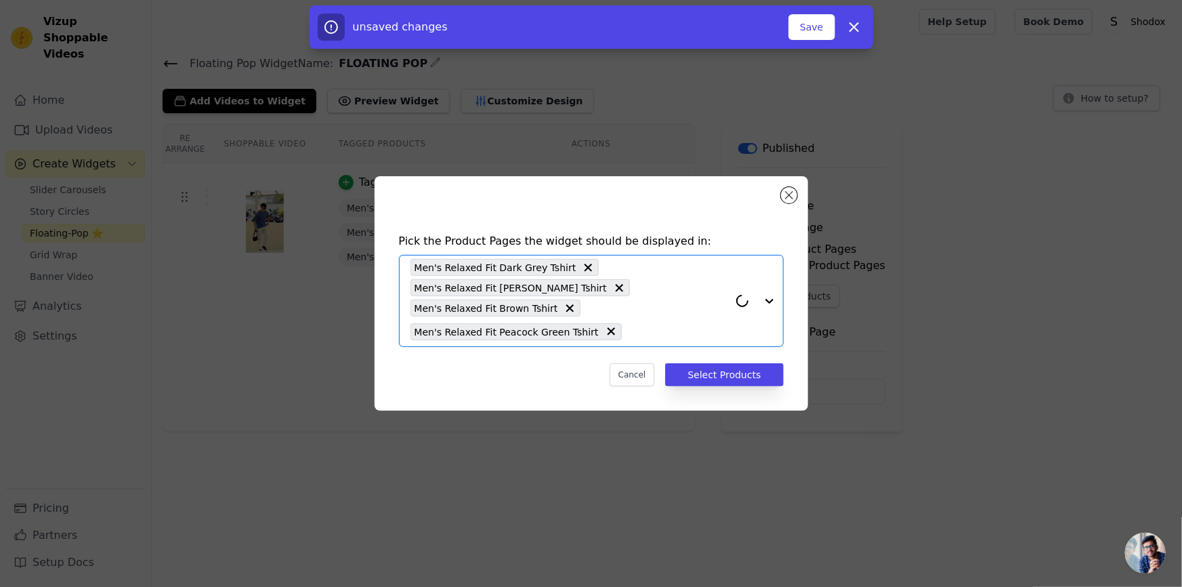
paste input "Men's Relaxed Fit"
type input "Men's Relaxed Fit"
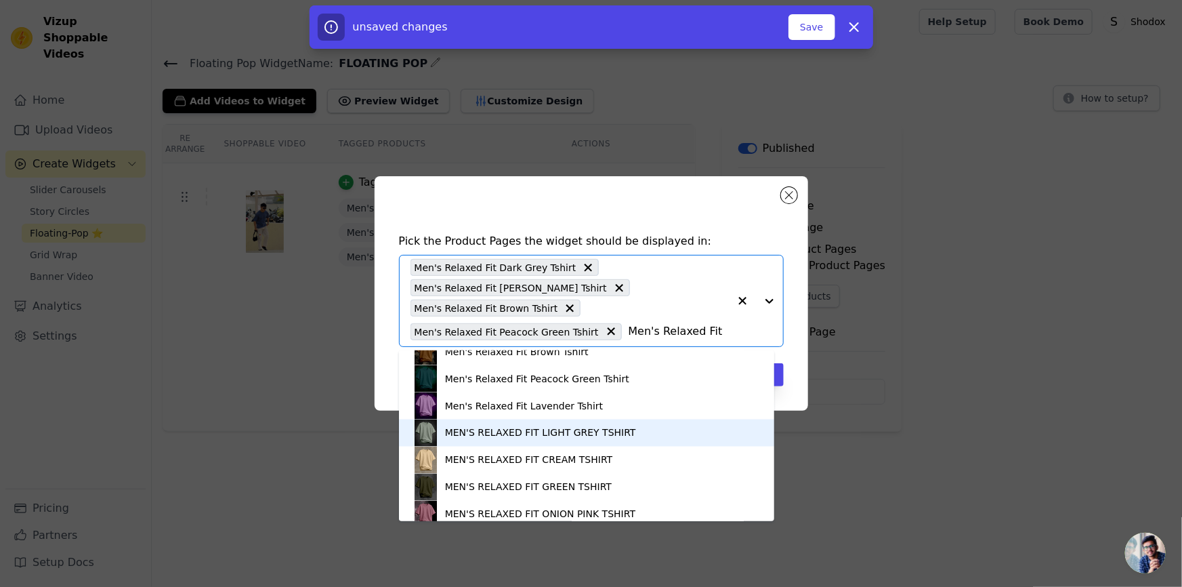
click at [515, 428] on div "MEN'S RELAXED FIT LIGHT GREY TSHIRT" at bounding box center [540, 433] width 191 height 14
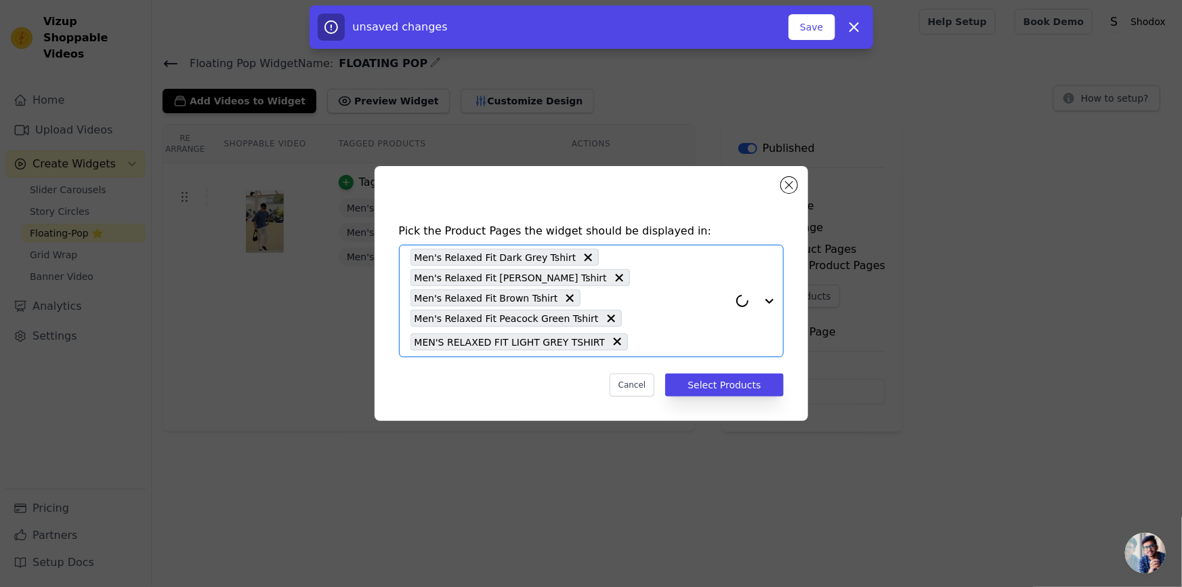
paste input "Men's Relaxed Fit"
type input "Men's Relaxed Fit"
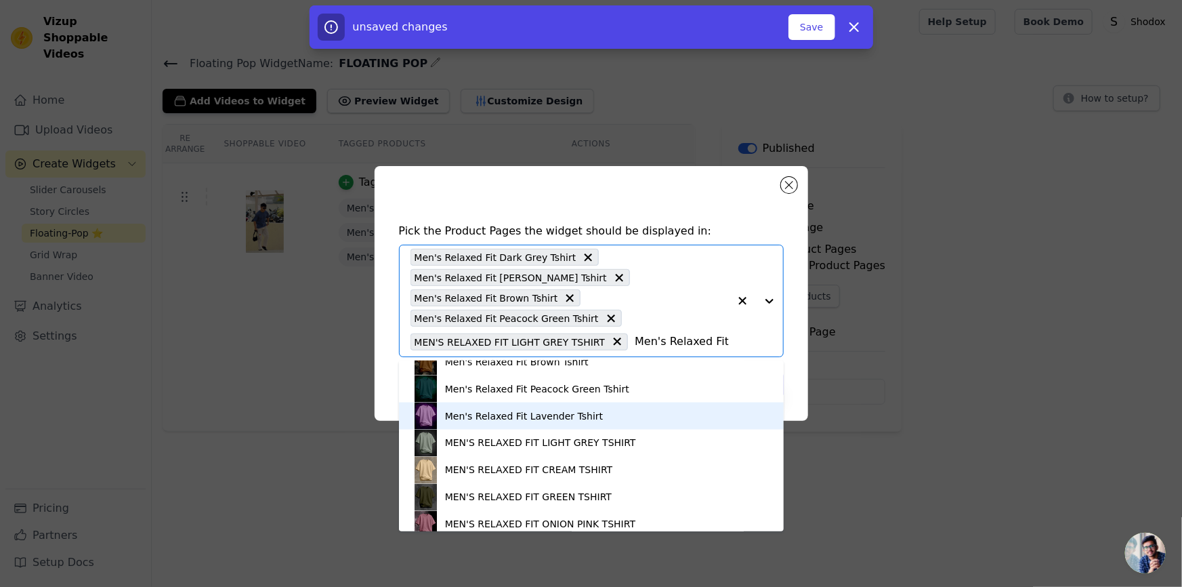
click at [511, 425] on div "Men's Relaxed Fit Lavender Tshirt" at bounding box center [592, 415] width 358 height 27
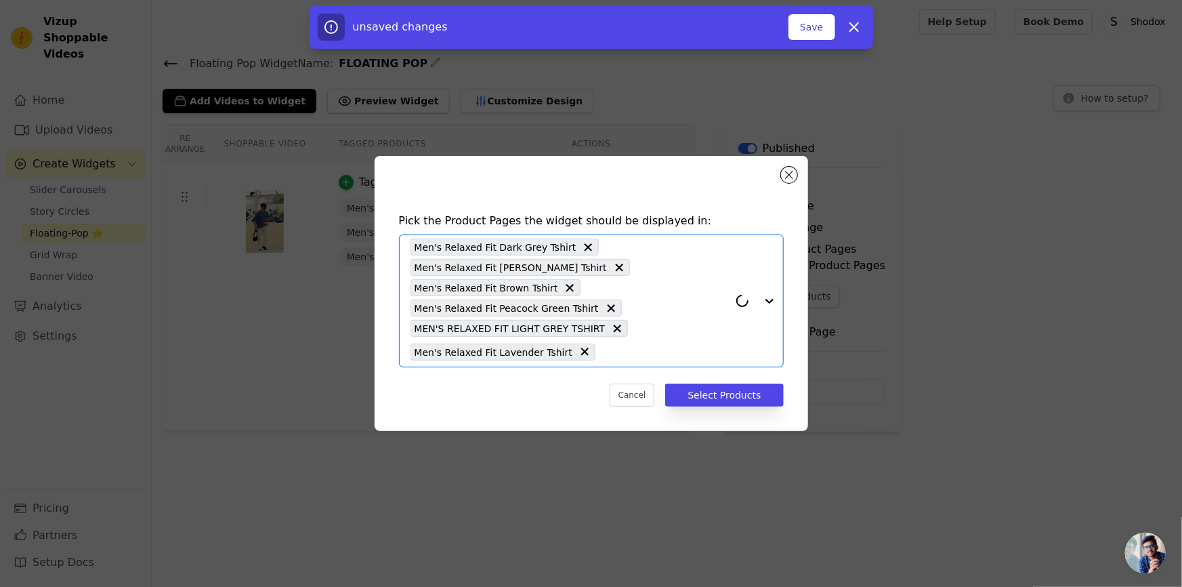
paste input "Men's Relaxed Fit"
type input "Men's Relaxed Fit"
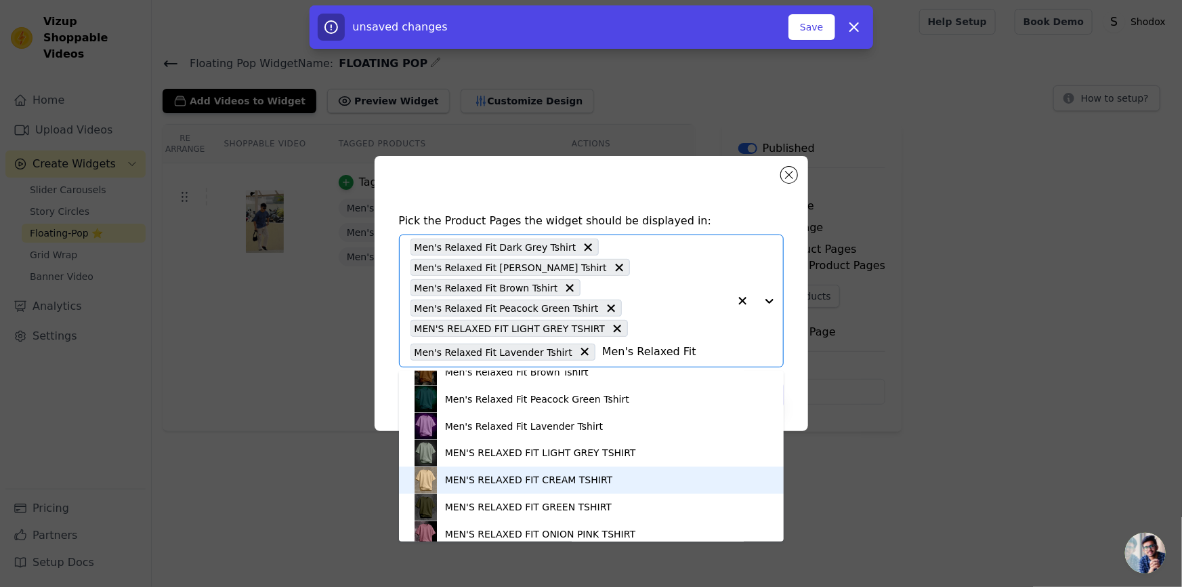
click at [516, 485] on div "MEN'S RELAXED FIT CREAM TSHIRT" at bounding box center [529, 481] width 168 height 14
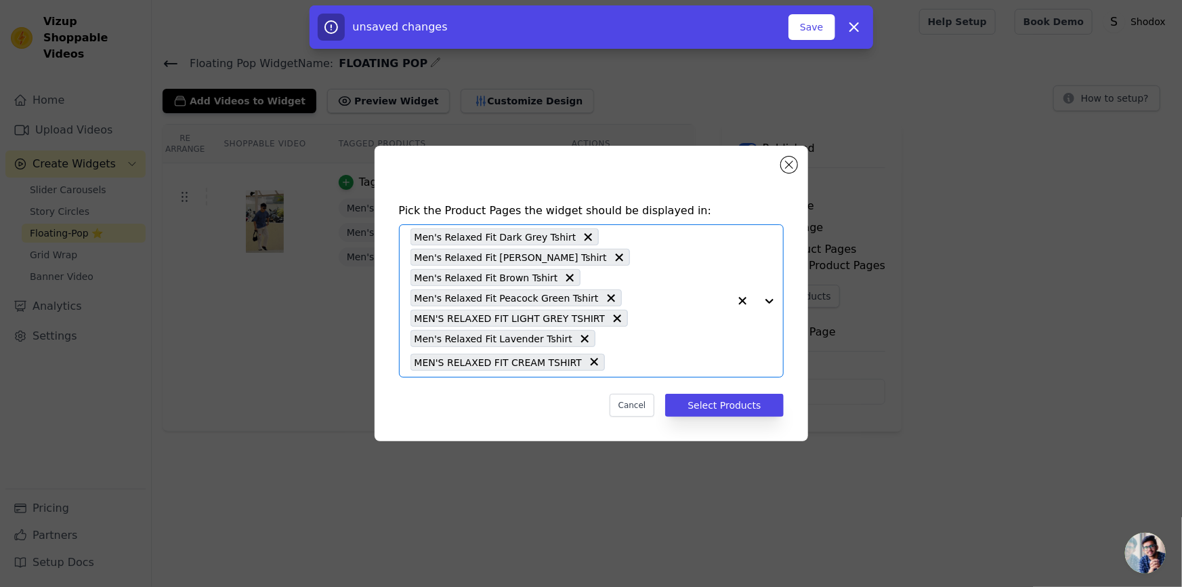
paste input "Men's Relaxed Fit"
type input "Men's Relaxed Fit"
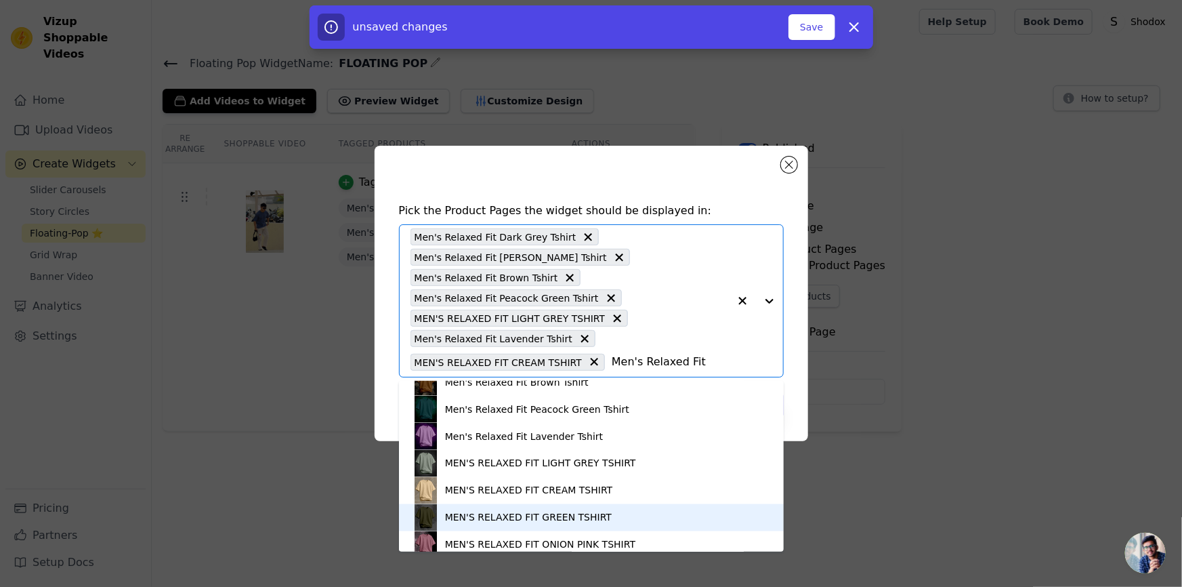
click at [517, 508] on div "MEN'S RELAXED FIT GREEN TSHIRT" at bounding box center [592, 517] width 358 height 27
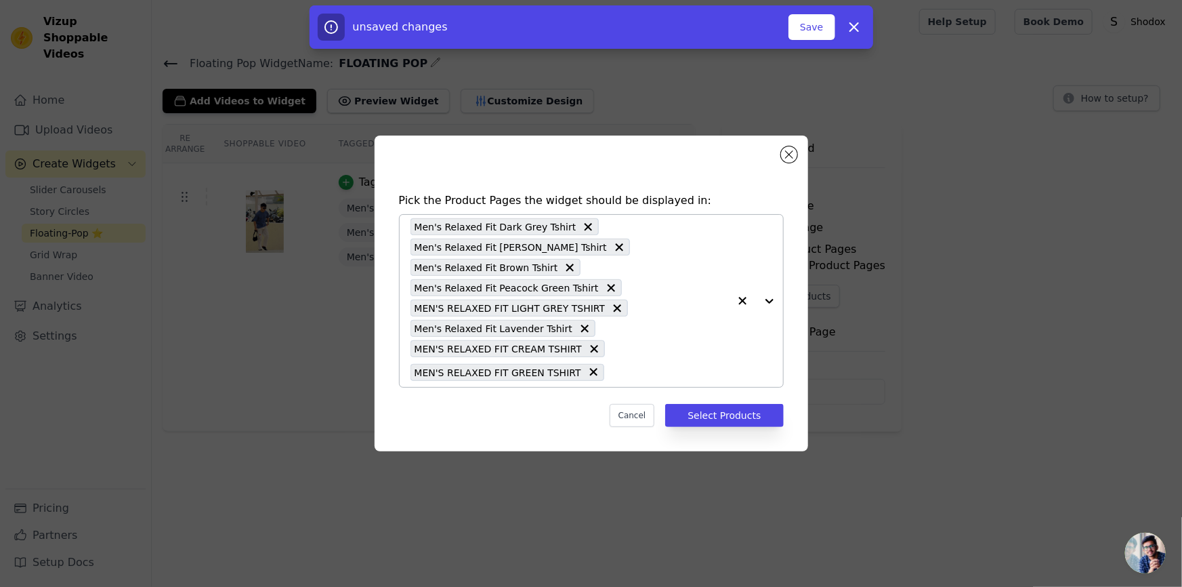
paste input "Men's Relaxed Fit"
type input "Men's Relaxed Fit"
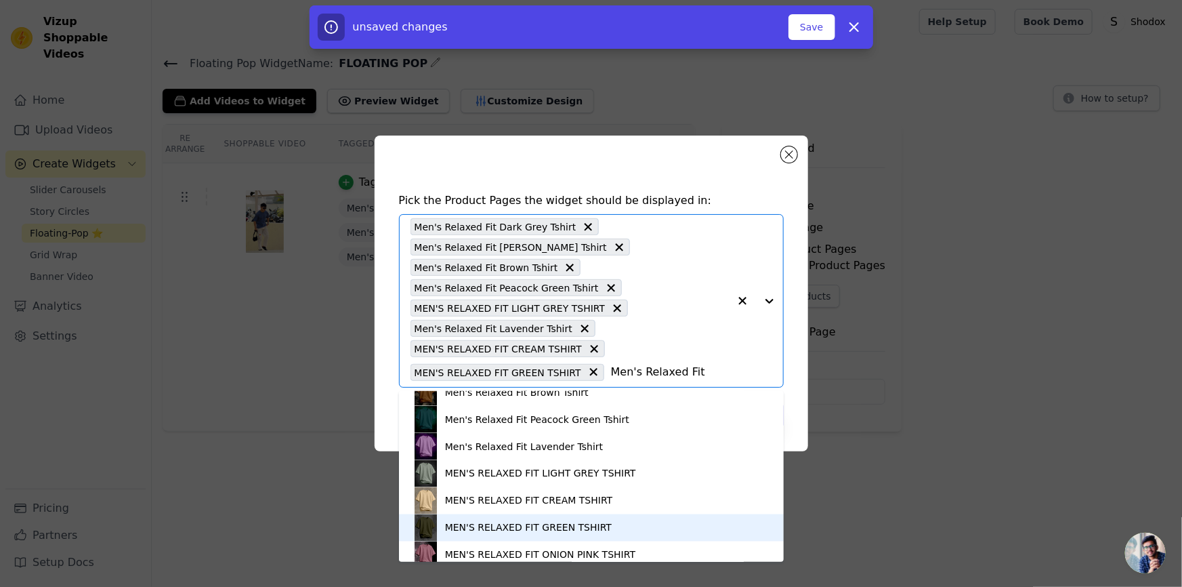
scroll to position [1238, 0]
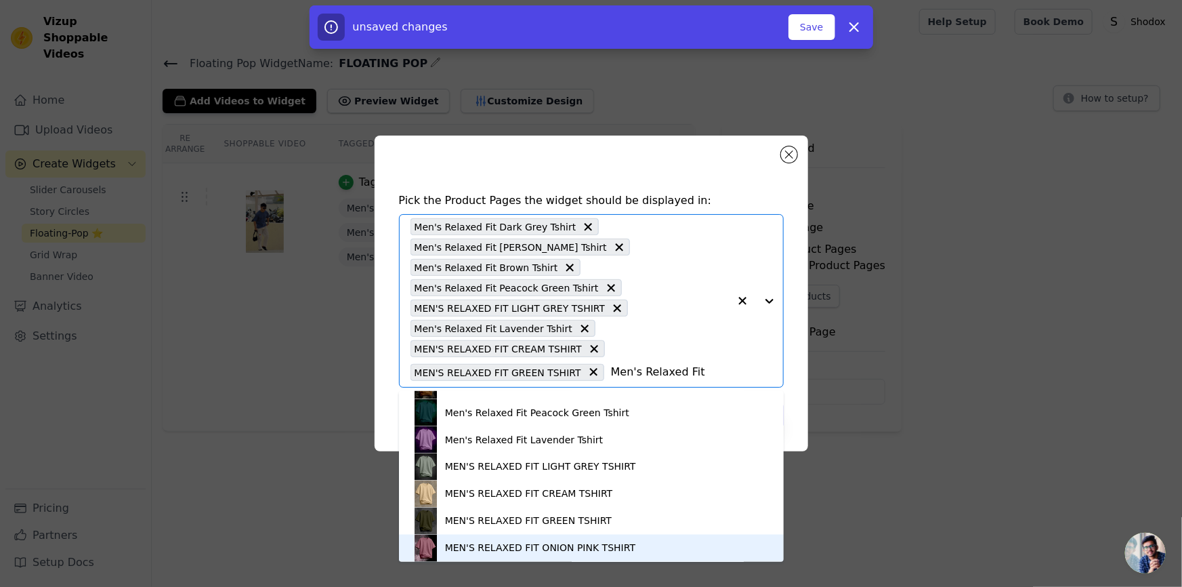
click at [523, 545] on div "MEN'S RELAXED FIT ONION PINK TSHIRT" at bounding box center [540, 548] width 190 height 14
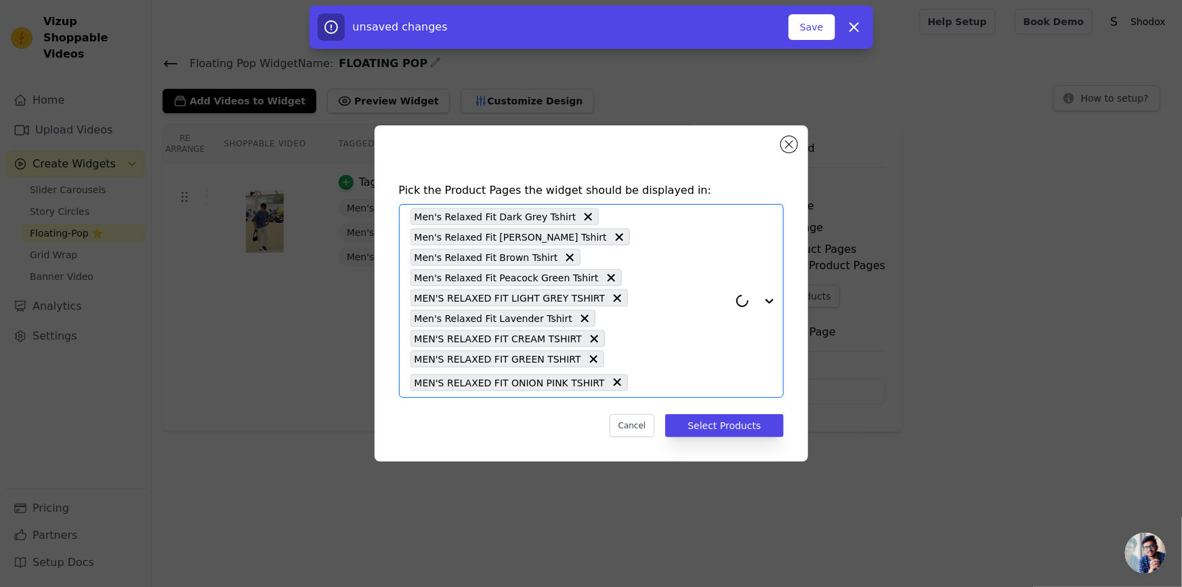
paste input "Men's Relaxed Fit"
type input "Men's Relaxed Fit"
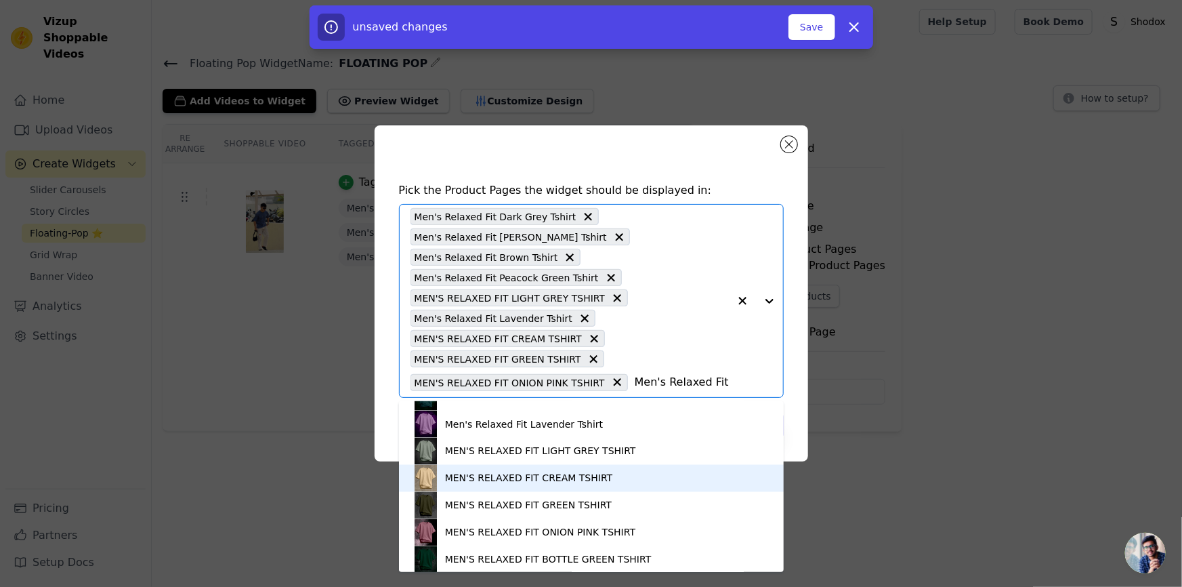
scroll to position [1272, 0]
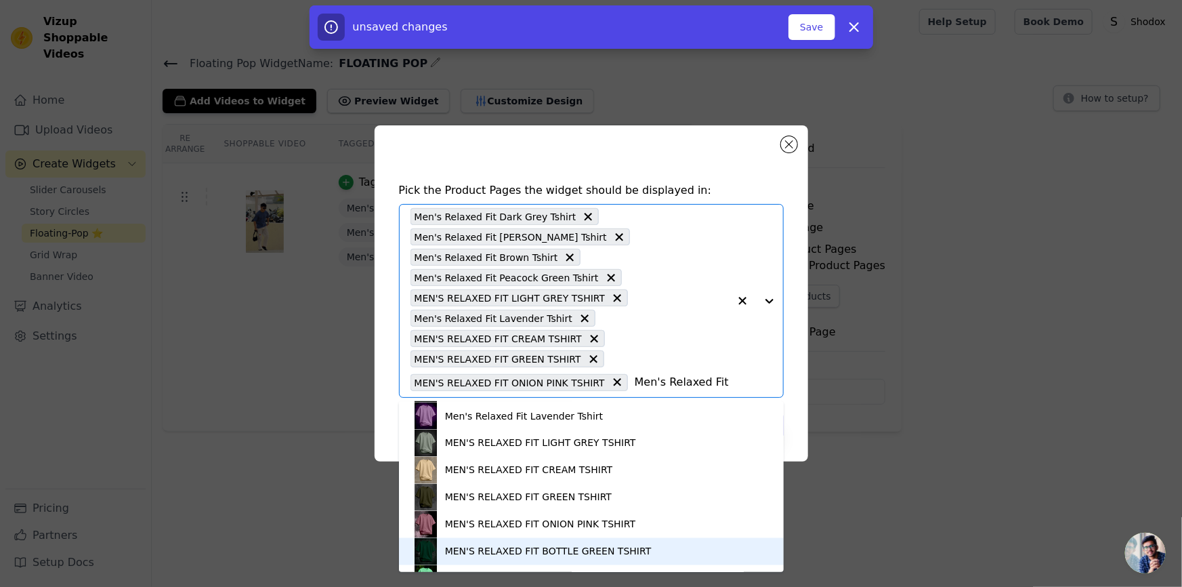
click at [673, 543] on div "MEN'S RELAXED FIT BOTTLE GREEN TSHIRT" at bounding box center [592, 551] width 358 height 27
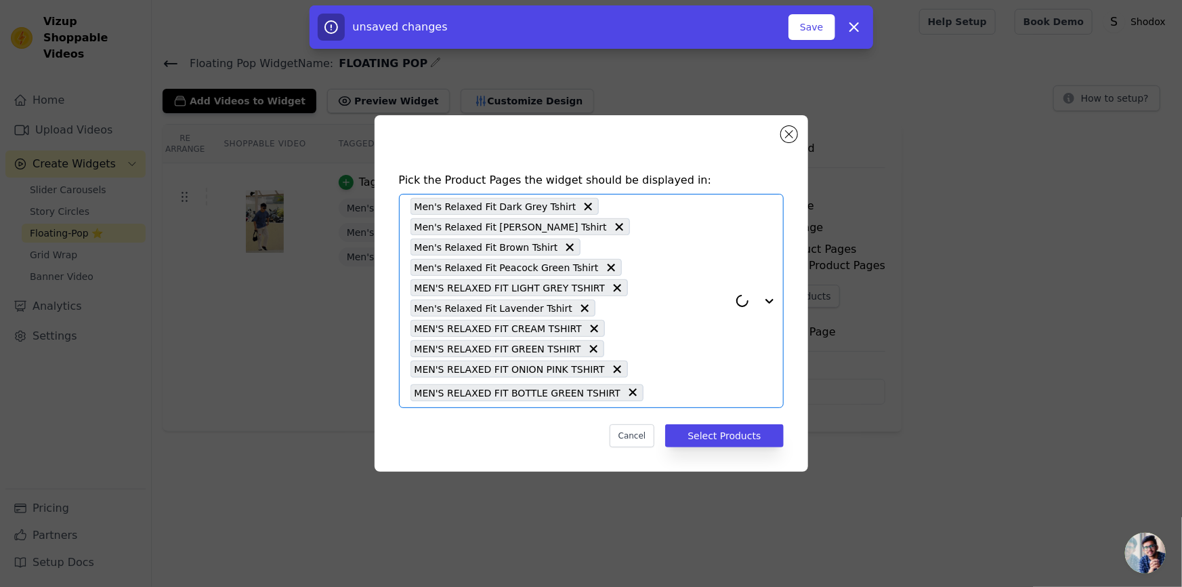
paste input "Men's Relaxed Fit"
type input "Men's Relaxed Fit"
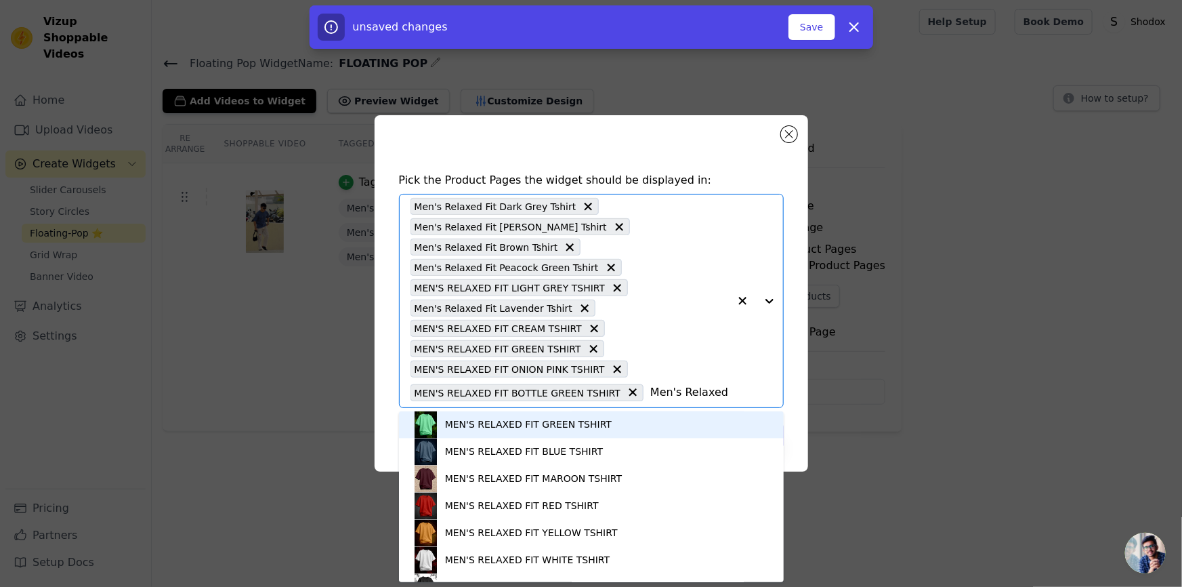
scroll to position [1436, 0]
click at [585, 430] on div "MEN'S RELAXED FIT GREEN TSHIRT" at bounding box center [528, 425] width 167 height 14
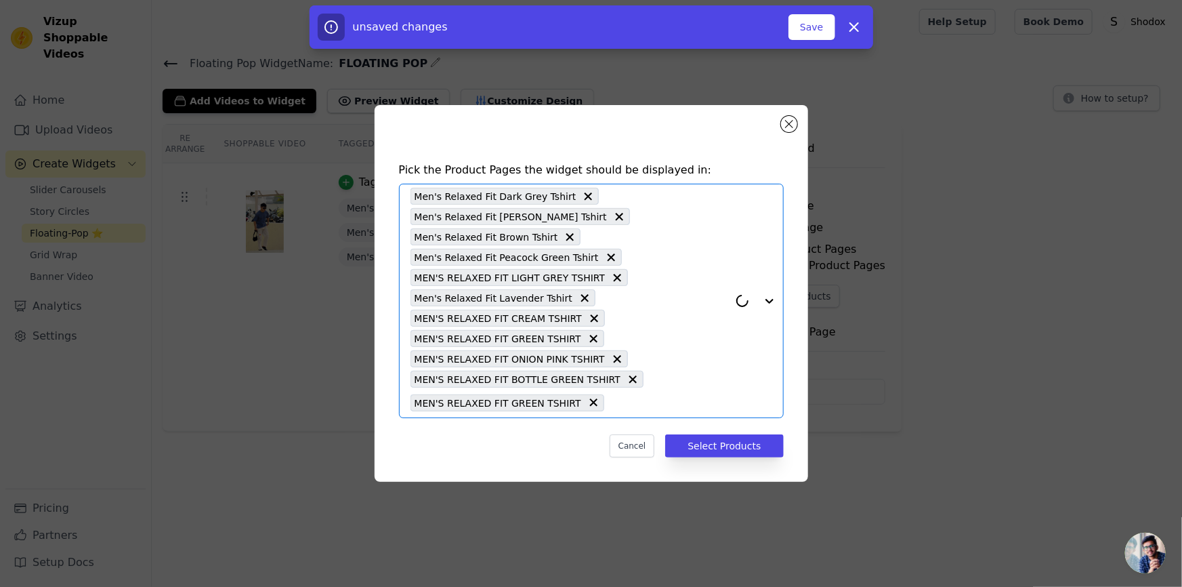
paste input "Men's Relaxed Fit"
type input "Men's Relaxed Fit"
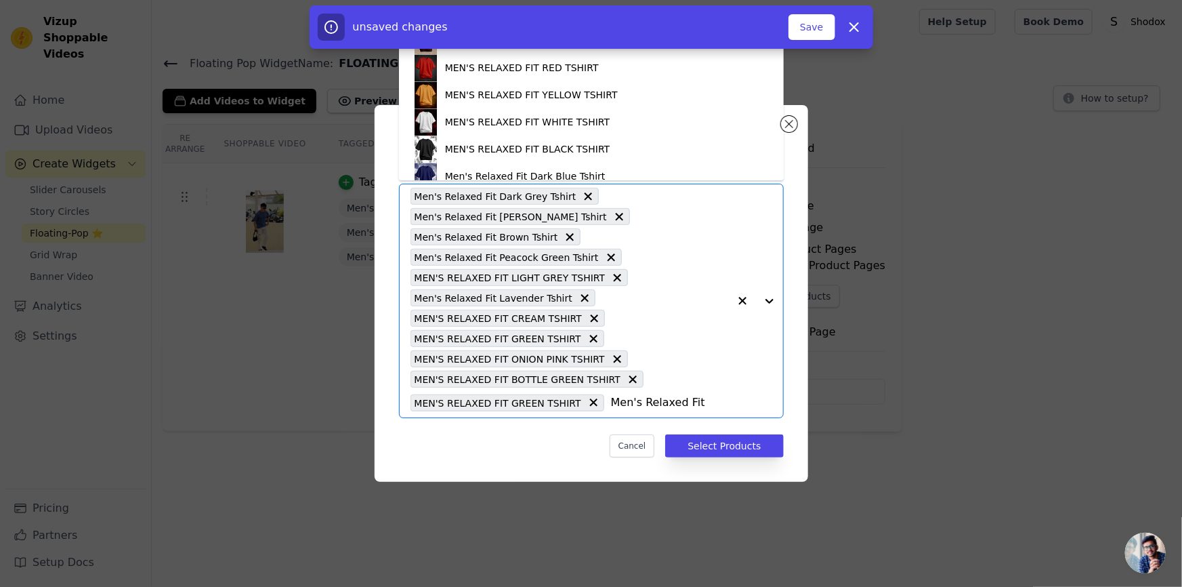
scroll to position [1483, 0]
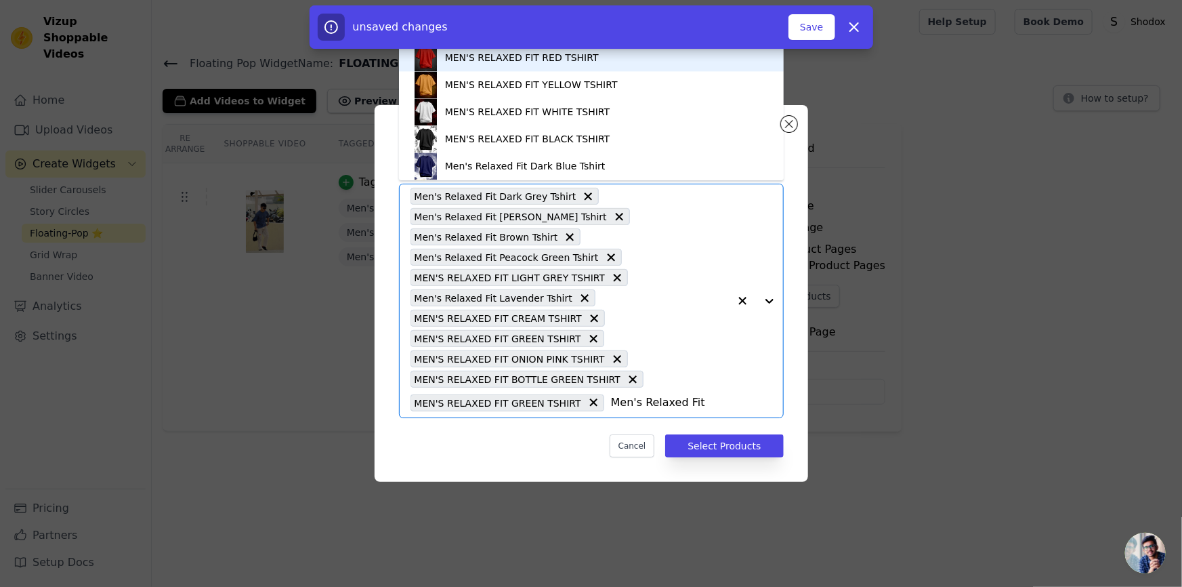
click at [599, 66] on div "MEN'S RELAXED FIT RED TSHIRT" at bounding box center [592, 57] width 358 height 27
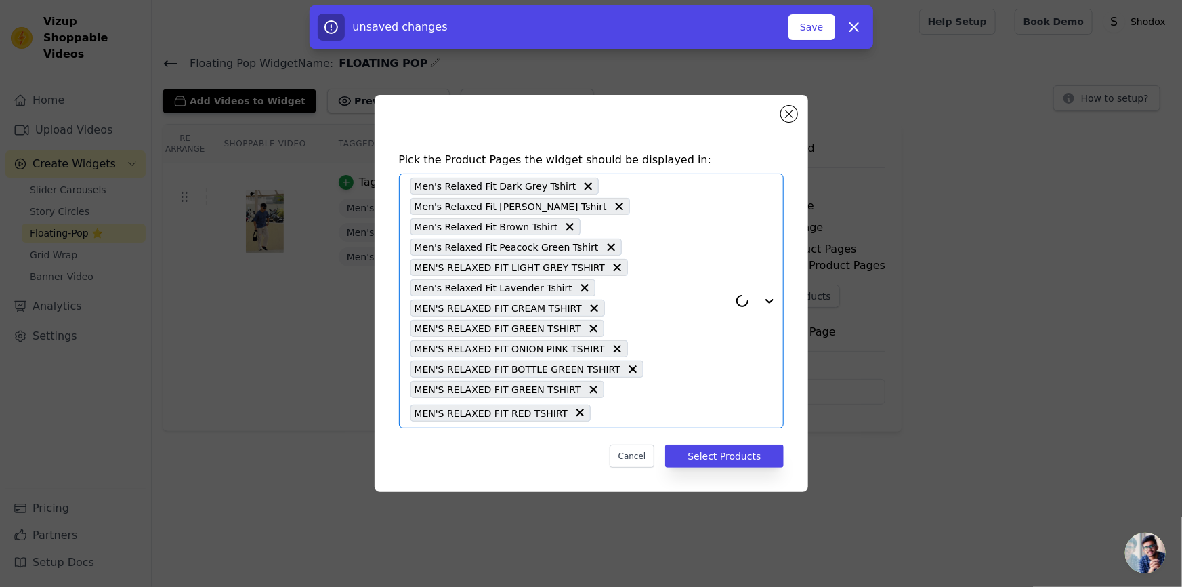
paste input "Men's Relaxed Fit"
type input "Men's Relaxed Fit"
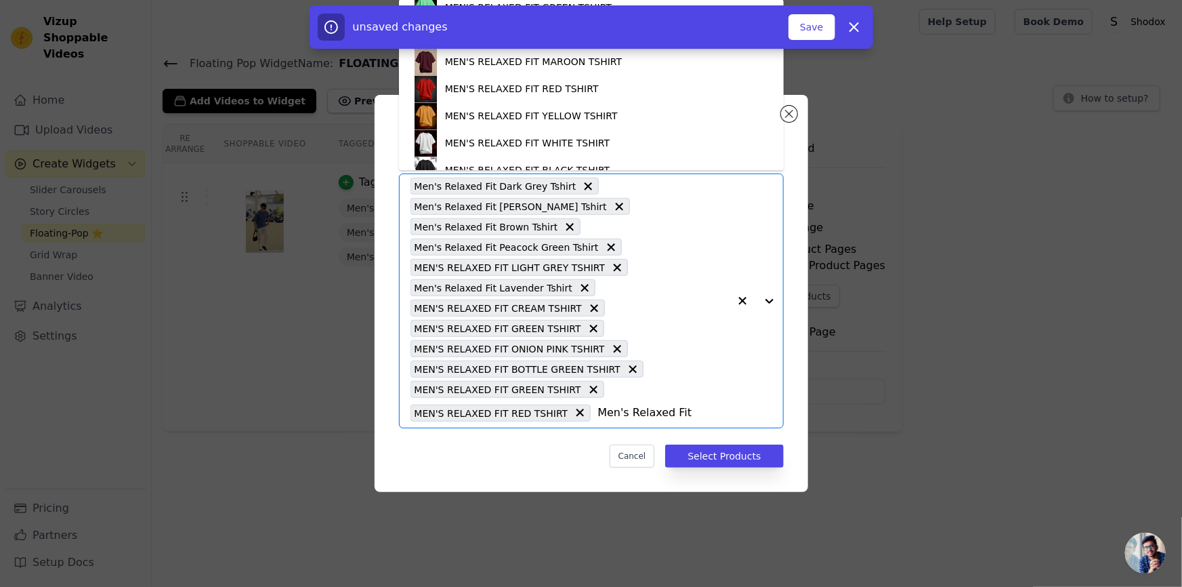
scroll to position [1436, 0]
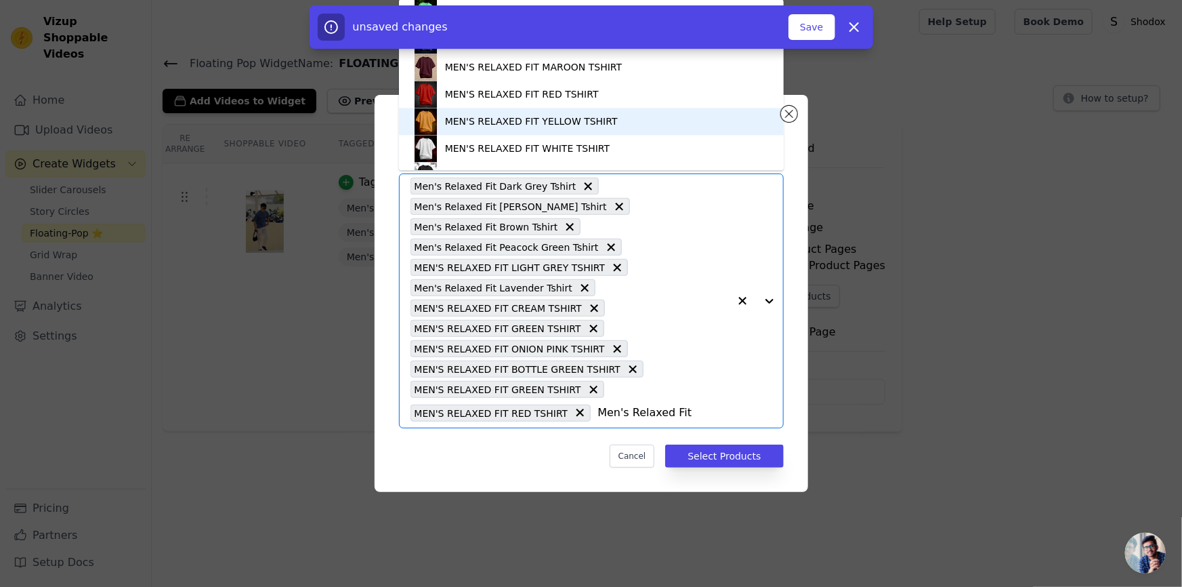
click at [579, 119] on div "MEN'S RELAXED FIT YELLOW TSHIRT" at bounding box center [531, 121] width 173 height 14
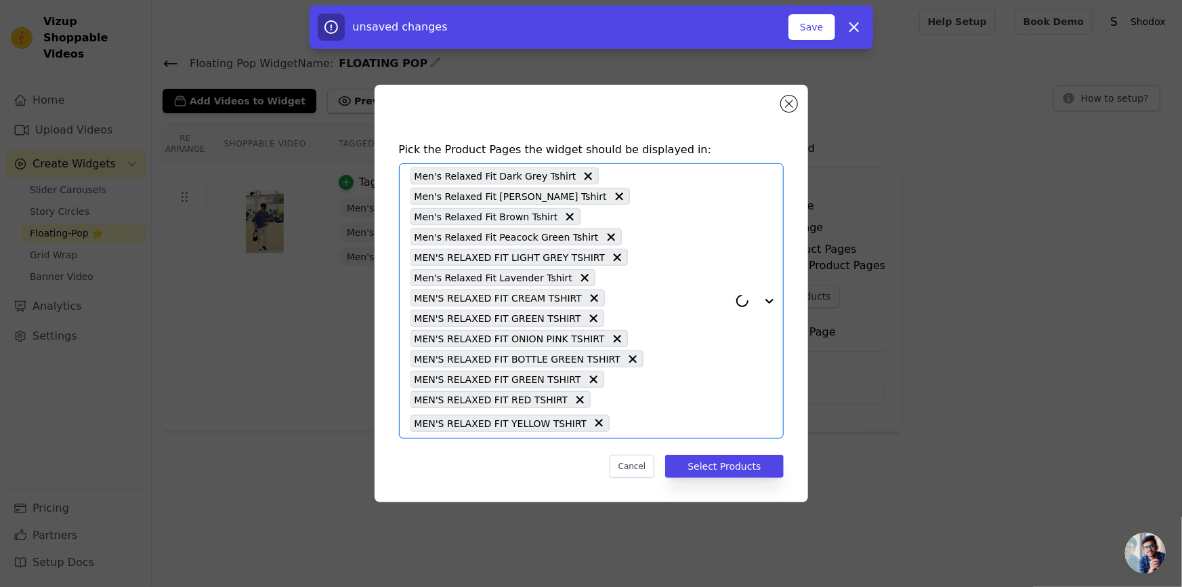
paste input "Men's Relaxed Fit"
type input "Men's Relaxed Fit"
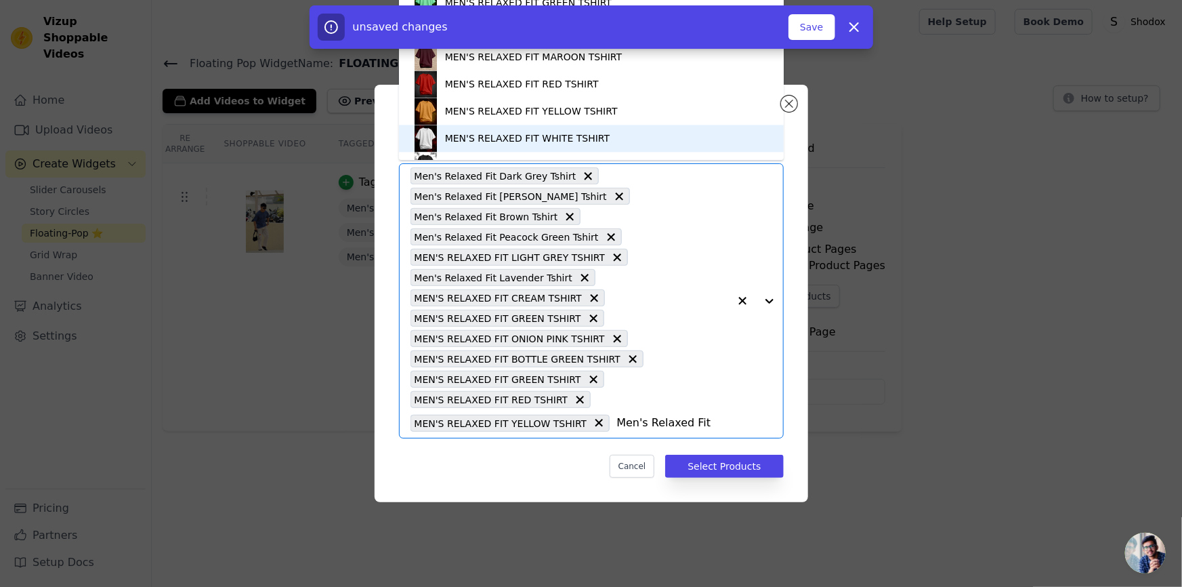
click at [589, 137] on div "MEN'S RELAXED FIT WHITE TSHIRT" at bounding box center [527, 138] width 165 height 14
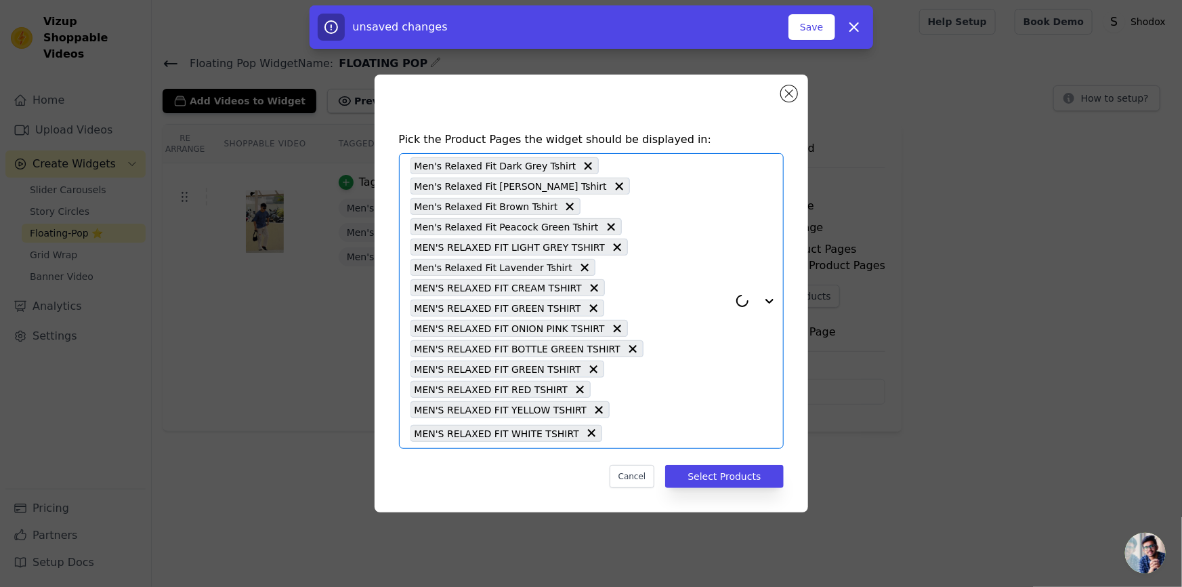
paste input "Men's Relaxed Fit"
type input "Men's Relaxed Fit"
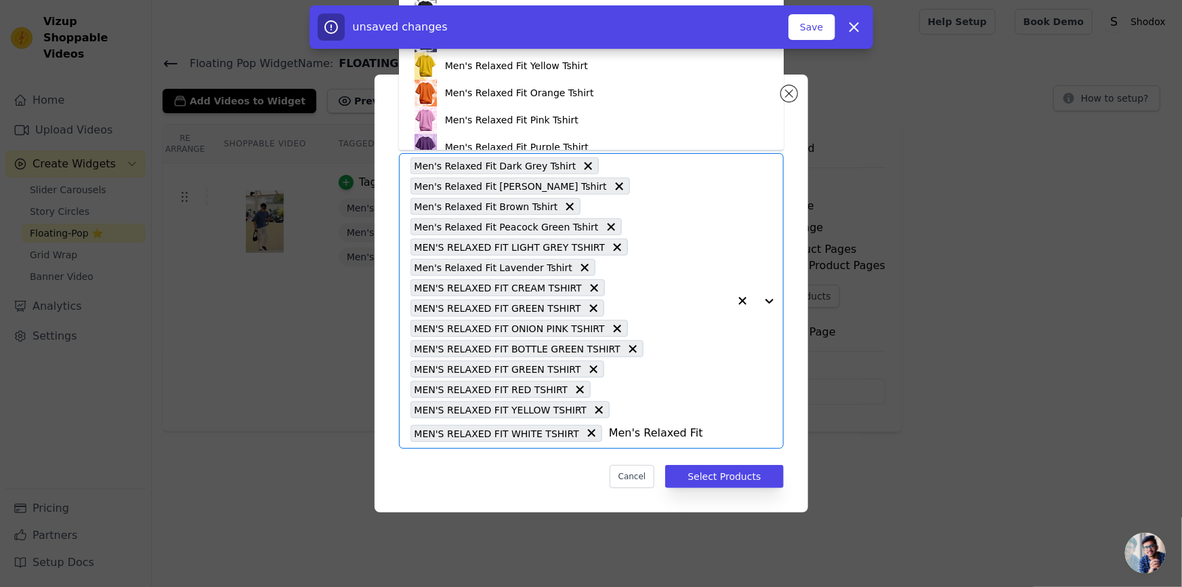
scroll to position [1613, 0]
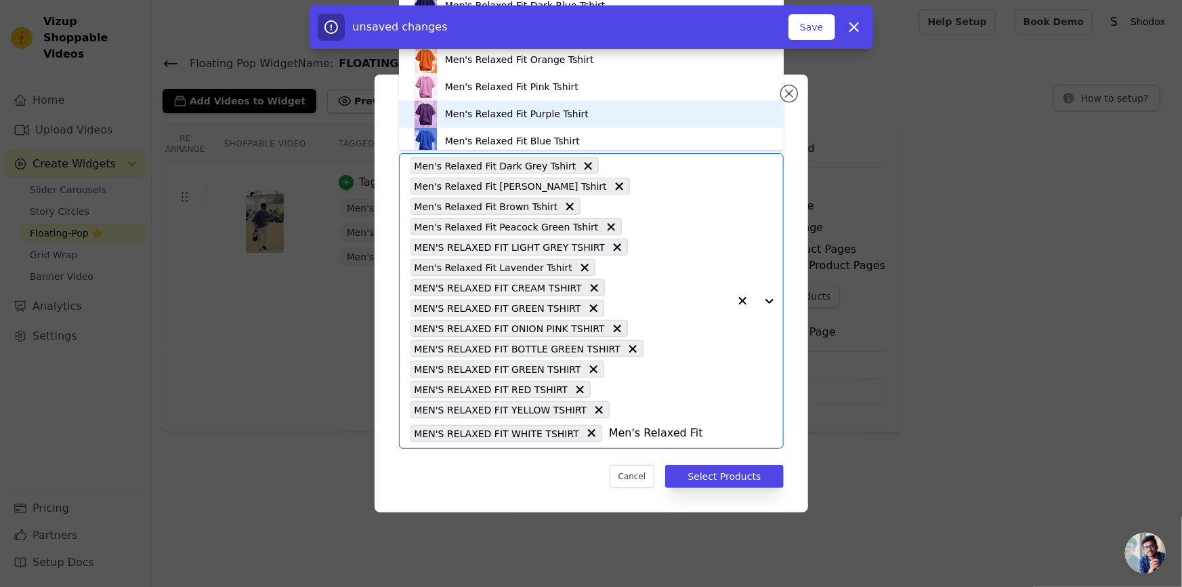
click at [687, 122] on div "Men's Relaxed Fit Purple Tshirt" at bounding box center [592, 113] width 358 height 27
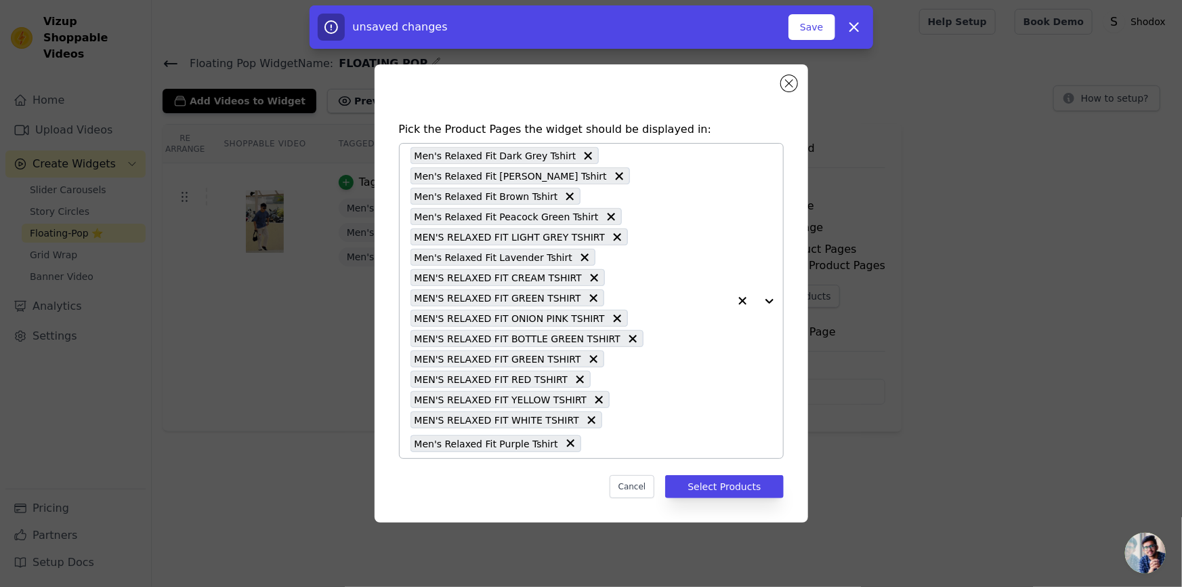
paste input "Men's Relaxed Fit"
type input "Men's Relaxed Fit"
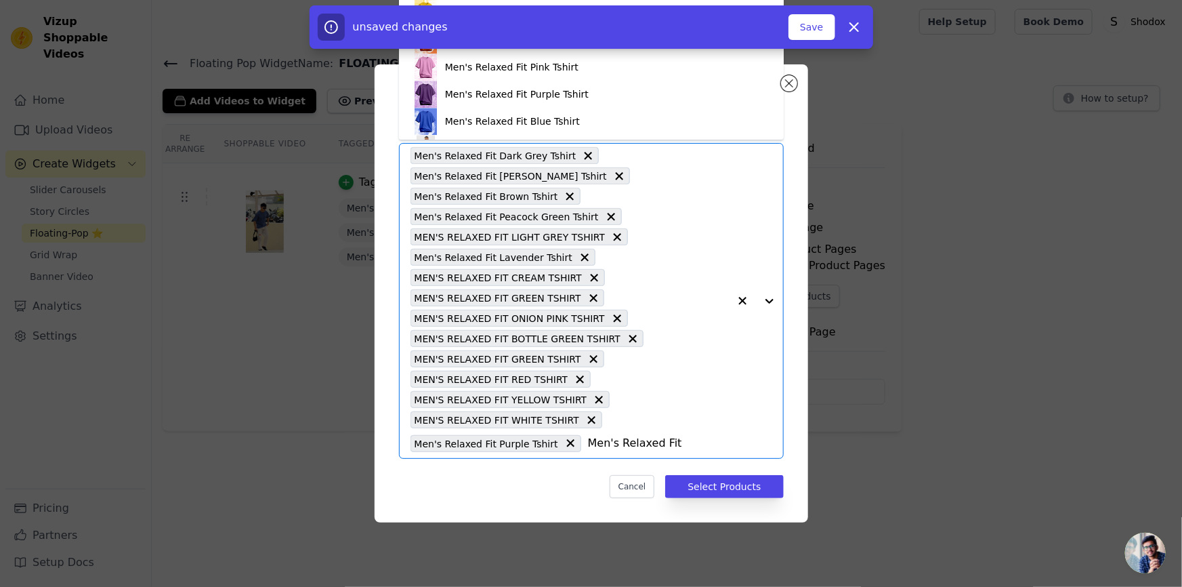
scroll to position [1633, 0]
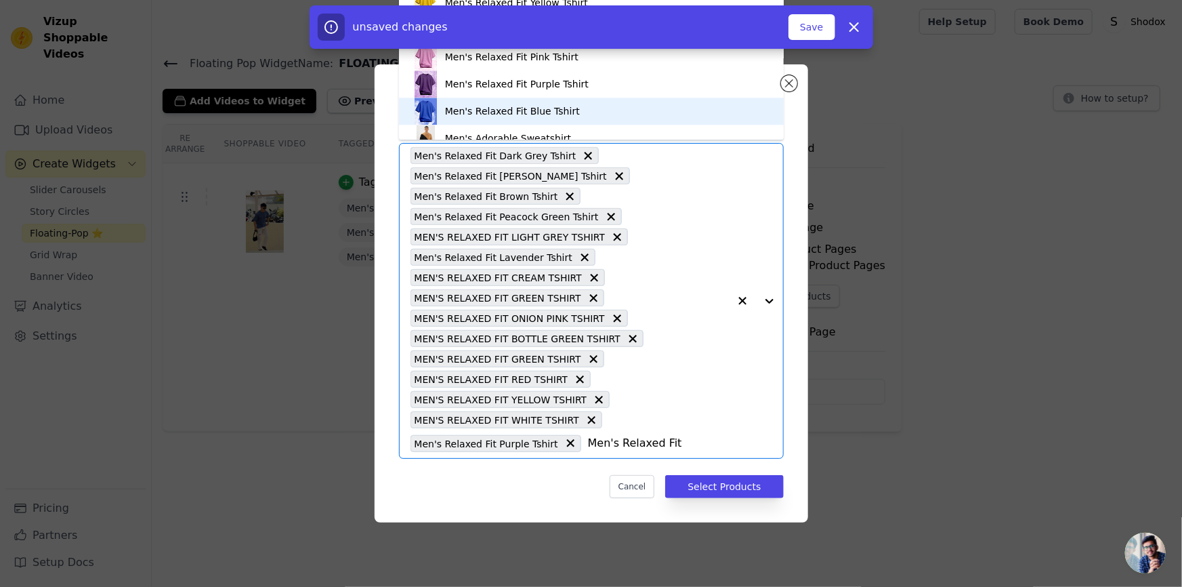
click at [606, 107] on div "Men's Relaxed Fit Blue Tshirt" at bounding box center [592, 111] width 358 height 27
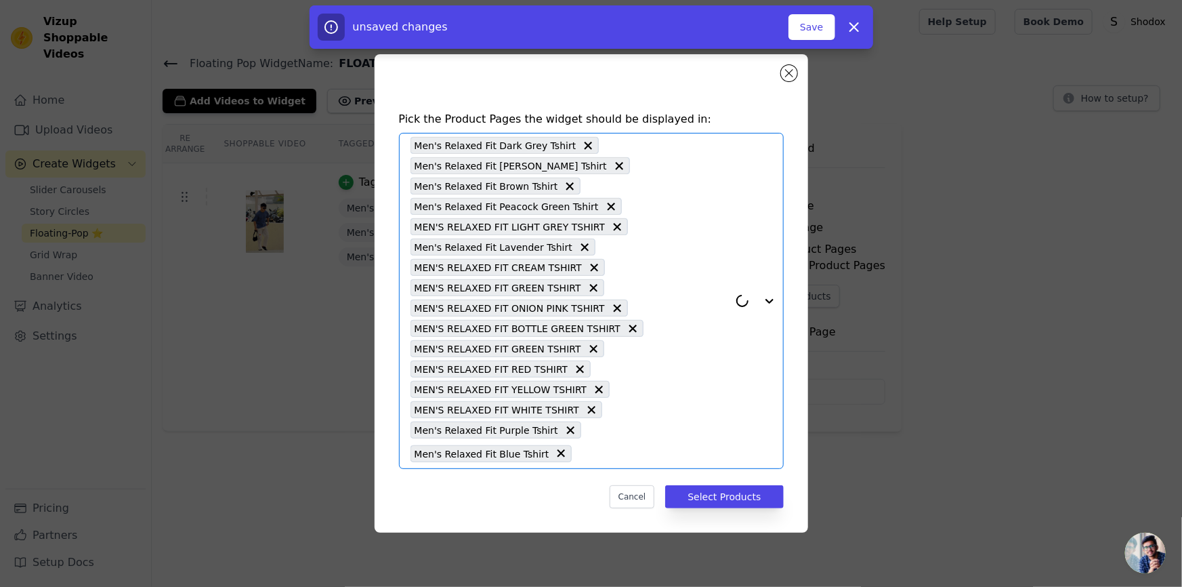
paste input "Men's Relaxed Fit"
type input "Men's Relaxed Fit"
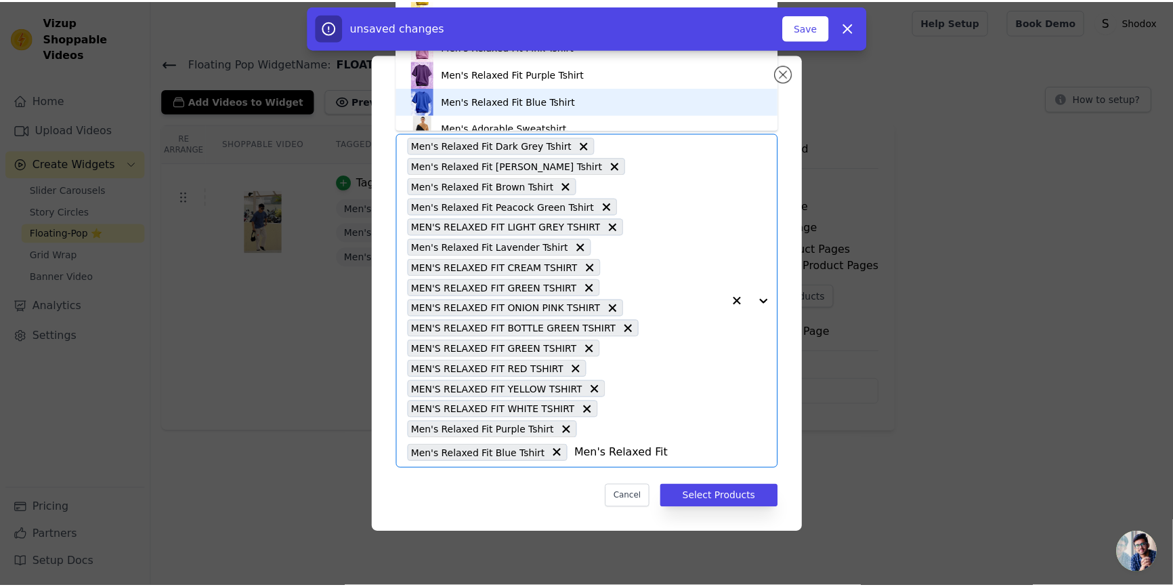
scroll to position [1597, 0]
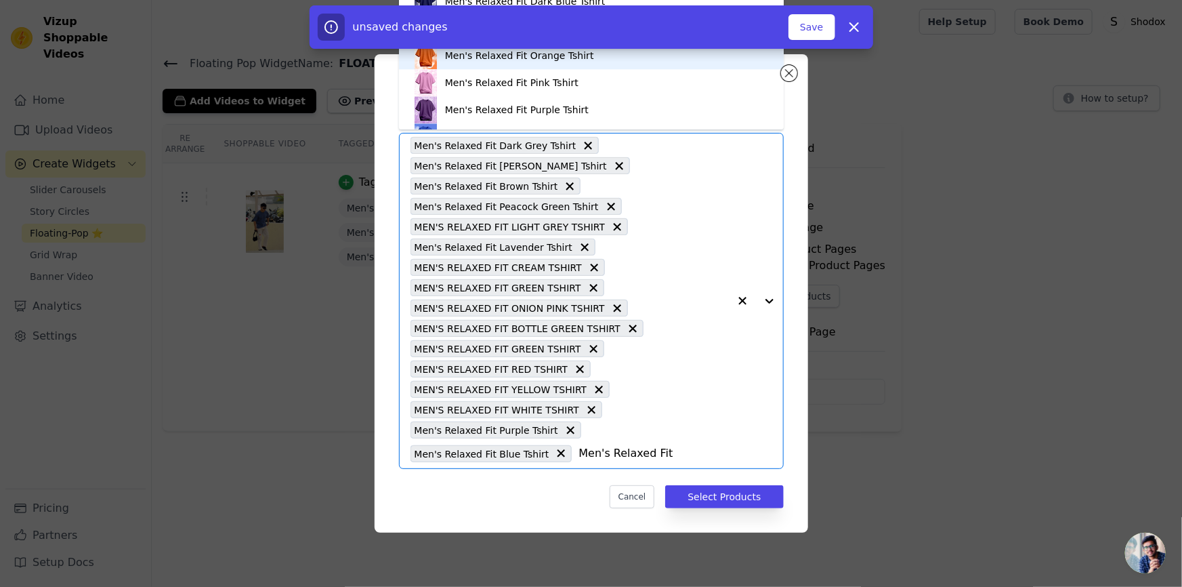
click at [738, 66] on div "Men's Relaxed Fit Orange Tshirt" at bounding box center [592, 55] width 358 height 27
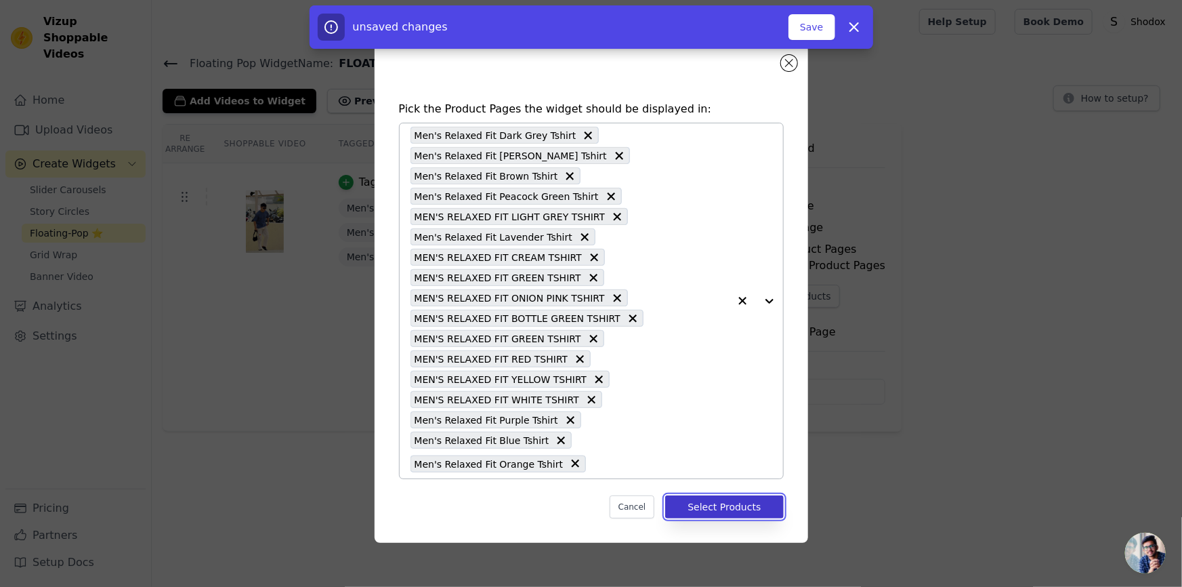
click at [687, 498] on button "Select Products" at bounding box center [724, 506] width 118 height 23
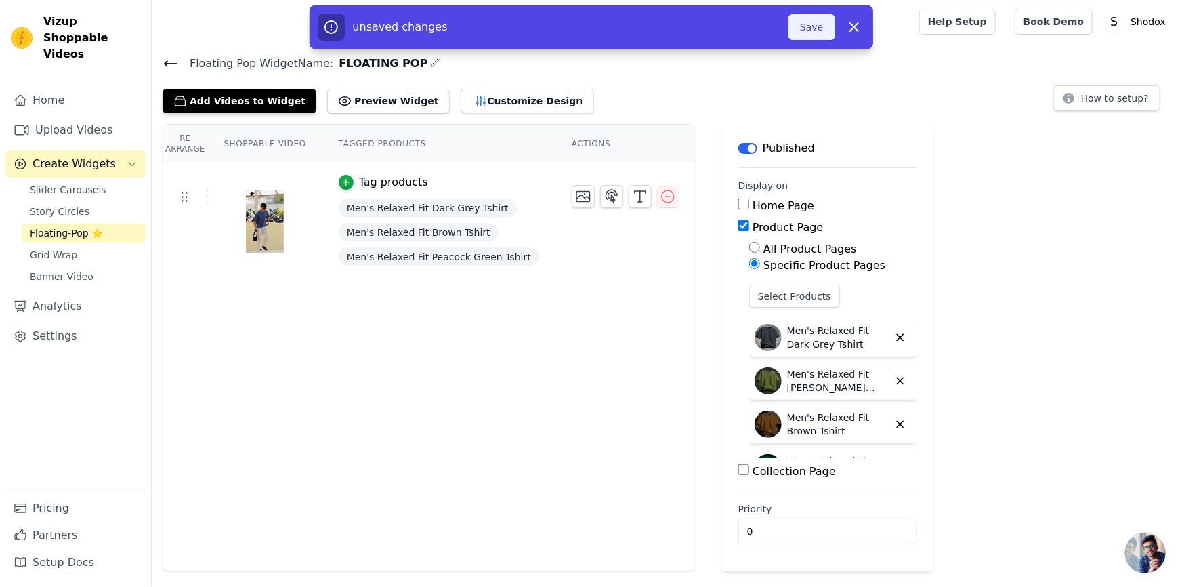
click at [797, 27] on button "Save" at bounding box center [812, 27] width 46 height 26
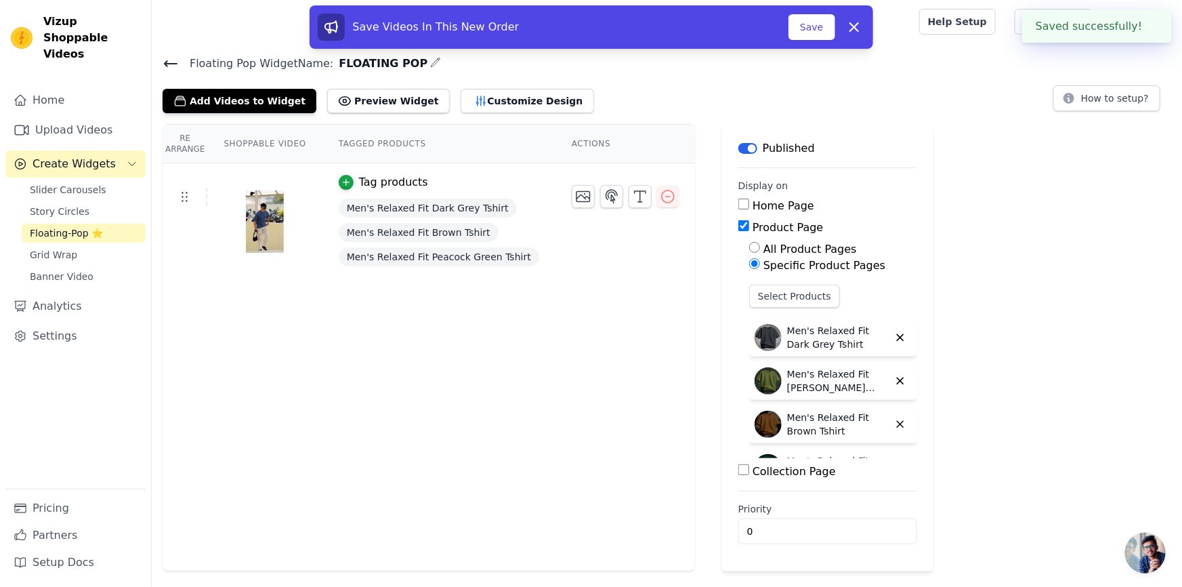
click at [738, 467] on input "Collection Page" at bounding box center [743, 469] width 11 height 11
checkbox input "true"
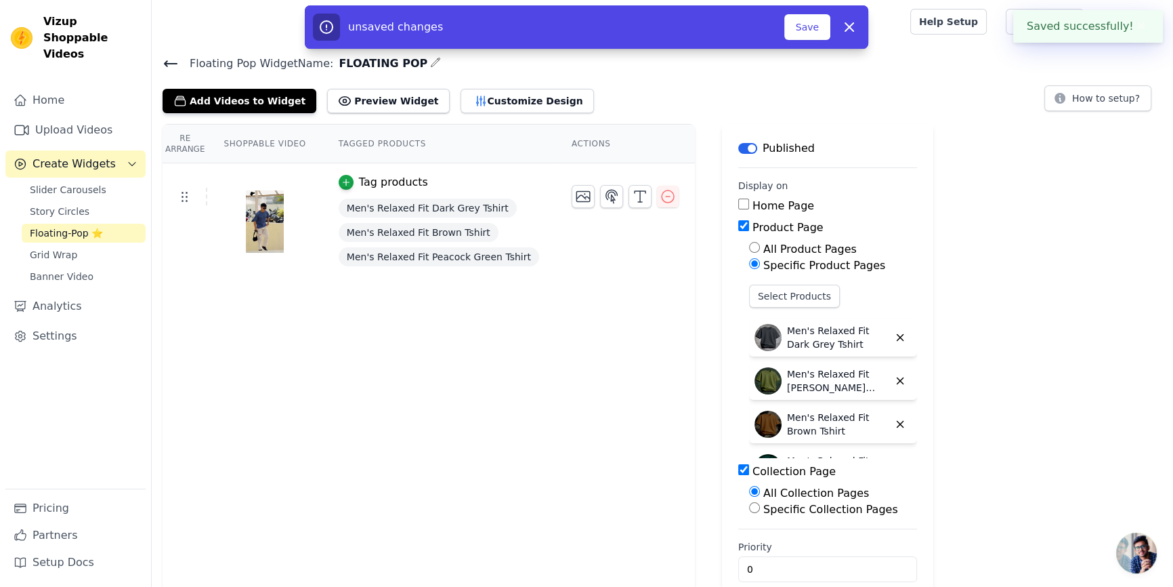
click at [764, 507] on label "Specific Collection Pages" at bounding box center [831, 509] width 135 height 13
click at [749, 507] on input "Specific Collection Pages" at bounding box center [754, 507] width 11 height 11
radio input "true"
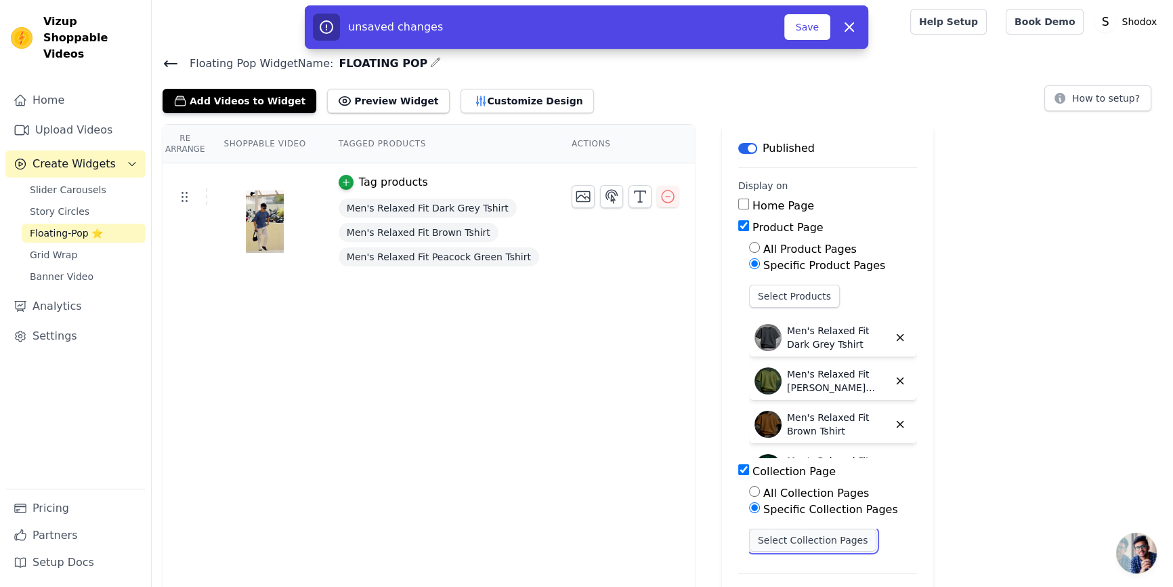
click at [749, 533] on button "Select Collection Pages" at bounding box center [813, 539] width 128 height 23
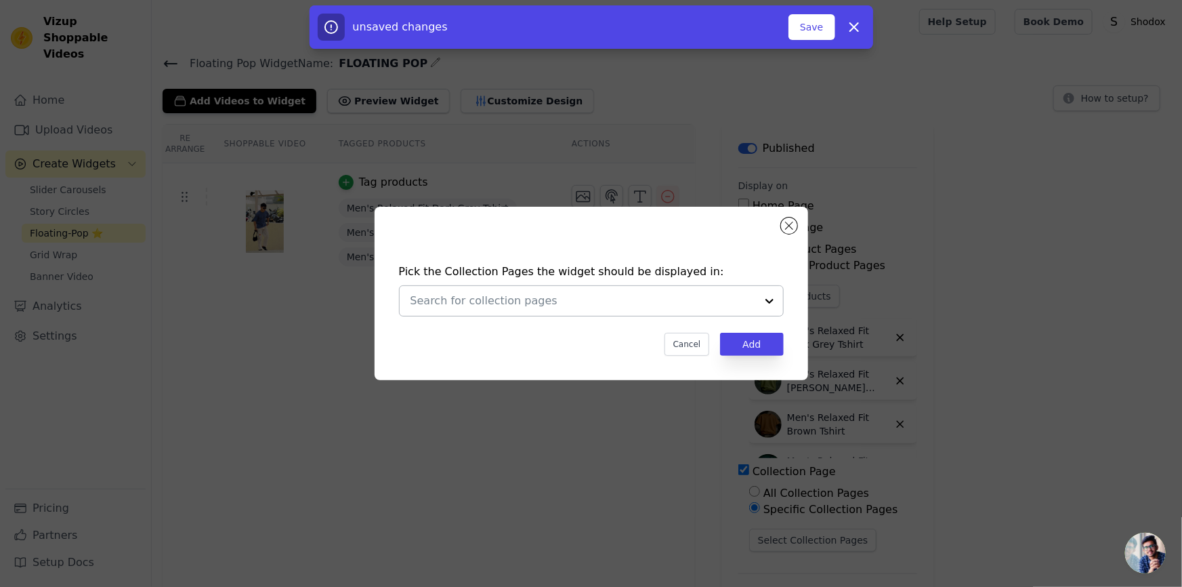
click at [672, 314] on div at bounding box center [584, 301] width 346 height 30
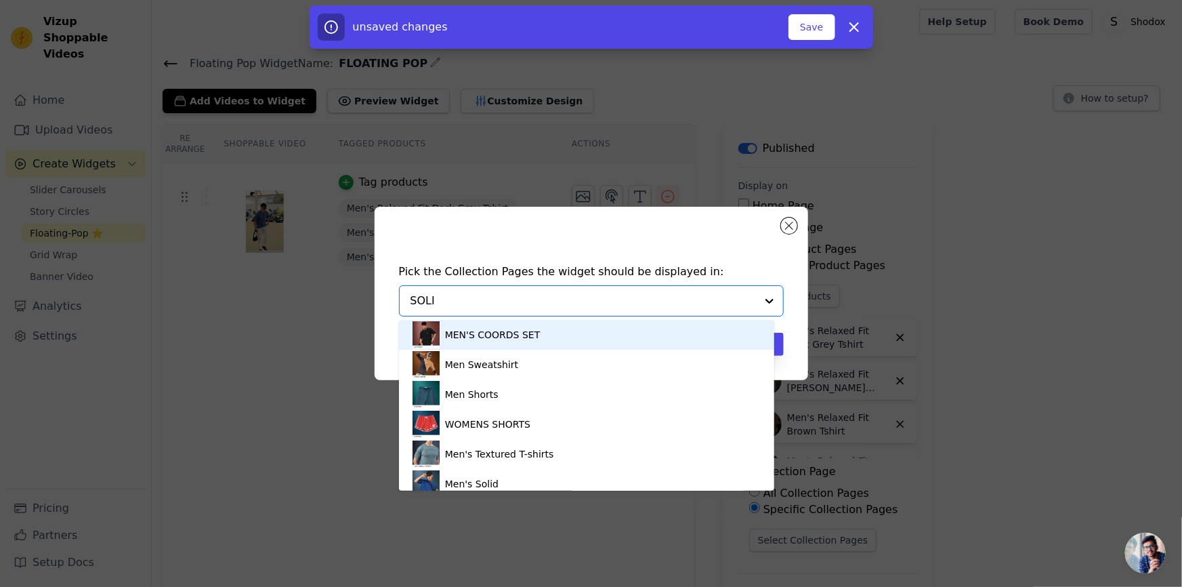
type input "SOLID"
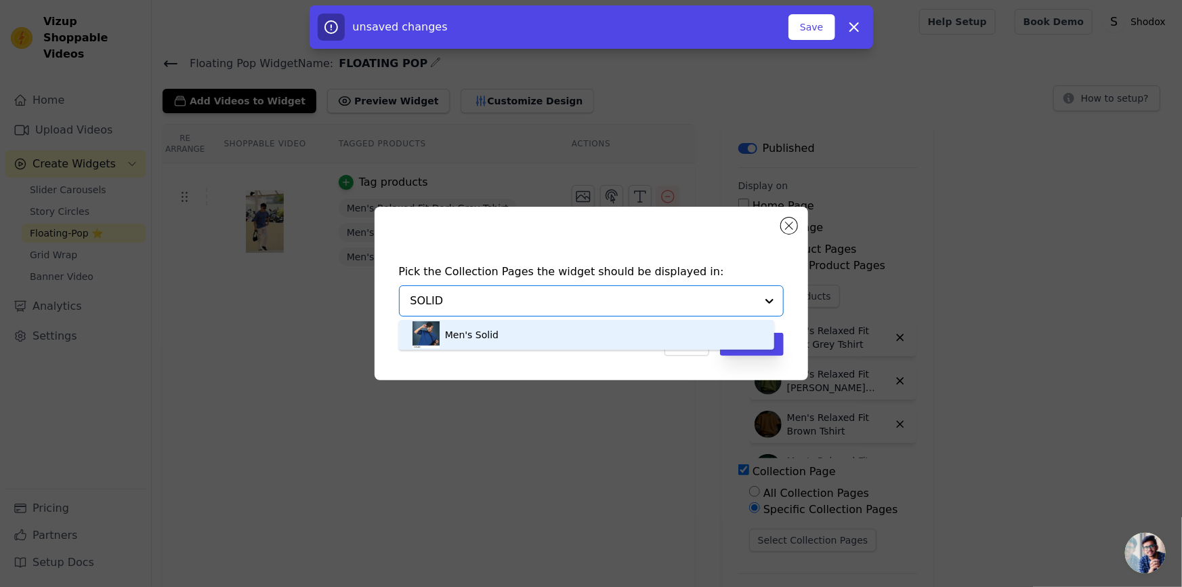
click at [688, 331] on div "Men's Solid" at bounding box center [587, 335] width 348 height 30
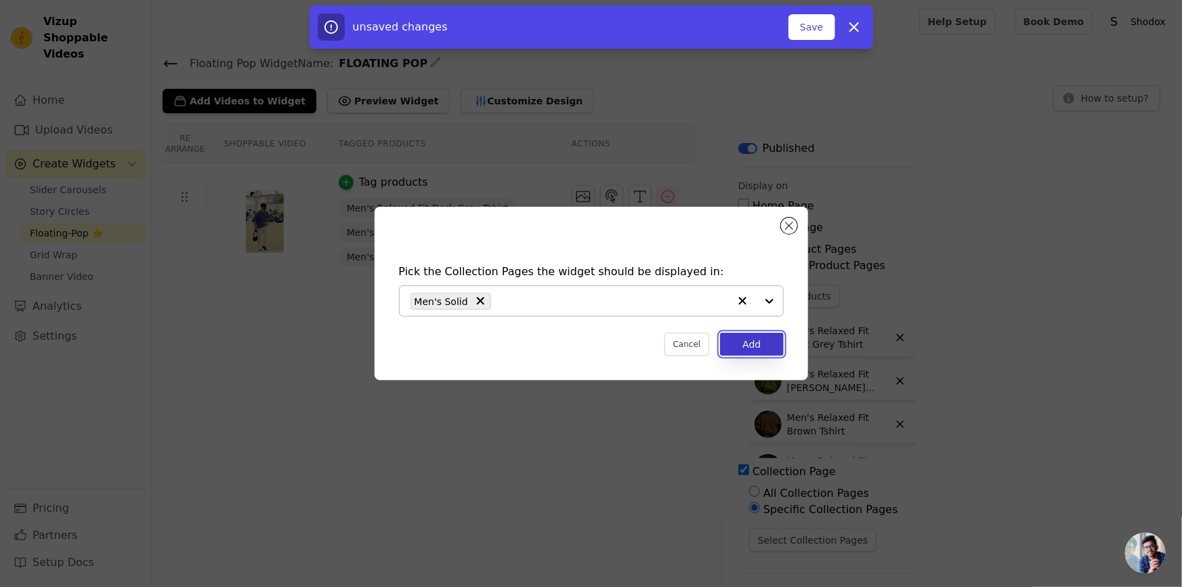
click at [749, 348] on button "Add" at bounding box center [751, 344] width 63 height 23
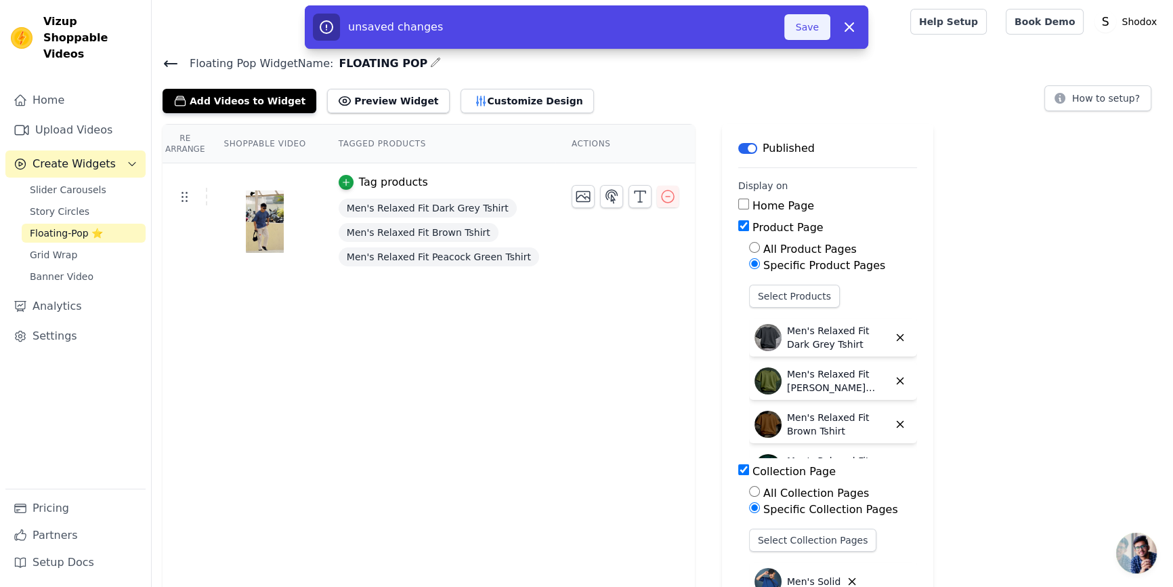
click at [807, 27] on button "Save" at bounding box center [808, 27] width 46 height 26
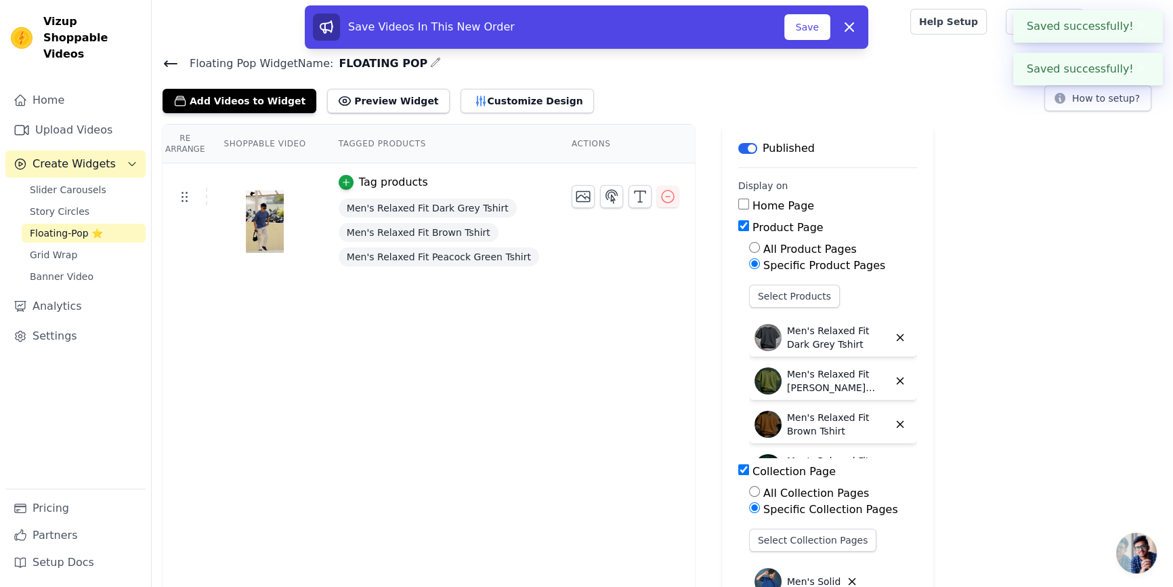
click at [908, 119] on div "Floating Pop Widget Name: FLOATING POP Add Videos to Widget Preview Widget Cust…" at bounding box center [663, 375] width 1022 height 643
click at [855, 22] on icon at bounding box center [849, 27] width 16 height 16
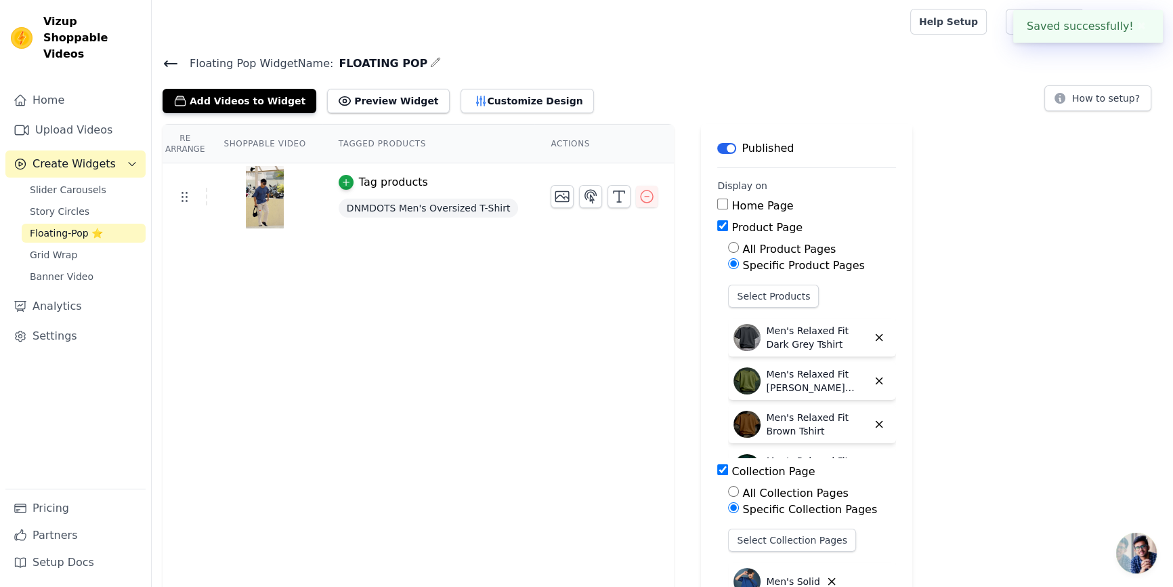
click at [738, 39] on div at bounding box center [529, 21] width 732 height 43
click at [461, 89] on button "Customize Design" at bounding box center [527, 101] width 133 height 24
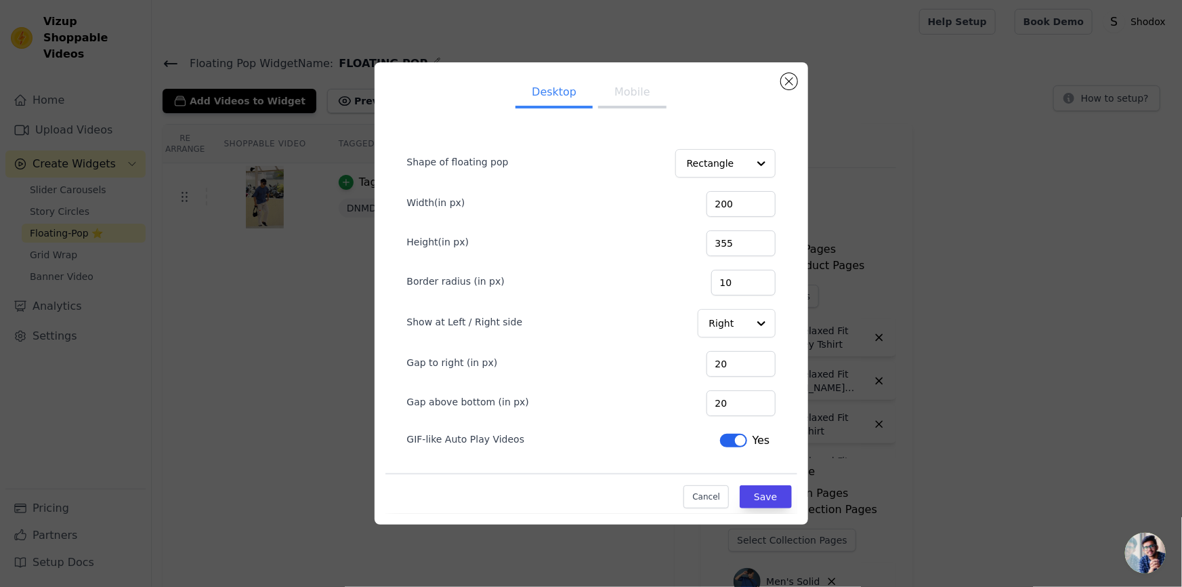
click at [631, 89] on button "Mobile" at bounding box center [632, 94] width 68 height 30
click at [551, 97] on button "Desktop" at bounding box center [554, 94] width 77 height 30
click at [278, 394] on div "Desktop Mobile Shape of floating pop Rectangle Width(in px) 200 Height(in px) 3…" at bounding box center [591, 293] width 1139 height 505
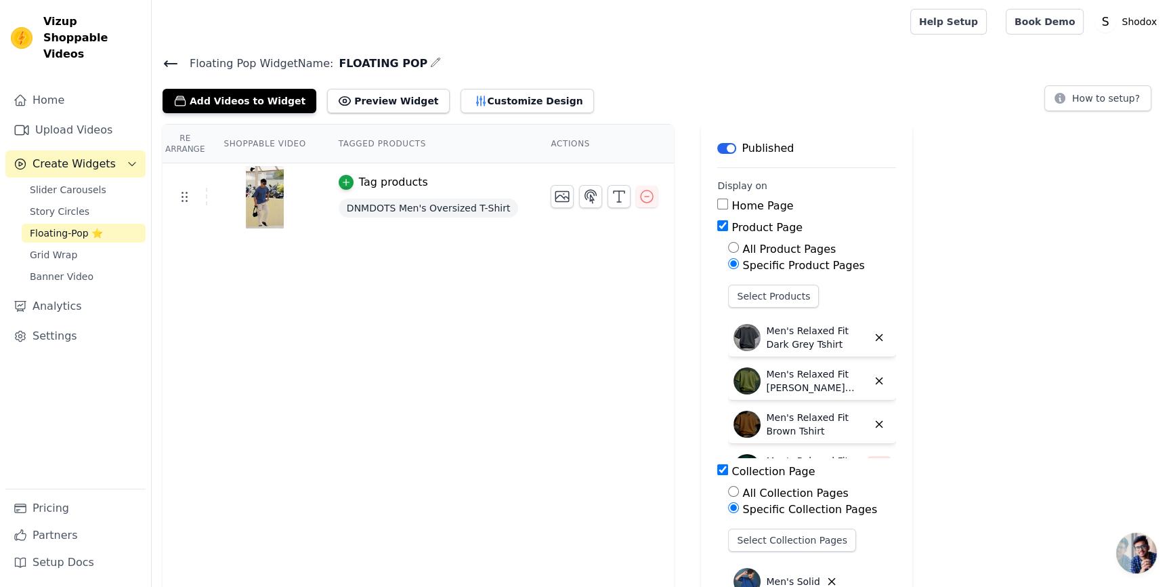
scroll to position [108, 0]
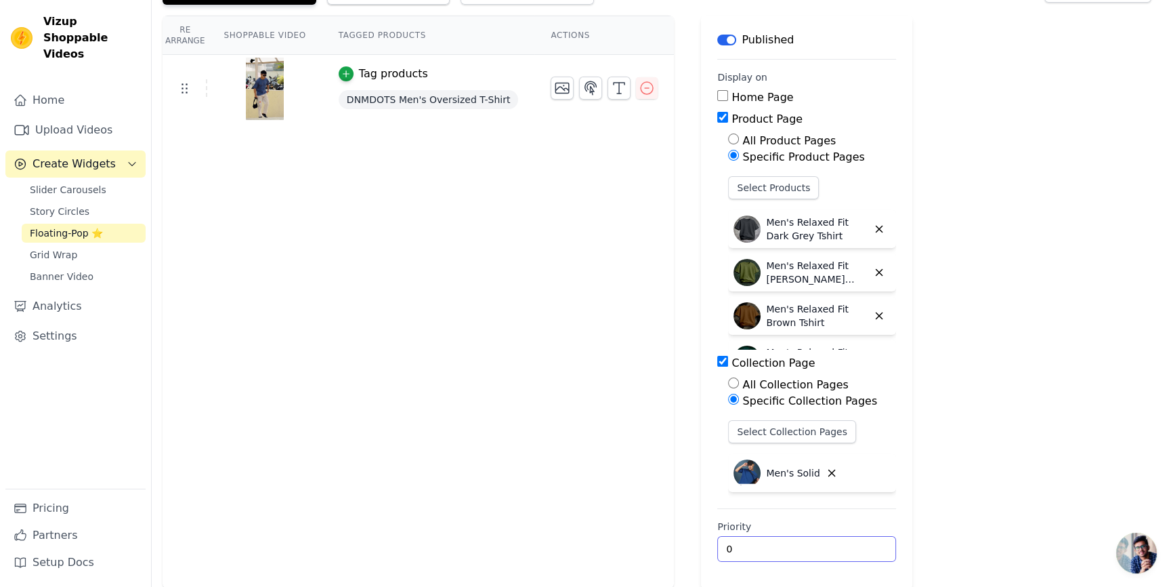
click at [752, 556] on input "0" at bounding box center [806, 549] width 179 height 26
click at [851, 543] on input "1" at bounding box center [806, 549] width 179 height 26
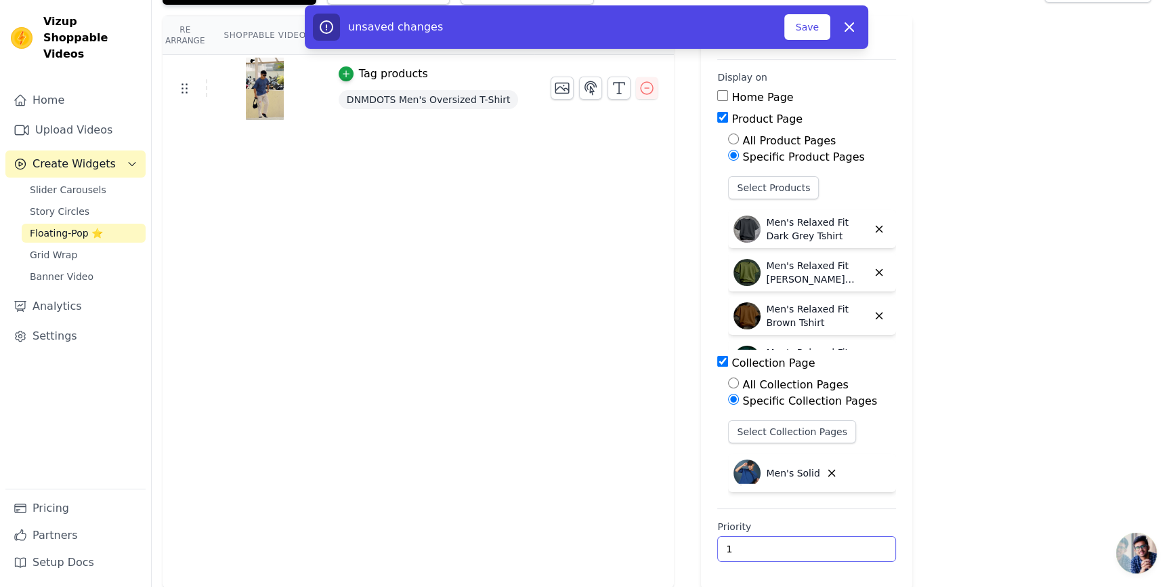
drag, startPoint x: 738, startPoint y: 549, endPoint x: 690, endPoint y: 549, distance: 48.1
click at [701, 549] on main "Label Published Display on Home Page Product Page All Product Pages Specific Pr…" at bounding box center [806, 302] width 211 height 573
click at [864, 28] on div "unsaved changes Save Dismiss" at bounding box center [587, 26] width 564 height 43
click at [434, 205] on div "Re Arrange Shoppable Video Tagged Products Actions Tag products DNMDOTS Men's O…" at bounding box center [419, 302] width 512 height 573
drag, startPoint x: 686, startPoint y: 543, endPoint x: 614, endPoint y: 545, distance: 71.2
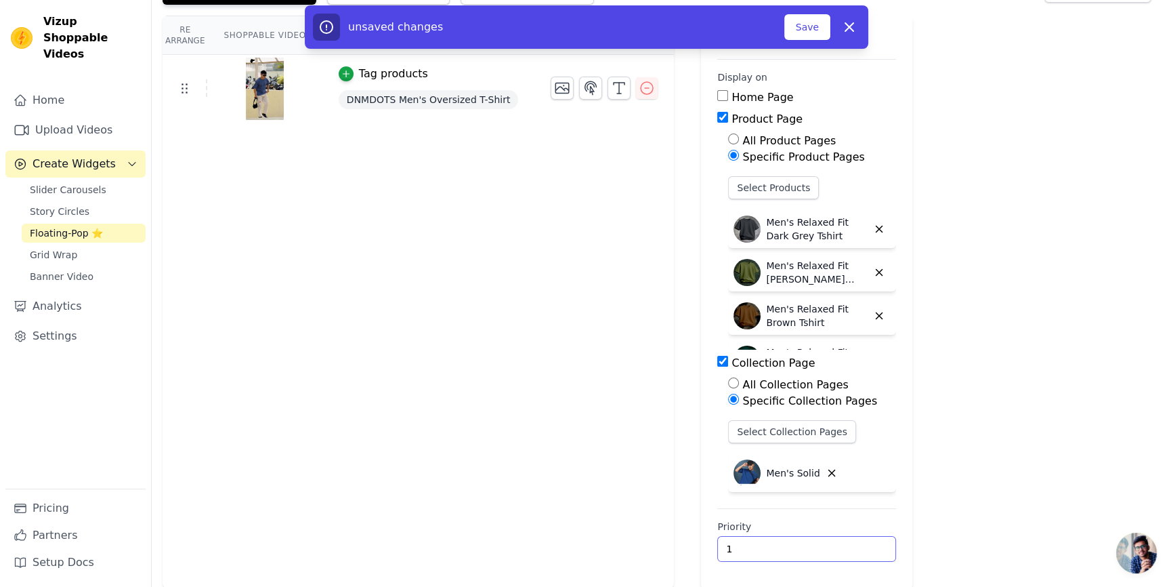
click at [614, 545] on div "Re Arrange Shoppable Video Tagged Products Actions Tag products DNMDOTS Men's O…" at bounding box center [663, 302] width 1022 height 573
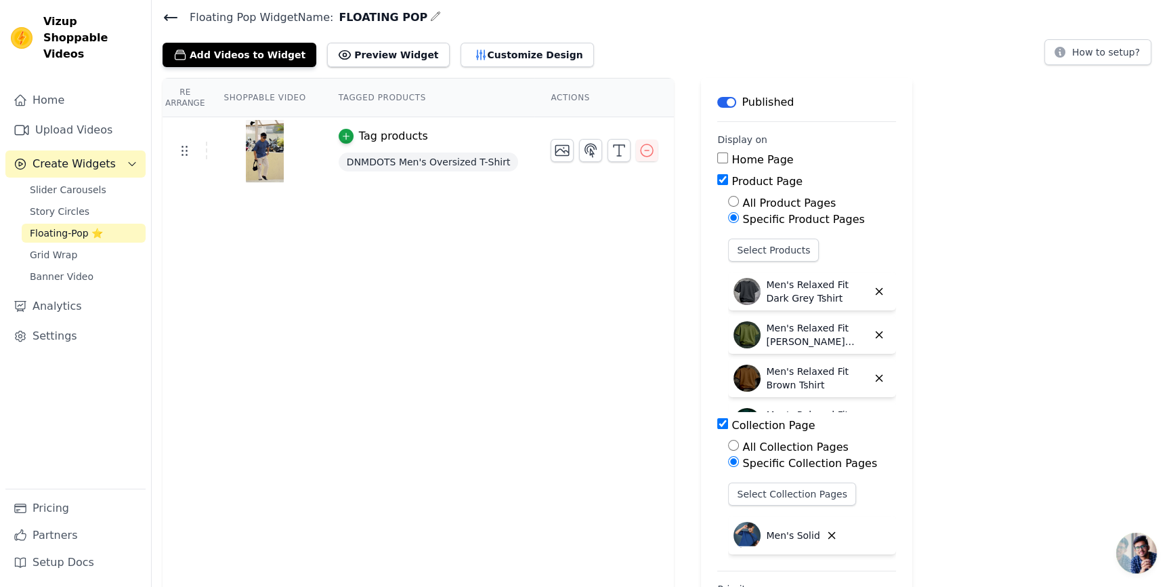
scroll to position [0, 0]
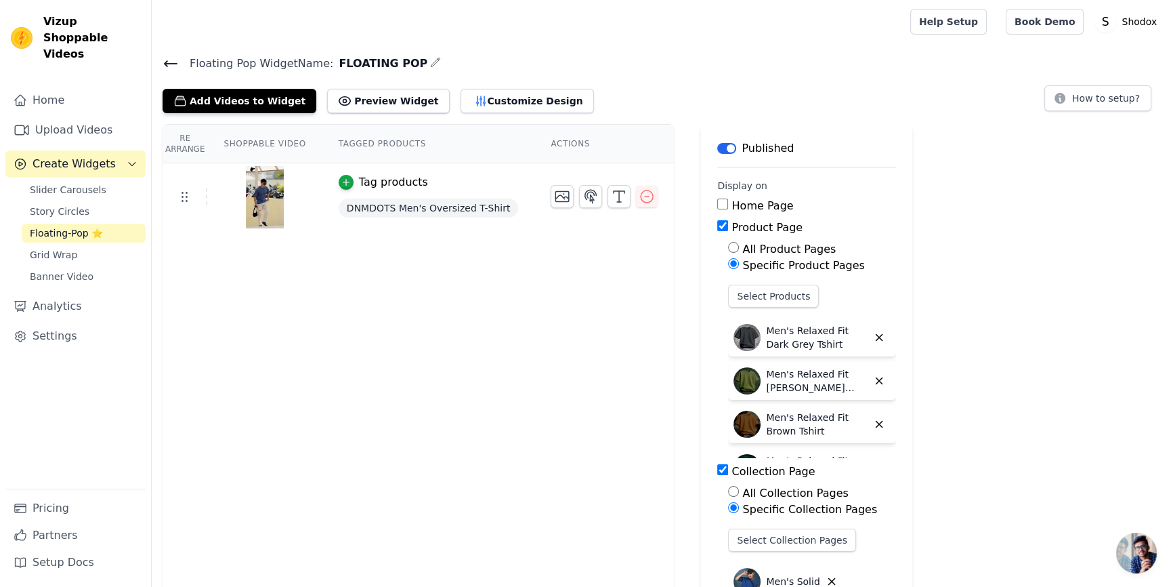
type input "0"
click at [163, 58] on icon at bounding box center [171, 64] width 16 height 16
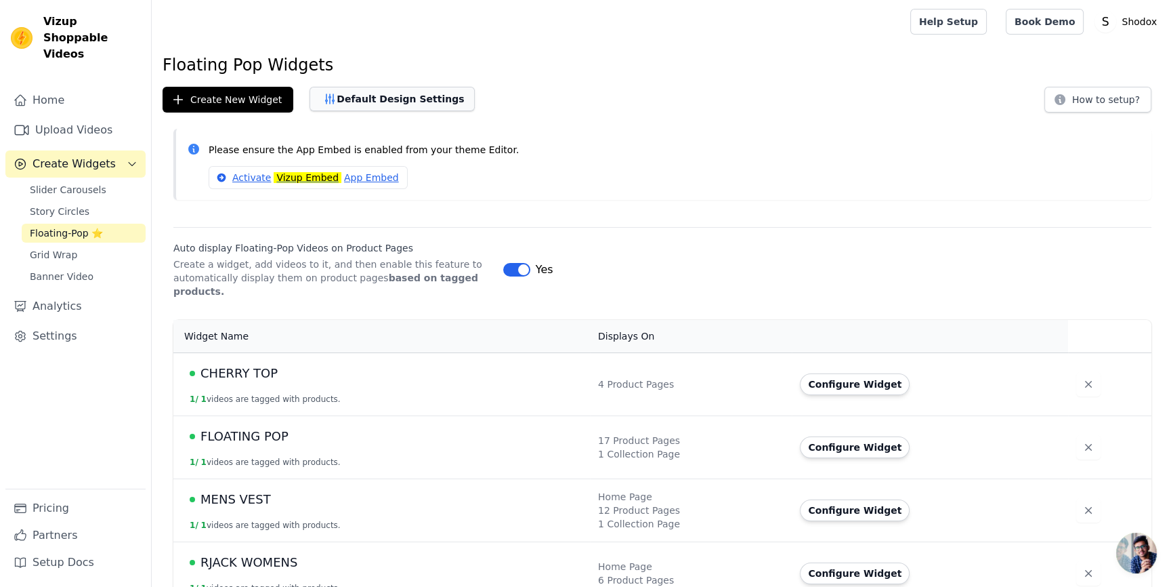
click at [366, 108] on button "Default Design Settings" at bounding box center [392, 99] width 165 height 24
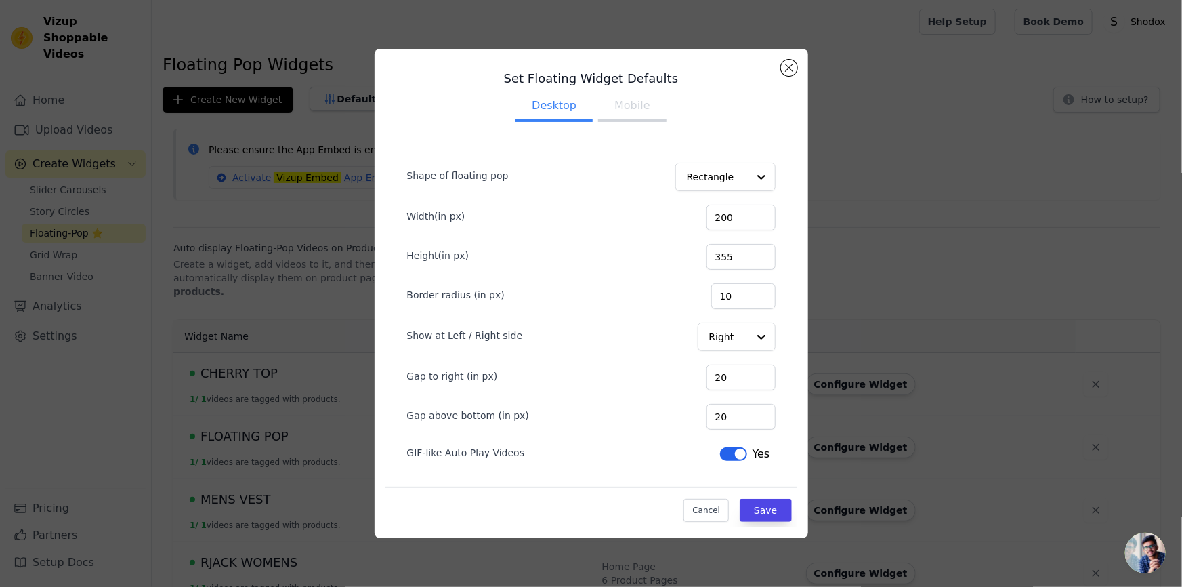
click at [630, 88] on ul "Desktop Mobile" at bounding box center [592, 107] width 412 height 41
click at [631, 97] on button "Mobile" at bounding box center [632, 107] width 68 height 30
click at [789, 69] on button "Close modal" at bounding box center [789, 68] width 16 height 16
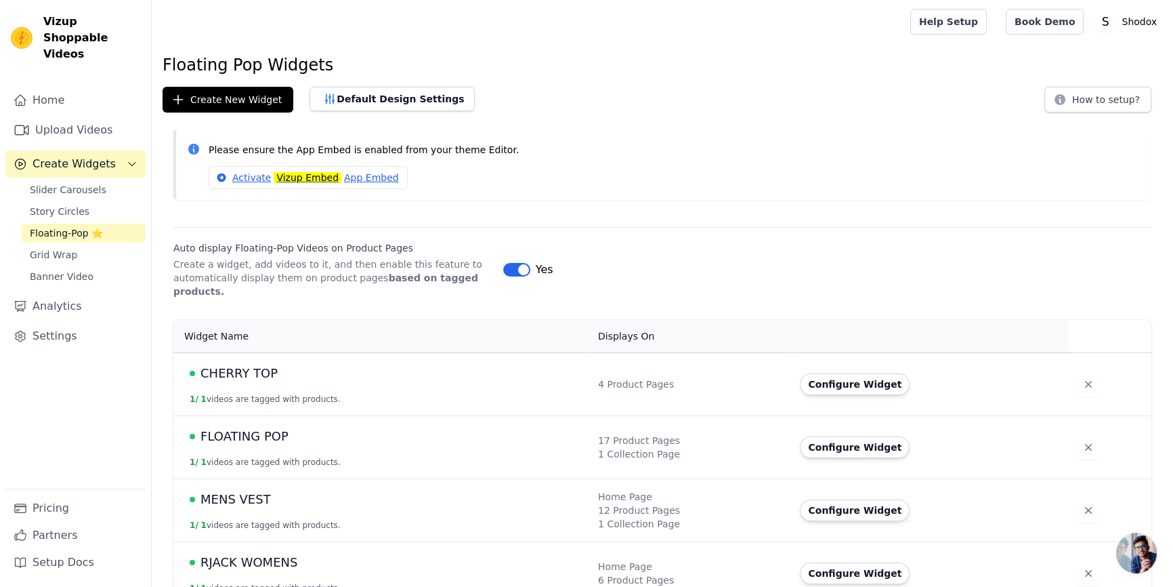
click at [838, 145] on p "Please ensure the App Embed is enabled from your theme Editor." at bounding box center [675, 150] width 932 height 16
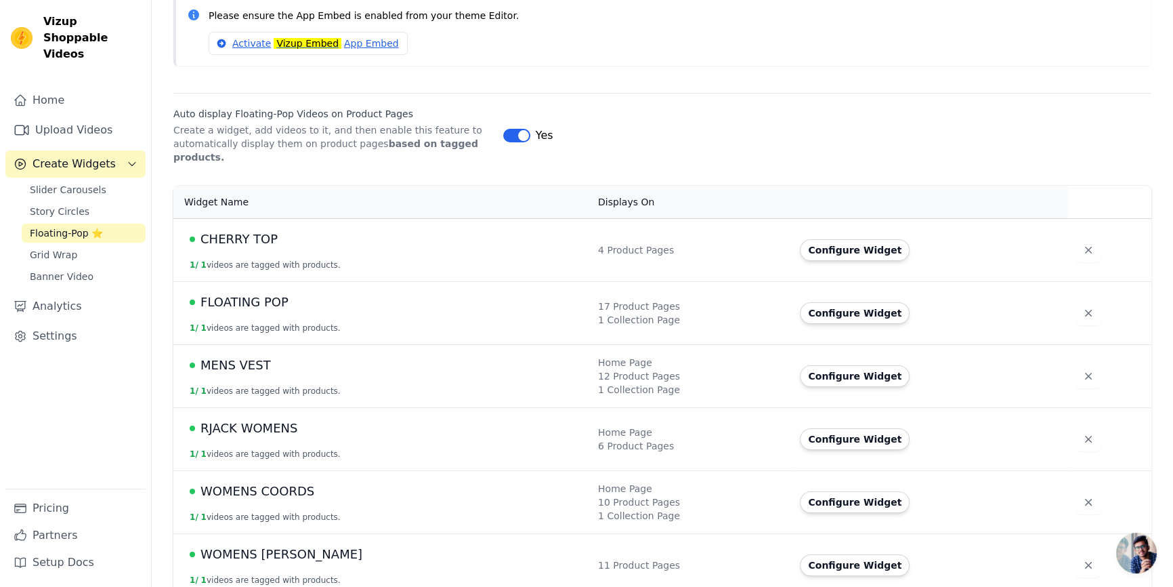
click at [241, 293] on span "FLOATING POP" at bounding box center [245, 302] width 88 height 19
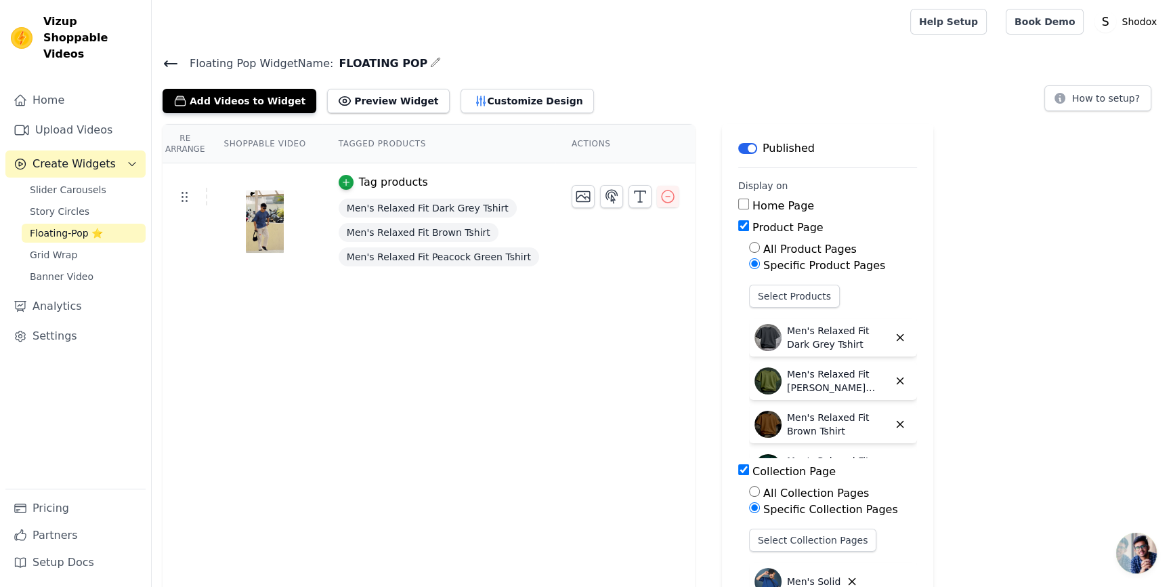
click at [430, 69] on button "button" at bounding box center [435, 62] width 11 height 16
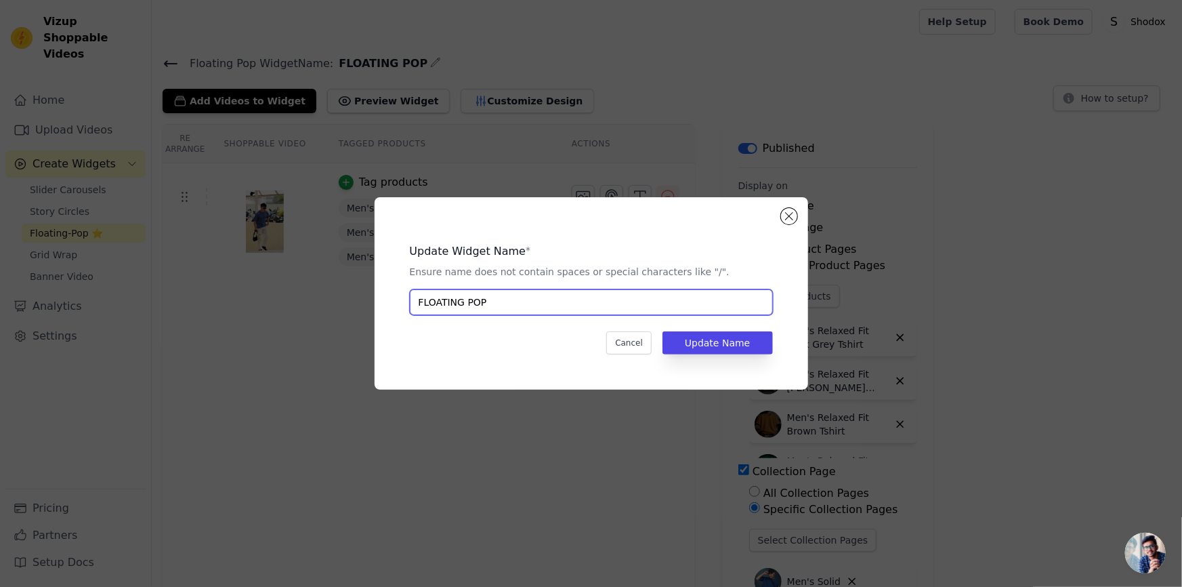
drag, startPoint x: 503, startPoint y: 294, endPoint x: 225, endPoint y: 296, distance: 277.8
click at [225, 296] on div "Update Widget Name * Ensure name does not contain spaces or special characters …" at bounding box center [591, 293] width 1139 height 236
type input "MENS [PERSON_NAME]"
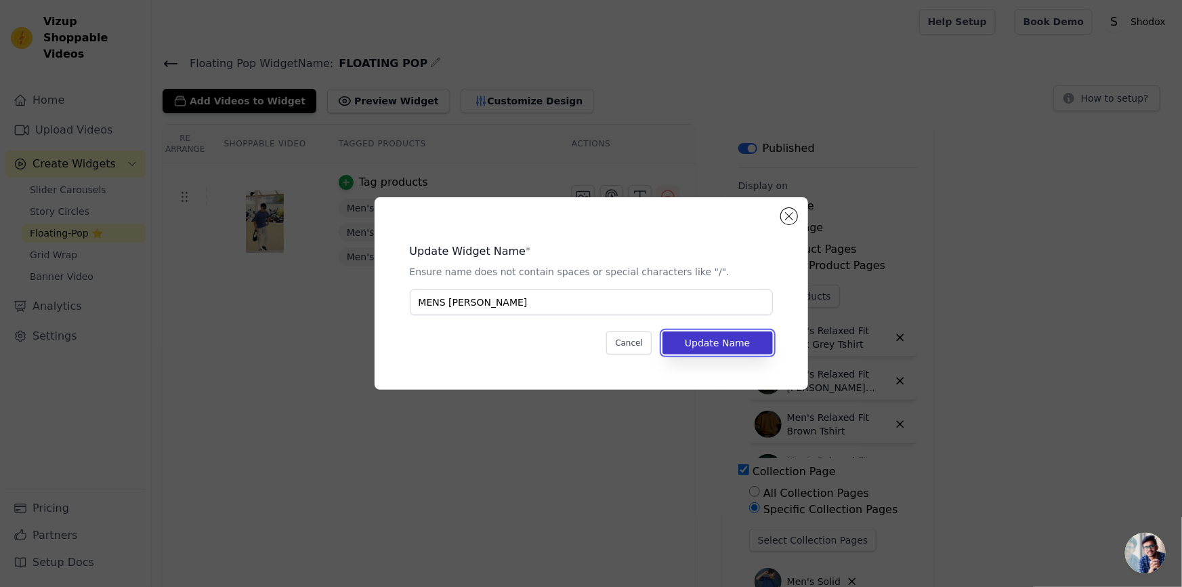
drag, startPoint x: 689, startPoint y: 343, endPoint x: 680, endPoint y: 348, distance: 10.3
click at [690, 343] on button "Update Name" at bounding box center [718, 342] width 110 height 23
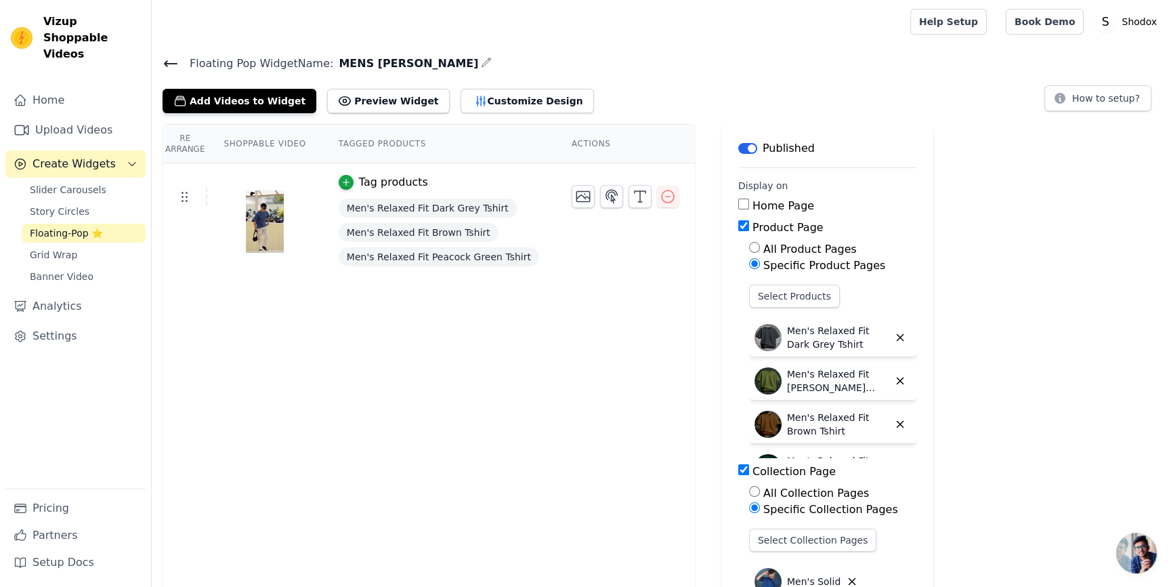
click at [155, 61] on div "Floating Pop Widget Name: MENS [PERSON_NAME] Add Videos to Widget Preview Widge…" at bounding box center [663, 83] width 1022 height 59
click at [160, 63] on div "Floating Pop Widget Name: MENS [PERSON_NAME] Add Videos to Widget Preview Widge…" at bounding box center [663, 83] width 1022 height 59
click at [169, 64] on icon at bounding box center [171, 64] width 16 height 16
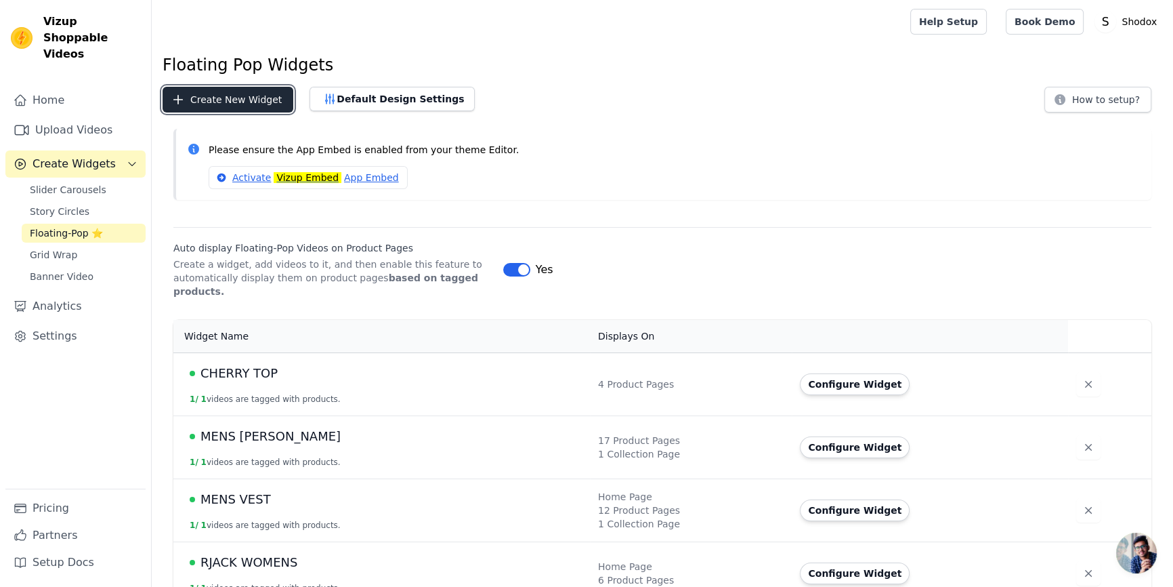
click at [264, 96] on button "Create New Widget" at bounding box center [228, 100] width 131 height 26
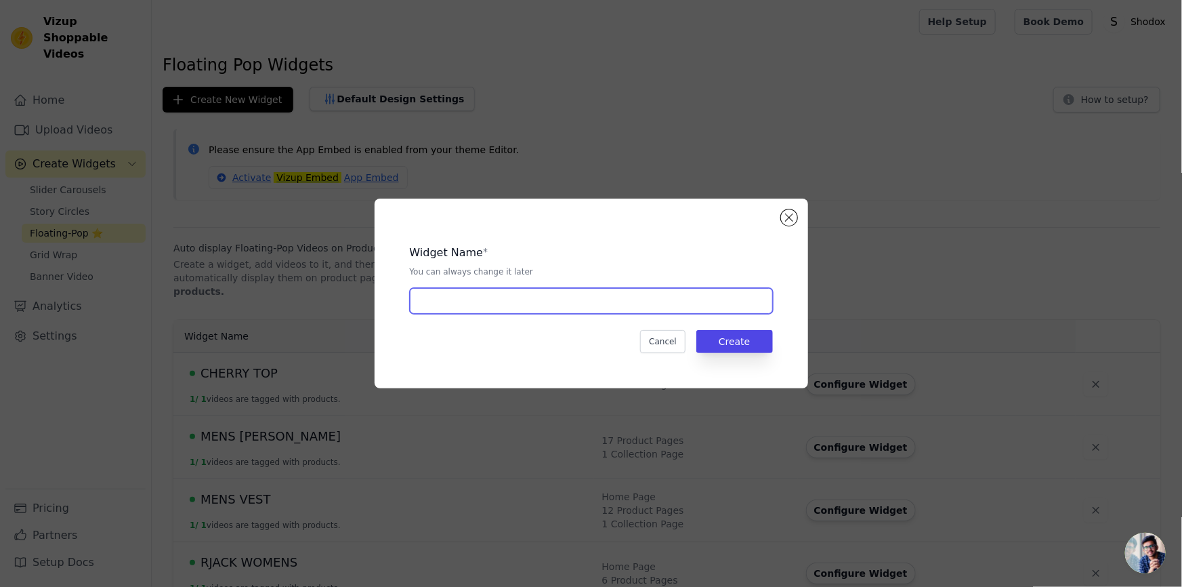
click at [470, 291] on input "text" at bounding box center [591, 301] width 363 height 26
click at [782, 214] on button "Close modal" at bounding box center [789, 217] width 16 height 16
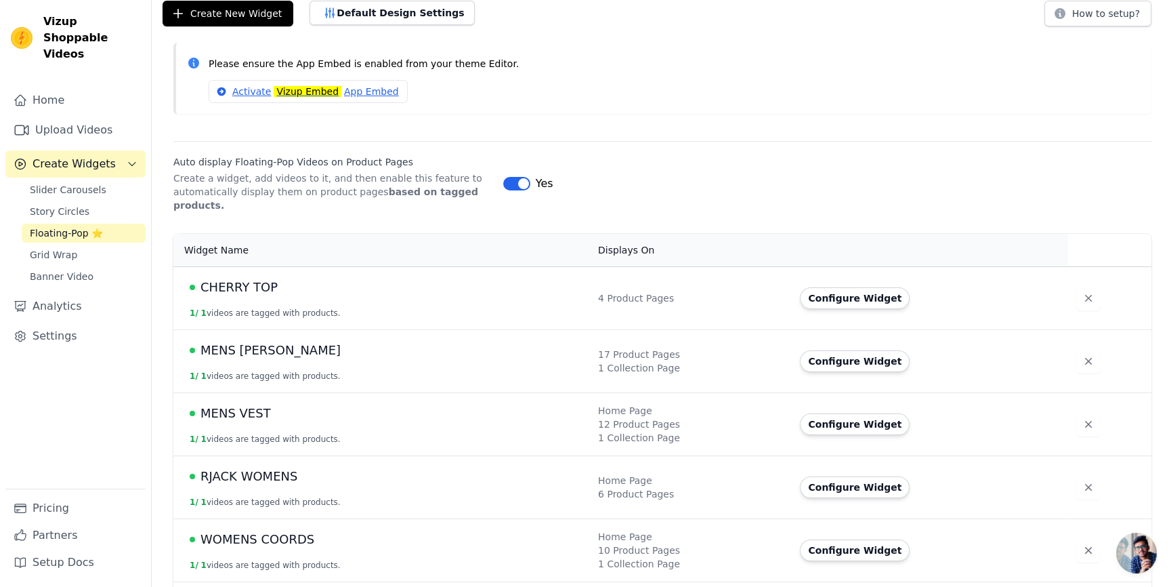
scroll to position [134, 0]
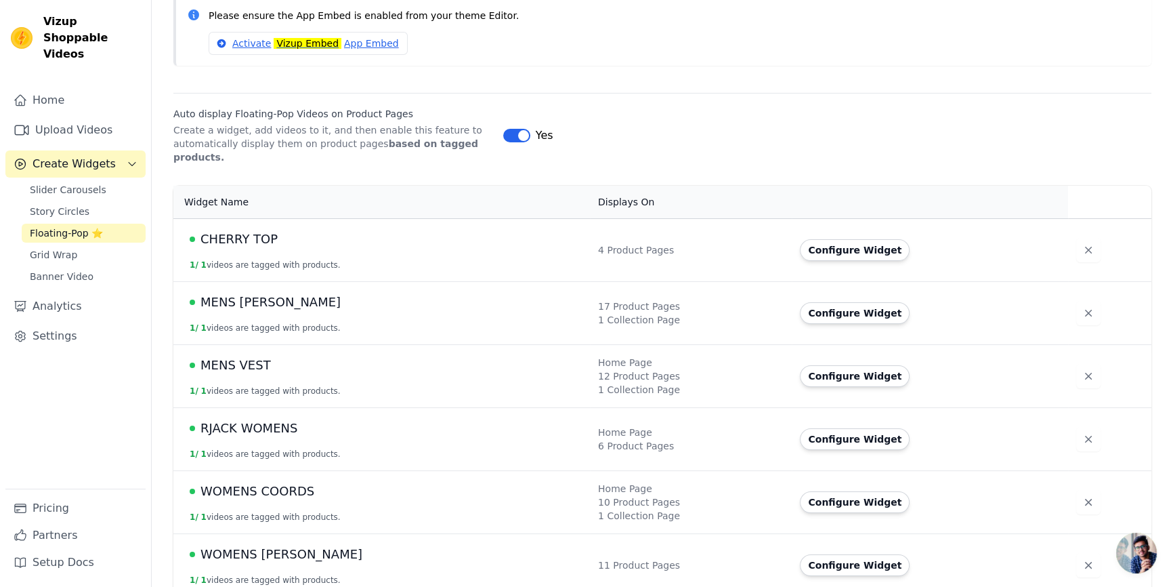
click at [293, 515] on td "WOMENS COORDS 1 / 1 videos are tagged with products." at bounding box center [381, 501] width 417 height 63
click at [792, 552] on td "Configure Widget" at bounding box center [930, 564] width 276 height 63
click at [810, 554] on button "Configure Widget" at bounding box center [855, 565] width 110 height 22
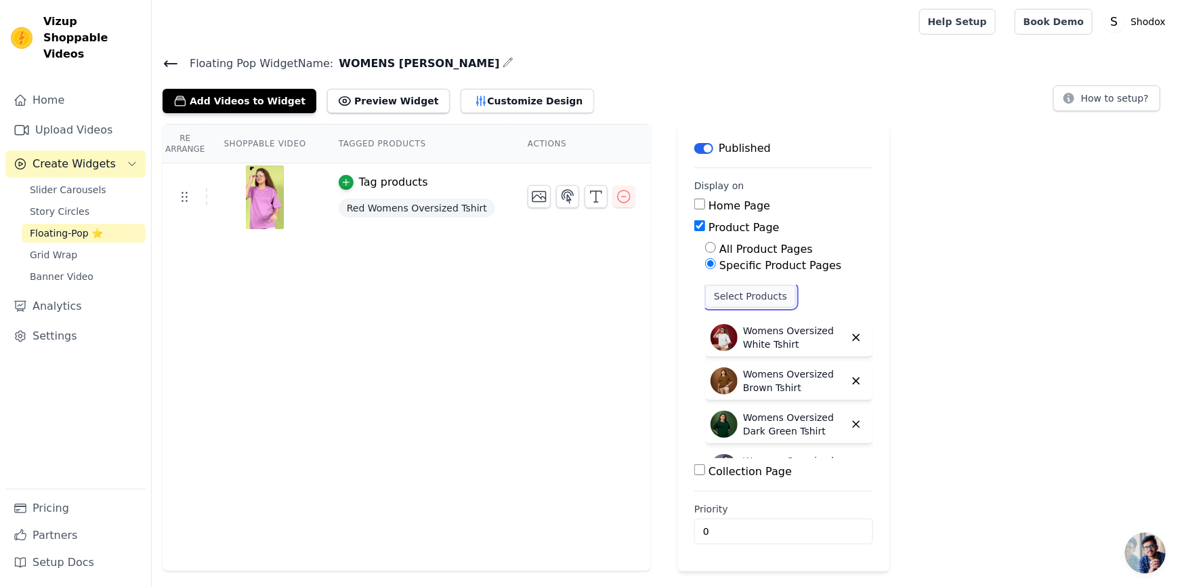
click at [728, 294] on button "Select Products" at bounding box center [750, 296] width 91 height 23
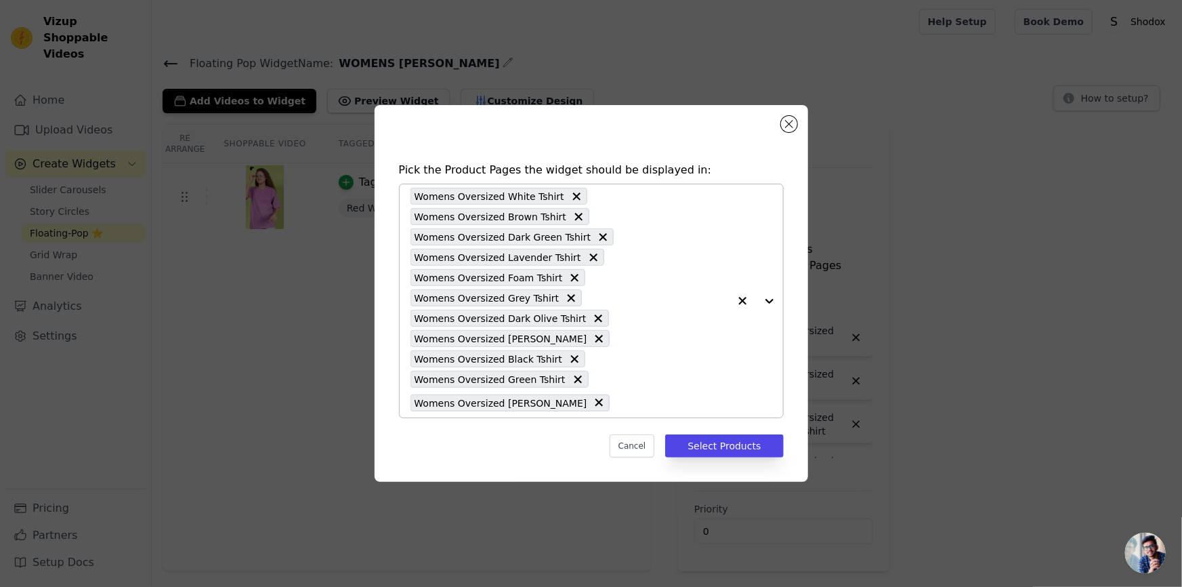
click at [631, 373] on div "Womens Oversized White Tshirt Womens Oversized Brown Tshirt Womens Oversized Da…" at bounding box center [570, 300] width 318 height 233
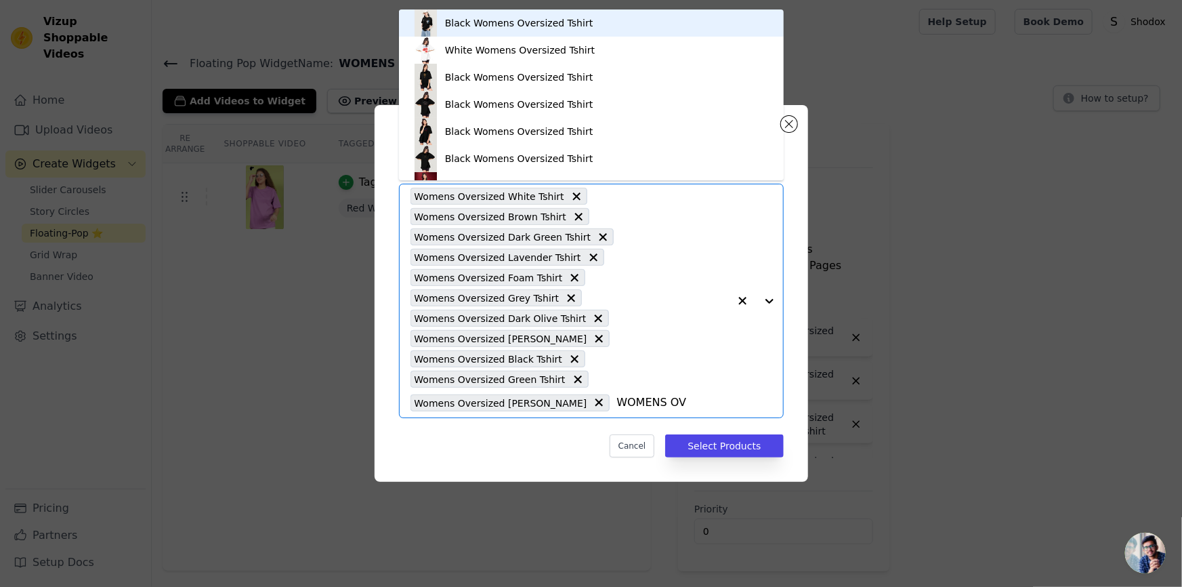
type input "WOMENS OVE"
click at [669, 403] on input "WOMENS OVE" at bounding box center [673, 402] width 112 height 16
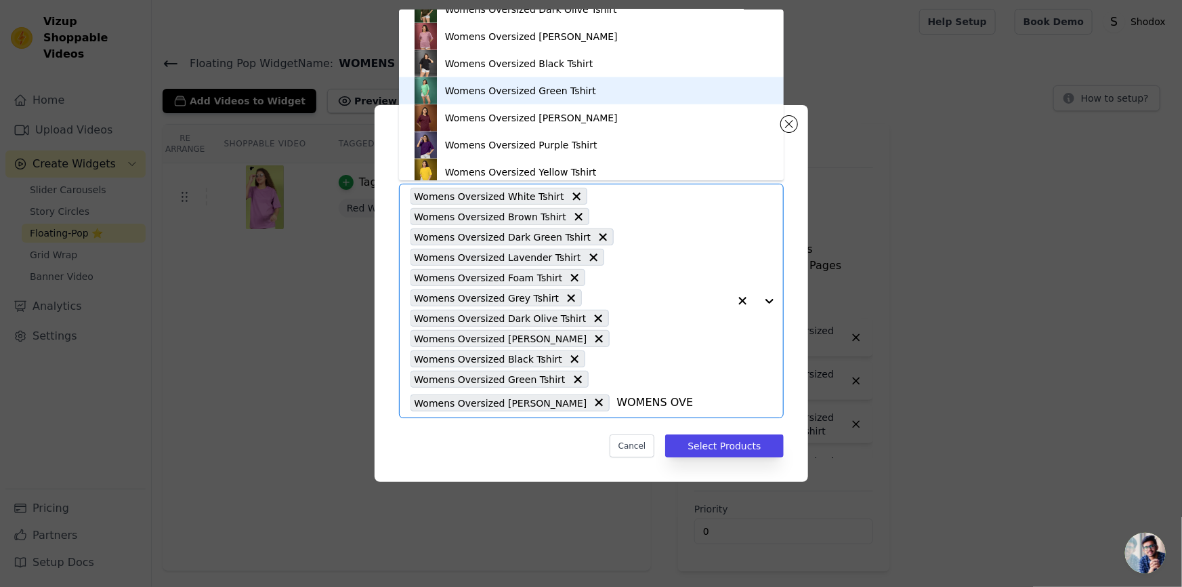
scroll to position [678, 0]
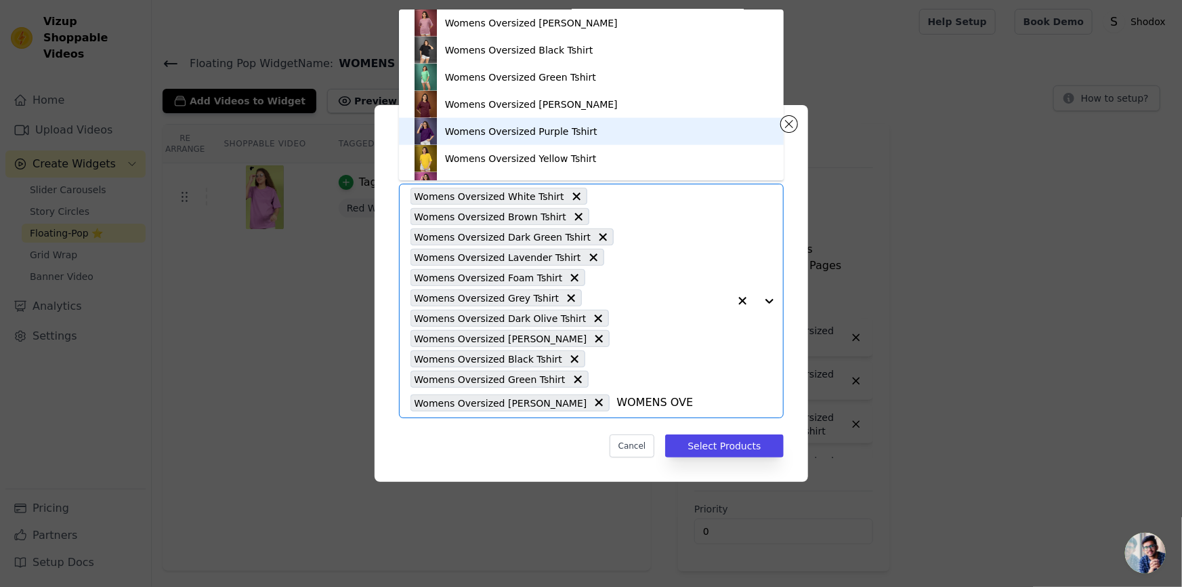
click at [606, 131] on div "Womens Oversized Purple Tshirt" at bounding box center [592, 131] width 358 height 27
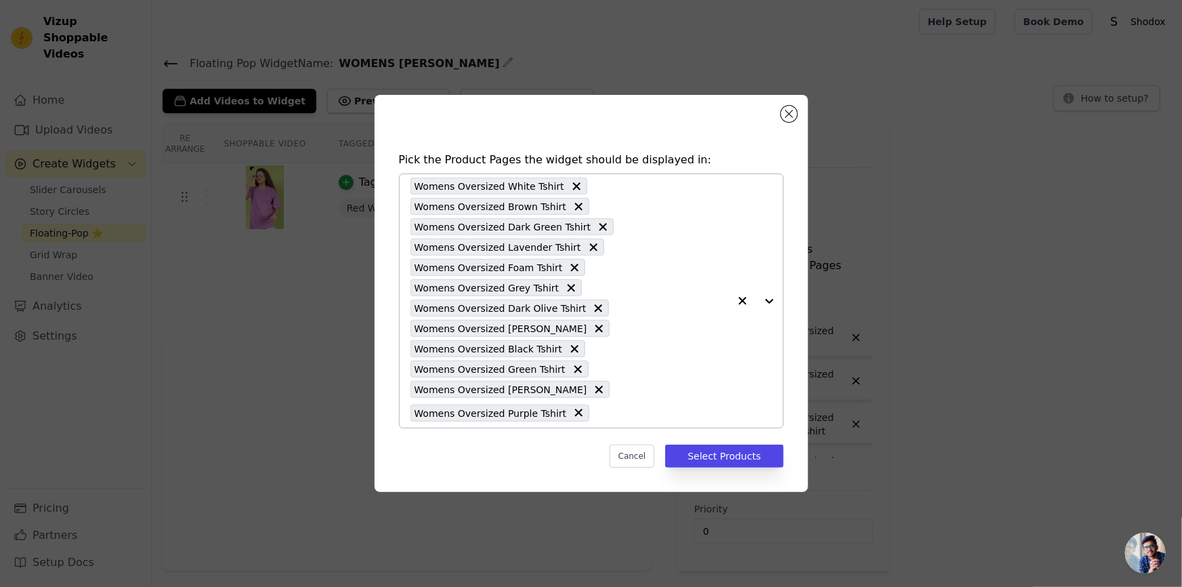
click at [686, 278] on div "Womens Oversized White Tshirt Womens Oversized Brown Tshirt Womens Oversized Da…" at bounding box center [570, 300] width 318 height 253
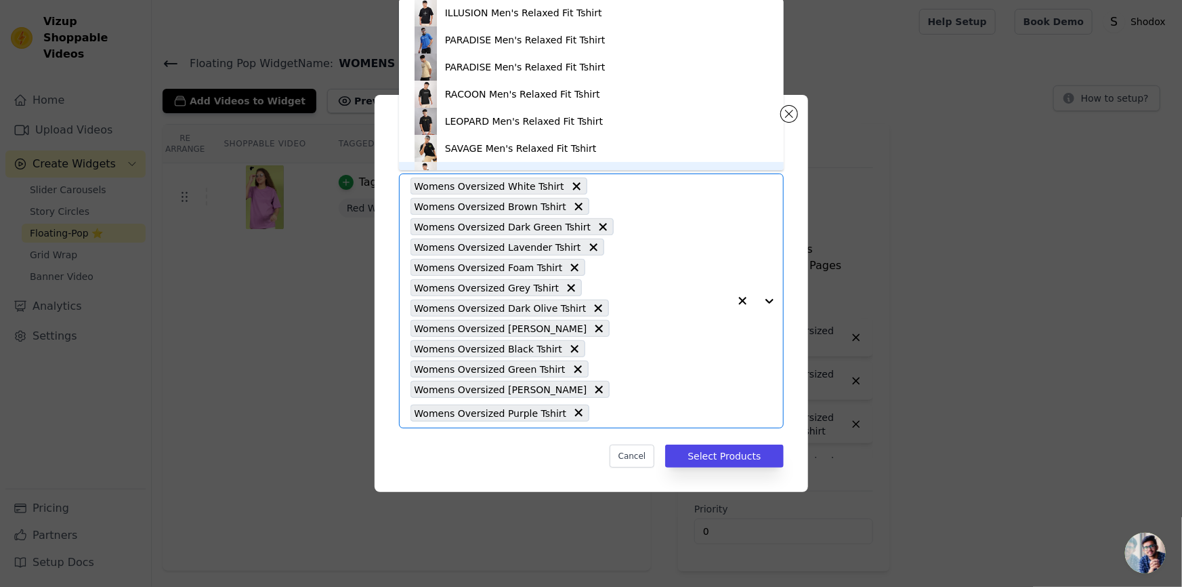
scroll to position [19, 0]
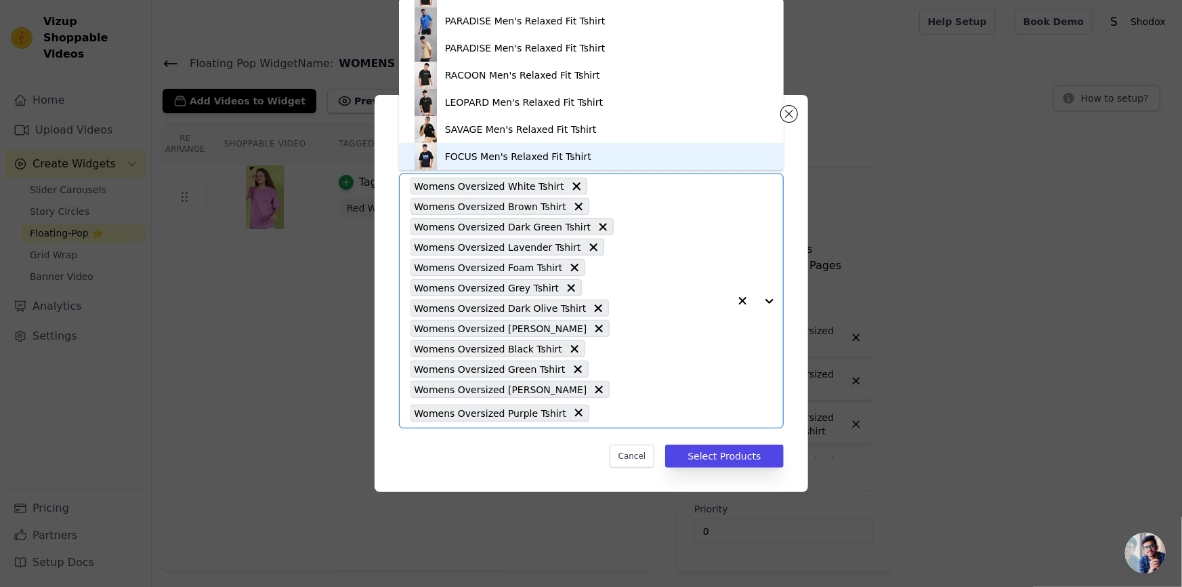
paste input "WOMENS OVE"
type input "WOMENS OVE"
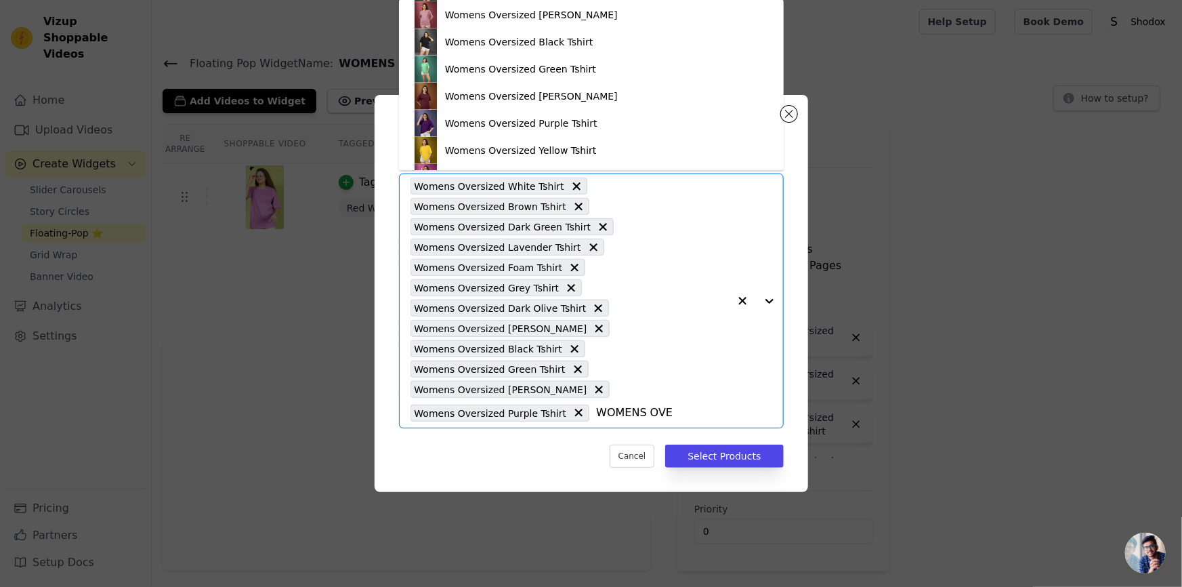
scroll to position [690, 0]
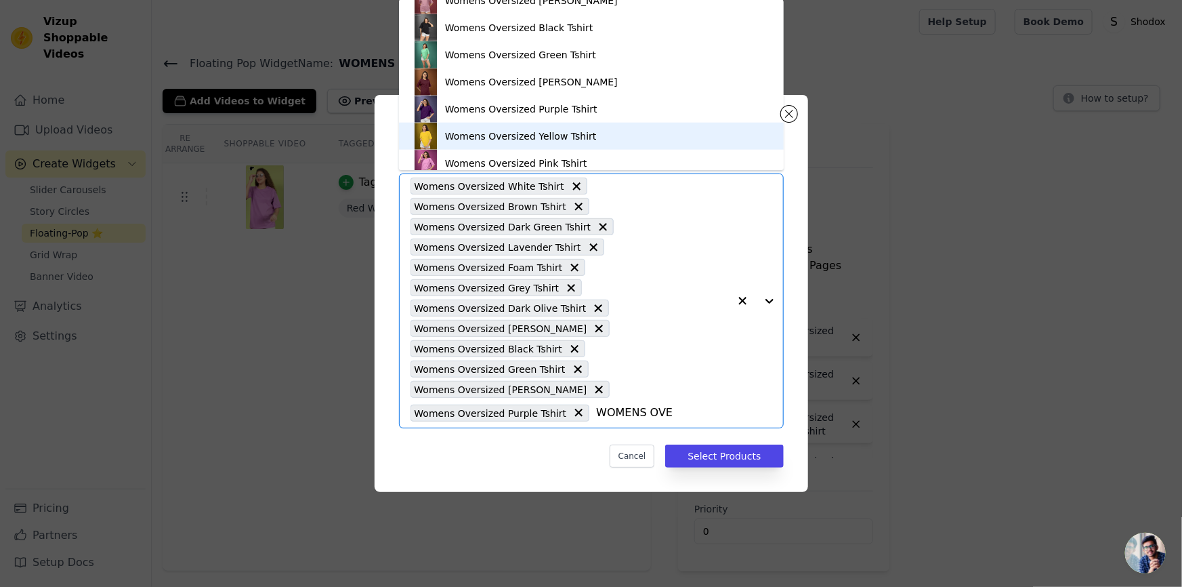
click at [607, 146] on div "Womens Oversized Yellow Tshirt" at bounding box center [592, 136] width 358 height 27
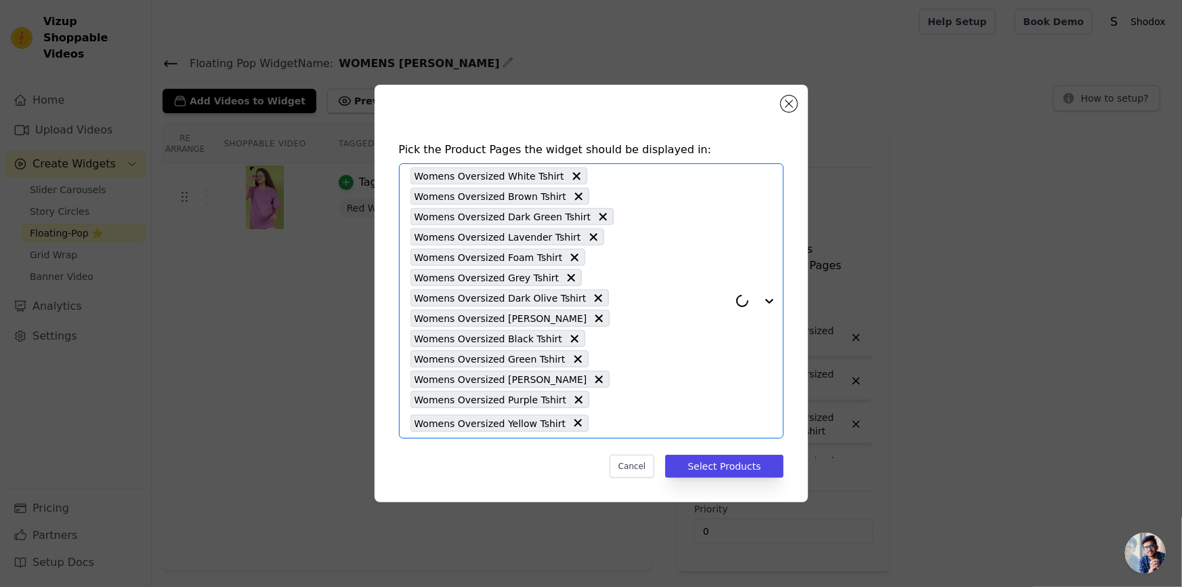
click at [630, 330] on div "Womens Oversized White Tshirt Womens Oversized Brown Tshirt Womens Oversized Da…" at bounding box center [570, 301] width 318 height 274
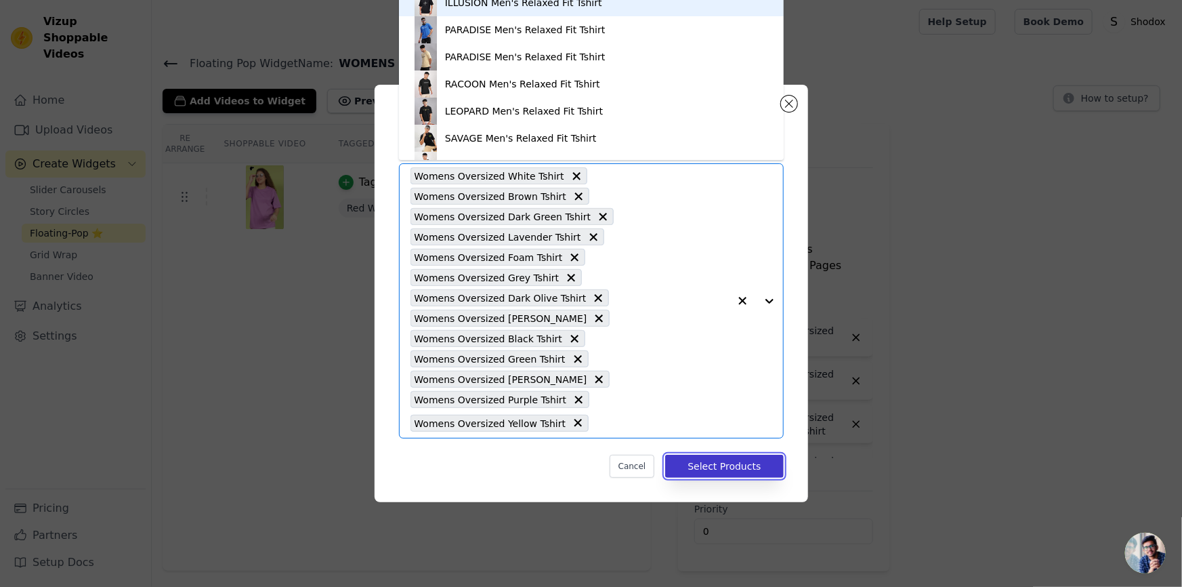
click at [699, 465] on button "Select Products" at bounding box center [724, 466] width 118 height 23
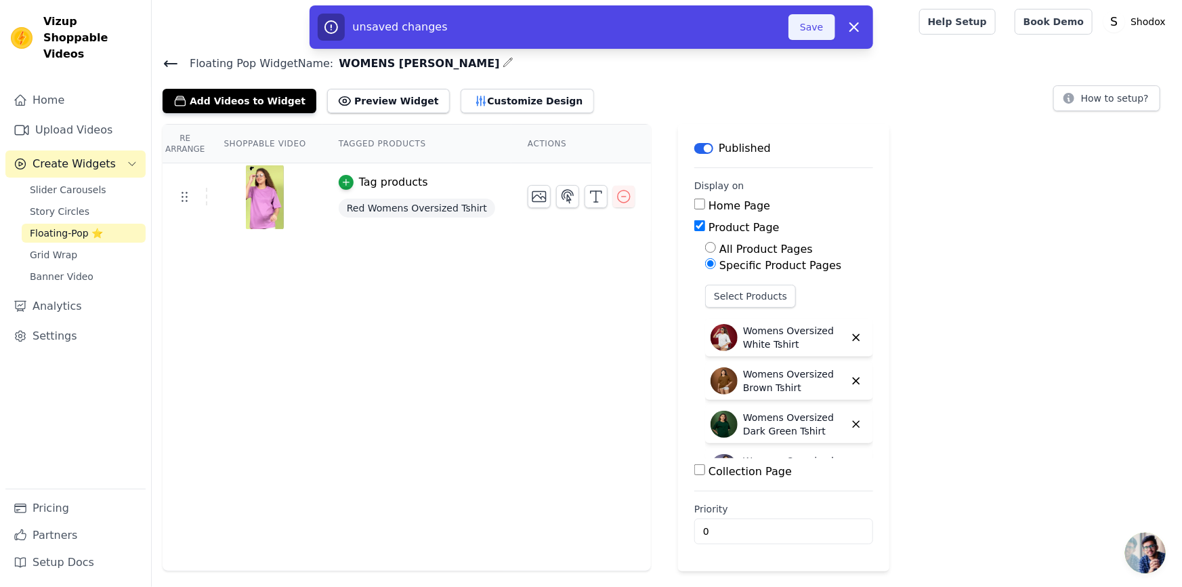
click at [803, 34] on button "Save" at bounding box center [812, 27] width 46 height 26
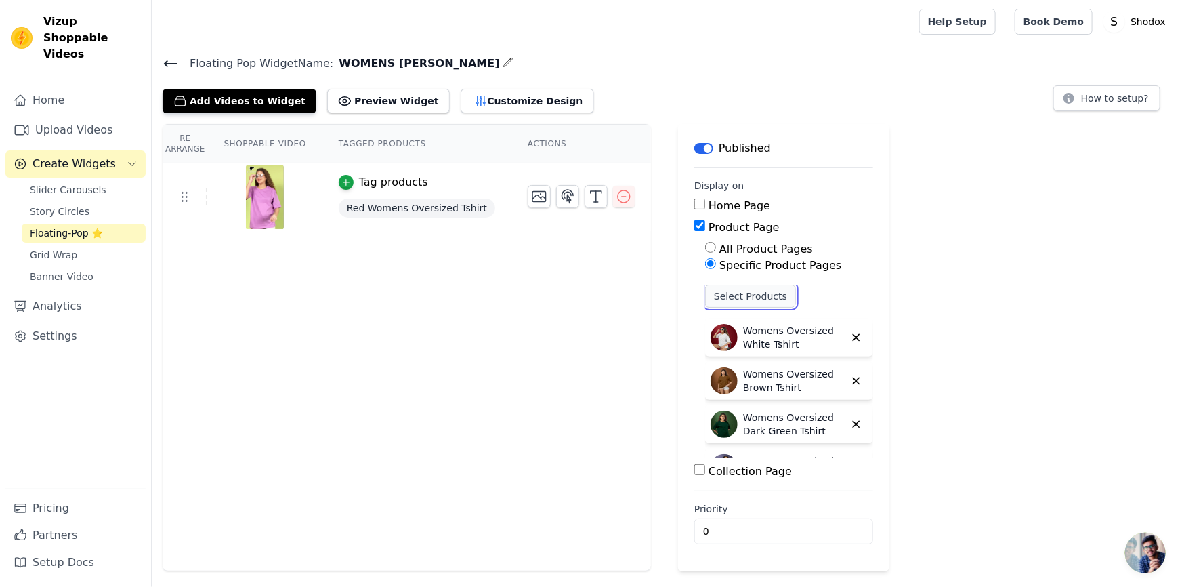
click at [748, 300] on button "Select Products" at bounding box center [750, 296] width 91 height 23
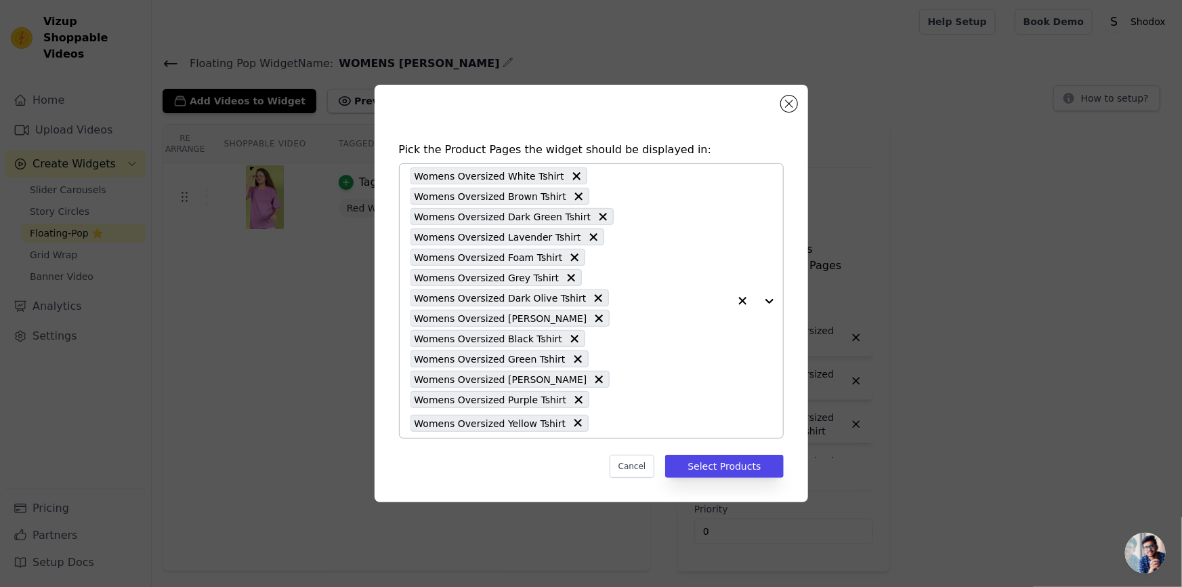
click at [661, 325] on div "Womens Oversized White Tshirt Womens Oversized Brown Tshirt Womens Oversized Da…" at bounding box center [570, 301] width 318 height 274
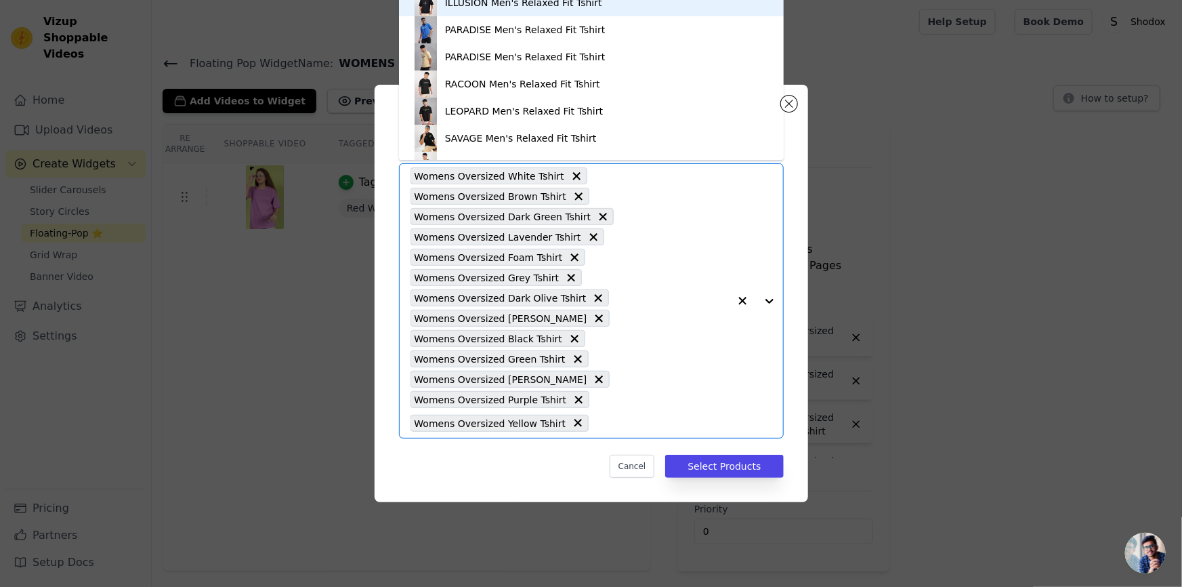
paste
type input "WOMENS OVE"
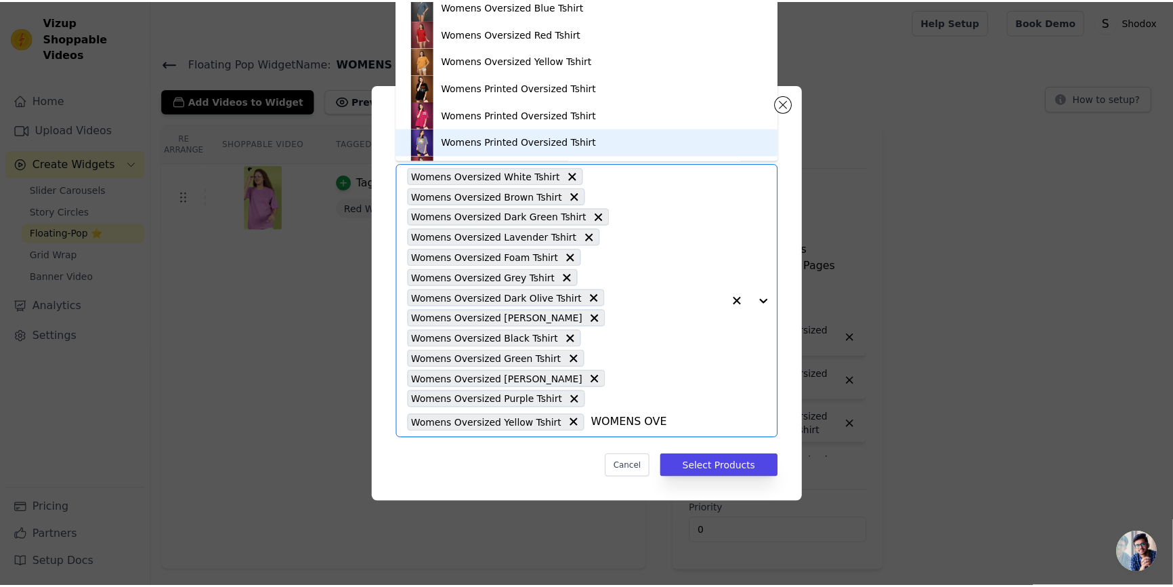
scroll to position [967, 0]
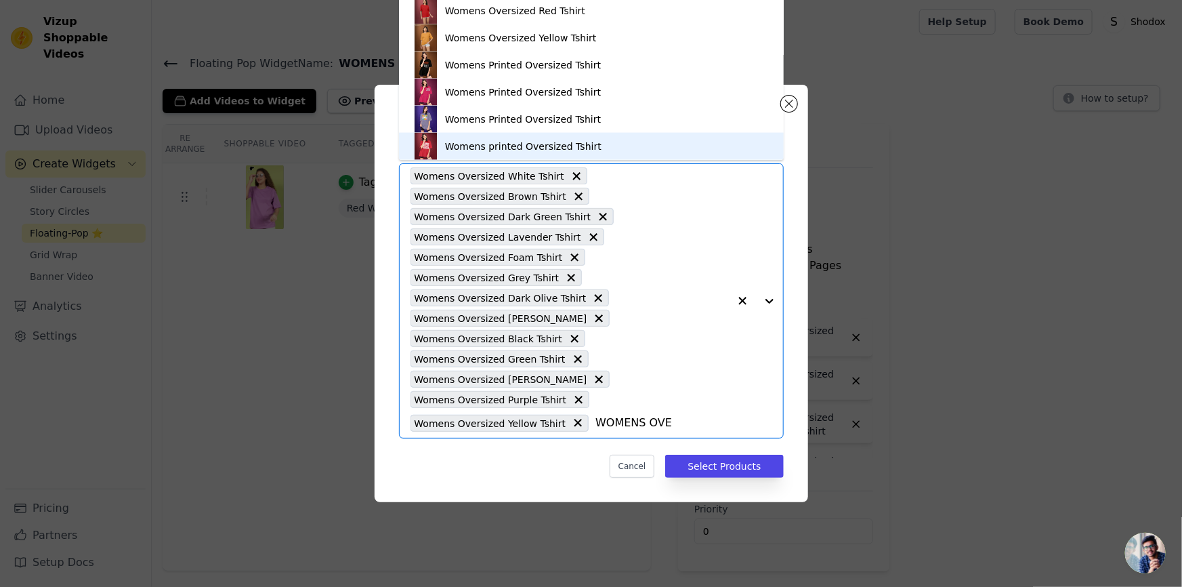
drag, startPoint x: 677, startPoint y: 427, endPoint x: 579, endPoint y: 418, distance: 98.0
click at [596, 418] on input "WOMENS OVE" at bounding box center [662, 423] width 133 height 16
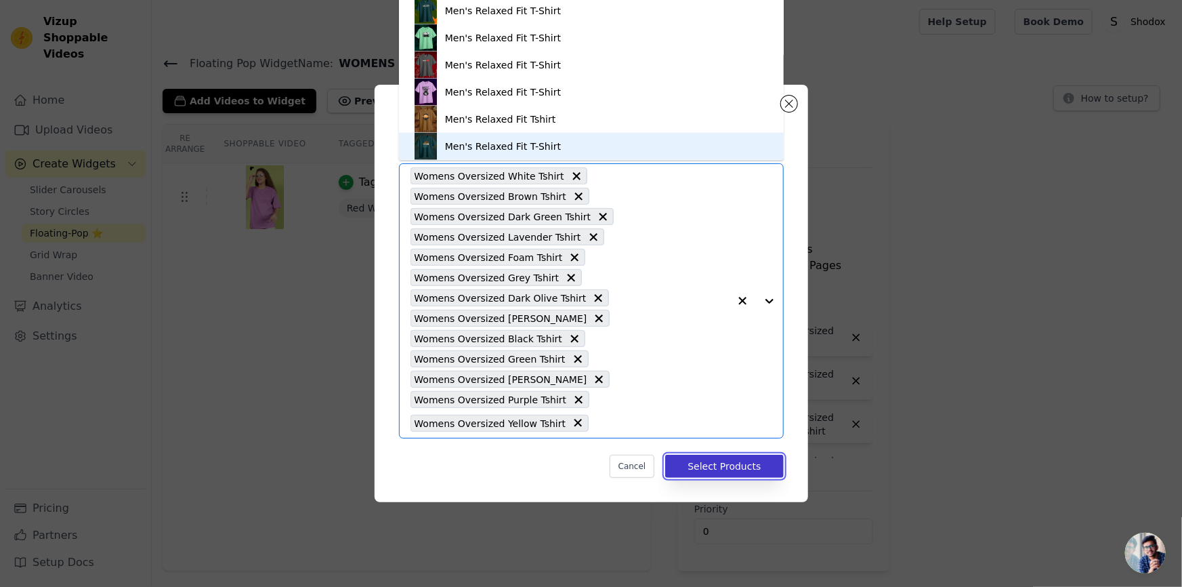
click at [696, 466] on button "Select Products" at bounding box center [724, 466] width 118 height 23
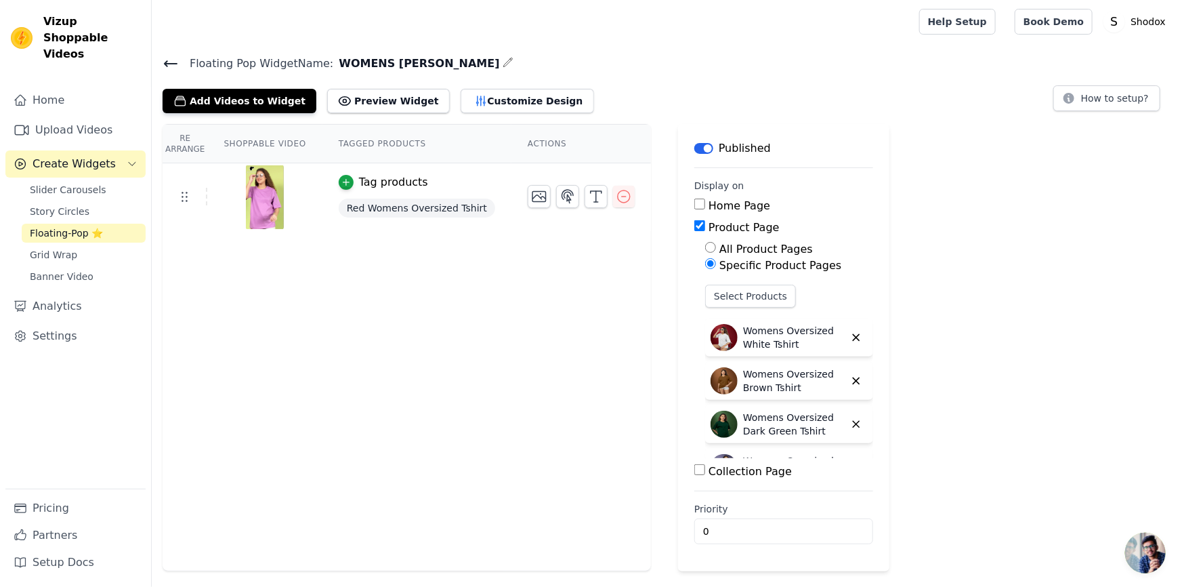
click at [167, 61] on icon at bounding box center [171, 64] width 16 height 16
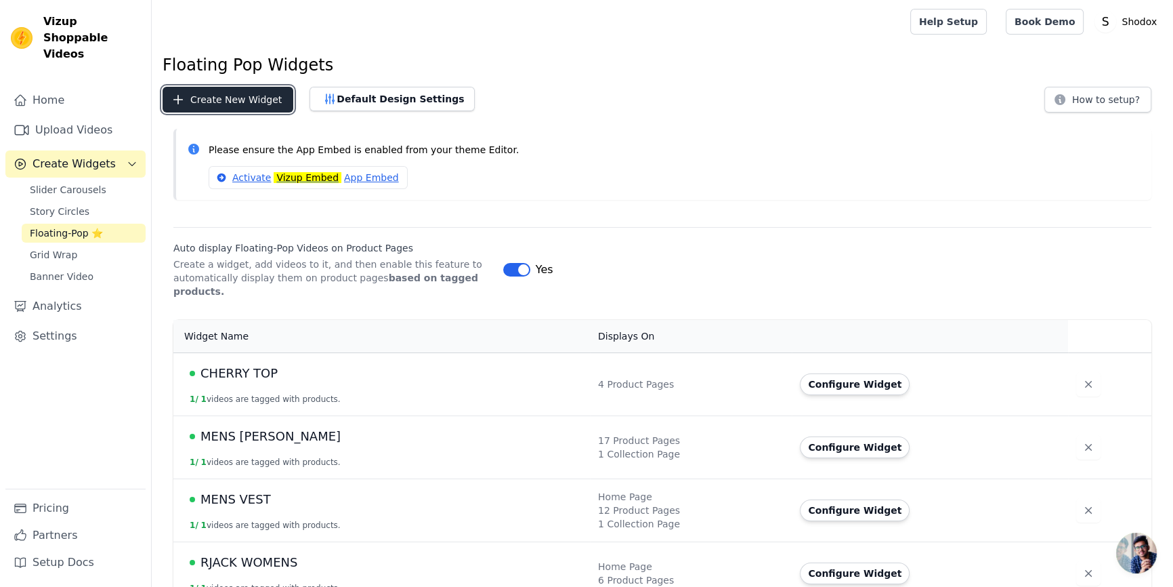
click at [256, 97] on button "Create New Widget" at bounding box center [228, 100] width 131 height 26
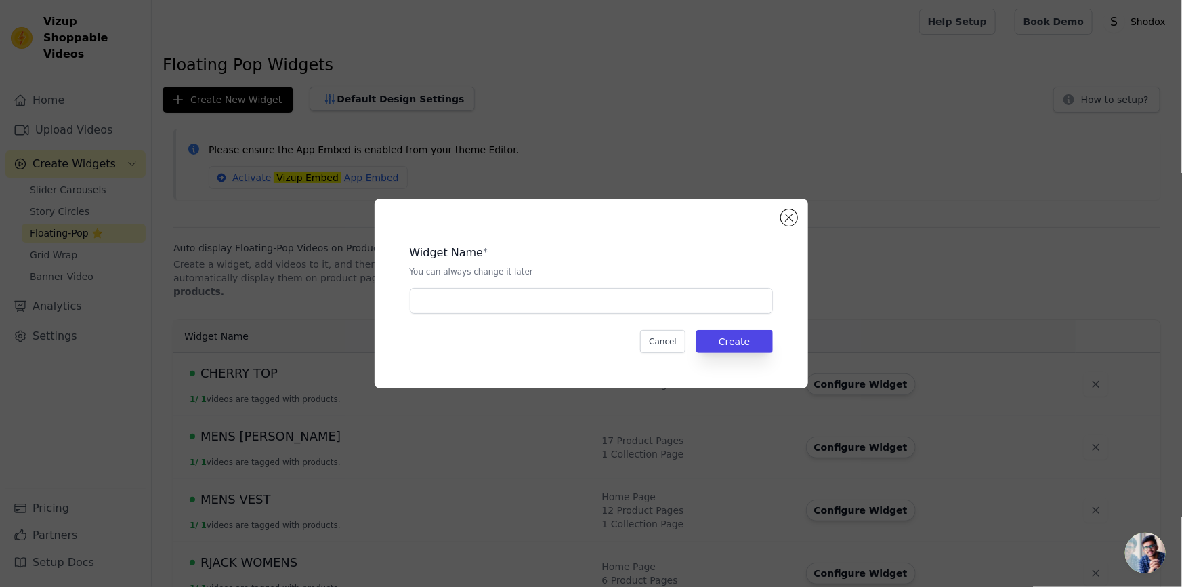
click at [684, 316] on div "Widget Name * You can always change it later Cancel Create" at bounding box center [591, 293] width 390 height 146
click at [692, 301] on input "text" at bounding box center [591, 301] width 363 height 26
type input "FLOATING POP"
click at [728, 346] on button "Create" at bounding box center [734, 341] width 77 height 23
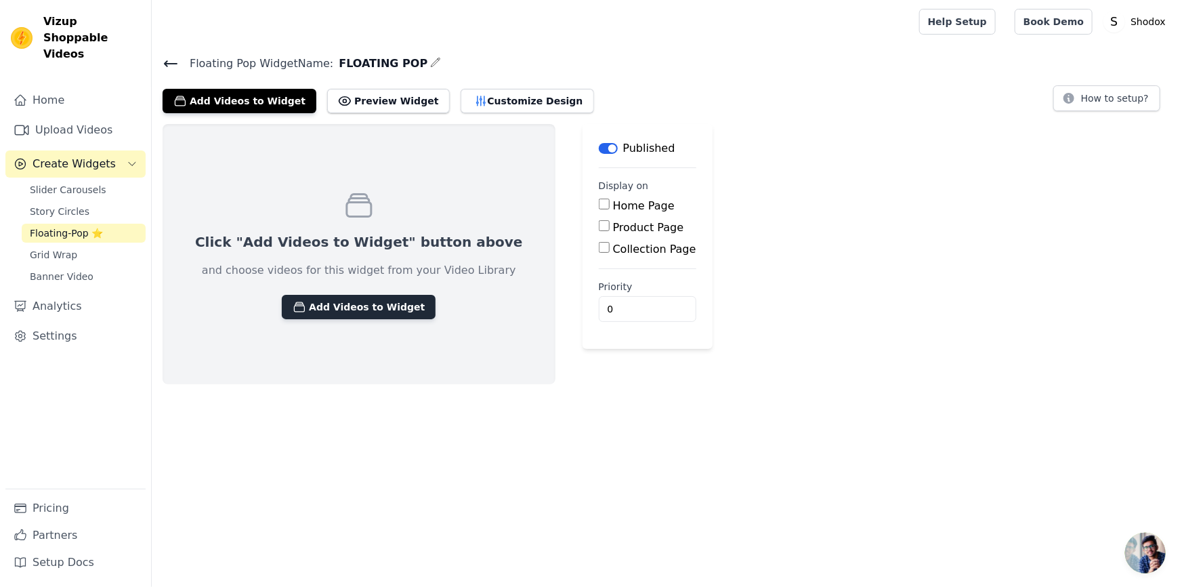
click at [379, 304] on button "Add Videos to Widget" at bounding box center [359, 307] width 154 height 24
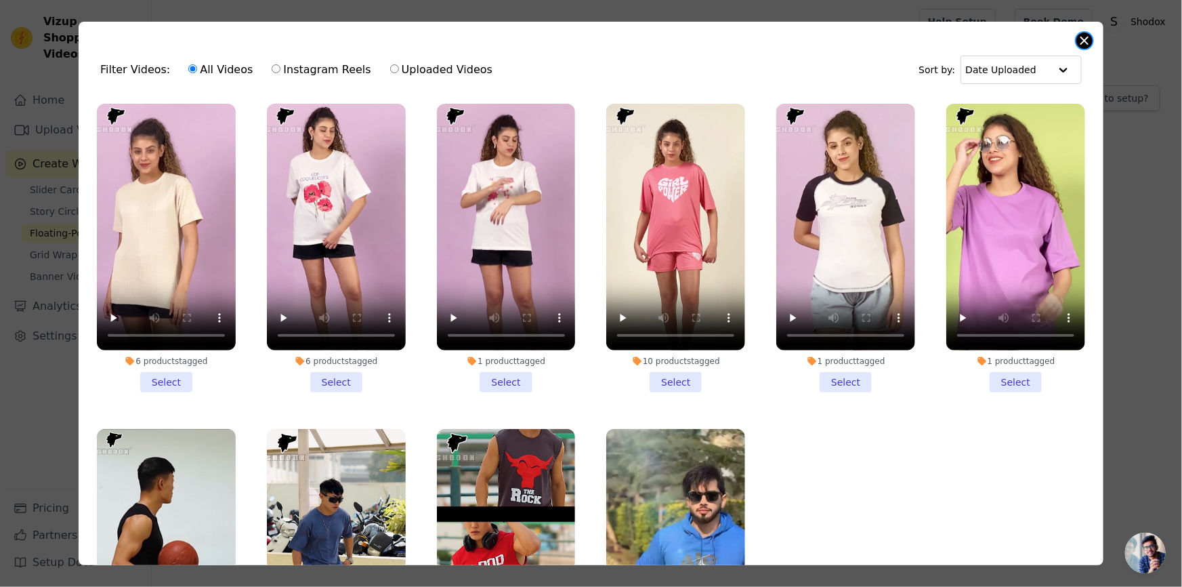
click at [1082, 40] on button "Close modal" at bounding box center [1085, 41] width 16 height 16
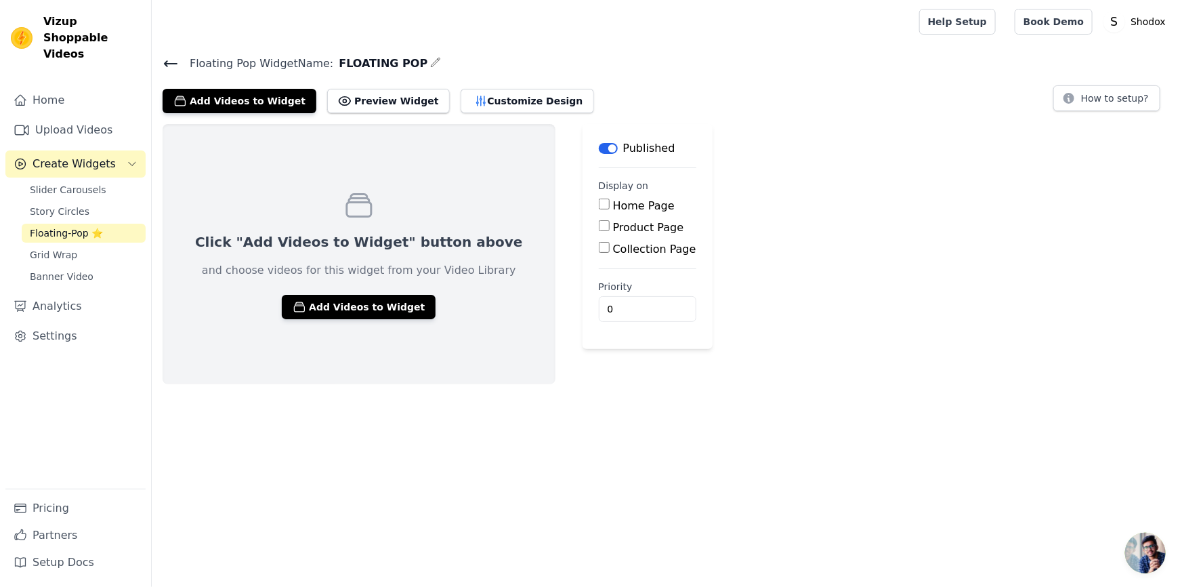
click at [166, 64] on icon at bounding box center [171, 63] width 12 height 5
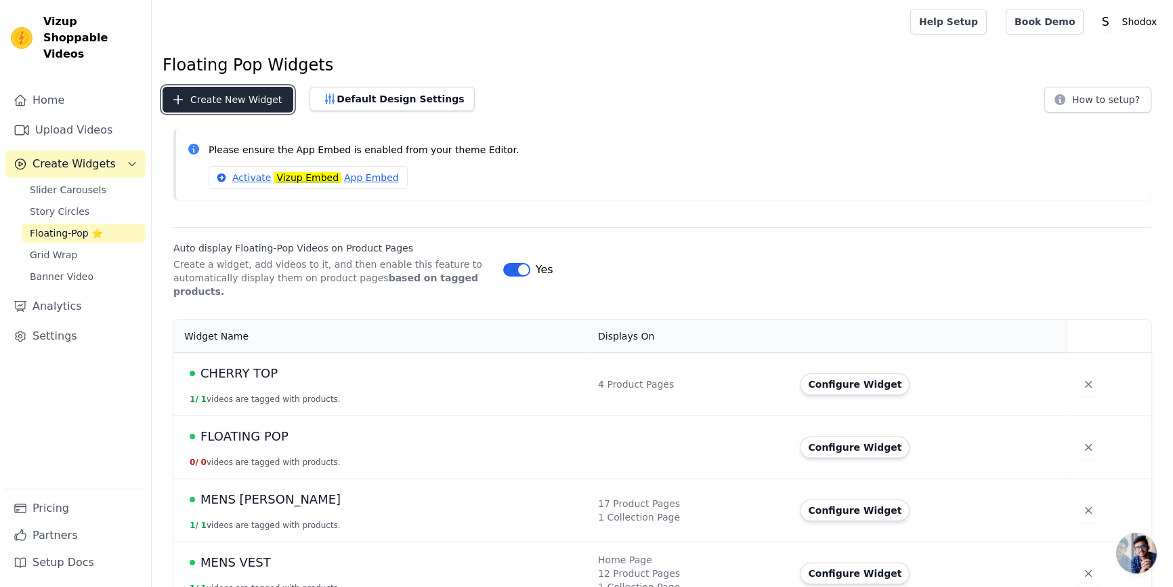
click at [245, 95] on button "Create New Widget" at bounding box center [228, 100] width 131 height 26
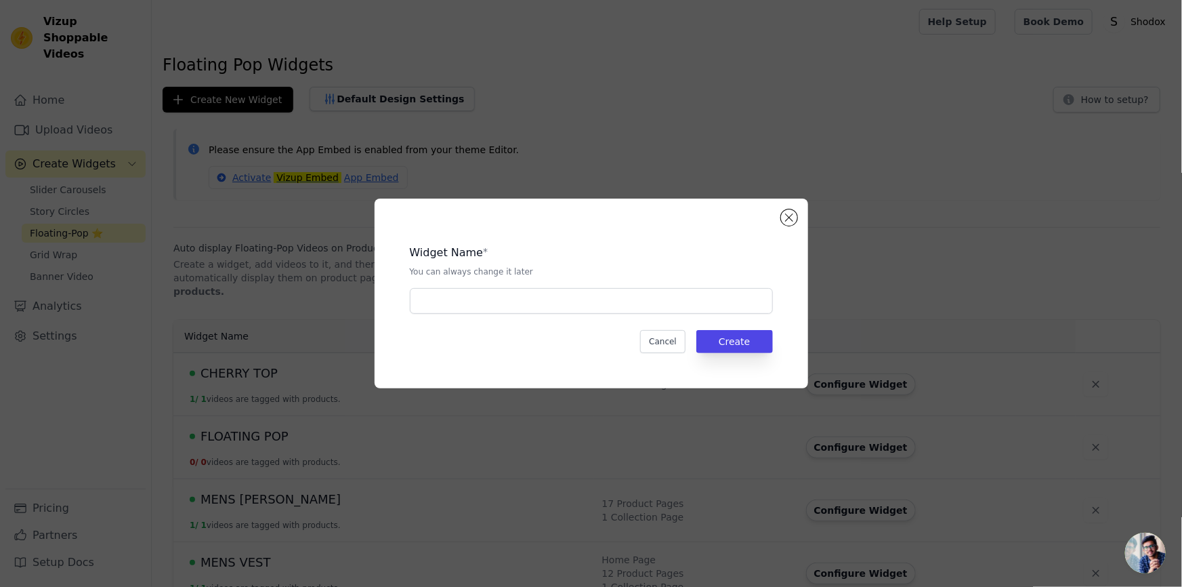
click at [799, 215] on div "Widget Name * You can always change it later Cancel Create" at bounding box center [592, 294] width 434 height 190
click at [786, 215] on button "Close modal" at bounding box center [789, 217] width 16 height 16
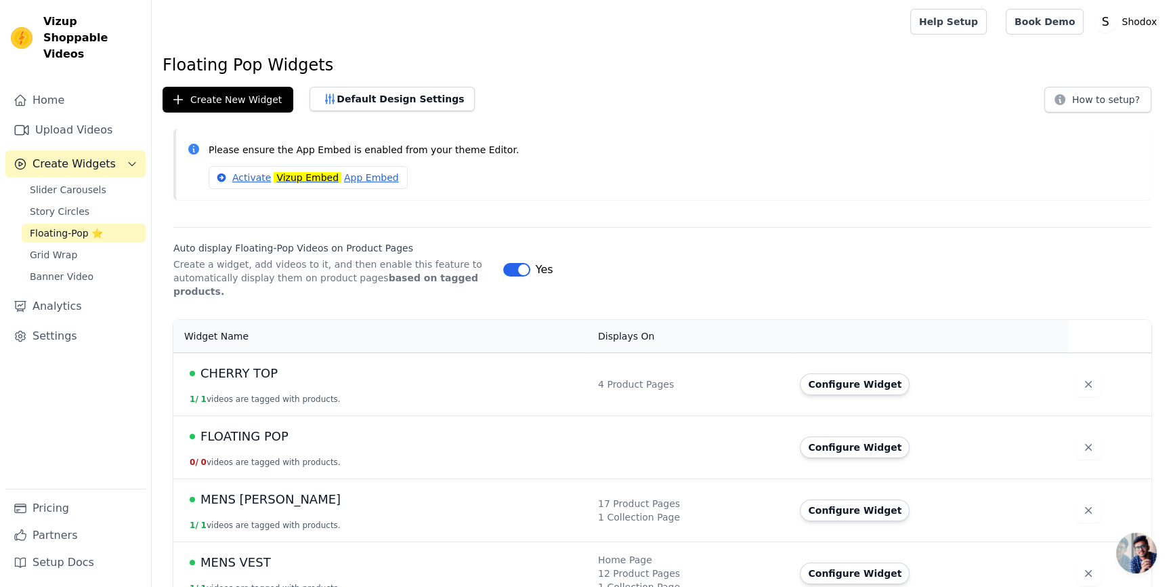
click at [306, 457] on button "0 / 0 videos are tagged with products." at bounding box center [265, 462] width 151 height 11
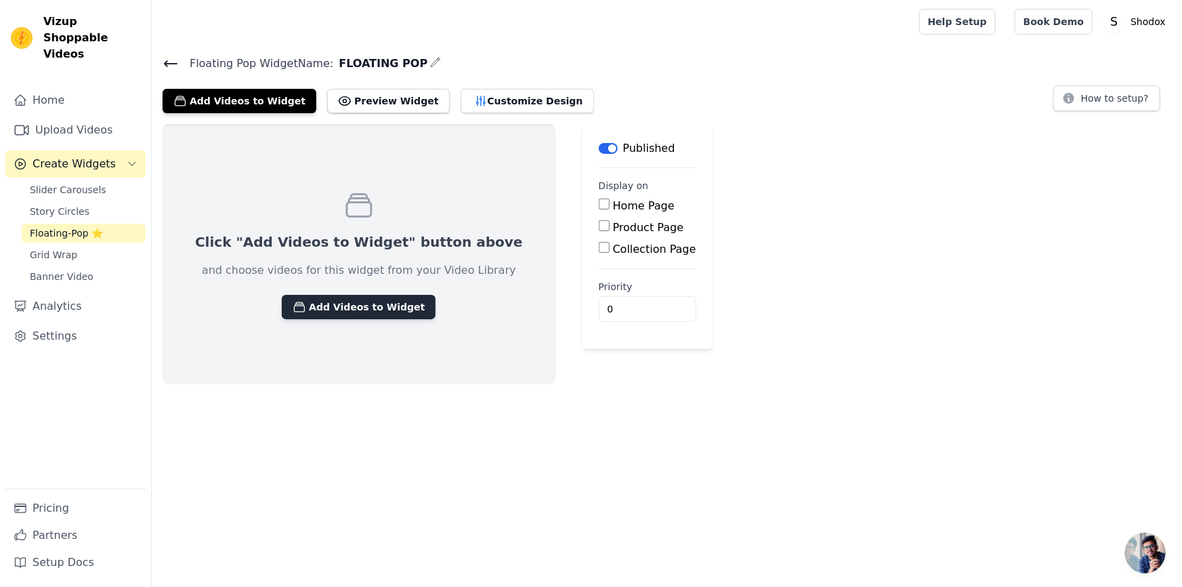
click at [329, 302] on button "Add Videos to Widget" at bounding box center [359, 307] width 154 height 24
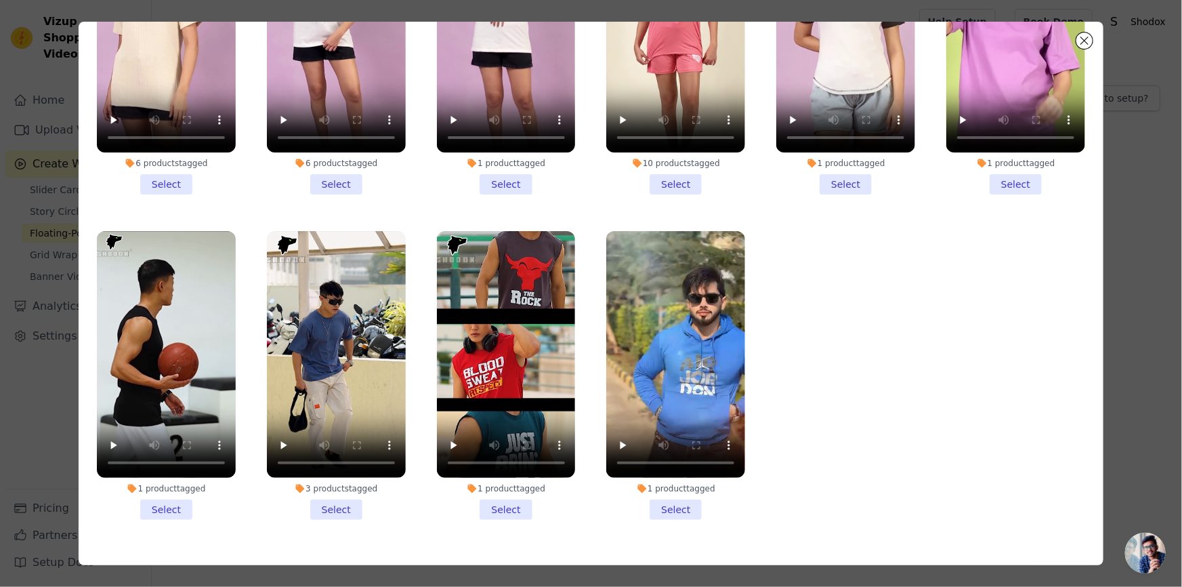
scroll to position [117, 0]
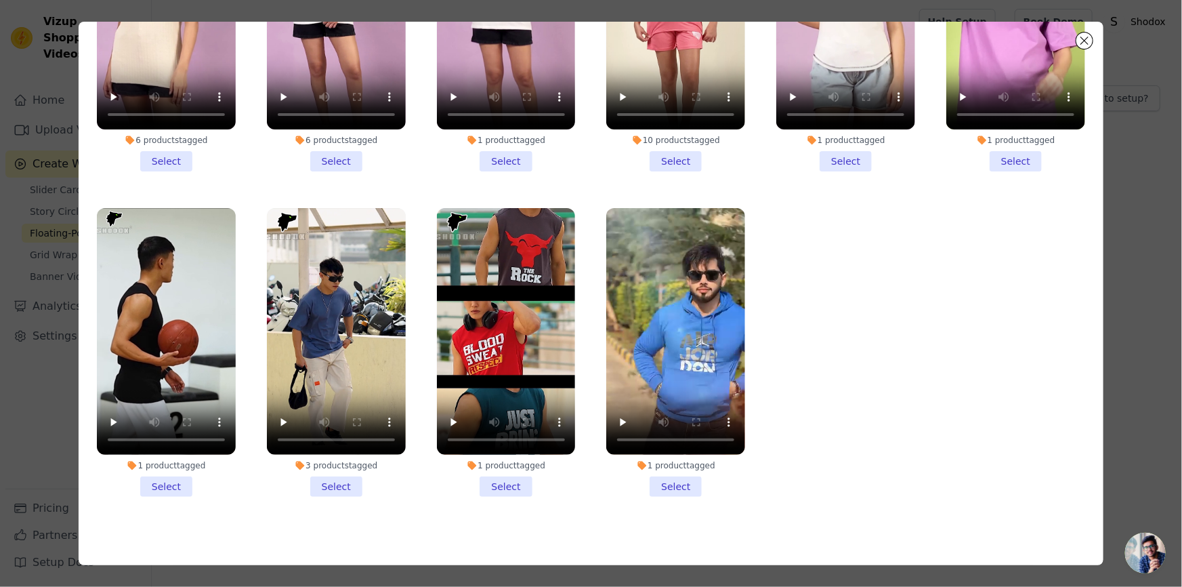
click at [152, 475] on li "1 product tagged Select" at bounding box center [166, 352] width 139 height 289
click at [0, 0] on input "1 product tagged Select" at bounding box center [0, 0] width 0 height 0
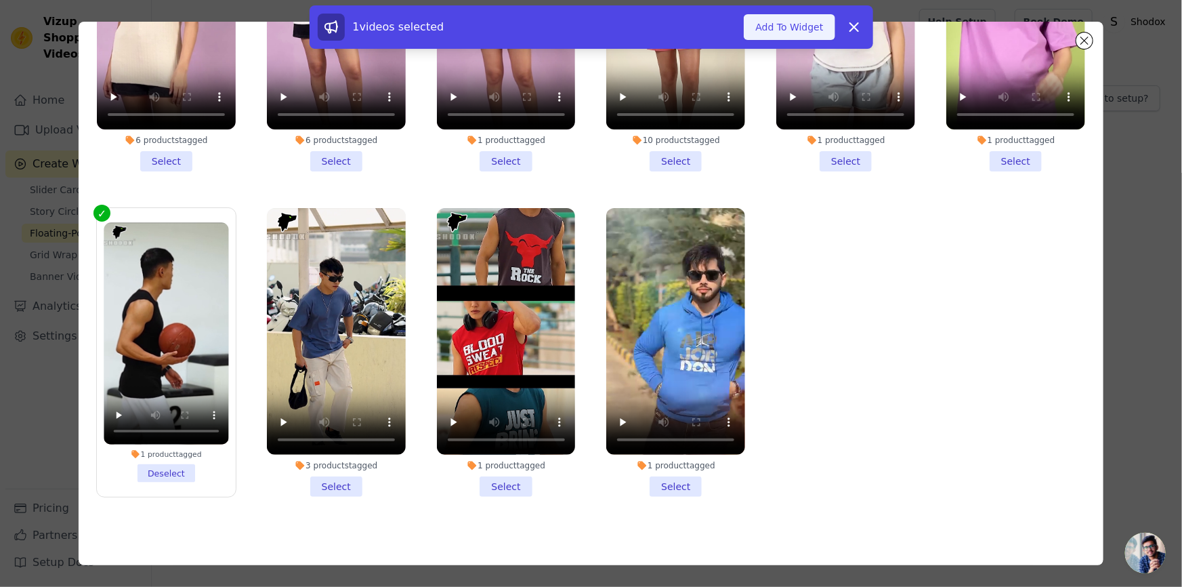
click at [804, 20] on button "Add To Widget" at bounding box center [789, 27] width 91 height 26
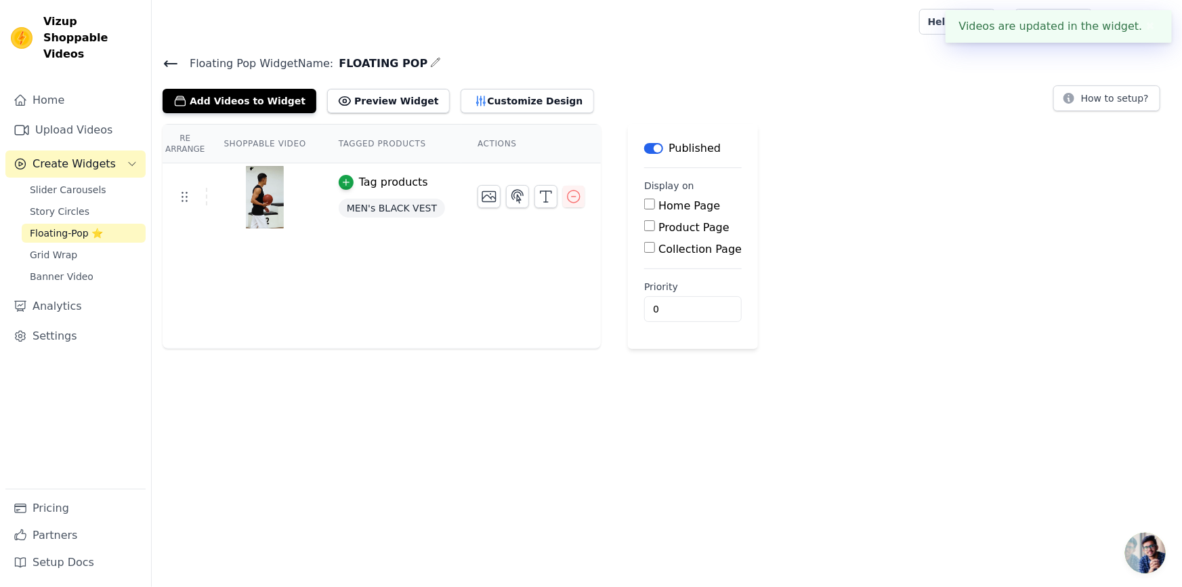
click at [644, 232] on div "Product Page" at bounding box center [693, 228] width 98 height 16
click at [644, 222] on input "Product Page" at bounding box center [649, 225] width 11 height 11
checkbox input "true"
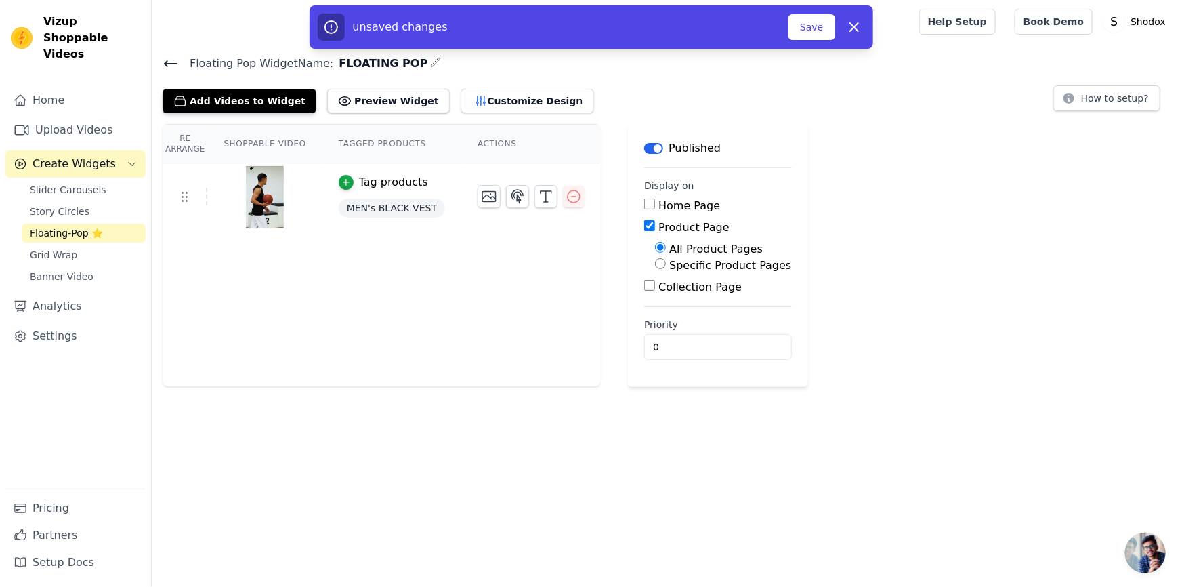
click at [644, 292] on div "Collection Page" at bounding box center [717, 287] width 147 height 16
click at [644, 285] on input "Collection Page" at bounding box center [649, 285] width 11 height 11
checkbox input "true"
click at [655, 317] on div "Specific Collection Pages" at bounding box center [729, 325] width 149 height 16
click at [655, 320] on input "Specific Collection Pages" at bounding box center [660, 323] width 11 height 11
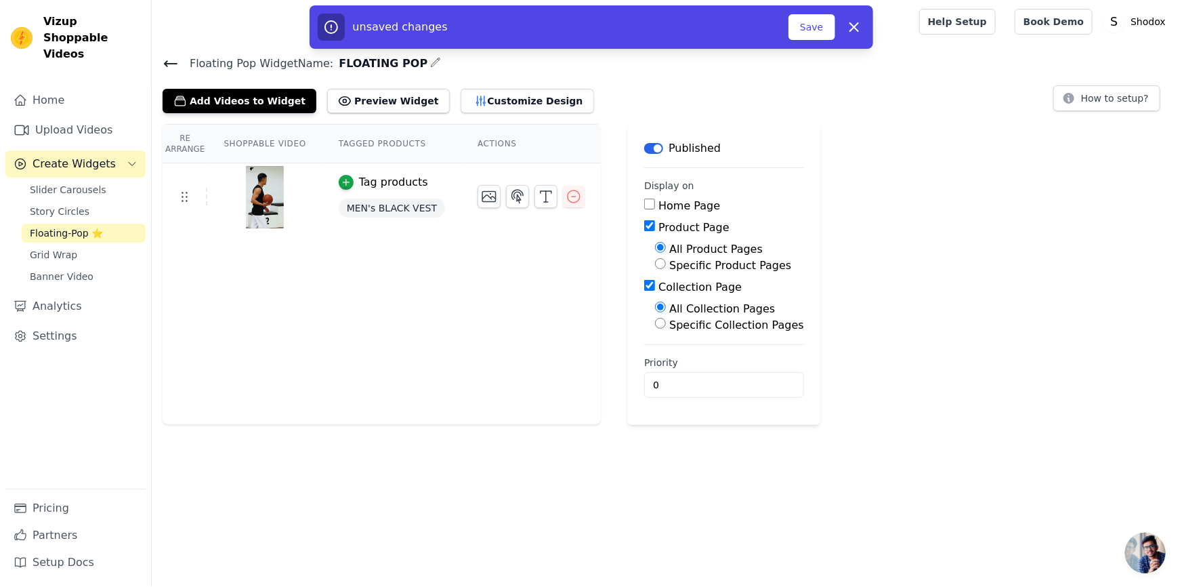
radio input "true"
click at [659, 354] on button "Select Collection Pages" at bounding box center [719, 355] width 128 height 23
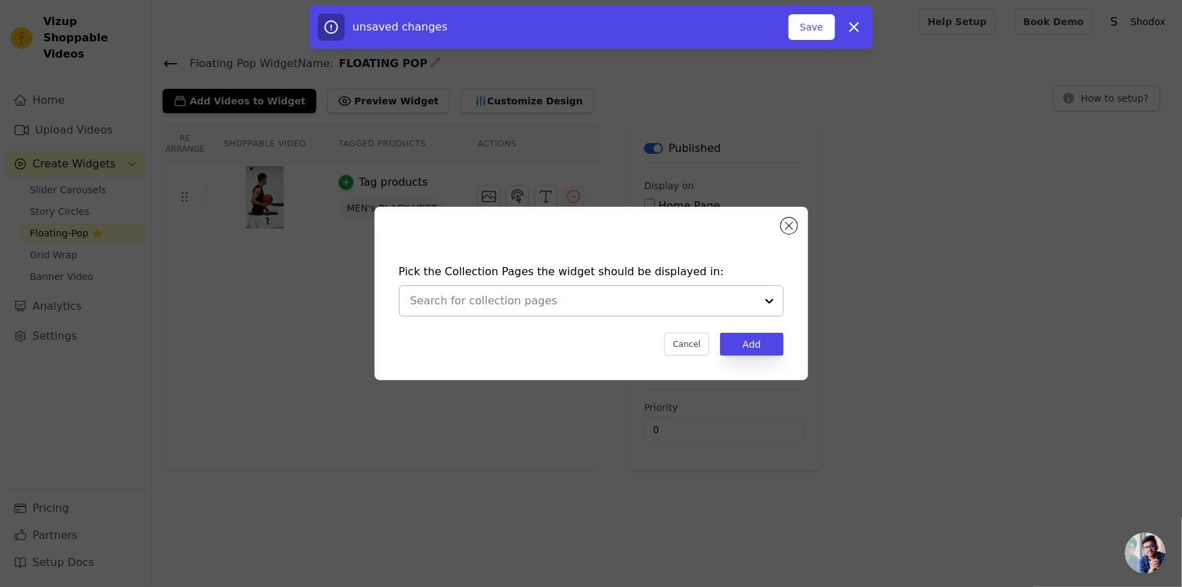
click at [582, 295] on input "text" at bounding box center [584, 301] width 346 height 16
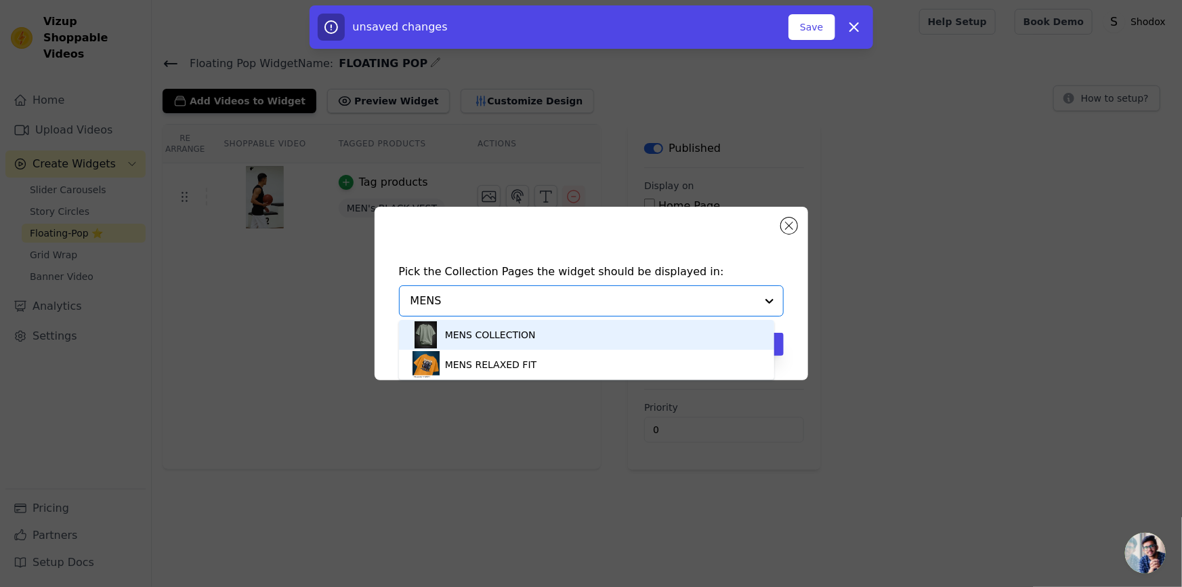
type input "MEN"
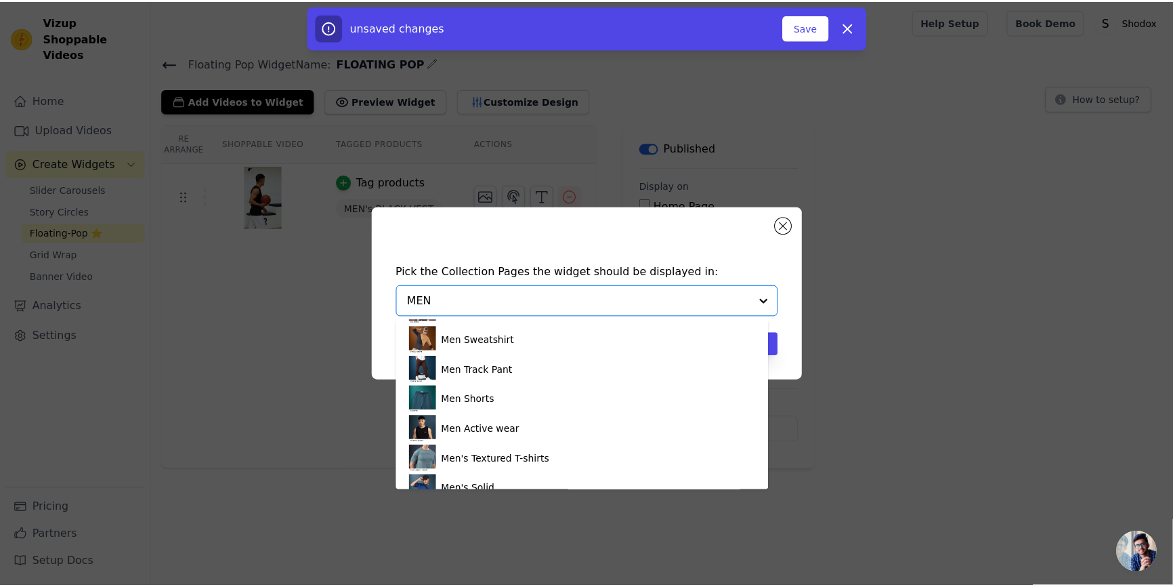
scroll to position [159, 0]
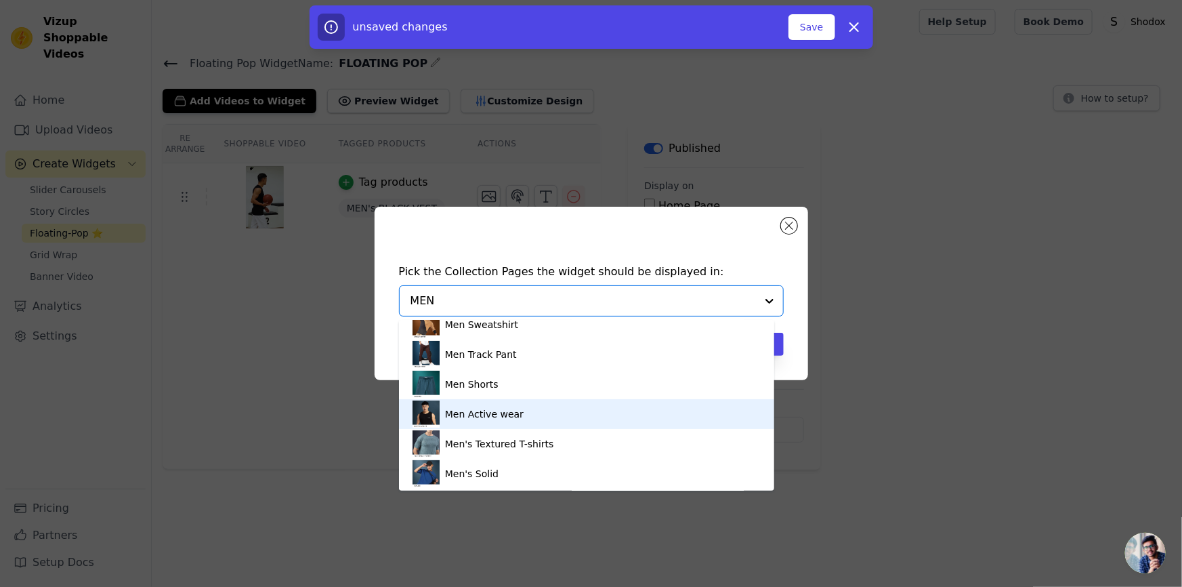
click at [587, 421] on div "Men Active wear" at bounding box center [587, 414] width 348 height 30
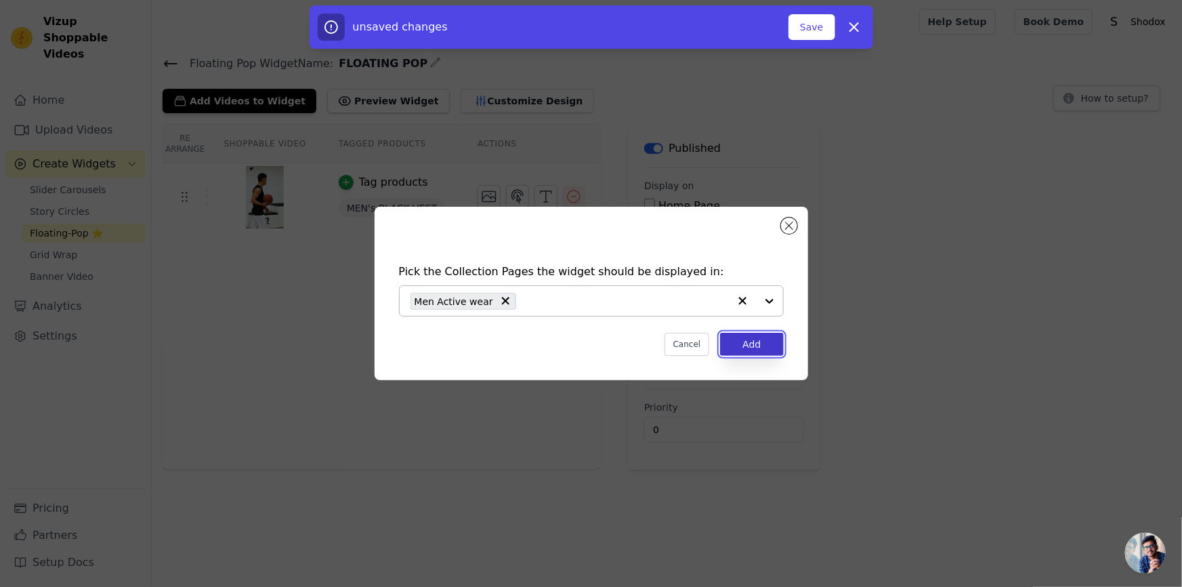
click at [760, 346] on button "Add" at bounding box center [751, 344] width 63 height 23
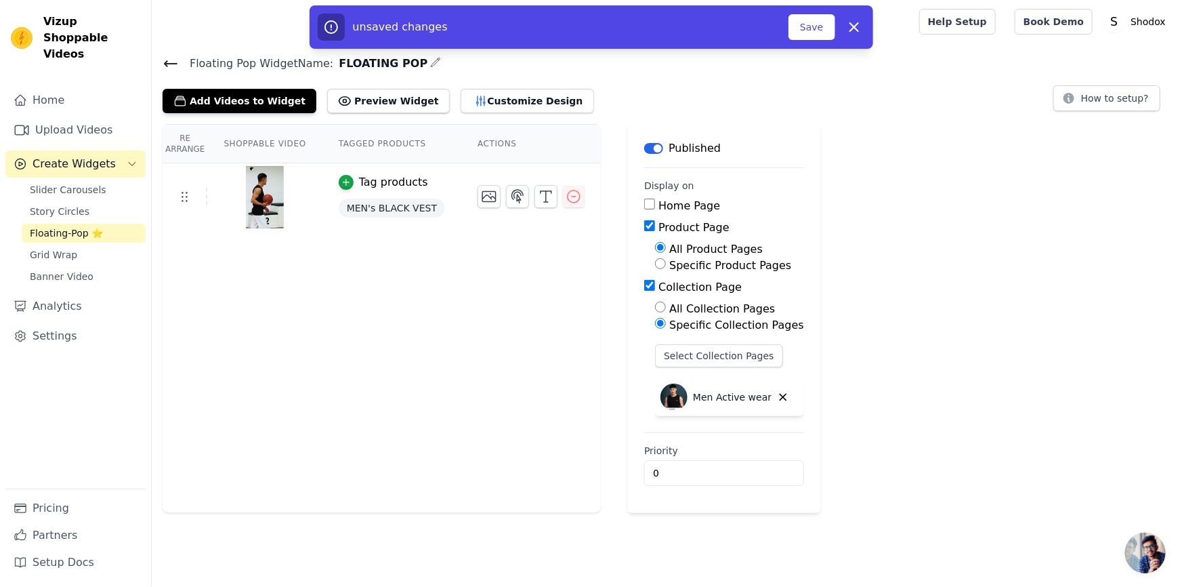
click at [697, 261] on label "Specific Product Pages" at bounding box center [730, 265] width 122 height 13
click at [666, 261] on input "Specific Product Pages" at bounding box center [660, 263] width 11 height 11
radio input "true"
click at [697, 261] on label "Specific Product Pages" at bounding box center [730, 265] width 122 height 13
click at [666, 261] on input "Specific Product Pages" at bounding box center [660, 263] width 11 height 11
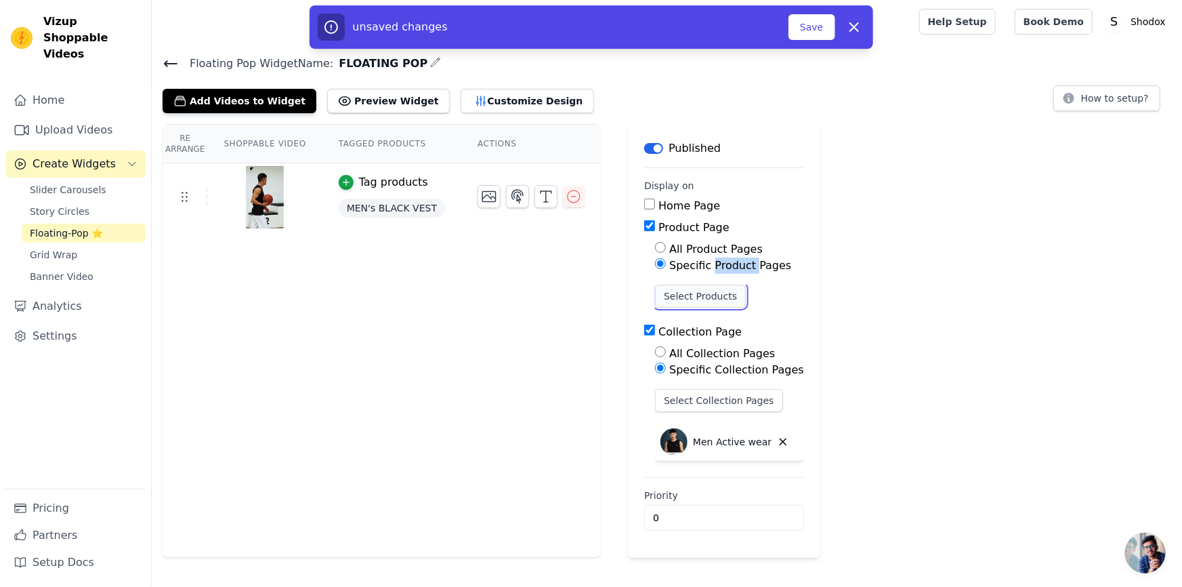
click at [698, 293] on button "Select Products" at bounding box center [700, 296] width 91 height 23
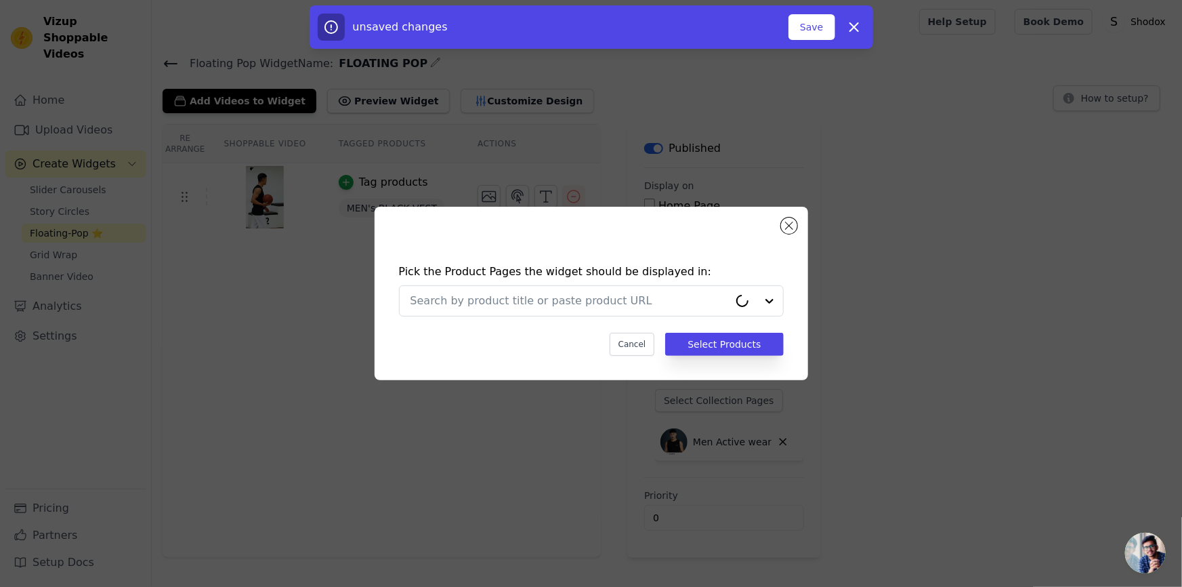
click at [698, 293] on input "text" at bounding box center [570, 301] width 318 height 16
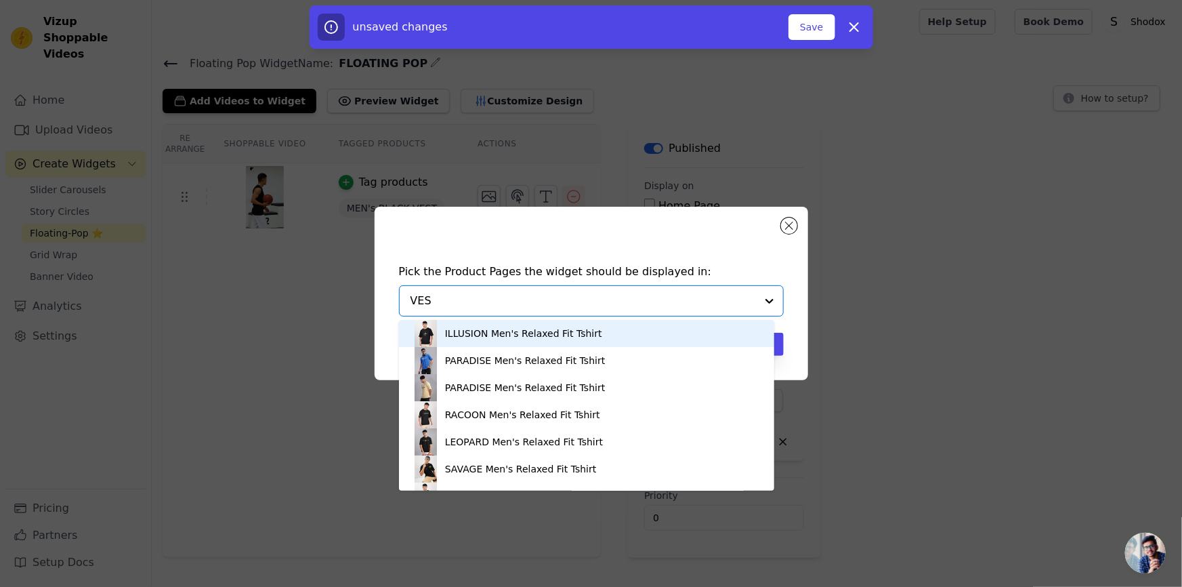
type input "VEST"
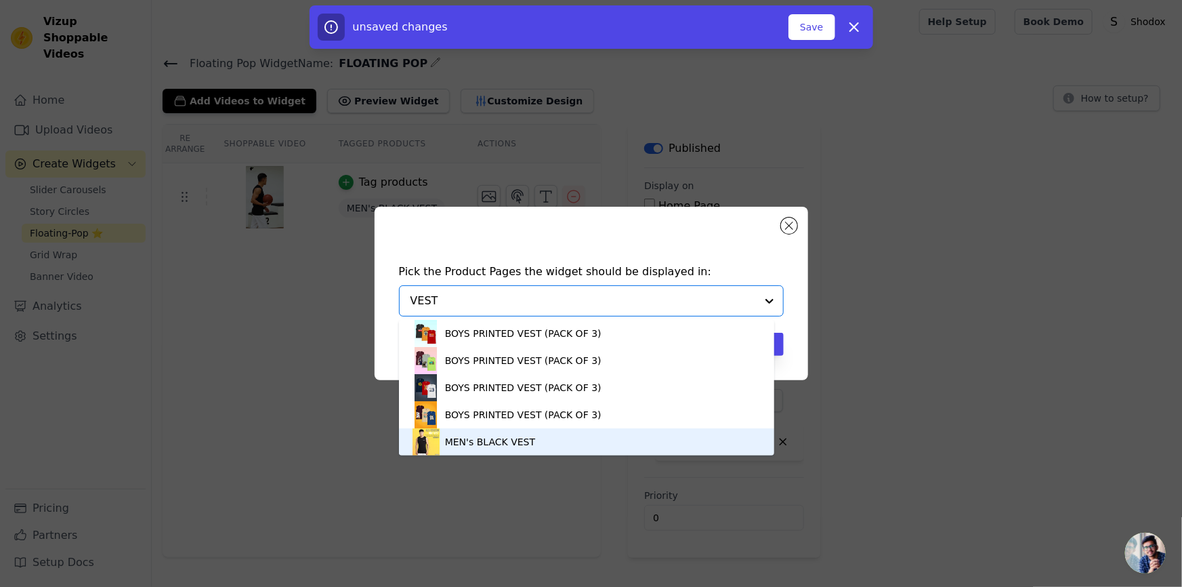
click at [665, 447] on div "MEN's BLACK VEST" at bounding box center [587, 441] width 348 height 27
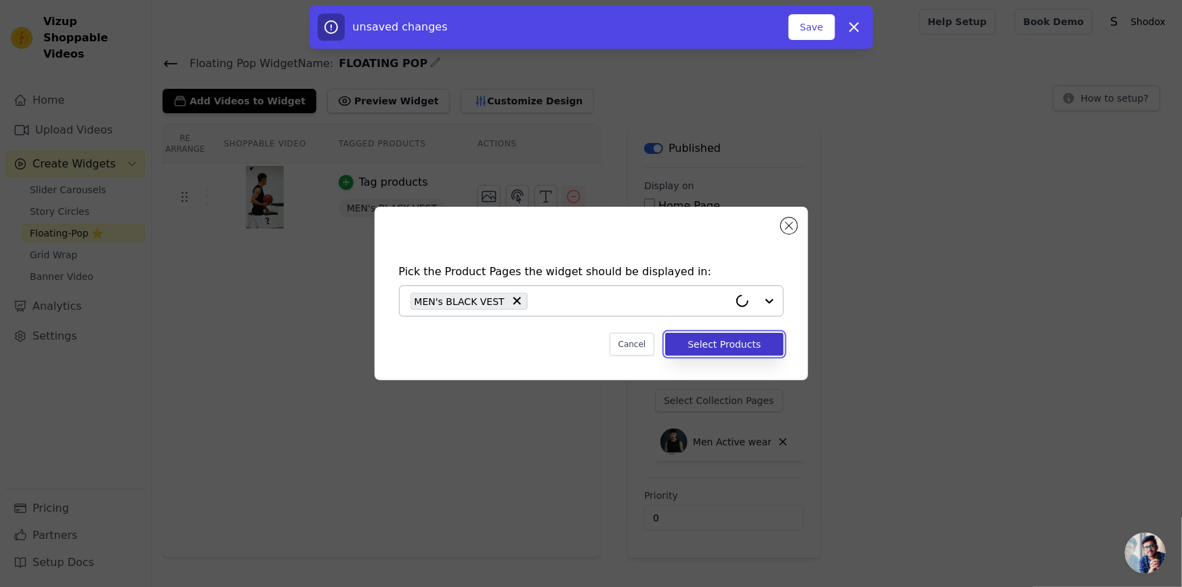
click at [751, 348] on button "Select Products" at bounding box center [724, 344] width 118 height 23
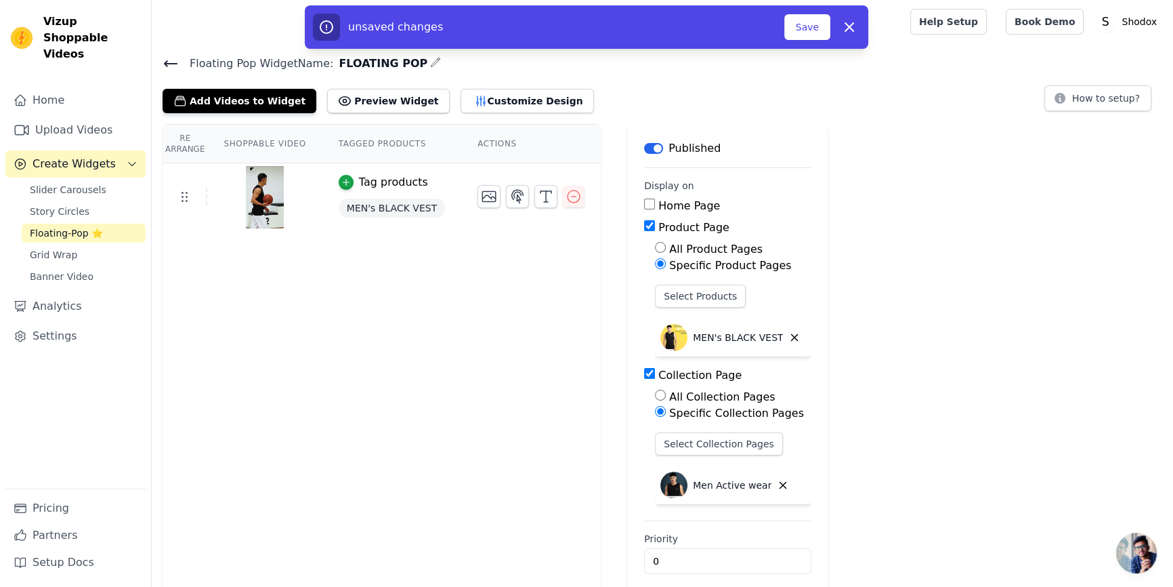
click at [430, 68] on button "button" at bounding box center [435, 62] width 11 height 16
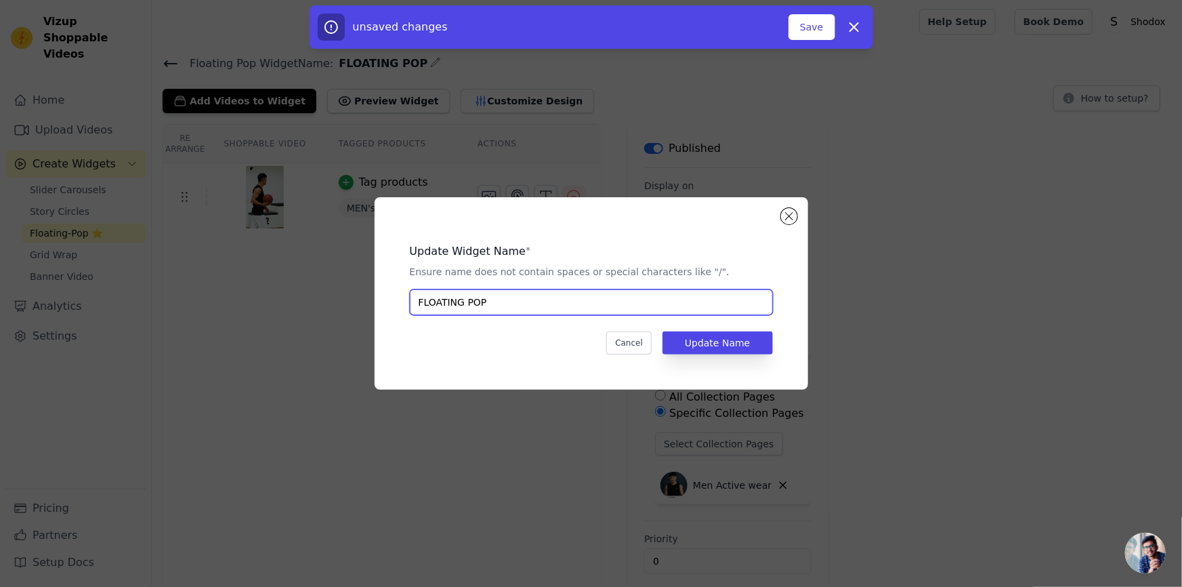
drag, startPoint x: 524, startPoint y: 307, endPoint x: 85, endPoint y: 289, distance: 440.1
click at [85, 289] on div "Update Widget Name * Ensure name does not contain spaces or special characters …" at bounding box center [591, 293] width 1139 height 236
click at [480, 305] on input "MENS VEST" at bounding box center [591, 302] width 363 height 26
click at [447, 305] on input "MENS VEST" at bounding box center [591, 302] width 363 height 26
type input "MENS AXE VEST"
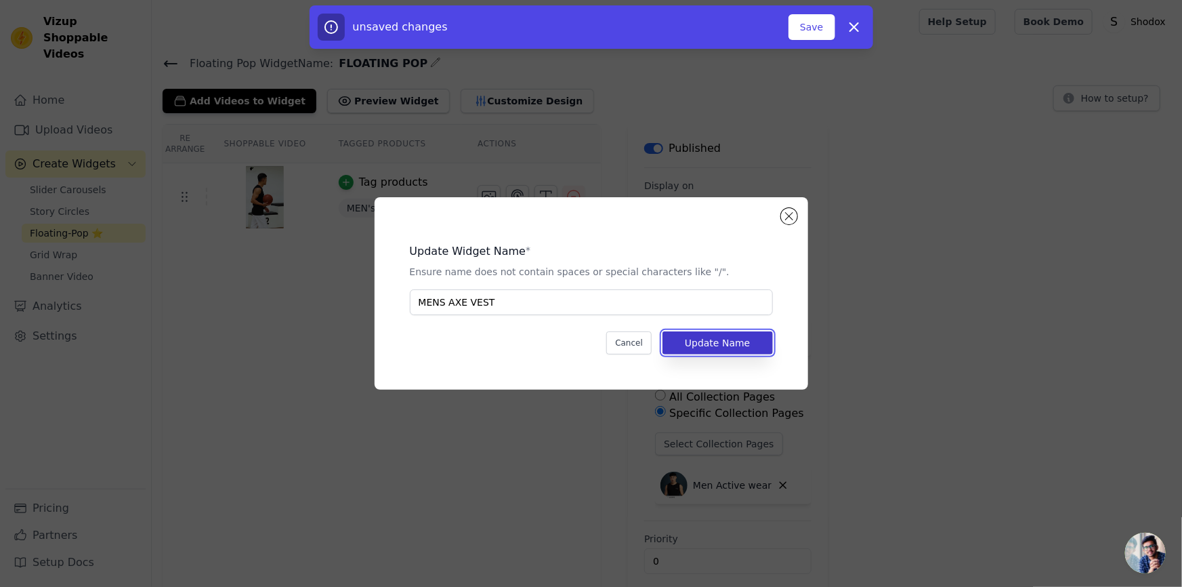
click at [729, 346] on button "Update Name" at bounding box center [718, 342] width 110 height 23
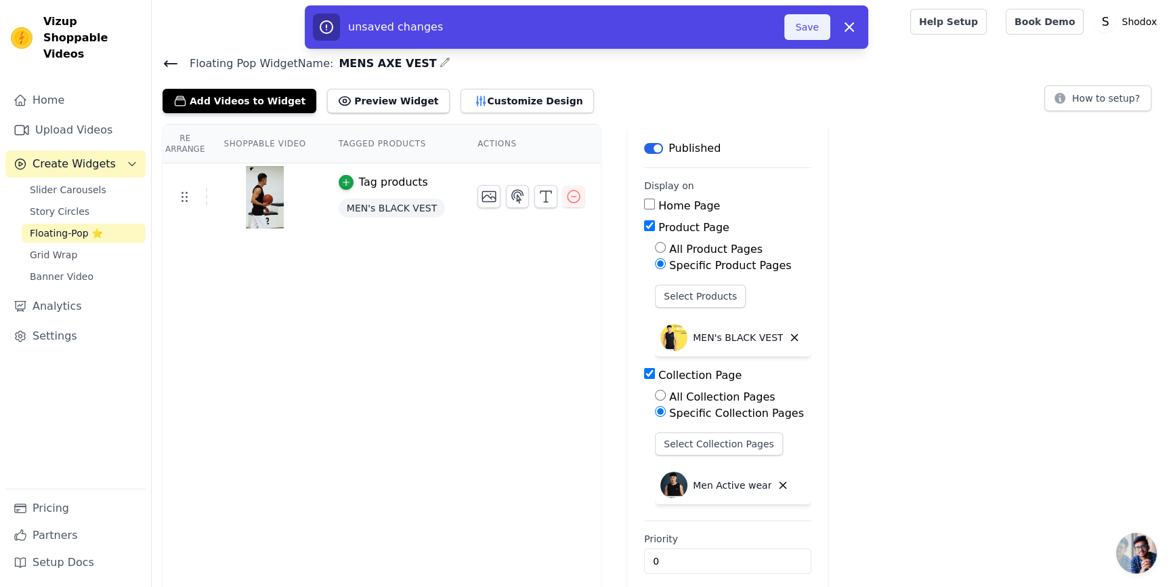
click at [804, 33] on button "Save" at bounding box center [808, 27] width 46 height 26
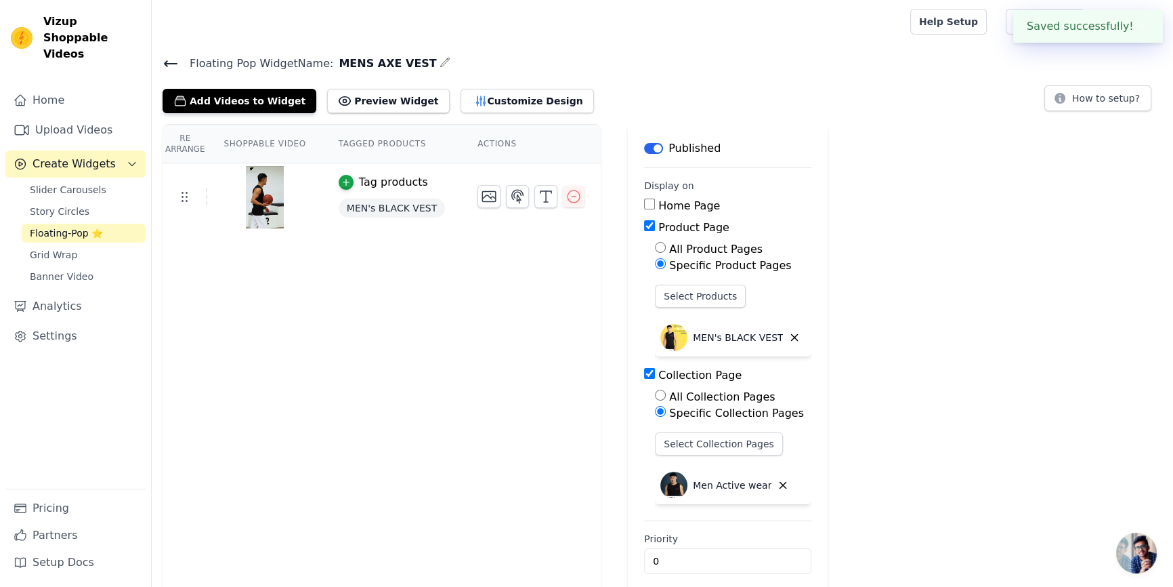
click at [169, 63] on icon at bounding box center [171, 63] width 12 height 5
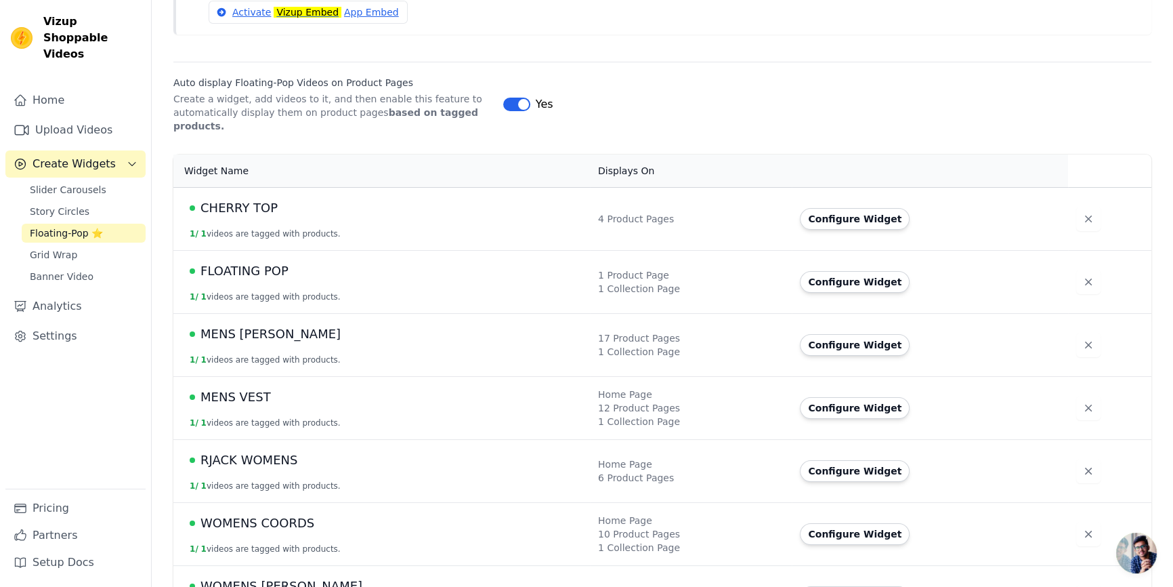
scroll to position [196, 0]
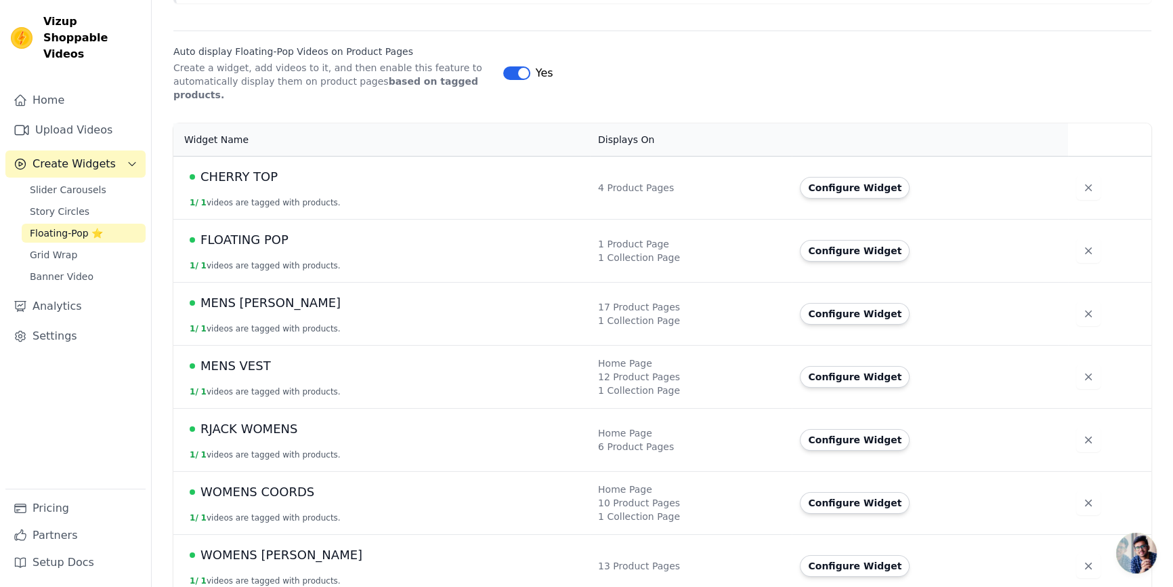
click at [234, 219] on td "FLOATING POP 1 / 1 videos are tagged with products." at bounding box center [381, 250] width 417 height 63
click at [233, 230] on span "FLOATING POP" at bounding box center [245, 239] width 88 height 19
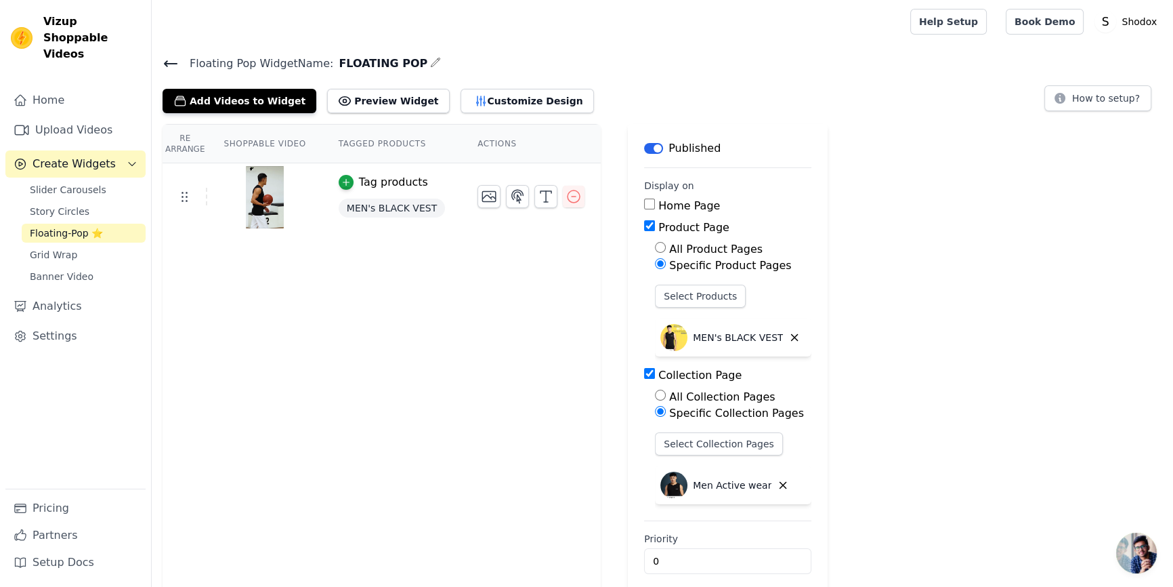
click at [430, 61] on icon "button" at bounding box center [435, 62] width 11 height 11
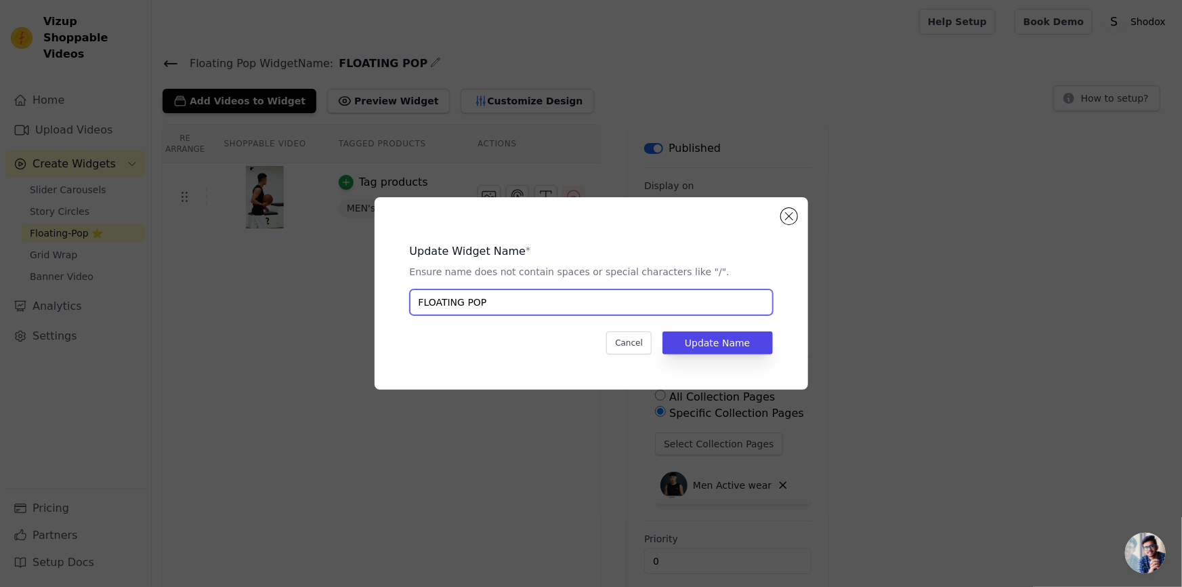
drag, startPoint x: 490, startPoint y: 309, endPoint x: 340, endPoint y: 304, distance: 149.8
click at [345, 304] on div "Update Widget Name * Ensure name does not contain spaces or special characters …" at bounding box center [591, 293] width 1139 height 236
click at [514, 306] on input "MENS AXE" at bounding box center [591, 302] width 363 height 26
type input "MENS AXE VEST"
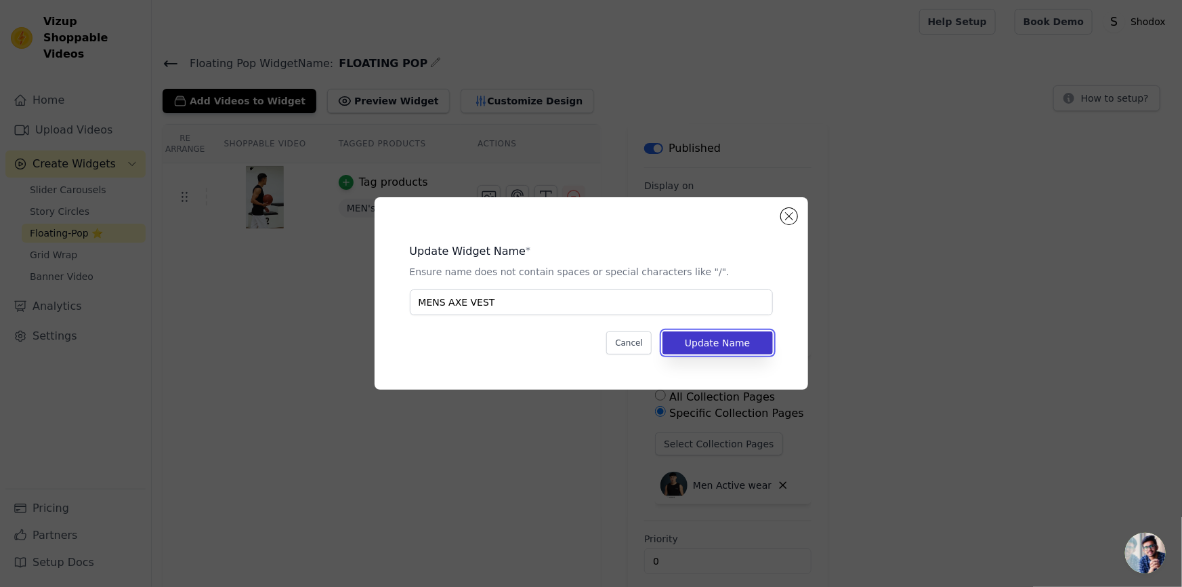
click at [718, 343] on button "Update Name" at bounding box center [718, 342] width 110 height 23
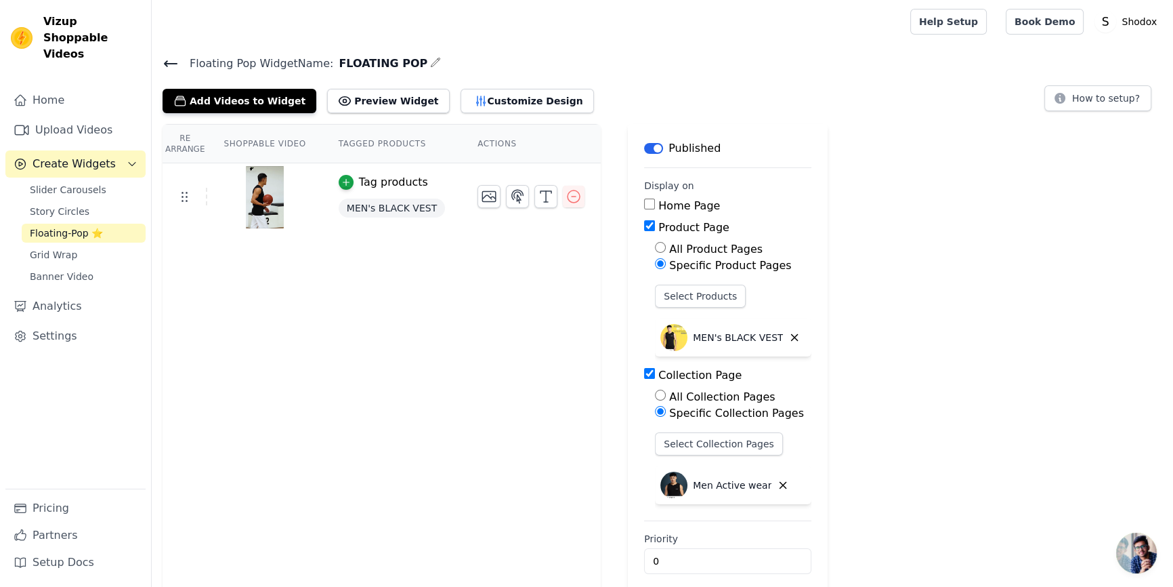
click at [718, 343] on div "MEN's BLACK VEST" at bounding box center [722, 337] width 123 height 27
click at [171, 64] on icon at bounding box center [171, 64] width 16 height 16
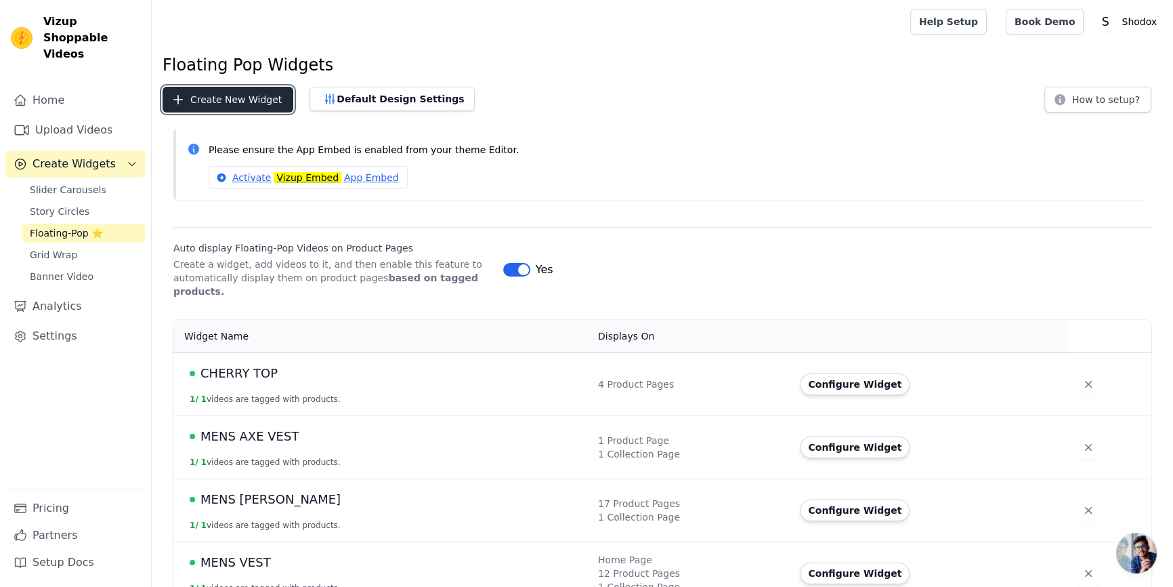
click at [269, 98] on button "Create New Widget" at bounding box center [228, 100] width 131 height 26
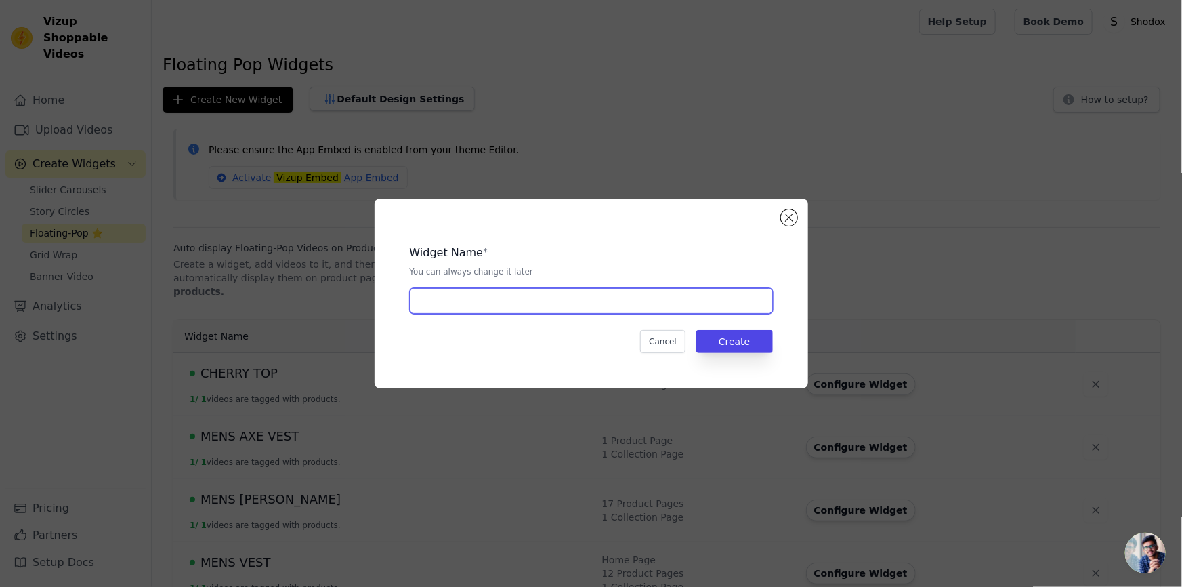
click at [506, 310] on input "text" at bounding box center [591, 301] width 363 height 26
type input "FLOATING POP"
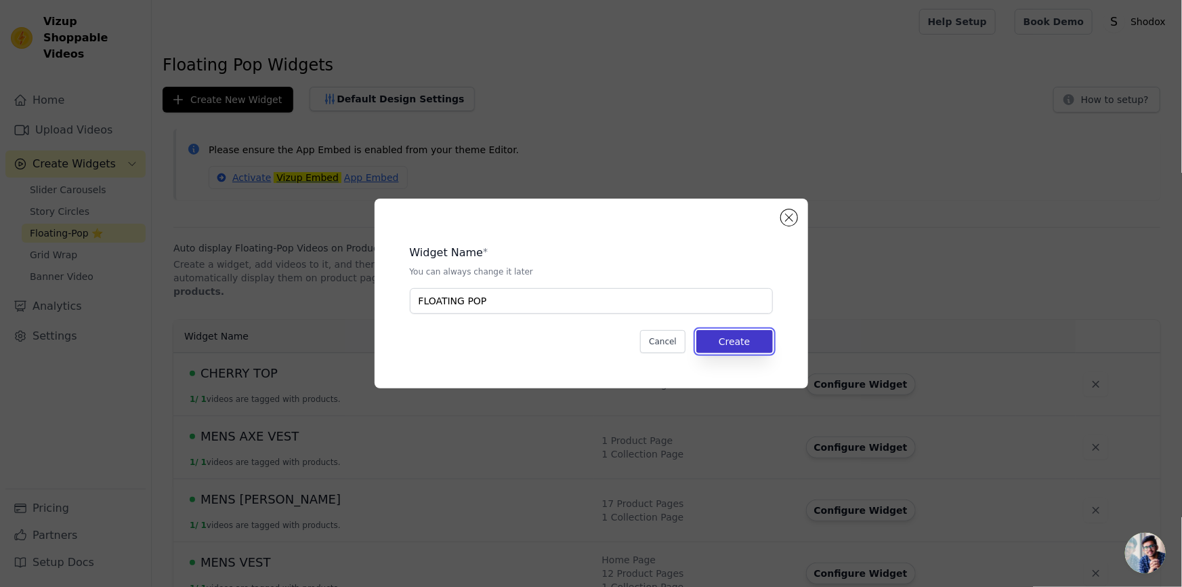
click at [732, 343] on button "Create" at bounding box center [734, 341] width 77 height 23
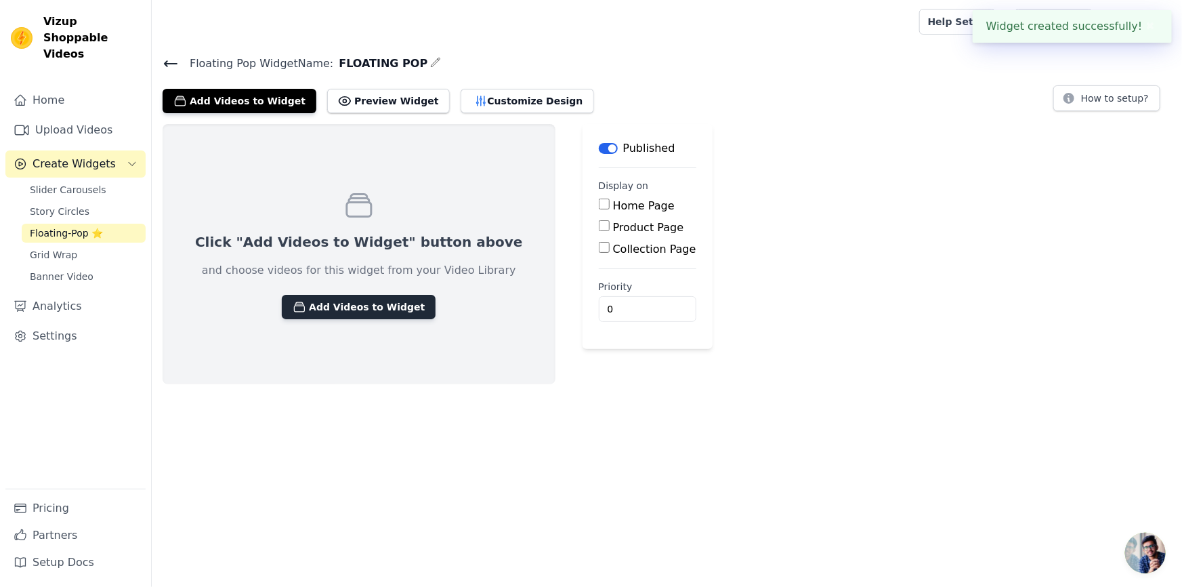
click at [316, 299] on button "Add Videos to Widget" at bounding box center [359, 307] width 154 height 24
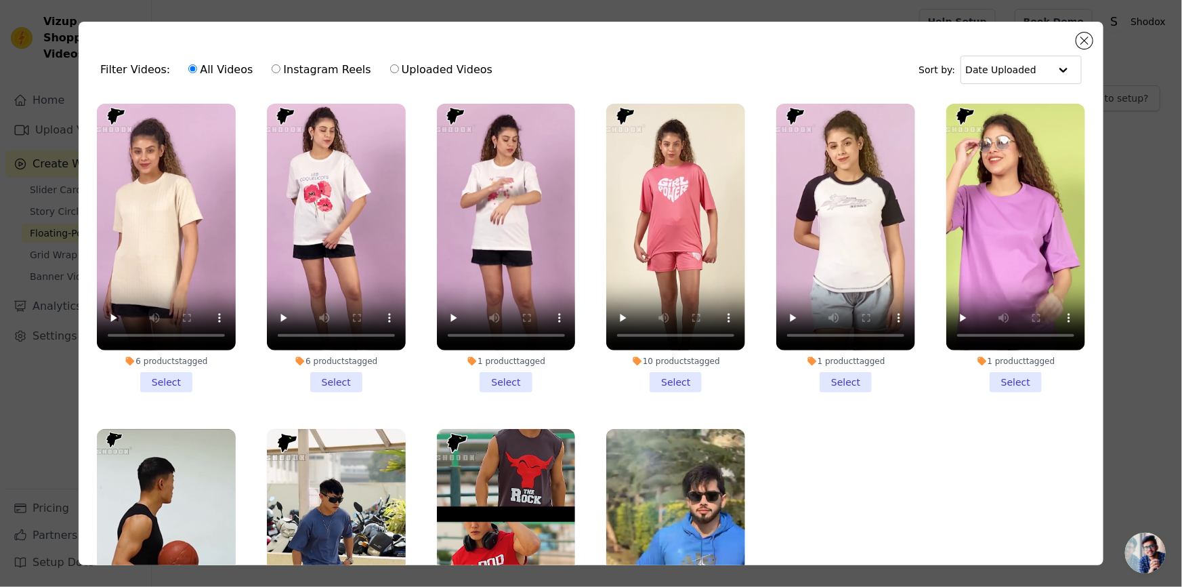
click at [327, 377] on li "6 products tagged Select" at bounding box center [336, 248] width 139 height 289
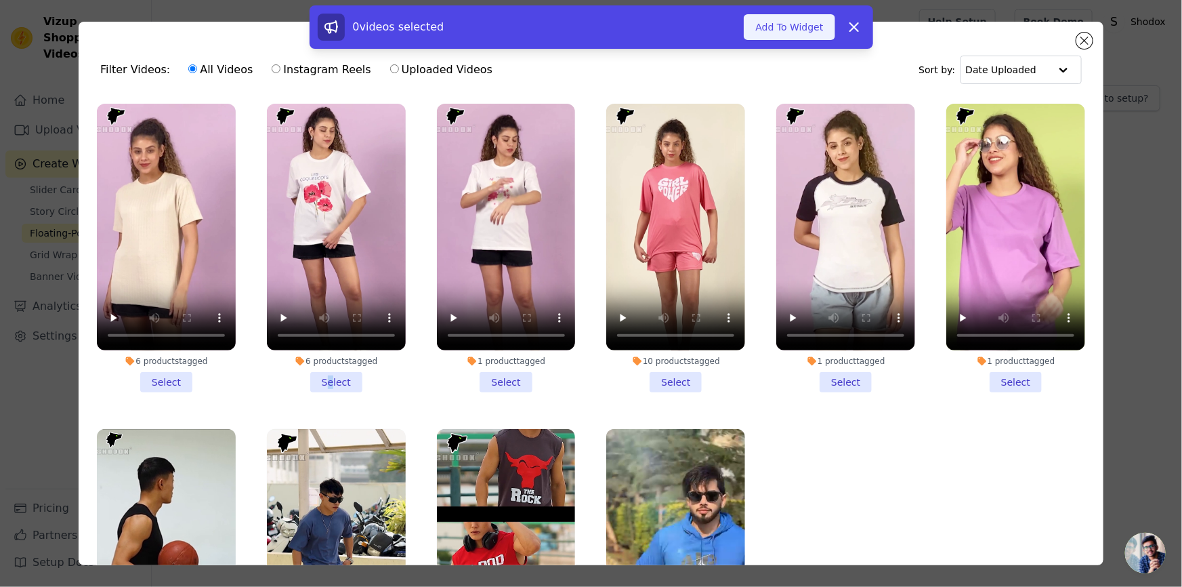
click at [764, 35] on button "Add To Widget" at bounding box center [789, 27] width 91 height 26
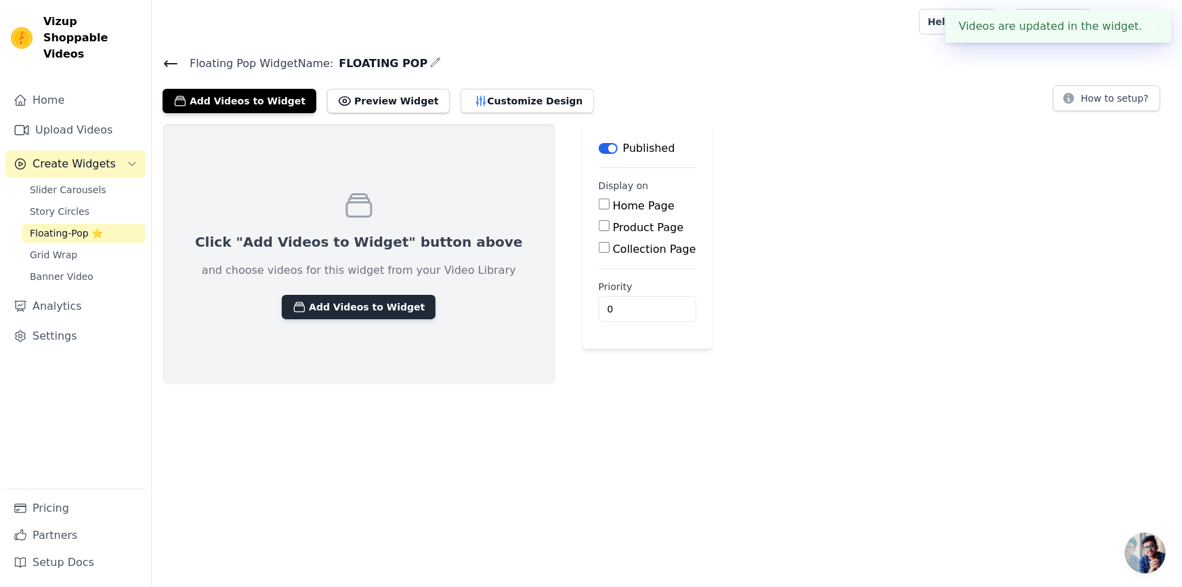
click at [348, 307] on button "Add Videos to Widget" at bounding box center [359, 307] width 154 height 24
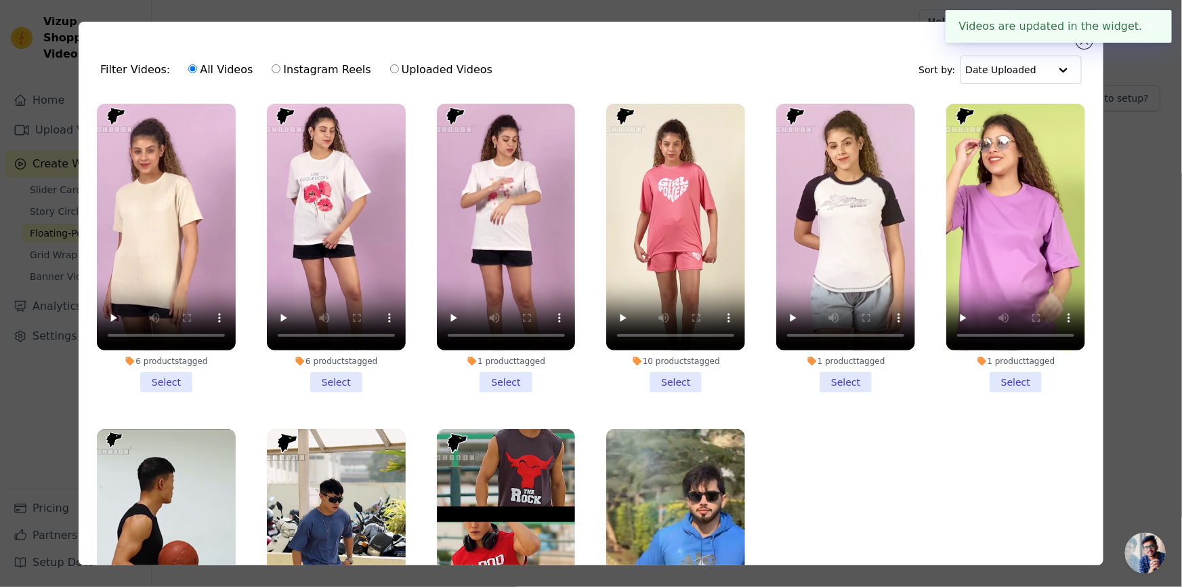
click at [335, 380] on li "6 products tagged Select" at bounding box center [336, 248] width 139 height 289
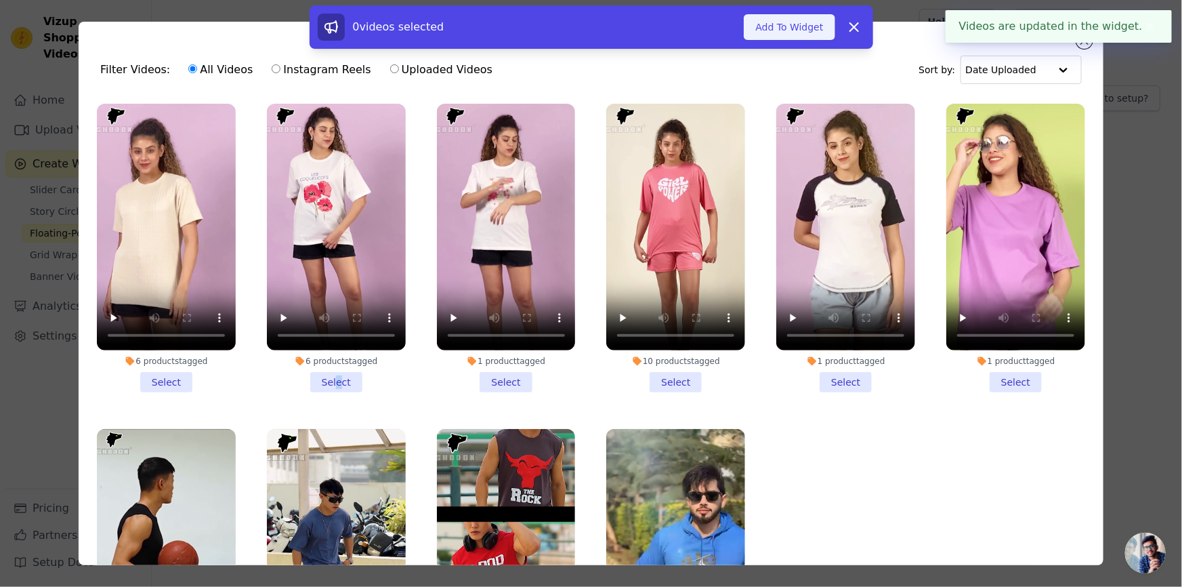
click at [807, 30] on button "Add To Widget" at bounding box center [789, 27] width 91 height 26
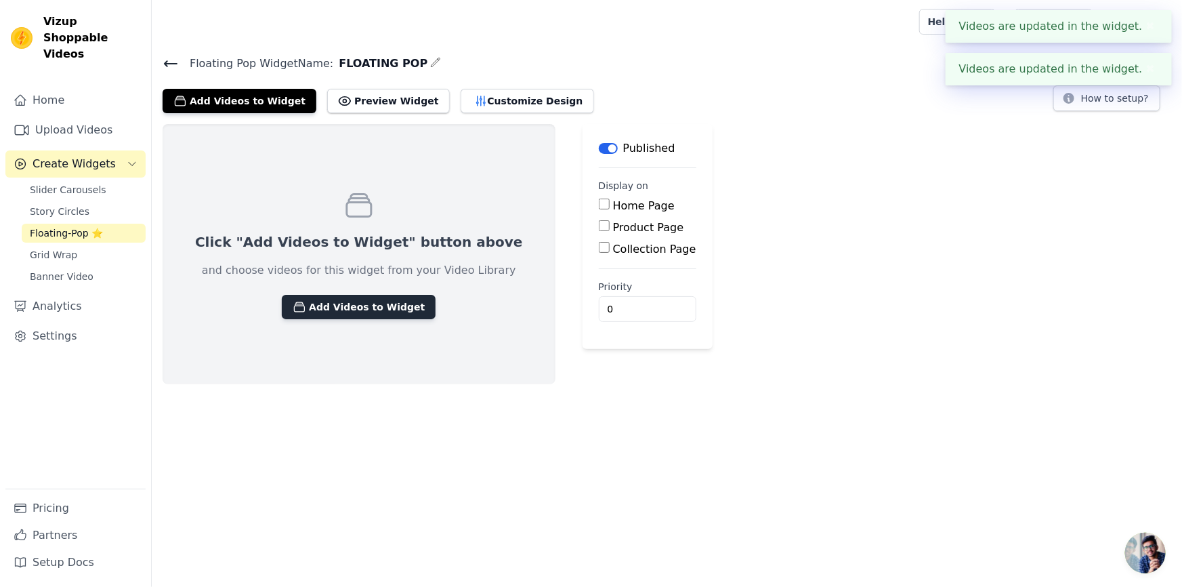
click at [350, 308] on button "Add Videos to Widget" at bounding box center [359, 307] width 154 height 24
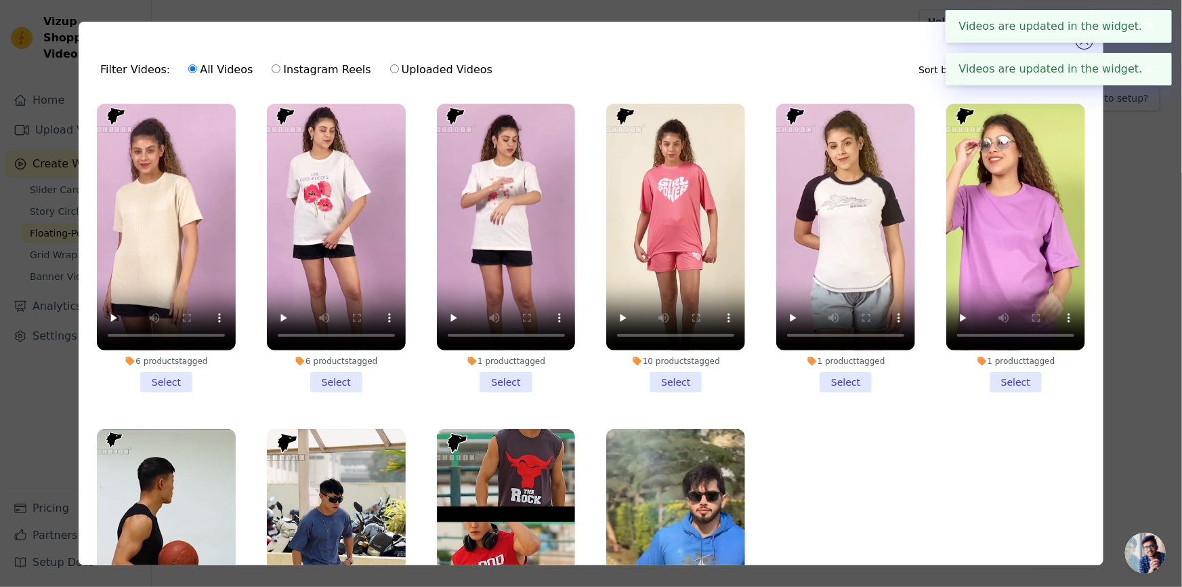
click at [334, 371] on li "6 products tagged Select" at bounding box center [336, 248] width 139 height 289
click at [0, 0] on input "6 products tagged Select" at bounding box center [0, 0] width 0 height 0
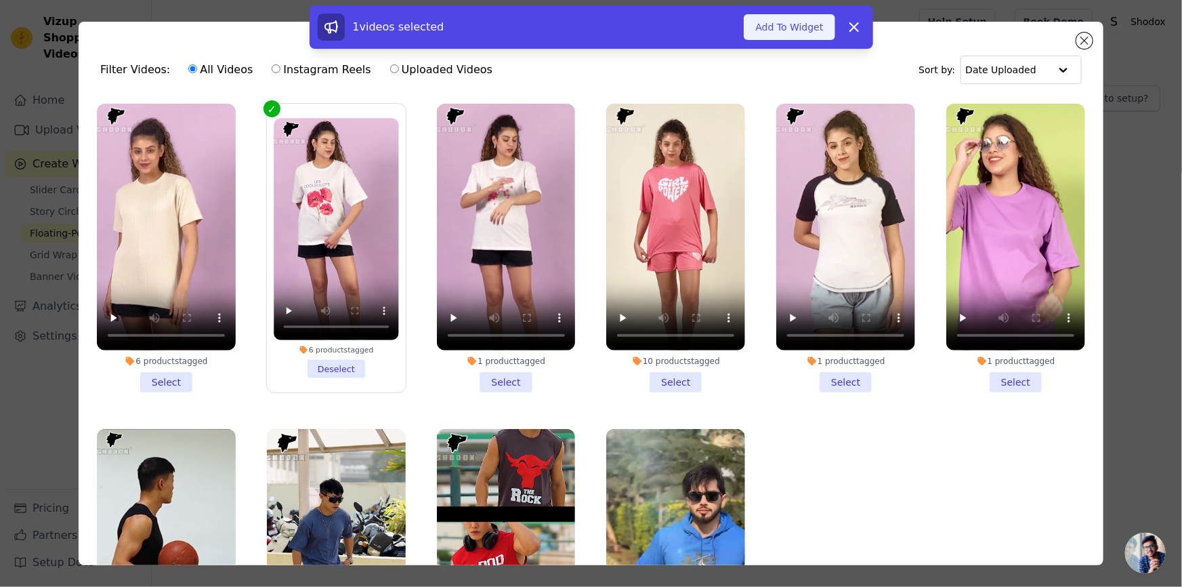
click at [805, 30] on button "Add To Widget" at bounding box center [789, 27] width 91 height 26
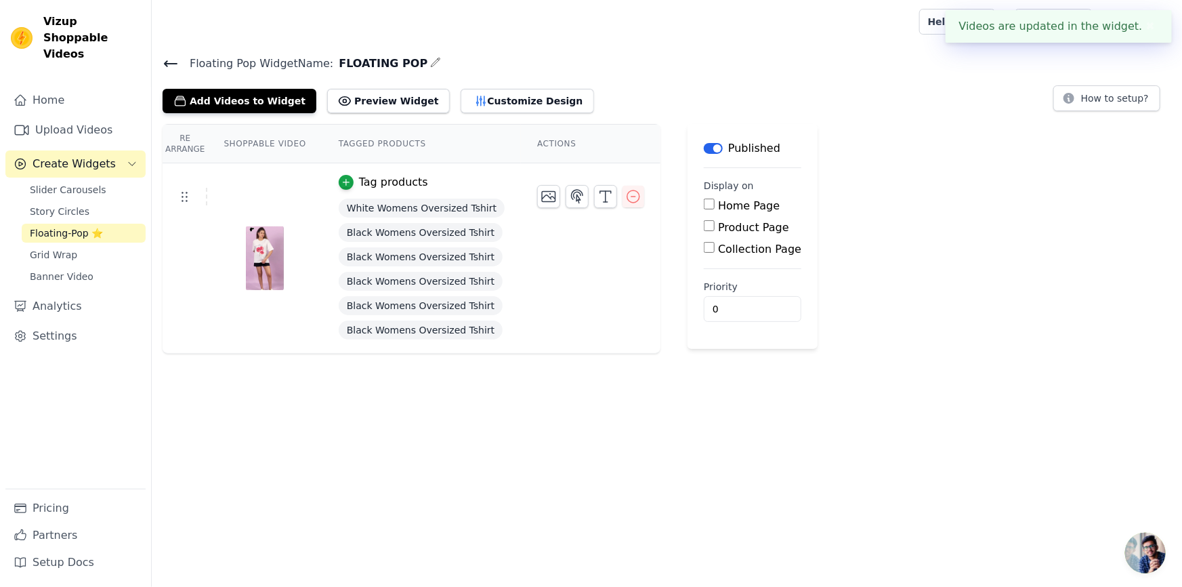
click at [558, 354] on html "Videos are updated in the widget. ✖ Vizup Shoppable Videos Home Upload Videos C…" at bounding box center [591, 177] width 1182 height 354
click at [704, 220] on div "Product Page" at bounding box center [753, 228] width 98 height 16
click at [704, 233] on div "Product Page" at bounding box center [753, 228] width 98 height 16
click at [704, 223] on div "Product Page" at bounding box center [753, 228] width 98 height 16
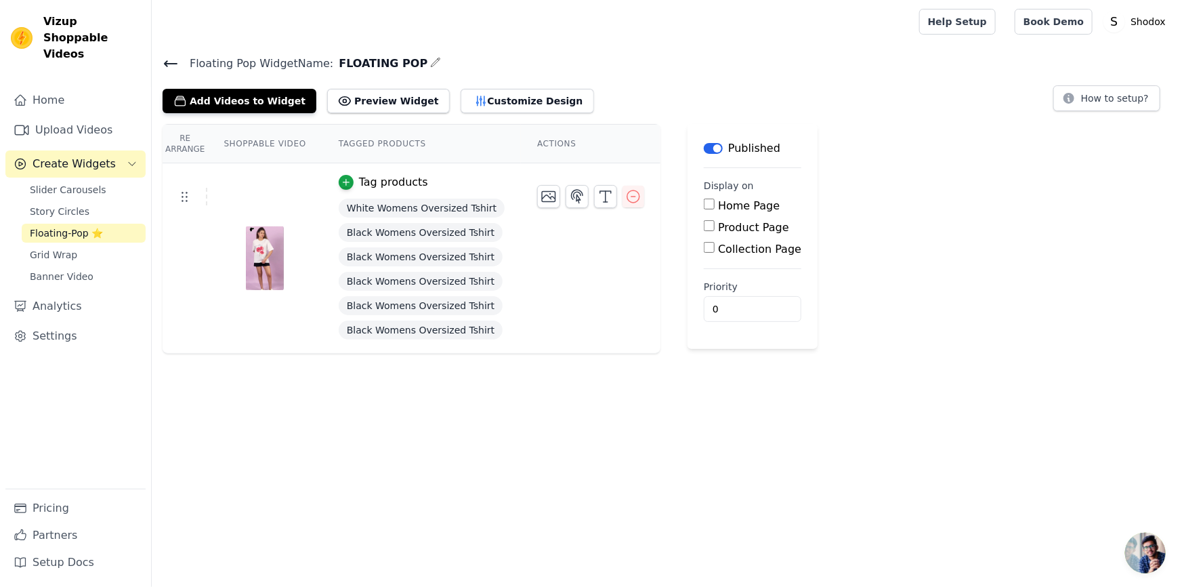
click at [704, 227] on div "Product Page" at bounding box center [753, 228] width 98 height 16
click at [704, 230] on input "Product Page" at bounding box center [709, 225] width 11 height 11
checkbox input "true"
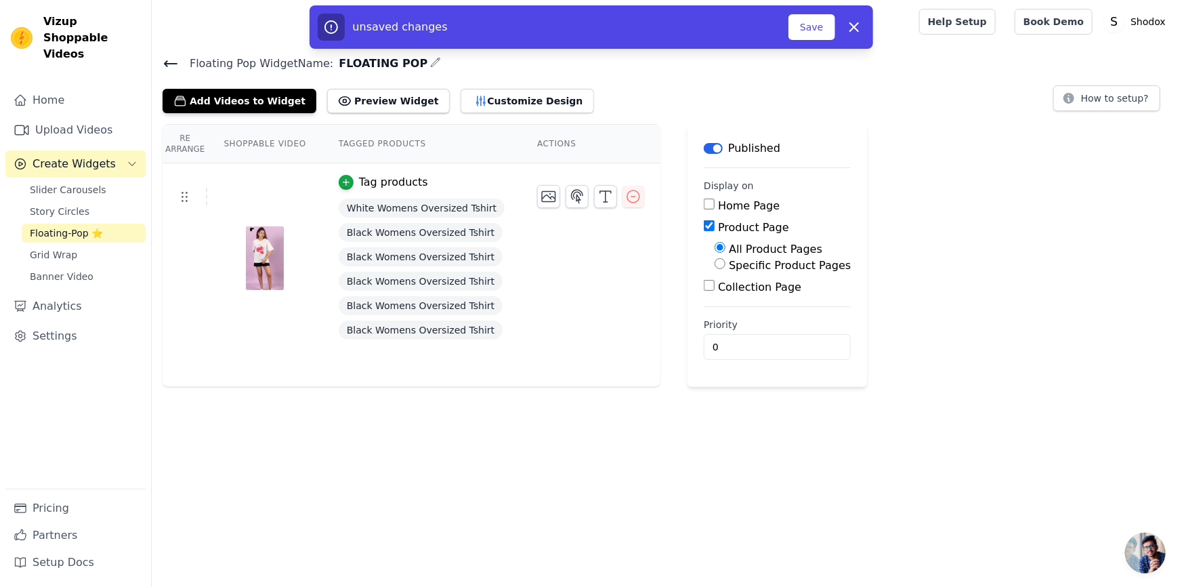
click at [715, 265] on input "Specific Product Pages" at bounding box center [720, 263] width 11 height 11
radio input "true"
click at [704, 333] on input "Collection Page" at bounding box center [709, 330] width 11 height 11
checkbox input "true"
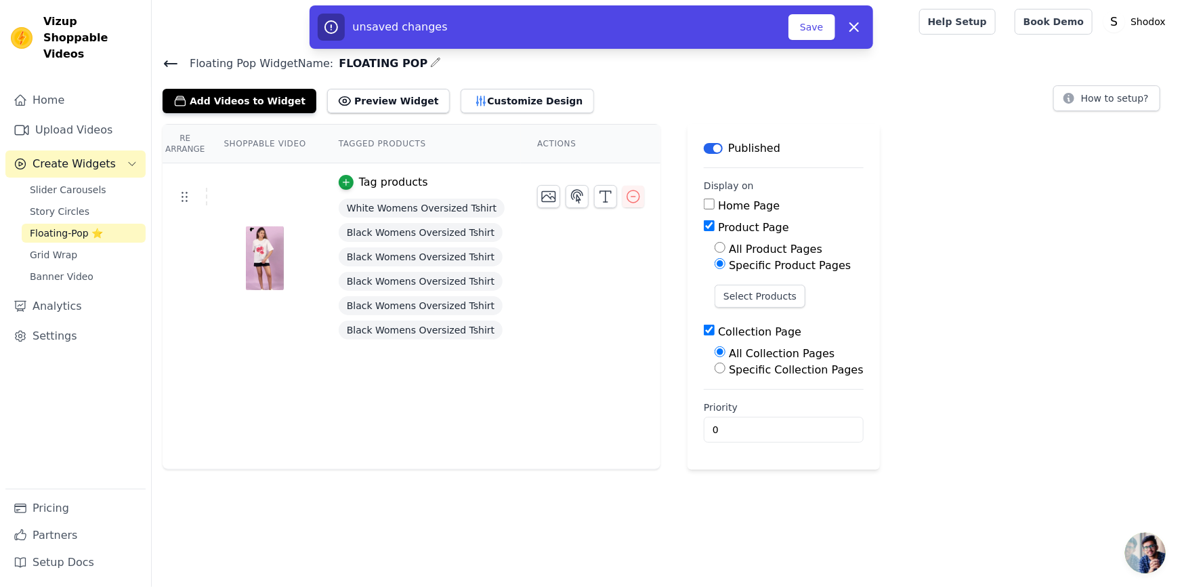
click at [715, 367] on input "Specific Collection Pages" at bounding box center [720, 367] width 11 height 11
radio input "true"
click at [722, 303] on button "Select Products" at bounding box center [760, 296] width 91 height 23
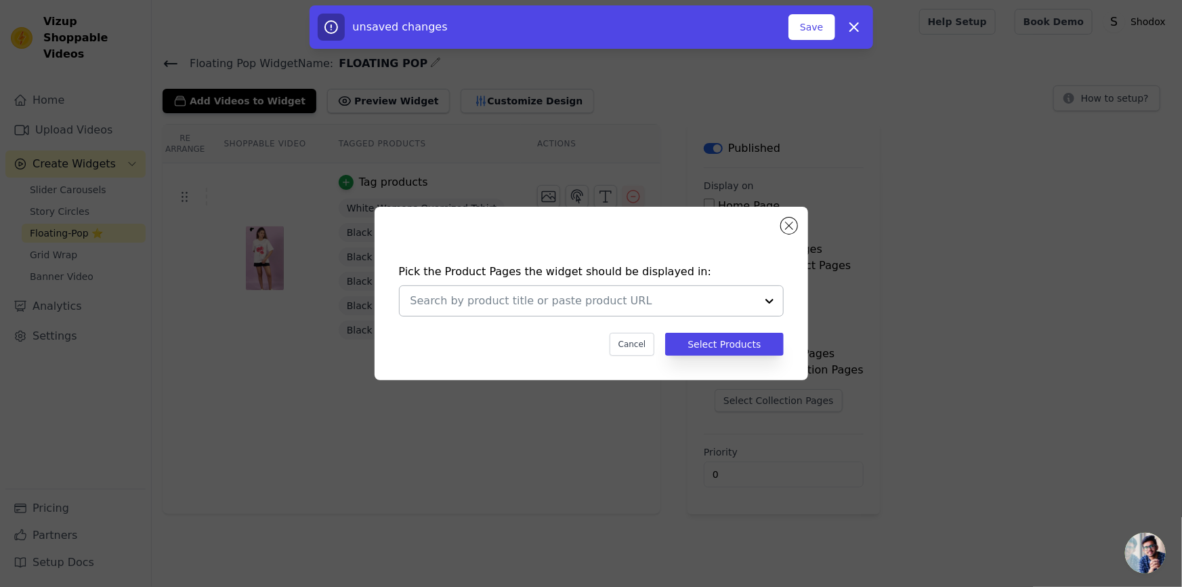
click at [617, 291] on div at bounding box center [584, 301] width 346 height 30
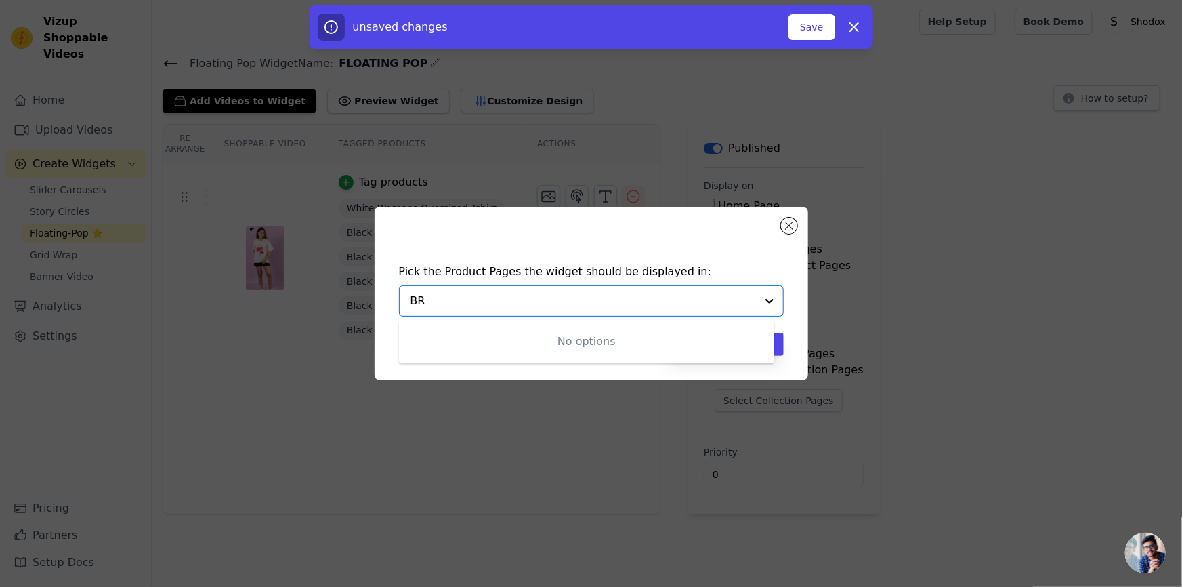
type input "B"
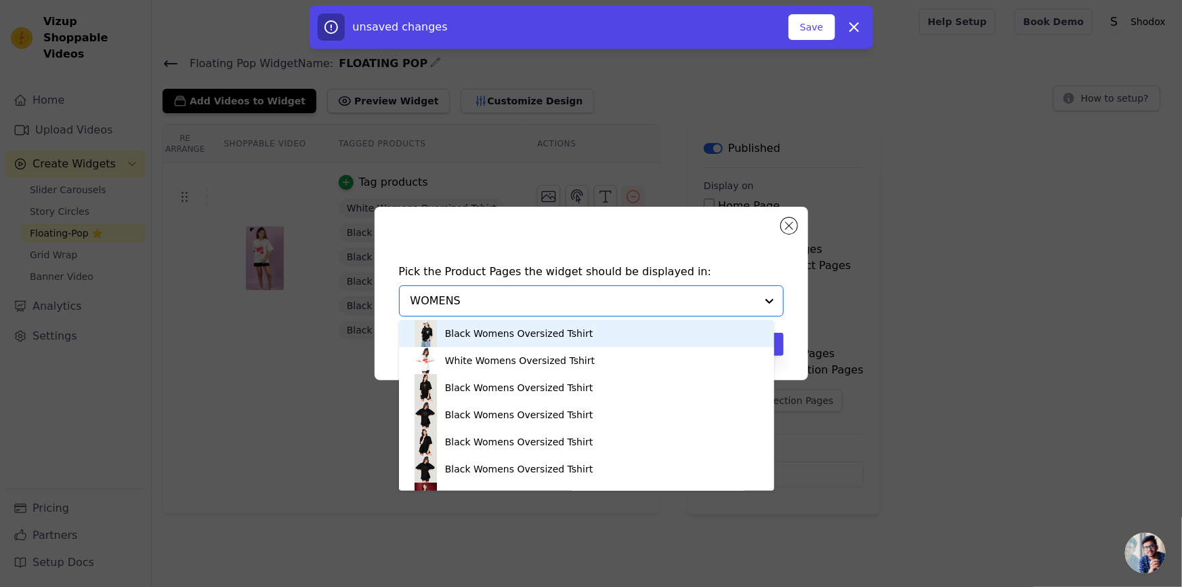
type input "WOMEN"
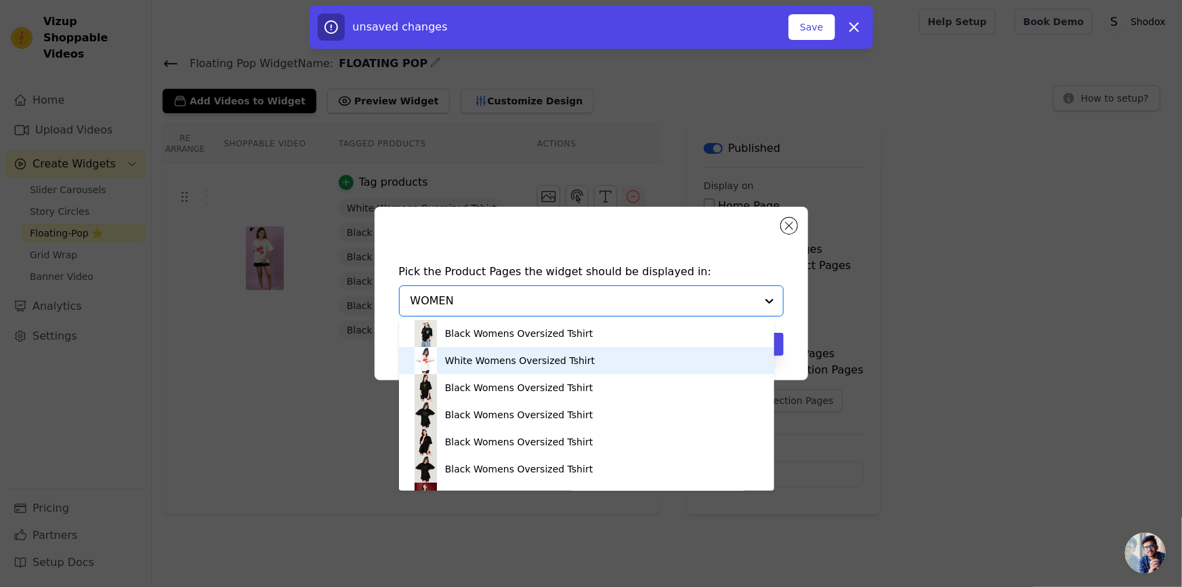
click at [522, 356] on div "White Womens Oversized Tshirt" at bounding box center [520, 361] width 150 height 14
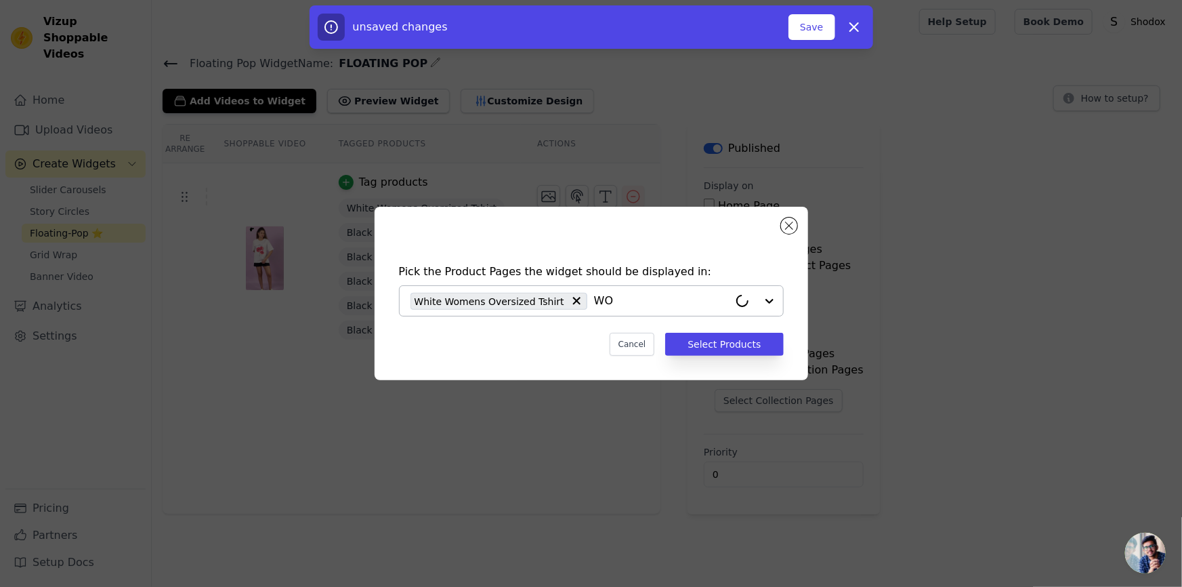
type input "WOM"
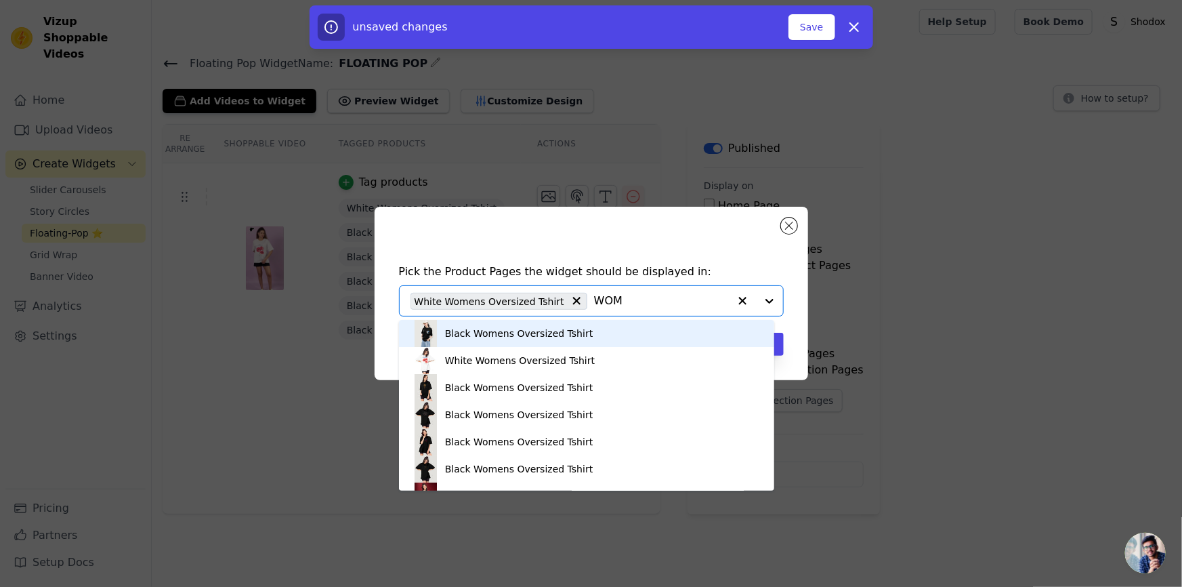
click at [568, 325] on div "Black Womens Oversized Tshirt" at bounding box center [587, 333] width 348 height 27
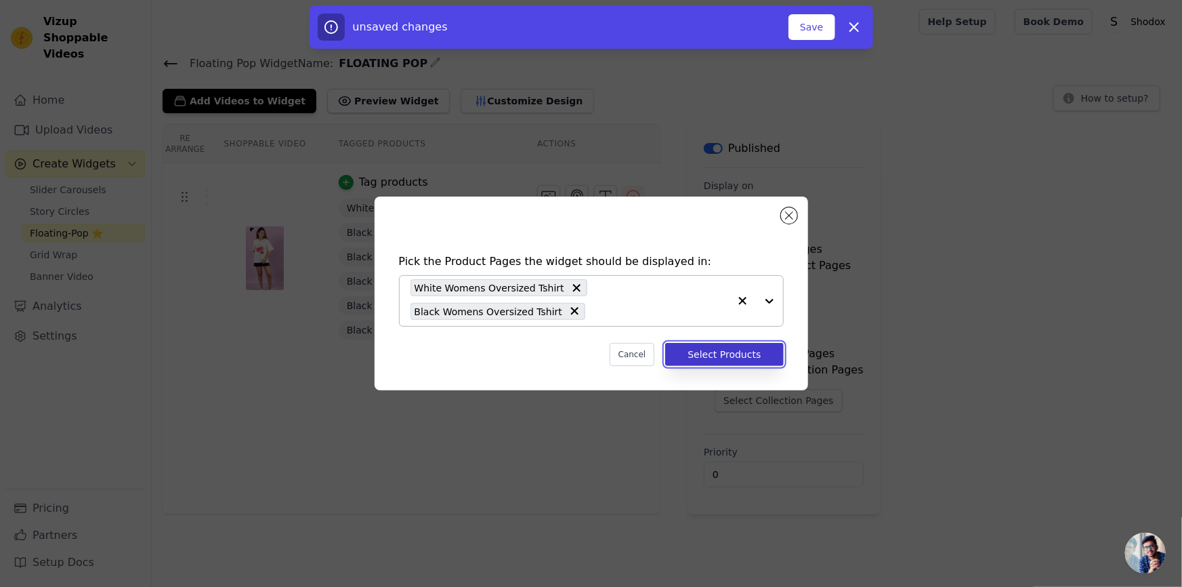
click at [694, 354] on button "Select Products" at bounding box center [724, 354] width 118 height 23
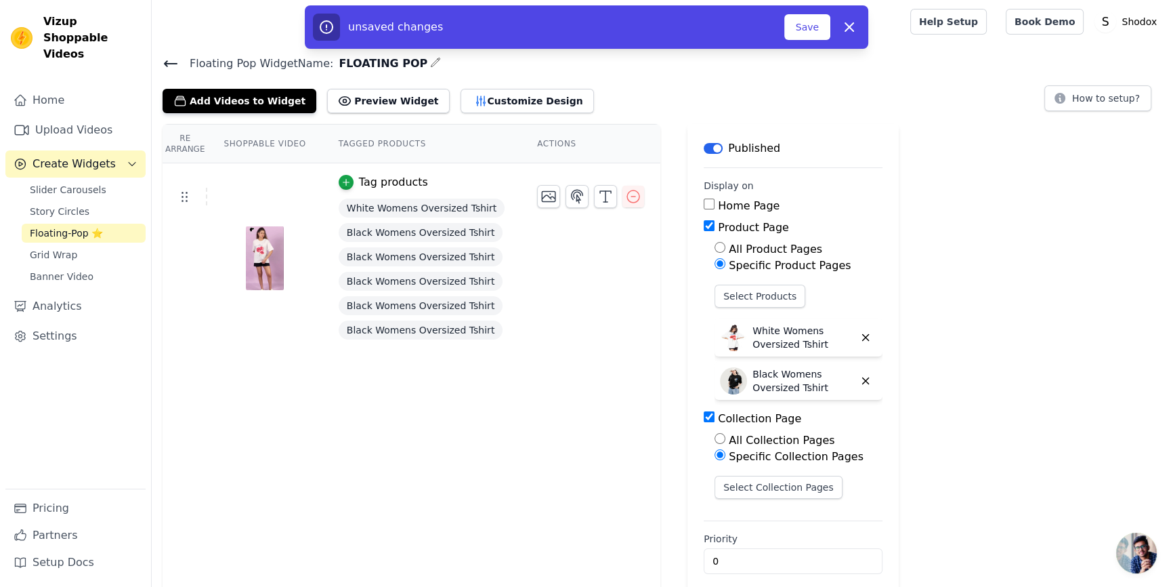
click at [704, 418] on input "Collection Page" at bounding box center [709, 416] width 11 height 11
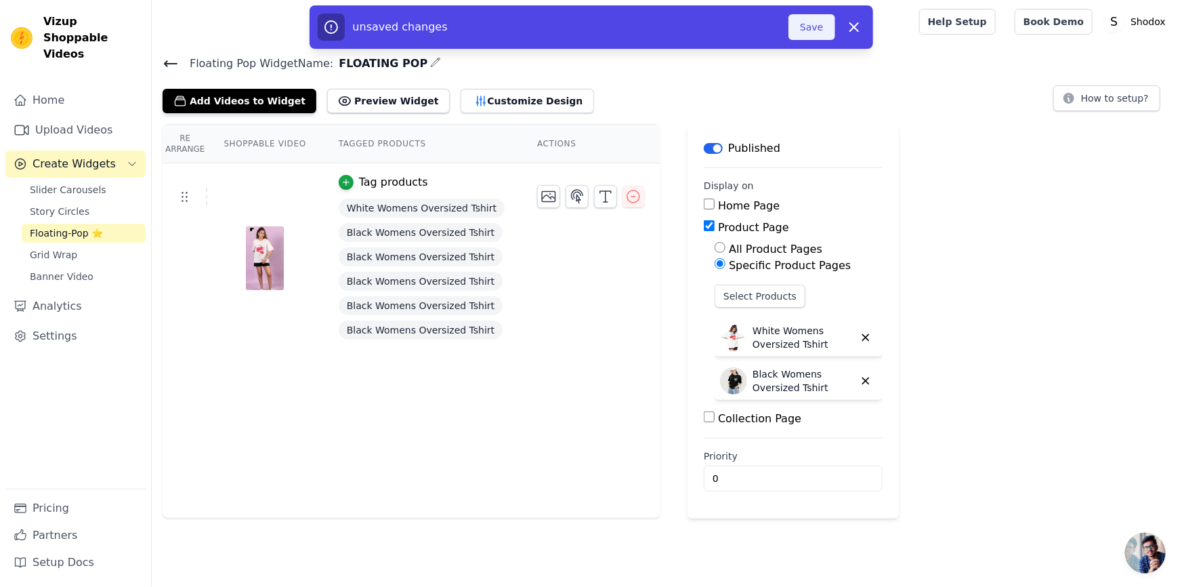
click at [812, 32] on button "Save" at bounding box center [812, 27] width 46 height 26
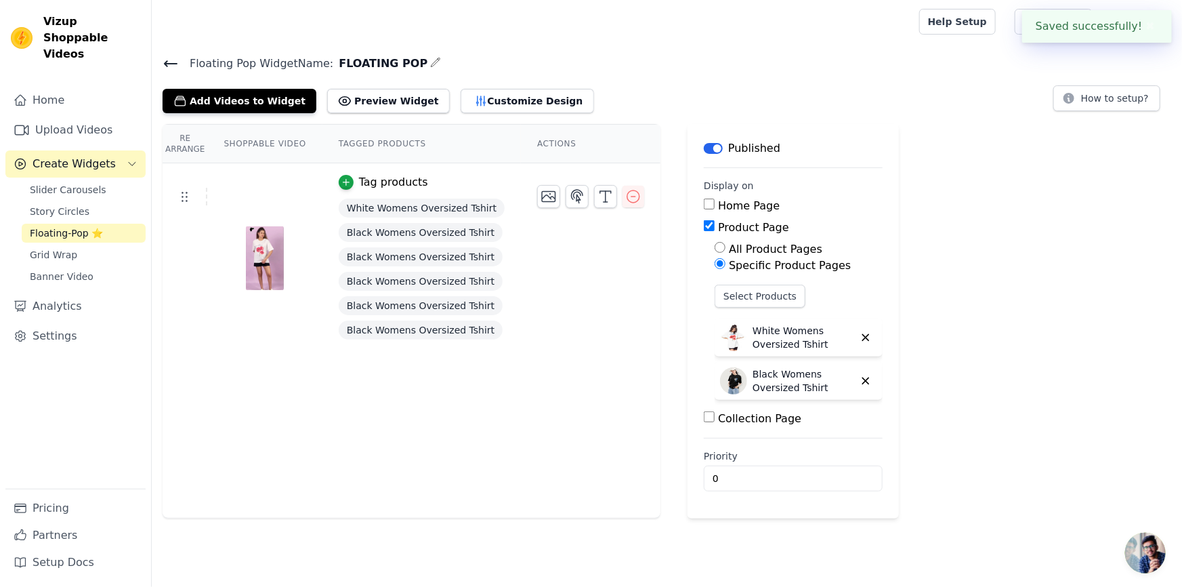
click at [704, 415] on div "Collection Page" at bounding box center [793, 419] width 179 height 16
click at [704, 418] on input "Collection Page" at bounding box center [709, 416] width 11 height 11
checkbox input "true"
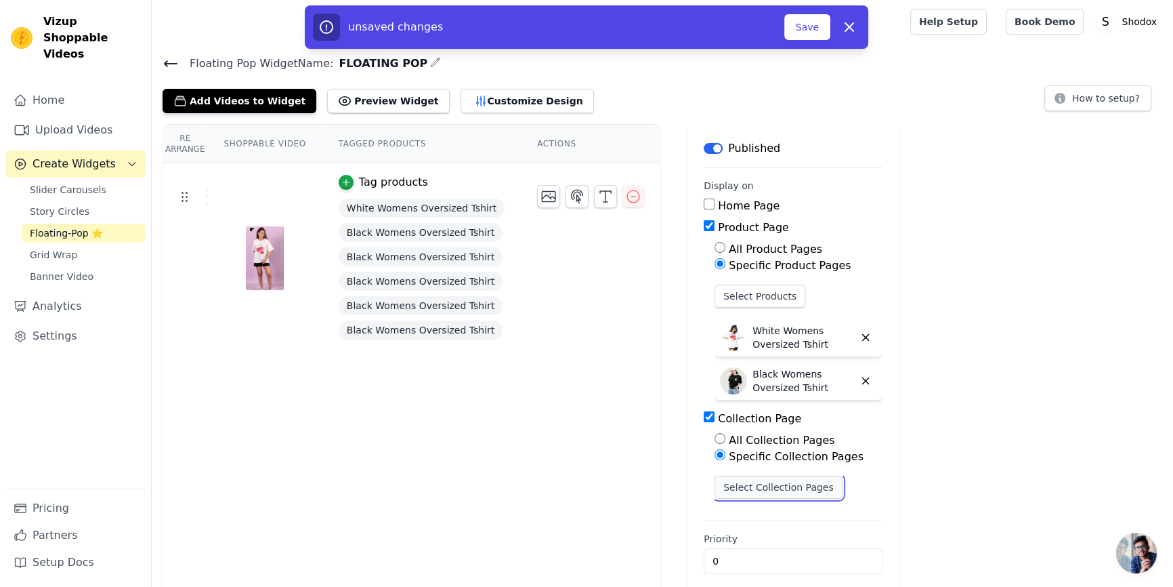
click at [715, 484] on button "Select Collection Pages" at bounding box center [779, 487] width 128 height 23
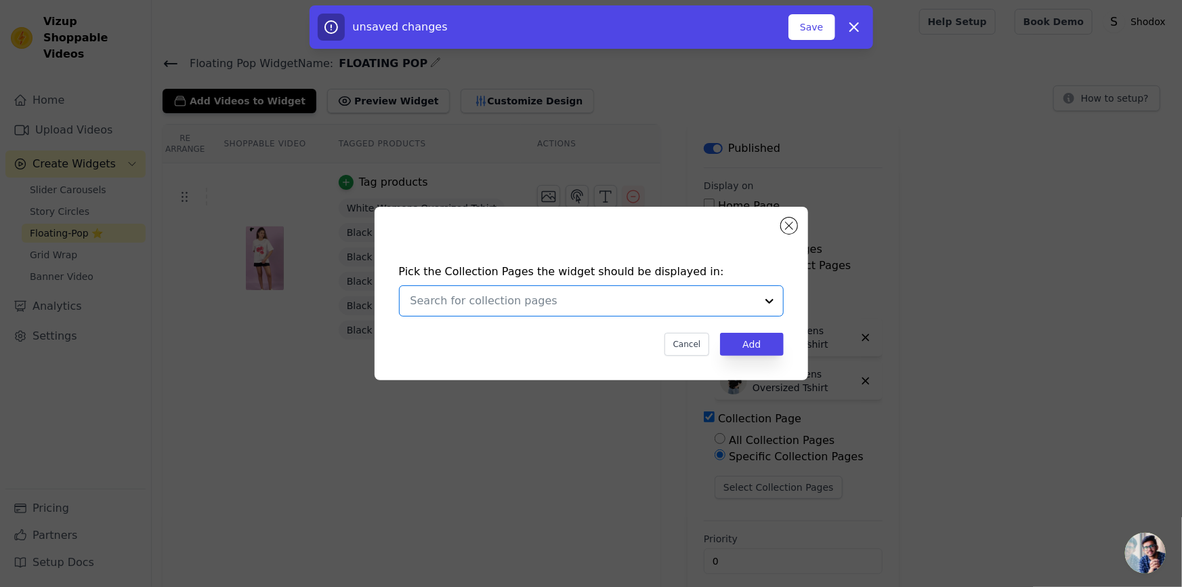
click at [625, 299] on input "text" at bounding box center [584, 301] width 346 height 16
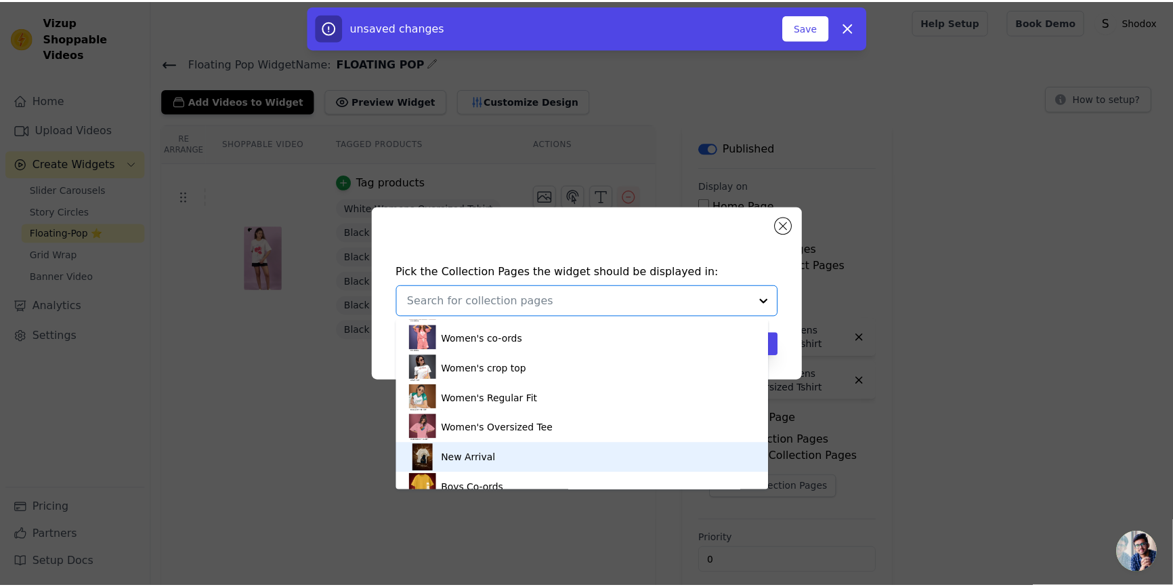
scroll to position [217, 0]
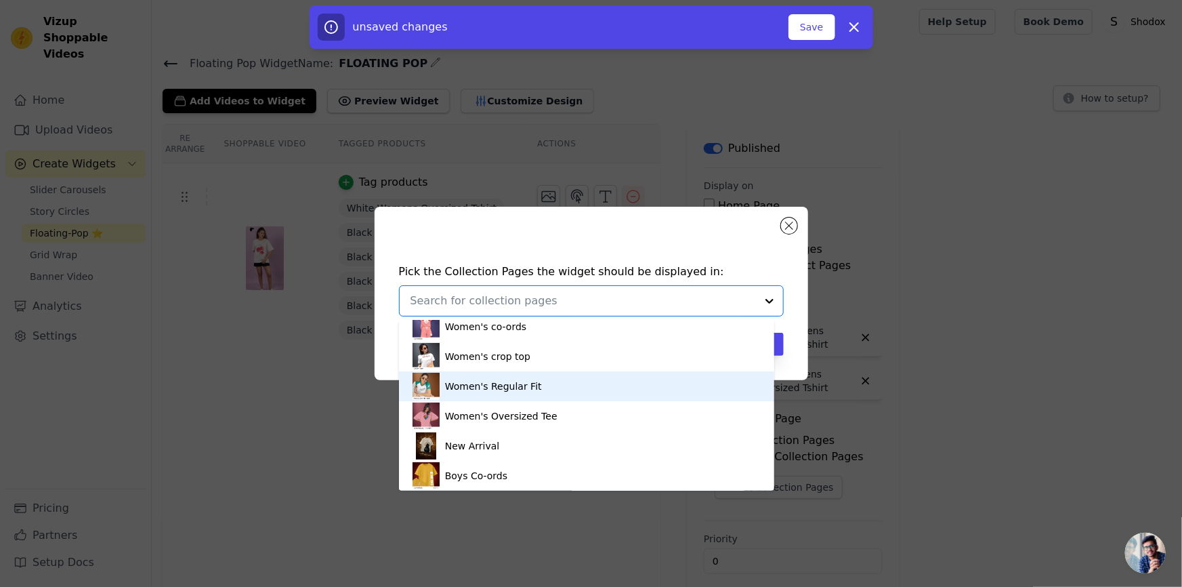
click at [488, 394] on div "Women's Regular Fit" at bounding box center [493, 386] width 97 height 30
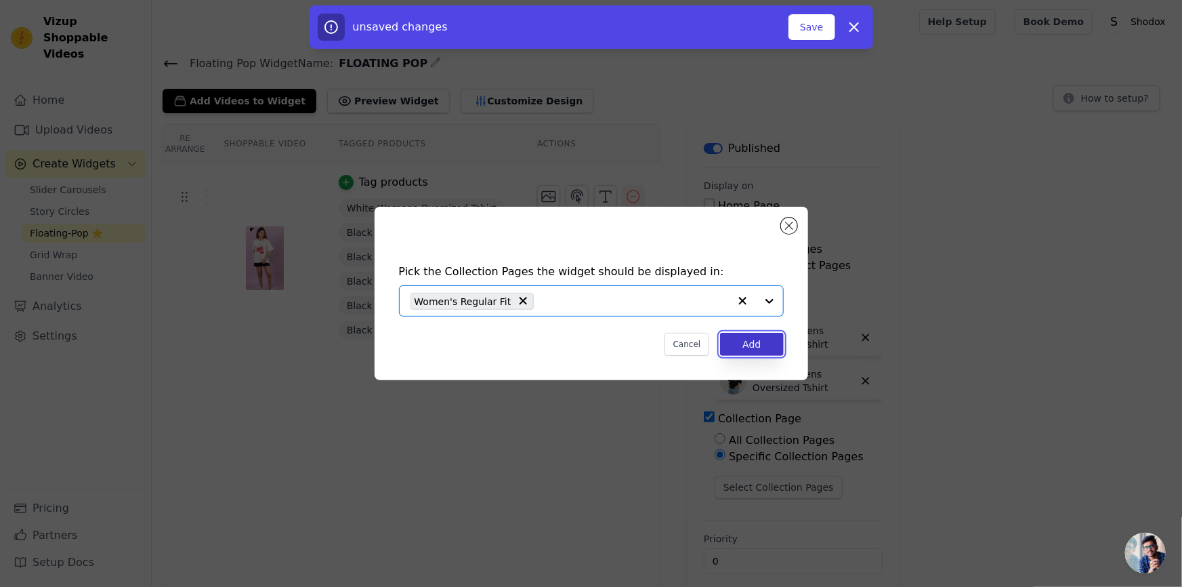
click at [745, 348] on button "Add" at bounding box center [751, 344] width 63 height 23
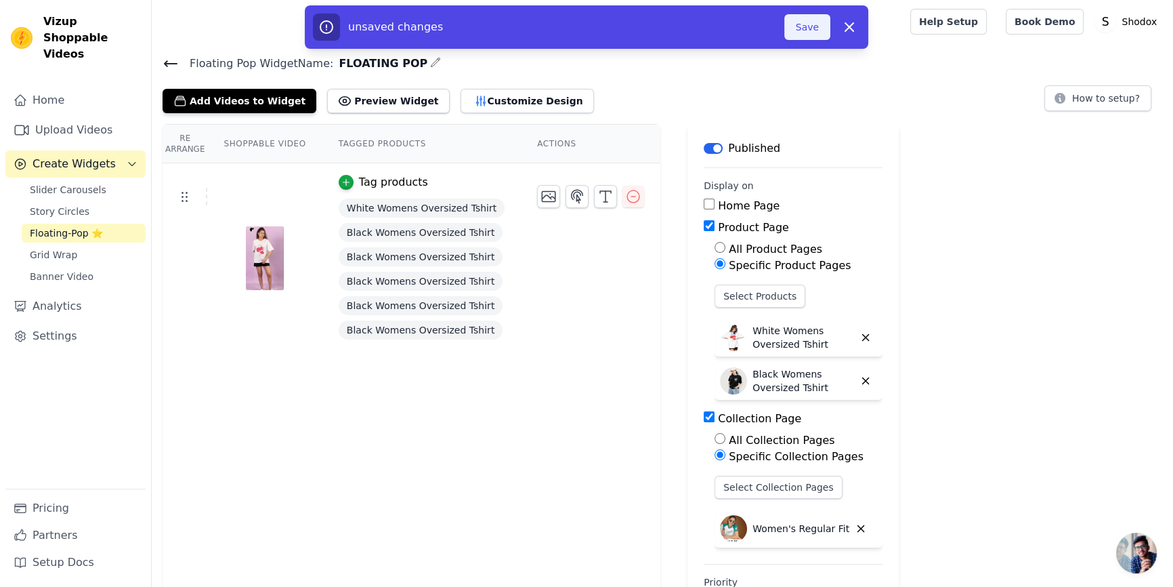
click at [795, 27] on button "Save" at bounding box center [808, 27] width 46 height 26
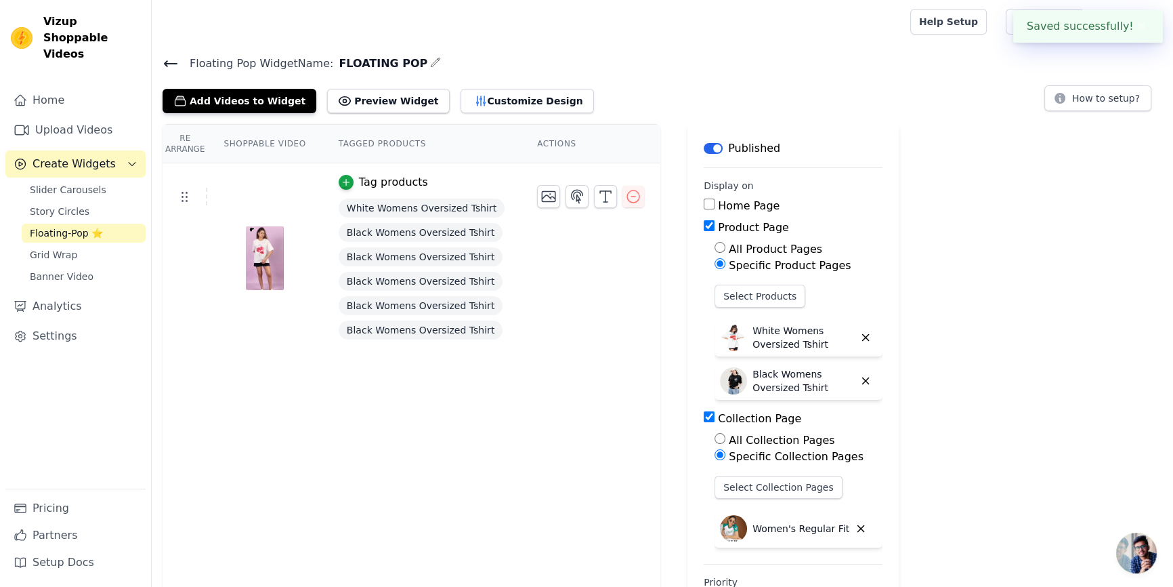
click at [430, 67] on icon "button" at bounding box center [435, 62] width 11 height 11
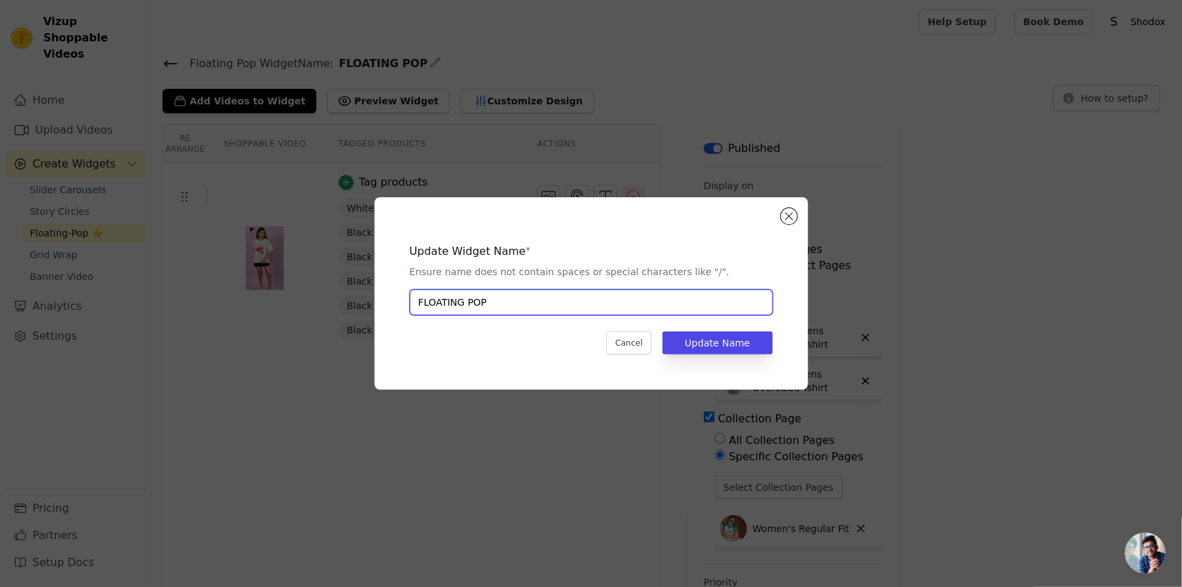
drag, startPoint x: 495, startPoint y: 299, endPoint x: 270, endPoint y: 304, distance: 224.3
click at [270, 304] on div "Update Widget Name * Ensure name does not contain spaces or special characters …" at bounding box center [591, 293] width 1139 height 236
type input "BREEZE WOMENS"
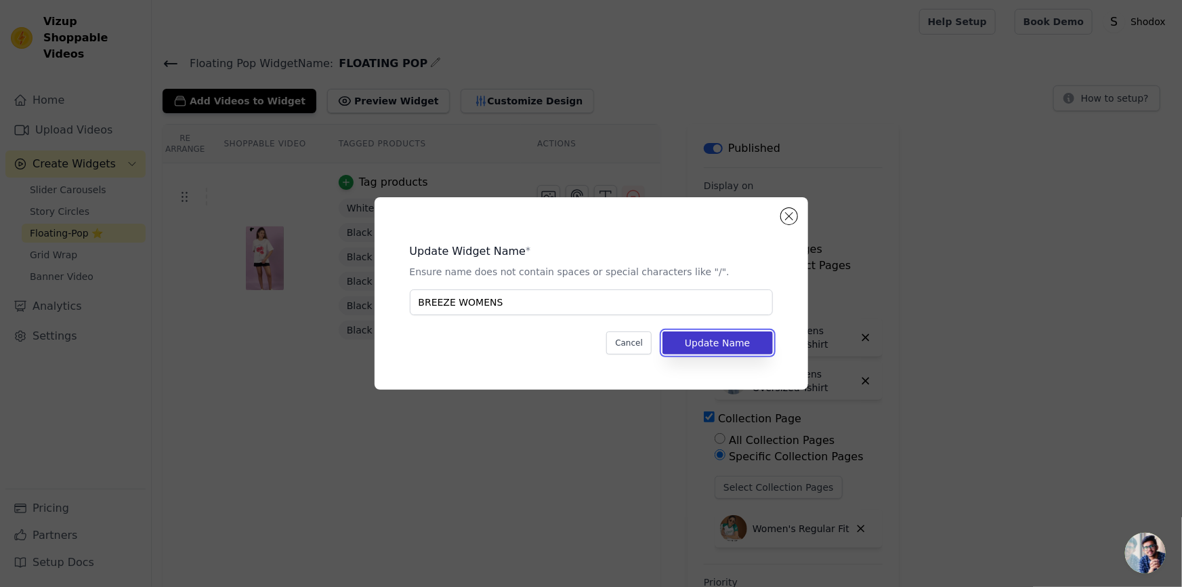
click at [728, 345] on button "Update Name" at bounding box center [718, 342] width 110 height 23
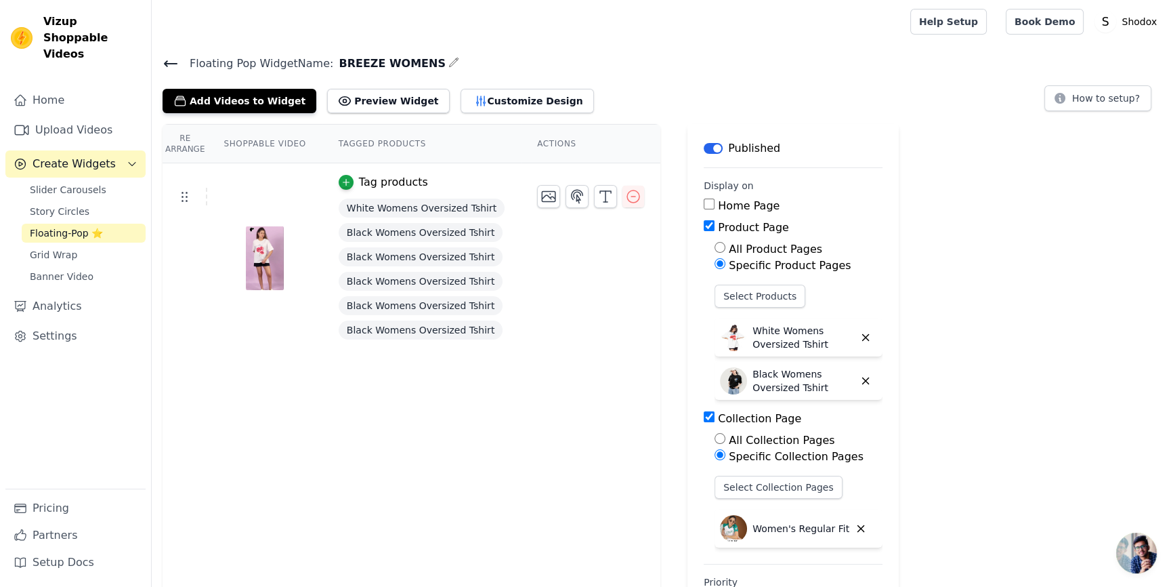
click at [167, 57] on icon at bounding box center [171, 64] width 16 height 16
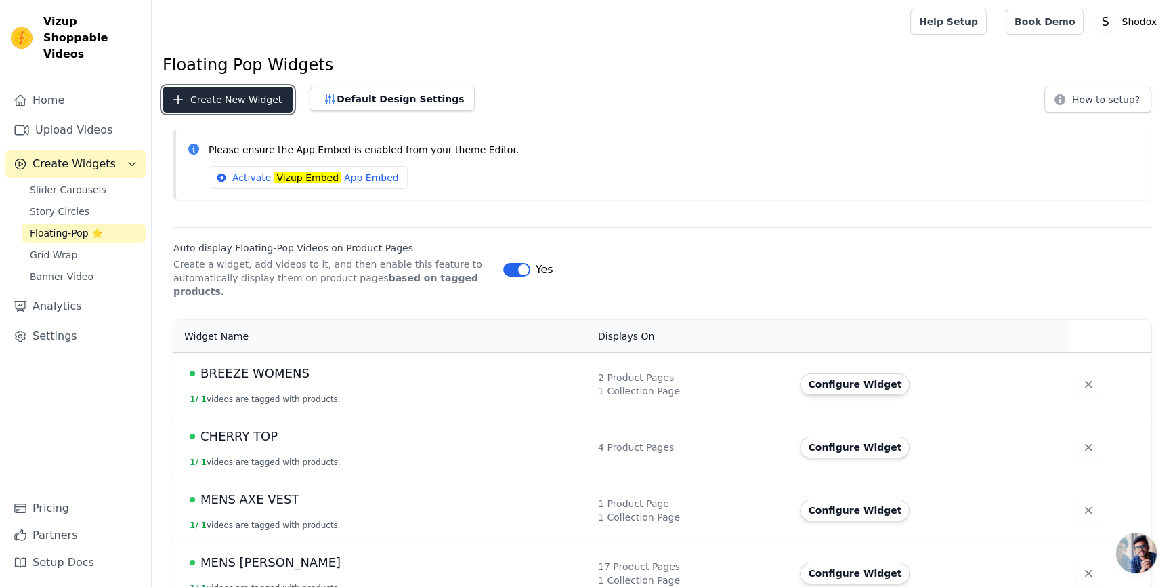
click at [247, 100] on button "Create New Widget" at bounding box center [228, 100] width 131 height 26
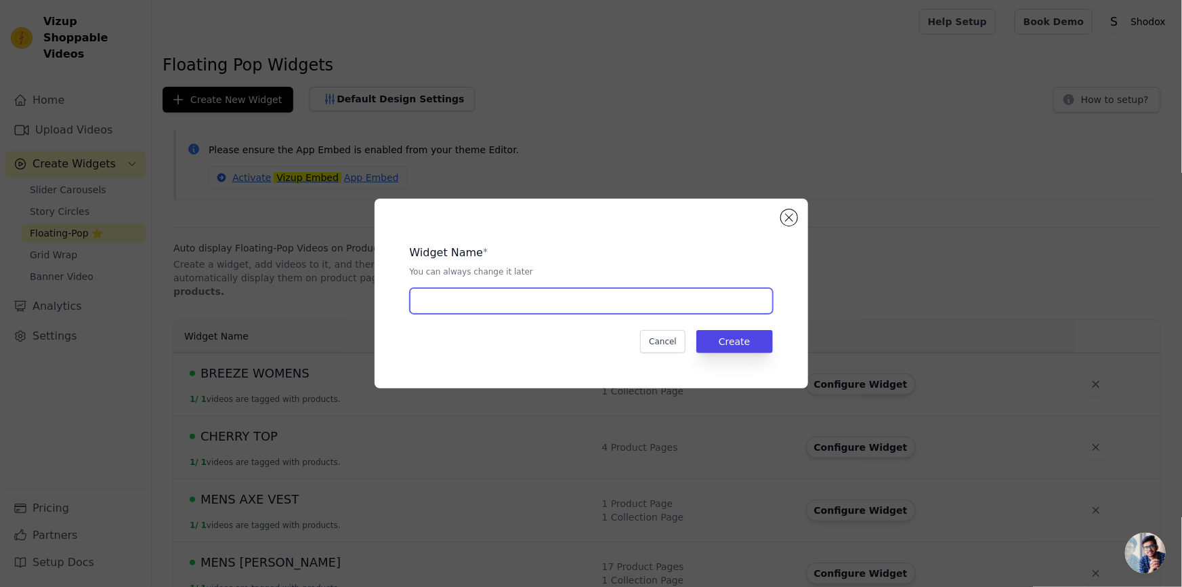
click at [466, 294] on input "text" at bounding box center [591, 301] width 363 height 26
type input "GALAXY WOMENS"
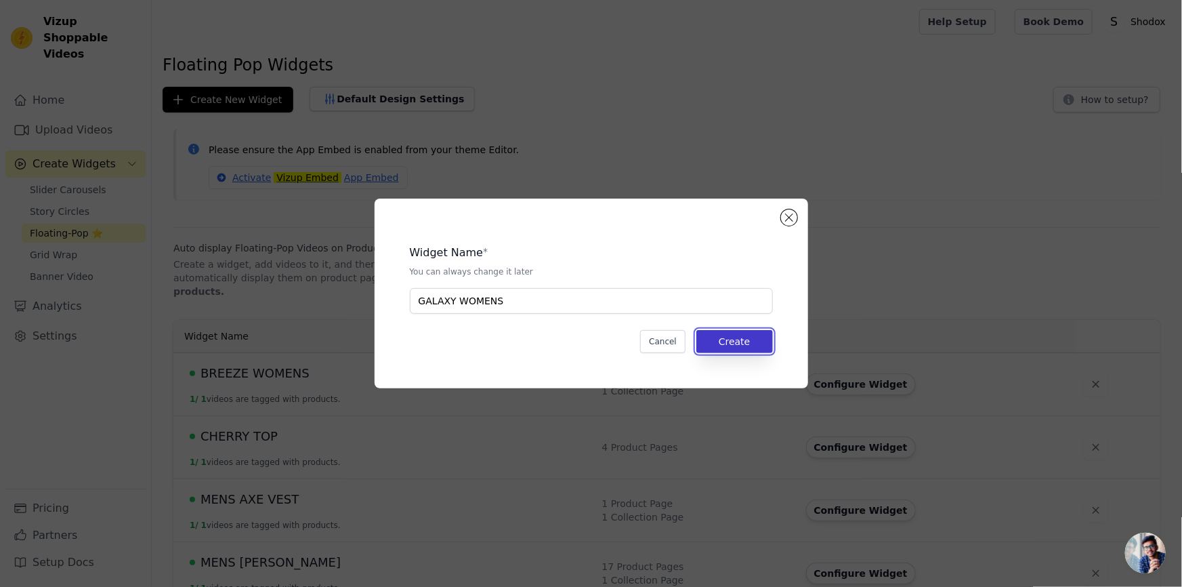
click at [725, 336] on button "Create" at bounding box center [734, 341] width 77 height 23
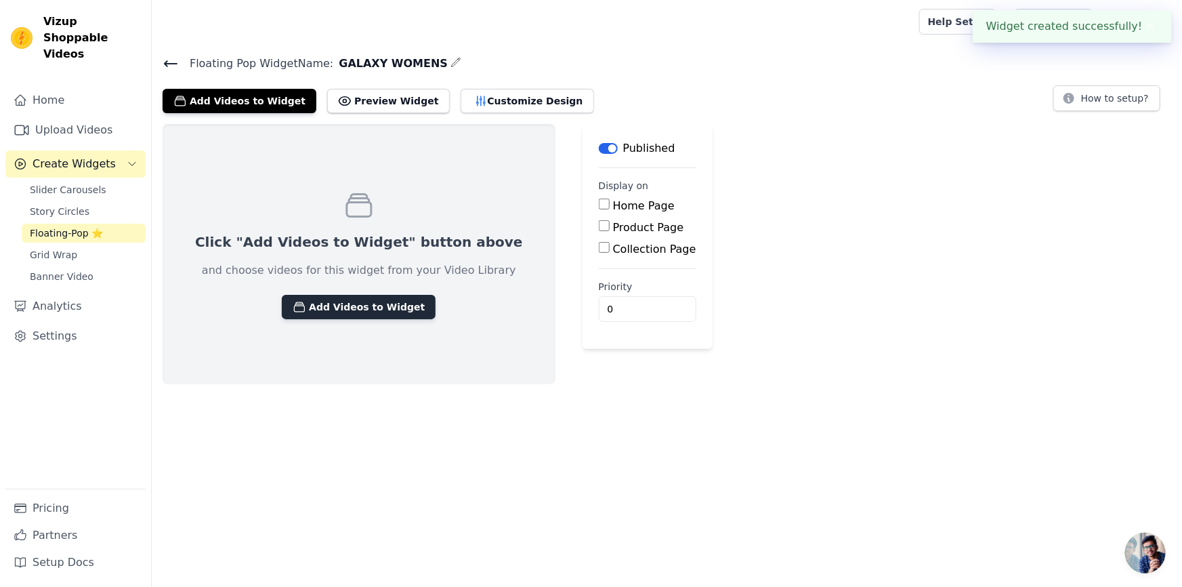
click at [304, 304] on button "Add Videos to Widget" at bounding box center [359, 307] width 154 height 24
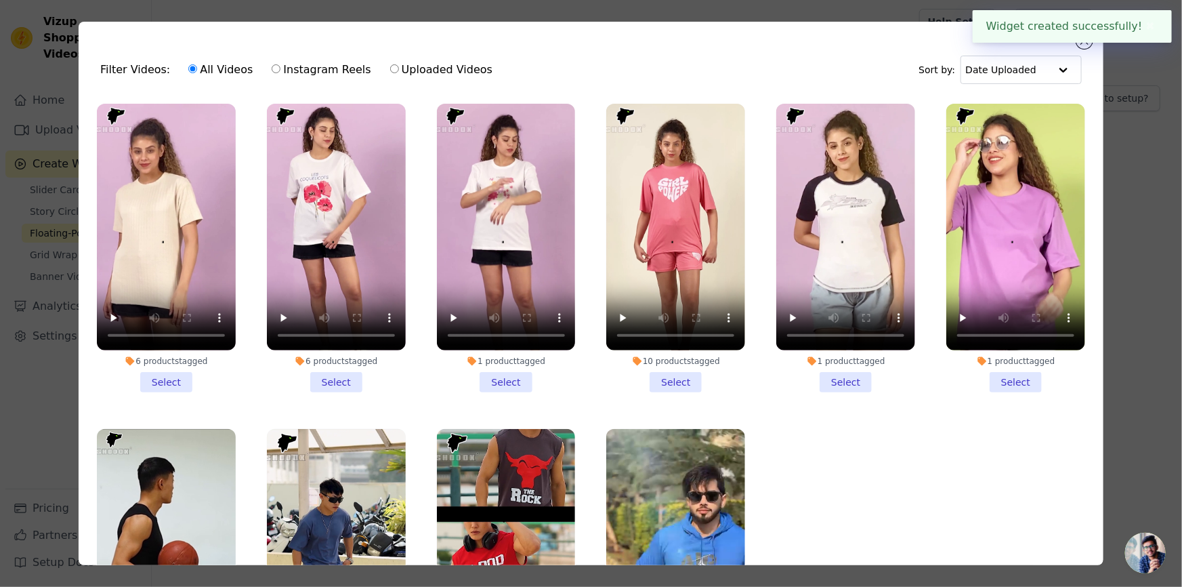
click at [489, 381] on li "1 product tagged Select" at bounding box center [506, 248] width 139 height 289
click at [0, 0] on input "1 product tagged Select" at bounding box center [0, 0] width 0 height 0
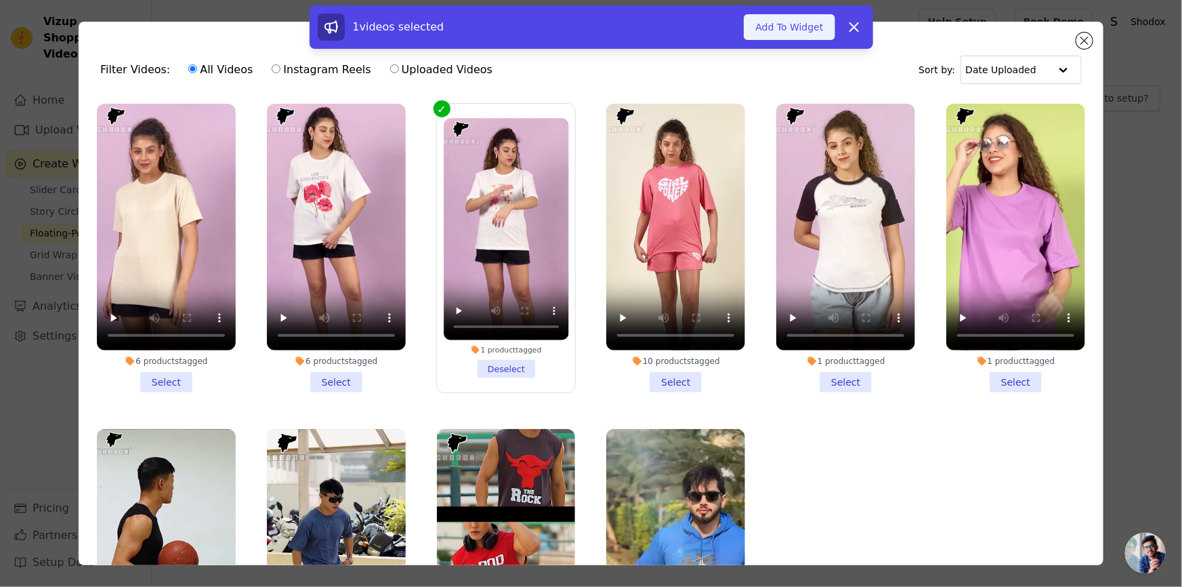
click at [809, 35] on button "Add To Widget" at bounding box center [789, 27] width 91 height 26
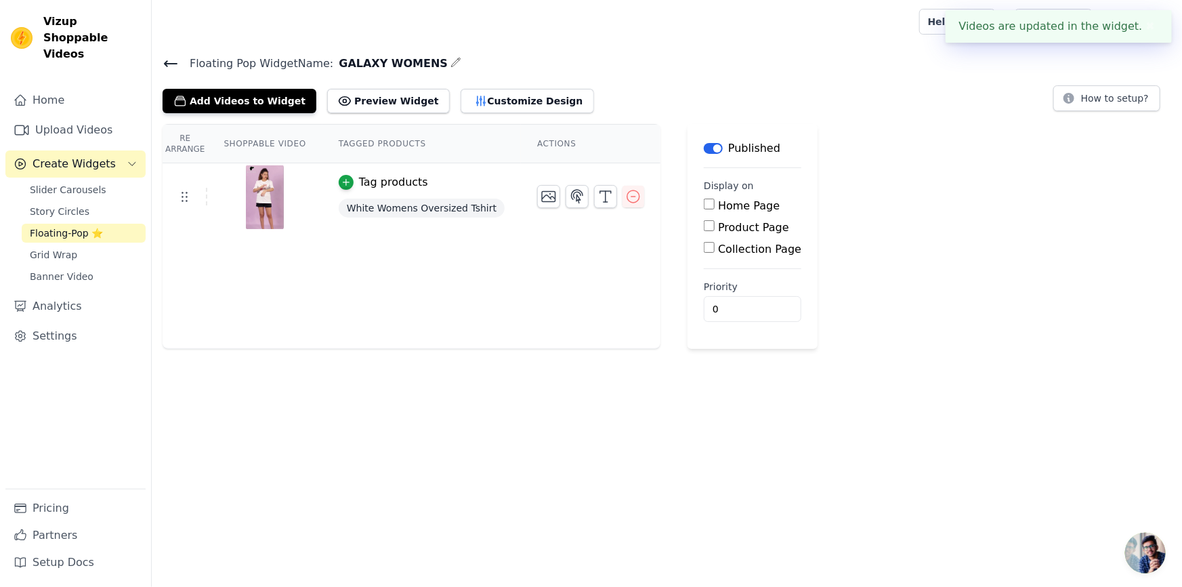
click at [704, 223] on input "Product Page" at bounding box center [709, 225] width 11 height 11
checkbox input "true"
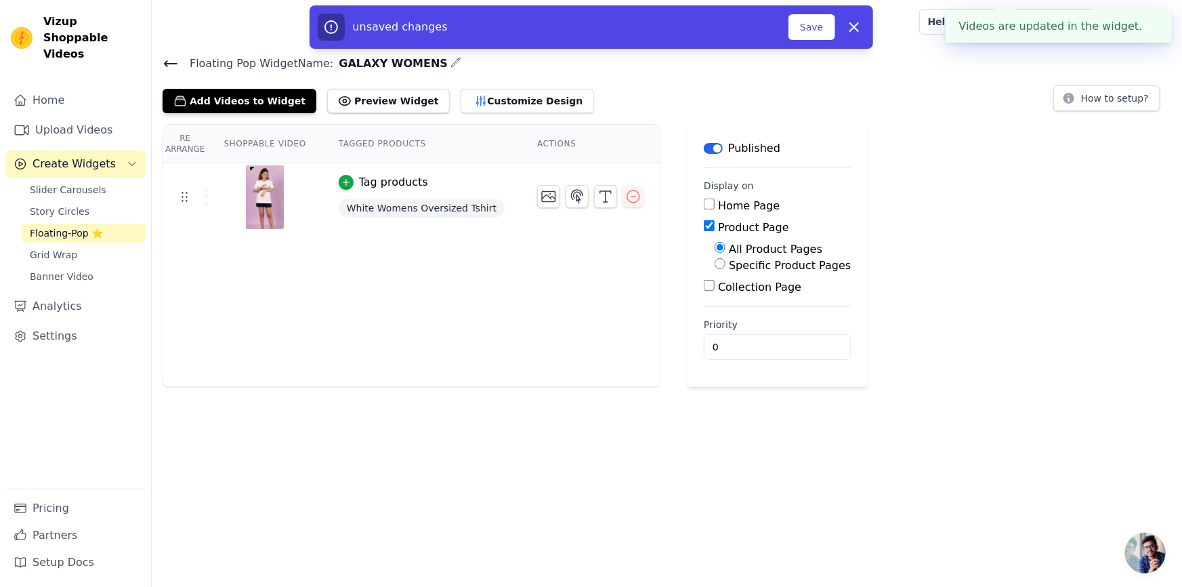
click at [704, 255] on div "All Product Pages Specific Product Pages" at bounding box center [777, 257] width 147 height 33
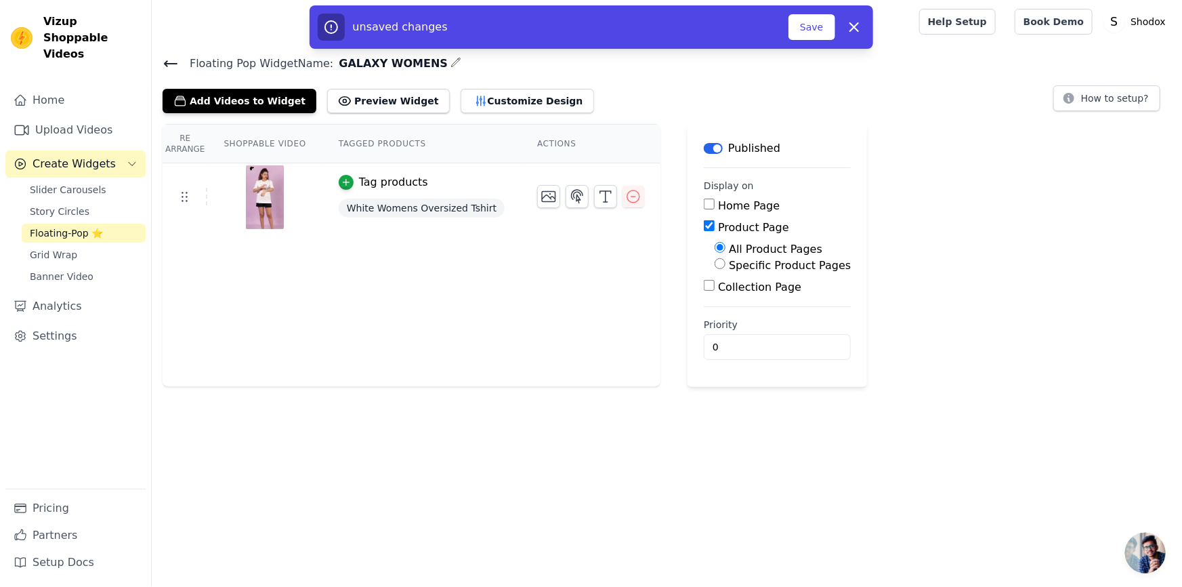
click at [729, 264] on label "Specific Product Pages" at bounding box center [790, 265] width 122 height 13
click at [715, 264] on input "Specific Product Pages" at bounding box center [720, 263] width 11 height 11
radio input "true"
click at [717, 301] on button "Select Products" at bounding box center [760, 296] width 91 height 23
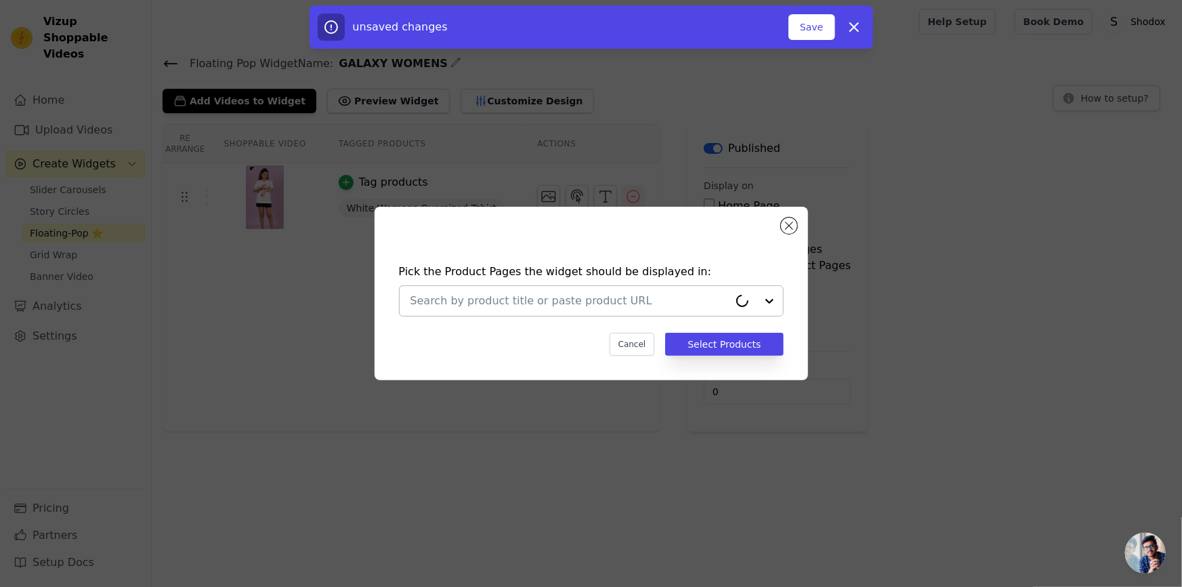
click at [528, 299] on input "text" at bounding box center [570, 301] width 318 height 16
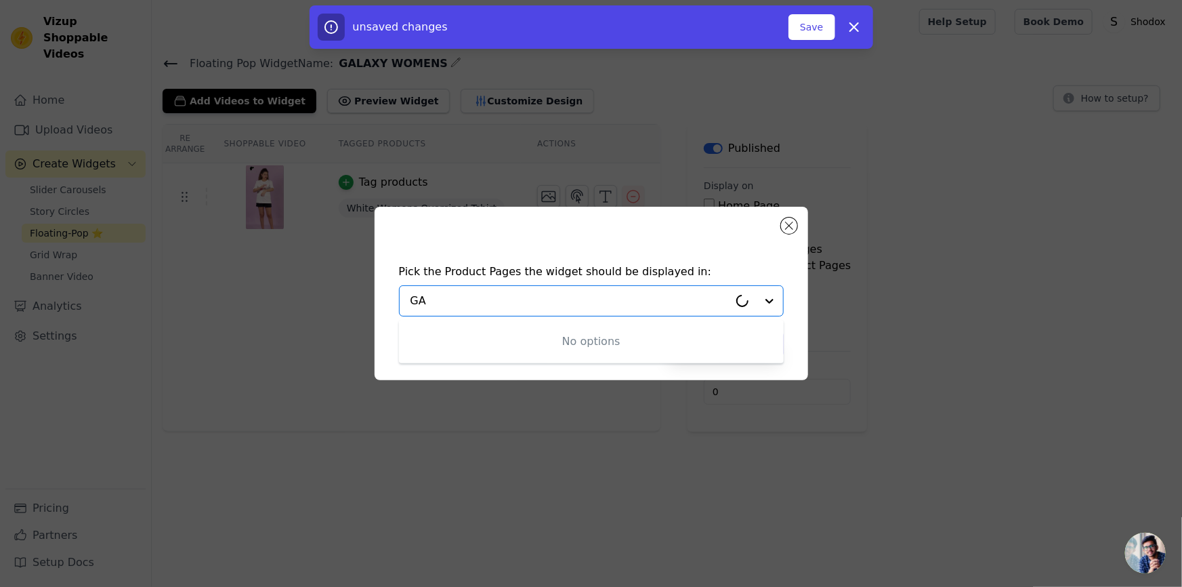
type input "G"
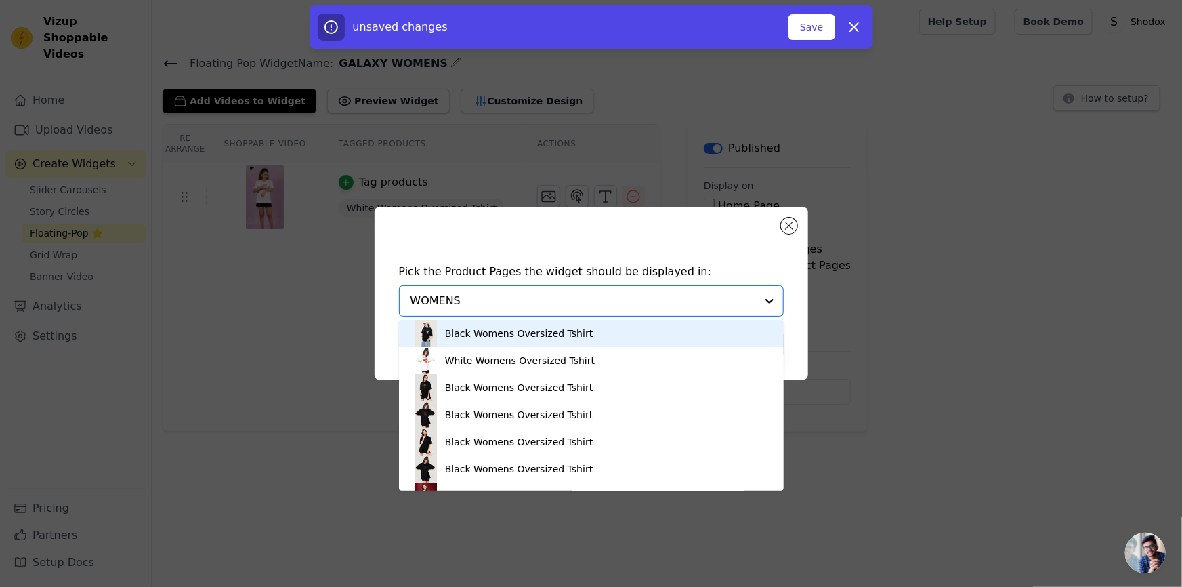
type input "WOMEN"
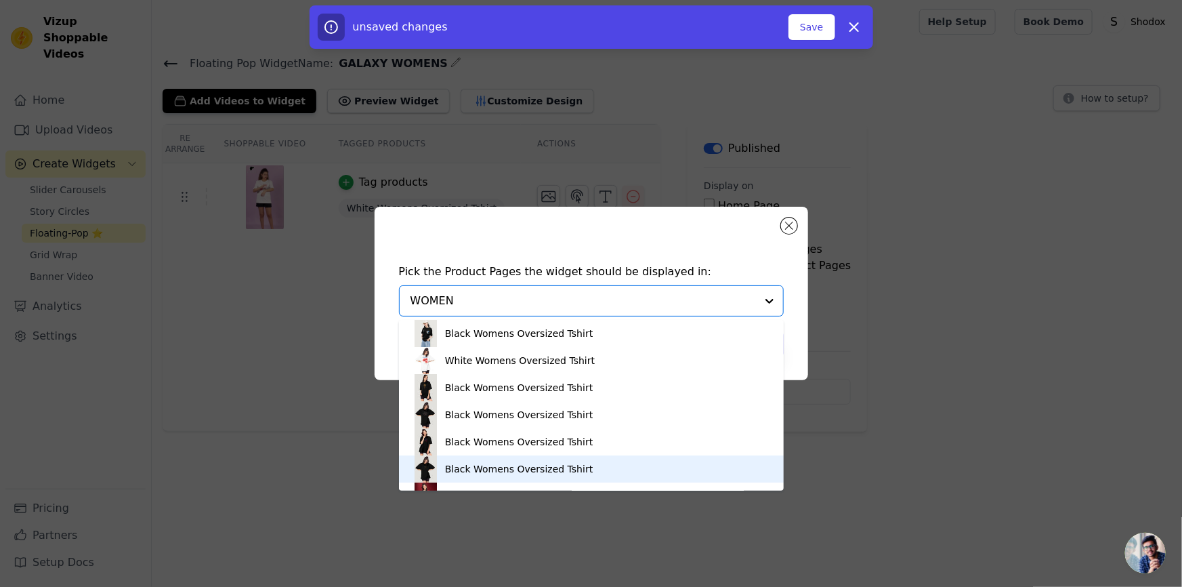
click at [474, 470] on div "Black Womens Oversized Tshirt" at bounding box center [519, 469] width 148 height 14
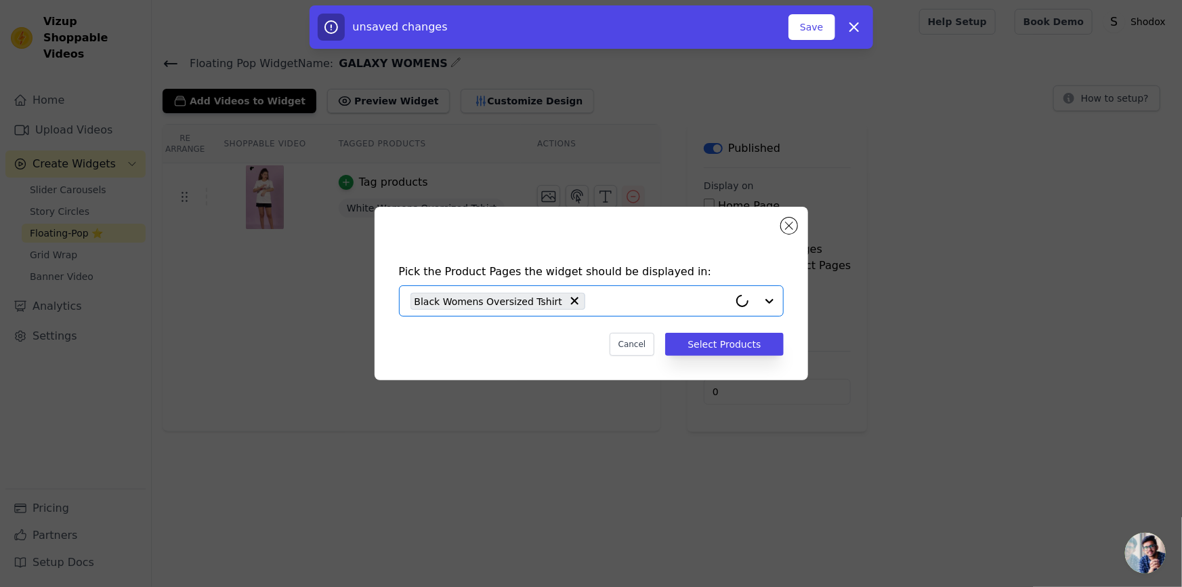
click at [592, 304] on input "text" at bounding box center [660, 301] width 137 height 16
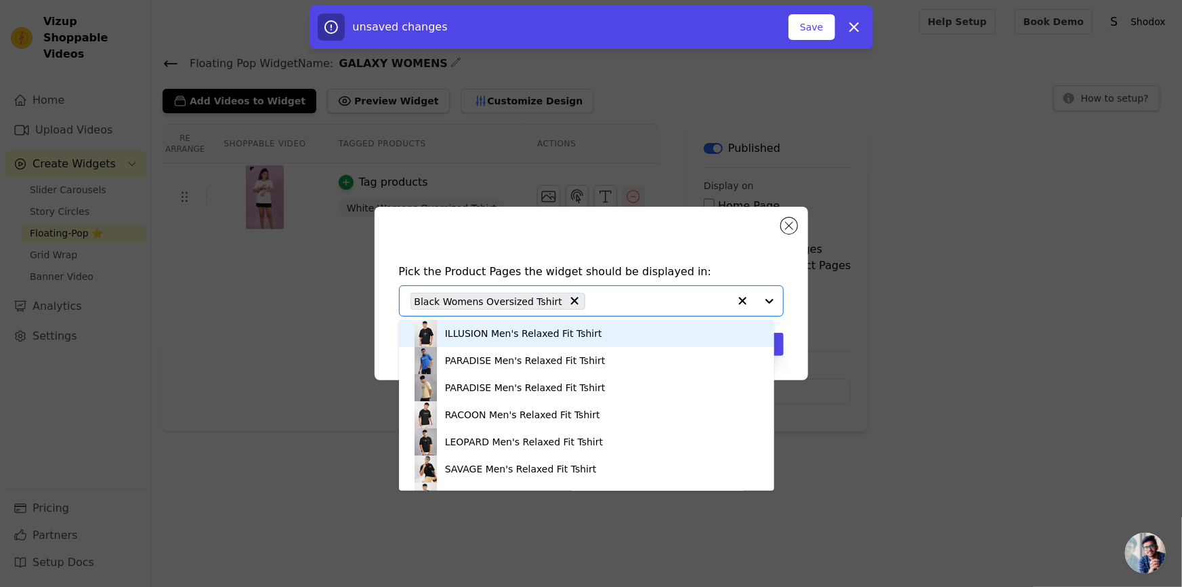
click at [629, 301] on input "text" at bounding box center [660, 301] width 137 height 16
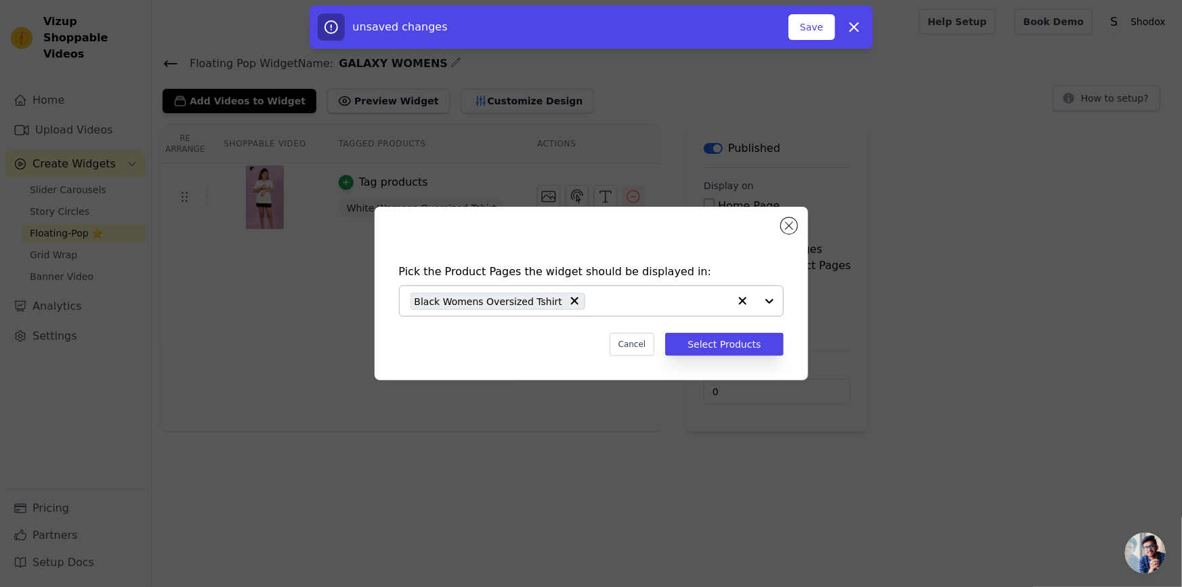
click at [620, 305] on input "text" at bounding box center [660, 301] width 137 height 16
click at [623, 307] on input "text" at bounding box center [660, 301] width 137 height 16
click at [694, 342] on button "Select Products" at bounding box center [724, 344] width 118 height 23
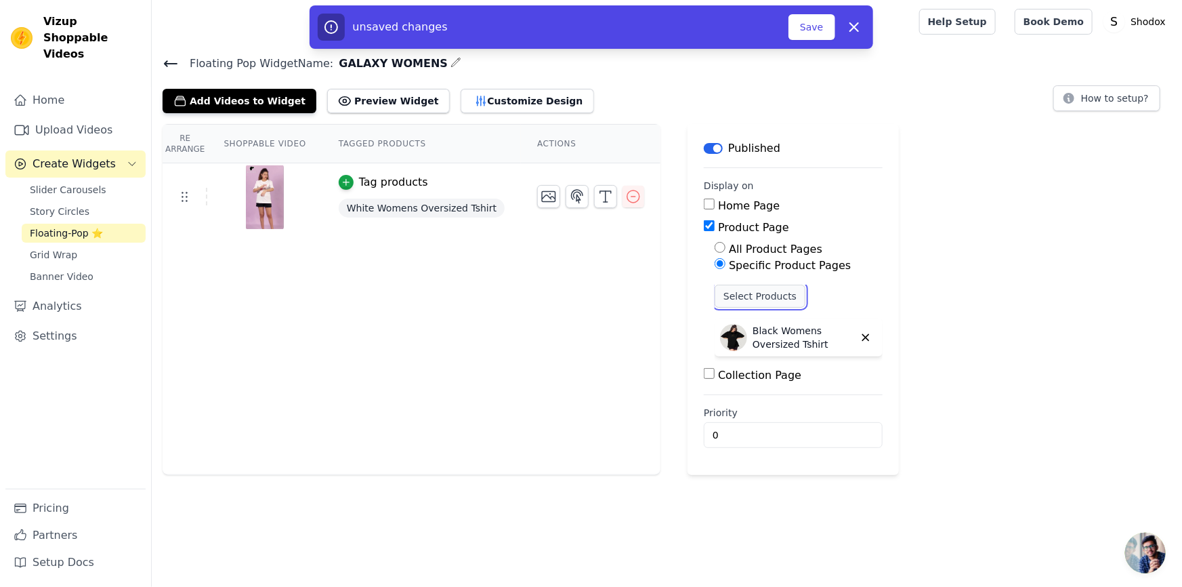
click at [743, 298] on button "Select Products" at bounding box center [760, 296] width 91 height 23
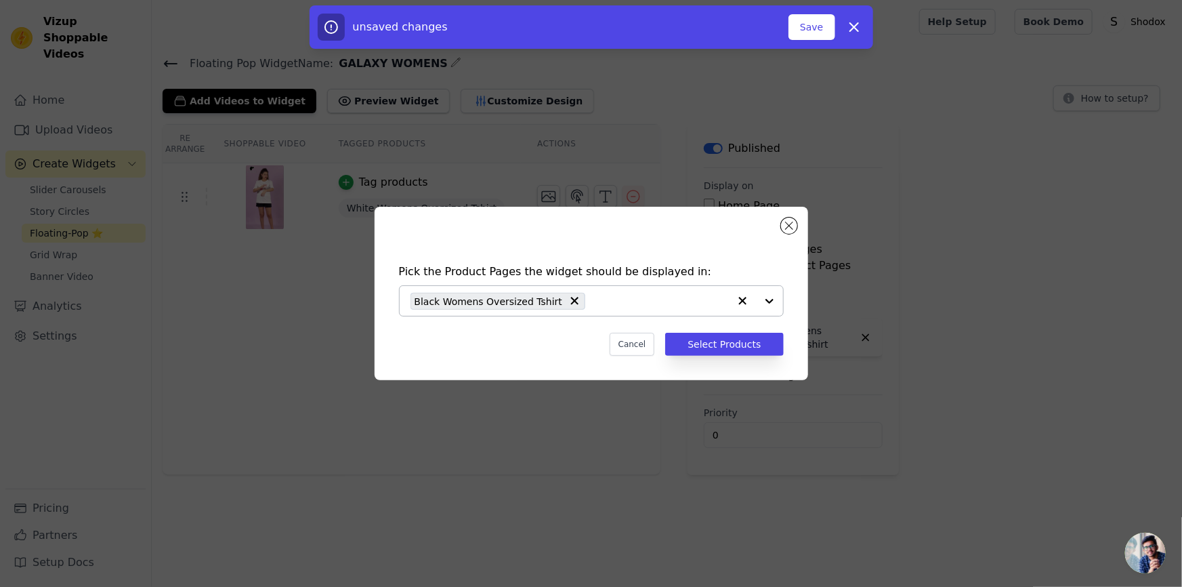
click at [592, 304] on input "text" at bounding box center [660, 301] width 137 height 16
click at [762, 252] on div "Pick the Product Pages the widget should be displayed in: Black Womens Oversize…" at bounding box center [592, 309] width 412 height 119
click at [785, 220] on button "Close modal" at bounding box center [789, 225] width 16 height 16
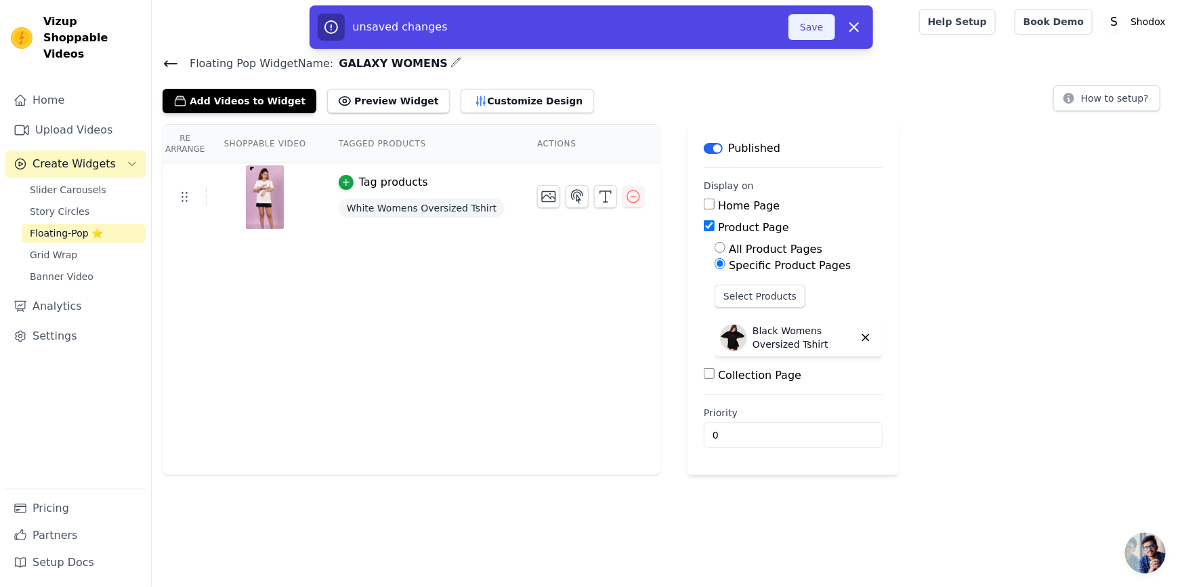
click at [804, 39] on button "Save" at bounding box center [812, 27] width 46 height 26
click at [803, 28] on button "Save" at bounding box center [812, 27] width 46 height 26
click at [803, 24] on button "Save" at bounding box center [812, 27] width 46 height 26
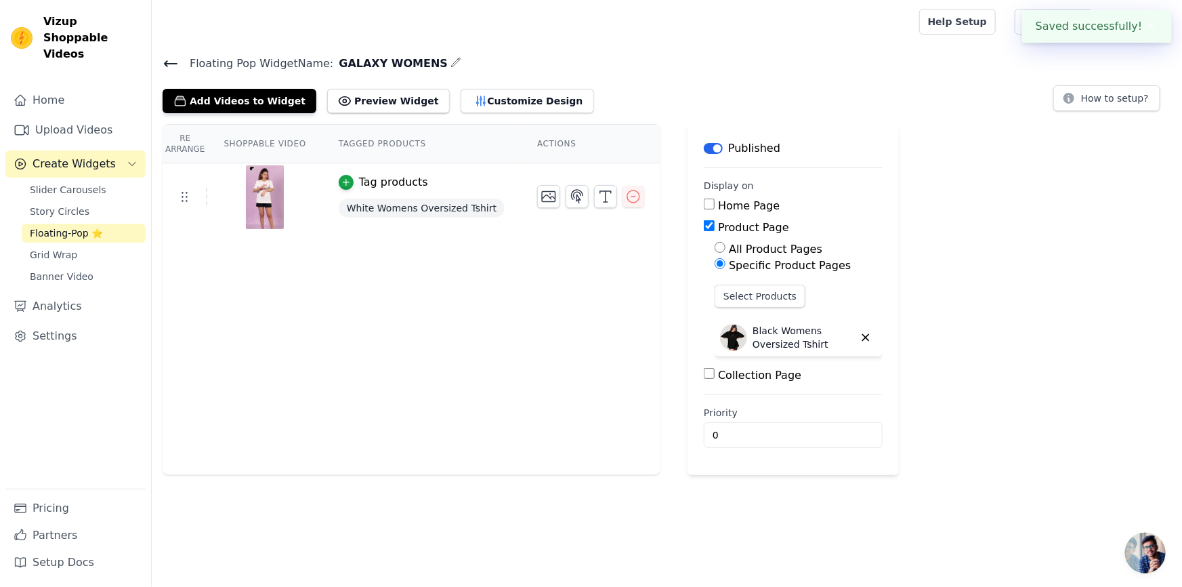
click at [787, 87] on div "Add Videos to Widget Preview Widget Customize Design How to setup?" at bounding box center [667, 98] width 1009 height 30
click at [900, 297] on div "Re Arrange Shoppable Video Tagged Products Actions Tag products White Womens Ov…" at bounding box center [667, 299] width 1030 height 351
click at [165, 57] on icon at bounding box center [171, 64] width 16 height 16
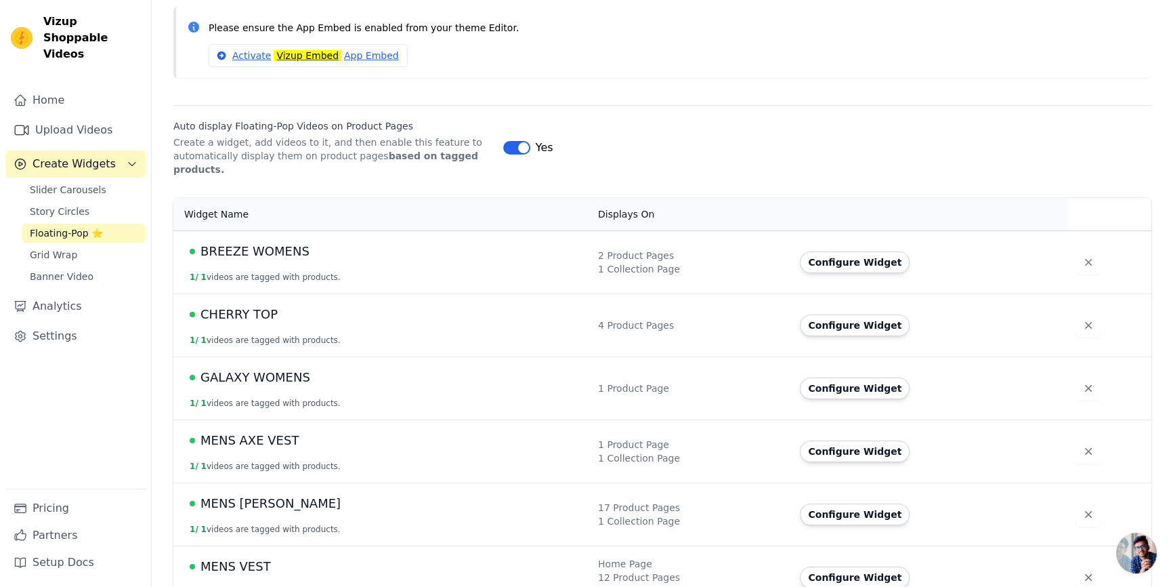
scroll to position [117, 0]
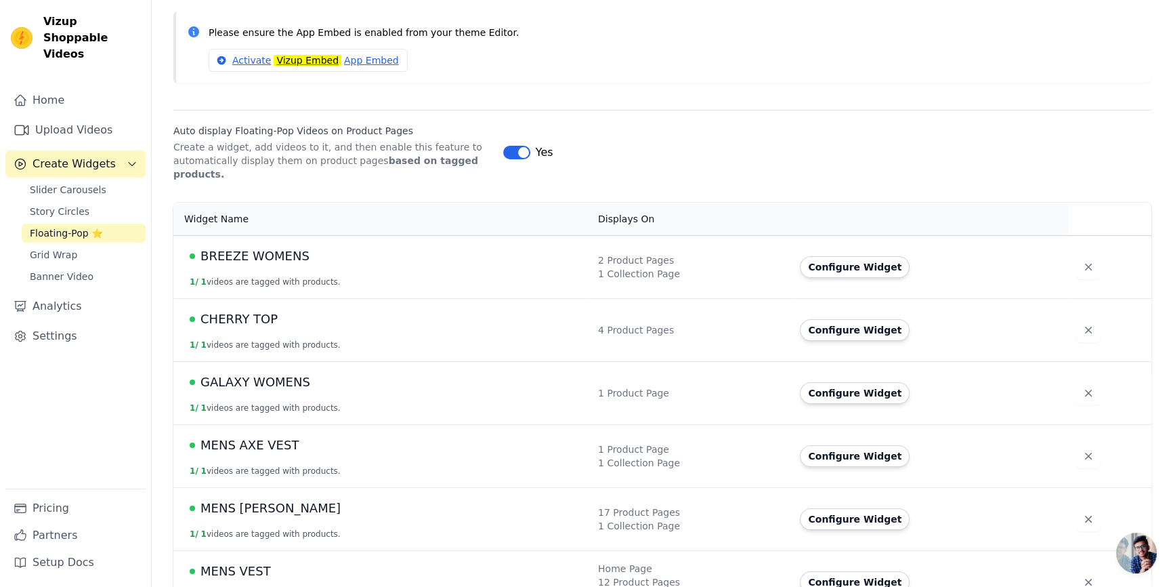
click at [295, 313] on div "CHERRY TOP" at bounding box center [386, 319] width 392 height 19
click at [228, 312] on span "CHERRY TOP" at bounding box center [239, 319] width 77 height 19
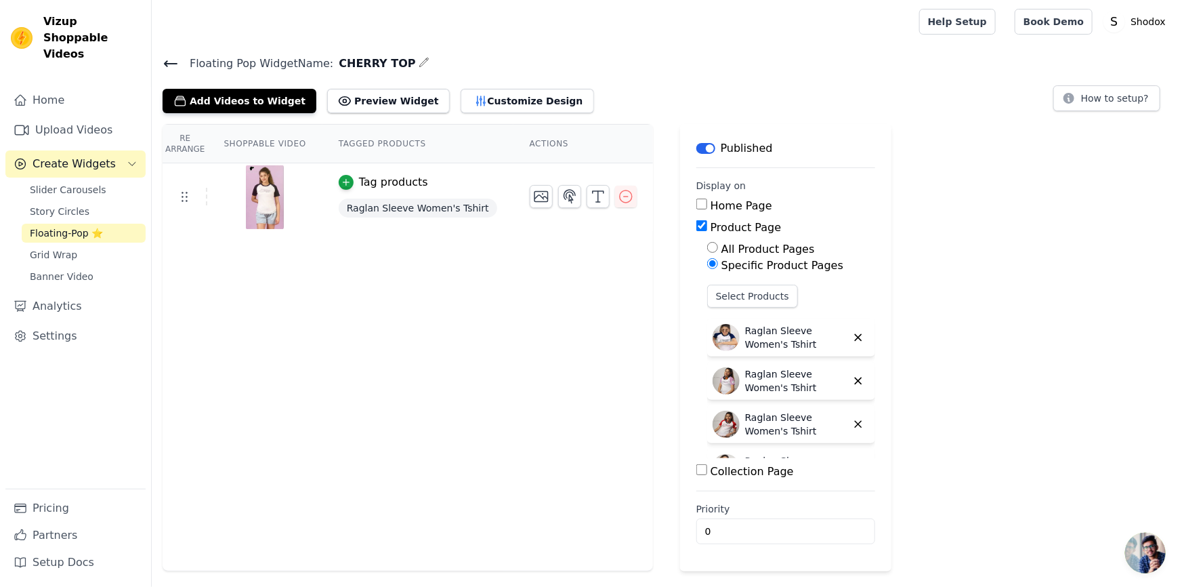
scroll to position [33, 0]
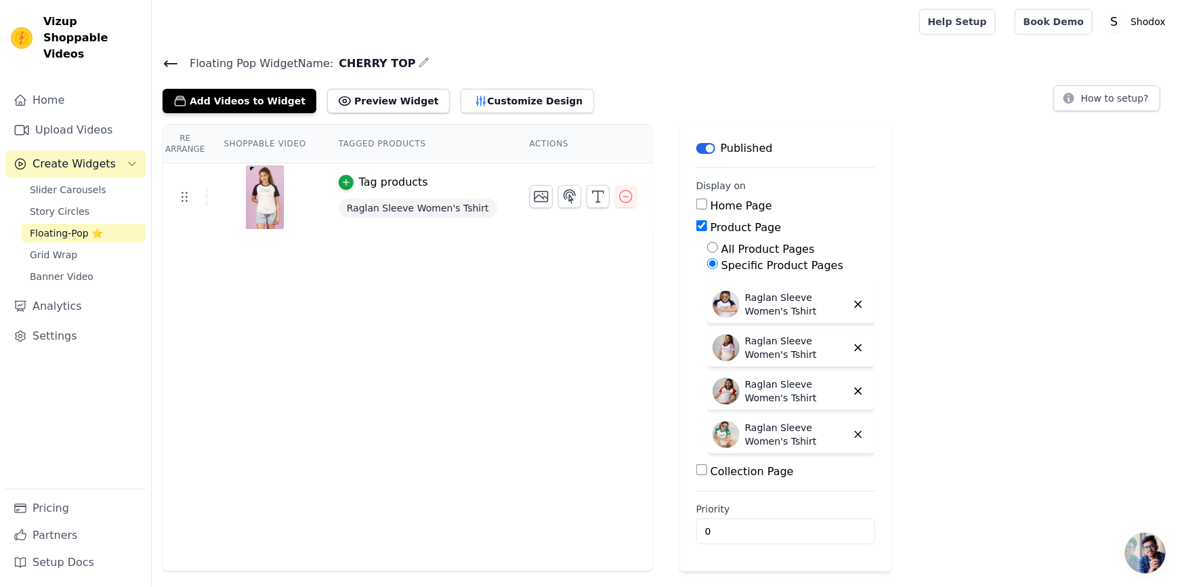
click at [451, 362] on div "Re Arrange Shoppable Video Tagged Products Actions Tag products Raglan Sleeve W…" at bounding box center [408, 347] width 491 height 447
click at [461, 100] on button "Customize Design" at bounding box center [527, 101] width 133 height 24
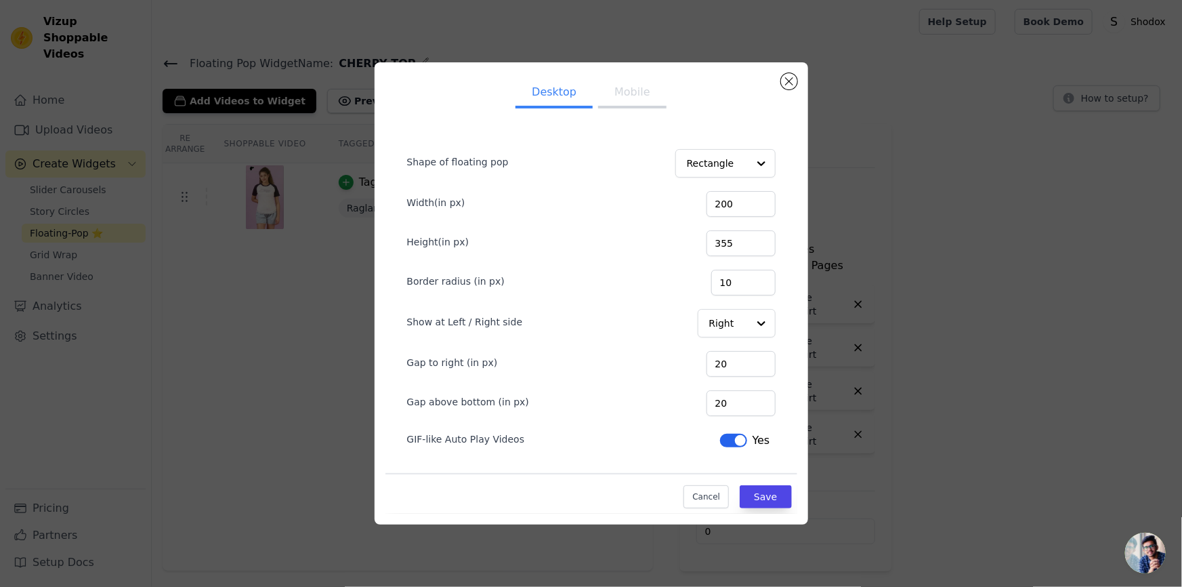
click at [634, 100] on button "Mobile" at bounding box center [632, 94] width 68 height 30
click at [799, 87] on div "Desktop Mobile Shape of floating pop Rectangle Width(in px) 200 Height(in px) 3…" at bounding box center [592, 293] width 434 height 462
click at [791, 83] on button "Close modal" at bounding box center [789, 81] width 16 height 16
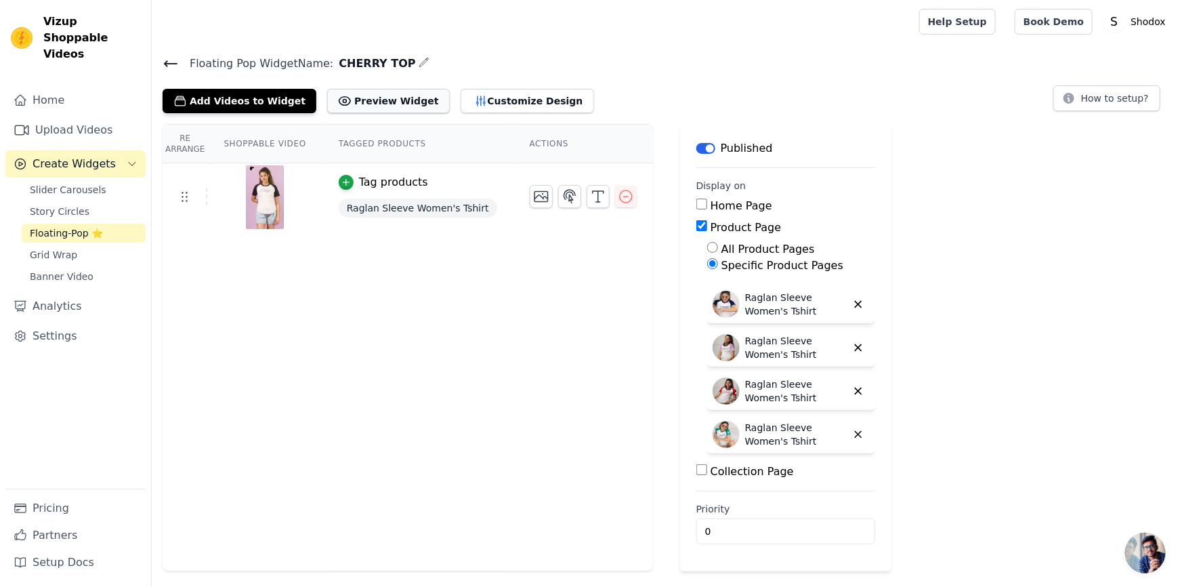
click at [368, 102] on button "Preview Widget" at bounding box center [388, 101] width 122 height 24
click at [617, 293] on div "Re Arrange Shoppable Video Tagged Products Actions Tag products Raglan Sleeve W…" at bounding box center [408, 347] width 491 height 447
click at [531, 339] on div "Re Arrange Shoppable Video Tagged Products Actions Tag products Raglan Sleeve W…" at bounding box center [408, 347] width 491 height 447
click at [573, 430] on div "Re Arrange Shoppable Video Tagged Products Actions Tag products Raglan Sleeve W…" at bounding box center [408, 347] width 491 height 447
click at [696, 202] on input "Home Page" at bounding box center [701, 204] width 11 height 11
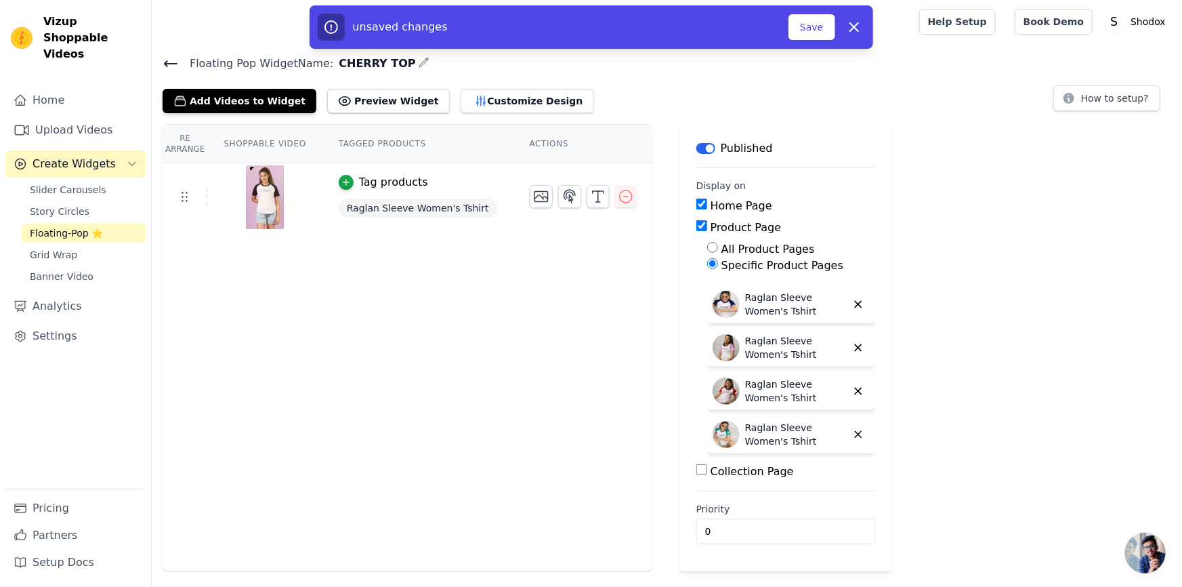
click at [696, 203] on input "Home Page" at bounding box center [701, 204] width 11 height 11
checkbox input "false"
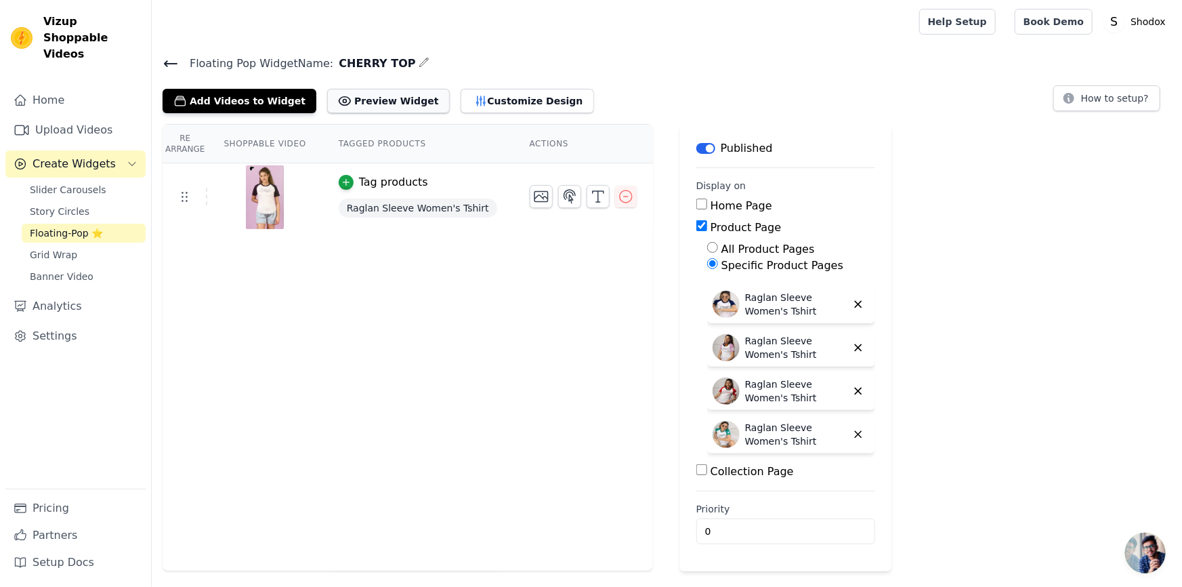
click at [389, 103] on button "Preview Widget" at bounding box center [388, 101] width 122 height 24
click at [343, 184] on div "button" at bounding box center [346, 182] width 15 height 15
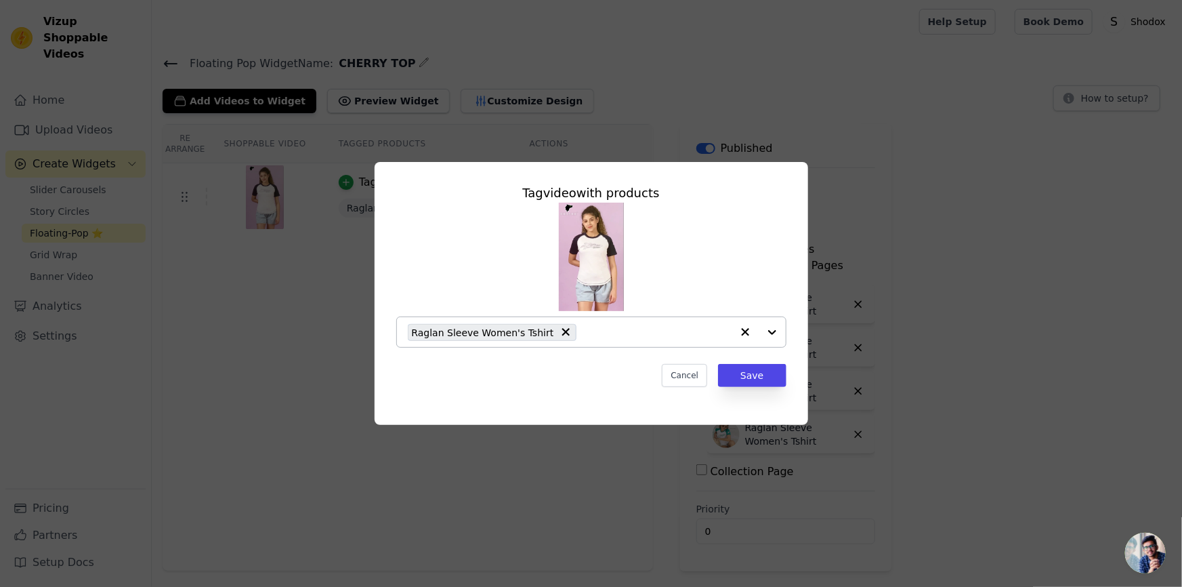
click at [590, 333] on input "text" at bounding box center [657, 332] width 148 height 16
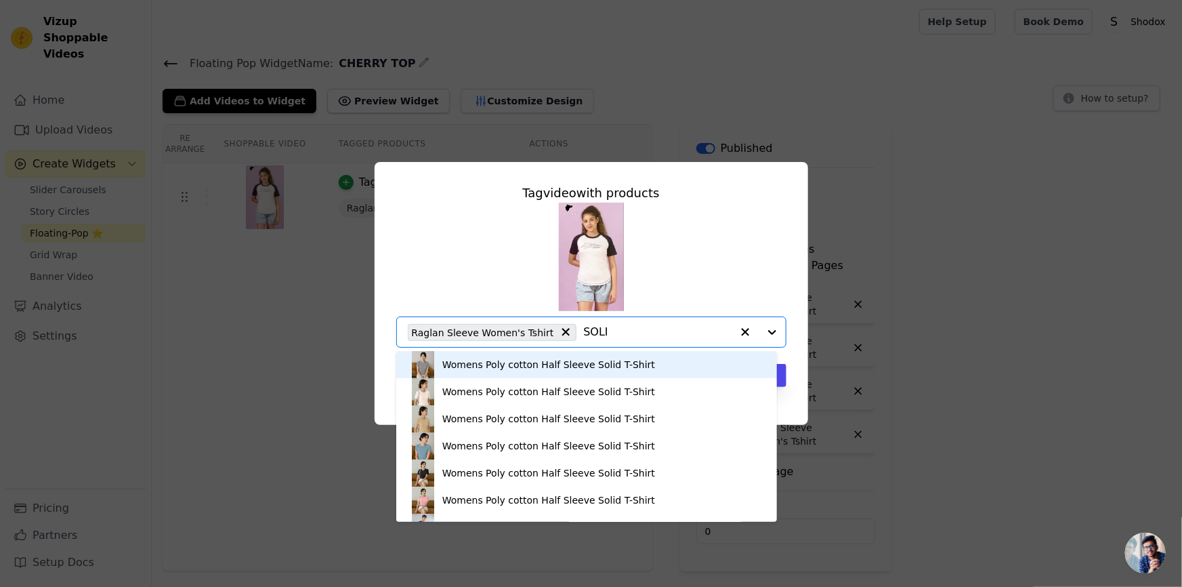
type input "SOLID"
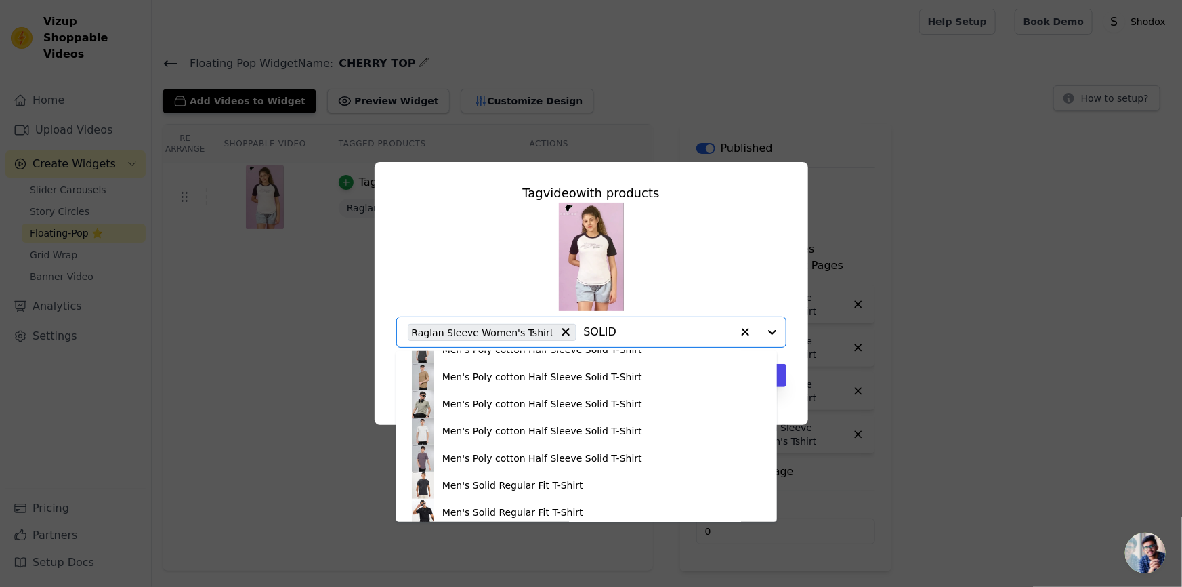
scroll to position [411, 0]
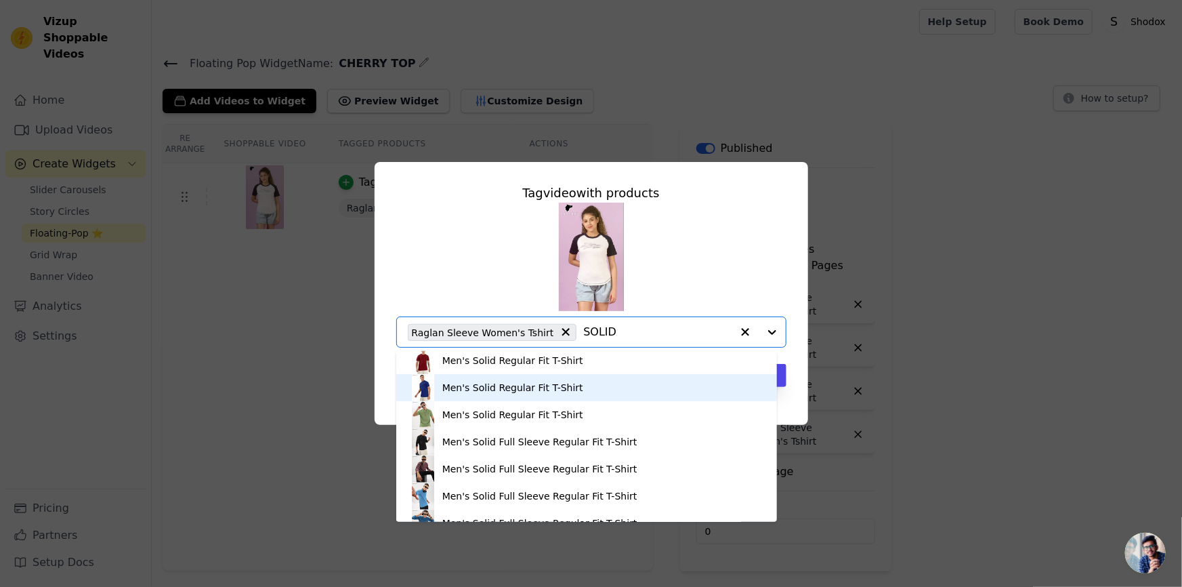
click at [623, 332] on input "SOLID" at bounding box center [657, 332] width 148 height 16
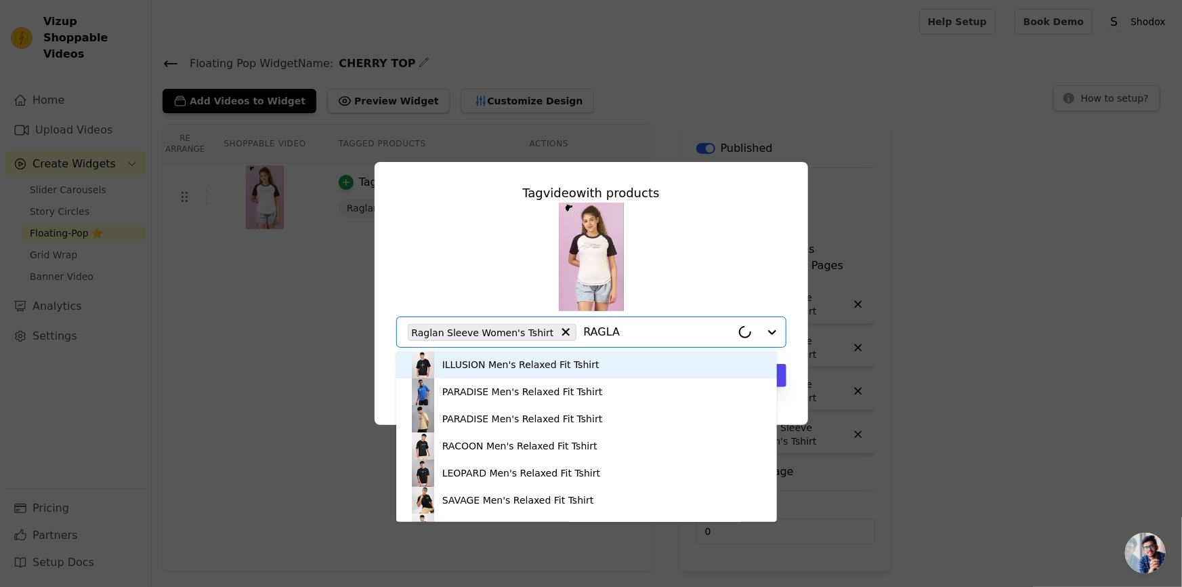
type input "RAGLAN"
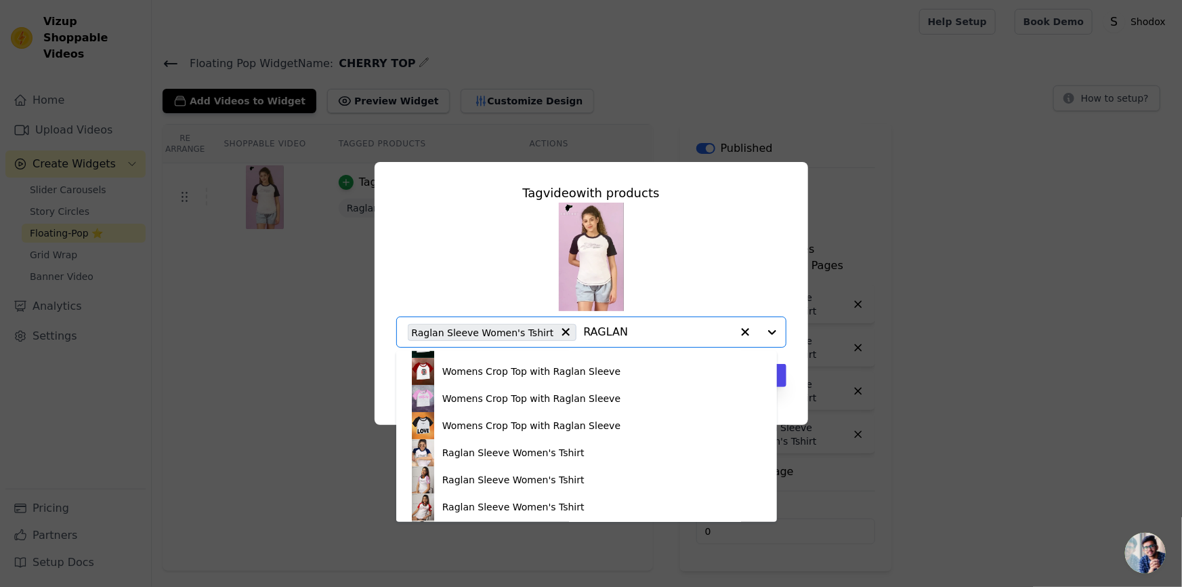
scroll to position [185, 0]
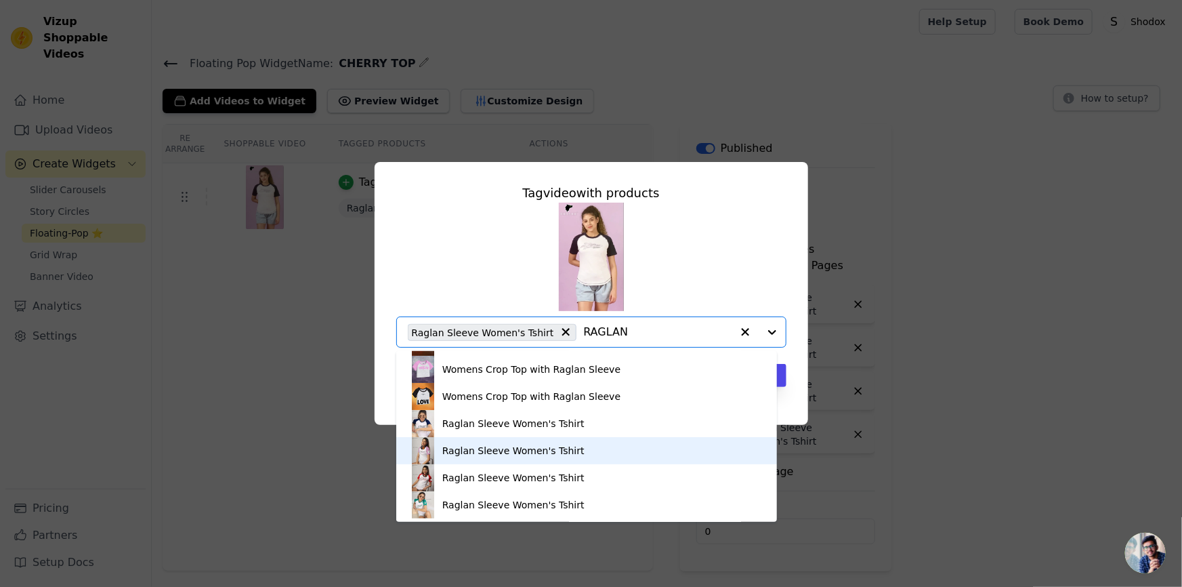
click at [495, 442] on div "Raglan Sleeve Women's Tshirt" at bounding box center [587, 450] width 354 height 27
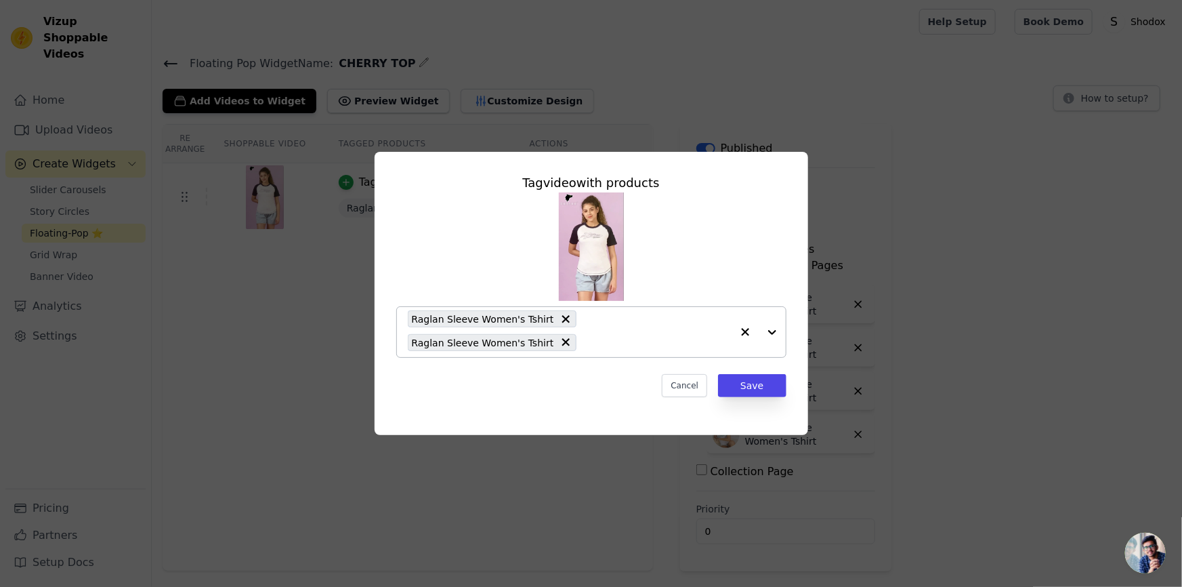
click at [585, 346] on input "text" at bounding box center [657, 342] width 148 height 16
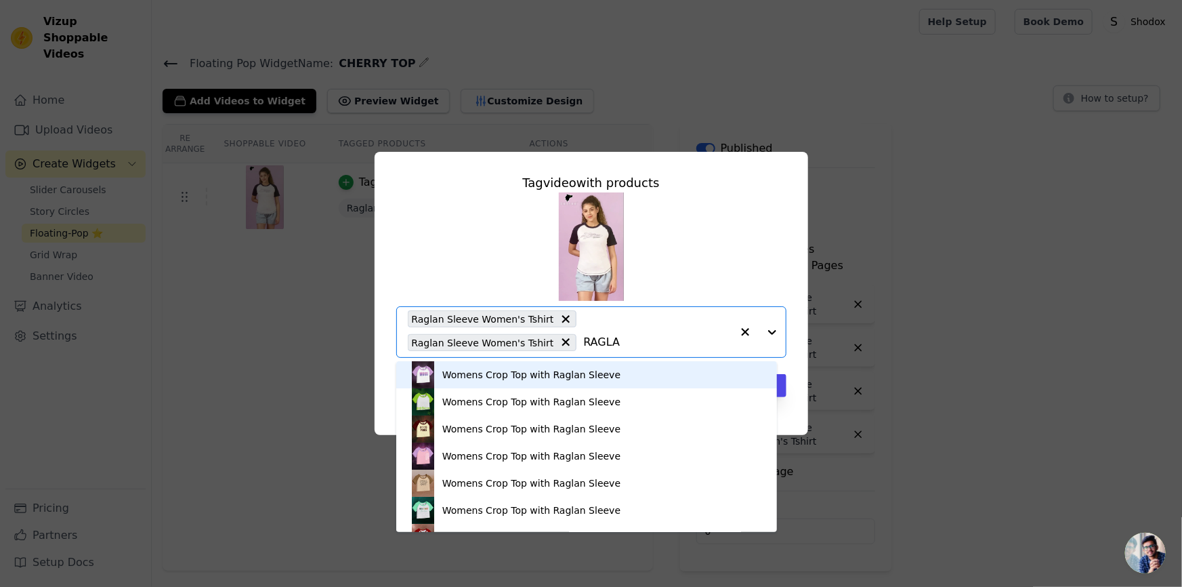
type input "RAGLAN"
click at [583, 342] on input "RAGLAN" at bounding box center [657, 342] width 148 height 16
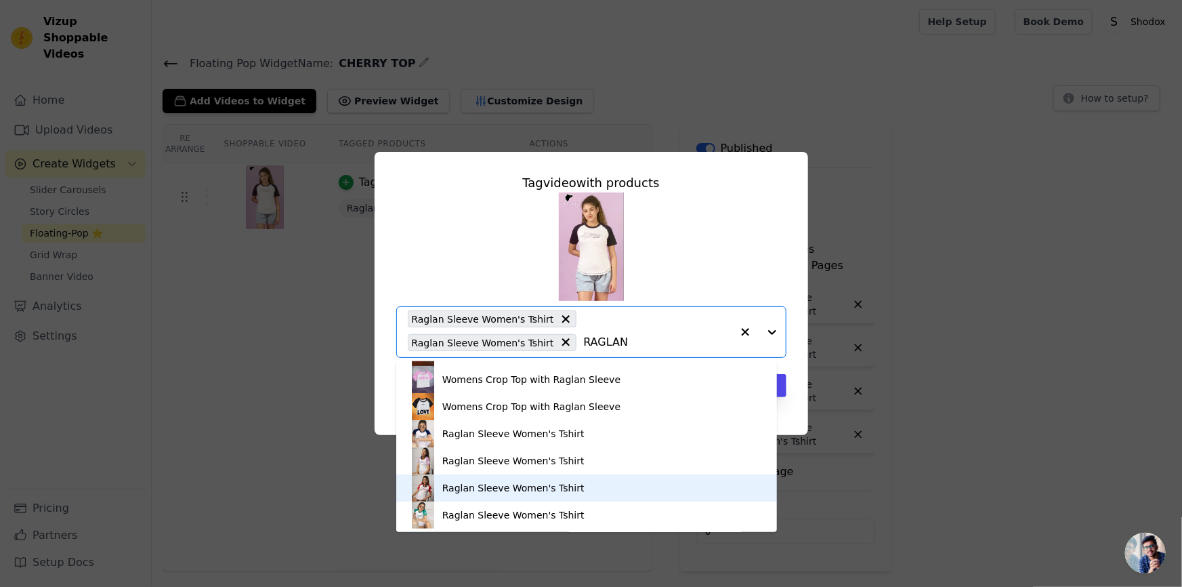
click at [467, 482] on div "Raglan Sleeve Women's Tshirt" at bounding box center [513, 488] width 142 height 14
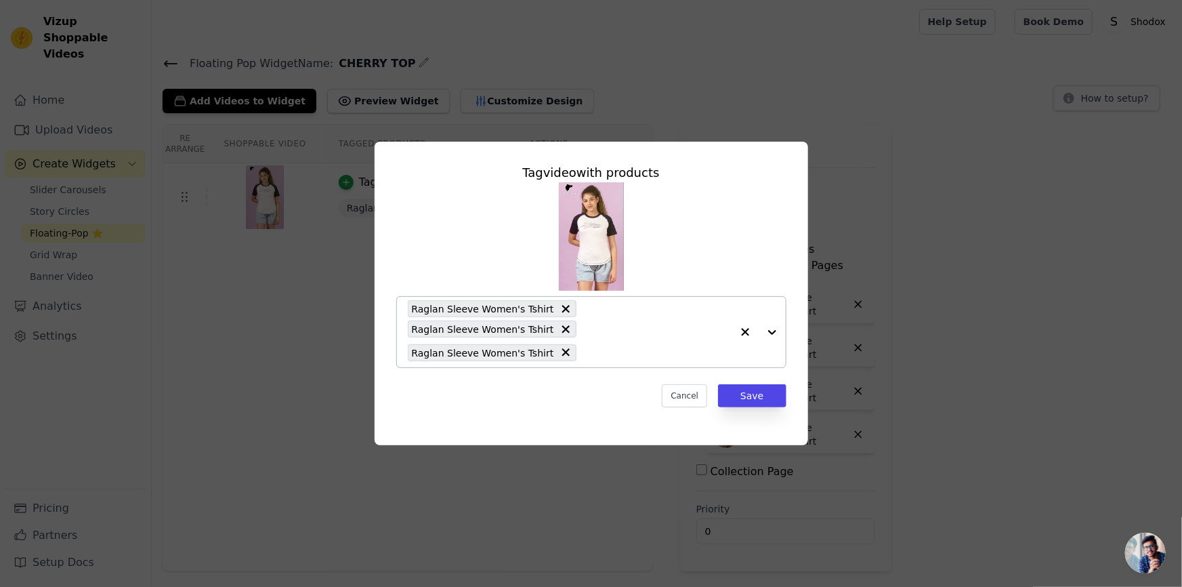
paste input "RAGLAN"
type input "RAGLAN"
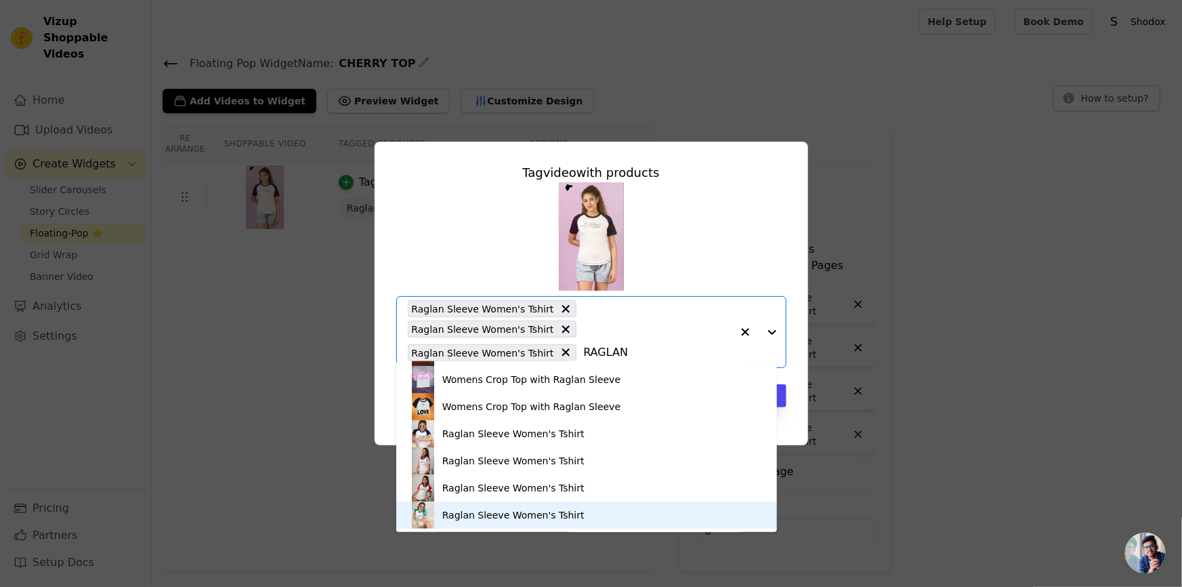
click at [486, 521] on div "Raglan Sleeve Women's Tshirt" at bounding box center [513, 515] width 142 height 14
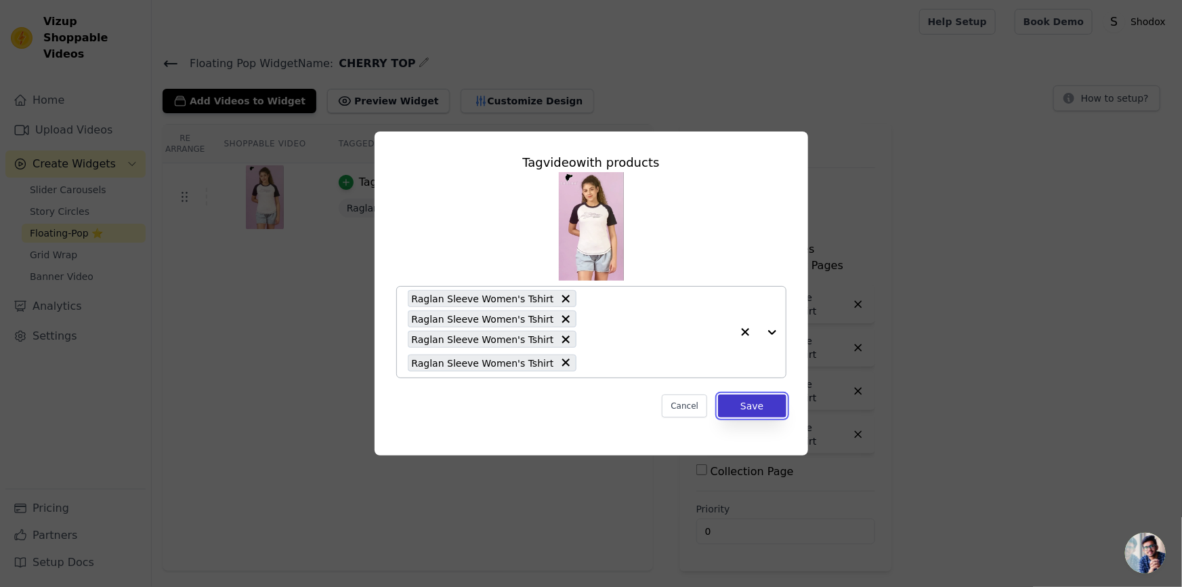
click at [764, 395] on button "Save" at bounding box center [752, 405] width 68 height 23
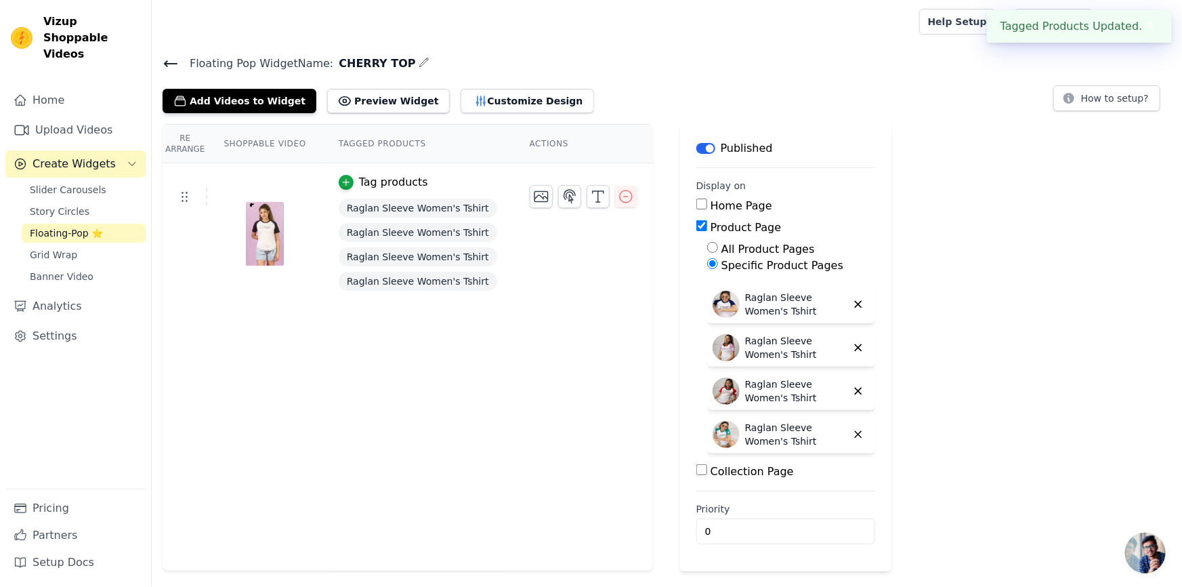
click at [472, 401] on div "Re Arrange Shoppable Video Tagged Products Actions Tag products Raglan Sleeve W…" at bounding box center [408, 347] width 491 height 447
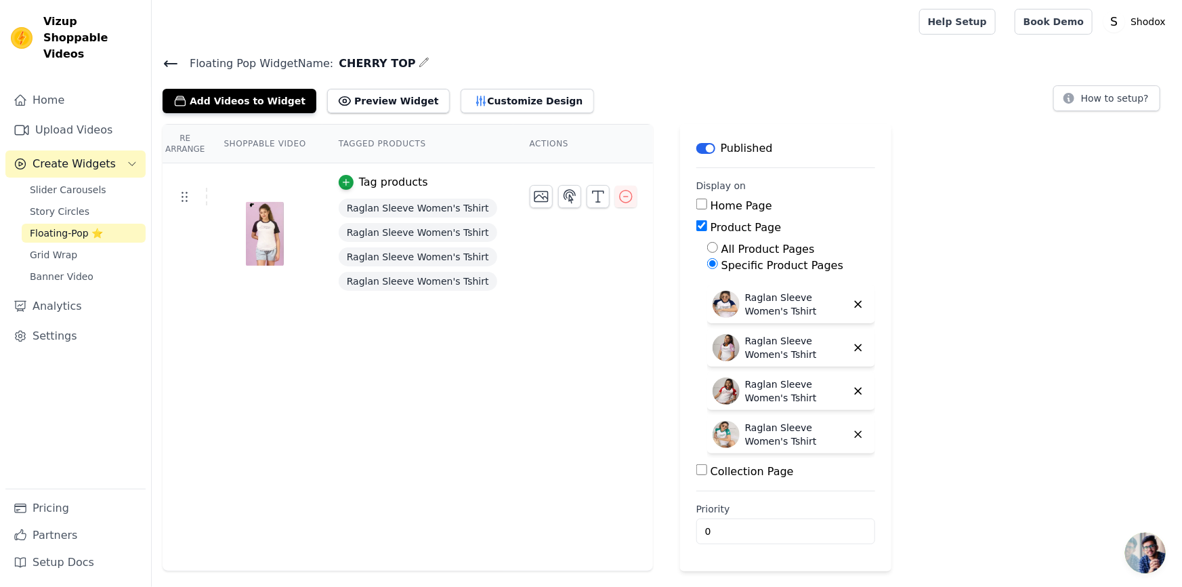
click at [163, 67] on icon at bounding box center [171, 64] width 16 height 16
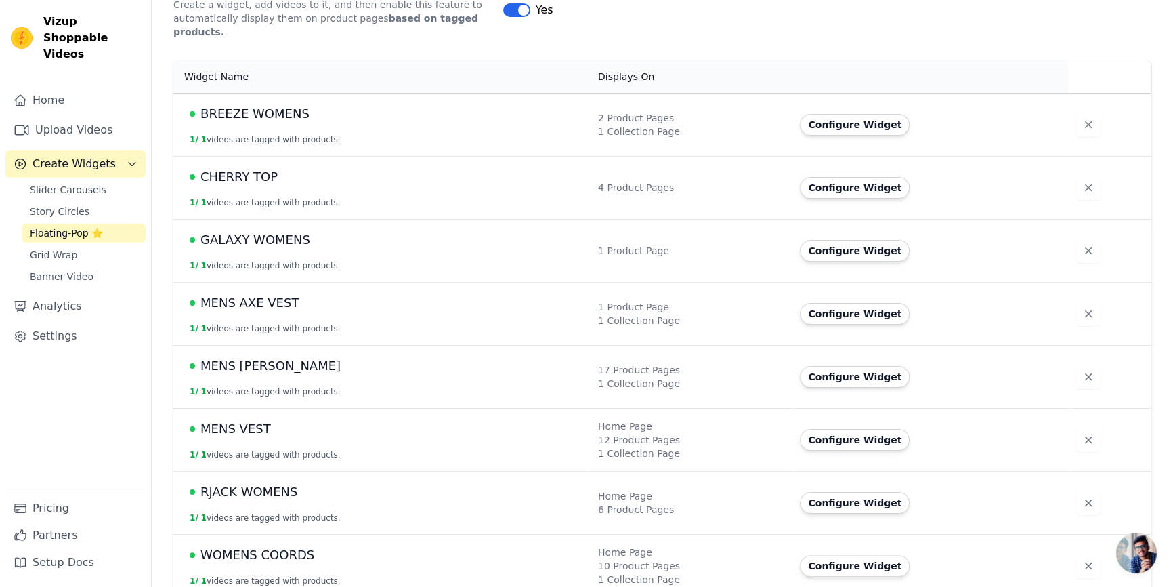
scroll to position [322, 0]
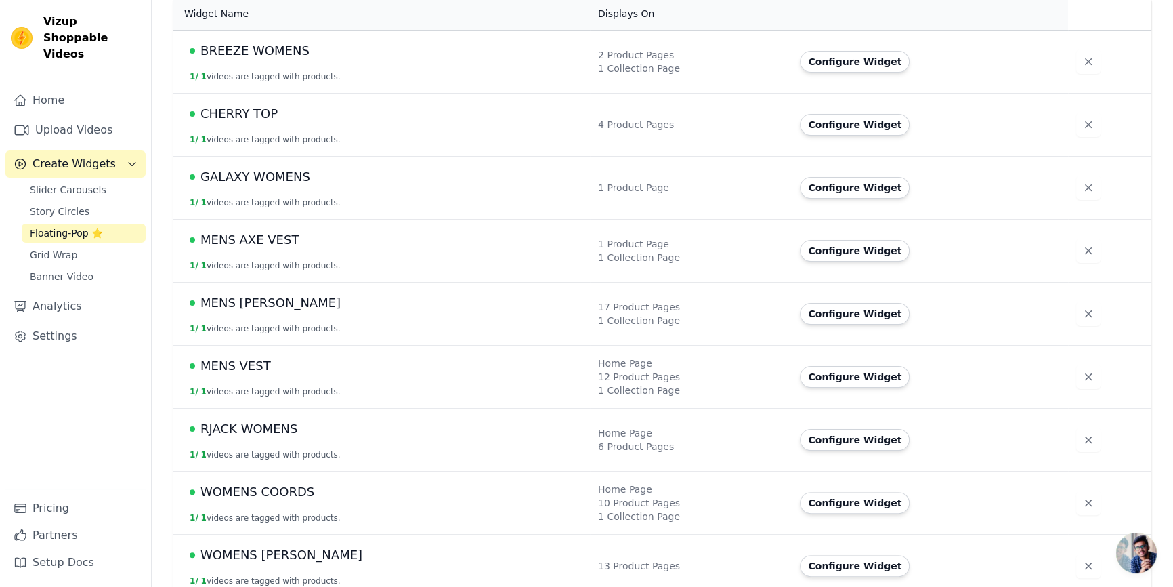
click at [287, 449] on button "1 / 1 videos are tagged with products." at bounding box center [265, 454] width 151 height 11
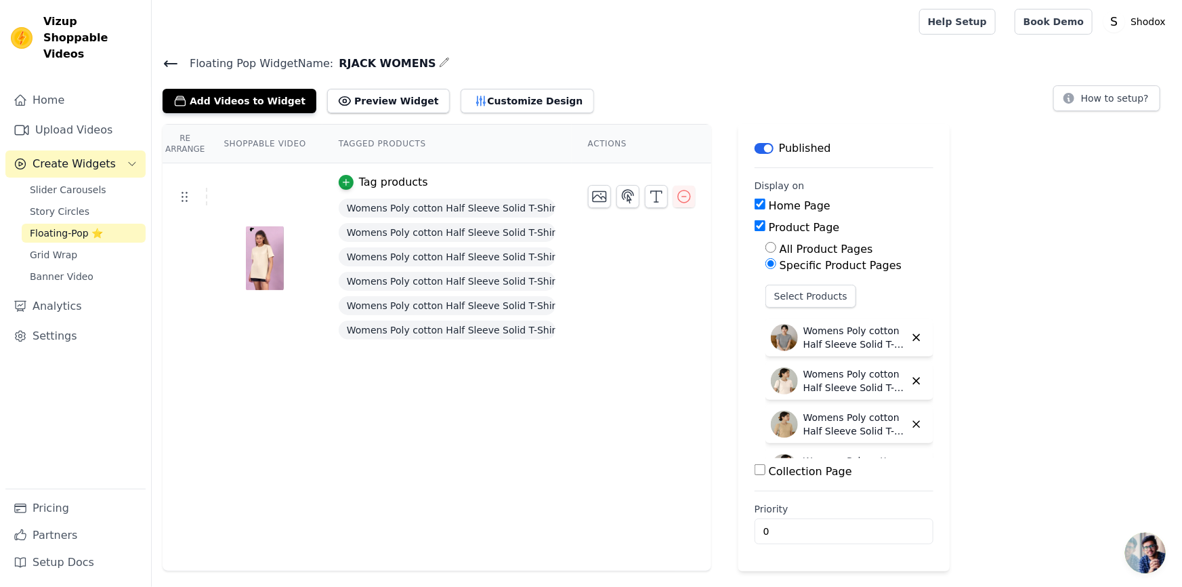
click at [163, 61] on icon at bounding box center [171, 64] width 16 height 16
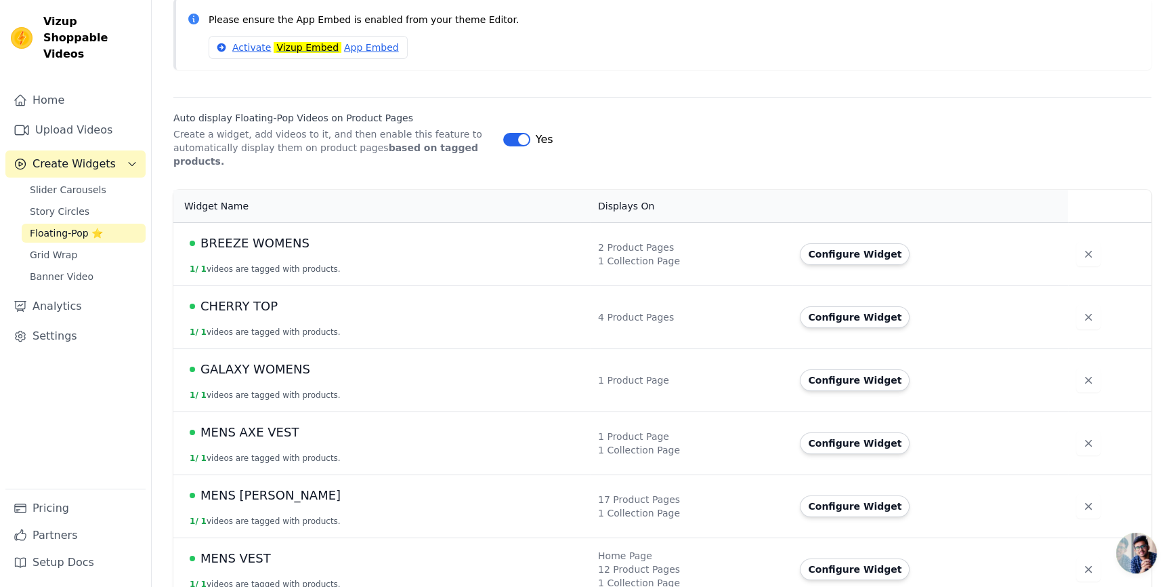
scroll to position [322, 0]
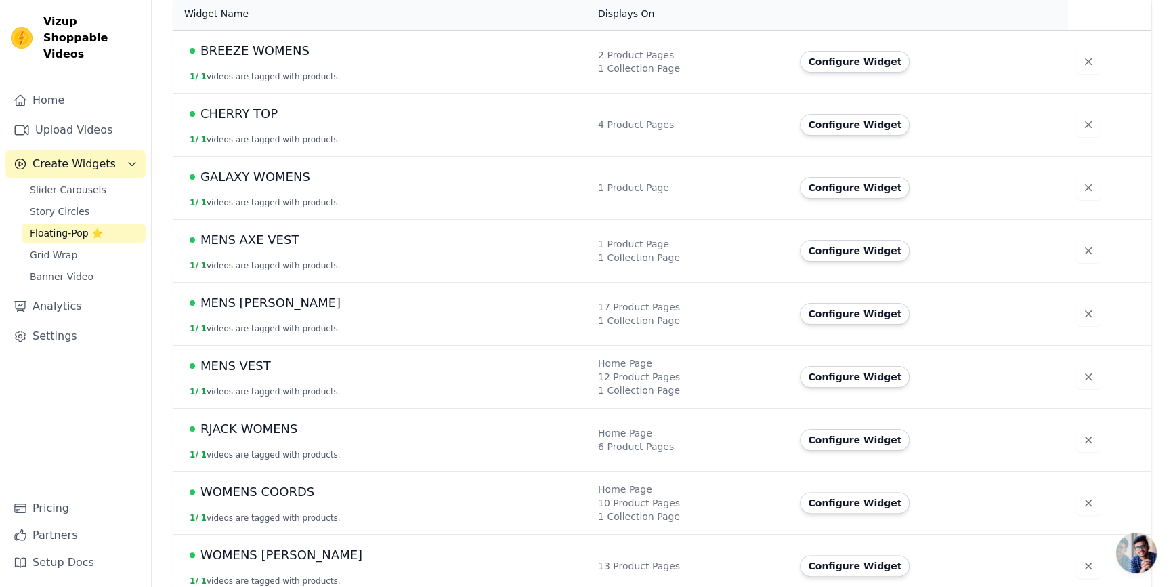
click at [297, 356] on div "MENS VEST" at bounding box center [386, 365] width 392 height 19
click at [258, 356] on span "MENS VEST" at bounding box center [236, 365] width 70 height 19
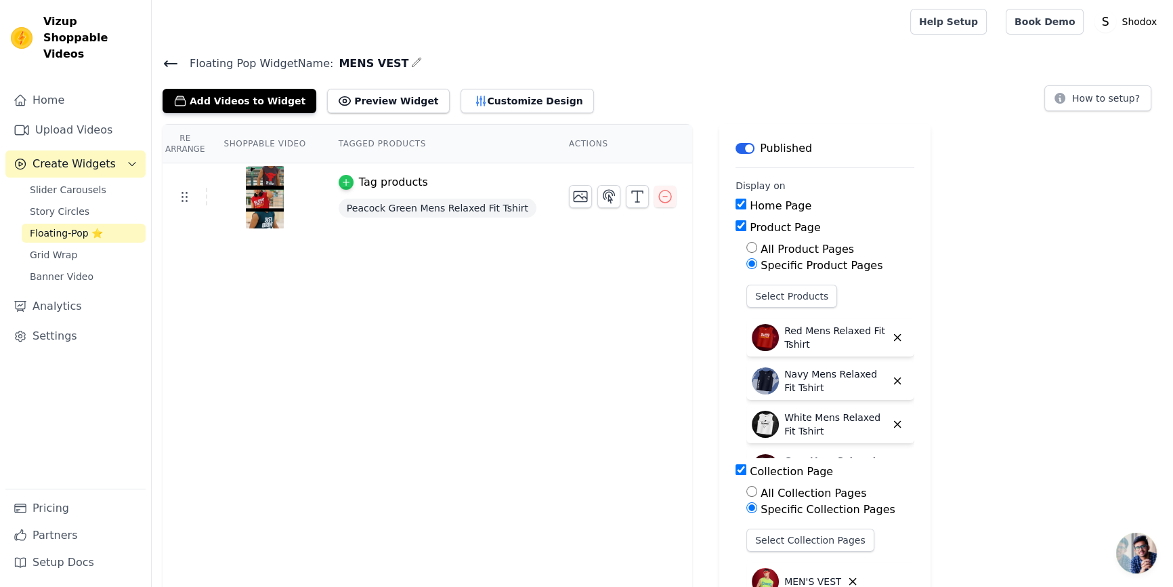
click at [339, 175] on div "button" at bounding box center [346, 182] width 15 height 15
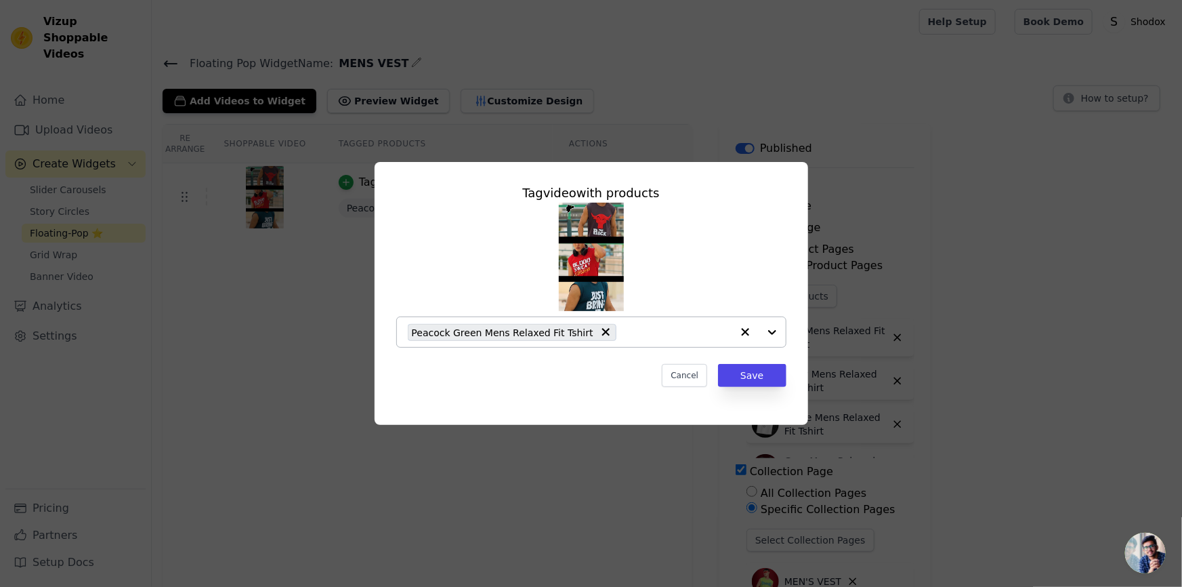
click at [648, 331] on input "text" at bounding box center [677, 332] width 108 height 16
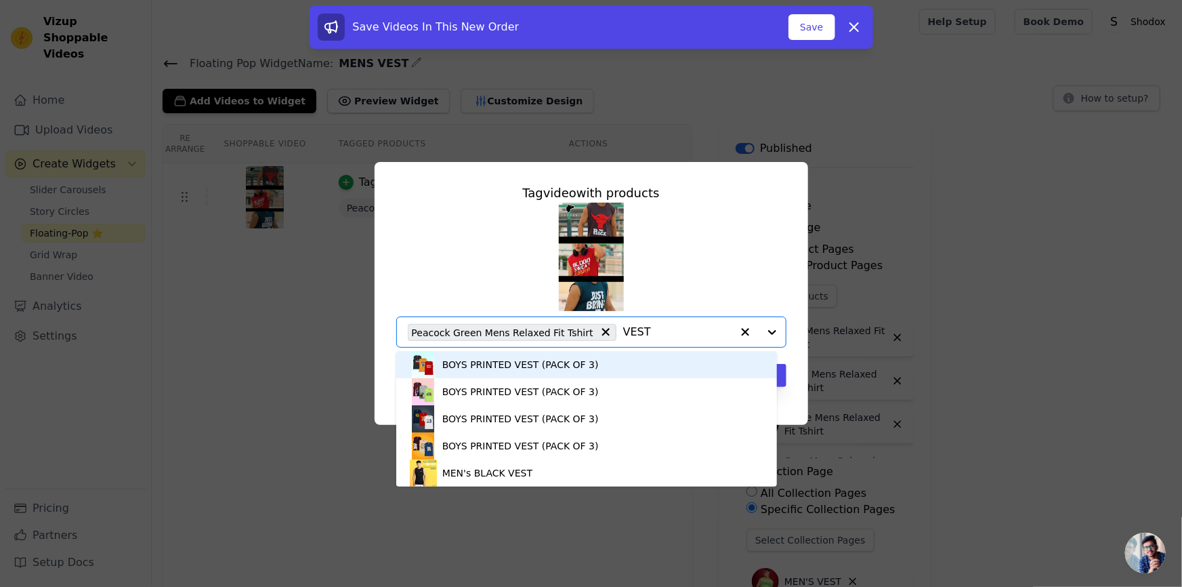
type input "VEST"
click at [591, 333] on div "Peacock Green Mens Relaxed Fit Tshirt" at bounding box center [512, 332] width 209 height 17
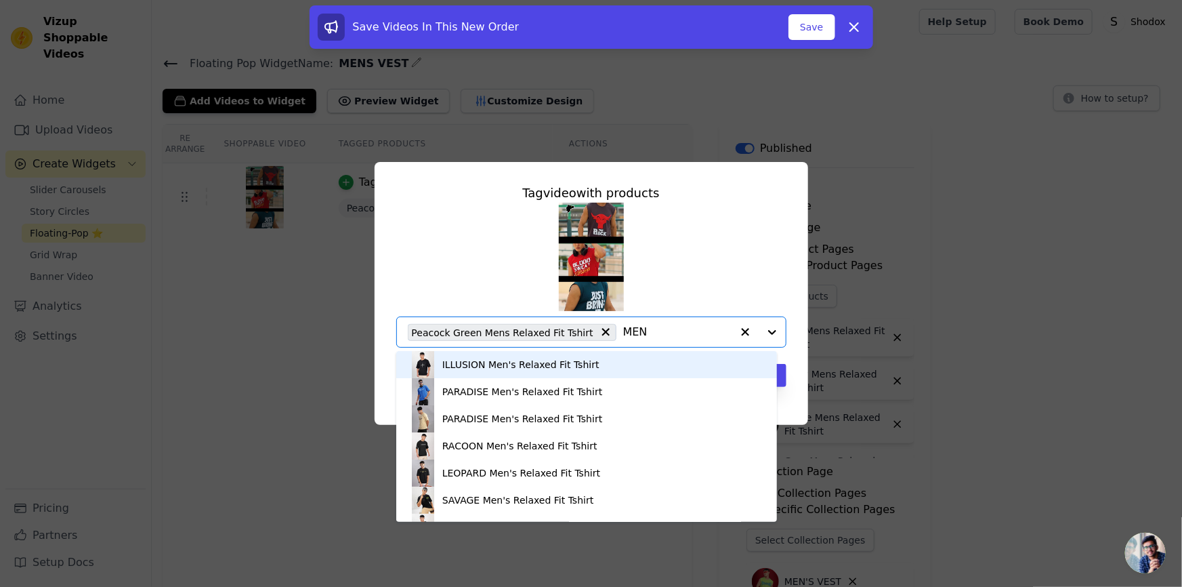
type input "MENS"
click at [562, 367] on div "Red Mens Relaxed Fit Tshirt" at bounding box center [587, 364] width 354 height 27
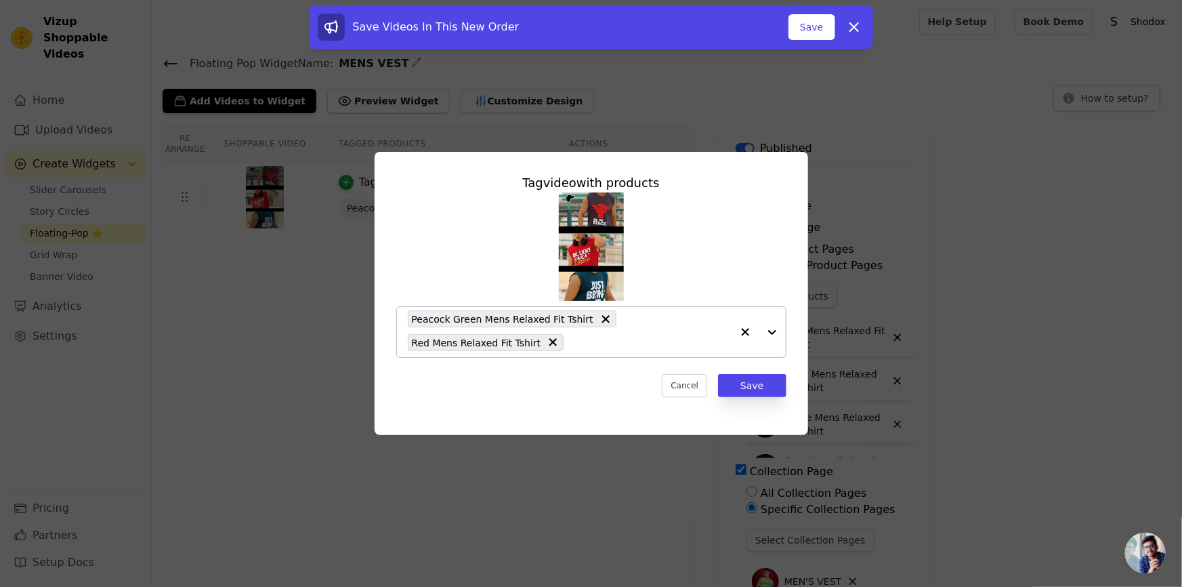
click at [638, 343] on input "text" at bounding box center [650, 342] width 161 height 16
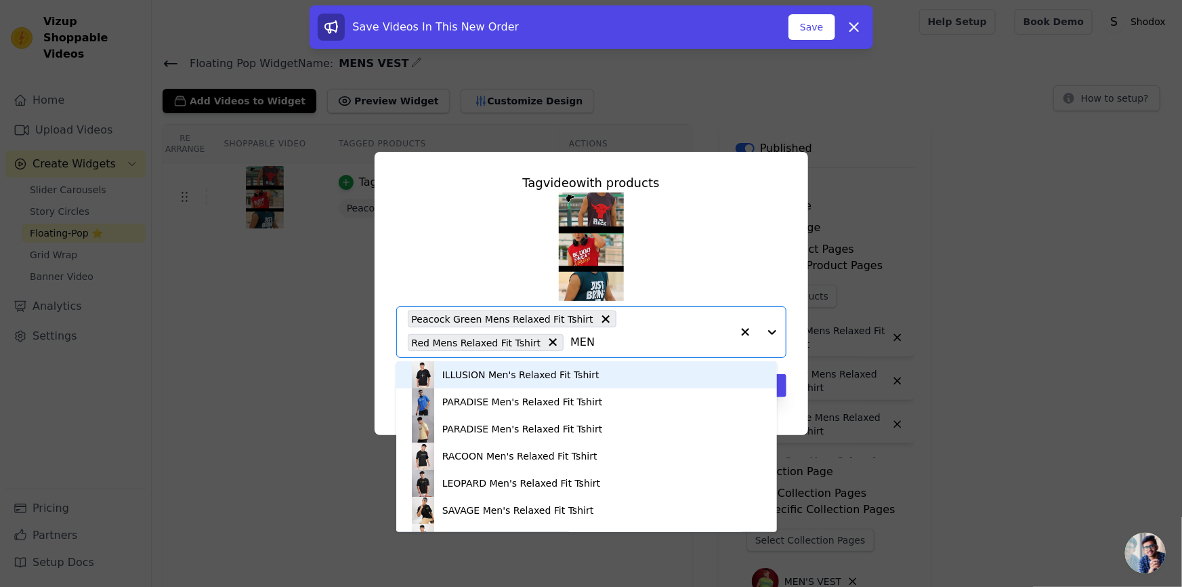
type input "MENS"
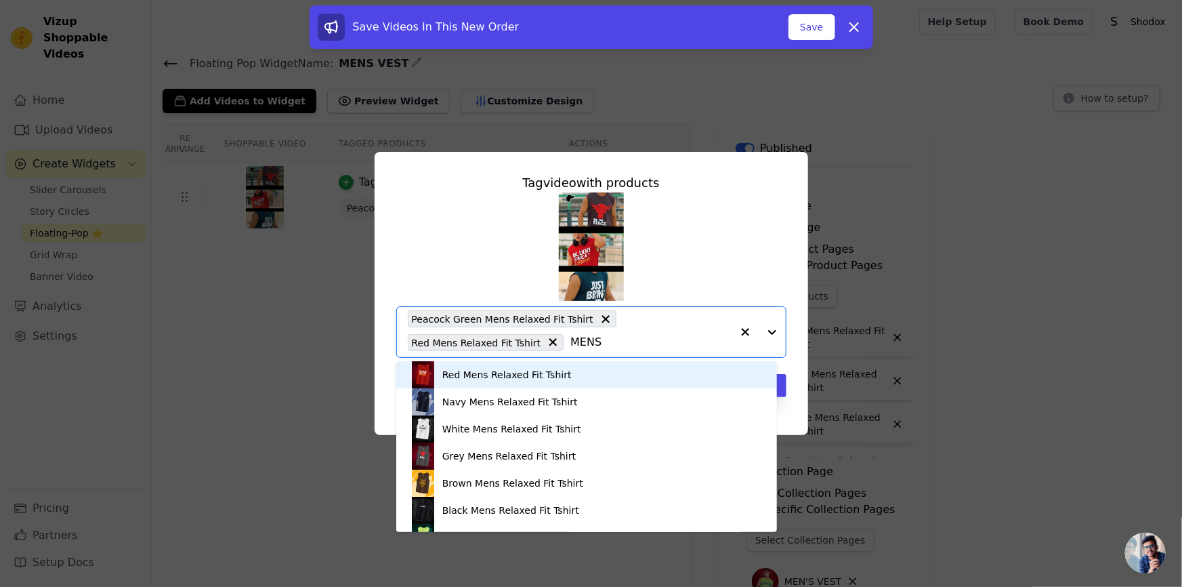
click at [570, 342] on input "MENS" at bounding box center [650, 342] width 161 height 16
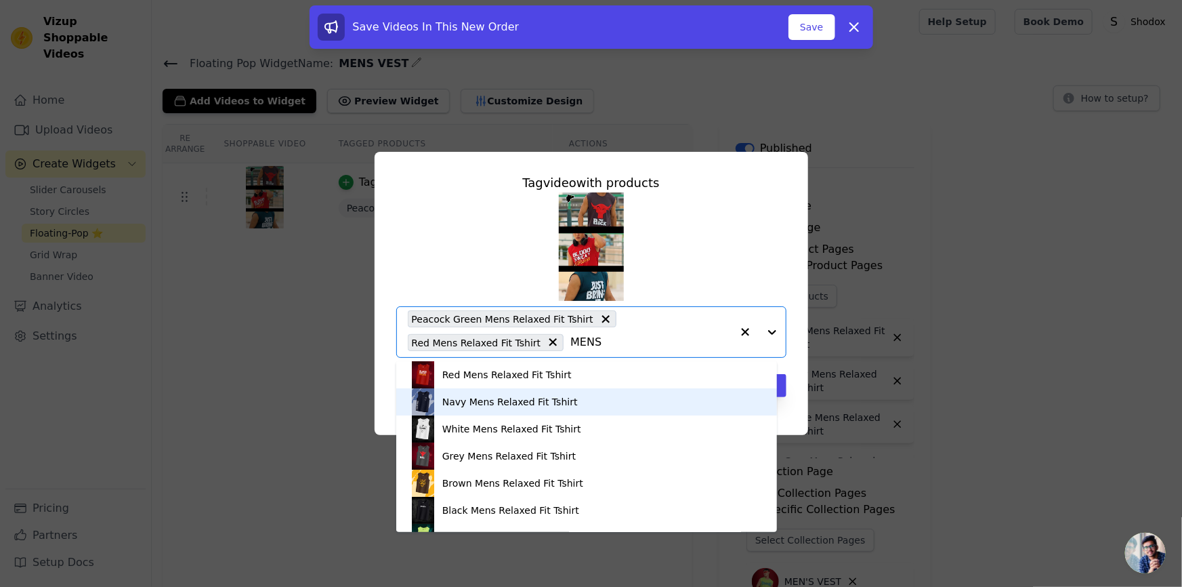
click at [525, 404] on div "Navy Mens Relaxed Fit Tshirt" at bounding box center [510, 402] width 136 height 14
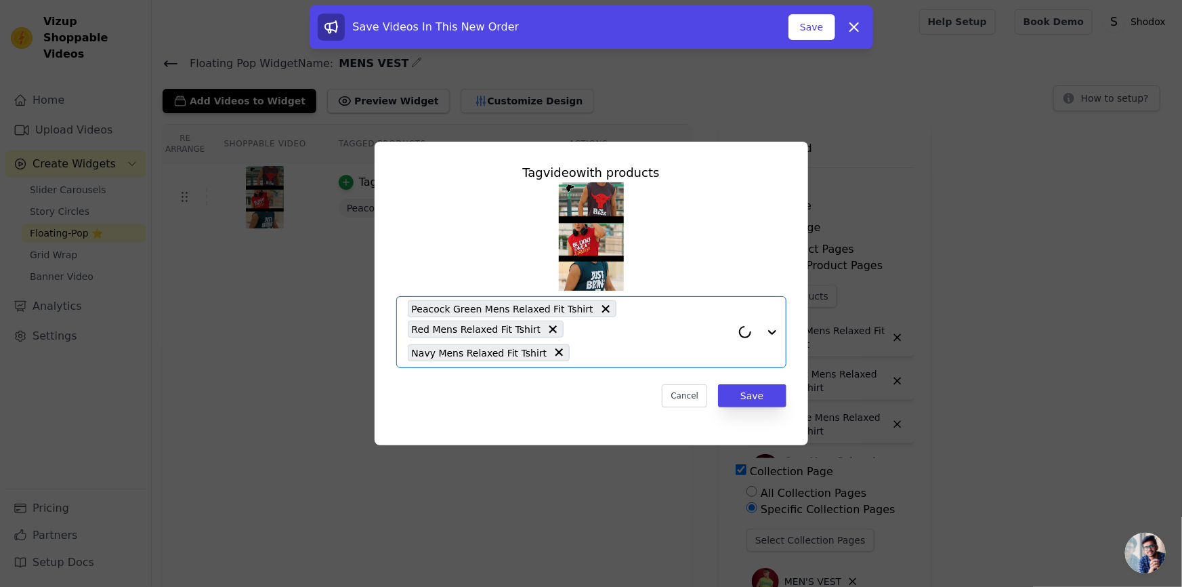
paste input "MENS"
type input "MENS"
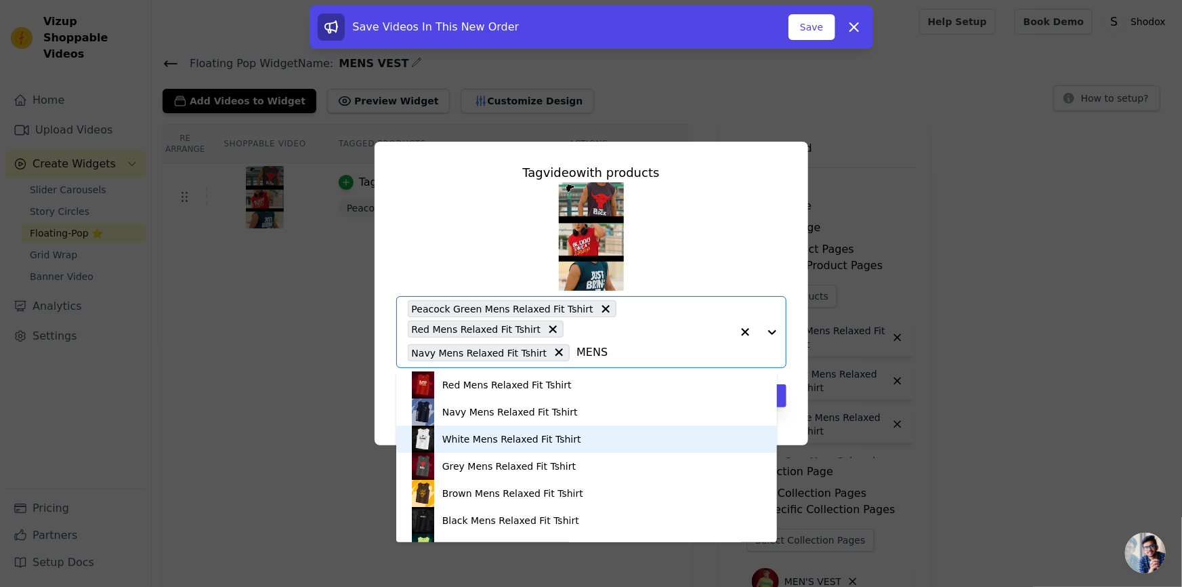
click at [474, 443] on div "White Mens Relaxed Fit Tshirt" at bounding box center [511, 439] width 139 height 14
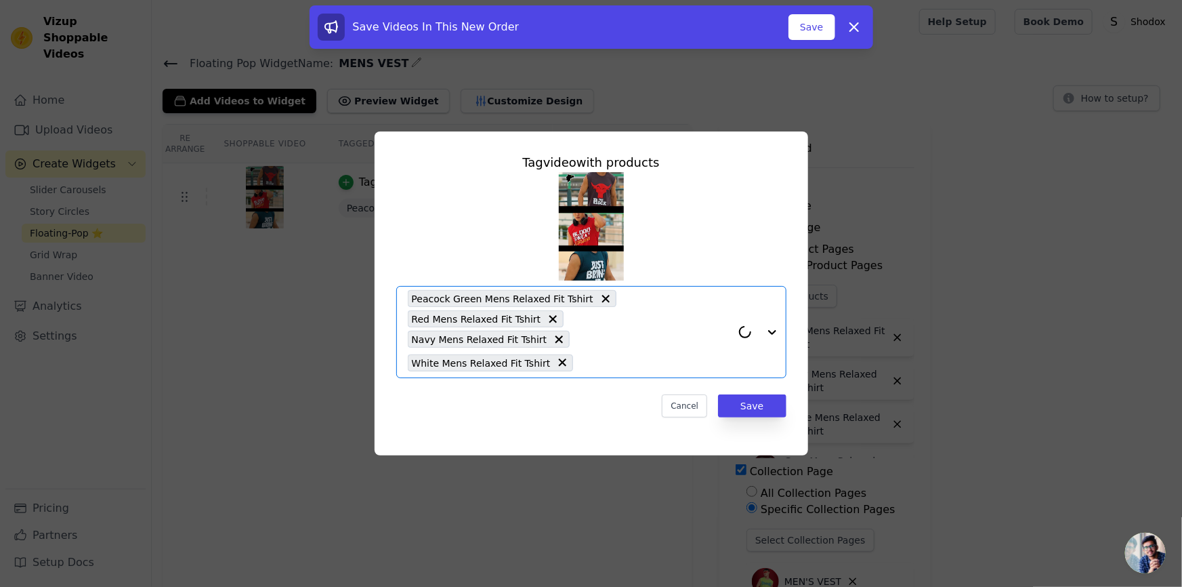
paste input "MENS"
type input "MENS"
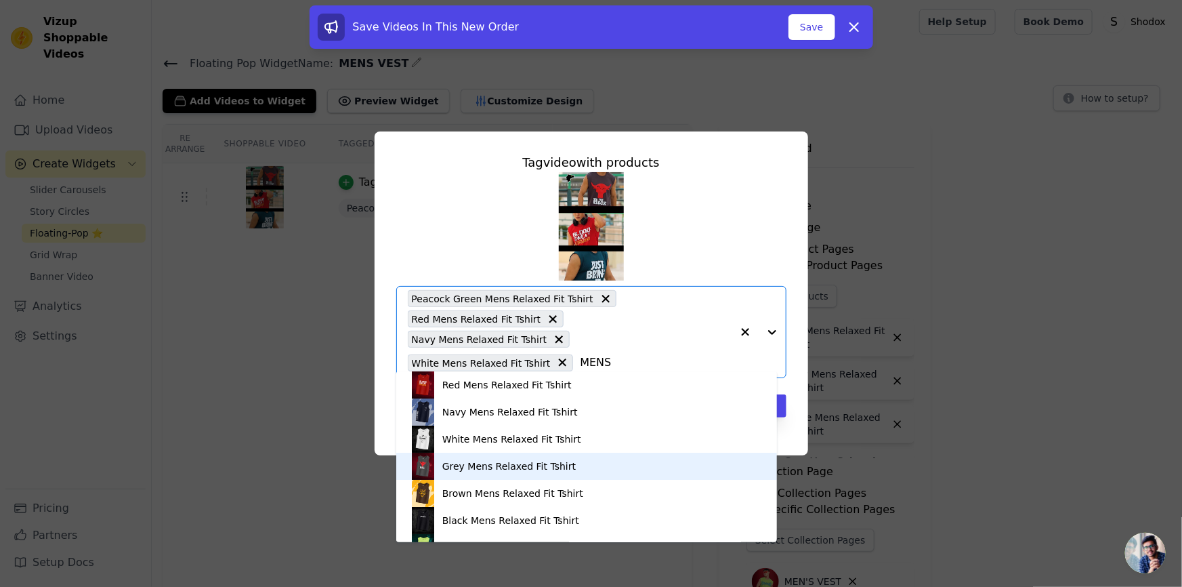
click at [470, 463] on div "Grey Mens Relaxed Fit Tshirt" at bounding box center [508, 466] width 133 height 14
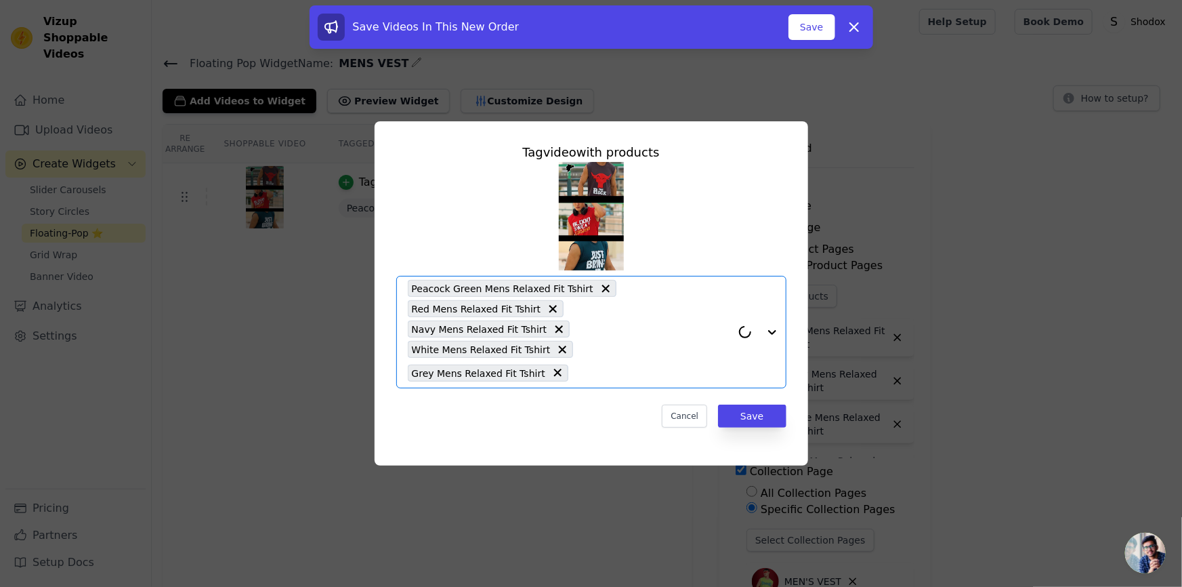
paste input "MENS"
type input "MENS"
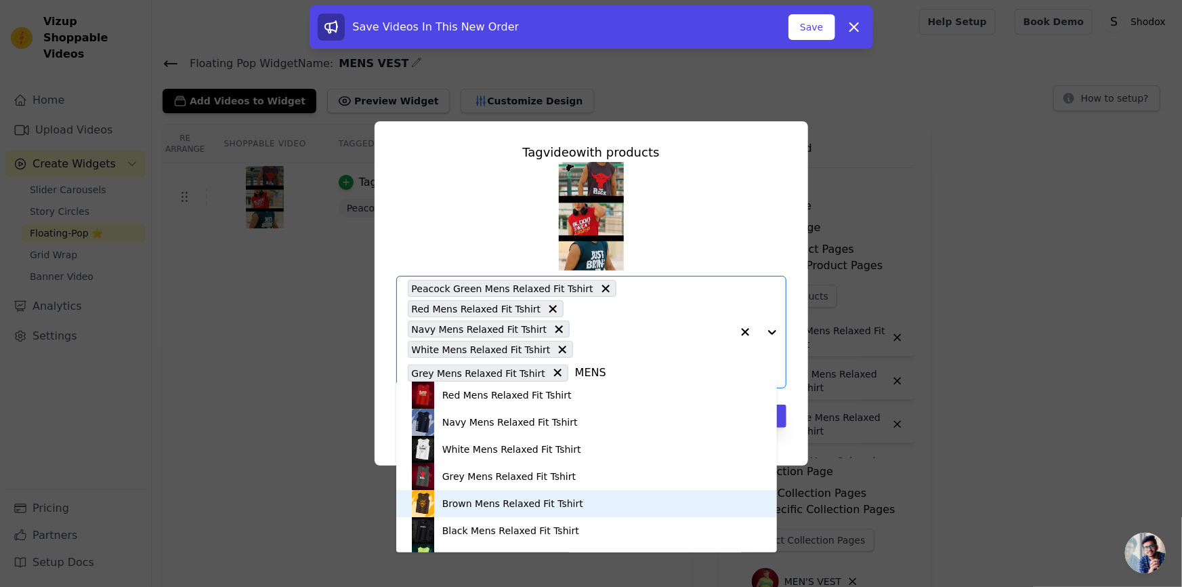
click at [483, 509] on div "Brown Mens Relaxed Fit Tshirt" at bounding box center [512, 504] width 141 height 14
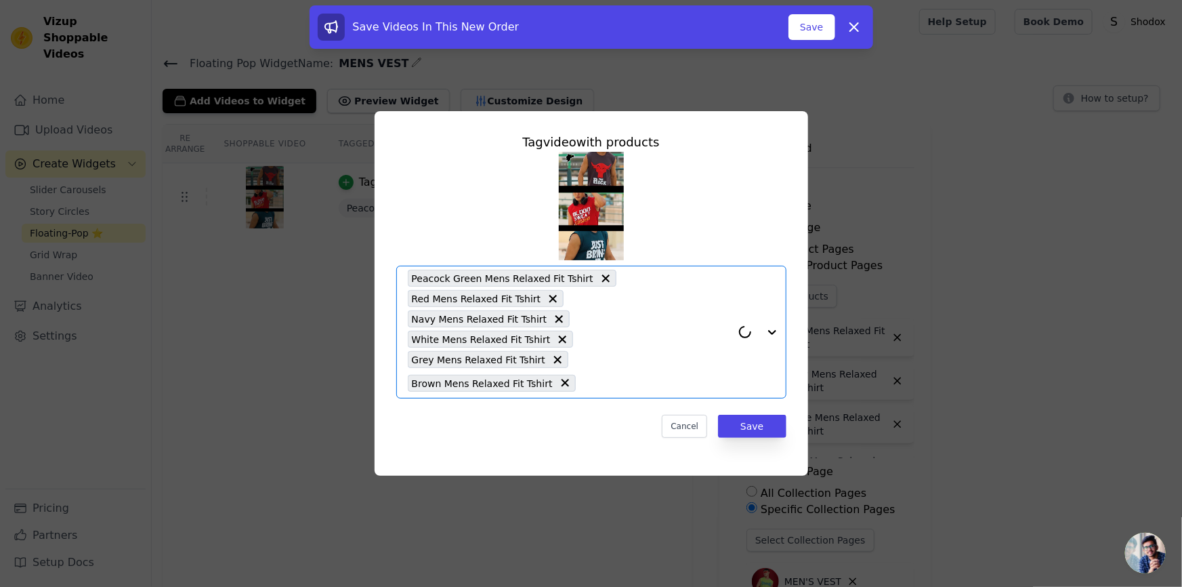
paste input "MENS"
type input "MENS"
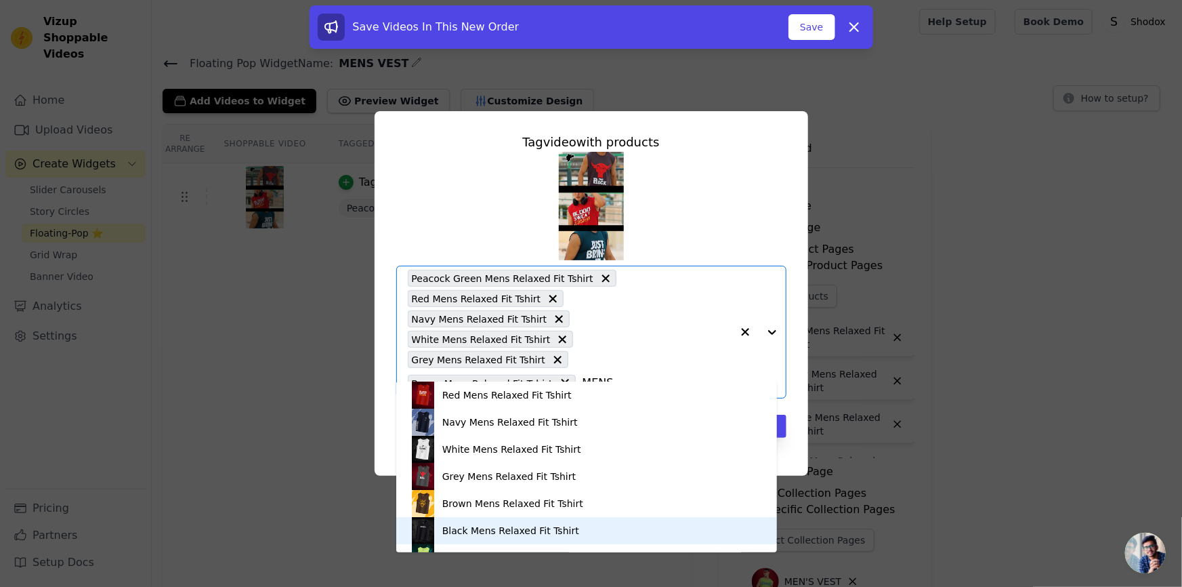
click at [489, 533] on div "Black Mens Relaxed Fit Tshirt" at bounding box center [510, 531] width 137 height 14
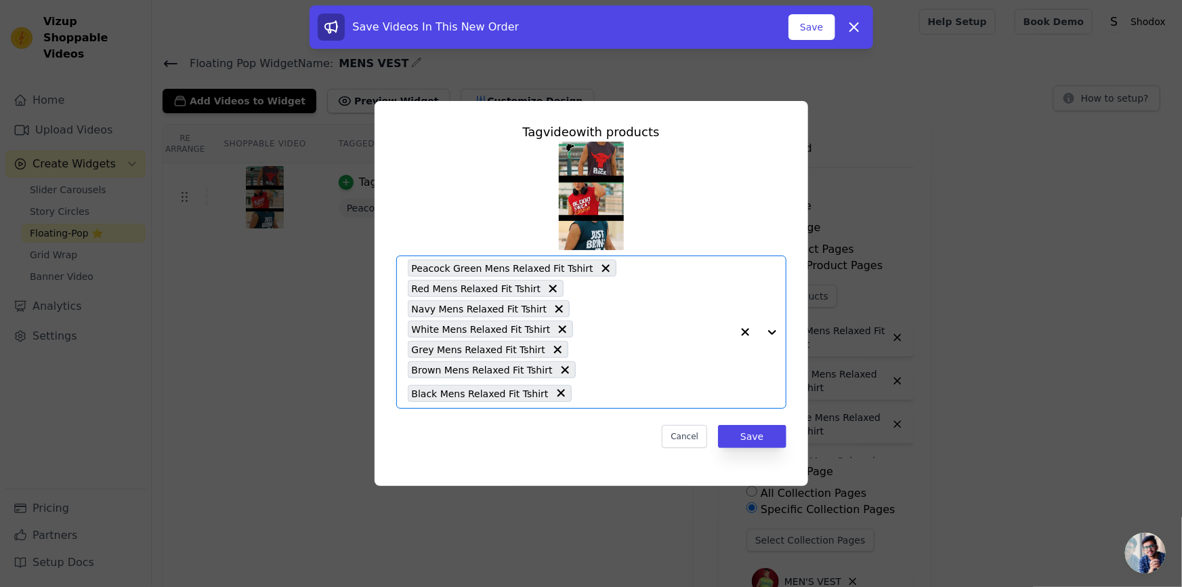
paste input "MENS"
type input "MENS"
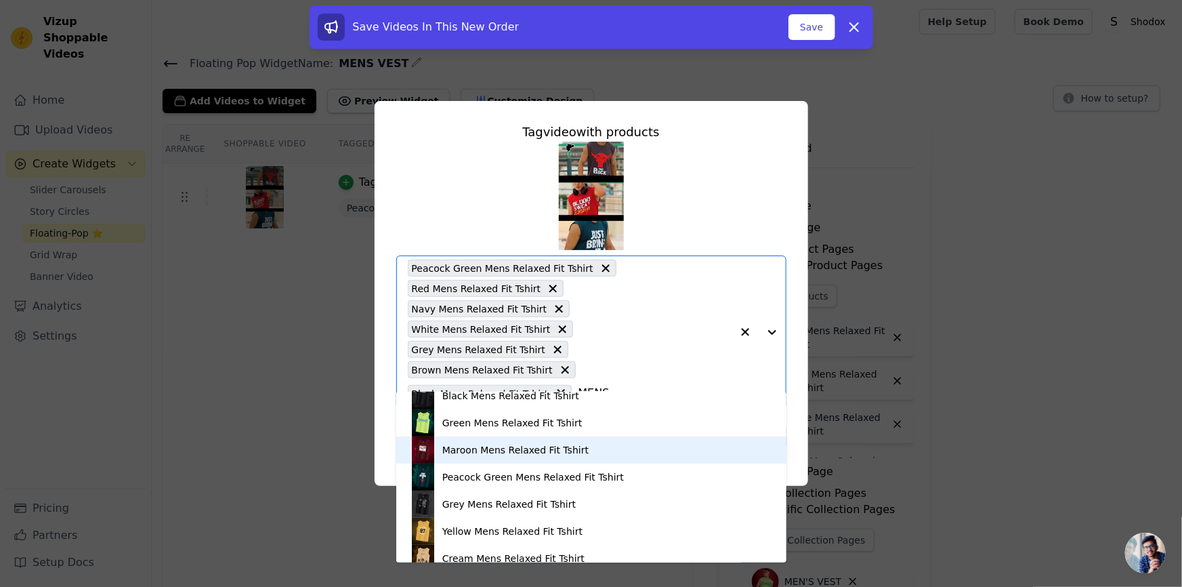
scroll to position [158, 0]
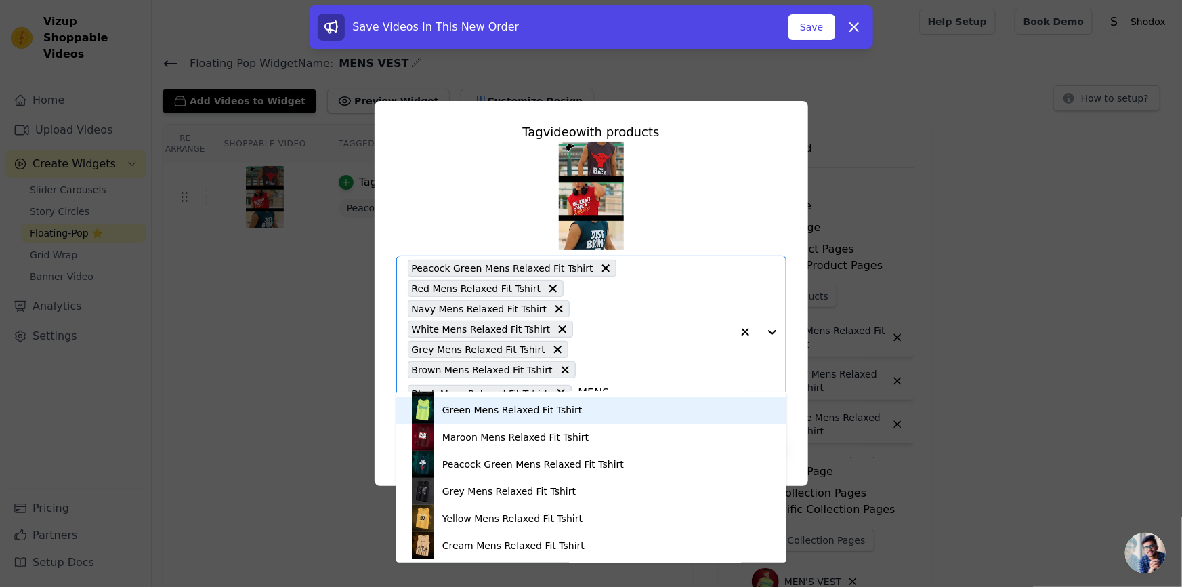
click at [518, 407] on div "Green Mens Relaxed Fit Tshirt" at bounding box center [512, 410] width 140 height 14
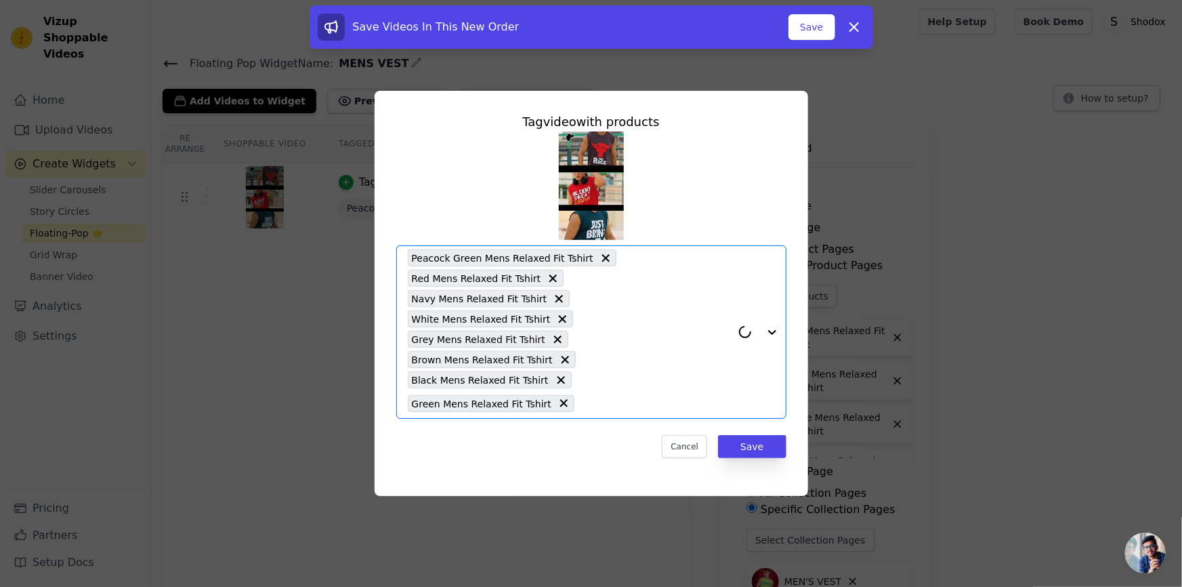
paste input "MENS"
type input "MENS"
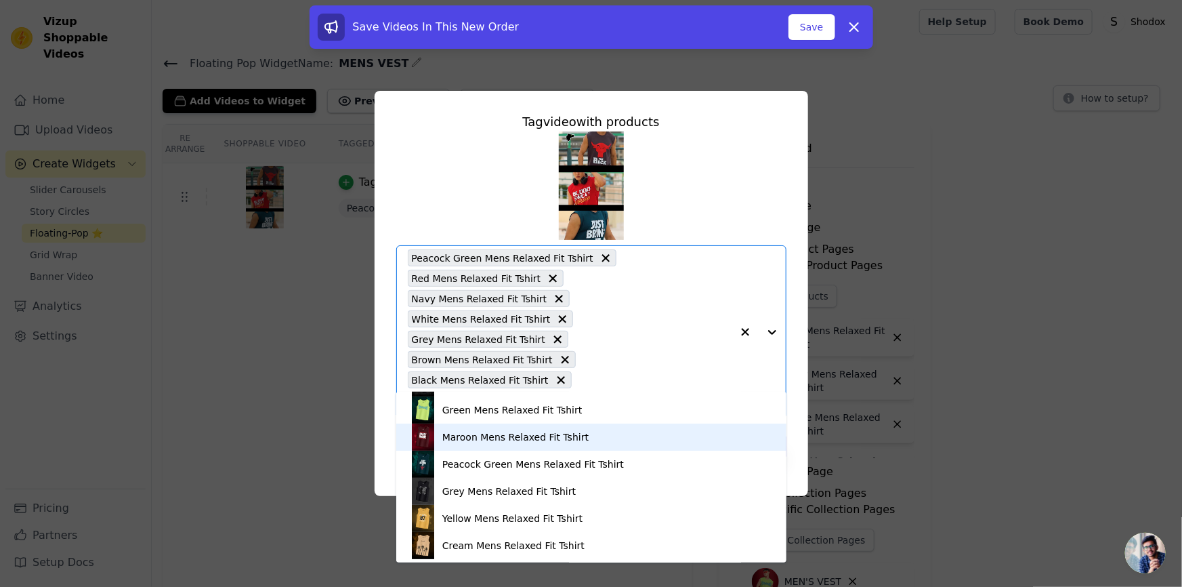
click at [508, 432] on div "Maroon Mens Relaxed Fit Tshirt" at bounding box center [515, 437] width 146 height 14
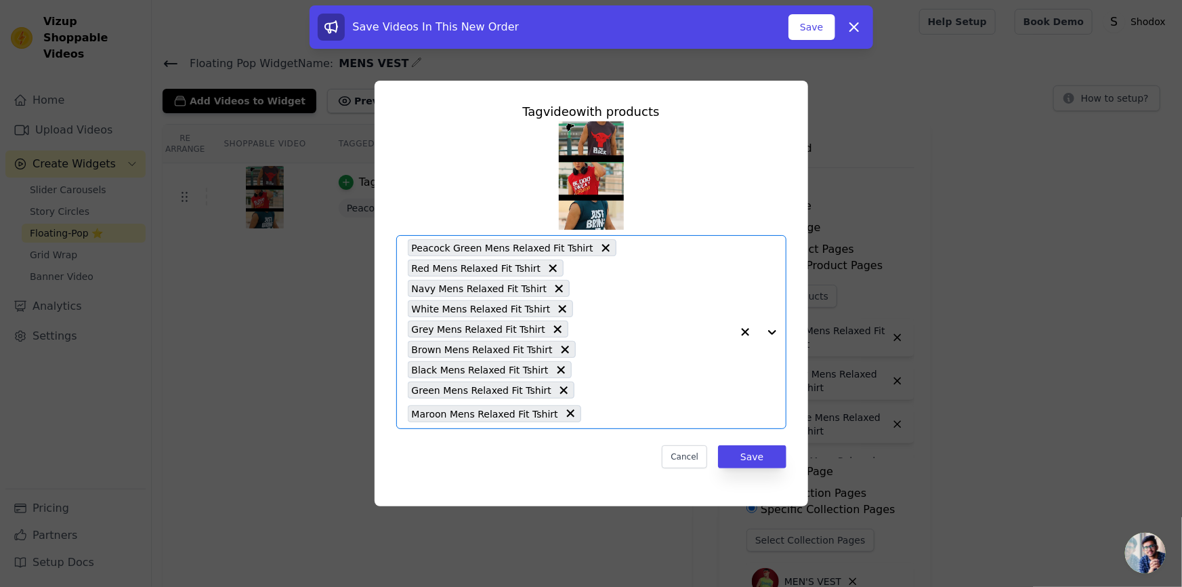
paste input "MENS"
type input "MENS"
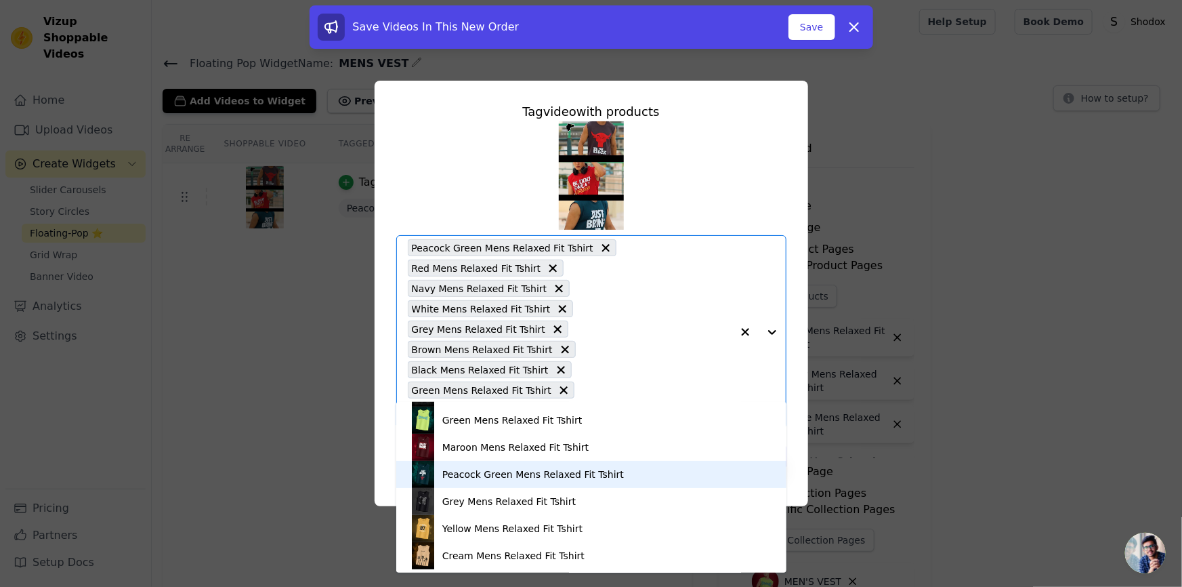
click at [480, 478] on div "Peacock Green Mens Relaxed Fit Tshirt" at bounding box center [533, 474] width 182 height 14
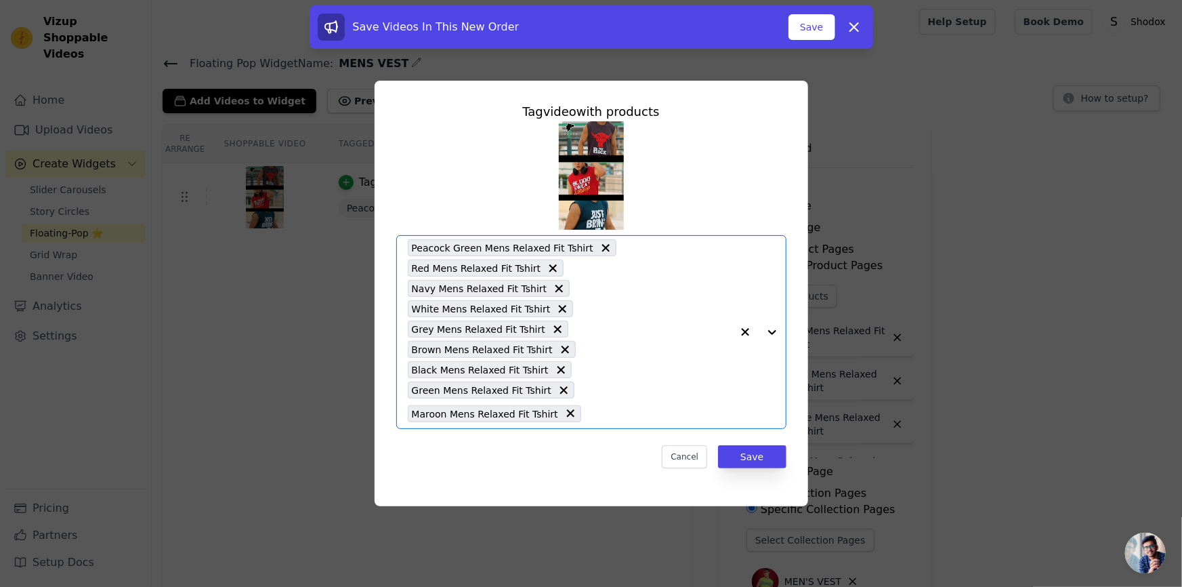
paste input "MENS"
type input "MENS"
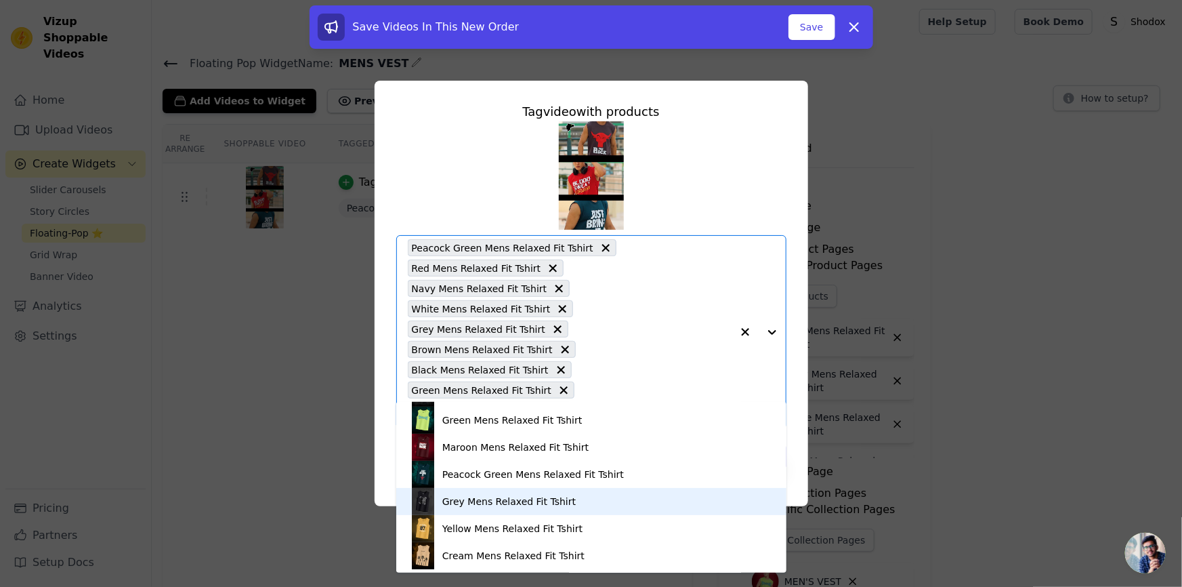
click at [501, 492] on div "Grey Mens Relaxed Fit Tshirt" at bounding box center [591, 501] width 363 height 27
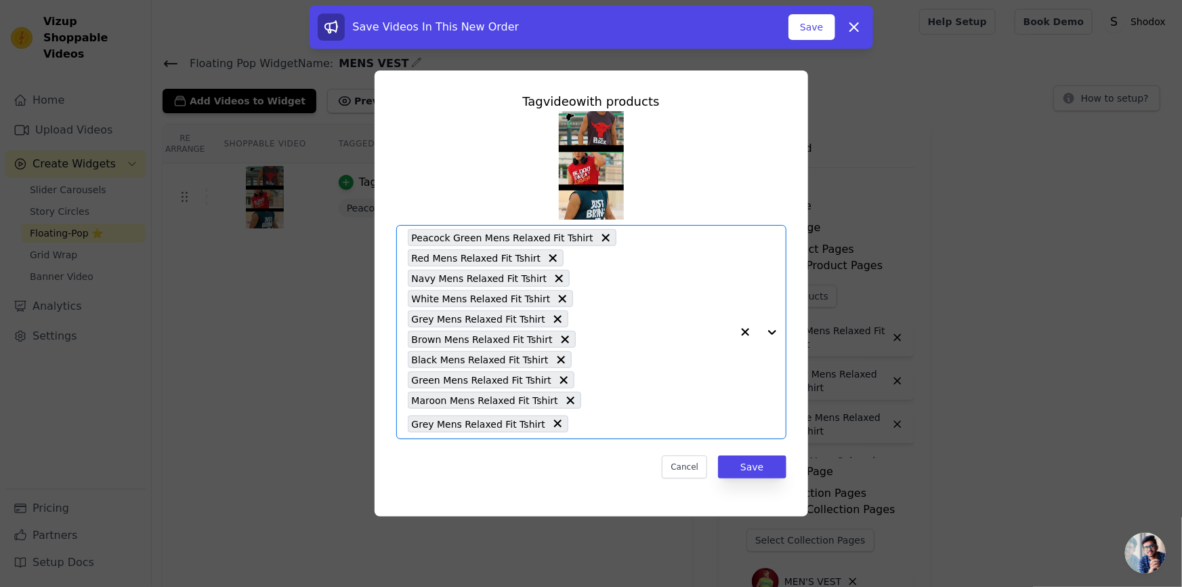
paste input "MENS"
type input "MENS"
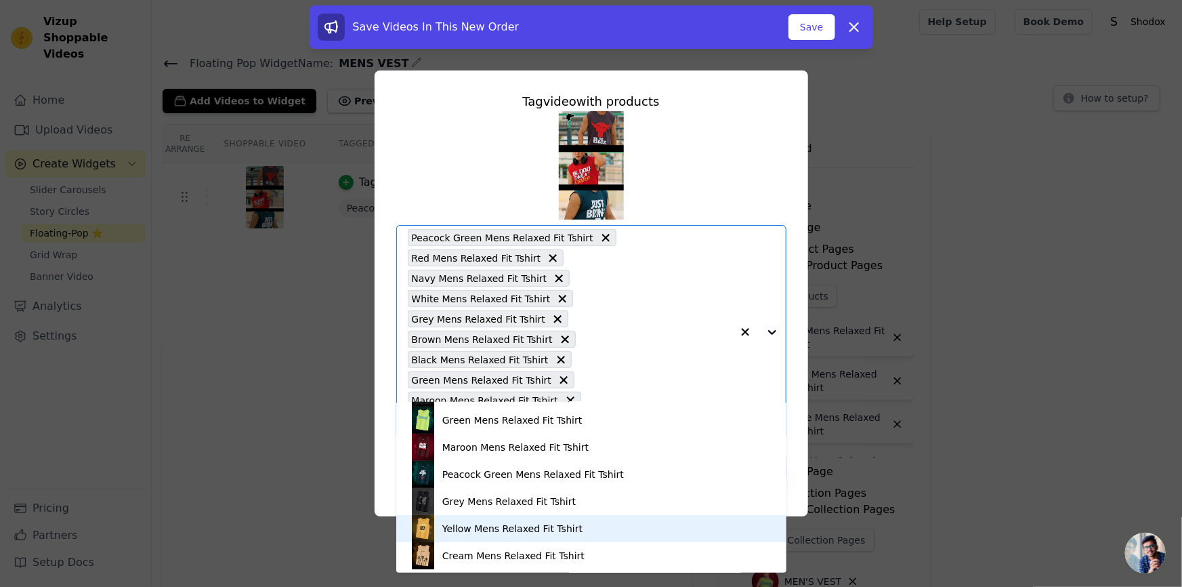
click at [477, 524] on div "Yellow Mens Relaxed Fit Tshirt" at bounding box center [512, 529] width 140 height 14
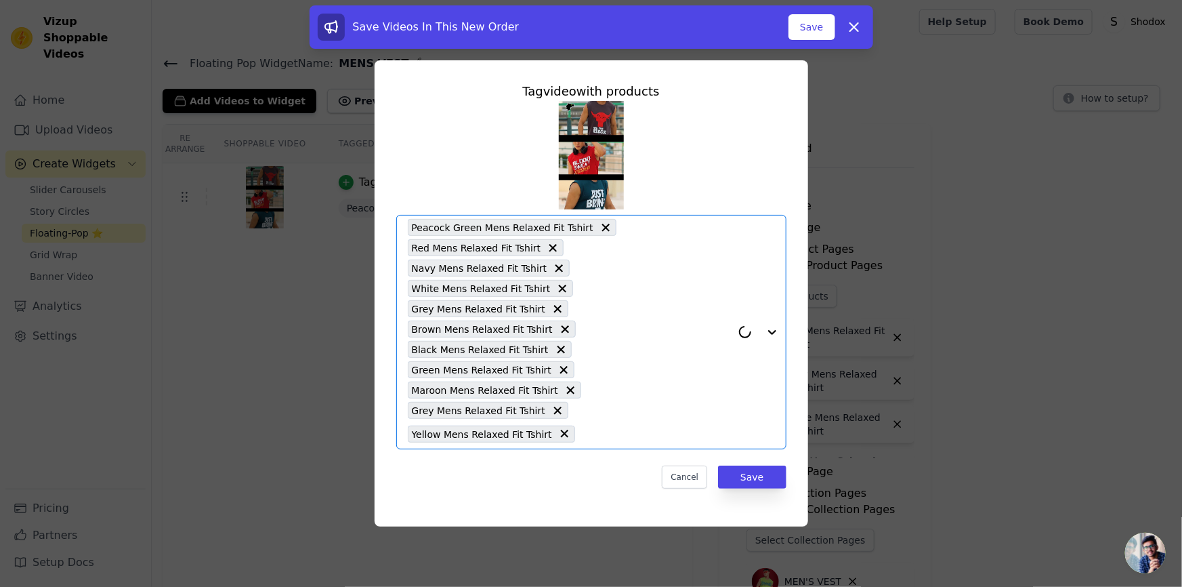
paste input "MENS"
type input "MENS"
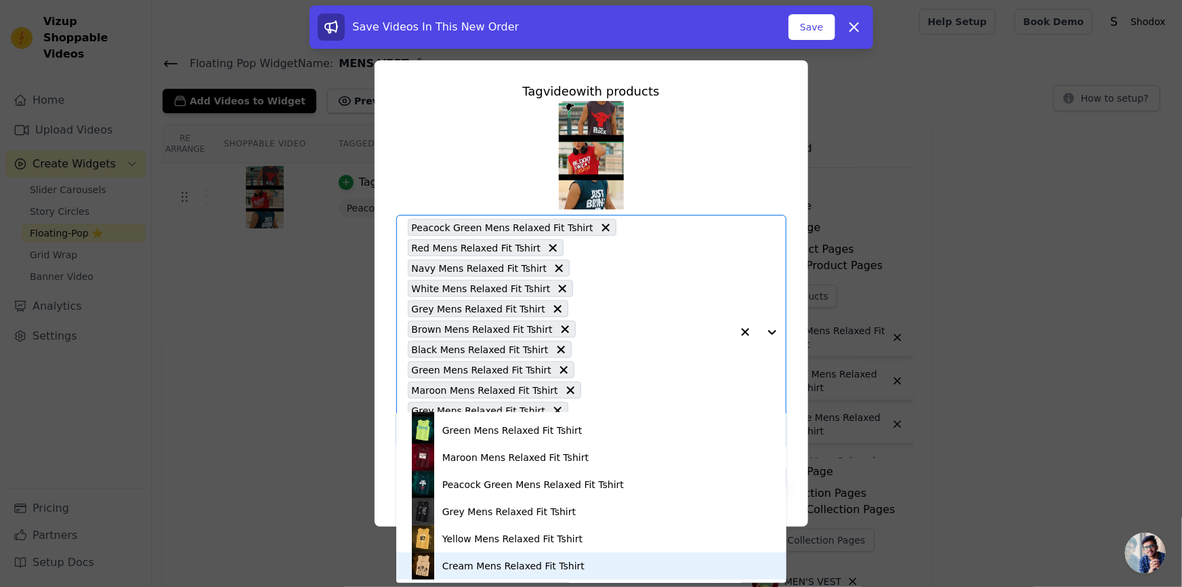
click at [470, 564] on div "Cream Mens Relaxed Fit Tshirt" at bounding box center [513, 566] width 142 height 14
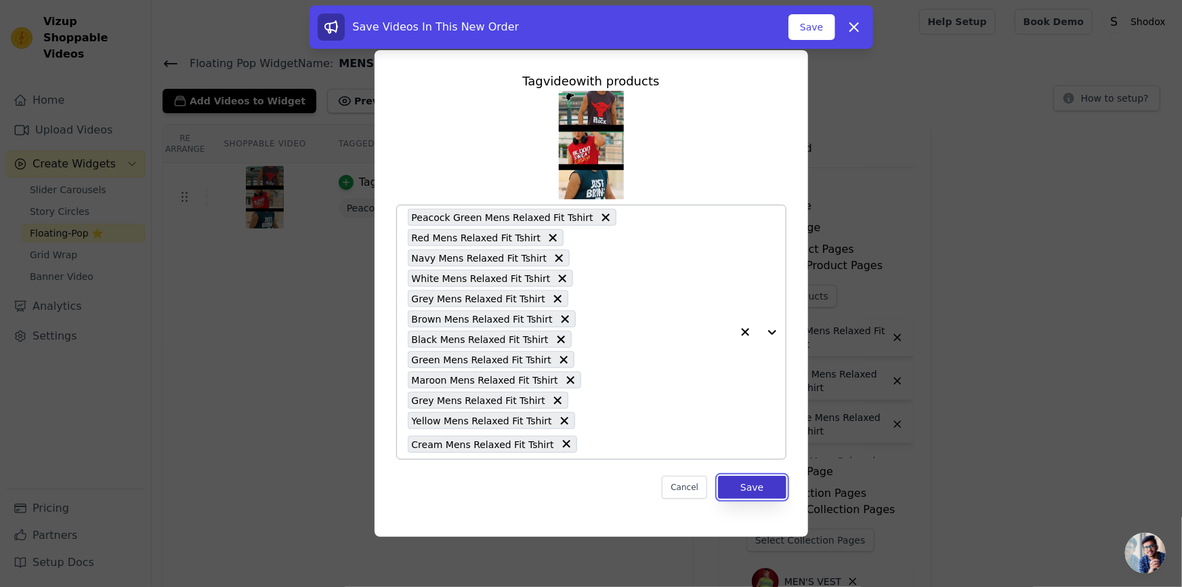
click at [748, 476] on button "Save" at bounding box center [752, 487] width 68 height 23
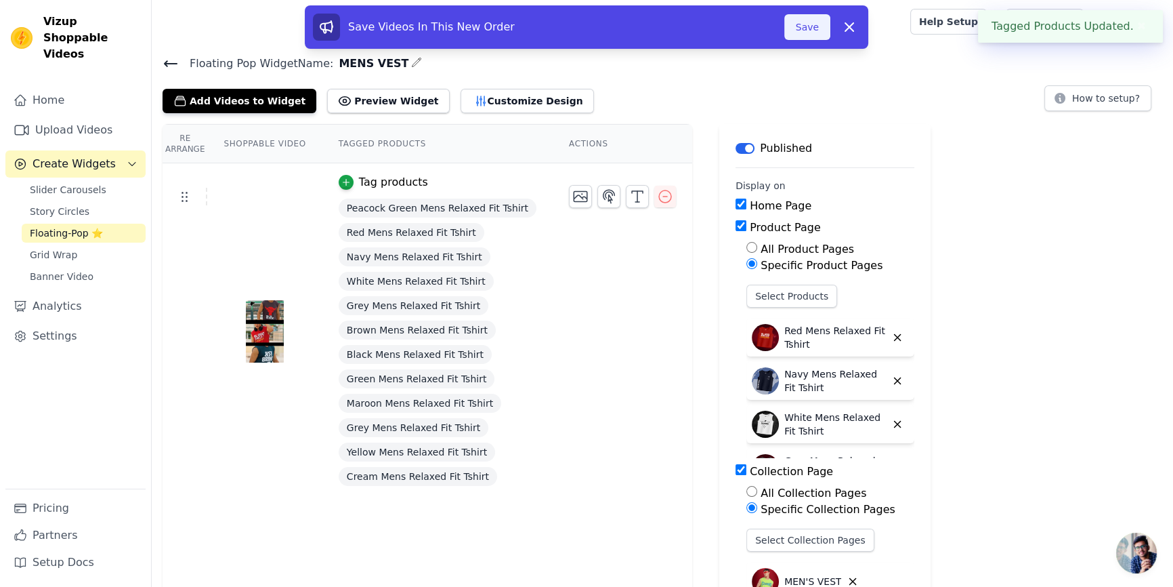
click at [799, 29] on button "Save" at bounding box center [808, 27] width 46 height 26
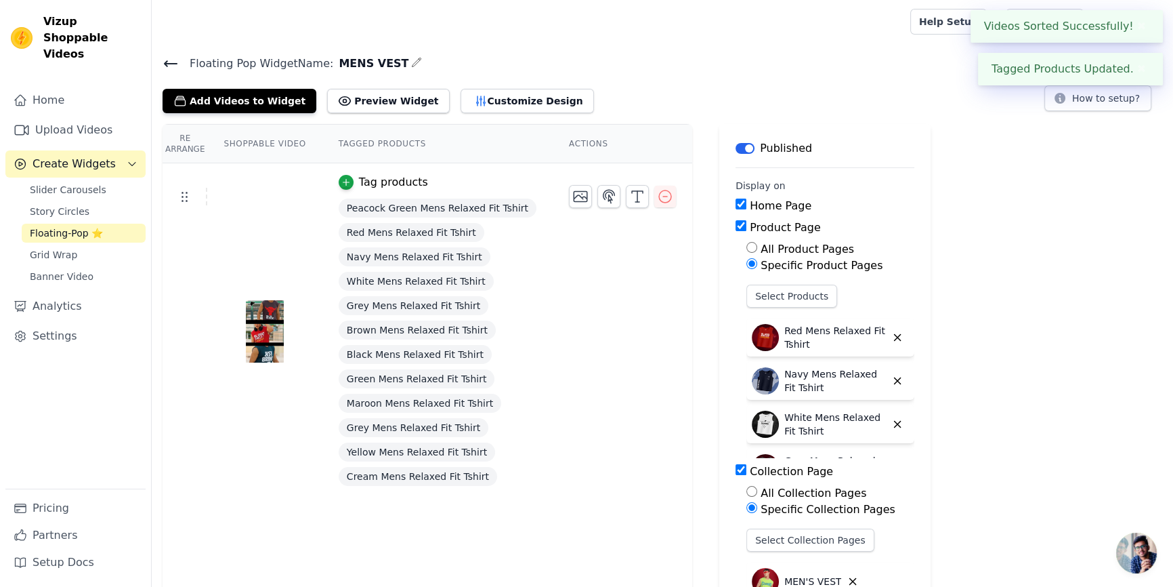
click at [165, 61] on icon at bounding box center [171, 63] width 12 height 5
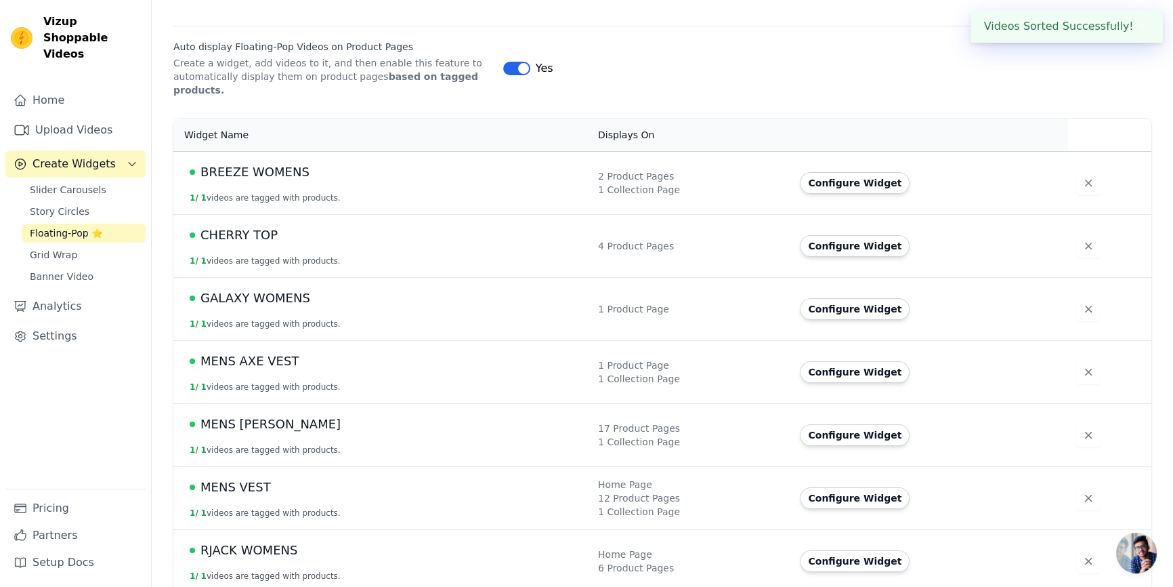
scroll to position [205, 0]
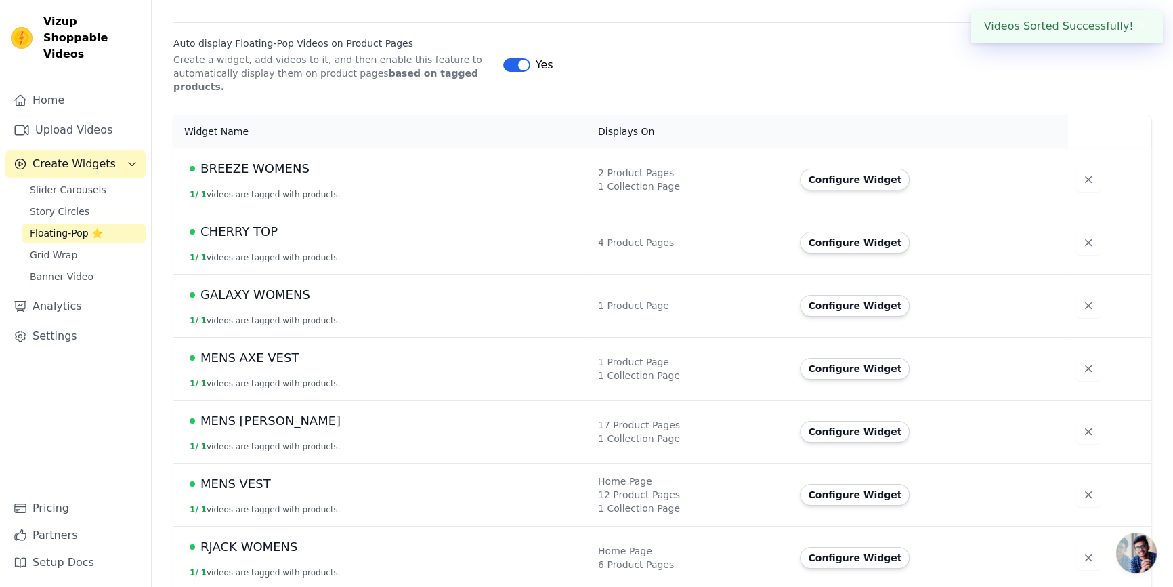
click at [341, 159] on div "BREEZE WOMENS" at bounding box center [386, 168] width 392 height 19
click at [337, 167] on td "BREEZE WOMENS 1 / 1 videos are tagged with products." at bounding box center [381, 179] width 417 height 63
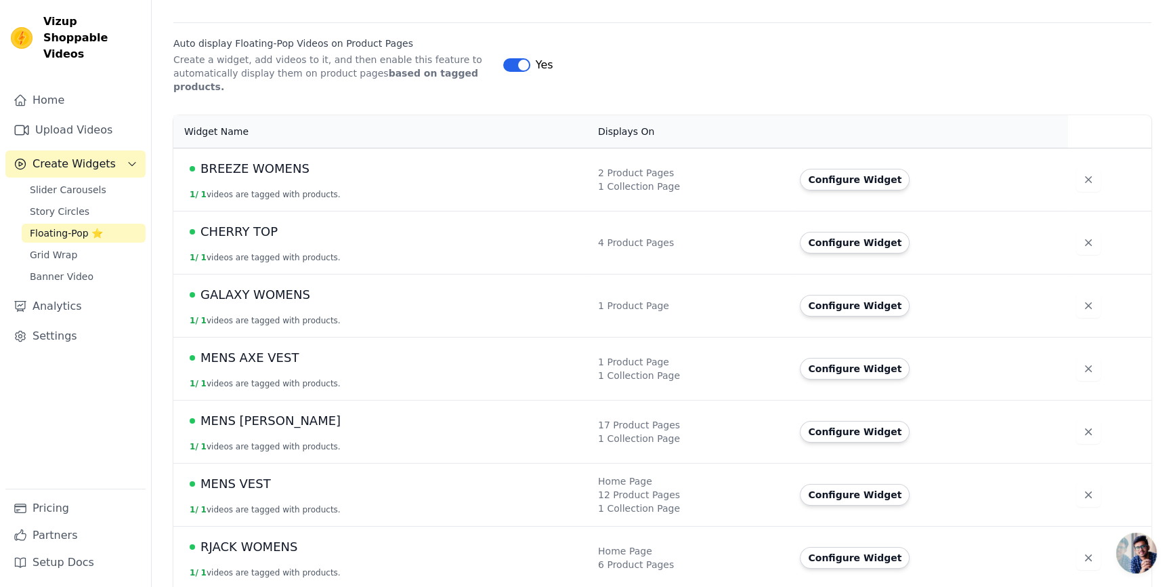
click at [702, 180] on div "1 Collection Page" at bounding box center [691, 187] width 186 height 14
click at [800, 174] on button "Configure Widget" at bounding box center [855, 180] width 110 height 22
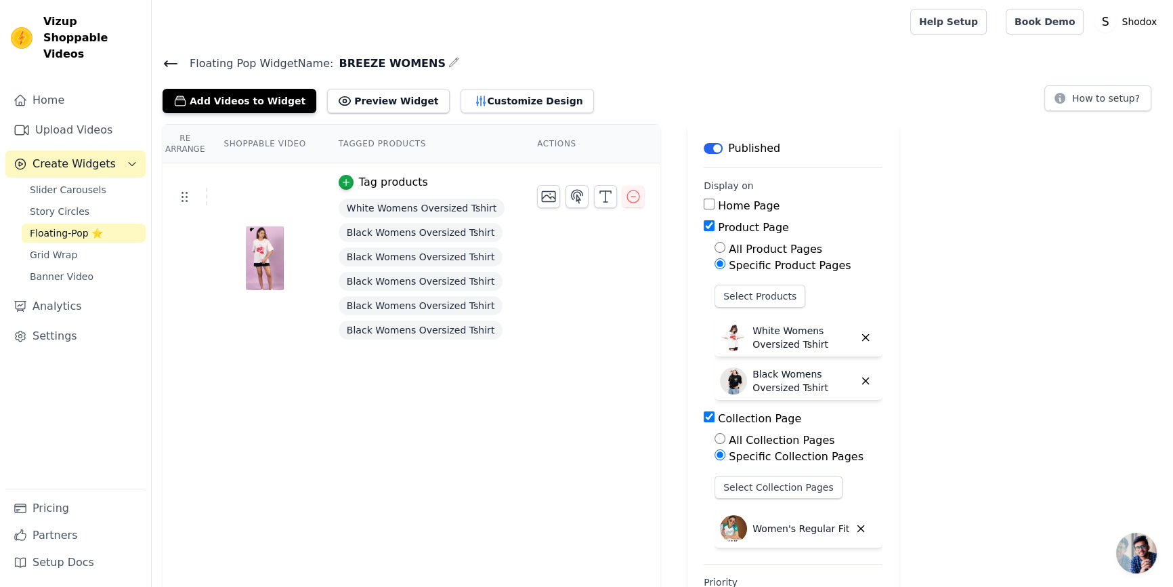
click at [158, 62] on div "Floating Pop Widget Name: BREEZE WOMENS Add Videos to Widget Preview Widget Cus…" at bounding box center [663, 83] width 1022 height 59
click at [167, 62] on icon at bounding box center [171, 63] width 12 height 5
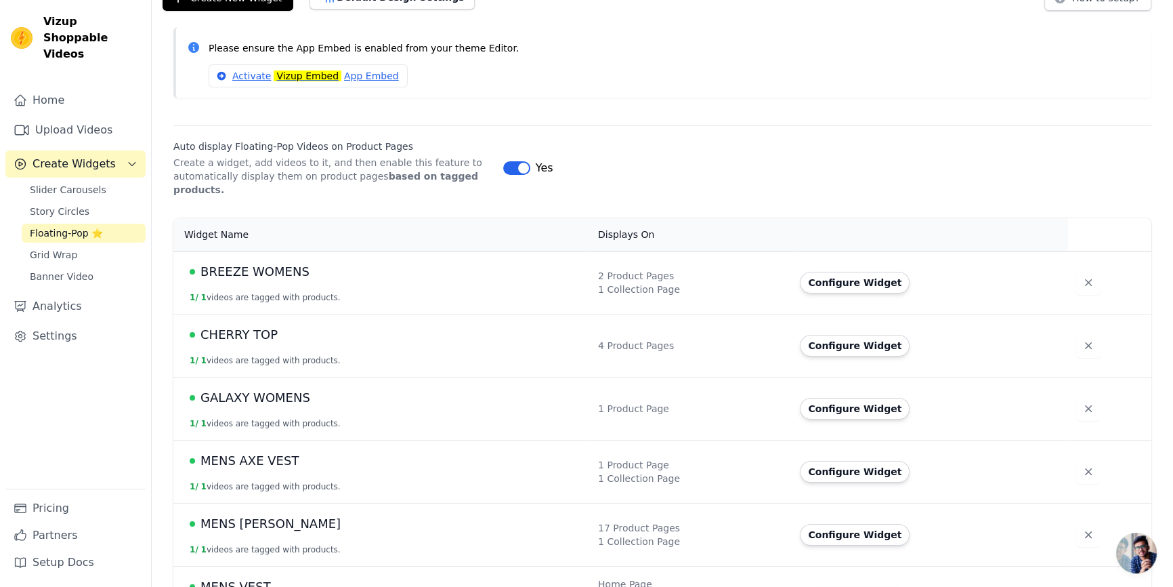
scroll to position [205, 0]
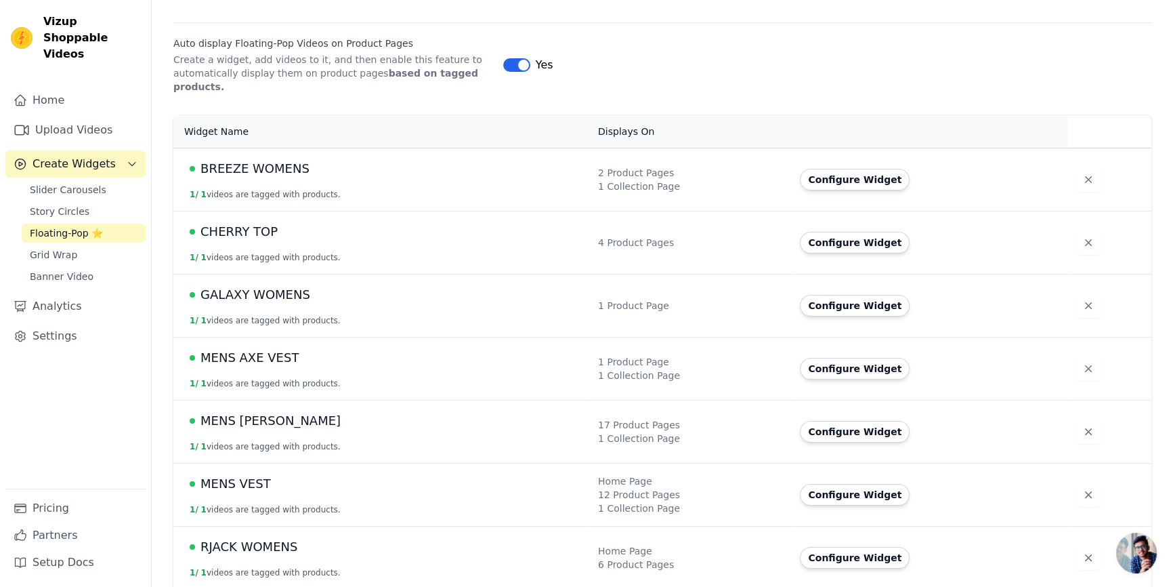
click at [278, 228] on td "CHERRY TOP 1 / 1 videos are tagged with products." at bounding box center [381, 242] width 417 height 63
click at [278, 285] on span "GALAXY WOMENS" at bounding box center [256, 294] width 110 height 19
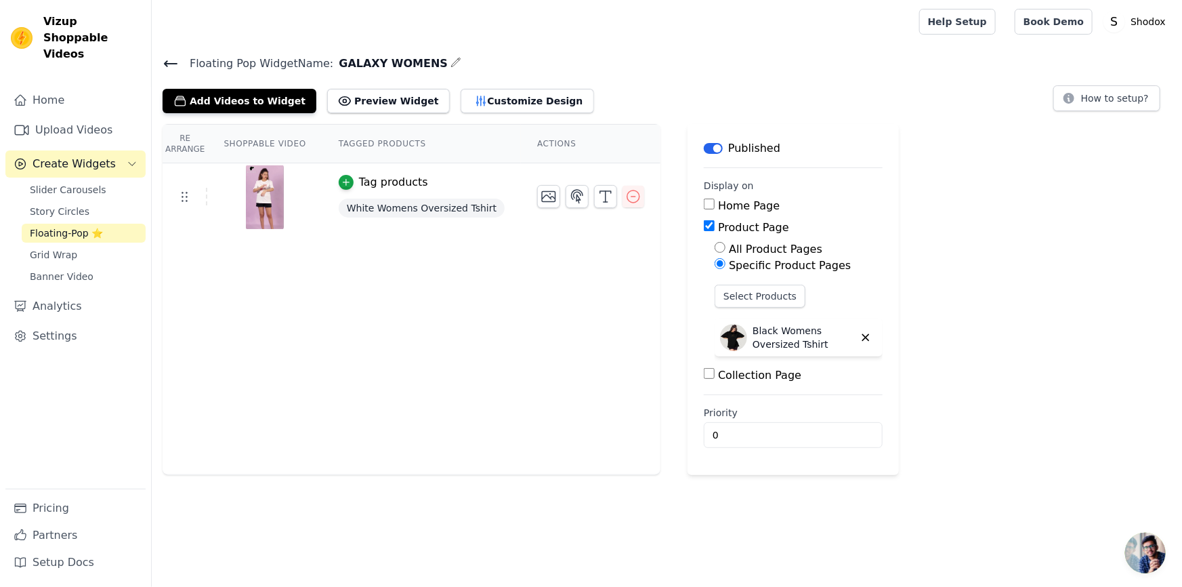
click at [332, 171] on td "Tag products White Womens Oversized Tshirt" at bounding box center [421, 197] width 199 height 68
click at [343, 180] on icon "button" at bounding box center [346, 183] width 6 height 6
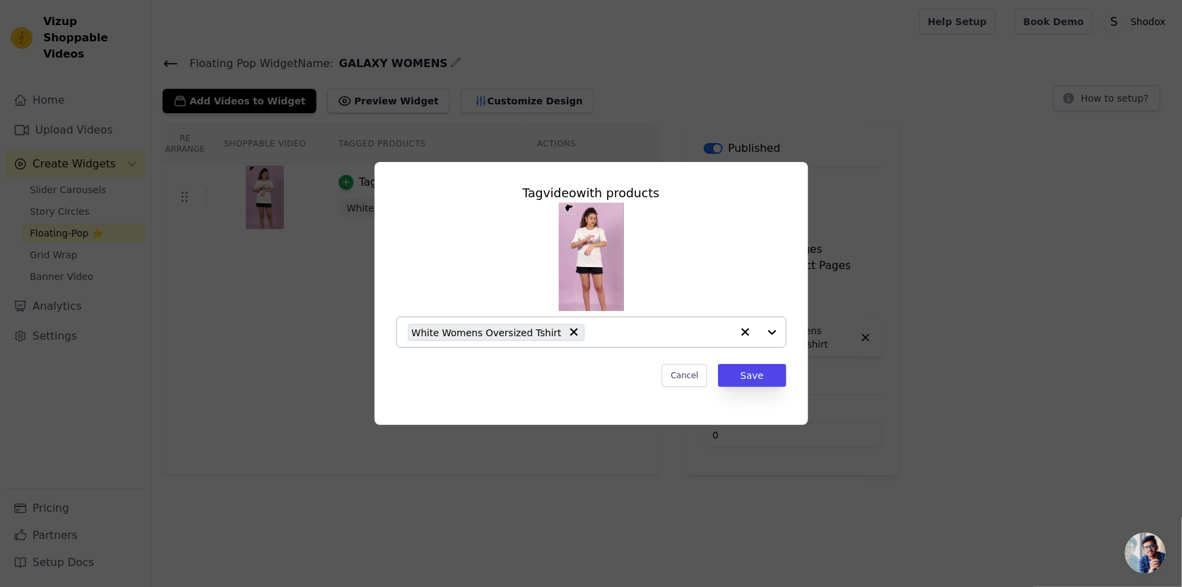
click at [591, 330] on input "text" at bounding box center [661, 332] width 140 height 16
type input "P"
type input "WOMENS"
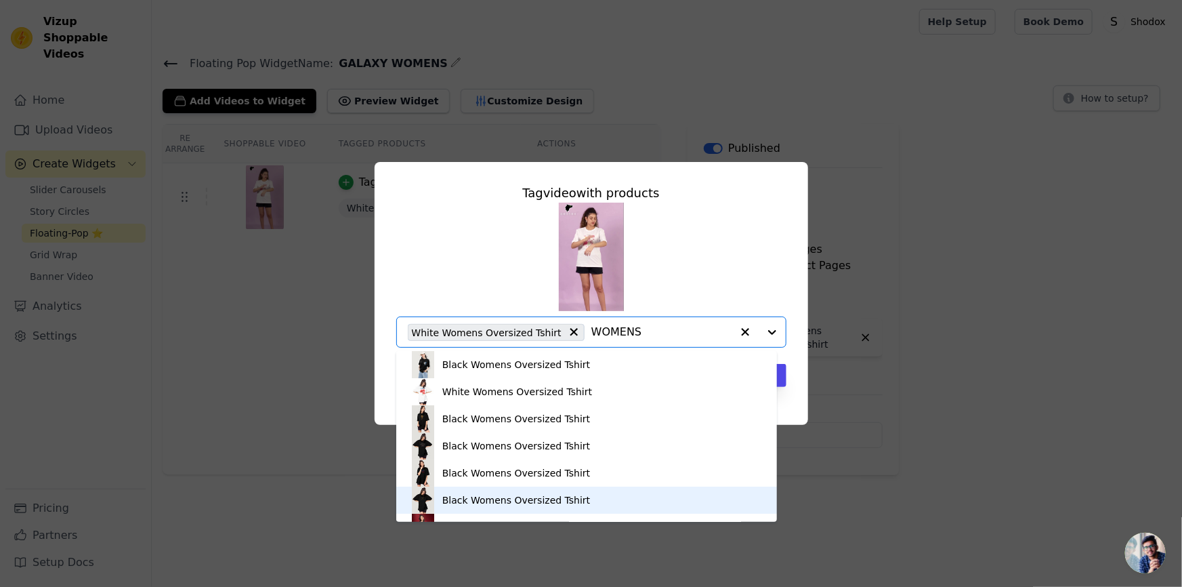
click at [455, 496] on div "Black Womens Oversized Tshirt" at bounding box center [516, 500] width 148 height 14
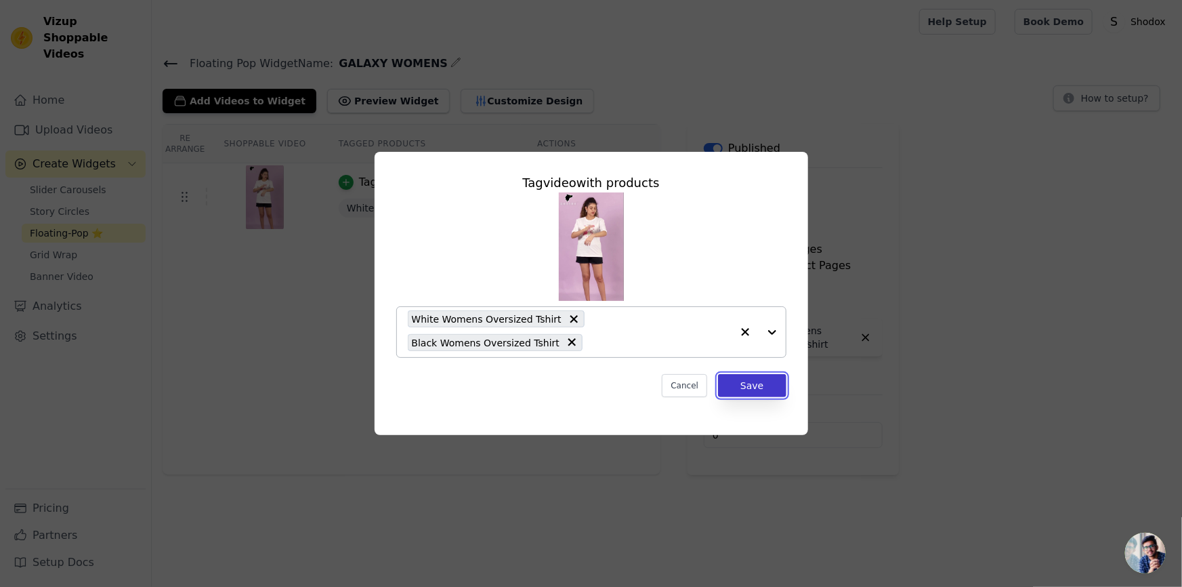
click at [755, 374] on button "Save" at bounding box center [752, 385] width 68 height 23
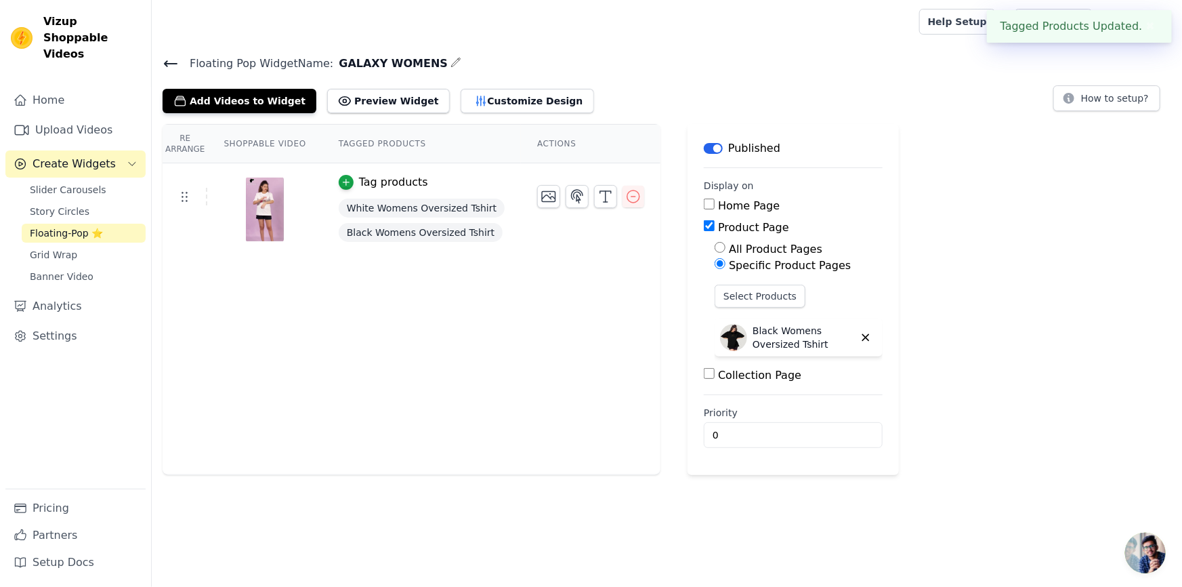
click at [163, 58] on icon at bounding box center [171, 64] width 16 height 16
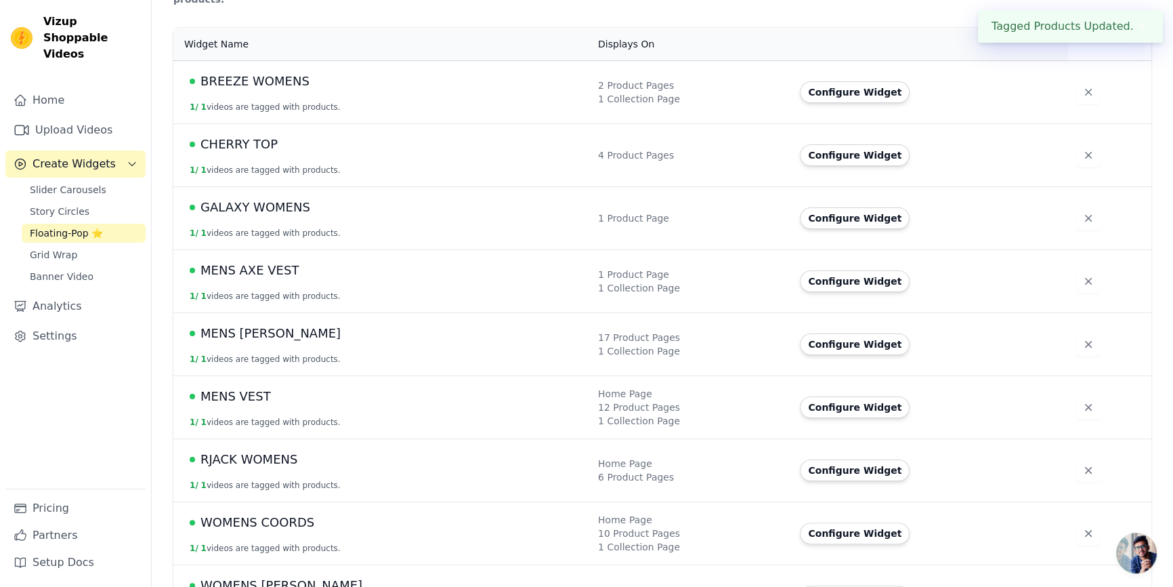
scroll to position [322, 0]
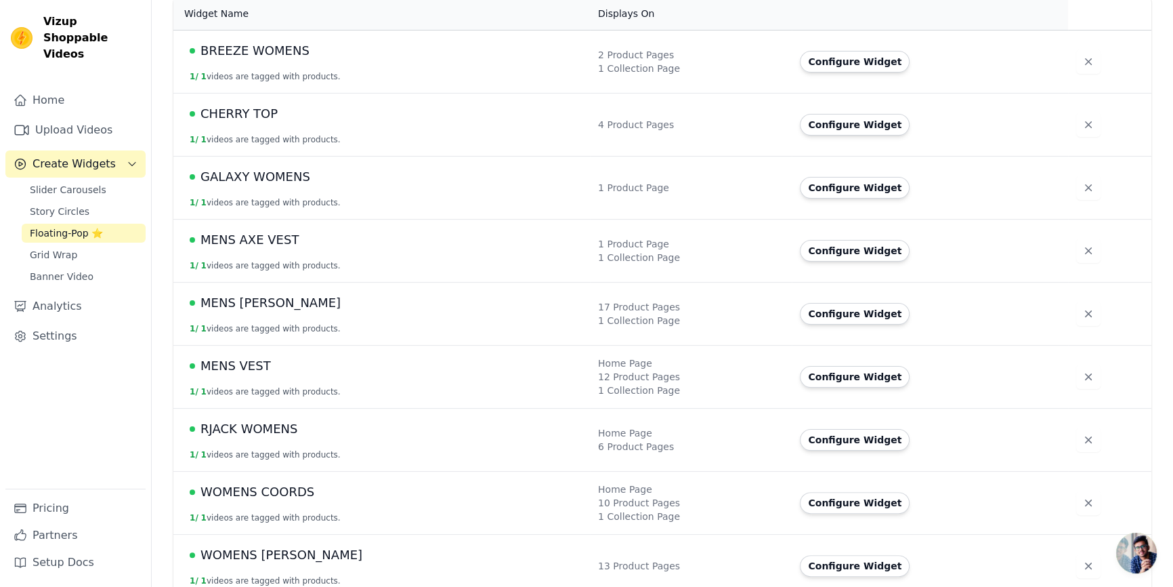
click at [245, 295] on span "MENS [PERSON_NAME]" at bounding box center [271, 302] width 140 height 19
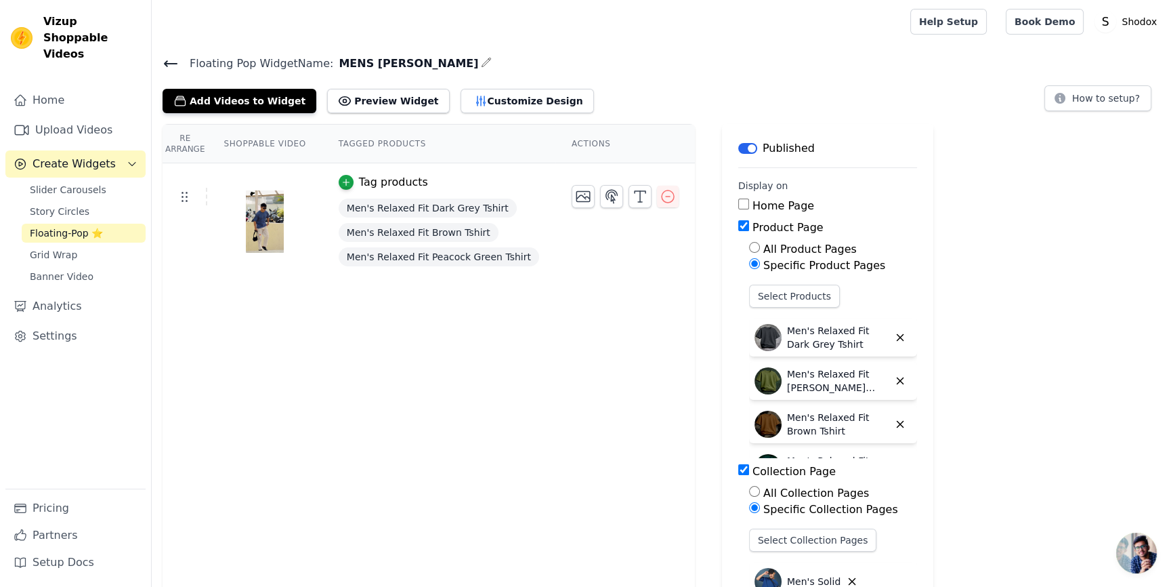
click at [345, 174] on button "Tag products" at bounding box center [383, 182] width 89 height 16
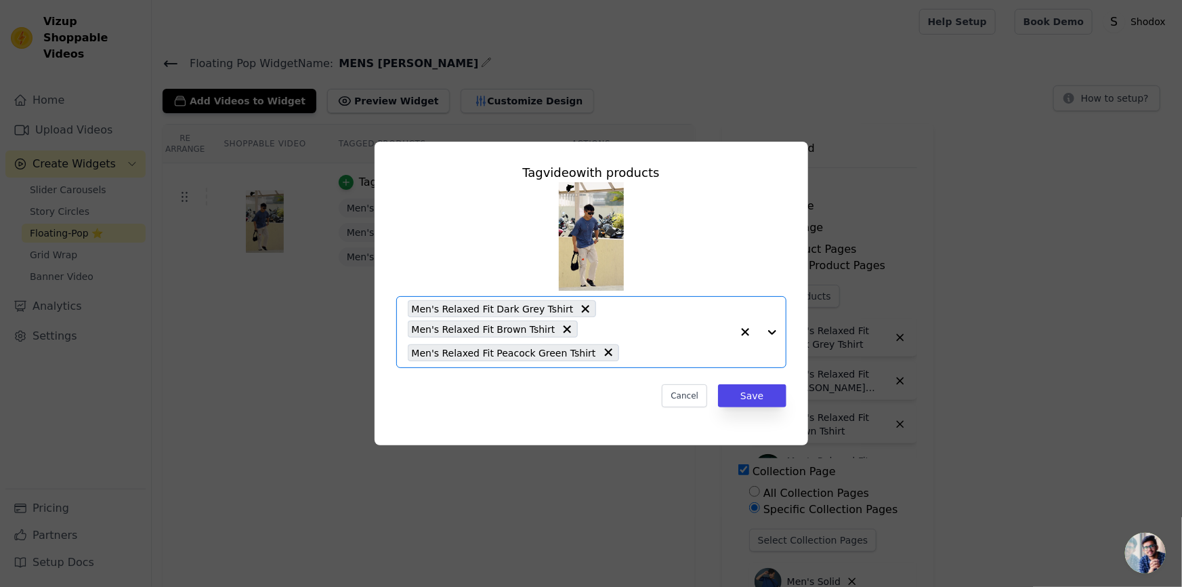
click at [640, 354] on input "text" at bounding box center [679, 352] width 106 height 16
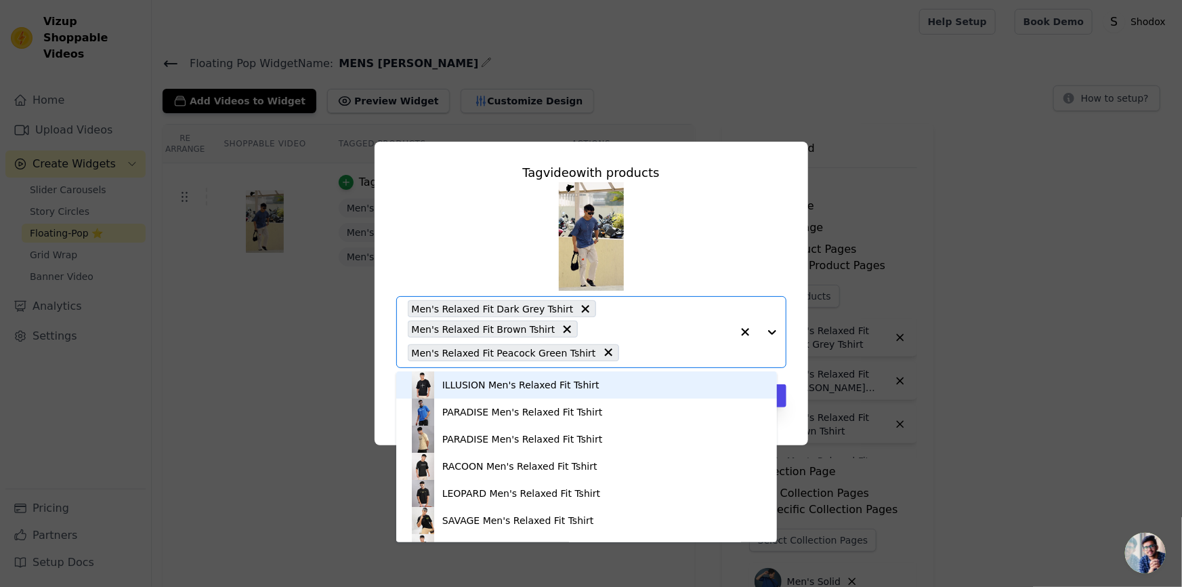
paste input "MENS"
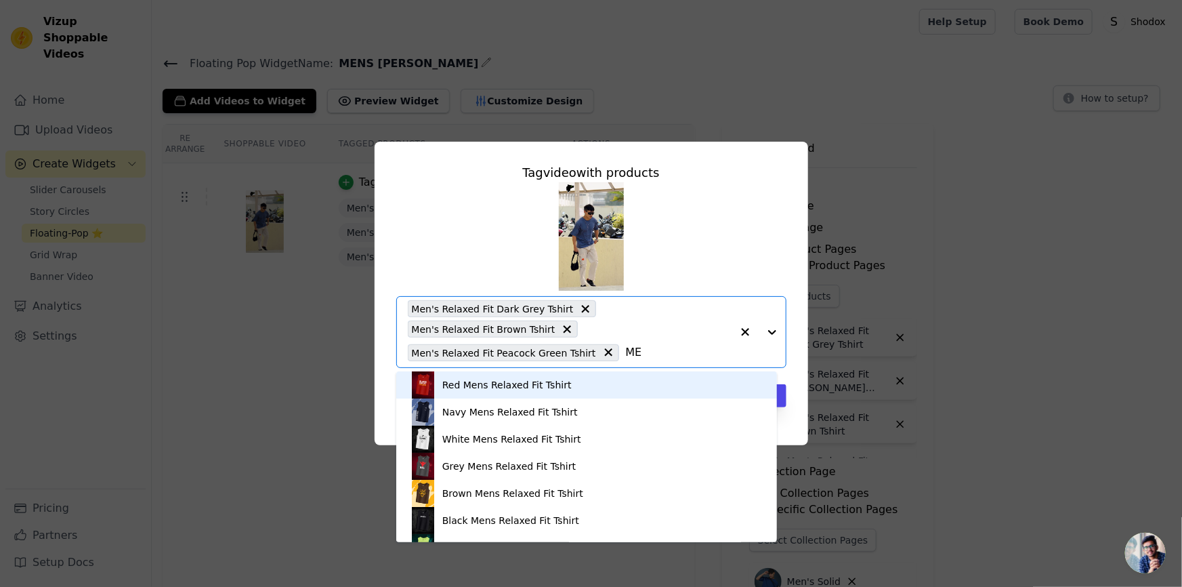
type input "M"
type input "MEN"
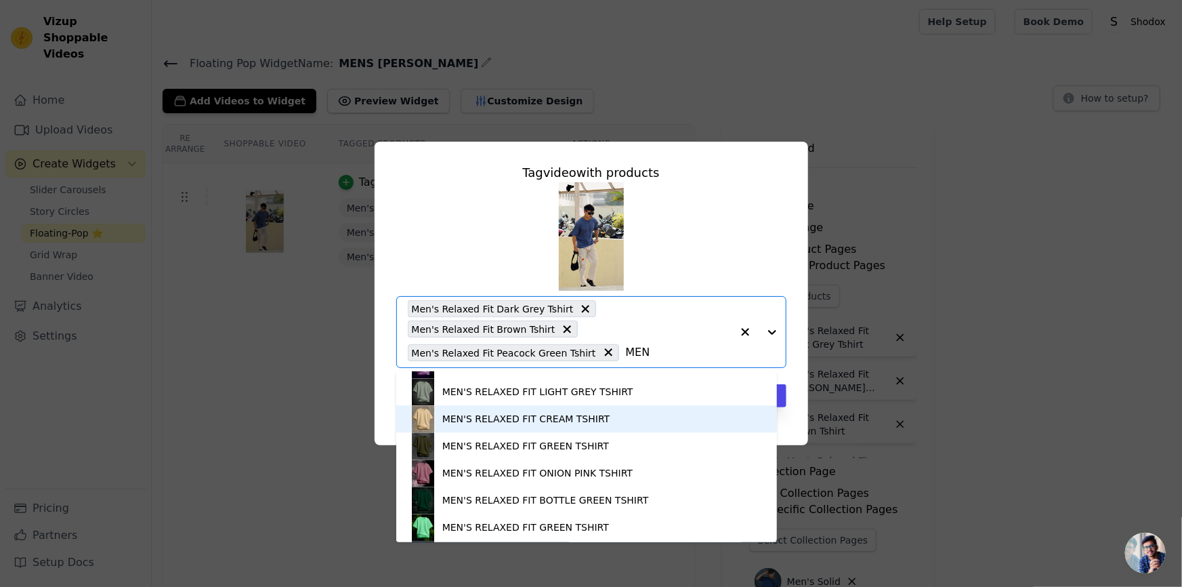
scroll to position [1848, 0]
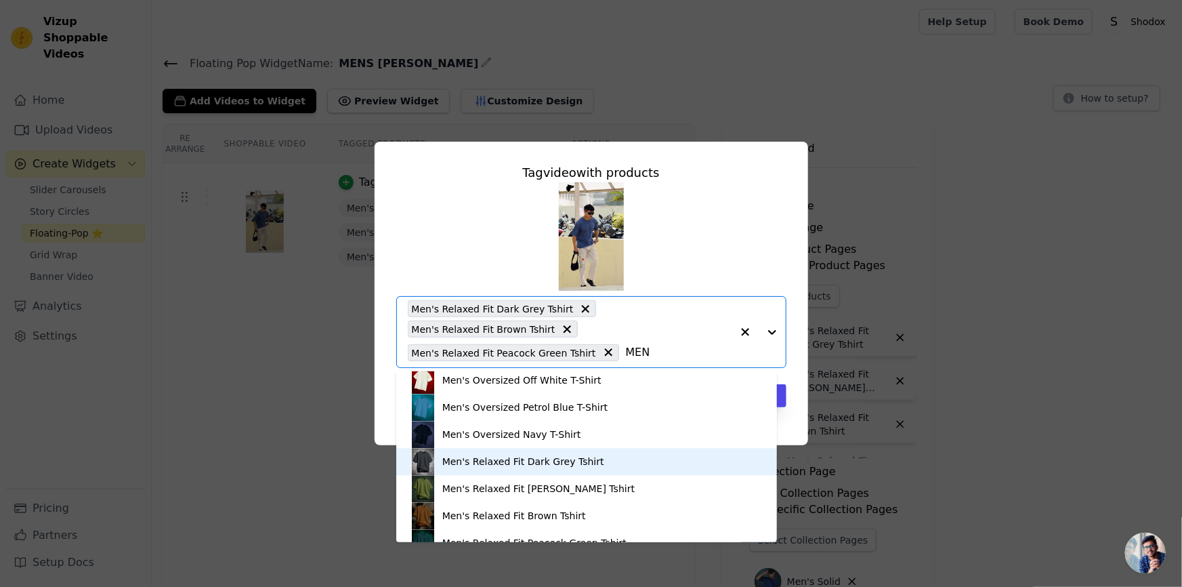
click at [455, 461] on div "Men's Relaxed Fit Dark Grey Tshirt" at bounding box center [523, 462] width 162 height 14
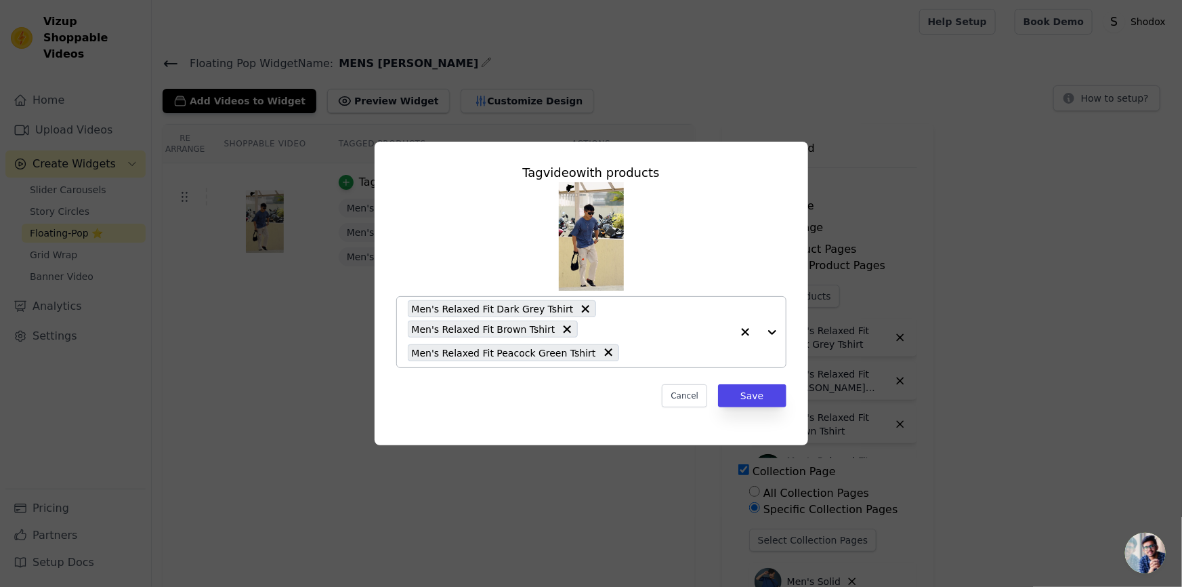
paste input "MENS"
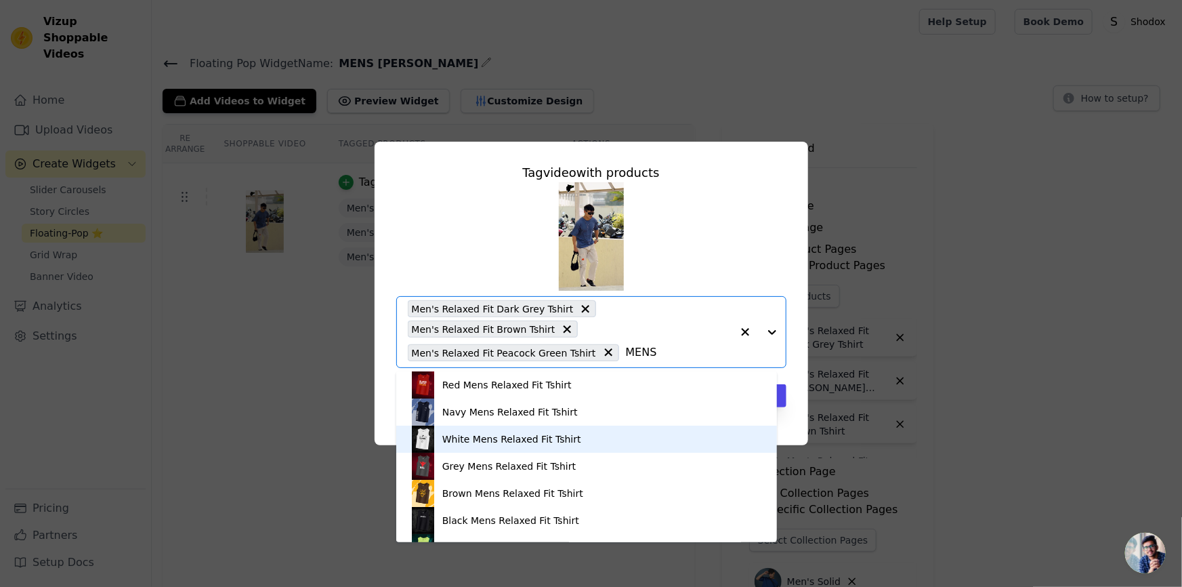
scroll to position [158, 0]
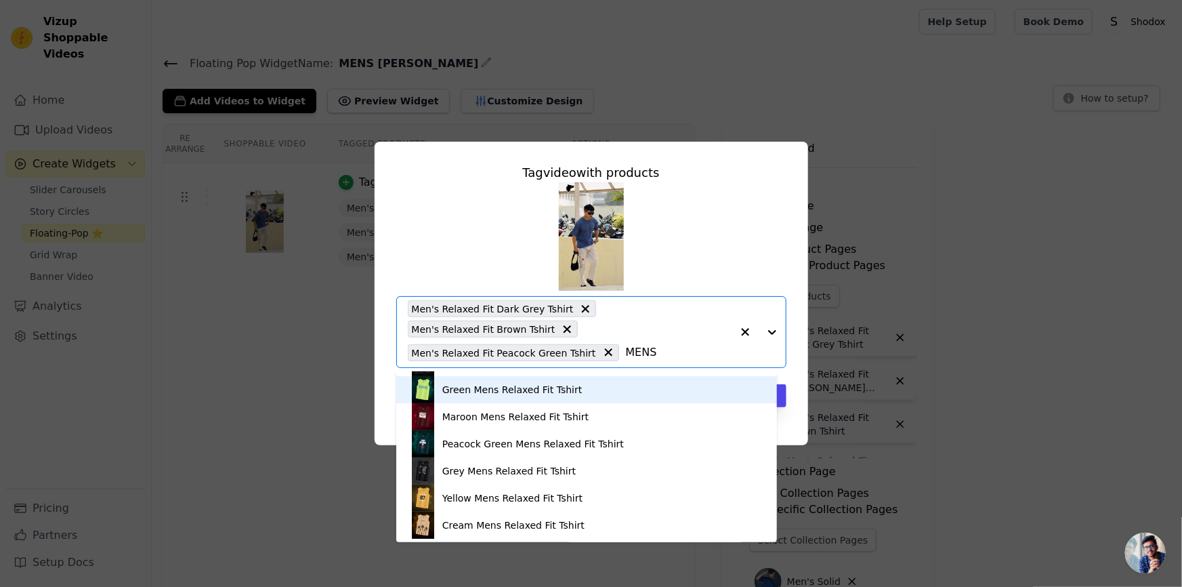
type input "MEN"
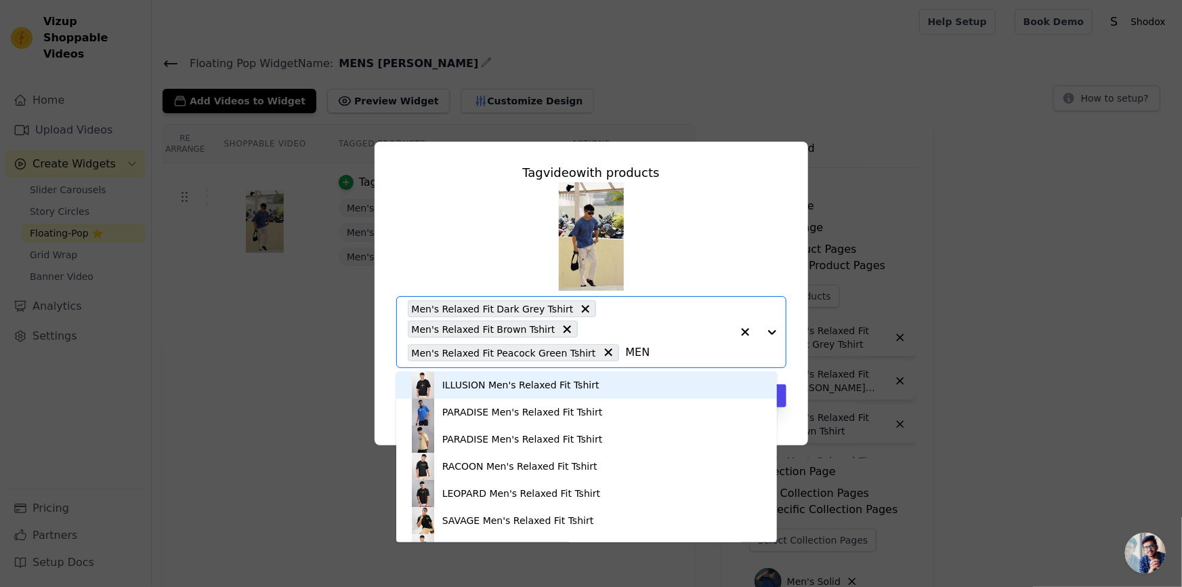
click at [626, 352] on input "MEN" at bounding box center [679, 352] width 106 height 16
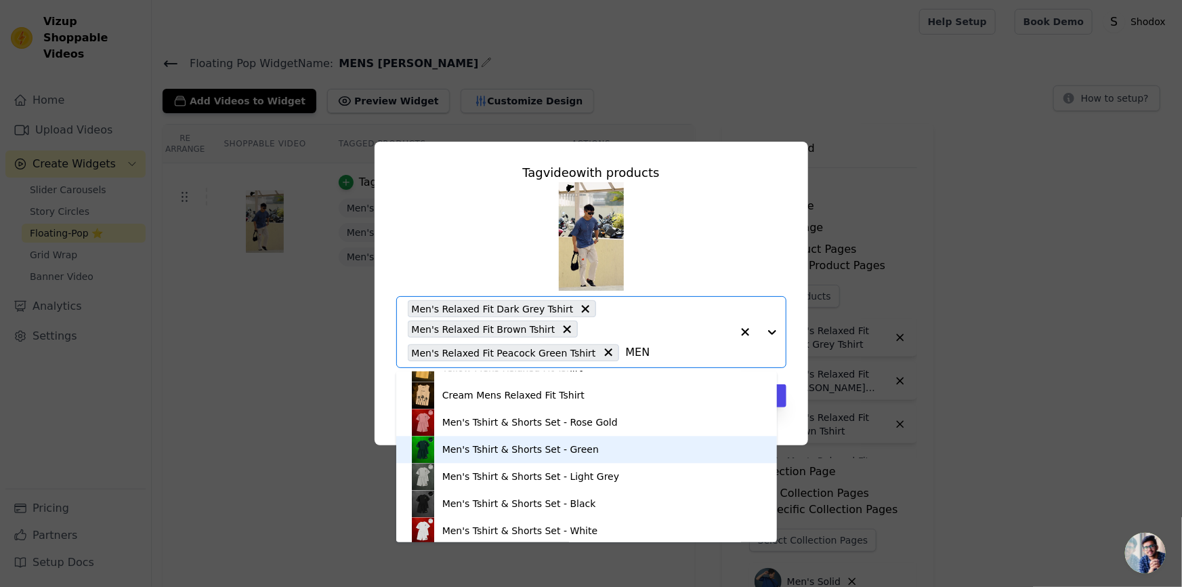
scroll to position [1848, 0]
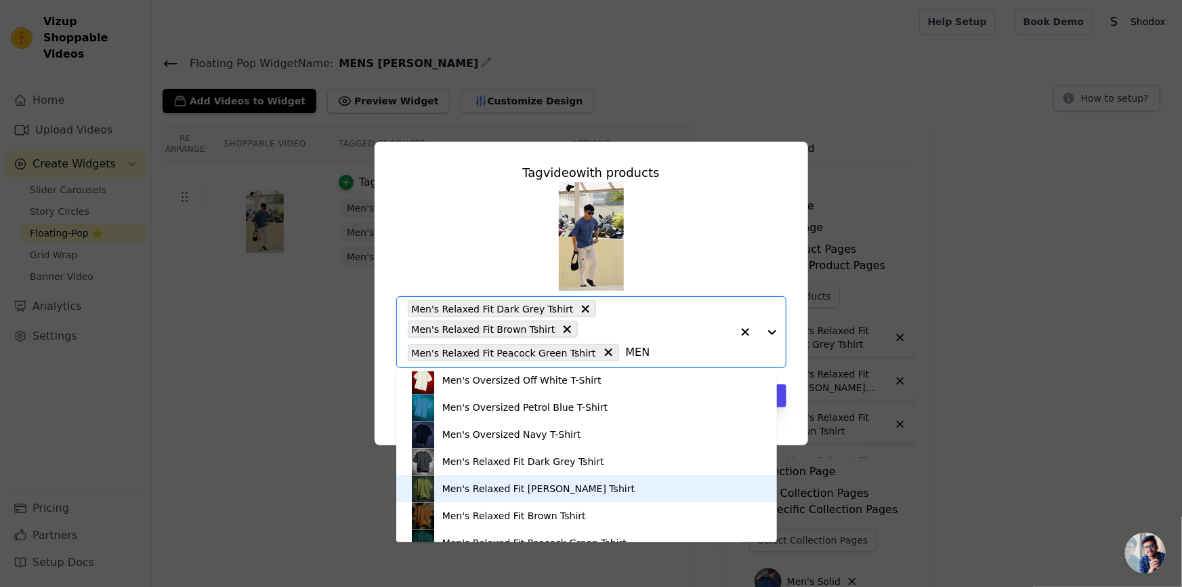
click at [461, 481] on div "Men's Relaxed Fit [PERSON_NAME] Tshirt" at bounding box center [587, 488] width 354 height 27
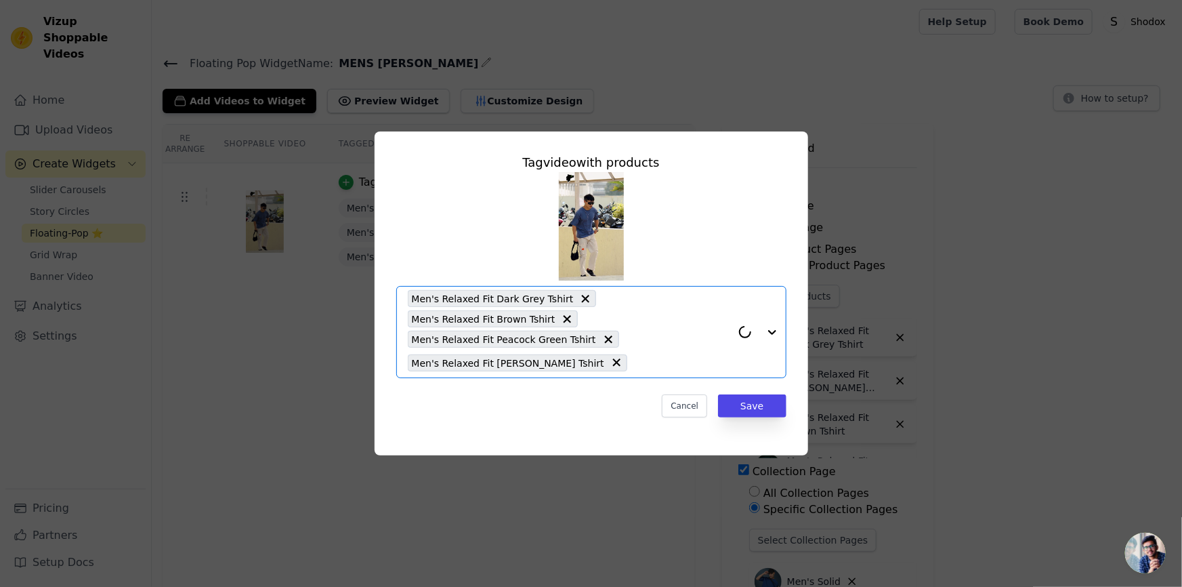
paste input "MEN"
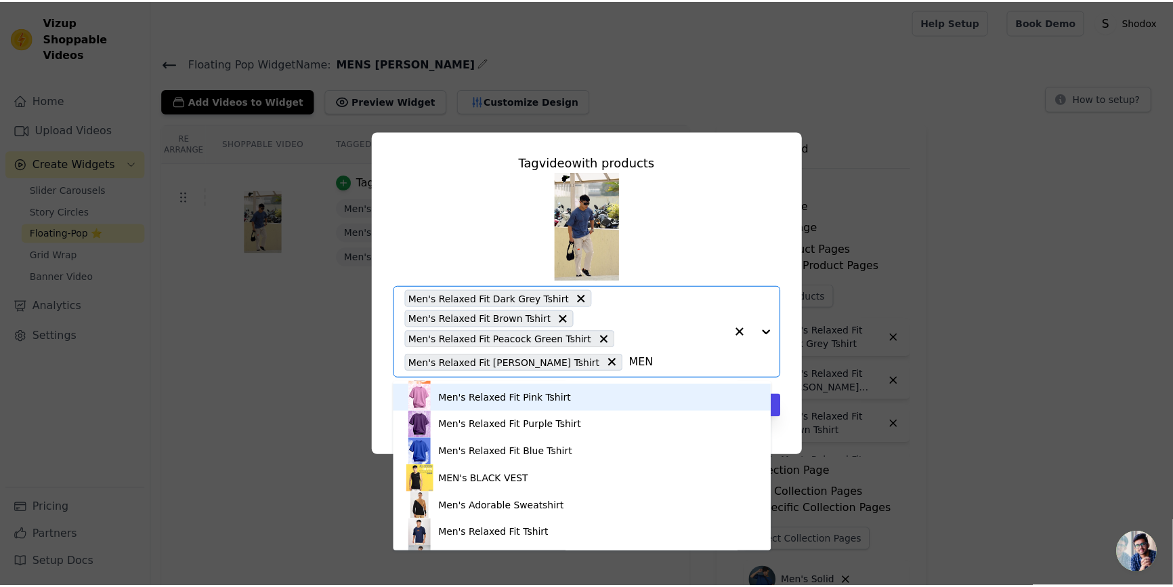
scroll to position [2439, 0]
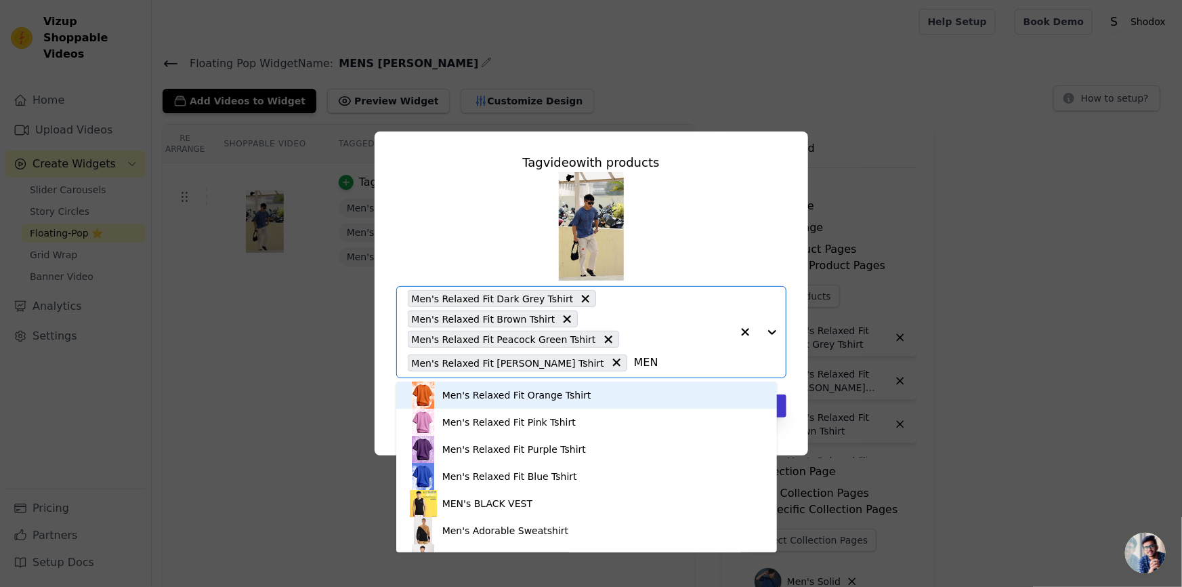
type input "MEN"
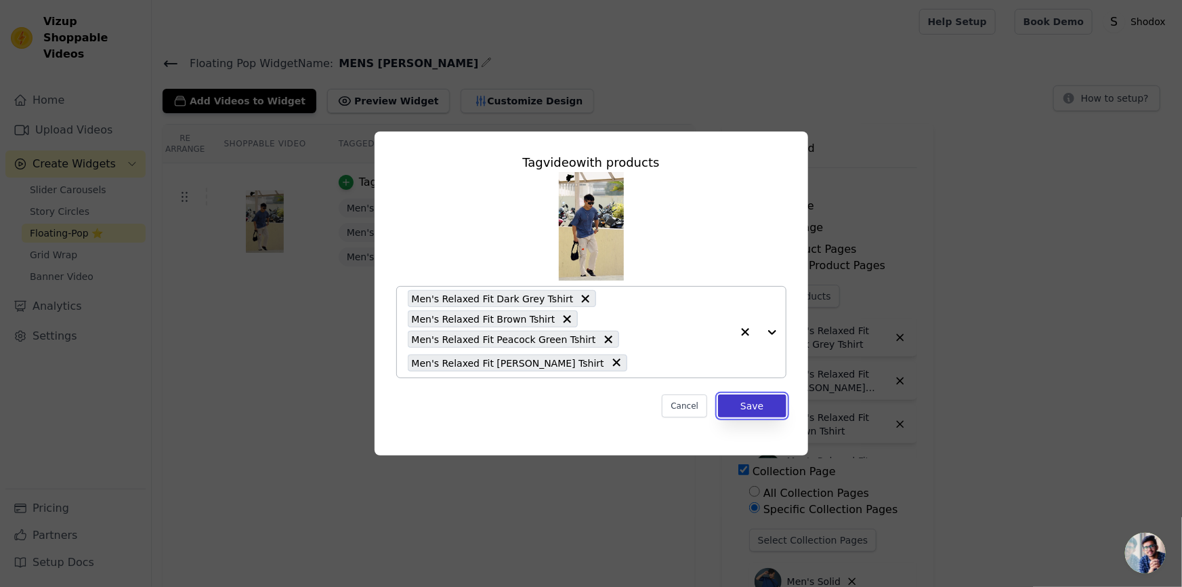
click at [782, 406] on button "Save" at bounding box center [752, 405] width 68 height 23
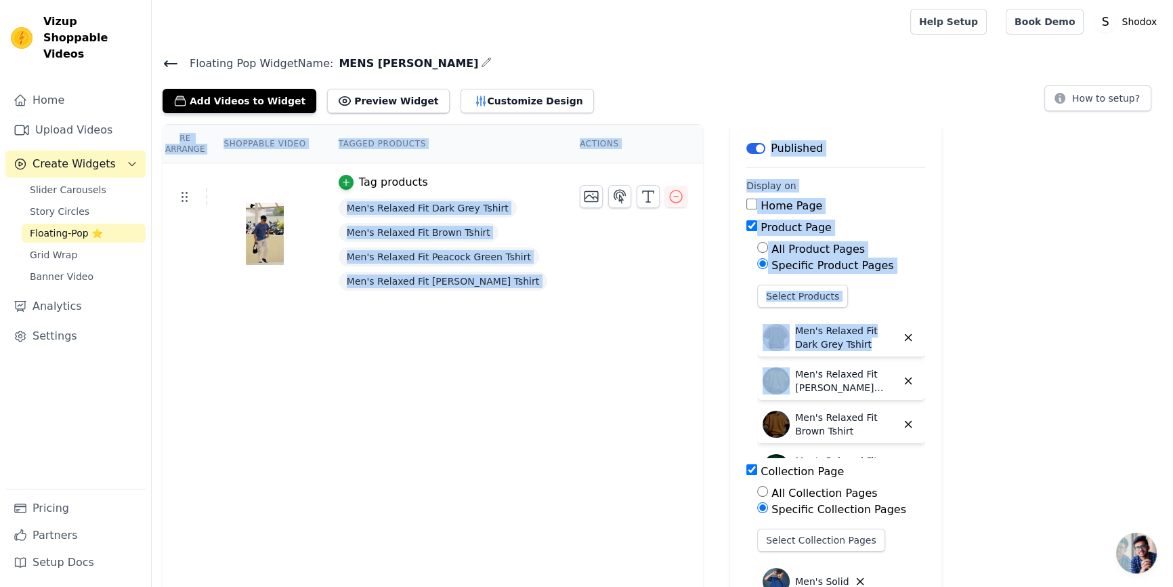
drag, startPoint x: 756, startPoint y: 388, endPoint x: 465, endPoint y: 343, distance: 294.2
click at [465, 343] on div "Re Arrange Shoppable Video Tagged Products Actions Tag products Men's Relaxed F…" at bounding box center [663, 410] width 1022 height 573
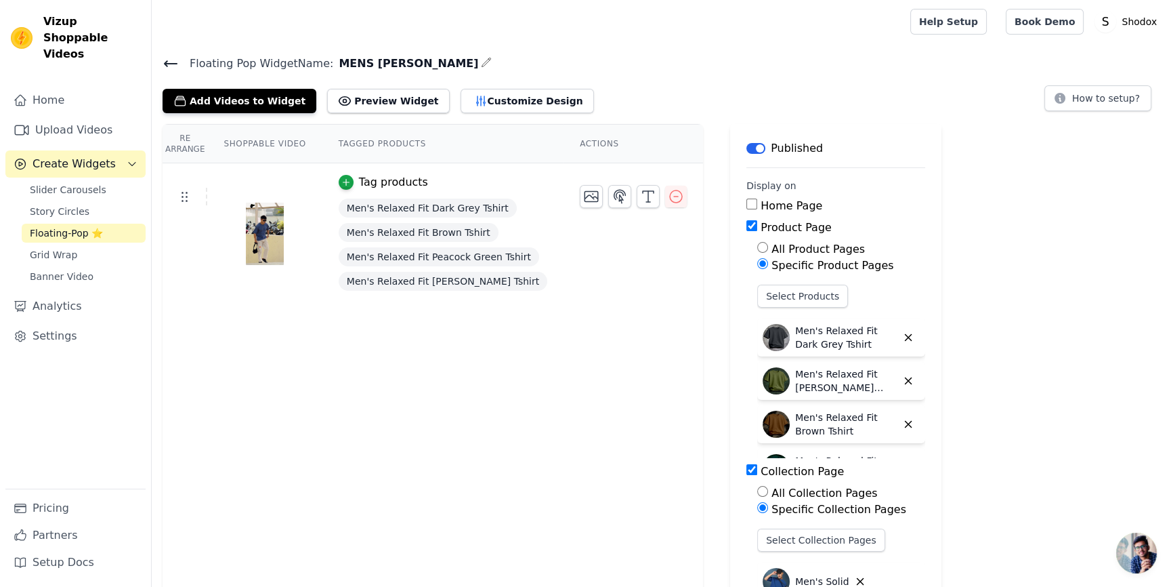
click at [643, 379] on div "Re Arrange Shoppable Video Tagged Products Actions Tag products Men's Relaxed F…" at bounding box center [433, 410] width 541 height 573
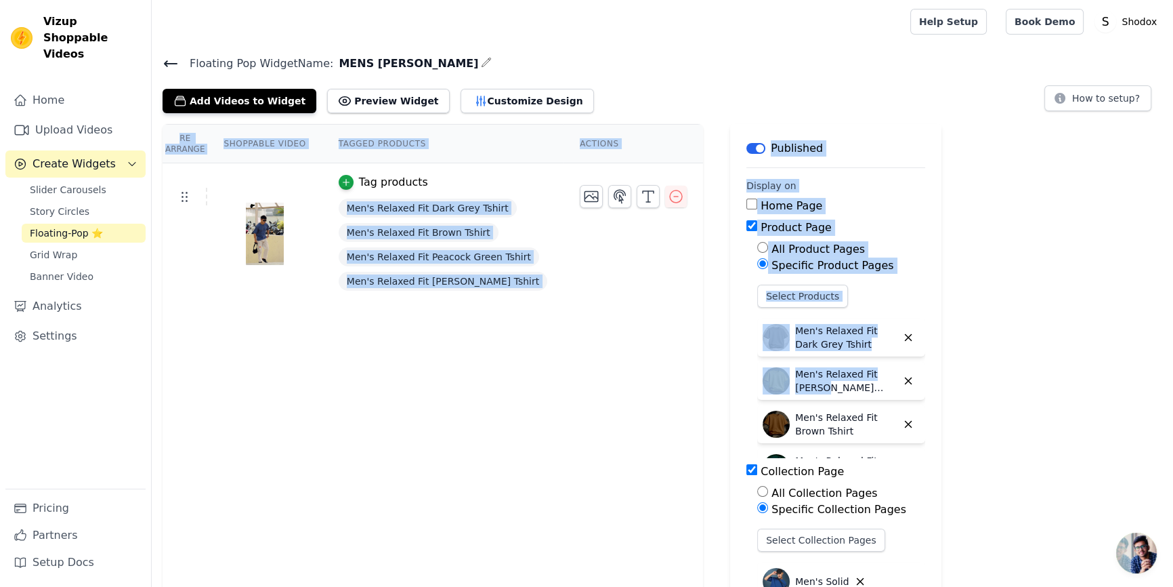
drag, startPoint x: 759, startPoint y: 380, endPoint x: 484, endPoint y: 331, distance: 280.0
click at [484, 331] on div "Re Arrange Shoppable Video Tagged Products Actions Tag products Men's Relaxed F…" at bounding box center [663, 410] width 1022 height 573
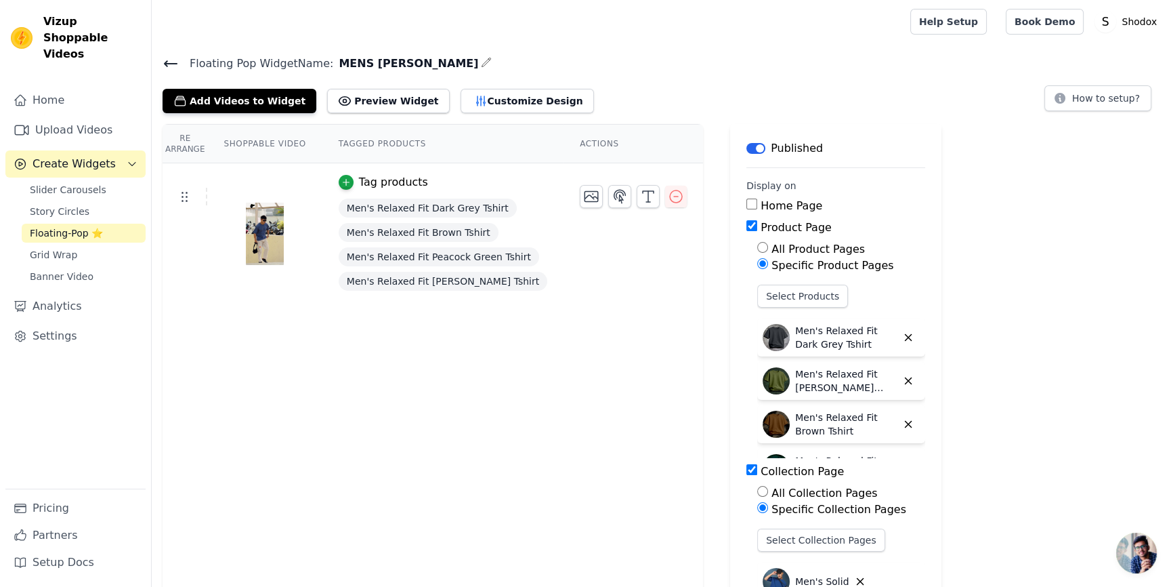
click at [529, 352] on div "Re Arrange Shoppable Video Tagged Products Actions Tag products Men's Relaxed F…" at bounding box center [433, 410] width 541 height 573
drag, startPoint x: 770, startPoint y: 393, endPoint x: 714, endPoint y: 386, distance: 56.7
click at [747, 386] on div "All Product Pages Specific Product Pages Select Products Men's Relaxed Fit Dark…" at bounding box center [836, 349] width 179 height 217
click at [798, 379] on p "Men's Relaxed Fit [PERSON_NAME] Tshirt" at bounding box center [846, 380] width 102 height 27
drag, startPoint x: 797, startPoint y: 347, endPoint x: 732, endPoint y: 338, distance: 65.6
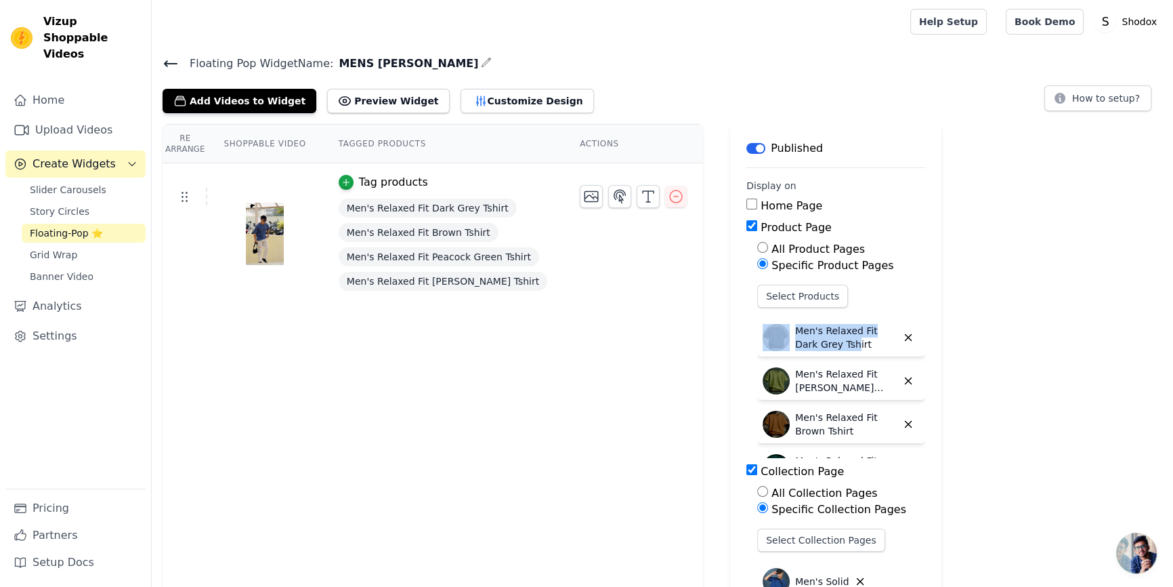
click at [763, 338] on div "Men's Relaxed Fit Dark Grey Tshirt" at bounding box center [830, 337] width 134 height 27
click at [650, 367] on div "Re Arrange Shoppable Video Tagged Products Actions Tag products Men's Relaxed F…" at bounding box center [433, 410] width 541 height 573
click at [810, 434] on p "Men's Relaxed Fit Brown Tshirt" at bounding box center [846, 424] width 102 height 27
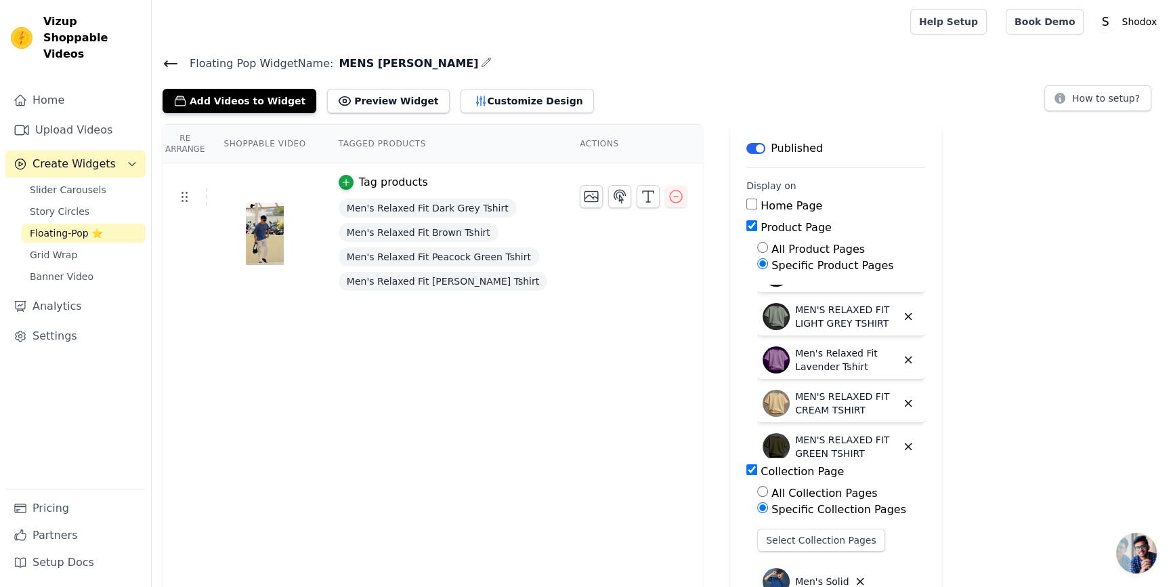
scroll to position [205, 0]
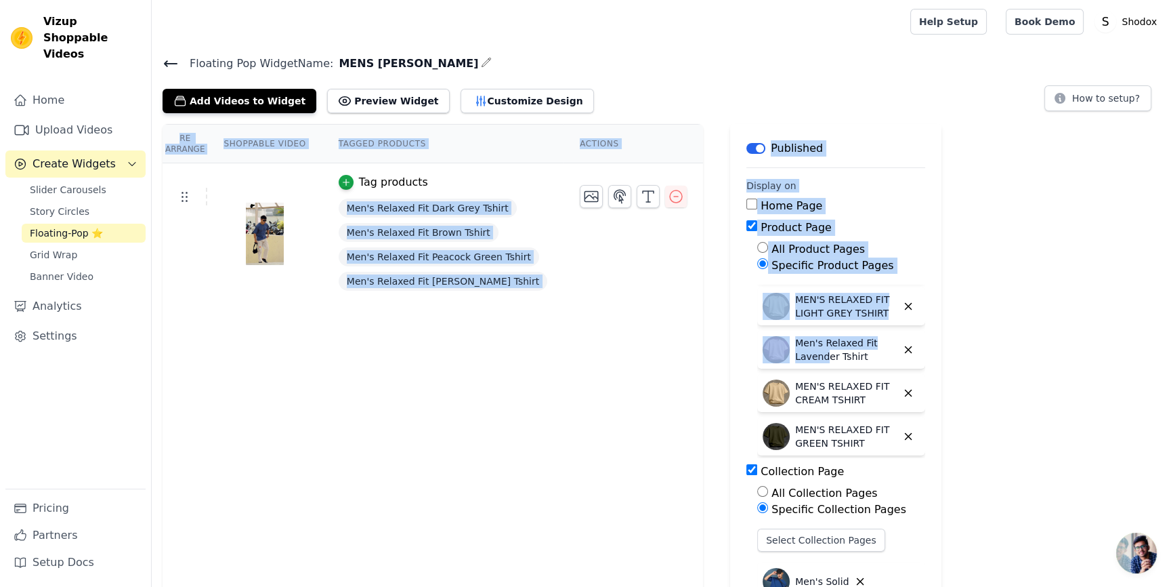
drag, startPoint x: 793, startPoint y: 356, endPoint x: 568, endPoint y: 320, distance: 227.9
click at [568, 320] on div "Re Arrange Shoppable Video Tagged Products Actions Tag products Men's Relaxed F…" at bounding box center [663, 410] width 1022 height 573
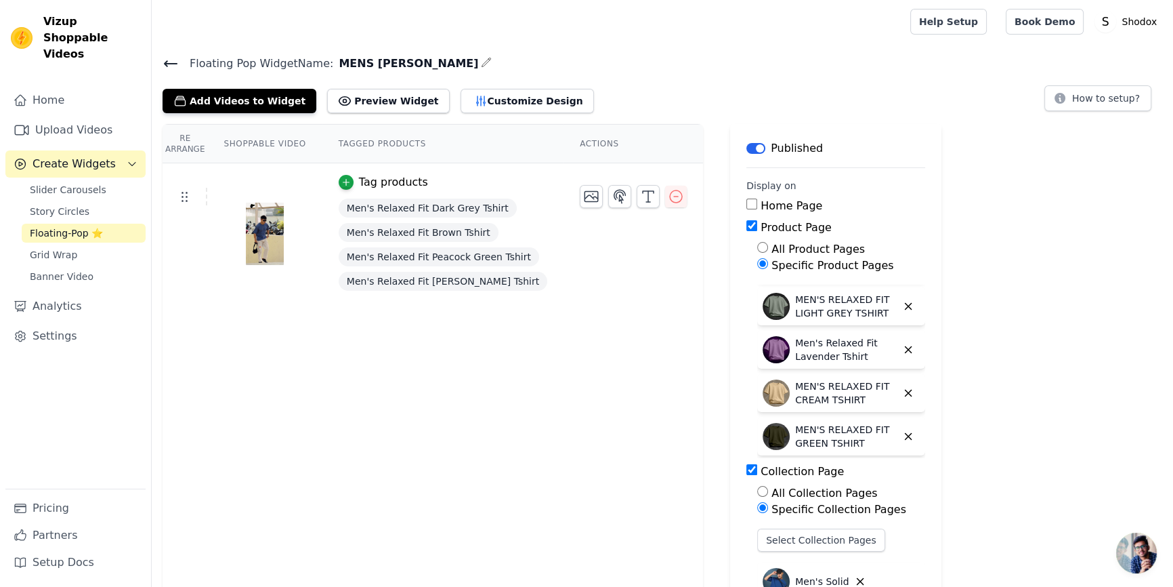
click at [606, 371] on div "Re Arrange Shoppable Video Tagged Products Actions Tag products Men's Relaxed F…" at bounding box center [433, 410] width 541 height 573
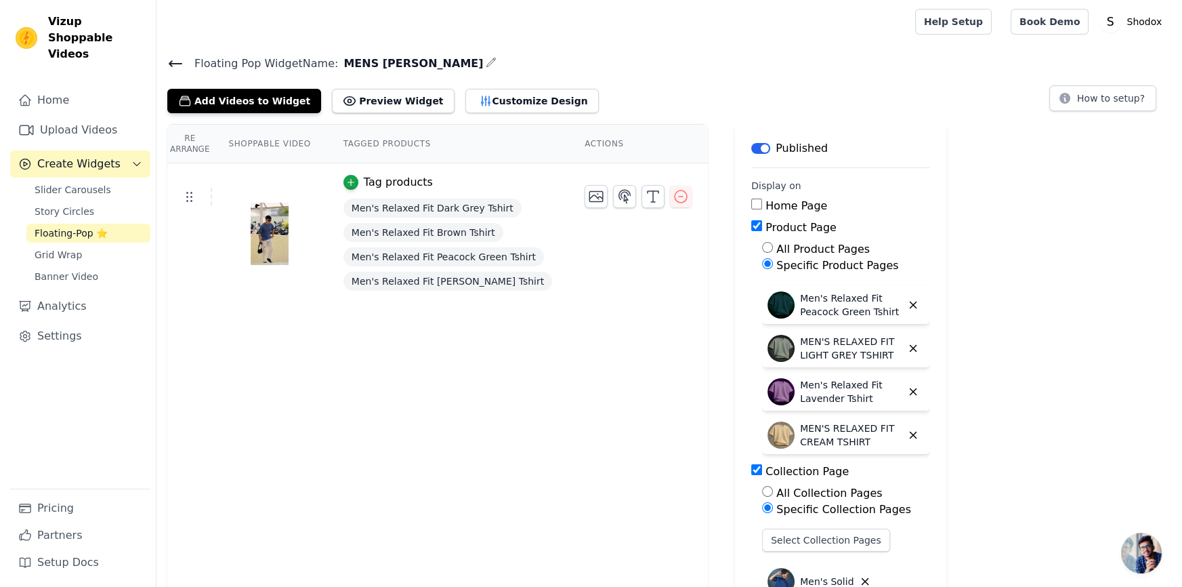
scroll to position [0, 0]
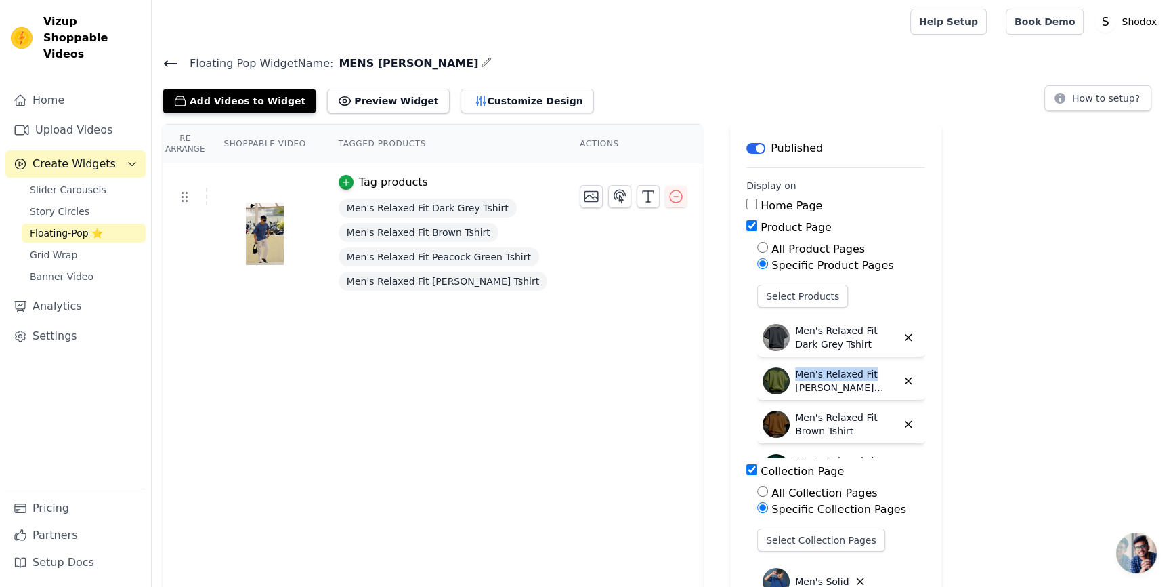
drag, startPoint x: 833, startPoint y: 355, endPoint x: 764, endPoint y: 362, distance: 70.1
click at [764, 362] on div "Select Products Men's Relaxed Fit Dark Grey Tshirt Men's Relaxed Fit Olive Gree…" at bounding box center [841, 371] width 168 height 173
copy p "Men's Relaxed Fit"
click at [526, 266] on td "Tag products Men's Relaxed Fit Dark Grey Tshirt Men's Relaxed Fit Brown Tshirt …" at bounding box center [442, 234] width 241 height 142
click at [341, 174] on button "Tag products" at bounding box center [383, 182] width 89 height 16
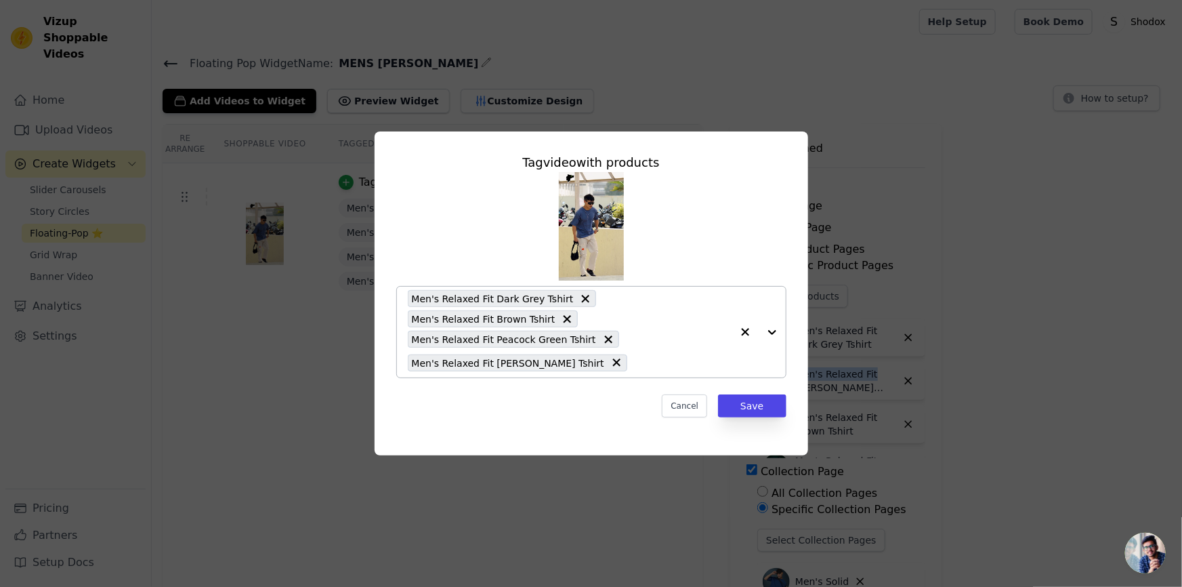
click at [688, 350] on div "Men's Relaxed Fit Dark Grey Tshirt Men's Relaxed Fit Brown Tshirt Men's Relaxed…" at bounding box center [570, 332] width 324 height 91
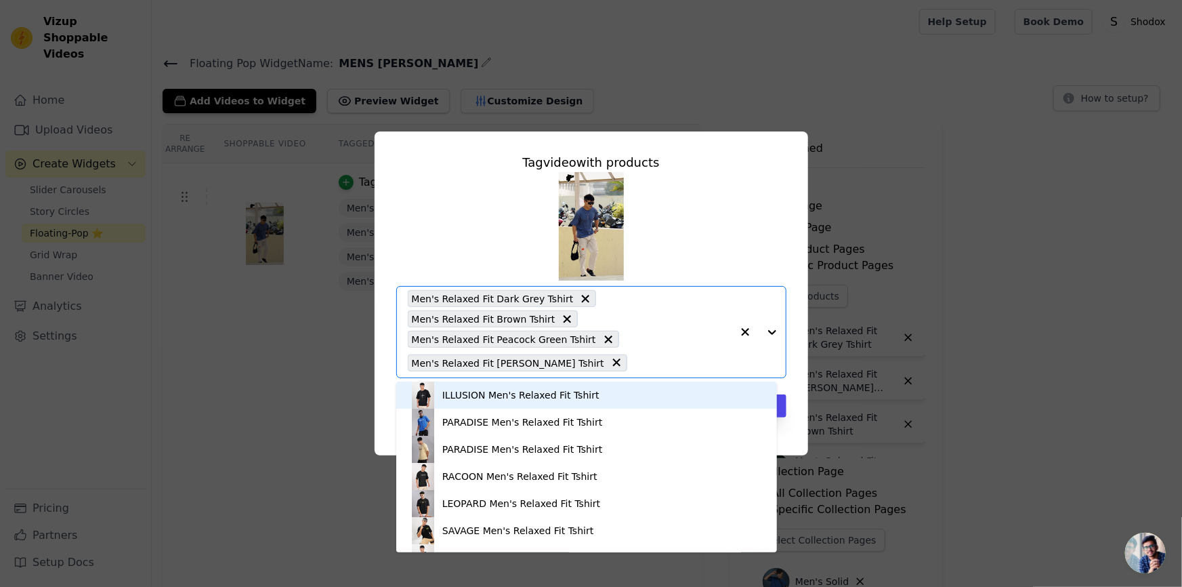
paste input "Men's Relaxed Fit"
type input "Men's Relaxed Fit"
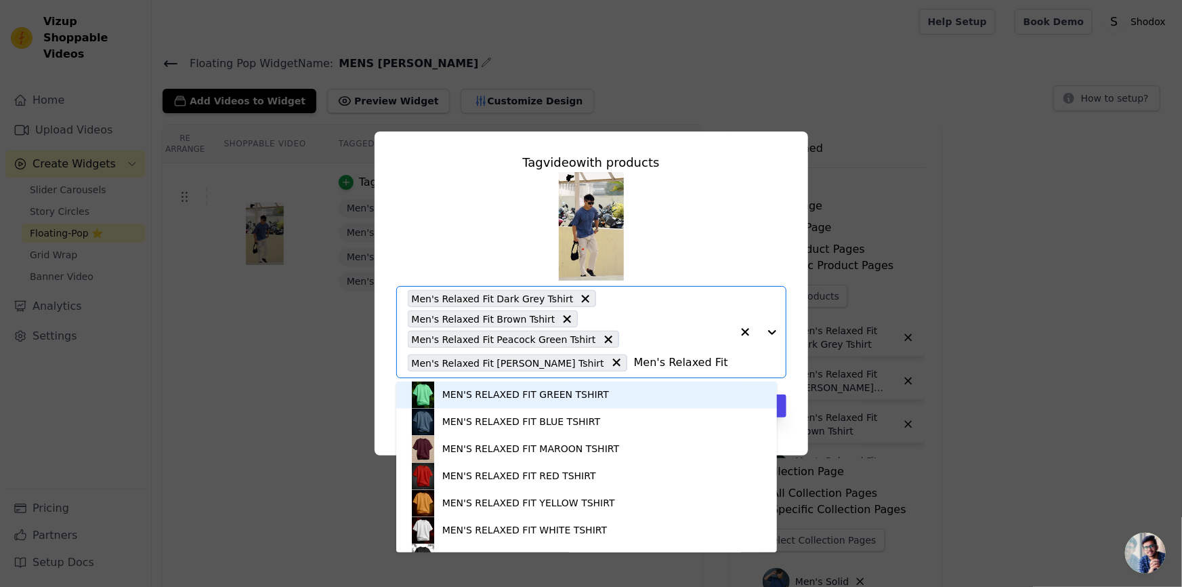
scroll to position [1436, 0]
click at [548, 399] on div "MEN'S RELAXED FIT GREEN TSHIRT" at bounding box center [525, 395] width 167 height 14
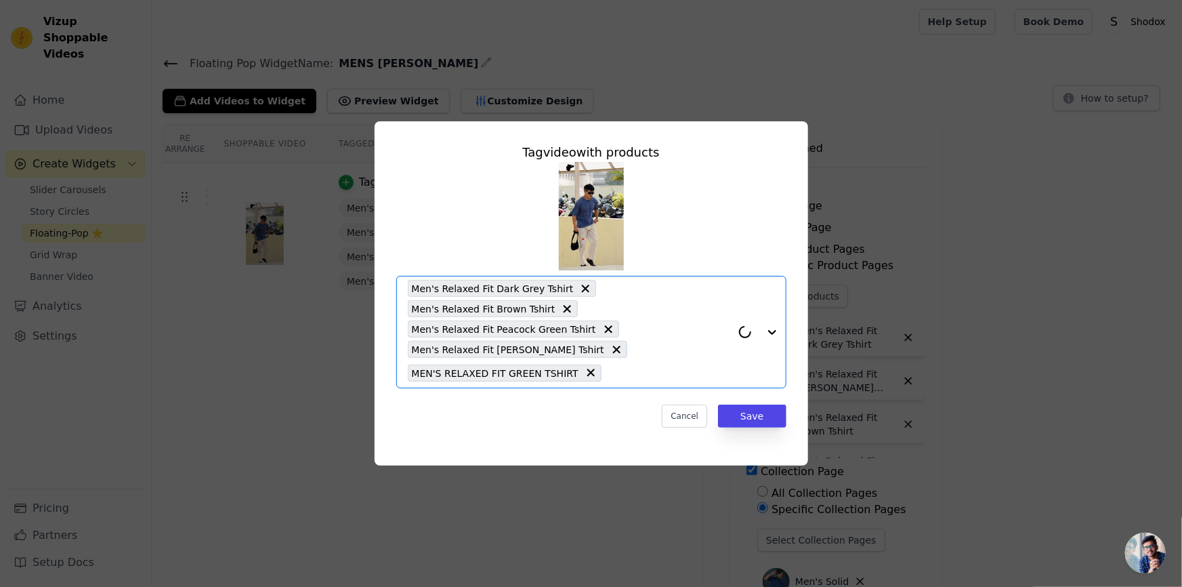
paste input "Men's Relaxed Fit"
type input "Men's Relaxed Fit"
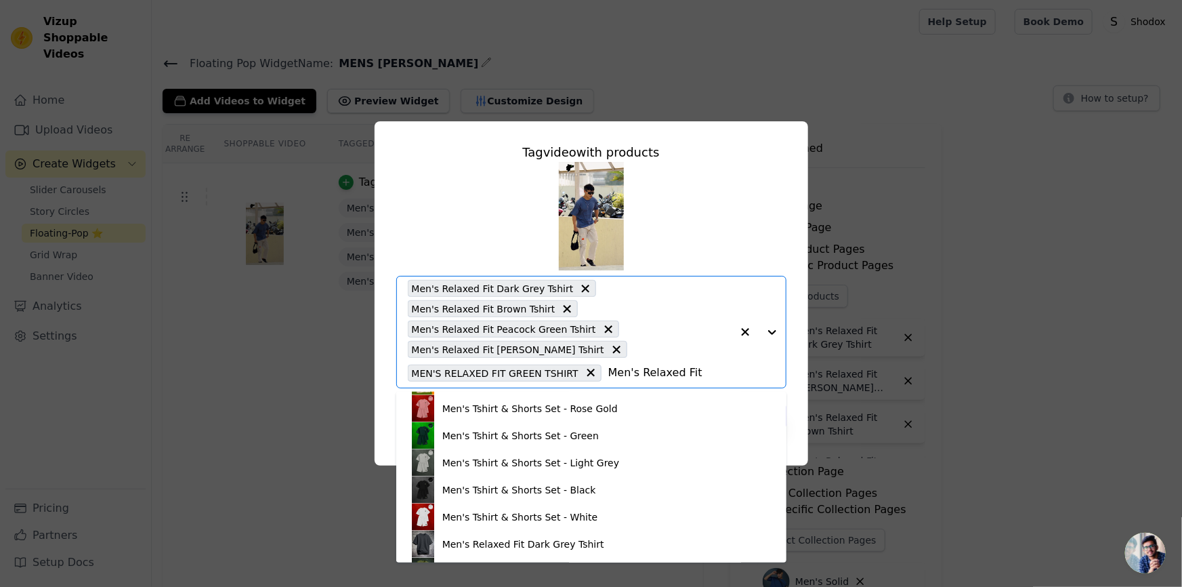
scroll to position [1232, 0]
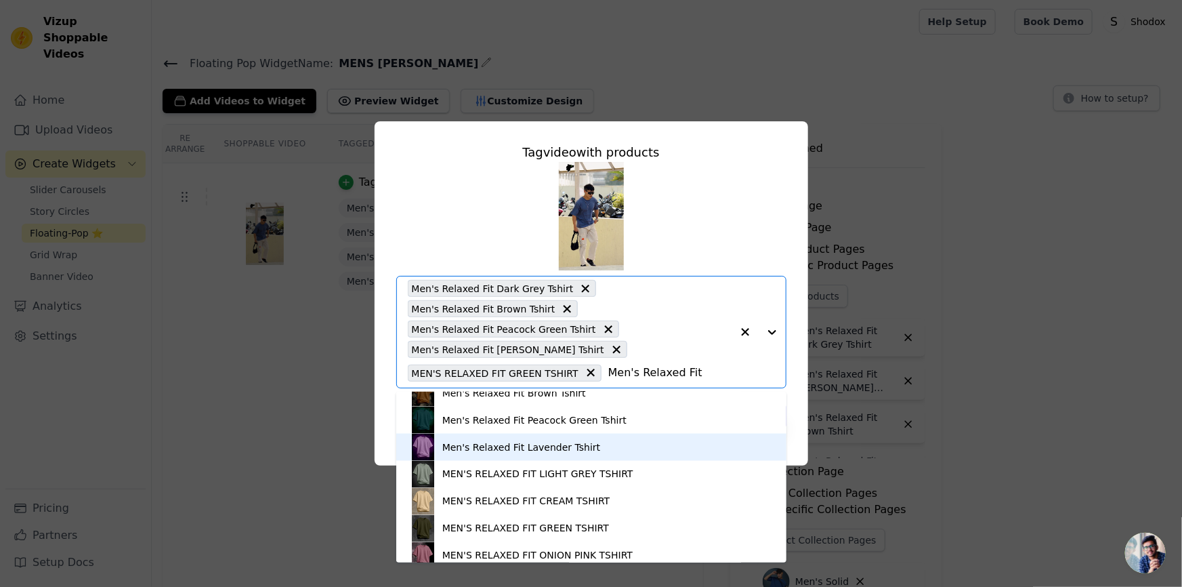
click at [548, 440] on div "Men's Relaxed Fit Lavender Tshirt" at bounding box center [521, 447] width 158 height 14
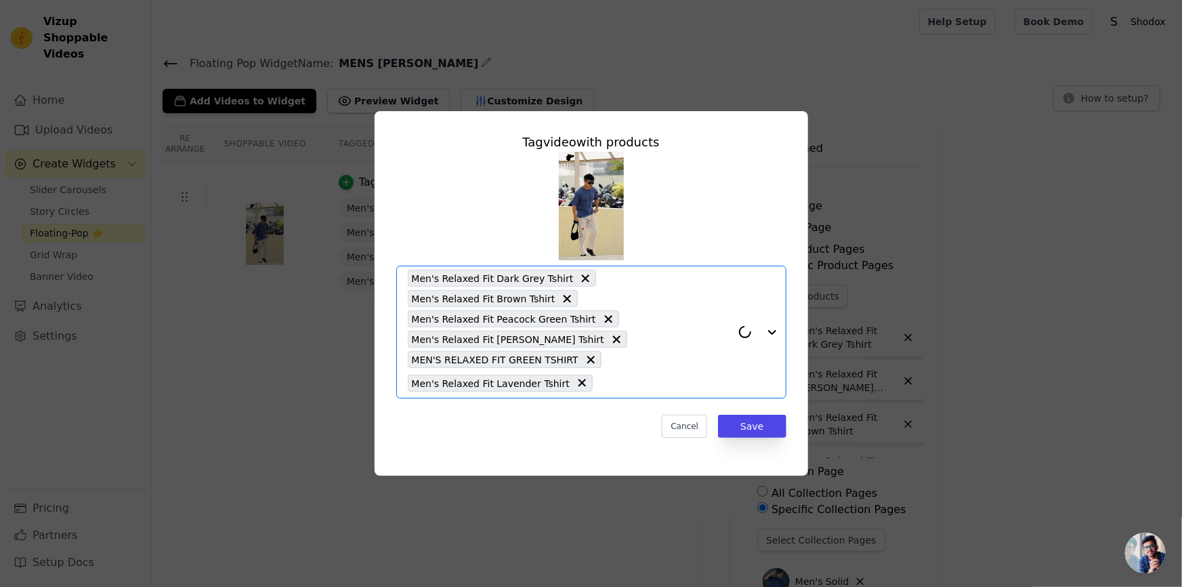
paste input "Men's Relaxed Fit"
type input "Men's Relaxed Fit"
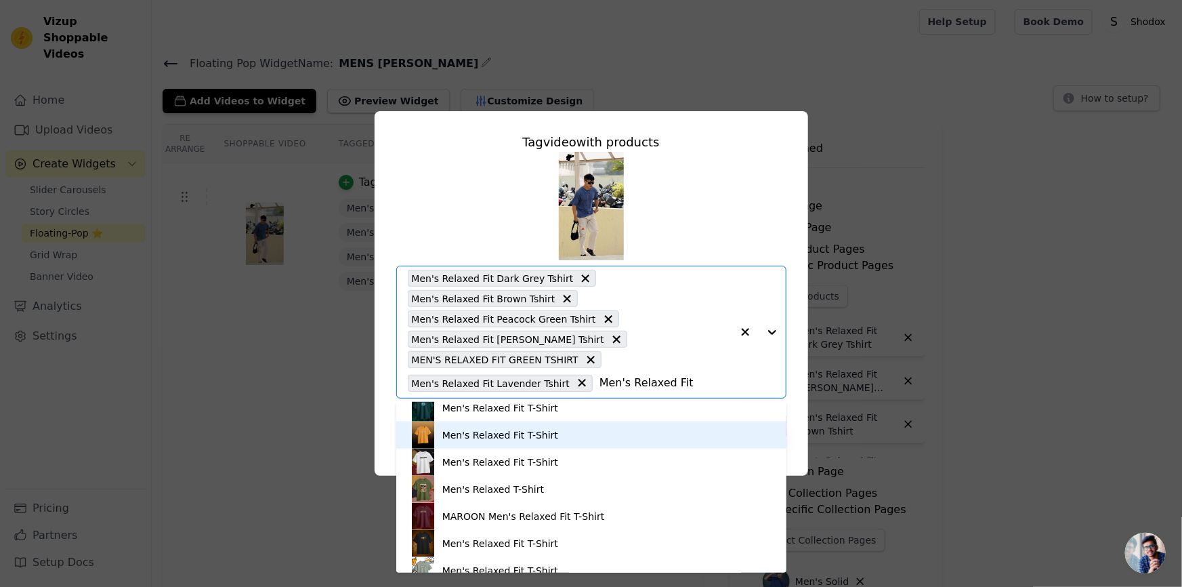
scroll to position [1642, 0]
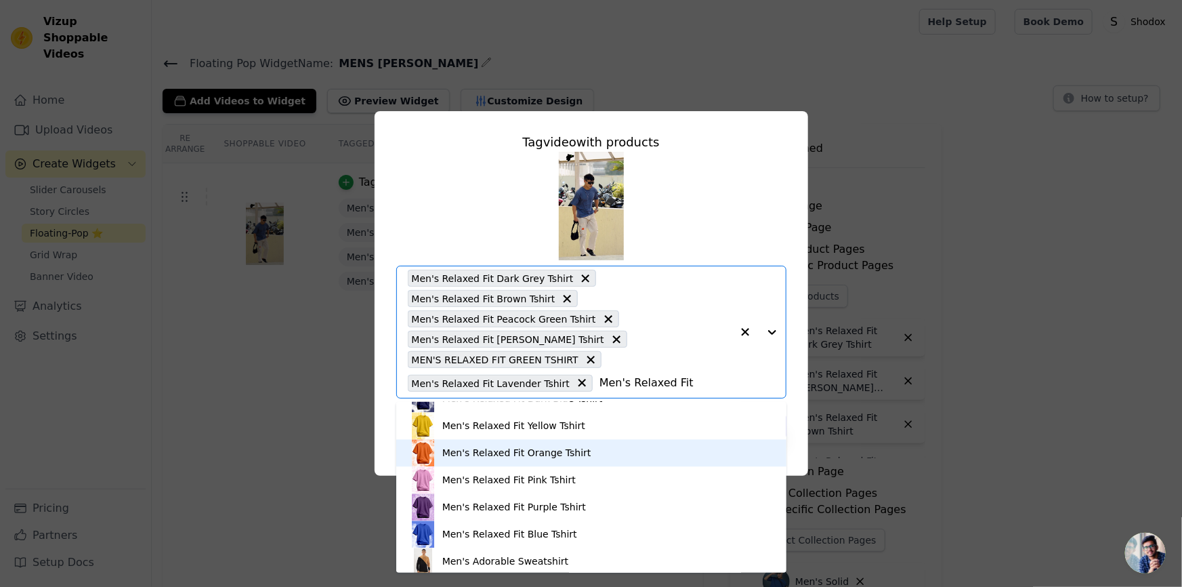
click at [549, 444] on div "Men's Relaxed Fit Orange Tshirt" at bounding box center [591, 453] width 363 height 27
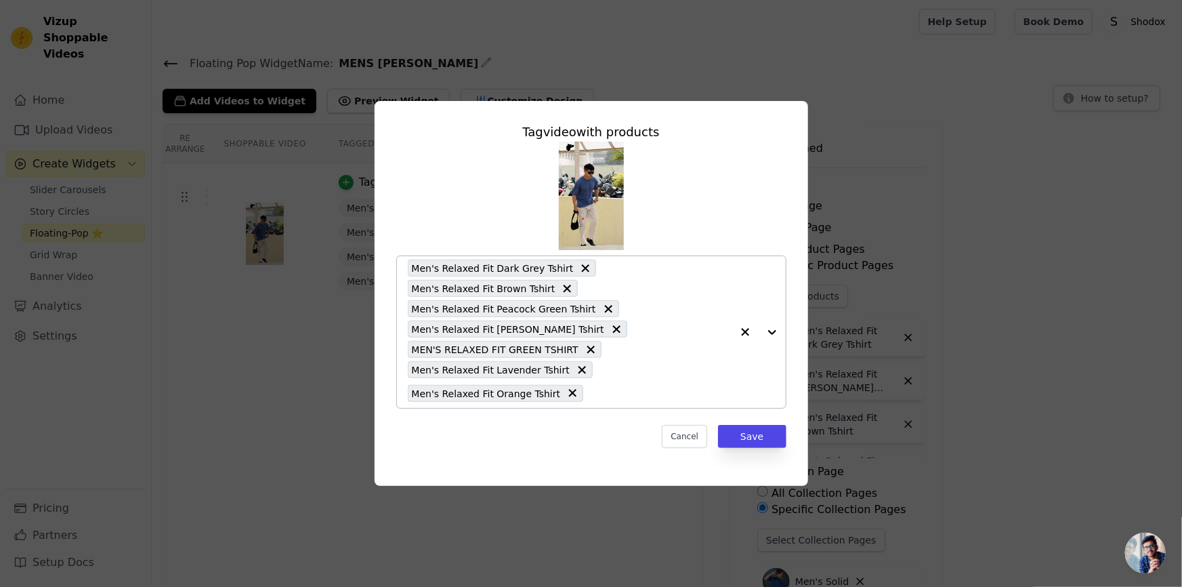
paste input "Men's Relaxed Fit"
type input "Men's Relaxed Fit"
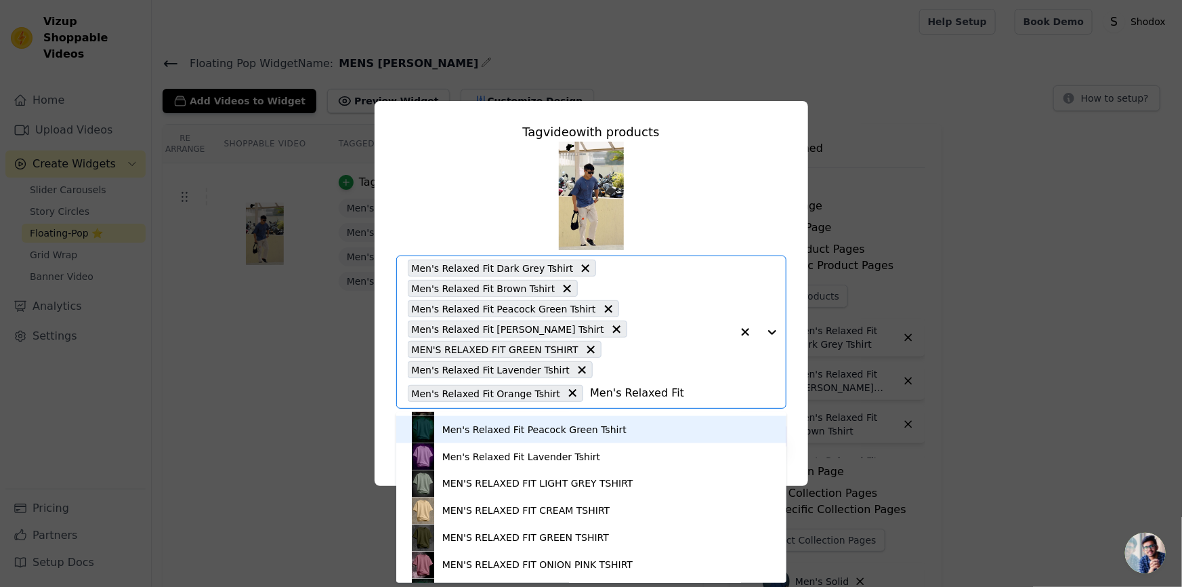
scroll to position [1232, 0]
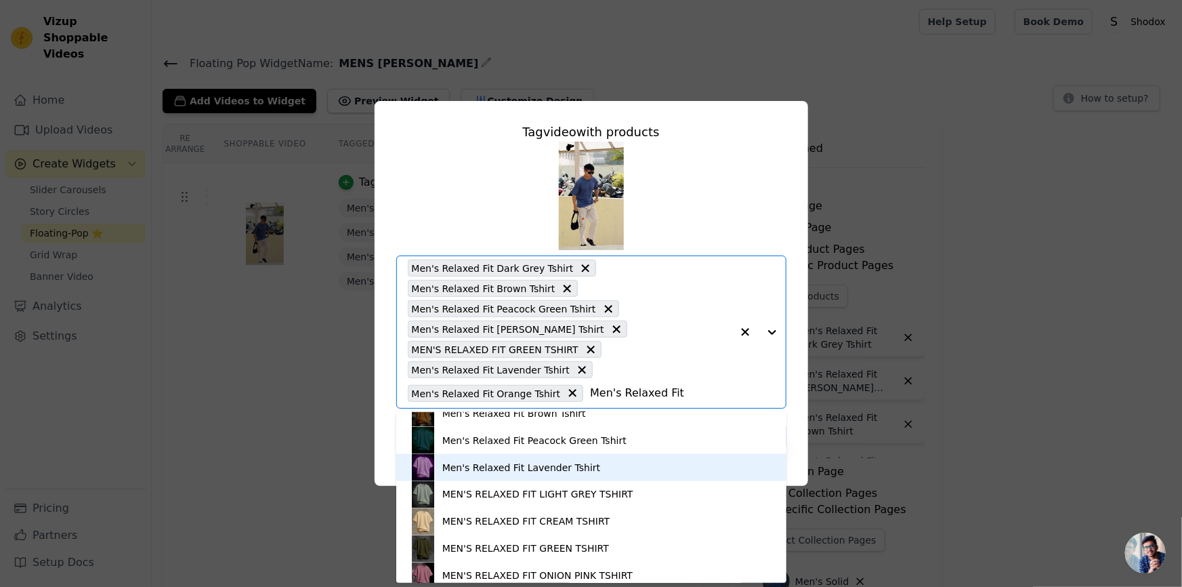
click at [524, 467] on div "Men's Relaxed Fit Lavender Tshirt" at bounding box center [521, 468] width 158 height 14
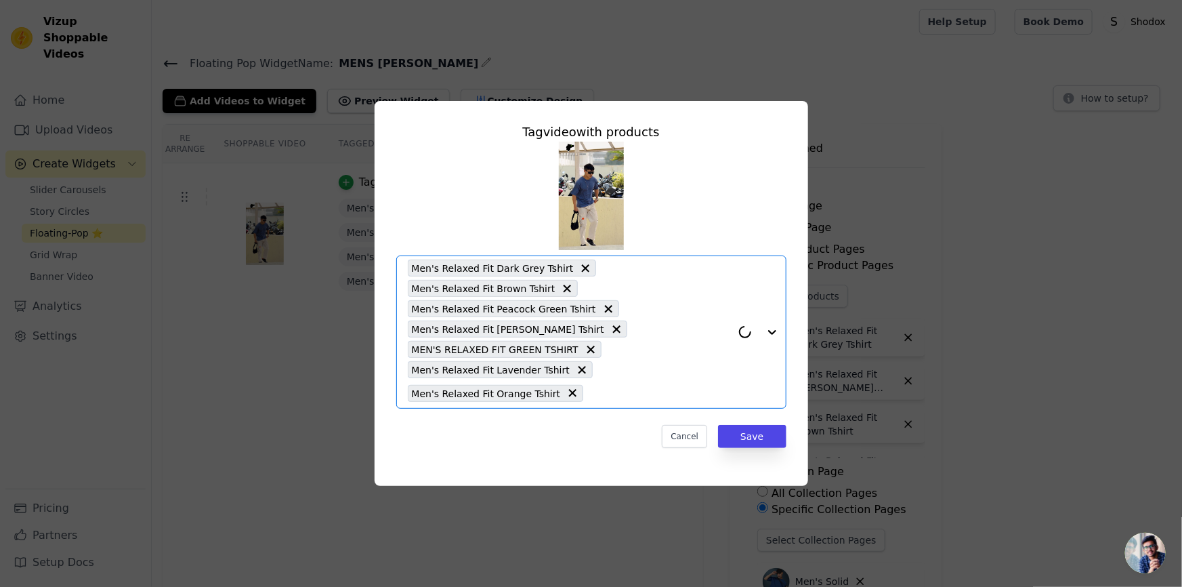
paste input "Men's Relaxed Fit"
type input "Men's Relaxed Fit"
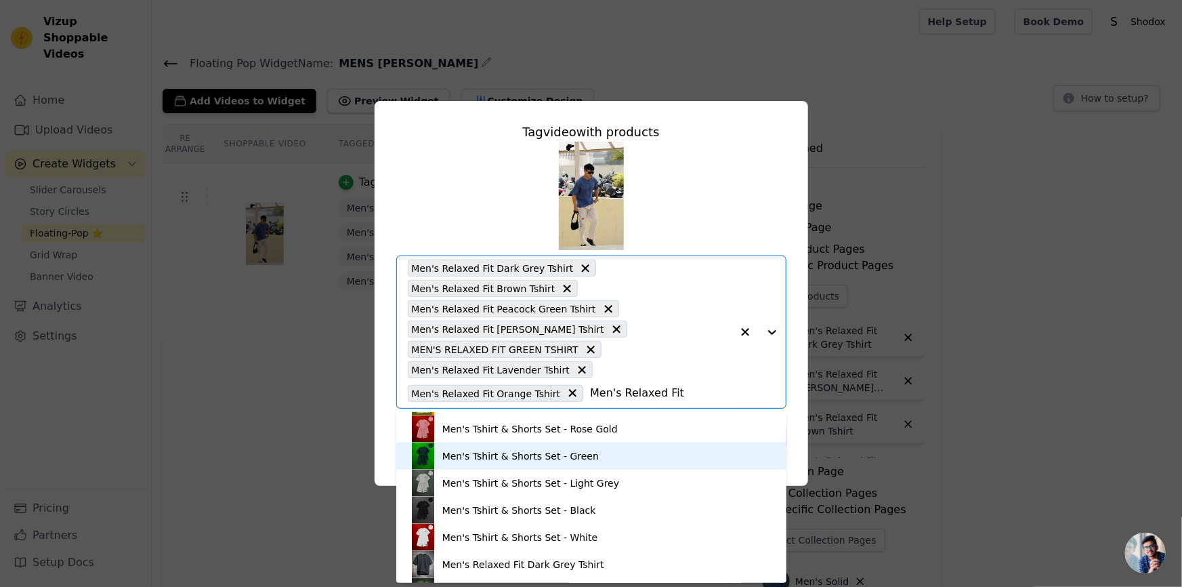
scroll to position [1436, 0]
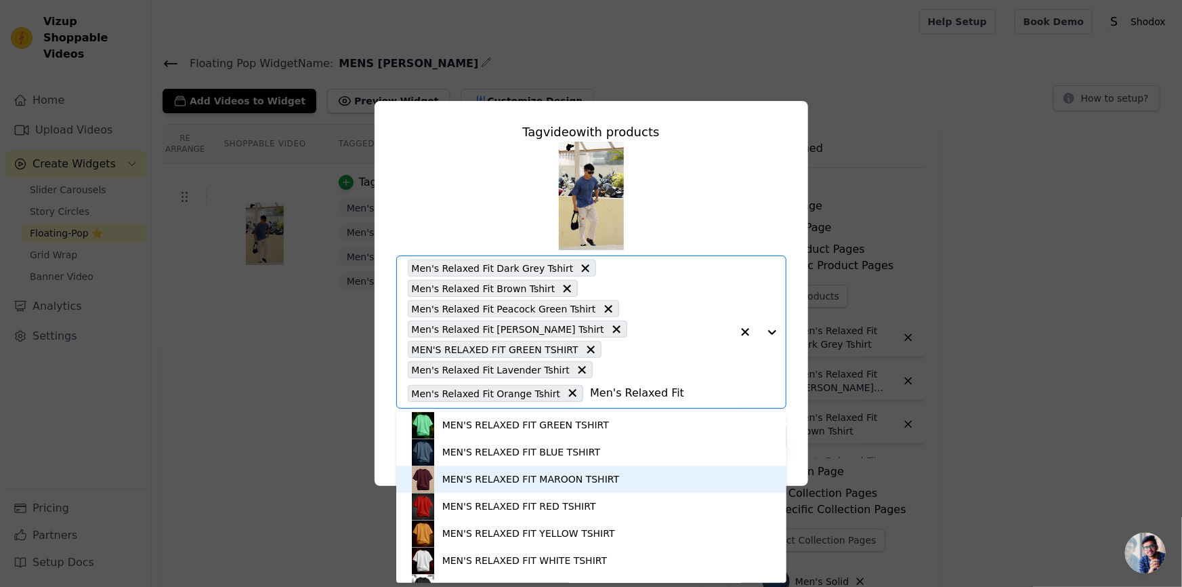
click at [524, 467] on div "MEN'S RELAXED FIT MAROON TSHIRT" at bounding box center [591, 479] width 363 height 27
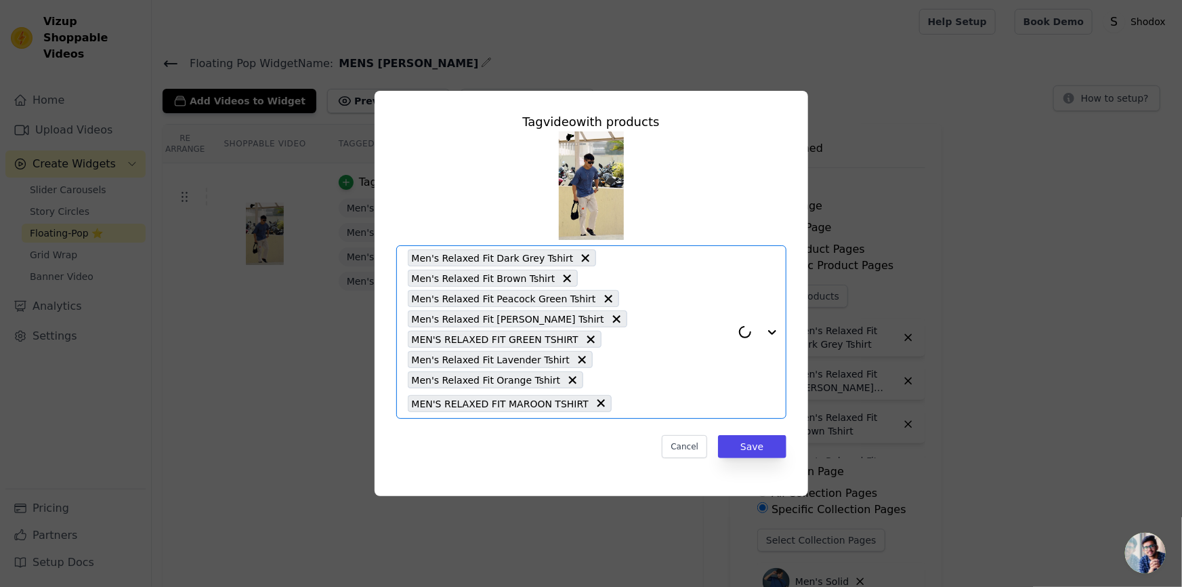
type input "V"
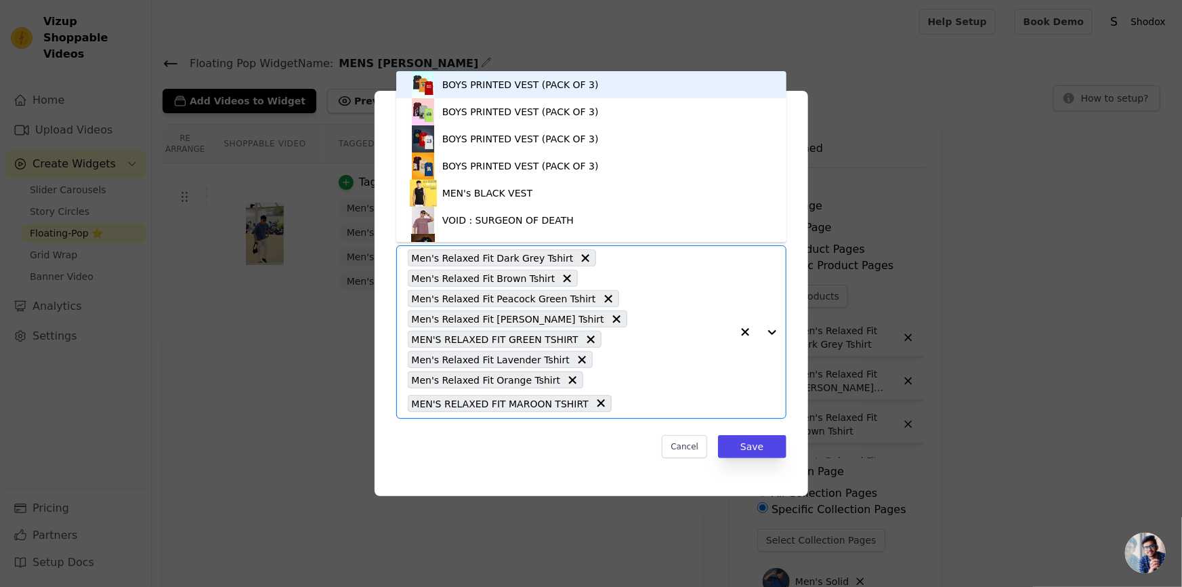
paste input "Men's Relaxed Fit"
type input "Men's Relaxed Fit"
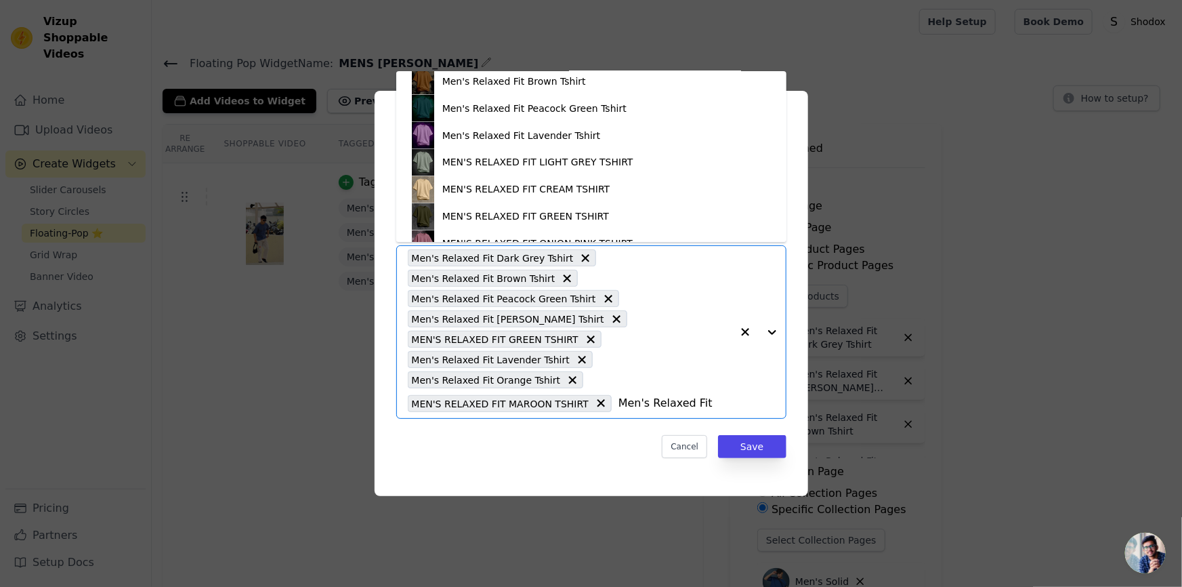
scroll to position [1232, 0]
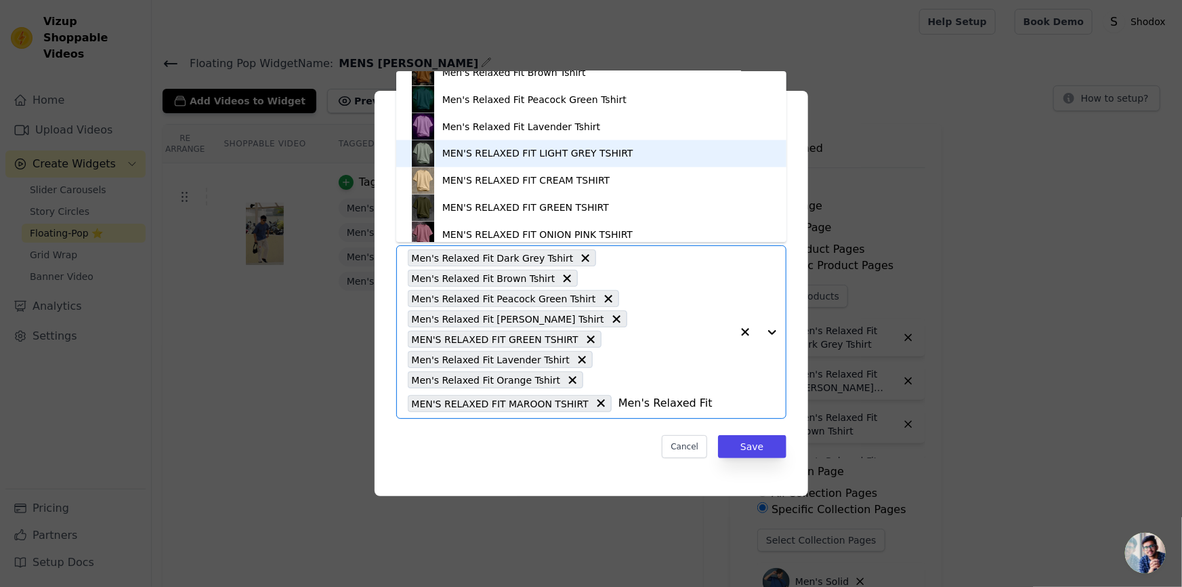
click at [571, 152] on div "MEN'S RELAXED FIT LIGHT GREY TSHIRT" at bounding box center [537, 154] width 191 height 14
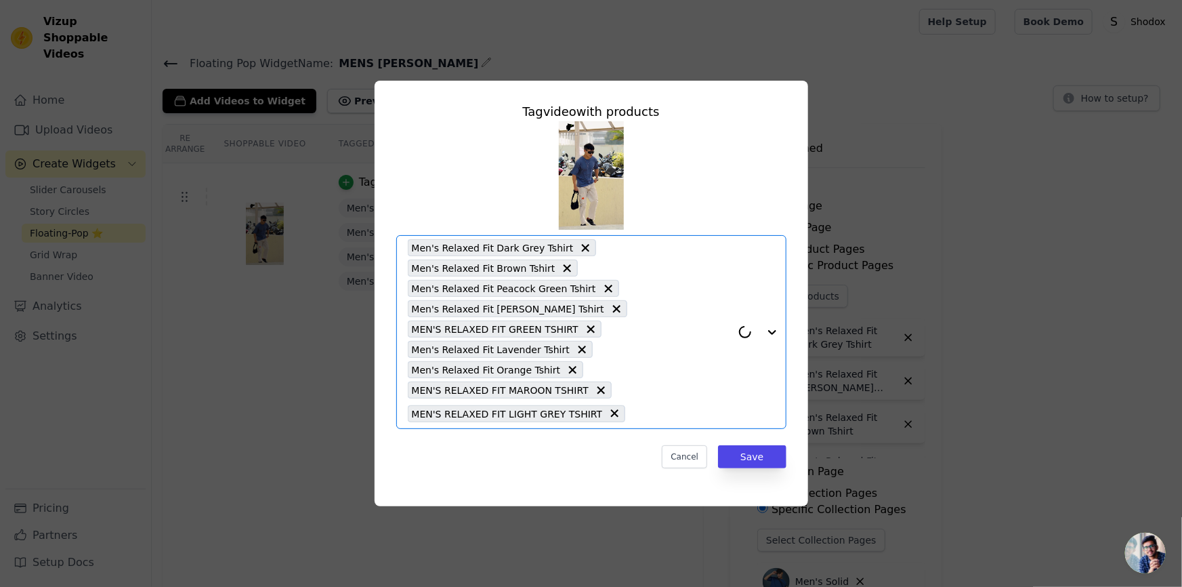
paste input "Men's Relaxed Fit"
type input "Men's Relaxed Fit"
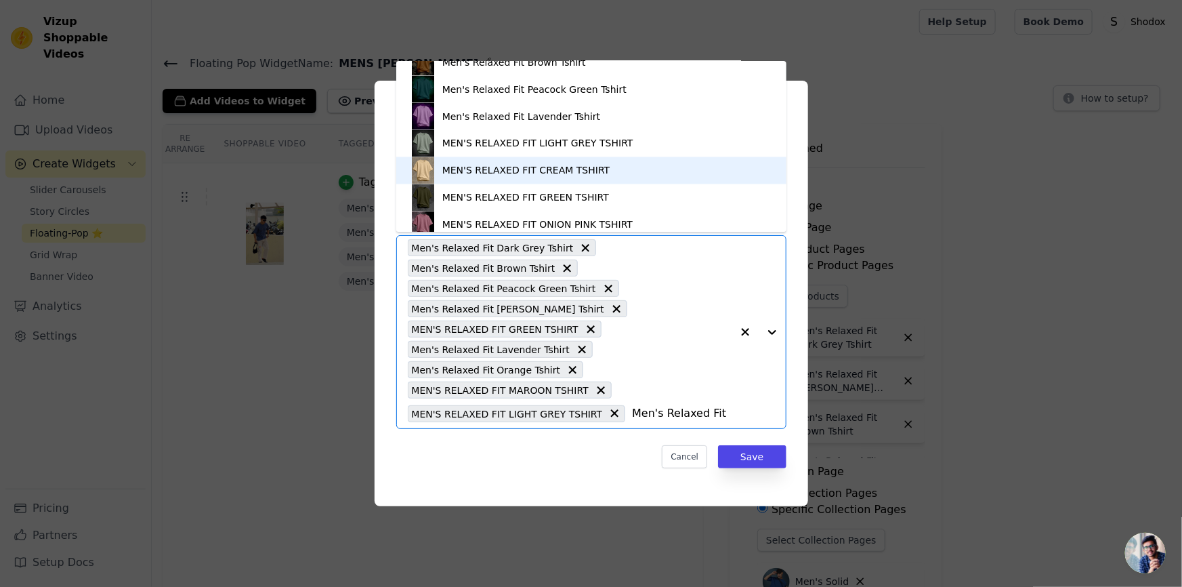
click at [514, 165] on div "MEN'S RELAXED FIT CREAM TSHIRT" at bounding box center [526, 171] width 168 height 14
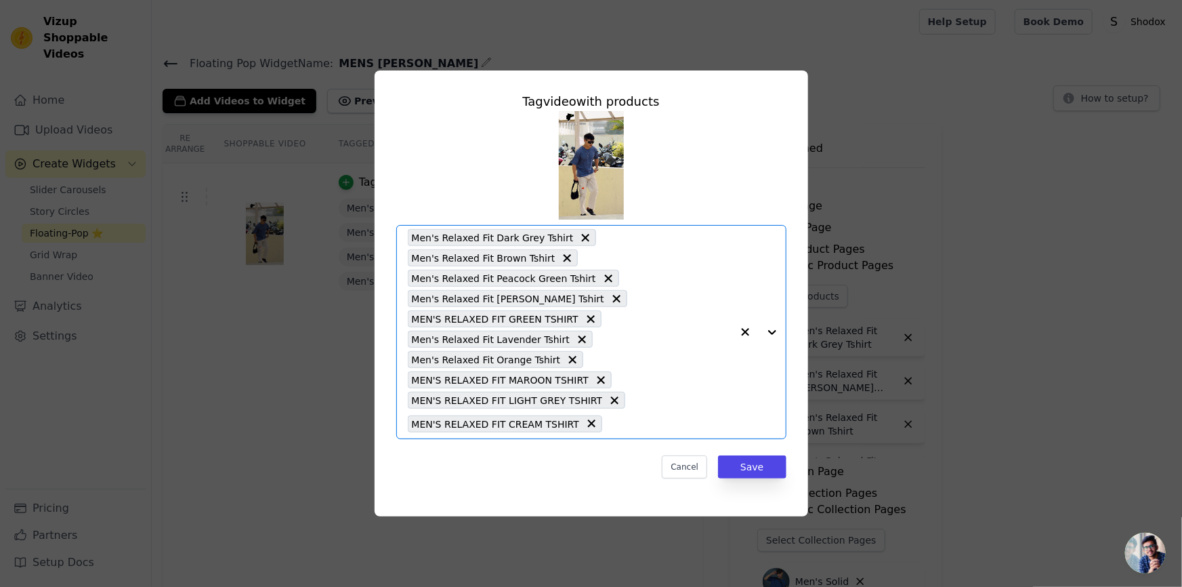
paste input "Men's Relaxed Fit"
type input "Men's Relaxed Fit"
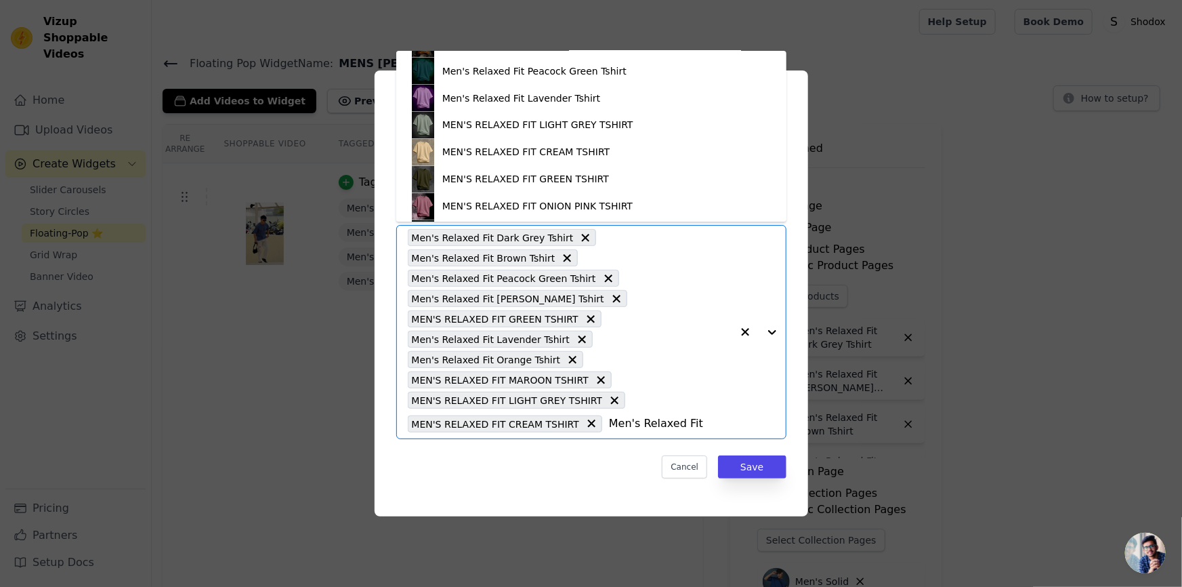
scroll to position [1231, 0]
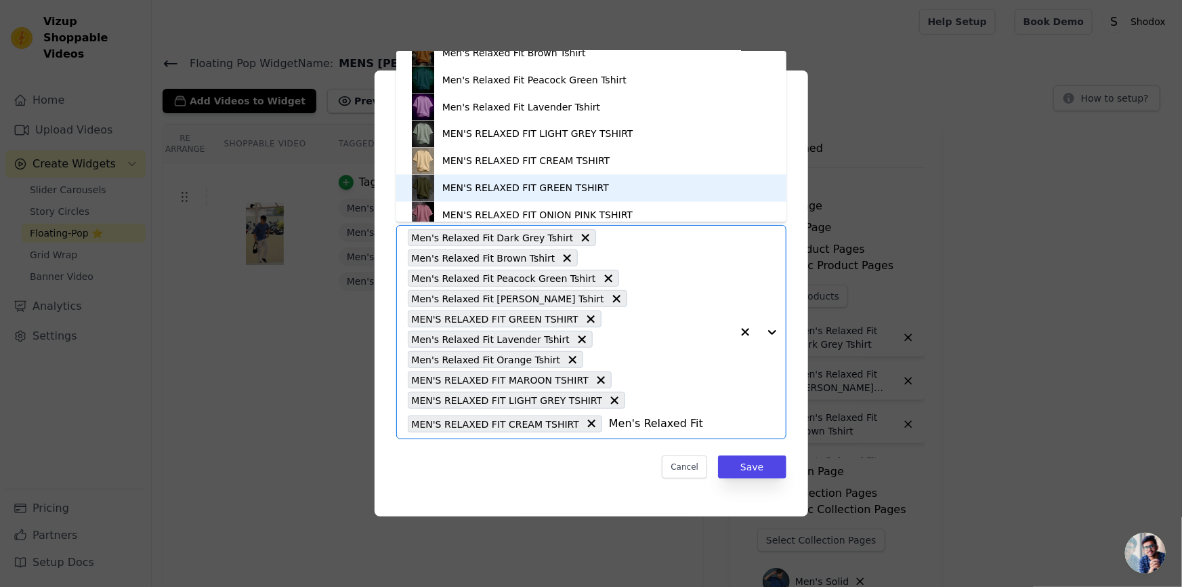
click at [486, 195] on div "MEN'S RELAXED FIT GREEN TSHIRT" at bounding box center [591, 188] width 363 height 27
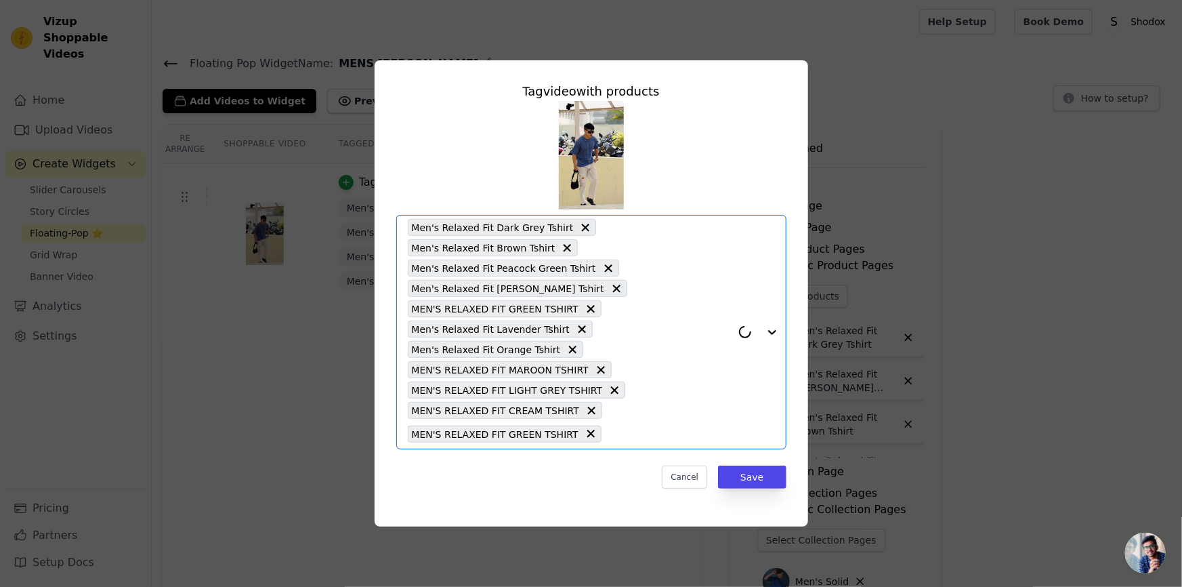
paste input "Men's Relaxed Fit"
type input "Men's Relaxed Fit"
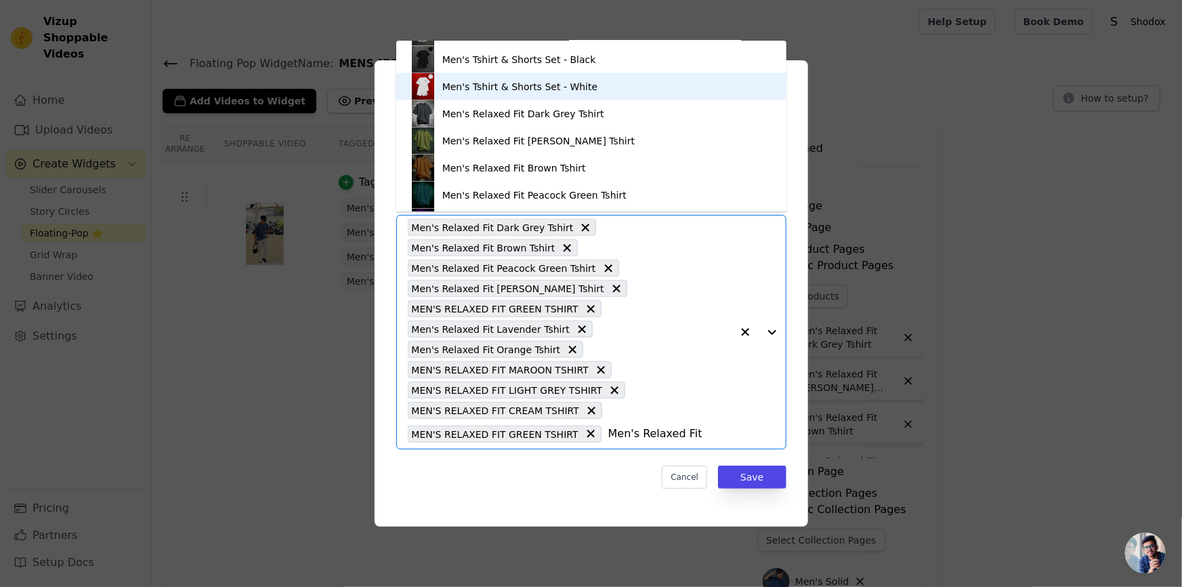
scroll to position [1311, 0]
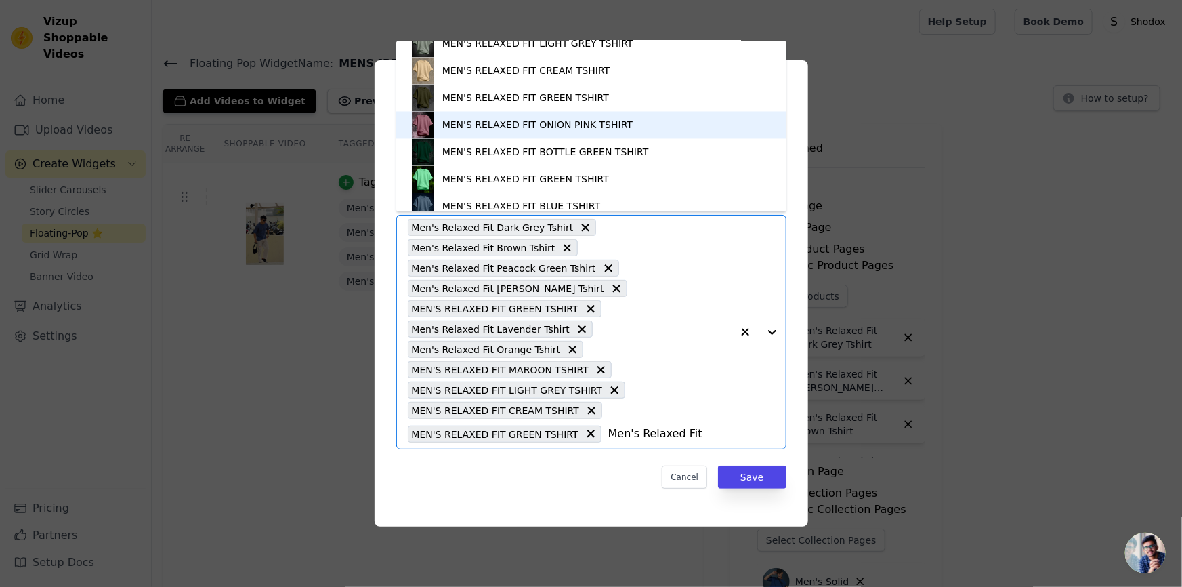
click at [537, 119] on div "MEN'S RELAXED FIT ONION PINK TSHIRT" at bounding box center [537, 126] width 190 height 14
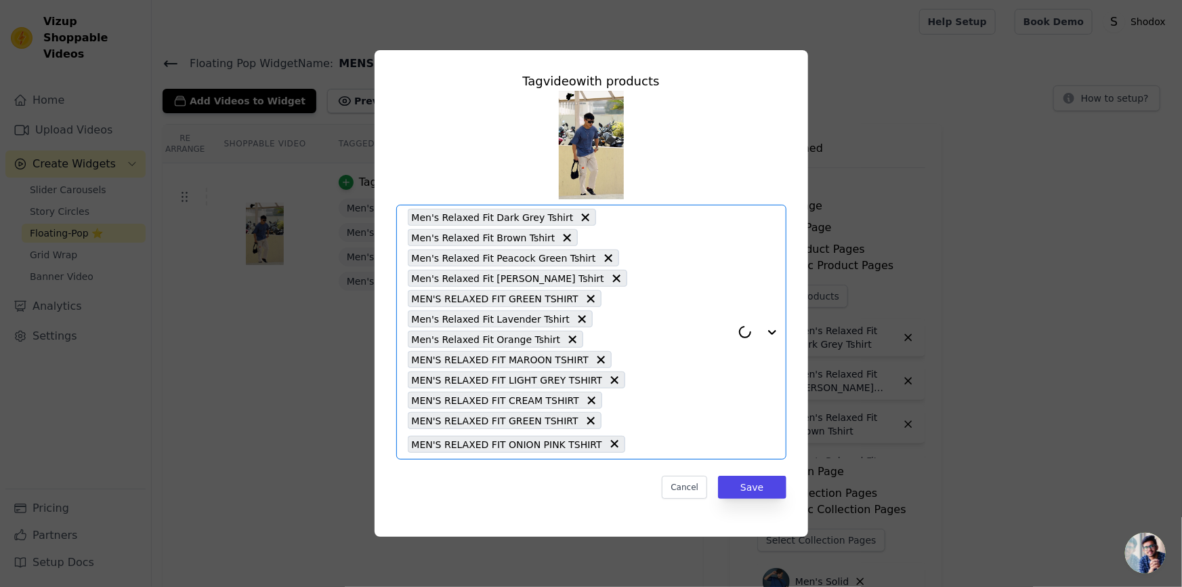
paste input "Men's Relaxed Fit"
type input "Men's Relaxed Fit"
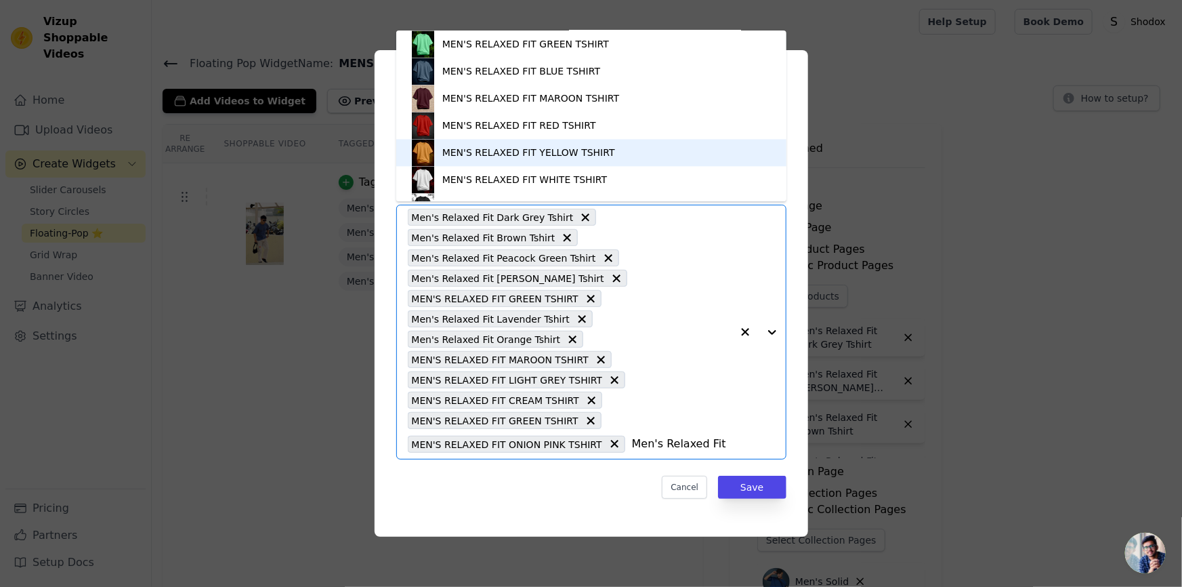
scroll to position [1355, 0]
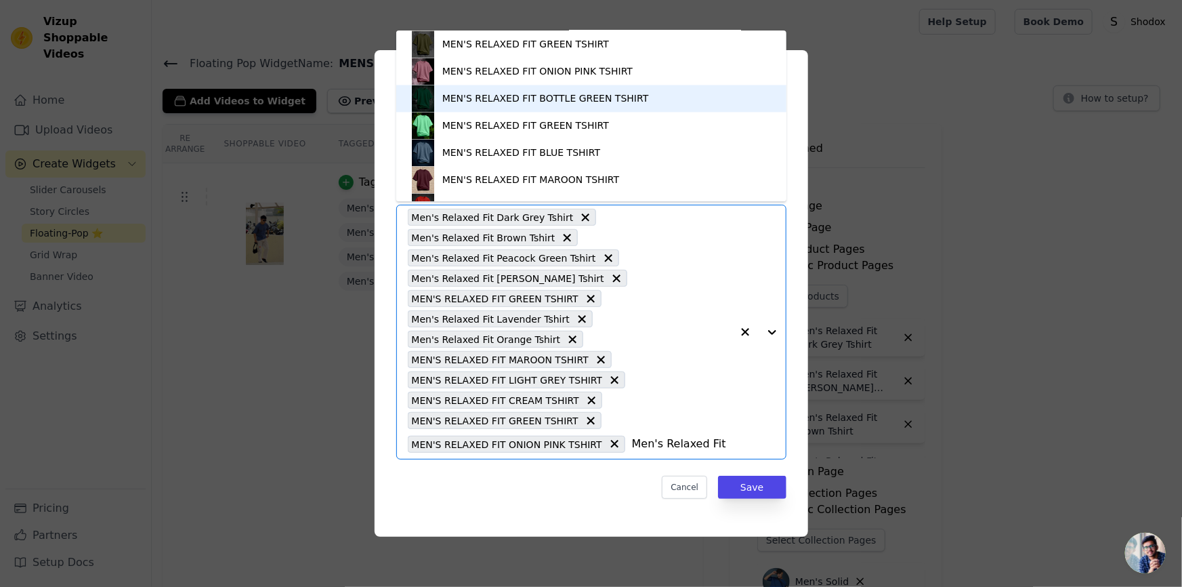
click at [605, 102] on div "MEN'S RELAXED FIT BOTTLE GREEN TSHIRT" at bounding box center [545, 98] width 207 height 14
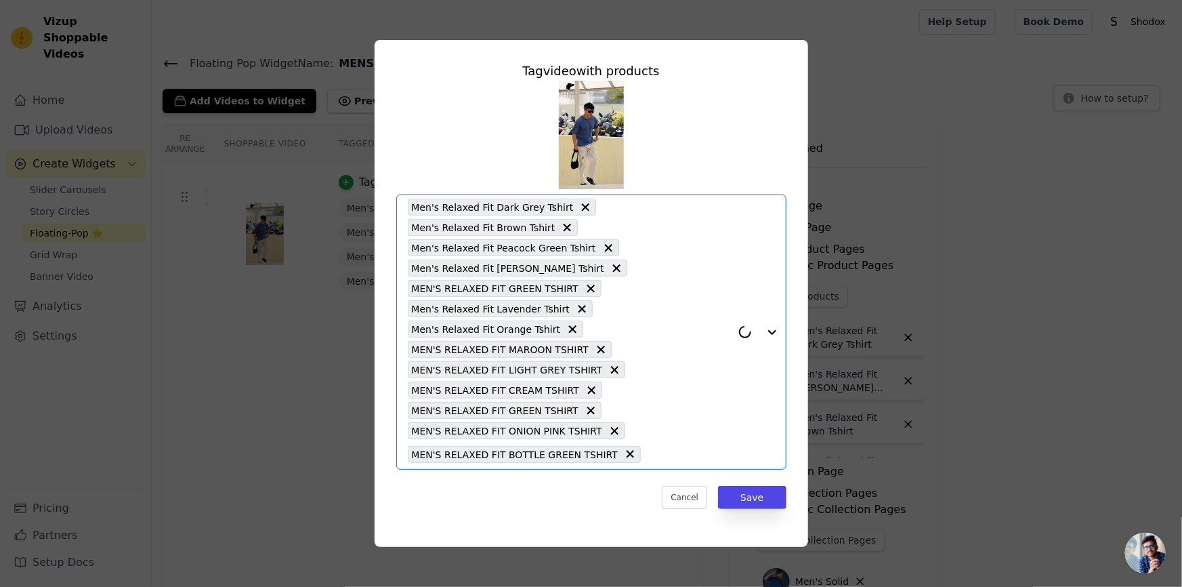
paste input "Men's Relaxed Fit"
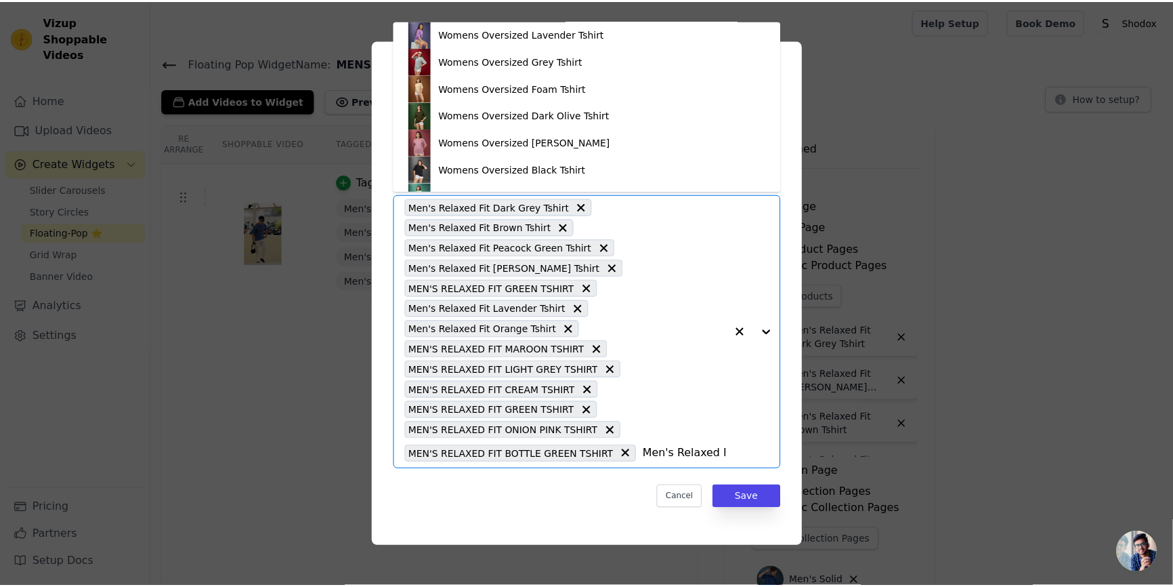
scroll to position [2543, 0]
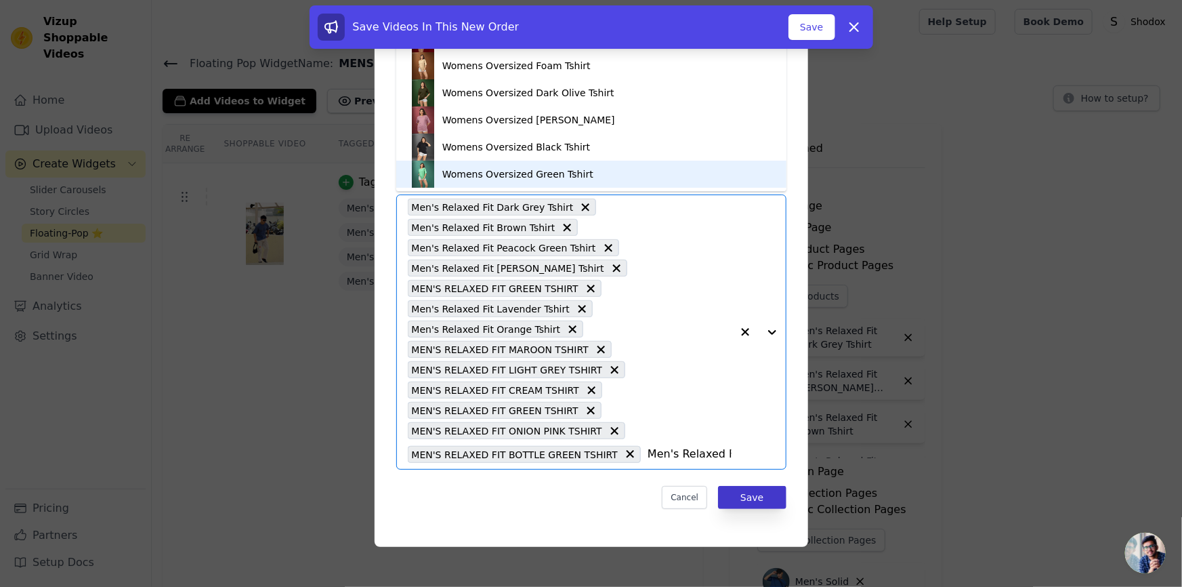
type input "Men's Relaxed Fit"
click at [736, 493] on button "Save" at bounding box center [752, 497] width 68 height 23
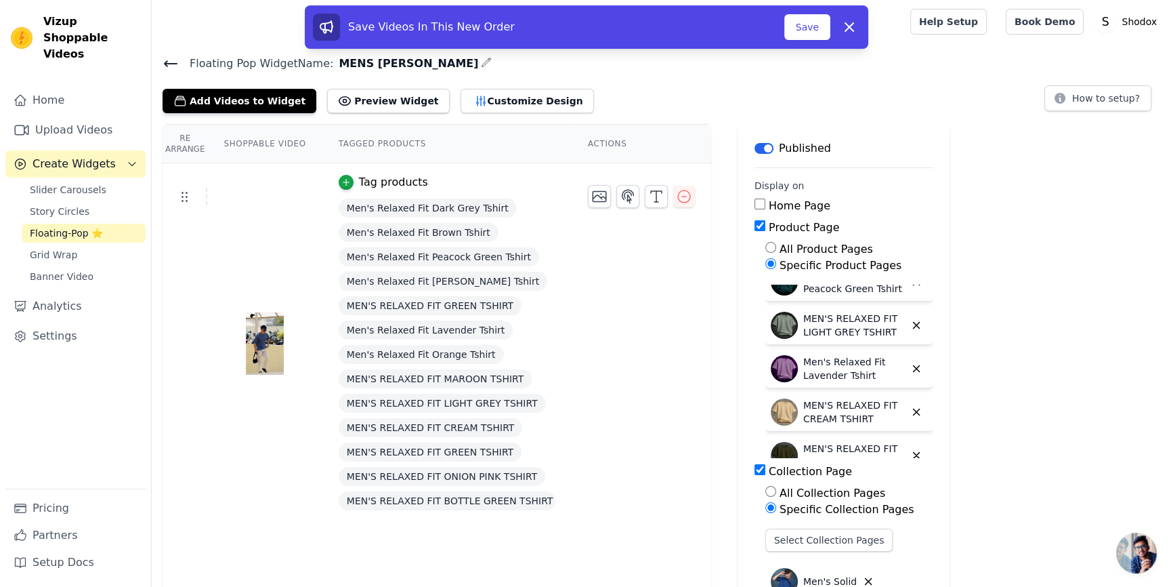
scroll to position [392, 0]
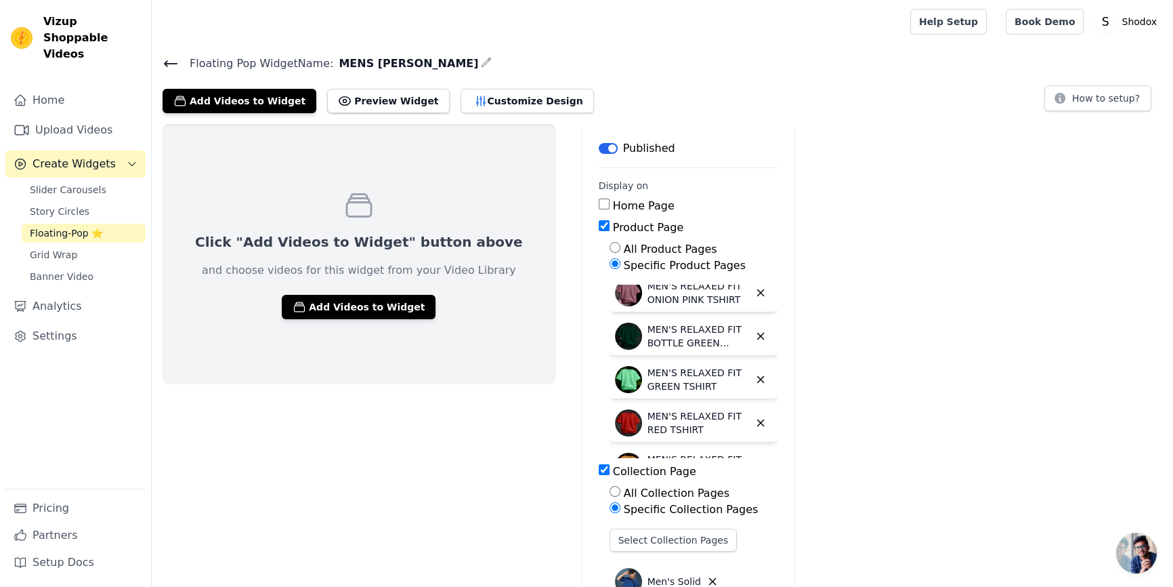
click at [164, 57] on icon at bounding box center [171, 64] width 16 height 16
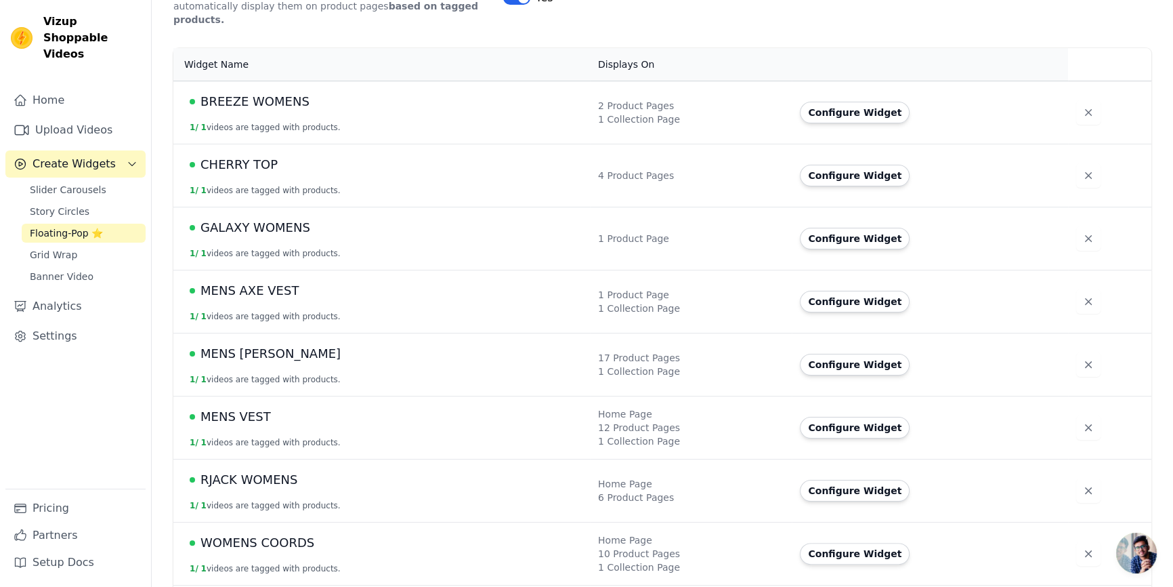
scroll to position [322, 0]
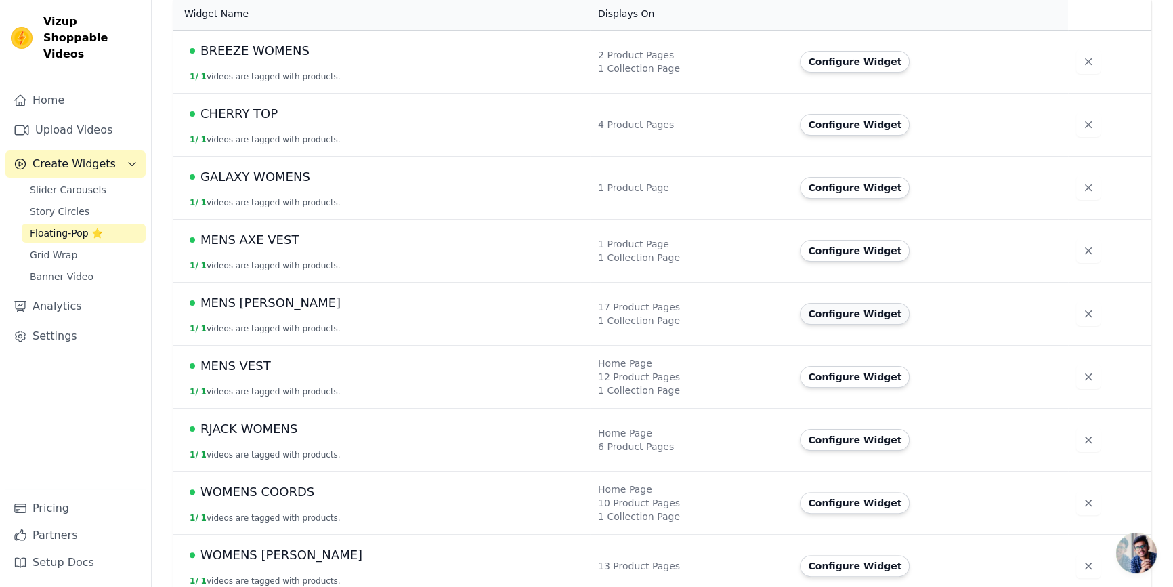
click at [800, 303] on button "Configure Widget" at bounding box center [855, 314] width 110 height 22
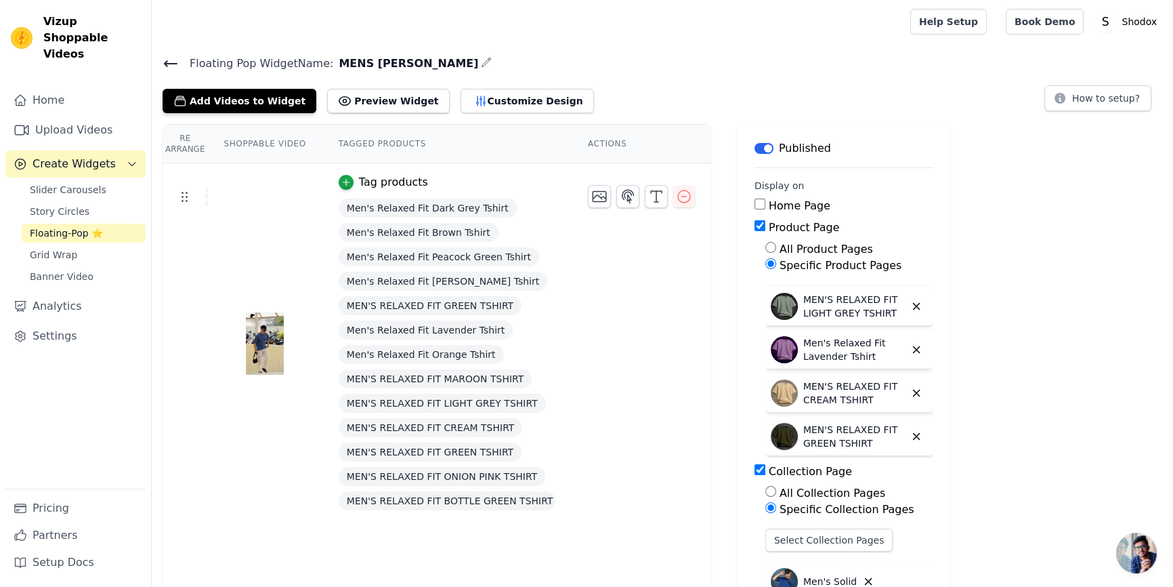
scroll to position [411, 0]
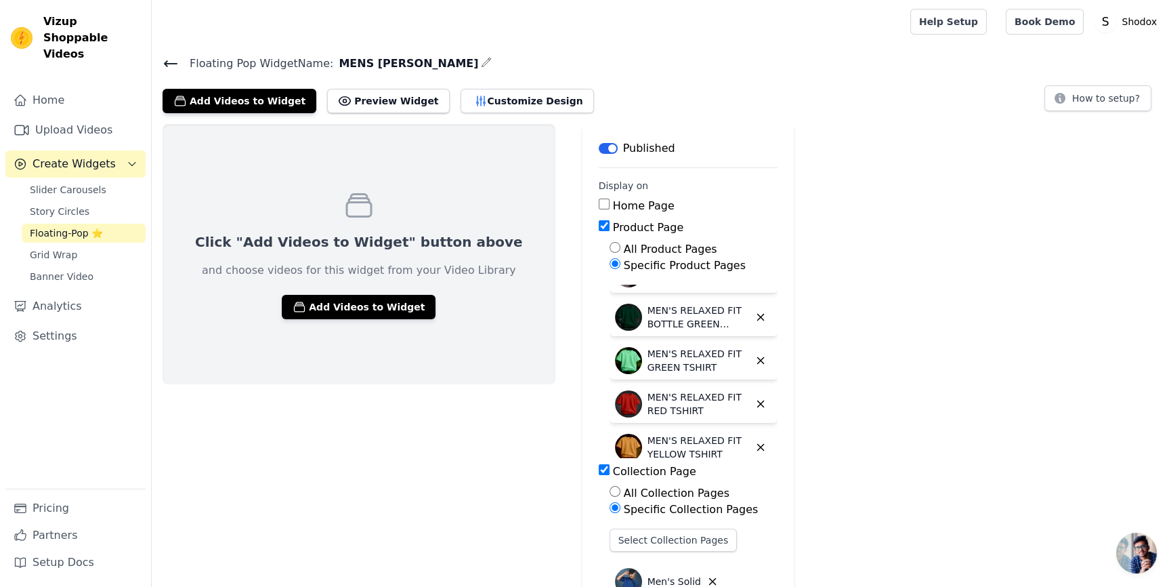
click at [163, 70] on icon at bounding box center [171, 64] width 16 height 16
